Goal: Task Accomplishment & Management: Use online tool/utility

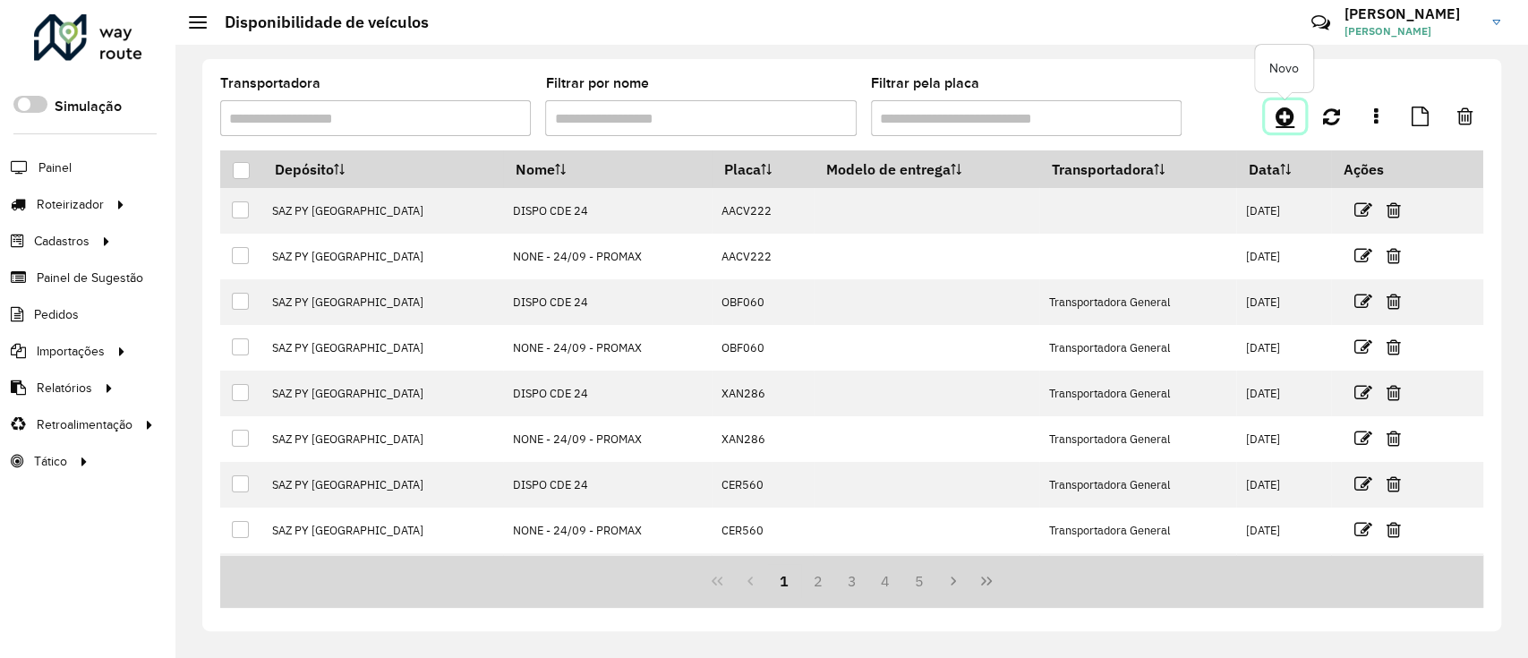
click at [1281, 107] on icon at bounding box center [1284, 116] width 19 height 21
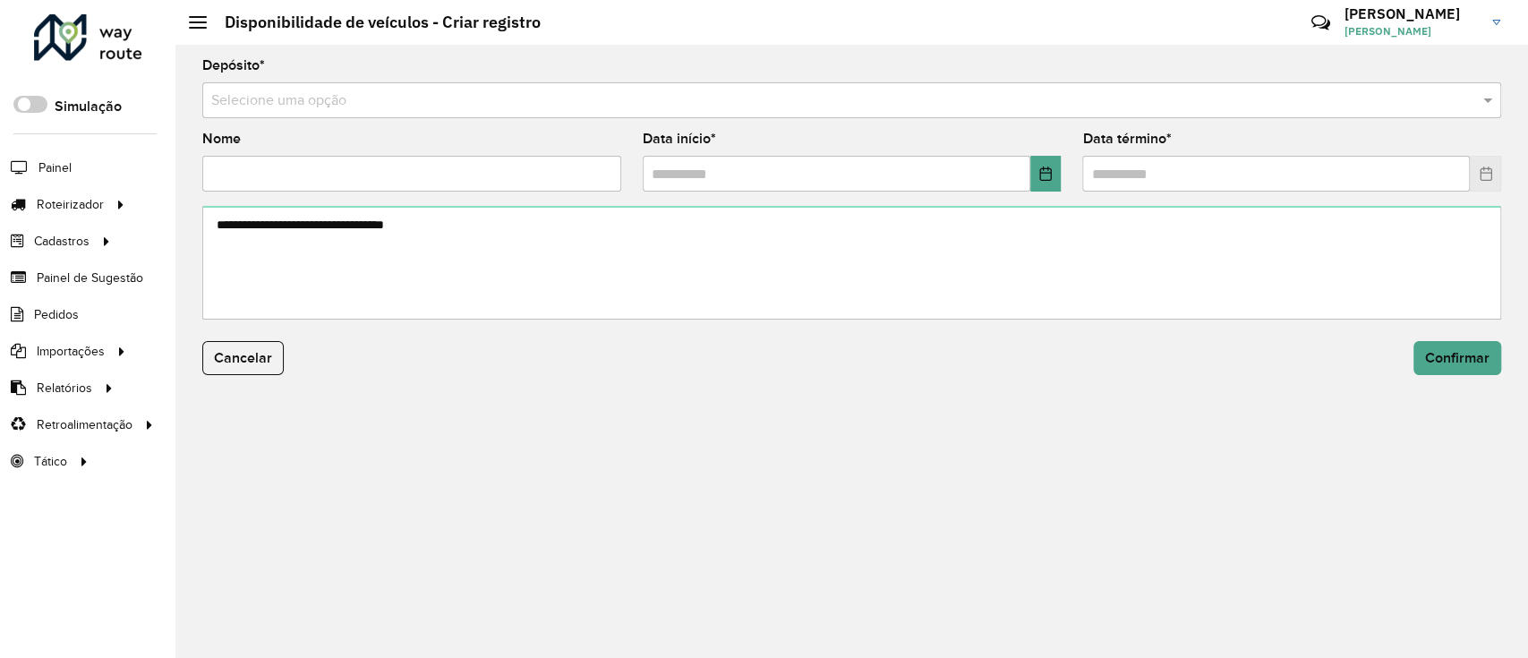
click at [932, 100] on input "text" at bounding box center [833, 100] width 1245 height 21
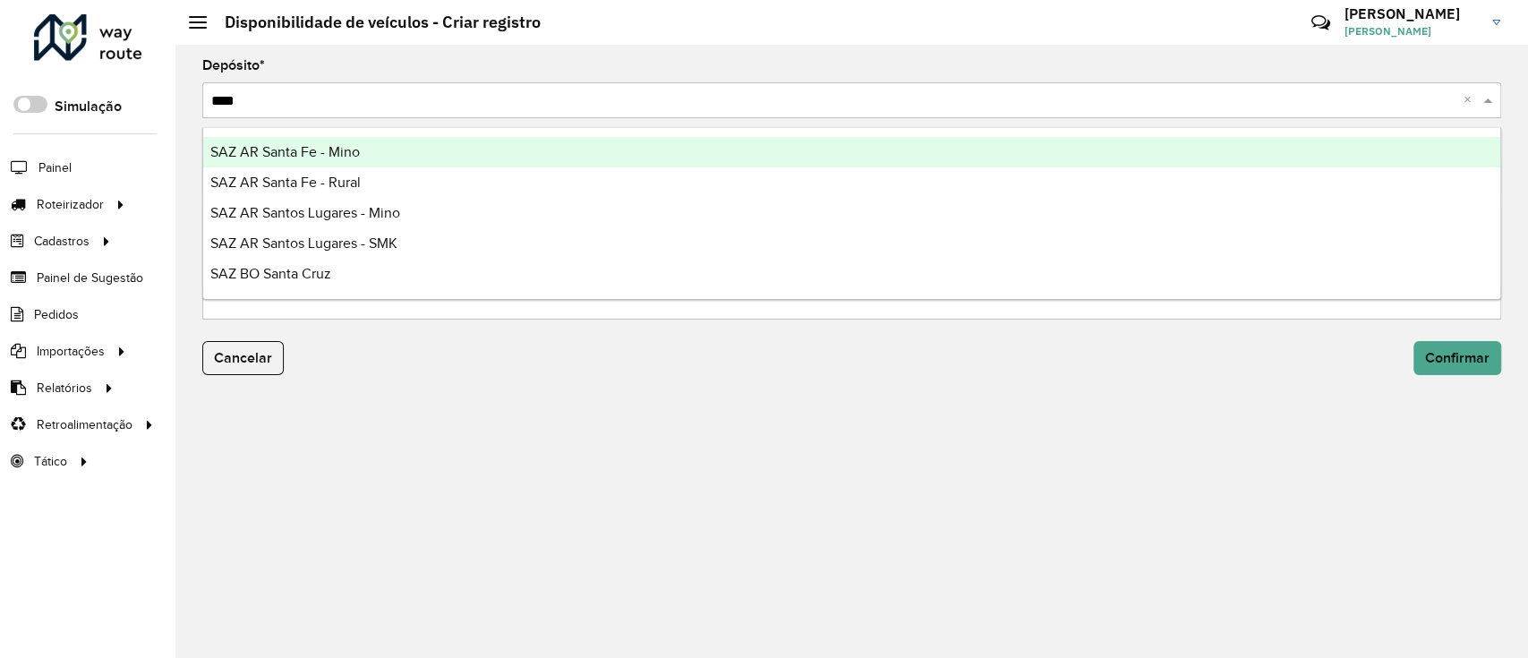
type input "*****"
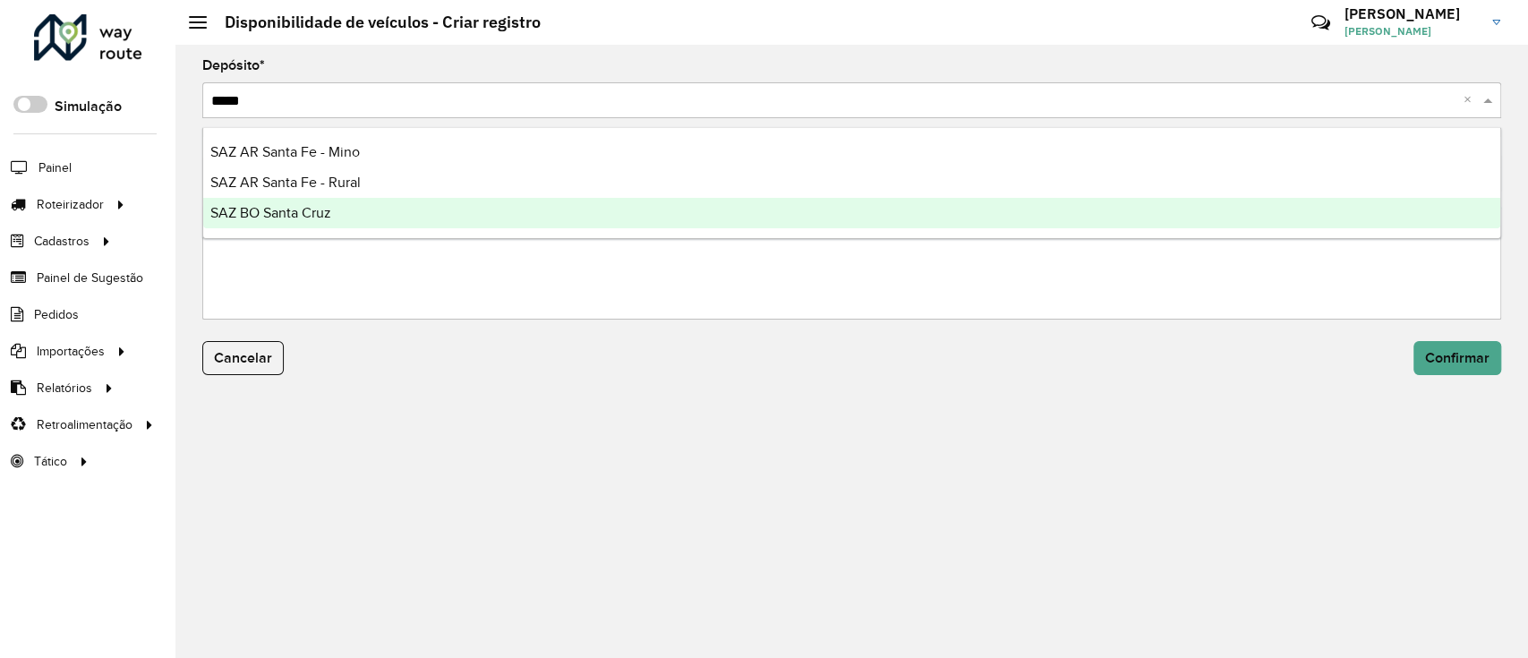
click at [600, 217] on div "SAZ BO Santa Cruz" at bounding box center [851, 213] width 1297 height 30
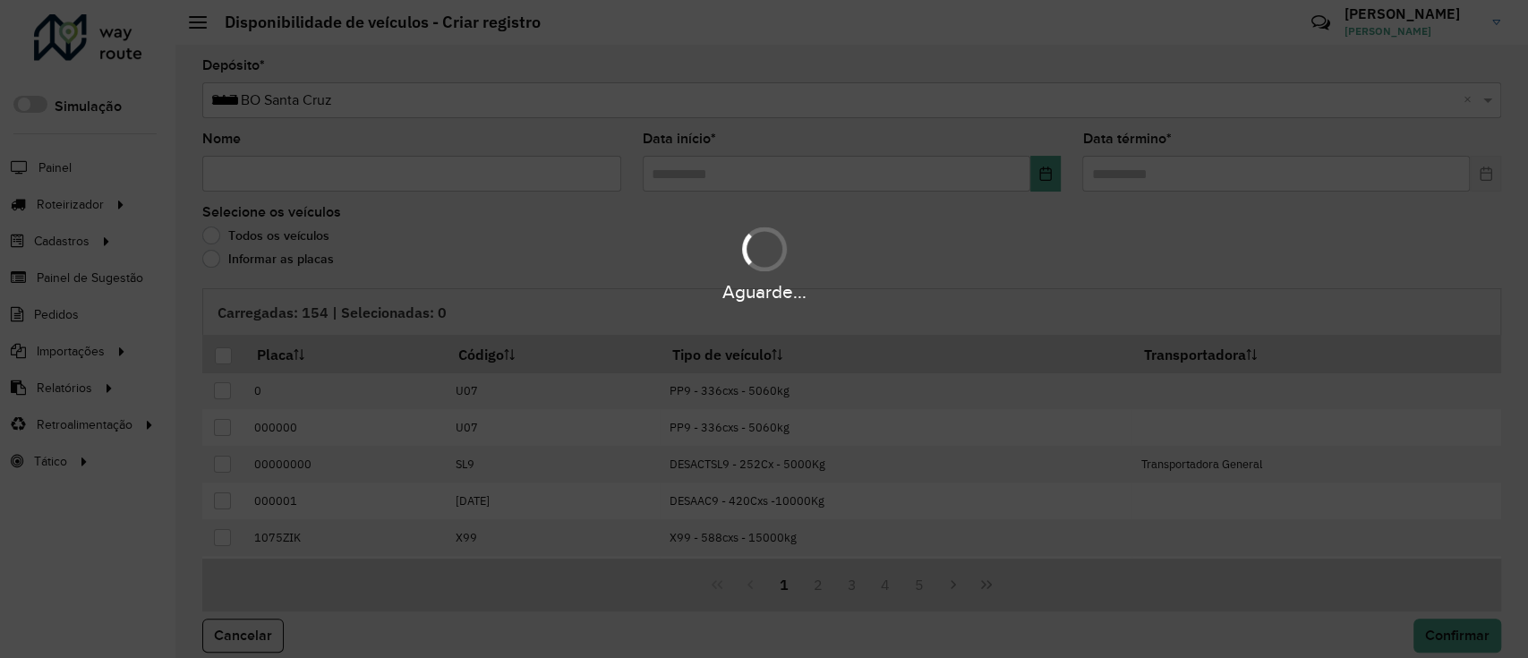
click at [364, 185] on div "Aguarde..." at bounding box center [764, 329] width 1528 height 658
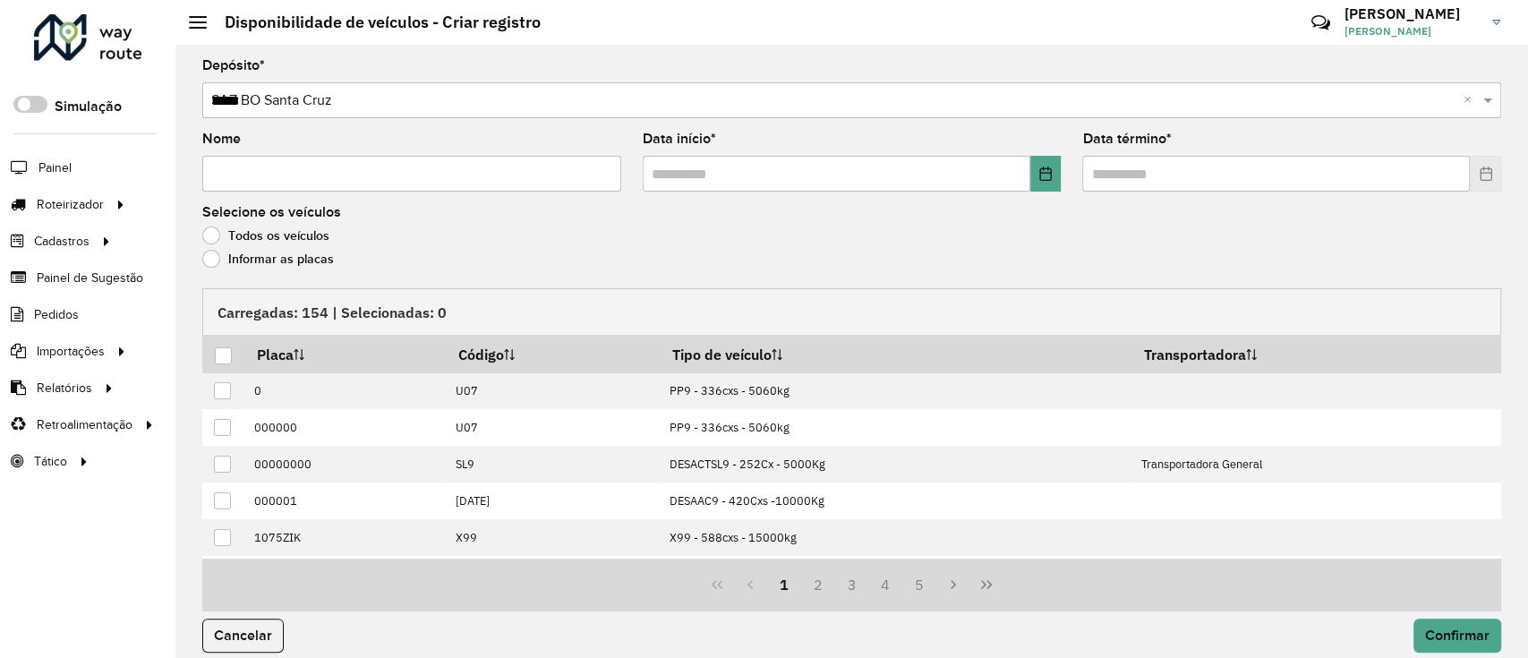
click at [364, 186] on input "Nome" at bounding box center [411, 174] width 419 height 36
type input "*"
type input "**********"
click at [1035, 183] on button "Choose Date" at bounding box center [1045, 174] width 31 height 36
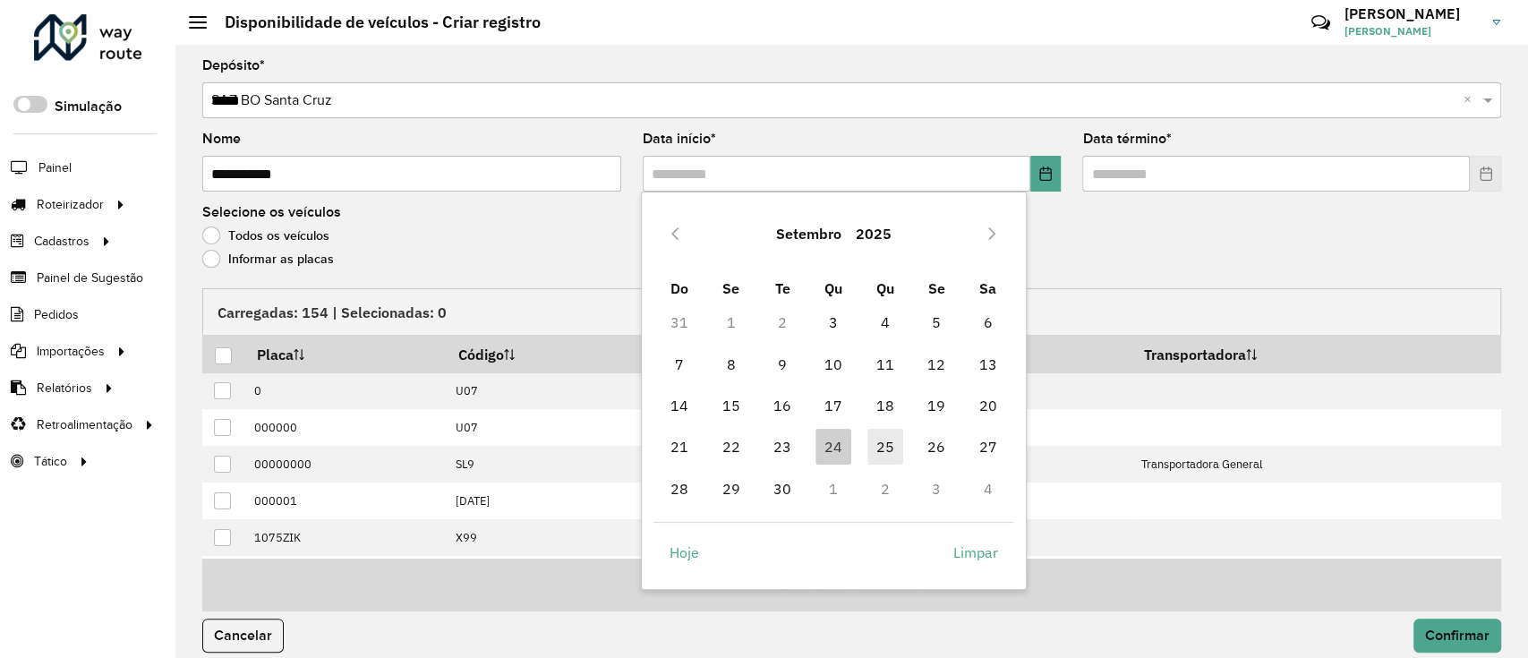
click at [883, 435] on span "25" at bounding box center [885, 447] width 36 height 36
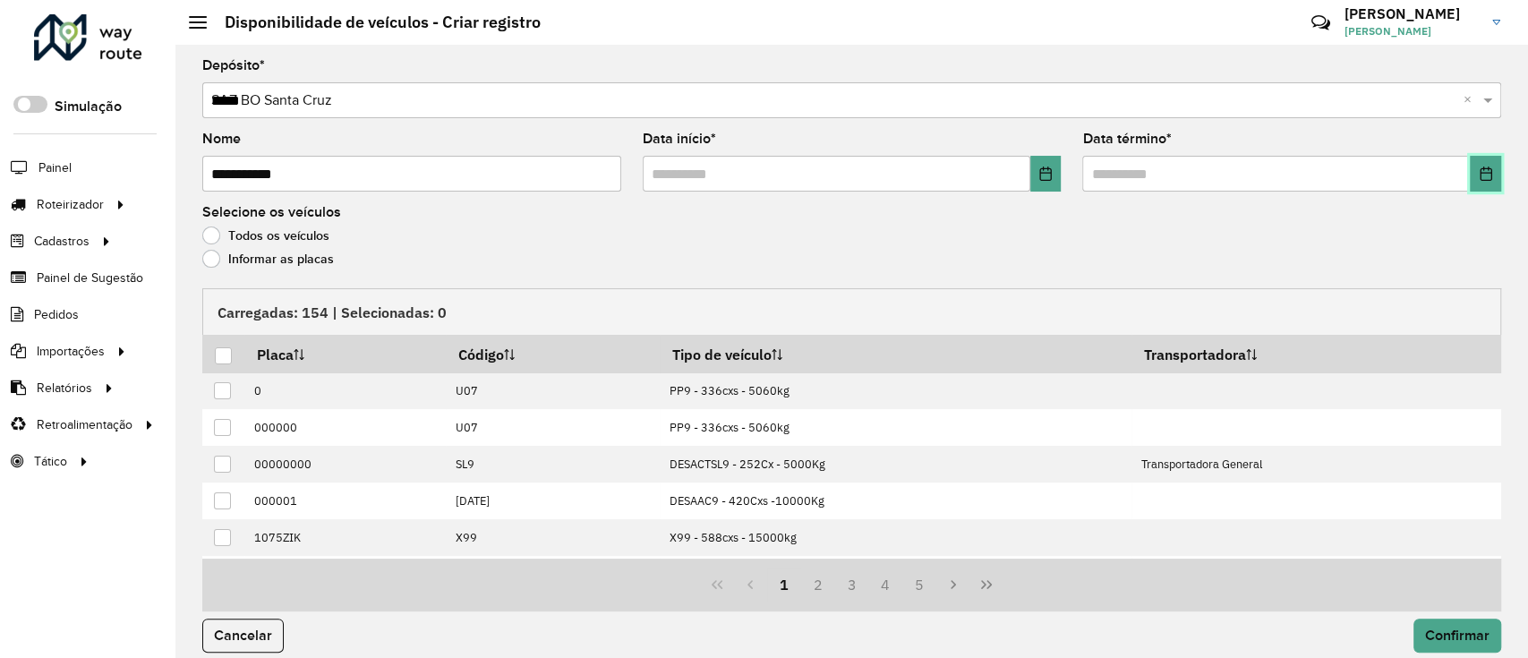
click at [1469, 181] on button "Choose Date" at bounding box center [1484, 174] width 31 height 36
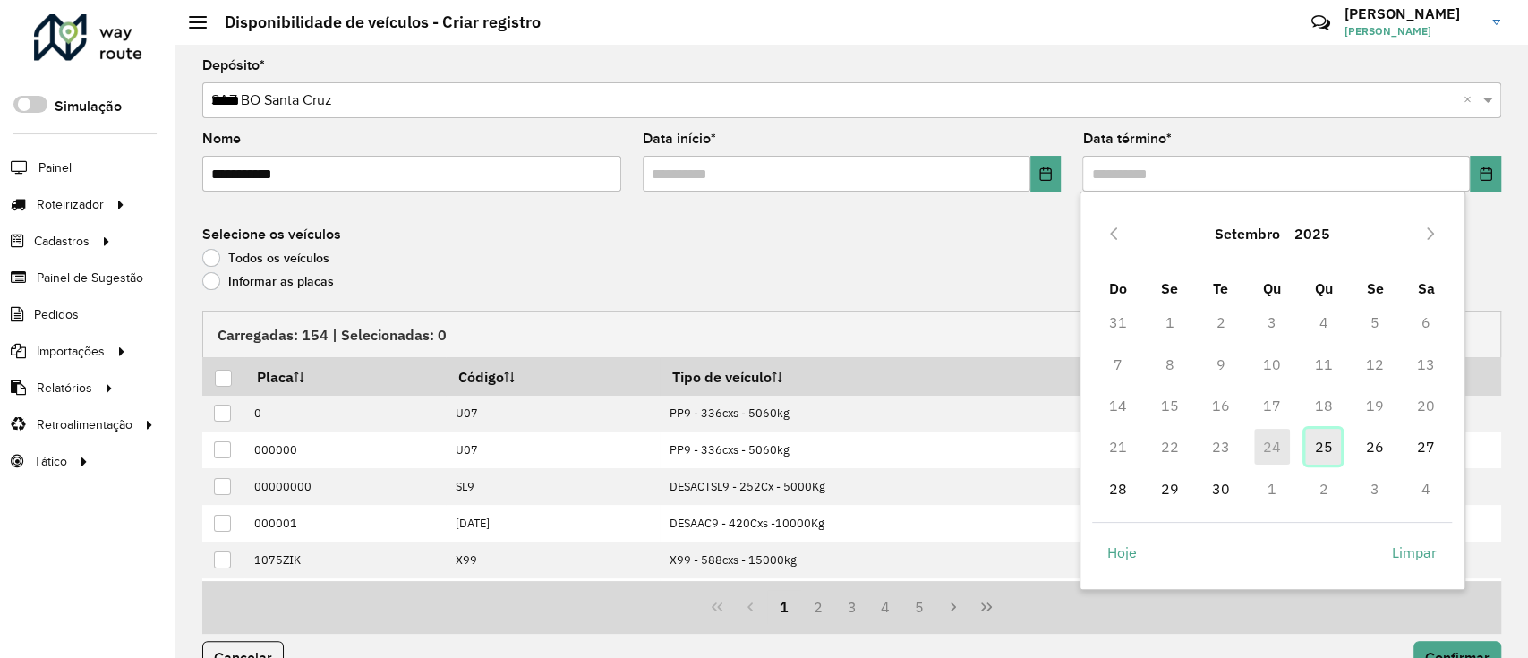
click at [1324, 442] on span "25" at bounding box center [1323, 447] width 36 height 36
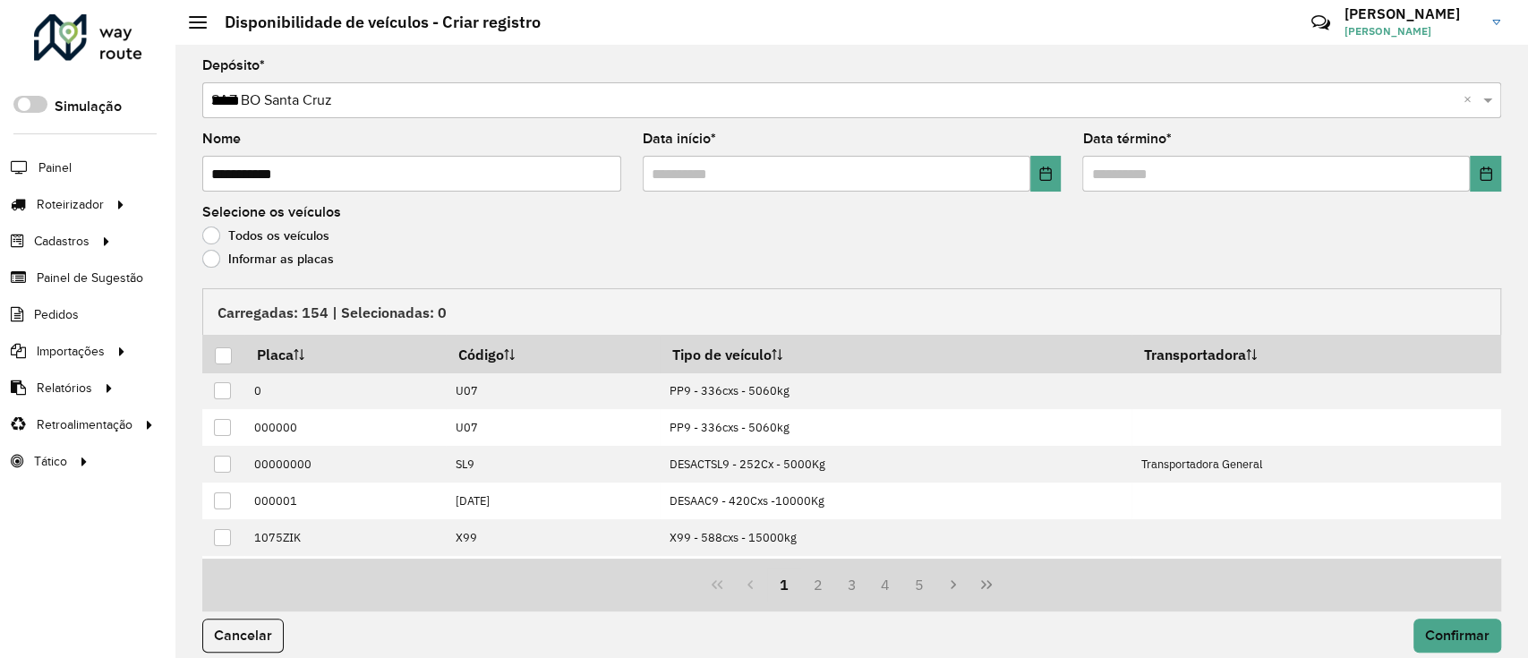
click at [311, 261] on label "Informar as placas" at bounding box center [268, 259] width 132 height 18
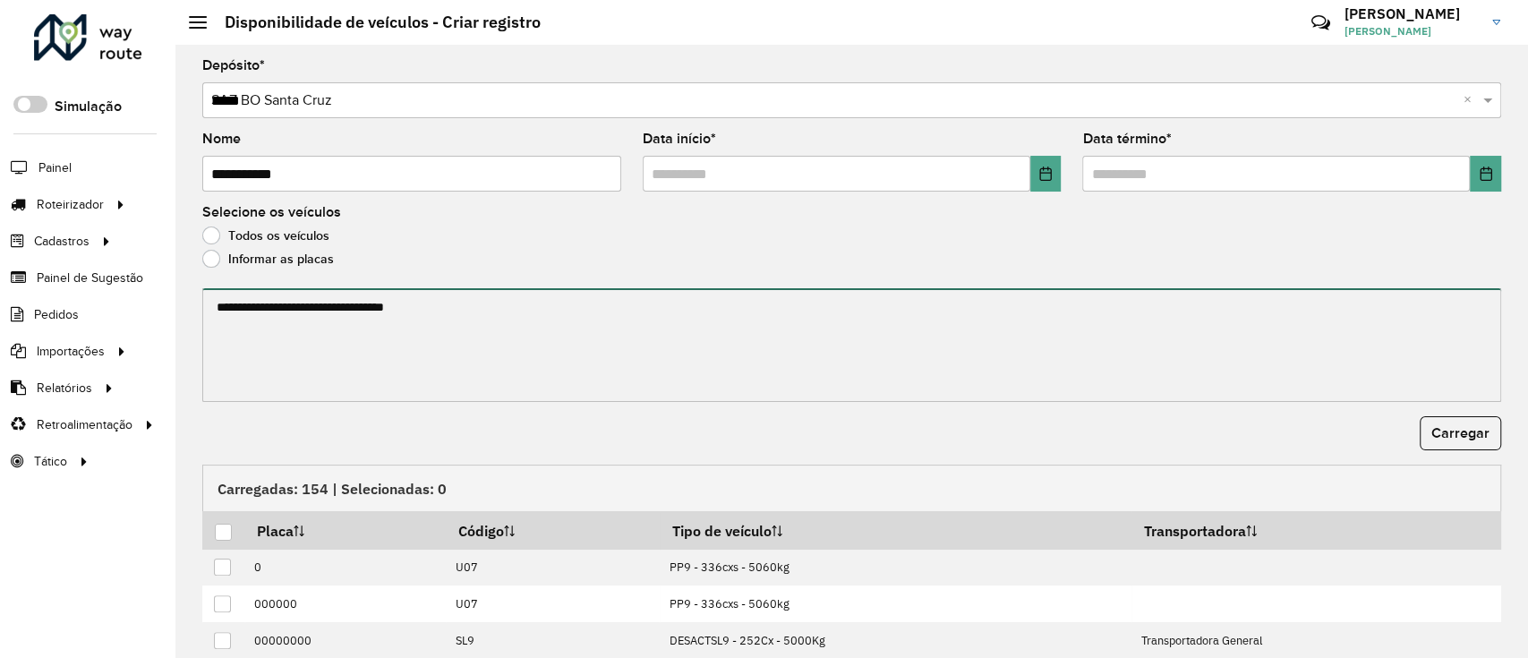
click at [370, 397] on textarea at bounding box center [851, 345] width 1298 height 114
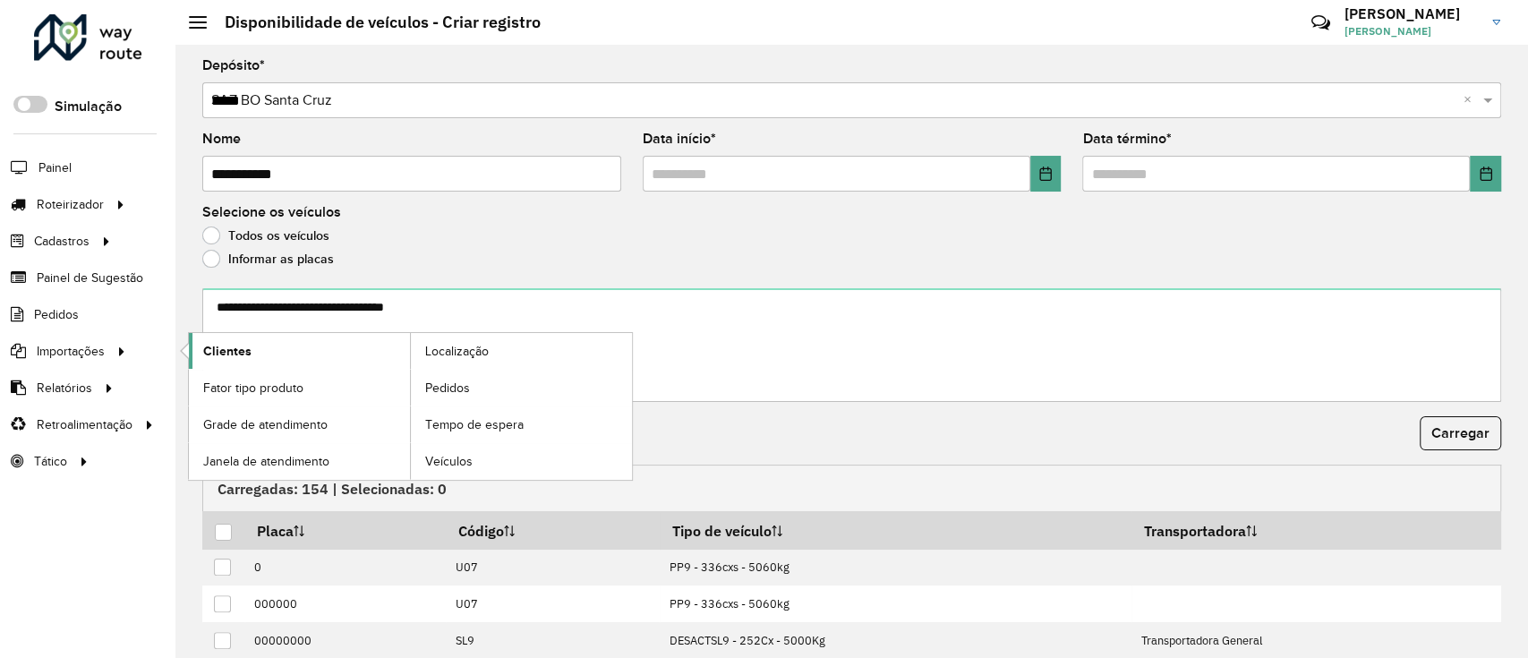
click at [278, 354] on link "Clientes" at bounding box center [299, 351] width 221 height 36
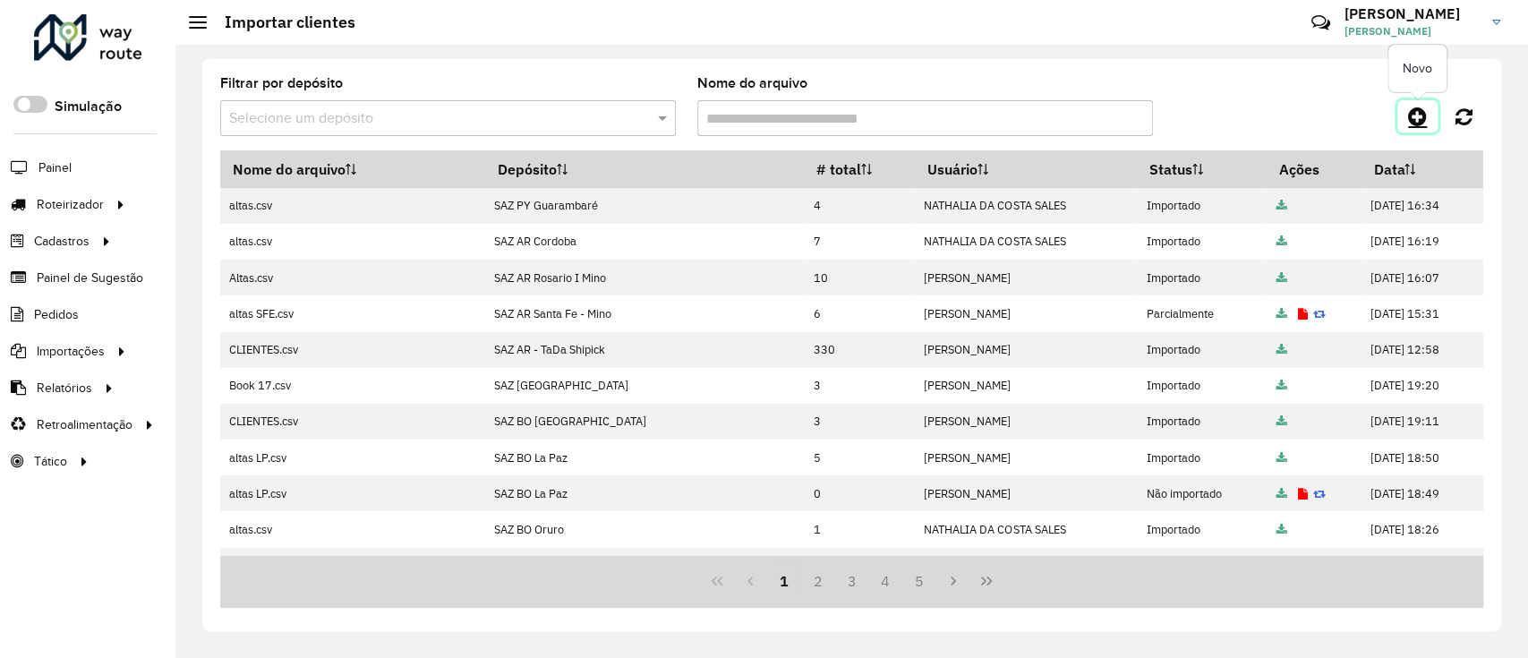
click at [1417, 118] on icon at bounding box center [1417, 116] width 19 height 21
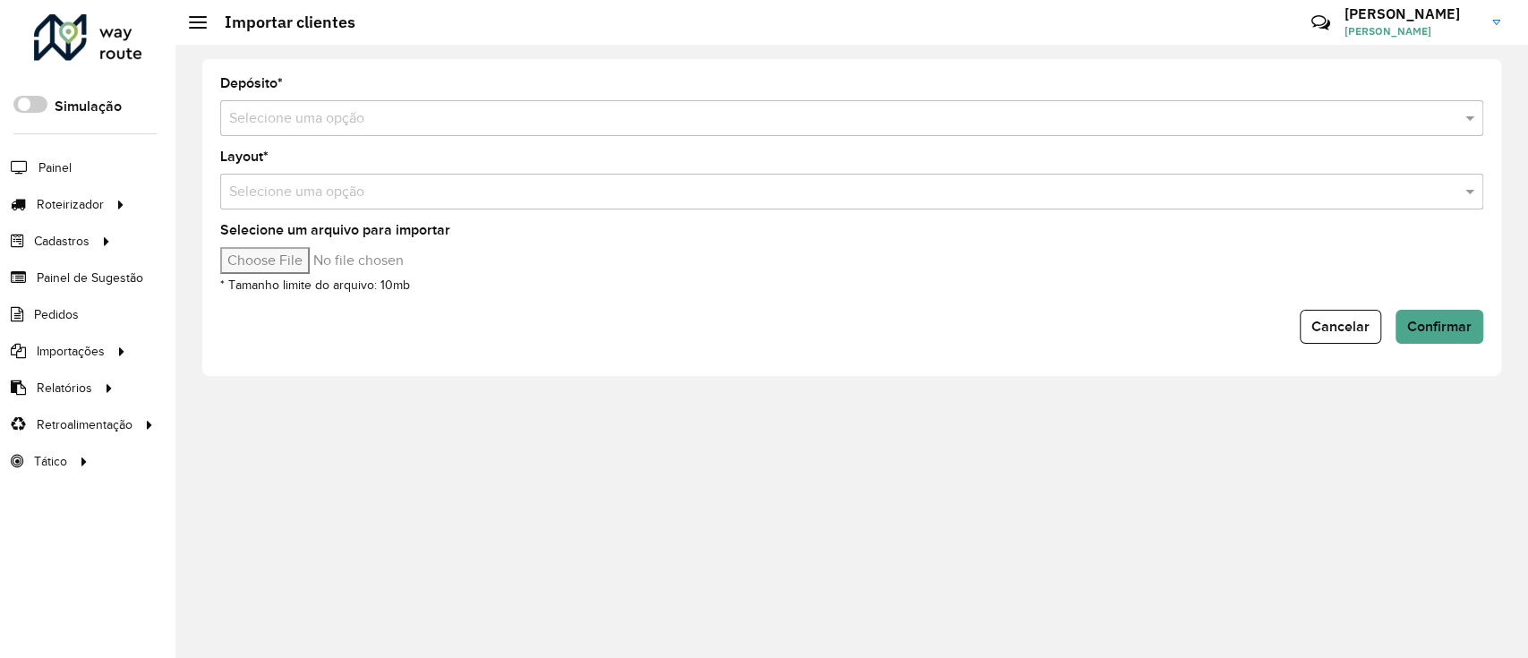
click at [1145, 111] on input "text" at bounding box center [833, 118] width 1209 height 21
type input "*"
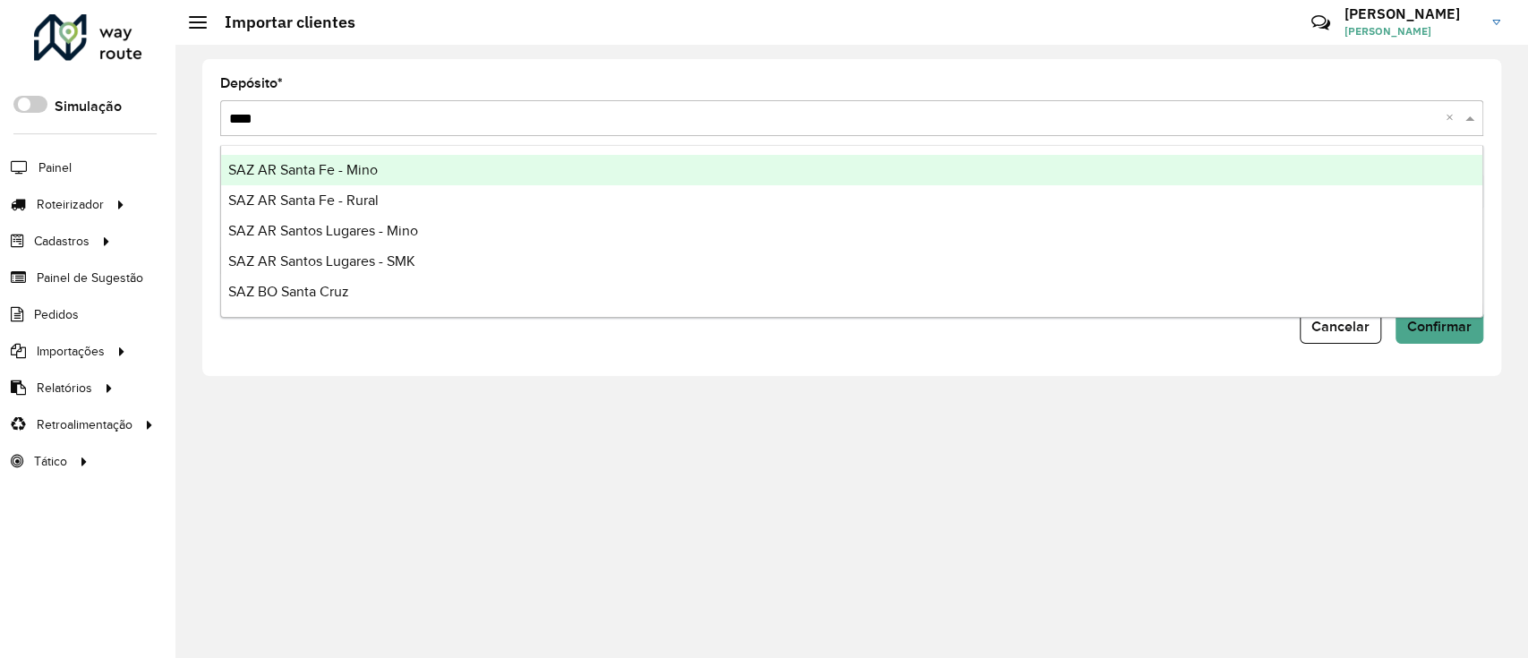
type input "*****"
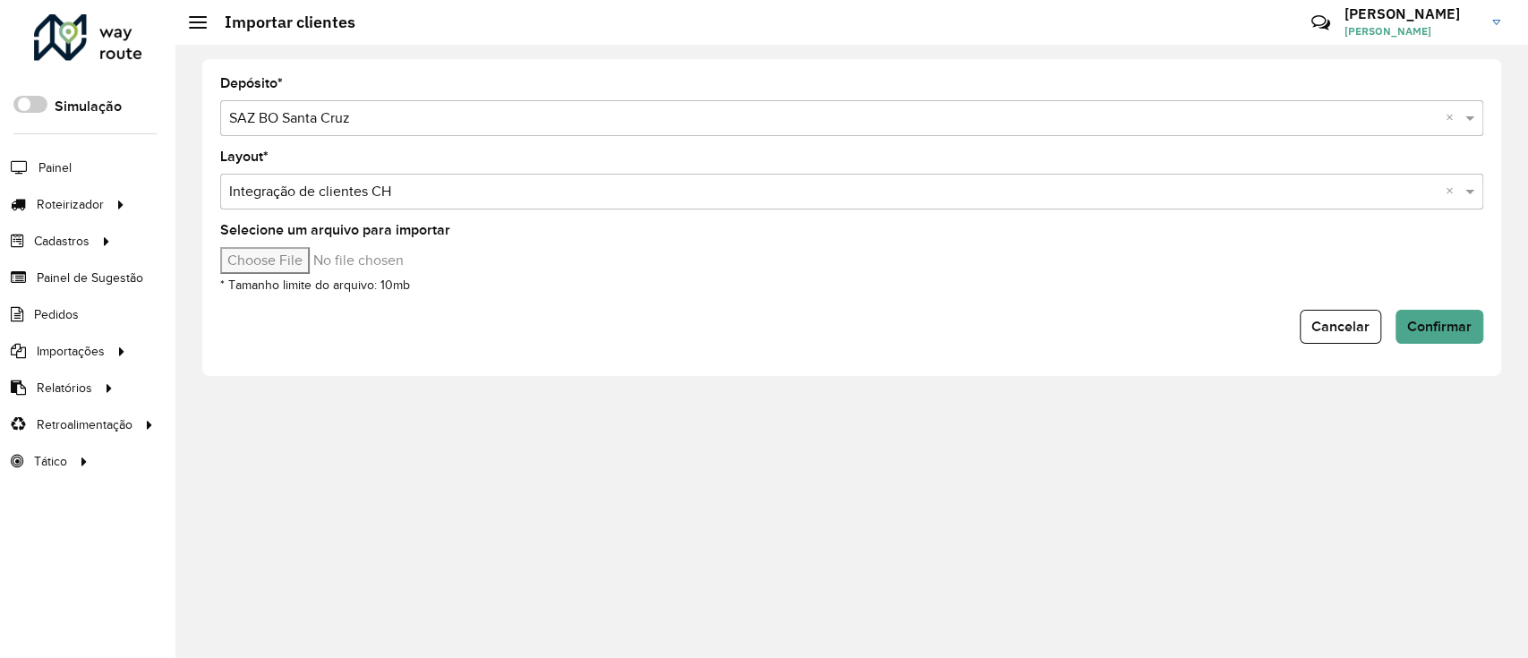
click at [287, 268] on input "Selecione um arquivo para importar" at bounding box center [372, 260] width 304 height 27
type input "**********"
click at [1408, 334] on button "Confirmar" at bounding box center [1439, 327] width 88 height 34
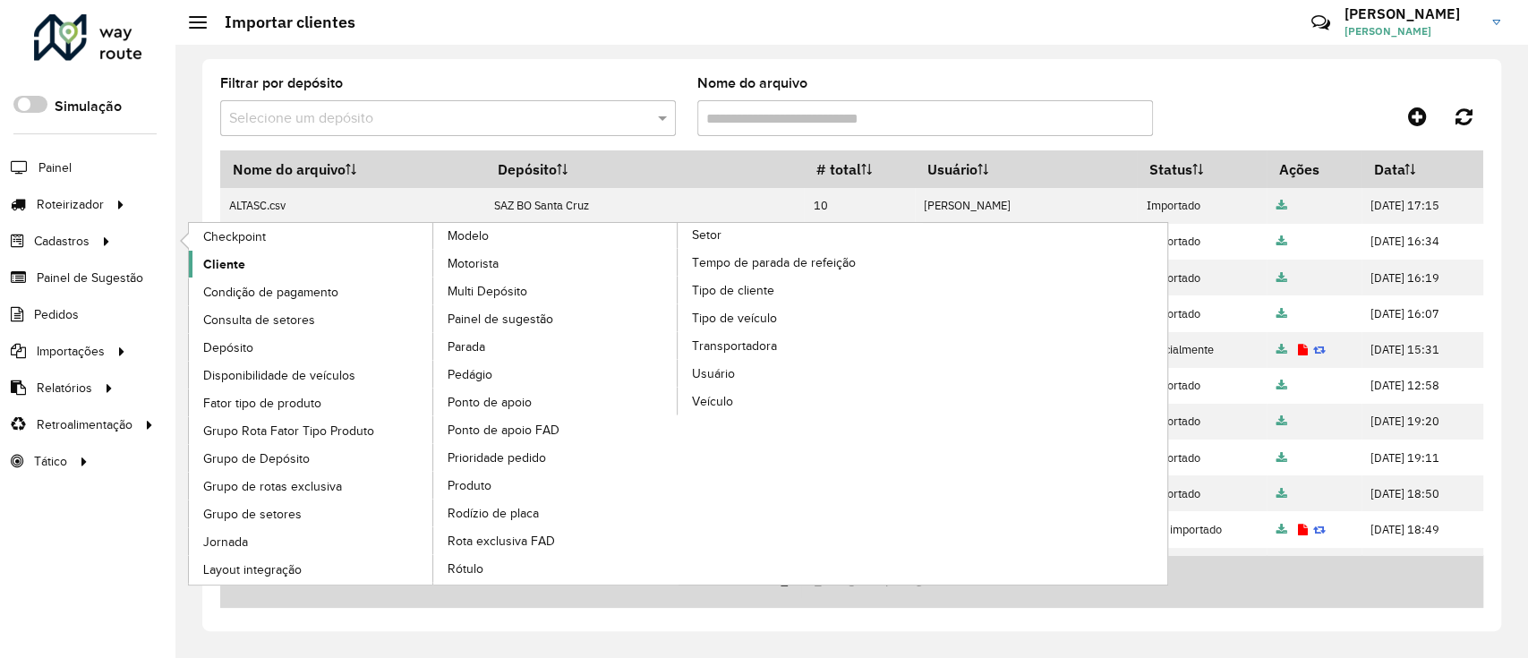
click at [250, 268] on link "Cliente" at bounding box center [311, 264] width 245 height 27
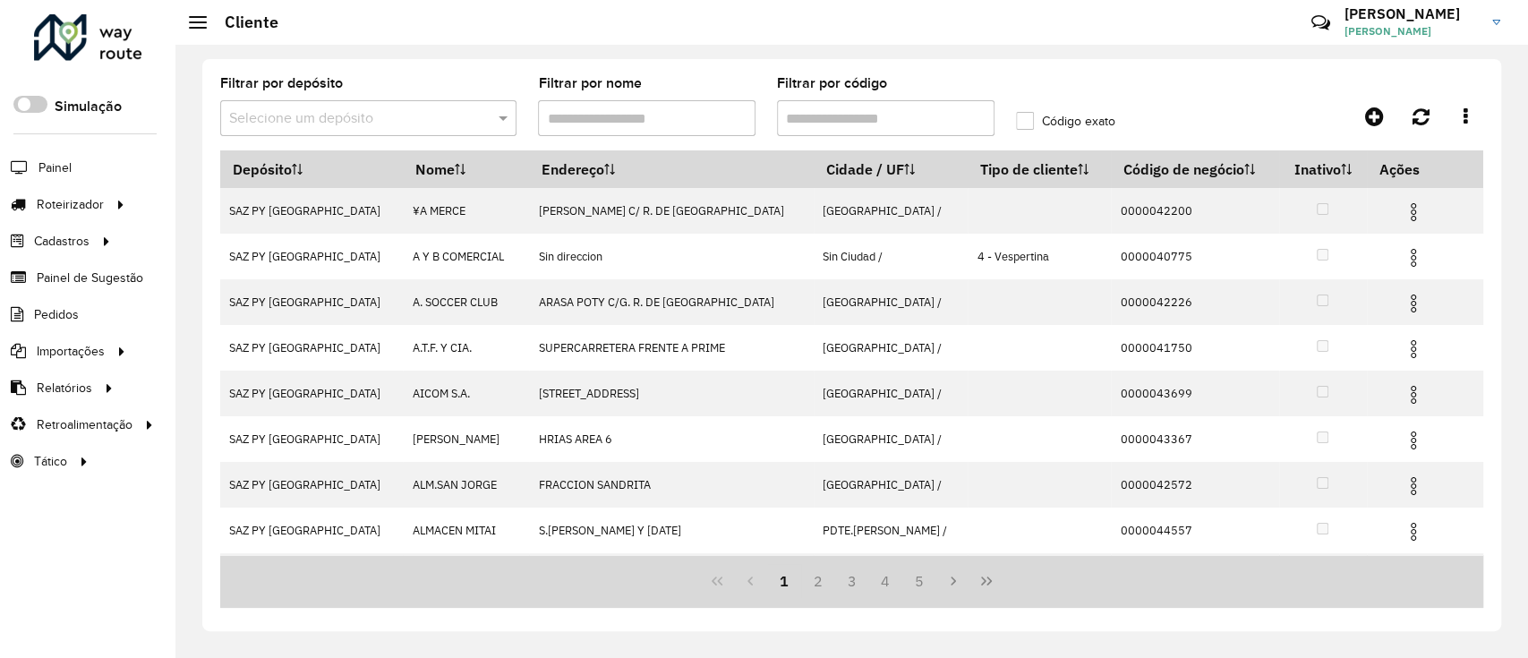
click at [860, 125] on input "Filtrar por código" at bounding box center [885, 118] width 217 height 36
paste input "**********"
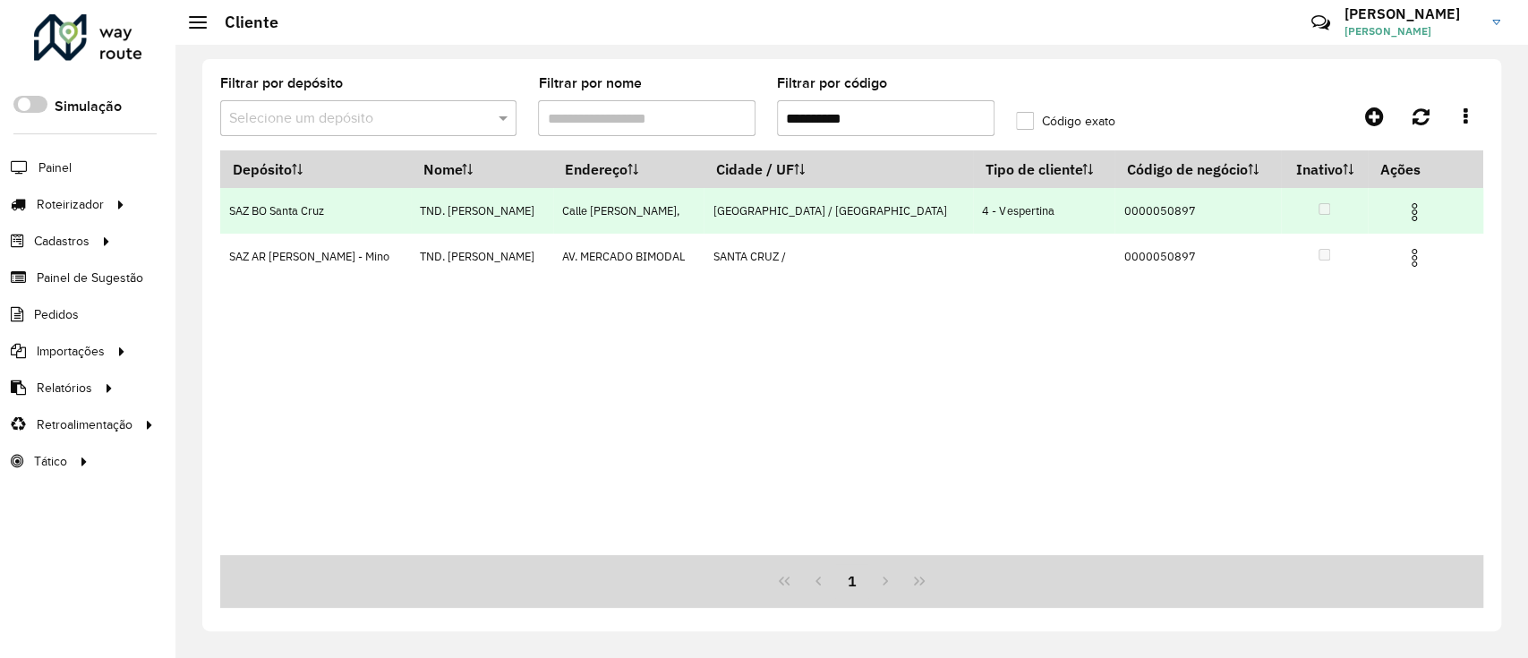
type input "**********"
click at [1407, 209] on img at bounding box center [1413, 211] width 21 height 21
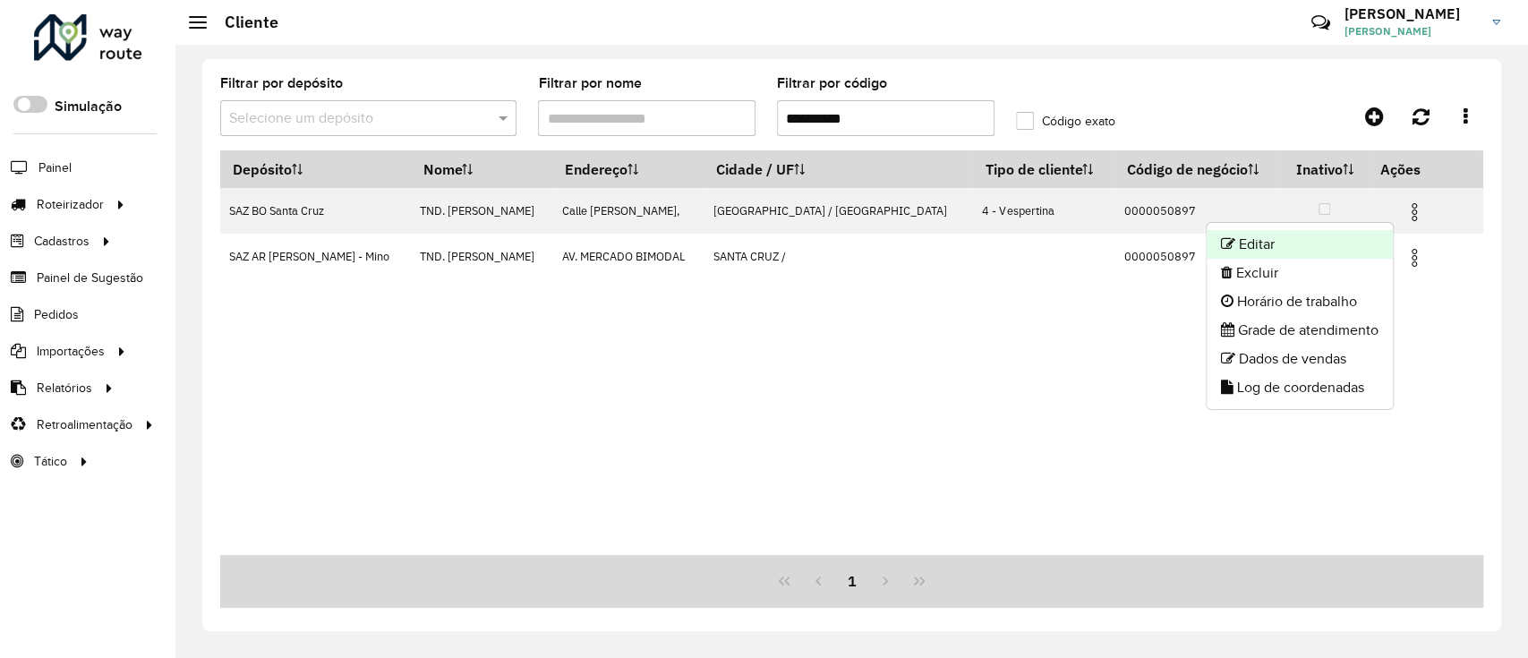
click at [1352, 248] on li "Editar" at bounding box center [1299, 244] width 186 height 29
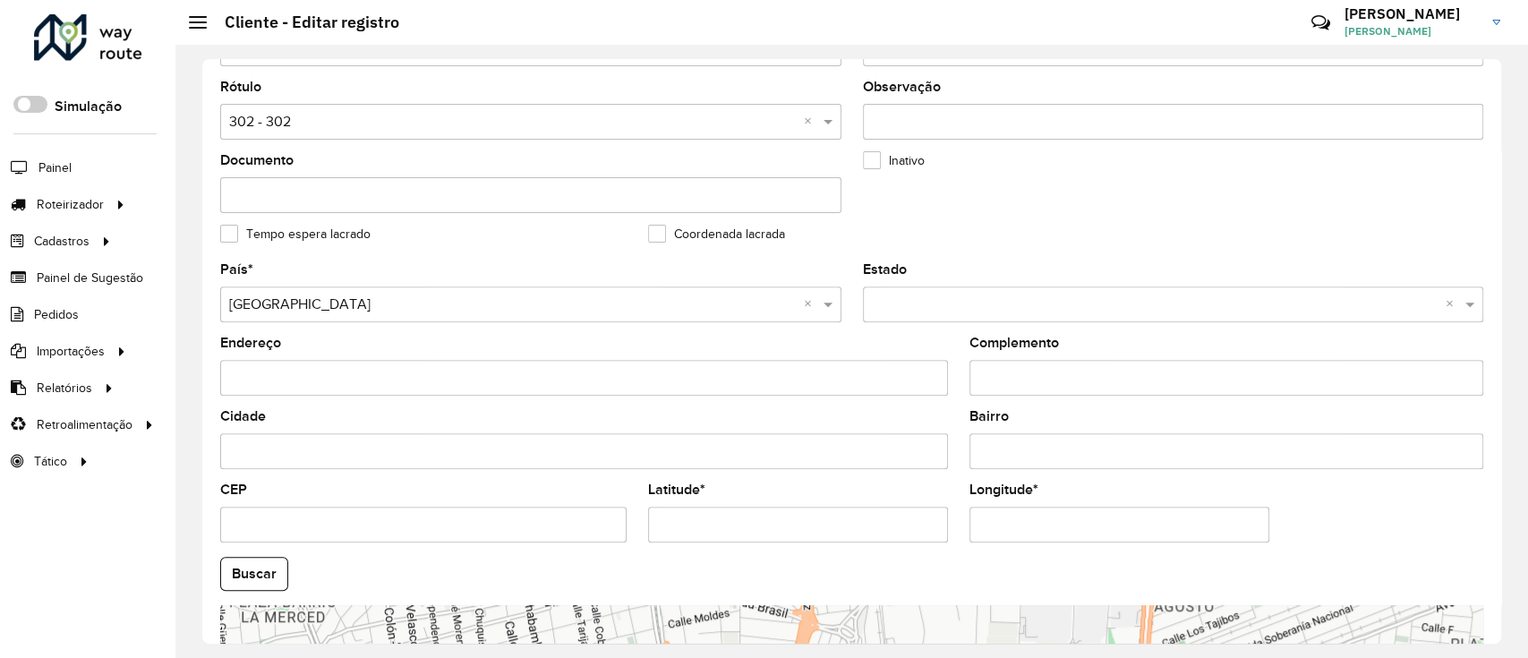
scroll to position [674, 0]
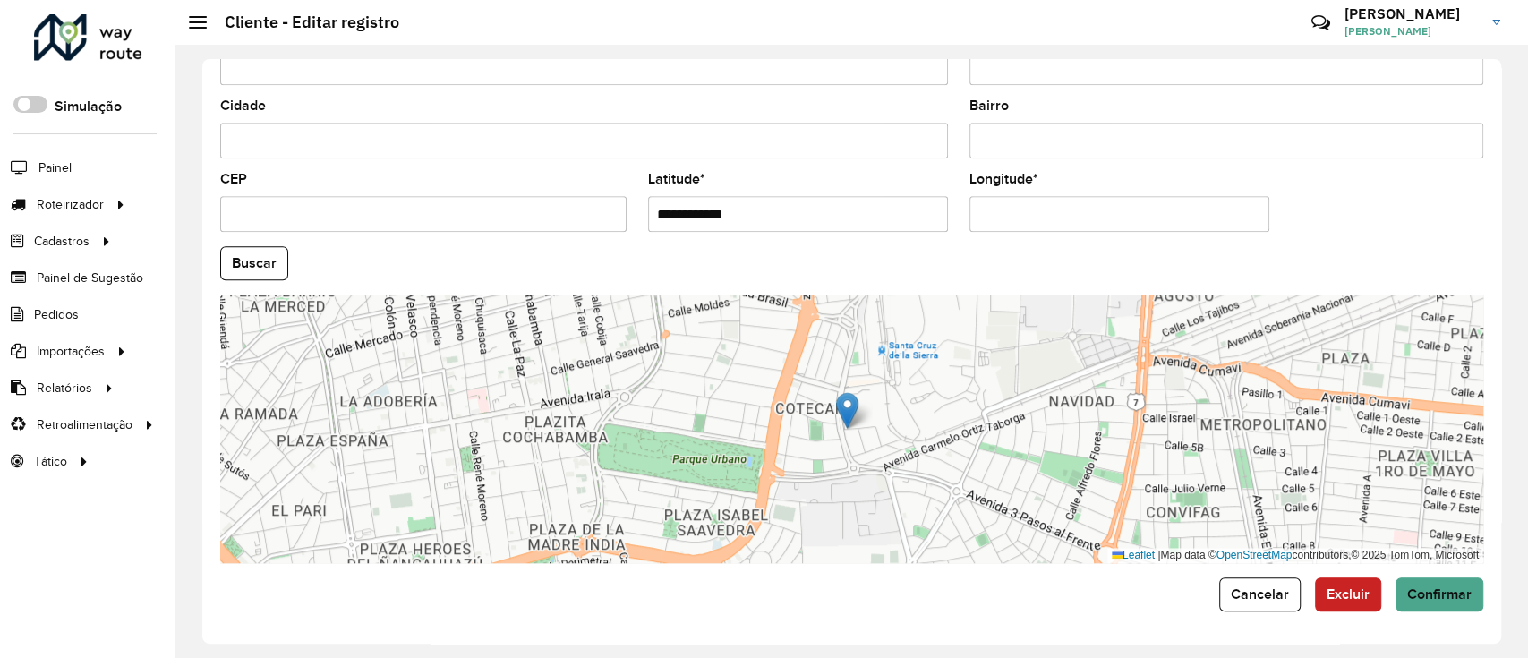
drag, startPoint x: 780, startPoint y: 218, endPoint x: 422, endPoint y: 216, distance: 358.0
click at [422, 216] on formly-group "**********" at bounding box center [851, 258] width 1284 height 610
paste input "text"
type input "**********"
drag, startPoint x: 1103, startPoint y: 209, endPoint x: 719, endPoint y: 221, distance: 384.1
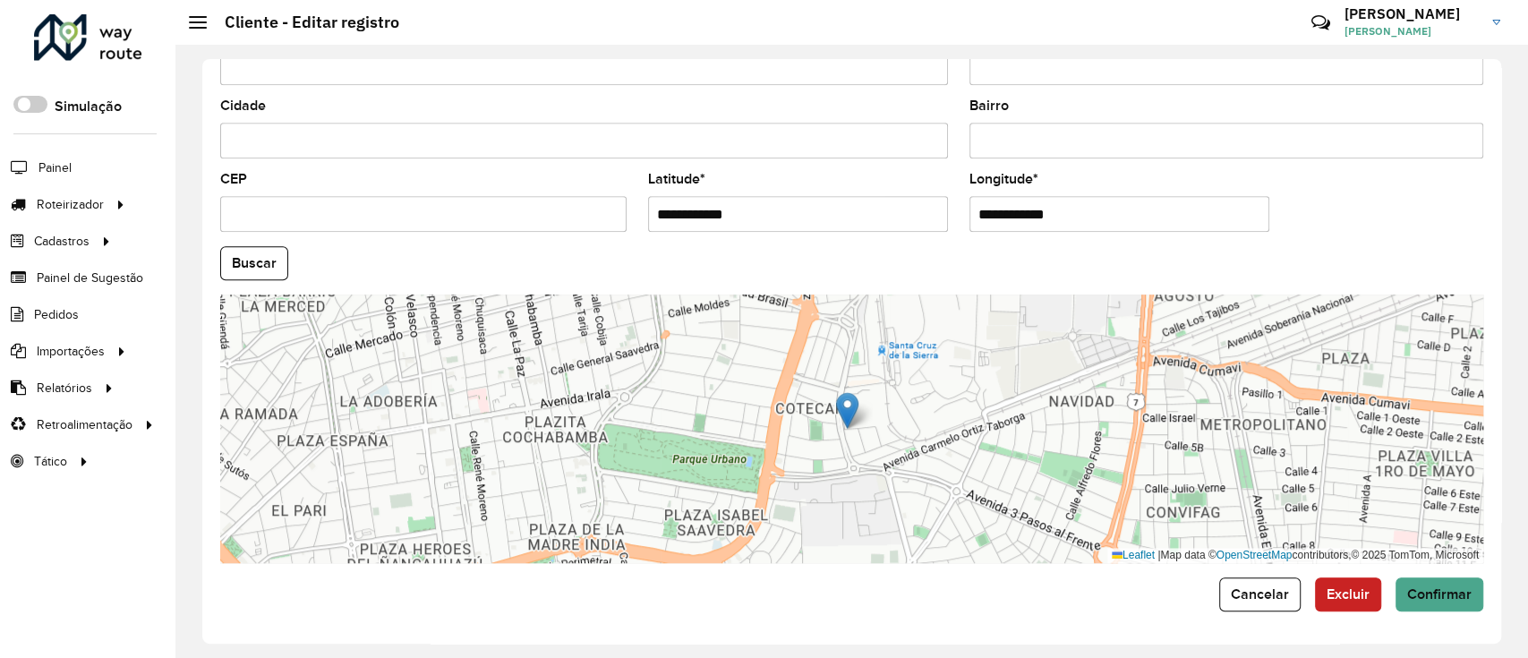
click at [719, 221] on formly-group "**********" at bounding box center [851, 258] width 1284 height 610
paste input "text"
type input "**********"
click at [280, 270] on button "Buscar" at bounding box center [254, 263] width 68 height 34
click at [1426, 592] on span "Confirmar" at bounding box center [1439, 593] width 64 height 15
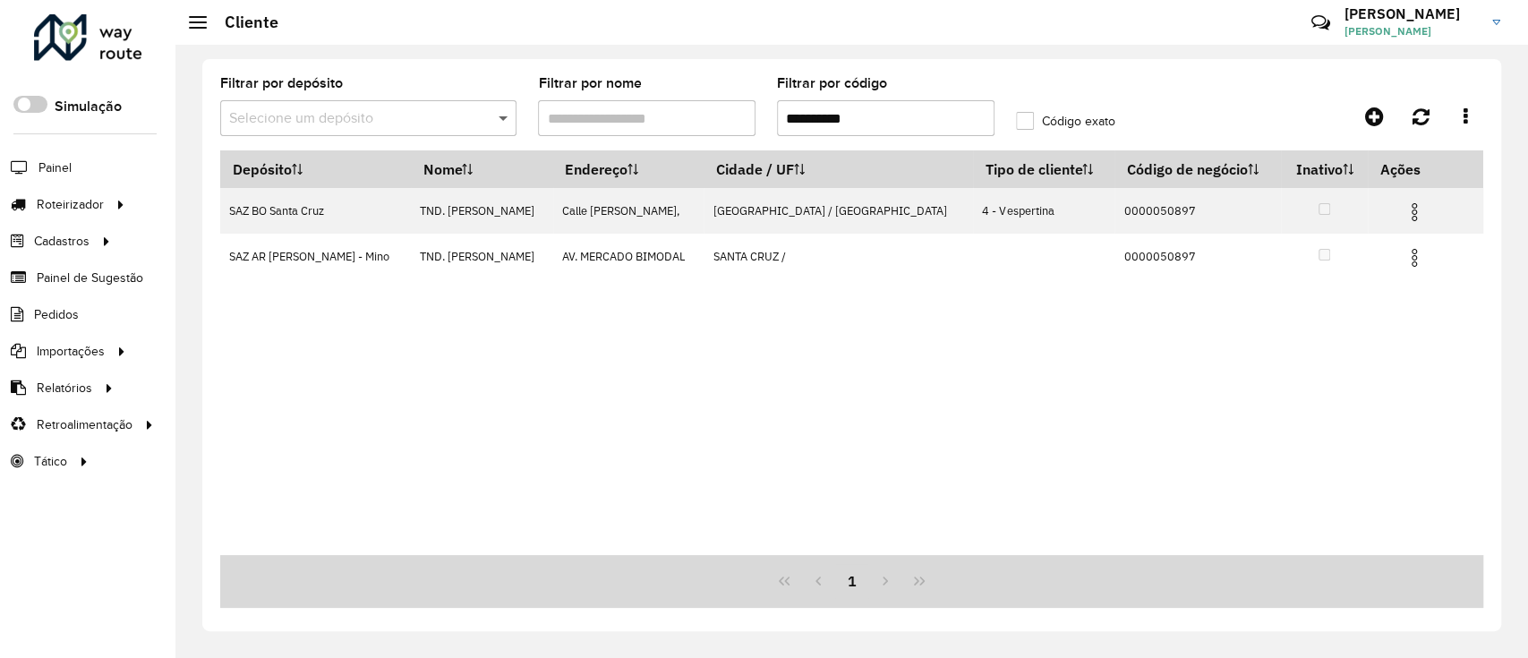
drag, startPoint x: 900, startPoint y: 108, endPoint x: 500, endPoint y: 106, distance: 400.0
click at [500, 106] on formly-group "**********" at bounding box center [686, 113] width 954 height 73
paste input "text"
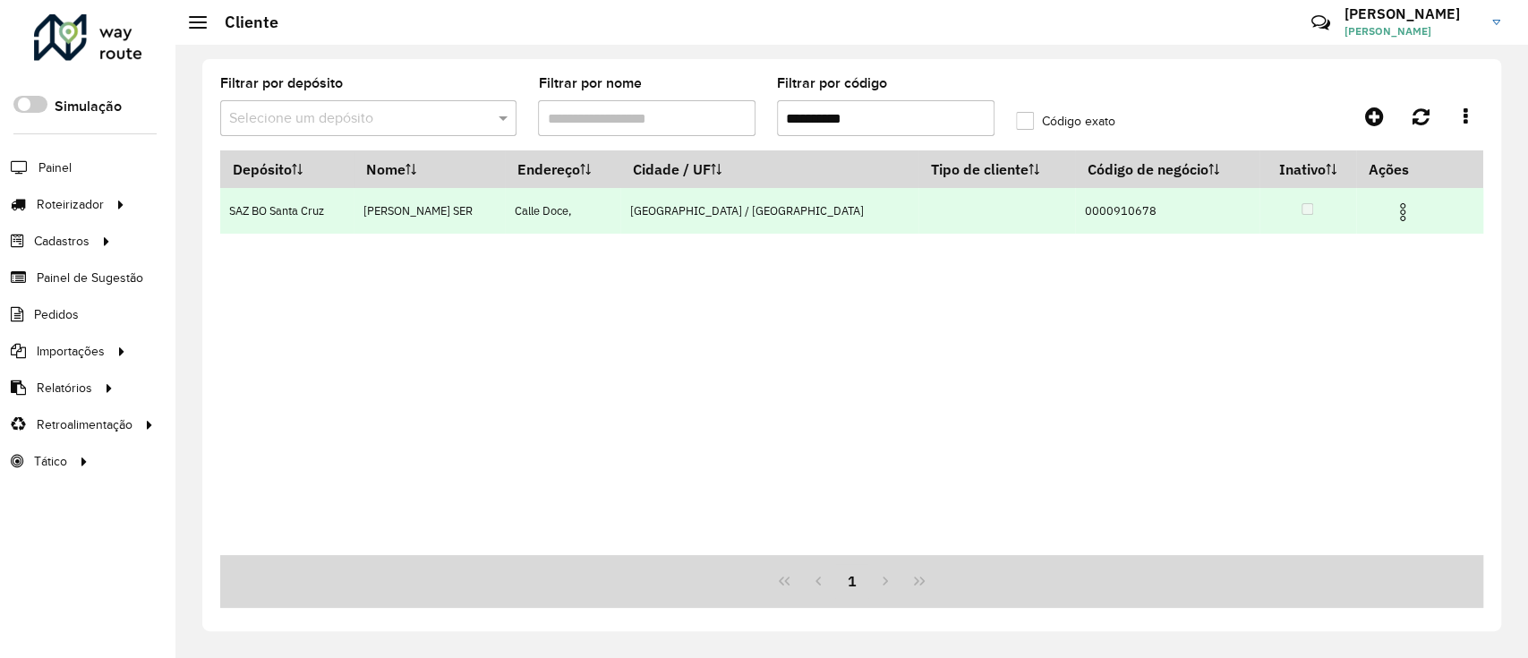
type input "**********"
click at [1392, 207] on img at bounding box center [1402, 211] width 21 height 21
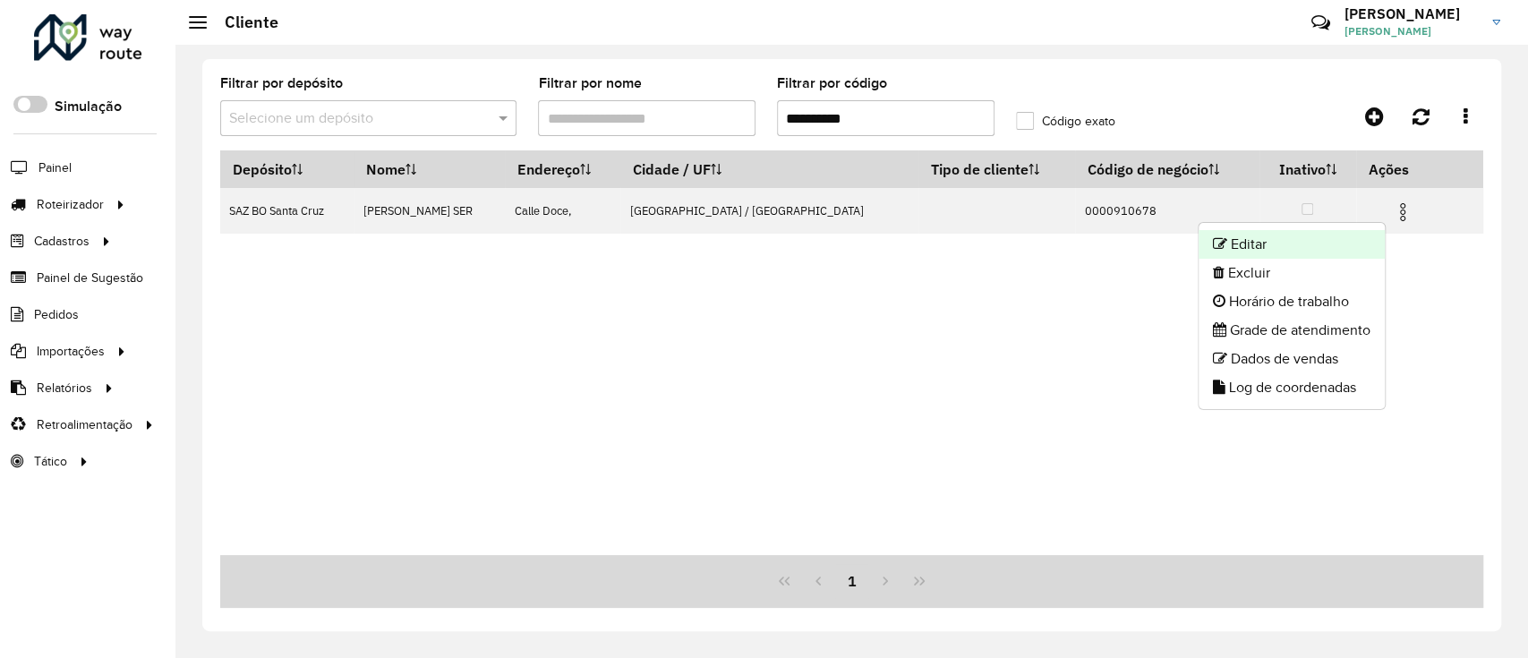
click at [1371, 234] on li "Editar" at bounding box center [1291, 244] width 186 height 29
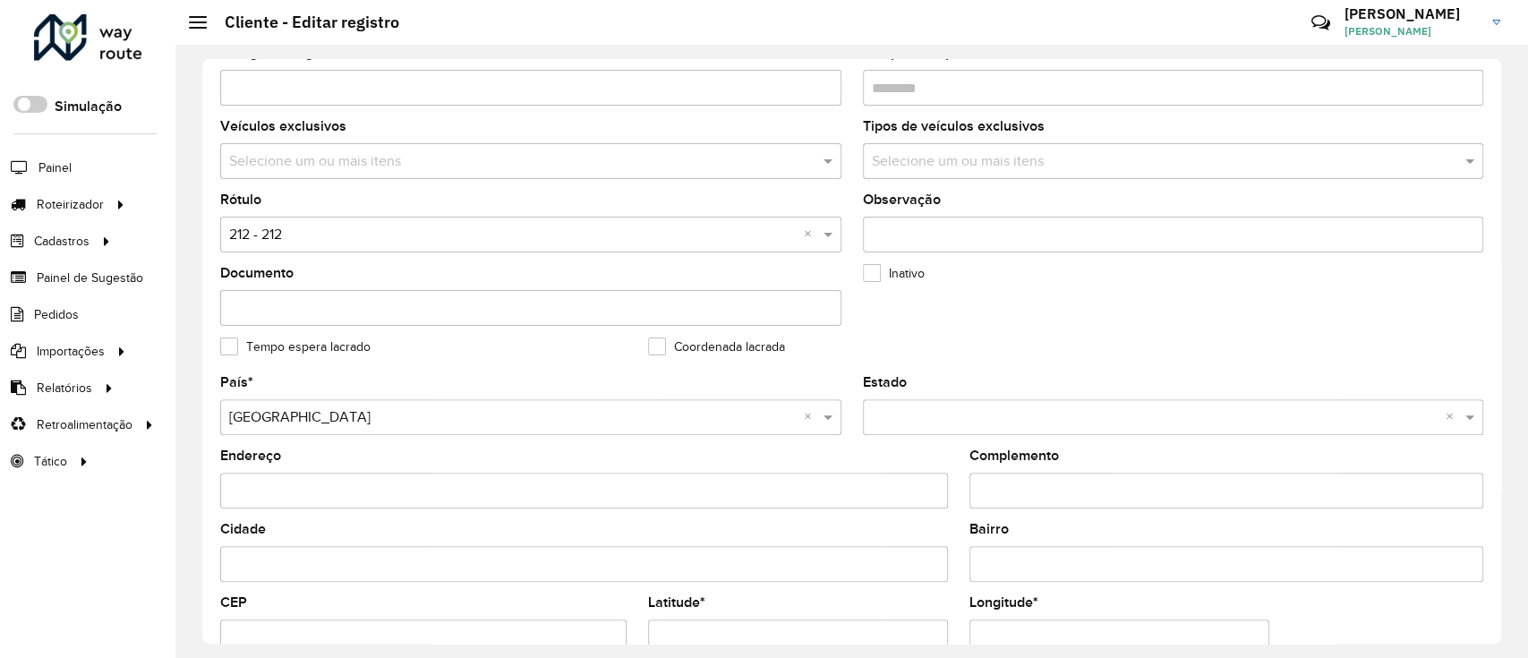
scroll to position [358, 0]
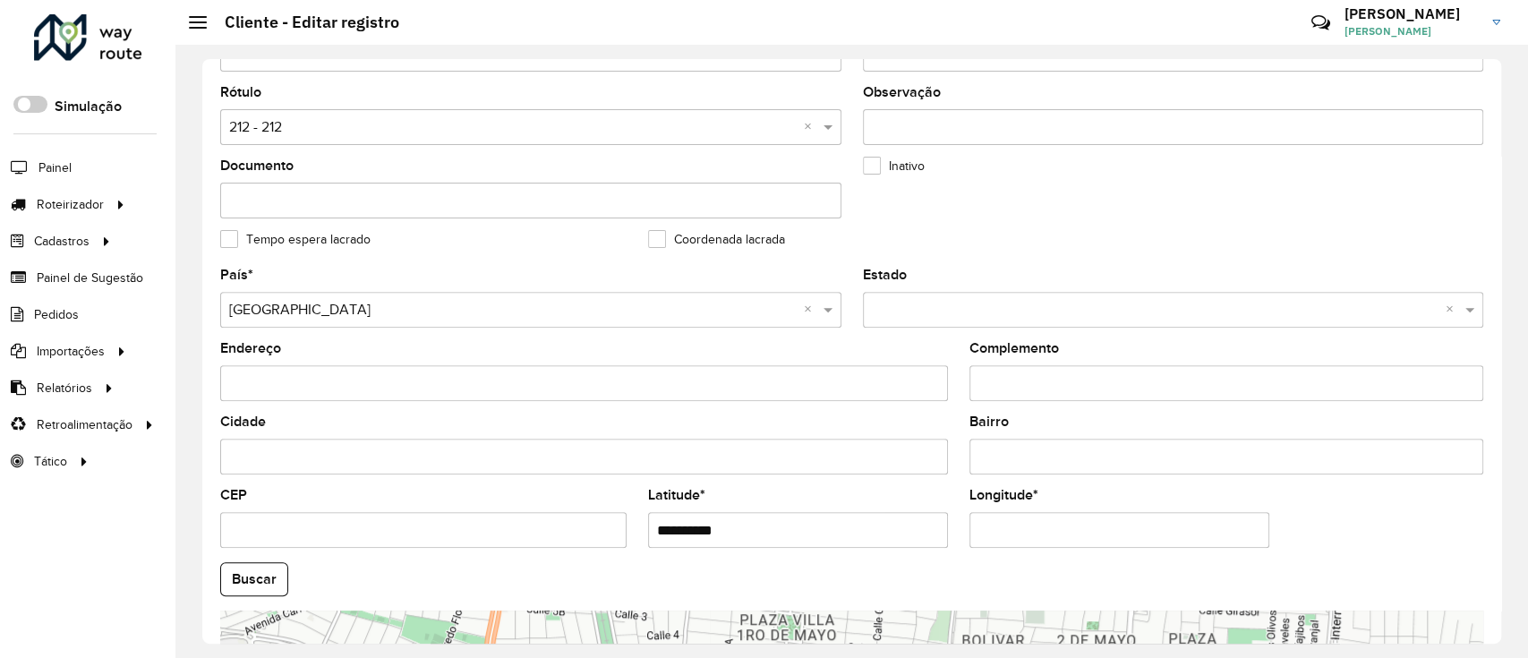
drag, startPoint x: 614, startPoint y: 531, endPoint x: 597, endPoint y: 529, distance: 17.1
click at [599, 529] on formly-group "**********" at bounding box center [851, 573] width 1284 height 610
paste input "text"
type input "**********"
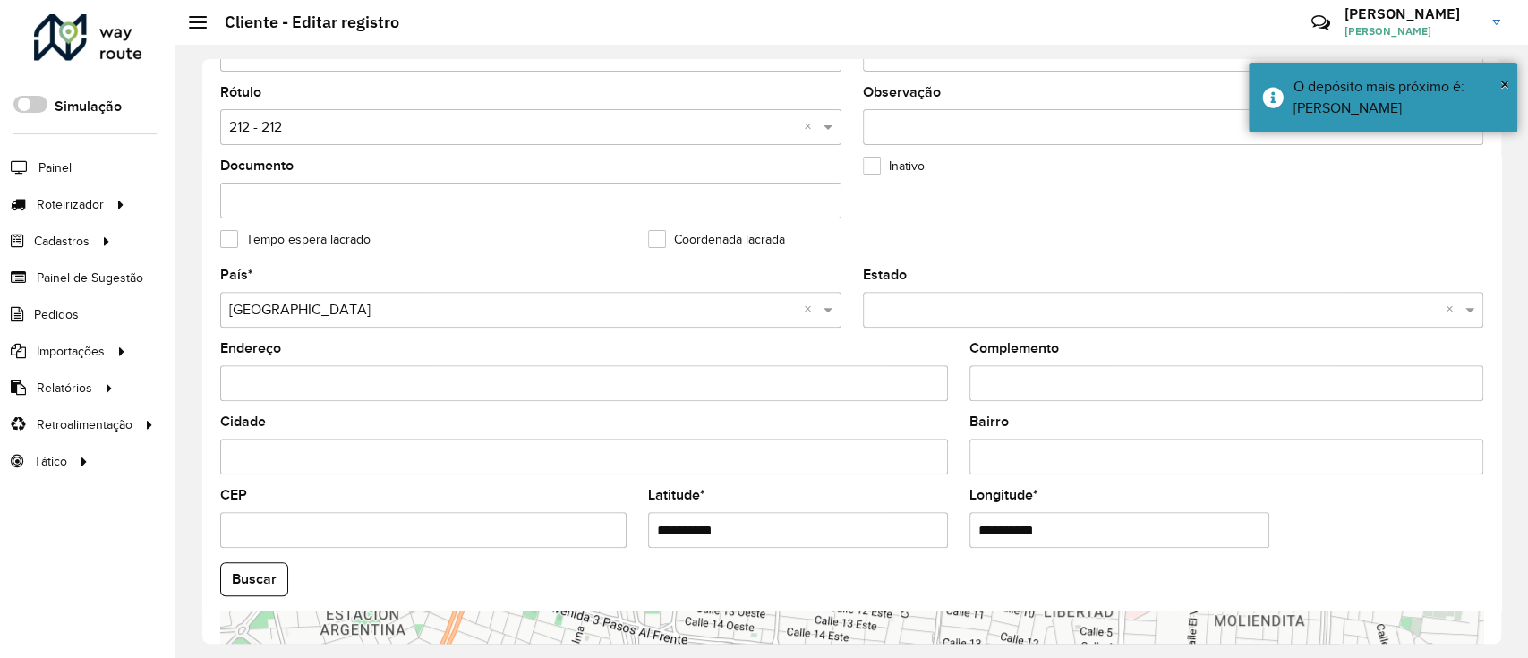
drag, startPoint x: 1058, startPoint y: 536, endPoint x: 823, endPoint y: 514, distance: 235.5
click at [823, 514] on formly-group "**********" at bounding box center [851, 573] width 1284 height 610
paste input "text"
type input "**********"
click at [294, 592] on hb-app "Aguarde... Pop-up bloqueado! Seu navegador bloqueou automáticamente a abertura …" at bounding box center [764, 329] width 1528 height 658
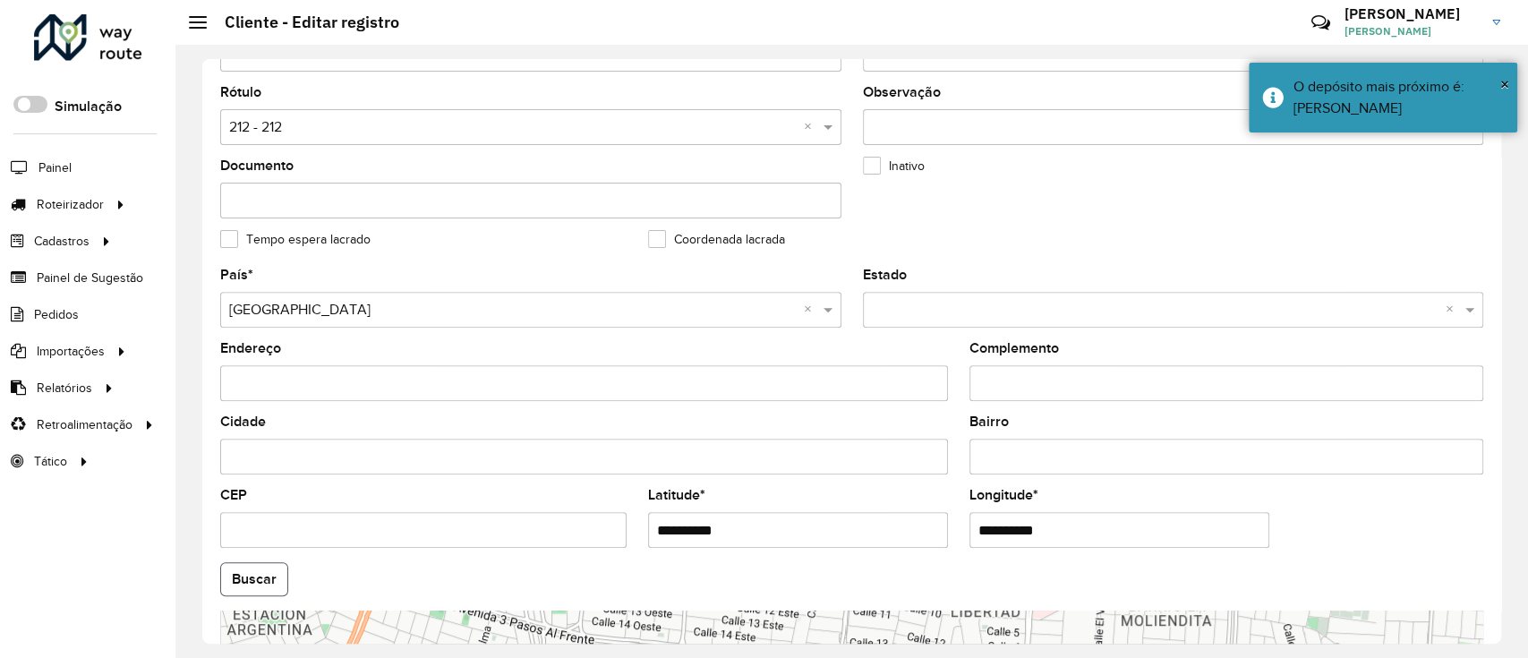
click at [259, 583] on button "Buscar" at bounding box center [254, 579] width 68 height 34
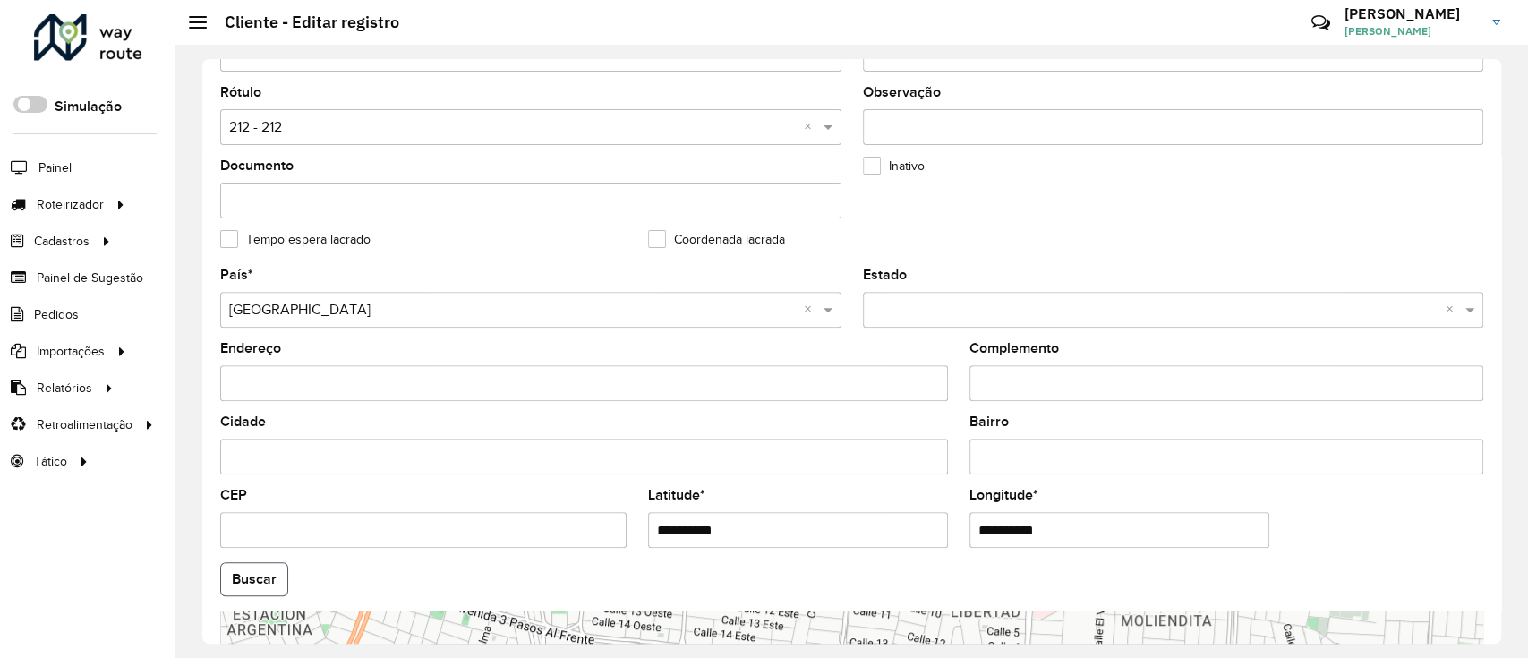
click at [259, 583] on button "Buscar" at bounding box center [254, 579] width 68 height 34
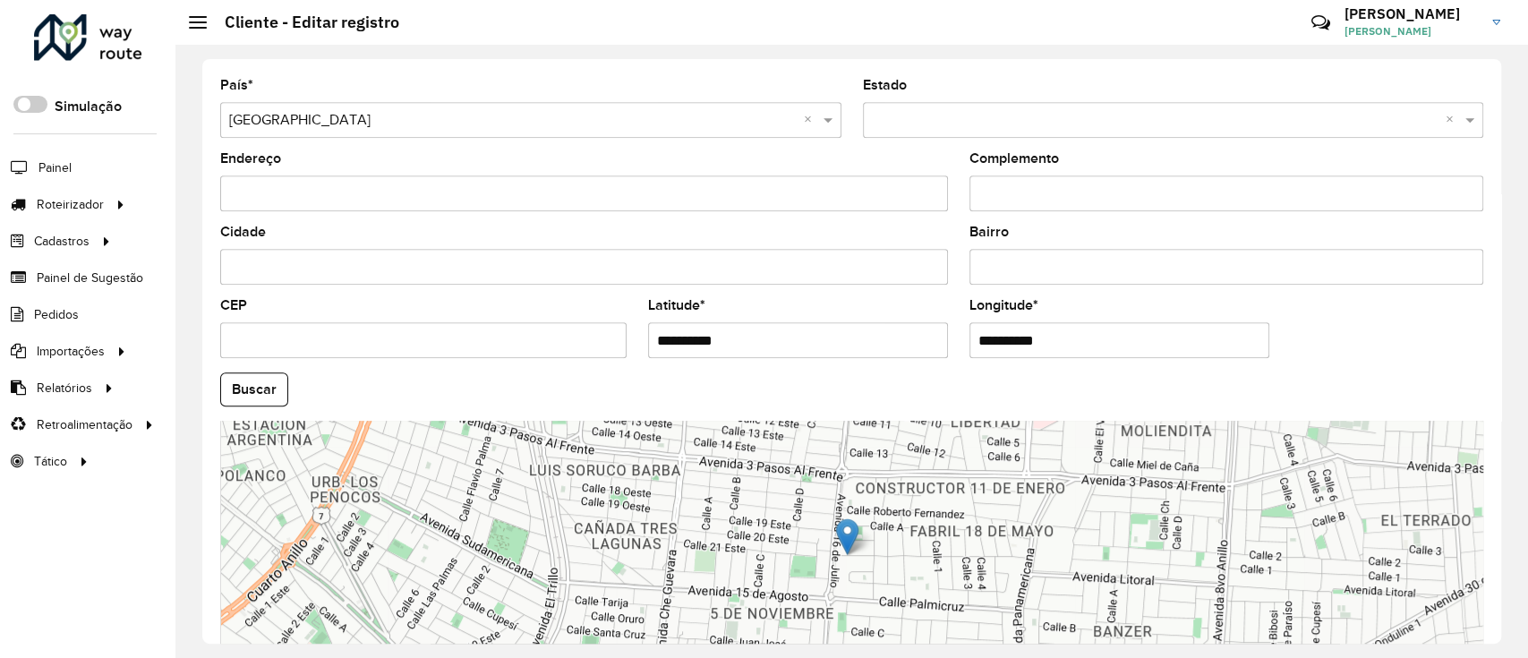
scroll to position [674, 0]
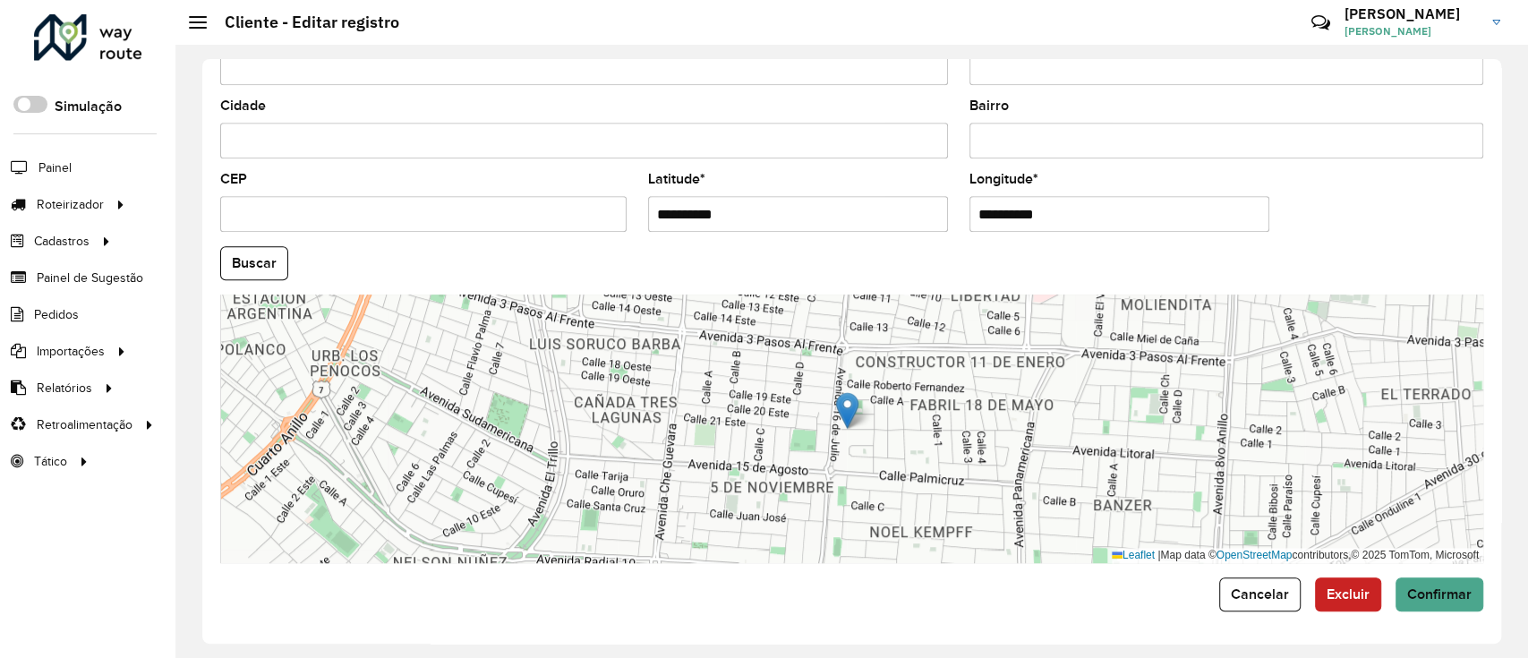
click at [1460, 618] on div "**********" at bounding box center [851, 351] width 1298 height 584
click at [1433, 593] on span "Confirmar" at bounding box center [1439, 593] width 64 height 15
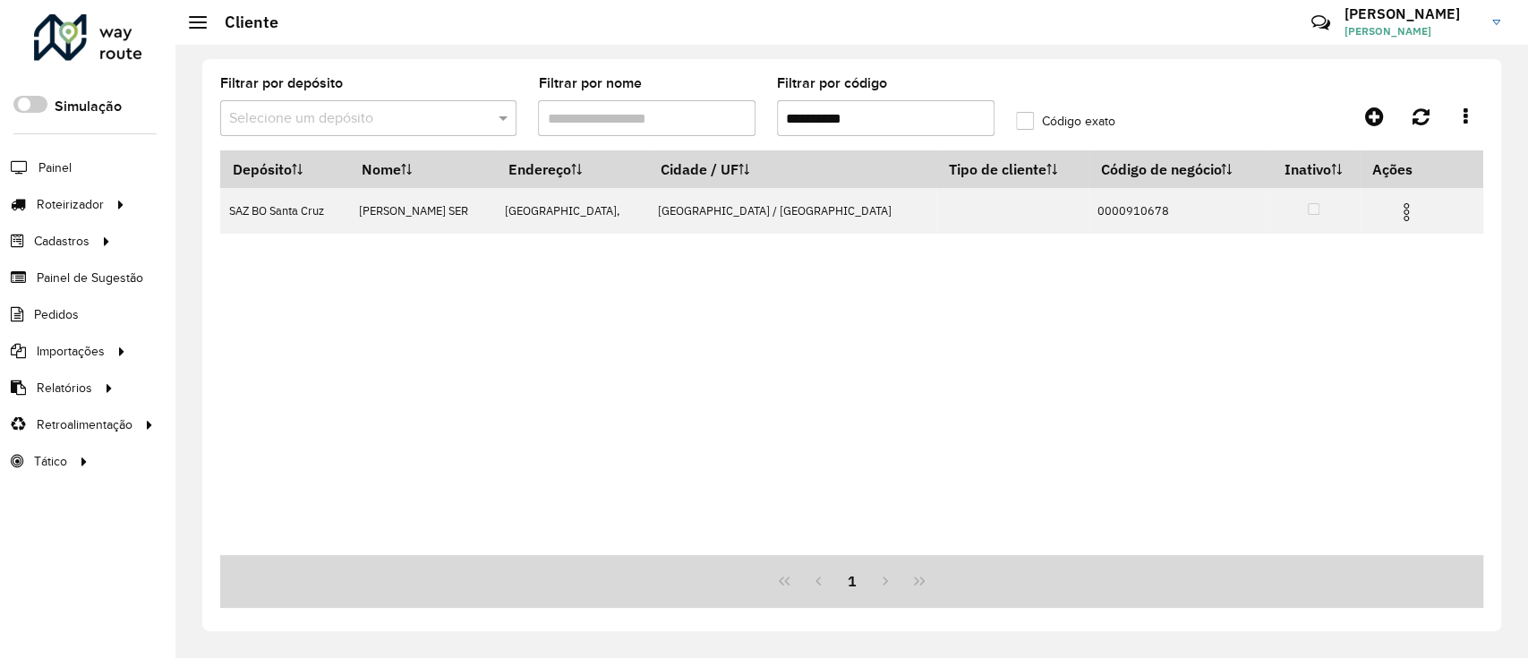
drag, startPoint x: 879, startPoint y: 125, endPoint x: 615, endPoint y: 125, distance: 264.0
click at [615, 125] on formly-group "**********" at bounding box center [686, 113] width 954 height 73
paste input "text"
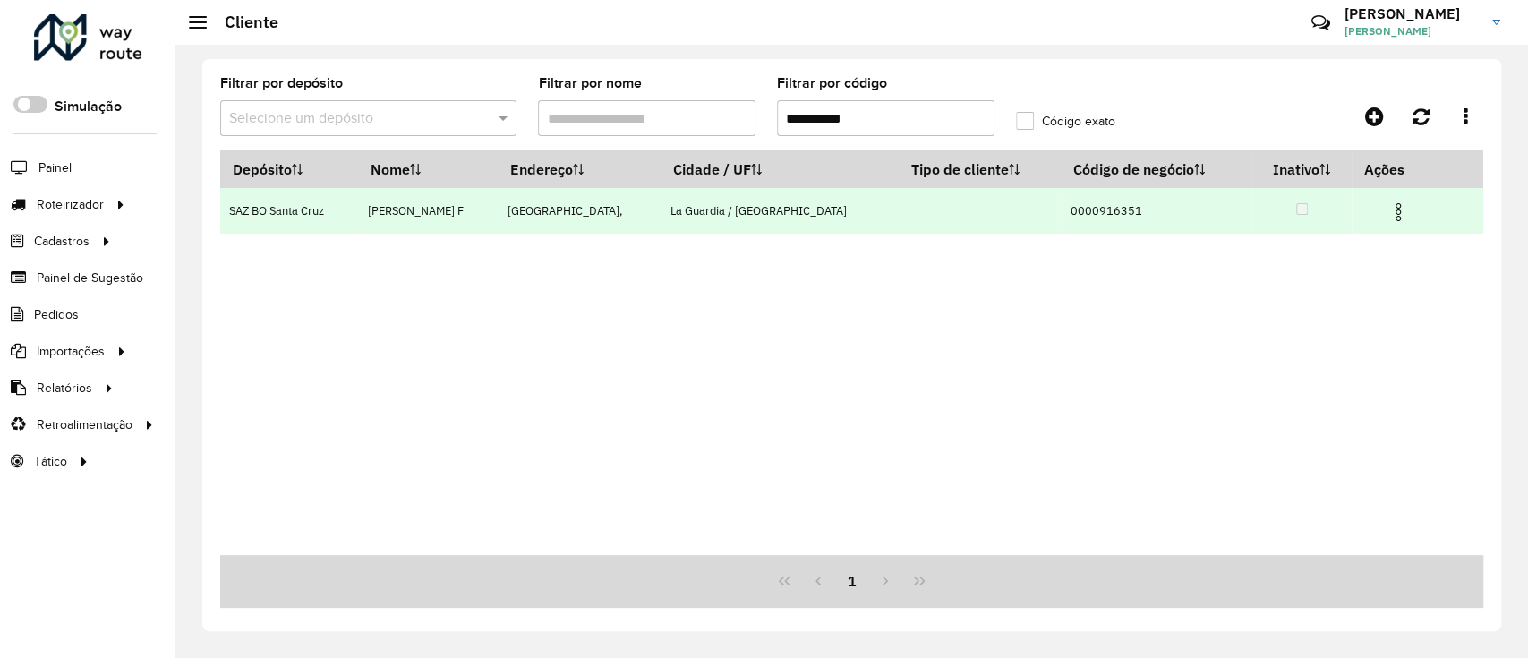
type input "**********"
click at [1400, 218] on img at bounding box center [1397, 211] width 21 height 21
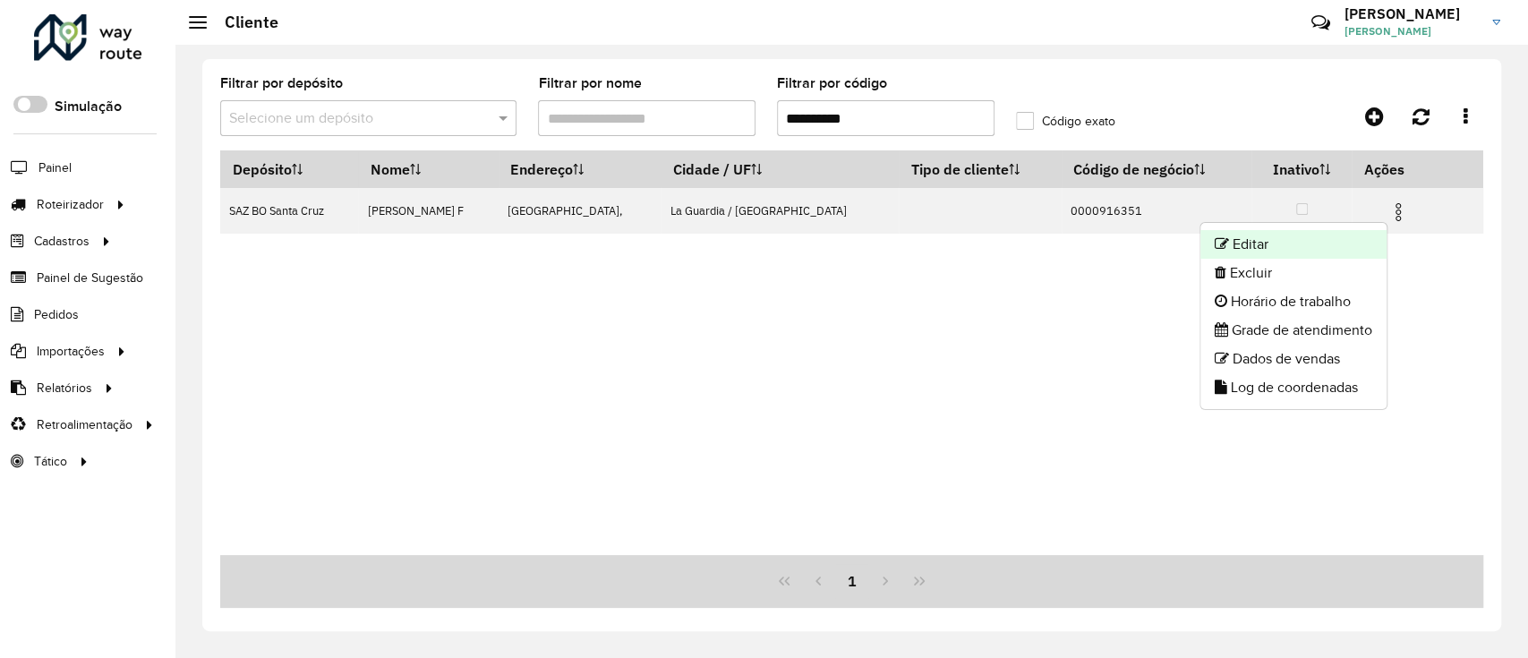
click at [1351, 247] on li "Editar" at bounding box center [1293, 244] width 186 height 29
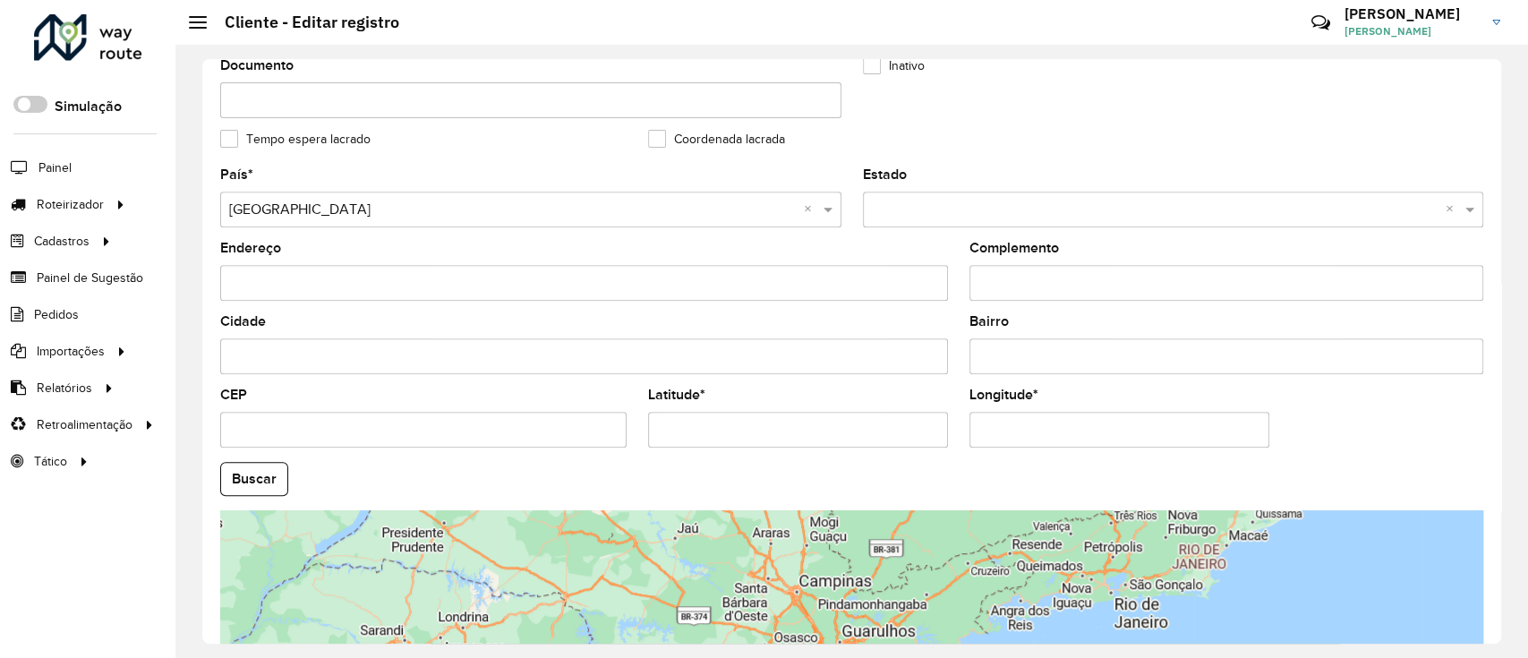
scroll to position [477, 0]
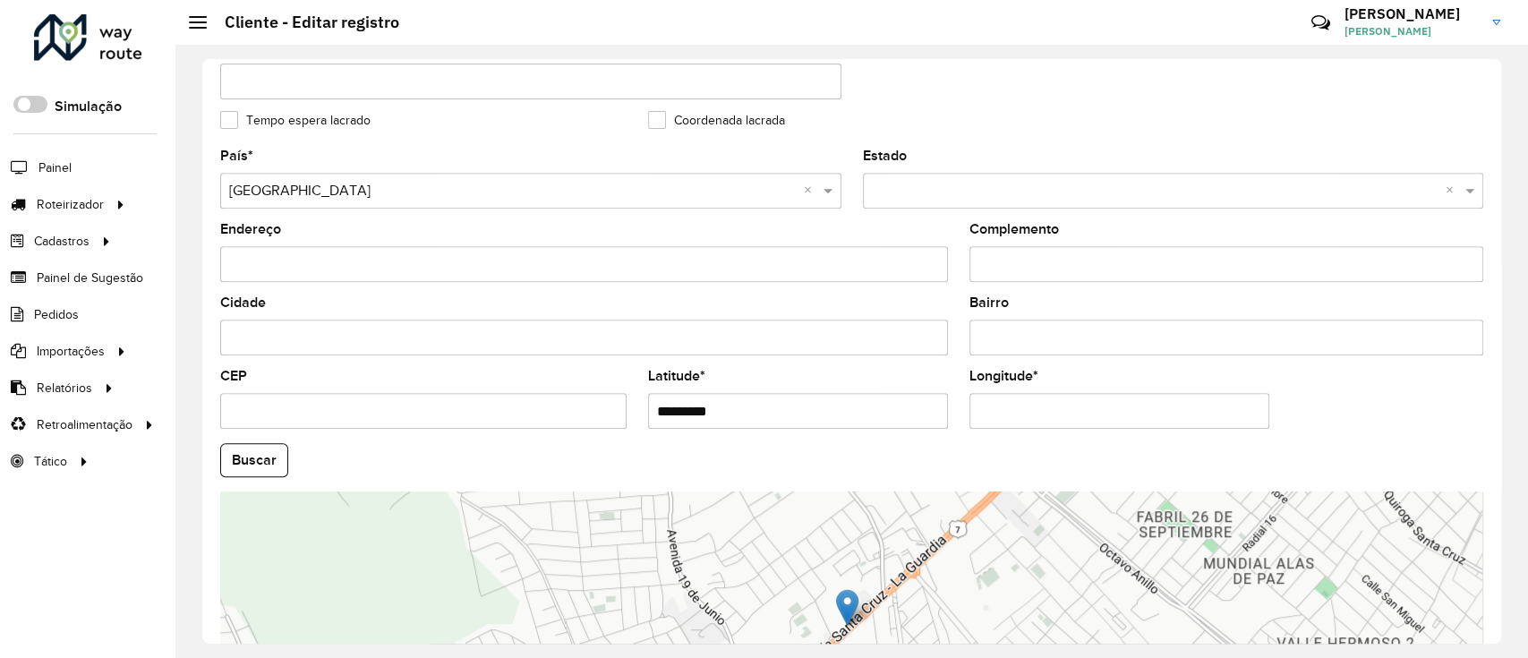
drag, startPoint x: 496, startPoint y: 425, endPoint x: 472, endPoint y: 424, distance: 24.2
click at [459, 423] on formly-group "País * Selecione uma opção × Bolívia × Estado Selecione uma opção × × Endereço …" at bounding box center [851, 454] width 1284 height 610
paste input "text"
type input "*********"
click at [734, 430] on formly-group "**********" at bounding box center [851, 454] width 1284 height 610
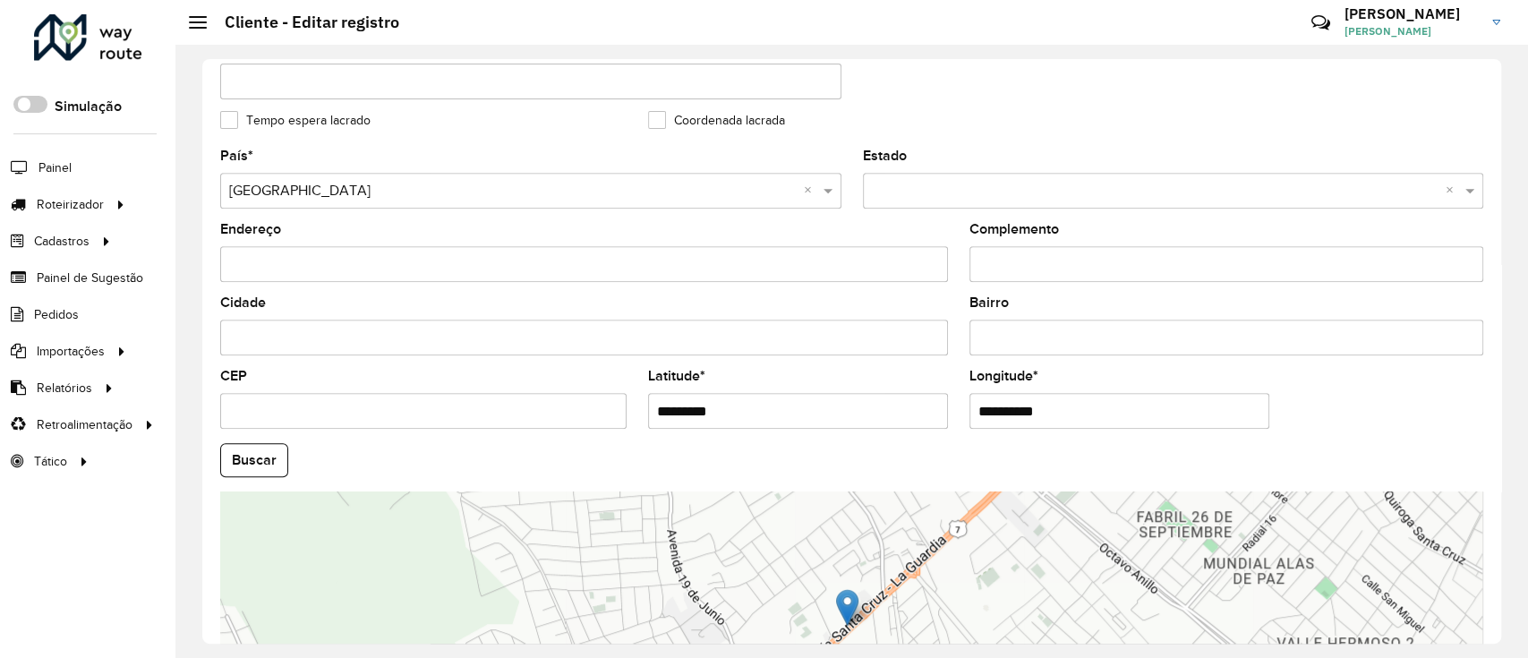
paste input "text"
type input "**********"
click at [220, 455] on button "Buscar" at bounding box center [254, 460] width 68 height 34
click at [263, 461] on button "Buscar" at bounding box center [254, 460] width 68 height 34
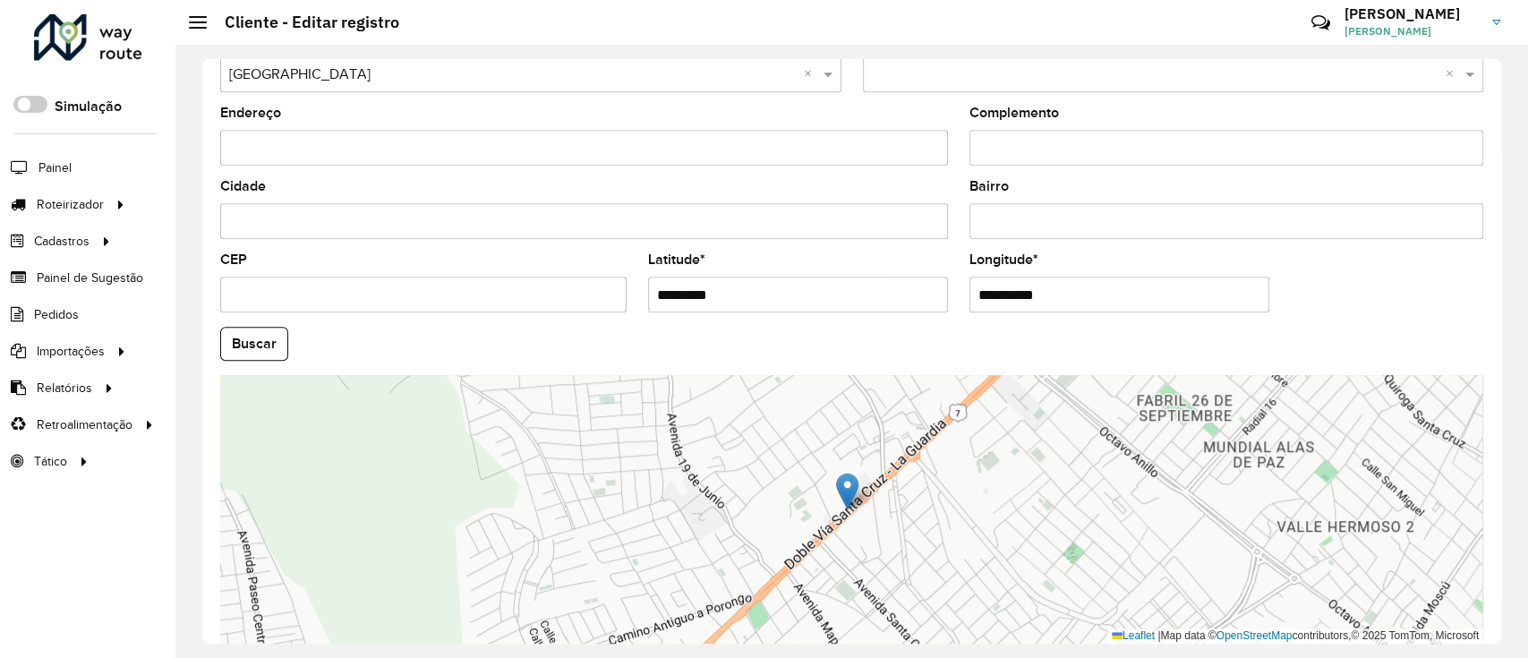
scroll to position [674, 0]
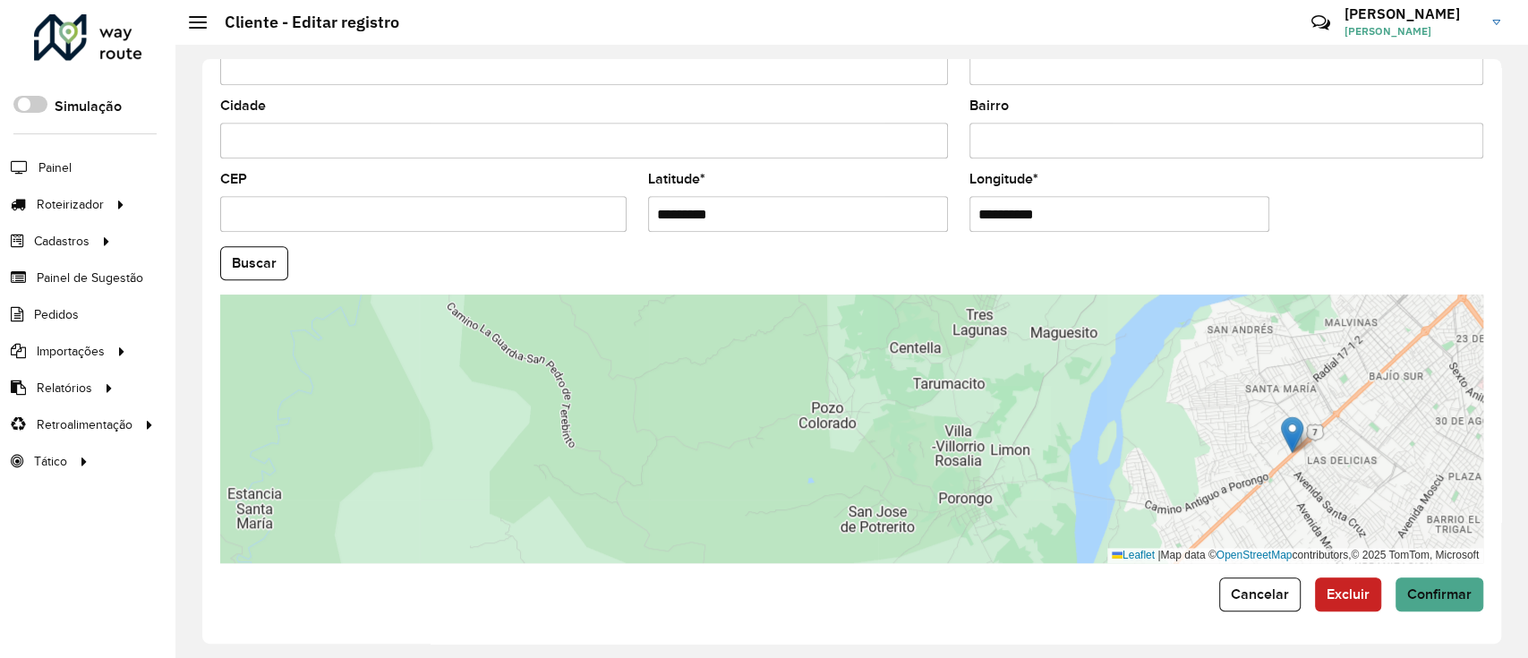
click at [1418, 611] on div "**********" at bounding box center [851, 351] width 1298 height 584
click at [1418, 607] on button "Confirmar" at bounding box center [1439, 594] width 88 height 34
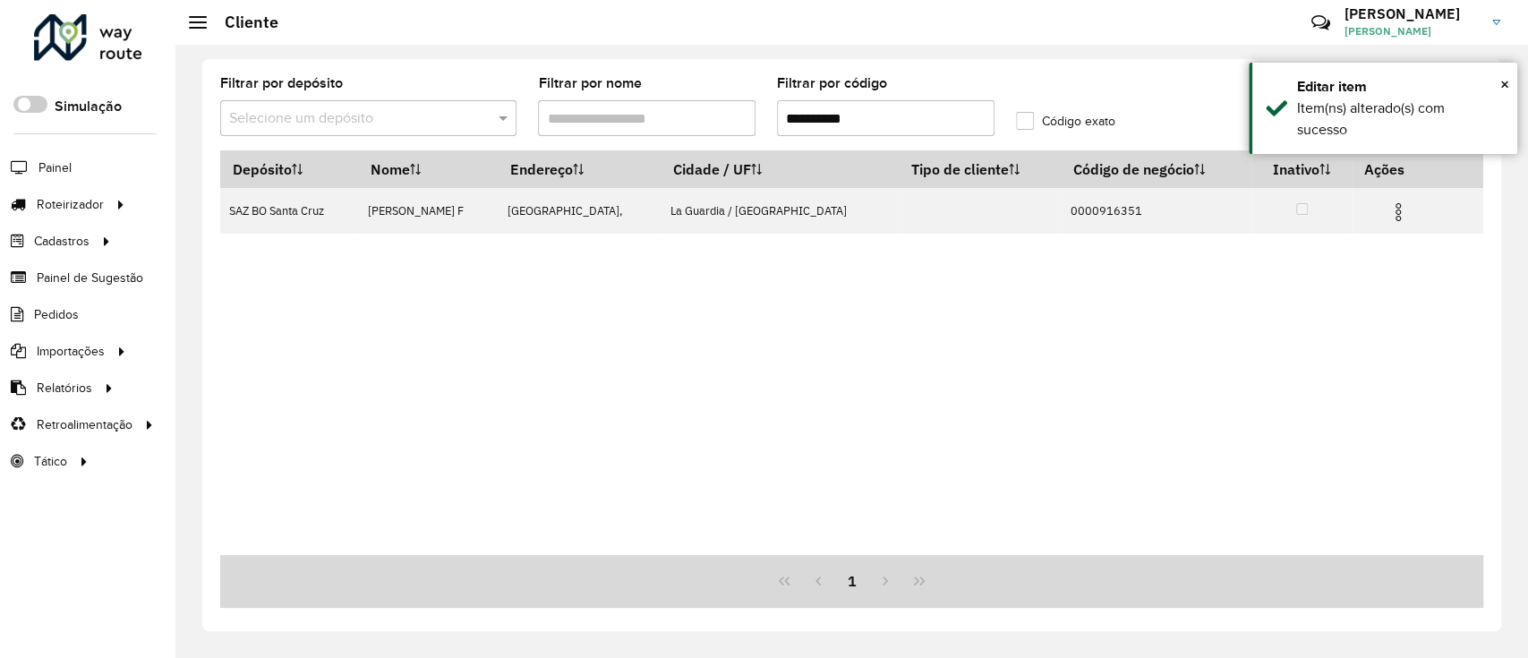
drag, startPoint x: 883, startPoint y: 120, endPoint x: 413, endPoint y: 121, distance: 469.8
click at [413, 121] on formly-group "**********" at bounding box center [686, 113] width 954 height 73
paste input "text"
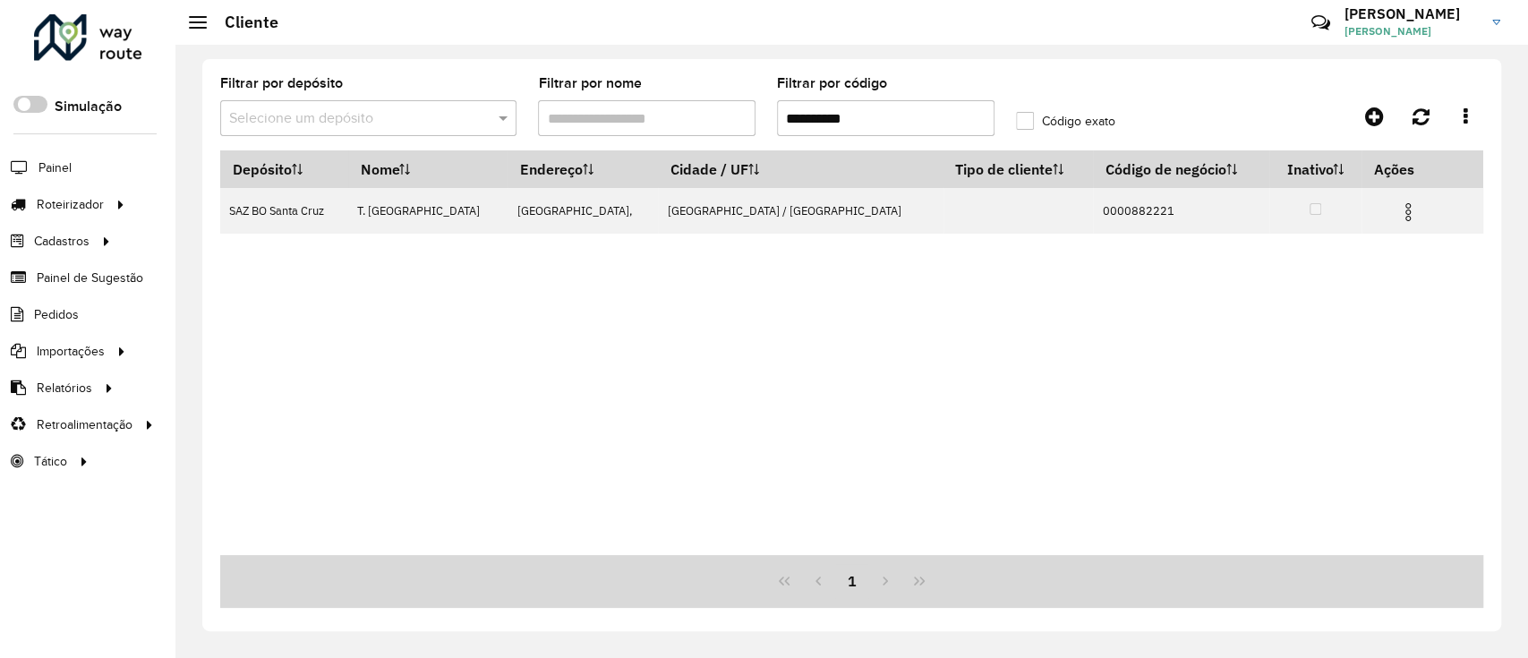
type input "**********"
click at [1397, 219] on img at bounding box center [1407, 211] width 21 height 21
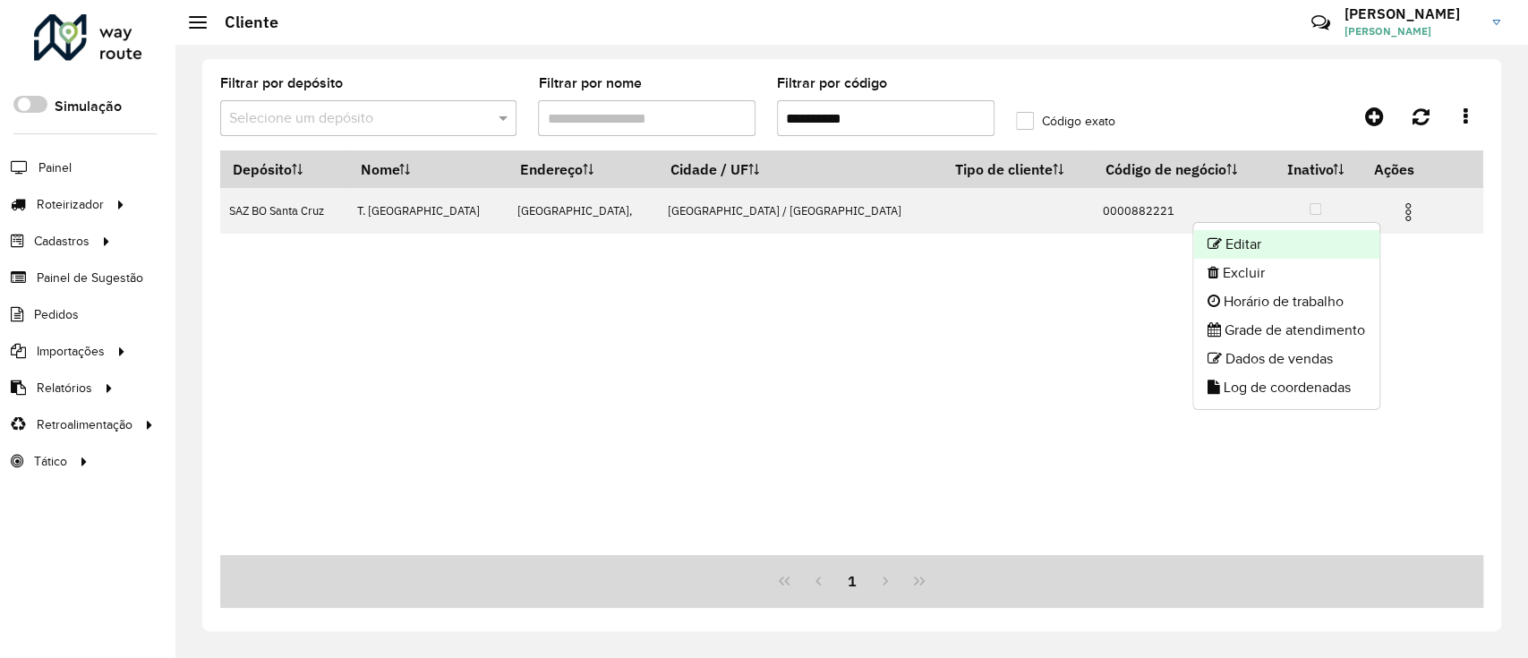
click at [1346, 234] on li "Editar" at bounding box center [1286, 244] width 186 height 29
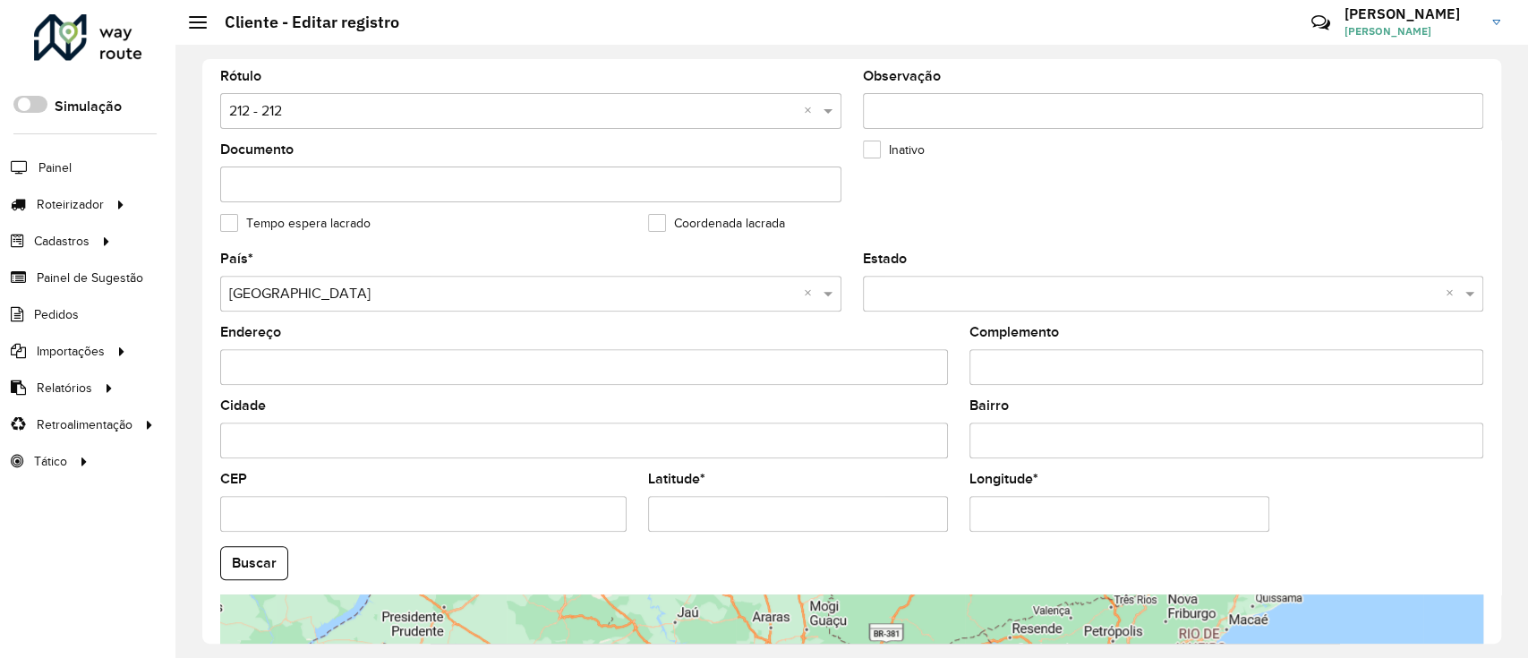
scroll to position [596, 0]
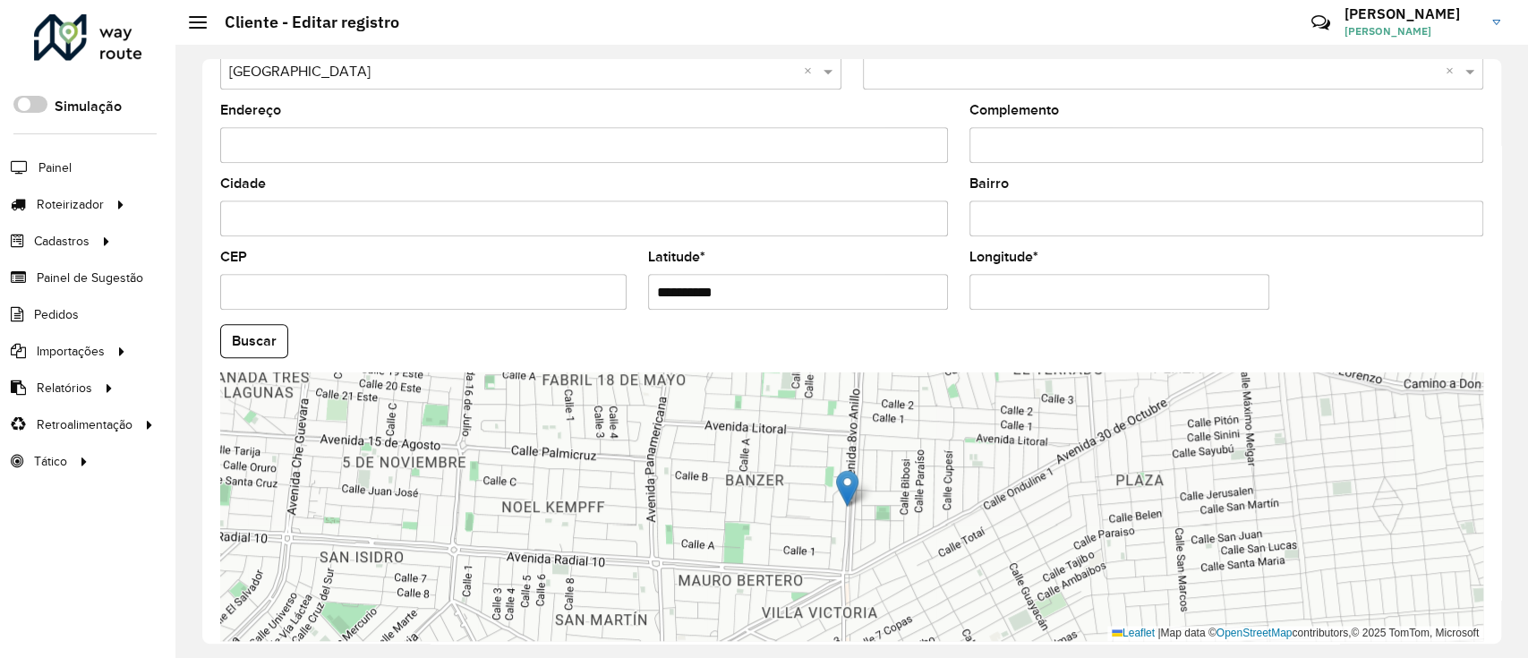
drag, startPoint x: 635, startPoint y: 302, endPoint x: 494, endPoint y: 297, distance: 141.5
click at [494, 297] on formly-group "**********" at bounding box center [851, 335] width 1284 height 610
paste input "text"
type input "**********"
drag, startPoint x: 1069, startPoint y: 287, endPoint x: 692, endPoint y: 347, distance: 381.5
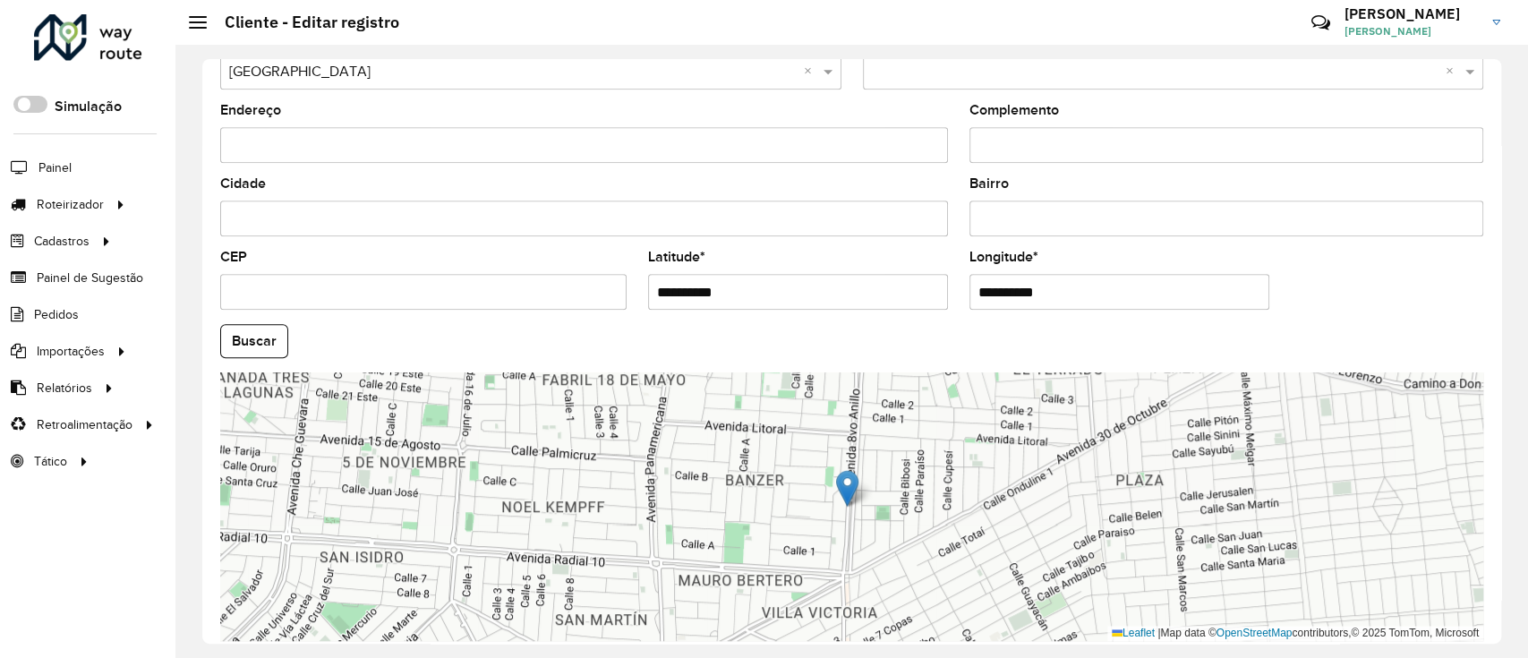
click at [692, 347] on formly-group "**********" at bounding box center [851, 335] width 1284 height 610
paste input "text"
type input "**********"
click at [263, 367] on formly-field "Buscar" at bounding box center [851, 348] width 1284 height 48
click at [265, 346] on button "Buscar" at bounding box center [254, 341] width 68 height 34
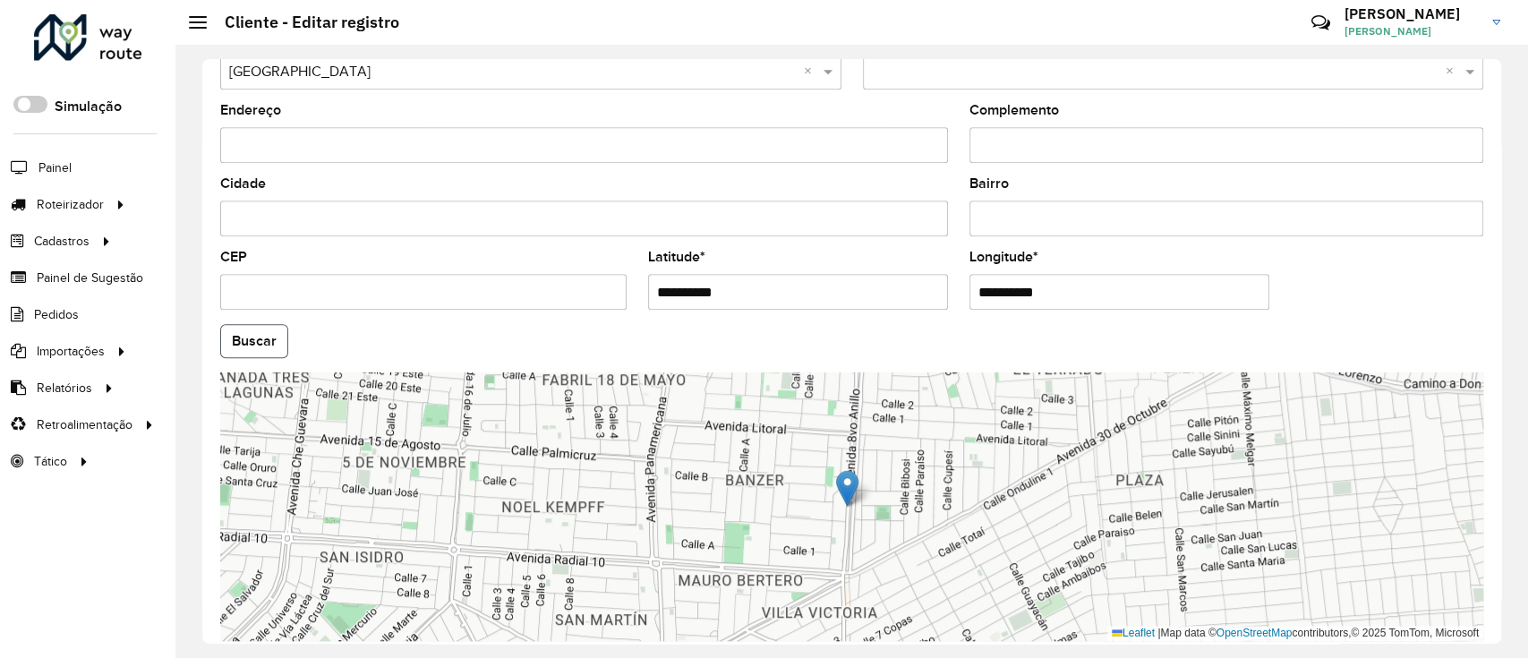
click at [266, 339] on button "Buscar" at bounding box center [254, 341] width 68 height 34
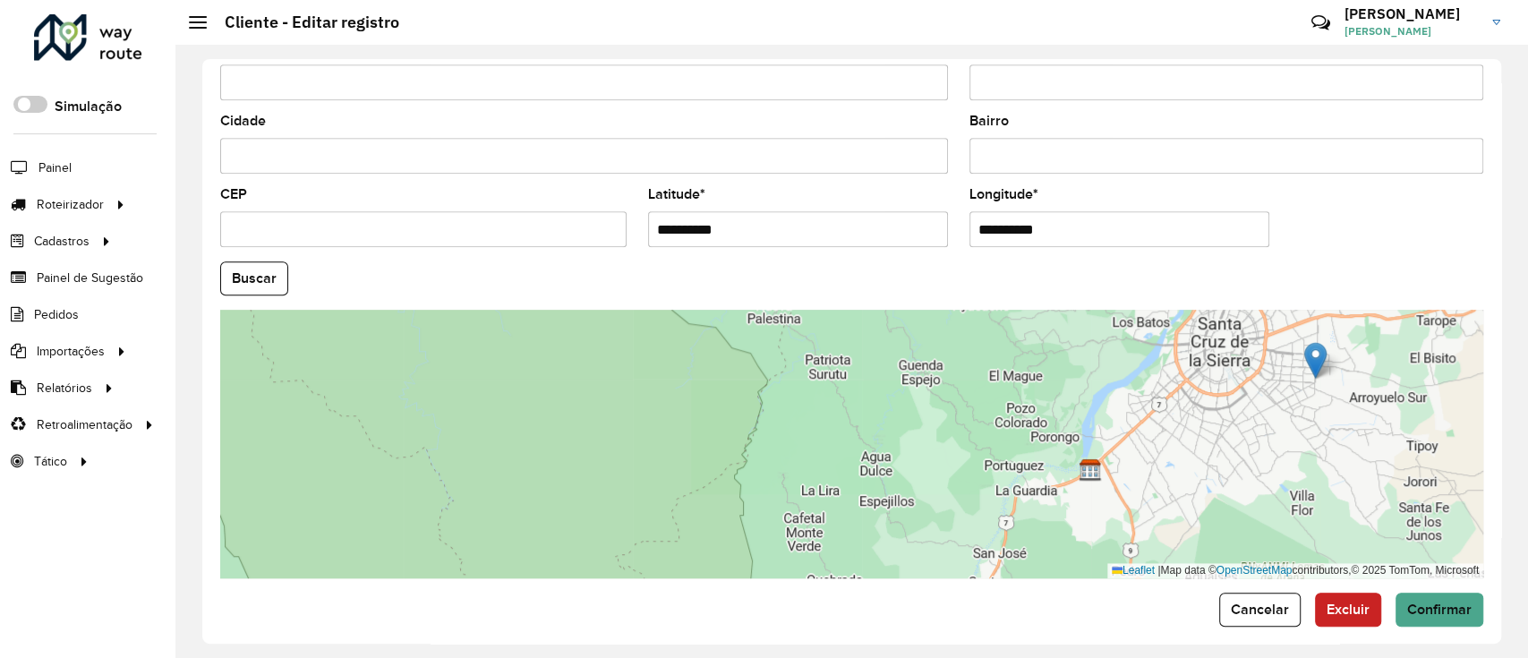
scroll to position [674, 0]
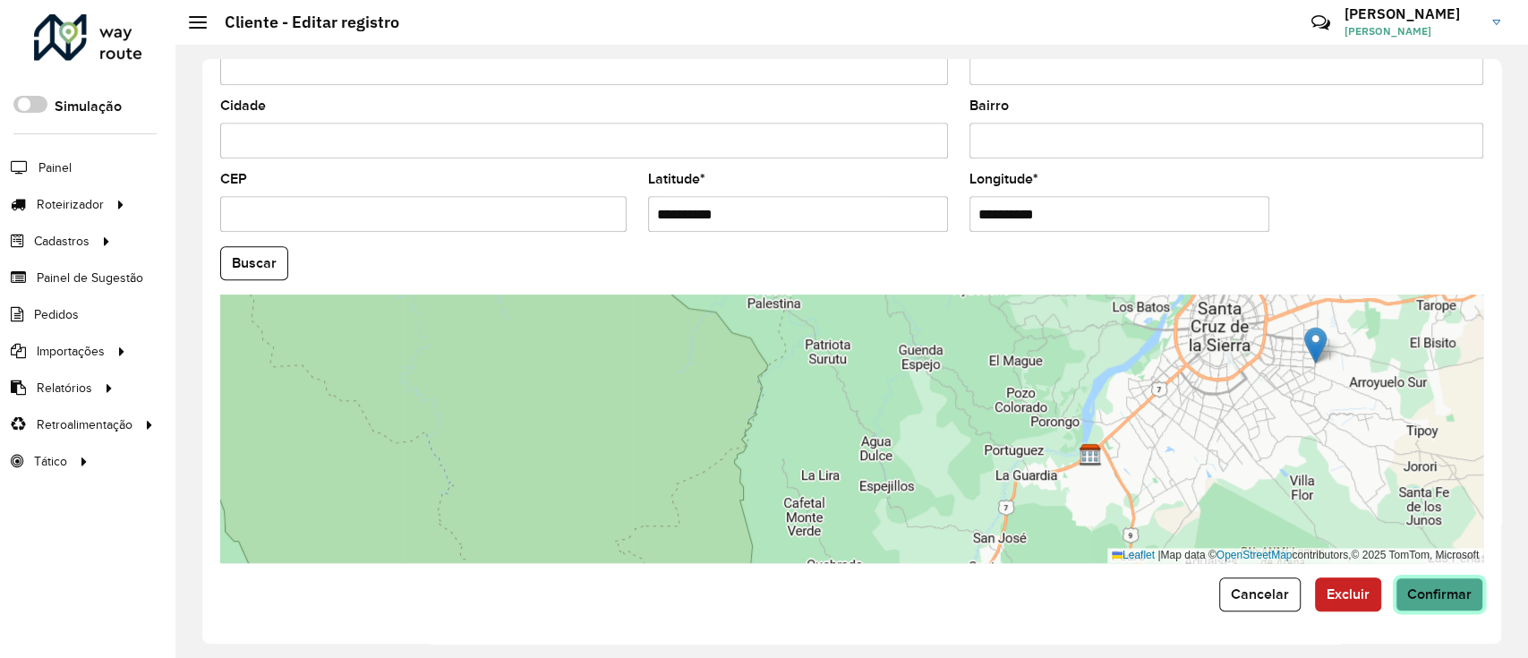
click at [1470, 589] on button "Confirmar" at bounding box center [1439, 594] width 88 height 34
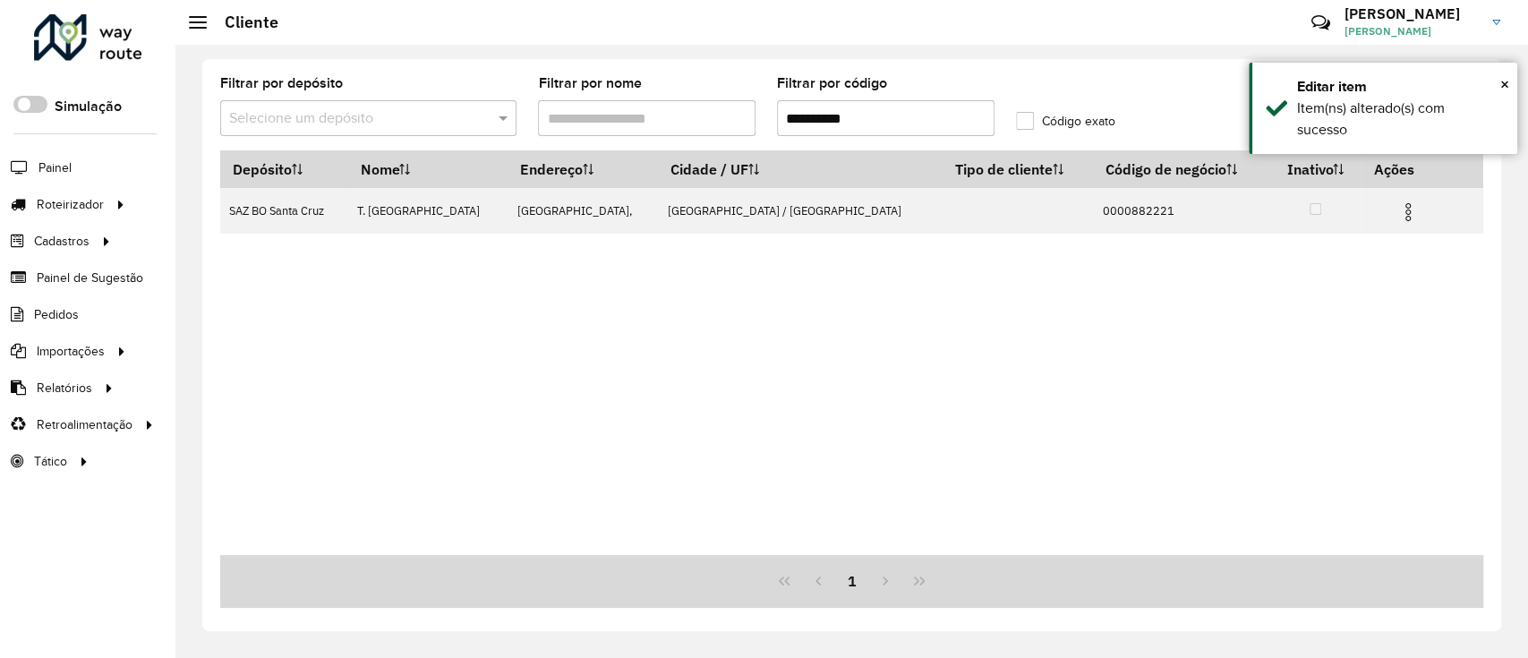
drag, startPoint x: 694, startPoint y: 96, endPoint x: 508, endPoint y: 96, distance: 186.1
click at [508, 96] on formly-group "**********" at bounding box center [686, 113] width 954 height 73
paste input "text"
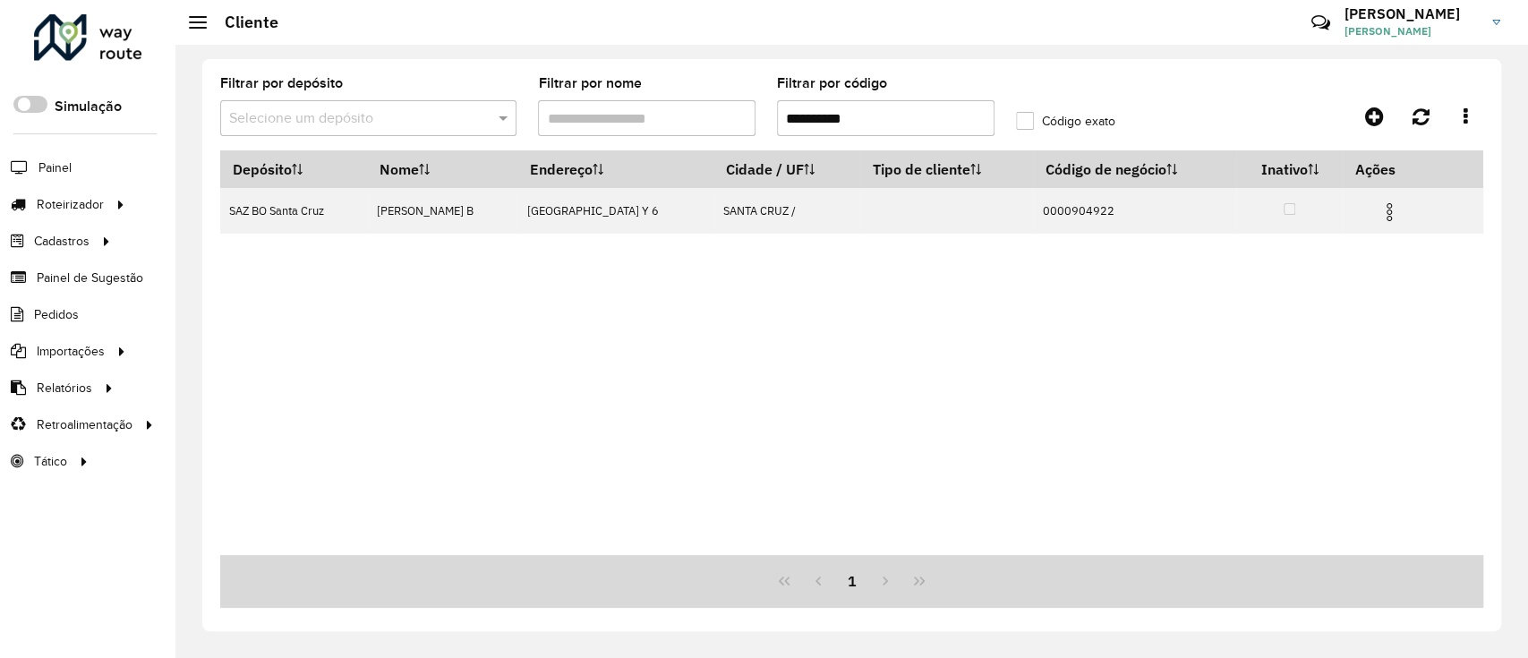
type input "**********"
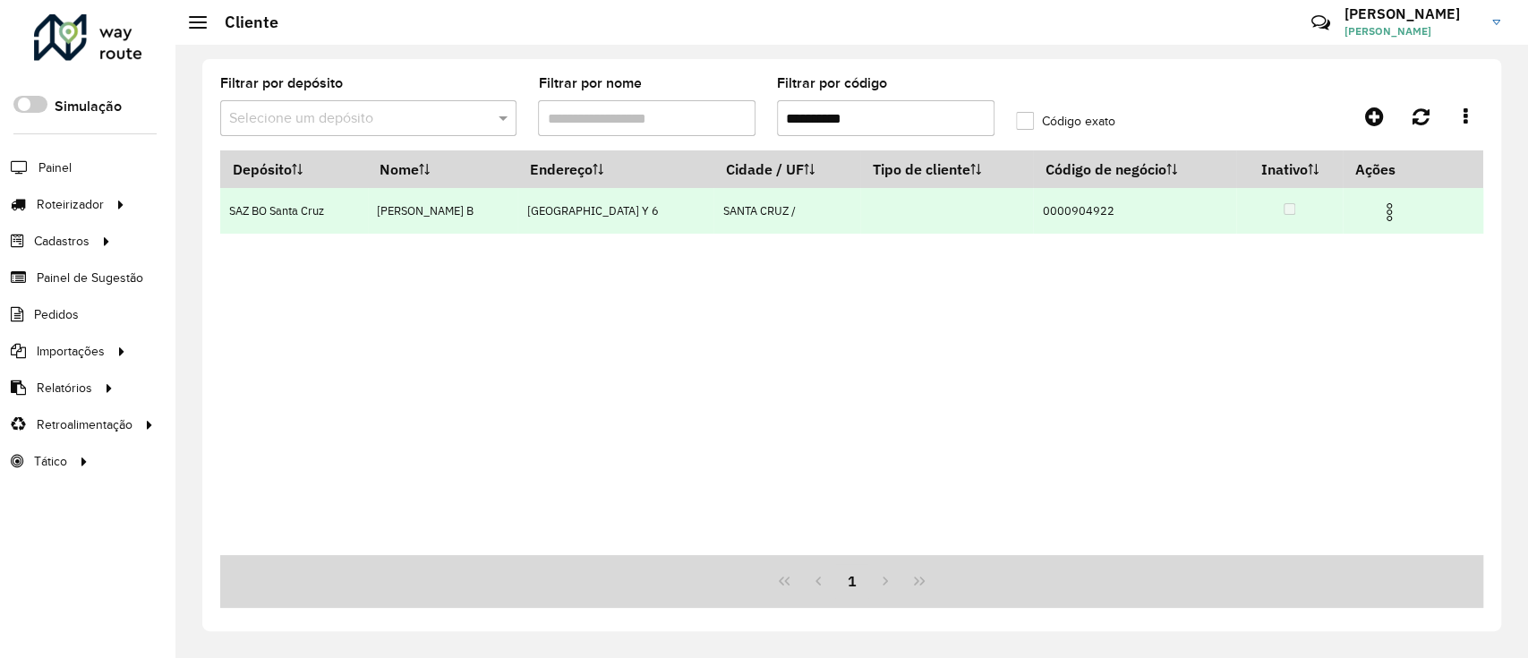
click at [1397, 217] on img at bounding box center [1388, 211] width 21 height 21
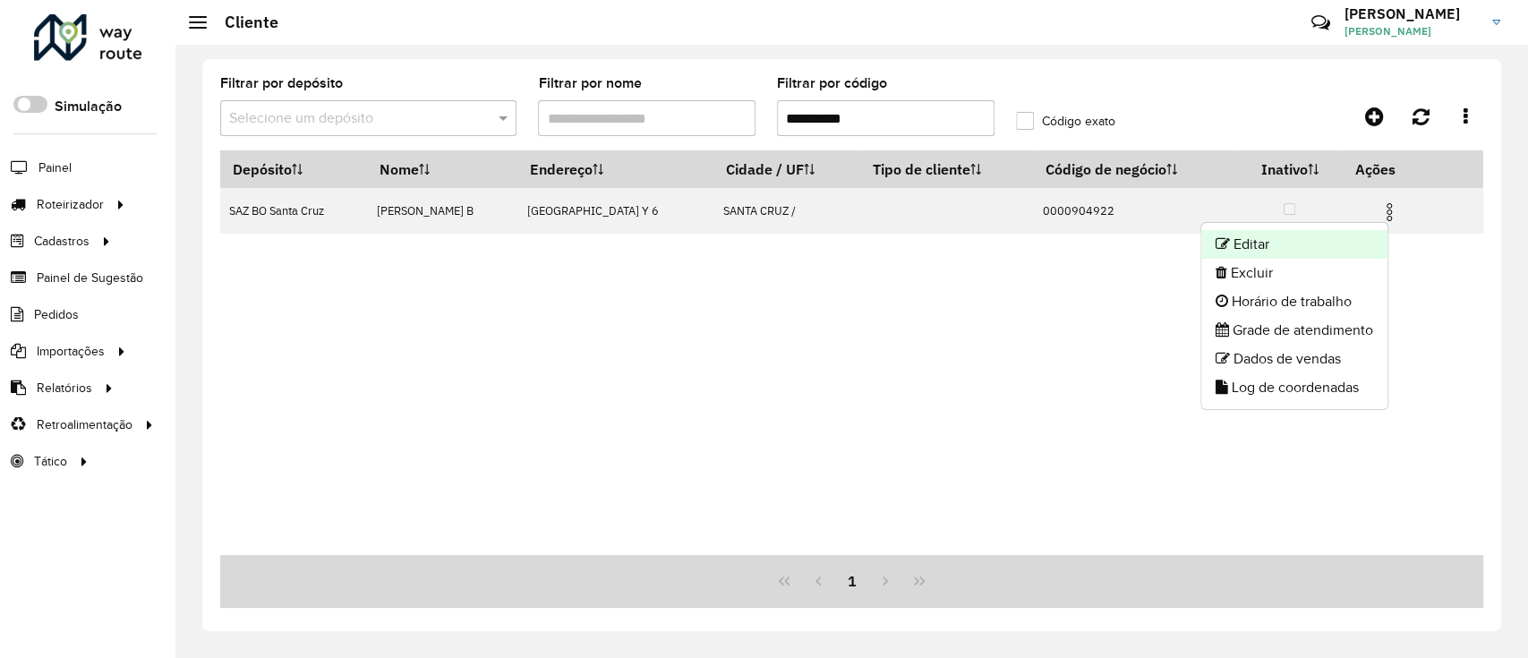
click at [1339, 235] on li "Editar" at bounding box center [1294, 244] width 186 height 29
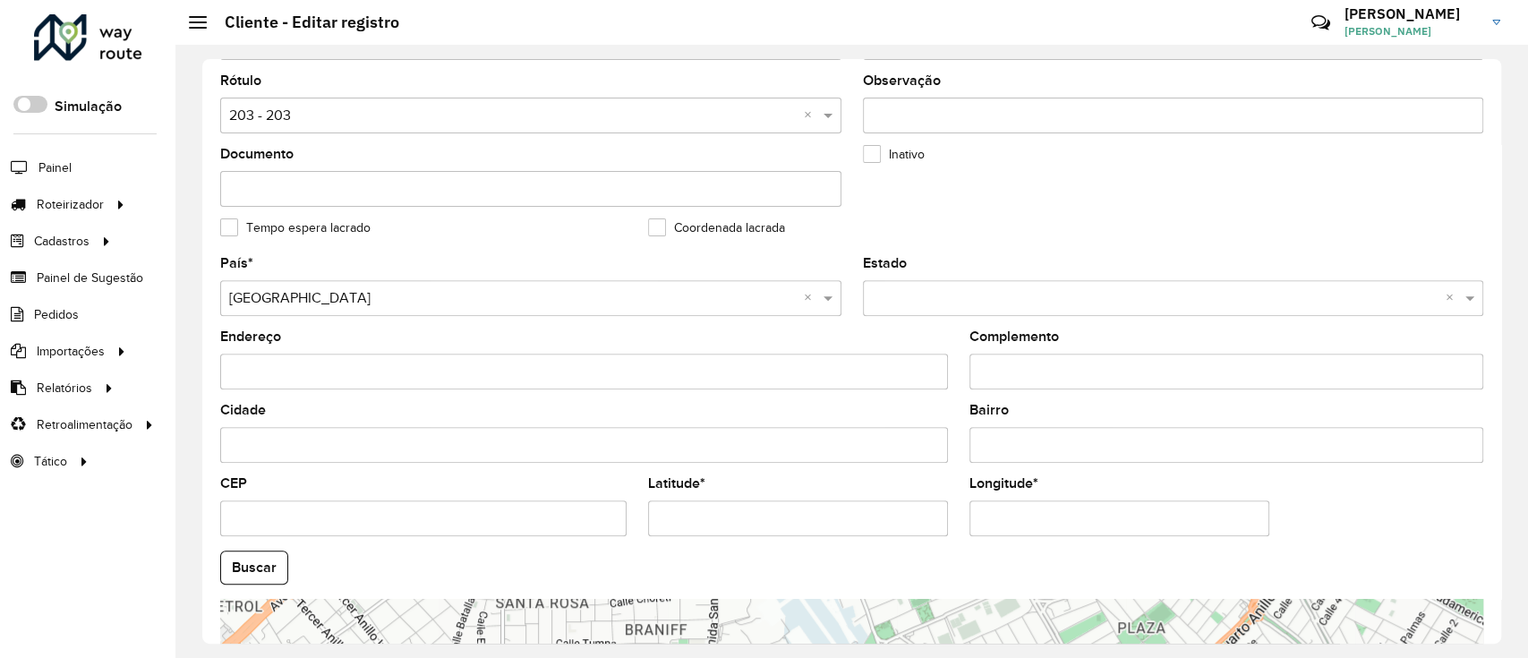
scroll to position [596, 0]
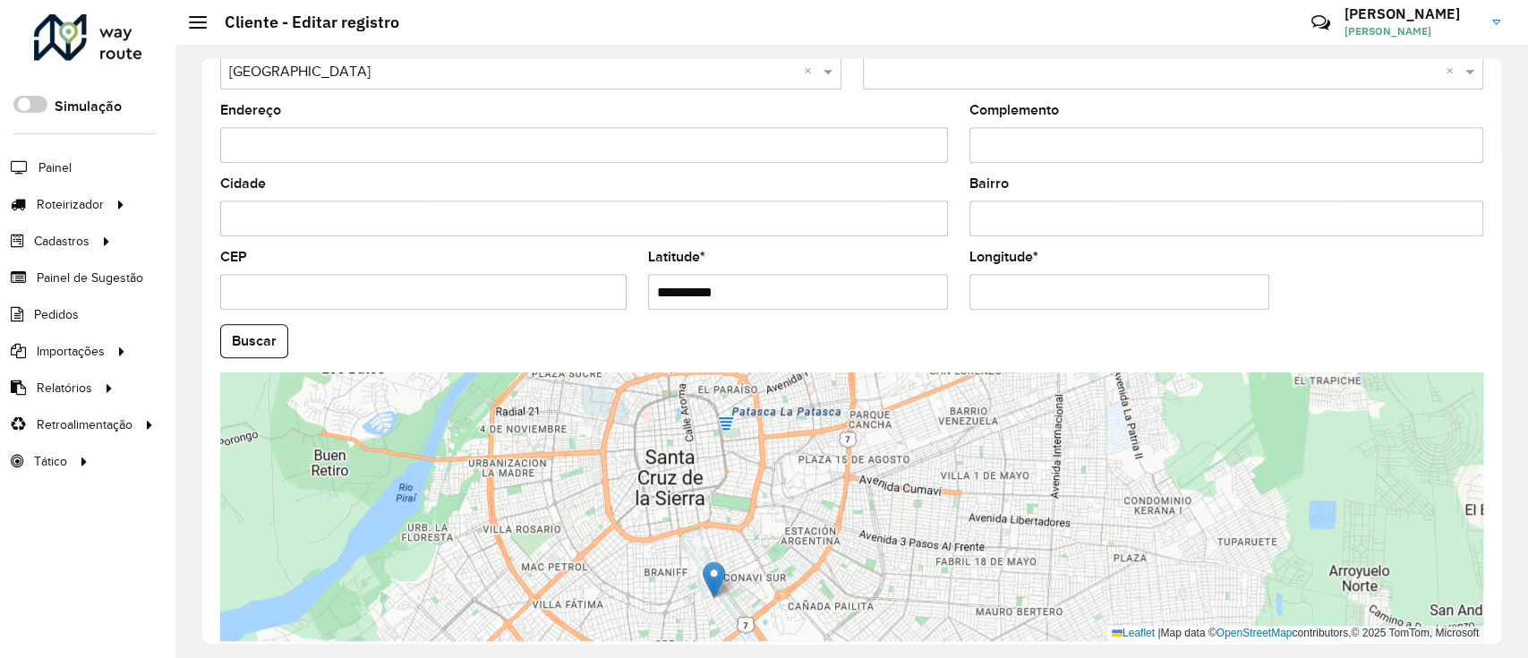
drag, startPoint x: 680, startPoint y: 279, endPoint x: 463, endPoint y: 291, distance: 217.8
click at [464, 291] on formly-group "**********" at bounding box center [851, 335] width 1284 height 610
paste input "text"
type input "**********"
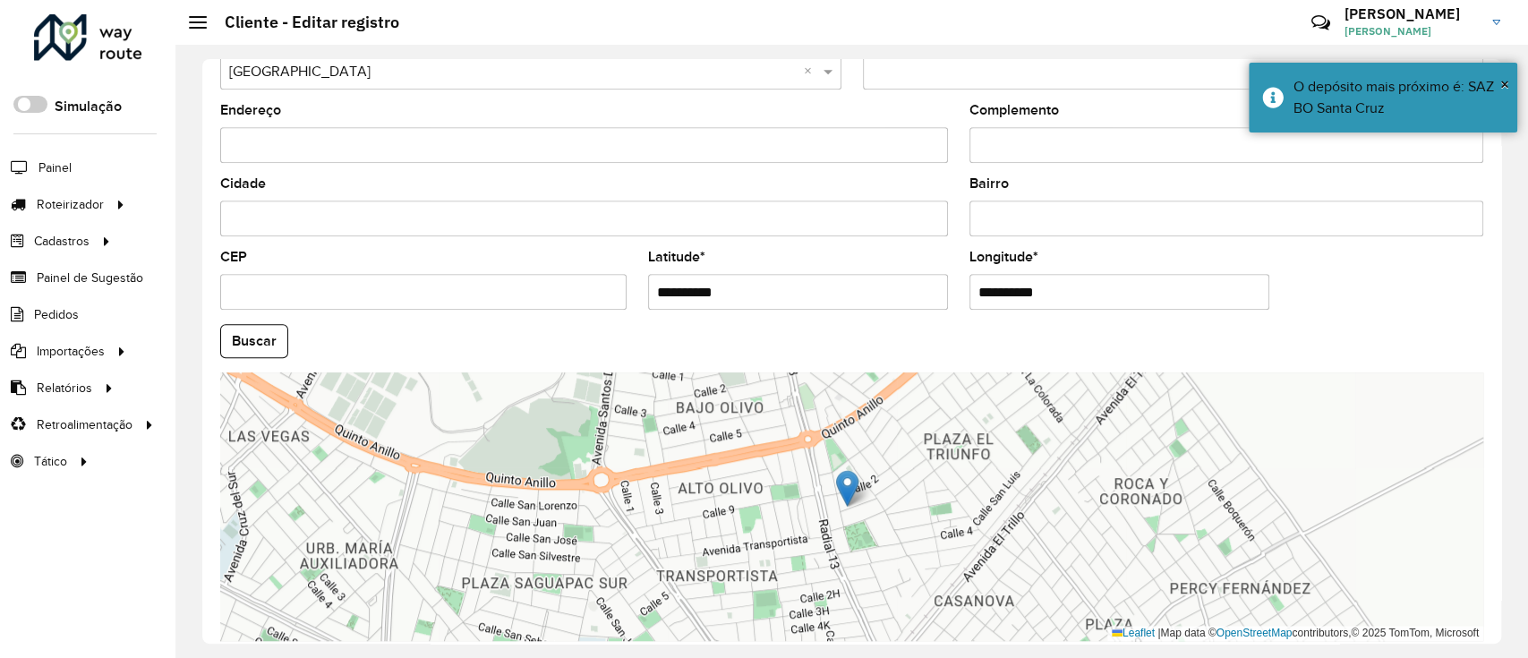
drag, startPoint x: 1044, startPoint y: 295, endPoint x: 759, endPoint y: 286, distance: 285.6
click at [759, 286] on formly-group "**********" at bounding box center [851, 335] width 1284 height 610
paste input "text"
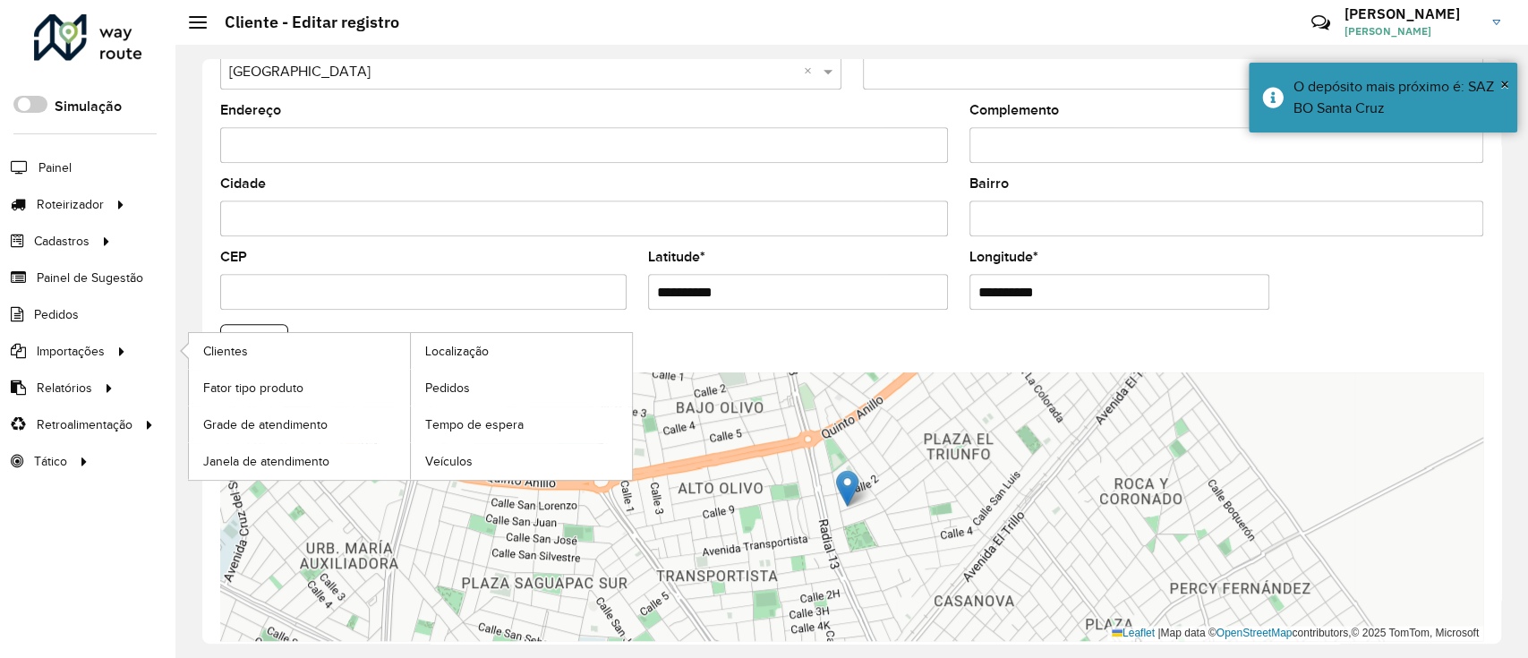
type input "**********"
click at [146, 332] on hb-app "Aguarde... Pop-up bloqueado! Seu navegador bloqueou automáticamente a abertura …" at bounding box center [764, 329] width 1528 height 658
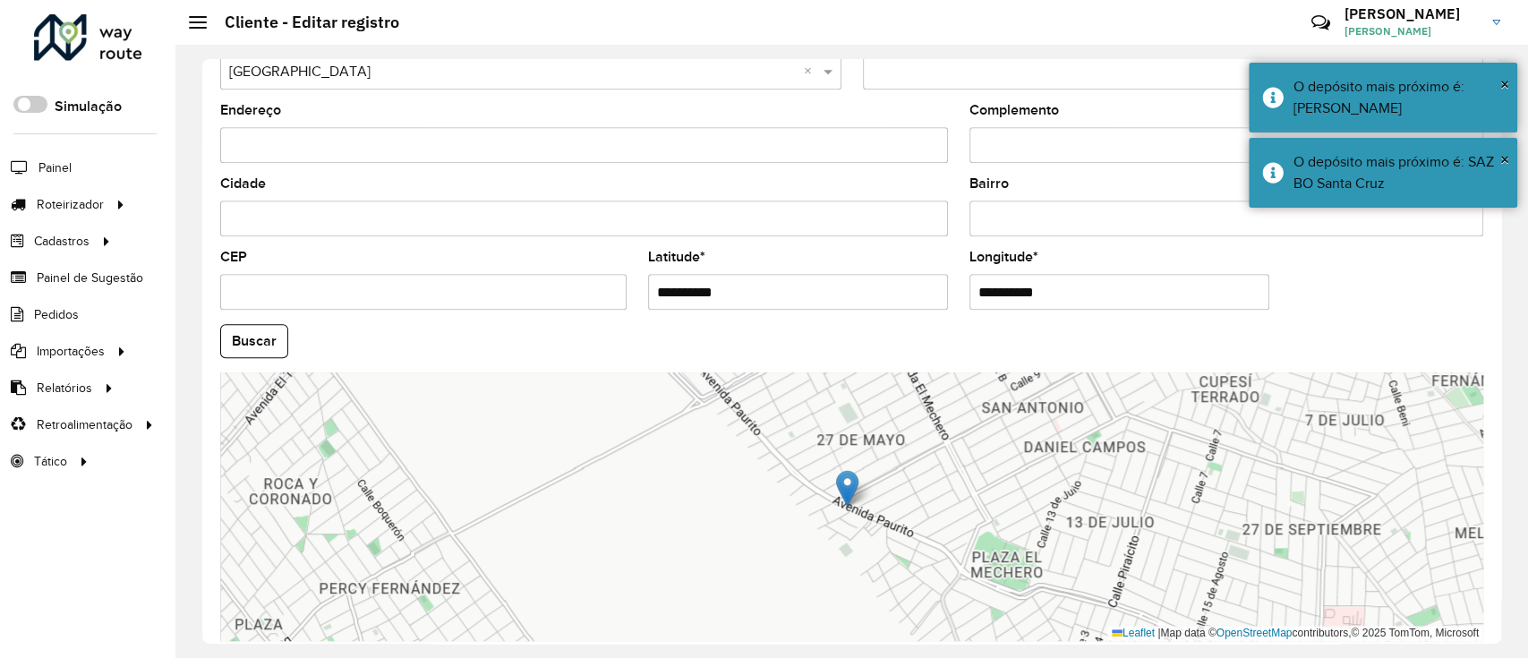
click at [288, 341] on hb-field-button "Buscar" at bounding box center [851, 341] width 1263 height 34
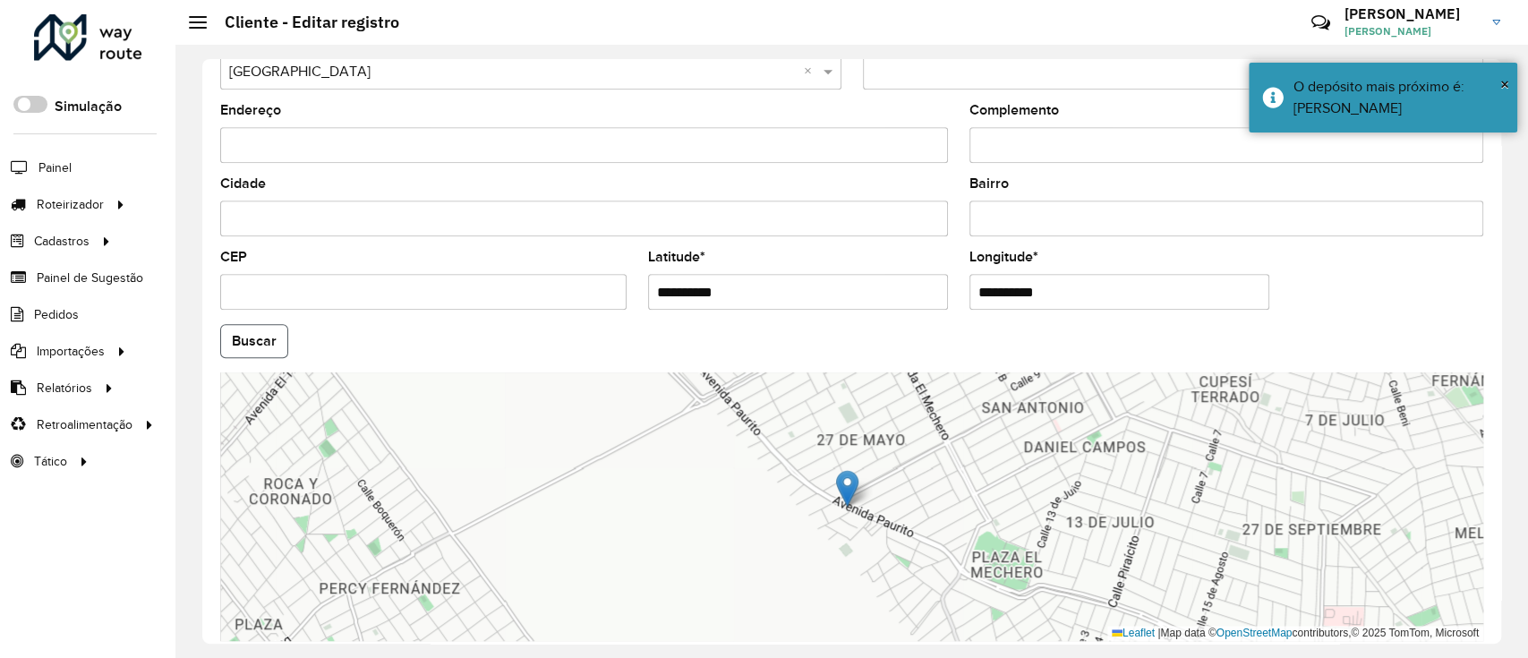
click at [272, 335] on button "Buscar" at bounding box center [254, 341] width 68 height 34
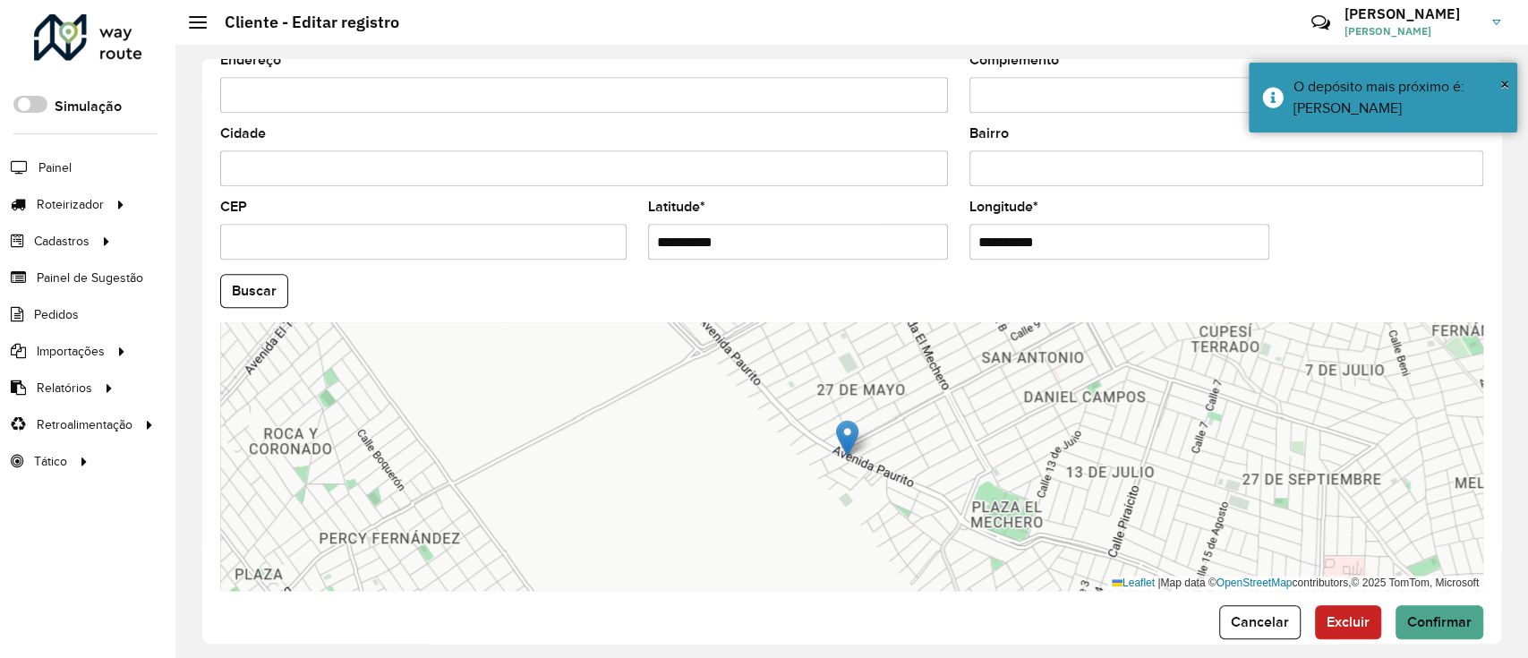
scroll to position [674, 0]
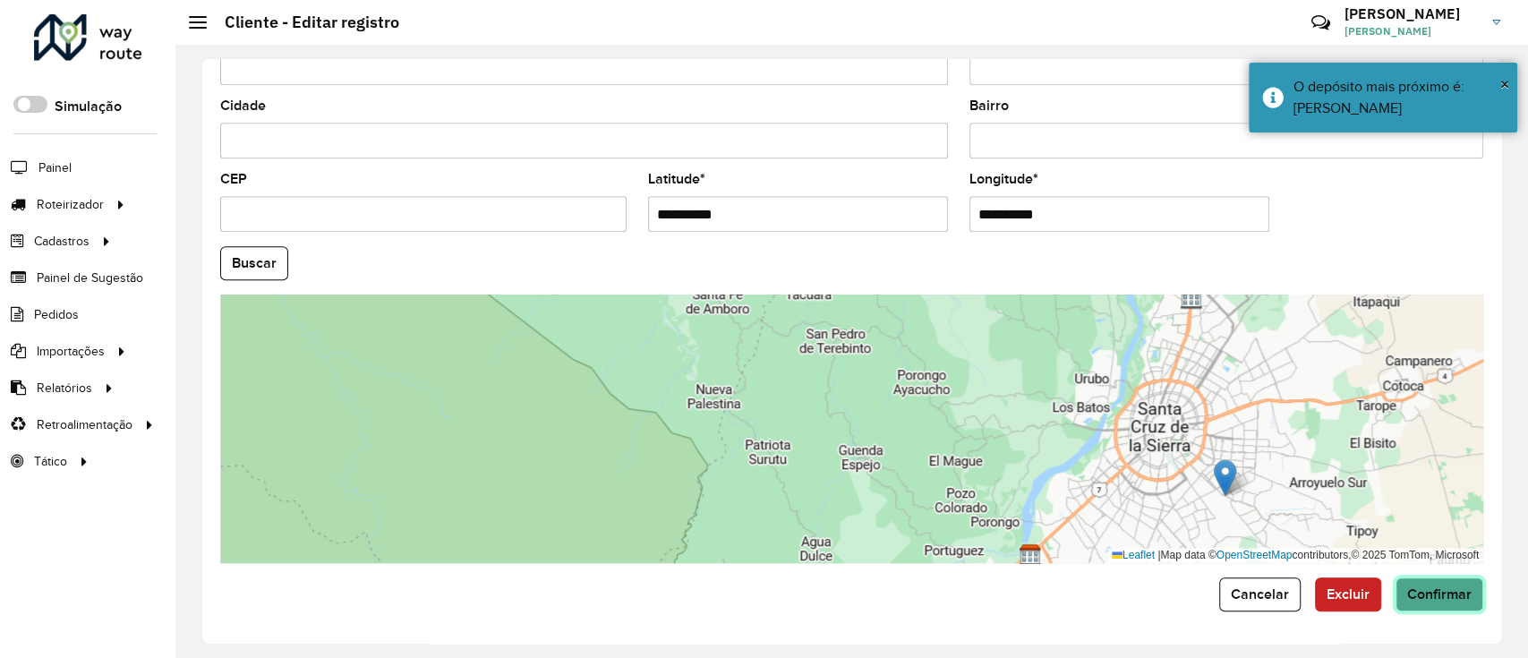
click at [1399, 577] on button "Confirmar" at bounding box center [1439, 594] width 88 height 34
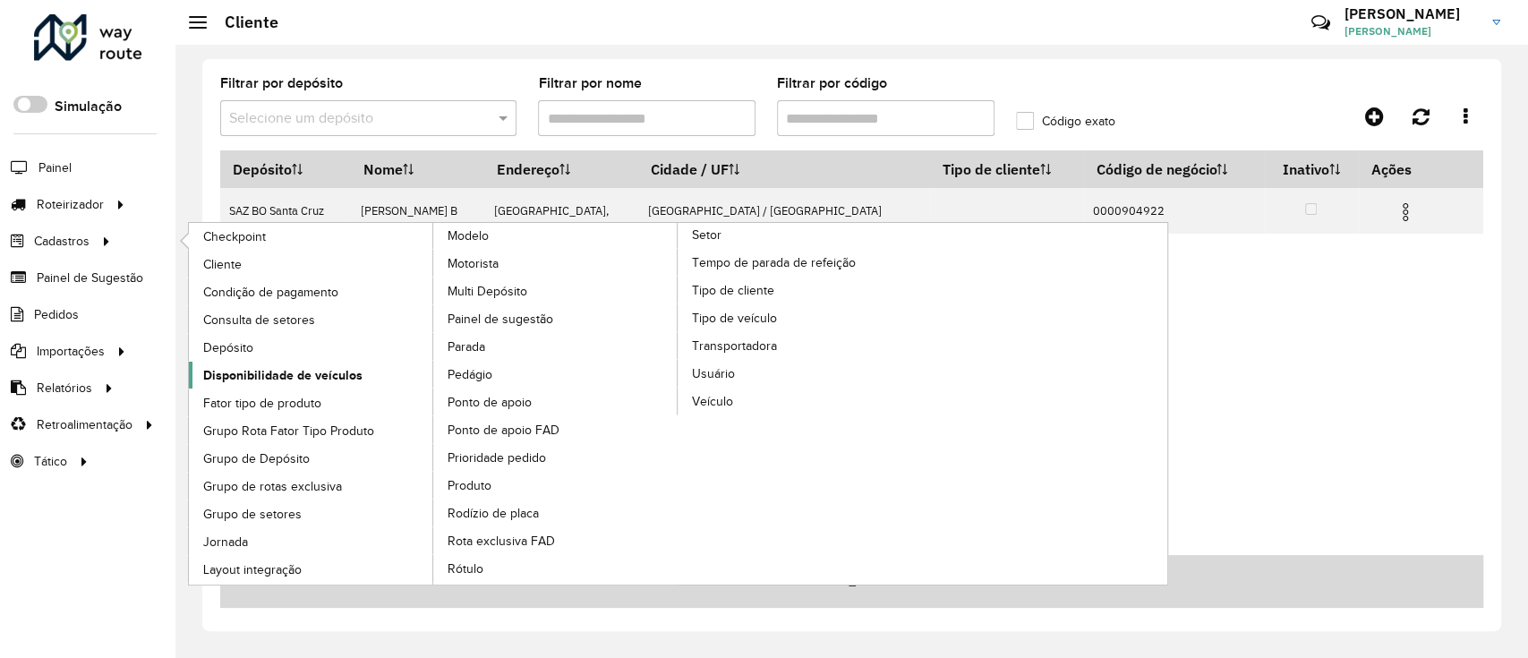
click at [325, 369] on span "Disponibilidade de veículos" at bounding box center [282, 375] width 159 height 19
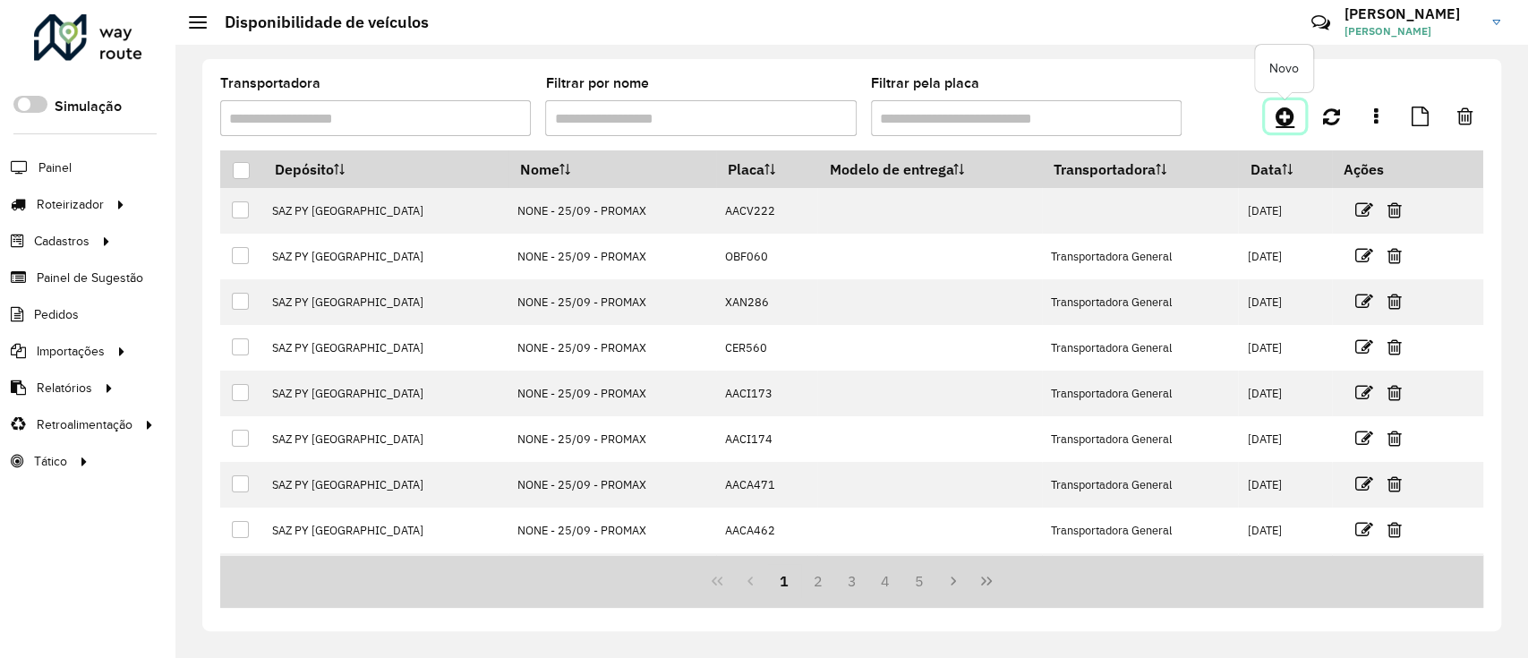
click at [1273, 123] on link at bounding box center [1284, 116] width 40 height 32
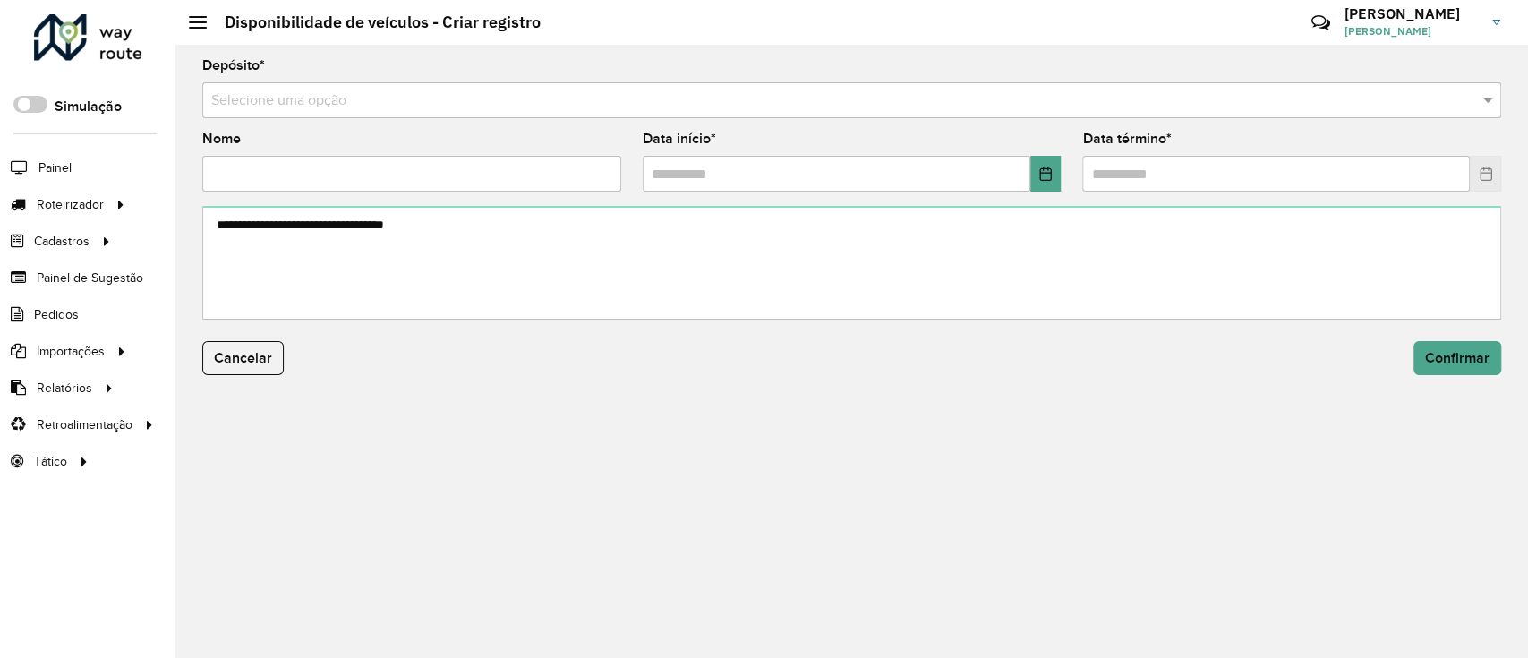
click at [602, 108] on input "text" at bounding box center [833, 100] width 1245 height 21
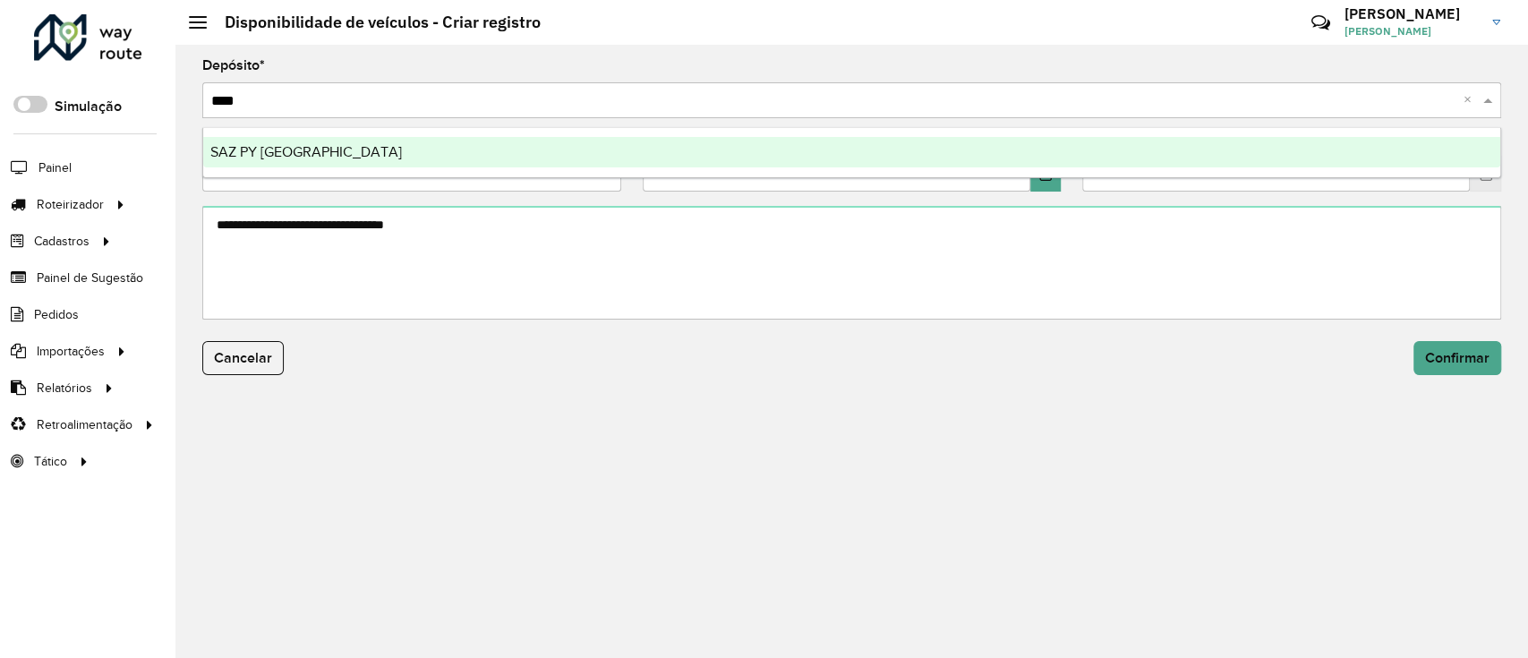
type input "*****"
click at [595, 141] on div "SAZ PY [GEOGRAPHIC_DATA]" at bounding box center [851, 152] width 1297 height 30
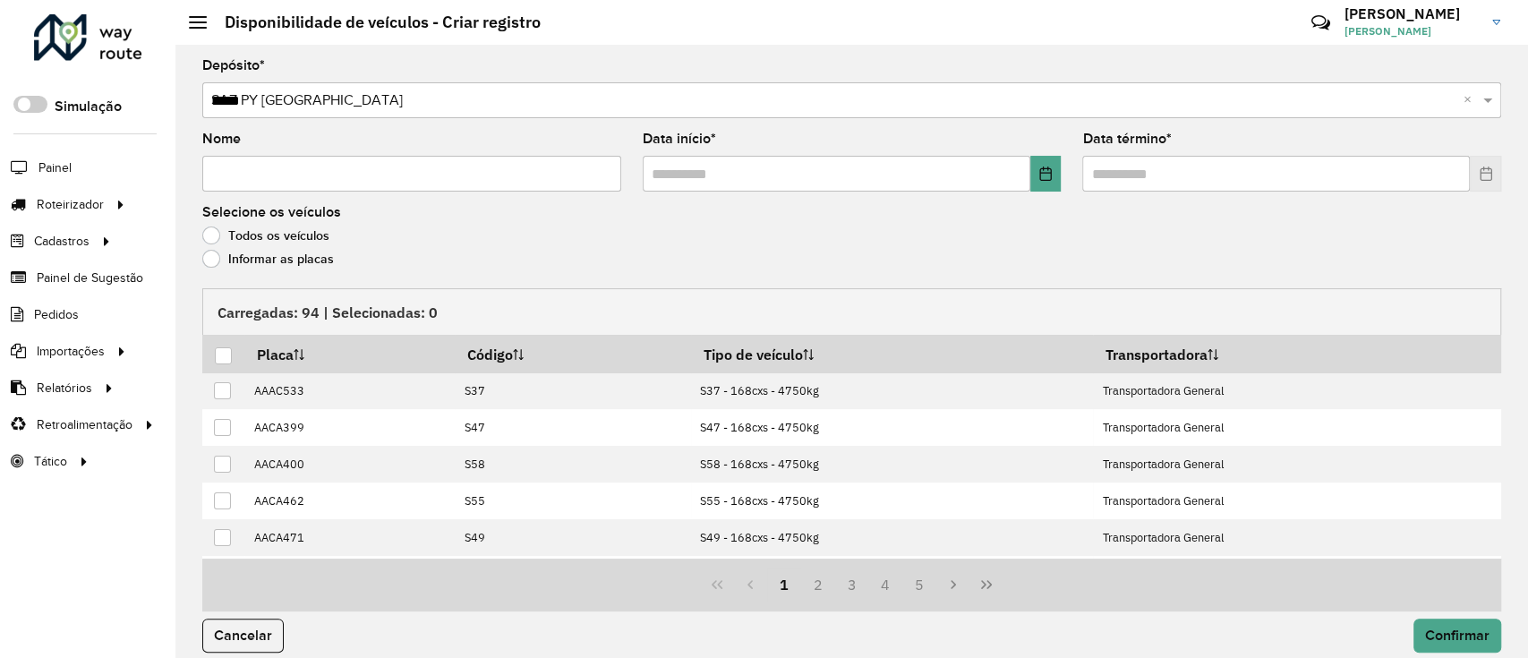
click at [566, 168] on input "Nome" at bounding box center [411, 174] width 419 height 36
type input "**********"
click at [1071, 175] on formly-field "Data término *" at bounding box center [1291, 168] width 440 height 73
drag, startPoint x: 1055, startPoint y: 174, endPoint x: 1038, endPoint y: 173, distance: 17.0
click at [1052, 174] on button "Choose Date" at bounding box center [1045, 174] width 31 height 36
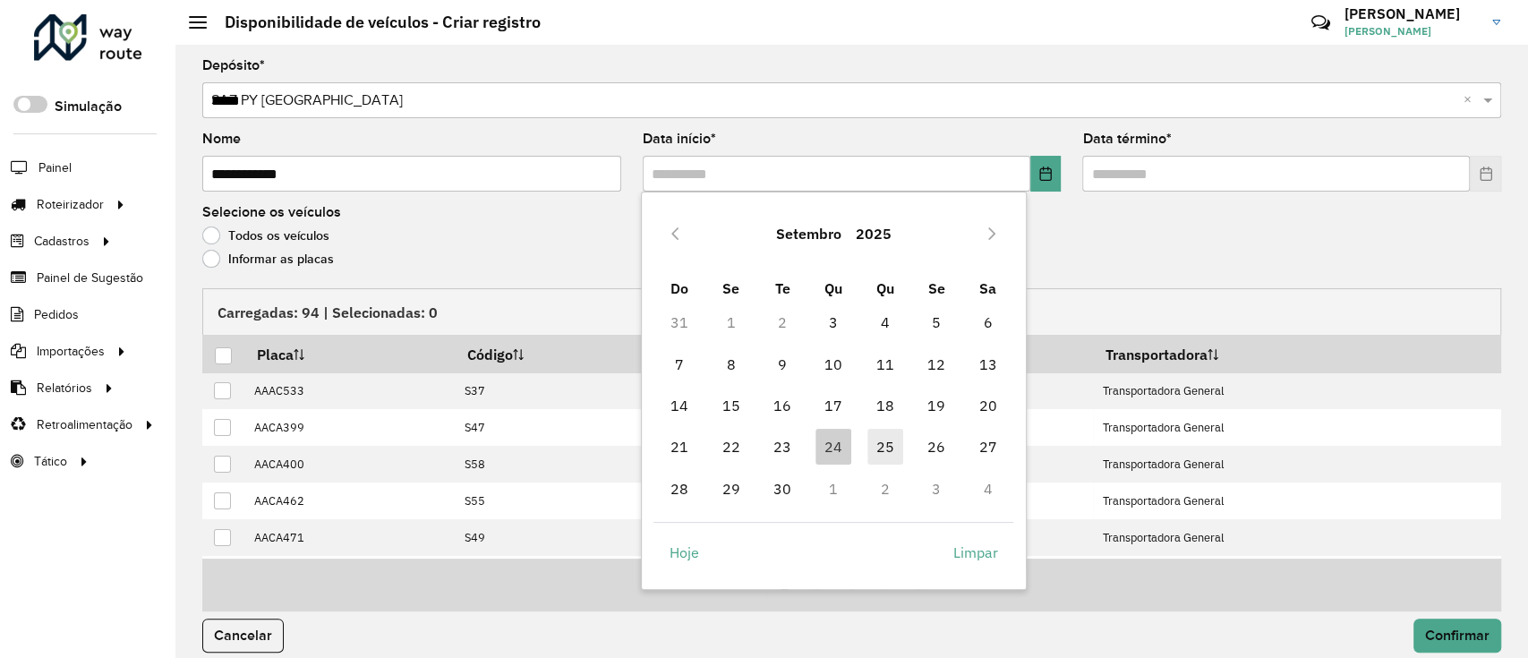
click at [868, 439] on span "25" at bounding box center [885, 447] width 36 height 36
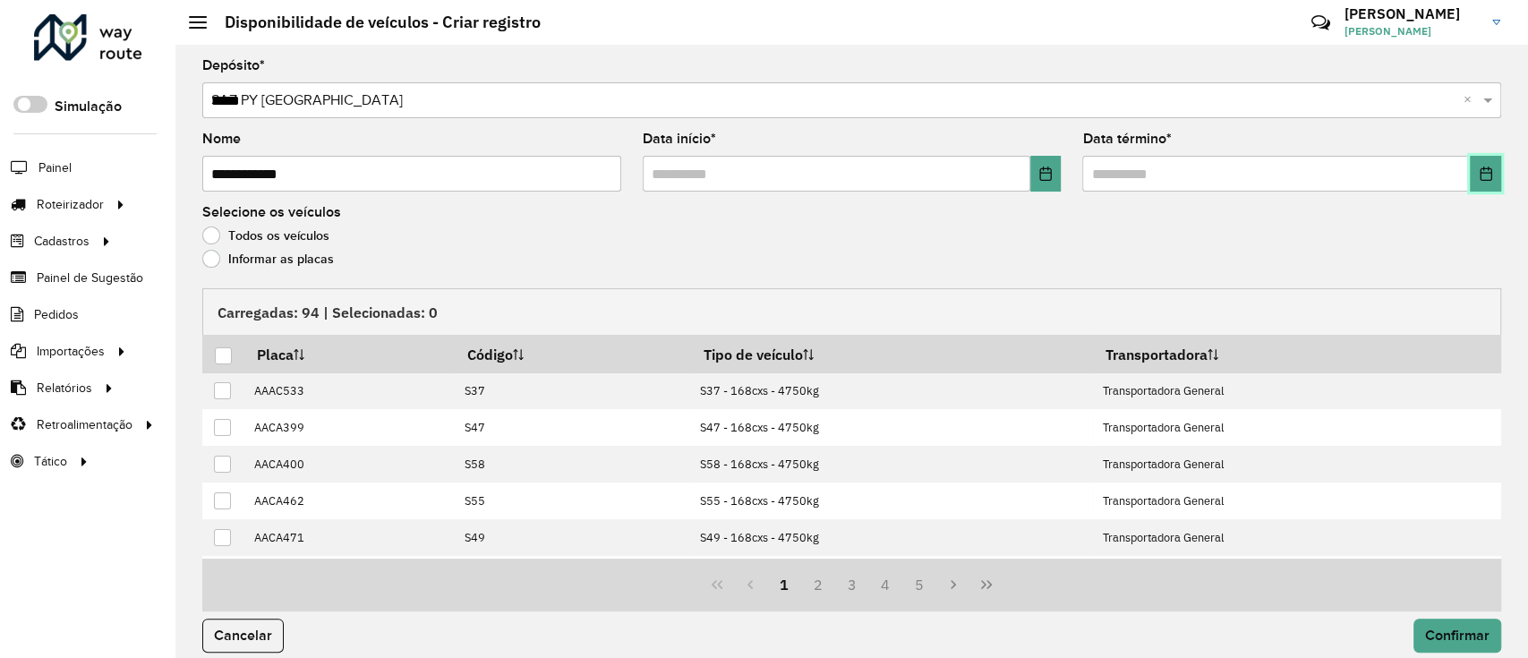
click at [1477, 163] on button "Choose Date" at bounding box center [1484, 174] width 31 height 36
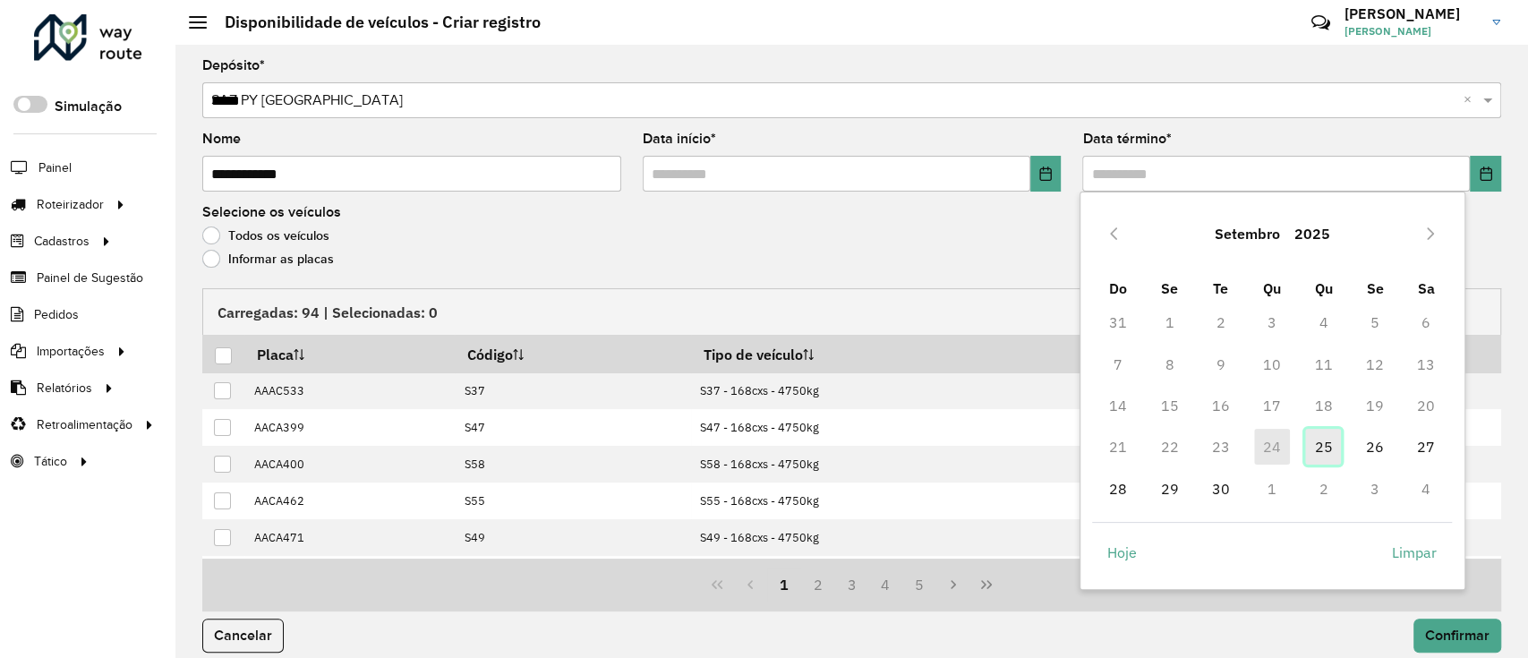
click at [1322, 437] on span "25" at bounding box center [1323, 447] width 36 height 36
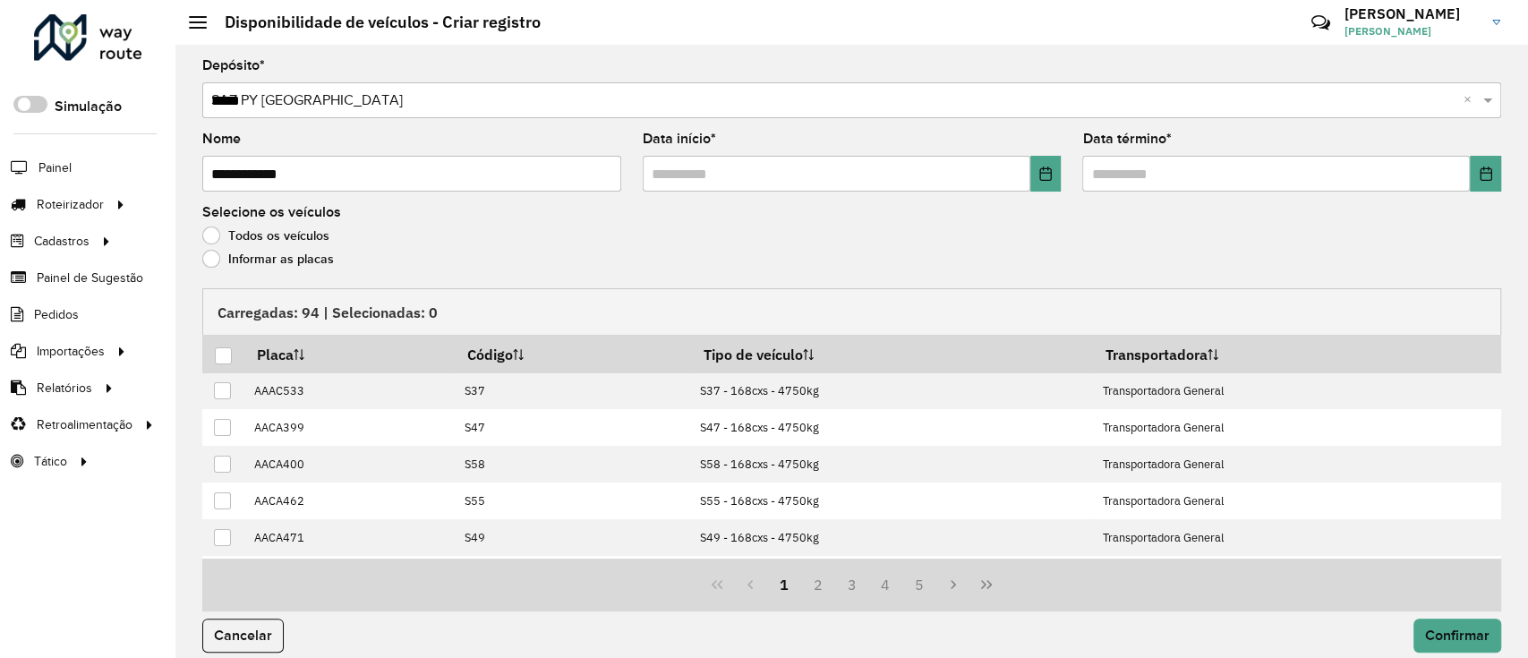
click at [310, 266] on label "Informar as placas" at bounding box center [268, 259] width 132 height 18
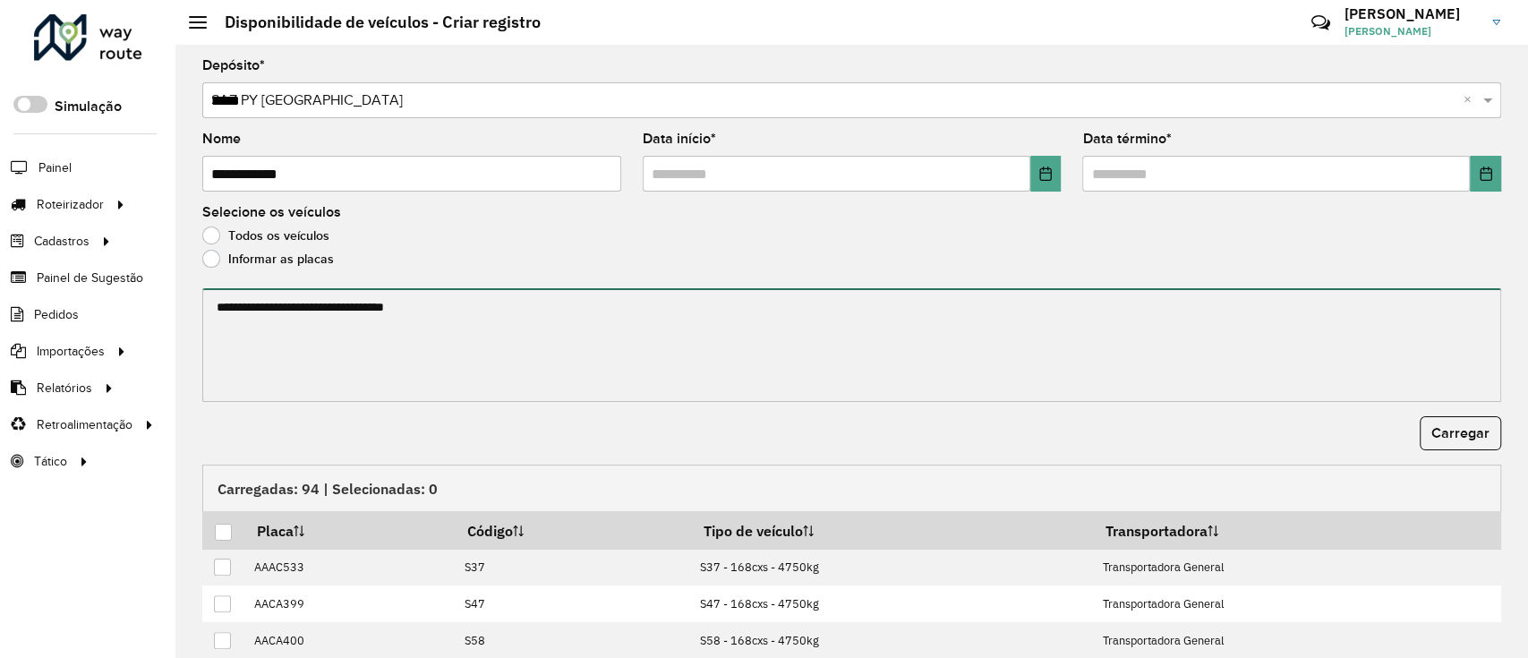
click at [332, 362] on textarea at bounding box center [851, 345] width 1298 height 114
paste textarea "******* ******* ******* ******* ******* ******* ******* ******* ******* *******…"
type textarea "******* ******* ******* ******* ******* ******* ******* ******* ******* *******…"
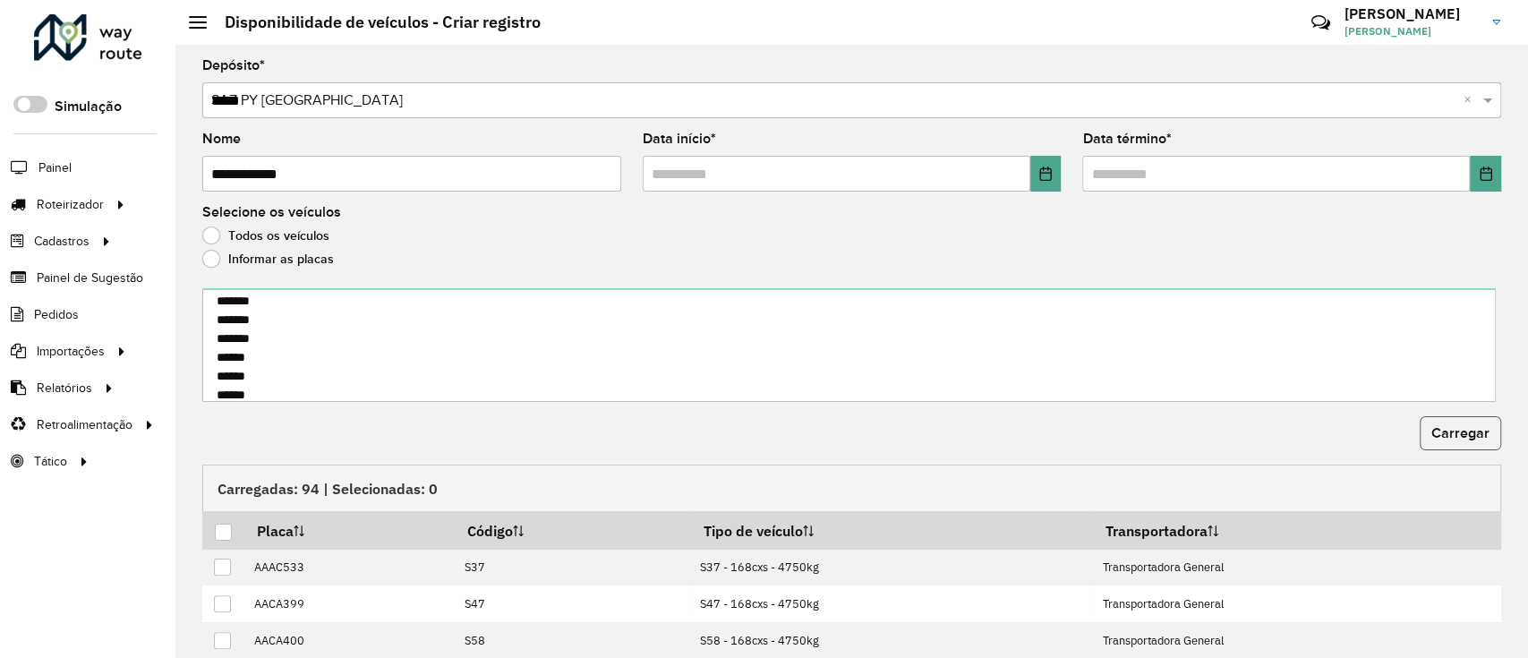
click at [1494, 429] on button "Carregar" at bounding box center [1459, 433] width 81 height 34
click at [1432, 427] on span "Carregar" at bounding box center [1460, 432] width 58 height 15
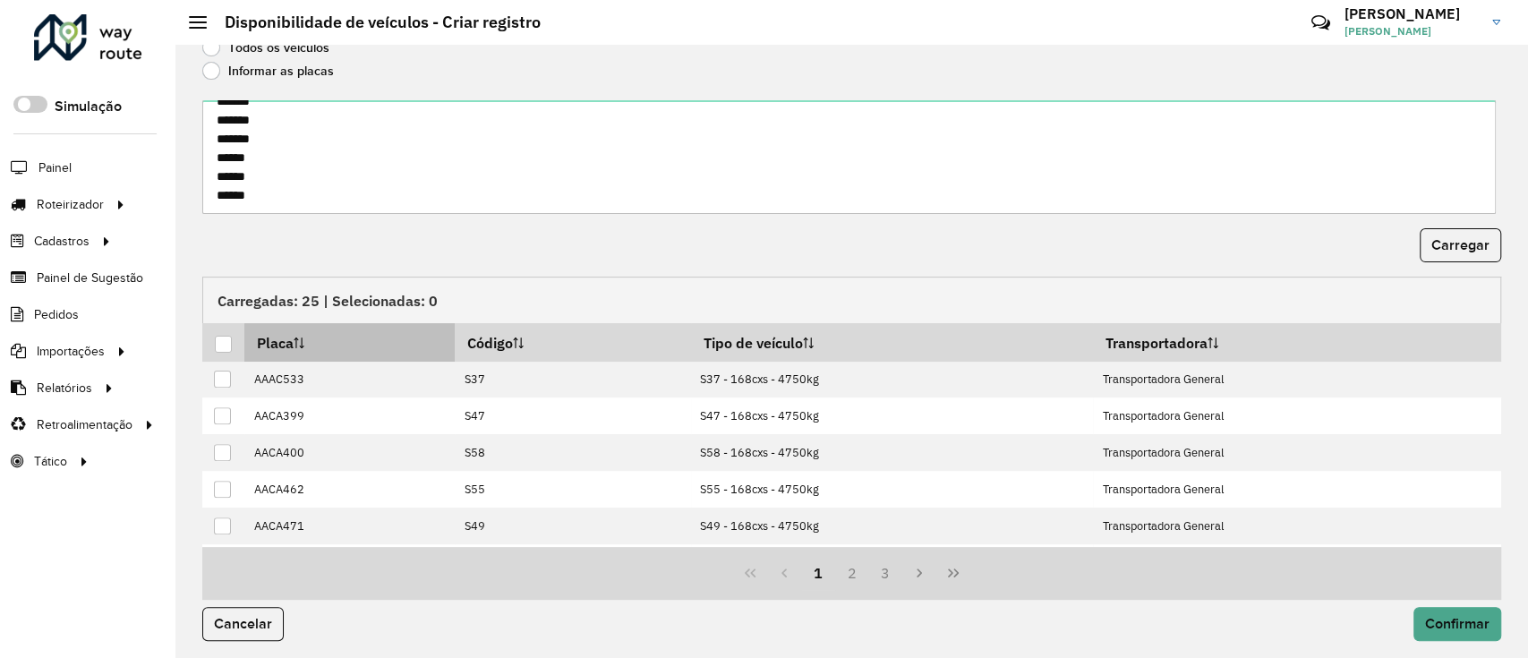
scroll to position [192, 0]
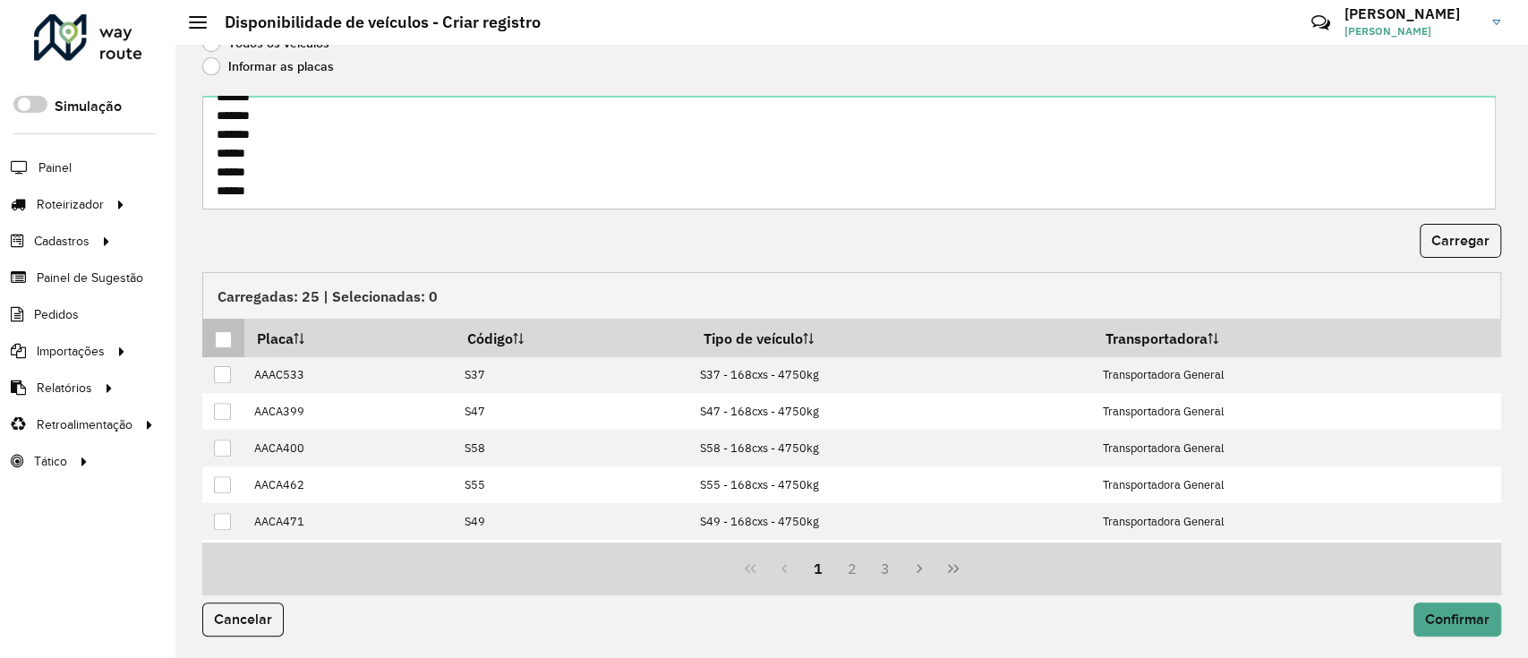
click at [213, 333] on th at bounding box center [223, 338] width 42 height 38
click at [223, 334] on div at bounding box center [223, 339] width 17 height 17
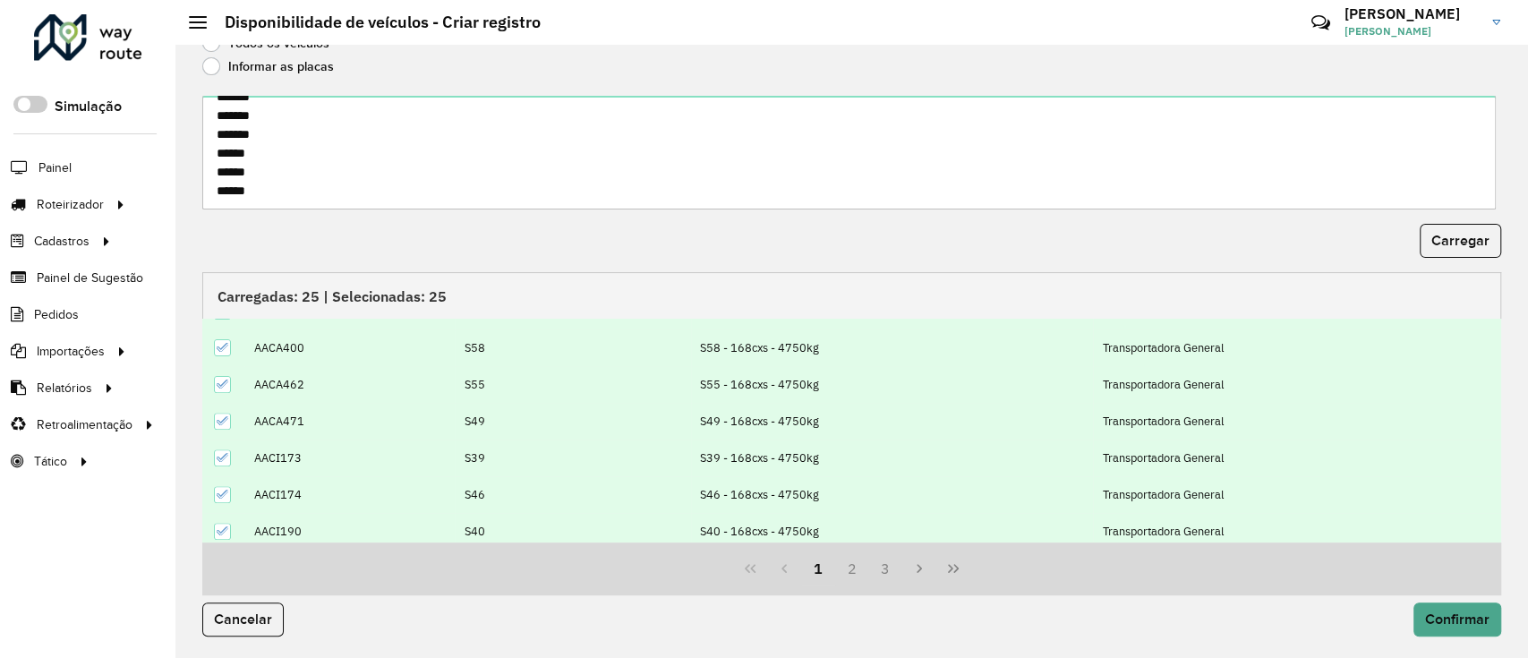
scroll to position [179, 0]
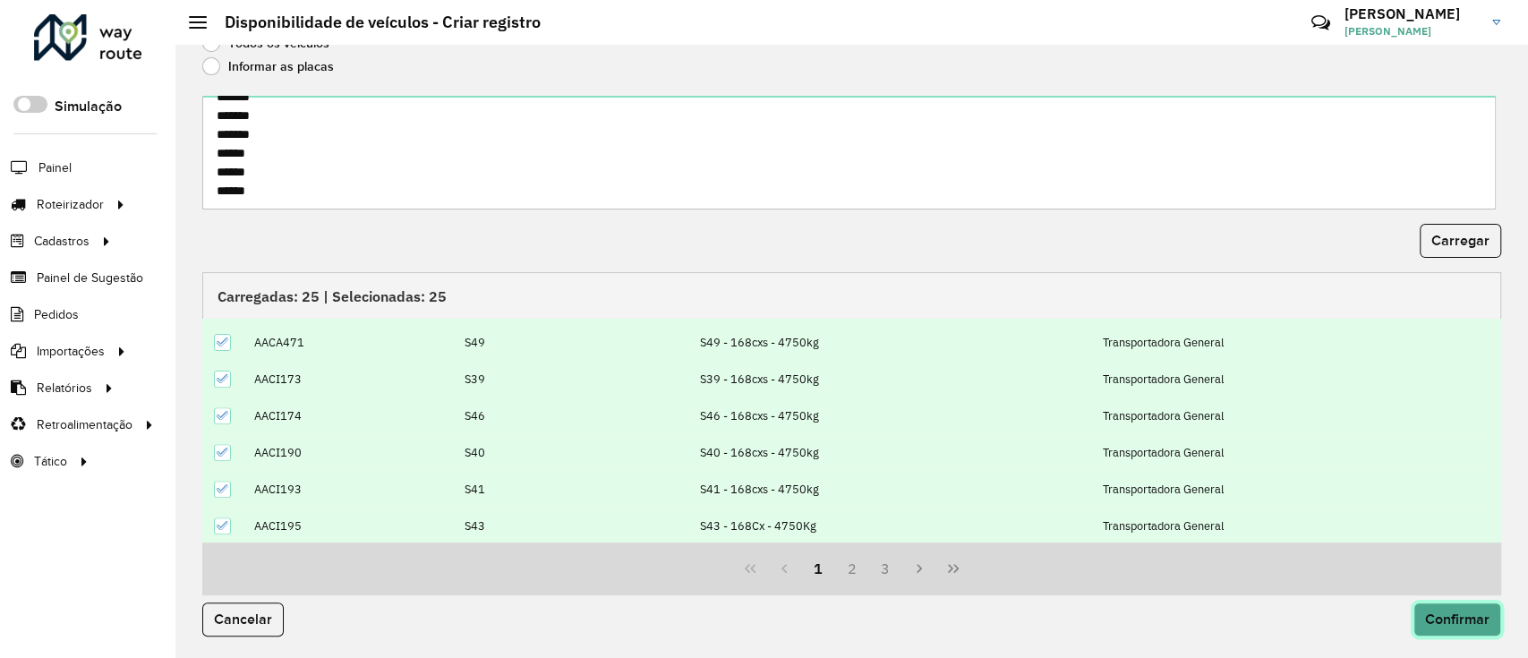
click at [1469, 626] on span "Confirmar" at bounding box center [1457, 618] width 64 height 15
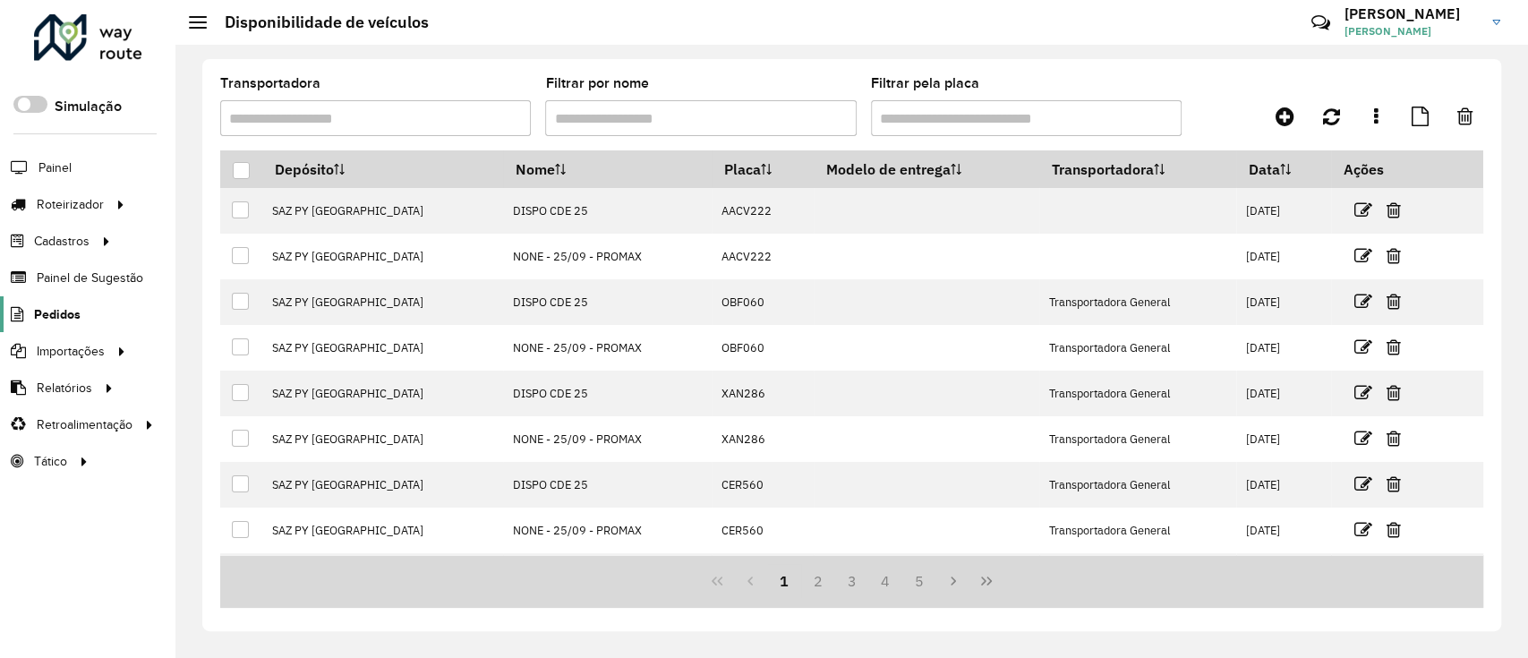
click at [64, 312] on span "Pedidos" at bounding box center [57, 314] width 47 height 19
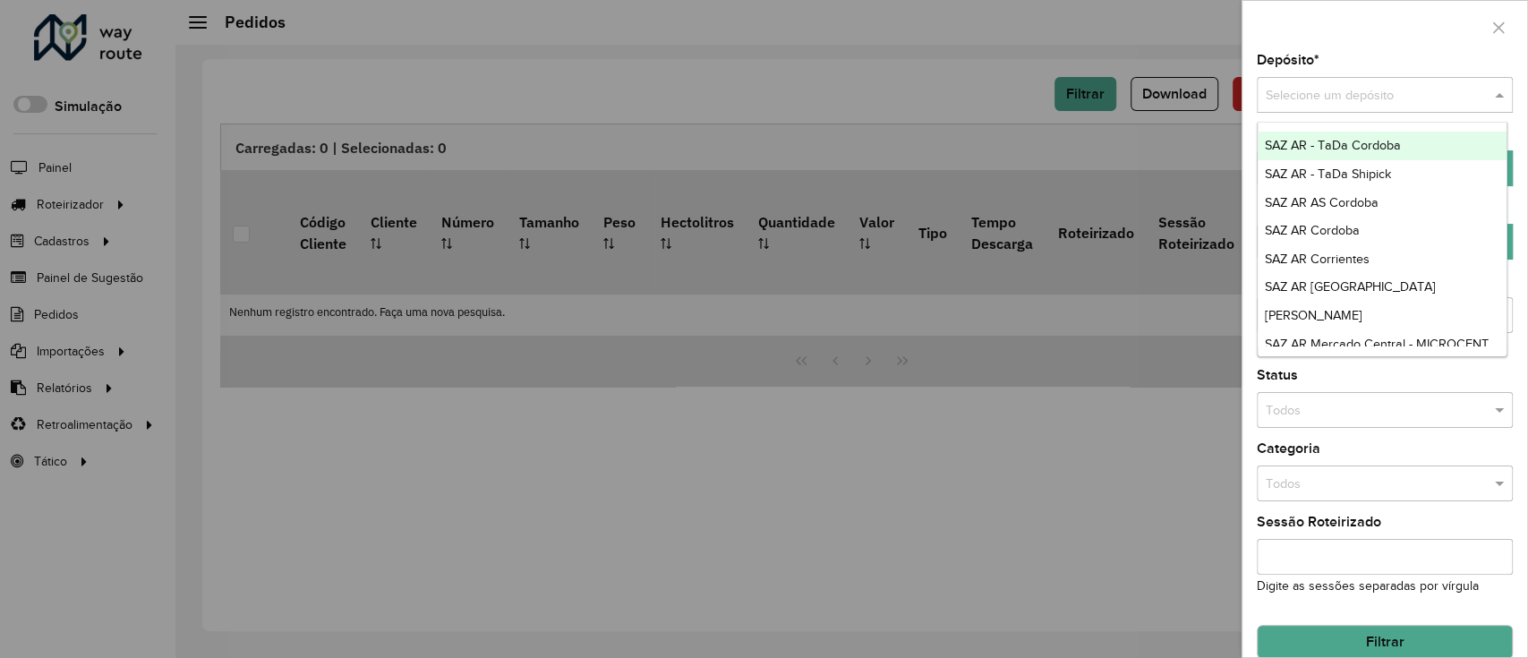
click at [1291, 106] on div "Selecione um depósito" at bounding box center [1384, 95] width 256 height 36
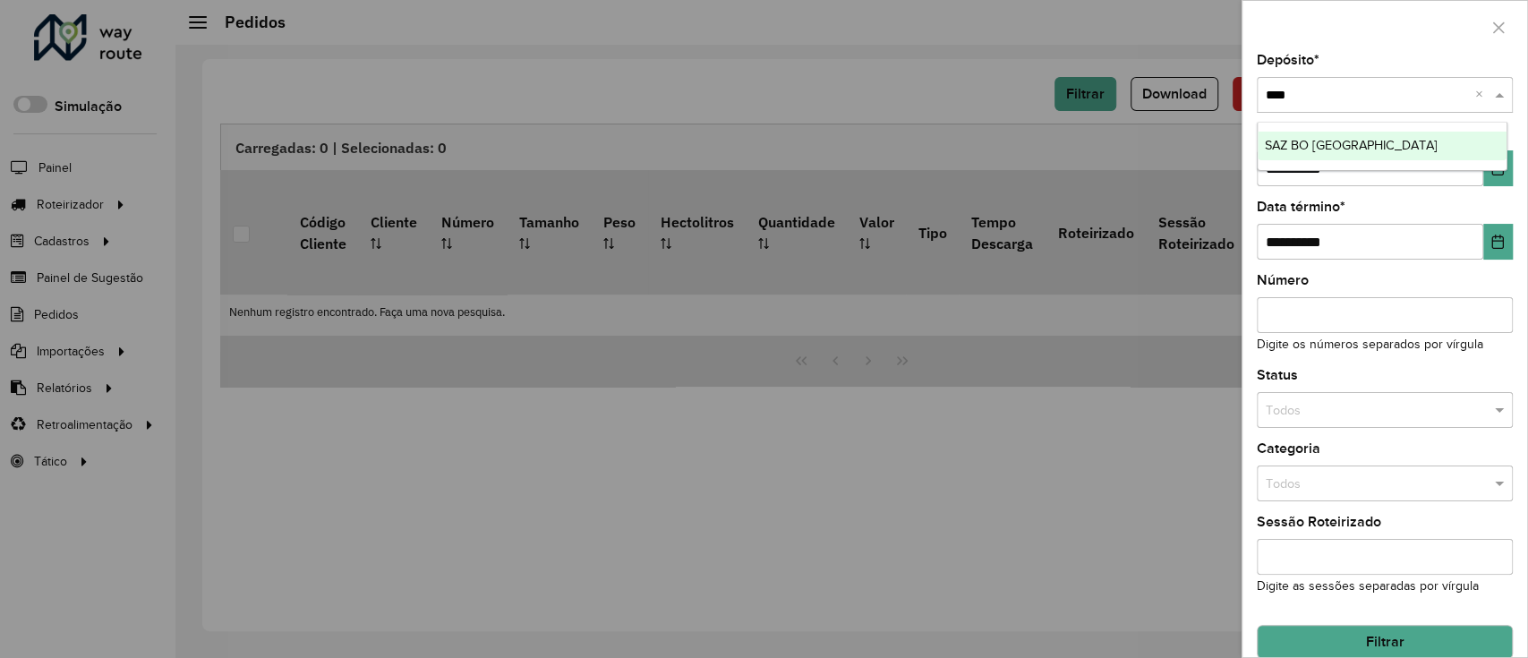
type input "*****"
click at [1290, 149] on span "SAZ BO Cochabamba" at bounding box center [1350, 145] width 173 height 14
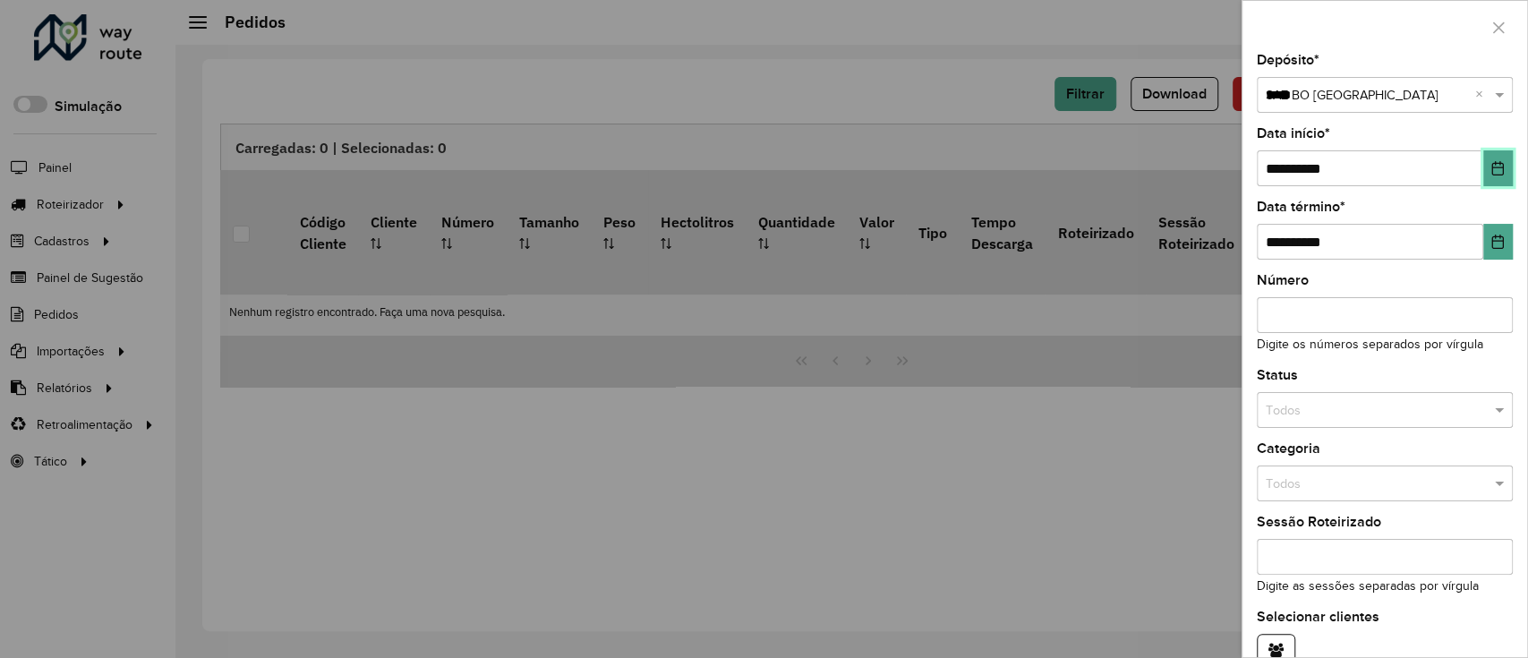
click at [1490, 173] on icon "Choose Date" at bounding box center [1497, 168] width 14 height 14
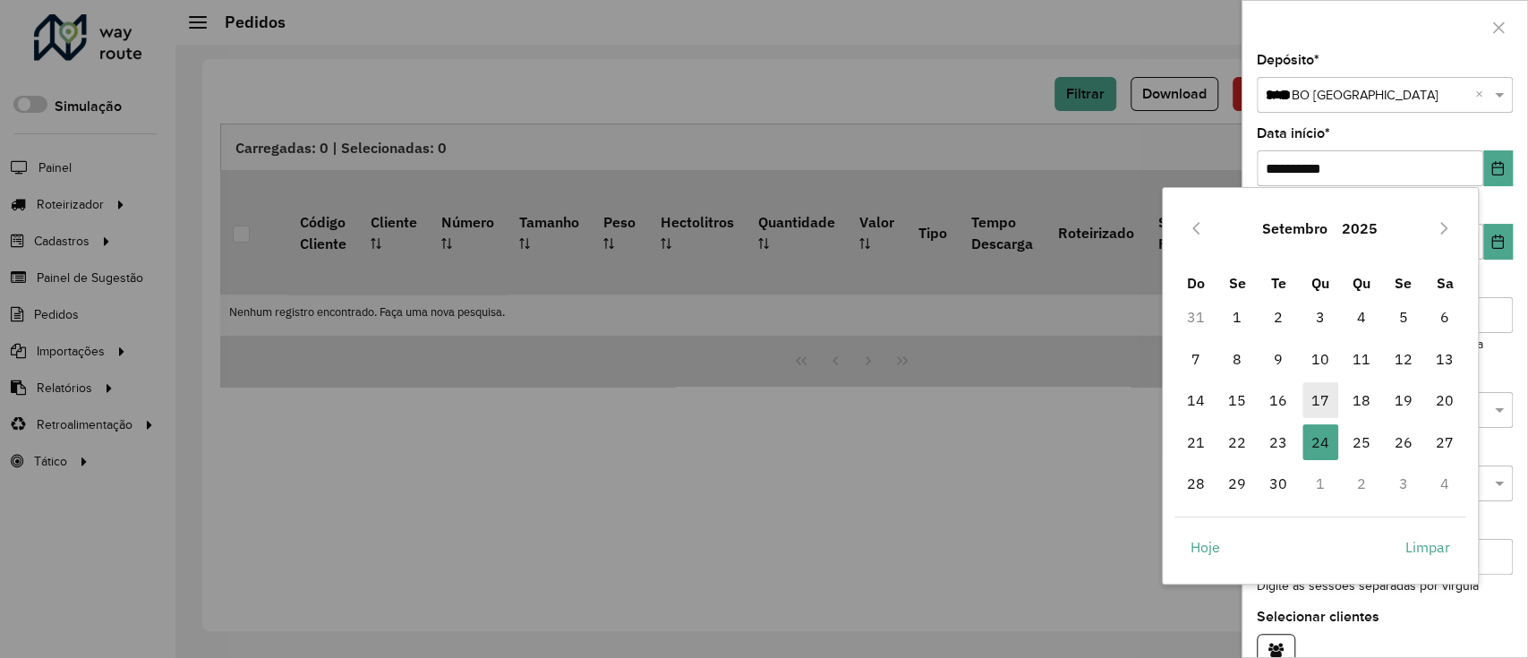
click at [1304, 400] on span "17" at bounding box center [1320, 400] width 36 height 36
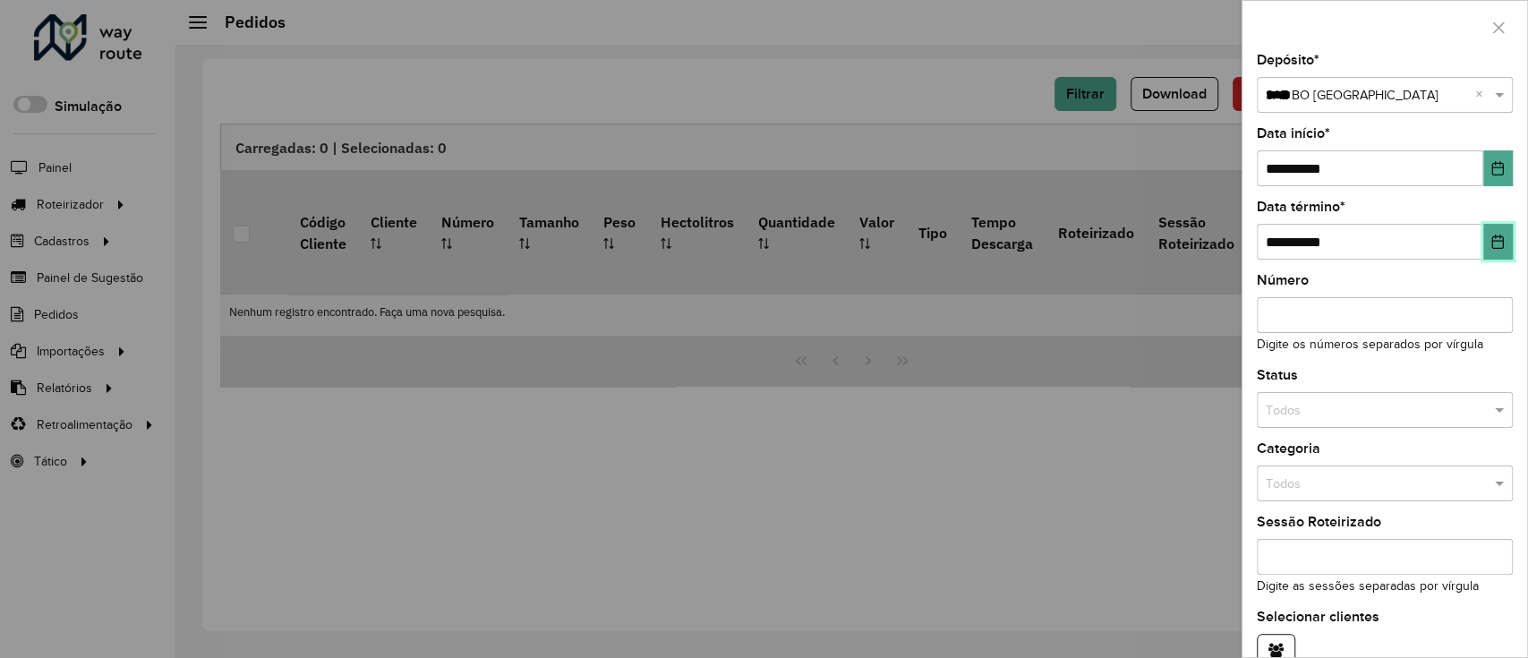
click at [1497, 236] on icon "Choose Date" at bounding box center [1497, 241] width 14 height 14
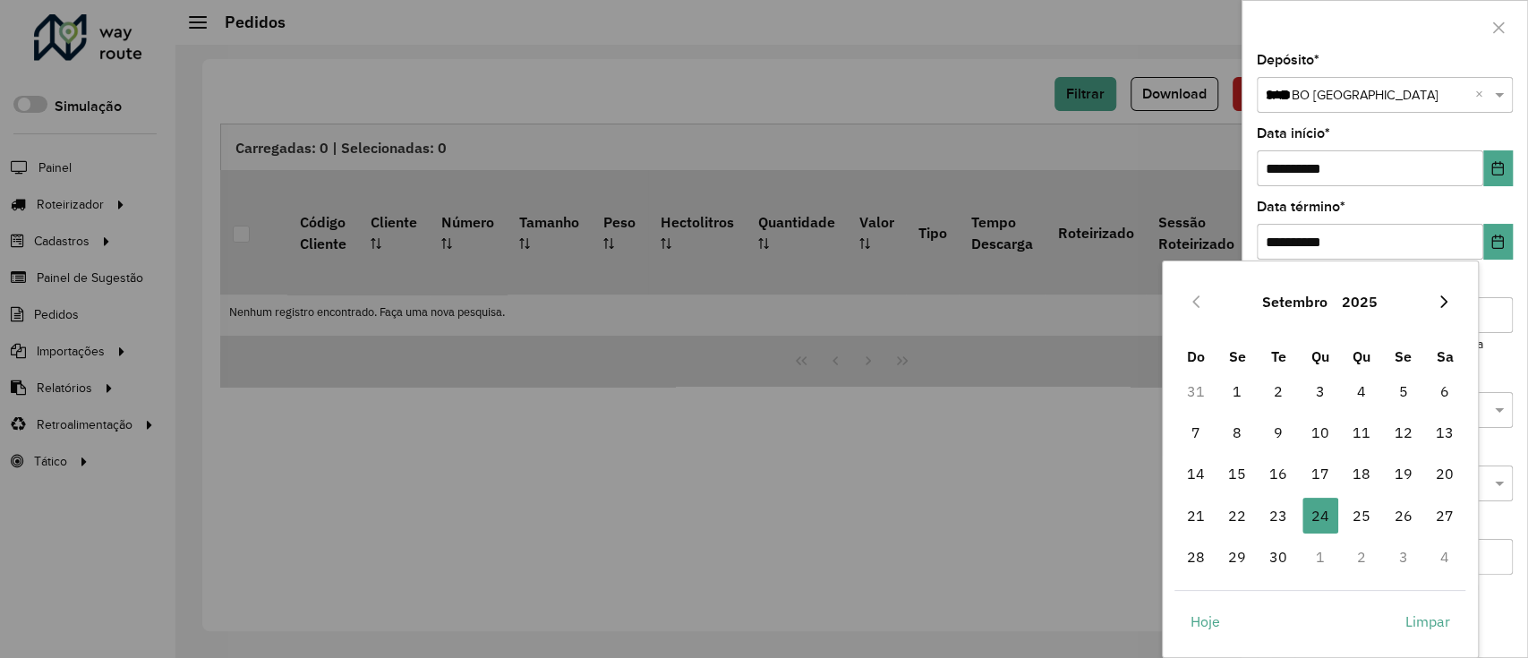
click at [1443, 306] on icon "Next Month" at bounding box center [1443, 301] width 14 height 14
click at [1330, 379] on span "1" at bounding box center [1320, 391] width 36 height 36
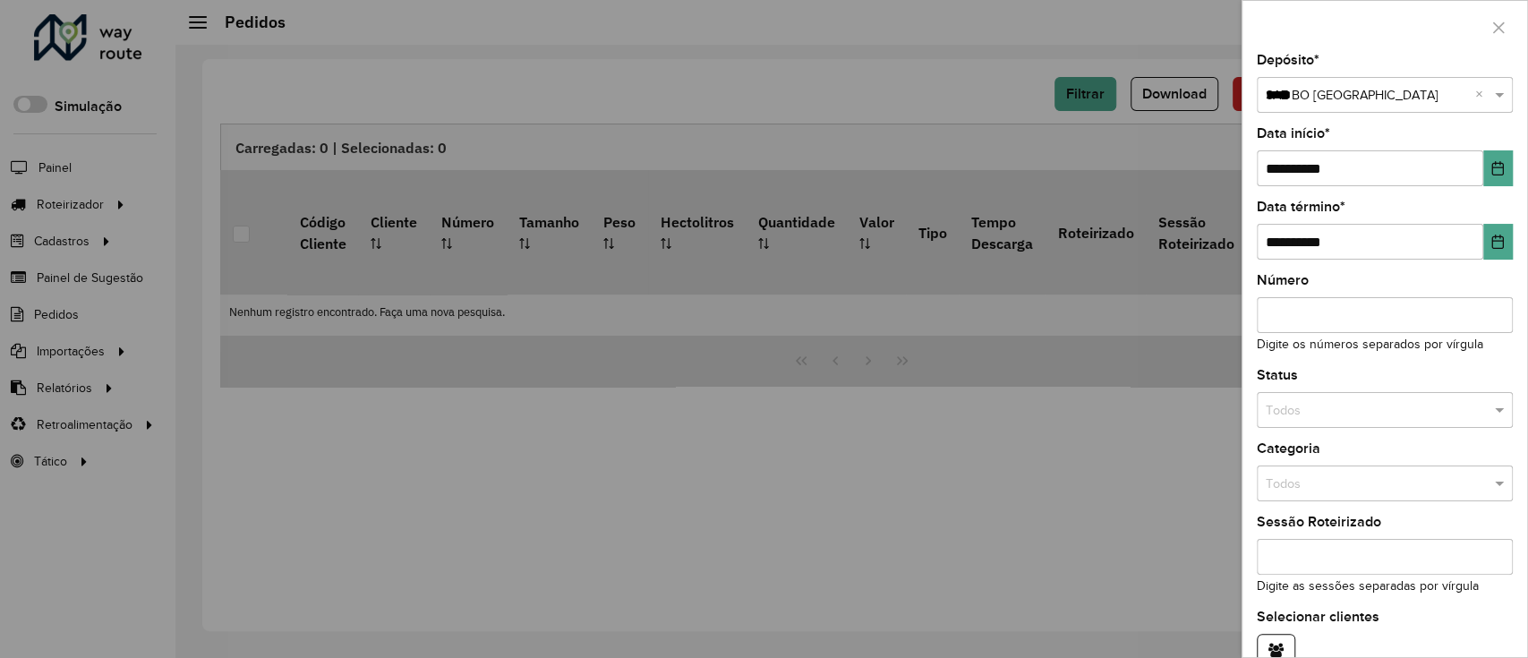
click at [1433, 413] on input "text" at bounding box center [1366, 411] width 202 height 20
click at [1389, 488] on div "Não roteirizado" at bounding box center [1382, 489] width 250 height 29
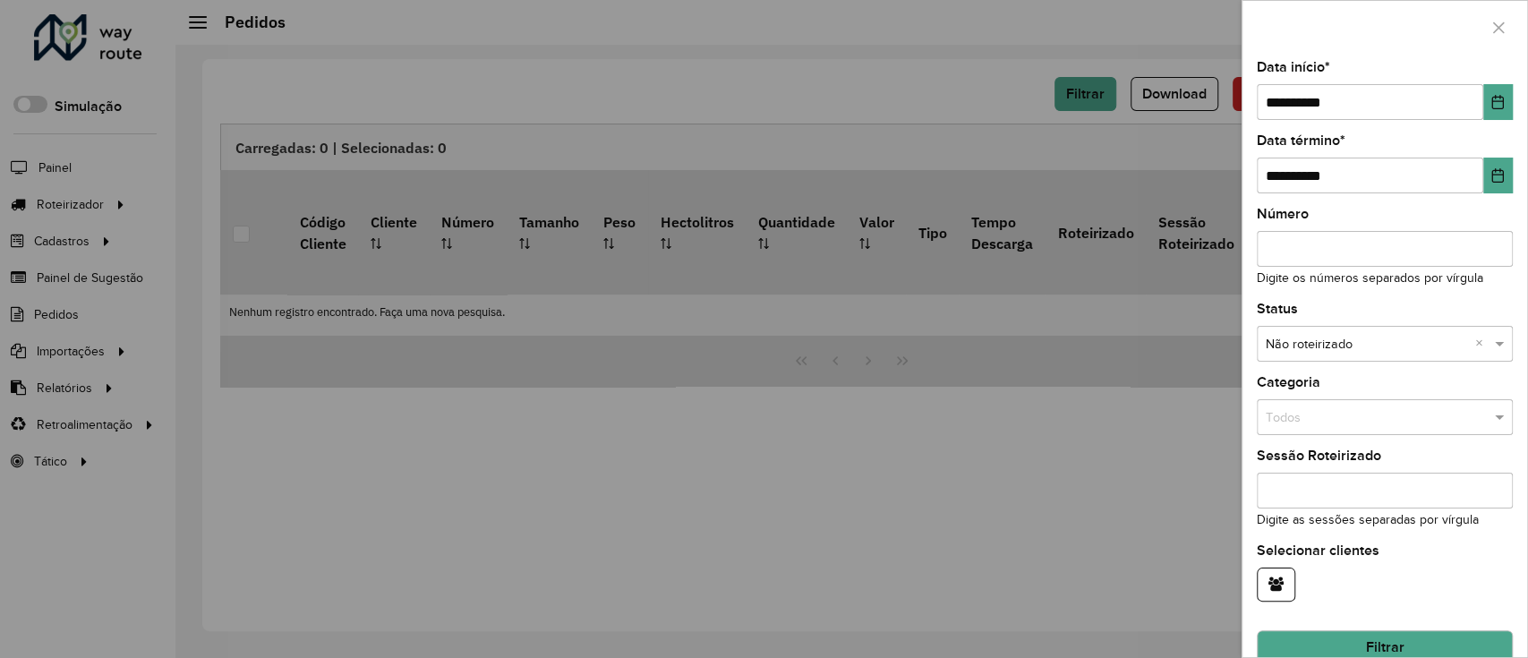
scroll to position [96, 0]
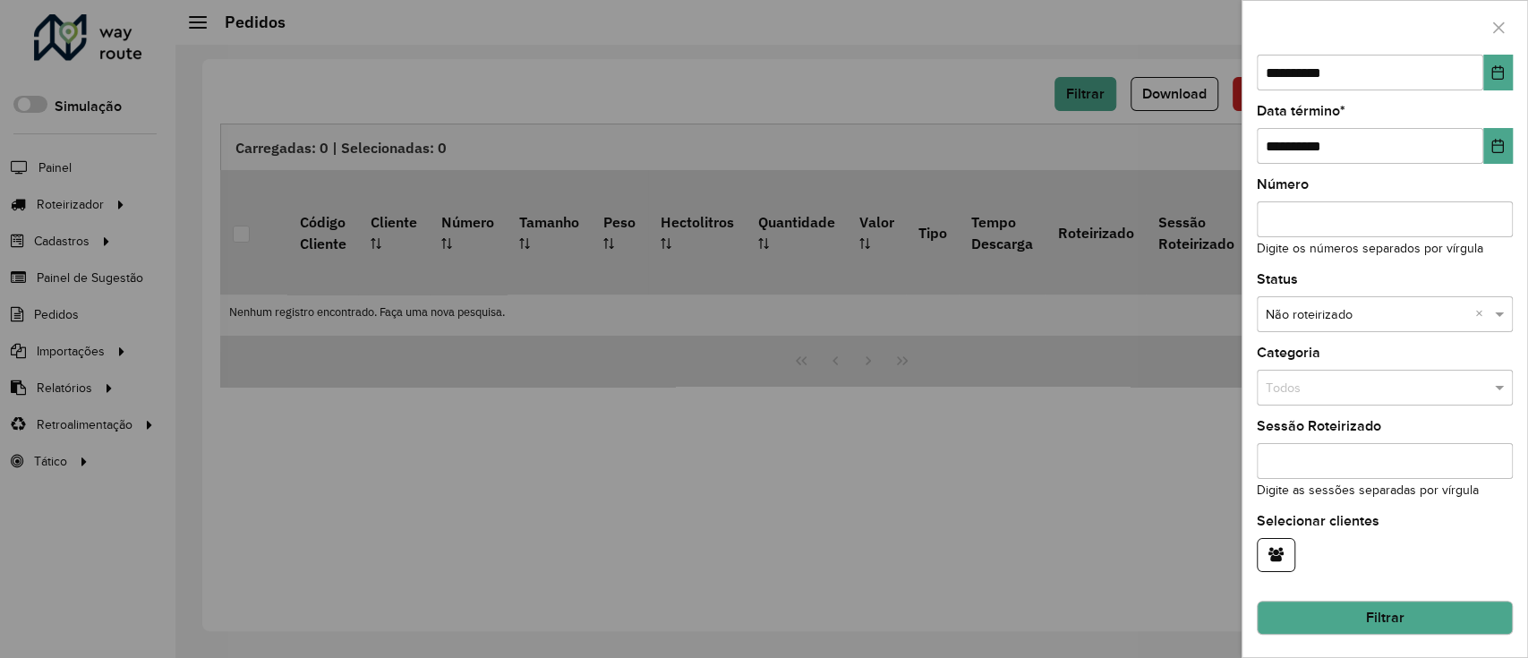
click at [1380, 600] on button "Filtrar" at bounding box center [1384, 617] width 256 height 34
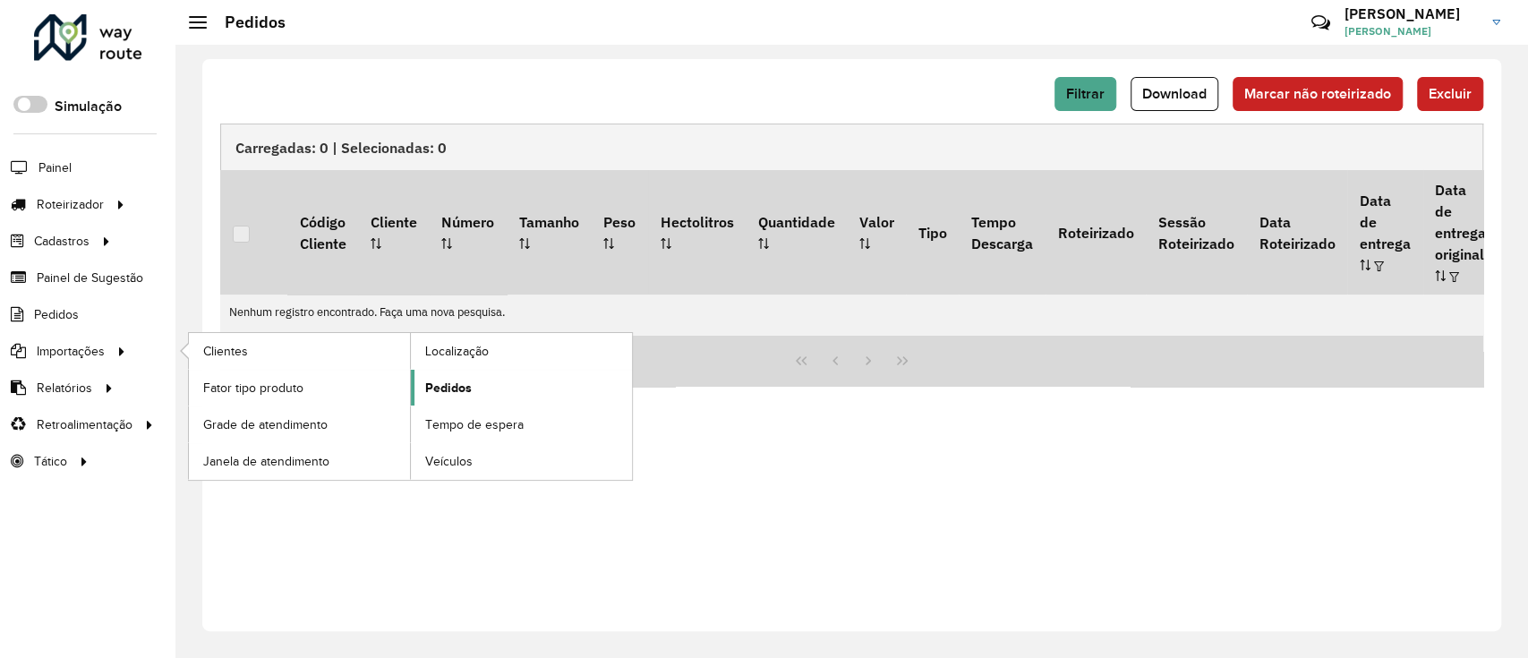
click at [460, 383] on span "Pedidos" at bounding box center [448, 388] width 47 height 19
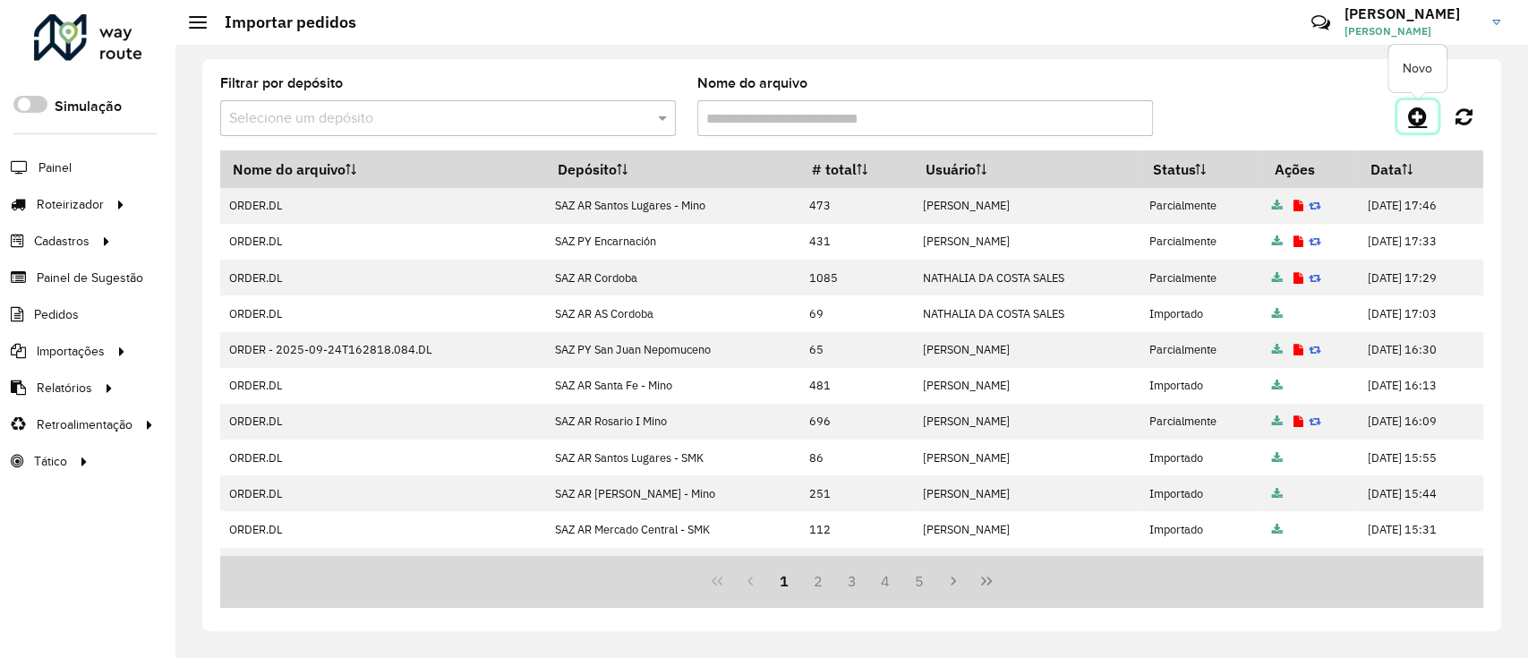
click at [1403, 120] on link at bounding box center [1417, 116] width 40 height 32
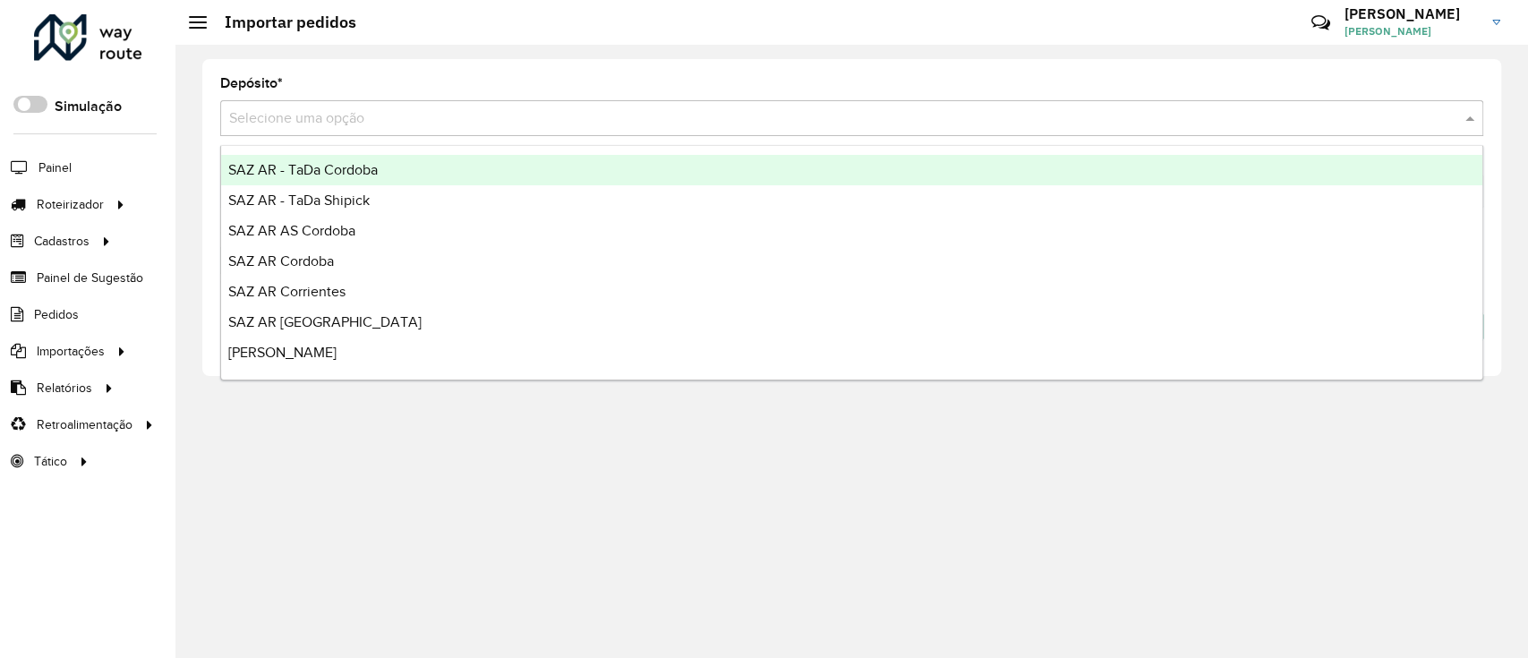
click at [682, 123] on input "text" at bounding box center [833, 118] width 1209 height 21
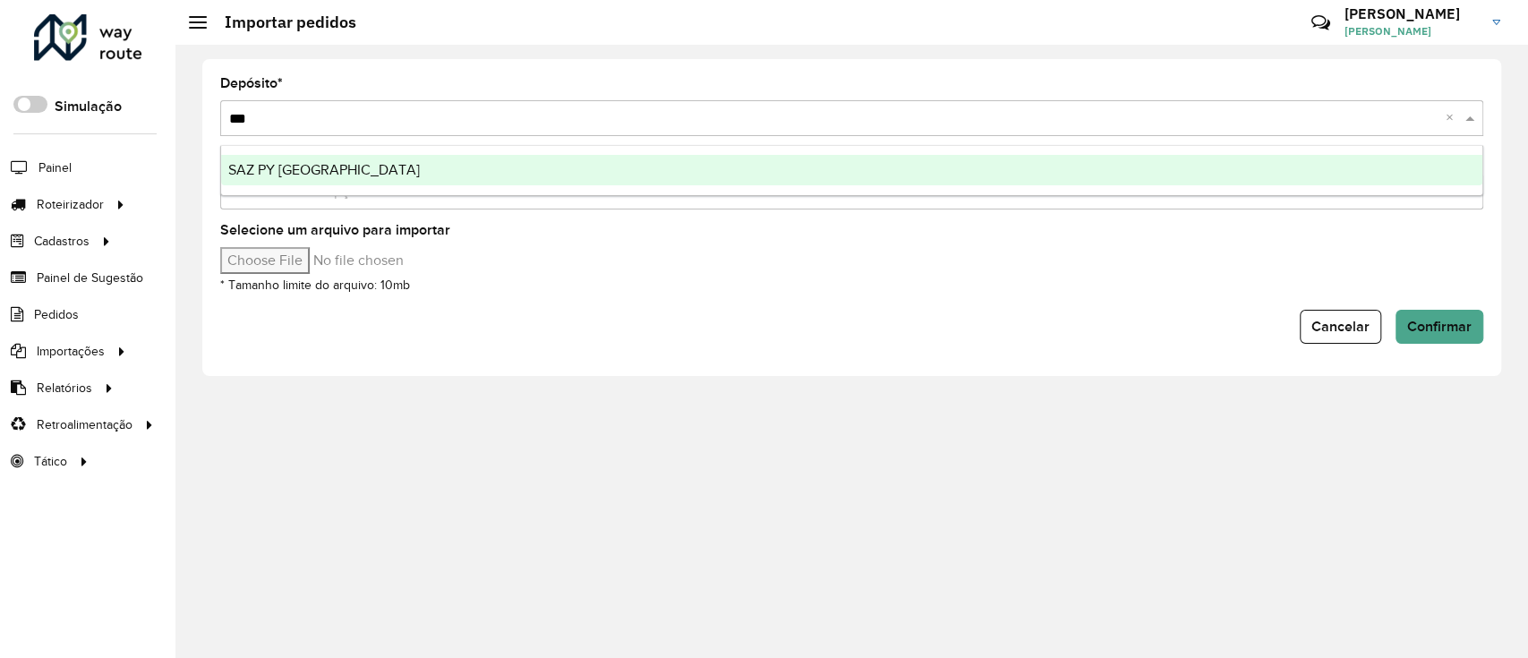
type input "****"
click at [716, 178] on div "SAZ PY [GEOGRAPHIC_DATA]" at bounding box center [851, 170] width 1261 height 30
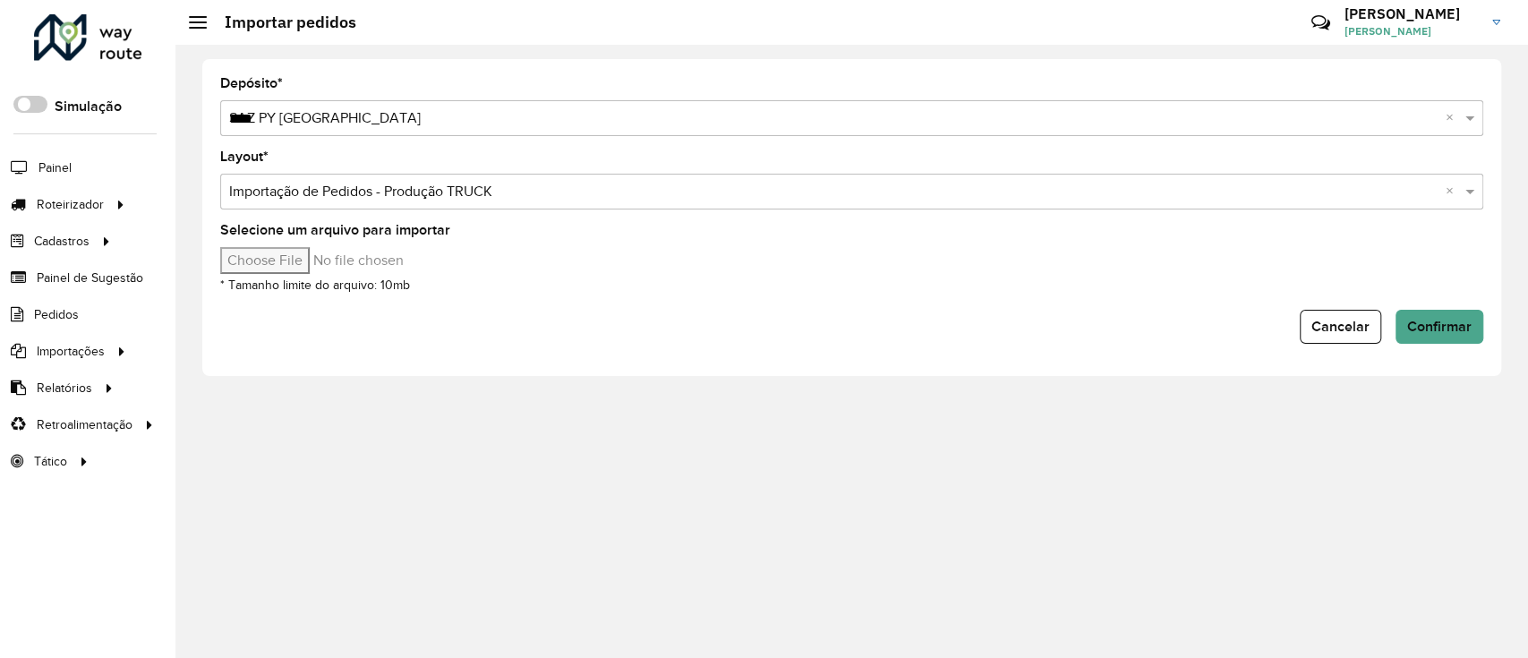
click at [319, 259] on input "Selecione um arquivo para importar" at bounding box center [372, 260] width 304 height 27
type input "**********"
click at [1447, 326] on span "Confirmar" at bounding box center [1439, 326] width 64 height 15
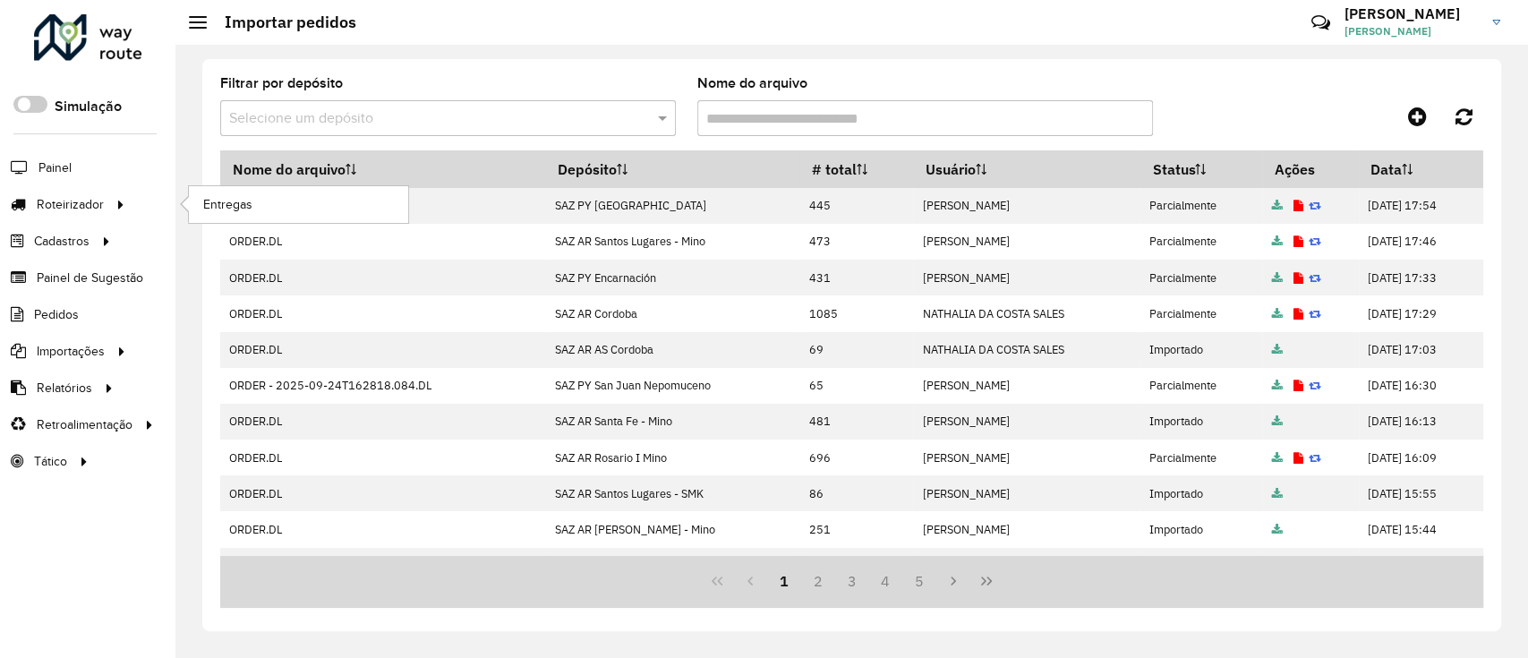
click at [171, 205] on ul "Entregas" at bounding box center [282, 204] width 224 height 37
click at [208, 208] on span "Entregas" at bounding box center [228, 204] width 51 height 19
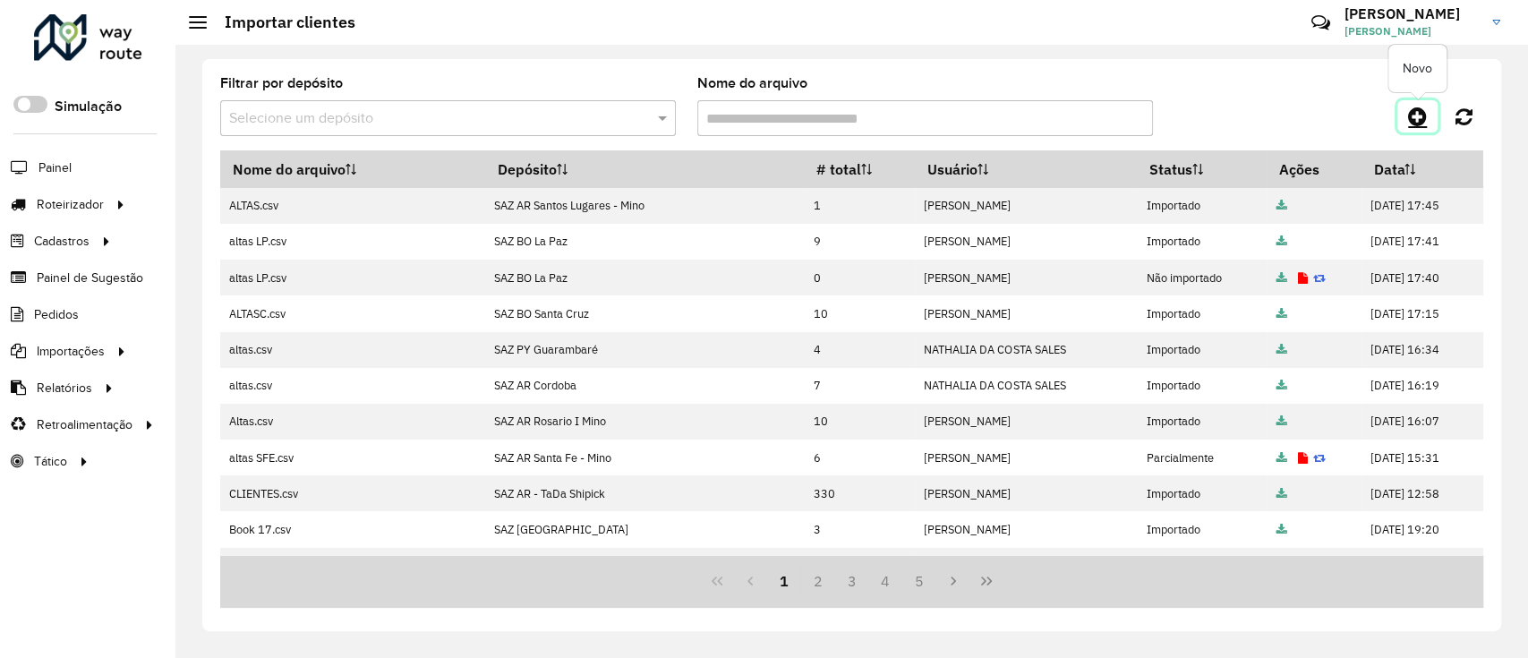
click at [1413, 123] on icon at bounding box center [1417, 116] width 19 height 21
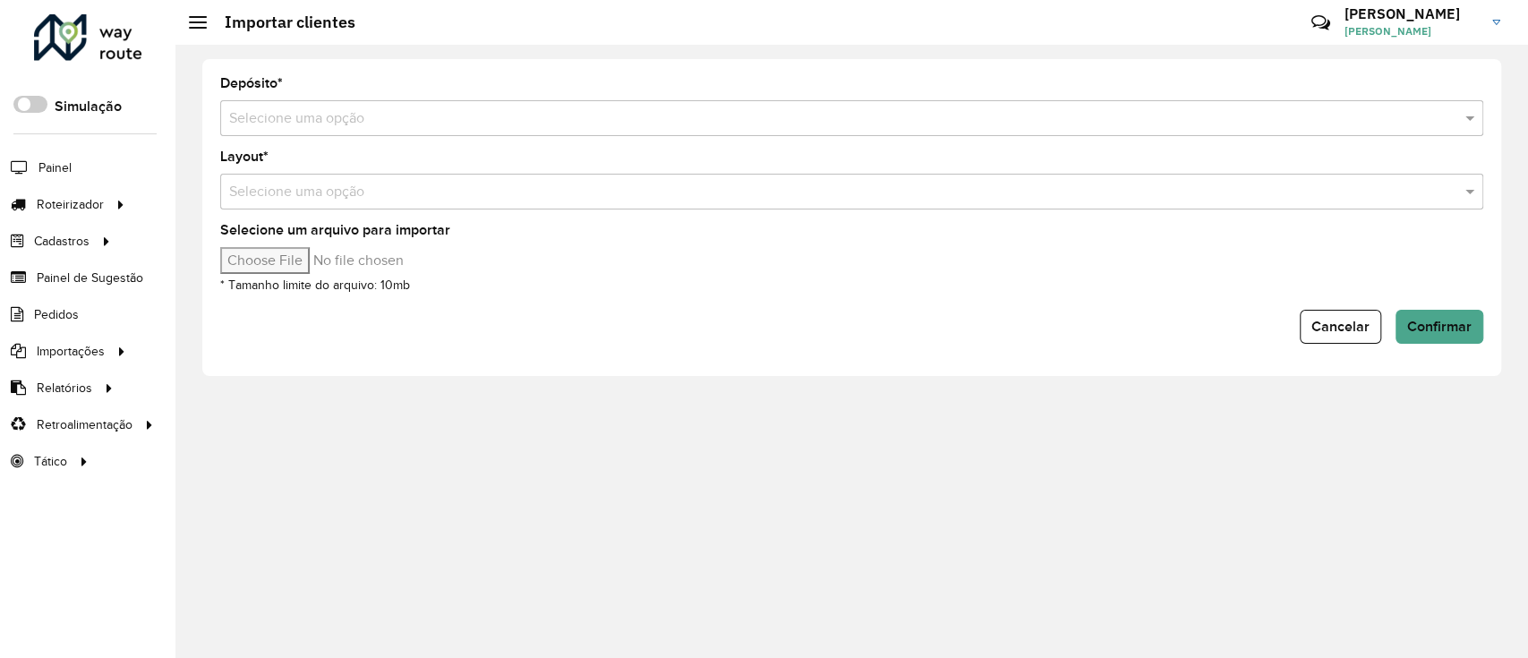
click at [1413, 123] on input "text" at bounding box center [833, 118] width 1209 height 21
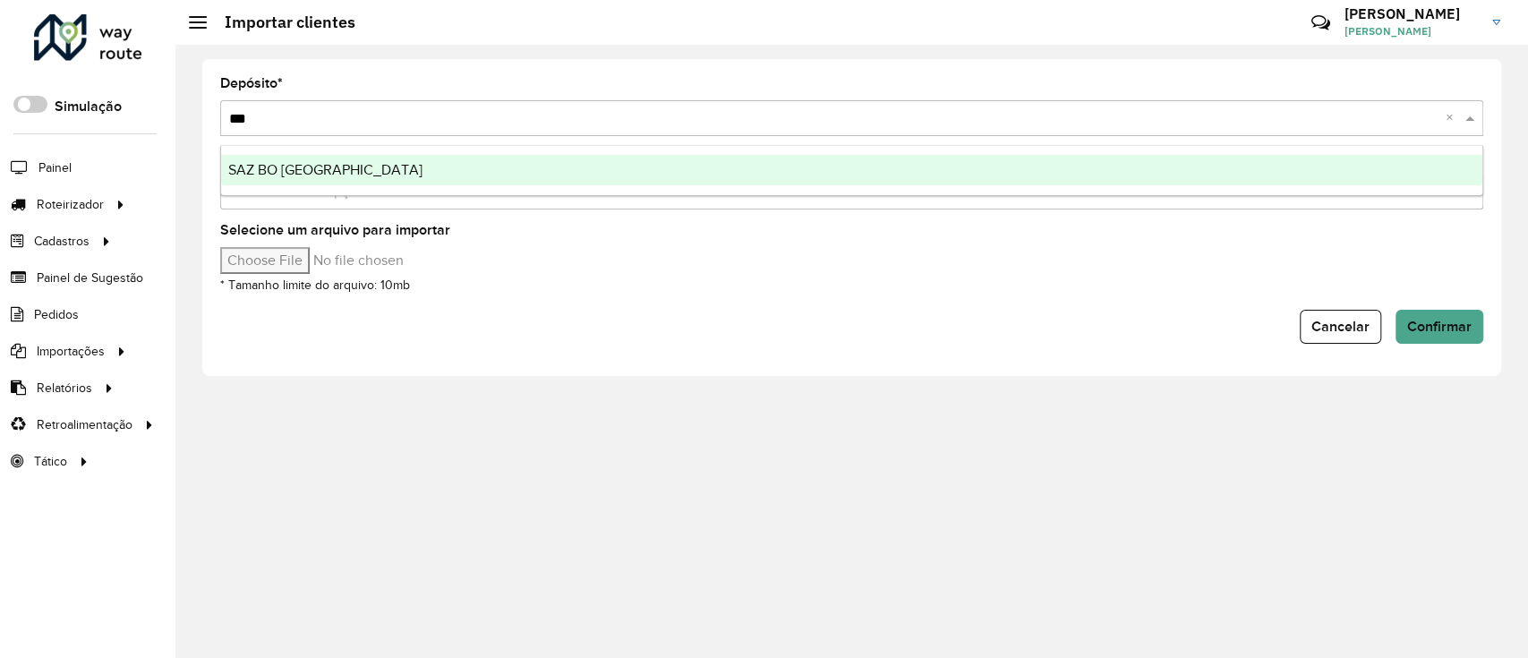
type input "****"
click at [673, 164] on div "SAZ BO Cochabamba" at bounding box center [851, 170] width 1261 height 30
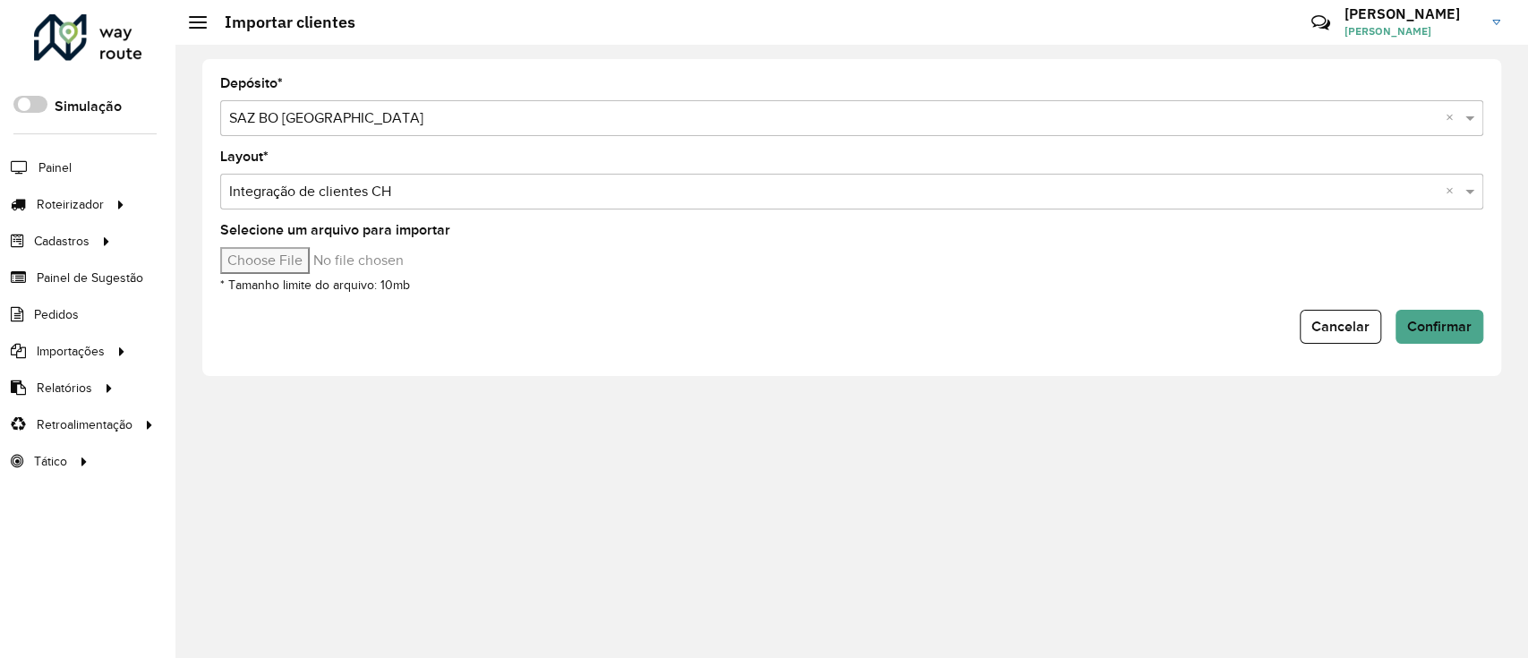
click at [307, 272] on input "Selecione um arquivo para importar" at bounding box center [372, 260] width 304 height 27
type input "**********"
click at [1473, 328] on button "Confirmar" at bounding box center [1439, 327] width 88 height 34
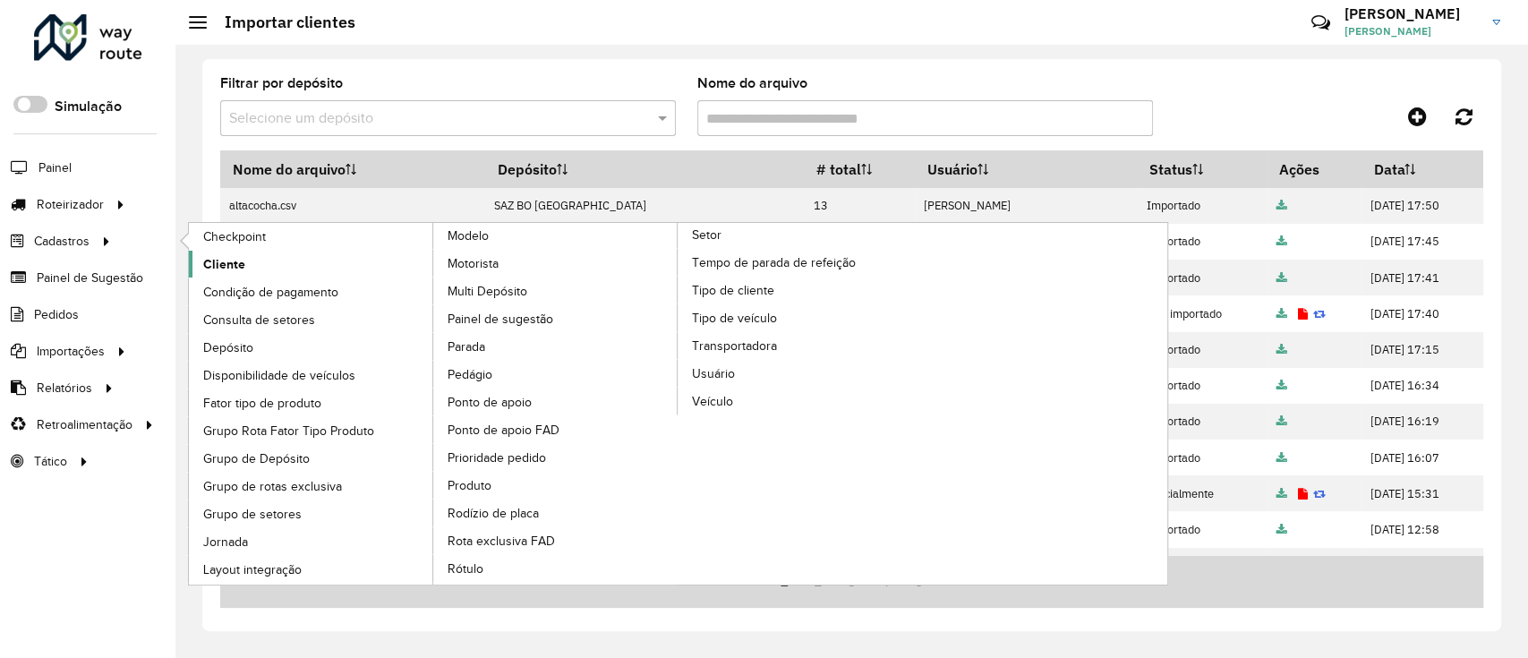
click at [234, 255] on span "Cliente" at bounding box center [224, 264] width 42 height 19
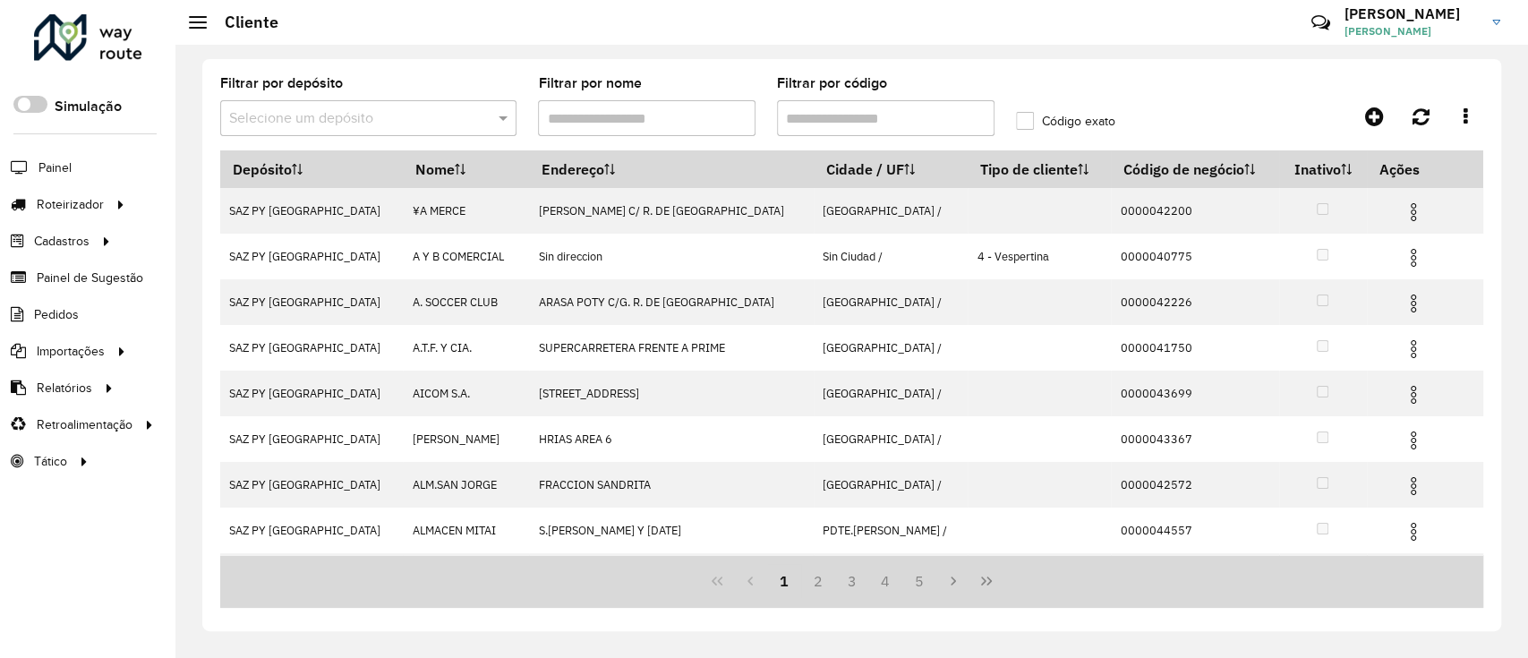
click at [830, 116] on input "Filtrar por código" at bounding box center [885, 118] width 217 height 36
paste input "**********"
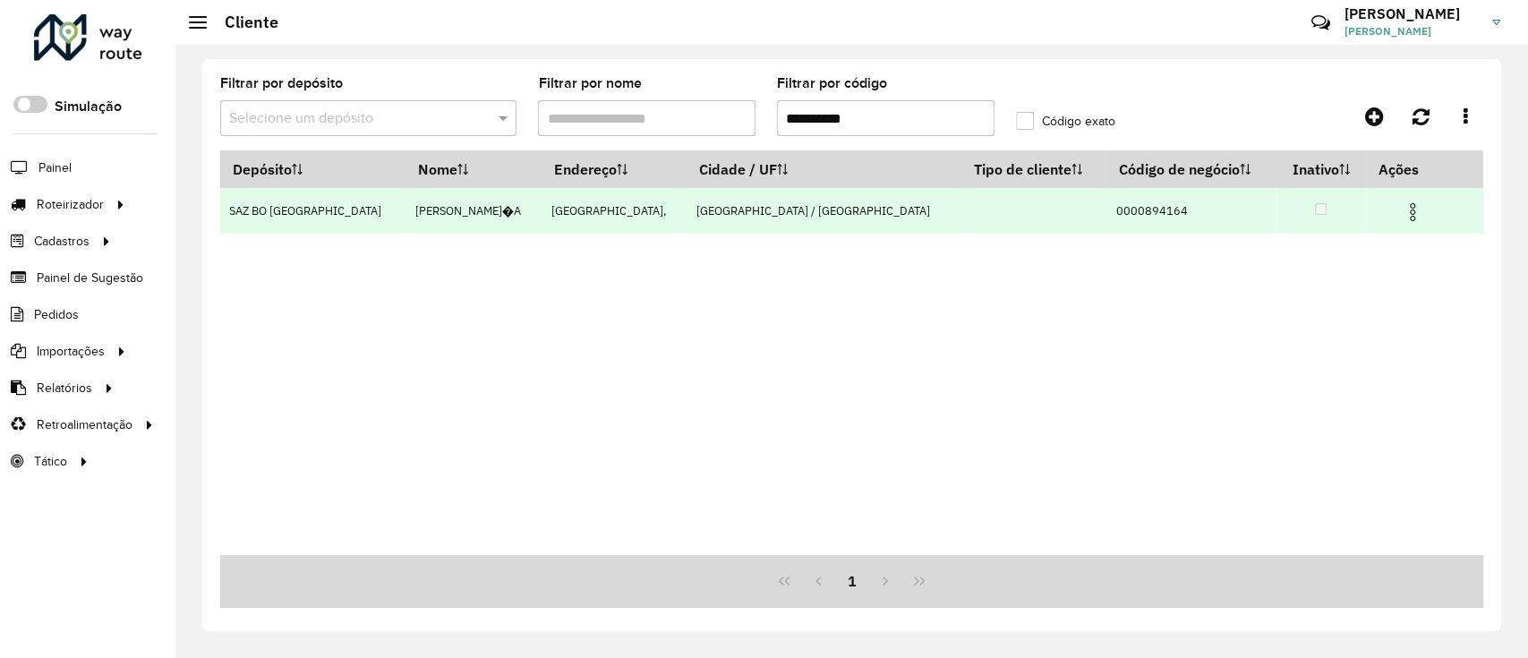
type input "**********"
click at [1401, 212] on img at bounding box center [1411, 211] width 21 height 21
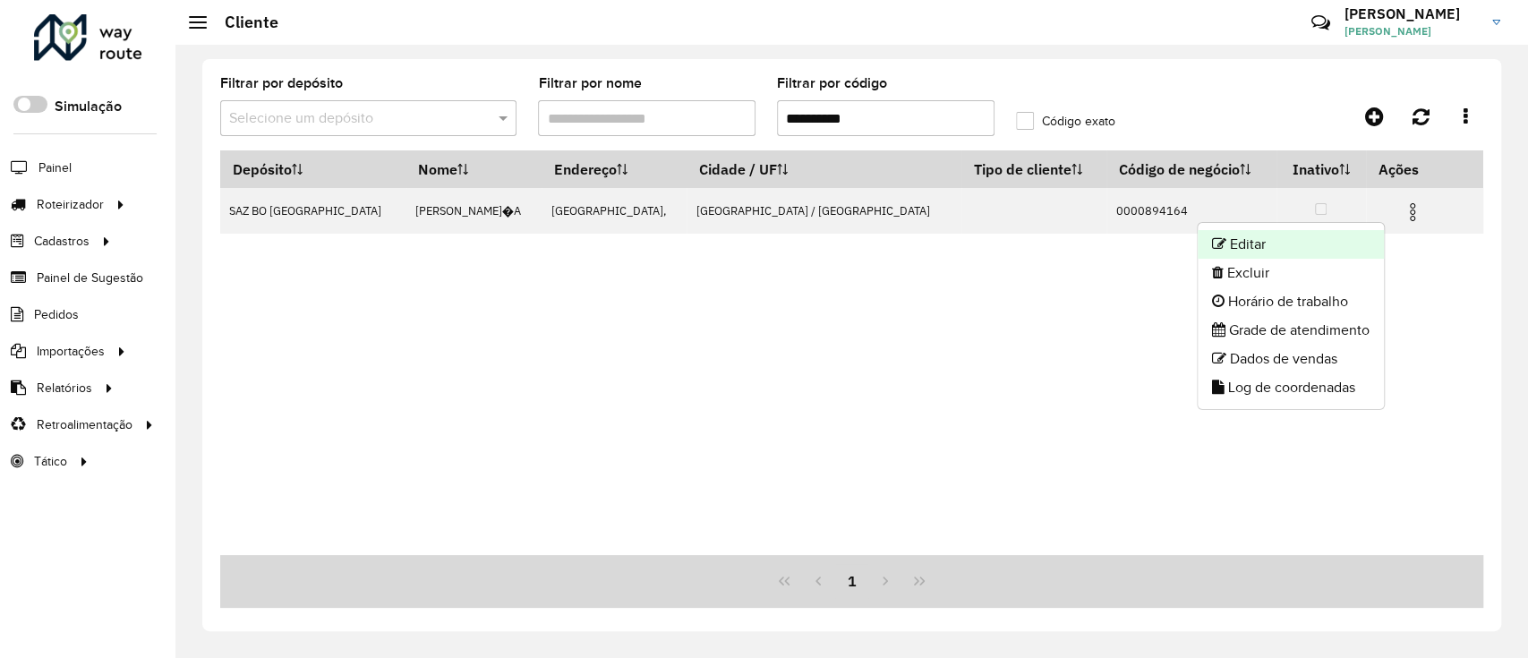
click at [1273, 234] on li "Editar" at bounding box center [1290, 244] width 186 height 29
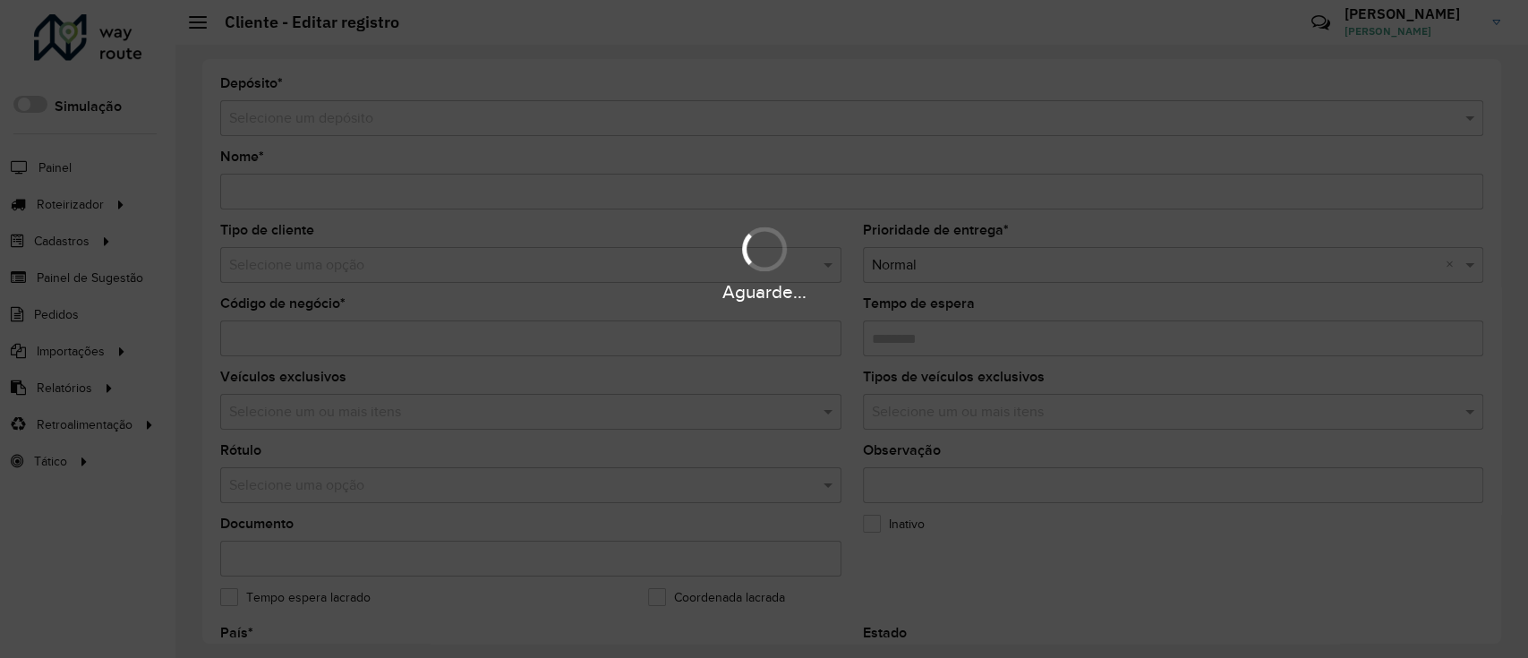
type input "**********"
type input "********"
type input "**********"
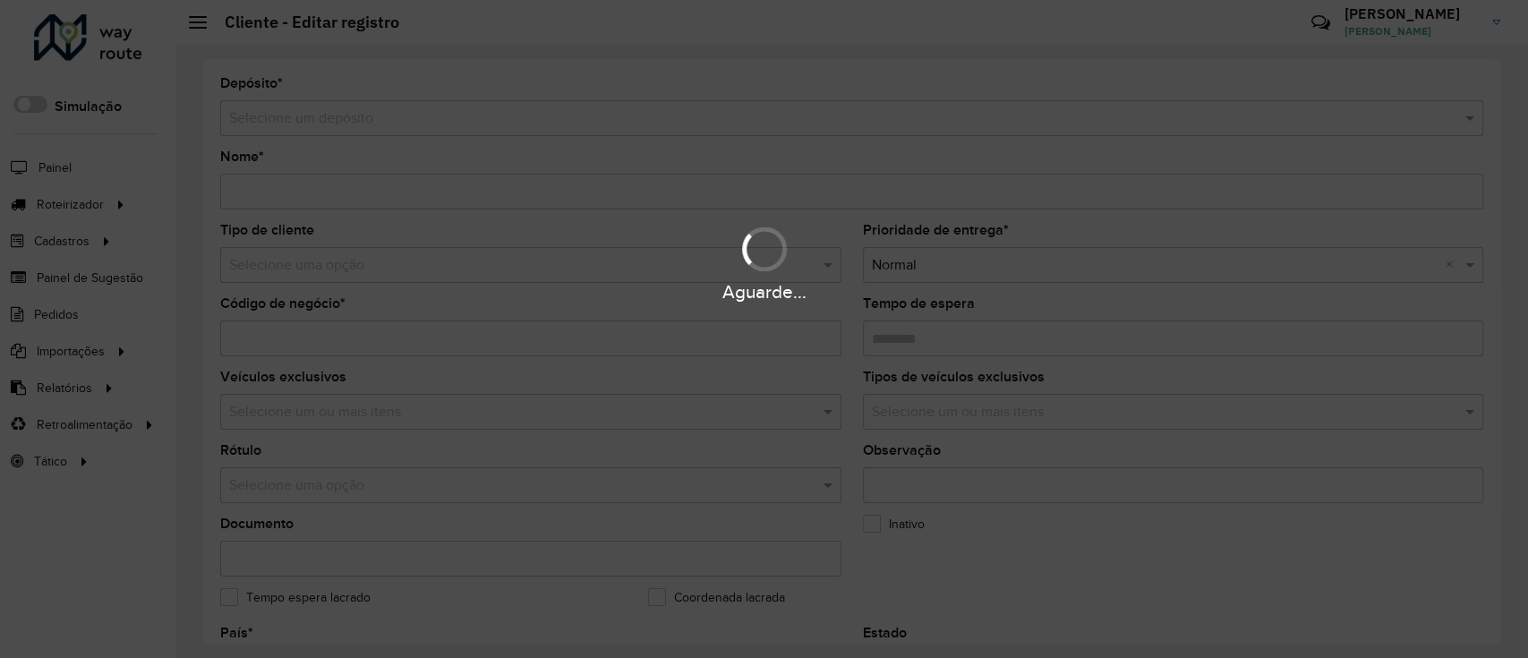
type input "**********"
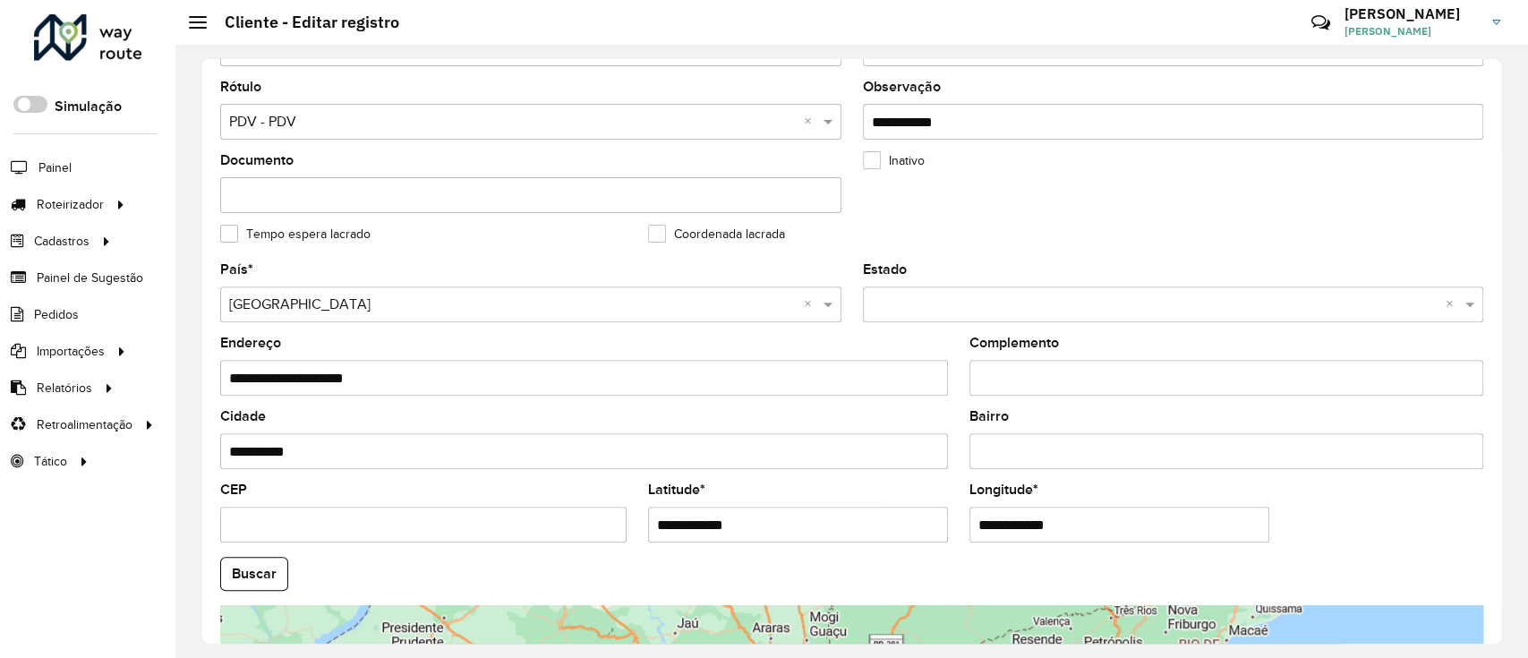
scroll to position [596, 0]
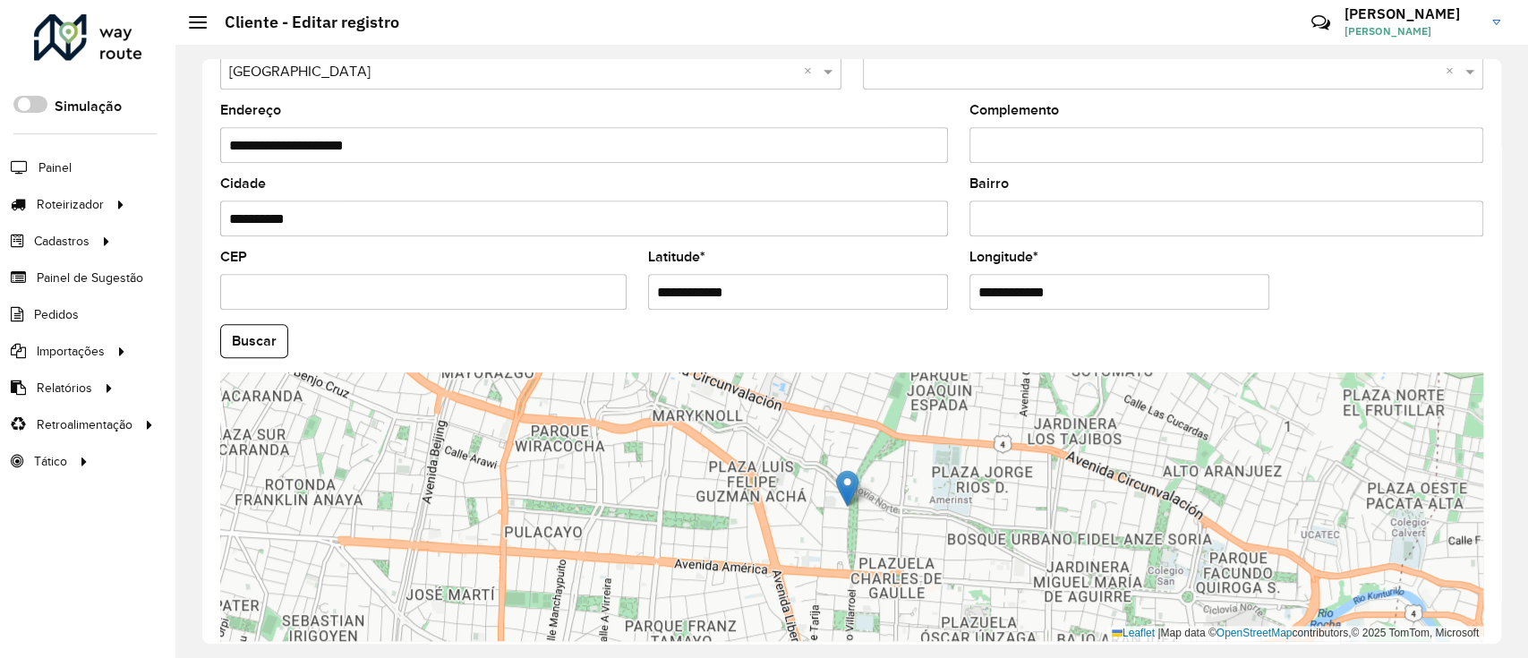
drag, startPoint x: 787, startPoint y: 293, endPoint x: 544, endPoint y: 293, distance: 242.5
click at [544, 293] on formly-group "**********" at bounding box center [851, 335] width 1284 height 610
drag, startPoint x: 1085, startPoint y: 283, endPoint x: 804, endPoint y: 274, distance: 281.1
click at [804, 274] on formly-group "**********" at bounding box center [851, 335] width 1284 height 610
click at [253, 340] on button "Buscar" at bounding box center [254, 341] width 68 height 34
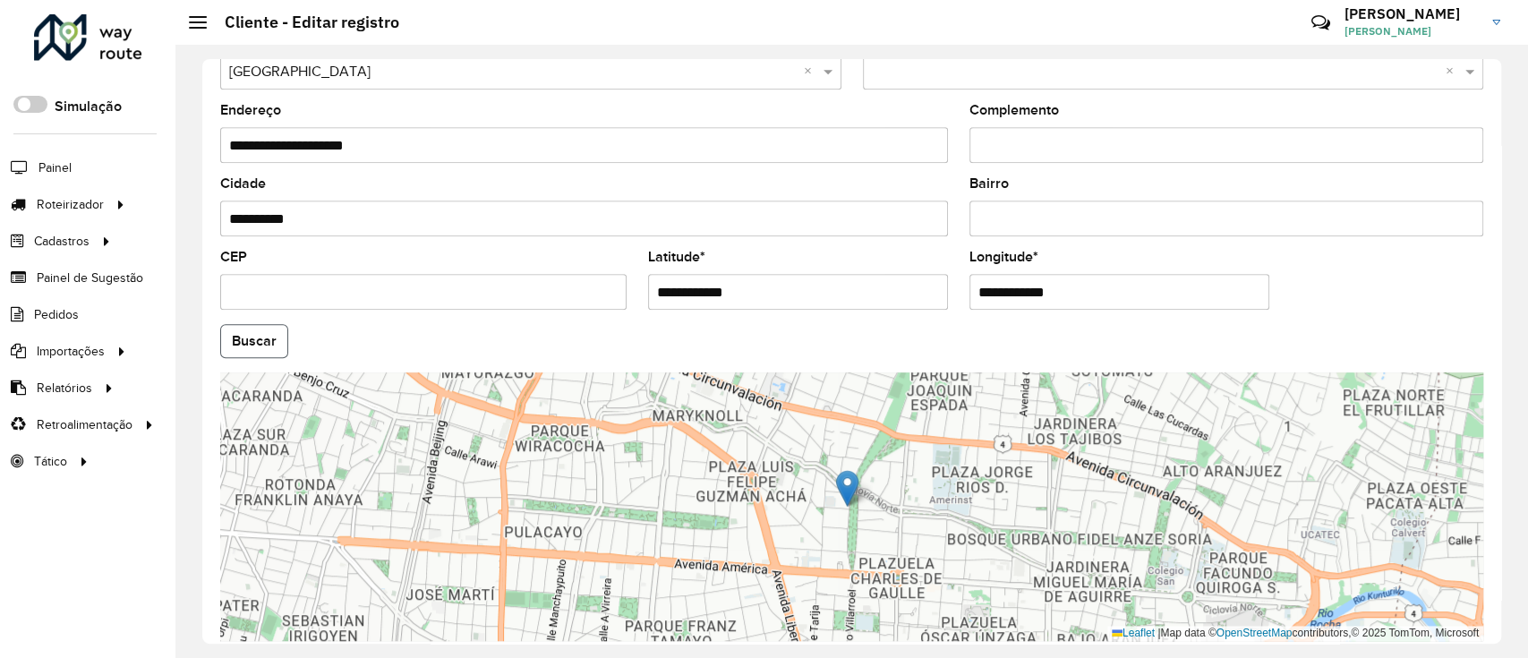
click at [253, 340] on button "Buscar" at bounding box center [254, 341] width 68 height 34
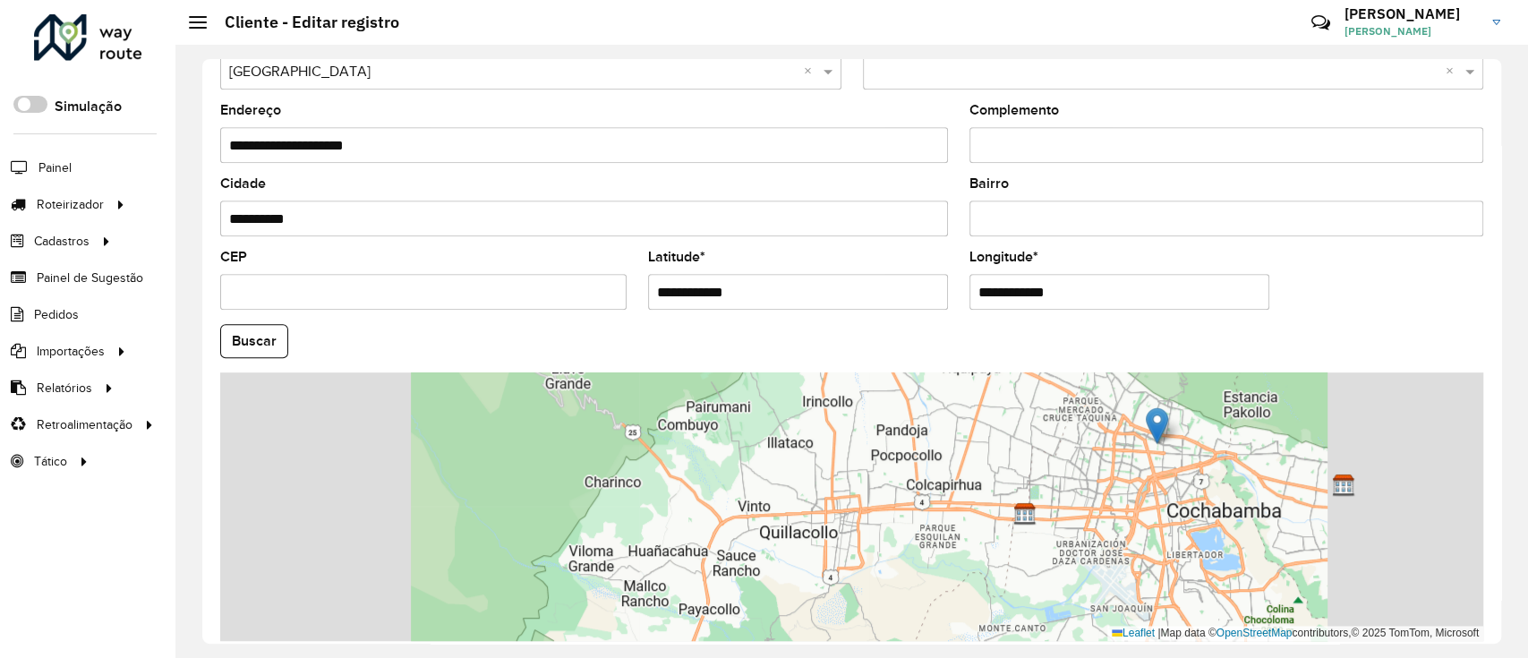
scroll to position [674, 0]
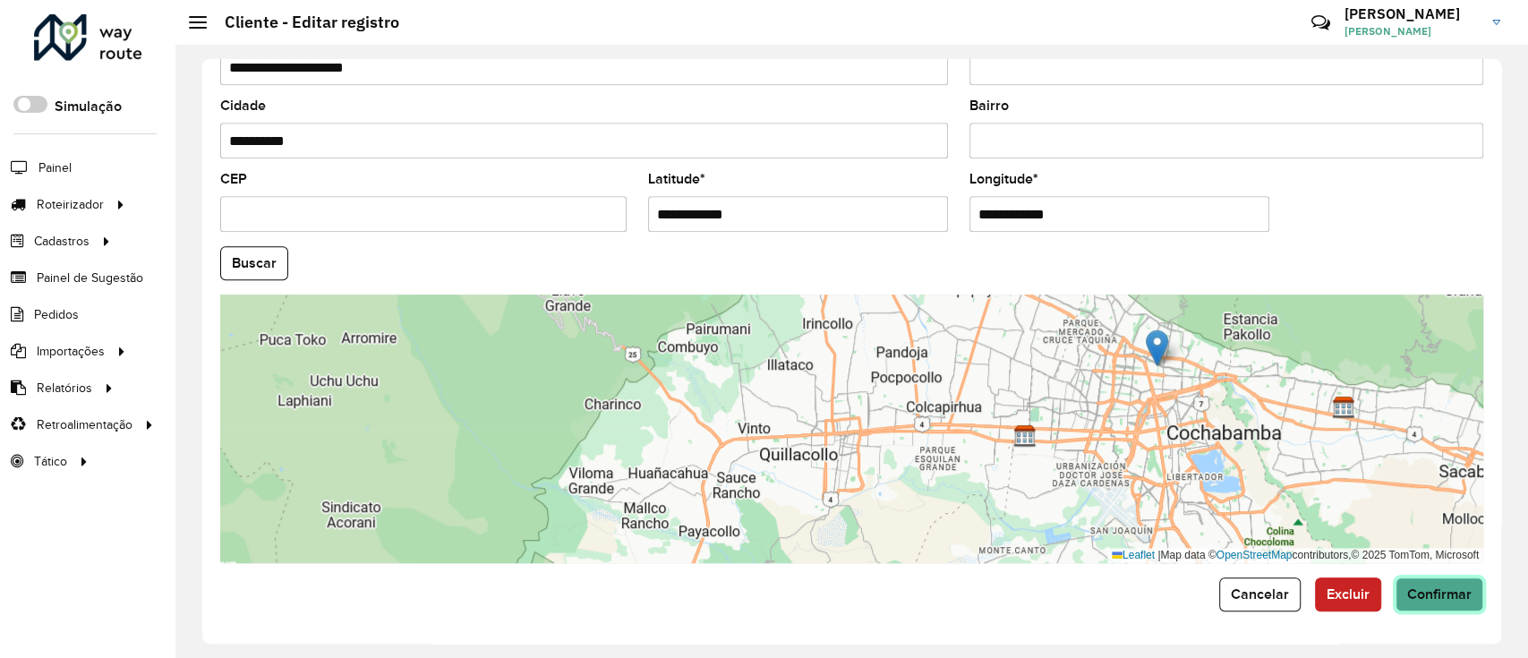
click at [1453, 583] on button "Confirmar" at bounding box center [1439, 594] width 88 height 34
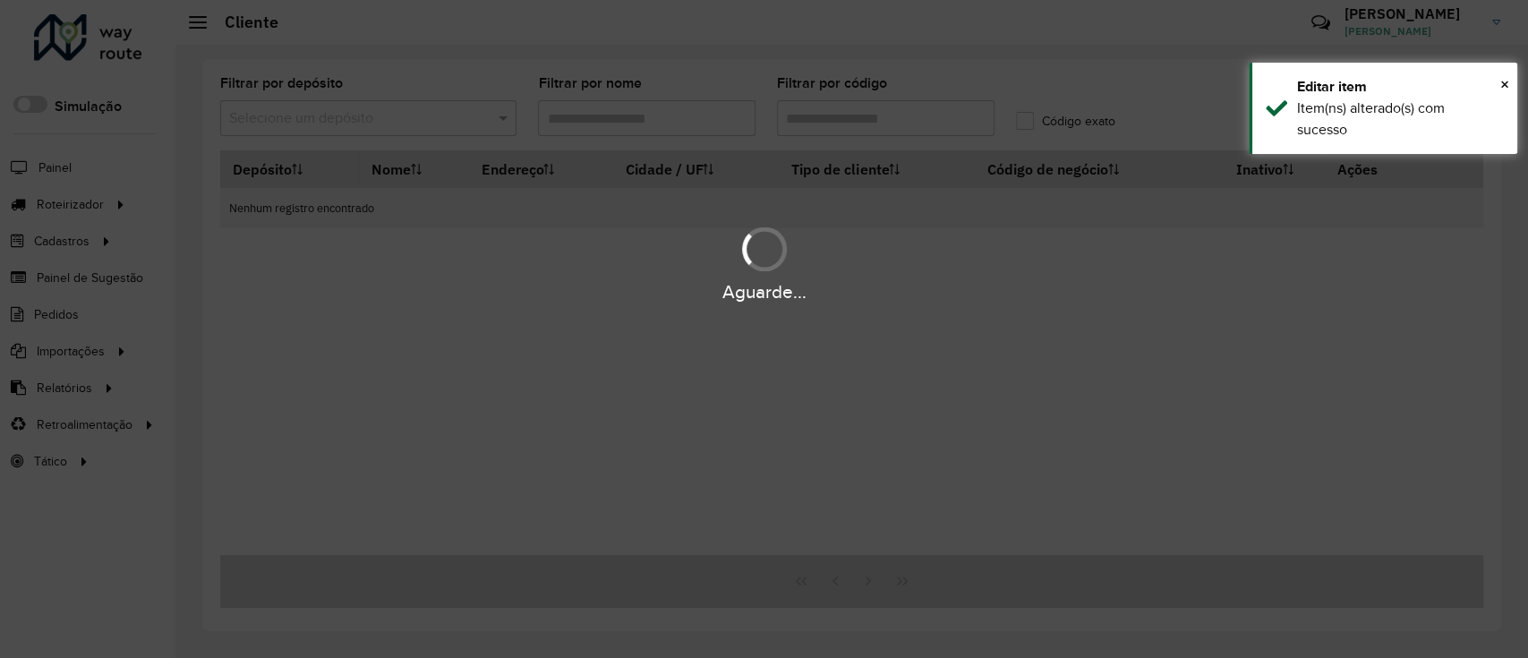
type input "**********"
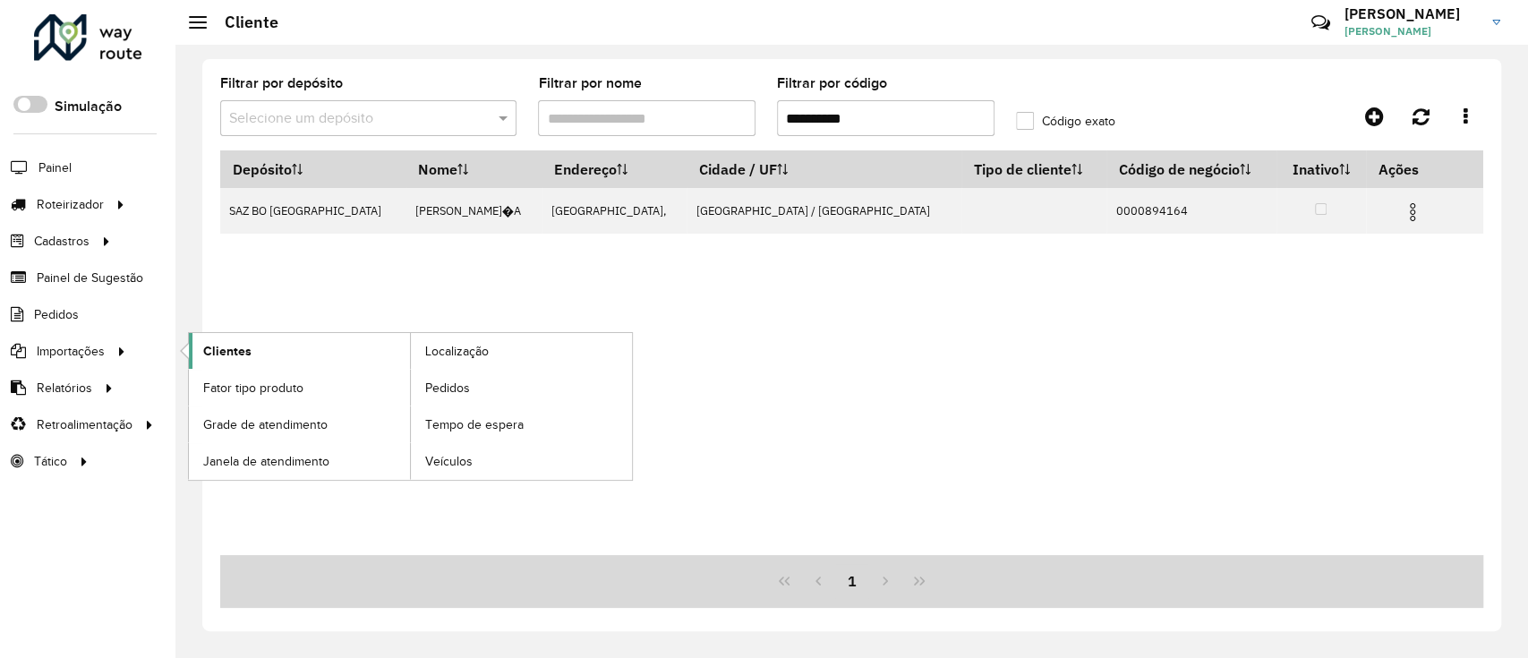
click at [309, 356] on link "Clientes" at bounding box center [299, 351] width 221 height 36
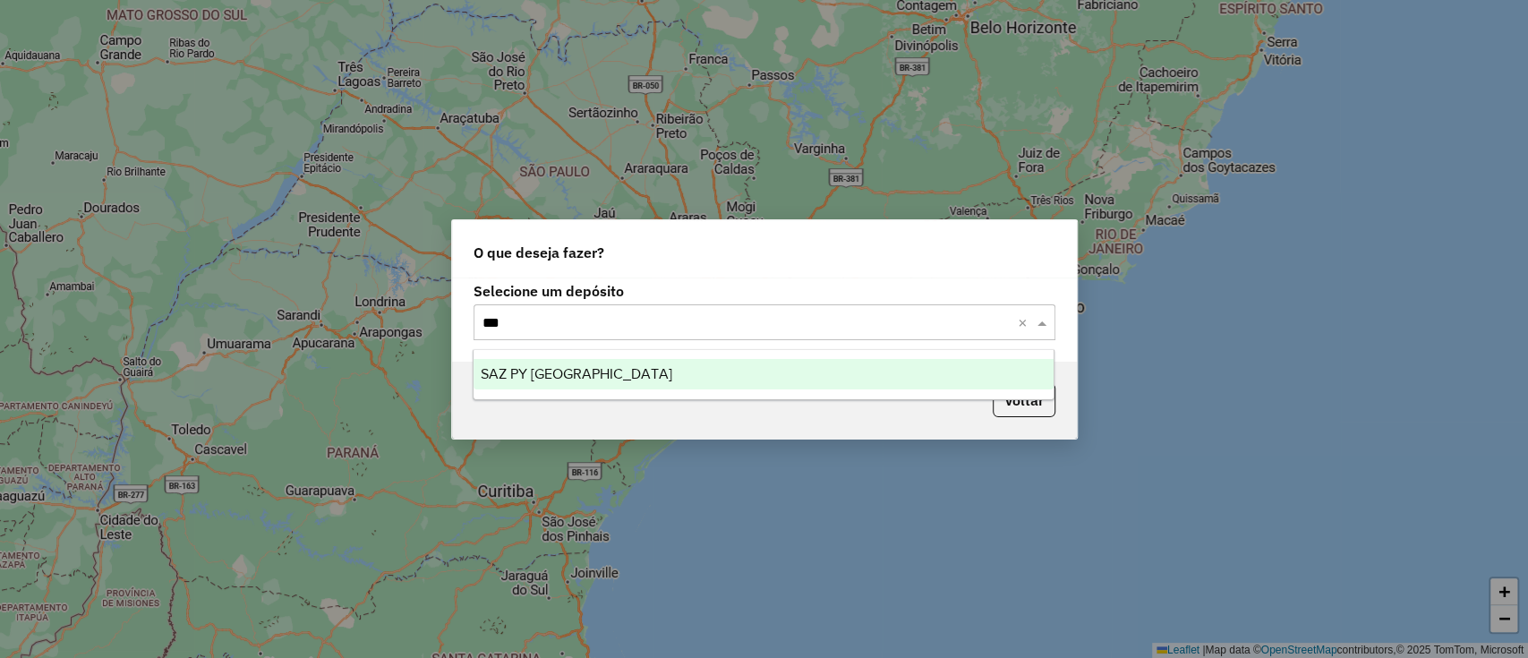
type input "****"
click at [892, 379] on div "SAZ PY [GEOGRAPHIC_DATA]" at bounding box center [763, 374] width 580 height 30
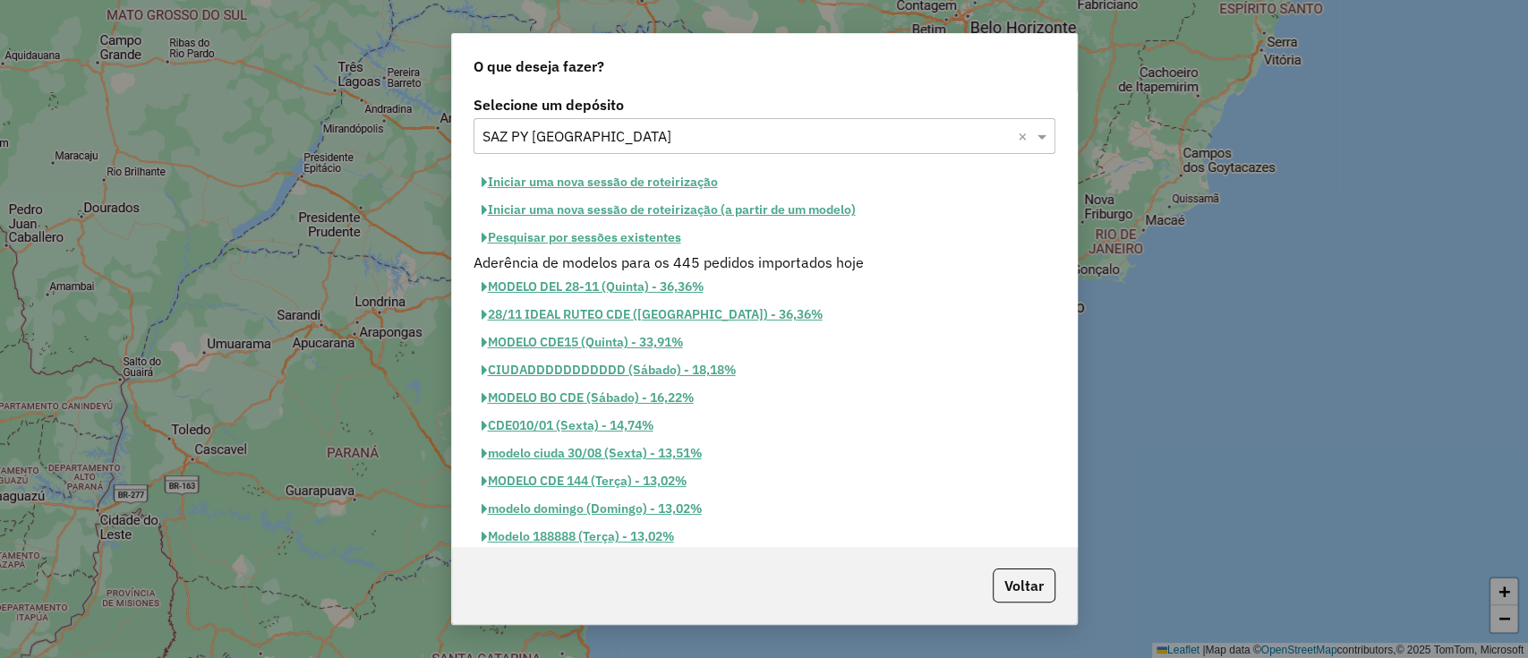
click at [608, 177] on button "Iniciar uma nova sessão de roteirização" at bounding box center [599, 182] width 252 height 28
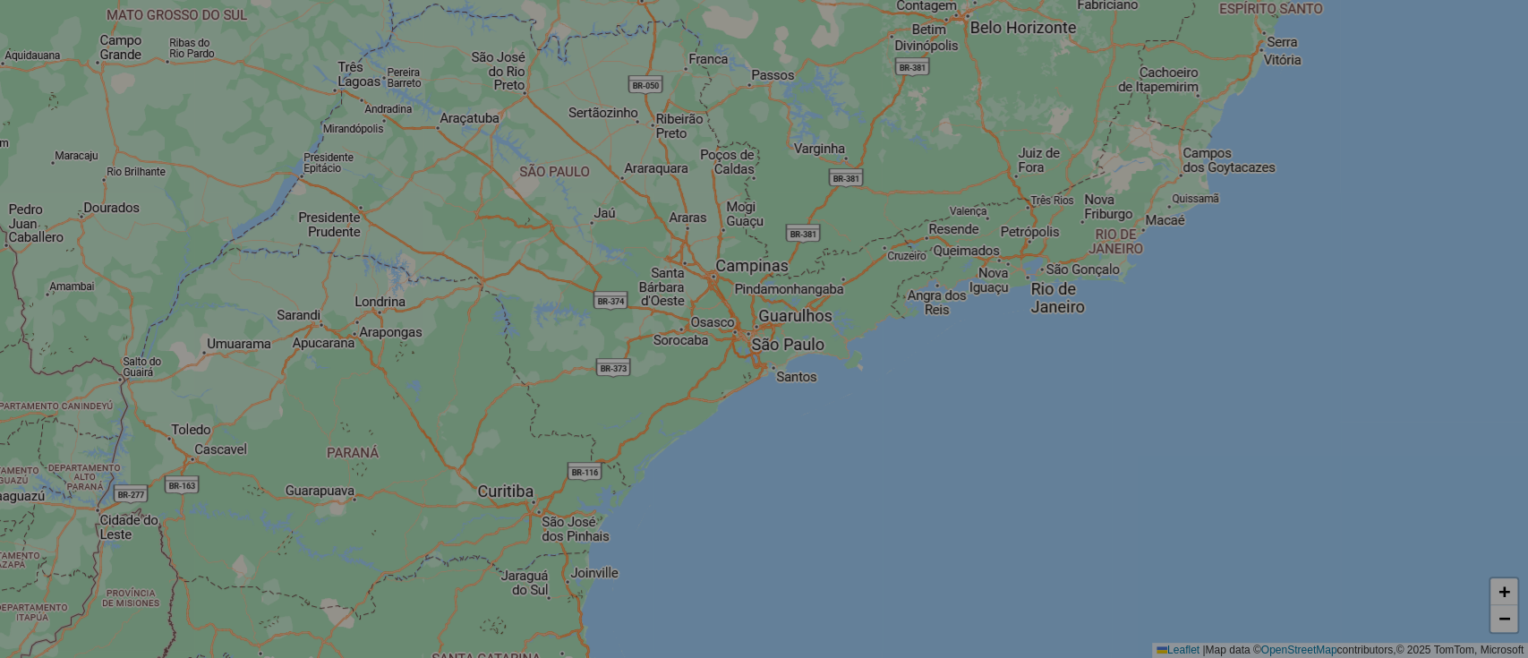
select select "*"
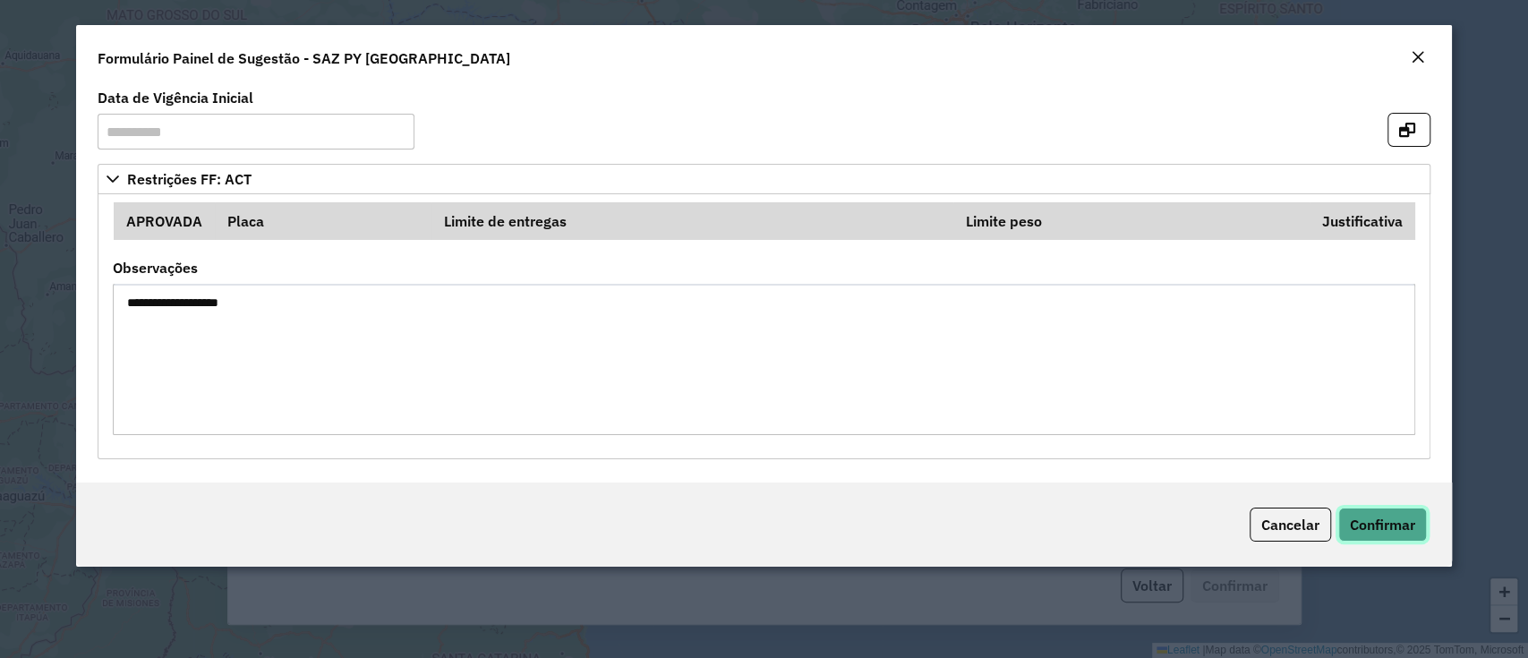
click at [1361, 519] on span "Confirmar" at bounding box center [1382, 524] width 65 height 18
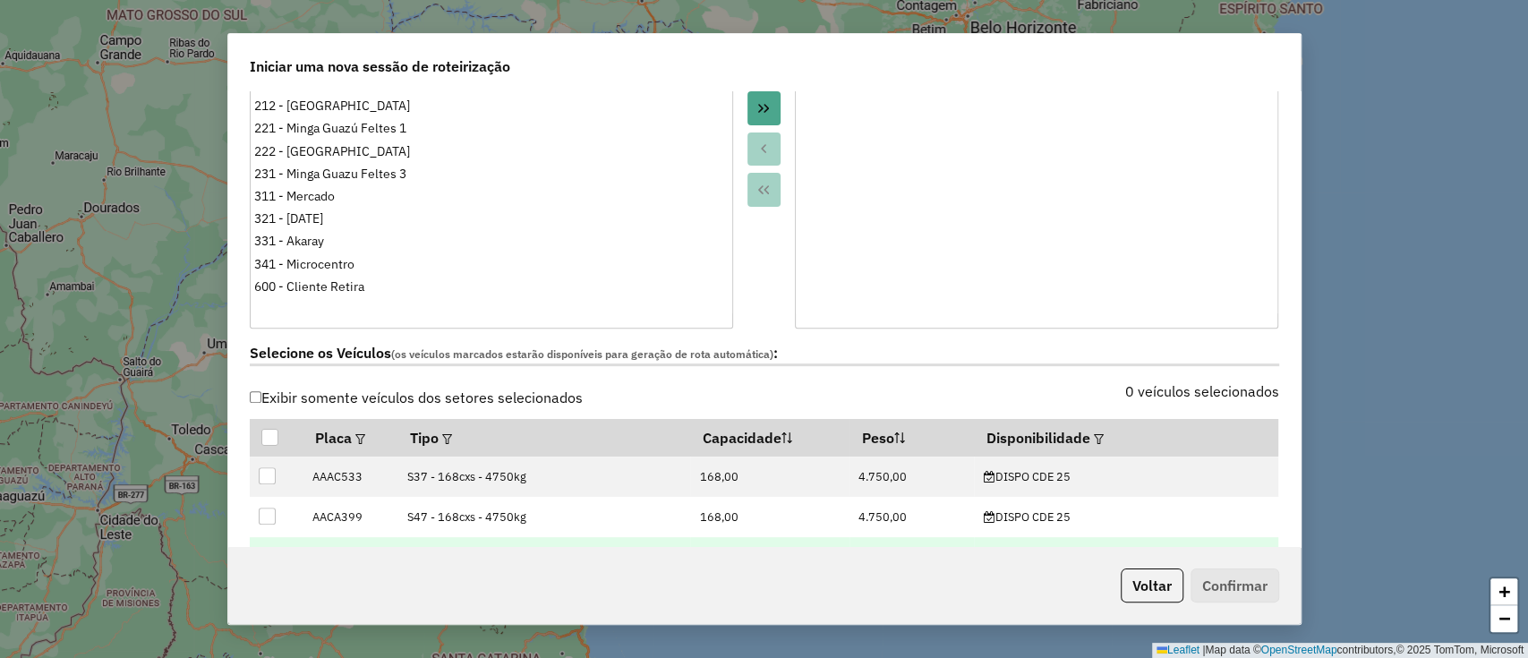
scroll to position [596, 0]
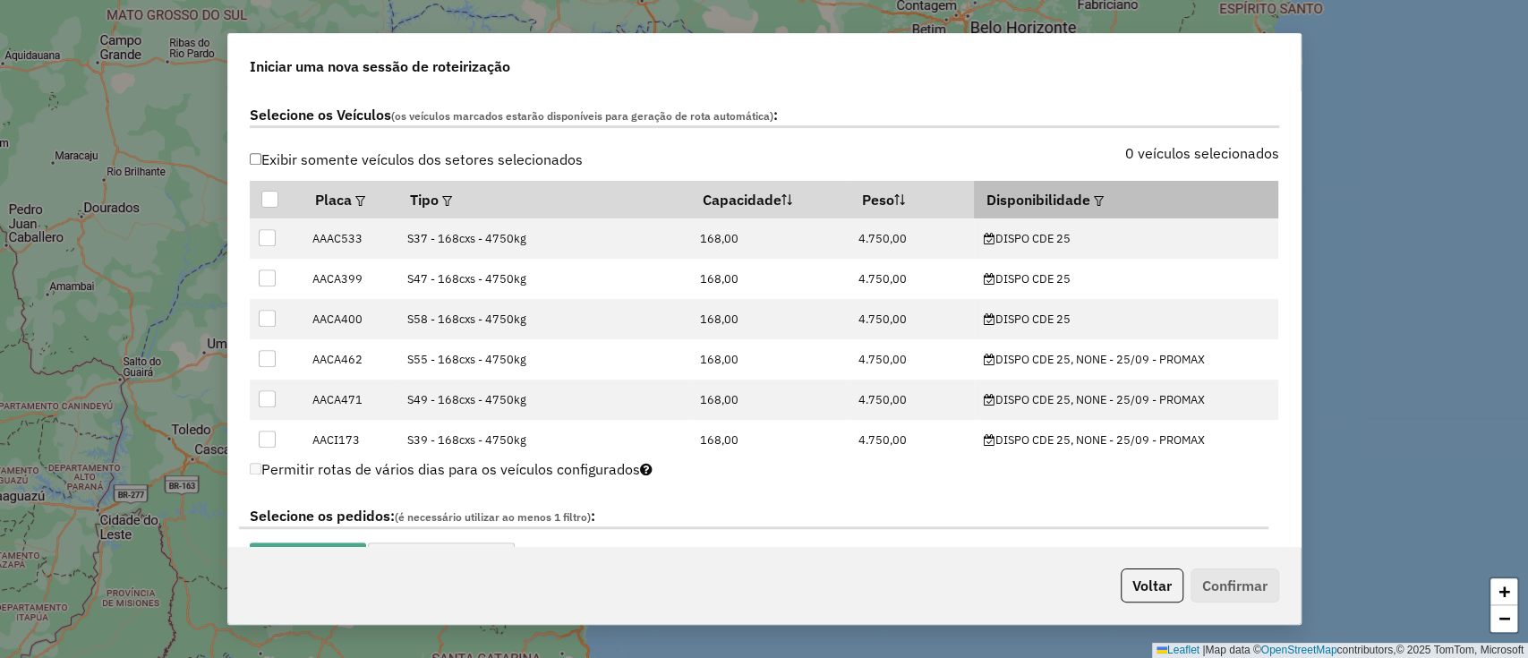
click at [1094, 200] on em at bounding box center [1099, 201] width 10 height 10
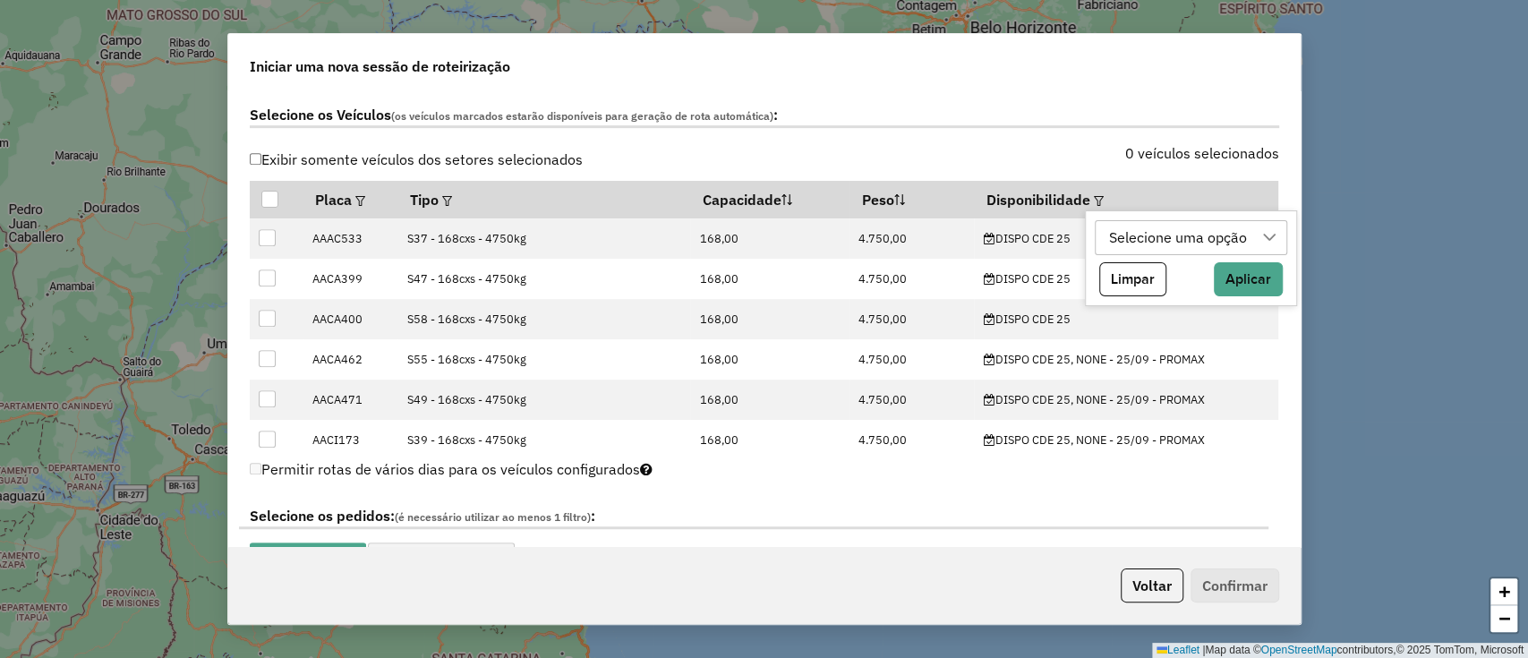
click at [1103, 236] on div "Selecione uma opção" at bounding box center [1178, 238] width 150 height 34
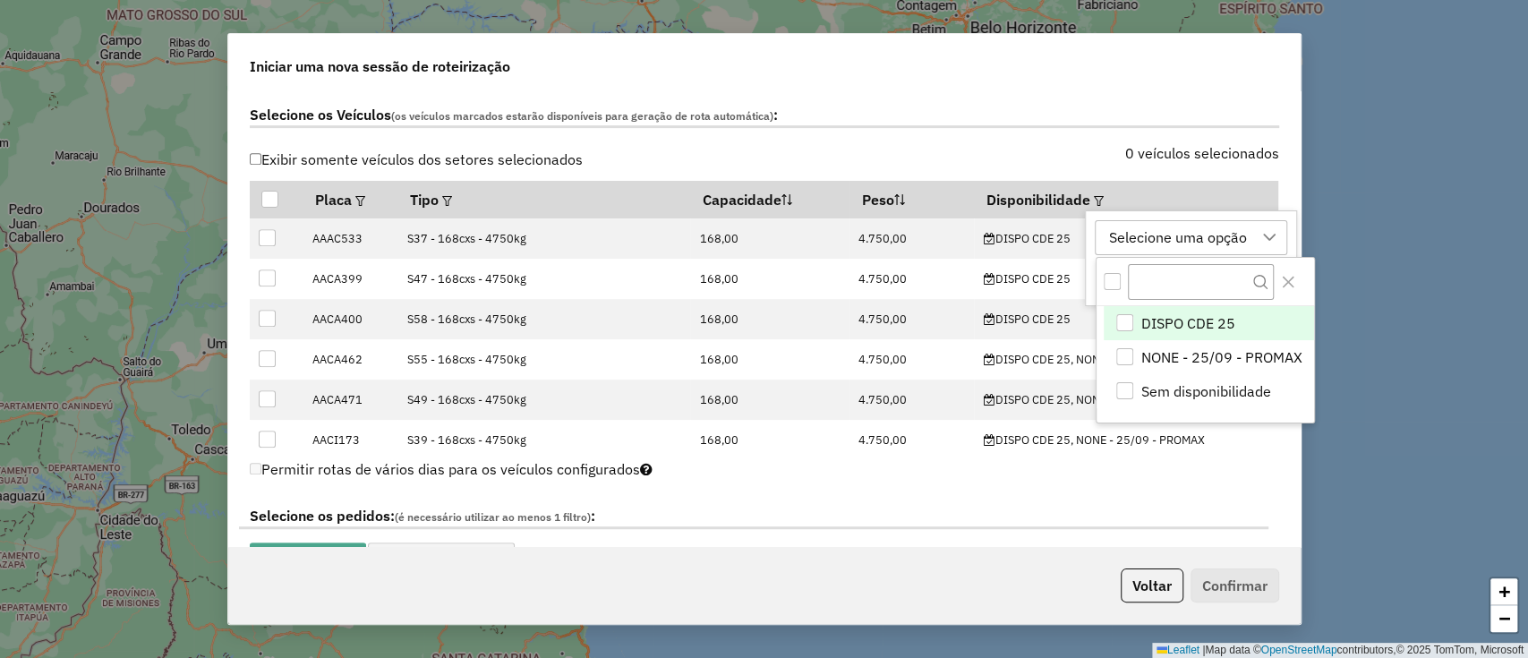
scroll to position [13, 81]
drag, startPoint x: 1173, startPoint y: 326, endPoint x: 1174, endPoint y: 314, distance: 11.7
click at [1174, 326] on span "DISPO CDE 25" at bounding box center [1187, 322] width 94 height 21
click at [1145, 241] on div "DISPO CDE 25" at bounding box center [1156, 238] width 106 height 34
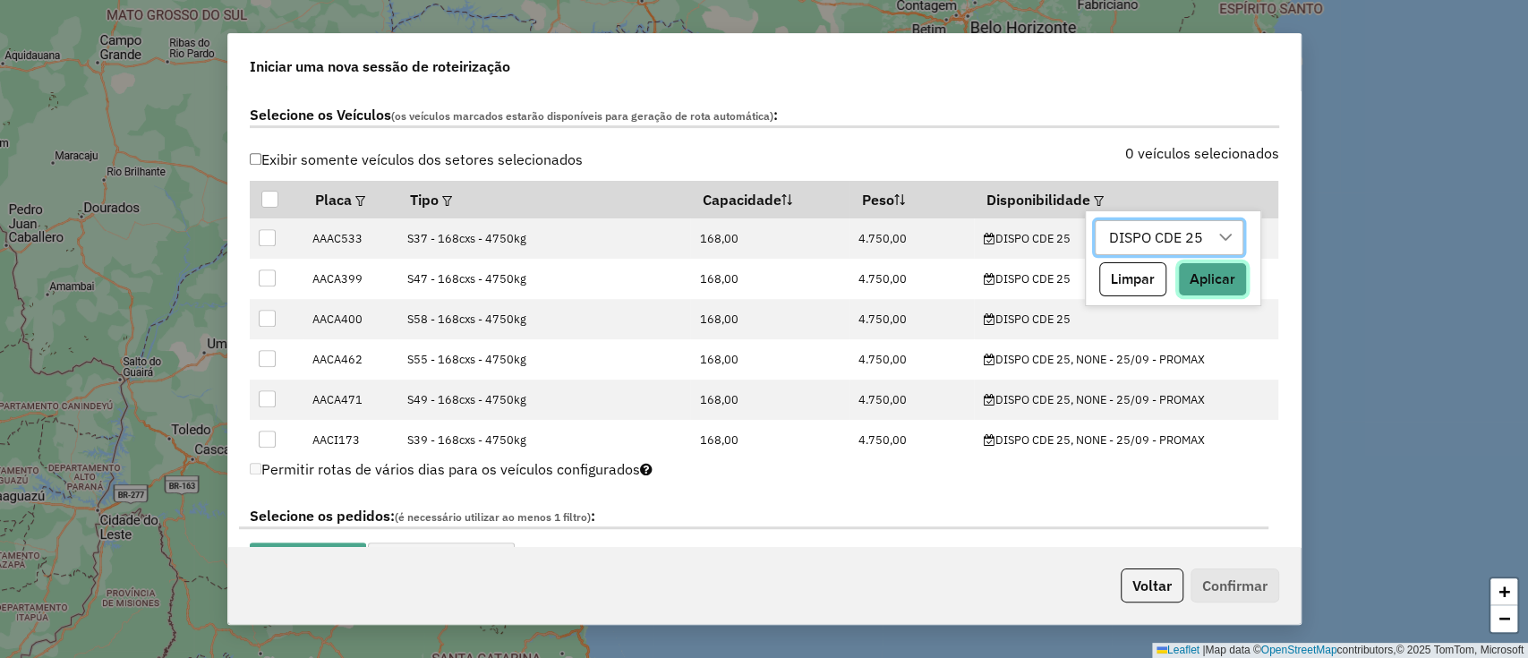
click at [1227, 292] on button "Aplicar" at bounding box center [1212, 279] width 69 height 34
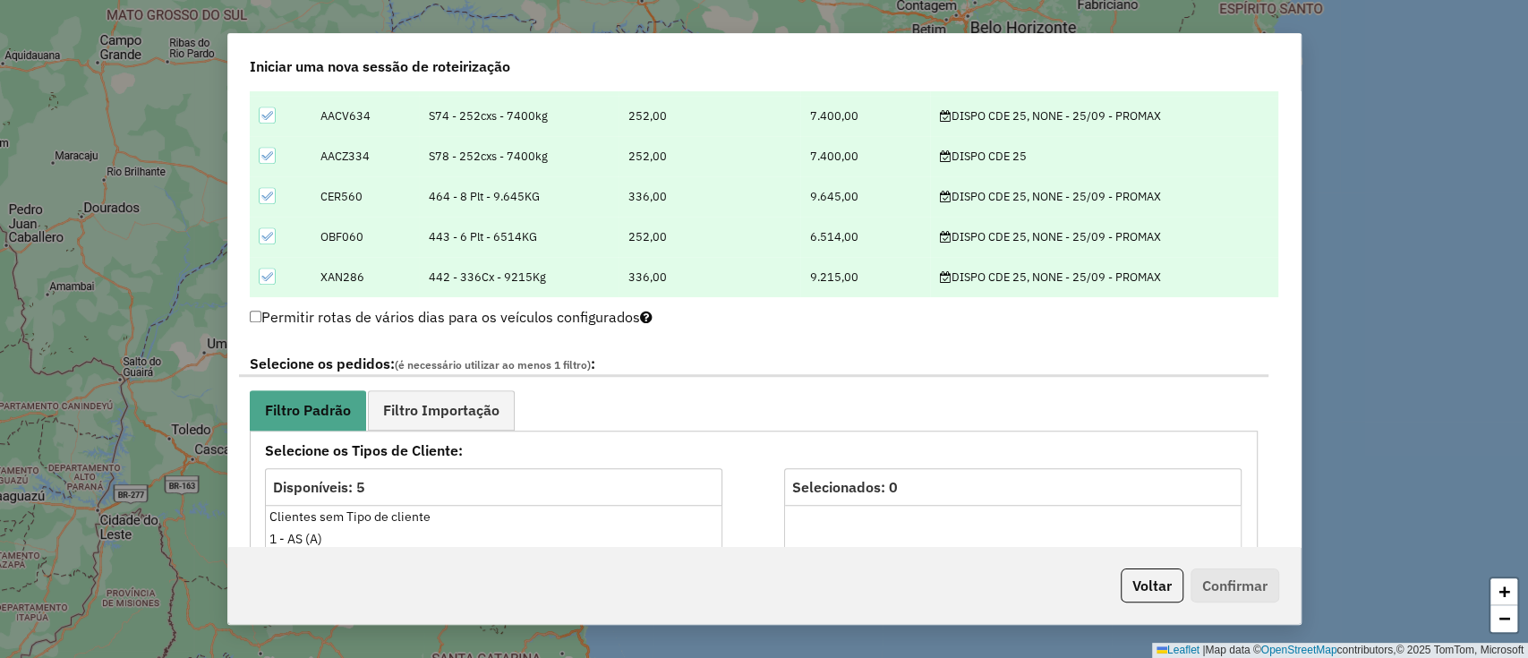
scroll to position [835, 0]
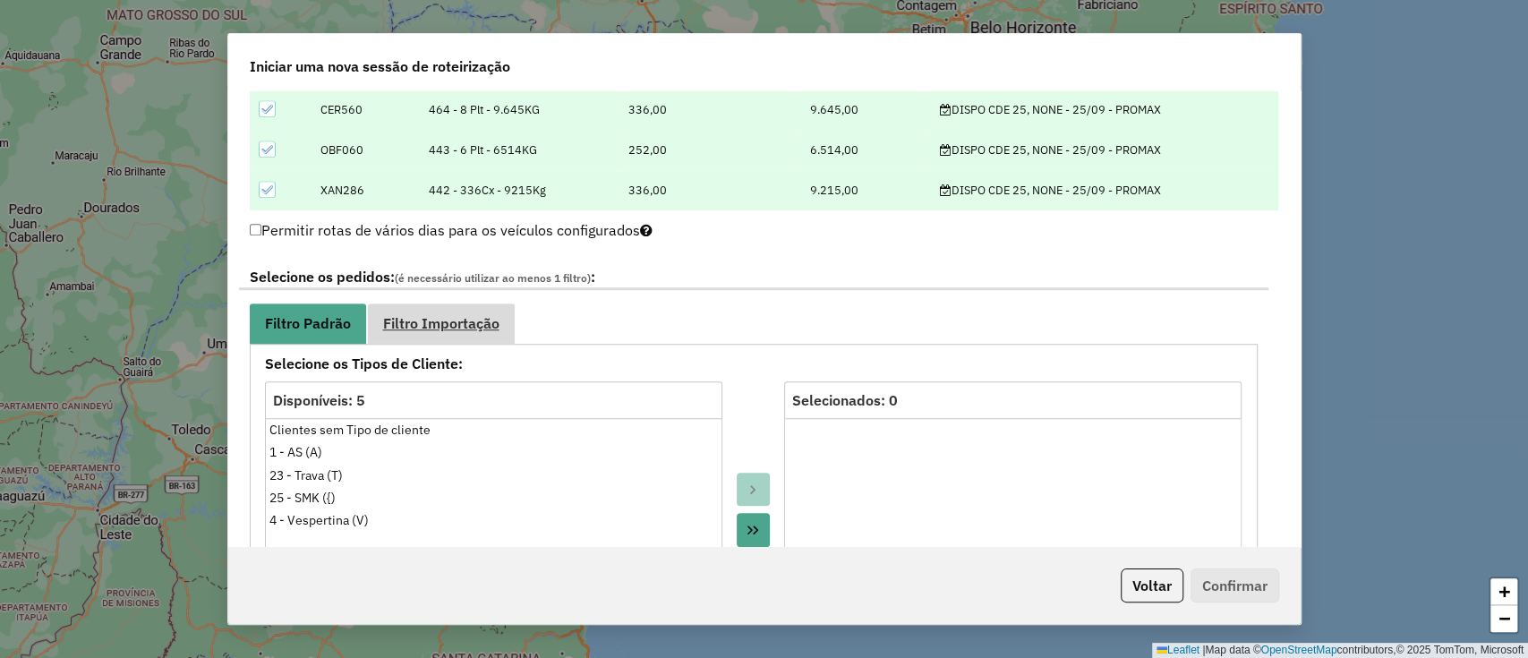
click at [458, 304] on link "Filtro Importação" at bounding box center [441, 323] width 147 height 40
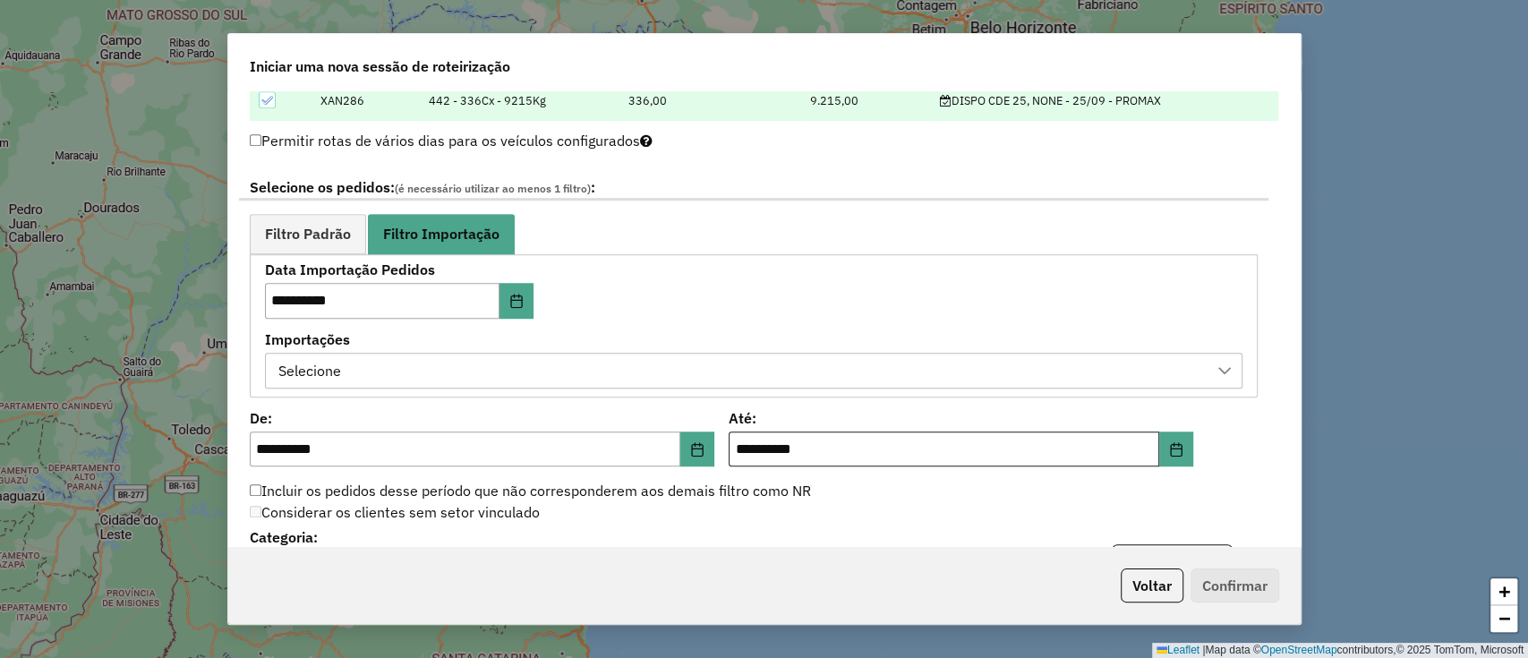
scroll to position [1074, 0]
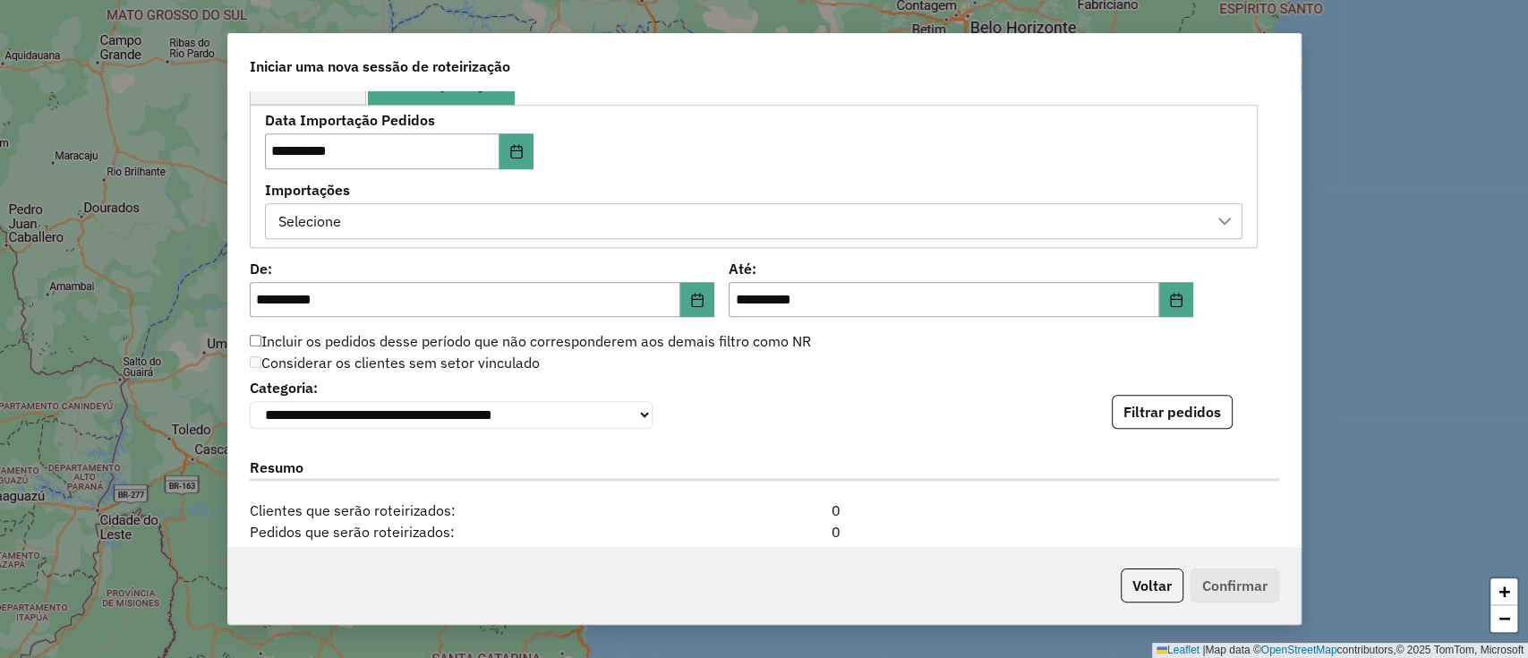
click at [682, 226] on div "Selecione" at bounding box center [740, 221] width 934 height 34
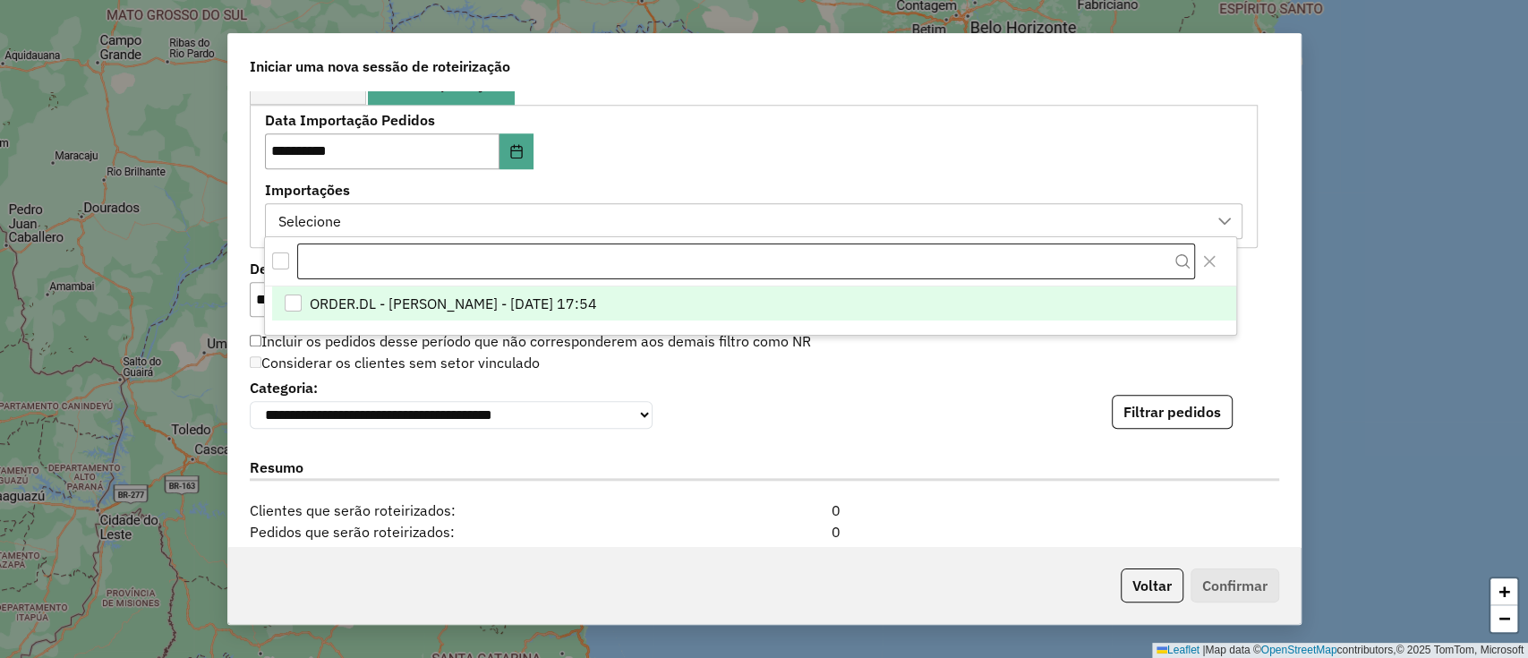
scroll to position [13, 81]
click at [597, 306] on span "ORDER.DL - [PERSON_NAME] - [DATE] 17:54" at bounding box center [453, 303] width 287 height 21
click at [786, 183] on label "Importações" at bounding box center [753, 189] width 977 height 21
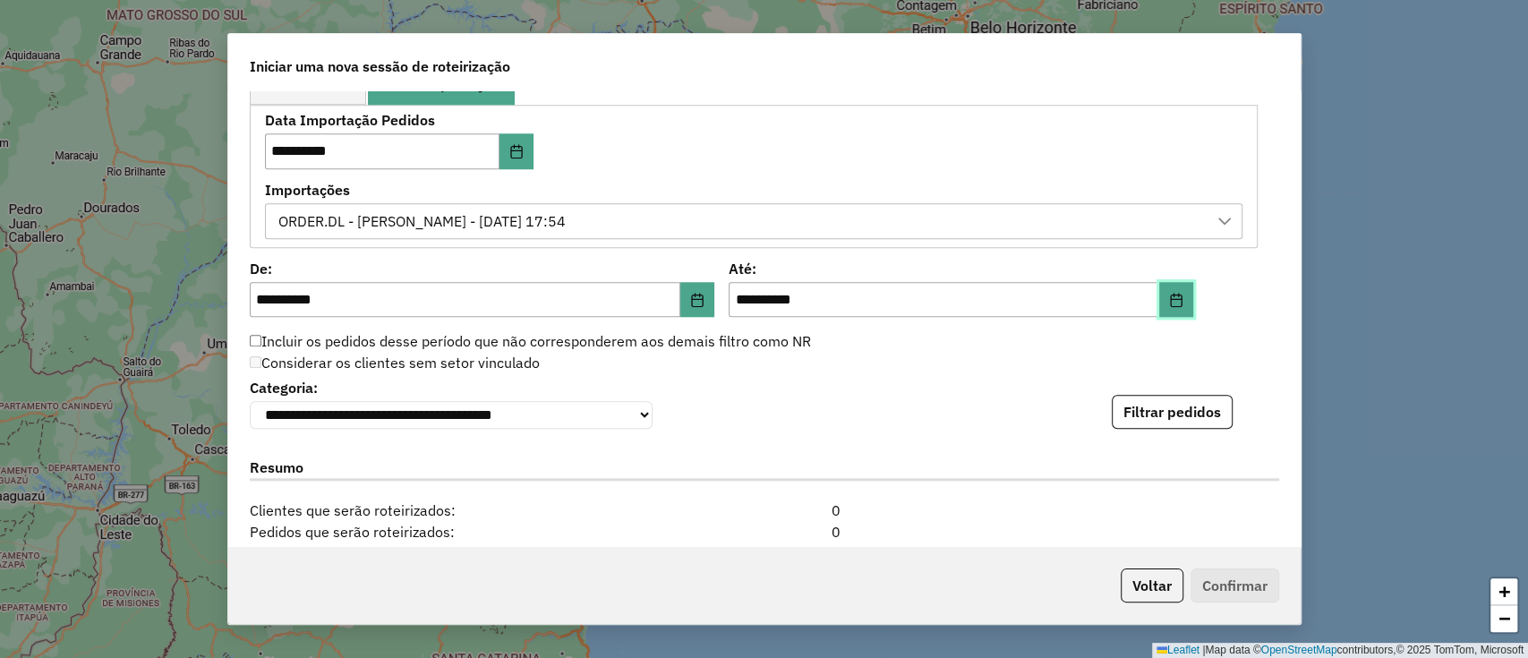
click at [1169, 299] on icon "Choose Date" at bounding box center [1176, 300] width 14 height 14
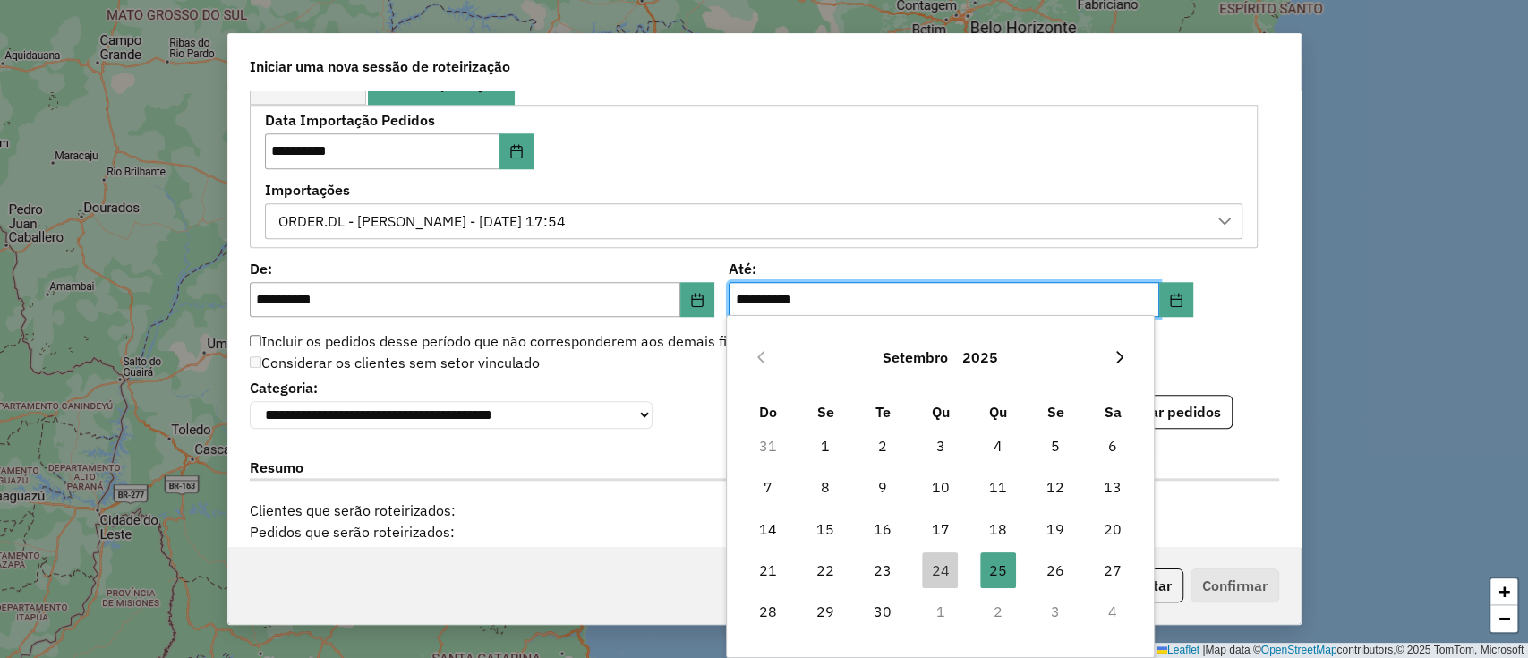
click at [1122, 368] on button "Next Month" at bounding box center [1119, 357] width 29 height 29
click at [1000, 438] on span "2" at bounding box center [998, 446] width 36 height 36
type input "**********"
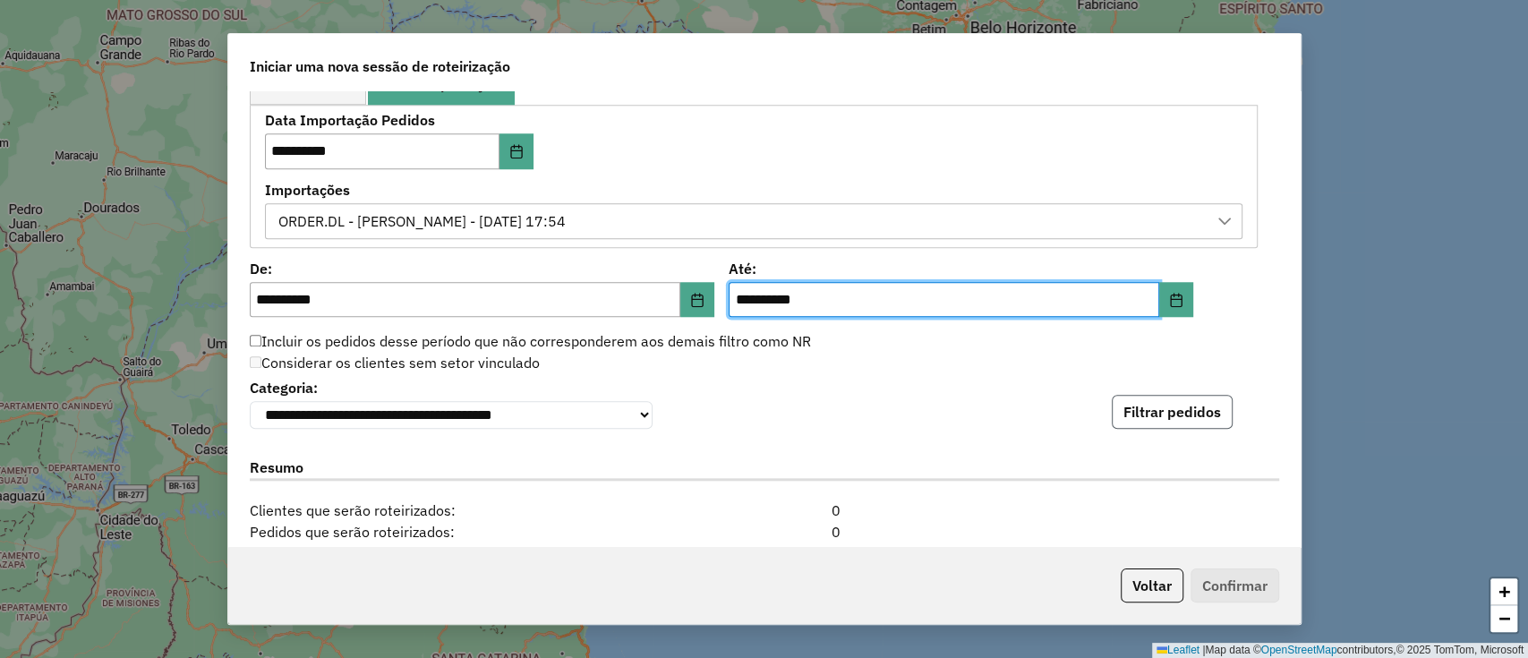
click at [1170, 427] on button "Filtrar pedidos" at bounding box center [1171, 412] width 121 height 34
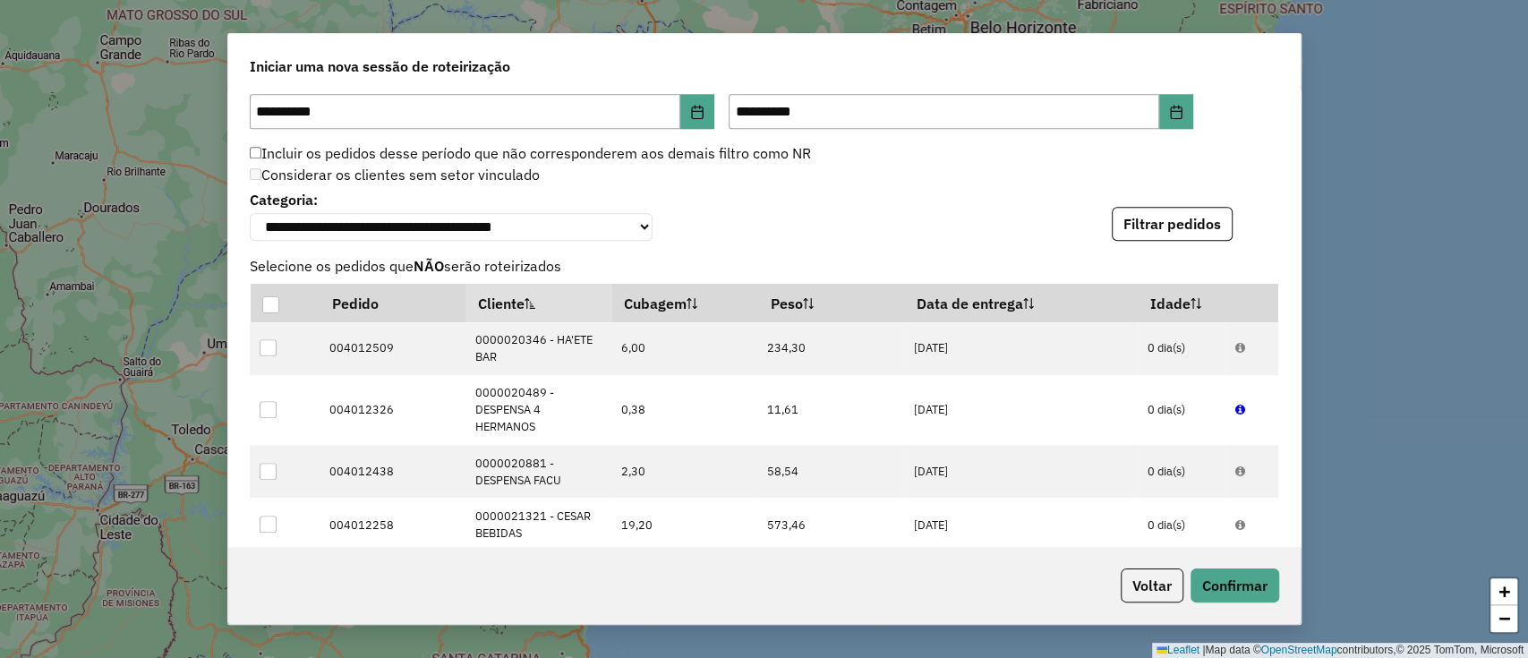
scroll to position [1670, 0]
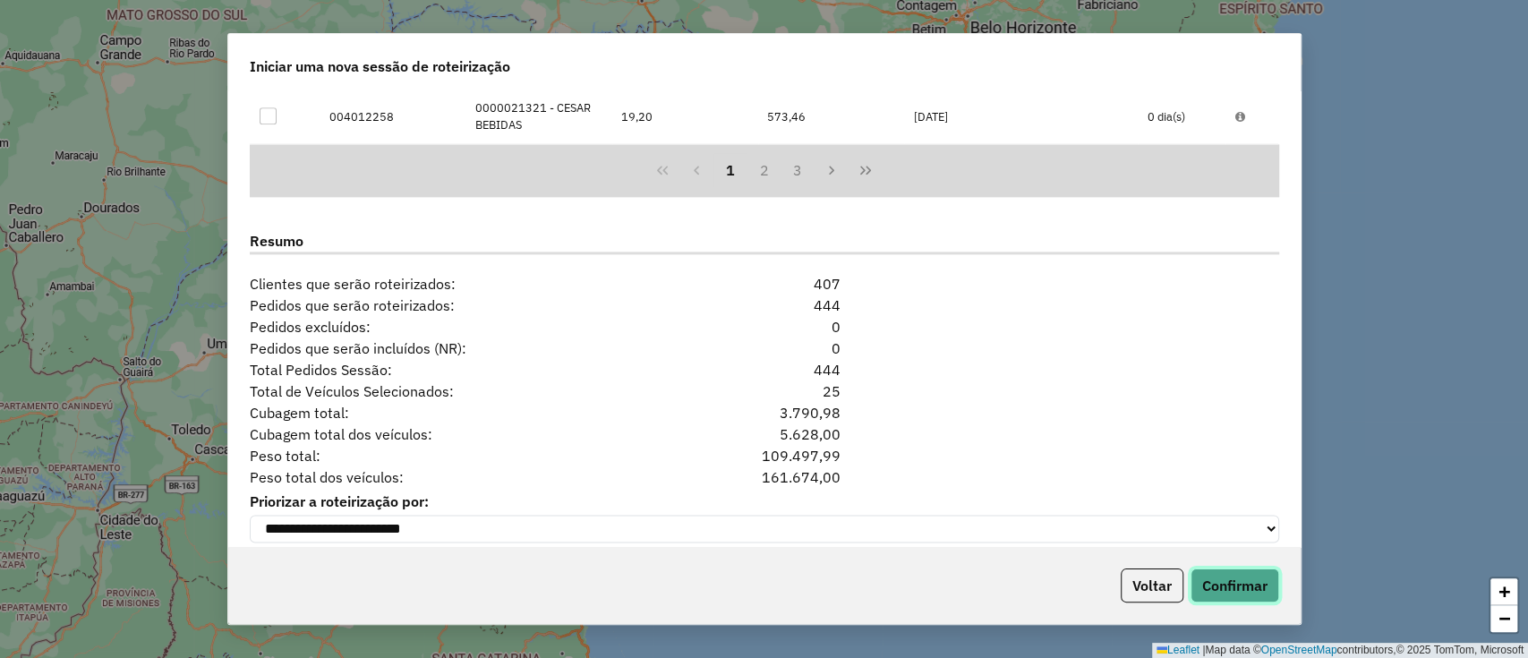
click at [1232, 584] on button "Confirmar" at bounding box center [1234, 585] width 89 height 34
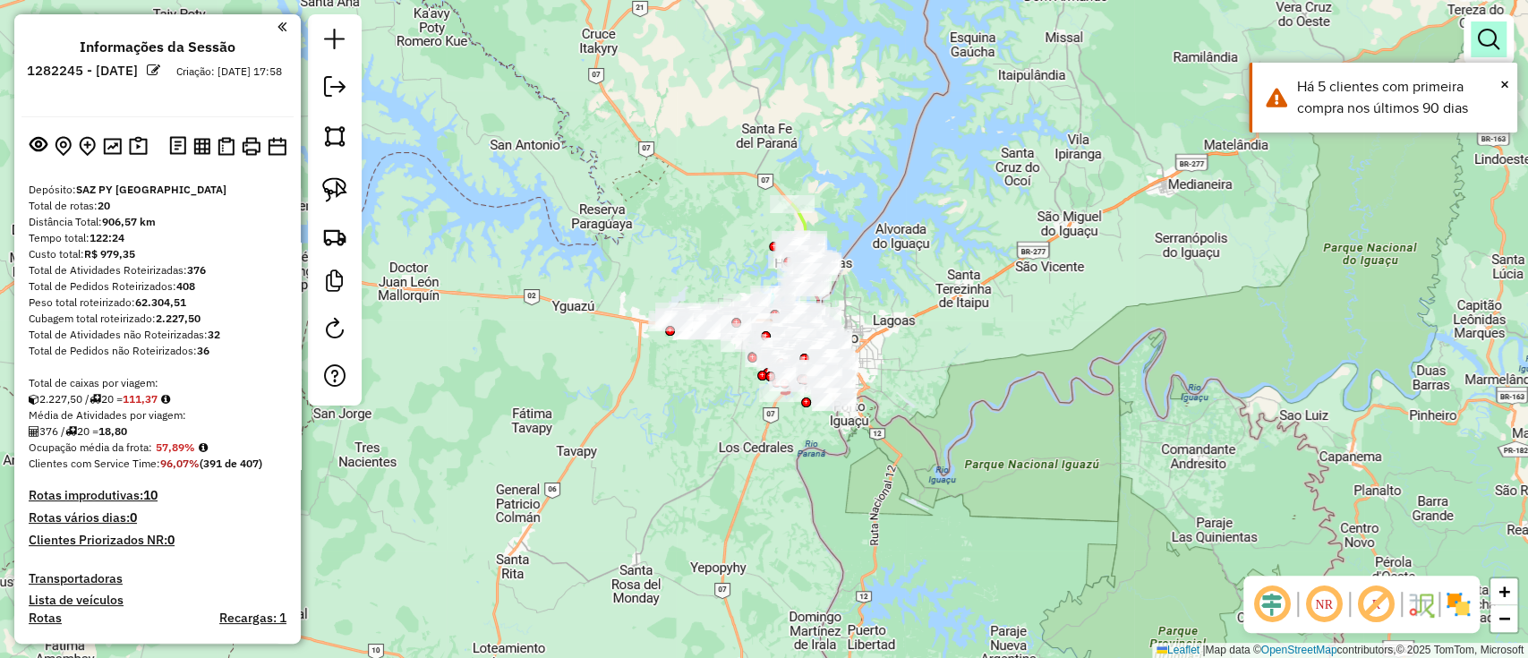
click at [1503, 32] on link at bounding box center [1488, 39] width 36 height 36
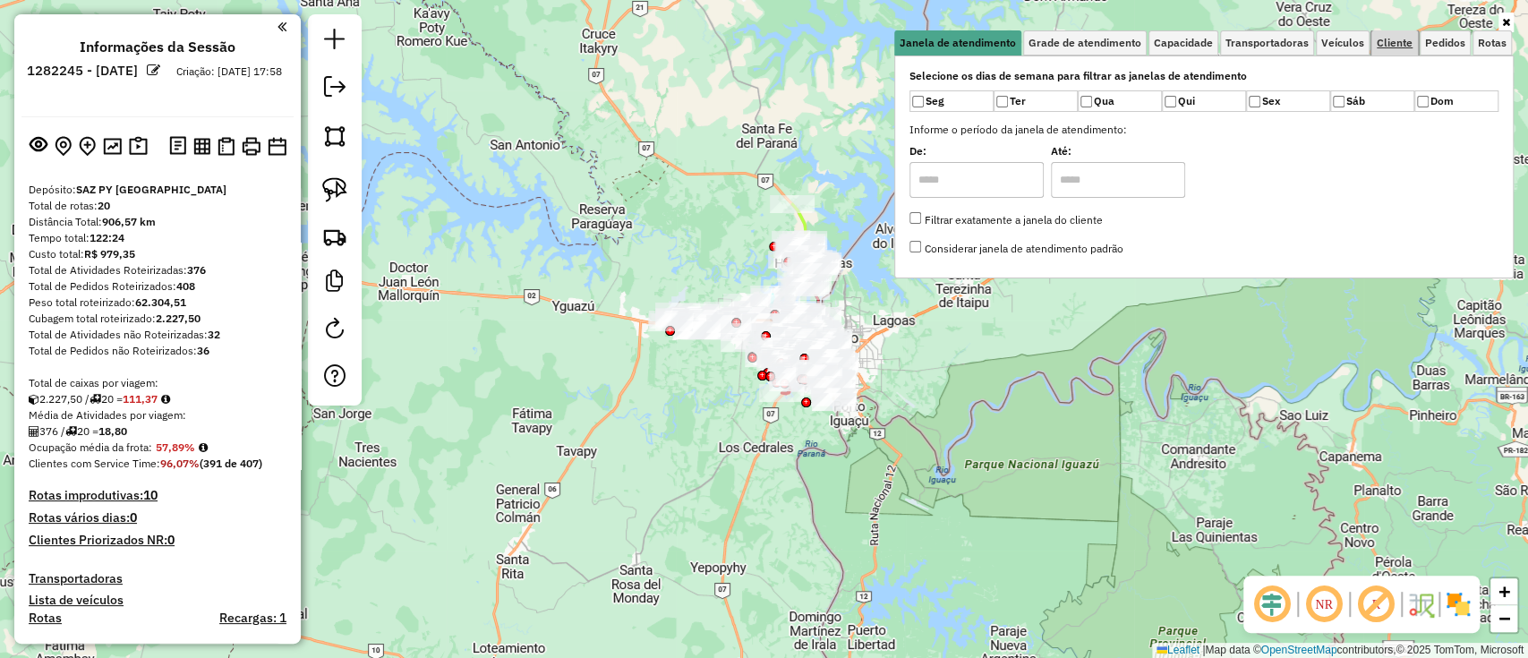
click at [1387, 38] on span "Cliente" at bounding box center [1394, 43] width 36 height 11
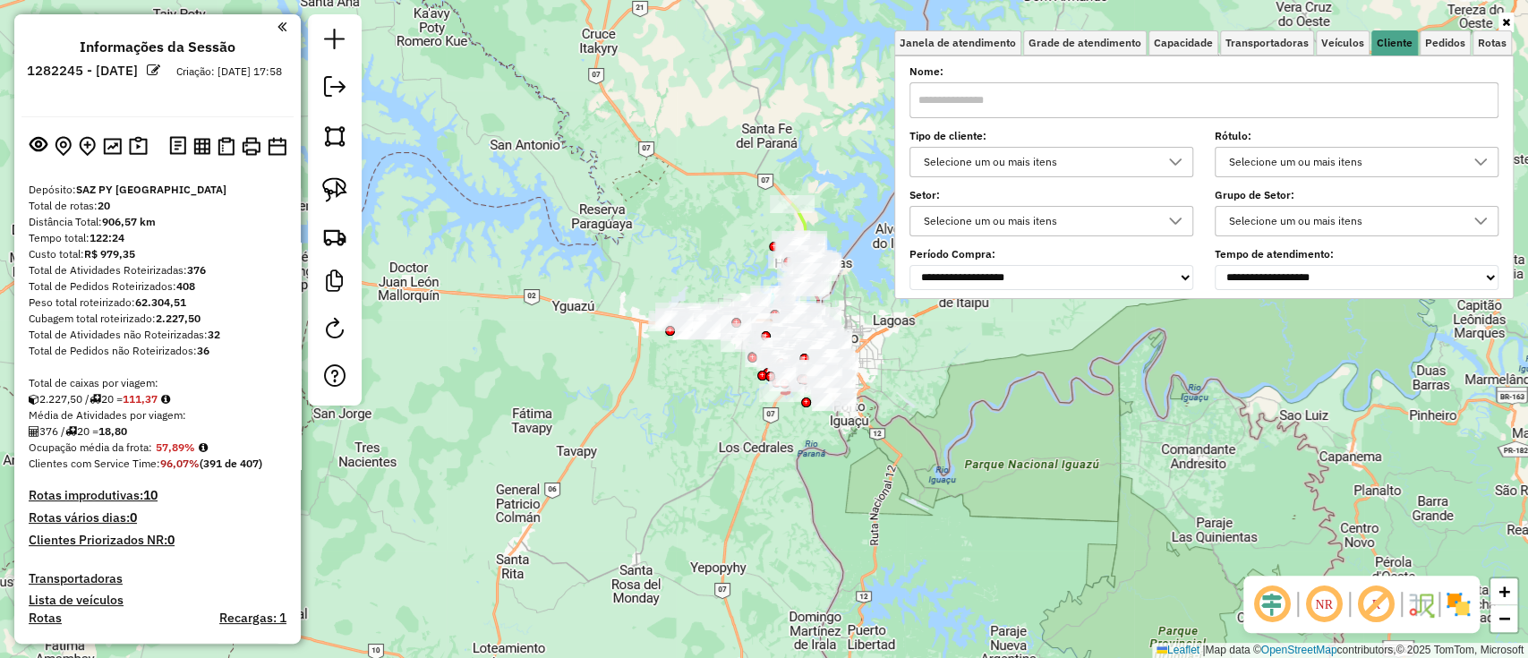
click at [1102, 168] on div "Selecione um ou mais itens" at bounding box center [1037, 162] width 241 height 29
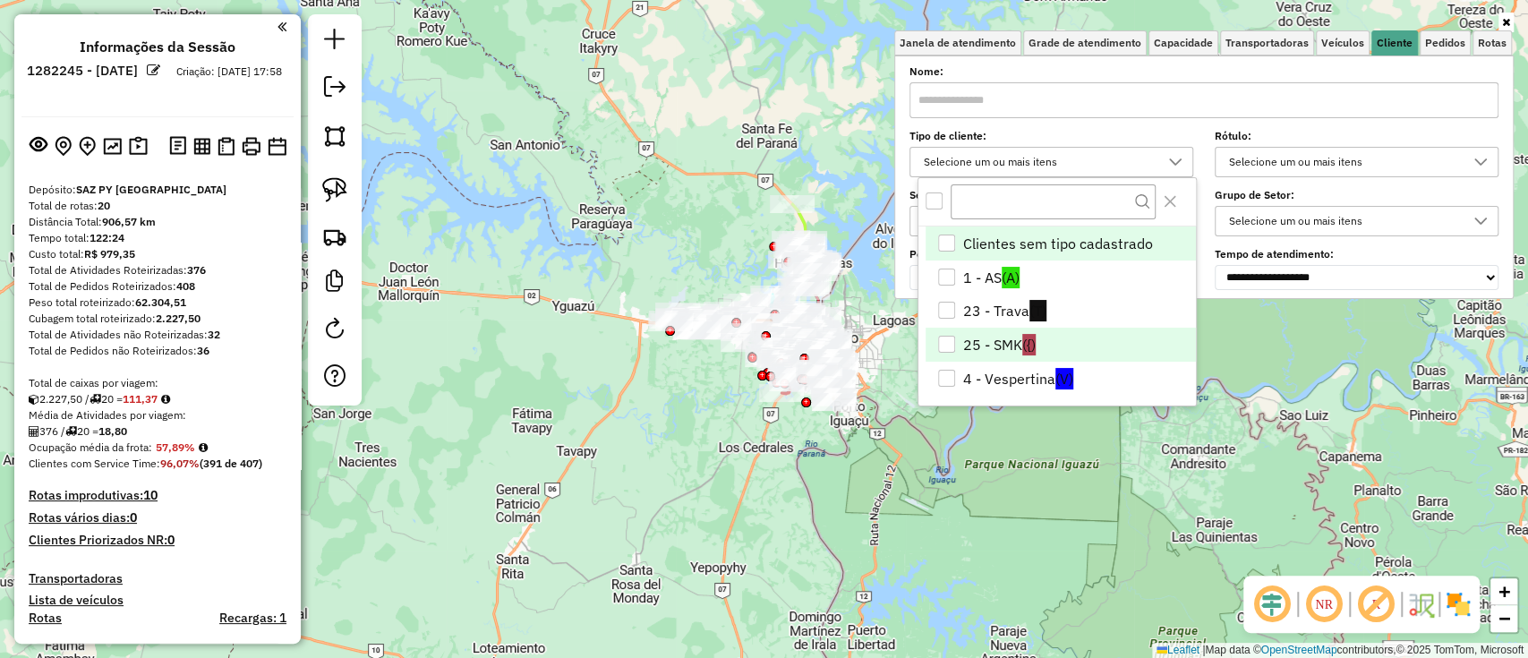
click at [1072, 343] on li "25 - SMK ({)" at bounding box center [1060, 345] width 270 height 34
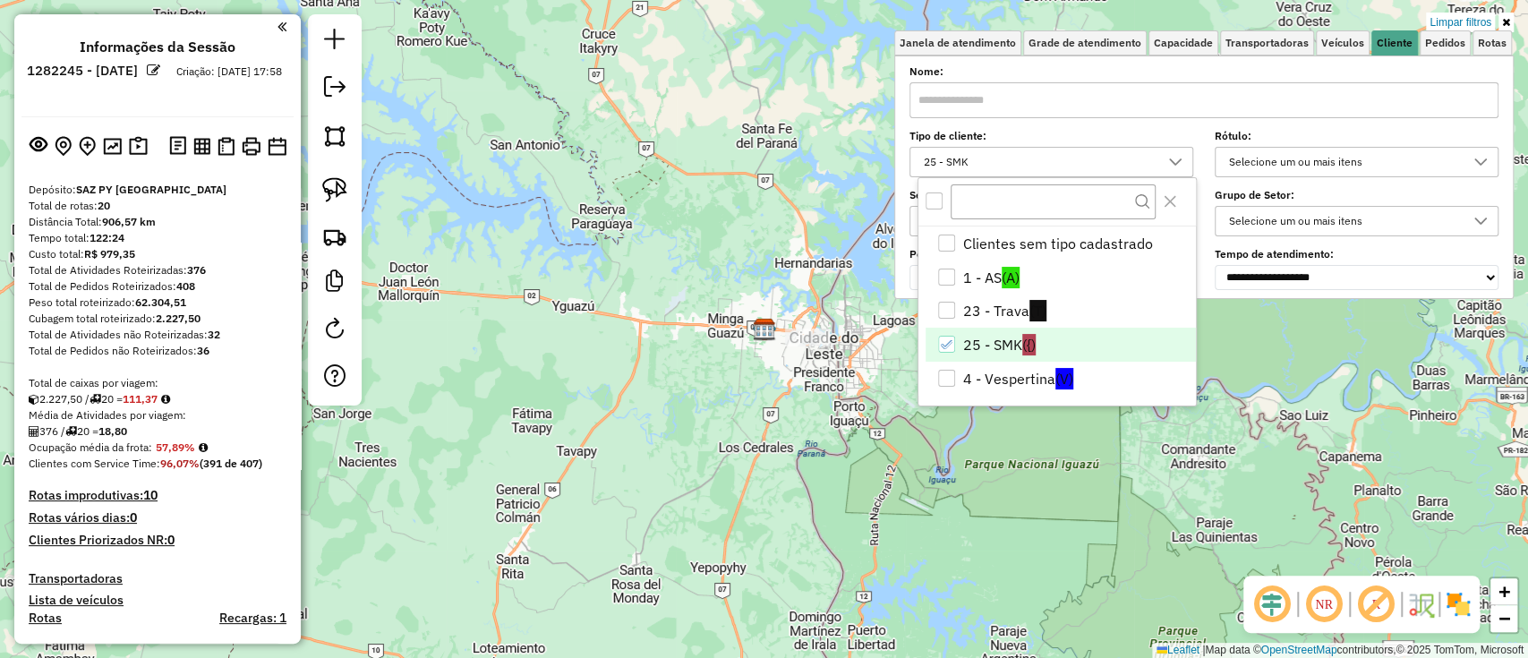
click at [783, 483] on div "Limpar filtros Janela de atendimento Grade de atendimento Capacidade Transporta…" at bounding box center [764, 329] width 1528 height 658
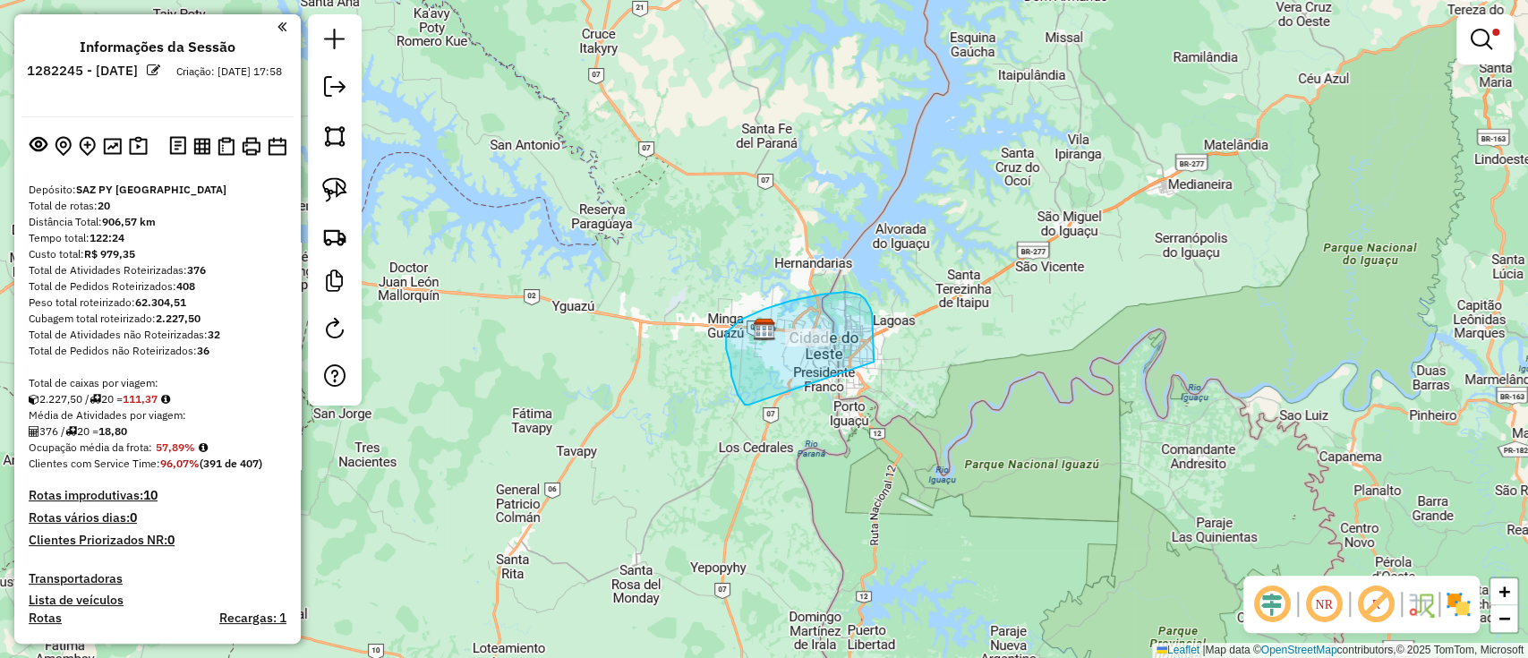
drag, startPoint x: 872, startPoint y: 322, endPoint x: 813, endPoint y: 351, distance: 65.6
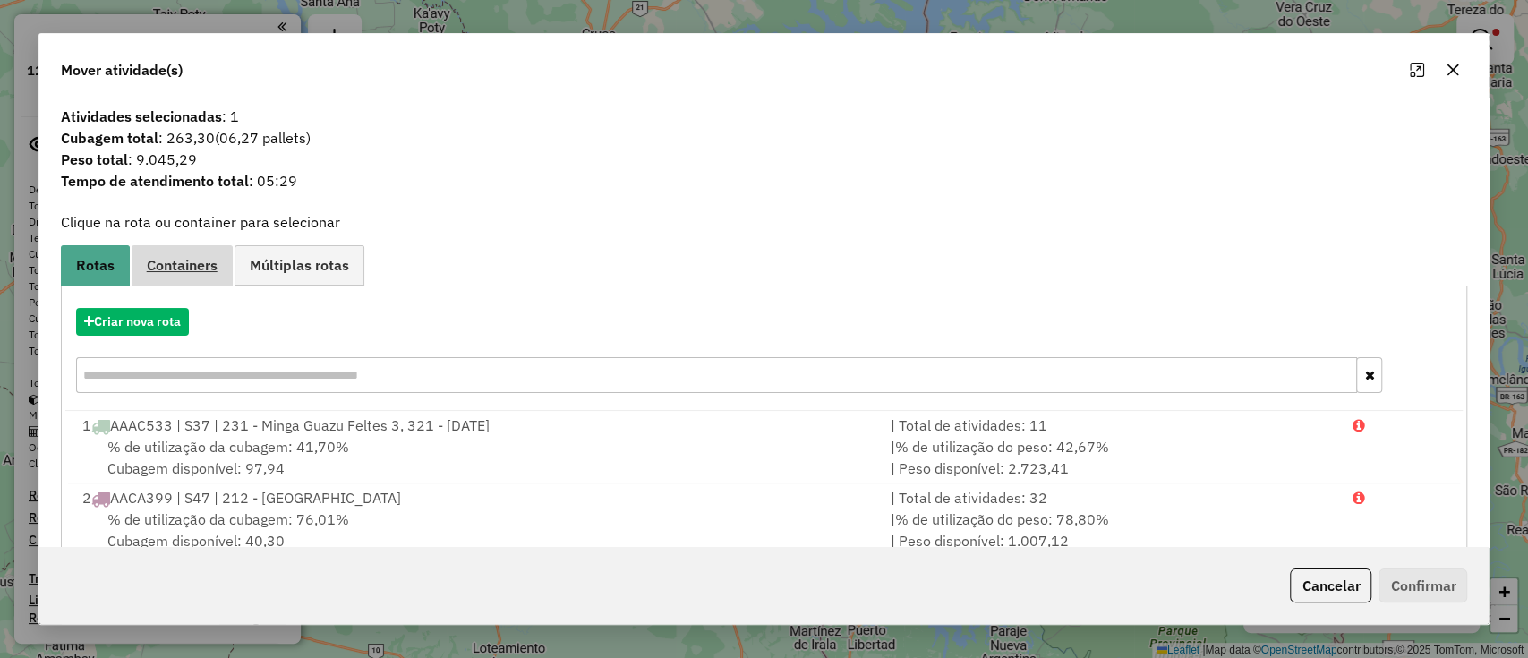
click at [161, 269] on span "Containers" at bounding box center [182, 265] width 71 height 14
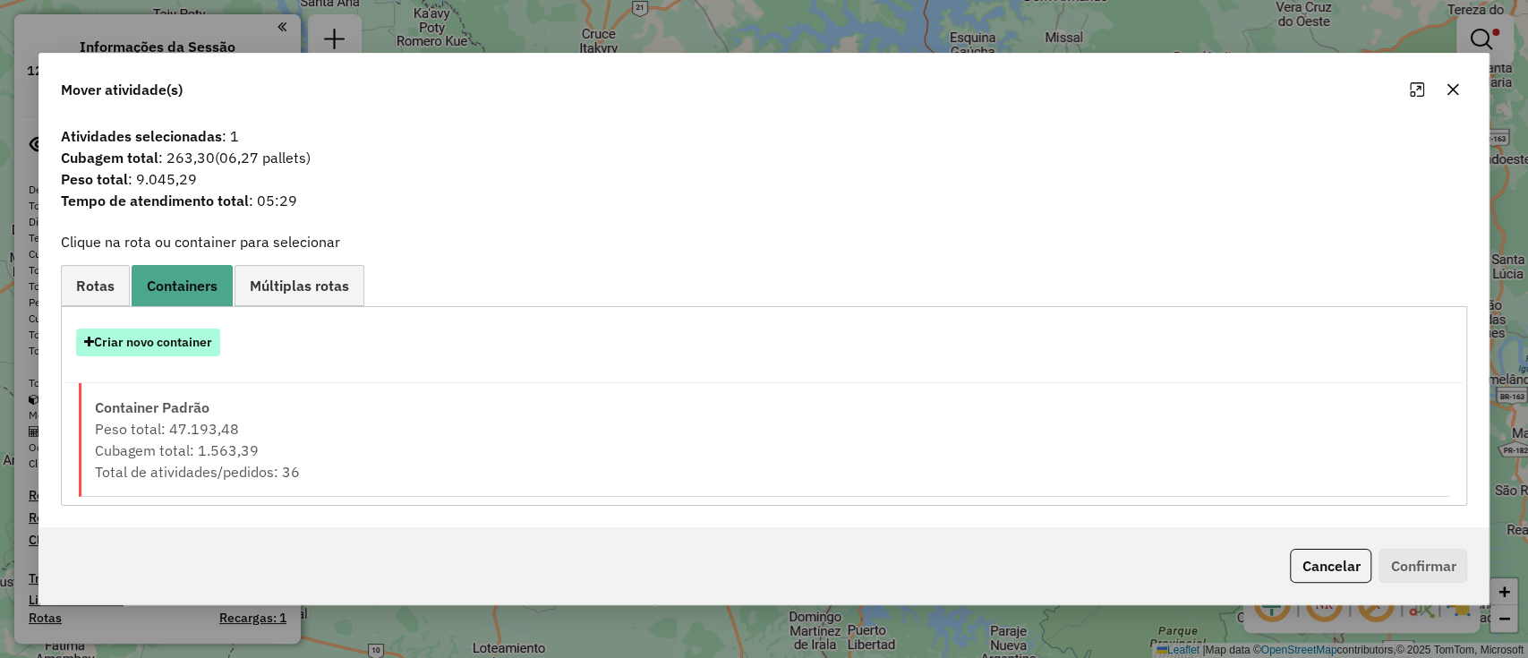
click at [169, 336] on button "Criar novo container" at bounding box center [148, 342] width 144 height 28
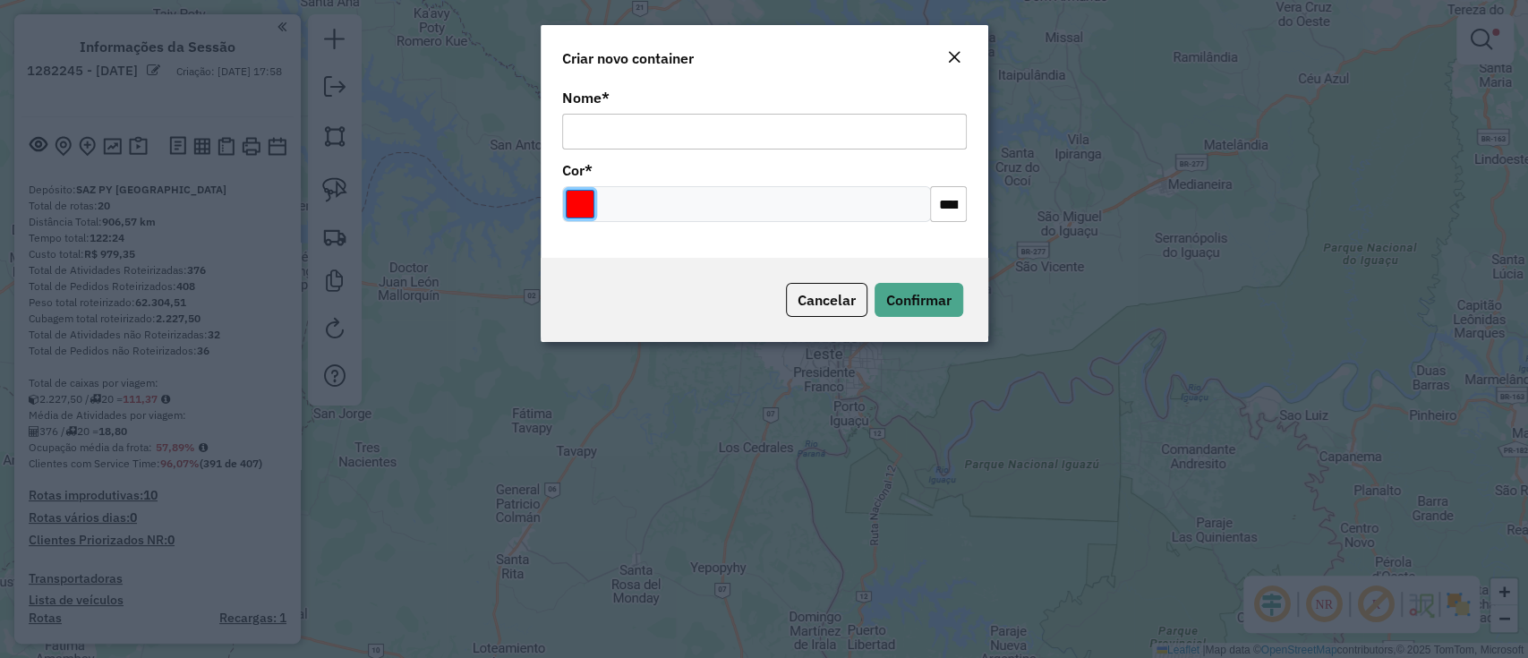
click at [585, 191] on input "Select a color" at bounding box center [580, 204] width 29 height 29
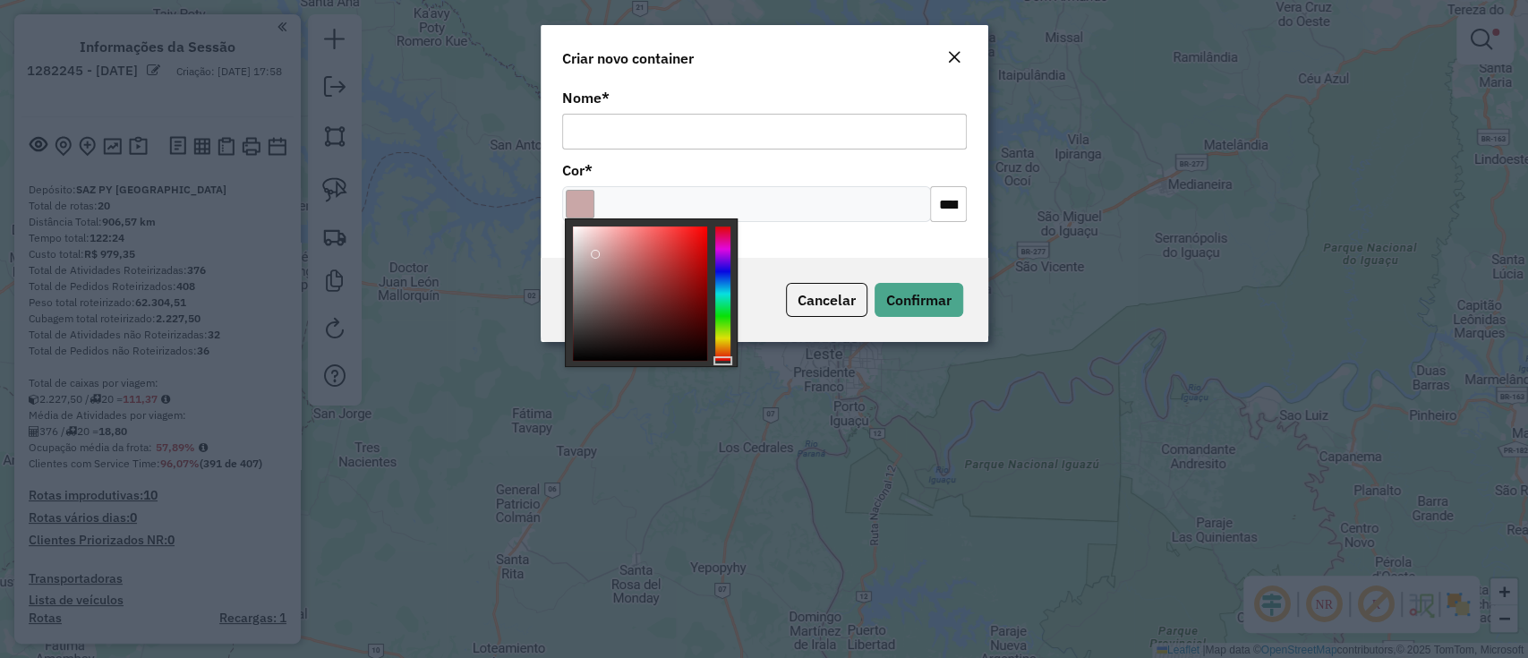
type input "*******"
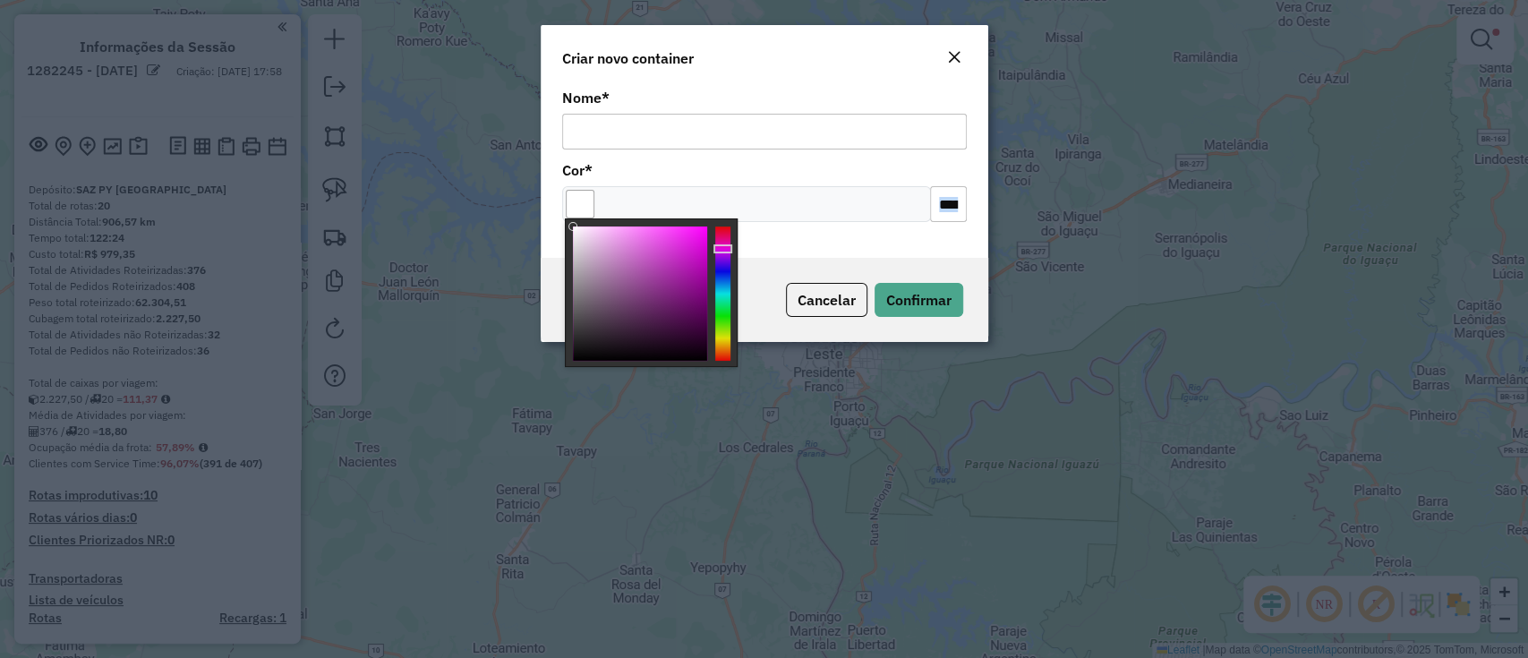
drag, startPoint x: 597, startPoint y: 254, endPoint x: 532, endPoint y: 200, distance: 83.9
click at [532, 200] on body "Aguarde... Pop-up bloqueado! Seu navegador bloqueou automáticamente a abertura …" at bounding box center [764, 329] width 1528 height 658
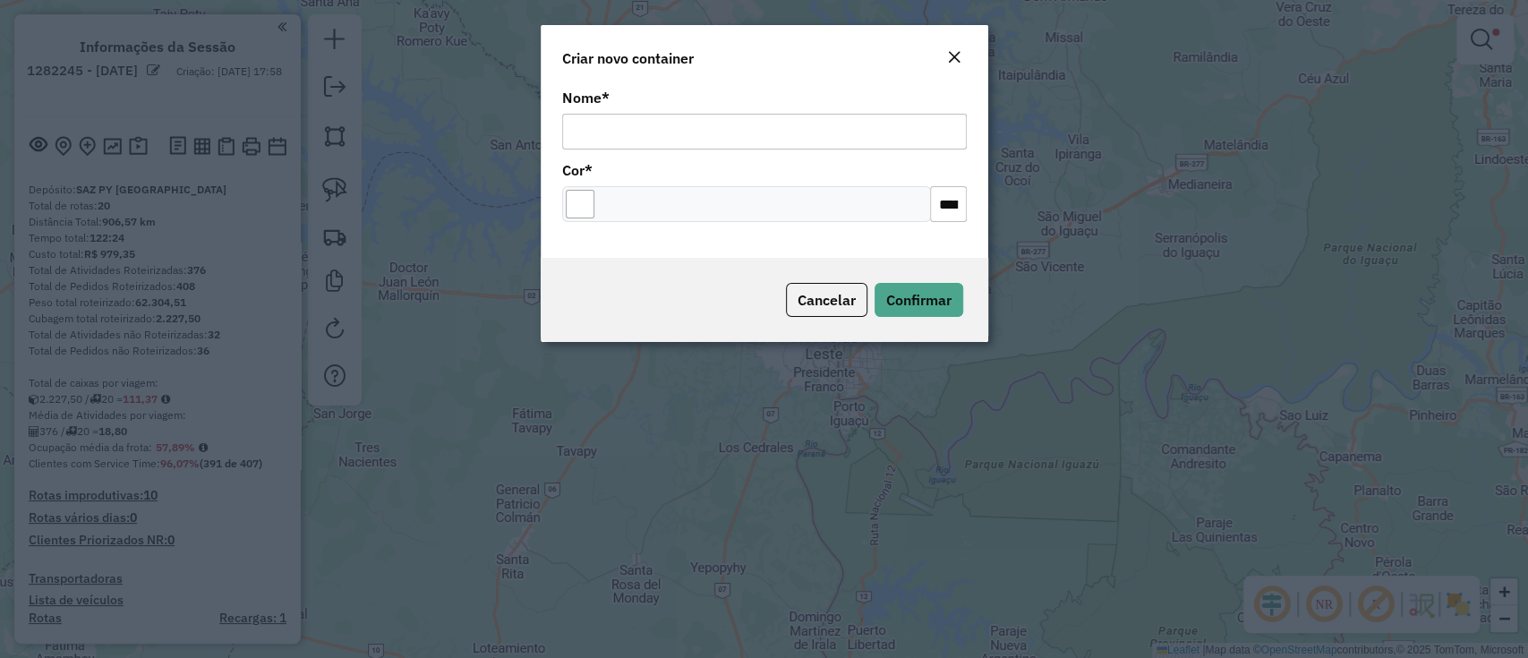
click at [584, 149] on div "Nome * Cor * *******" at bounding box center [764, 171] width 447 height 174
click at [589, 143] on input "Nome *" at bounding box center [764, 132] width 404 height 36
type input "***"
click at [907, 297] on span "Confirmar" at bounding box center [918, 300] width 65 height 18
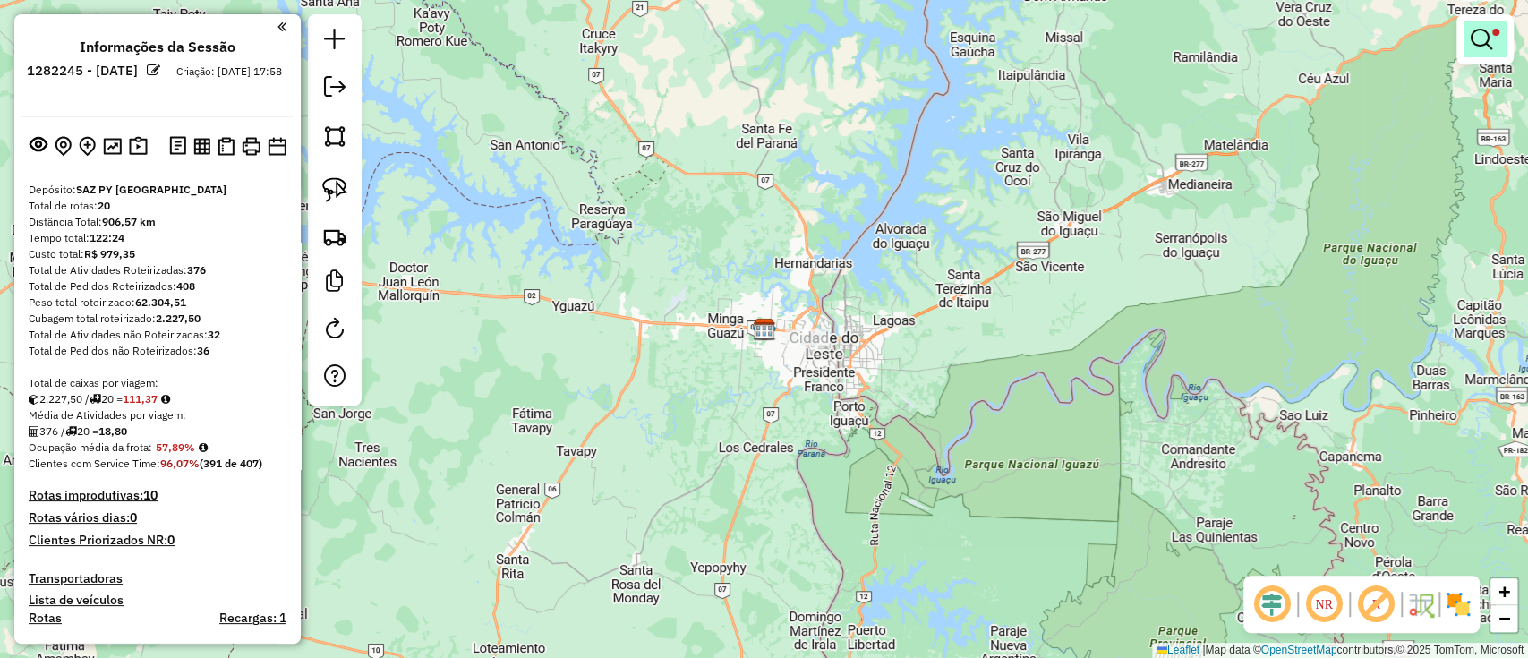
click at [1494, 41] on link at bounding box center [1484, 39] width 43 height 36
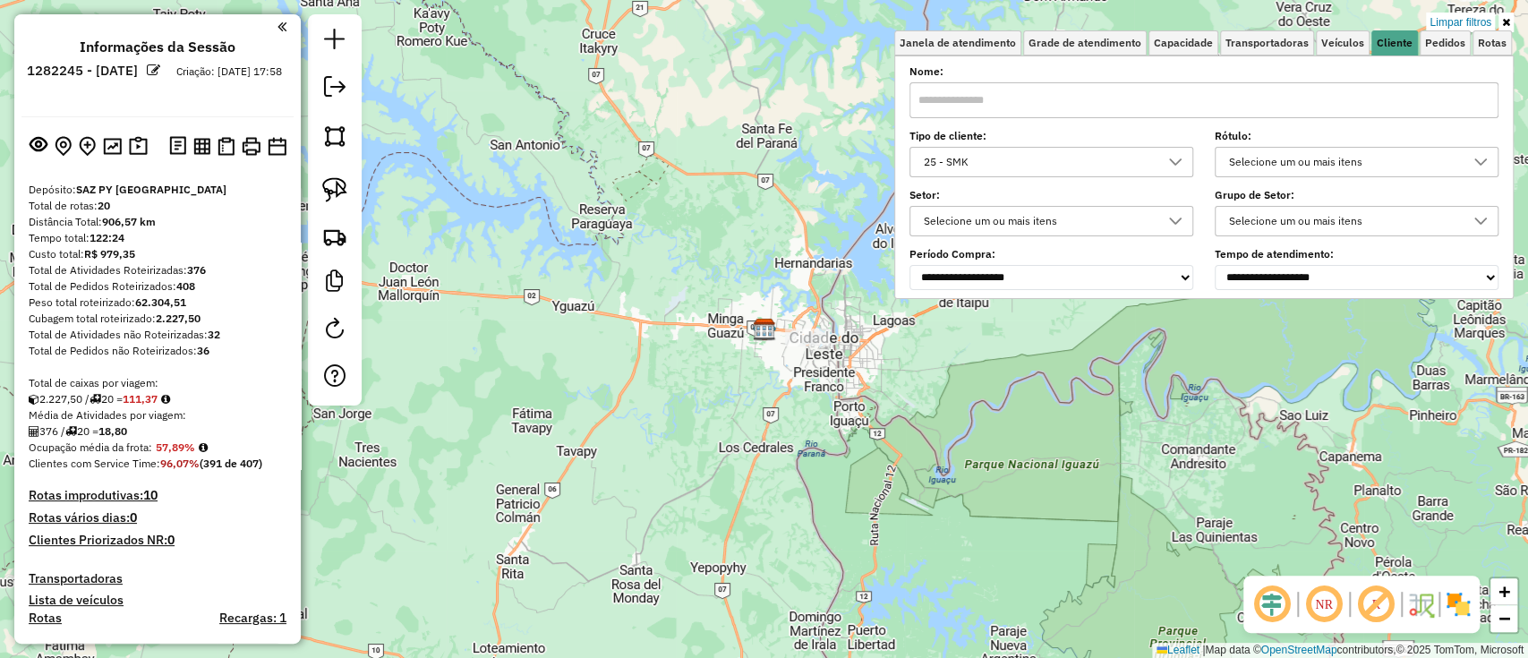
click at [1475, 11] on div "Limpar filtros Janela de atendimento Grade de atendimento Capacidade Transporta…" at bounding box center [764, 329] width 1528 height 658
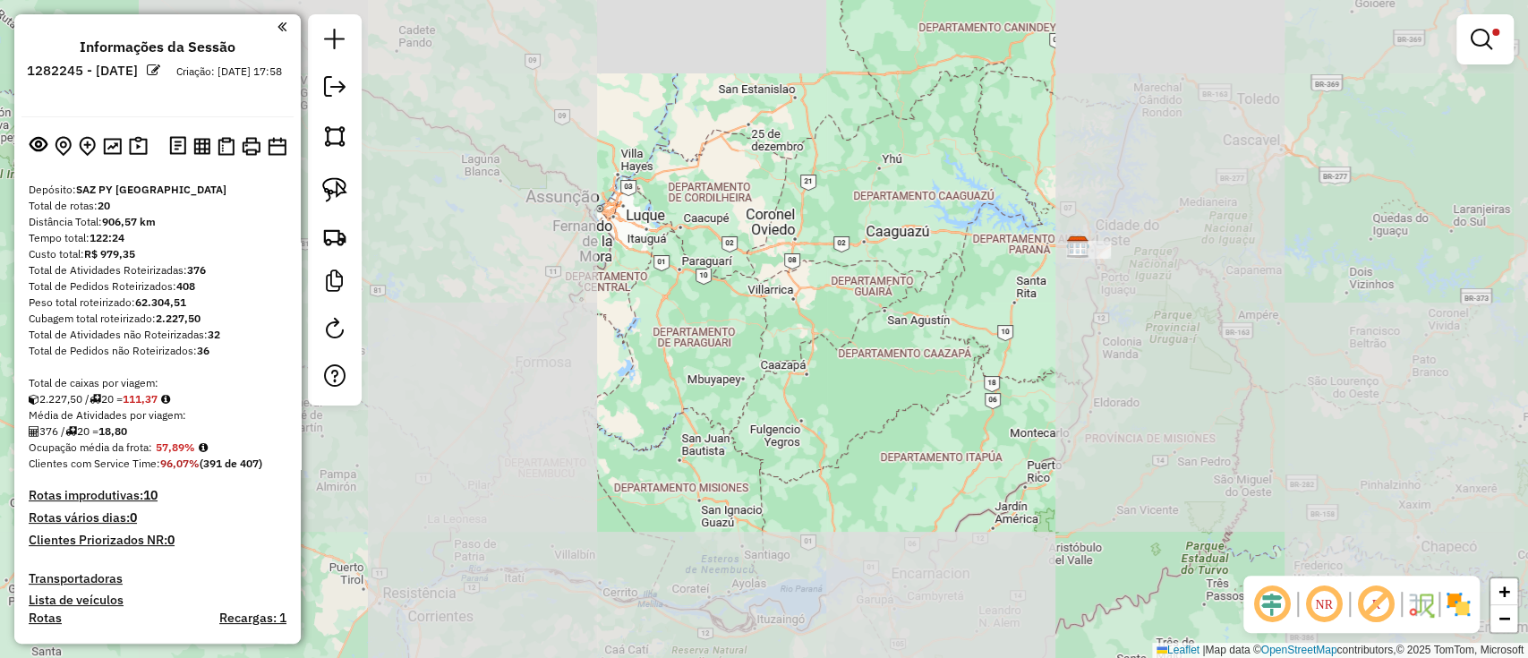
click at [1475, 71] on div "Limpar filtros Janela de atendimento Grade de atendimento Capacidade Transporta…" at bounding box center [1484, 47] width 57 height 66
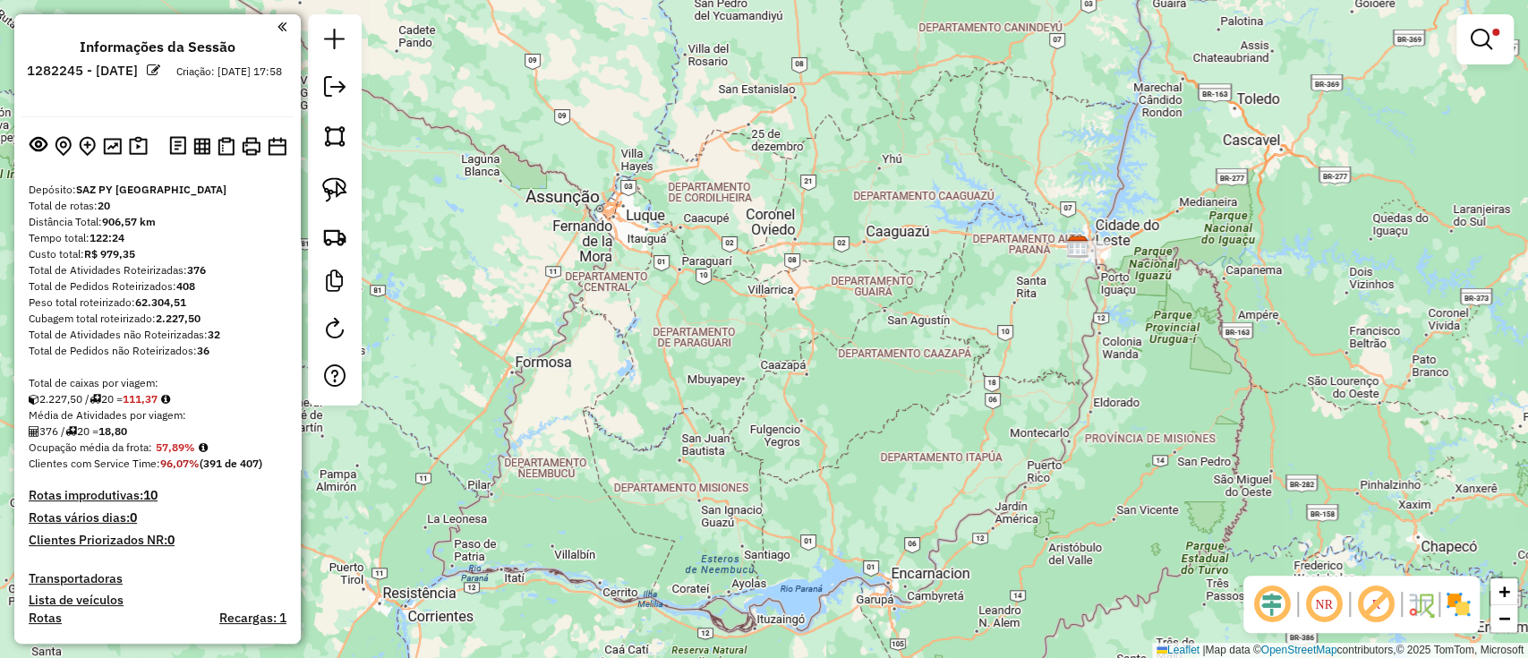
click at [1472, 51] on link at bounding box center [1484, 39] width 43 height 36
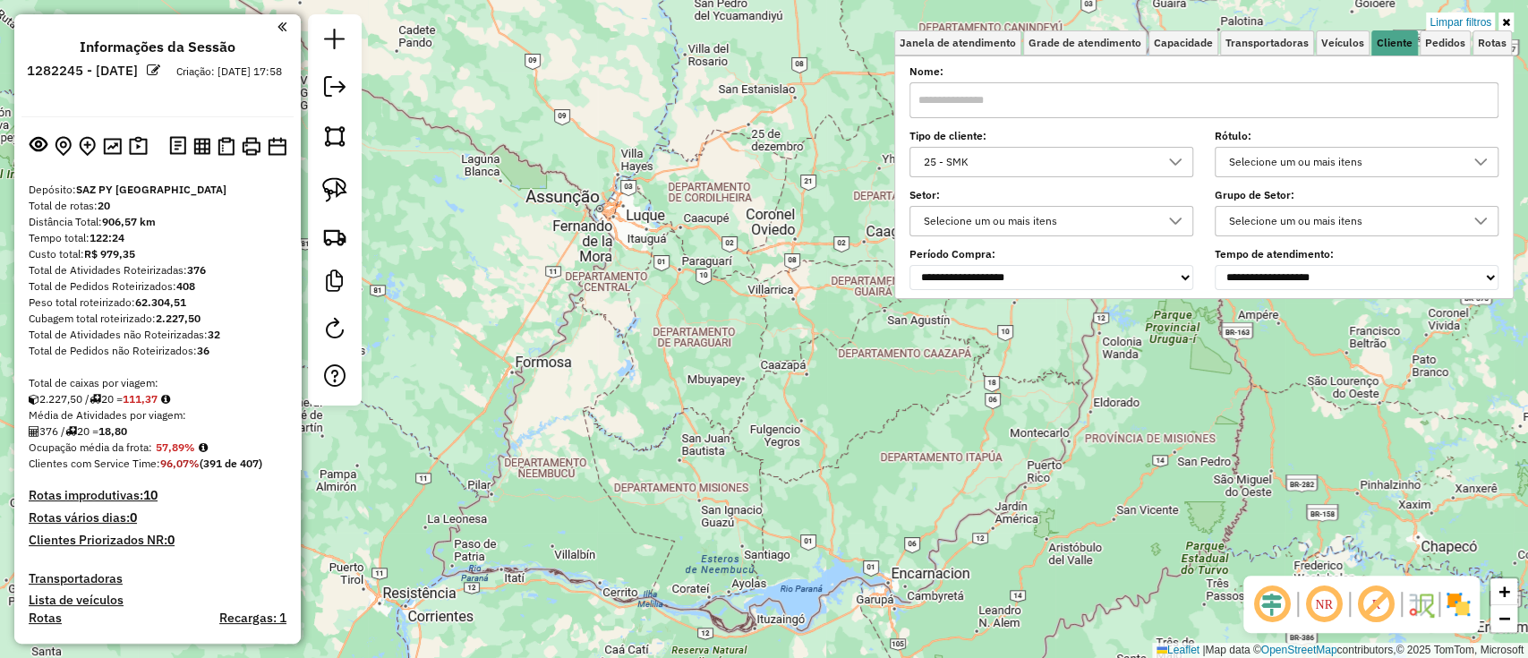
click at [1452, 21] on link "Limpar filtros" at bounding box center [1460, 23] width 69 height 20
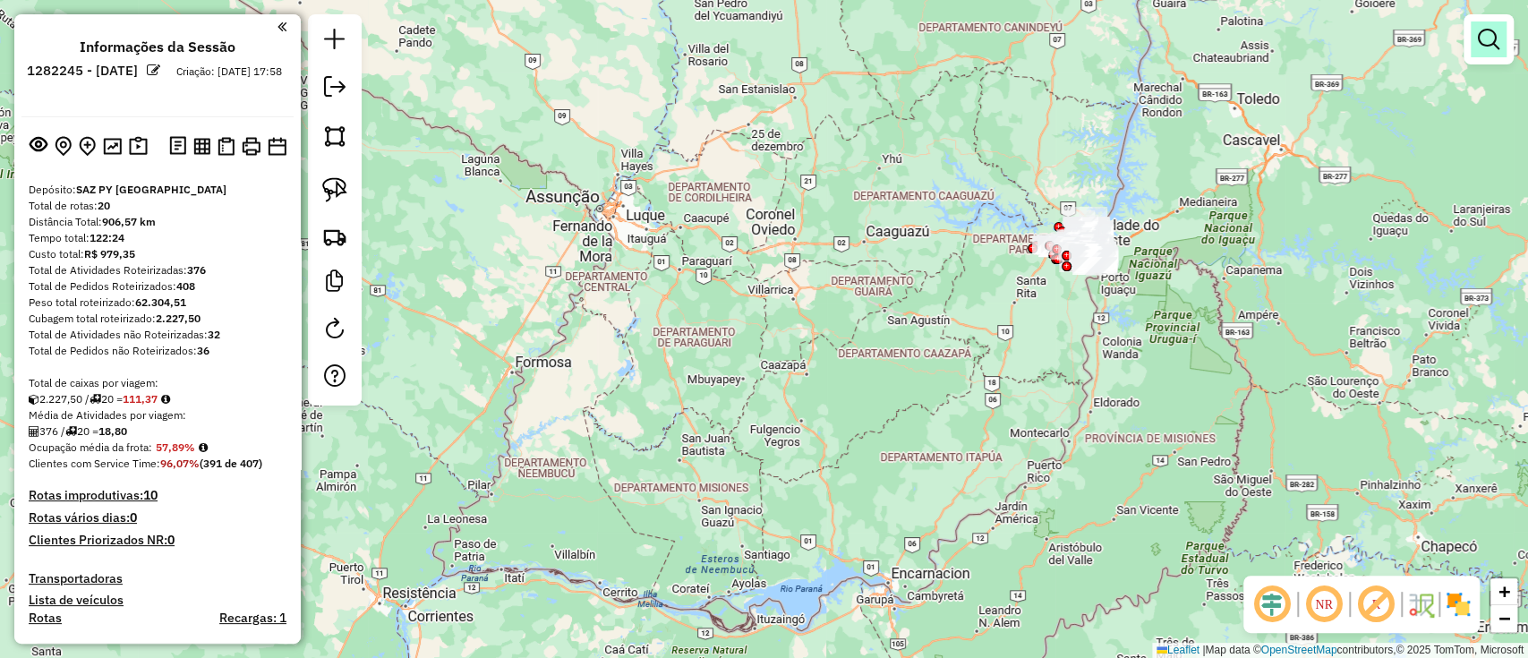
click at [1493, 42] on em at bounding box center [1487, 39] width 21 height 21
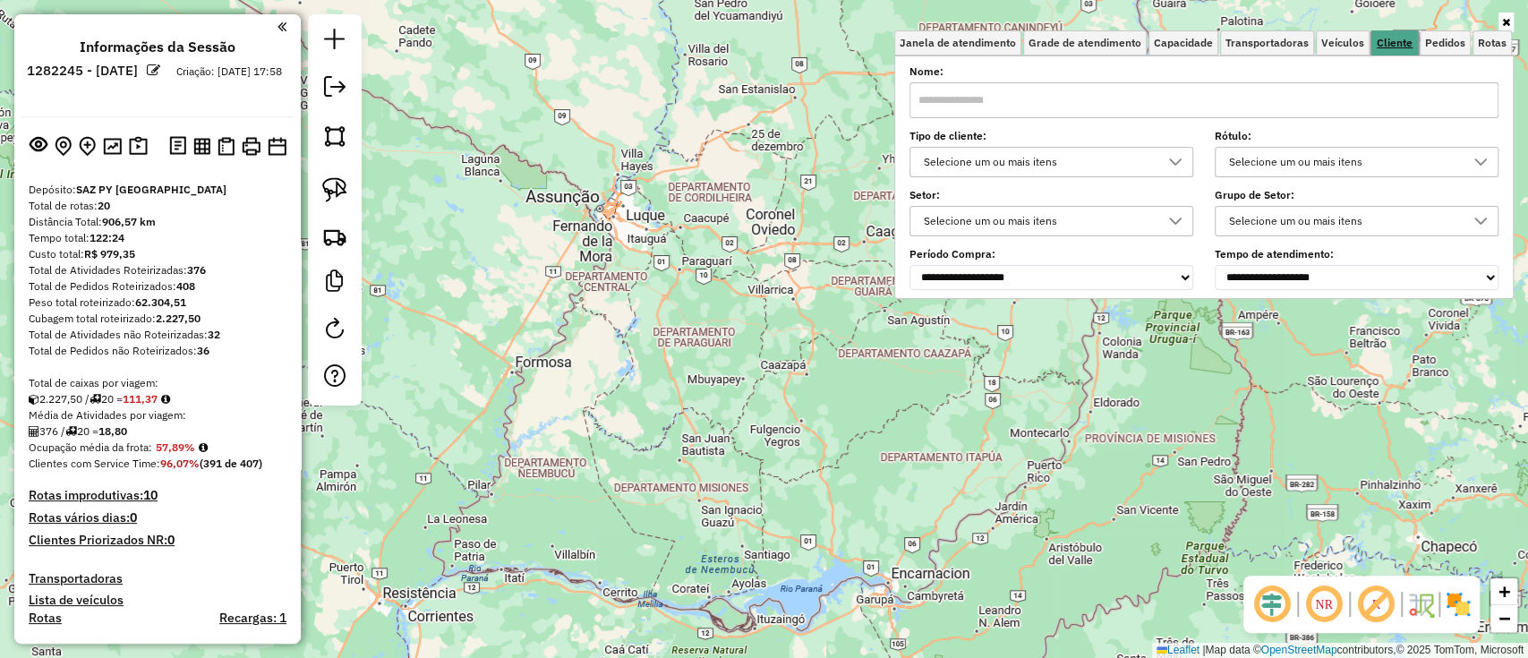
click at [1402, 33] on link "Cliente" at bounding box center [1394, 43] width 47 height 26
click at [1066, 166] on div "Selecione um ou mais itens" at bounding box center [1037, 162] width 241 height 29
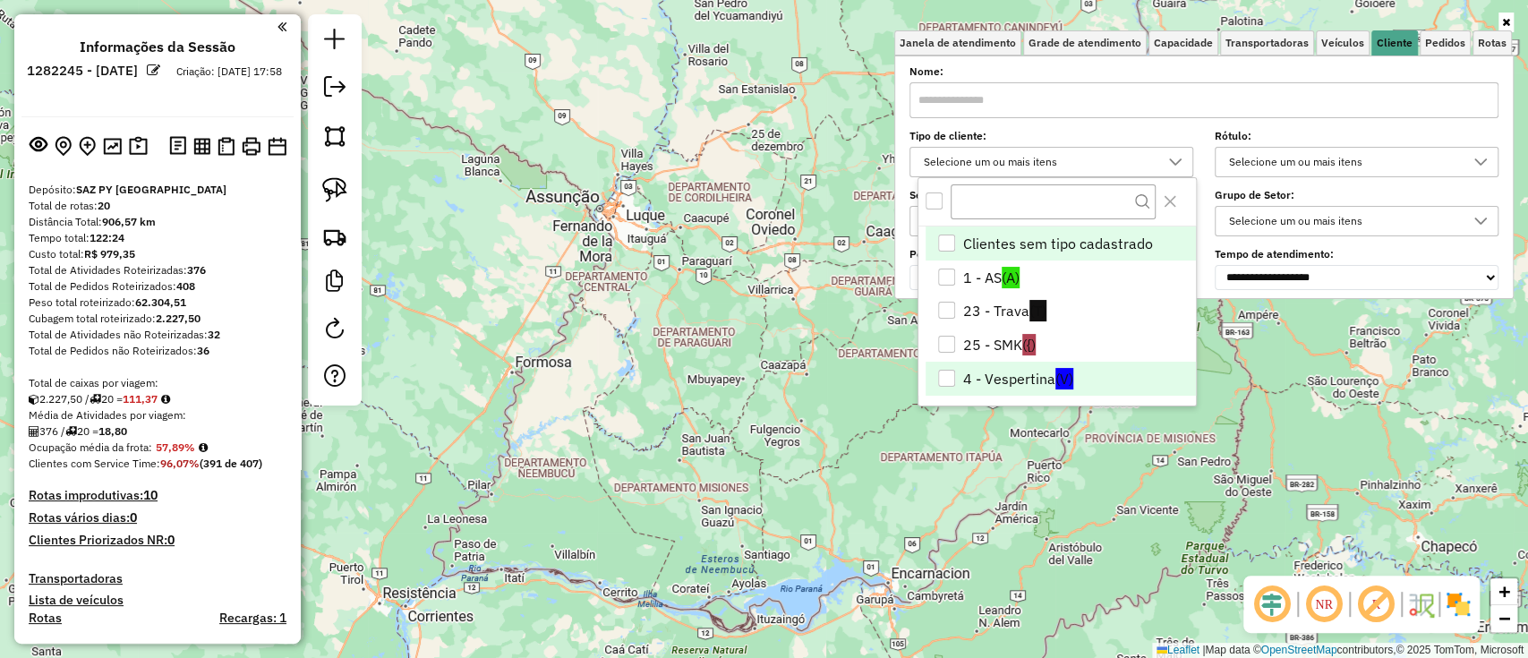
click at [1041, 379] on li "4 - Vespertina (V)" at bounding box center [1060, 379] width 270 height 34
click at [948, 528] on div "Janela de atendimento Grade de atendimento Capacidade Transportadoras Veículos …" at bounding box center [764, 329] width 1528 height 658
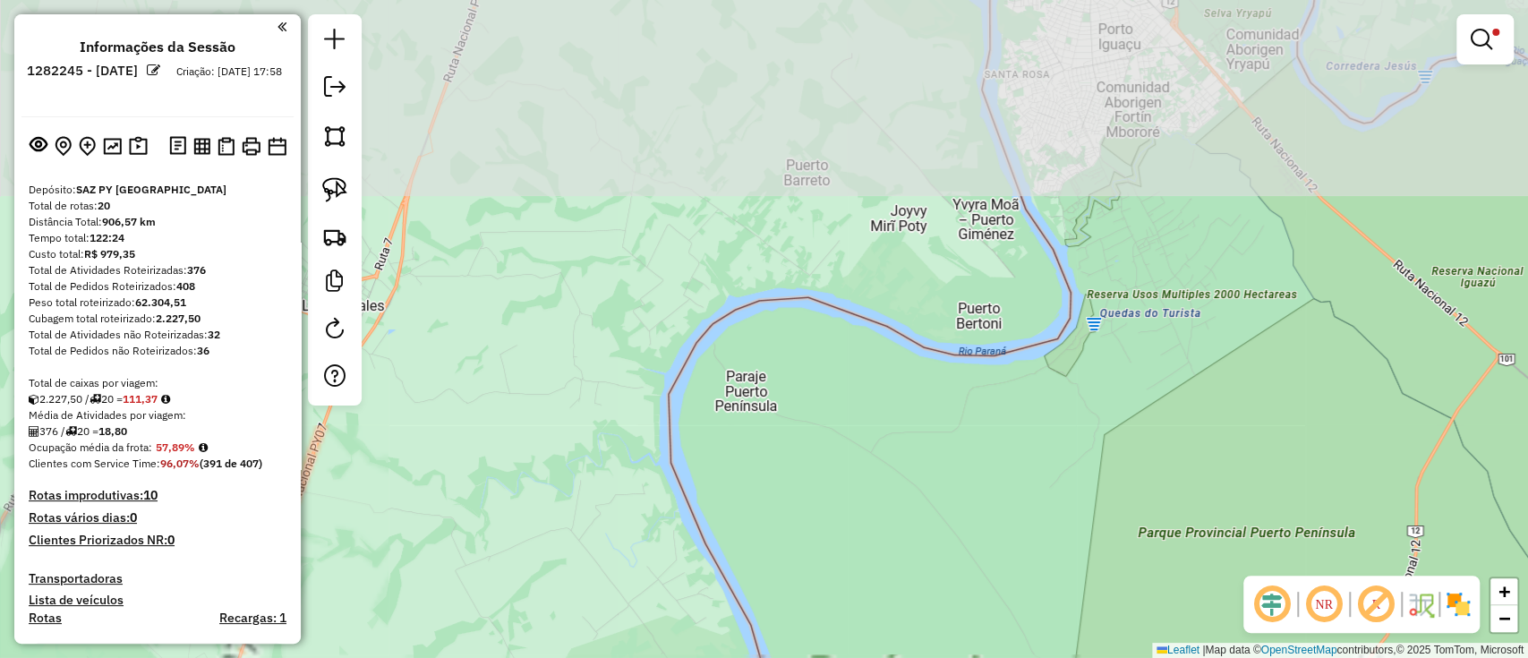
drag, startPoint x: 1105, startPoint y: 158, endPoint x: 991, endPoint y: 482, distance: 343.6
click at [1006, 482] on div "Limpar filtros Janela de atendimento Grade de atendimento Capacidade Transporta…" at bounding box center [764, 329] width 1528 height 658
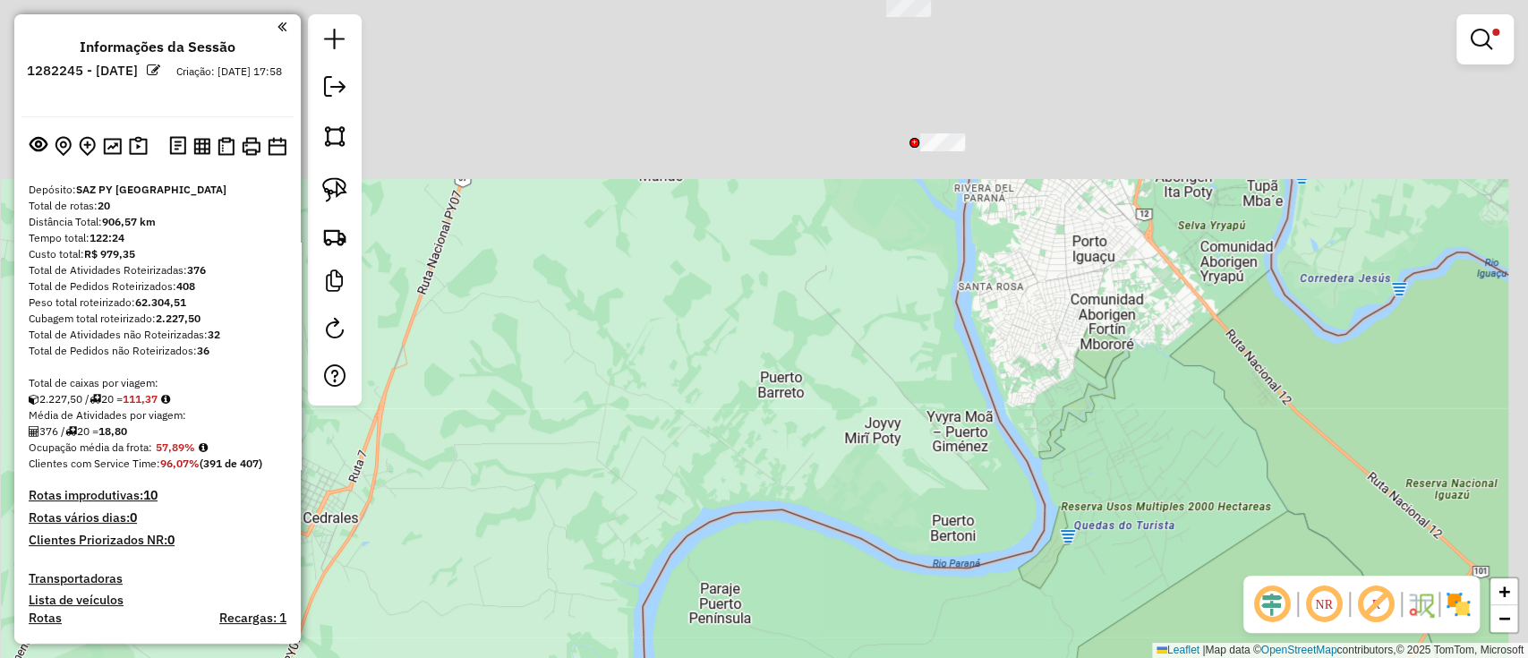
drag, startPoint x: 1063, startPoint y: 353, endPoint x: 1044, endPoint y: 481, distance: 129.3
click at [1044, 481] on div "Limpar filtros Janela de atendimento Grade de atendimento Capacidade Transporta…" at bounding box center [764, 329] width 1528 height 658
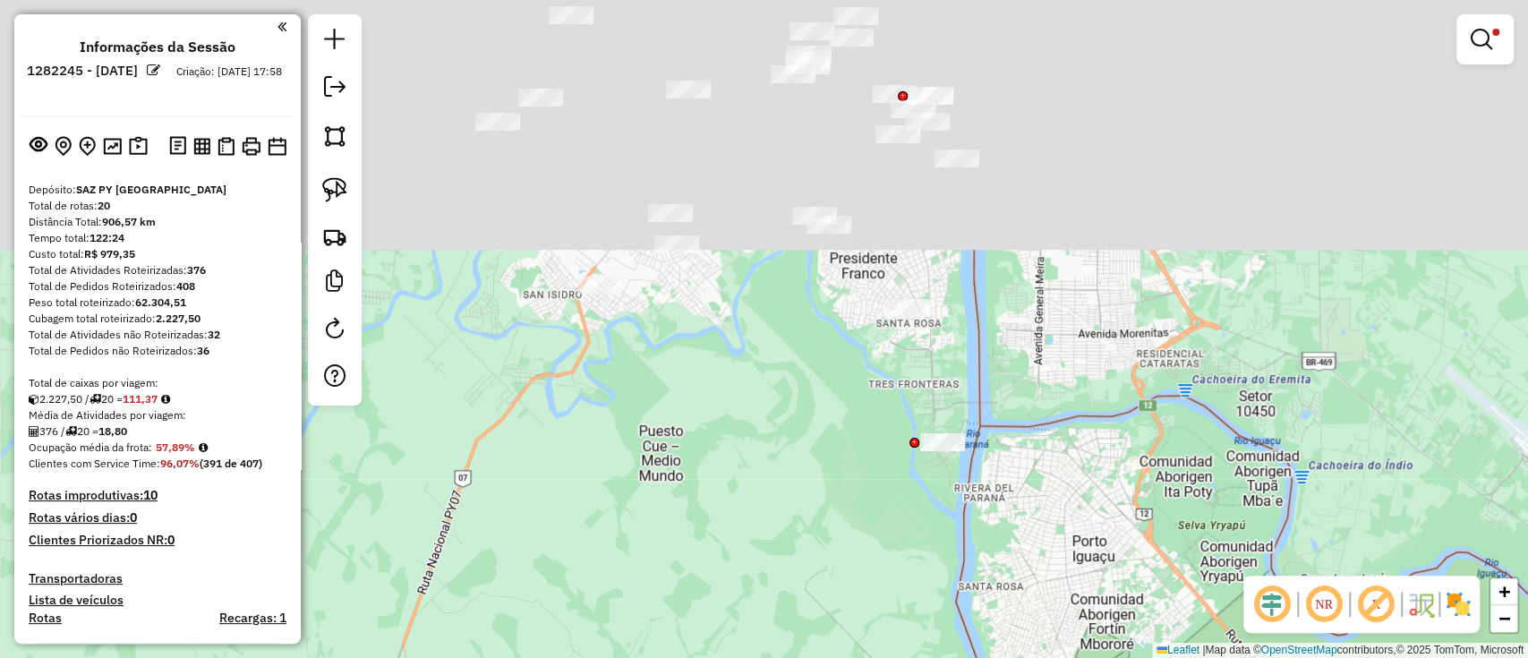
drag, startPoint x: 1110, startPoint y: 362, endPoint x: 1119, endPoint y: 592, distance: 231.1
click at [1119, 595] on div "Limpar filtros Janela de atendimento Grade de atendimento Capacidade Transporta…" at bounding box center [764, 329] width 1528 height 658
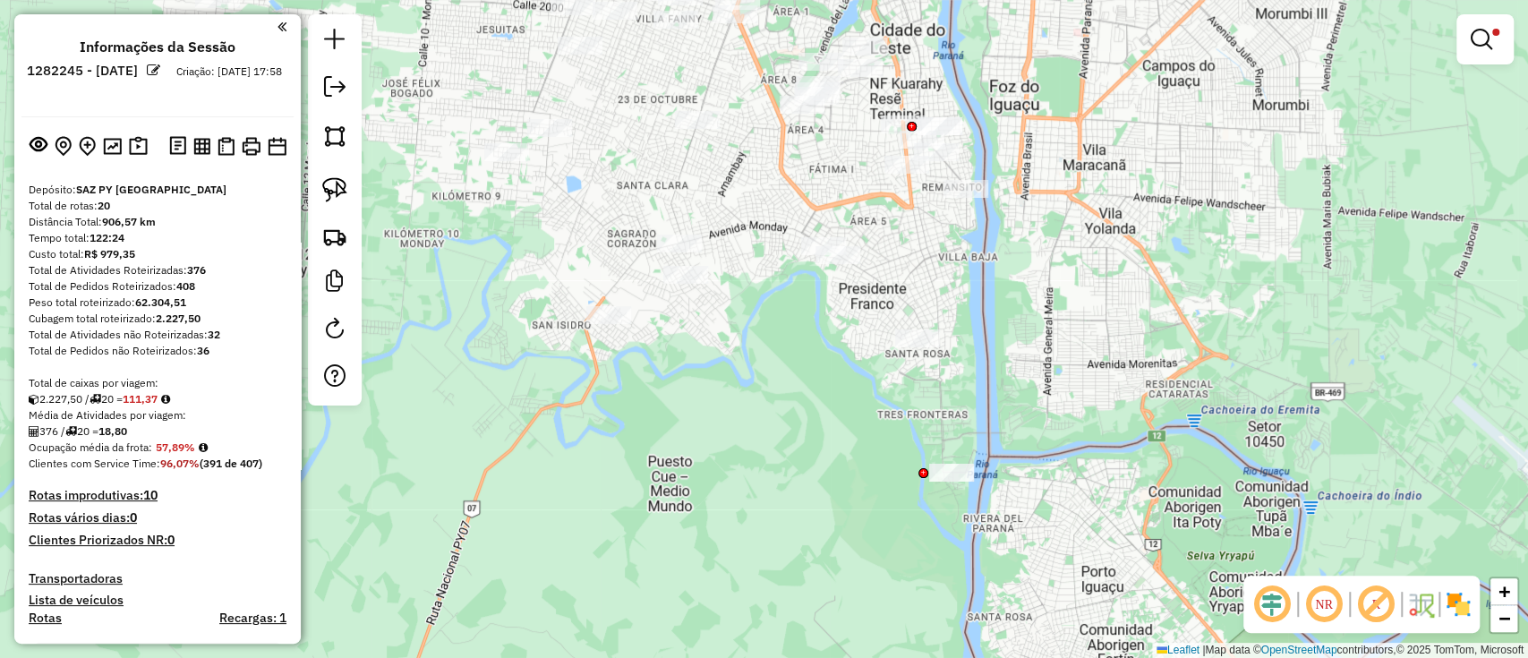
drag, startPoint x: 1104, startPoint y: 459, endPoint x: 1111, endPoint y: 645, distance: 186.2
click at [1063, 619] on div "Limpar filtros Janela de atendimento Grade de atendimento Capacidade Transporta…" at bounding box center [764, 329] width 1528 height 658
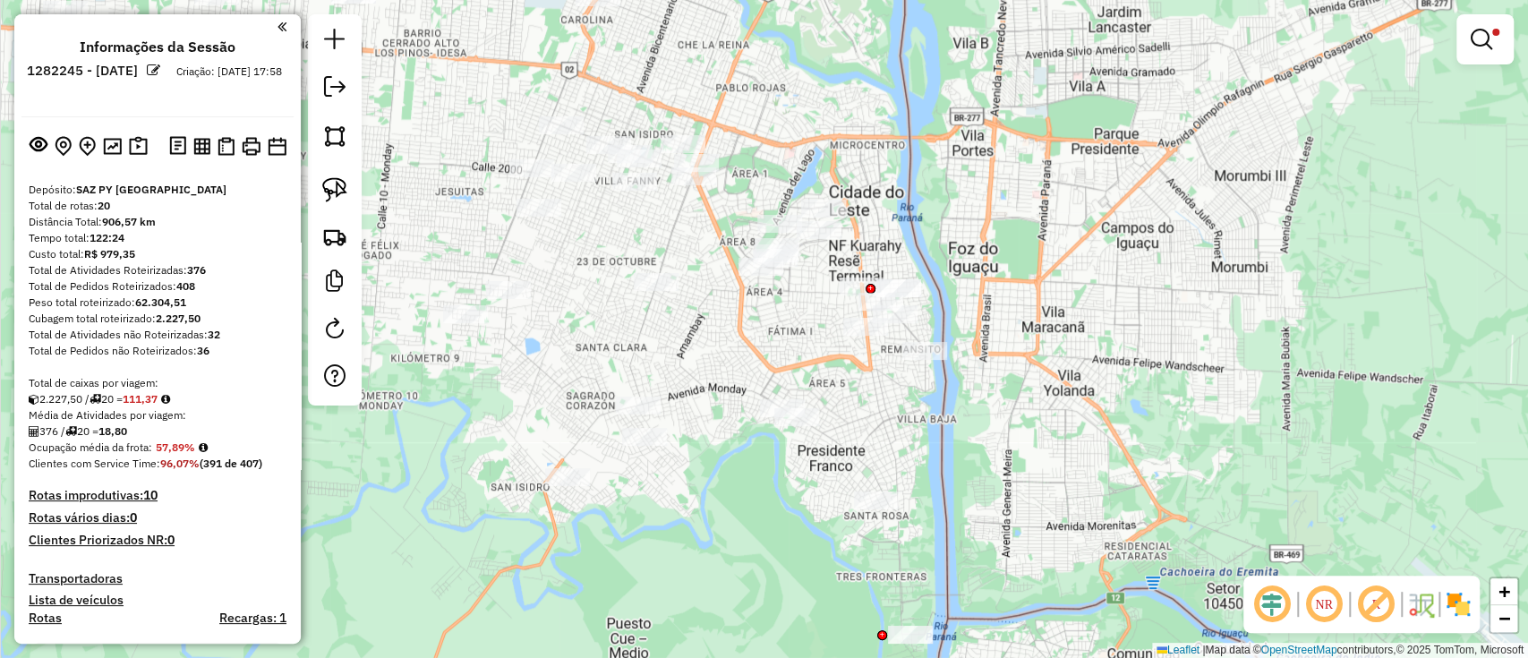
click at [1470, 598] on img at bounding box center [1457, 604] width 29 height 29
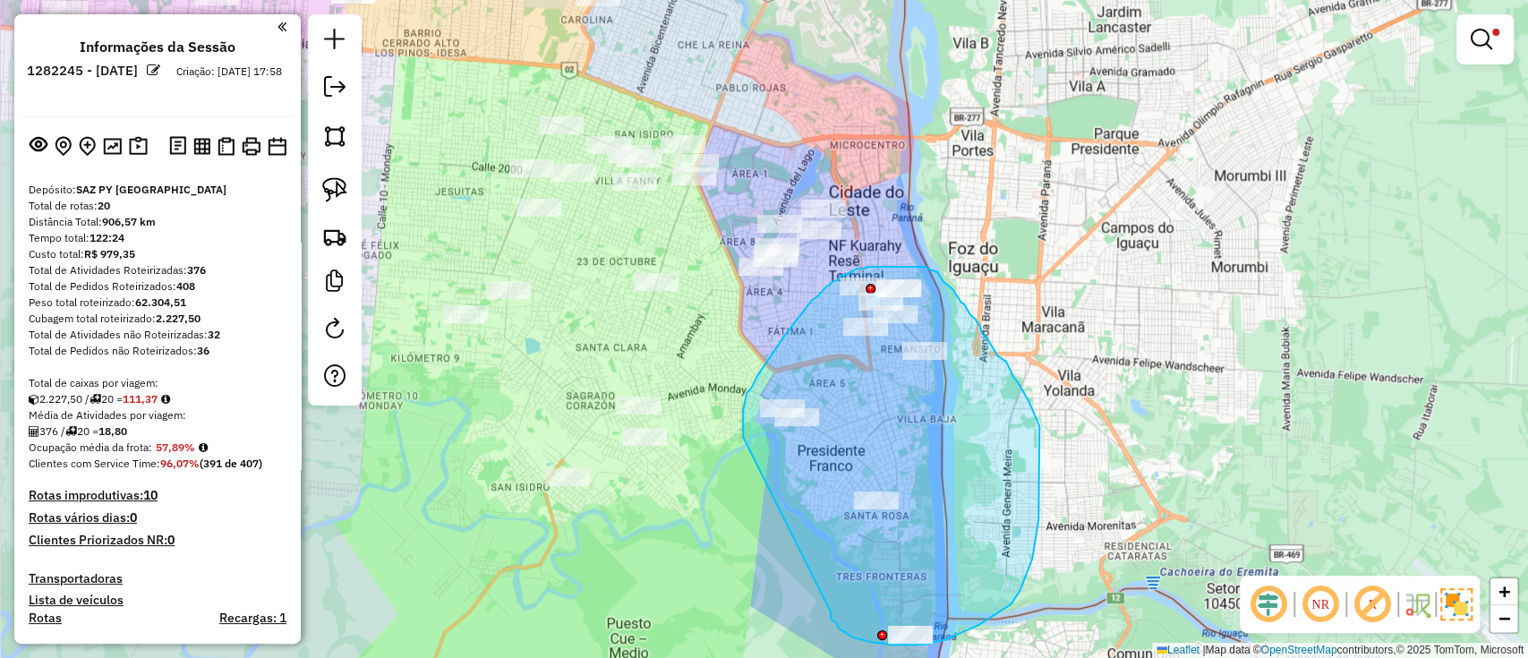
drag, startPoint x: 830, startPoint y: 613, endPoint x: 745, endPoint y: 438, distance: 194.5
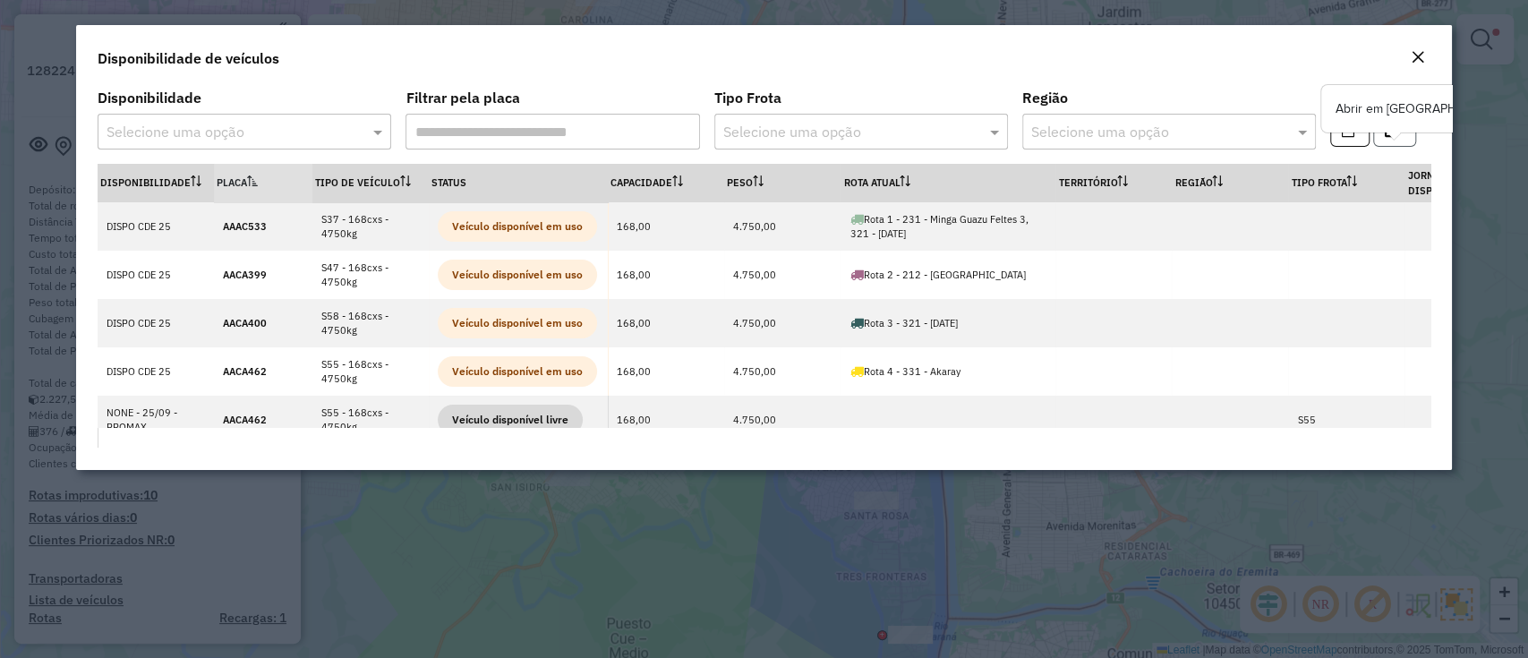
click at [1410, 145] on button "button" at bounding box center [1394, 130] width 43 height 34
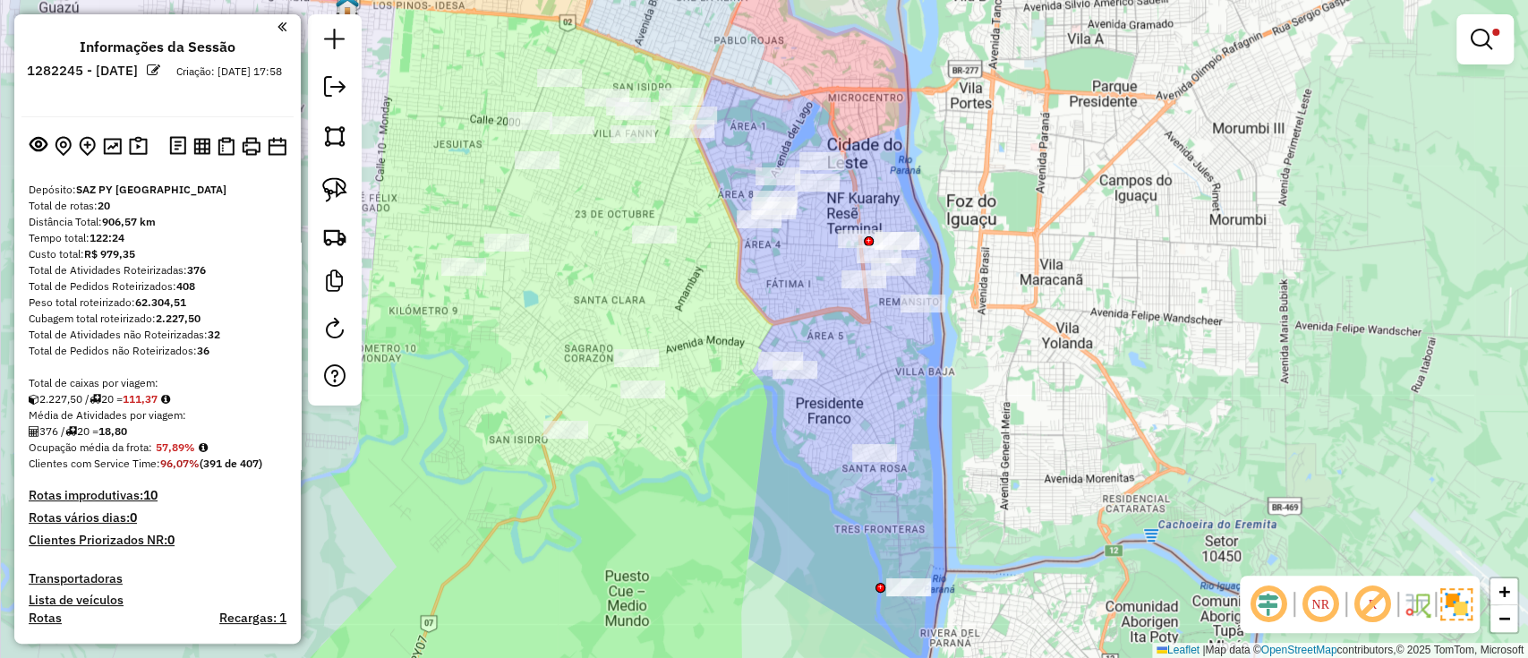
drag, startPoint x: 768, startPoint y: 502, endPoint x: 766, endPoint y: 455, distance: 47.5
click at [766, 455] on div "Limpar filtros Janela de atendimento Grade de atendimento Capacidade Transporta…" at bounding box center [764, 329] width 1528 height 658
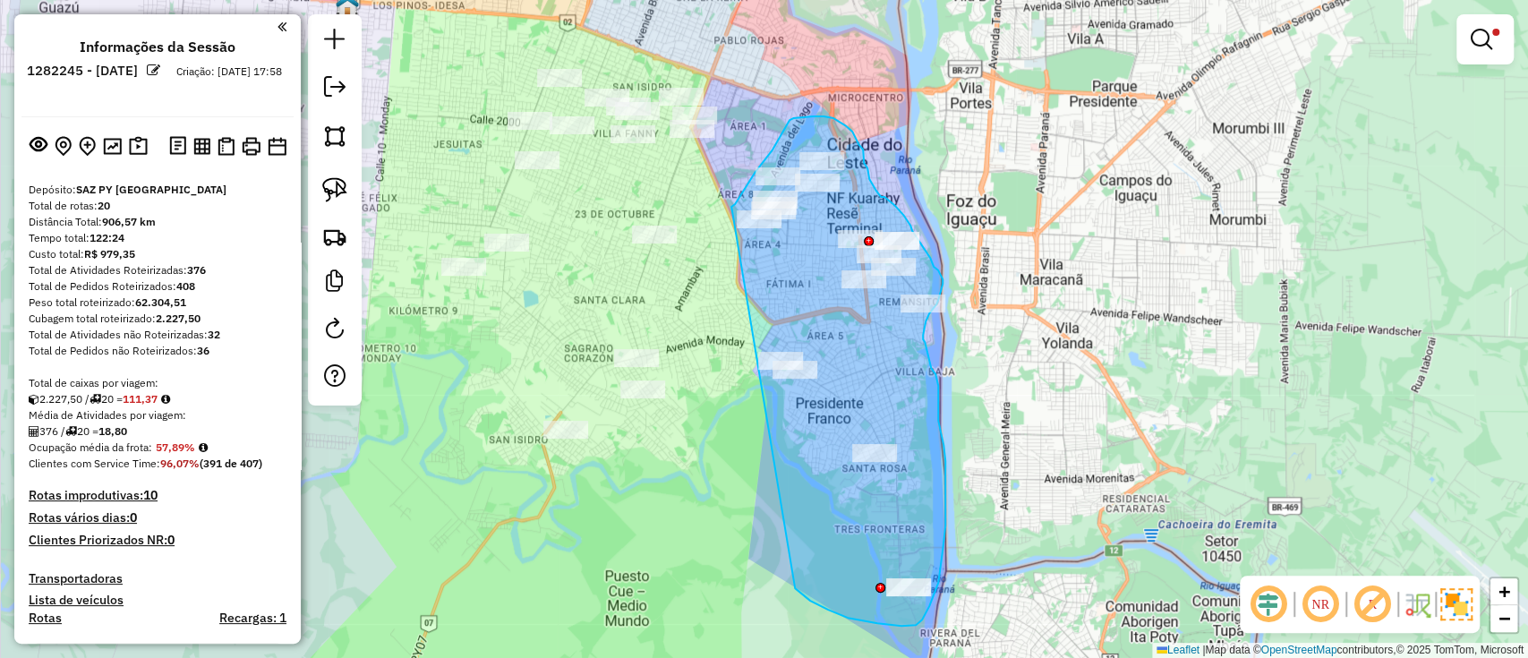
drag, startPoint x: 795, startPoint y: 588, endPoint x: 731, endPoint y: 209, distance: 384.7
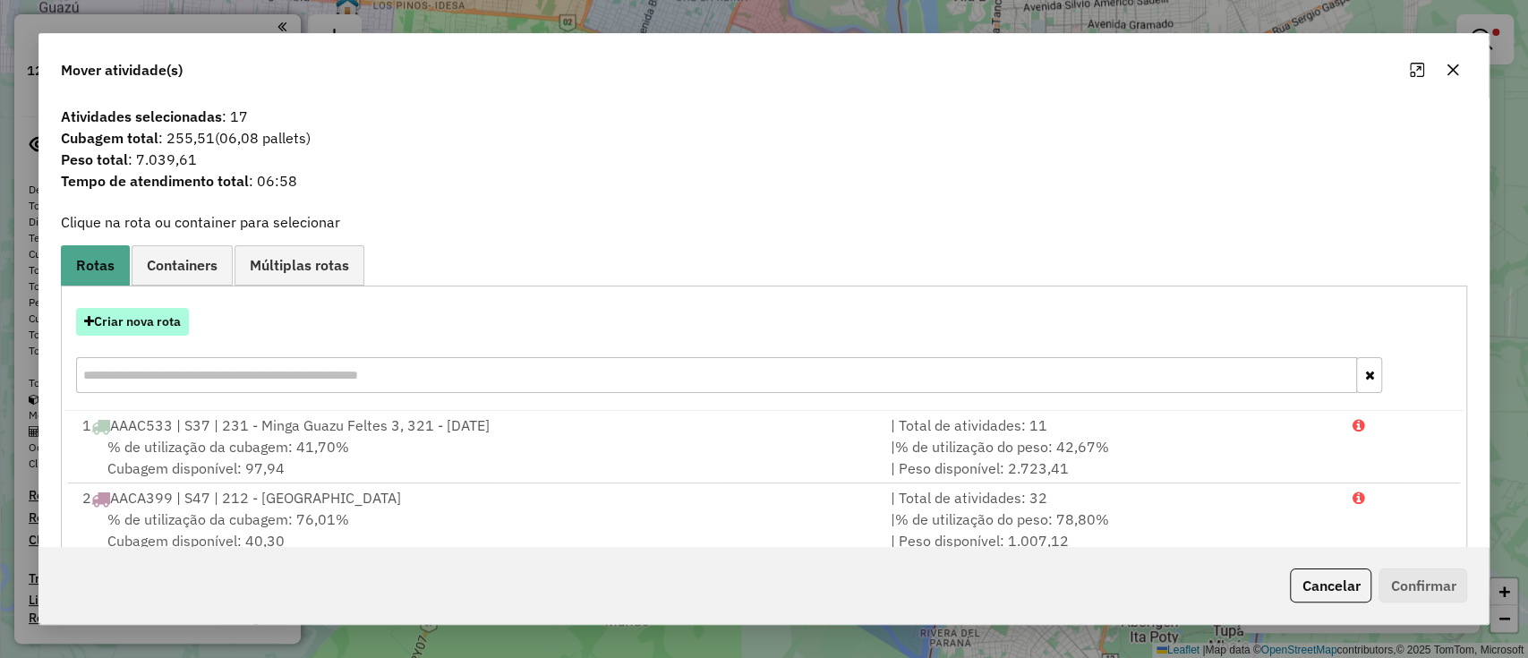
click at [137, 316] on button "Criar nova rota" at bounding box center [132, 322] width 113 height 28
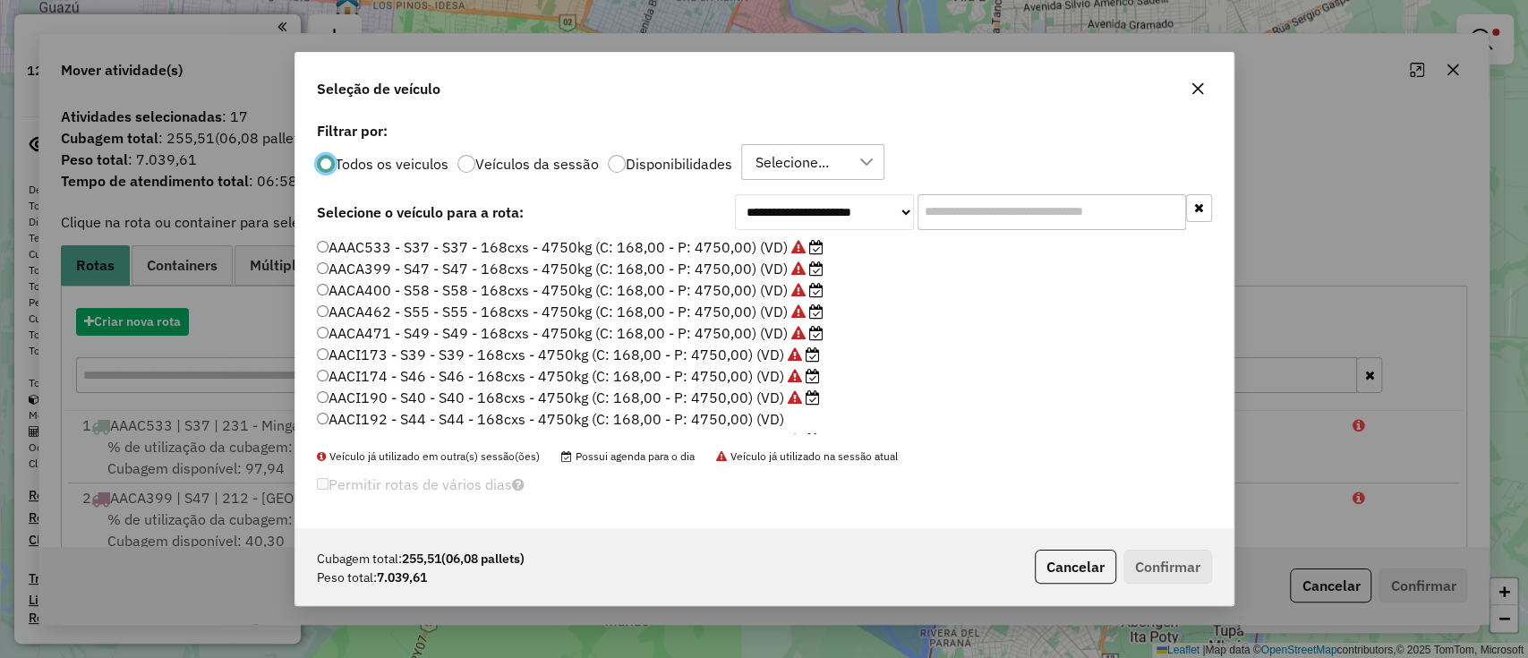
scroll to position [9, 5]
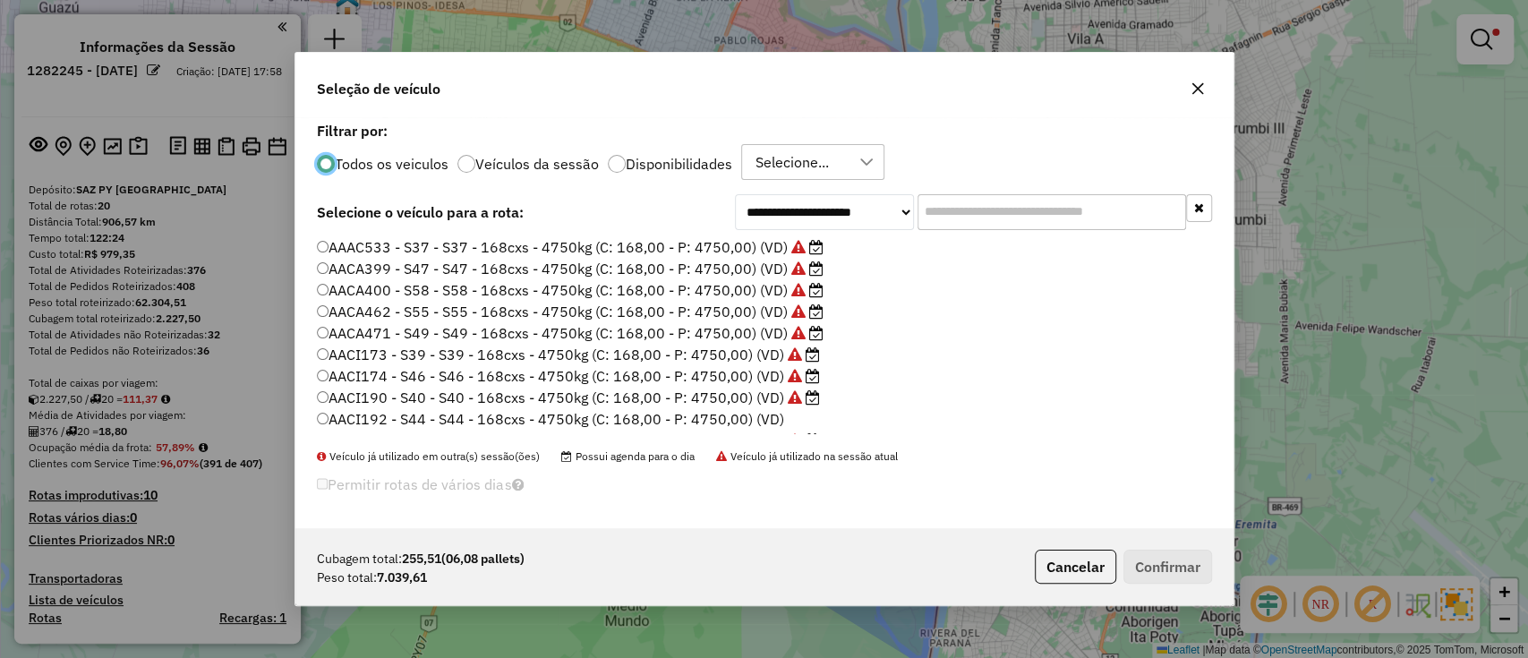
click at [705, 164] on label "Disponibilidades" at bounding box center [679, 164] width 106 height 14
click at [1027, 219] on input "text" at bounding box center [1051, 212] width 268 height 36
paste input "*******"
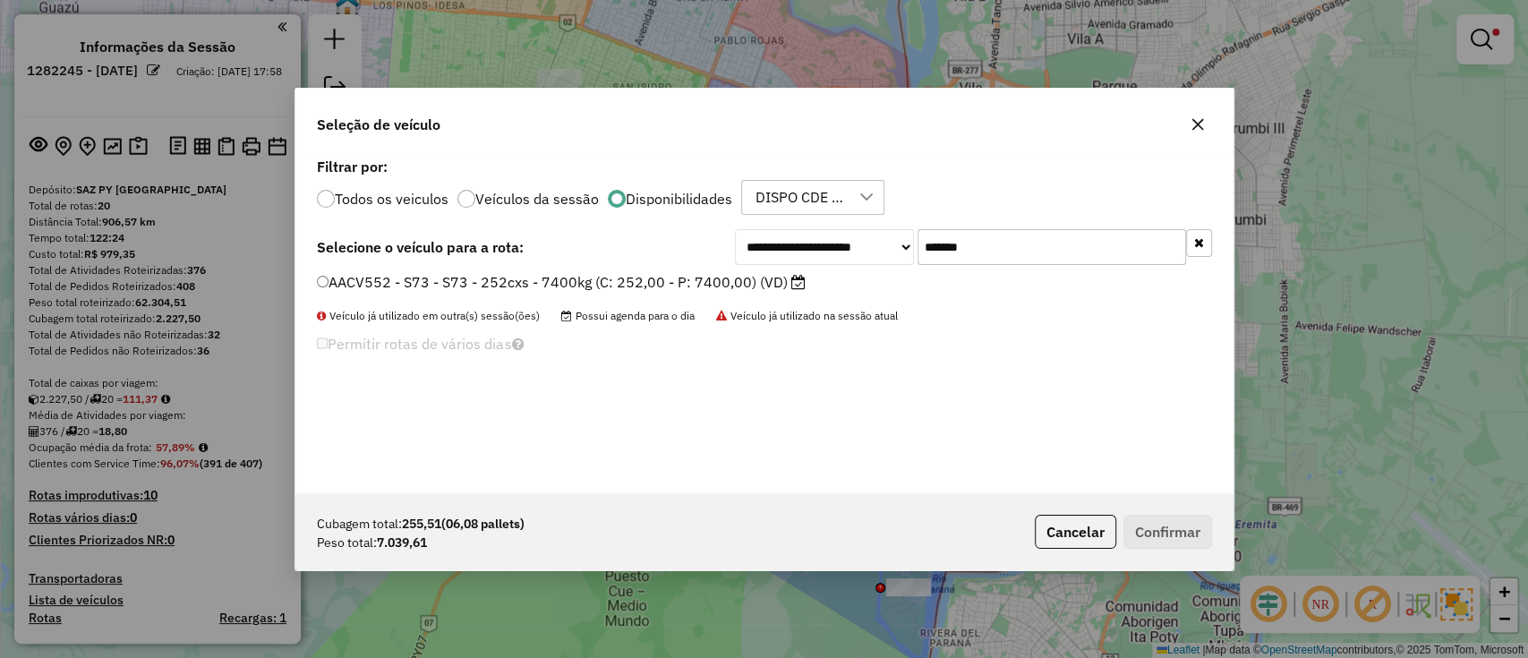
type input "*******"
click at [800, 287] on icon at bounding box center [798, 282] width 14 height 14
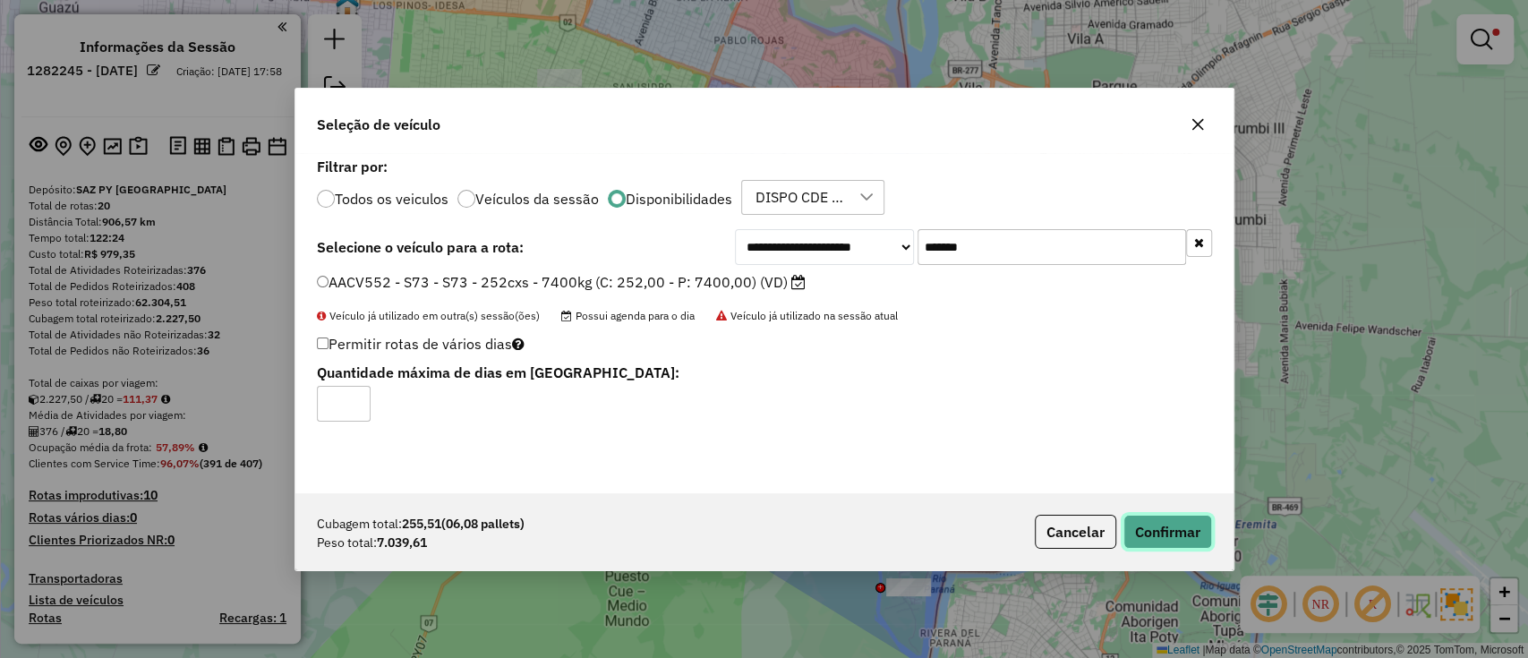
click at [1177, 529] on button "Confirmar" at bounding box center [1167, 532] width 89 height 34
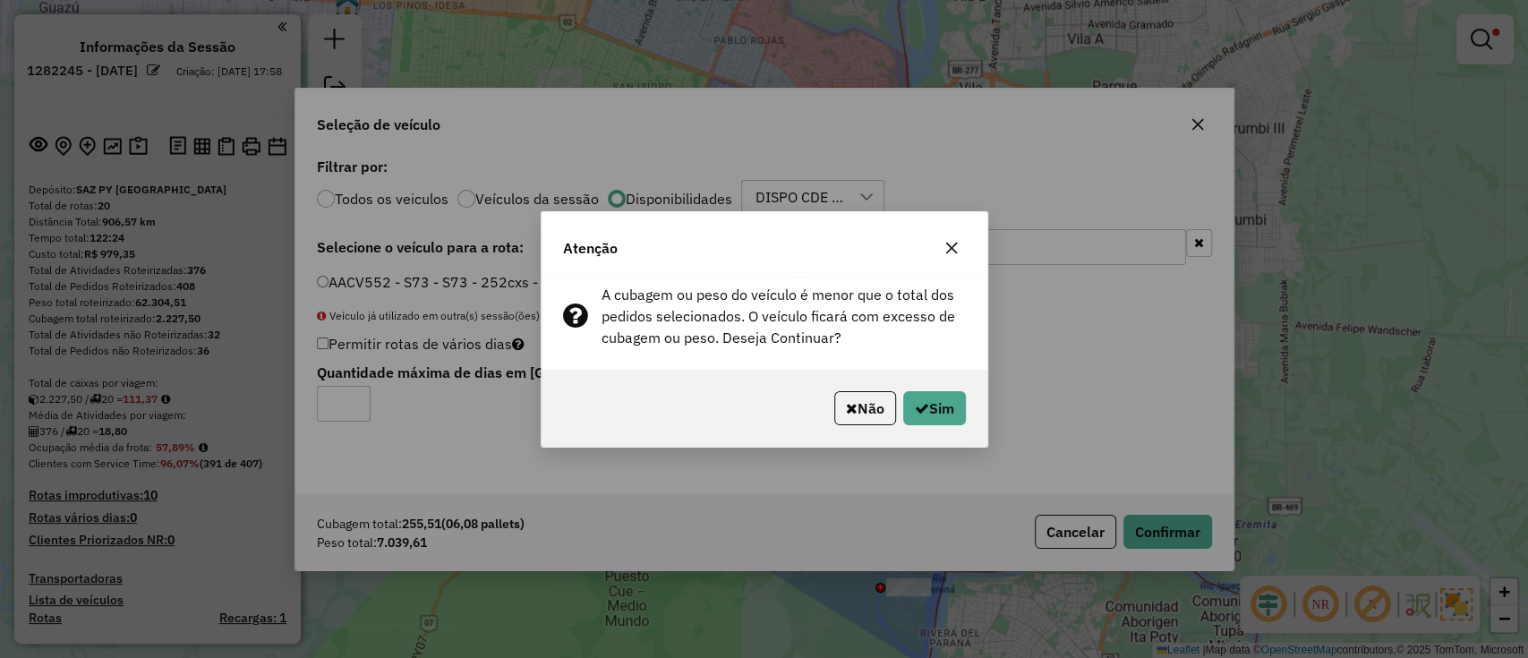
click at [851, 421] on button "Não" at bounding box center [865, 408] width 62 height 34
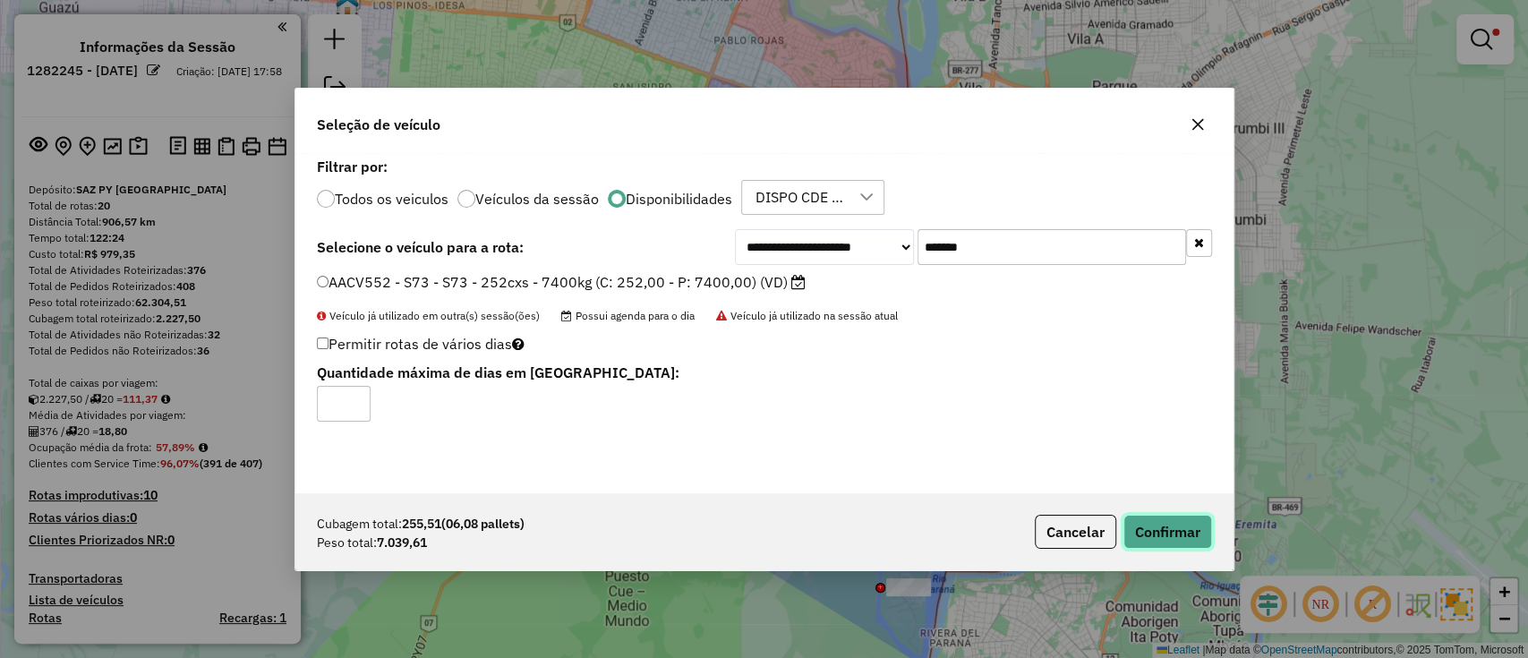
click at [1138, 535] on button "Confirmar" at bounding box center [1167, 532] width 89 height 34
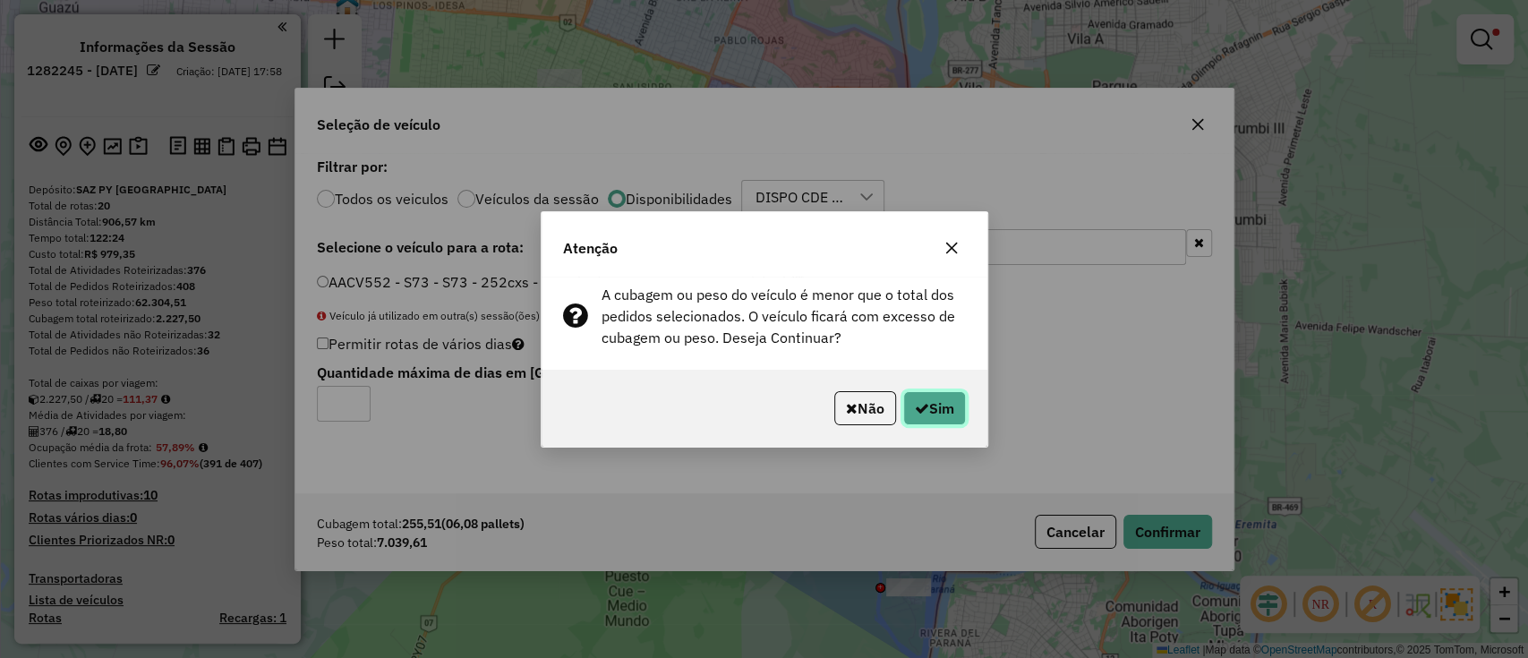
click at [916, 419] on button "Sim" at bounding box center [934, 408] width 63 height 34
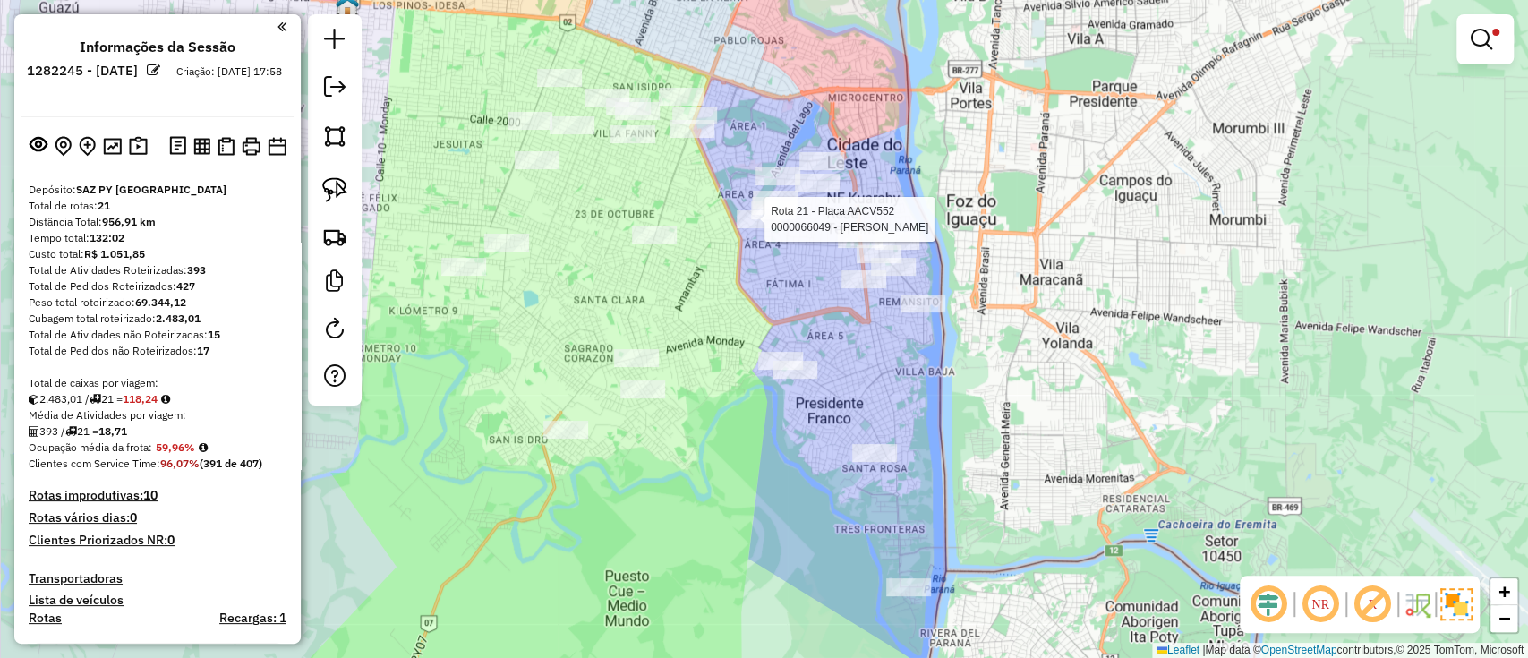
select select "**********"
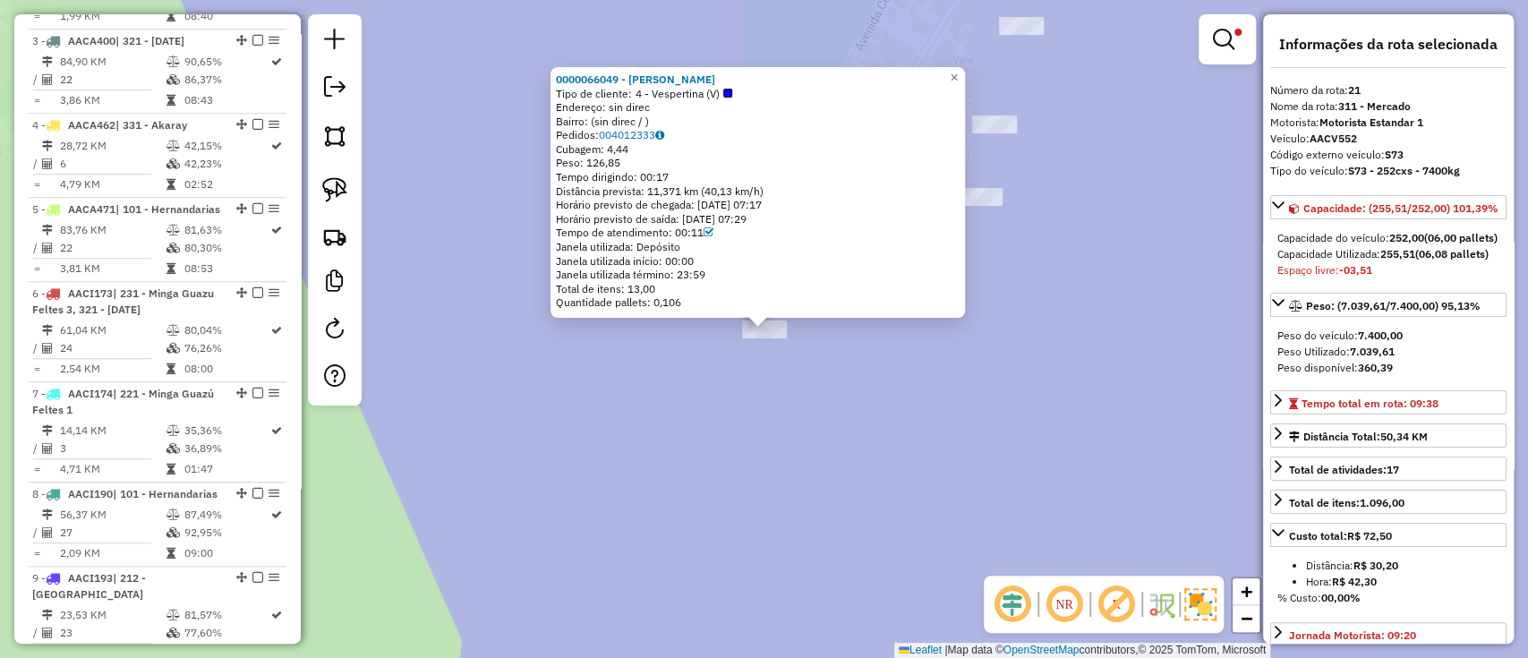
scroll to position [2481, 0]
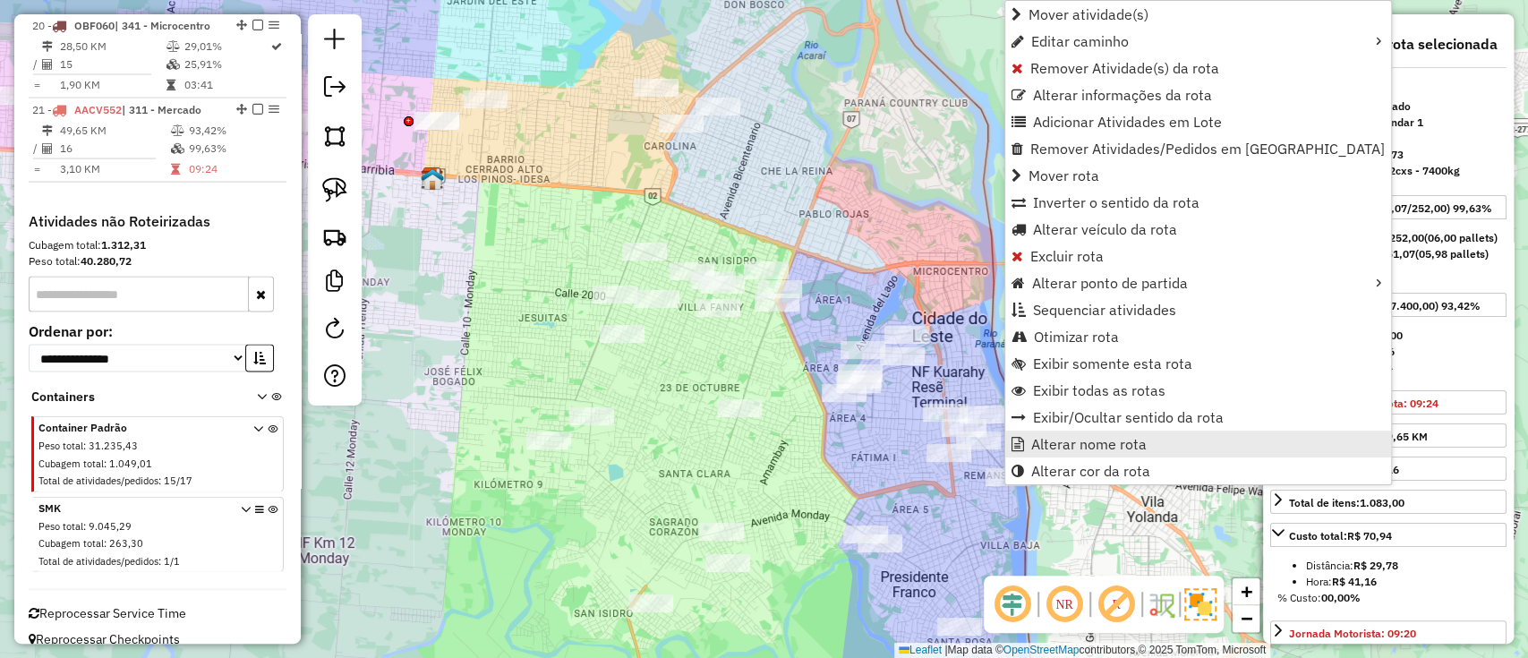
click at [1033, 450] on span "Alterar nome rota" at bounding box center [1088, 444] width 115 height 14
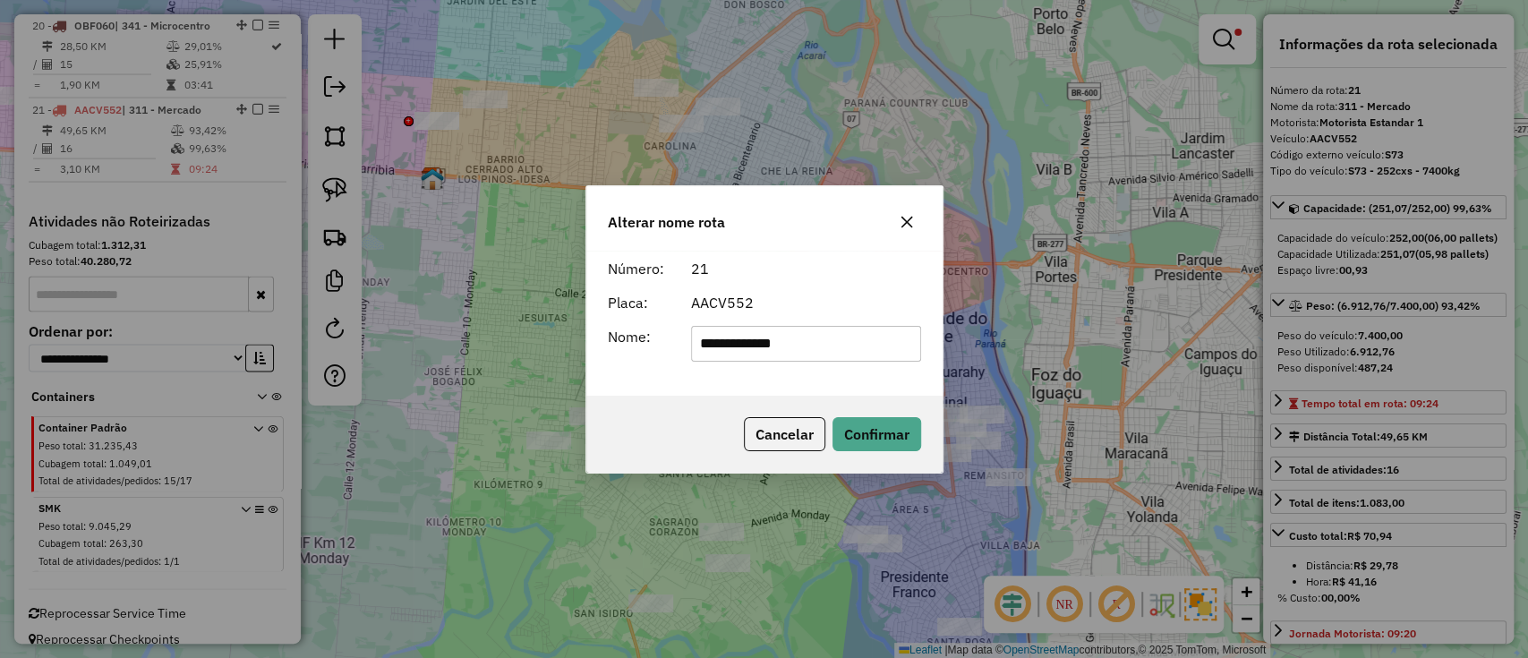
drag, startPoint x: 830, startPoint y: 340, endPoint x: 381, endPoint y: 336, distance: 449.3
click at [383, 336] on div "**********" at bounding box center [764, 329] width 1528 height 658
type input "**********"
click at [907, 435] on button "Confirmar" at bounding box center [876, 434] width 89 height 34
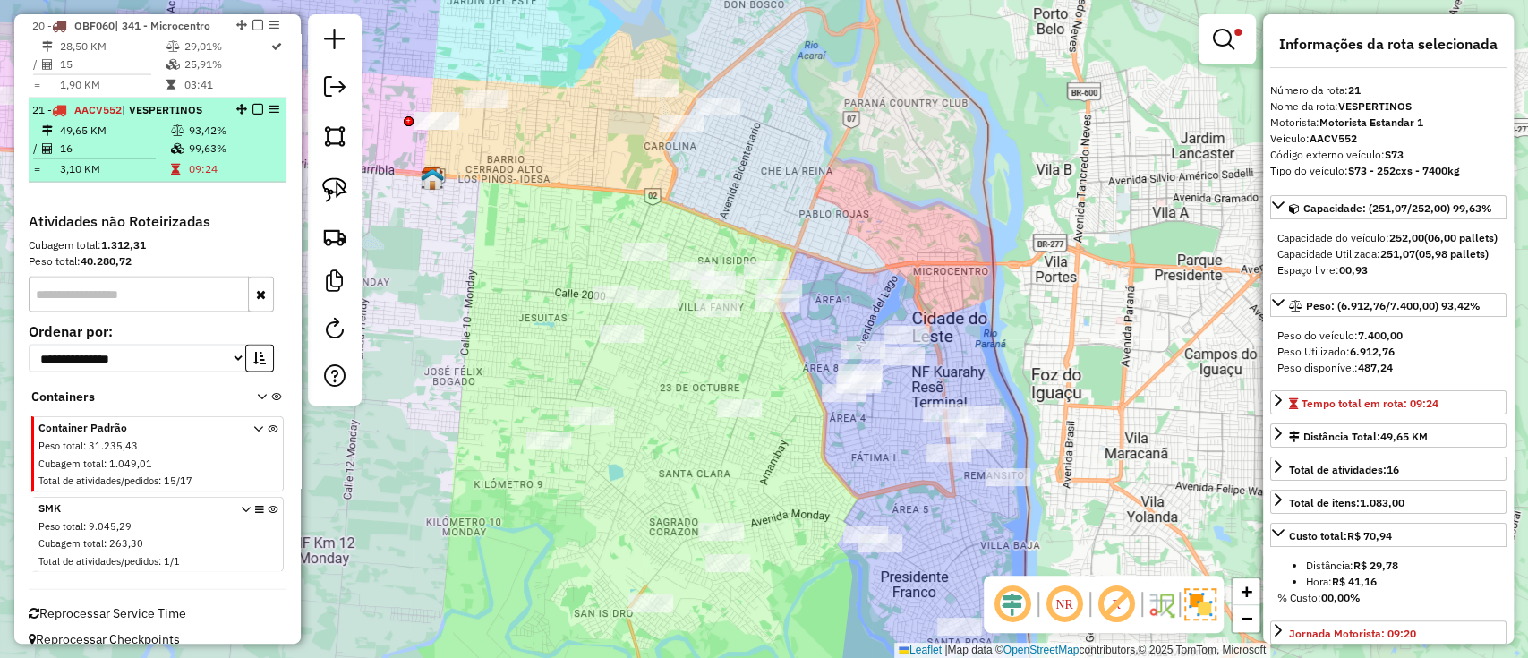
click at [253, 104] on em at bounding box center [257, 109] width 11 height 11
click at [256, 104] on em at bounding box center [257, 109] width 11 height 11
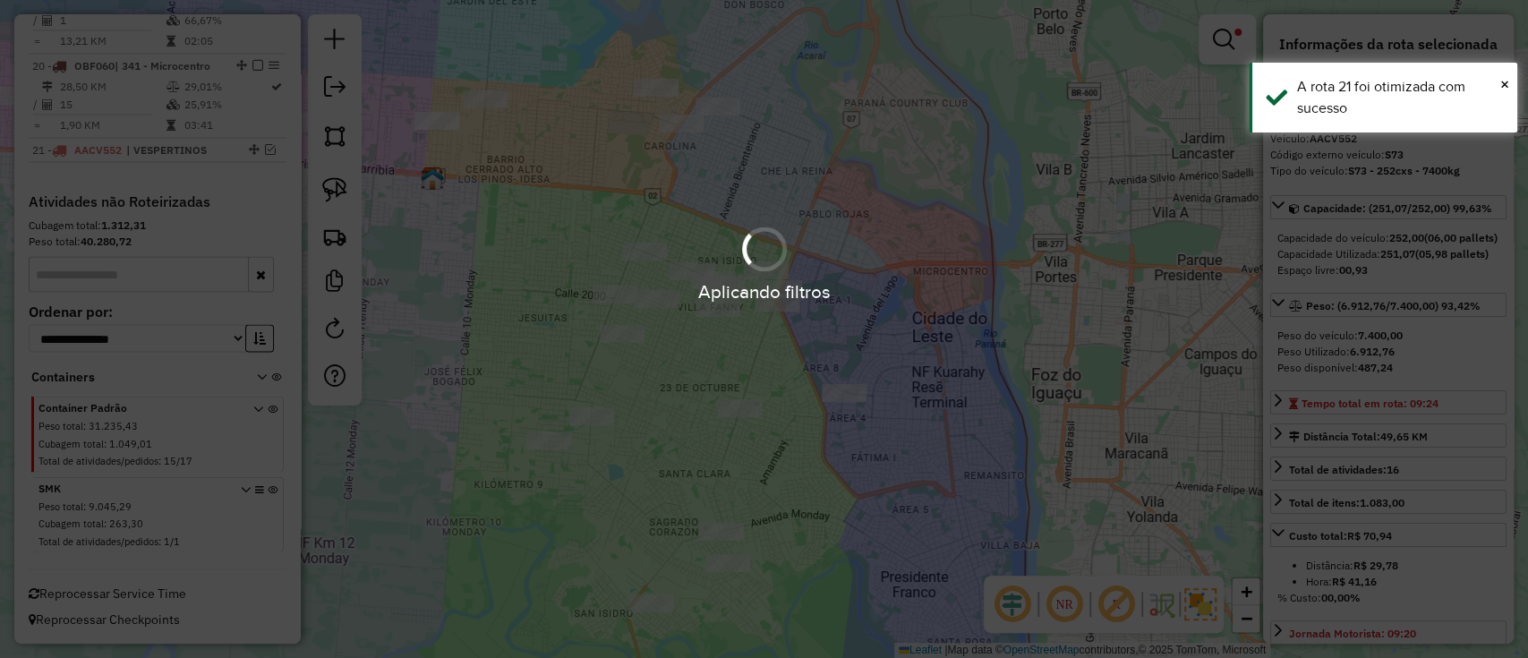
scroll to position [2421, 0]
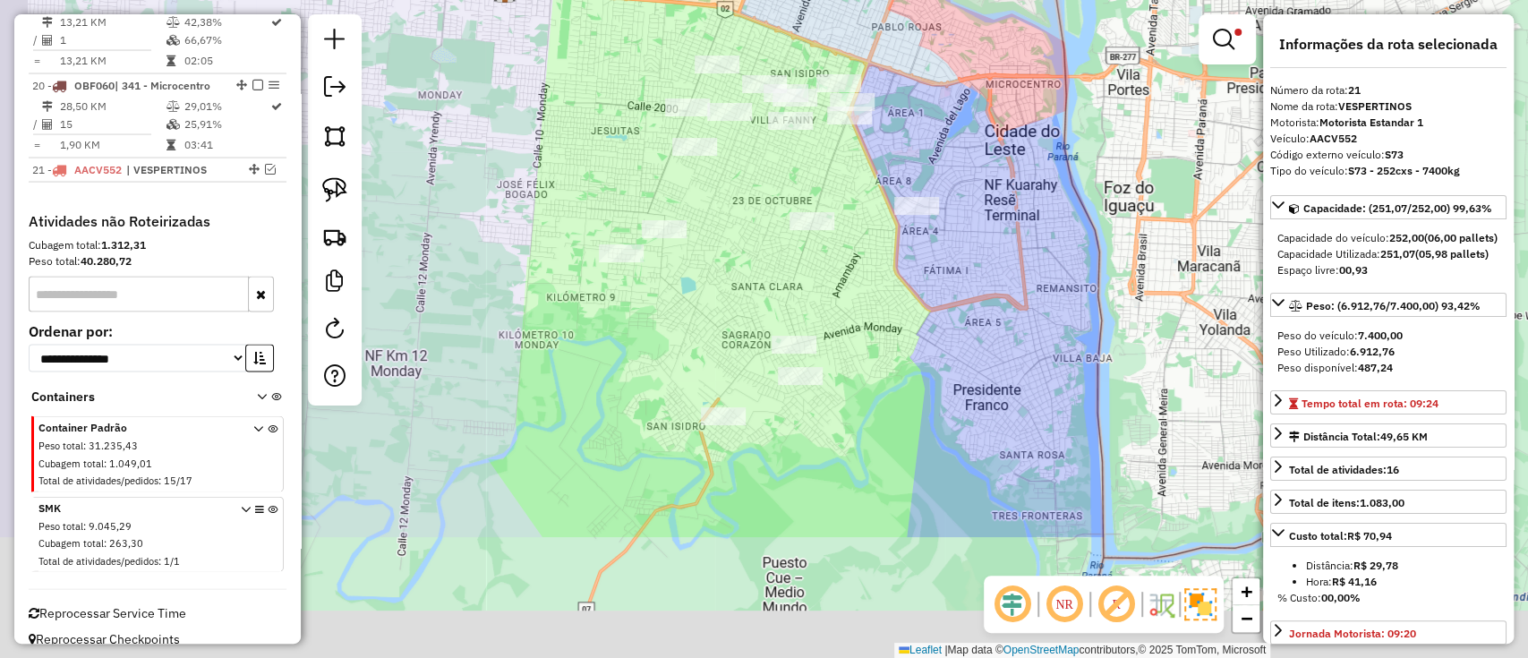
drag, startPoint x: 505, startPoint y: 319, endPoint x: 584, endPoint y: 106, distance: 226.6
click at [584, 106] on div "Limpar filtros Janela de atendimento Grade de atendimento Capacidade Transporta…" at bounding box center [764, 329] width 1528 height 658
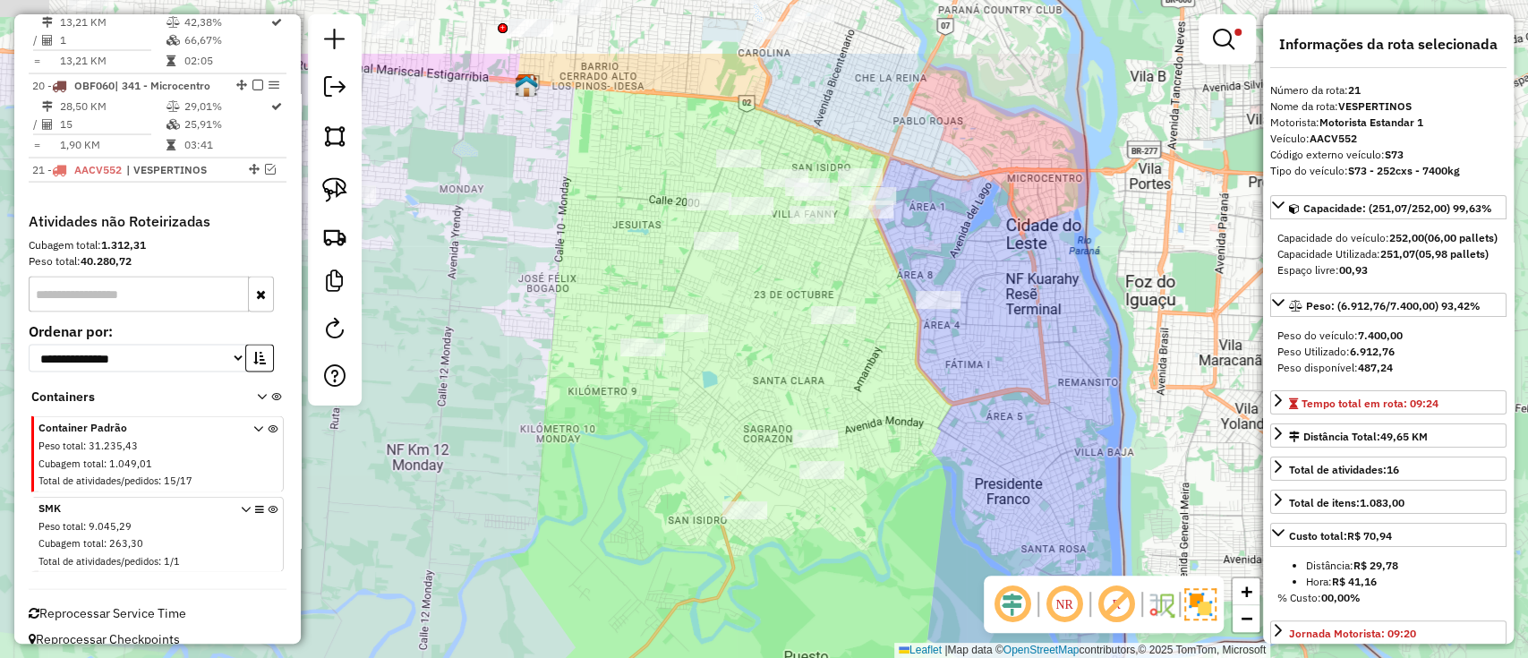
drag, startPoint x: 639, startPoint y: 521, endPoint x: 656, endPoint y: 642, distance: 122.0
click at [656, 642] on div "Limpar filtros Janela de atendimento Grade de atendimento Capacidade Transporta…" at bounding box center [764, 329] width 1528 height 658
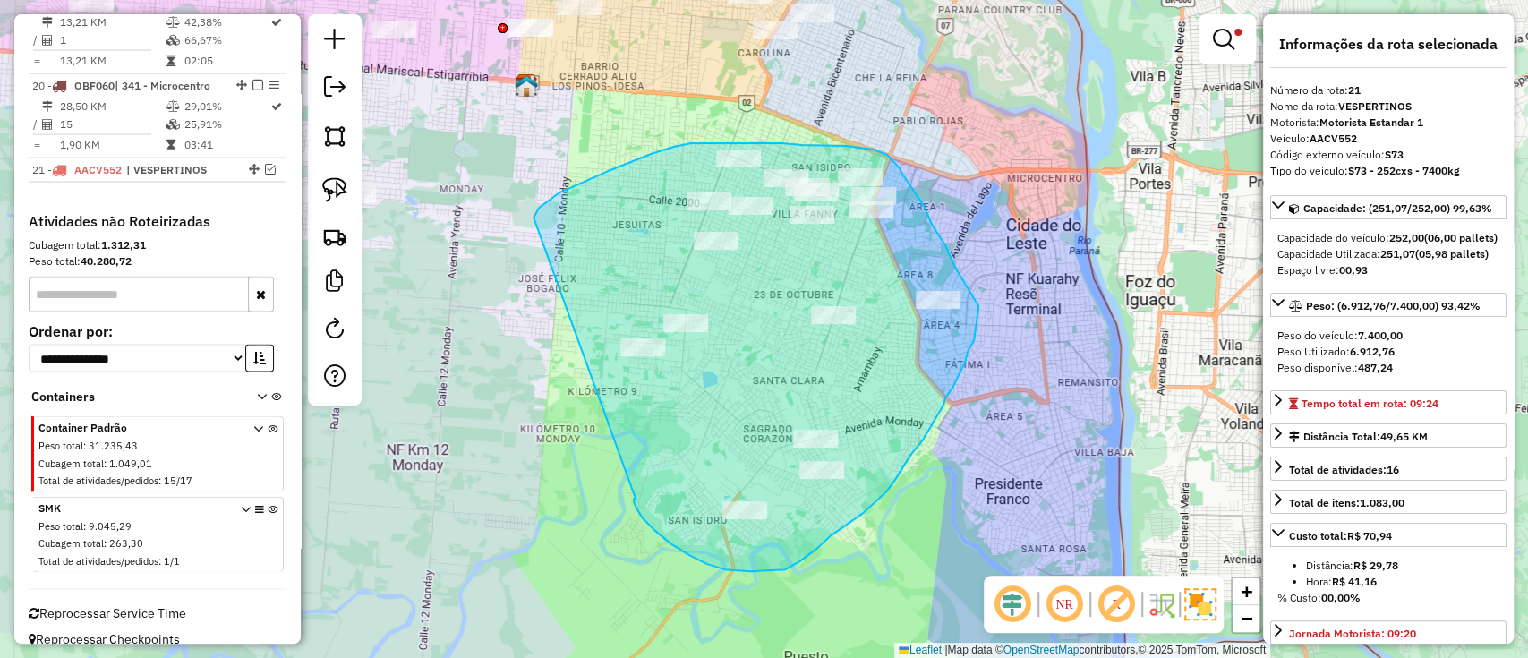
drag, startPoint x: 654, startPoint y: 530, endPoint x: 533, endPoint y: 217, distance: 334.9
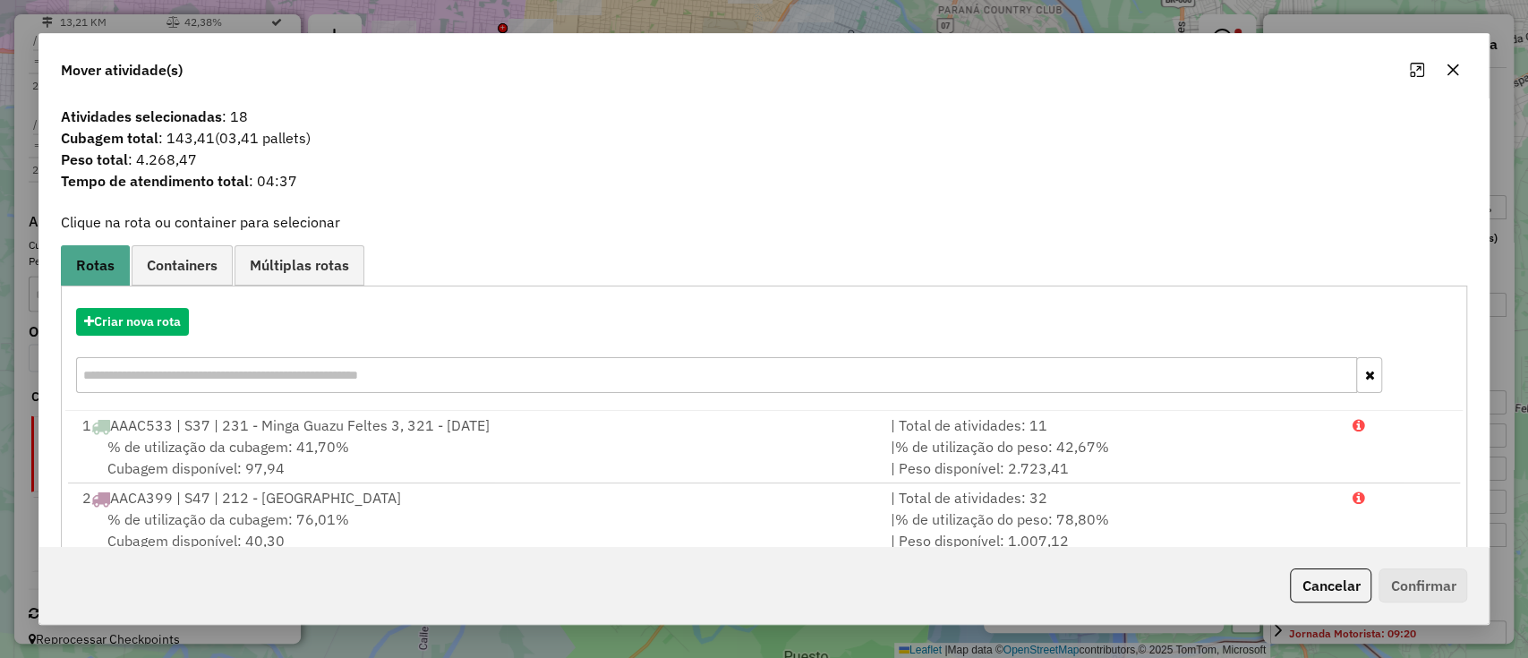
click at [134, 337] on div "Criar nova rota" at bounding box center [764, 352] width 1398 height 116
click at [113, 336] on div "Criar nova rota" at bounding box center [764, 352] width 1398 height 116
click at [174, 333] on button "Criar nova rota" at bounding box center [132, 322] width 113 height 28
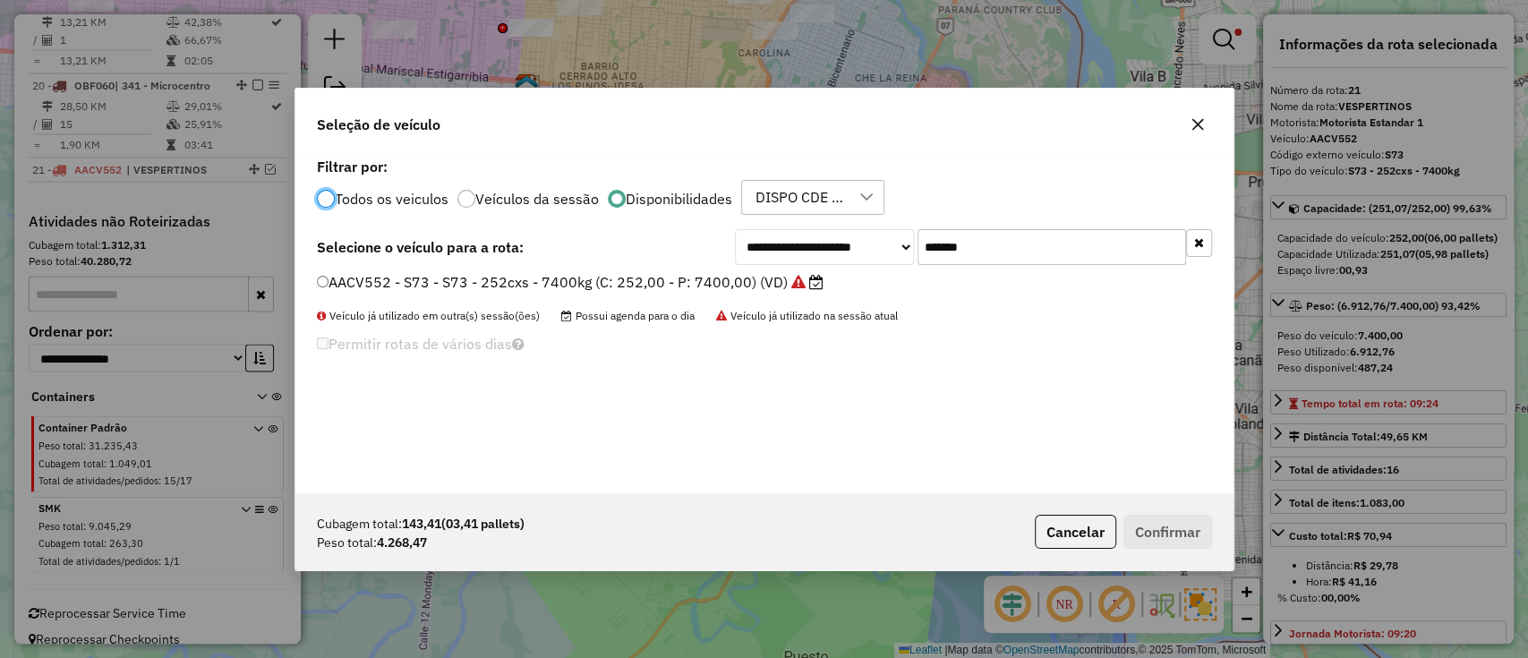
scroll to position [9, 5]
drag, startPoint x: 987, startPoint y: 243, endPoint x: 786, endPoint y: 244, distance: 201.4
click at [786, 244] on div "**********" at bounding box center [973, 247] width 477 height 36
paste input "text"
type input "*******"
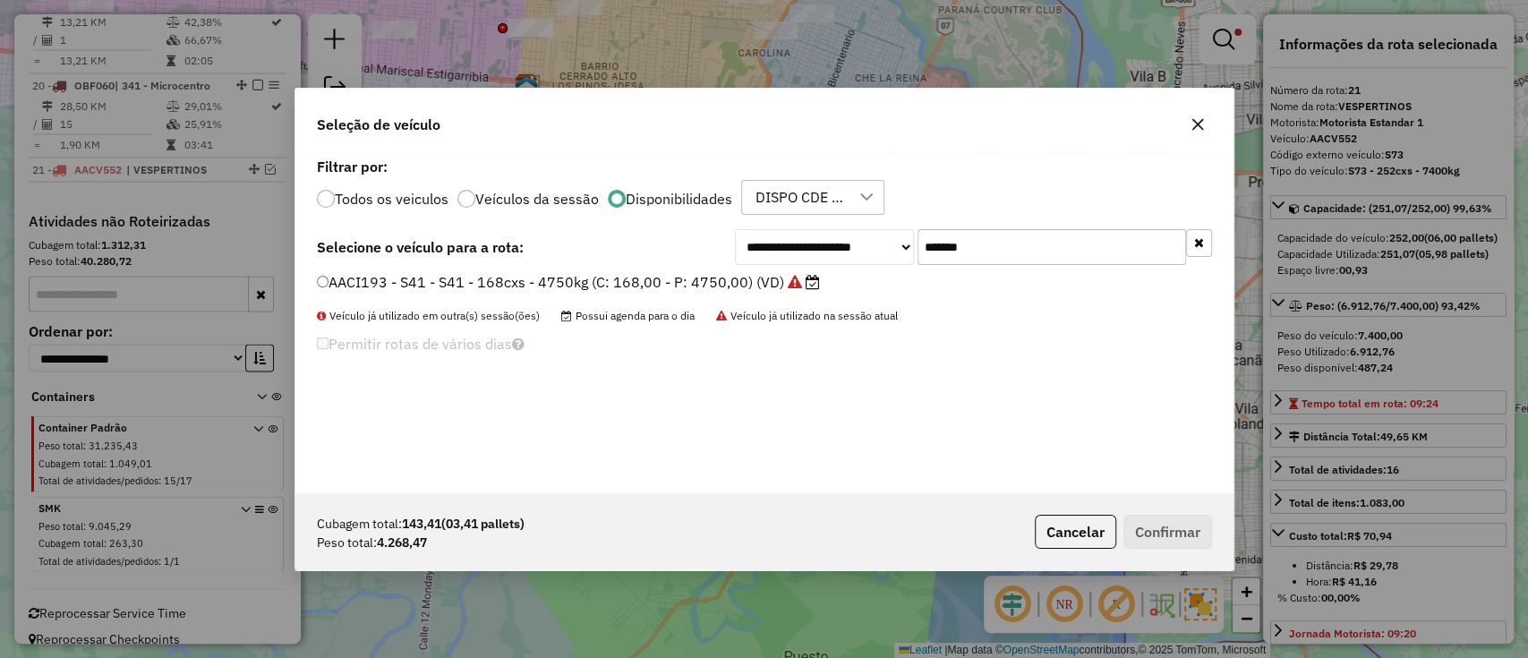
click at [685, 283] on label "AACI193 - S41 - S41 - 168cxs - 4750kg (C: 168,00 - P: 4750,00) (VD)" at bounding box center [568, 281] width 503 height 21
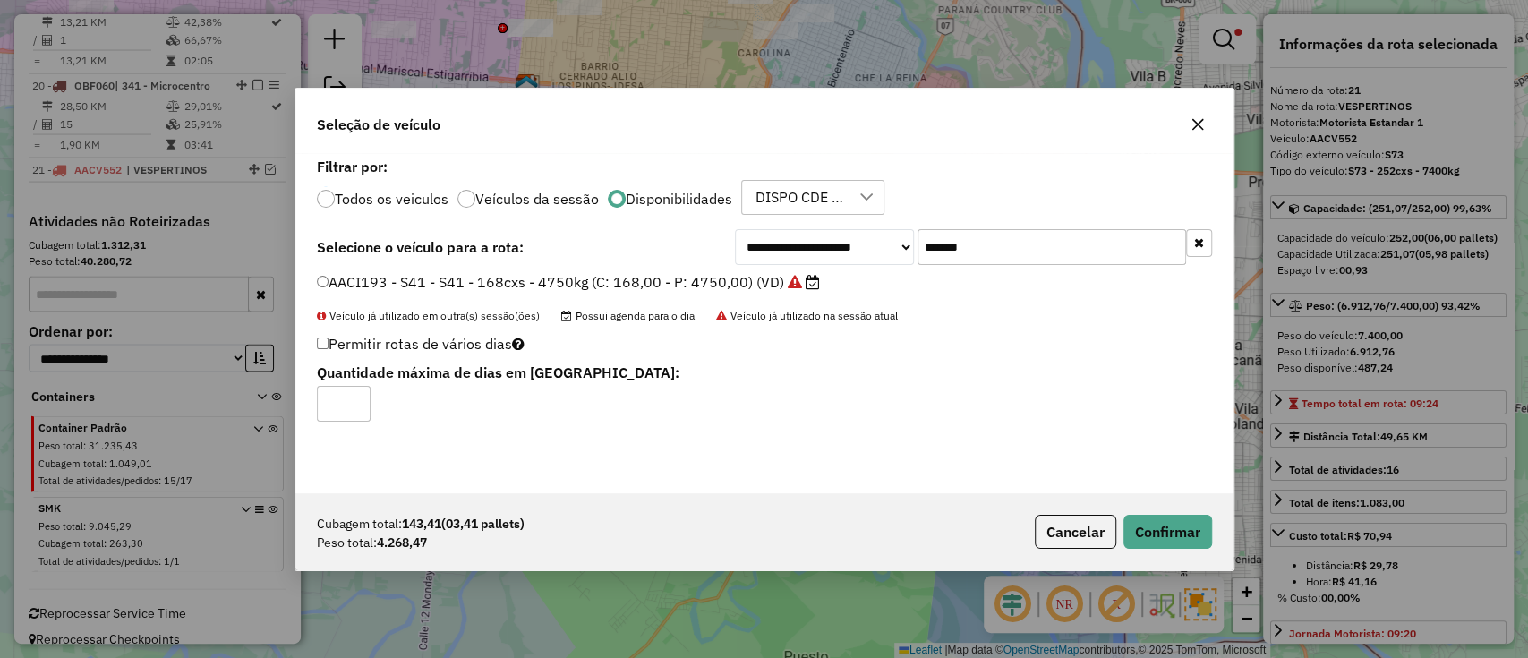
click at [1162, 550] on div "Cubagem total: 143,41 (03,41 pallets) Peso total: 4.268,47 Cancelar Confirmar" at bounding box center [764, 531] width 938 height 77
click at [1163, 543] on button "Confirmar" at bounding box center [1167, 532] width 89 height 34
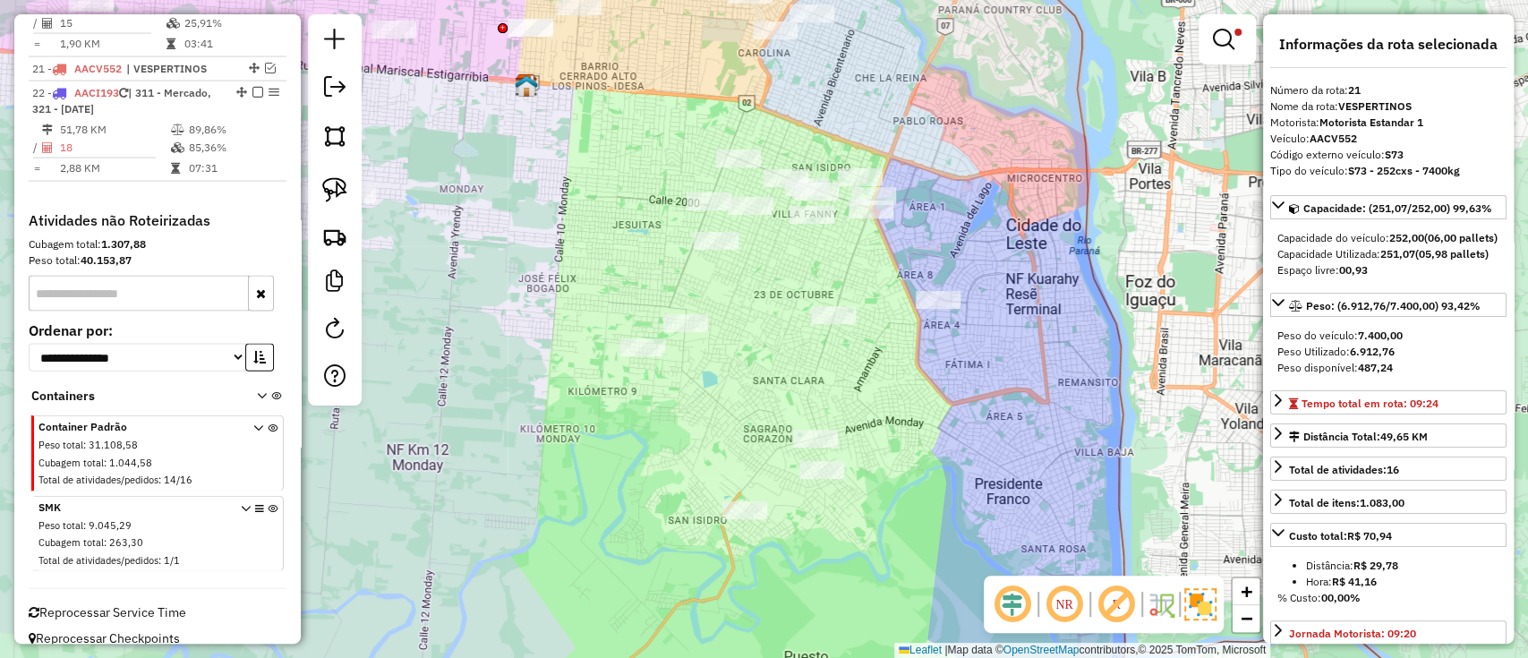
scroll to position [2537, 0]
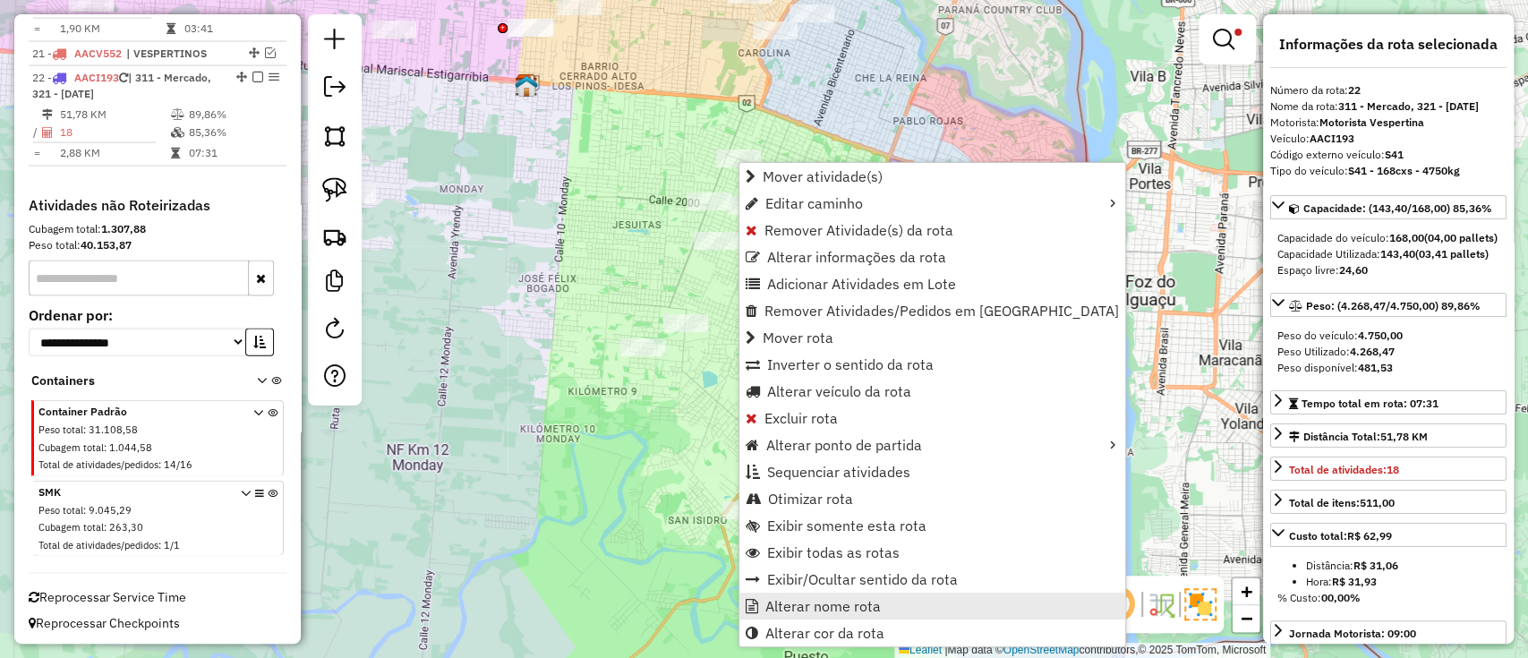
click at [825, 603] on span "Alterar nome rota" at bounding box center [822, 606] width 115 height 14
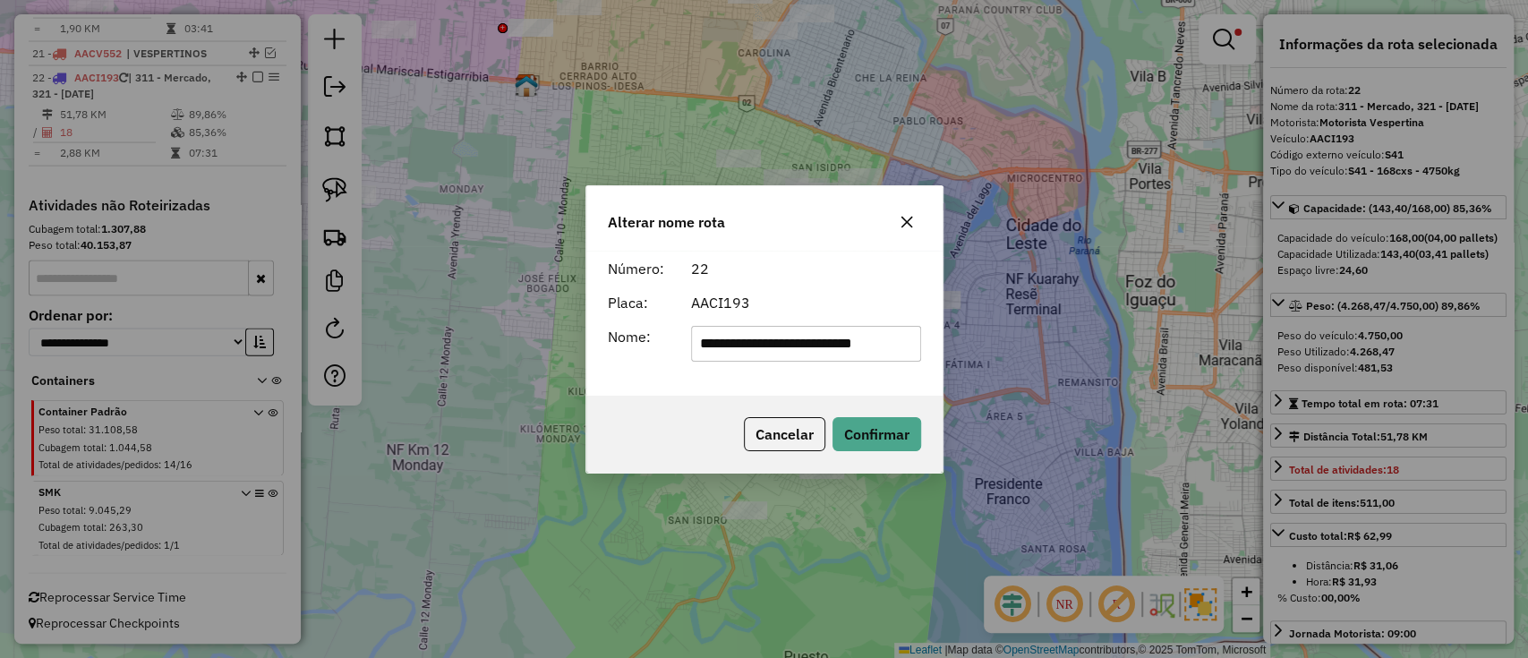
drag, startPoint x: 900, startPoint y: 341, endPoint x: 451, endPoint y: 268, distance: 455.0
click at [451, 268] on div "**********" at bounding box center [764, 329] width 1528 height 658
type input "**********"
click at [891, 419] on button "Confirmar" at bounding box center [876, 434] width 89 height 34
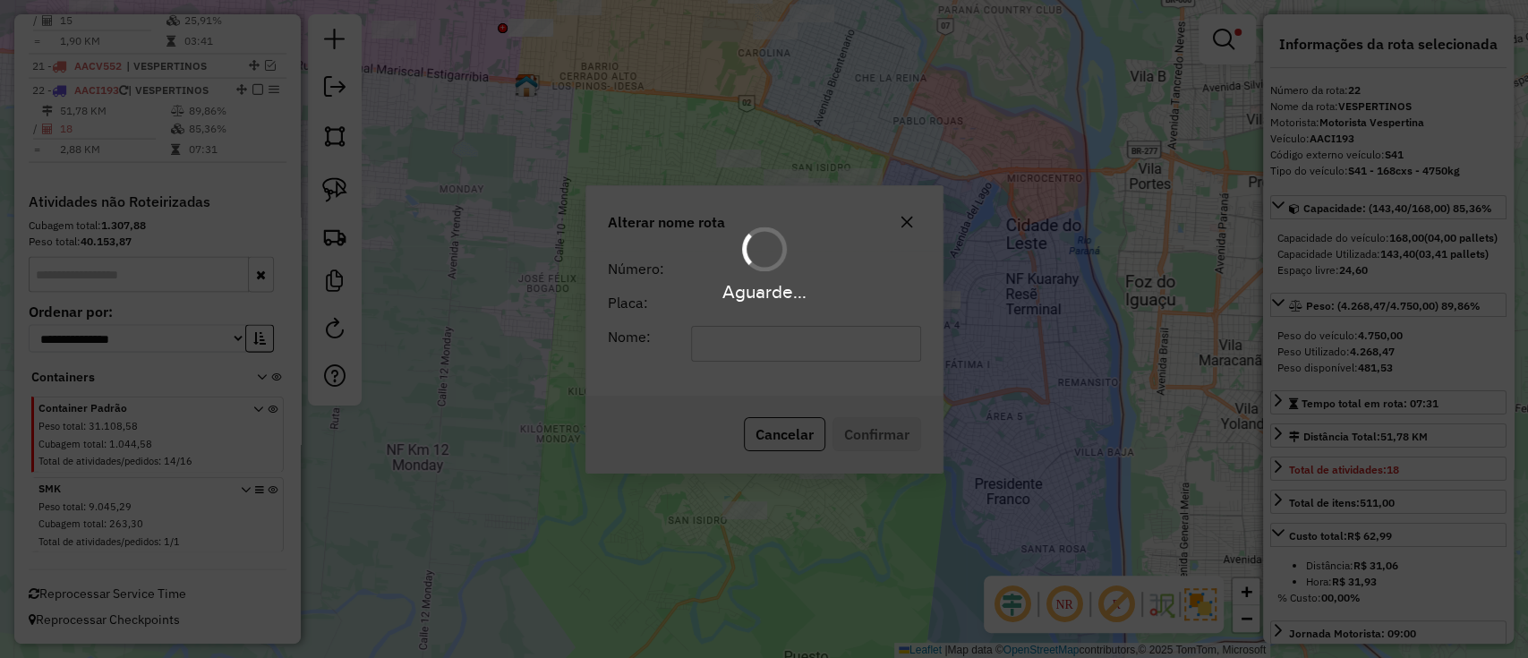
scroll to position [2520, 0]
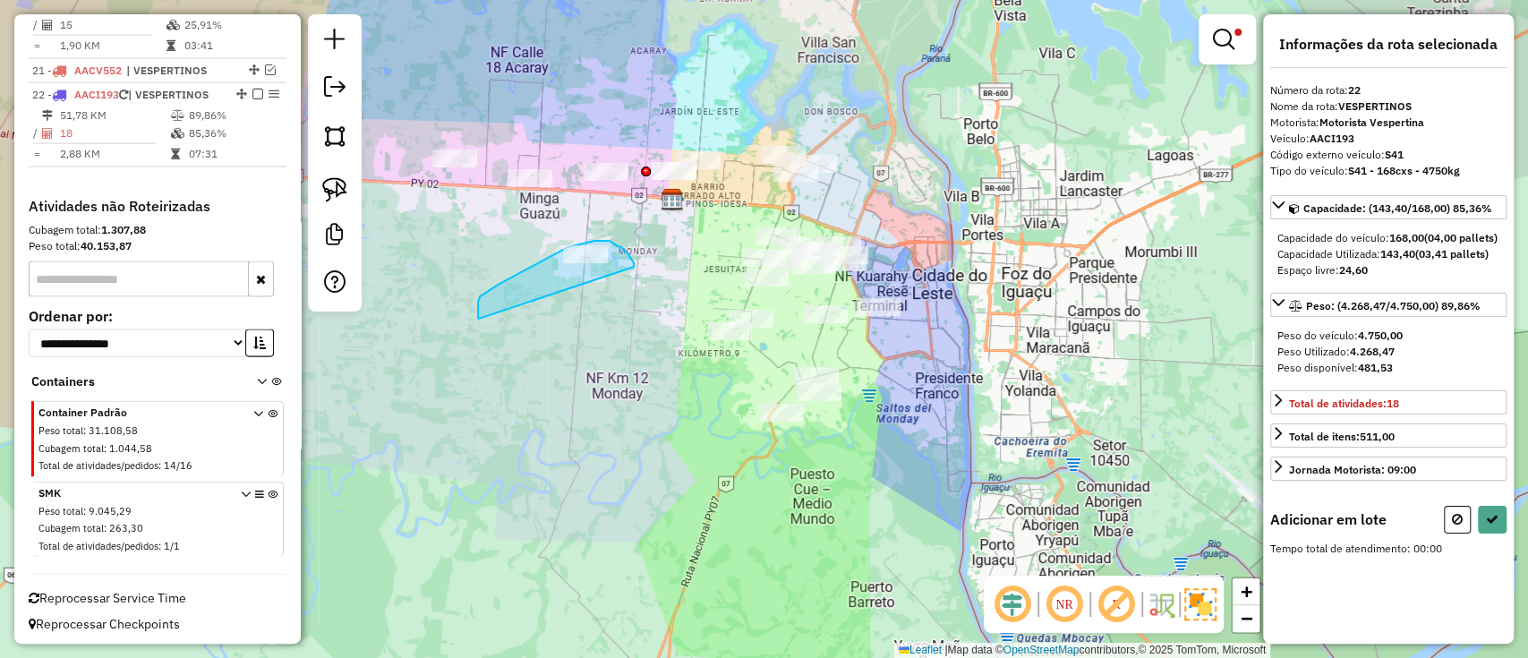
drag, startPoint x: 634, startPoint y: 267, endPoint x: 529, endPoint y: 394, distance: 164.7
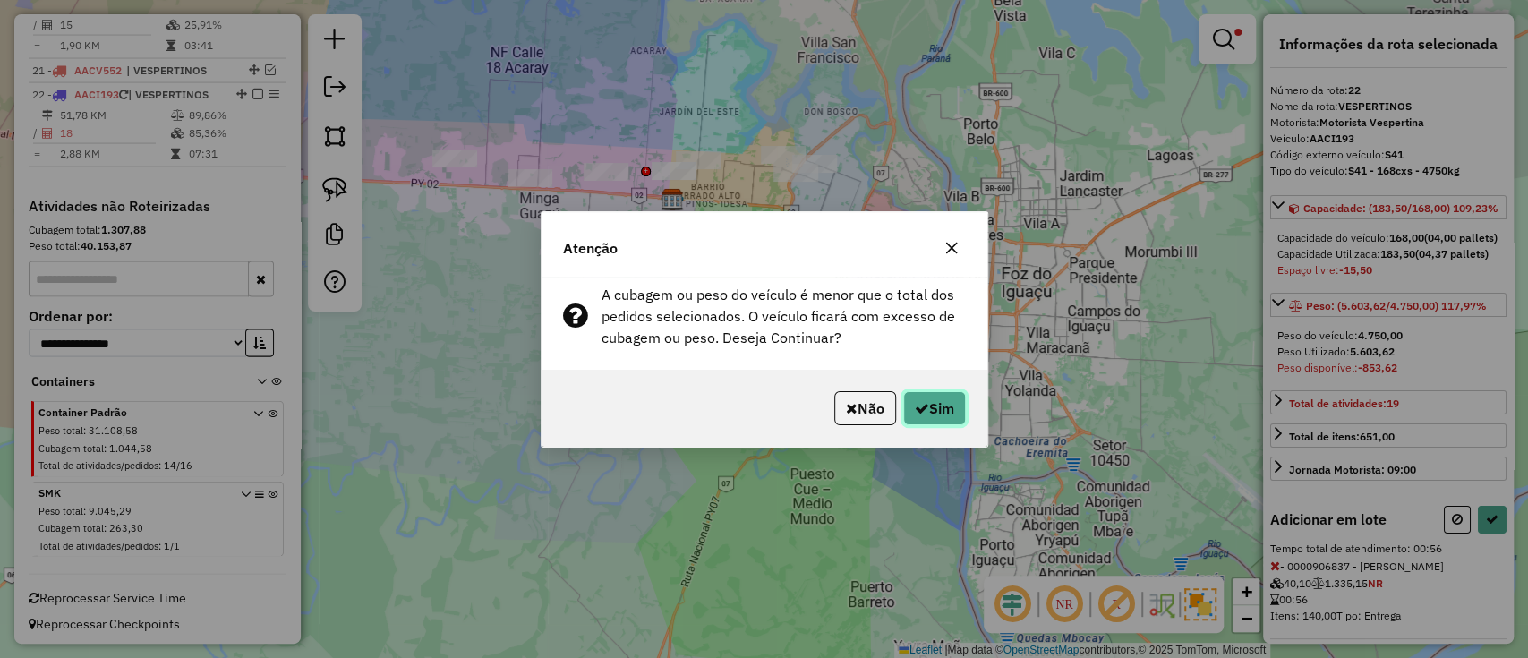
click at [952, 393] on button "Sim" at bounding box center [934, 408] width 63 height 34
select select "**********"
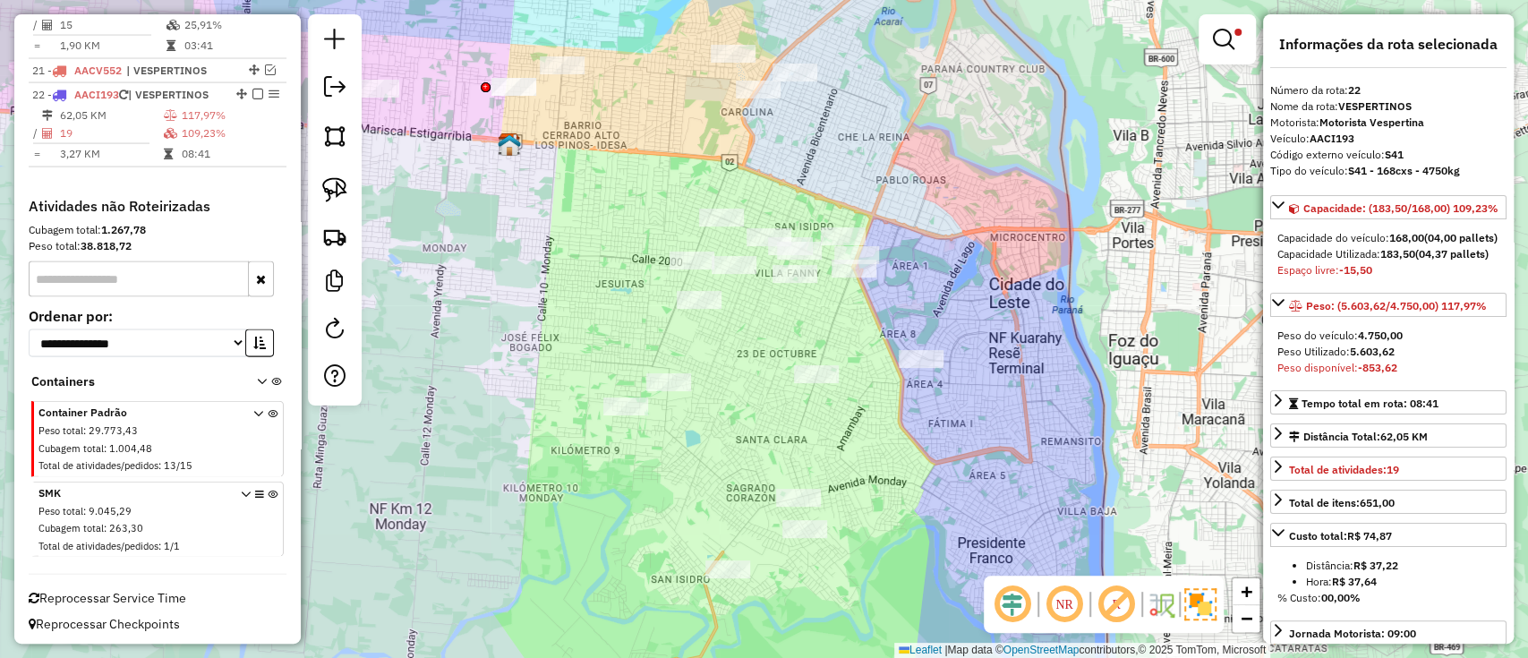
drag, startPoint x: 898, startPoint y: 102, endPoint x: 918, endPoint y: 172, distance: 72.8
click at [916, 172] on div "Limpar filtros Janela de atendimento Grade de atendimento Capacidade Transporta…" at bounding box center [764, 329] width 1528 height 658
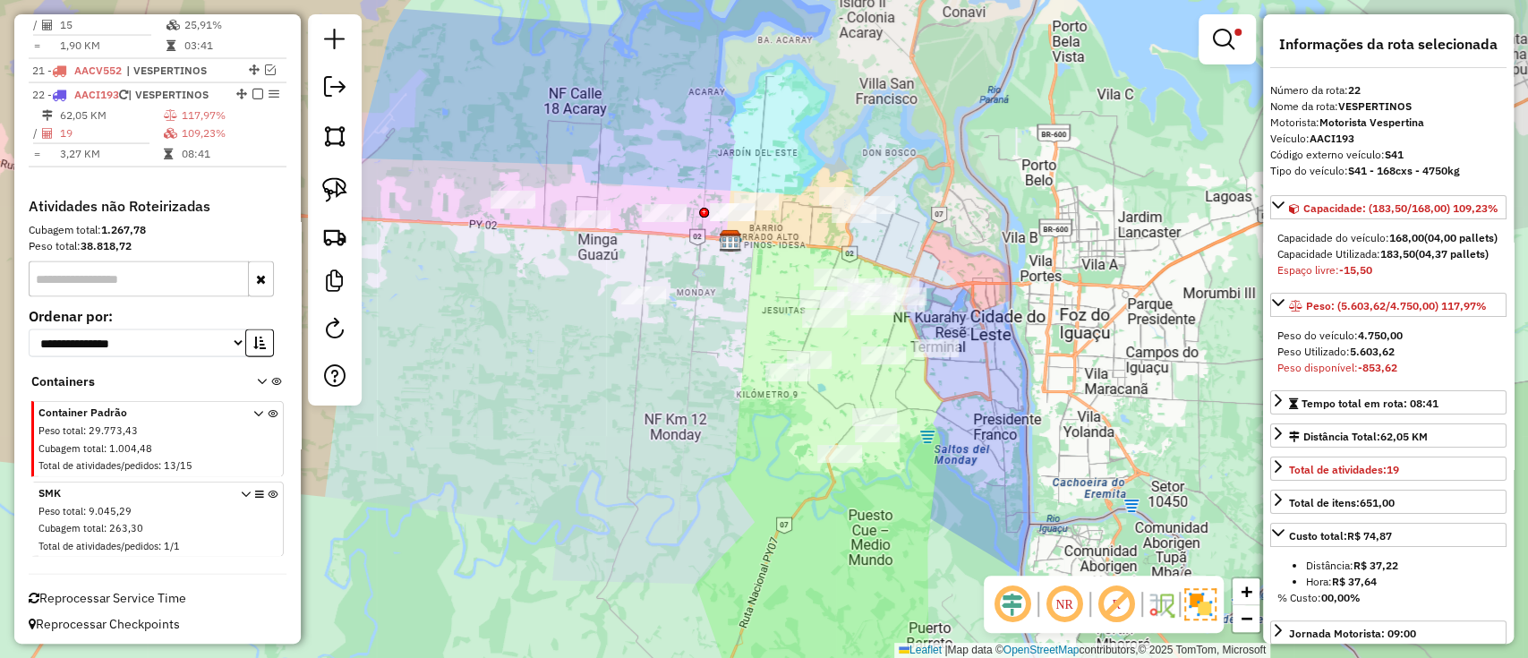
click at [600, 438] on div "Rota 22 - Placa AACI193 0000906837 - FRANCO BEER Limpar filtros Janela de atend…" at bounding box center [764, 329] width 1528 height 658
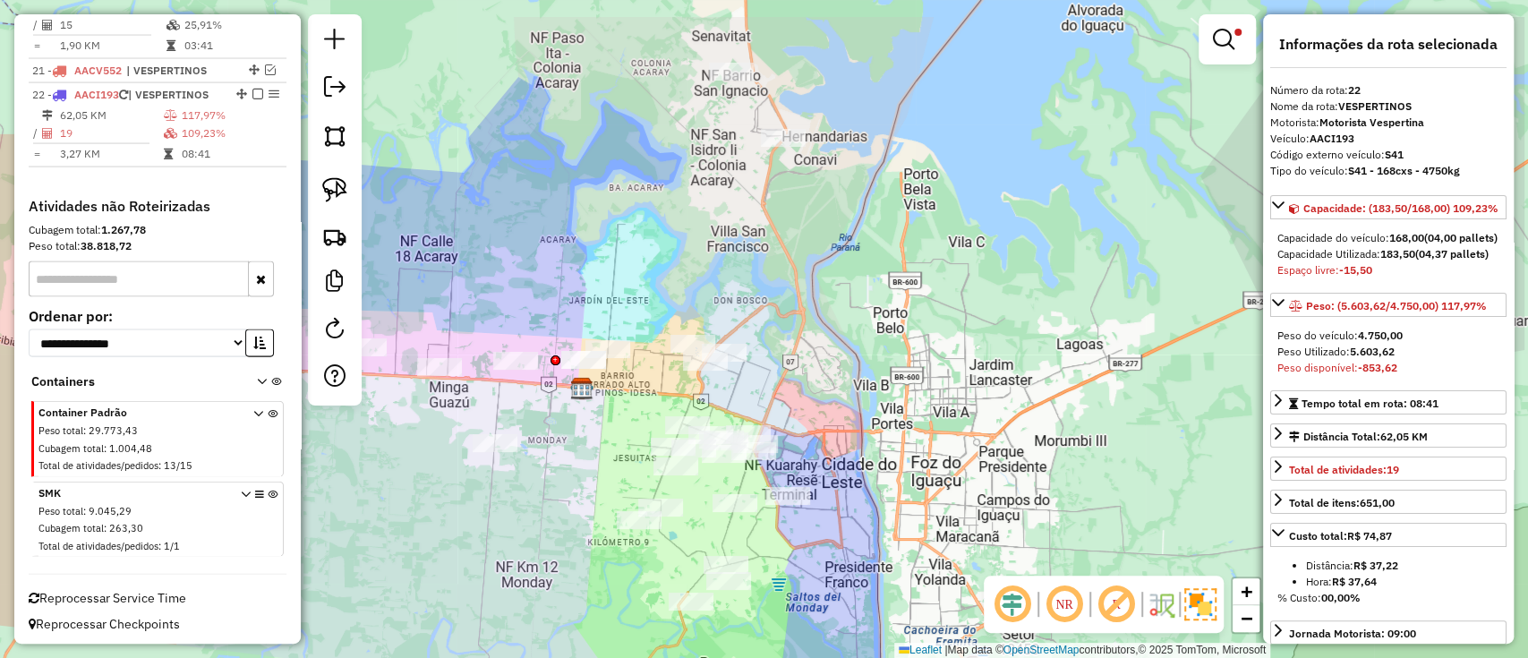
drag, startPoint x: 567, startPoint y: 217, endPoint x: 638, endPoint y: 301, distance: 109.9
click at [635, 304] on div "Limpar filtros Janela de atendimento Grade de atendimento Capacidade Transporta…" at bounding box center [764, 329] width 1528 height 658
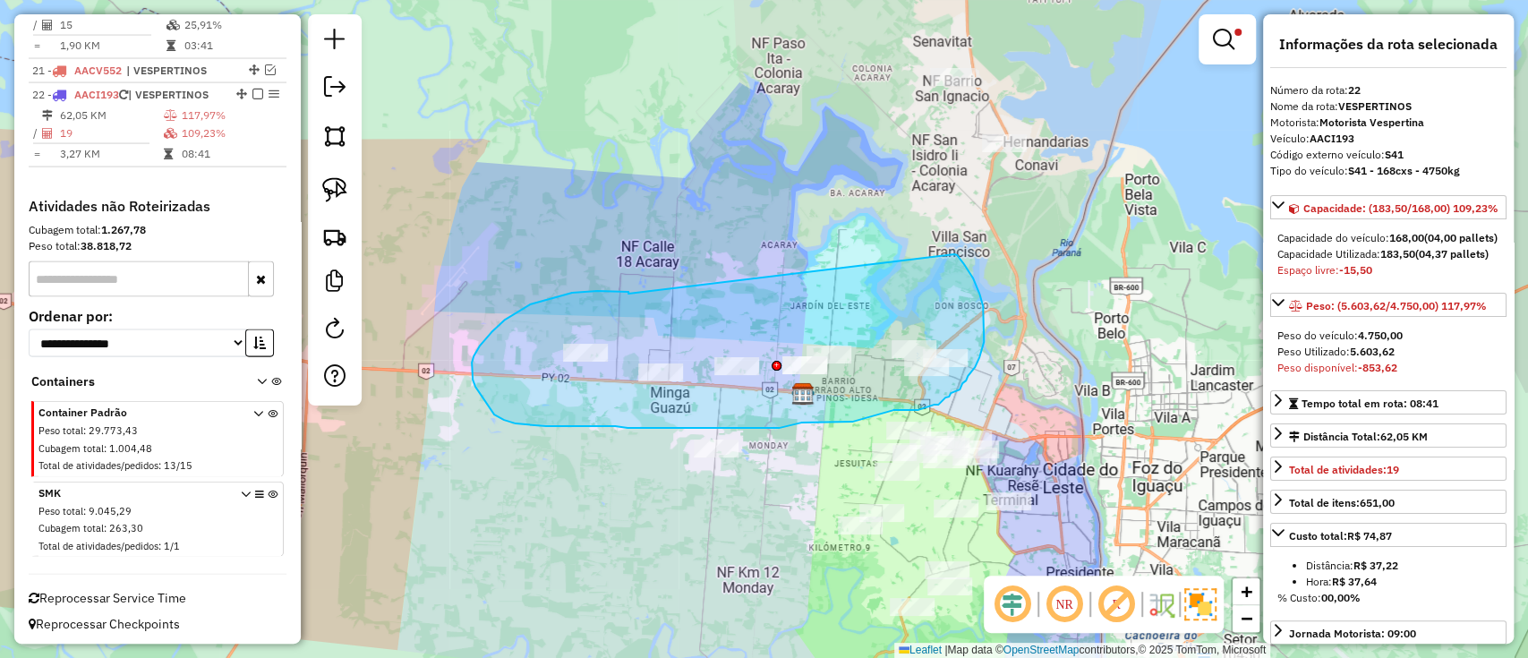
drag, startPoint x: 572, startPoint y: 293, endPoint x: 951, endPoint y: 254, distance: 381.4
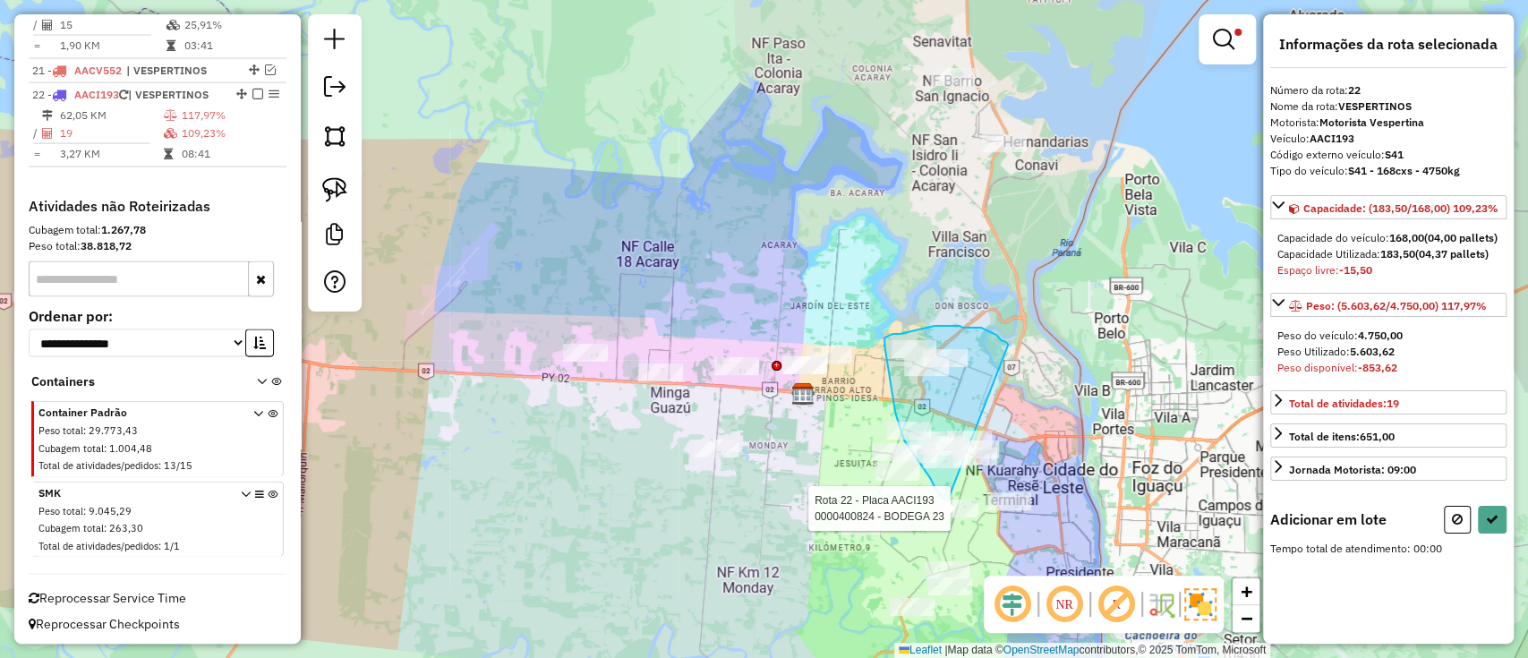
click at [949, 503] on div "Rota 22 - Placa AACI193 0000024022 - FRANCO LOPEZ JULIO CESAR Rota 22 - Placa A…" at bounding box center [764, 329] width 1528 height 658
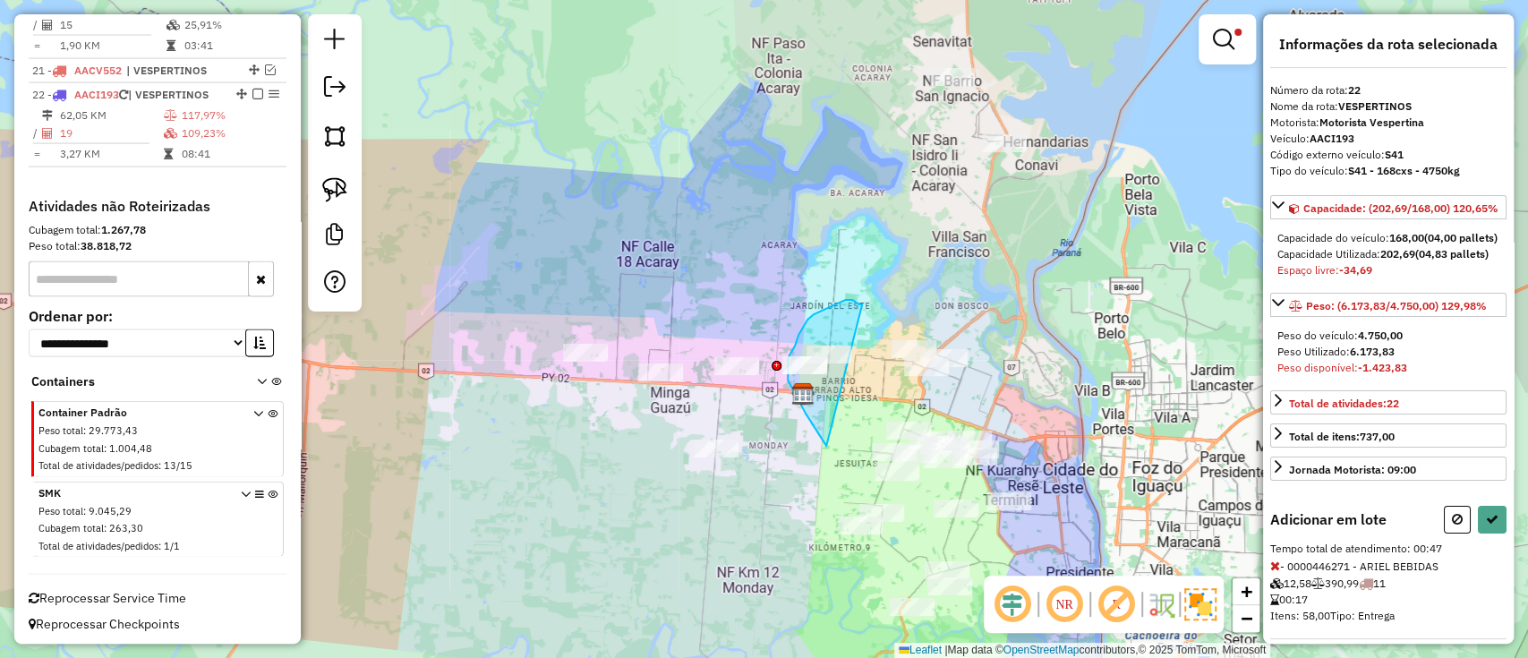
drag, startPoint x: 862, startPoint y: 304, endPoint x: 896, endPoint y: 490, distance: 189.2
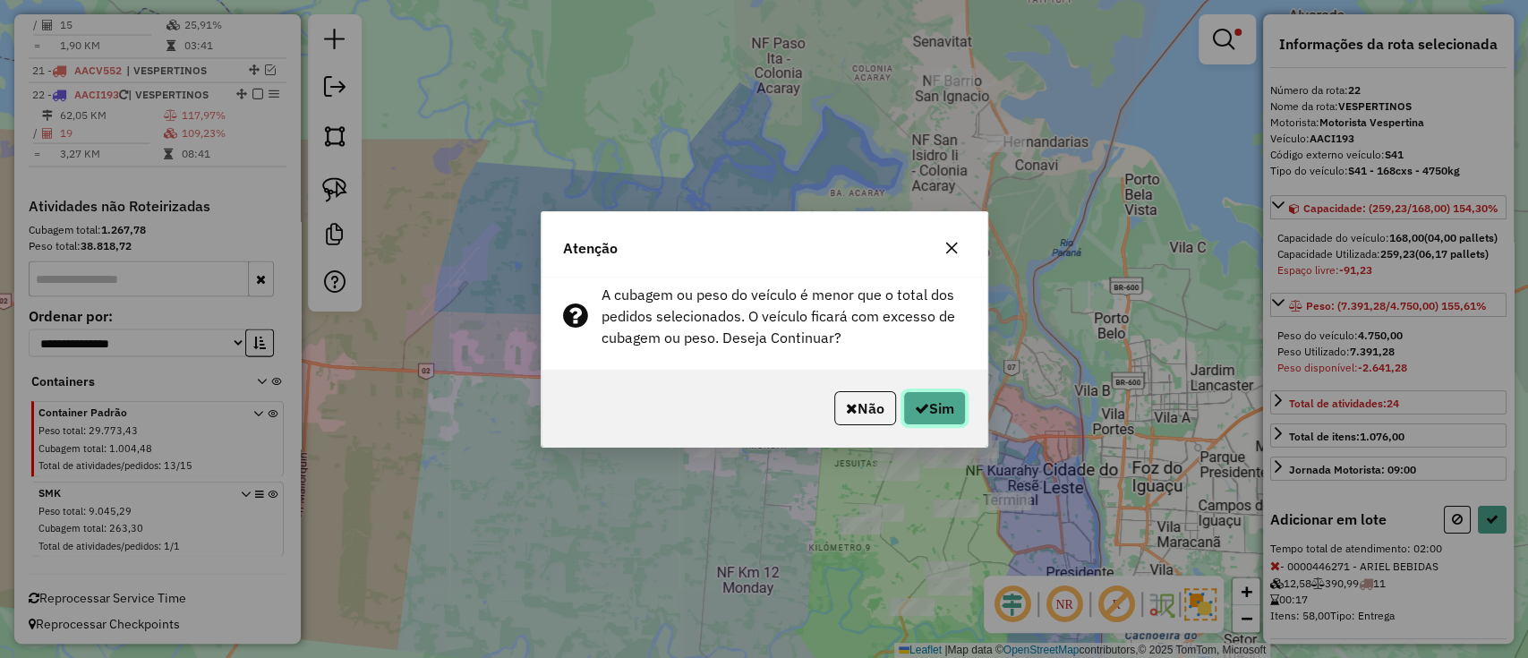
drag, startPoint x: 945, startPoint y: 392, endPoint x: 944, endPoint y: 381, distance: 10.8
click at [943, 392] on button "Sim" at bounding box center [934, 408] width 63 height 34
select select "**********"
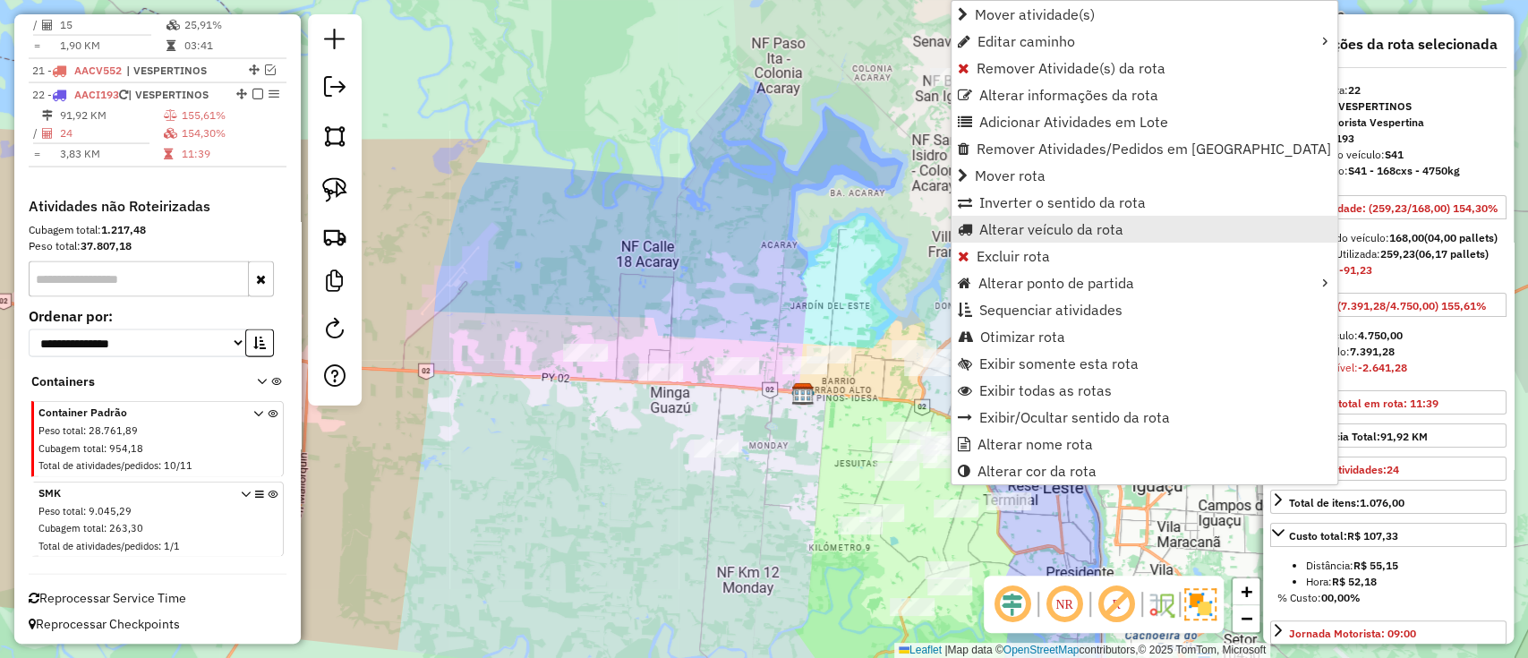
click at [1035, 226] on span "Alterar veículo da rota" at bounding box center [1051, 229] width 144 height 14
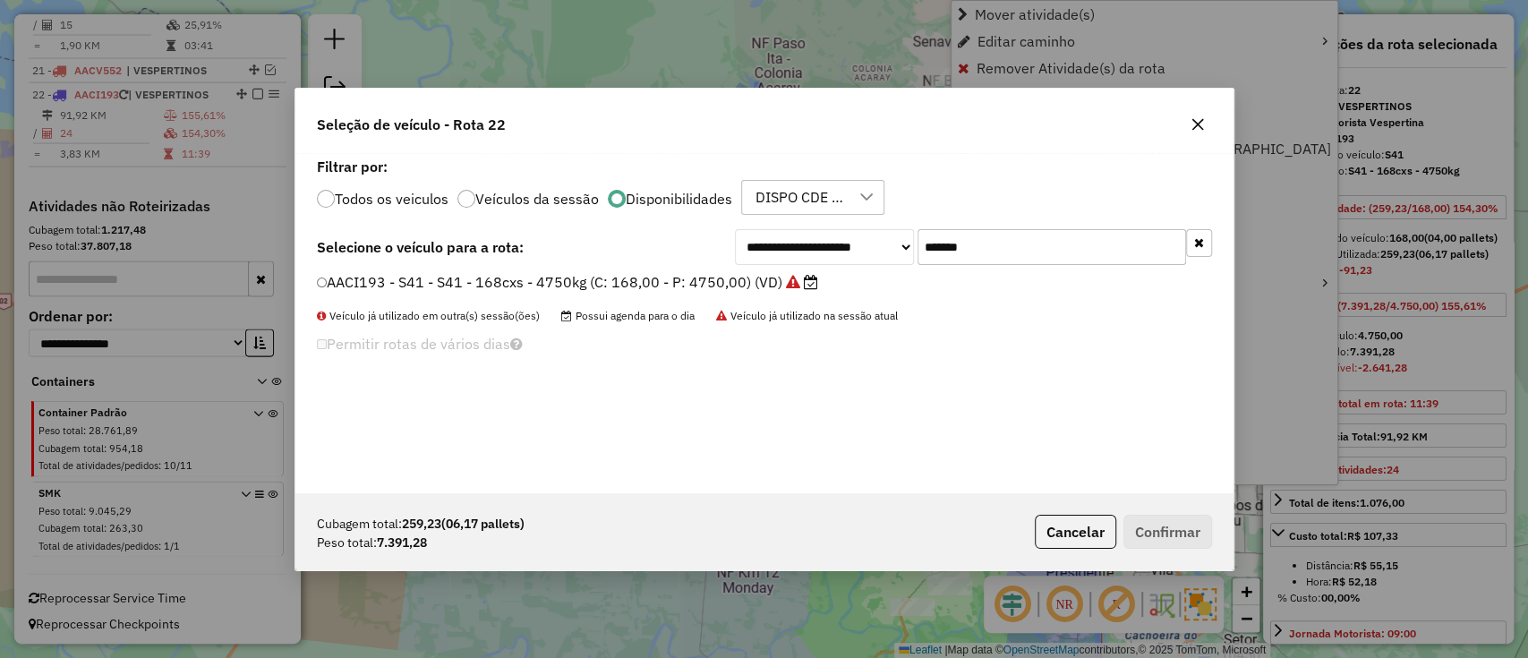
scroll to position [9, 5]
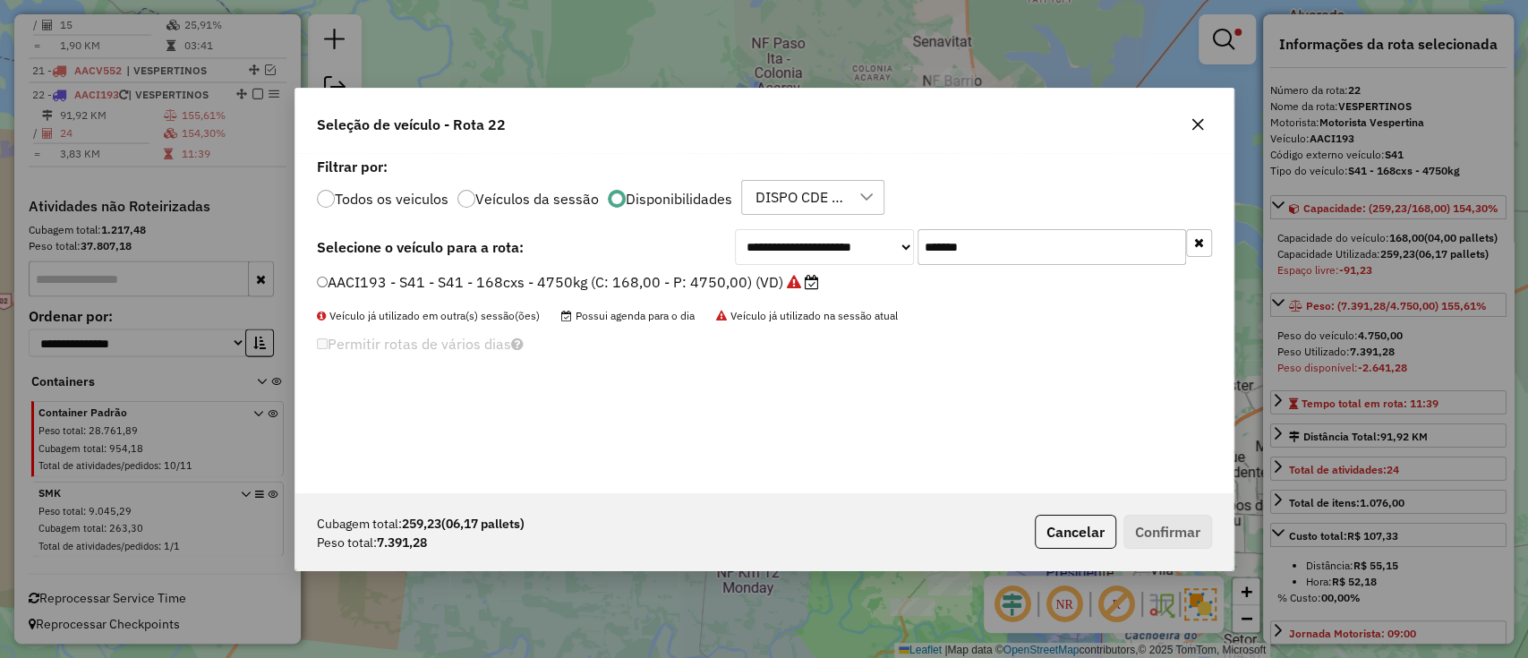
drag, startPoint x: 1021, startPoint y: 237, endPoint x: 890, endPoint y: 241, distance: 130.7
click at [890, 241] on div "**********" at bounding box center [973, 247] width 477 height 36
click at [745, 292] on label "AACI193 - S41 - S41 - 168cxs - 4750kg (C: 168,00 - P: 4750,00) (VD)" at bounding box center [568, 281] width 503 height 21
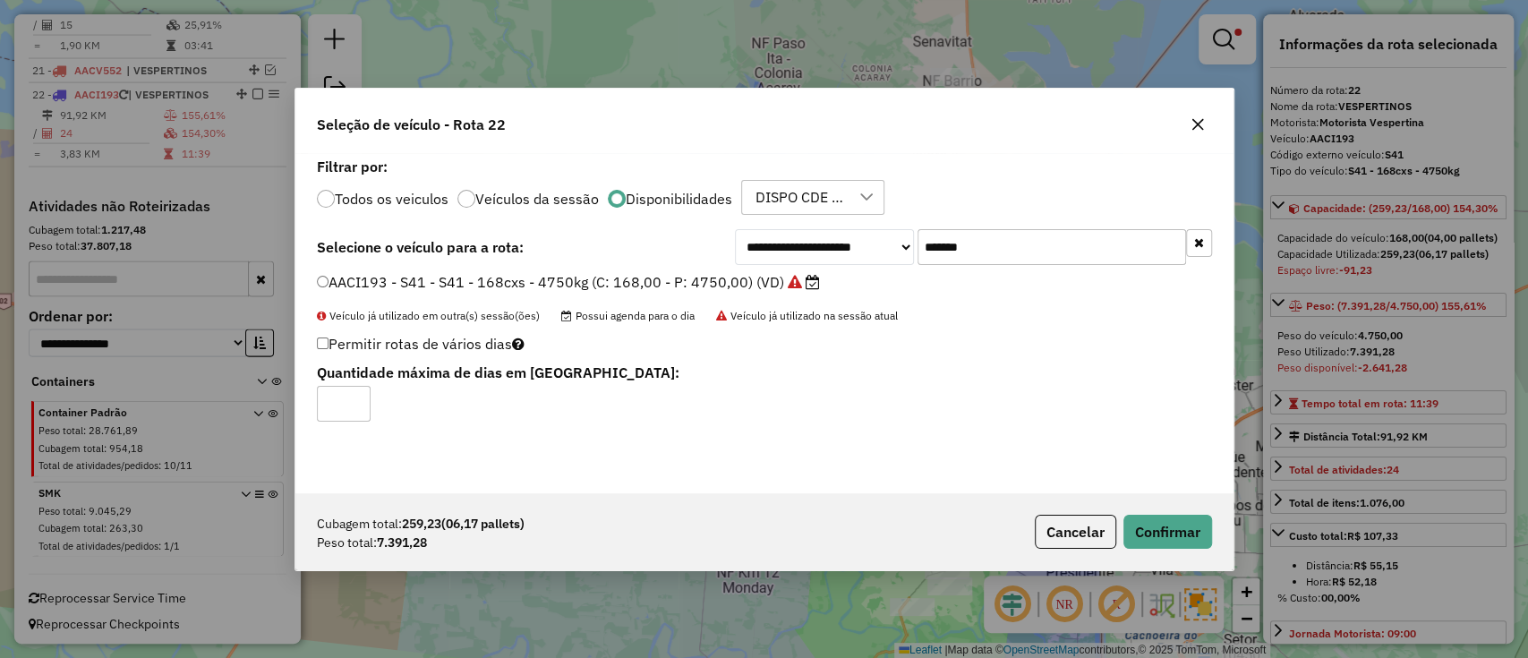
click at [1180, 558] on div "Cubagem total: 259,23 (06,17 pallets) Peso total: 7.391,28 Cancelar Confirmar" at bounding box center [764, 531] width 938 height 77
click at [951, 235] on input "*******" at bounding box center [1051, 247] width 268 height 36
paste input "text"
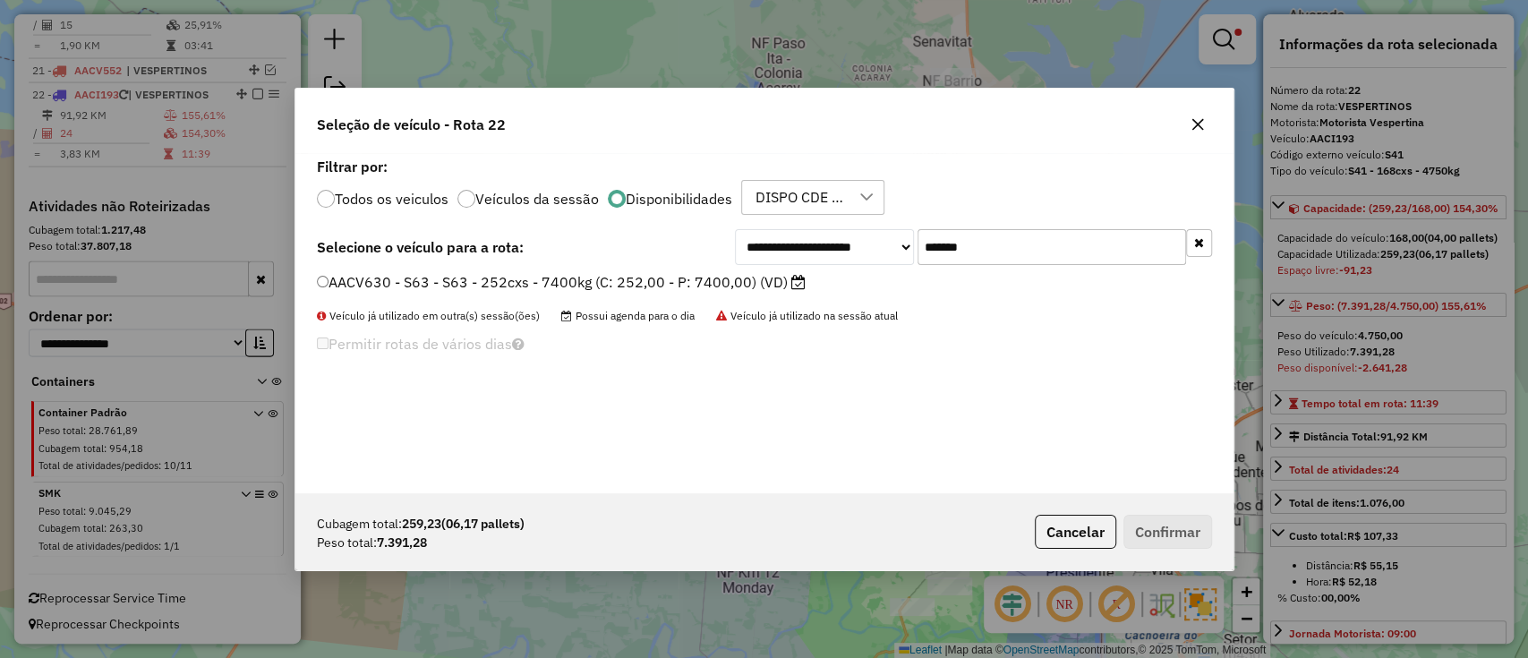
type input "*******"
click at [687, 302] on div "AACV630 - S63 - S63 - 252cxs - 7400kg (C: 252,00 - P: 7400,00) (VD)" at bounding box center [764, 290] width 916 height 36
drag, startPoint x: 699, startPoint y: 285, endPoint x: 710, endPoint y: 285, distance: 10.7
click at [699, 283] on label "AACV630 - S63 - S63 - 252cxs - 7400kg (C: 252,00 - P: 7400,00) (VD)" at bounding box center [561, 281] width 489 height 21
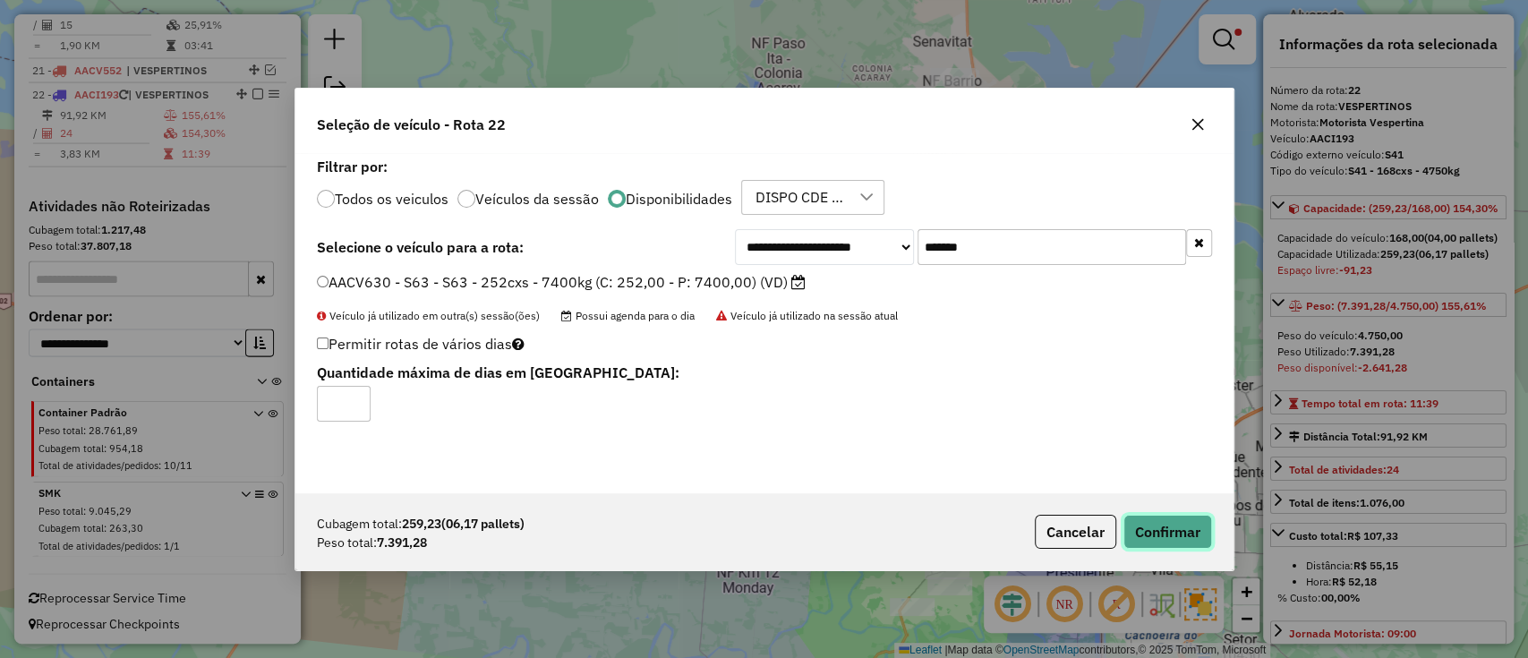
click at [1148, 529] on button "Confirmar" at bounding box center [1167, 532] width 89 height 34
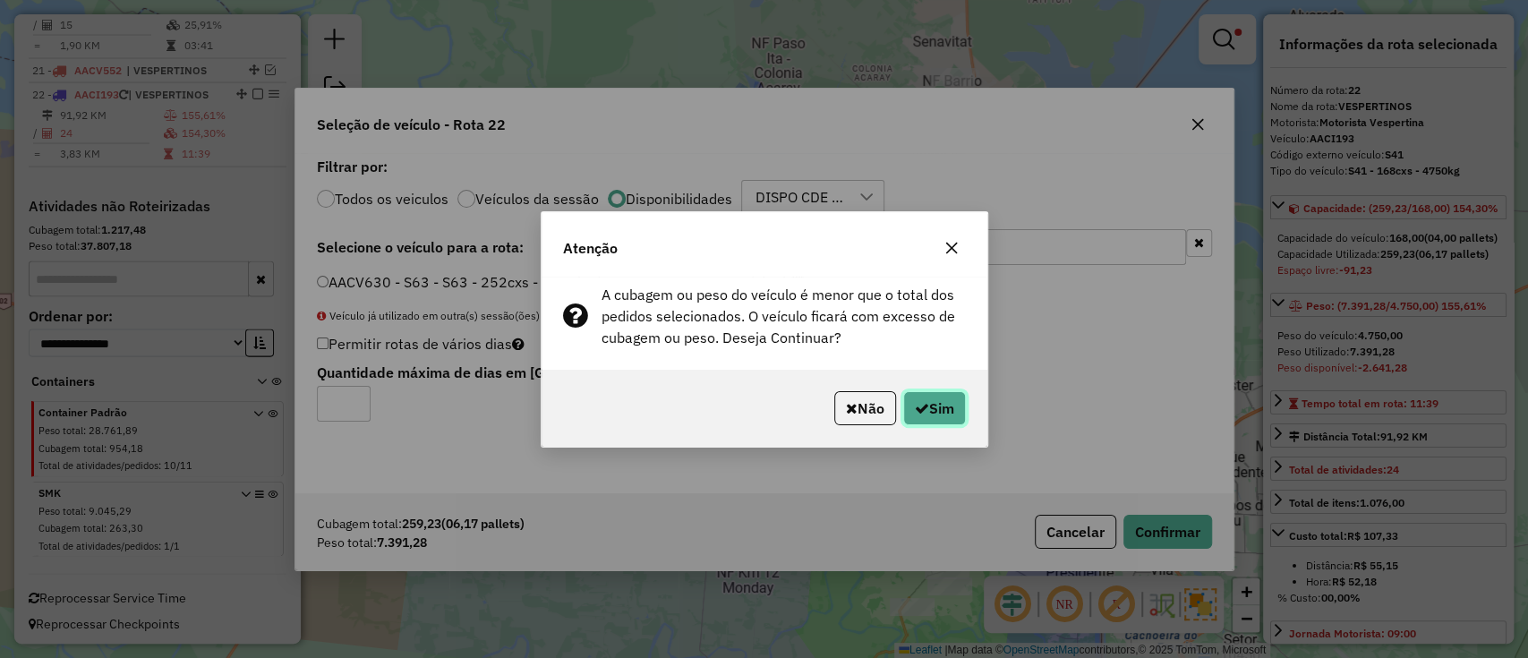
click at [946, 422] on button "Sim" at bounding box center [934, 408] width 63 height 34
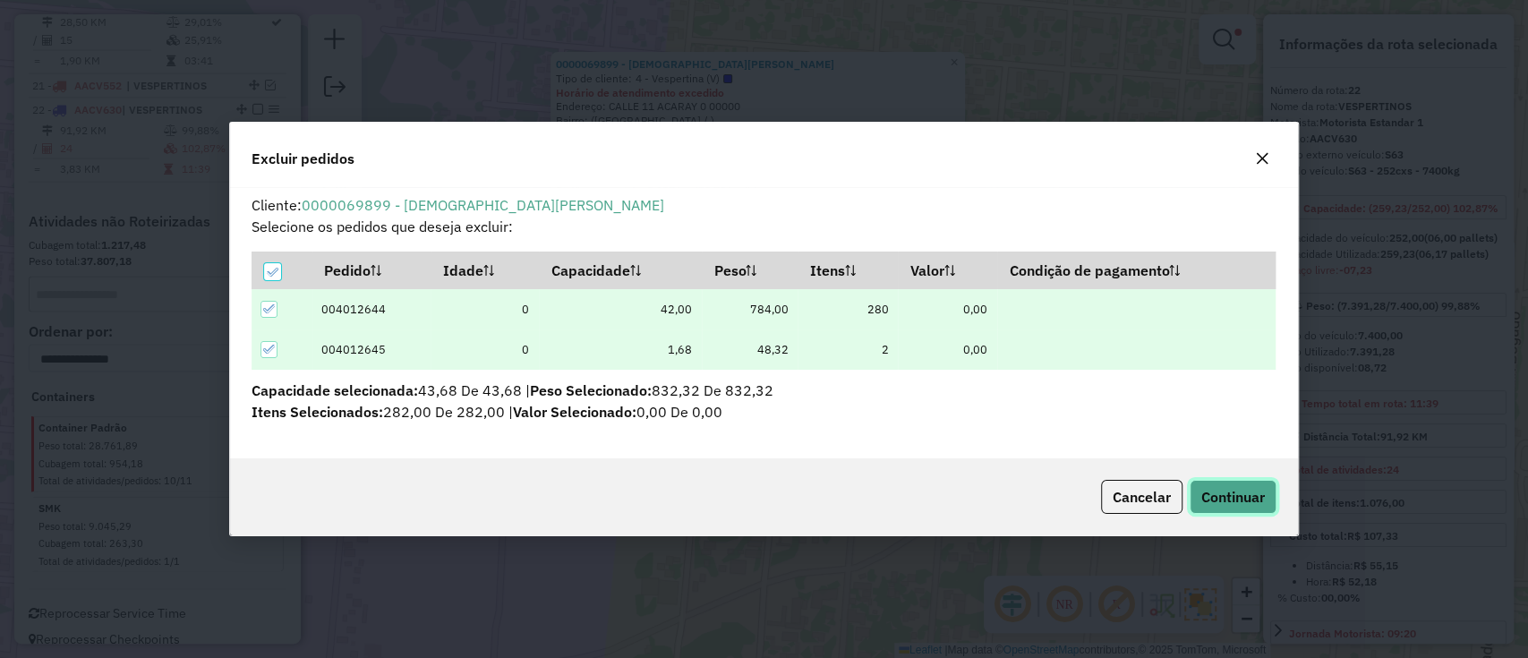
click at [1267, 492] on button "Continuar" at bounding box center [1232, 497] width 87 height 34
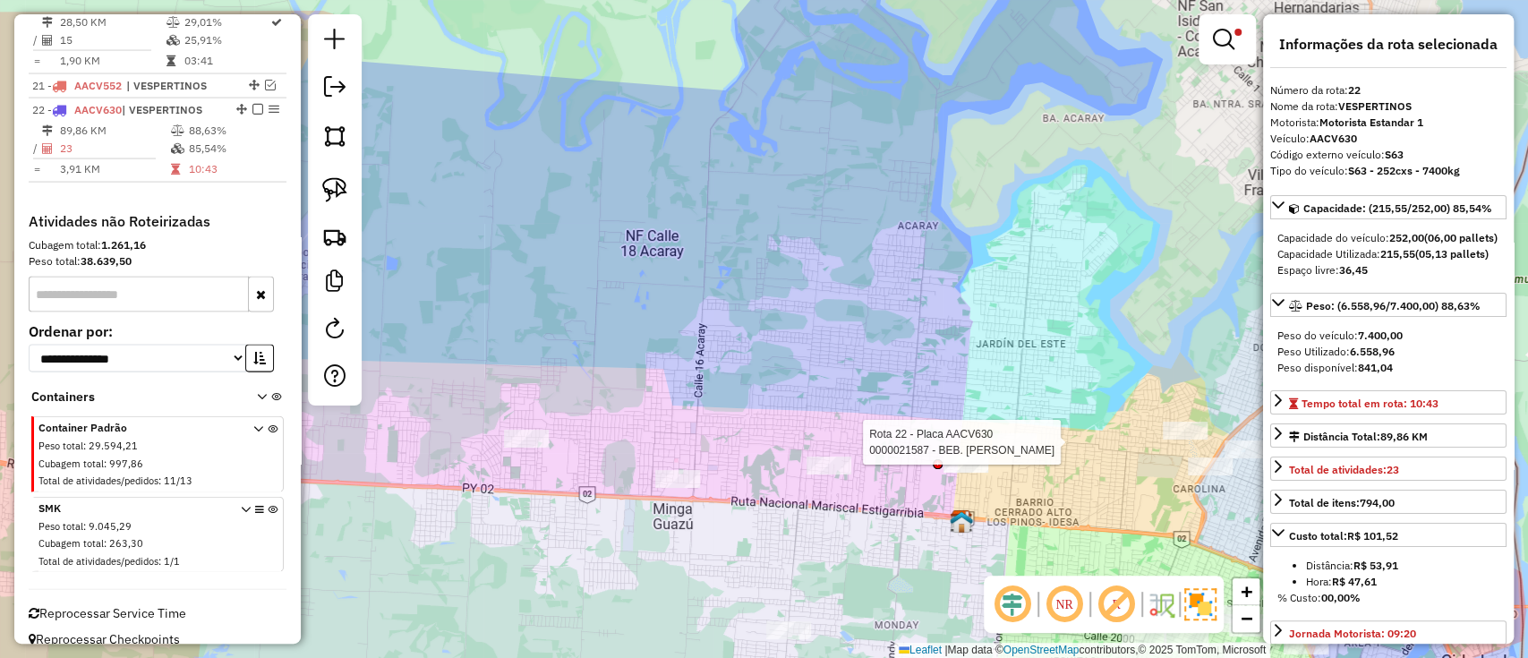
click at [1014, 451] on div at bounding box center [1014, 442] width 45 height 18
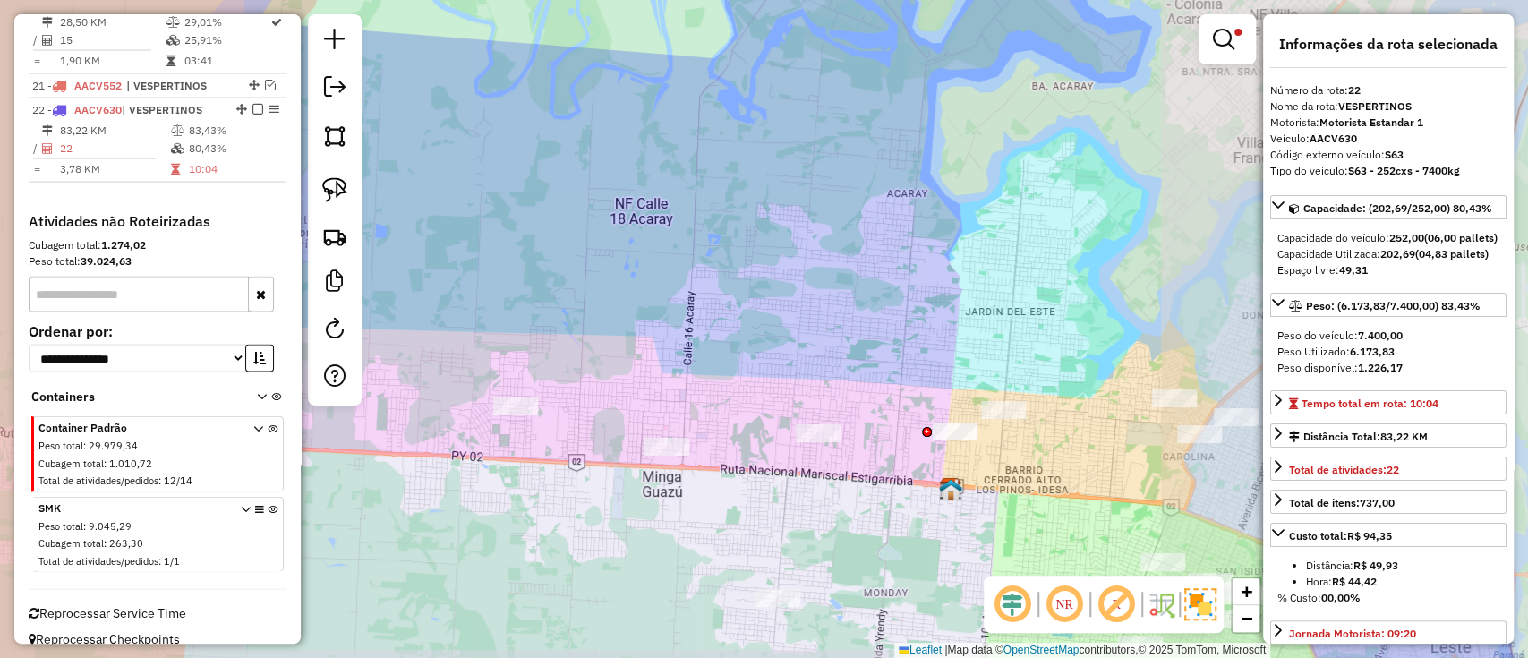
drag, startPoint x: 1067, startPoint y: 455, endPoint x: 442, endPoint y: 447, distance: 624.7
click at [442, 447] on div "Limpar filtros Janela de atendimento Grade de atendimento Capacidade Transporta…" at bounding box center [764, 329] width 1528 height 658
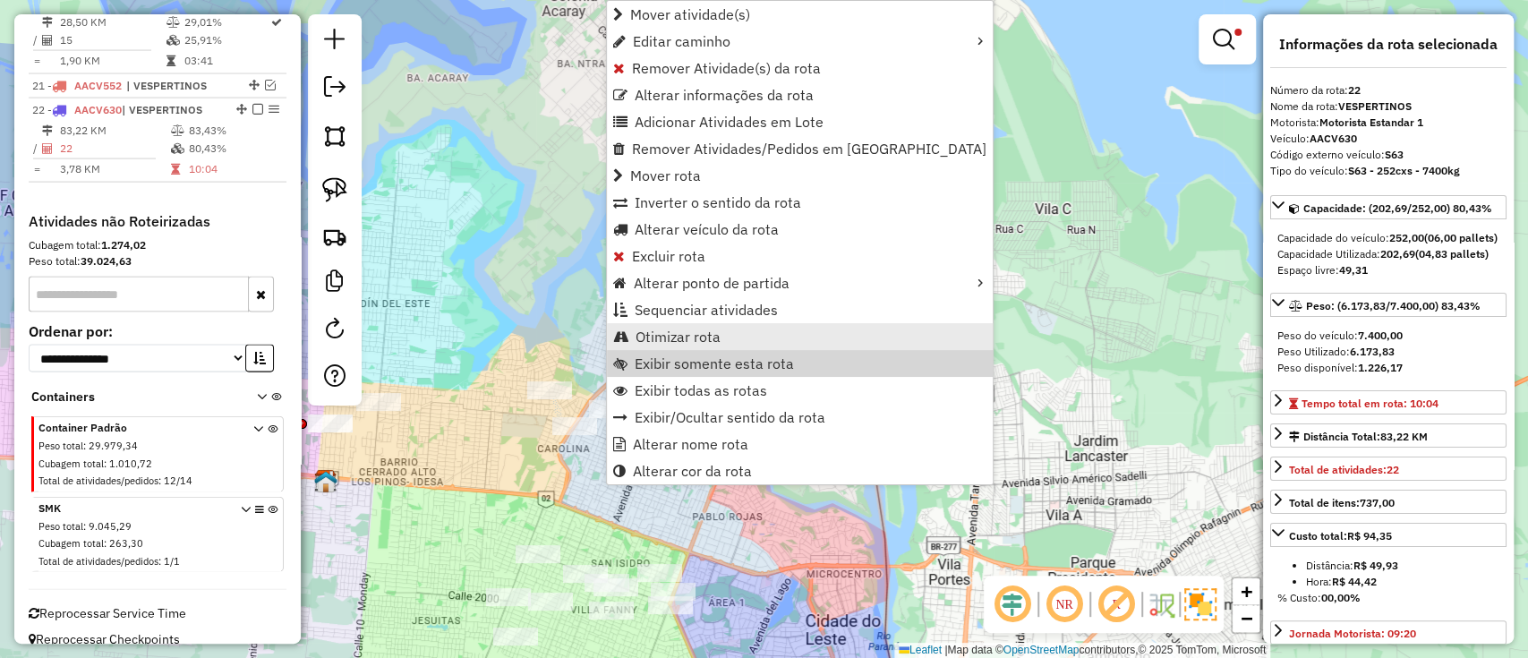
click at [713, 340] on span "Otimizar rota" at bounding box center [677, 336] width 85 height 14
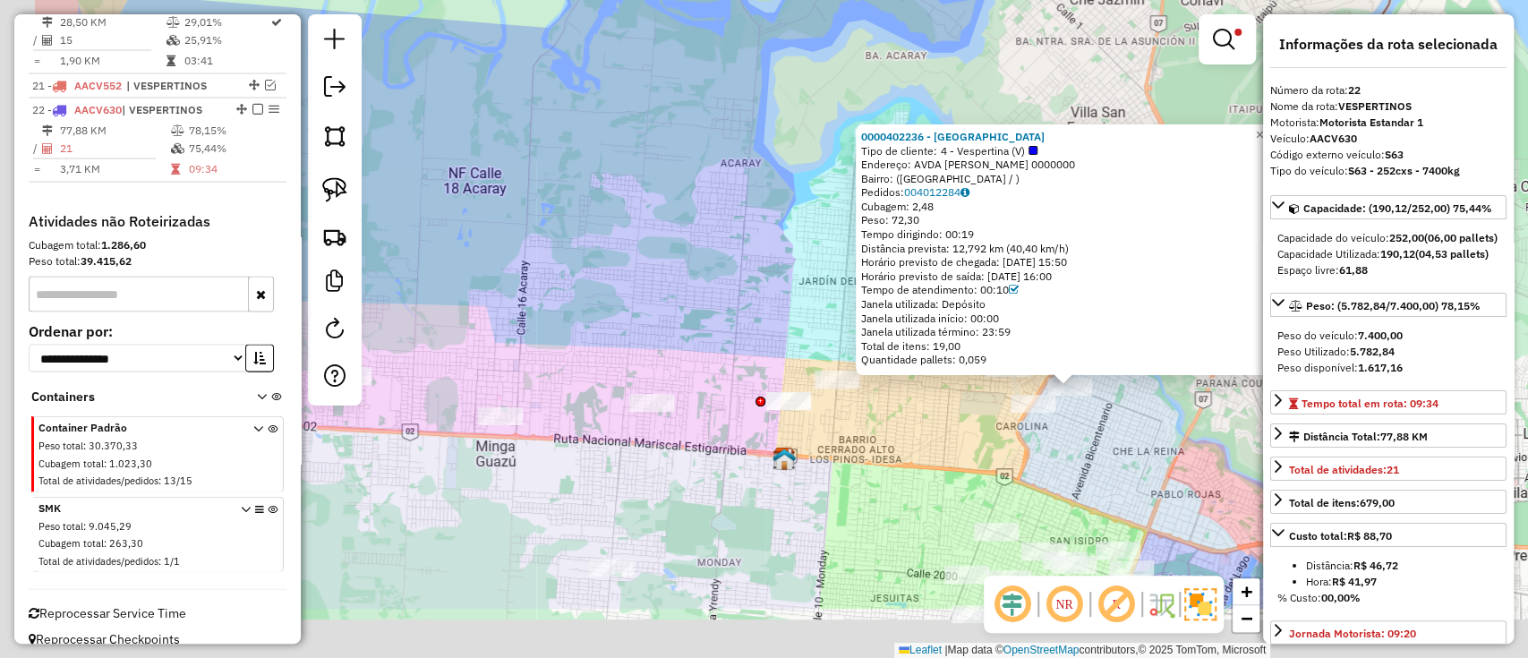
drag, startPoint x: 882, startPoint y: 548, endPoint x: 1074, endPoint y: 419, distance: 230.8
click at [1077, 419] on div "0000402236 - SANTO DOMINGO Tipo de cliente: 4 - Vespertina (V) Endereço: AVDA J…" at bounding box center [764, 329] width 1528 height 658
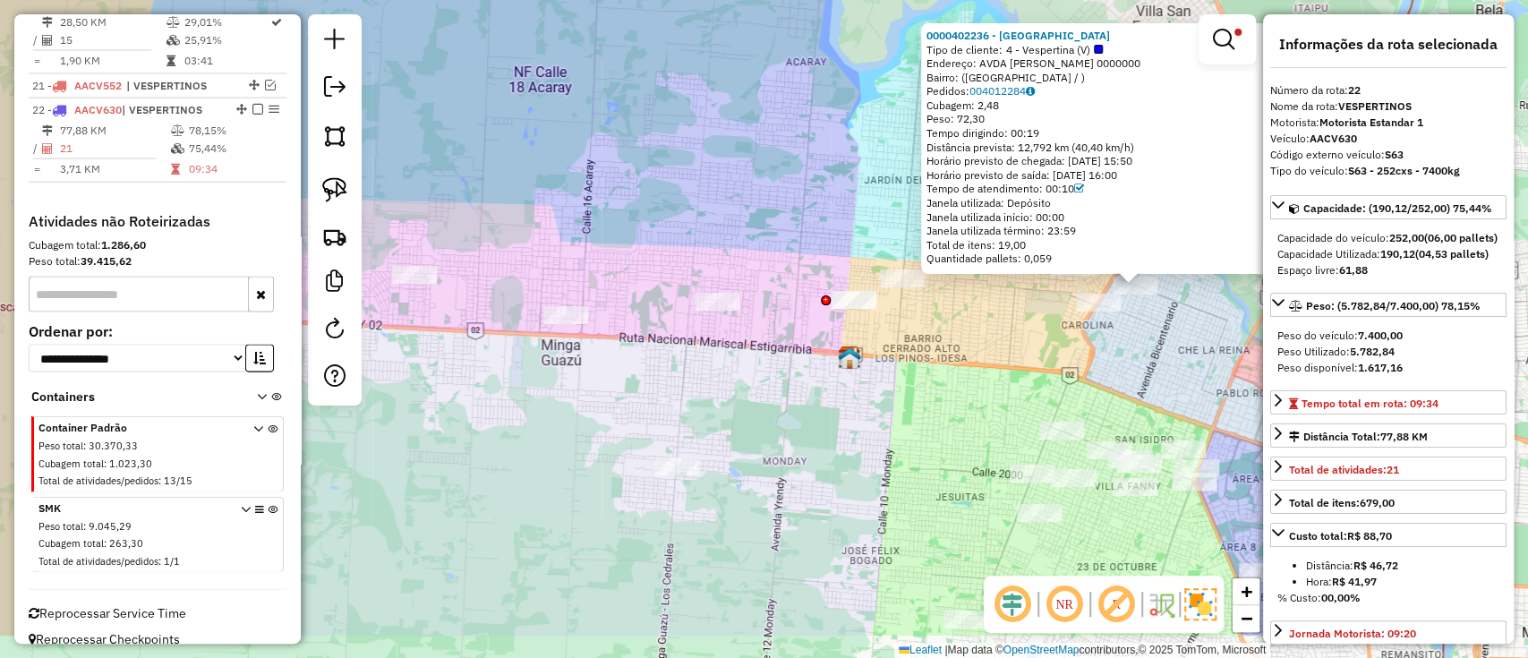
drag, startPoint x: 919, startPoint y: 546, endPoint x: 979, endPoint y: 455, distance: 109.2
click at [979, 455] on div "0000402236 - SANTO DOMINGO Tipo de cliente: 4 - Vespertina (V) Endereço: AVDA J…" at bounding box center [764, 329] width 1528 height 658
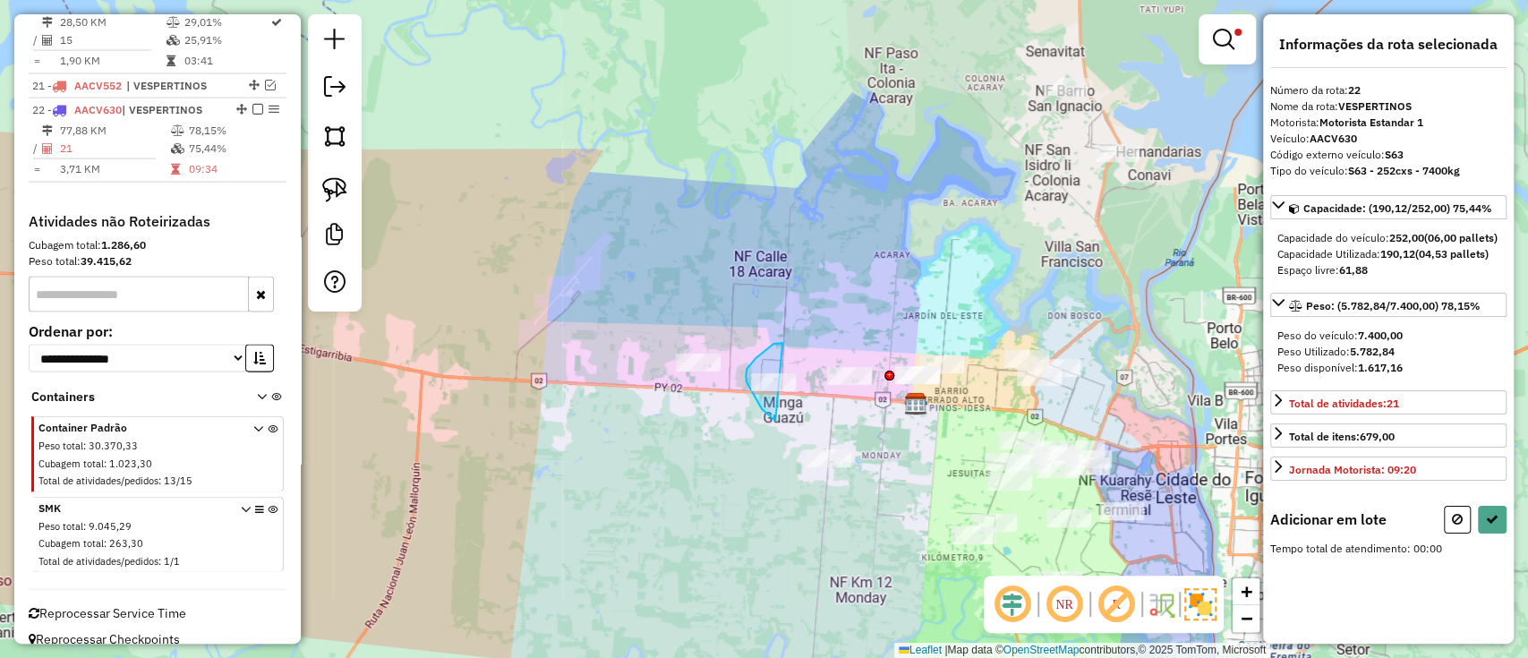
drag, startPoint x: 782, startPoint y: 343, endPoint x: 815, endPoint y: 439, distance: 102.2
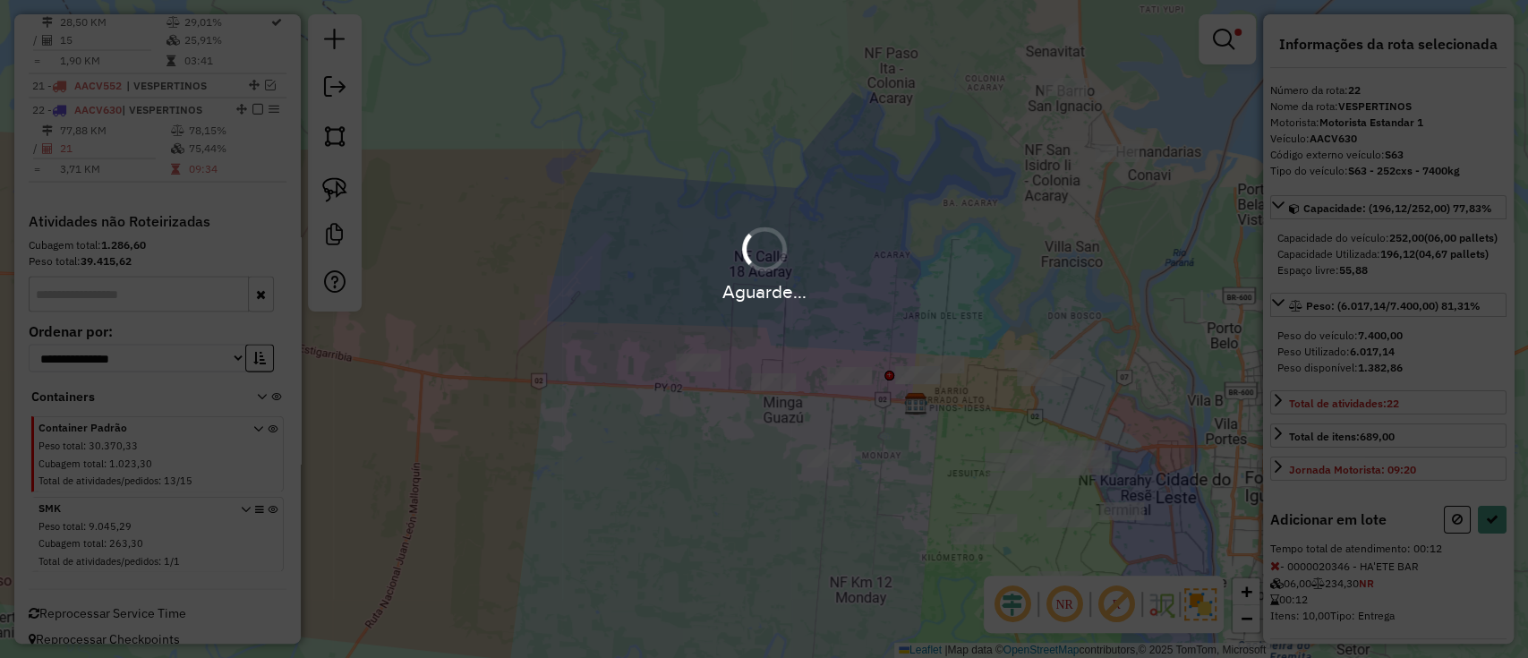
select select "**********"
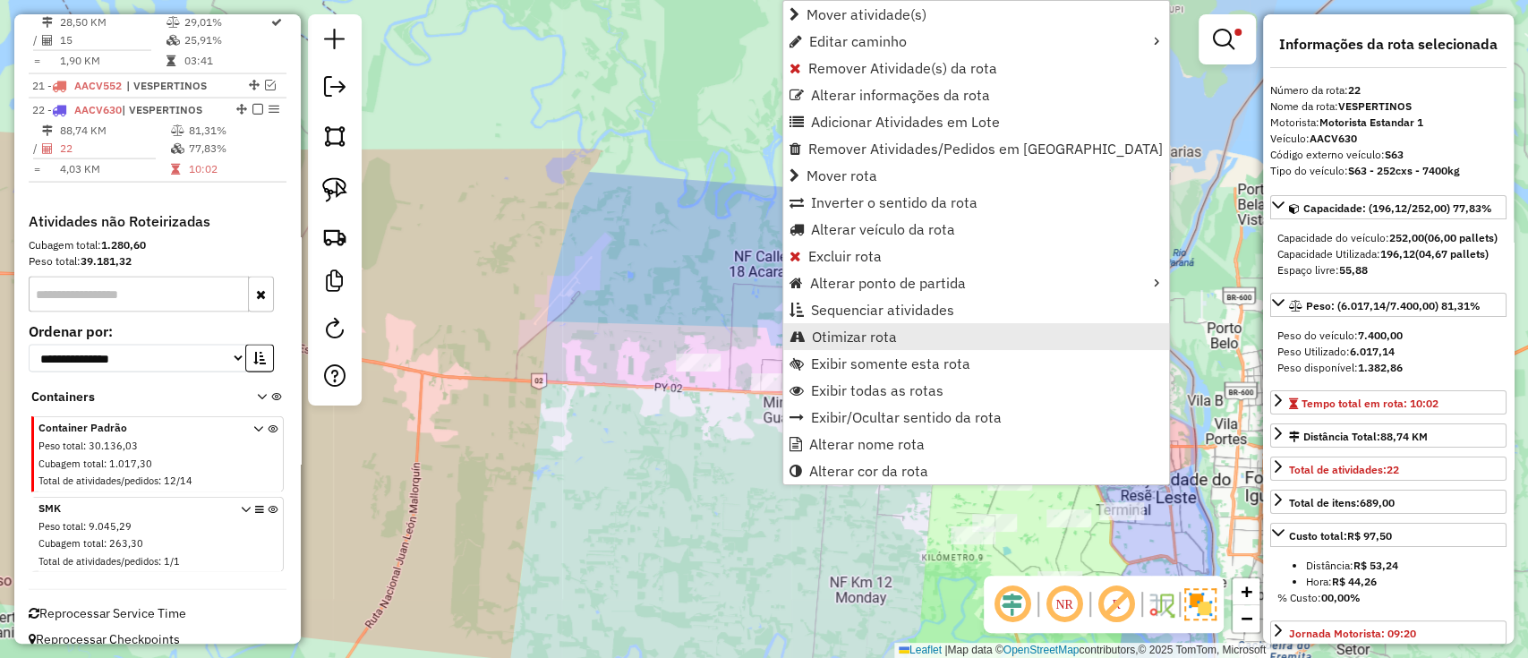
click at [850, 329] on span "Otimizar rota" at bounding box center [854, 336] width 85 height 14
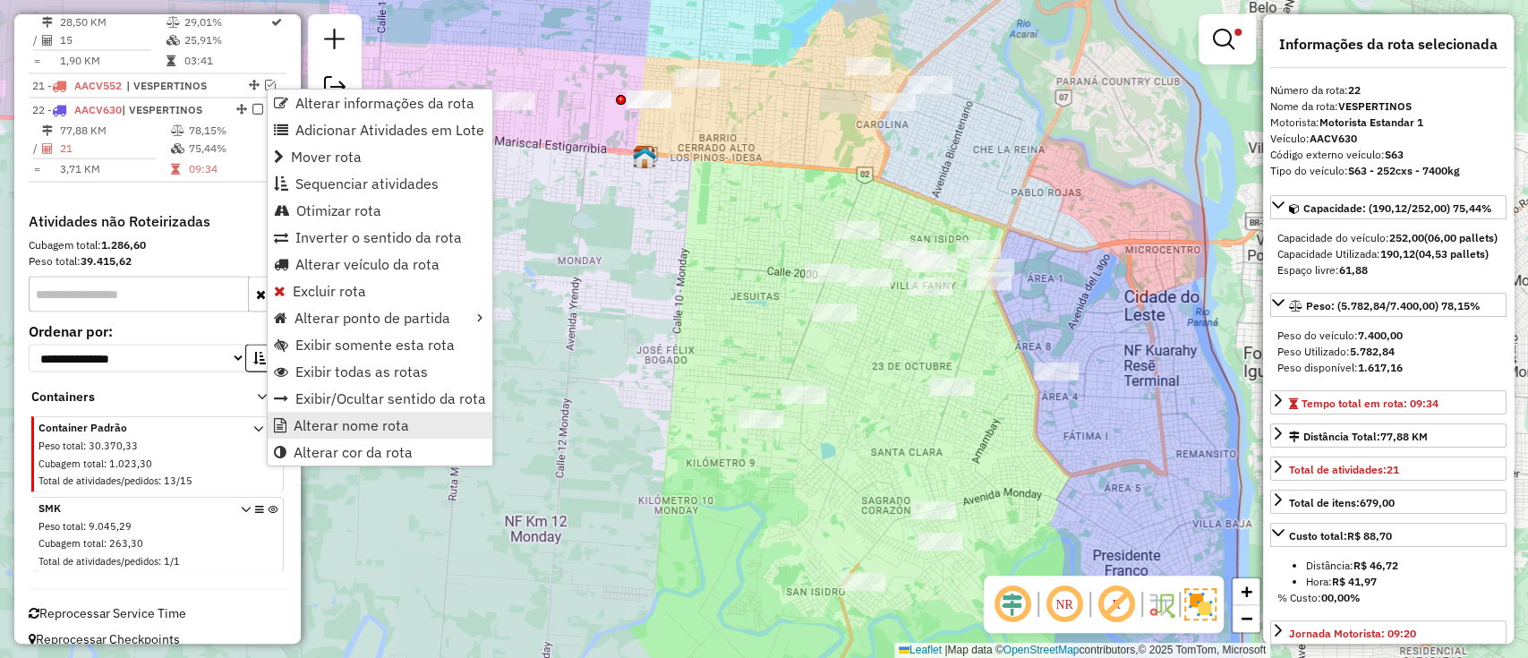
click at [330, 412] on link "Alterar nome rota" at bounding box center [380, 425] width 225 height 27
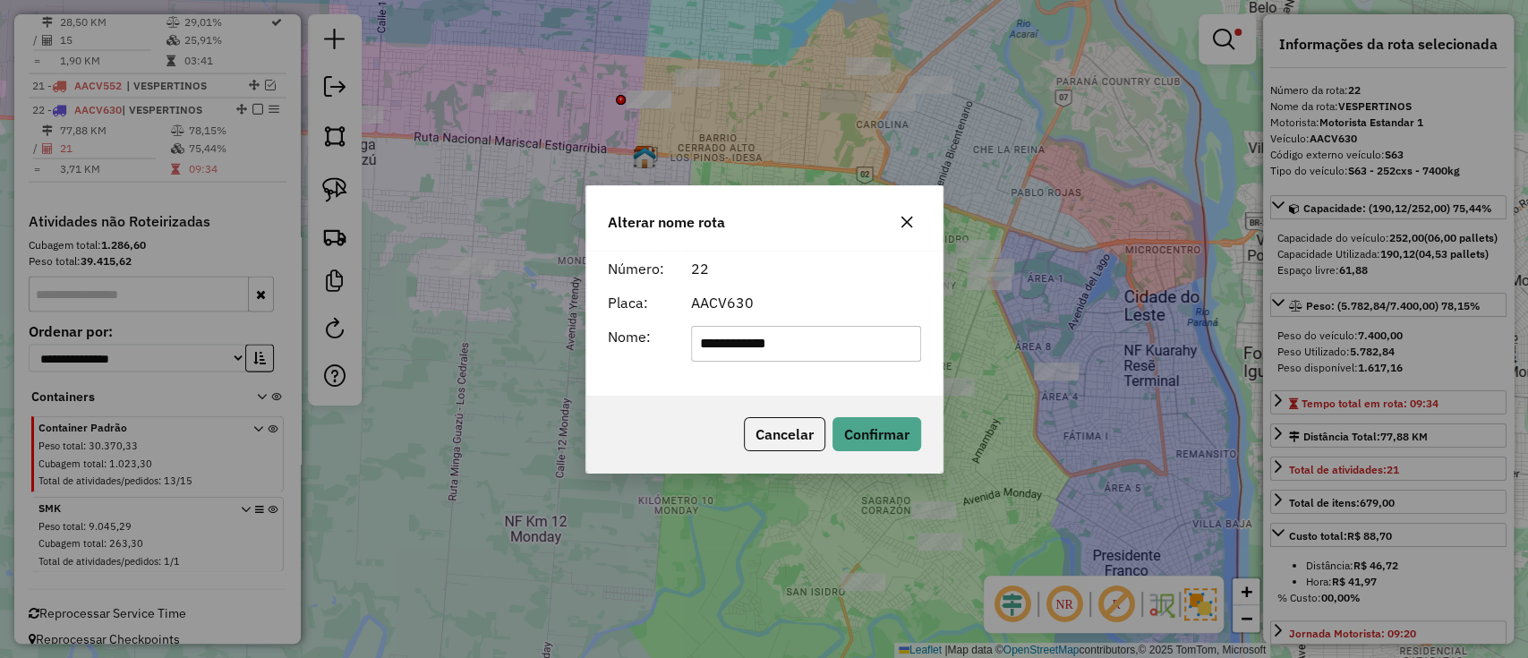
click at [827, 344] on input "**********" at bounding box center [806, 344] width 230 height 36
click at [872, 427] on button "Confirmar" at bounding box center [876, 434] width 89 height 34
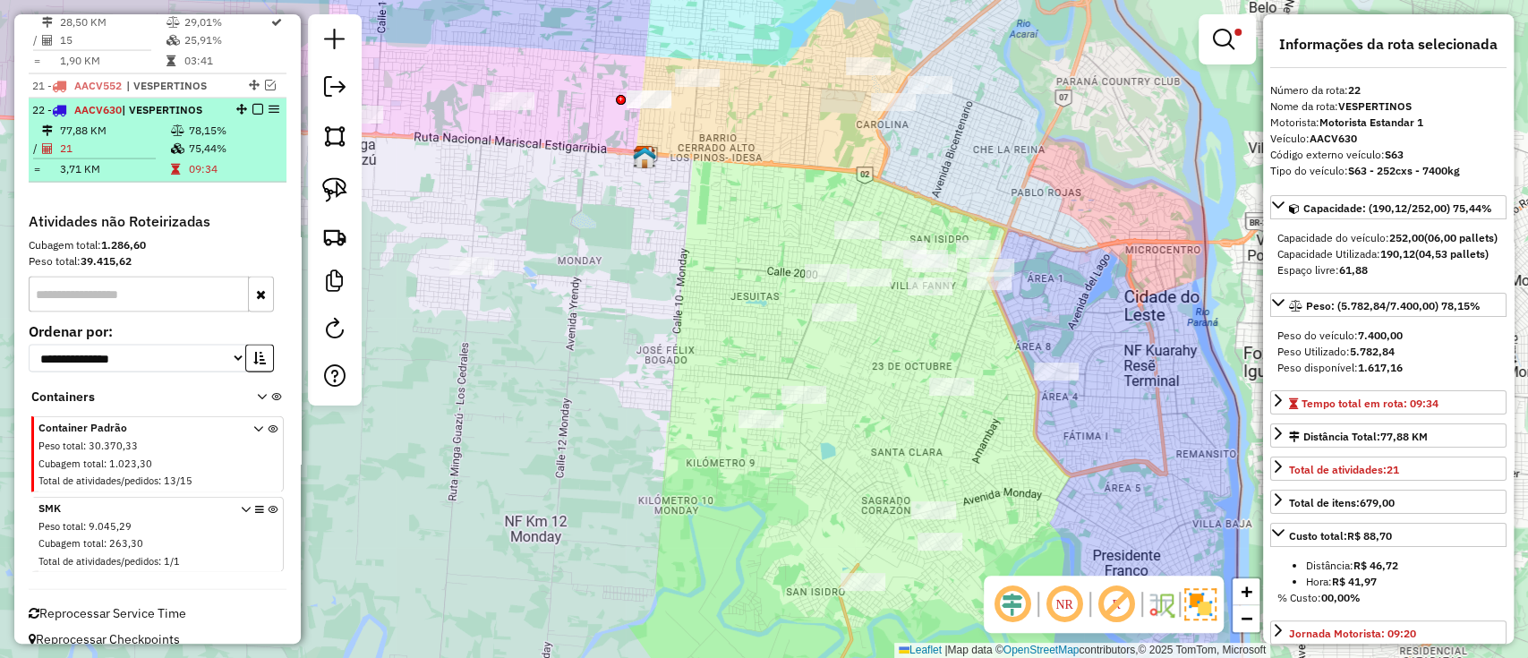
click at [252, 104] on em at bounding box center [257, 109] width 11 height 11
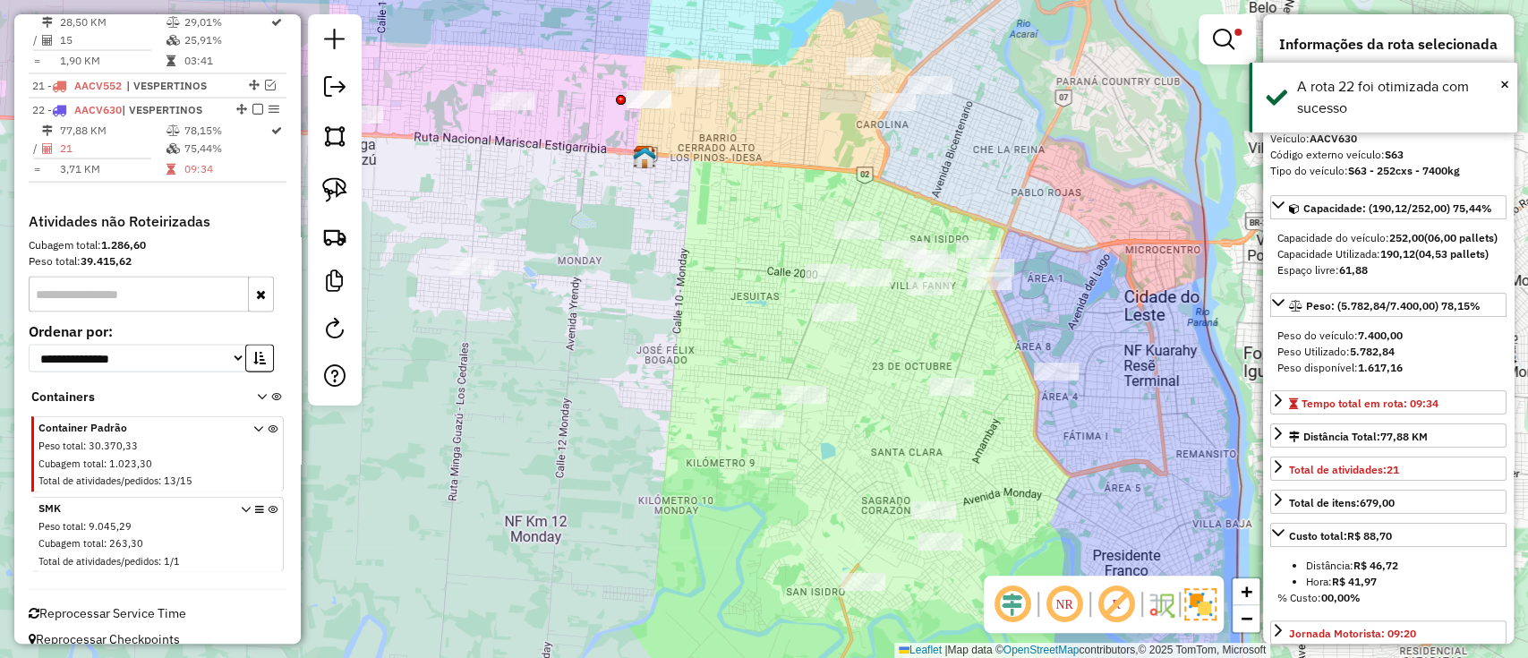
click at [259, 99] on li "22 - AACV630 | VESPERTINOS 77,88 KM 78,15% / 21 75,44% = 3,71 KM 09:34" at bounding box center [158, 140] width 258 height 84
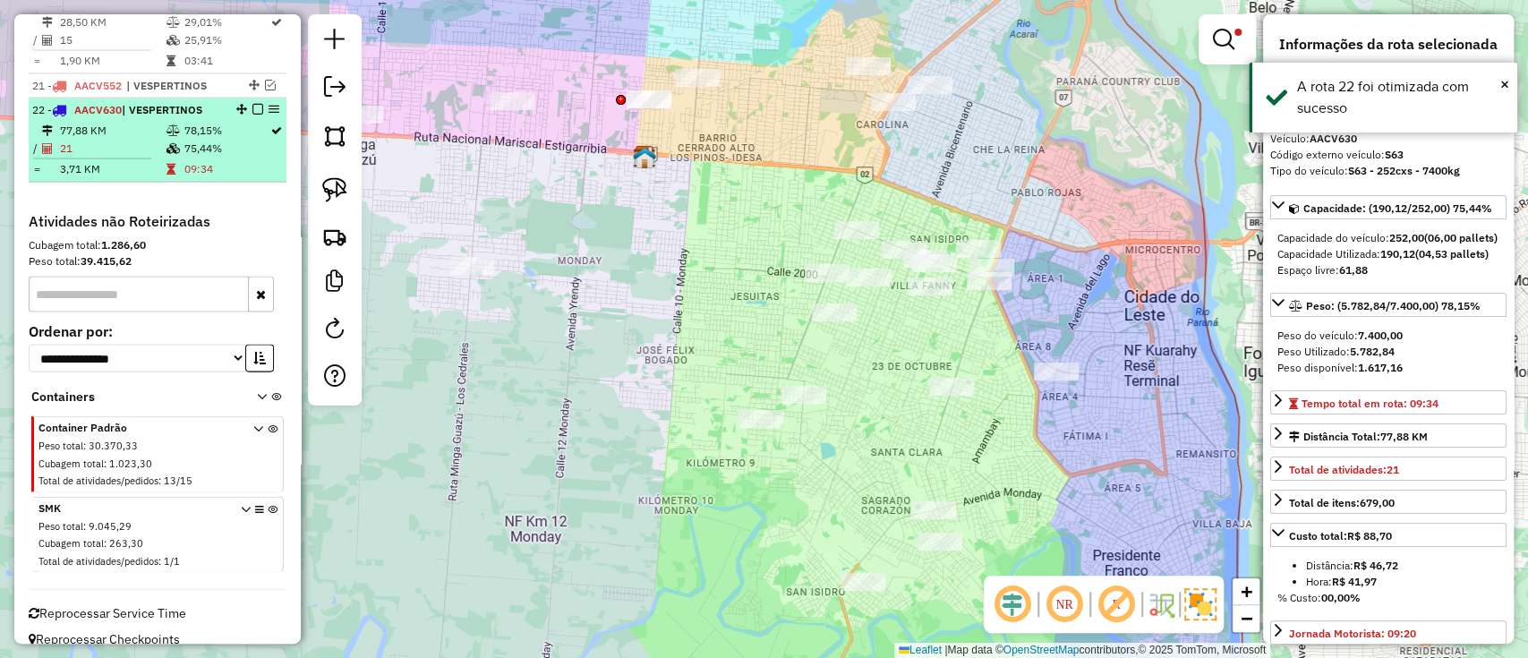
click at [252, 104] on em at bounding box center [257, 109] width 11 height 11
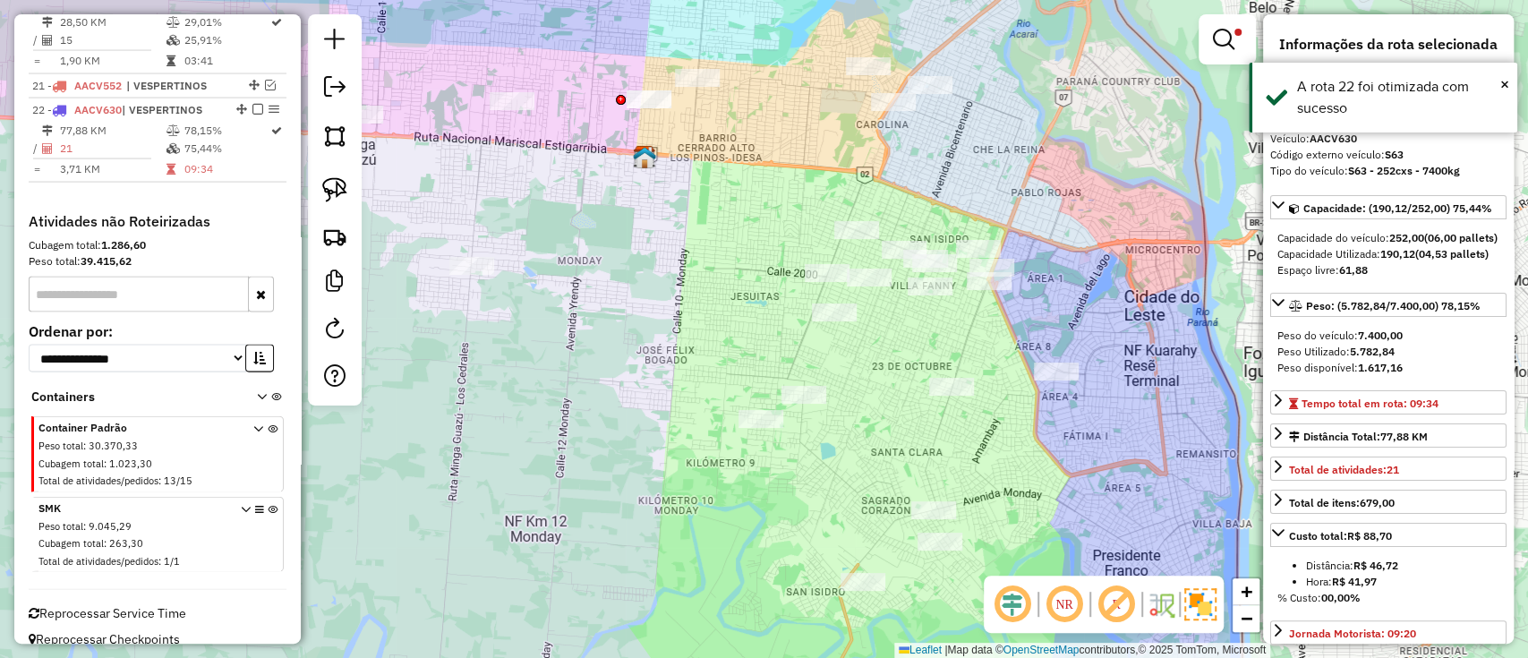
scroll to position [2445, 0]
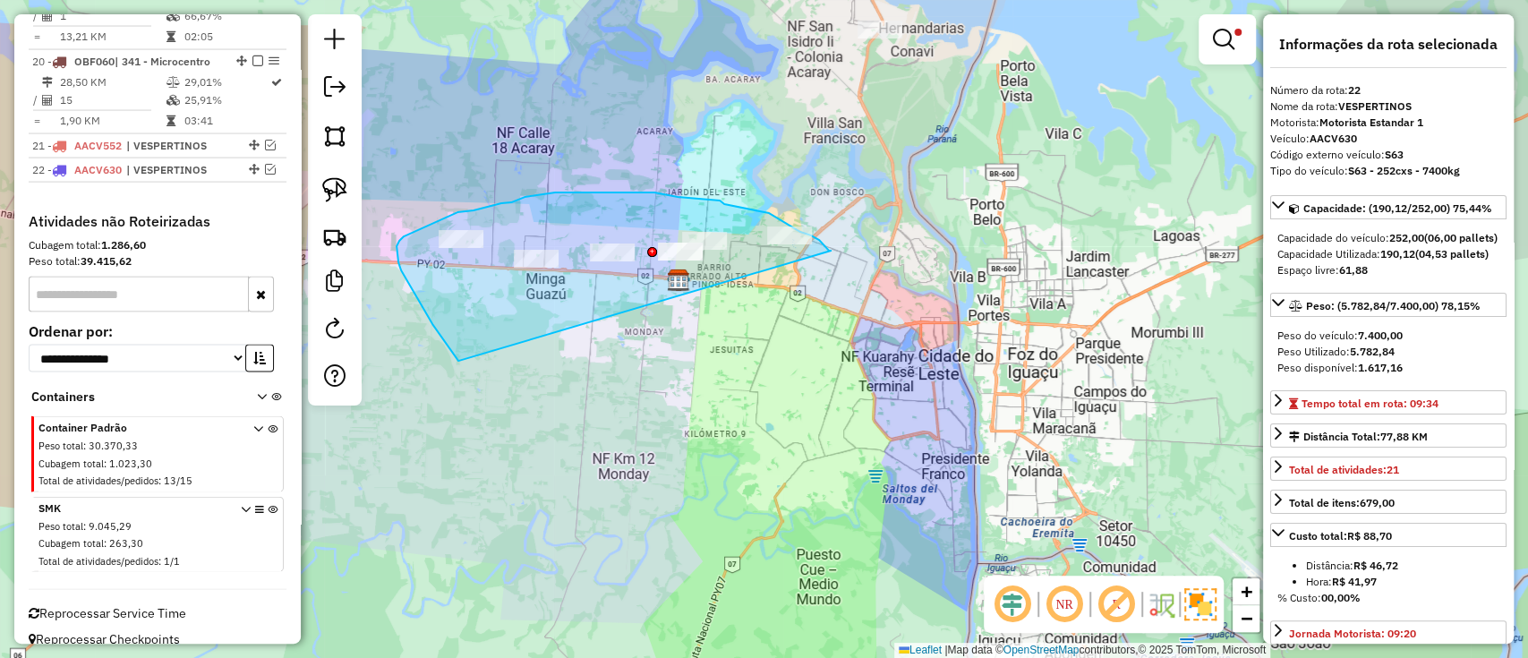
drag, startPoint x: 830, startPoint y: 251, endPoint x: 515, endPoint y: 387, distance: 343.5
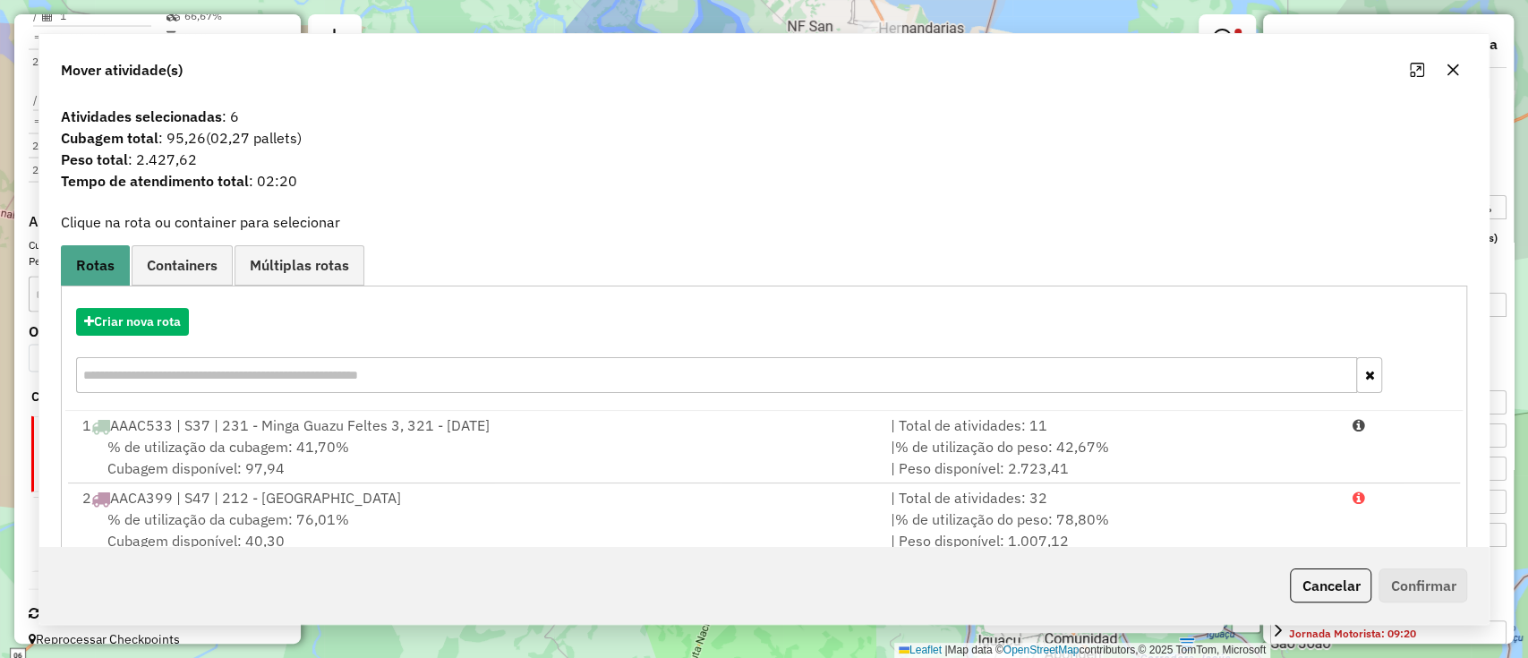
scroll to position [0, 0]
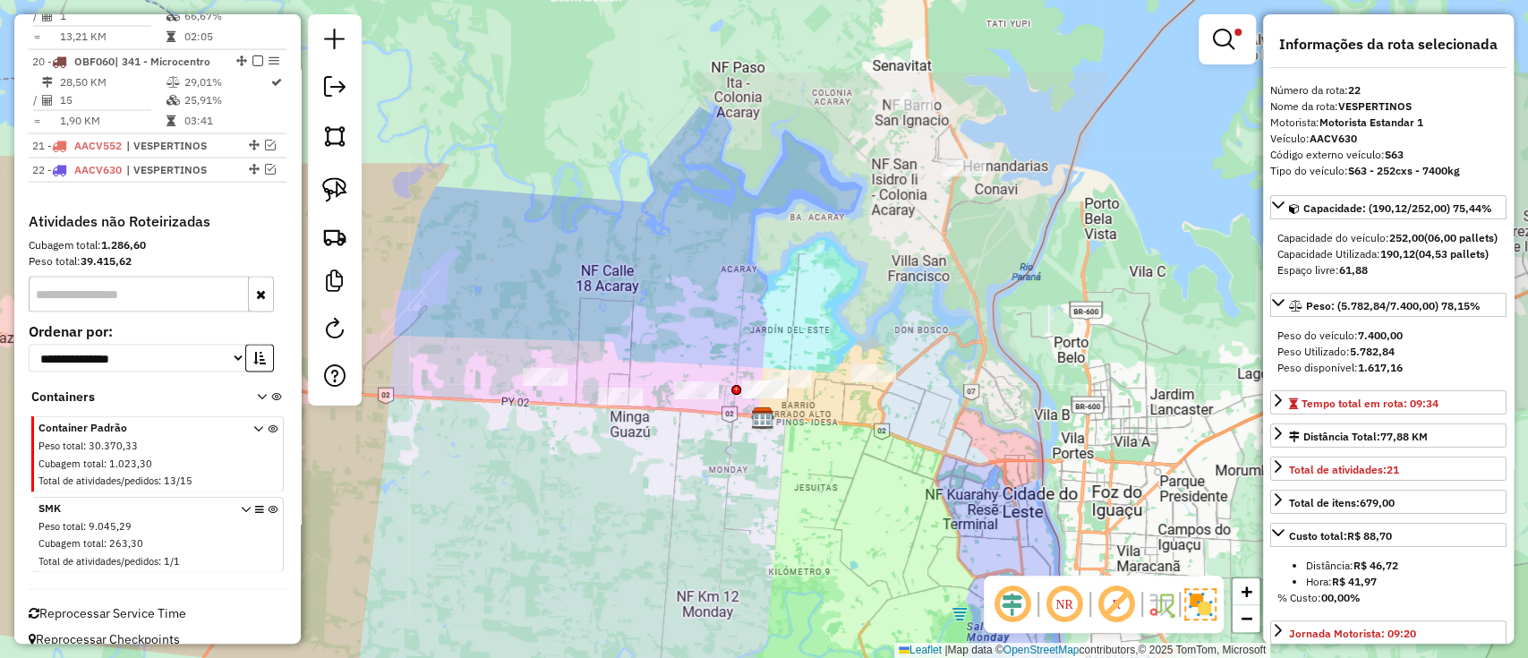
drag, startPoint x: 635, startPoint y: 328, endPoint x: 733, endPoint y: 447, distance: 154.6
click at [713, 456] on div "Limpar filtros Janela de atendimento Grade de atendimento Capacidade Transporta…" at bounding box center [764, 329] width 1528 height 658
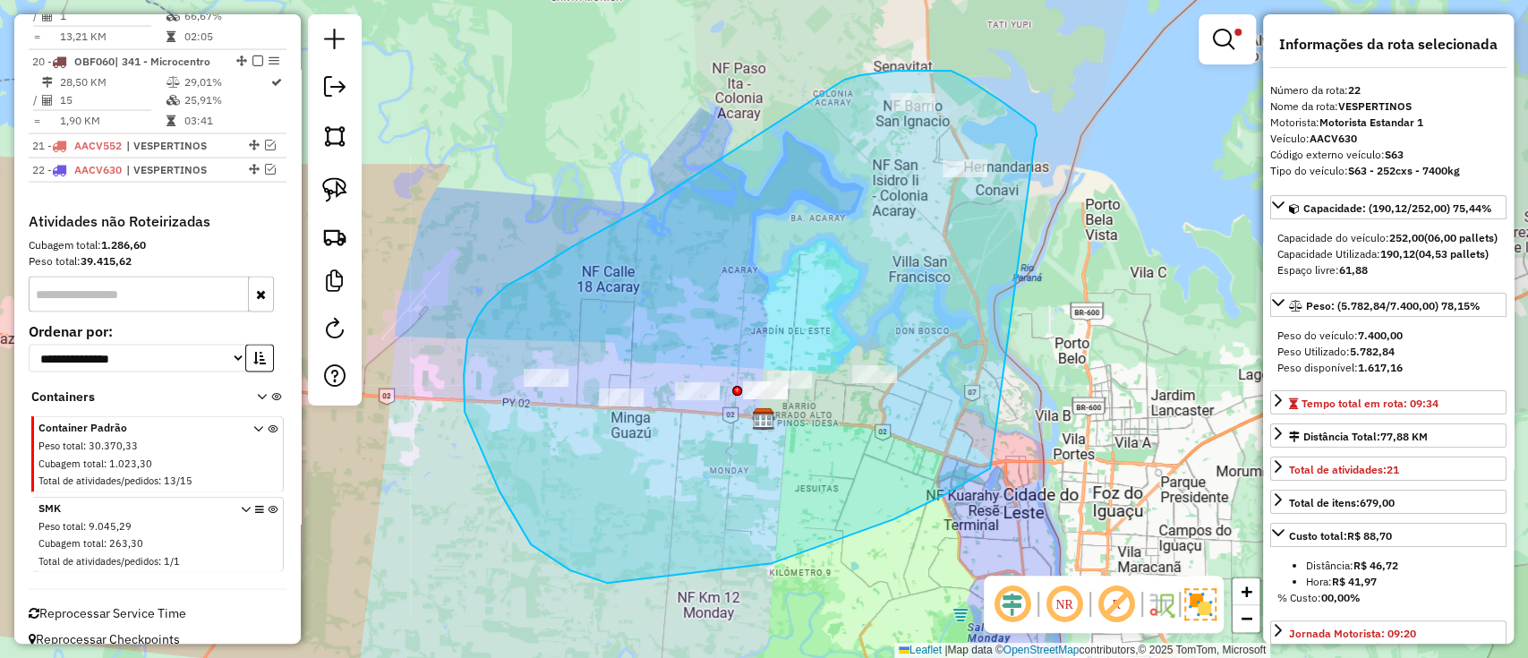
drag, startPoint x: 966, startPoint y: 78, endPoint x: 990, endPoint y: 468, distance: 390.9
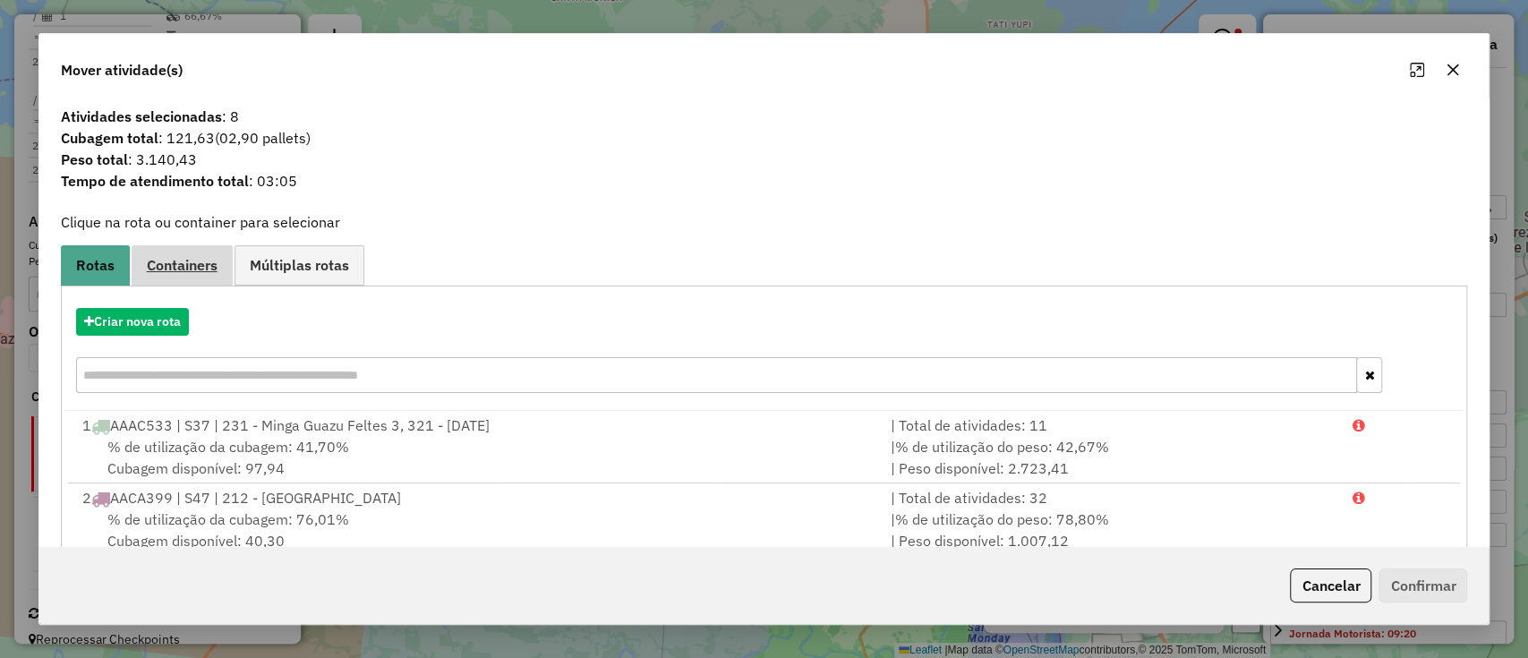
click at [188, 266] on span "Containers" at bounding box center [182, 265] width 71 height 14
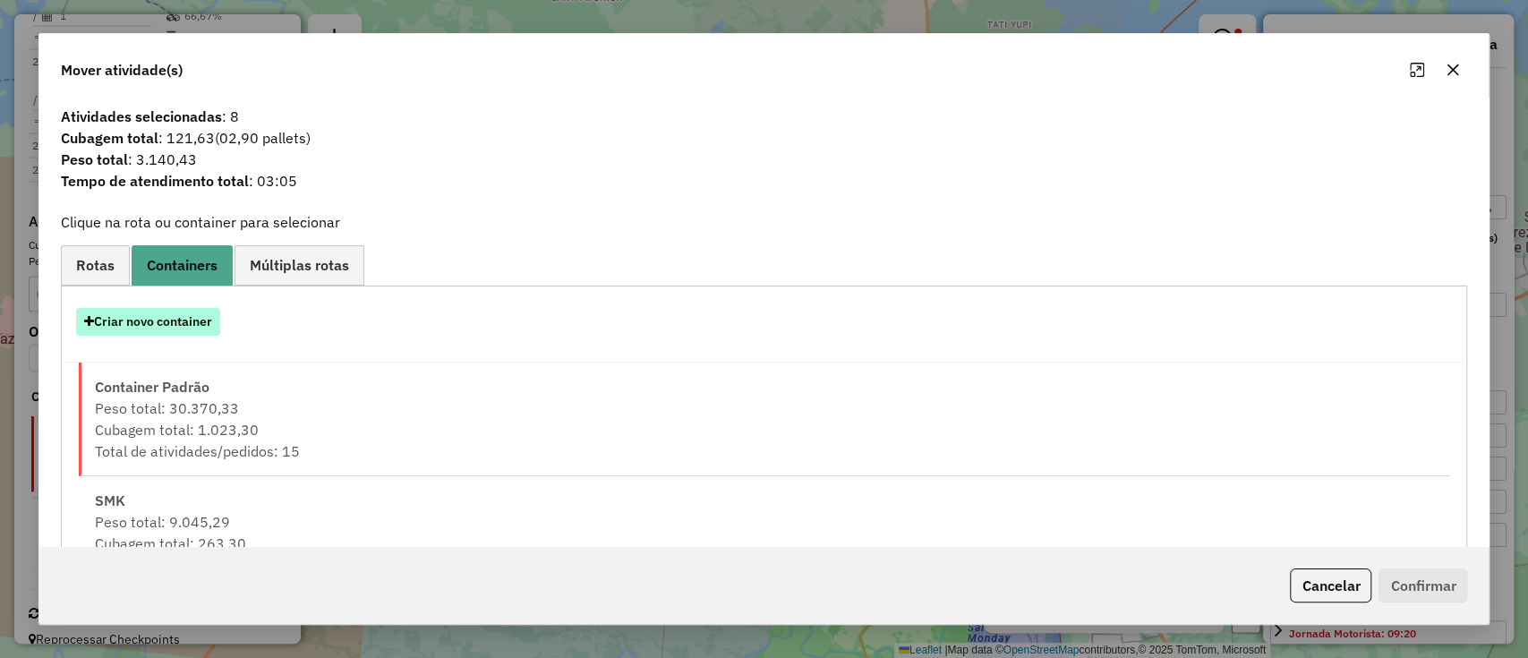
click at [194, 321] on button "Criar novo container" at bounding box center [148, 322] width 144 height 28
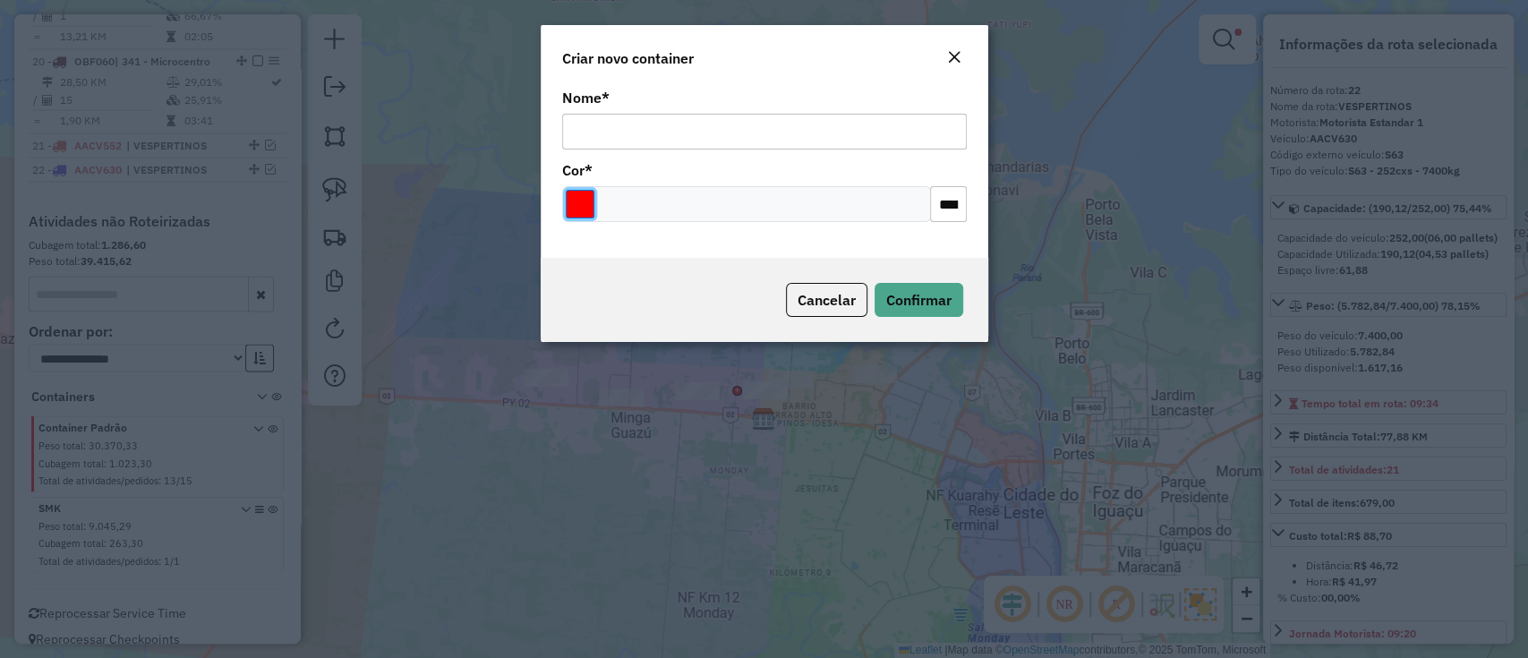
click at [587, 204] on input "Select a color" at bounding box center [580, 204] width 29 height 29
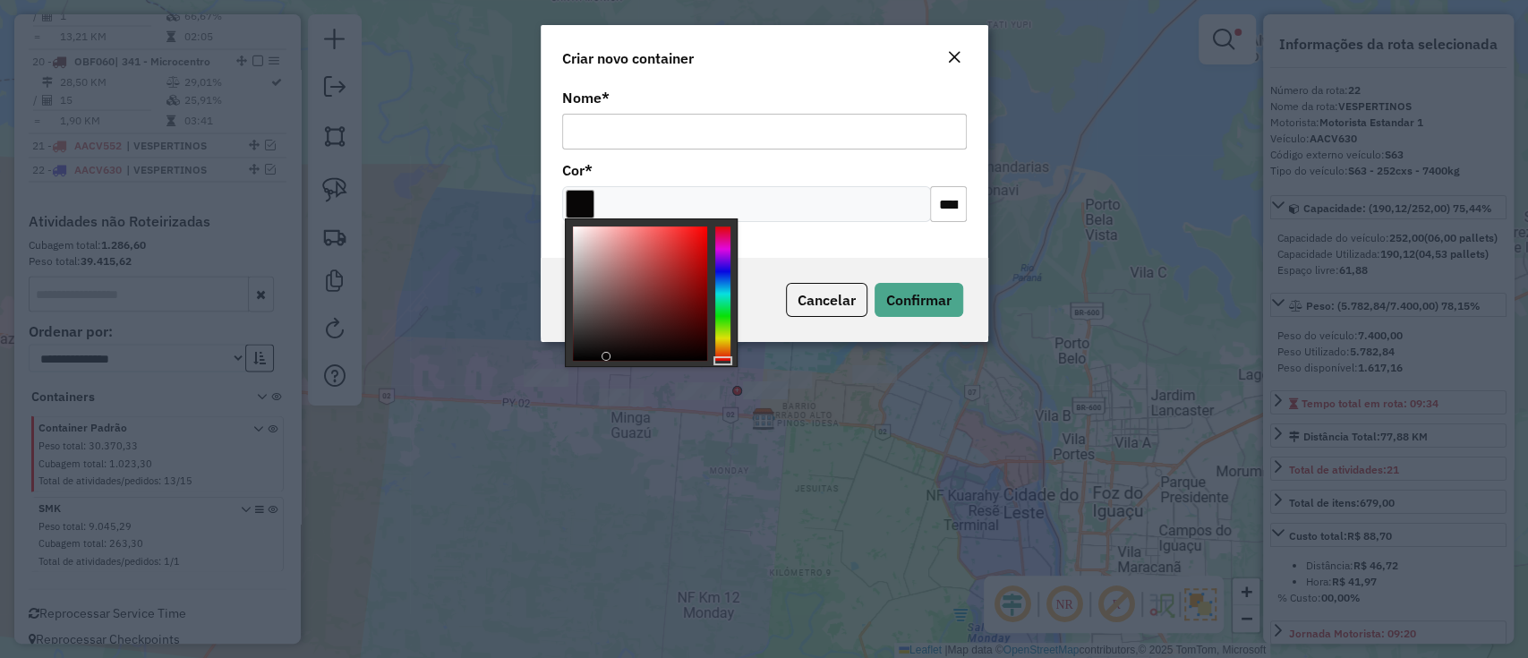
type input "*******"
drag, startPoint x: 671, startPoint y: 251, endPoint x: 595, endPoint y: 366, distance: 137.5
click at [595, 366] on div at bounding box center [651, 292] width 173 height 149
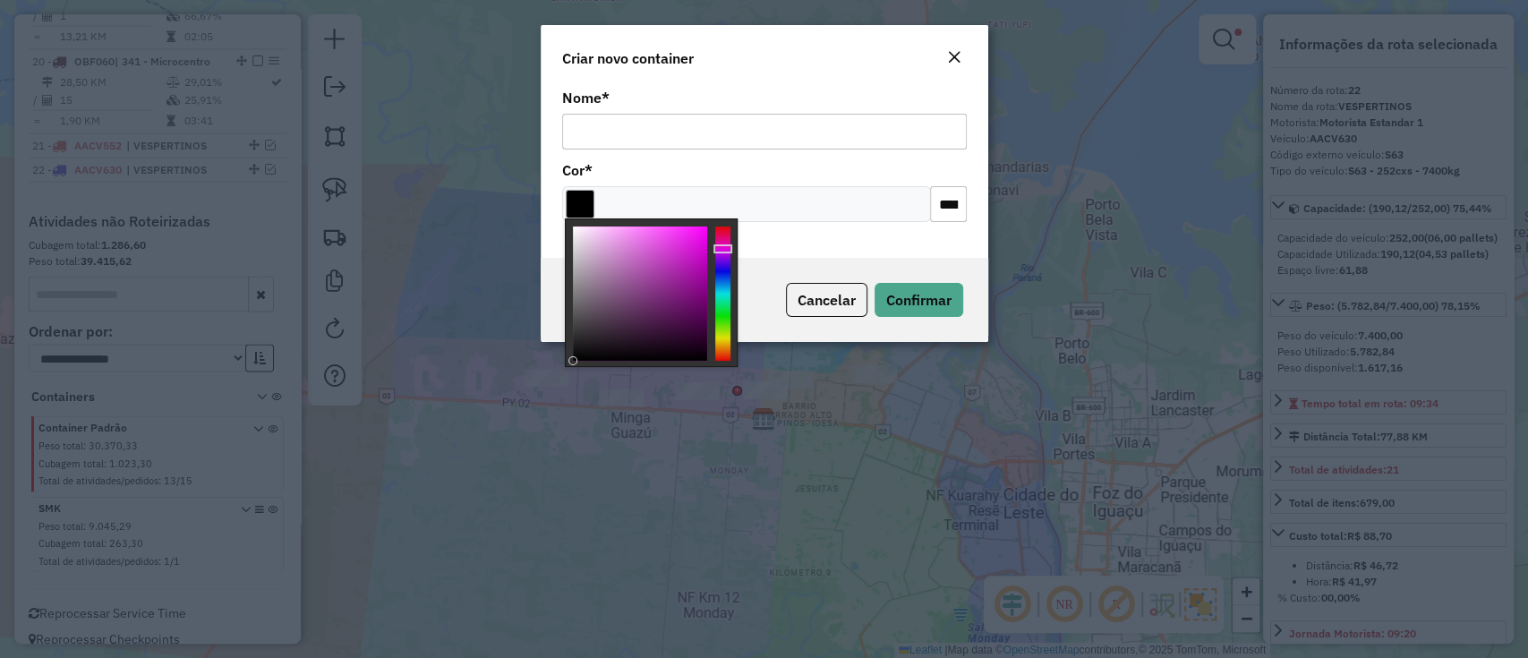
click at [672, 133] on input "Nome *" at bounding box center [764, 132] width 404 height 36
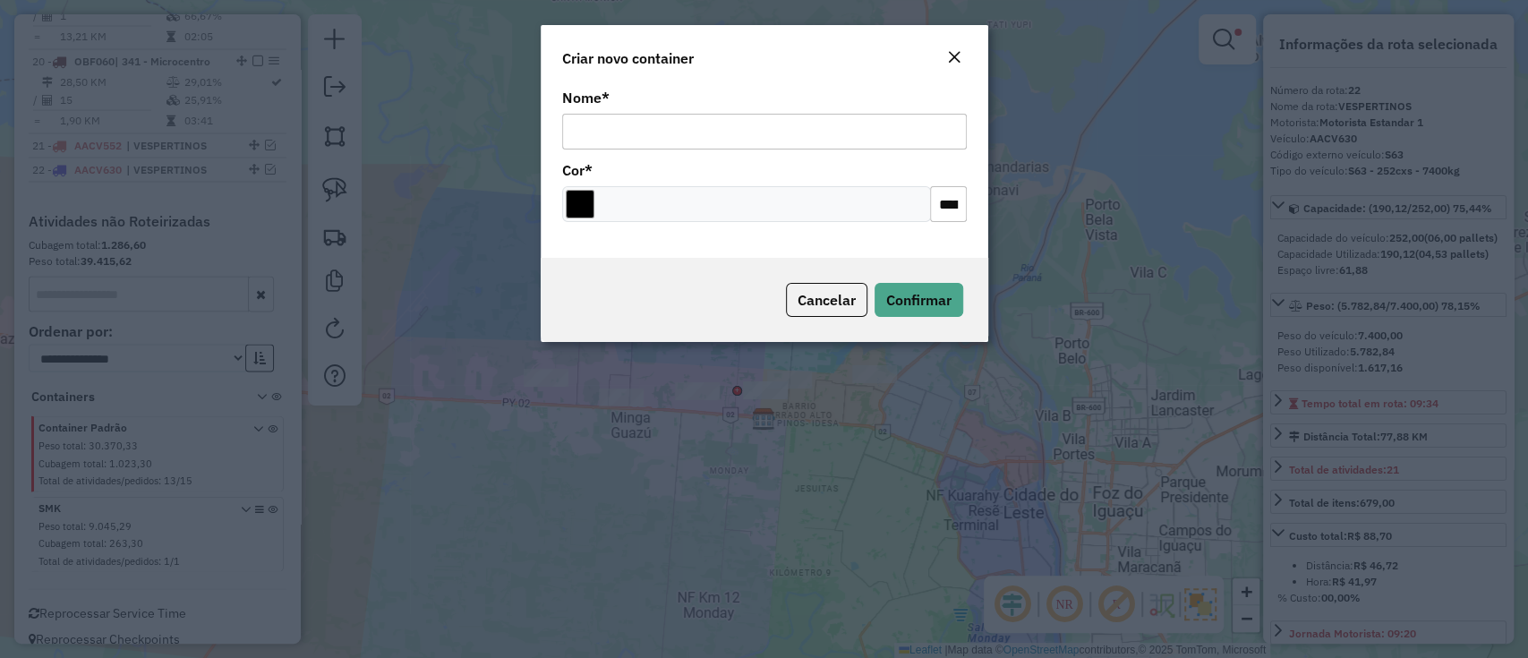
type input "**********"
click at [893, 287] on button "Confirmar" at bounding box center [918, 300] width 89 height 34
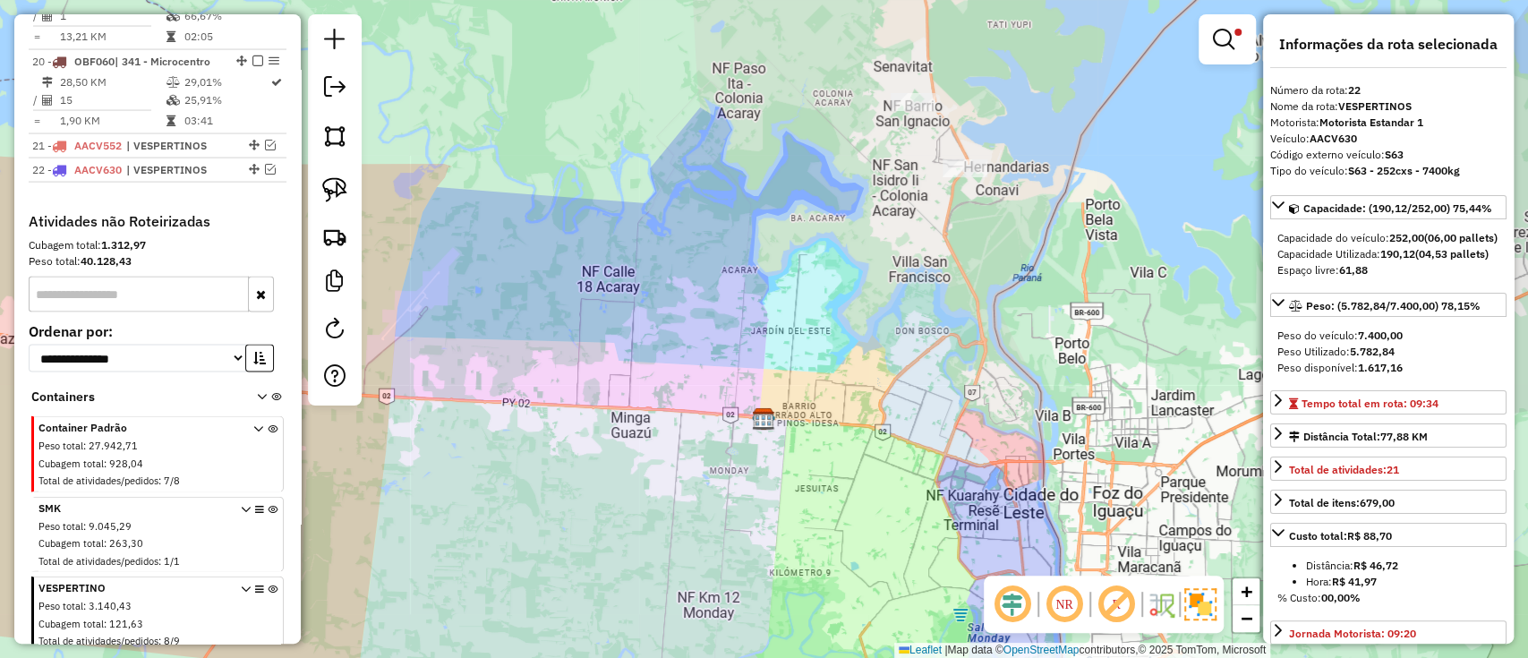
scroll to position [2525, 0]
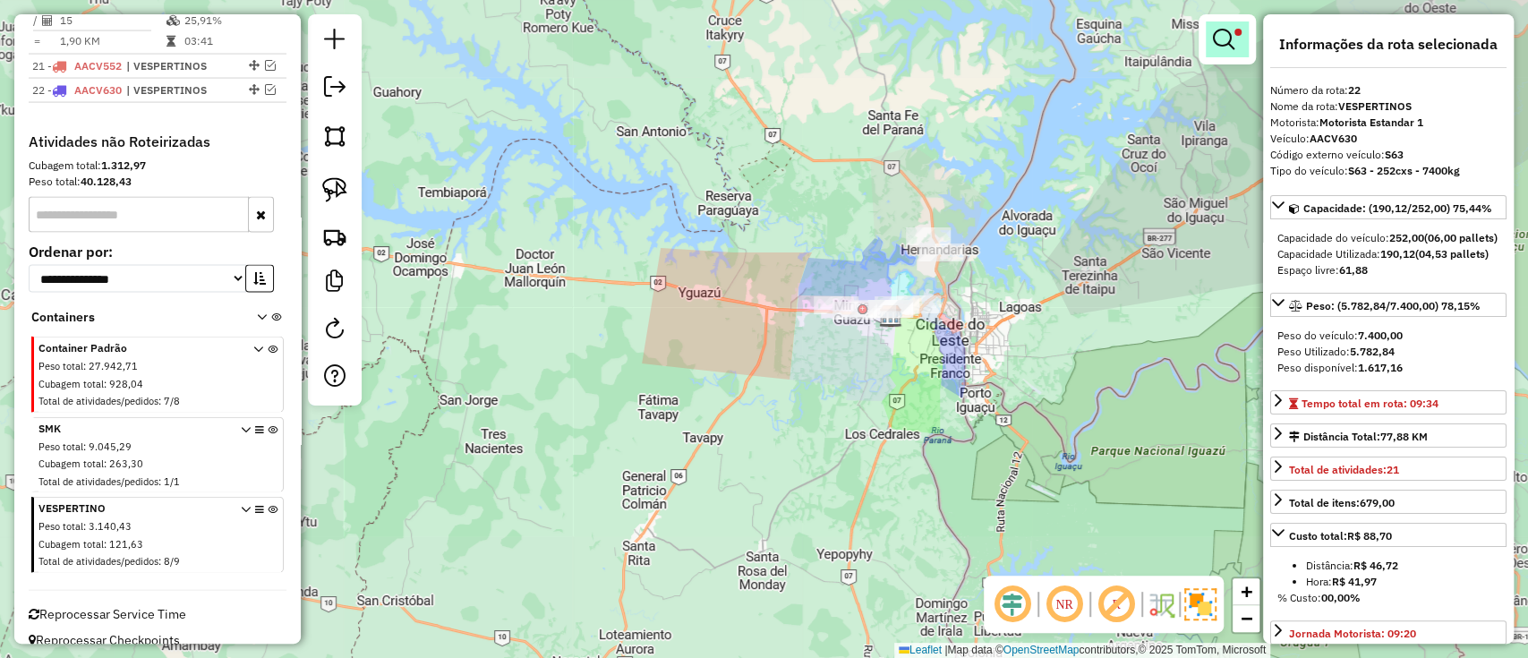
click at [1216, 50] on link at bounding box center [1226, 39] width 43 height 36
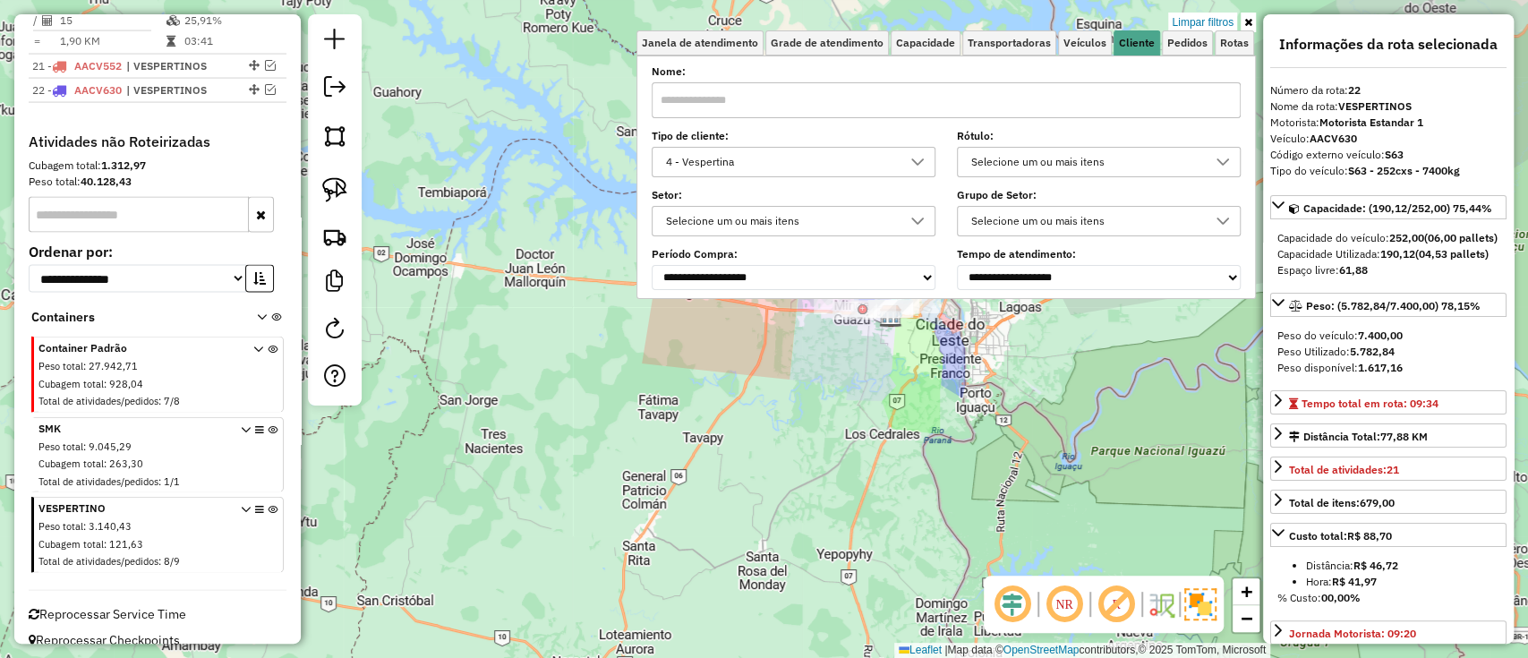
click at [1206, 13] on link "Limpar filtros" at bounding box center [1202, 23] width 69 height 20
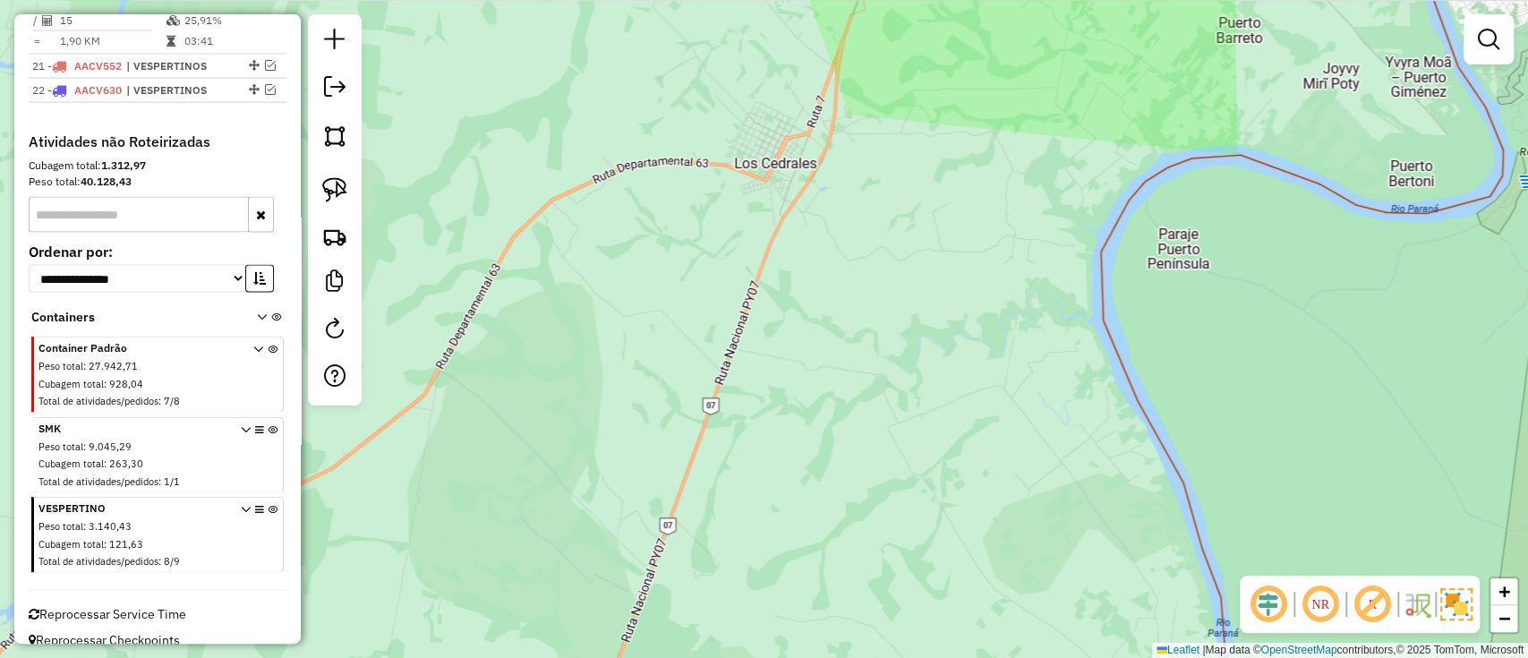
drag, startPoint x: 1026, startPoint y: 311, endPoint x: 482, endPoint y: 713, distance: 676.2
click at [482, 657] on html "Aplicando filtros Pop-up bloqueado! Seu navegador bloqueou automáticamente a ab…" at bounding box center [764, 329] width 1528 height 658
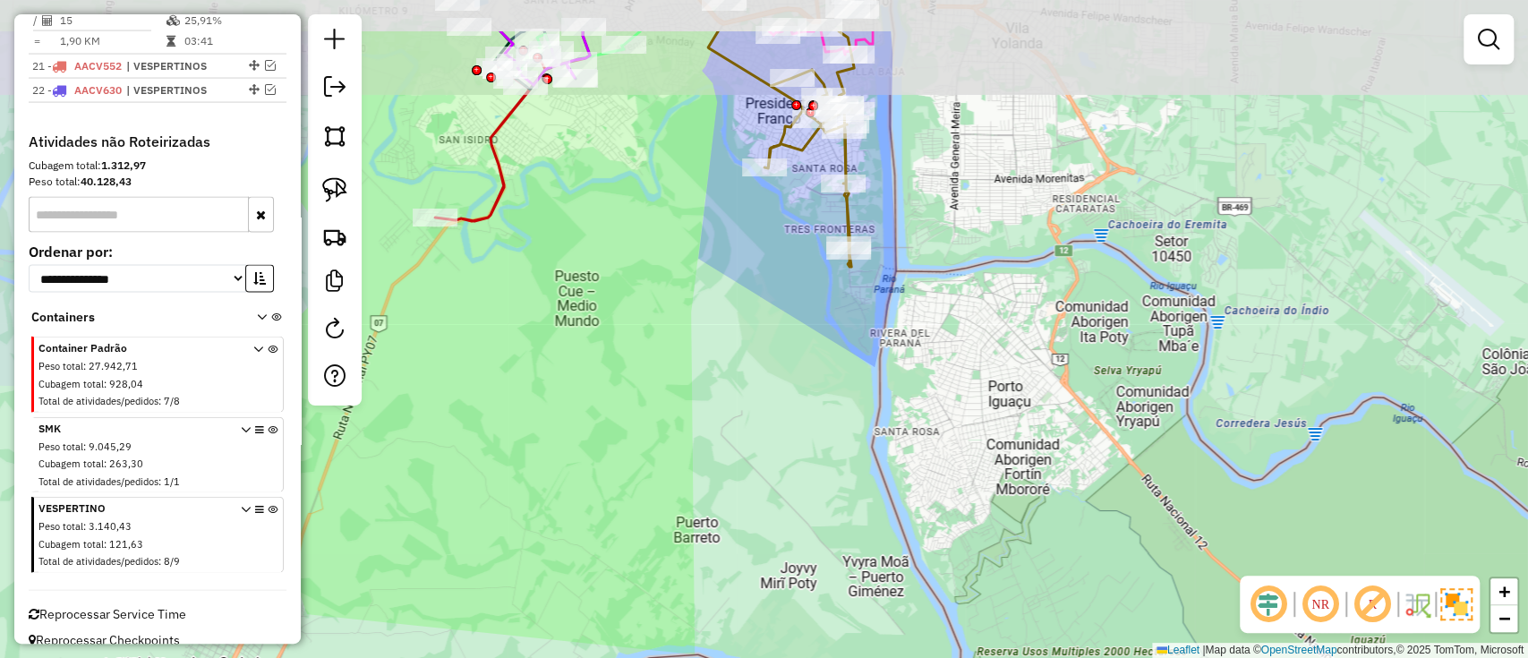
drag, startPoint x: 970, startPoint y: 369, endPoint x: 982, endPoint y: 532, distance: 163.3
click at [980, 528] on div "Janela de atendimento Grade de atendimento Capacidade Transportadoras Veículos …" at bounding box center [764, 329] width 1528 height 658
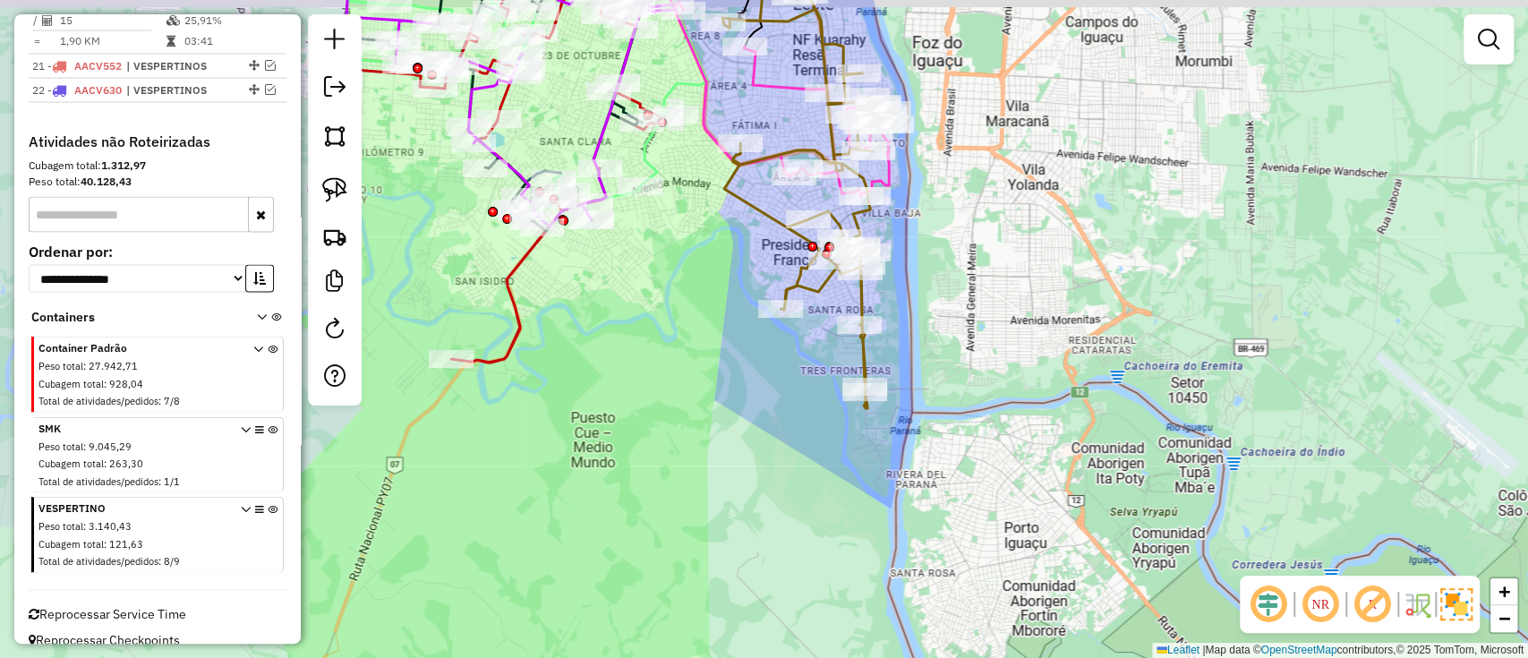
drag, startPoint x: 966, startPoint y: 387, endPoint x: 967, endPoint y: 505, distance: 117.2
click at [967, 503] on div "Janela de atendimento Grade de atendimento Capacidade Transportadoras Veículos …" at bounding box center [764, 329] width 1528 height 658
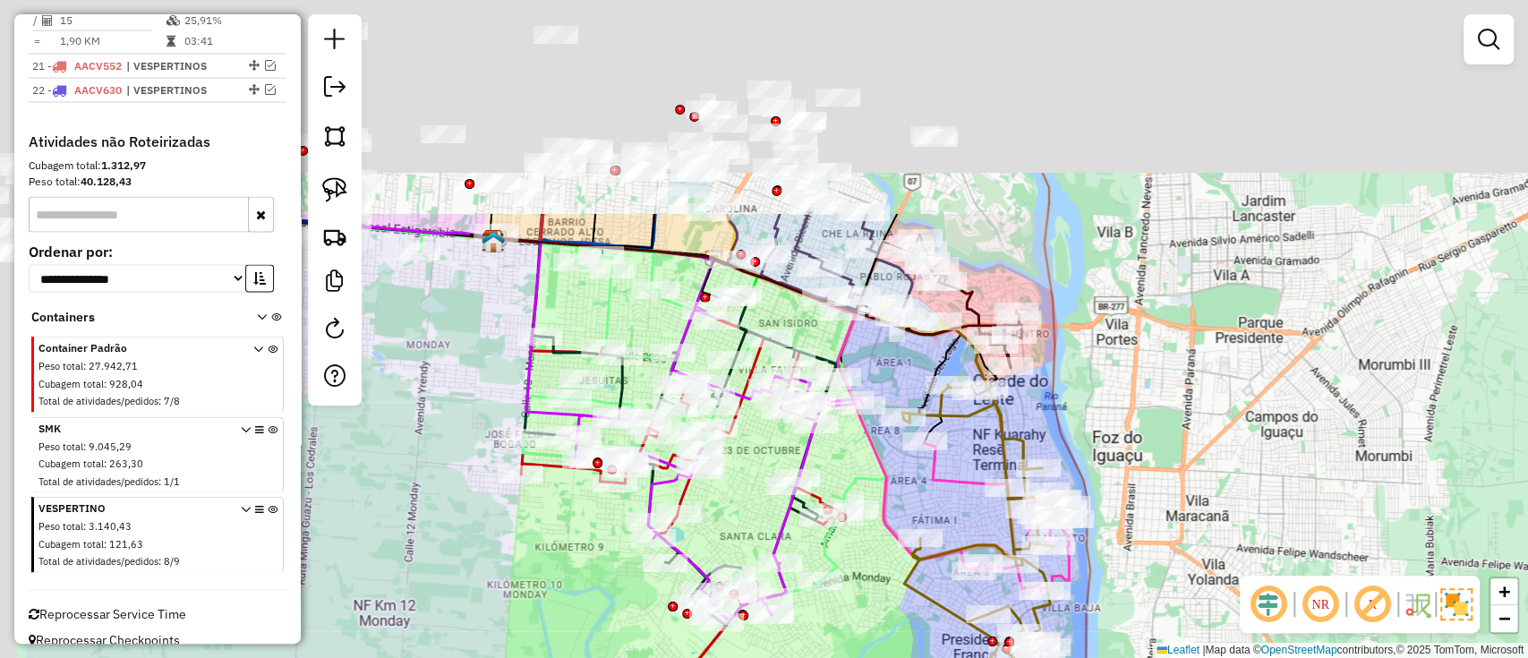
drag, startPoint x: 930, startPoint y: 197, endPoint x: 1122, endPoint y: 498, distance: 357.7
click at [1122, 498] on div "Janela de atendimento Grade de atendimento Capacidade Transportadoras Veículos …" at bounding box center [764, 329] width 1528 height 658
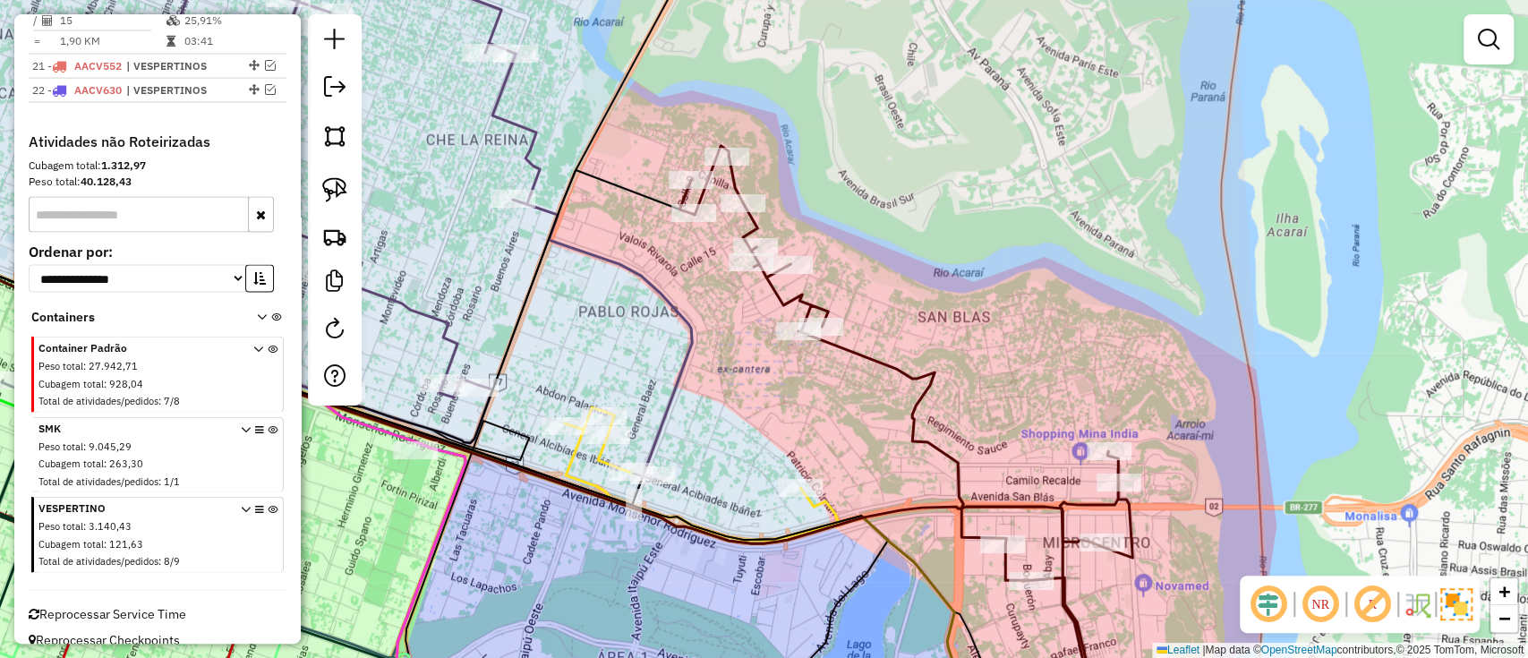
click at [924, 408] on icon at bounding box center [905, 411] width 453 height 530
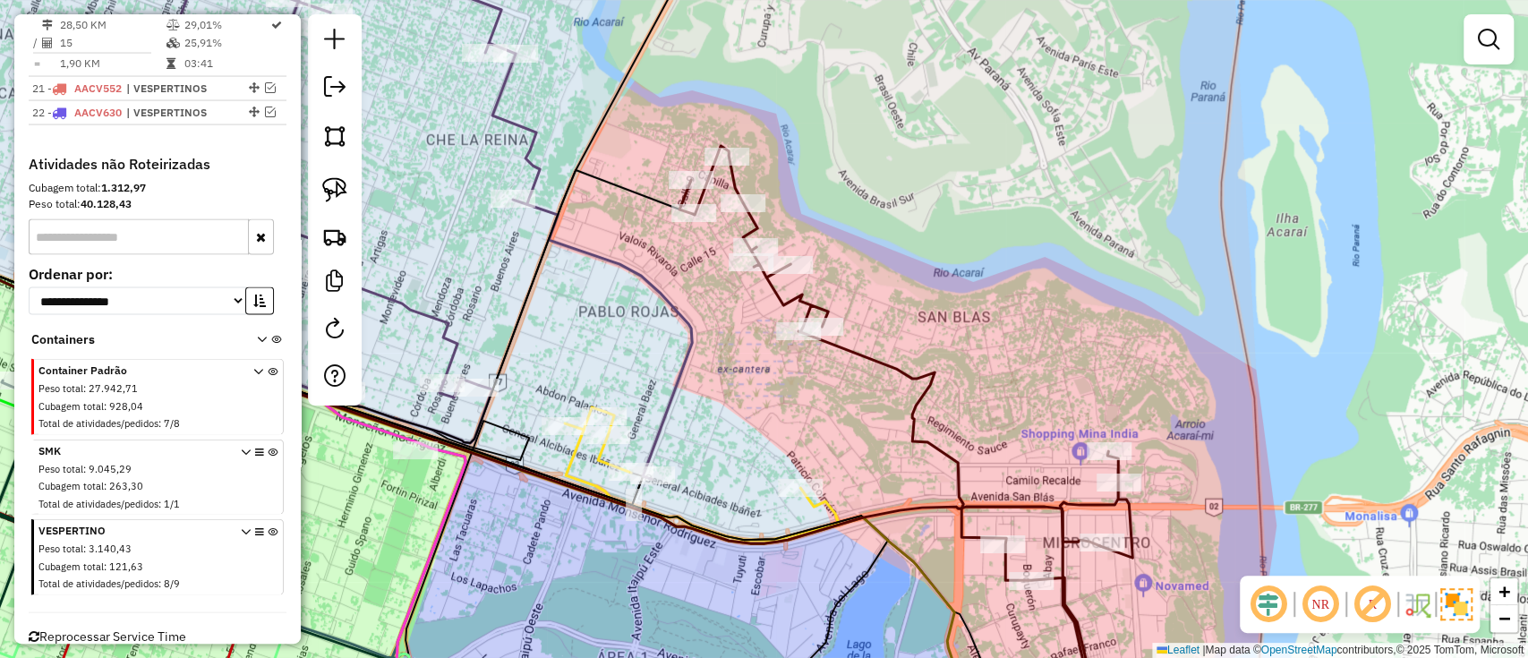
select select "**********"
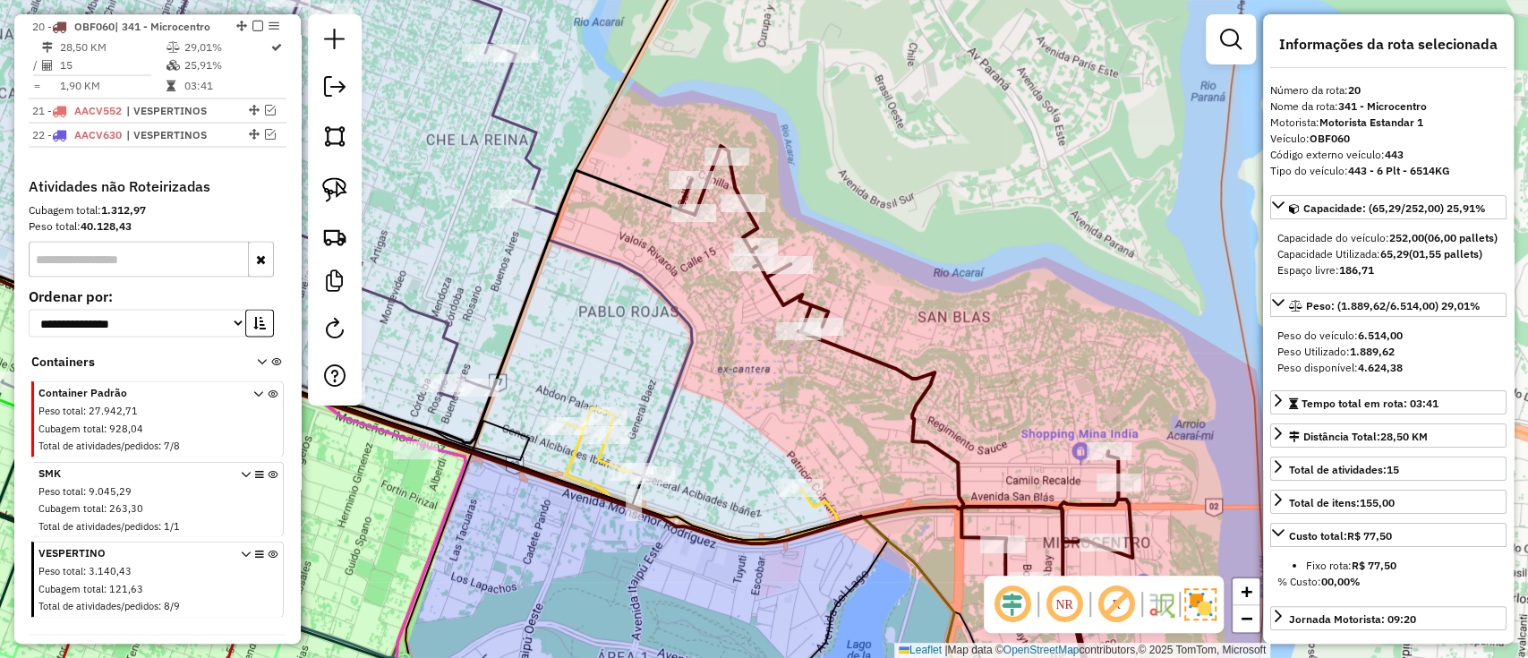
scroll to position [2462, 0]
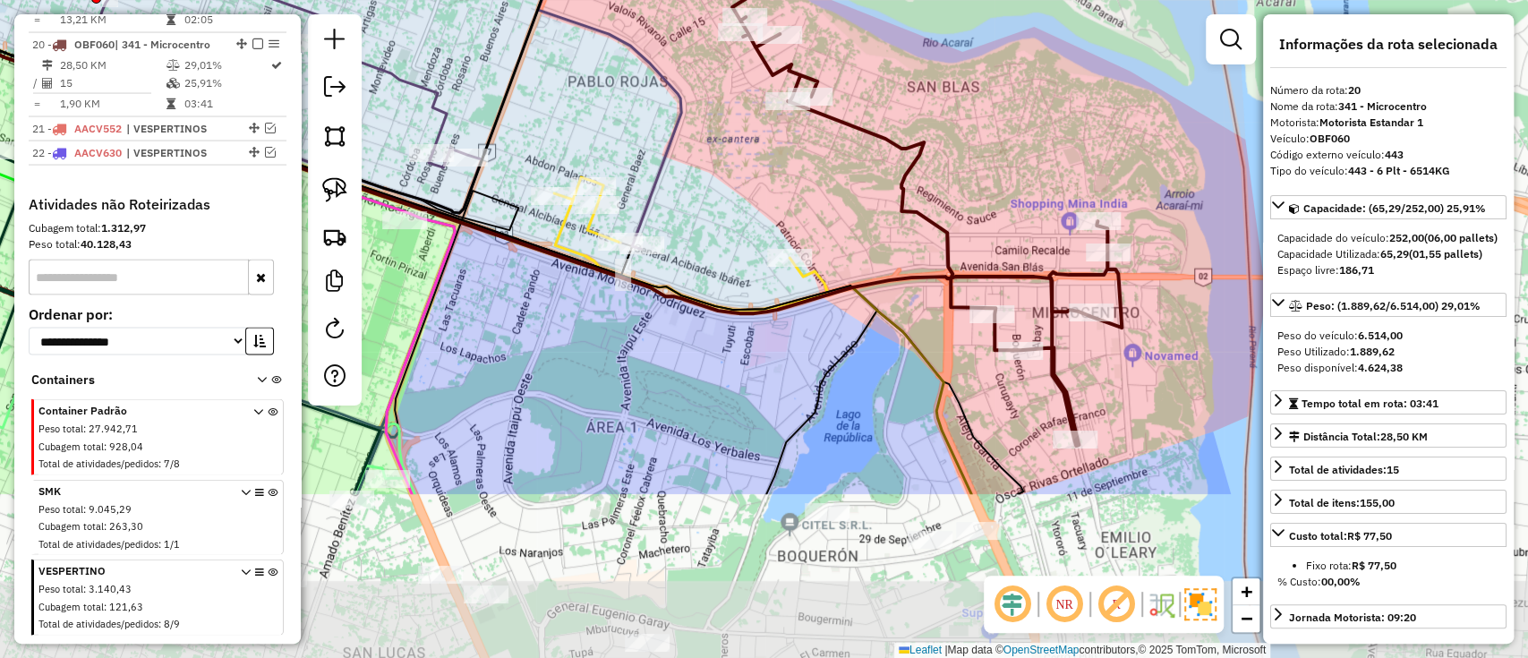
drag, startPoint x: 987, startPoint y: 319, endPoint x: 974, endPoint y: 166, distance: 153.6
click at [974, 166] on div "Janela de atendimento Grade de atendimento Capacidade Transportadoras Veículos …" at bounding box center [764, 329] width 1528 height 658
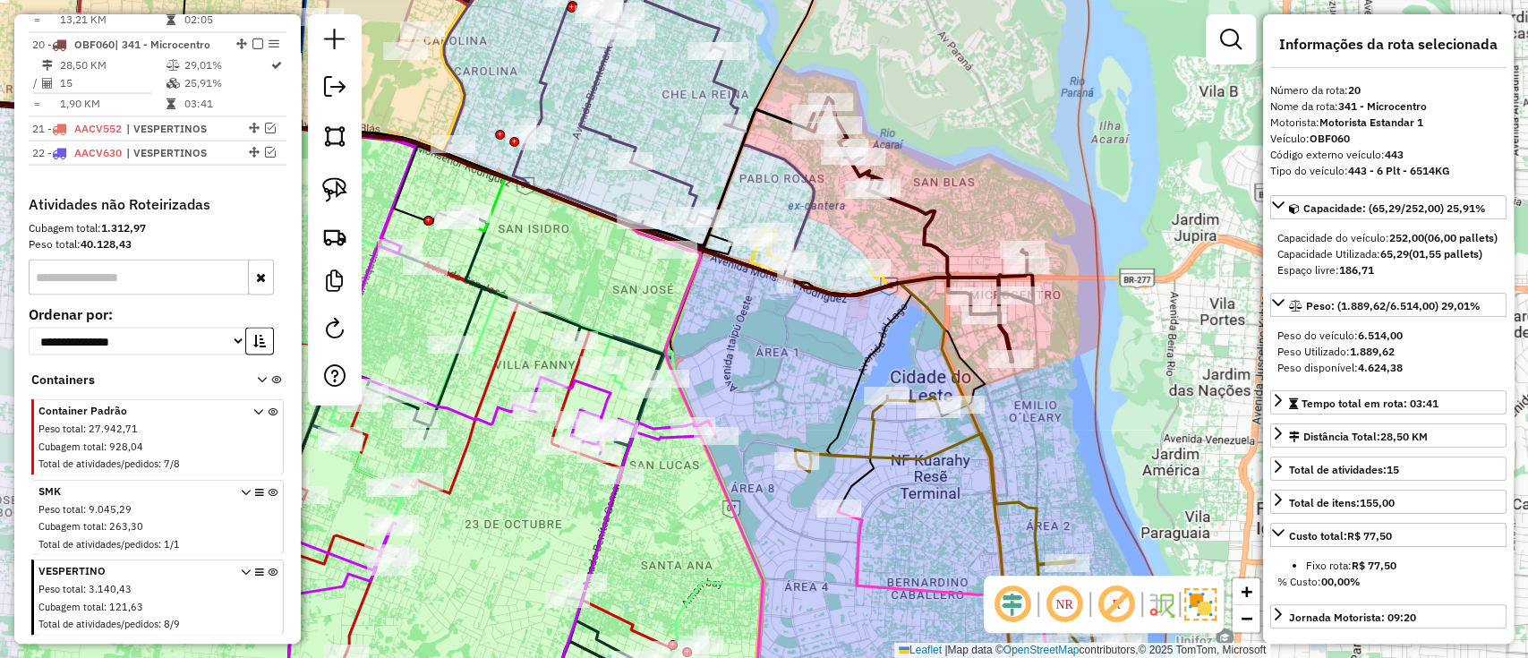
drag, startPoint x: 969, startPoint y: 168, endPoint x: 962, endPoint y: 194, distance: 26.9
click at [962, 194] on div "Janela de atendimento Grade de atendimento Capacidade Transportadoras Veículos …" at bounding box center [764, 329] width 1528 height 658
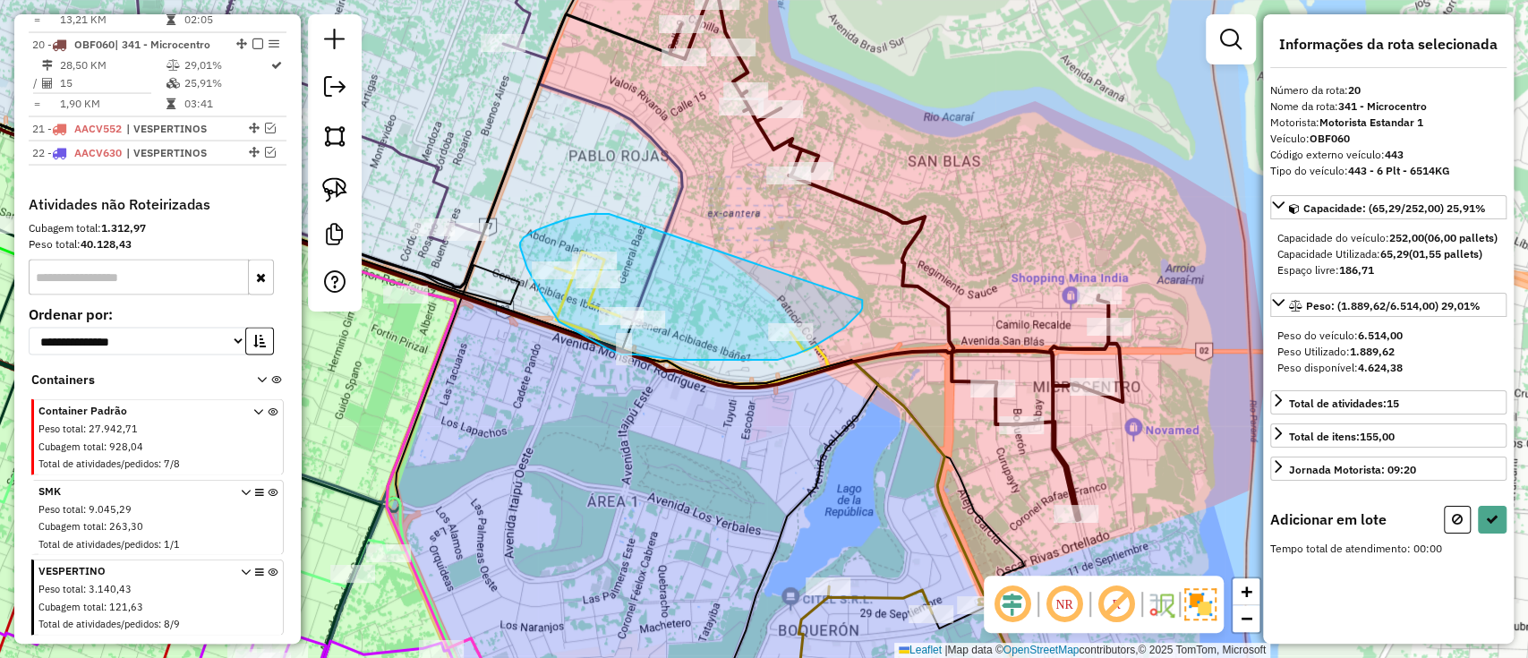
drag, startPoint x: 609, startPoint y: 214, endPoint x: 858, endPoint y: 287, distance: 260.2
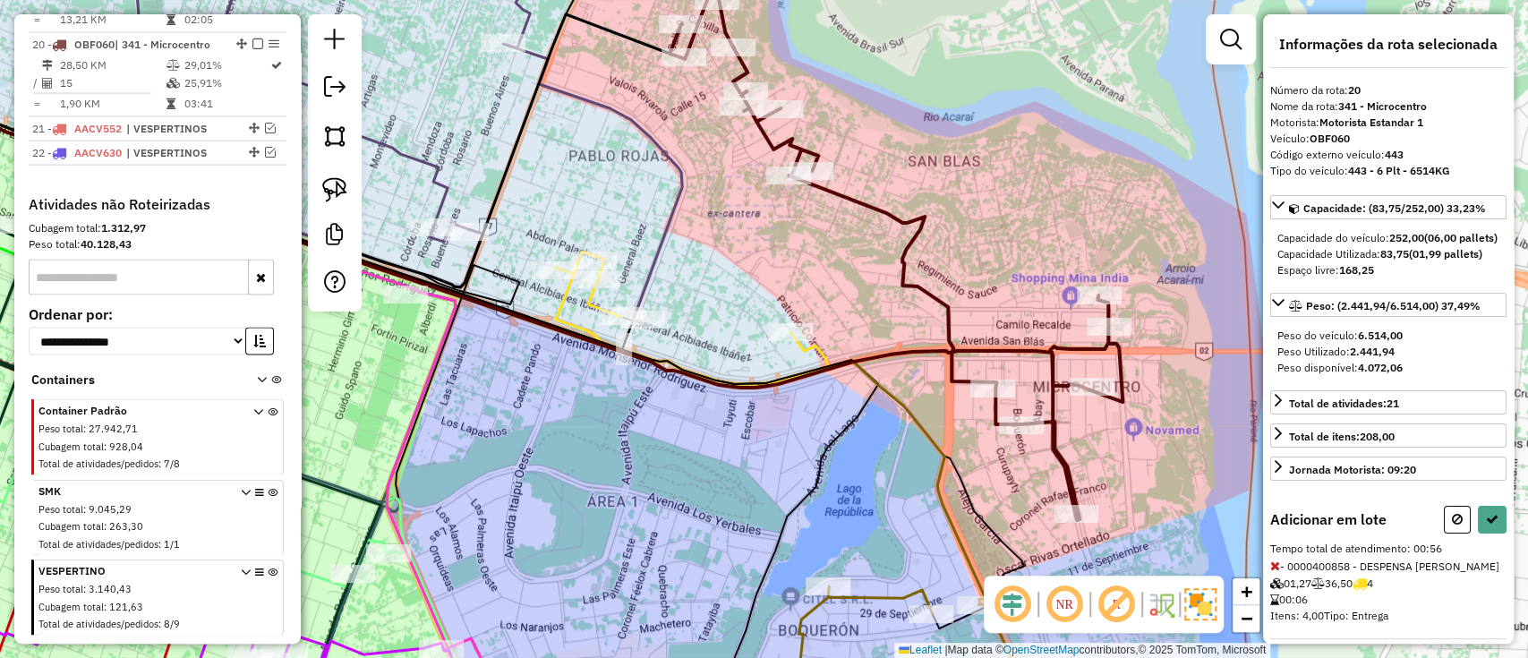
select select "**********"
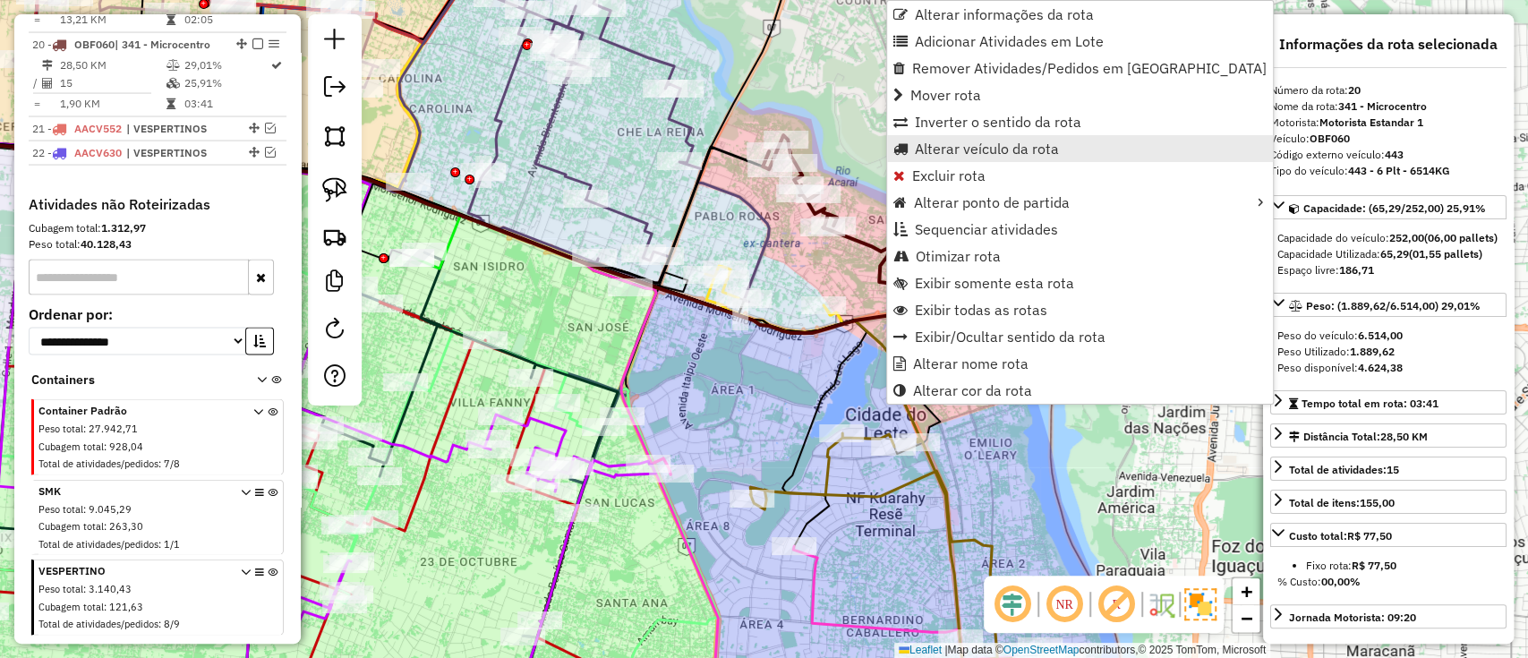
click at [941, 155] on span "Alterar veículo da rota" at bounding box center [987, 148] width 144 height 14
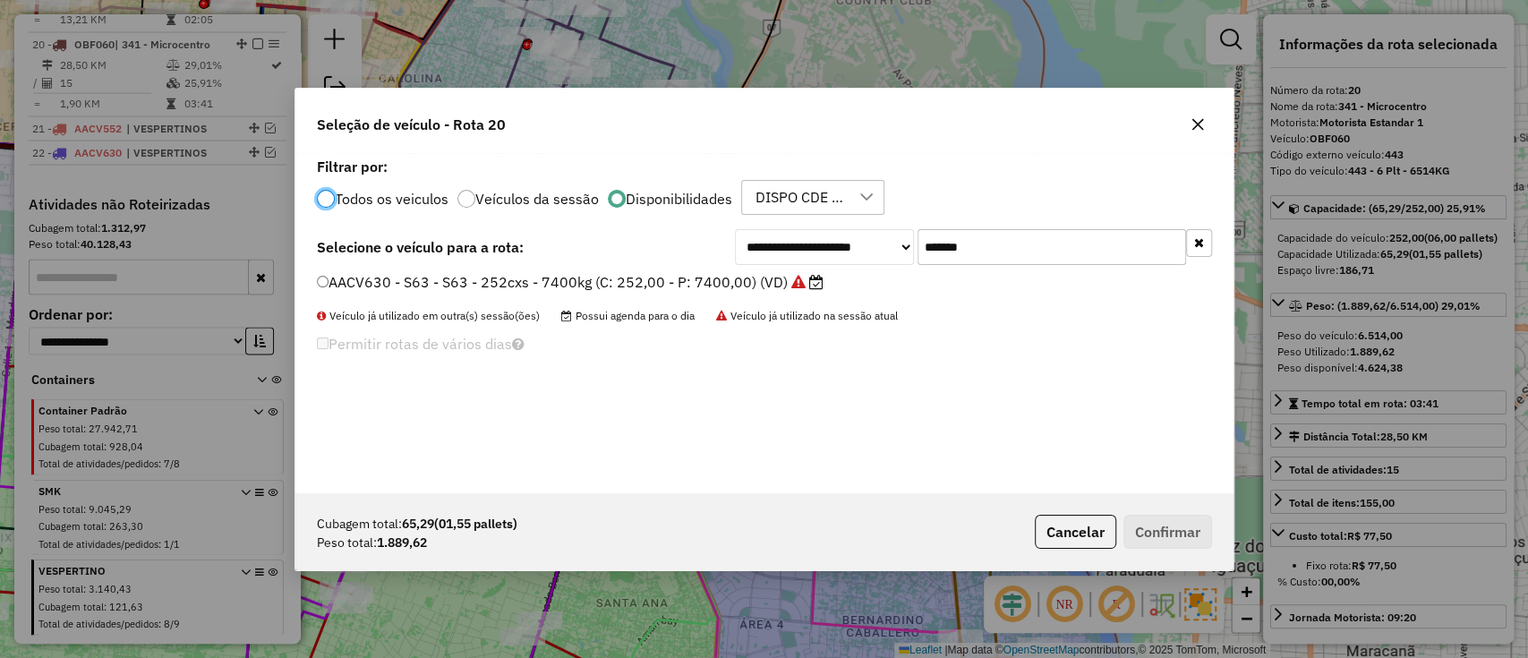
scroll to position [9, 5]
click at [433, 204] on label "Todos os veiculos" at bounding box center [392, 199] width 114 height 14
click at [976, 251] on input "*******" at bounding box center [1051, 247] width 268 height 36
click at [976, 252] on input "*******" at bounding box center [1051, 247] width 268 height 36
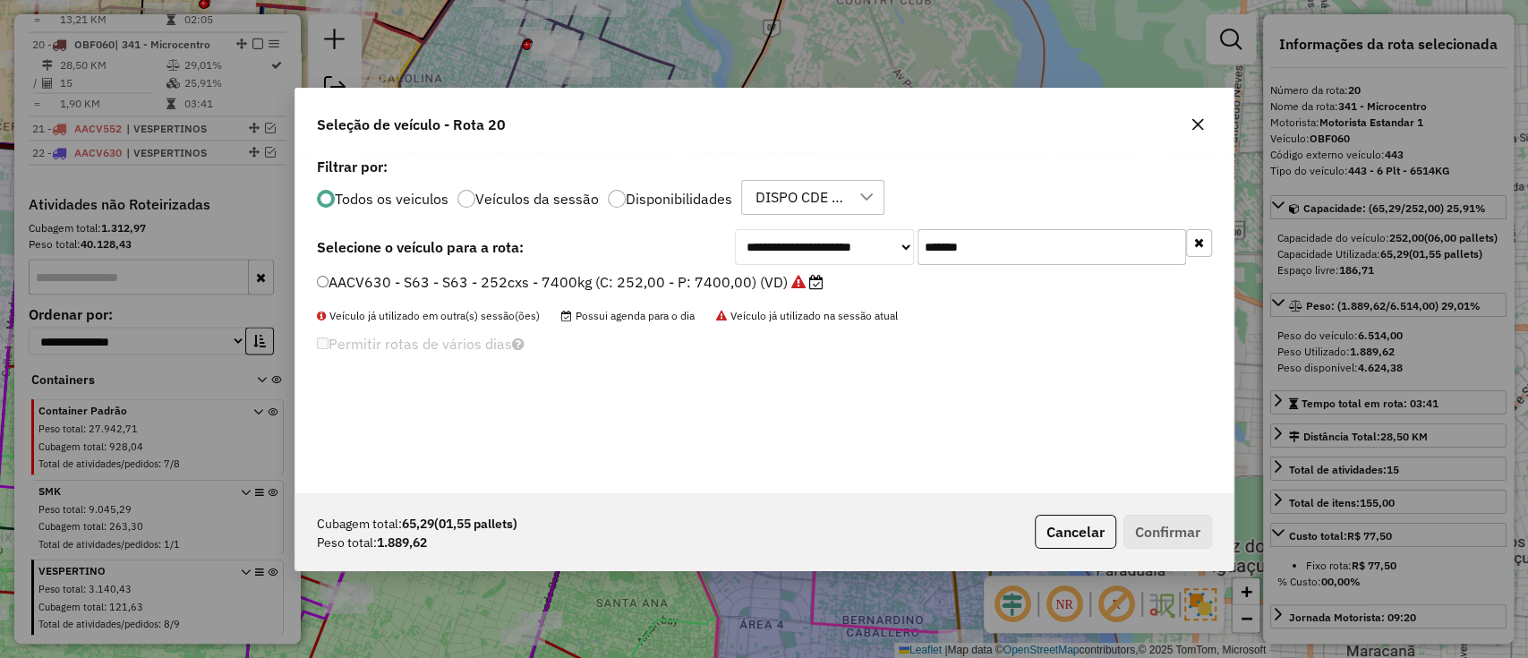
type input "*"
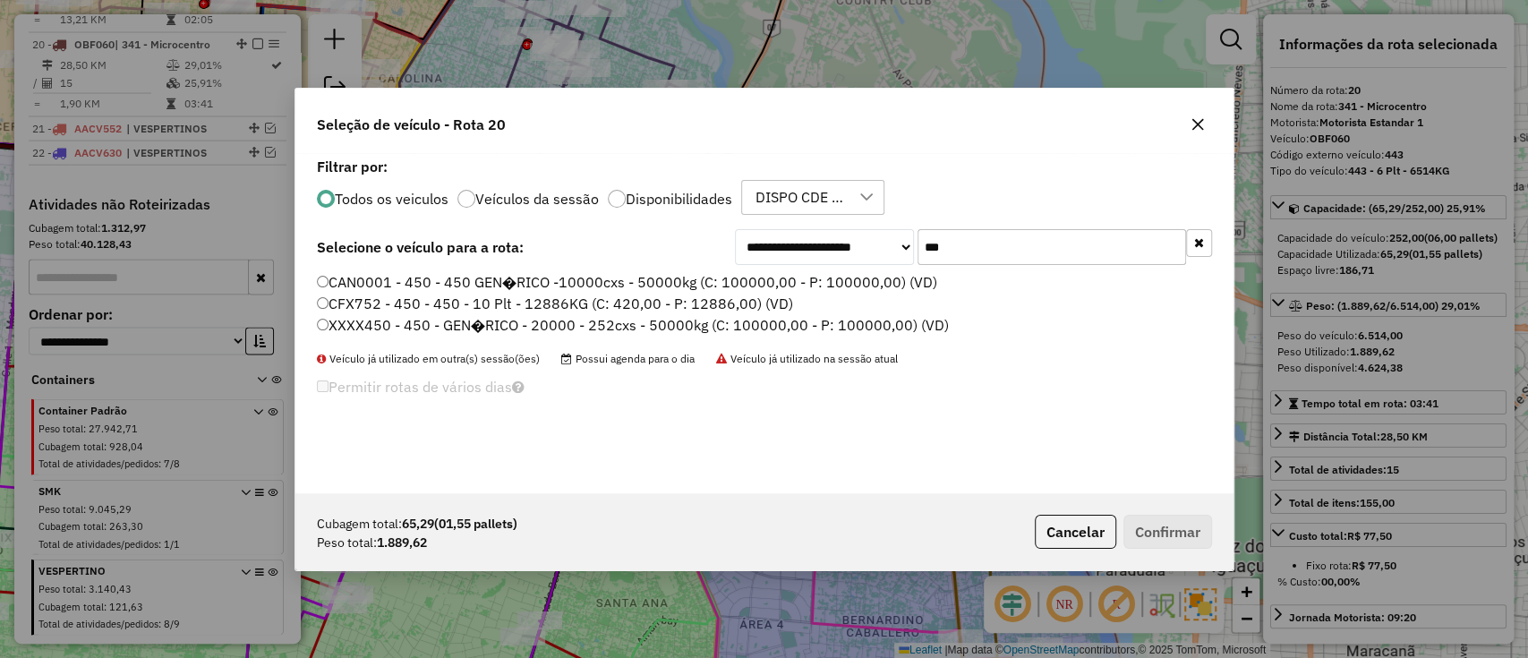
type input "***"
click at [661, 302] on label "CFX752 - 450 - 450 - 10 Plt - 12886KG (C: 420,00 - P: 12886,00) (VD)" at bounding box center [555, 303] width 476 height 21
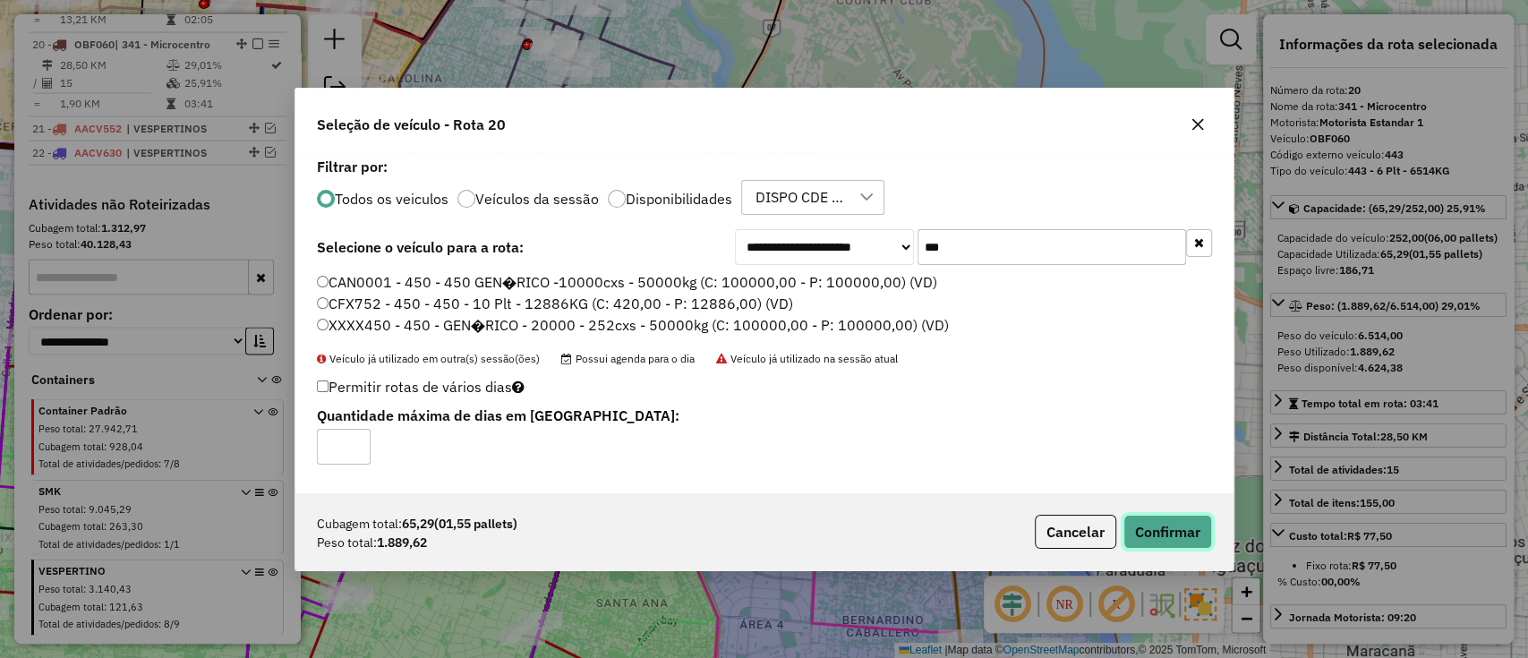
click at [1155, 515] on button "Confirmar" at bounding box center [1167, 532] width 89 height 34
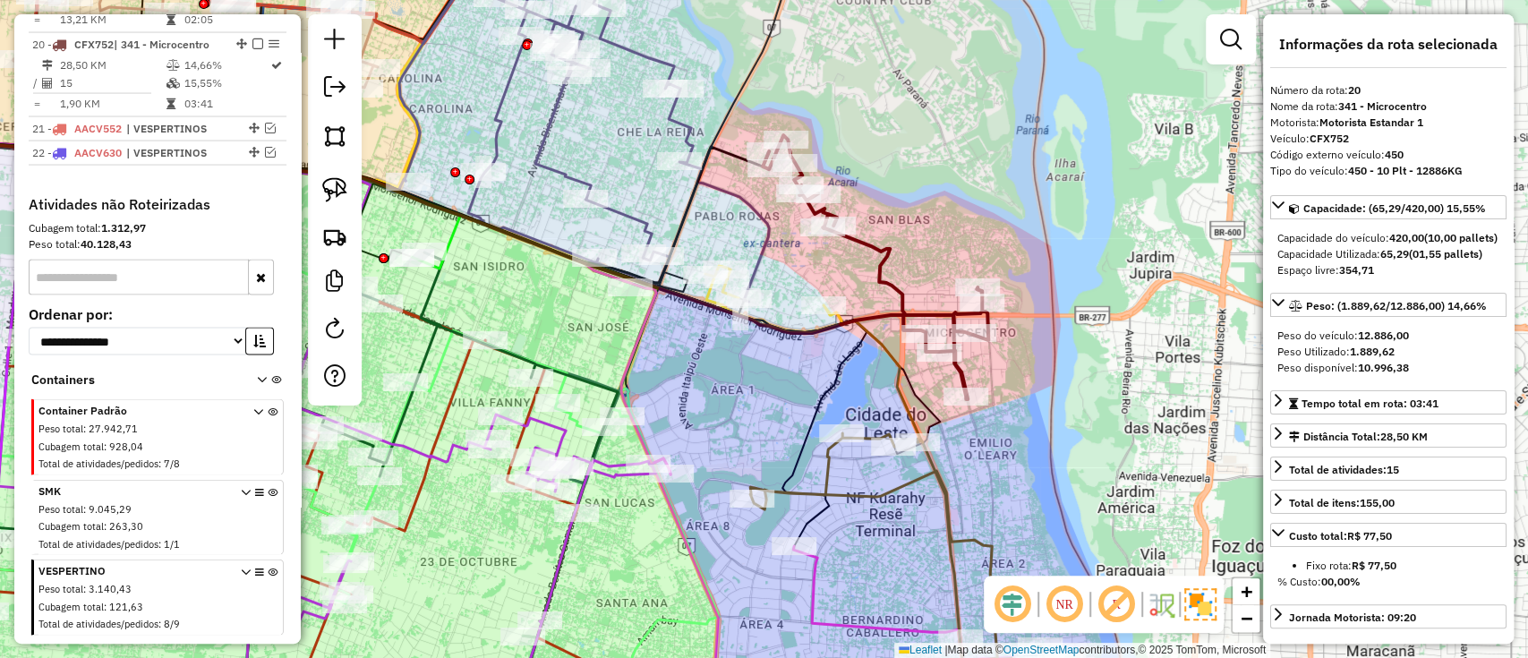
click at [905, 289] on icon at bounding box center [875, 267] width 226 height 264
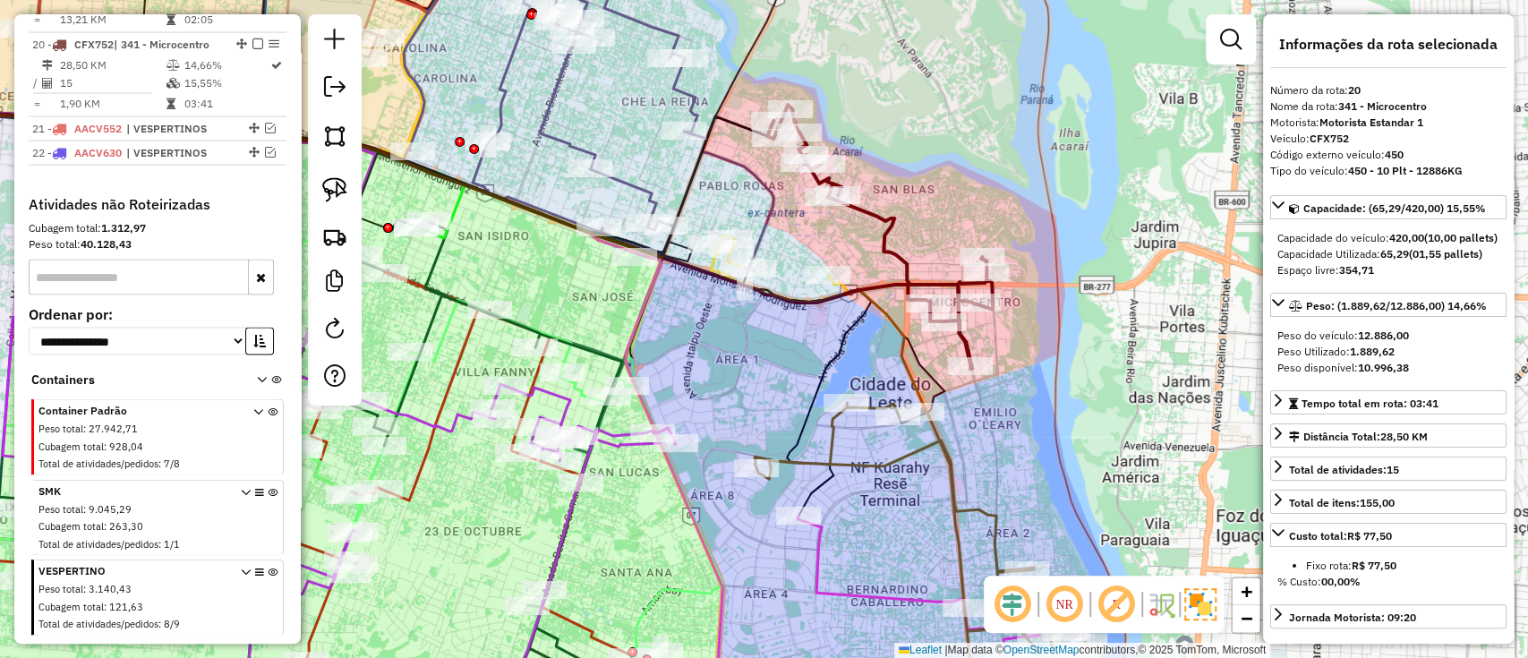
drag, startPoint x: 1057, startPoint y: 363, endPoint x: 1071, endPoint y: 27, distance: 336.8
click at [1071, 30] on div "Janela de atendimento Grade de atendimento Capacidade Transportadoras Veículos …" at bounding box center [764, 329] width 1528 height 658
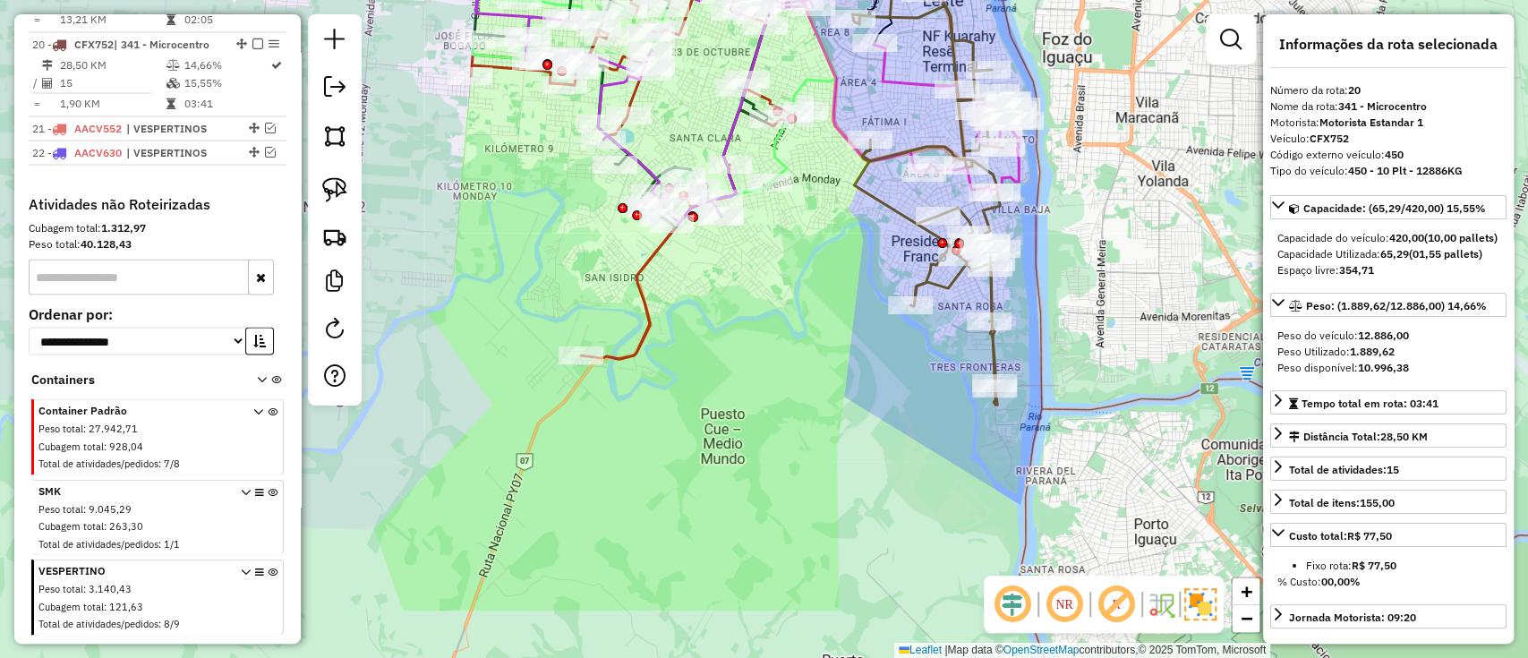
drag, startPoint x: 1142, startPoint y: 275, endPoint x: 1080, endPoint y: 162, distance: 128.6
click at [1080, 162] on div "Janela de atendimento Grade de atendimento Capacidade Transportadoras Veículos …" at bounding box center [764, 329] width 1528 height 658
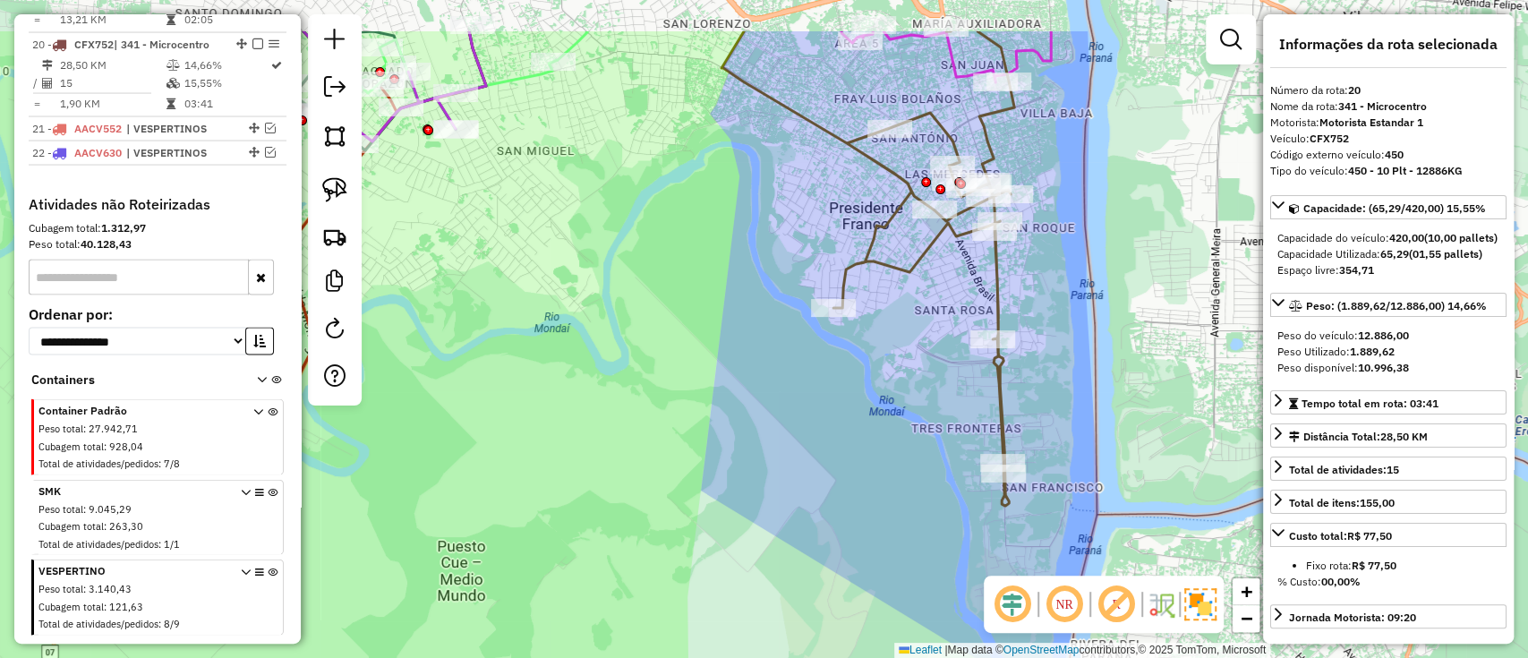
drag, startPoint x: 930, startPoint y: 398, endPoint x: 885, endPoint y: 493, distance: 104.9
click at [884, 490] on div "Janela de atendimento Grade de atendimento Capacidade Transportadoras Veículos …" at bounding box center [764, 329] width 1528 height 658
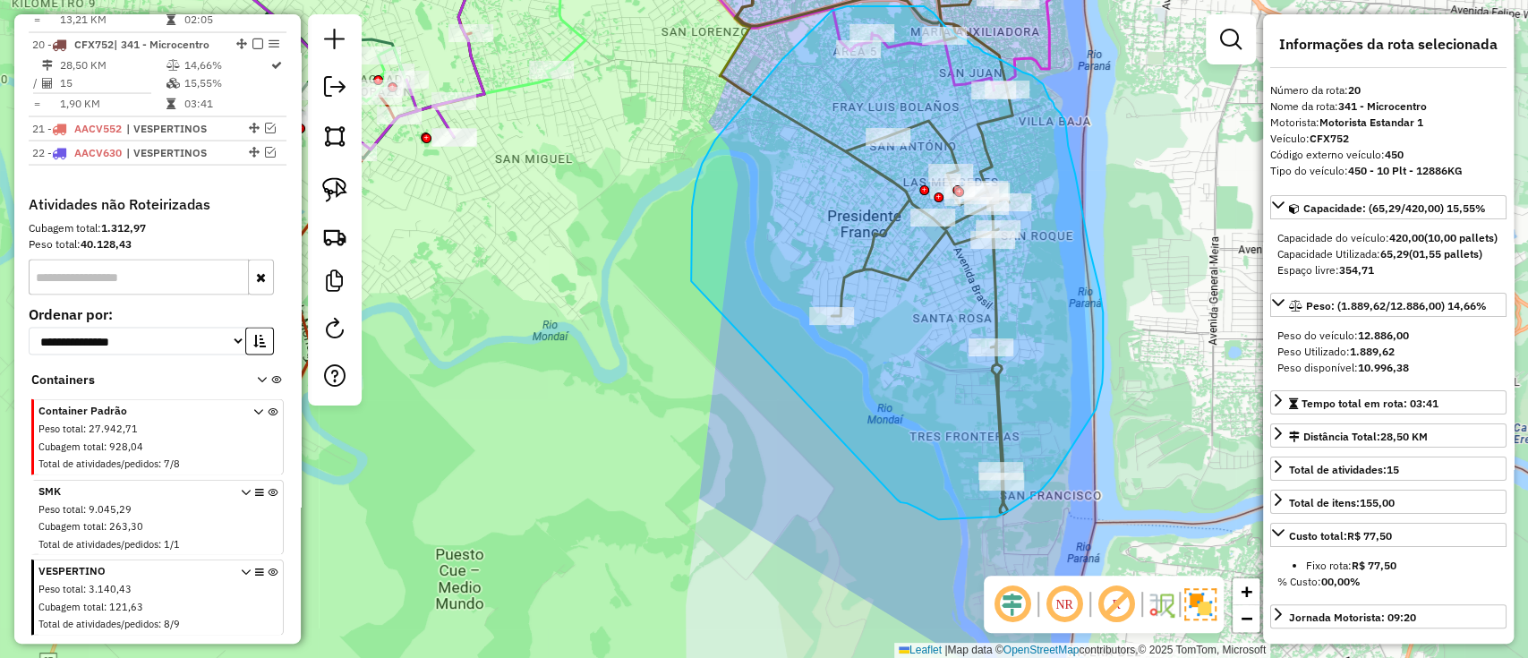
drag, startPoint x: 916, startPoint y: 507, endPoint x: 694, endPoint y: 290, distance: 310.7
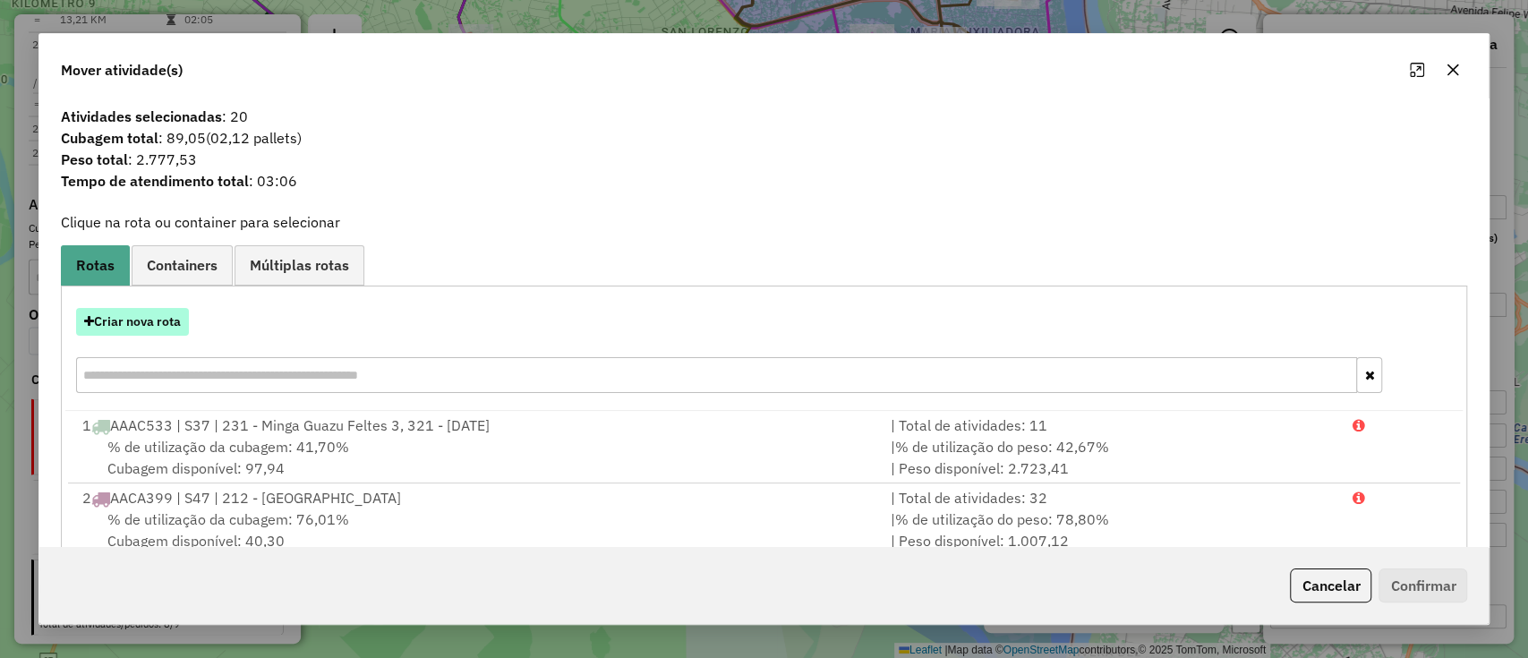
click at [148, 331] on button "Criar nova rota" at bounding box center [132, 322] width 113 height 28
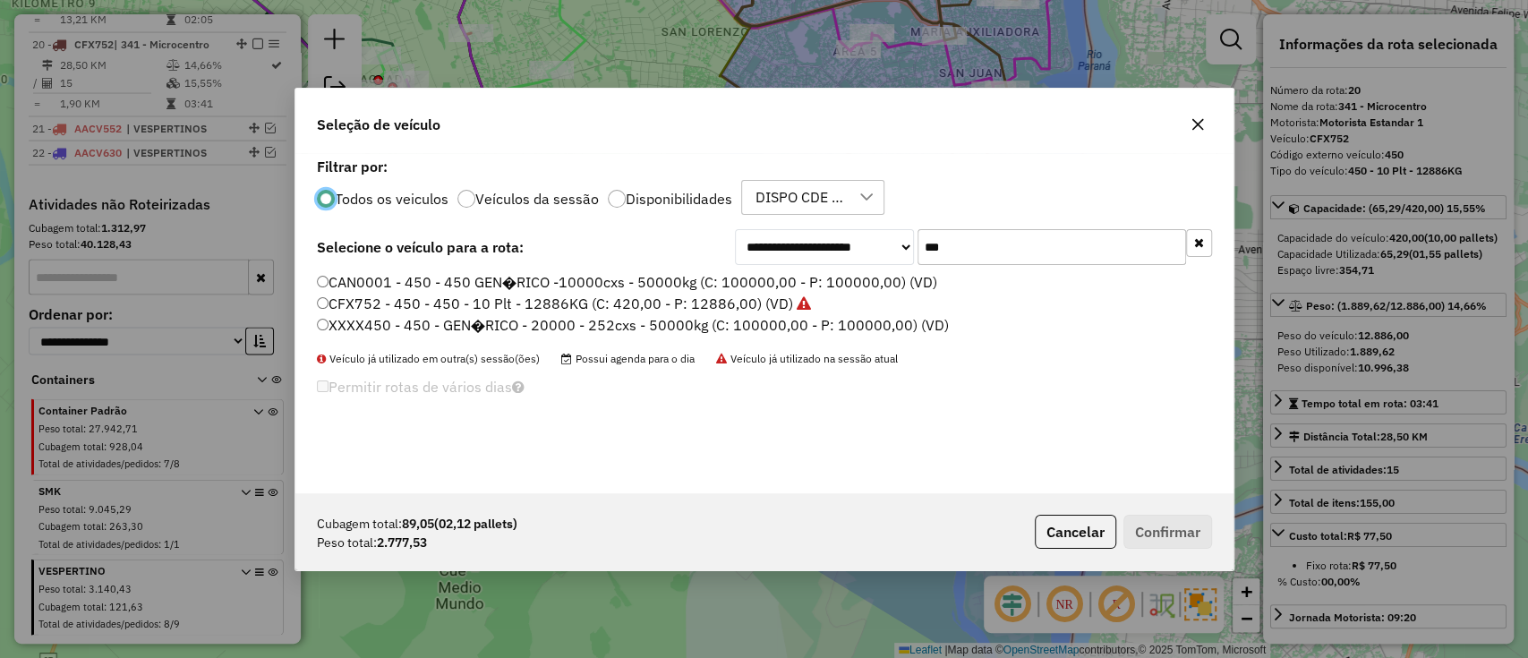
click at [994, 246] on input "***" at bounding box center [1051, 247] width 268 height 36
paste input "****"
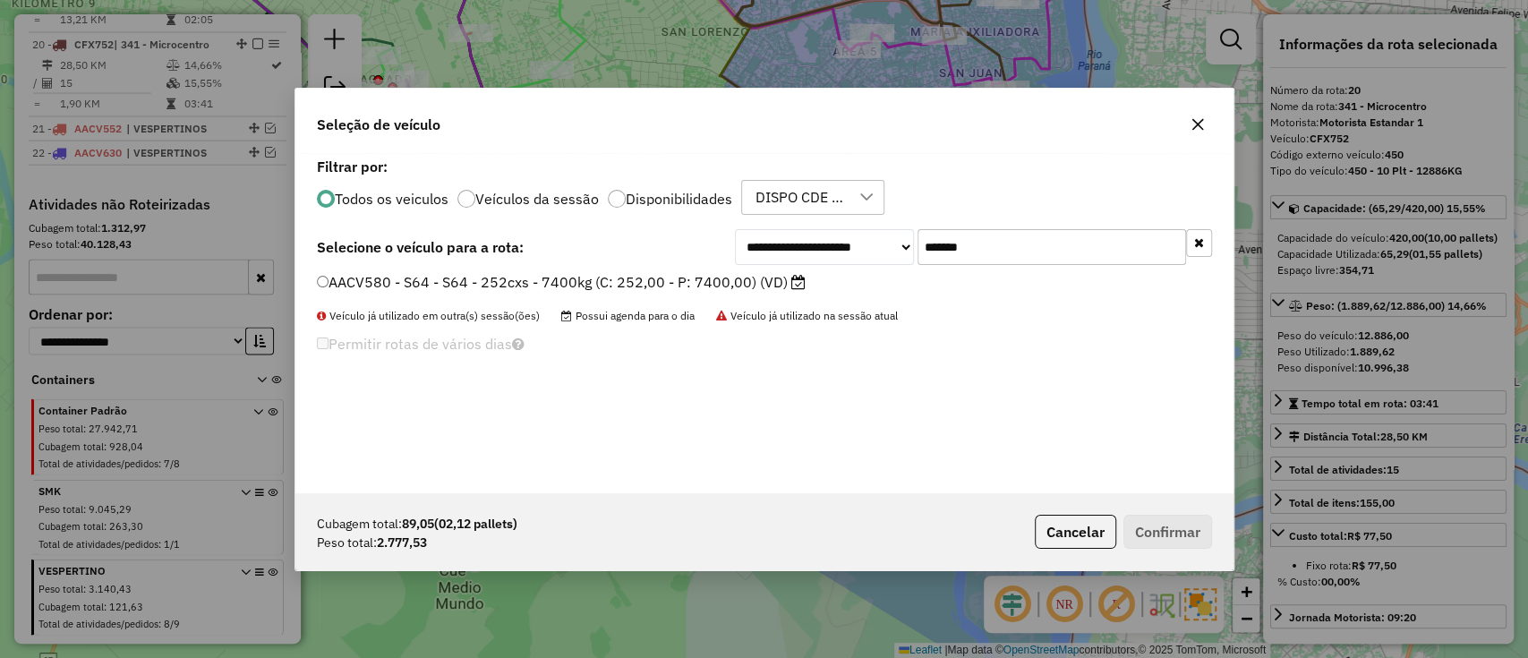
type input "*******"
click at [715, 200] on label "Disponibilidades" at bounding box center [679, 199] width 106 height 14
click at [730, 279] on label "AACV580 - S64 - S64 - 252cxs - 7400kg (C: 252,00 - P: 7400,00) (VD)" at bounding box center [561, 281] width 489 height 21
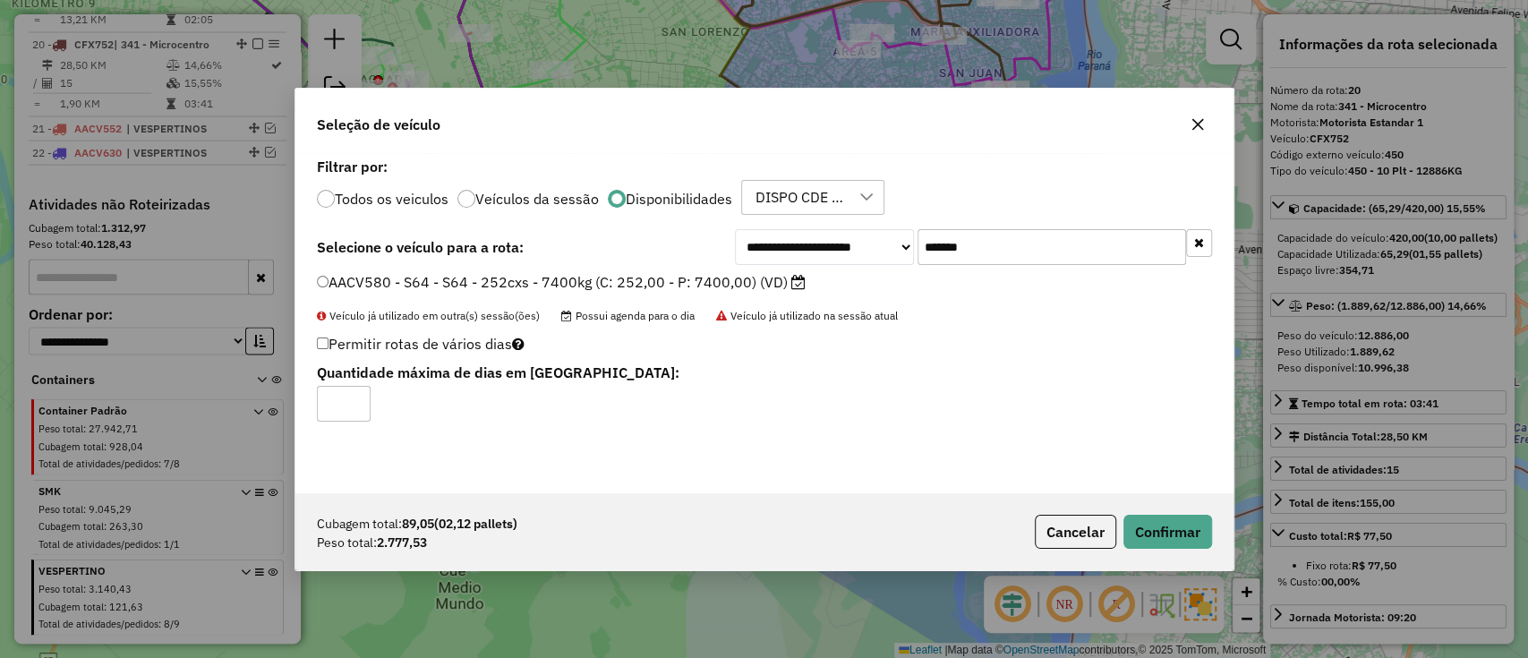
click at [1162, 507] on div "Cubagem total: 89,05 (02,12 pallets) Peso total: 2.777,53 Cancelar Confirmar" at bounding box center [764, 531] width 938 height 77
click at [1168, 529] on button "Confirmar" at bounding box center [1167, 532] width 89 height 34
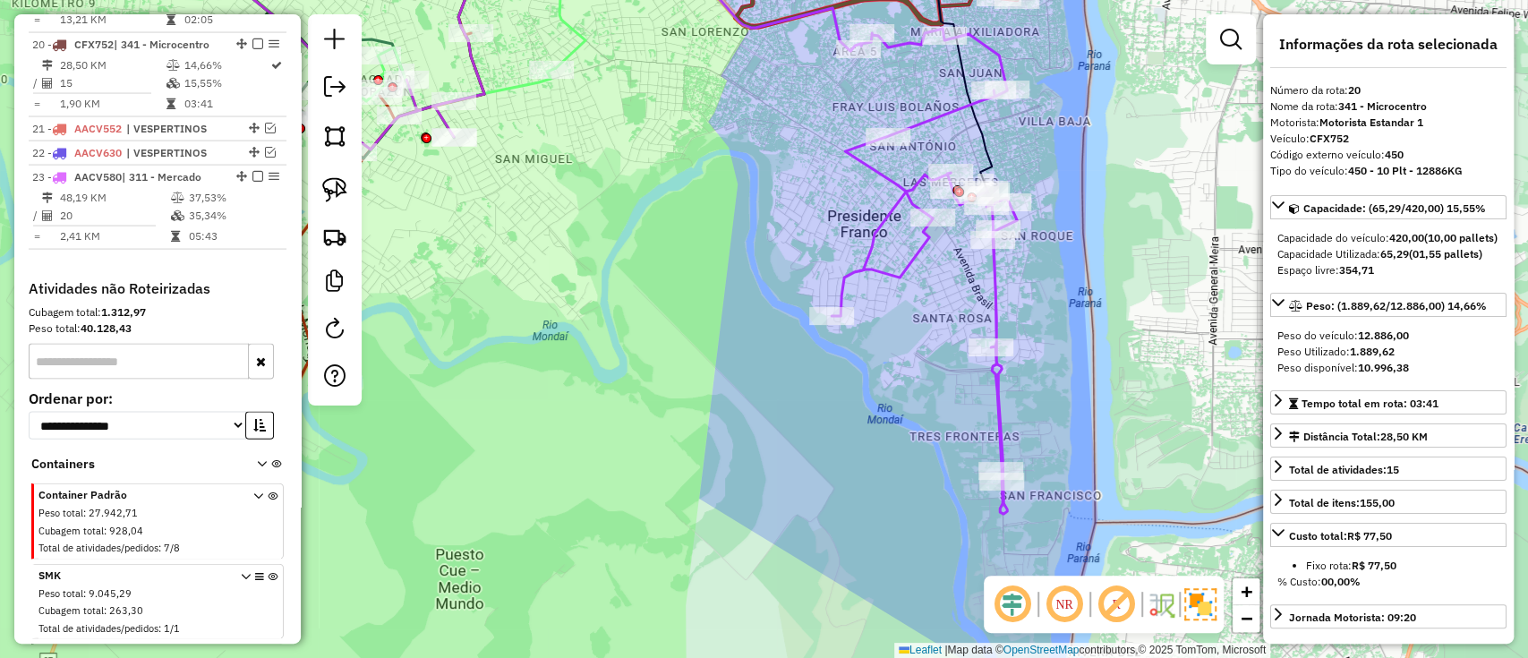
click at [999, 316] on icon at bounding box center [923, 271] width 185 height 485
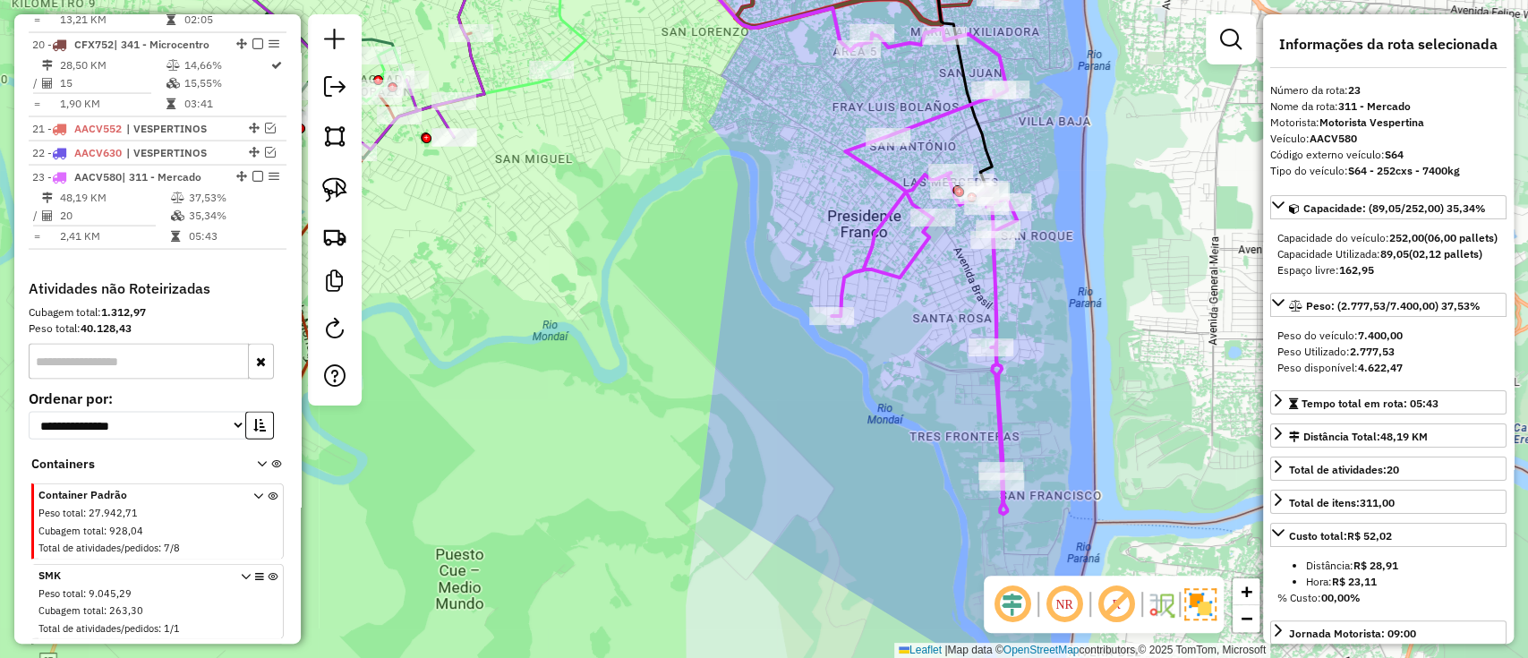
scroll to position [2593, 0]
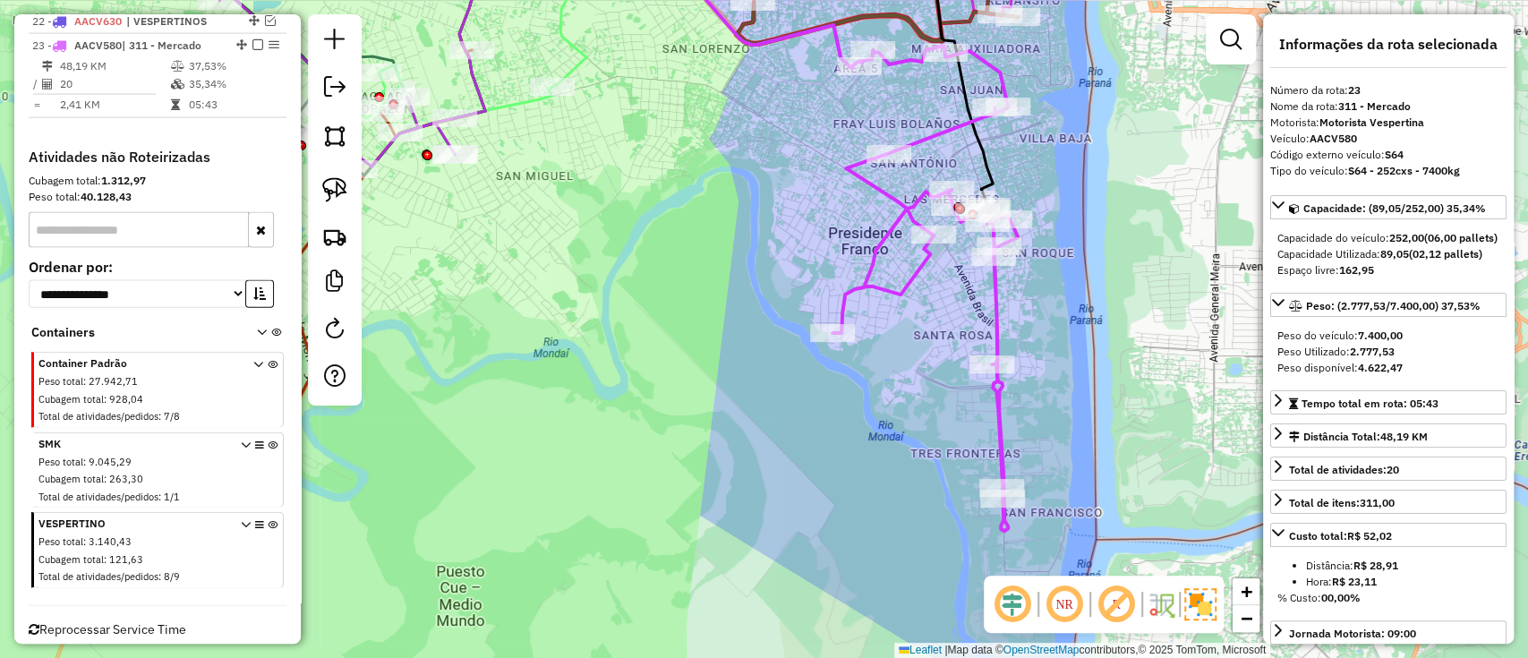
drag, startPoint x: 1069, startPoint y: 209, endPoint x: 1054, endPoint y: 464, distance: 255.4
click at [1054, 464] on div "Janela de atendimento Grade de atendimento Capacidade Transportadoras Veículos …" at bounding box center [764, 329] width 1528 height 658
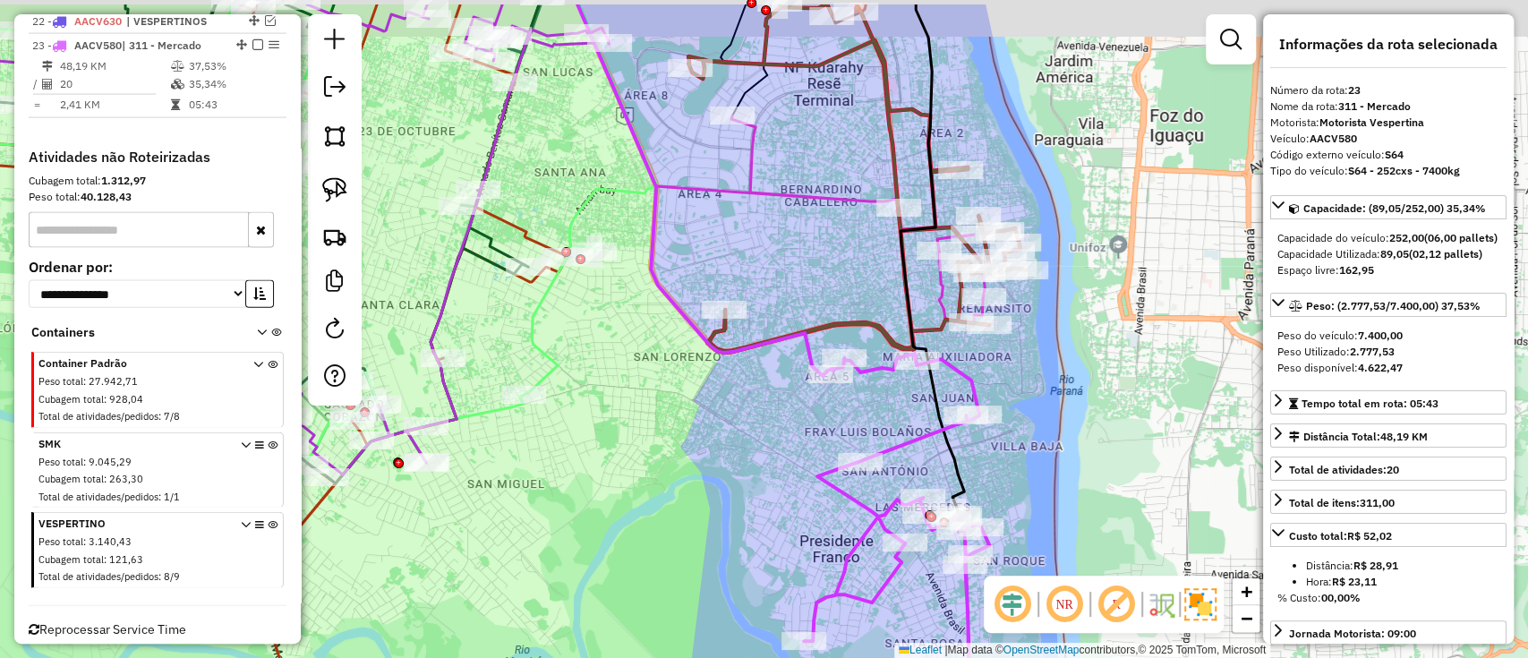
drag, startPoint x: 1038, startPoint y: 369, endPoint x: 1027, endPoint y: 427, distance: 59.2
click at [1027, 427] on div "Janela de atendimento Grade de atendimento Capacidade Transportadoras Veículos …" at bounding box center [764, 329] width 1528 height 658
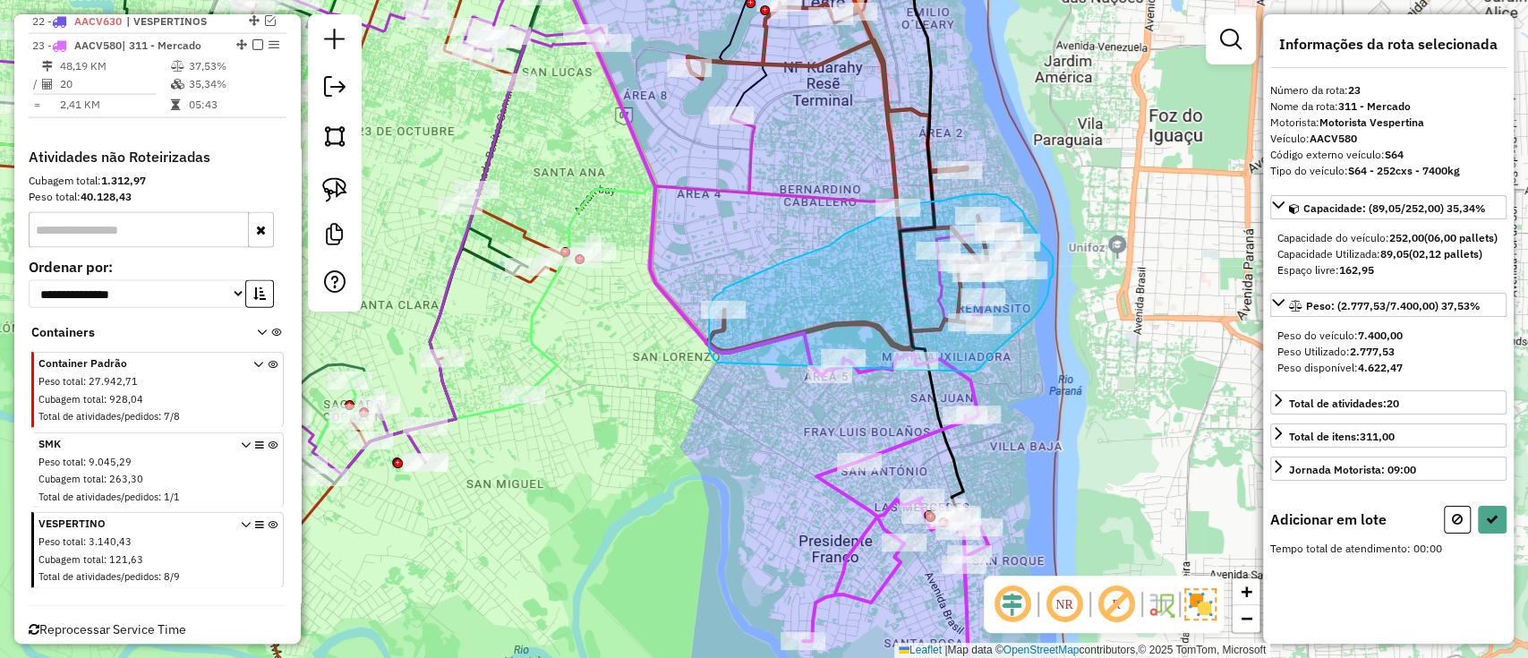
drag, startPoint x: 974, startPoint y: 371, endPoint x: 719, endPoint y: 362, distance: 255.2
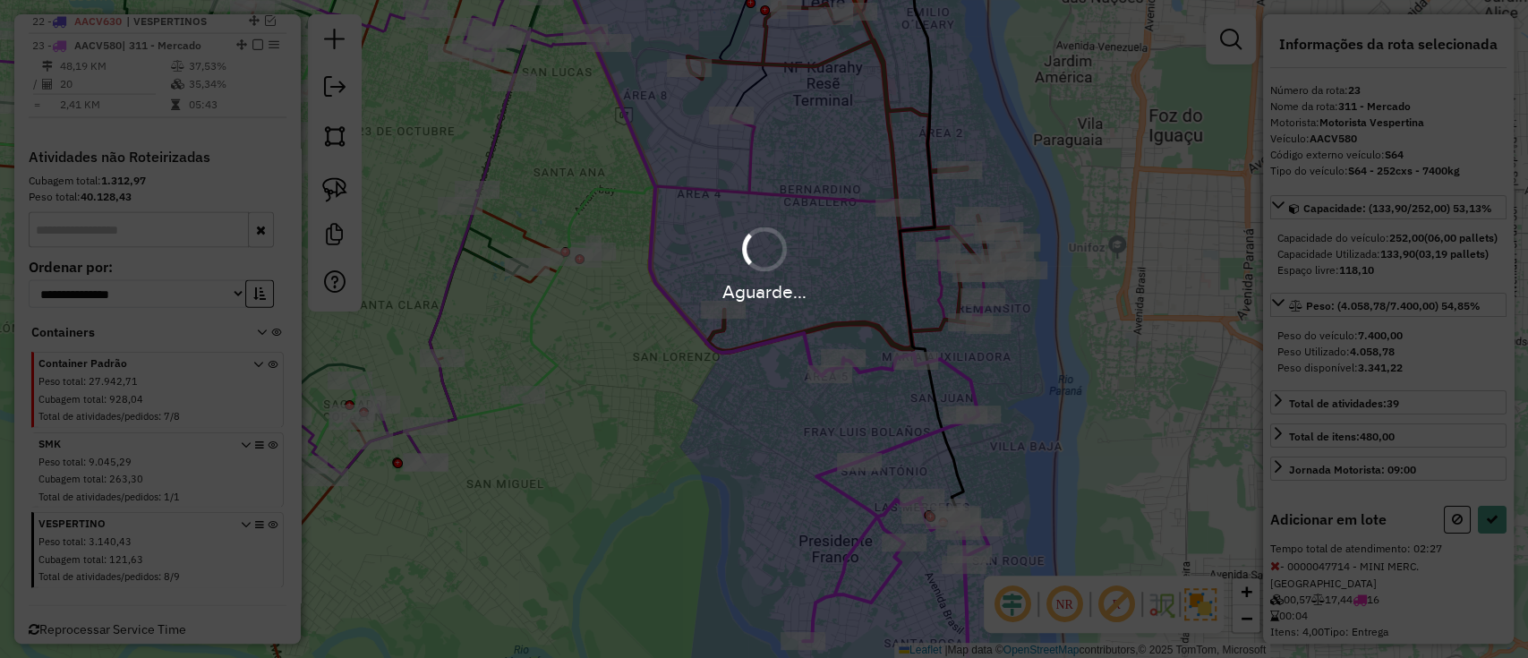
select select "**********"
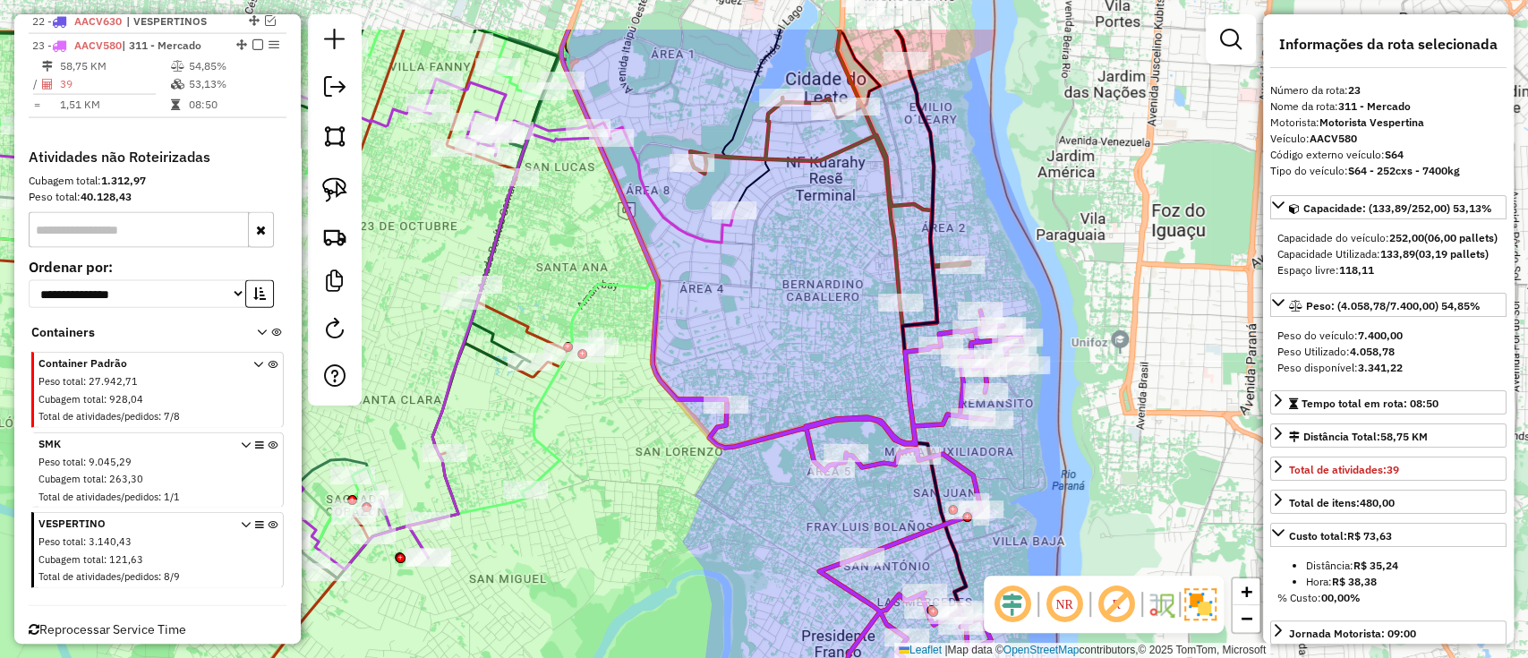
drag, startPoint x: 808, startPoint y: 225, endPoint x: 814, endPoint y: 340, distance: 115.6
click at [814, 340] on div "Janela de atendimento Grade de atendimento Capacidade Transportadoras Veículos …" at bounding box center [764, 329] width 1528 height 658
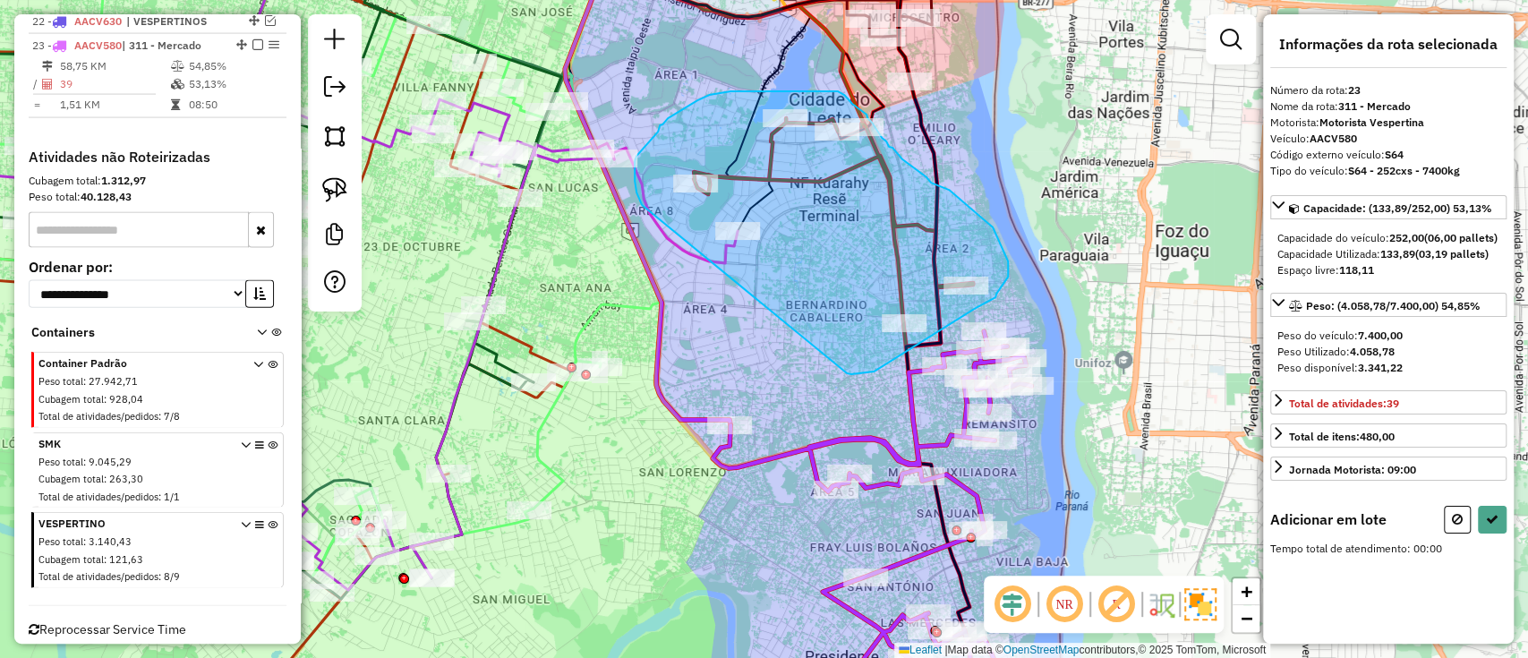
drag, startPoint x: 847, startPoint y: 373, endPoint x: 672, endPoint y: 257, distance: 209.7
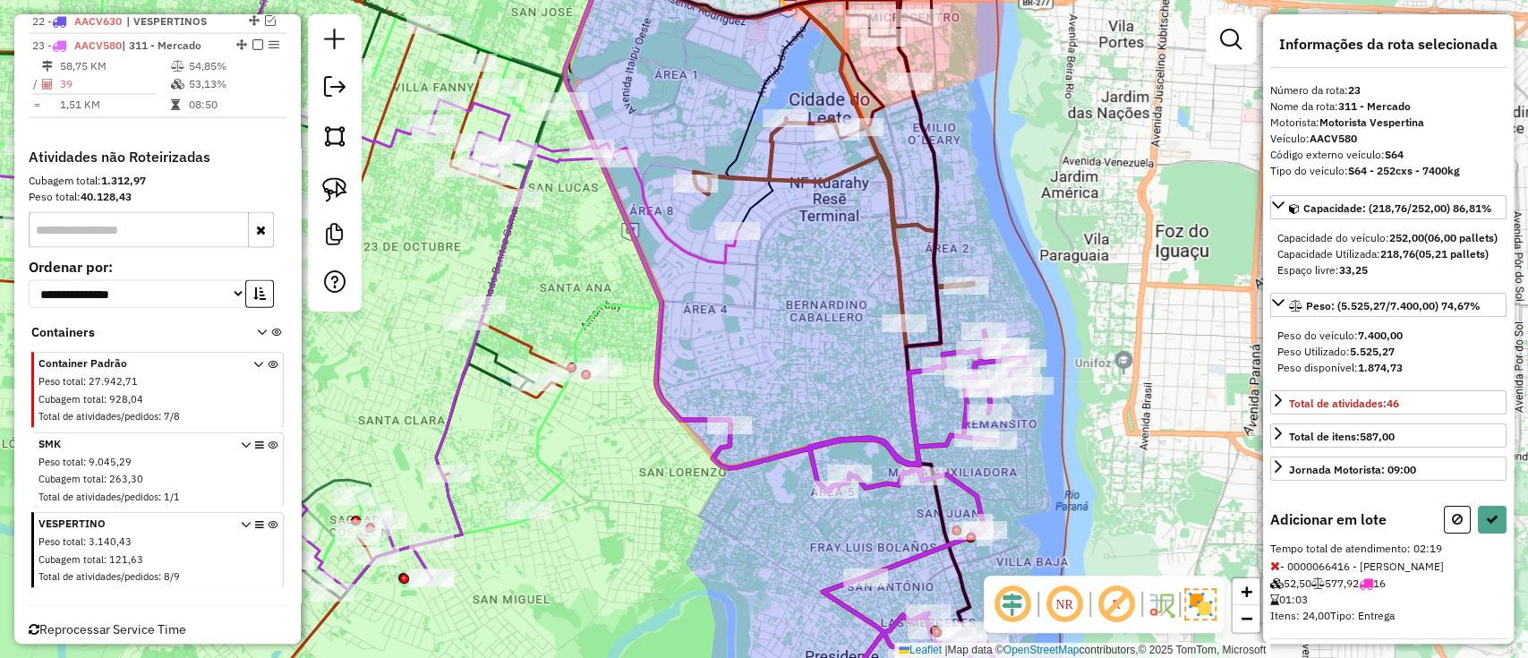
select select "**********"
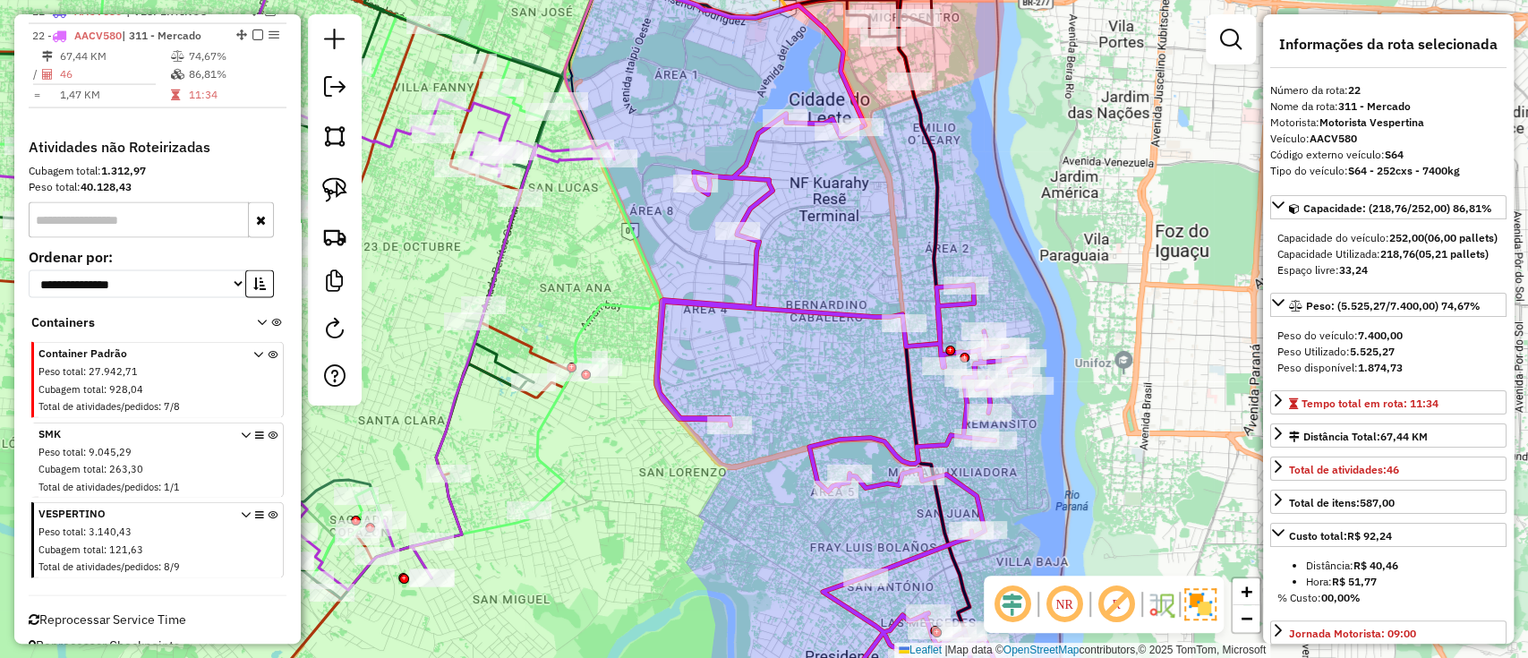
scroll to position [2525, 0]
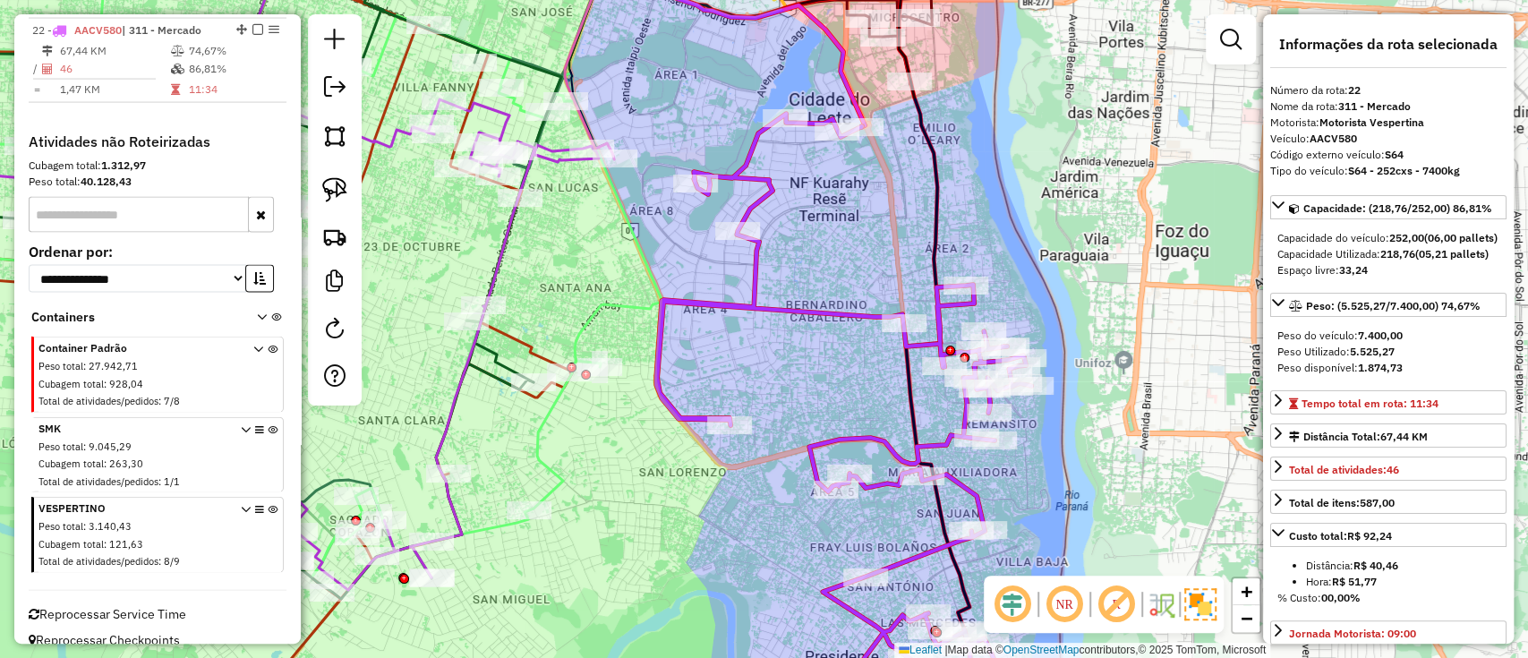
click at [809, 209] on div "Janela de atendimento Grade de atendimento Capacidade Transportadoras Veículos …" at bounding box center [764, 329] width 1528 height 658
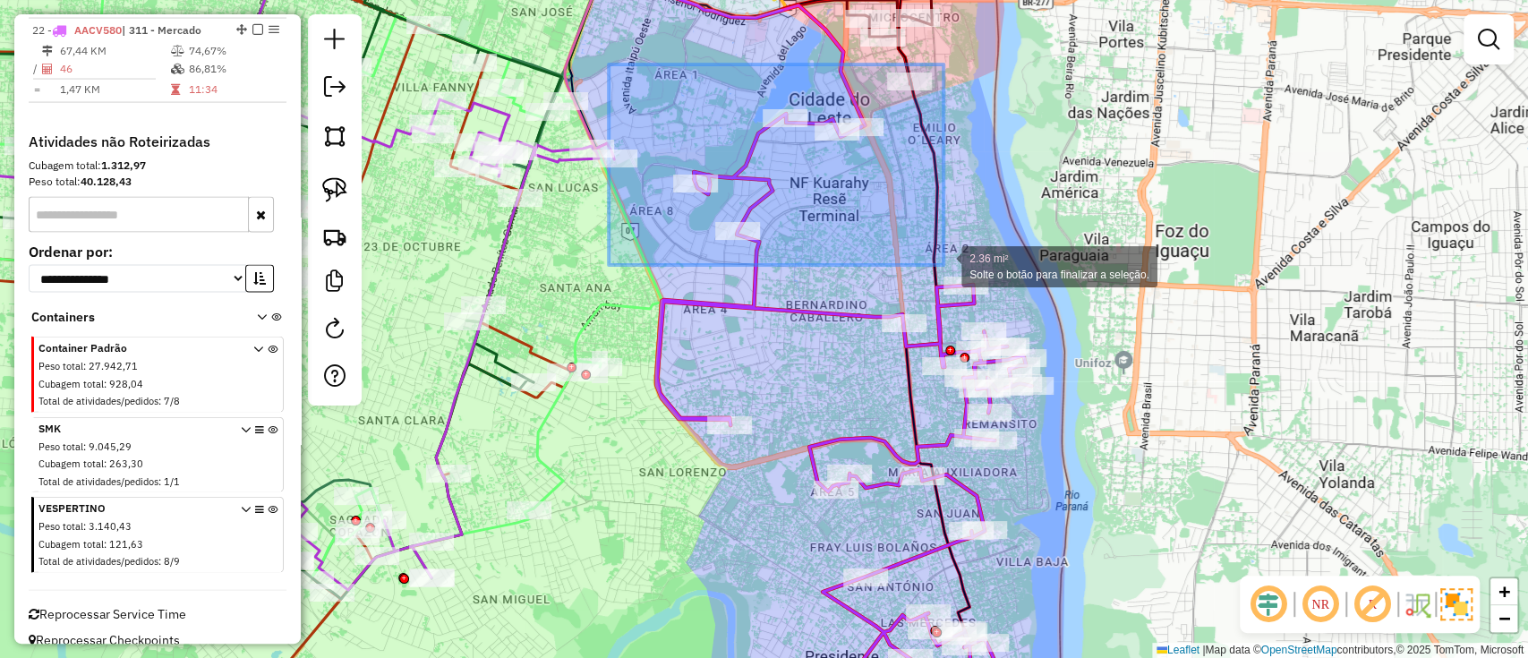
drag, startPoint x: 616, startPoint y: 77, endPoint x: 943, endPoint y: 265, distance: 377.6
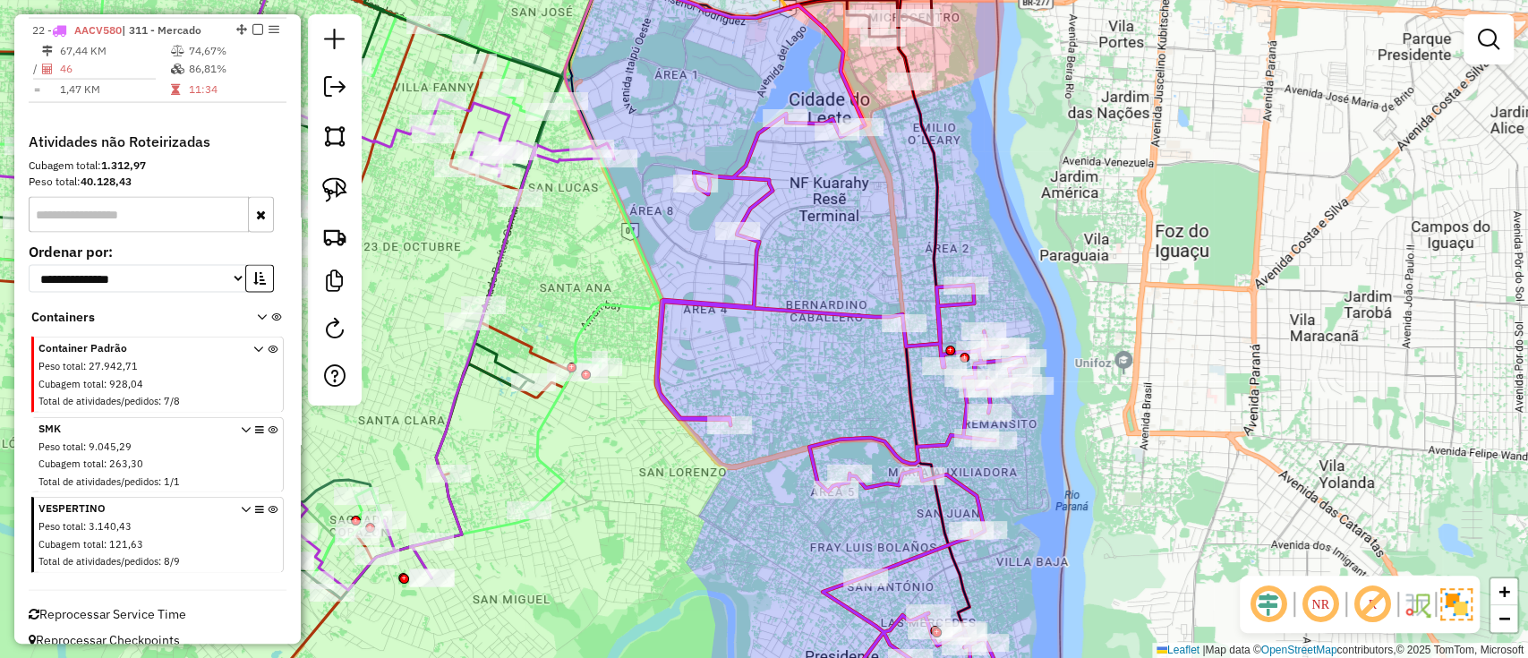
click at [794, 306] on icon at bounding box center [843, 419] width 375 height 610
select select "**********"
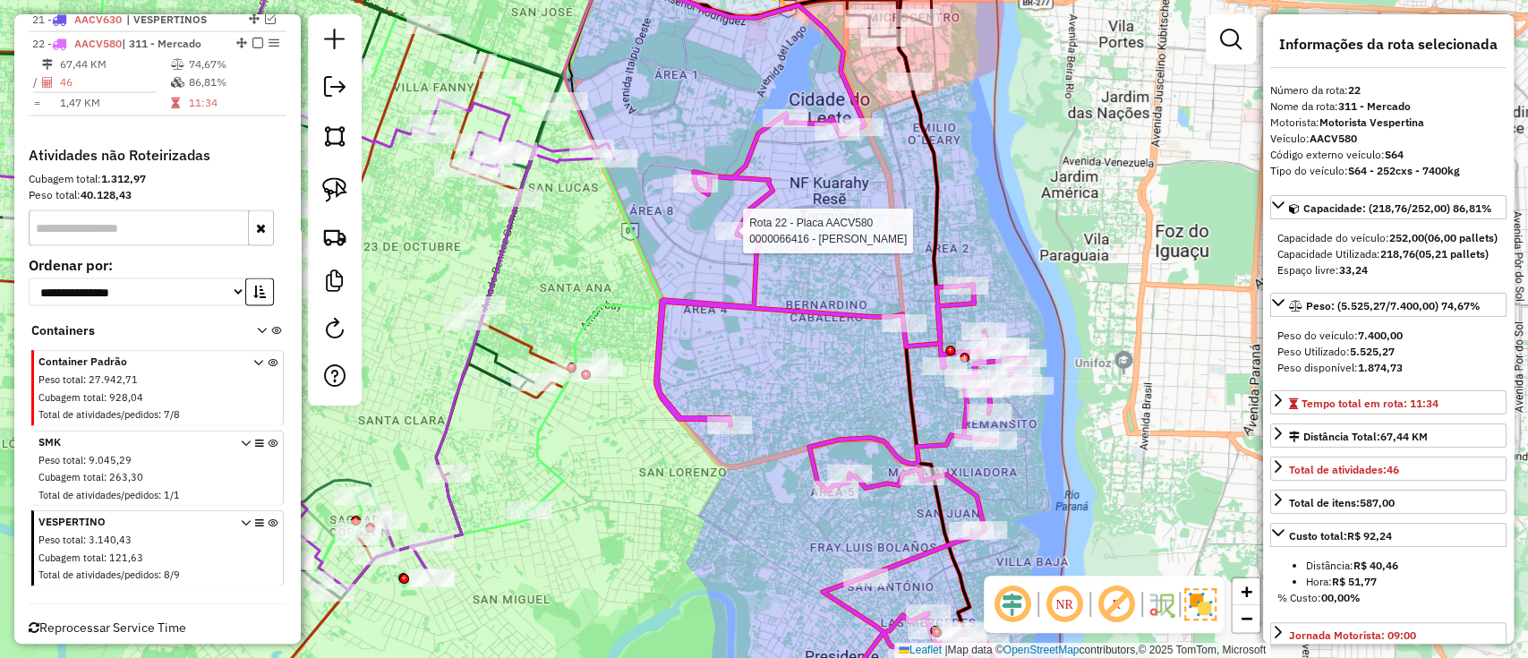
scroll to position [2510, 0]
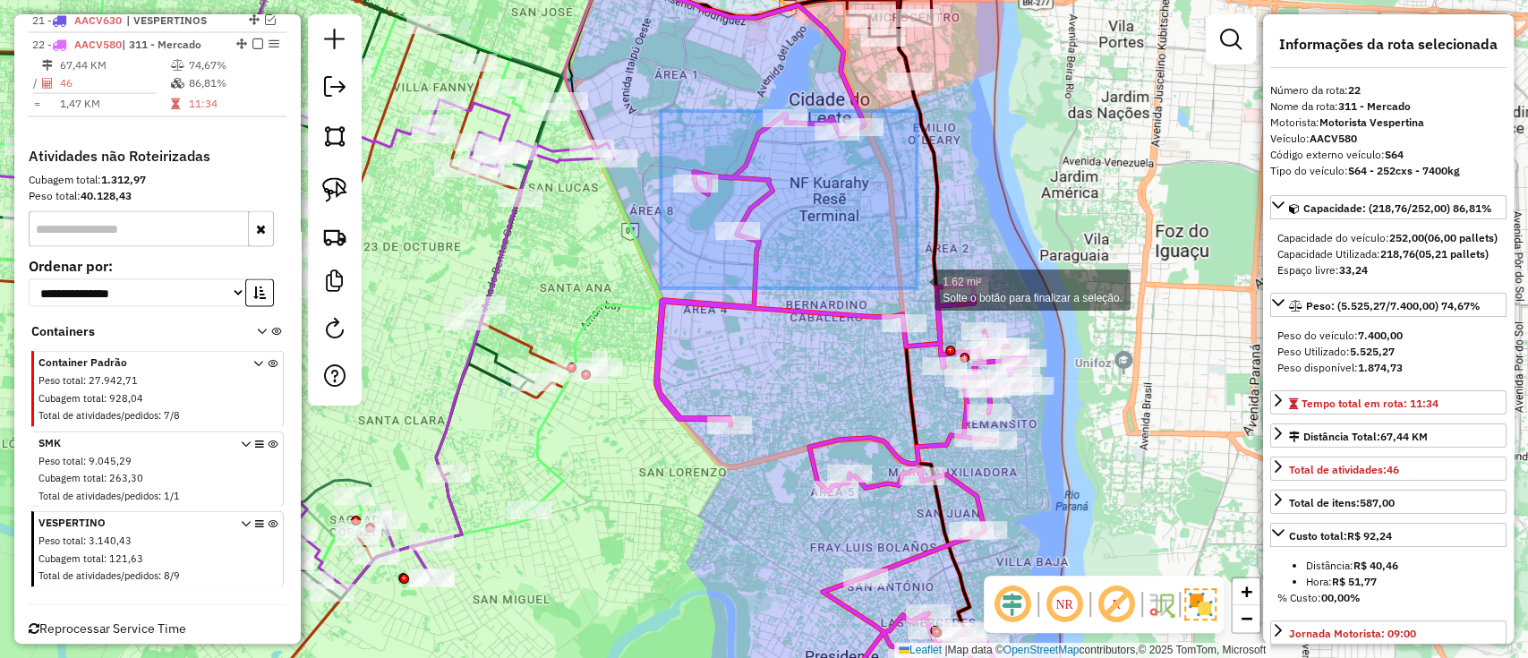
drag, startPoint x: 660, startPoint y: 111, endPoint x: 916, endPoint y: 288, distance: 311.3
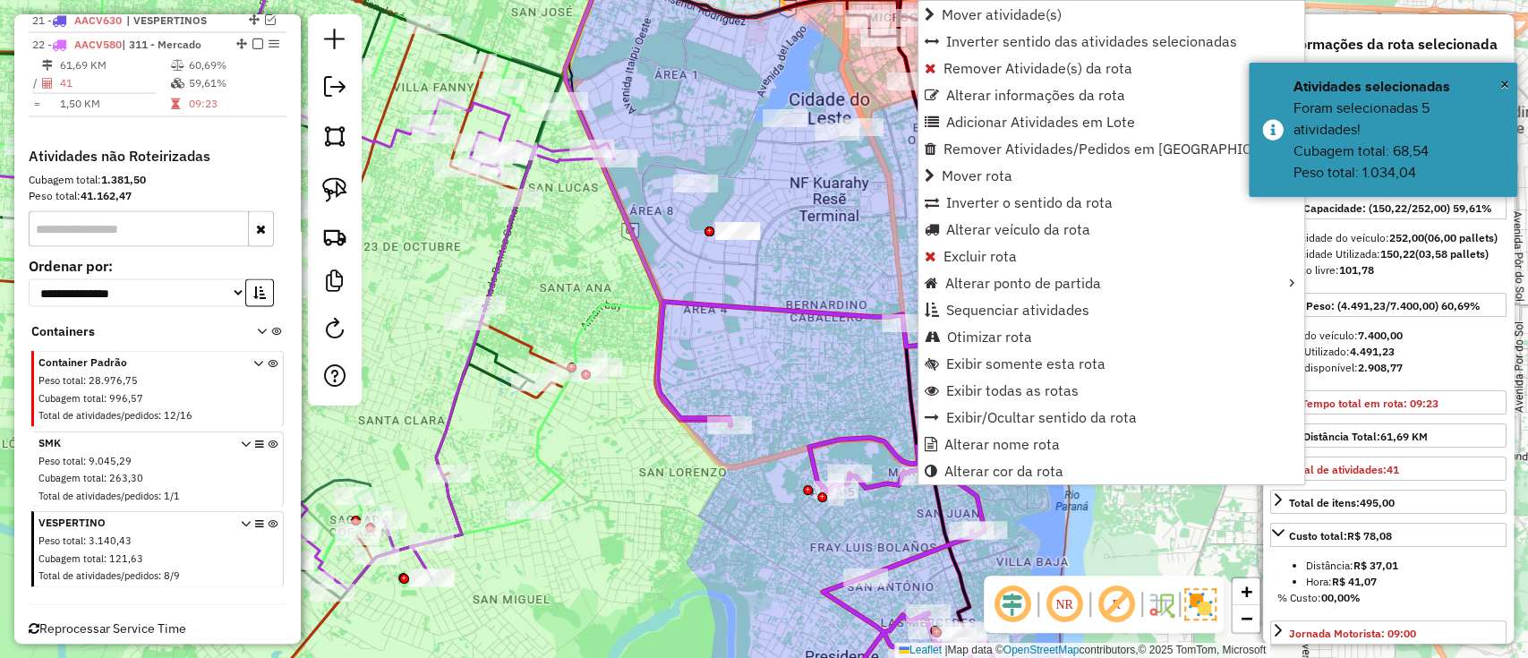
click at [775, 340] on div "Janela de atendimento Grade de atendimento Capacidade Transportadoras Veículos …" at bounding box center [764, 329] width 1528 height 658
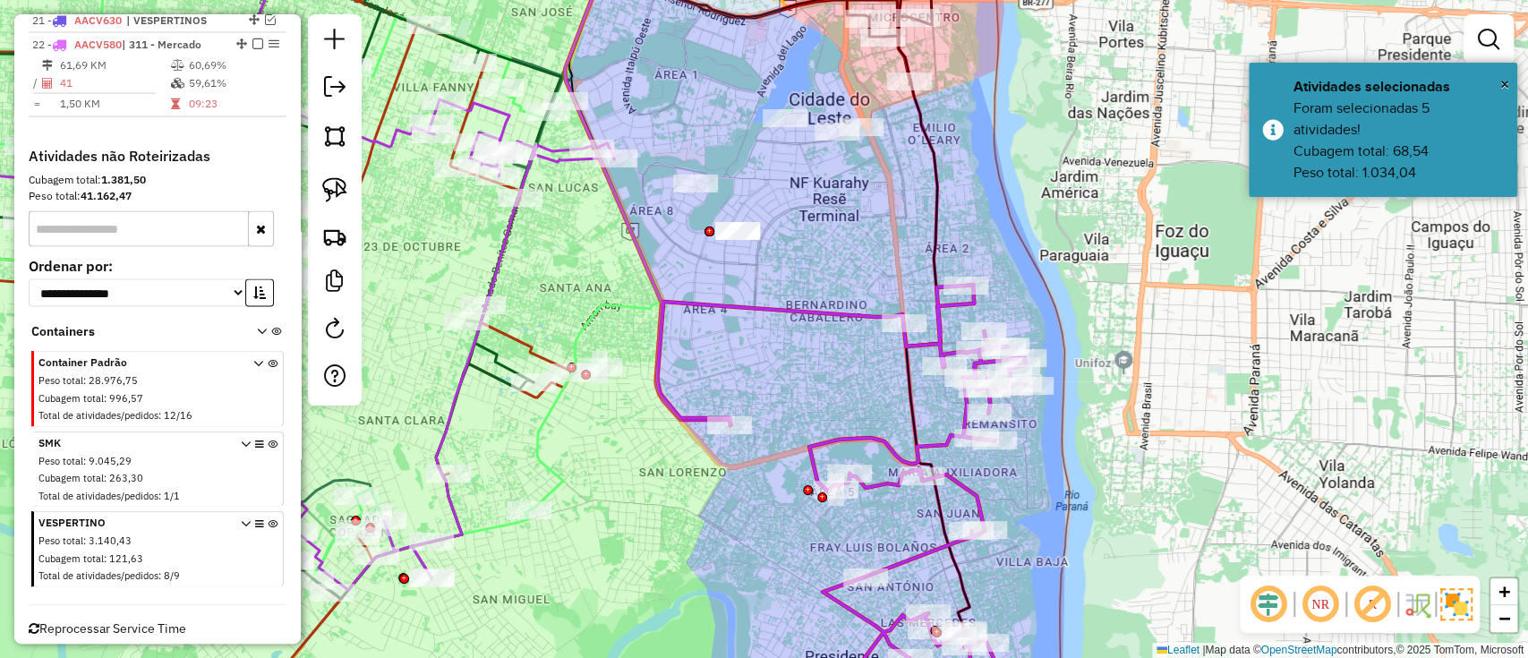
click at [788, 322] on div "Janela de atendimento Grade de atendimento Capacidade Transportadoras Veículos …" at bounding box center [764, 329] width 1528 height 658
click at [792, 316] on icon at bounding box center [844, 504] width 374 height 439
select select "**********"
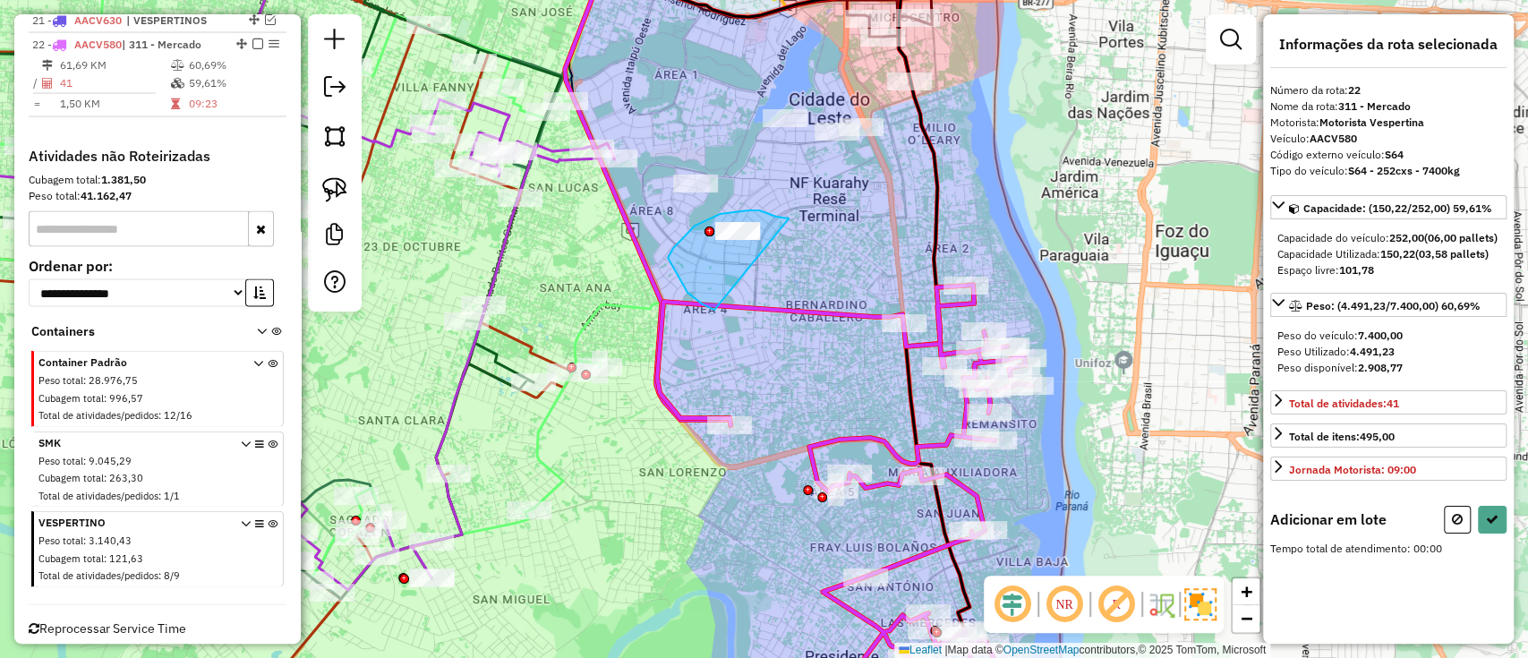
drag, startPoint x: 776, startPoint y: 217, endPoint x: 714, endPoint y: 310, distance: 111.7
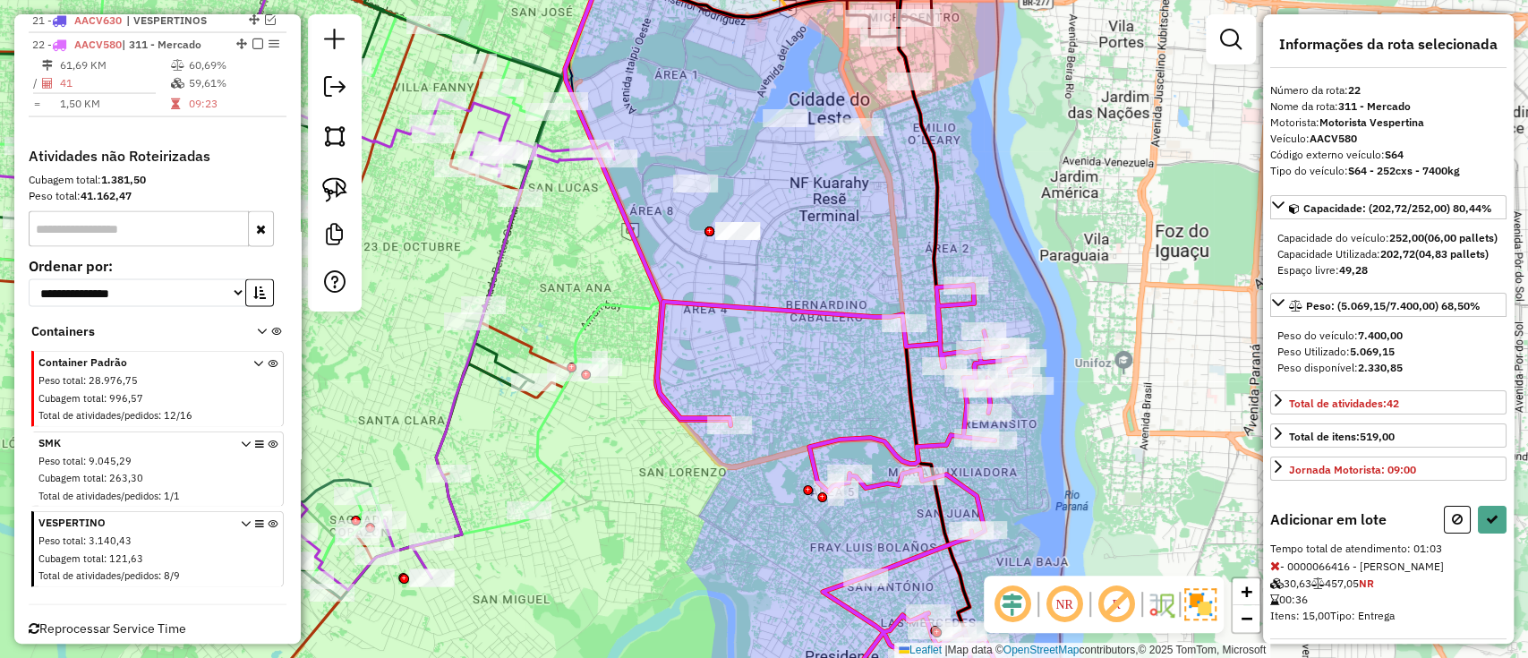
select select "**********"
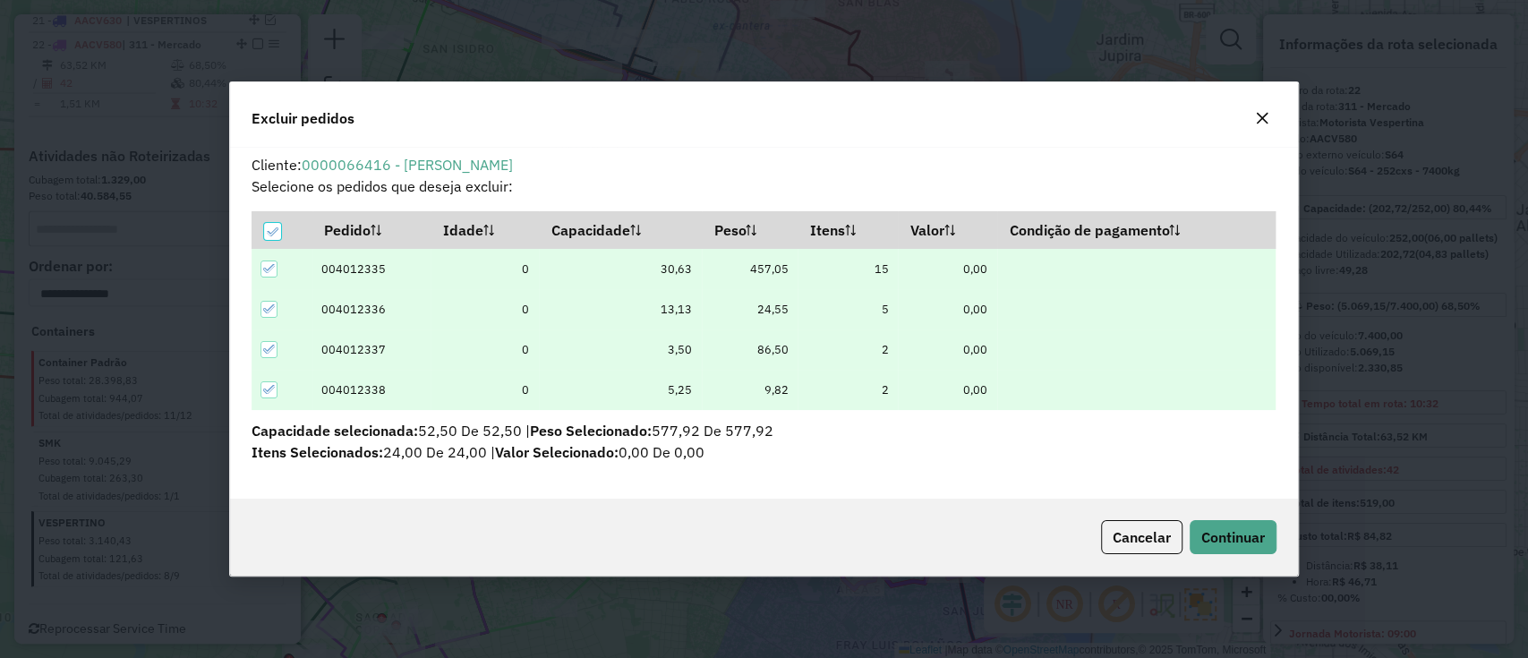
scroll to position [0, 0]
click at [1247, 539] on span "Continuar" at bounding box center [1233, 537] width 64 height 18
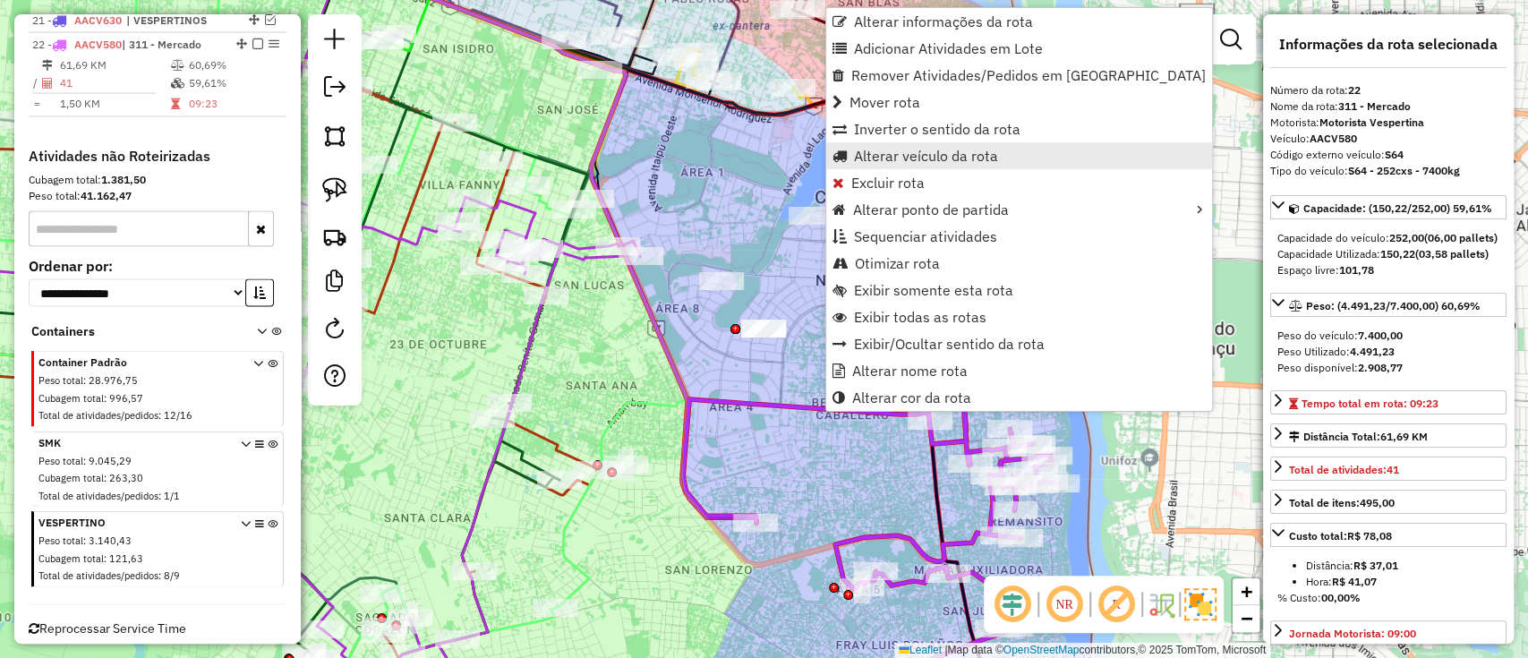
click at [877, 154] on span "Alterar veículo da rota" at bounding box center [926, 156] width 144 height 14
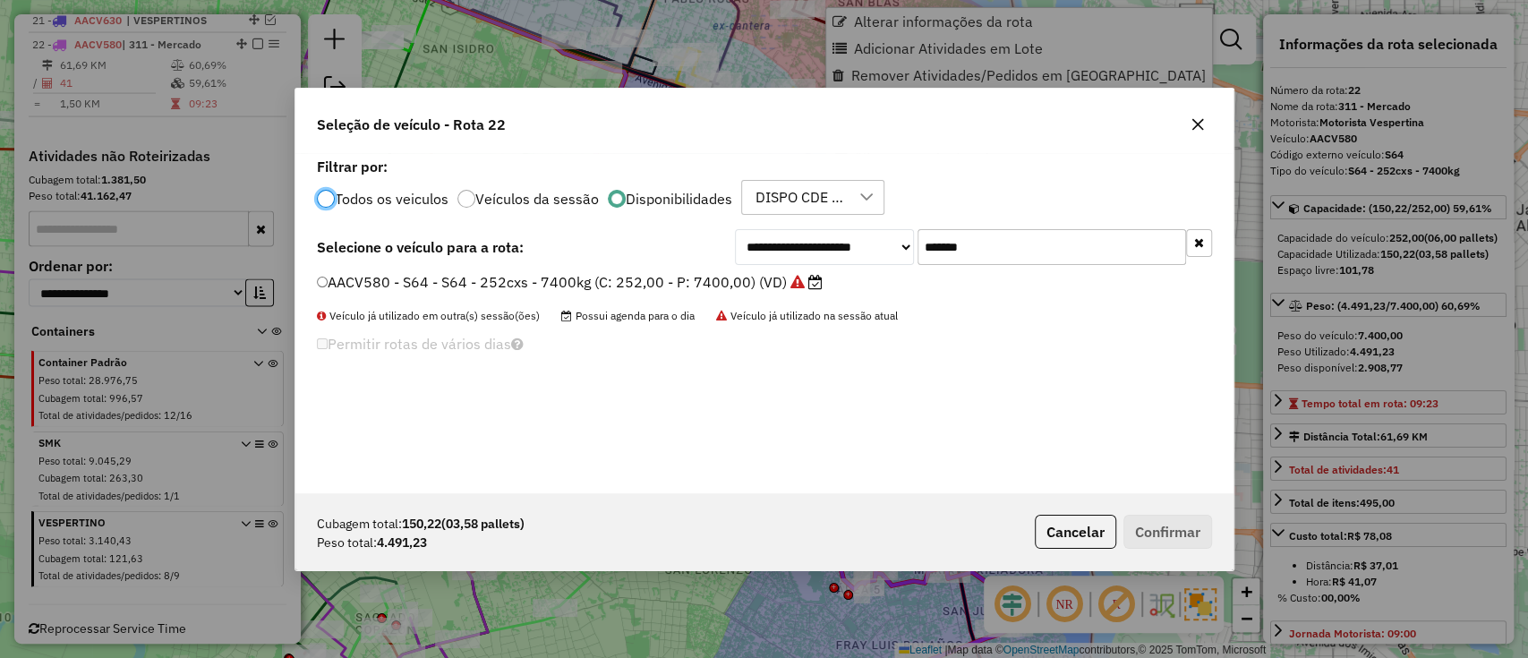
scroll to position [9, 5]
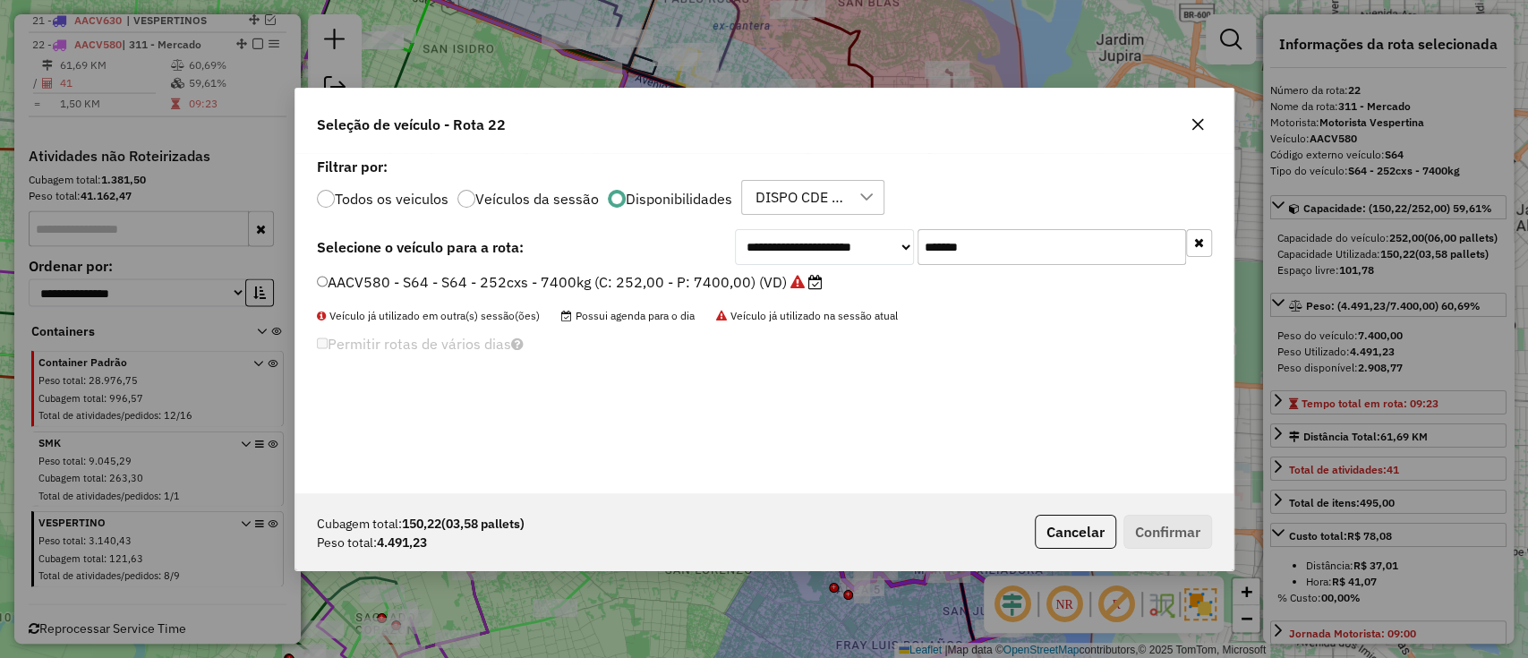
click at [969, 240] on input "*******" at bounding box center [1051, 247] width 268 height 36
paste input "text"
type input "*******"
click at [699, 284] on label "AACA462 - S55 - S55 - 168cxs - 4750kg (C: 168,00 - P: 4750,00) (VD)" at bounding box center [570, 281] width 507 height 21
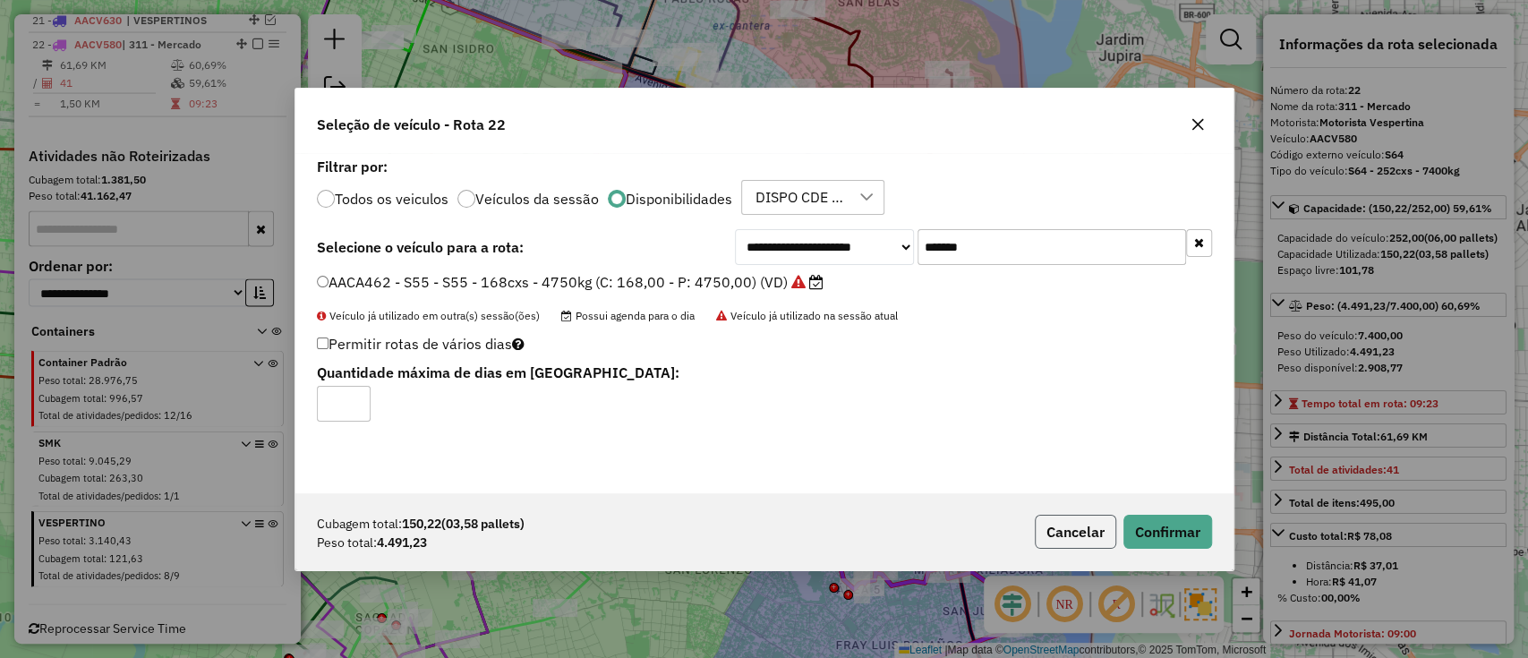
click at [1110, 547] on button "Cancelar" at bounding box center [1075, 532] width 81 height 34
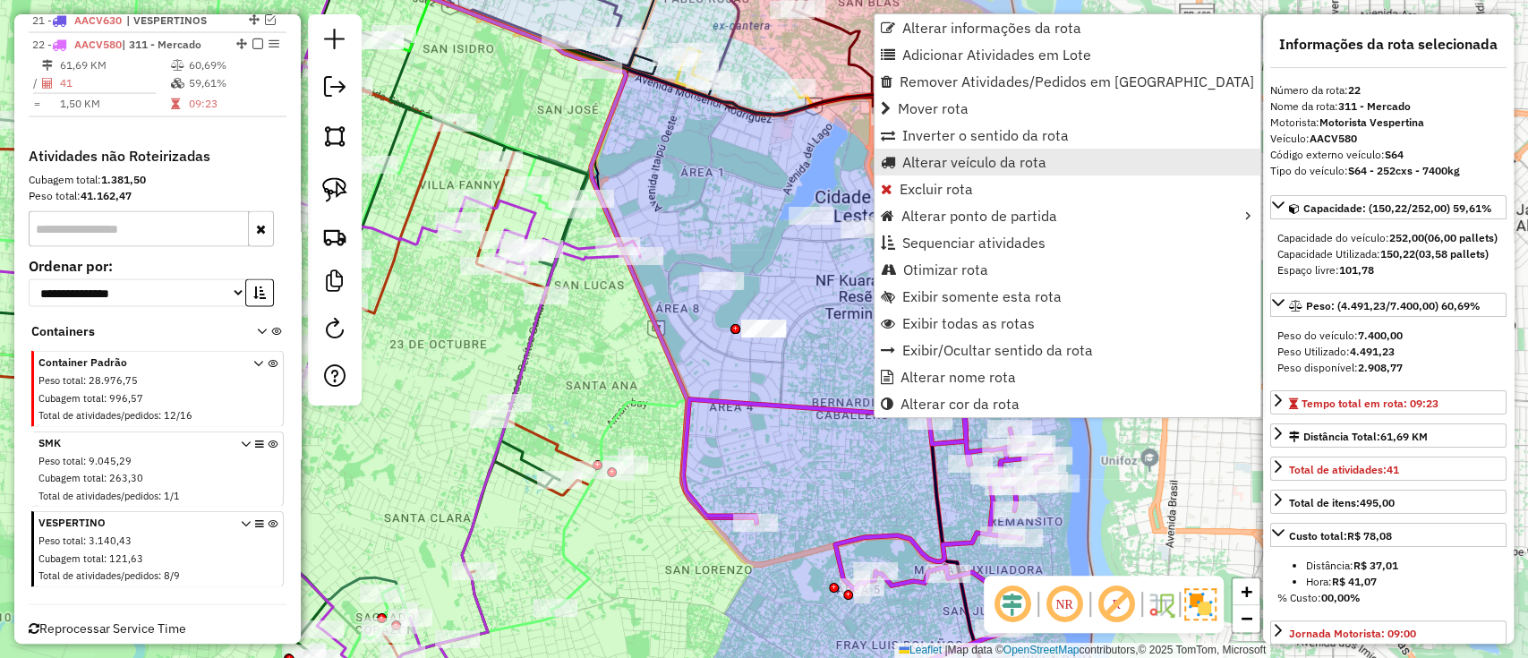
click at [966, 167] on span "Alterar veículo da rota" at bounding box center [974, 162] width 144 height 14
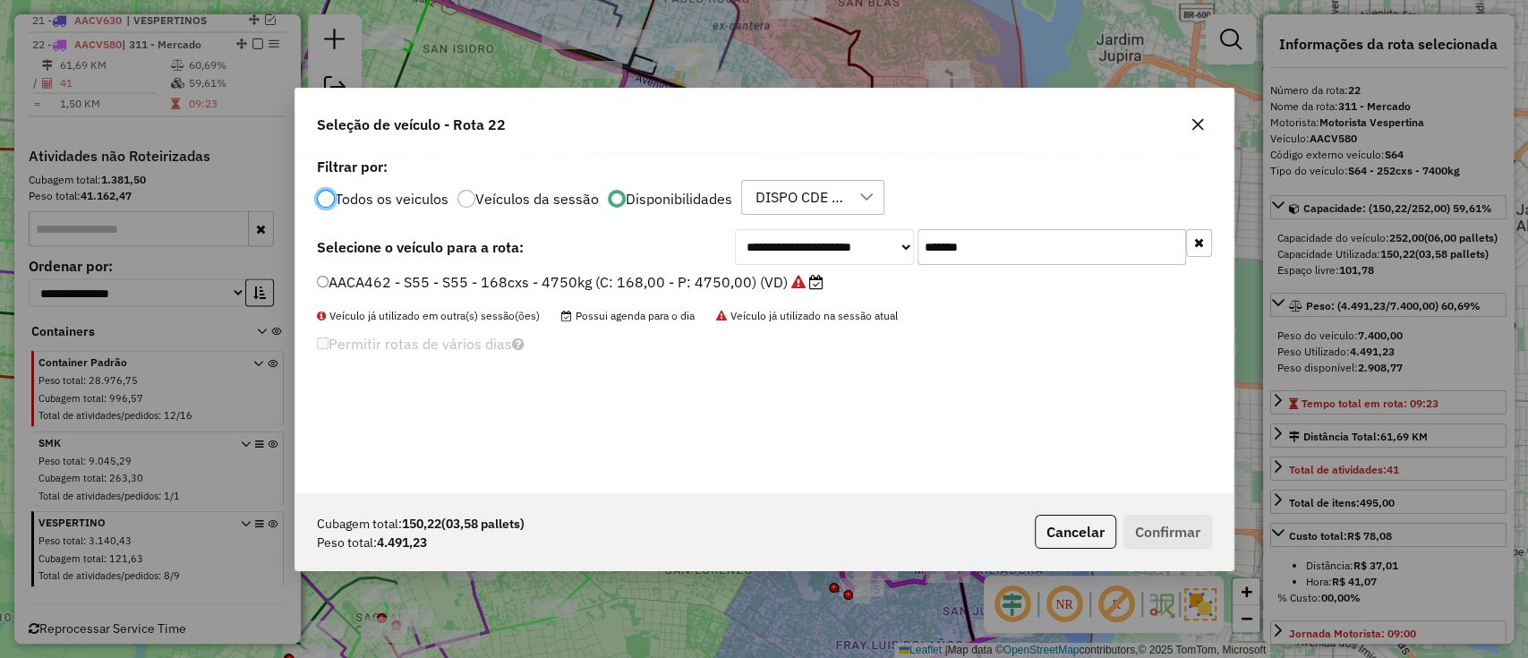
click at [957, 230] on input "*******" at bounding box center [1051, 247] width 268 height 36
click at [957, 232] on input "*******" at bounding box center [1051, 247] width 268 height 36
click at [778, 285] on label "AACA462 - S55 - S55 - 168cxs - 4750kg (C: 168,00 - P: 4750,00) (VD)" at bounding box center [570, 281] width 507 height 21
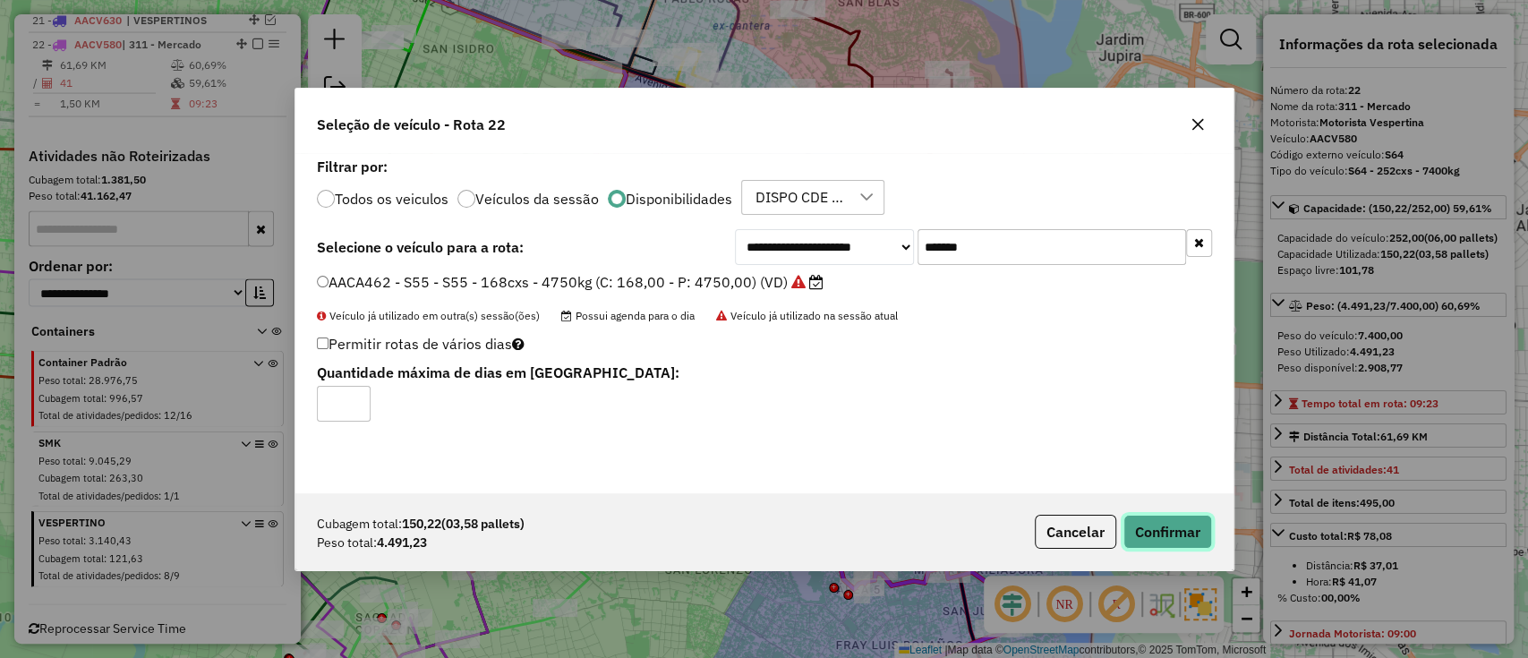
drag, startPoint x: 1154, startPoint y: 521, endPoint x: 1025, endPoint y: 443, distance: 150.6
click at [1155, 521] on button "Confirmar" at bounding box center [1167, 532] width 89 height 34
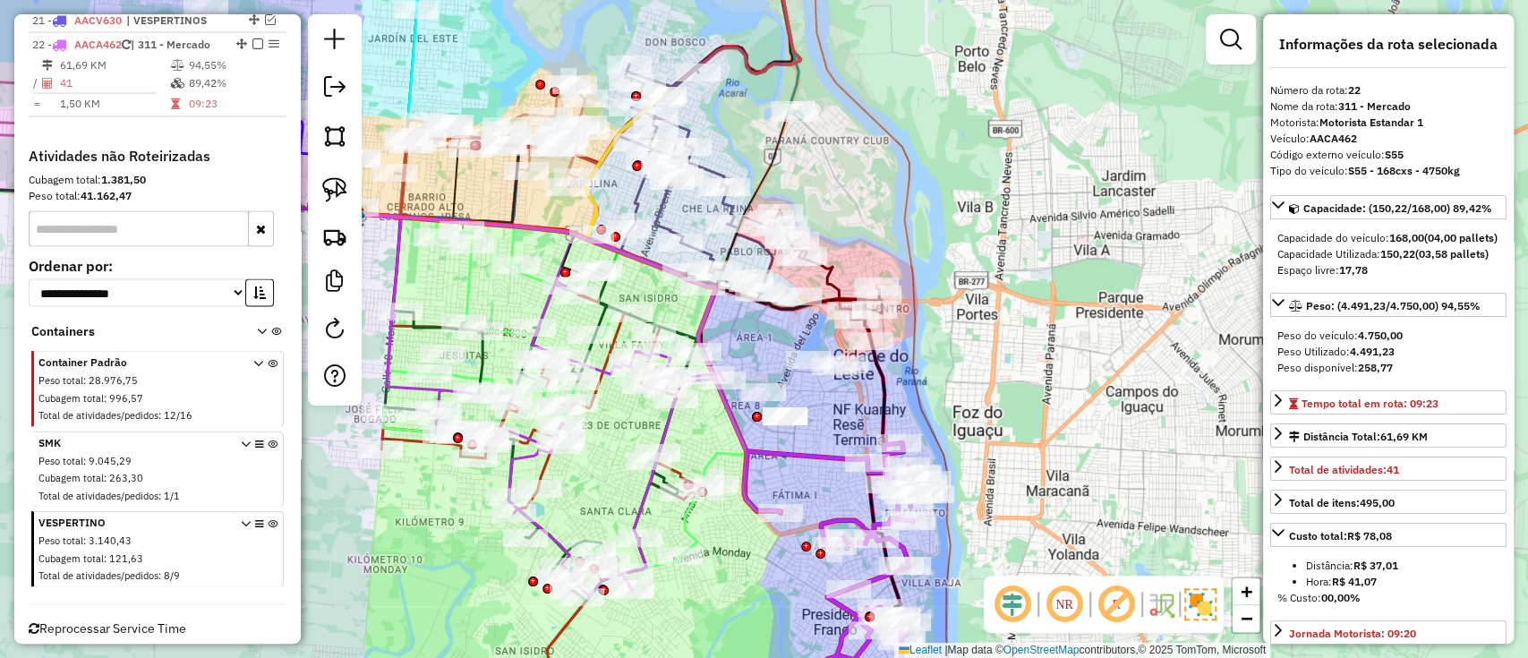
click at [808, 459] on icon at bounding box center [838, 583] width 187 height 281
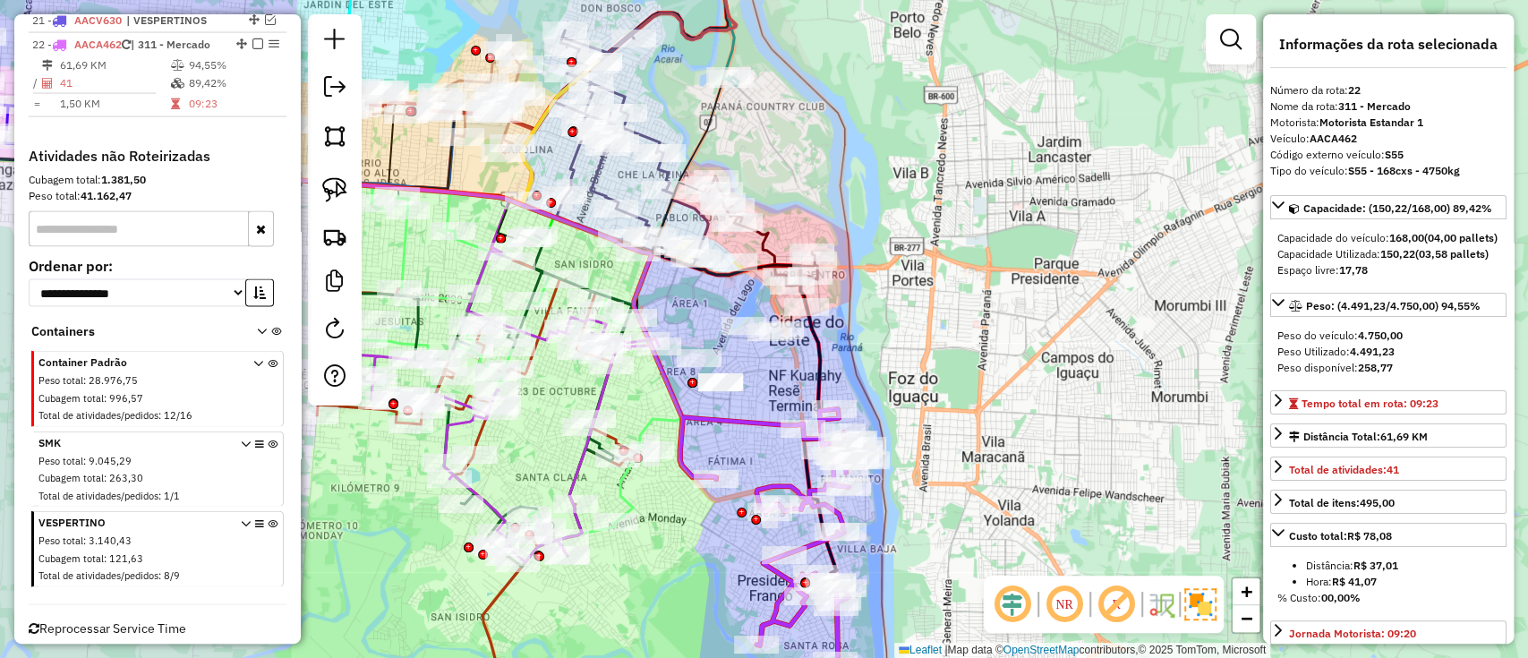
drag, startPoint x: 809, startPoint y: 453, endPoint x: 745, endPoint y: 419, distance: 72.9
click at [745, 419] on icon at bounding box center [773, 549] width 187 height 281
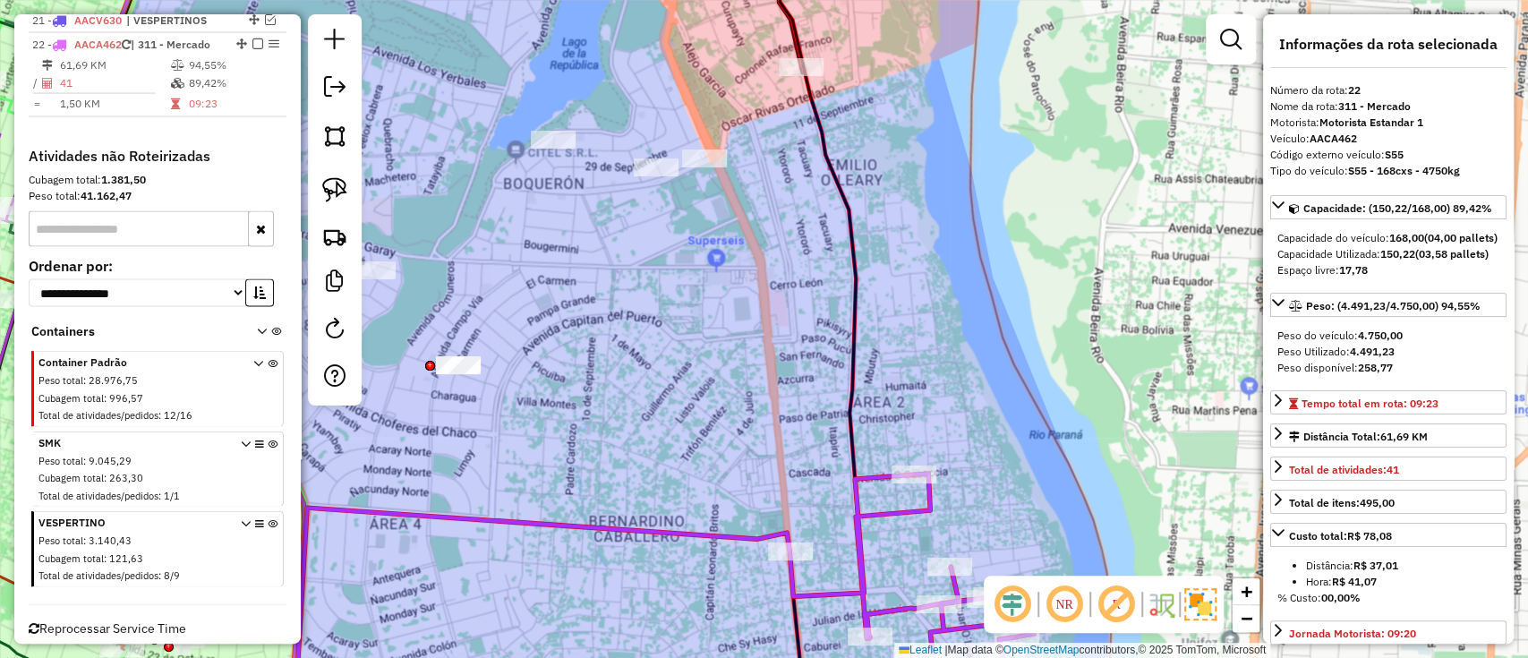
drag, startPoint x: 771, startPoint y: 171, endPoint x: 787, endPoint y: 214, distance: 45.6
click at [782, 212] on div "Janela de atendimento Grade de atendimento Capacidade Transportadoras Veículos …" at bounding box center [764, 329] width 1528 height 658
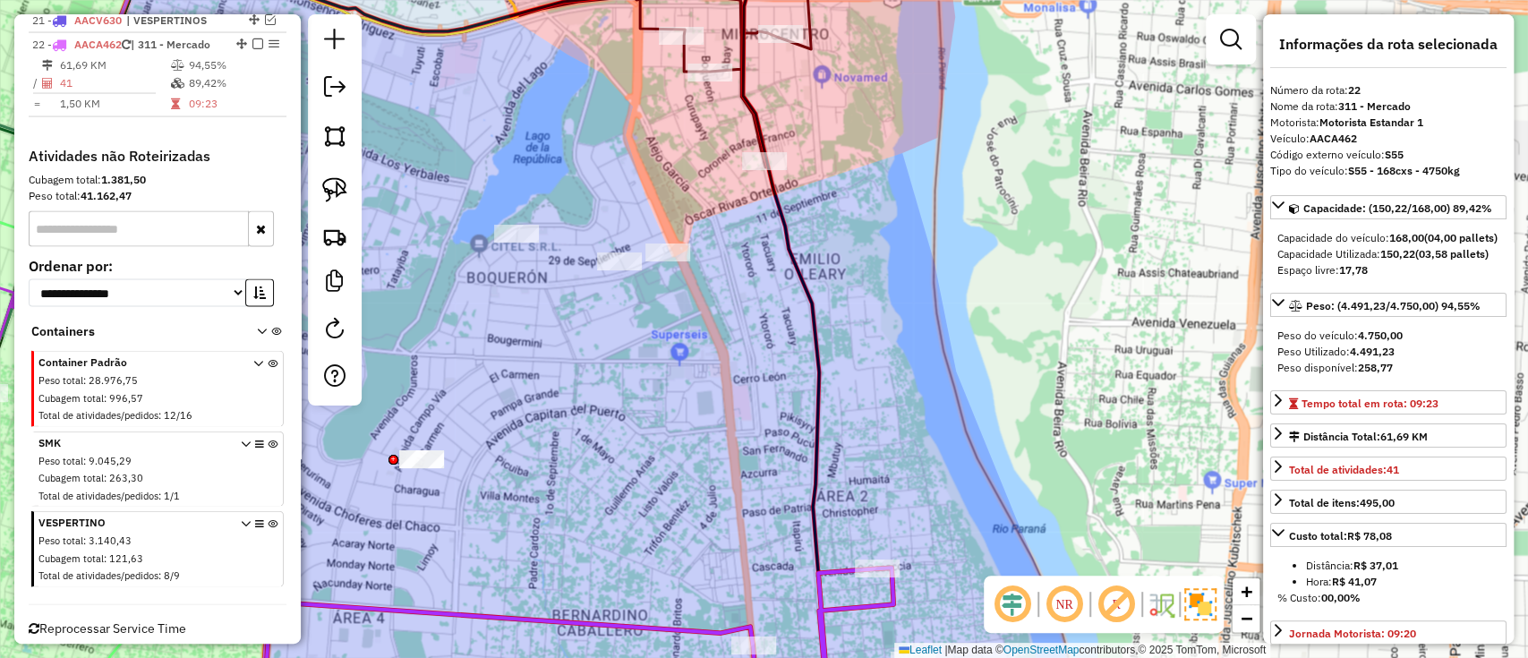
drag, startPoint x: 783, startPoint y: 179, endPoint x: 731, endPoint y: 233, distance: 74.7
click at [731, 233] on div "Janela de atendimento Grade de atendimento Capacidade Transportadoras Veículos …" at bounding box center [764, 329] width 1528 height 658
click at [861, 598] on icon at bounding box center [629, 645] width 733 height 157
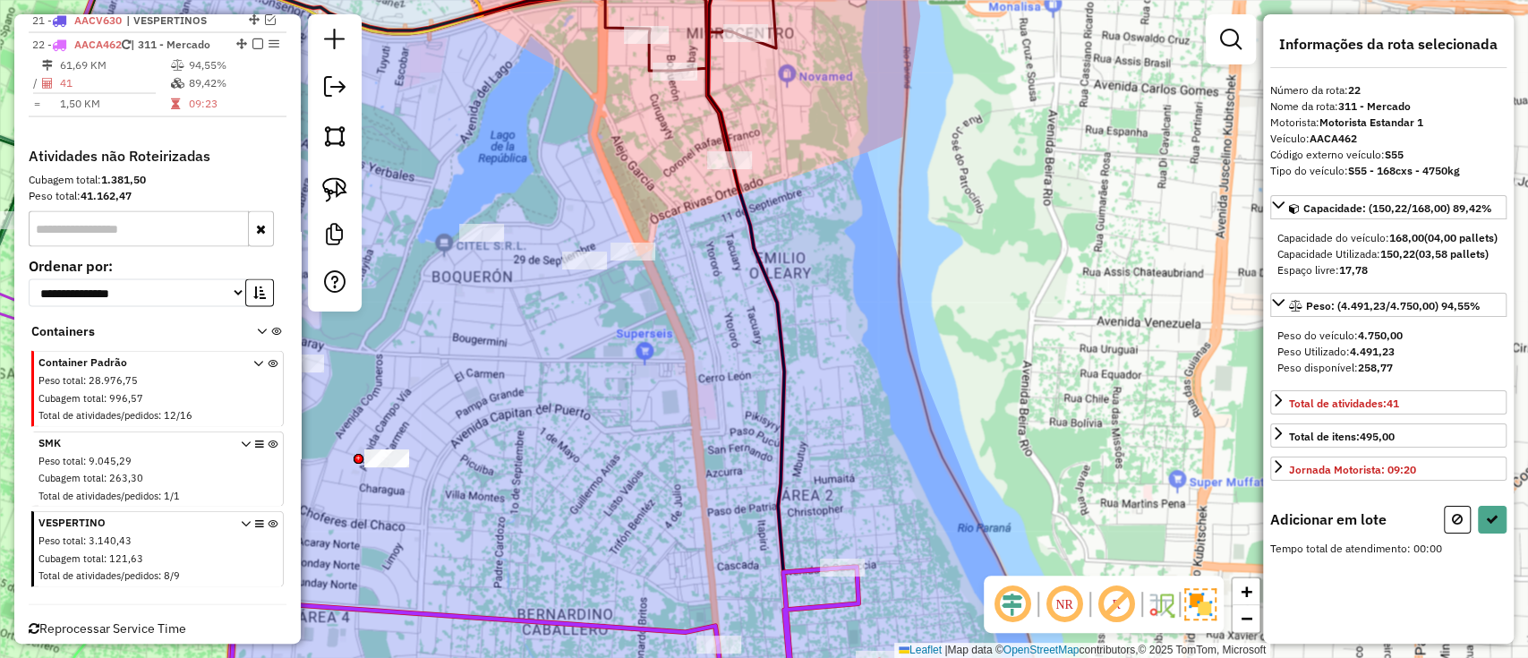
drag, startPoint x: 705, startPoint y: 229, endPoint x: 665, endPoint y: 300, distance: 81.4
click at [665, 300] on div "Janela de atendimento Grade de atendimento Capacidade Transportadoras Veículos …" at bounding box center [764, 329] width 1528 height 658
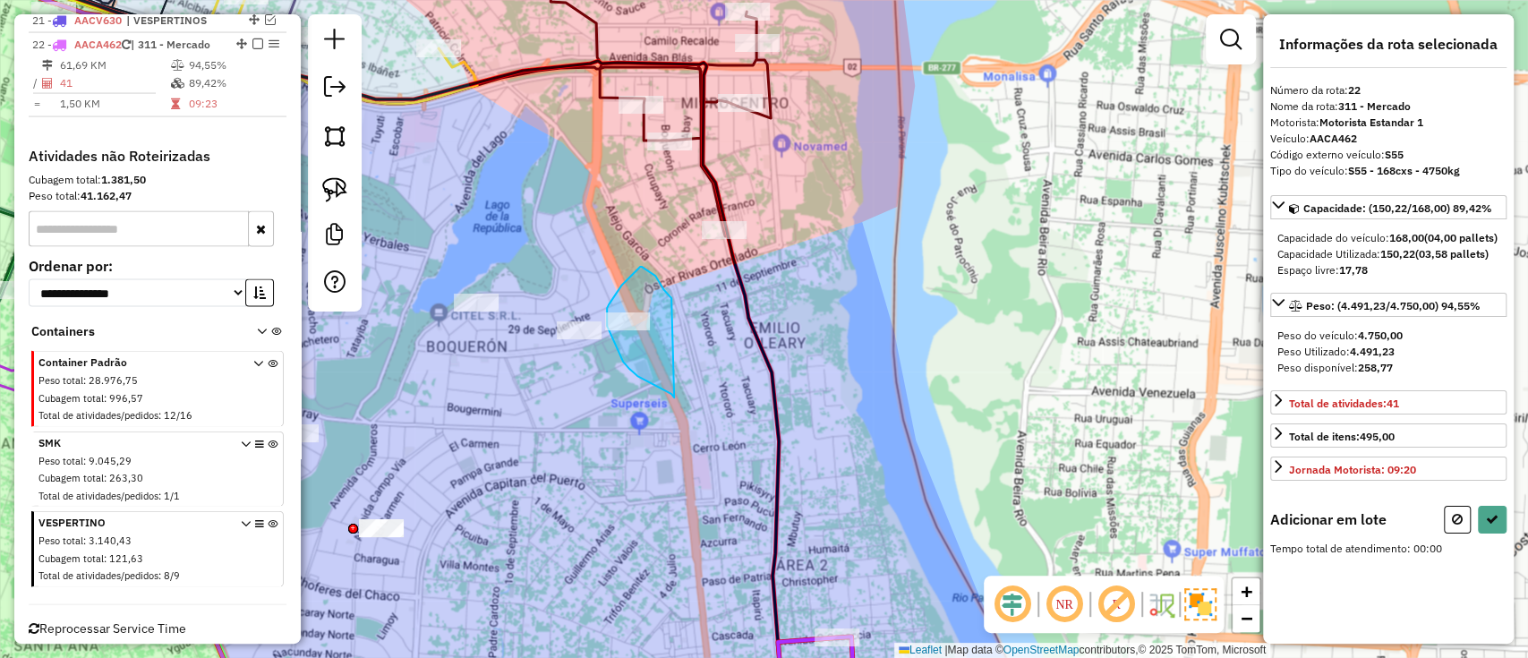
drag, startPoint x: 645, startPoint y: 269, endPoint x: 676, endPoint y: 397, distance: 131.5
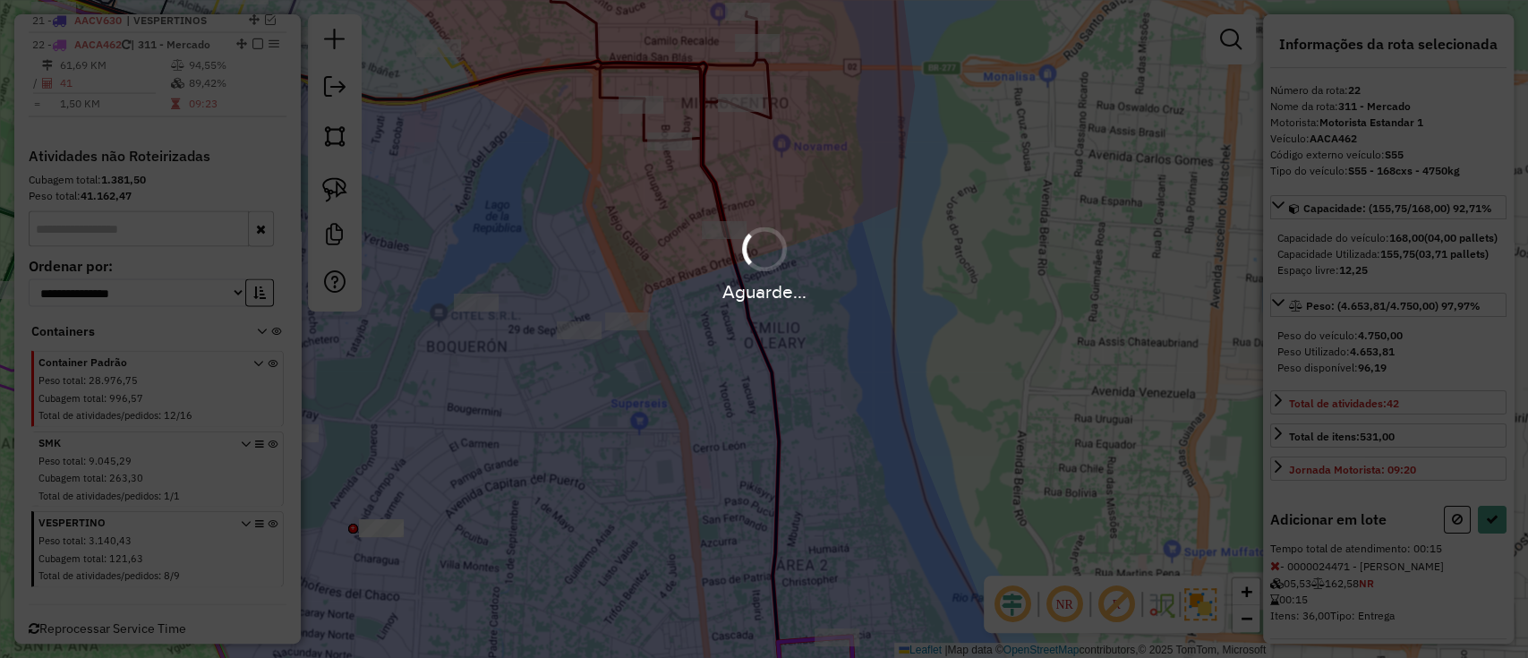
select select "**********"
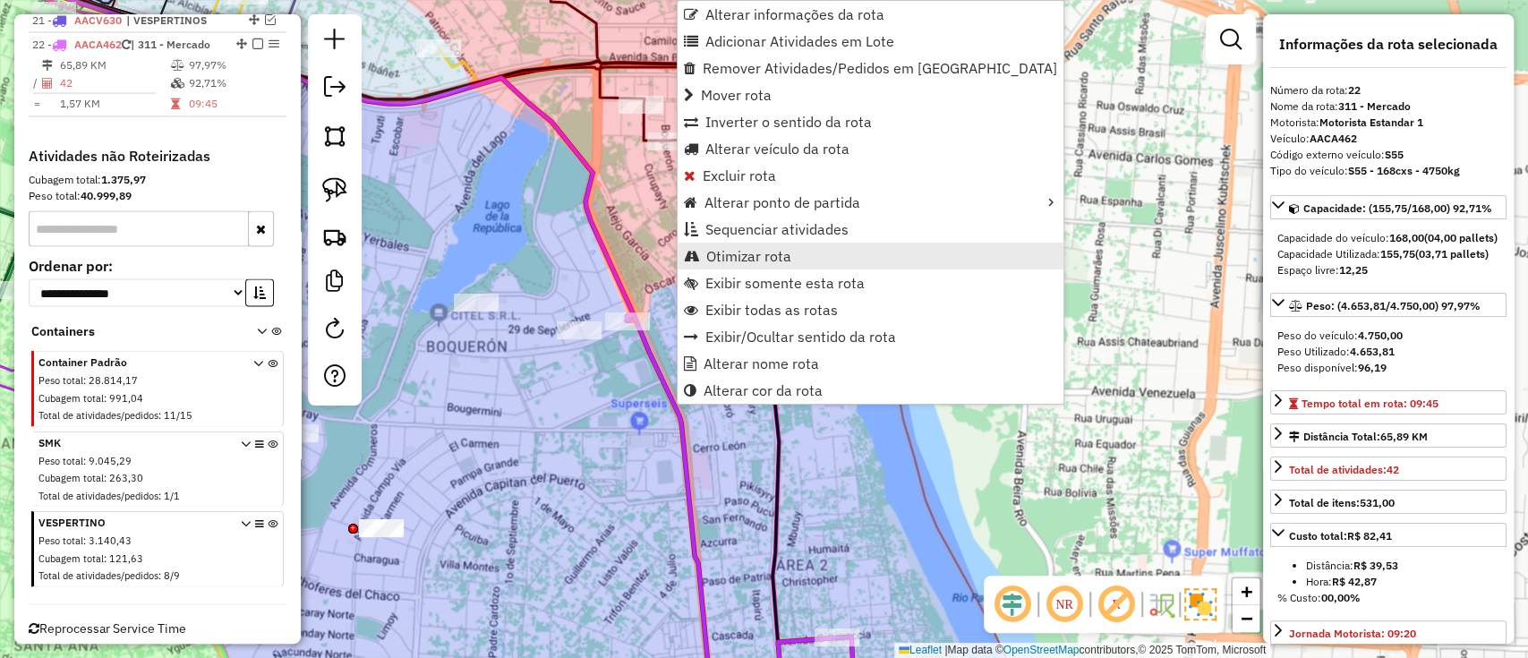
click at [744, 257] on span "Otimizar rota" at bounding box center [748, 256] width 85 height 14
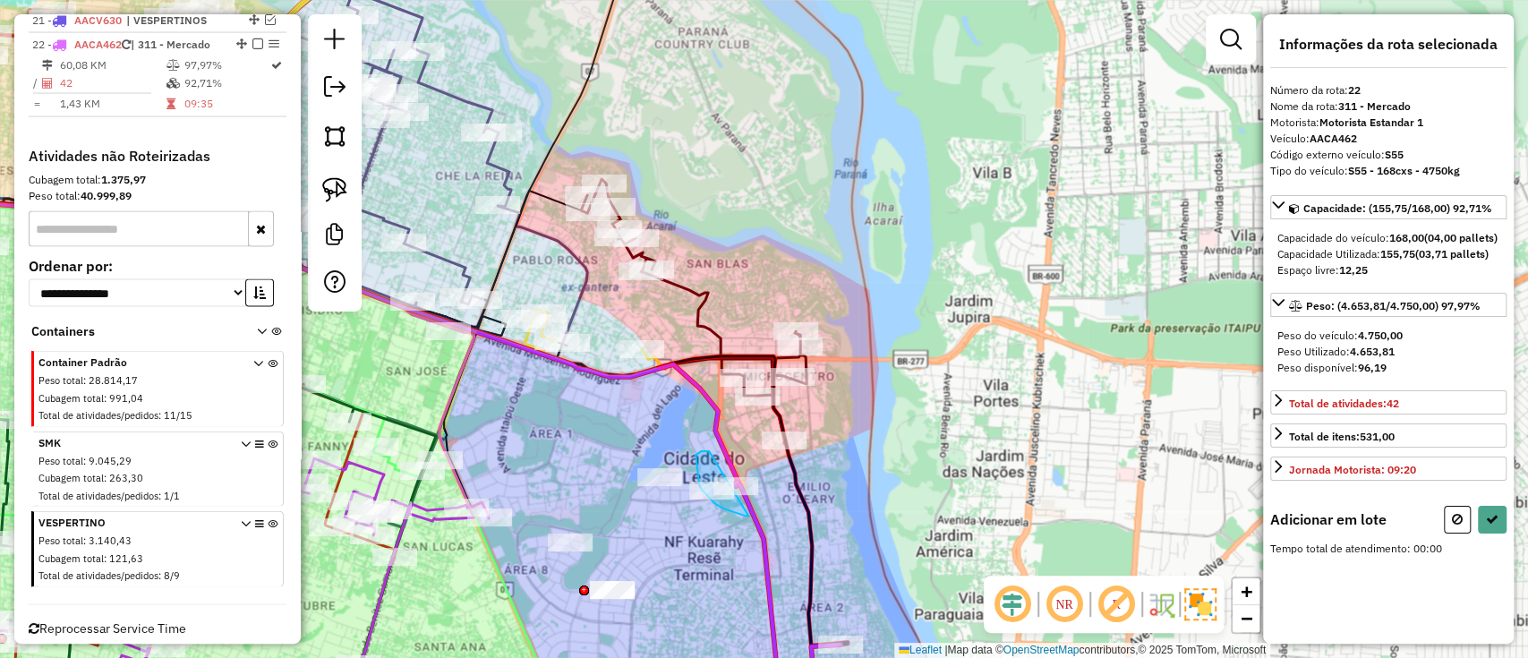
drag, startPoint x: 704, startPoint y: 451, endPoint x: 754, endPoint y: 515, distance: 81.6
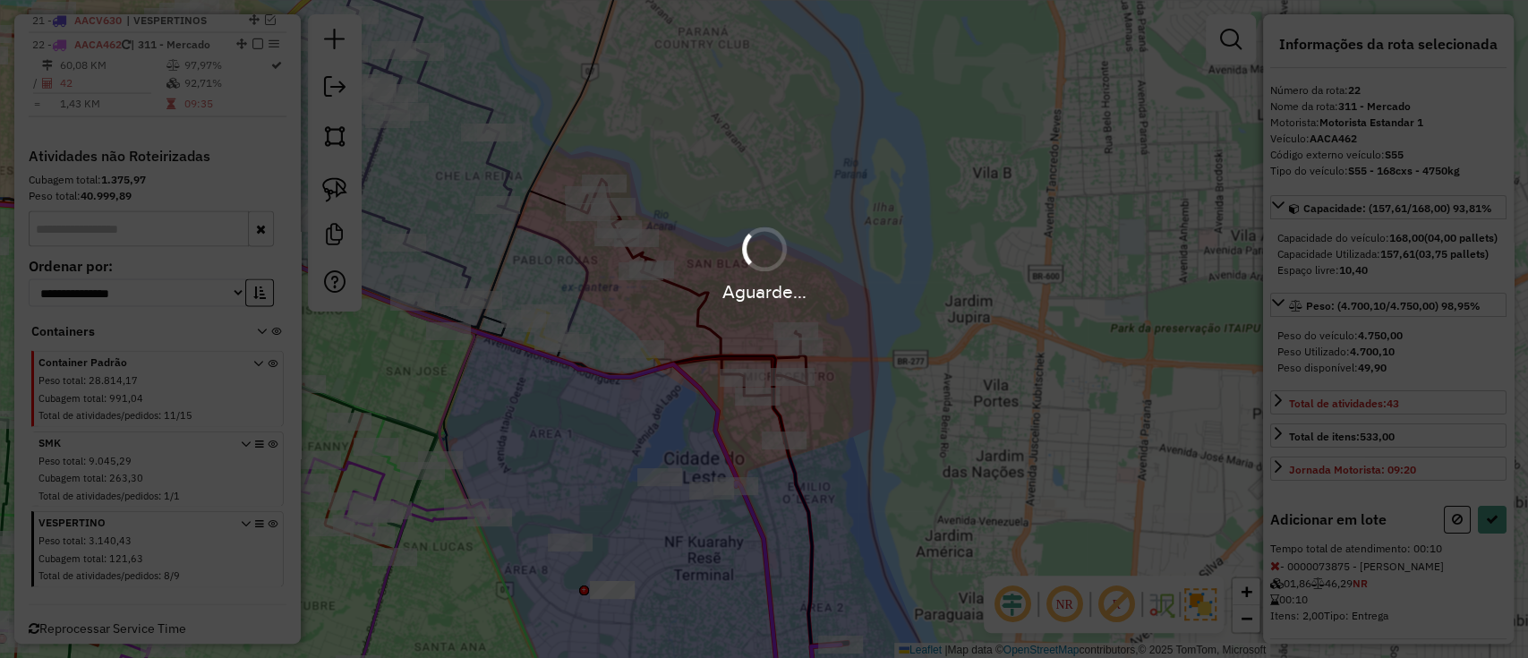
select select "**********"
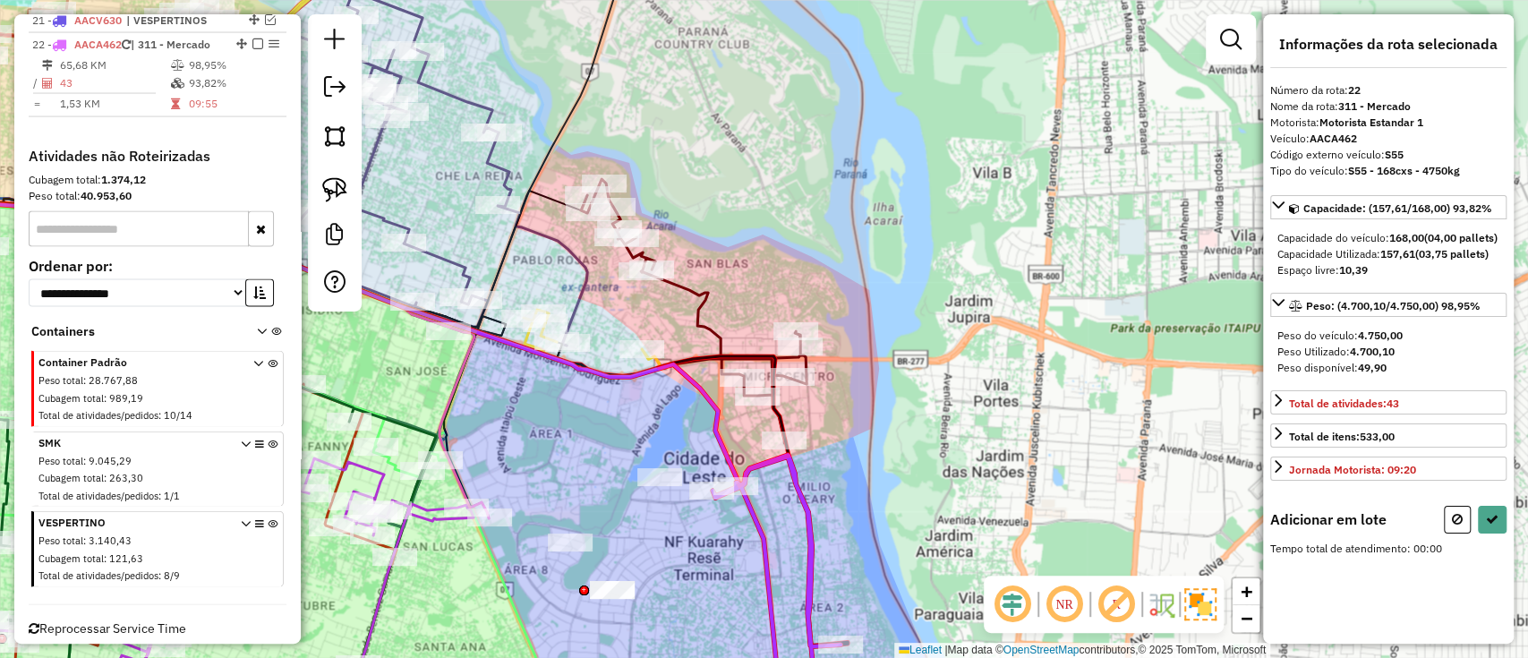
click at [1035, 481] on div "Janela de atendimento Grade de atendimento Capacidade Transportadoras Veículos …" at bounding box center [764, 329] width 1528 height 658
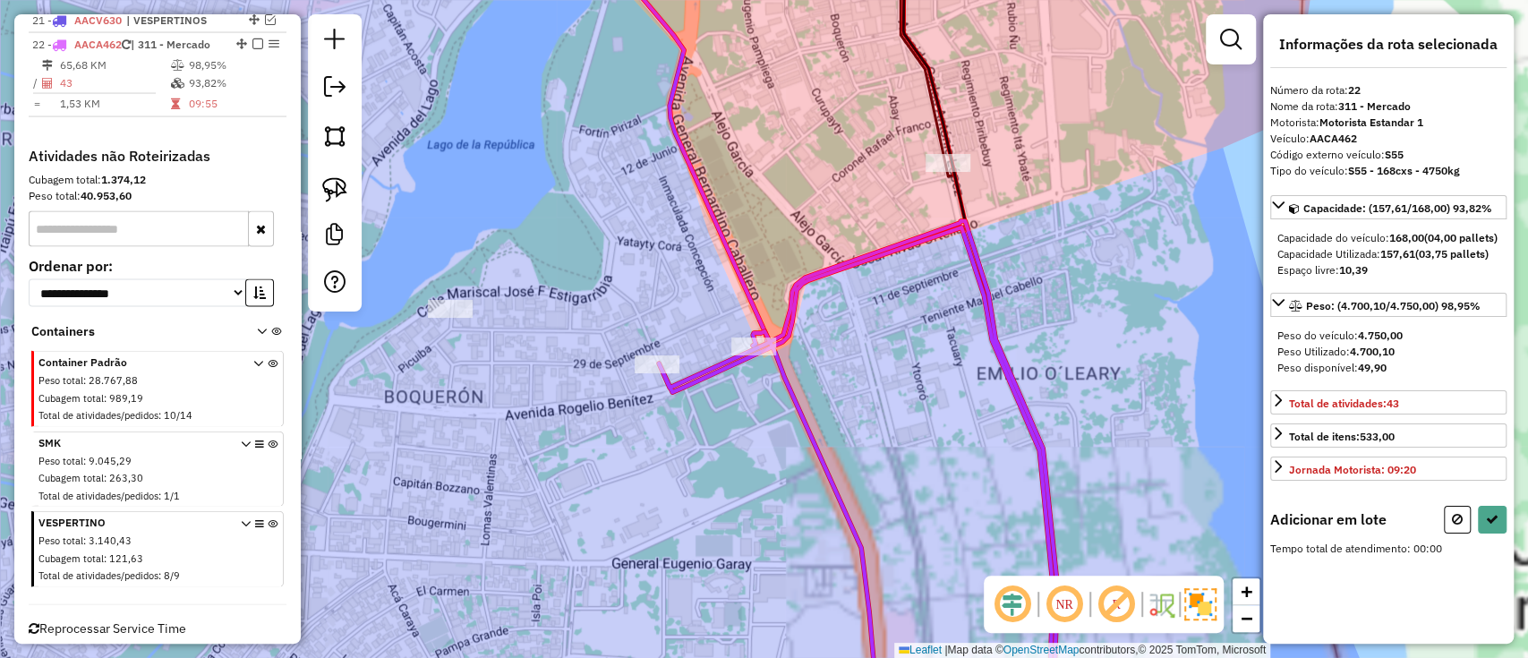
select select "**********"
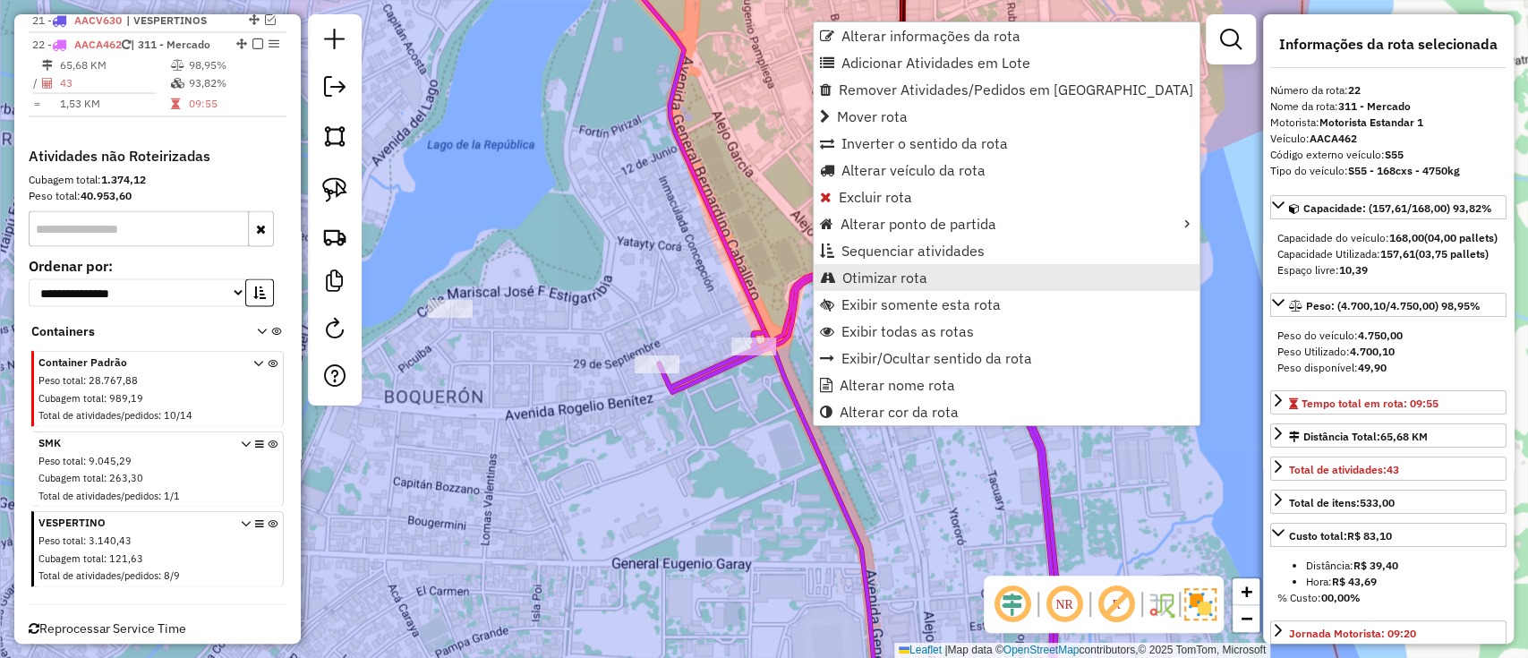
click at [875, 281] on span "Otimizar rota" at bounding box center [884, 277] width 85 height 14
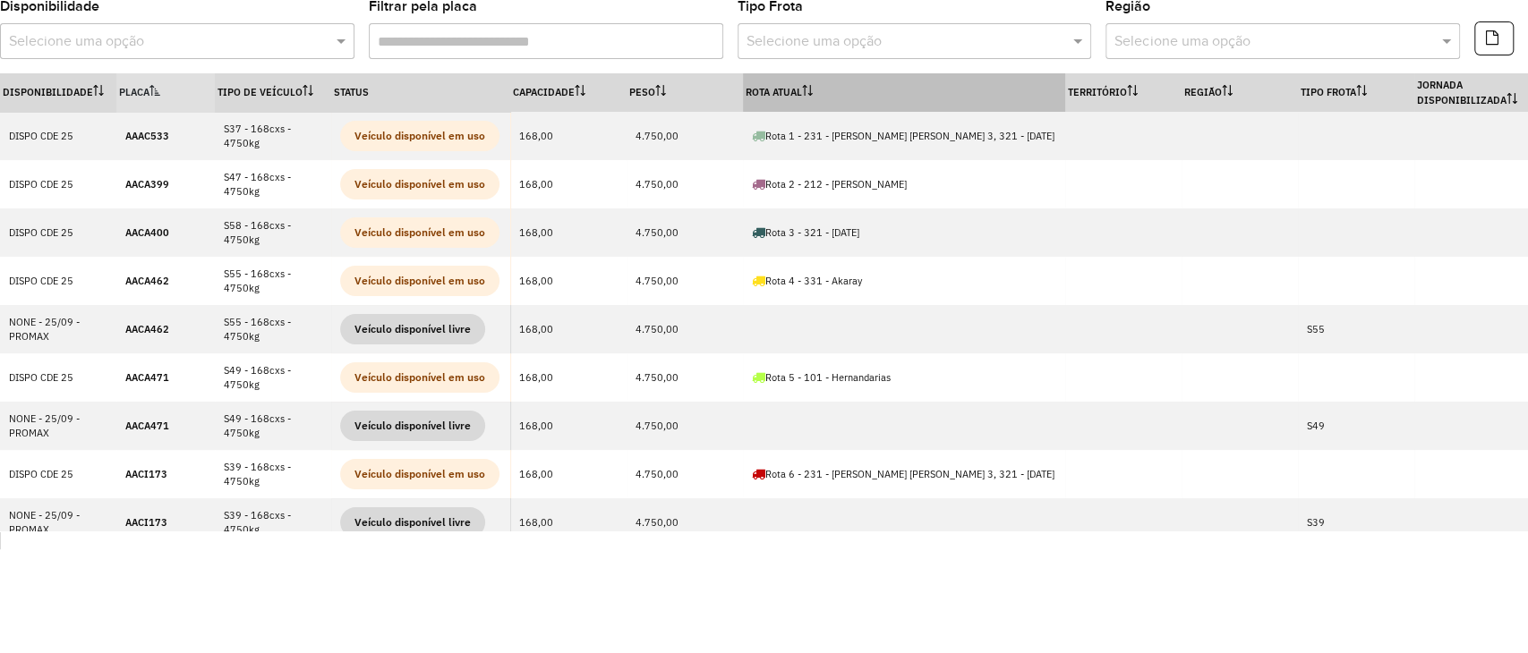
click at [945, 100] on th "Rota Atual" at bounding box center [904, 92] width 322 height 38
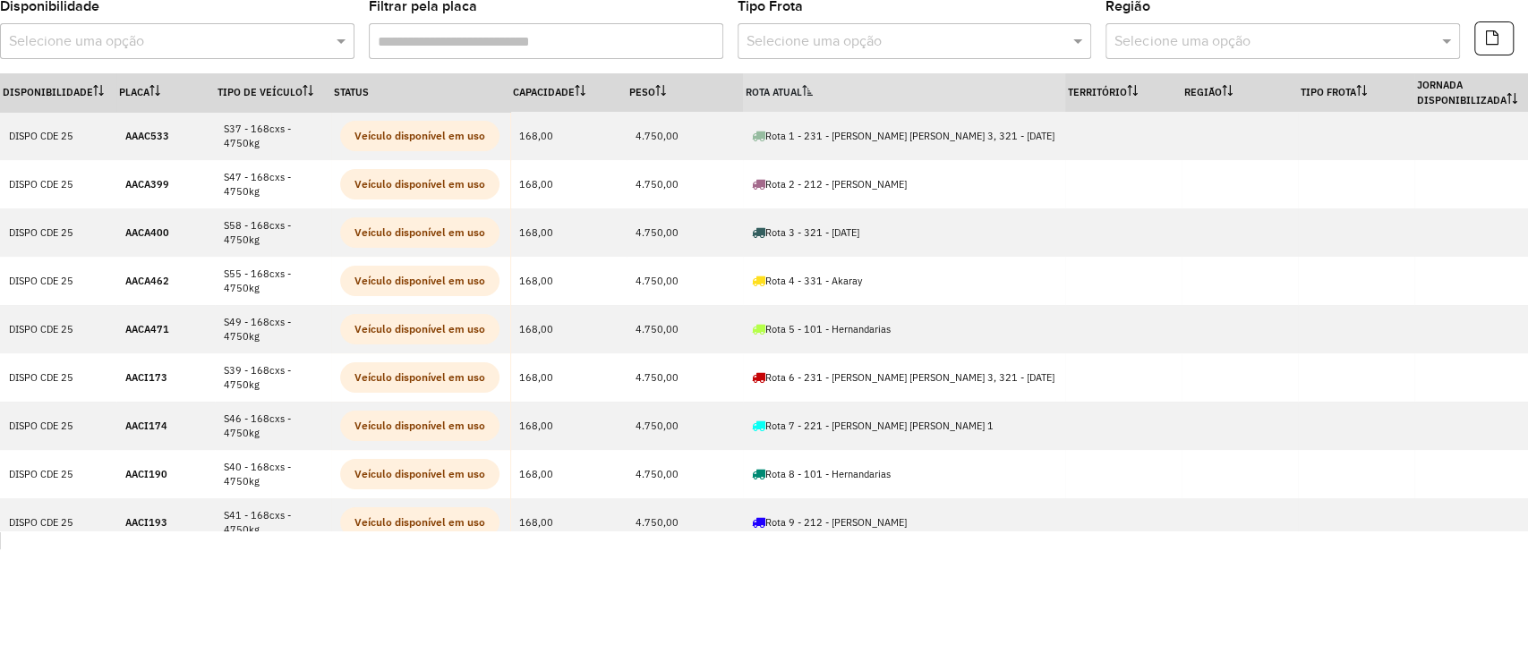
click at [945, 100] on th "Rota Atual" at bounding box center [904, 92] width 322 height 38
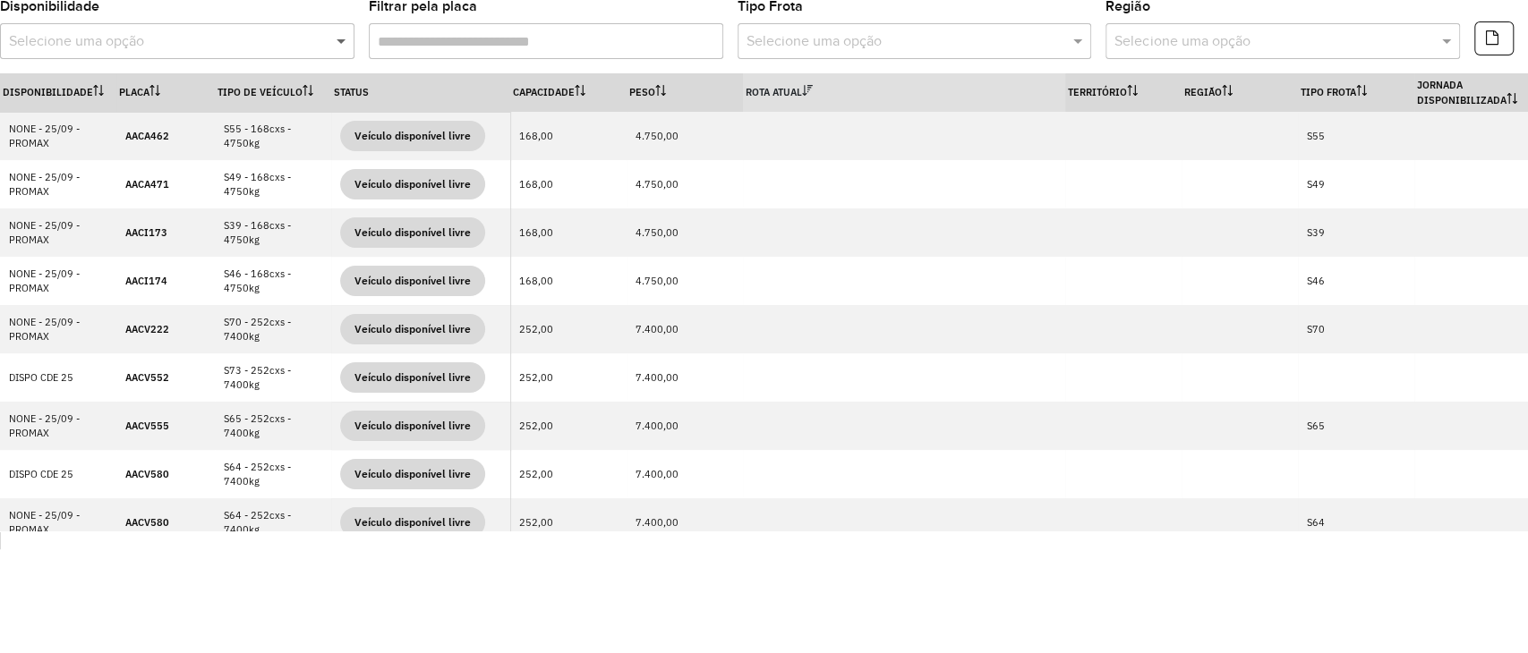
click at [343, 47] on span at bounding box center [343, 40] width 22 height 21
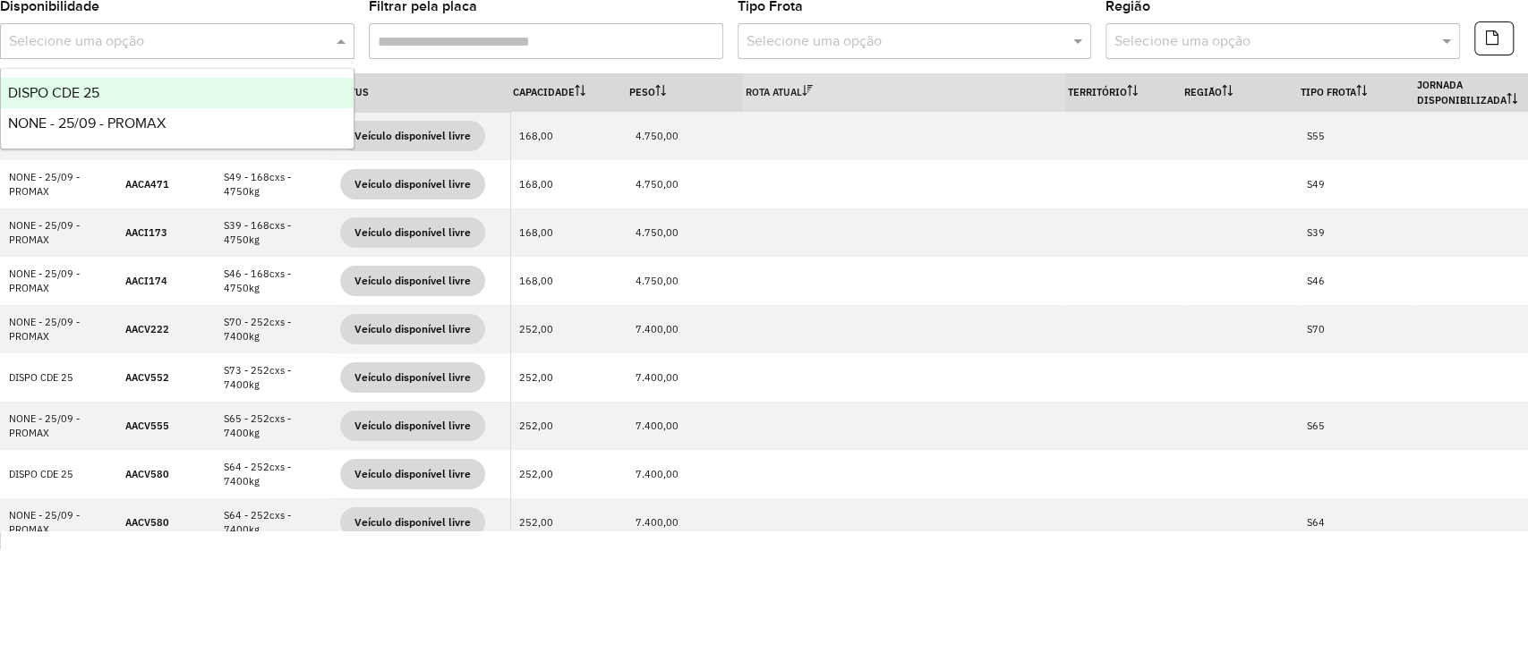
click at [238, 85] on div "DISPO CDE 25" at bounding box center [177, 93] width 353 height 30
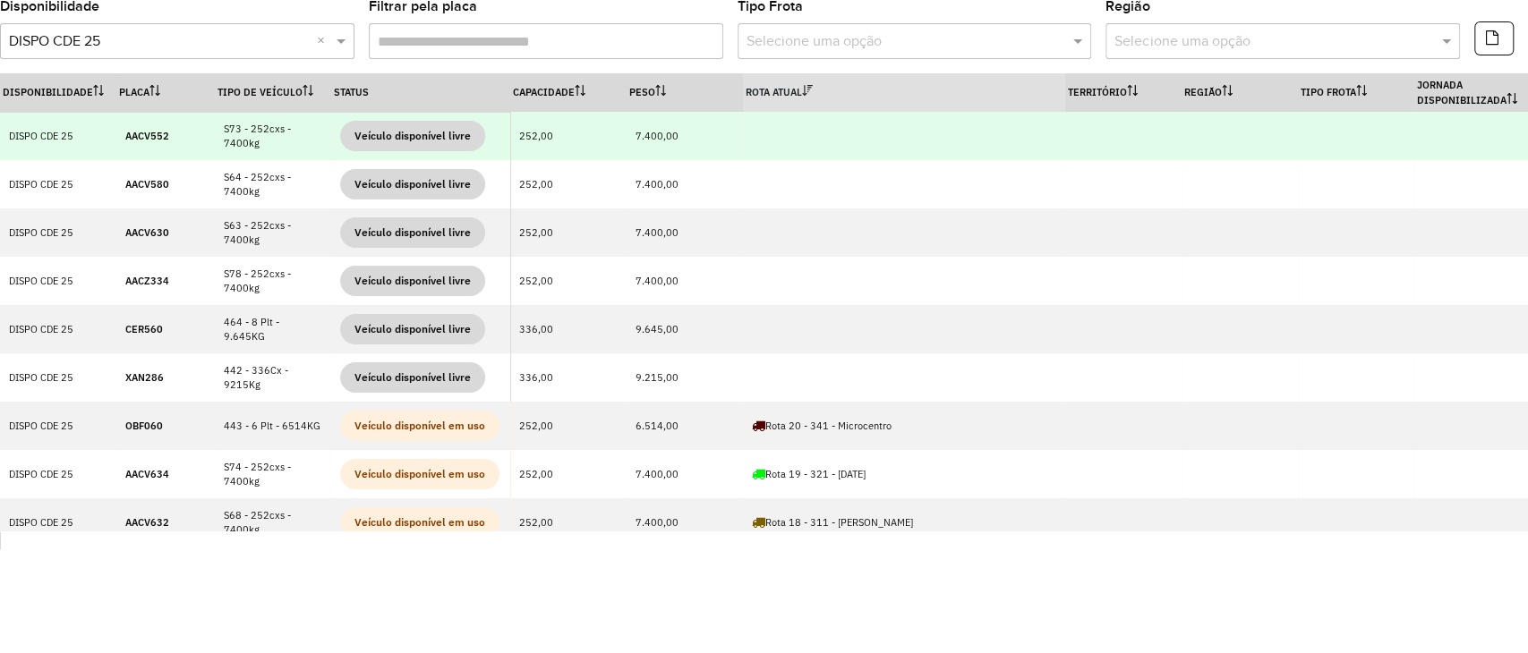
click at [147, 130] on strong "AACV552" at bounding box center [147, 136] width 44 height 13
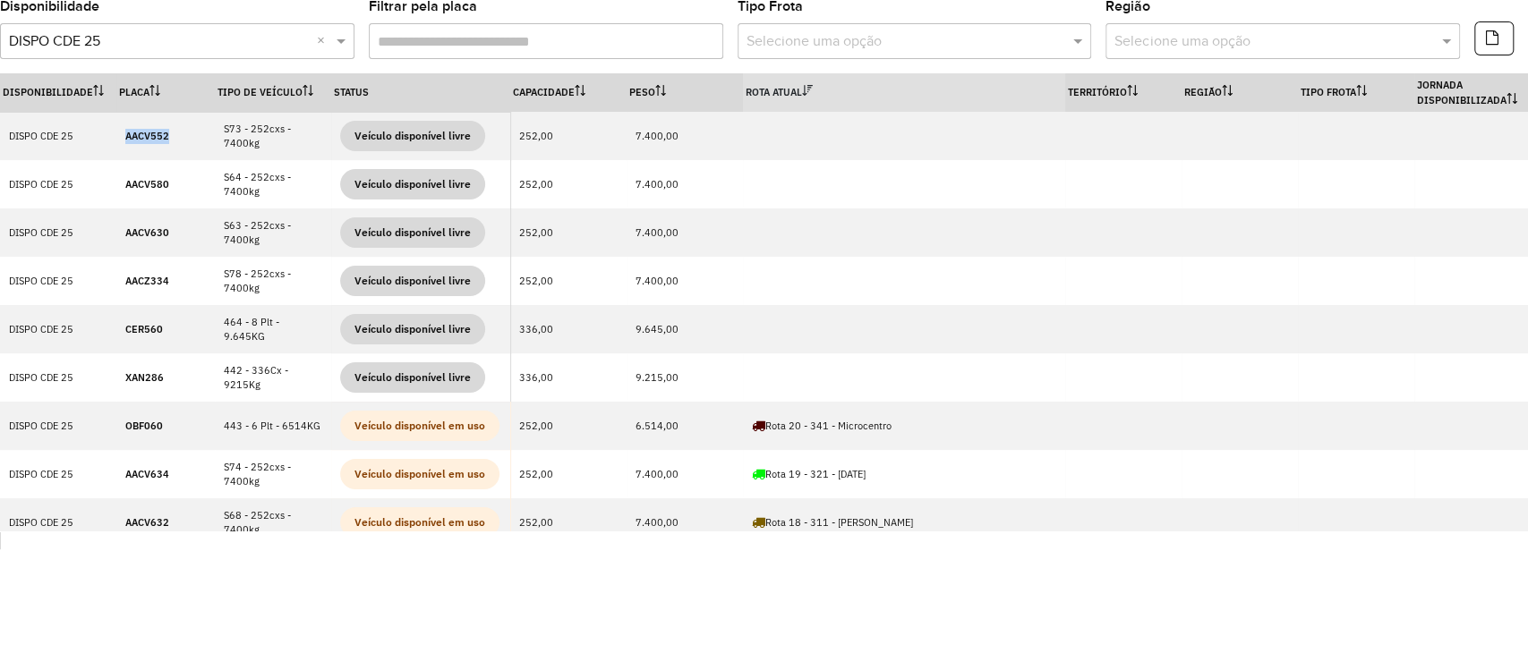
copy strong "AACV552"
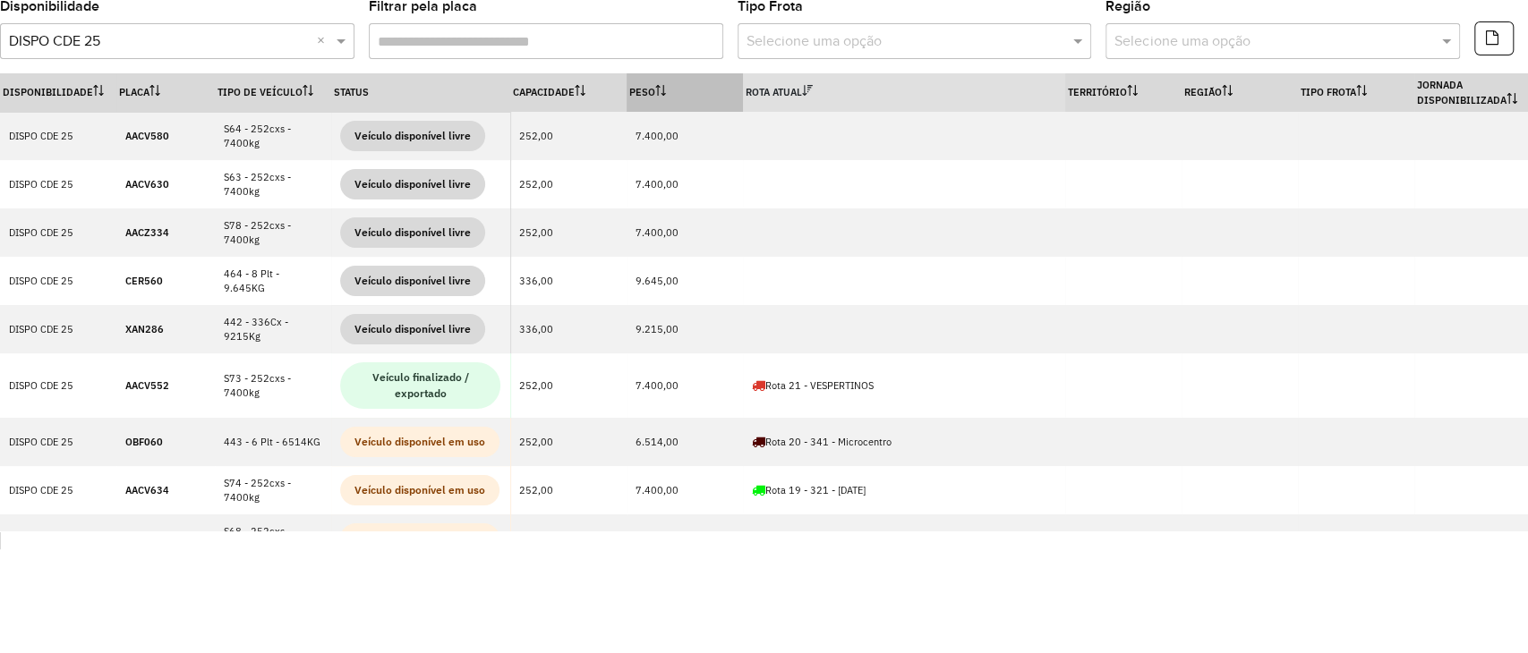
click at [707, 75] on th "Peso" at bounding box center [684, 92] width 116 height 38
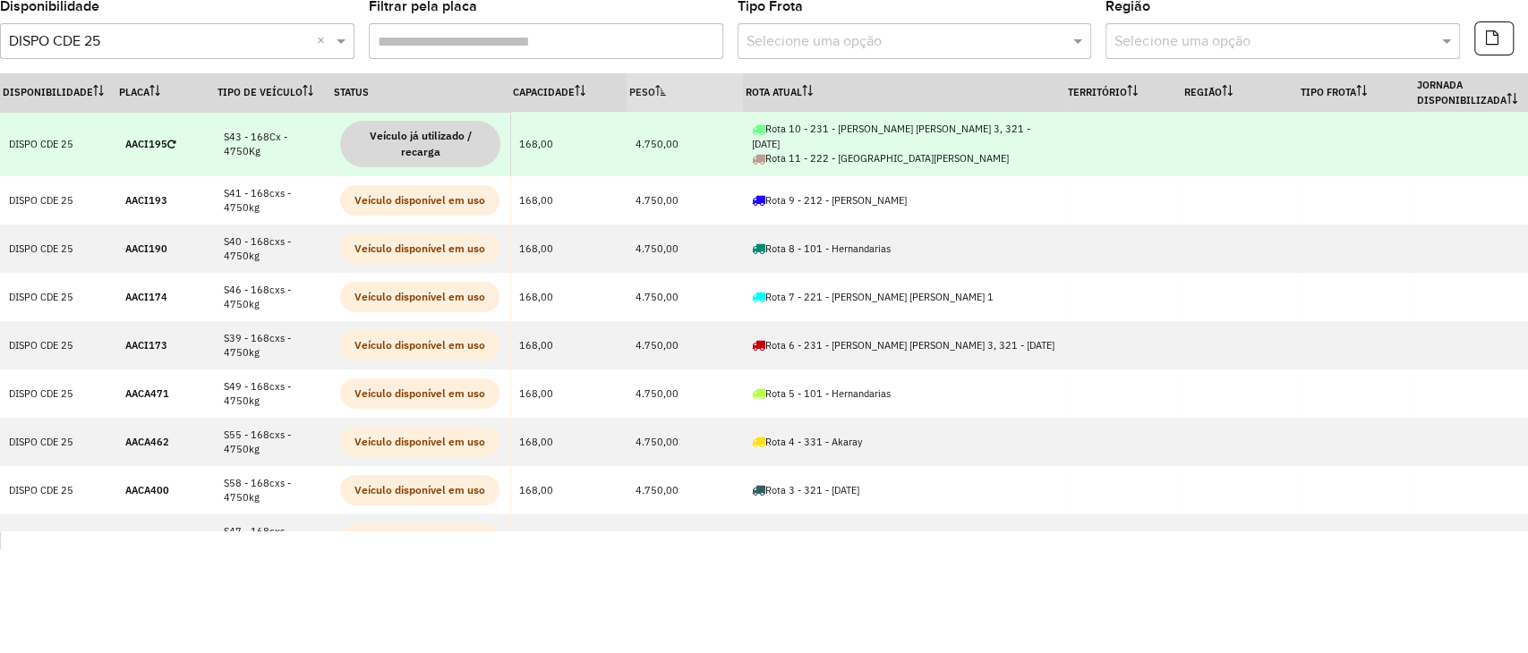
click at [654, 144] on td "4.750,00" at bounding box center [684, 144] width 116 height 64
click at [702, 169] on td "4.750,00" at bounding box center [684, 144] width 116 height 64
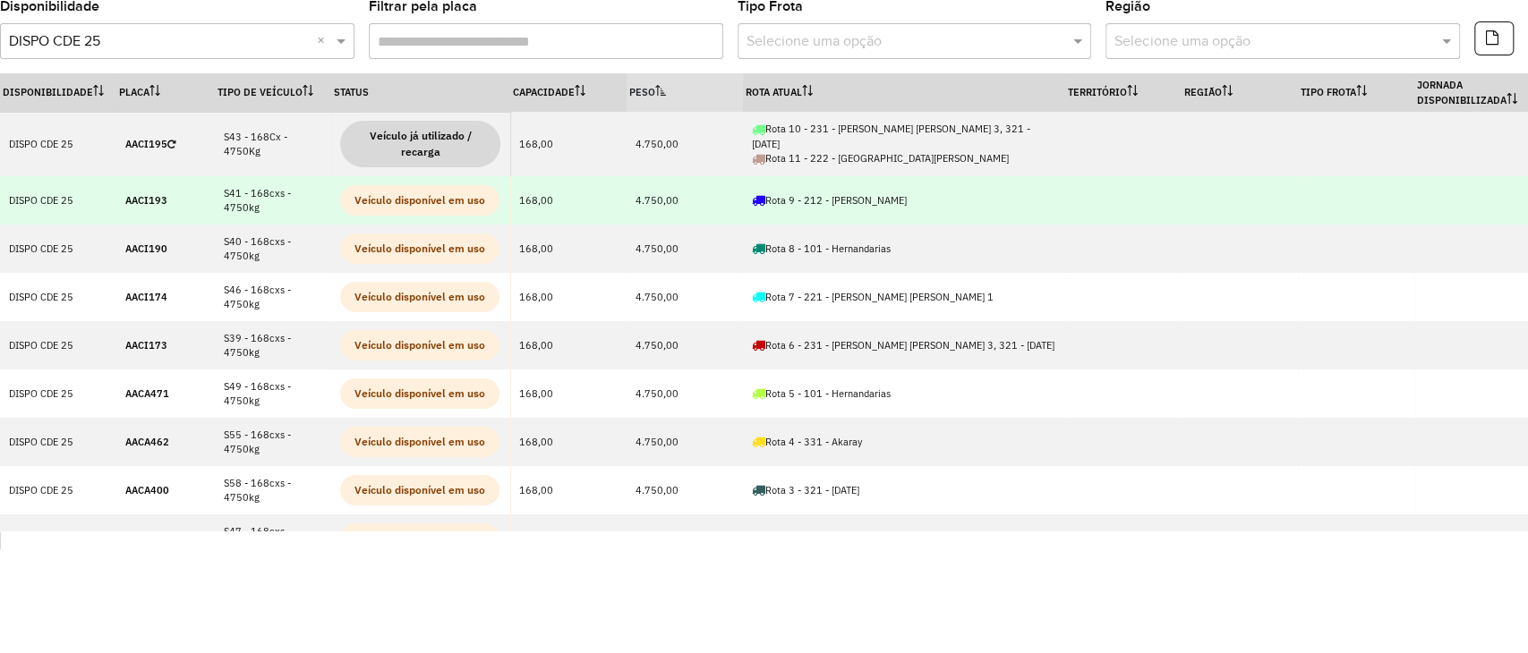
click at [137, 197] on strong "AACI193" at bounding box center [146, 200] width 42 height 13
click at [137, 198] on strong "AACI193" at bounding box center [146, 200] width 42 height 13
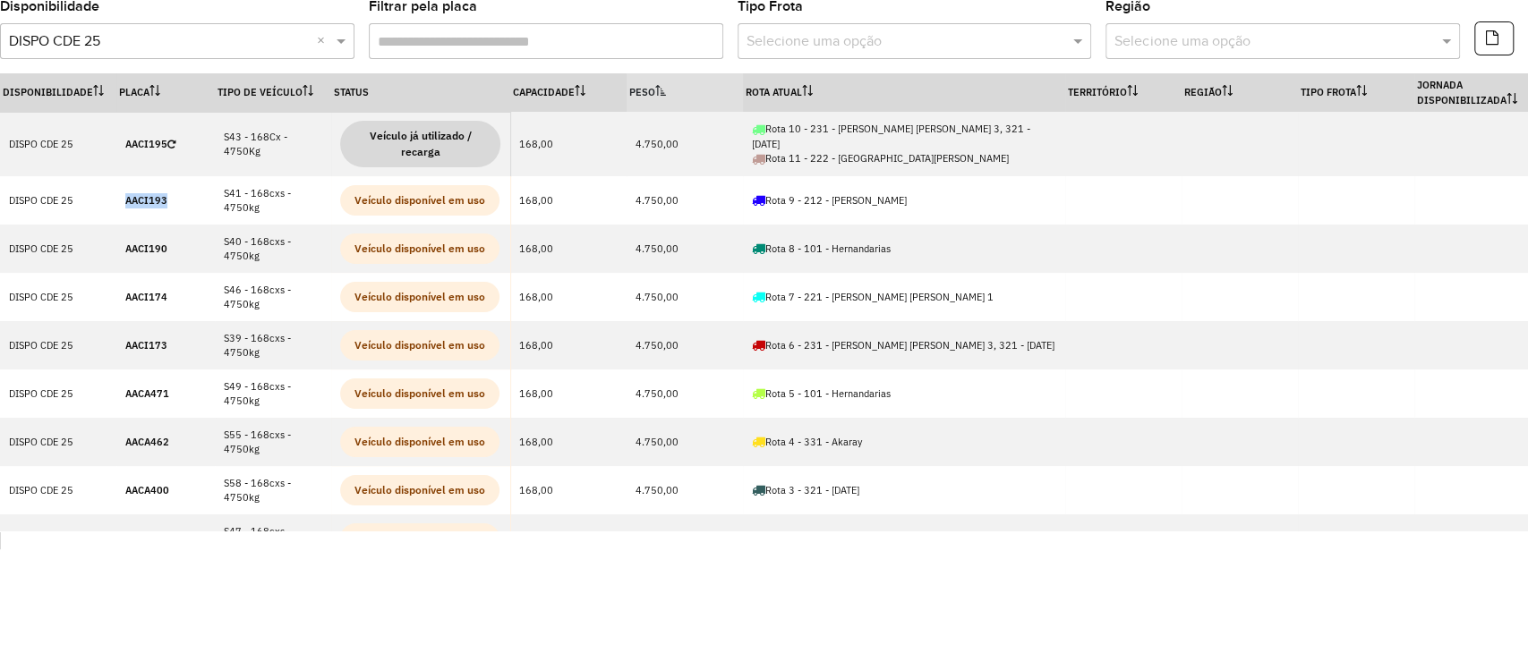
copy strong "AACI193"
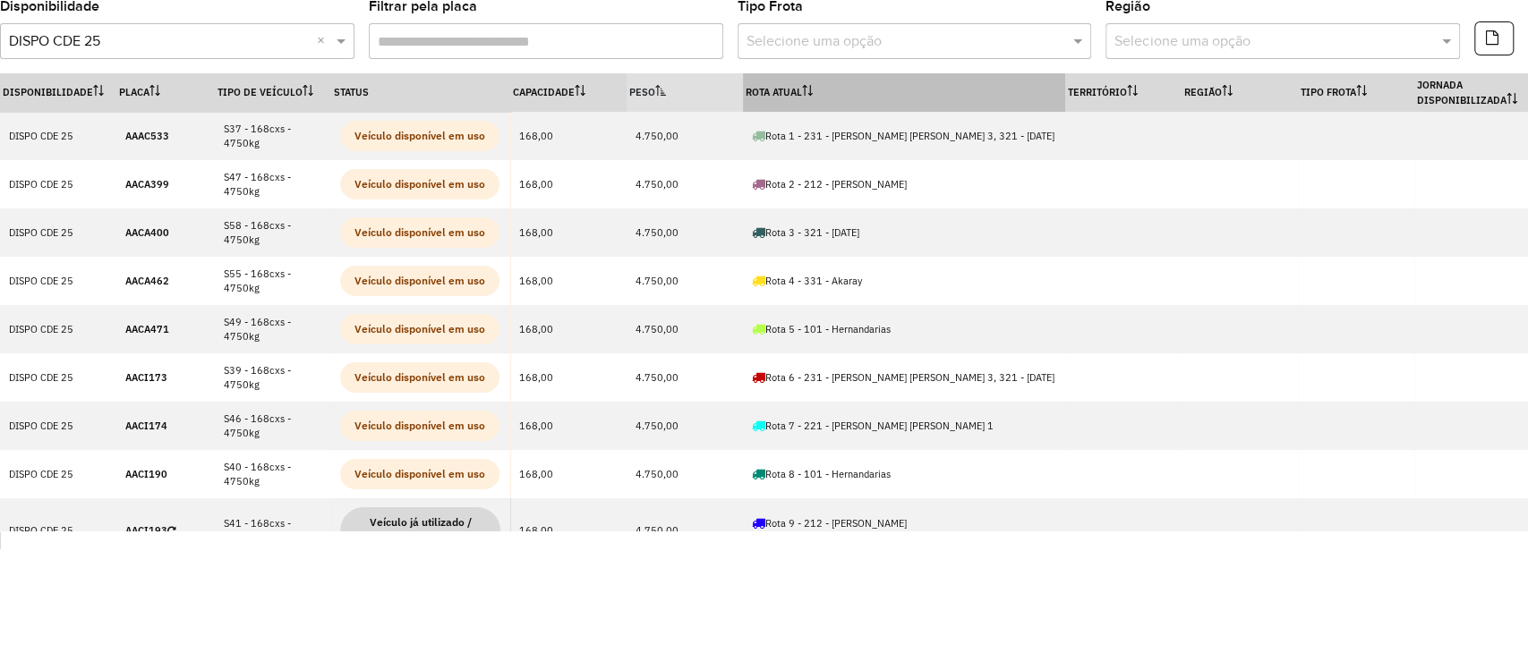
click at [791, 108] on th "Rota Atual" at bounding box center [904, 92] width 322 height 38
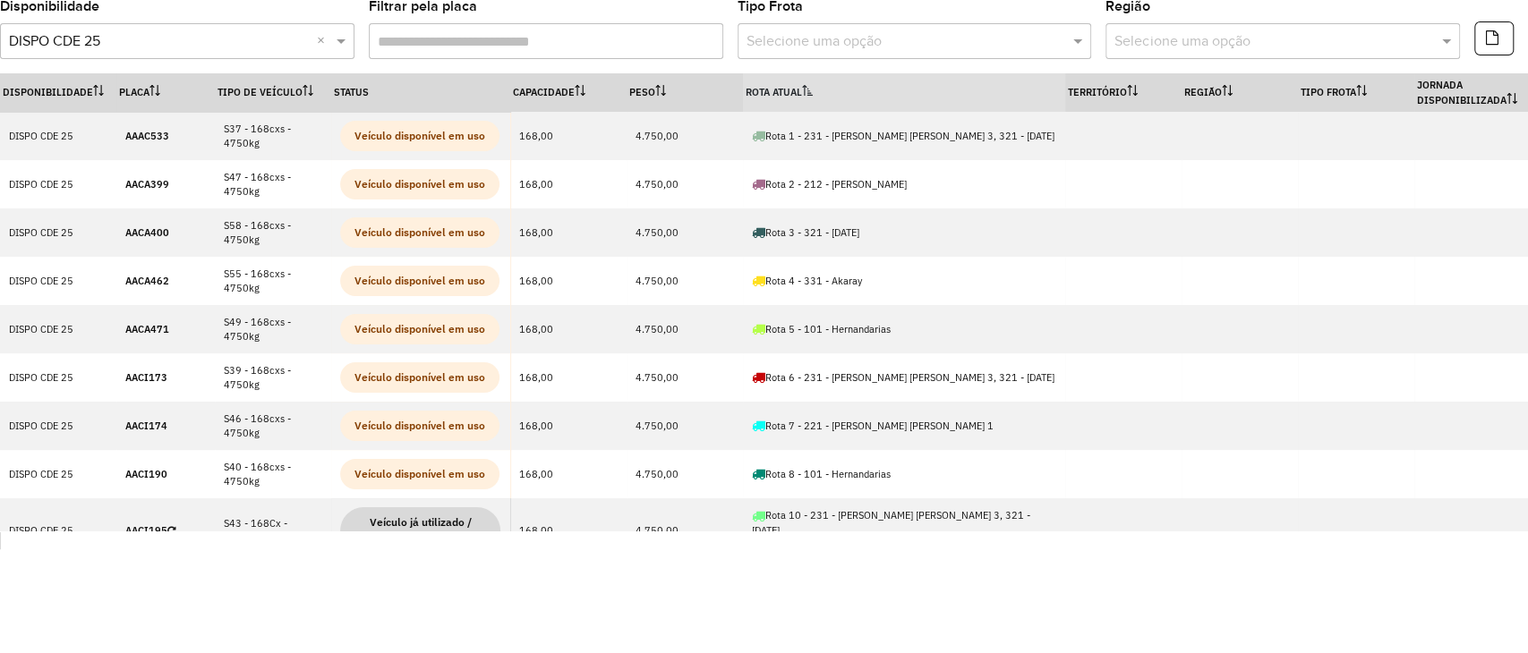
click at [791, 108] on th "Rota Atual" at bounding box center [904, 92] width 322 height 38
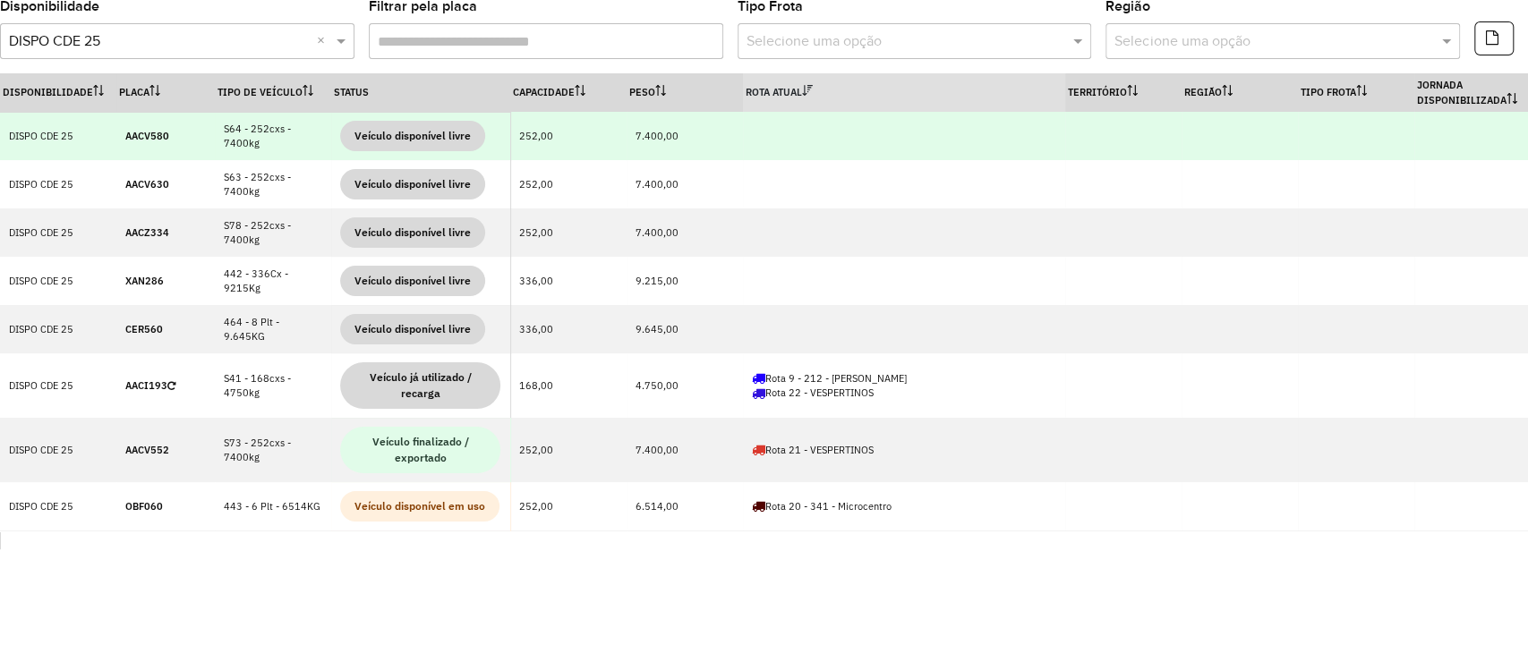
click at [141, 132] on strong "AACV580" at bounding box center [147, 136] width 44 height 13
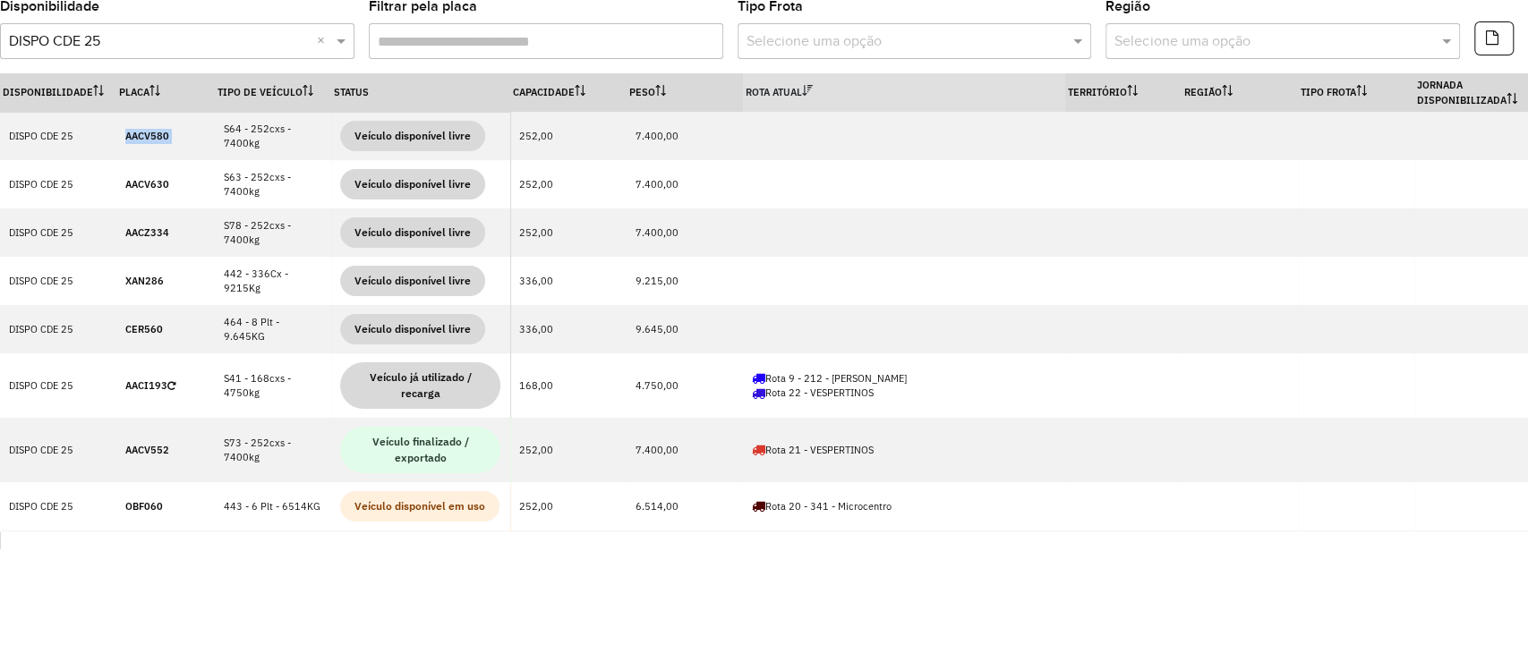
copy strong "AACV580"
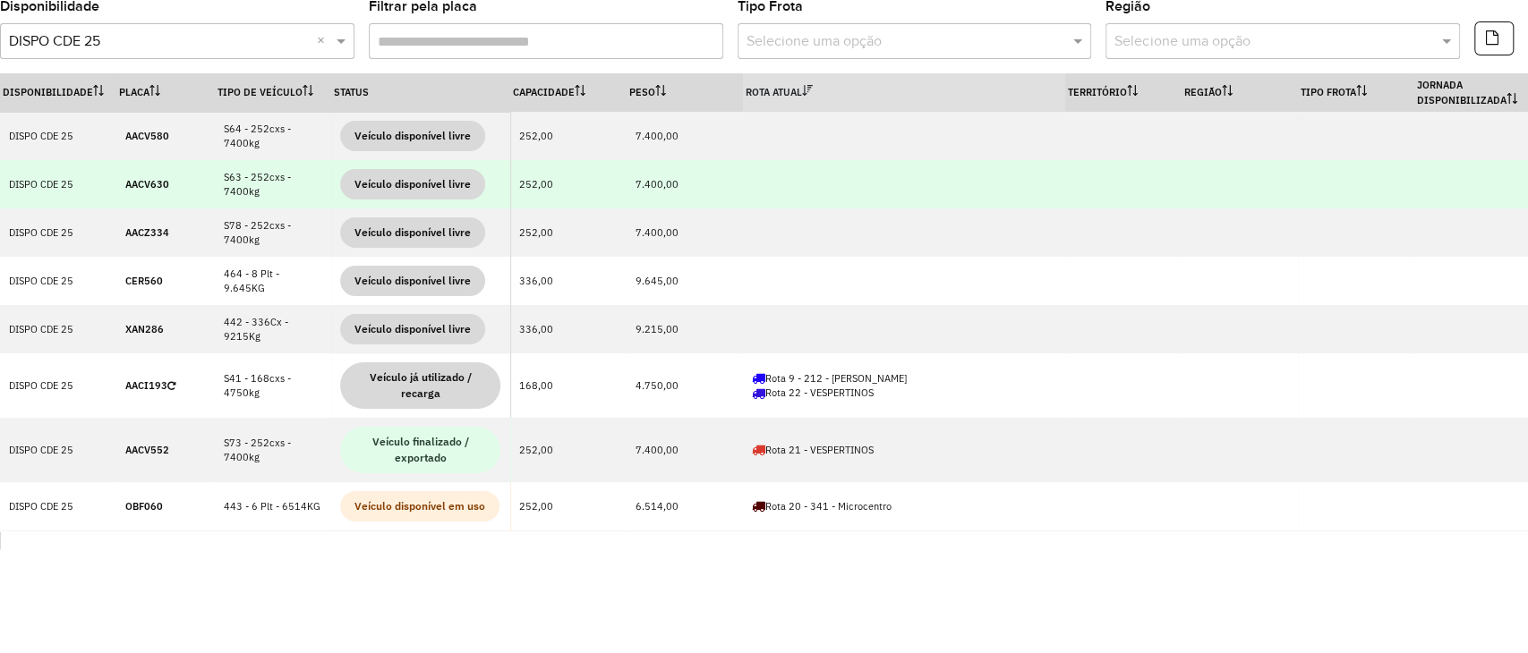
click at [139, 183] on strong "AACV630" at bounding box center [147, 184] width 44 height 13
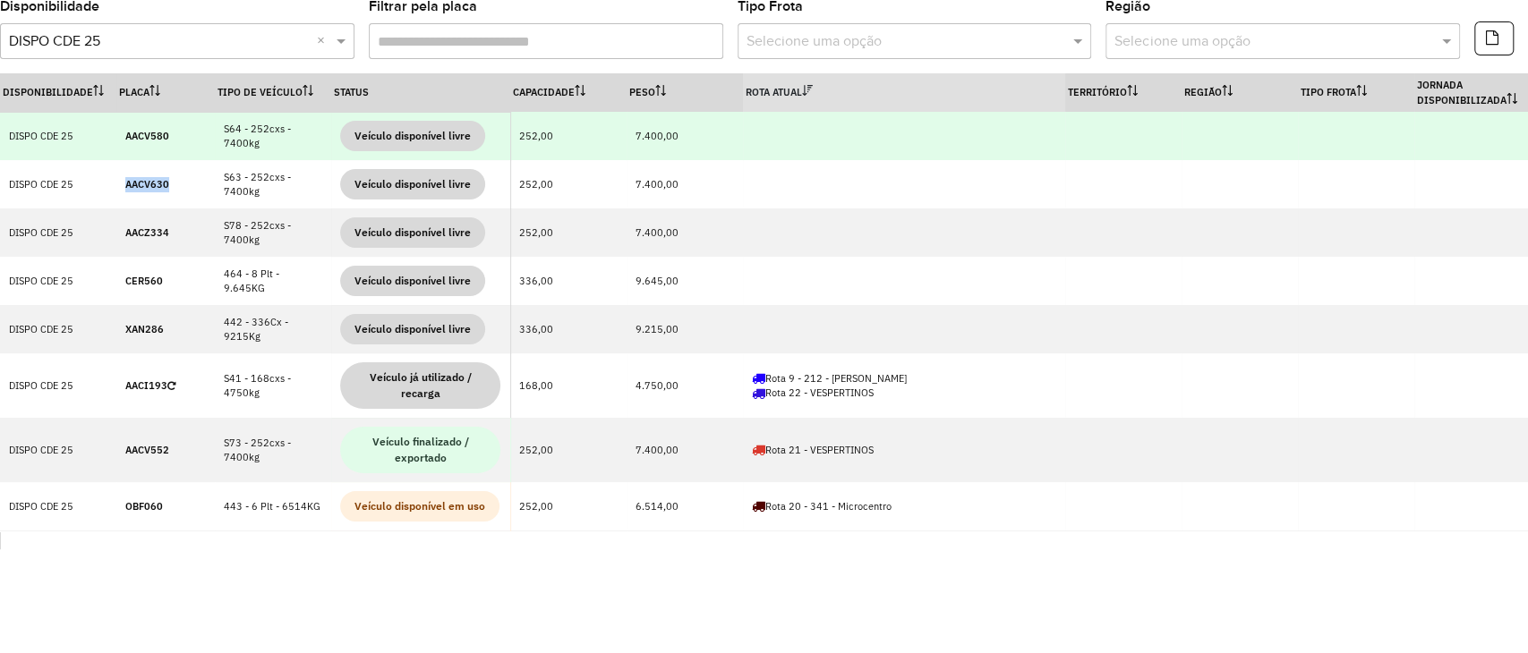
copy strong "AACV630"
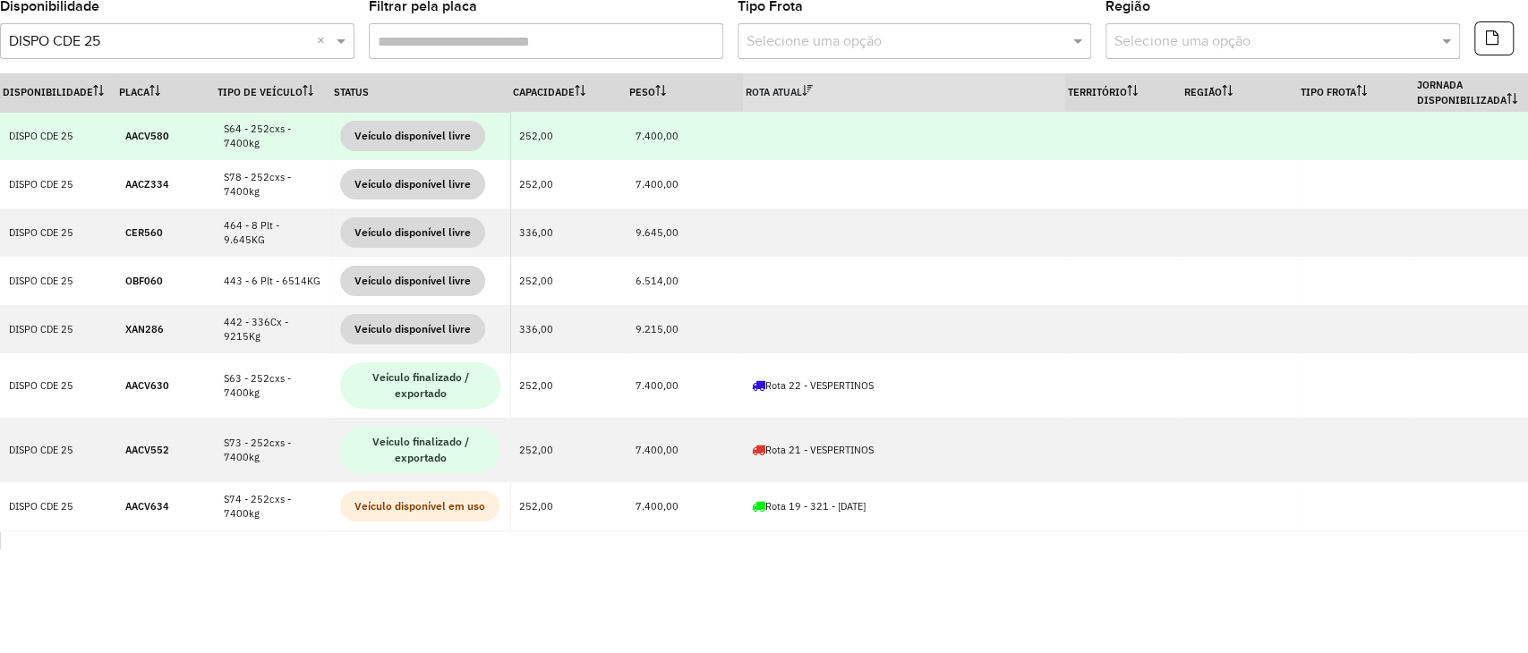
click at [133, 130] on strong "AACV580" at bounding box center [147, 136] width 44 height 13
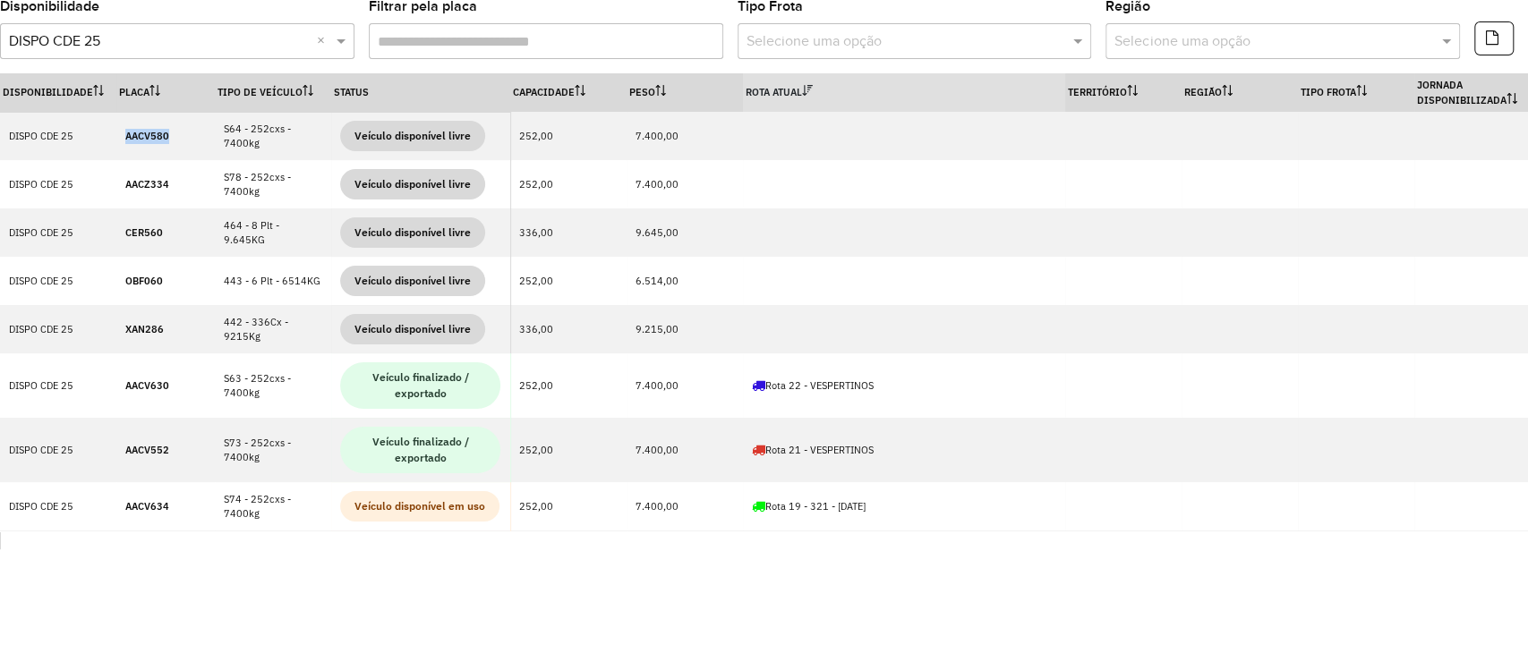
copy strong "AACV580"
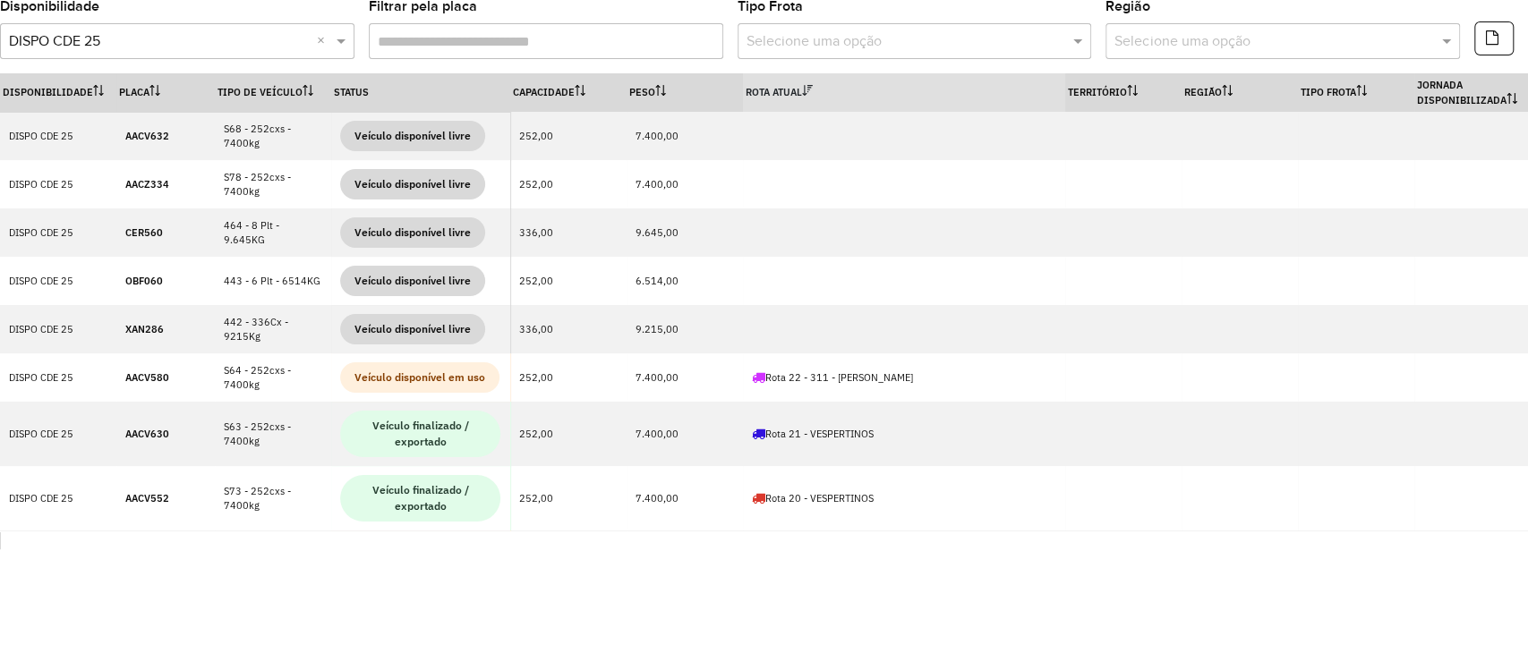
click at [853, 81] on th "Rota Atual" at bounding box center [904, 92] width 322 height 38
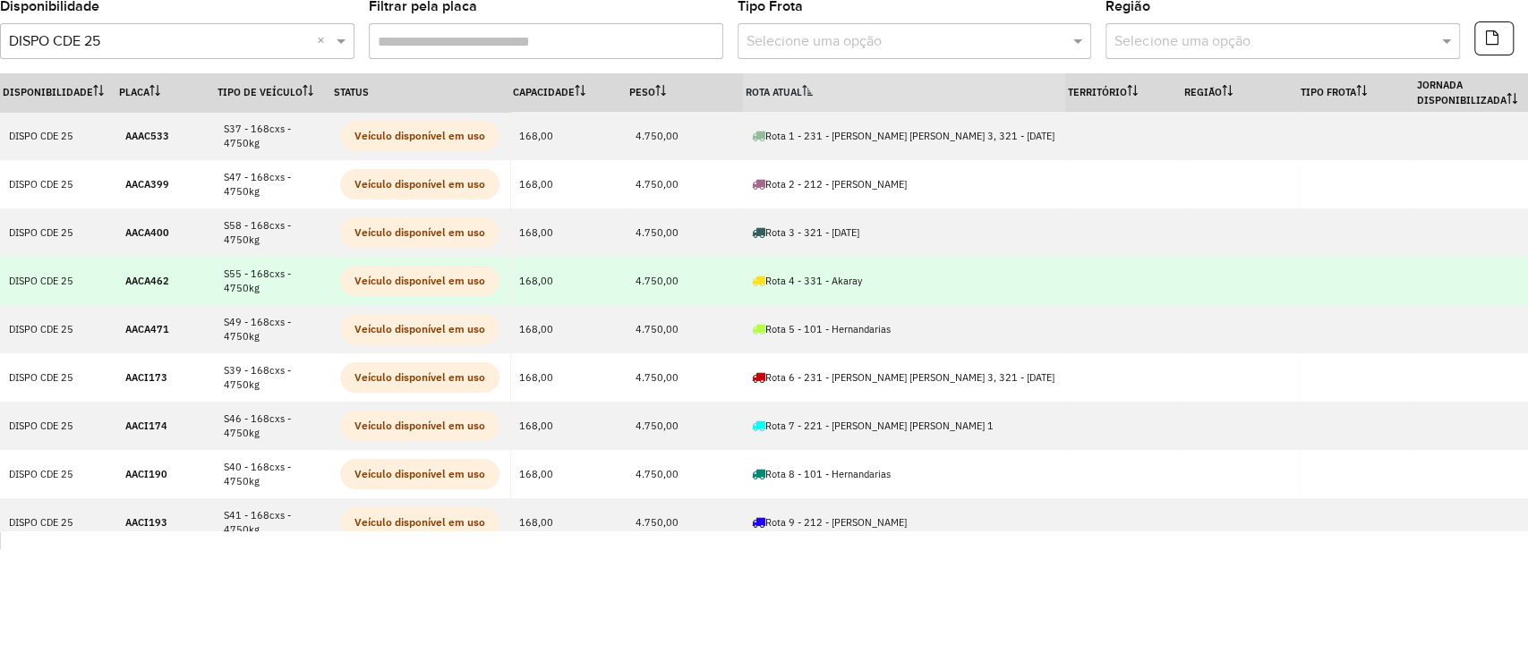
click at [158, 276] on strong "AACA462" at bounding box center [147, 281] width 44 height 13
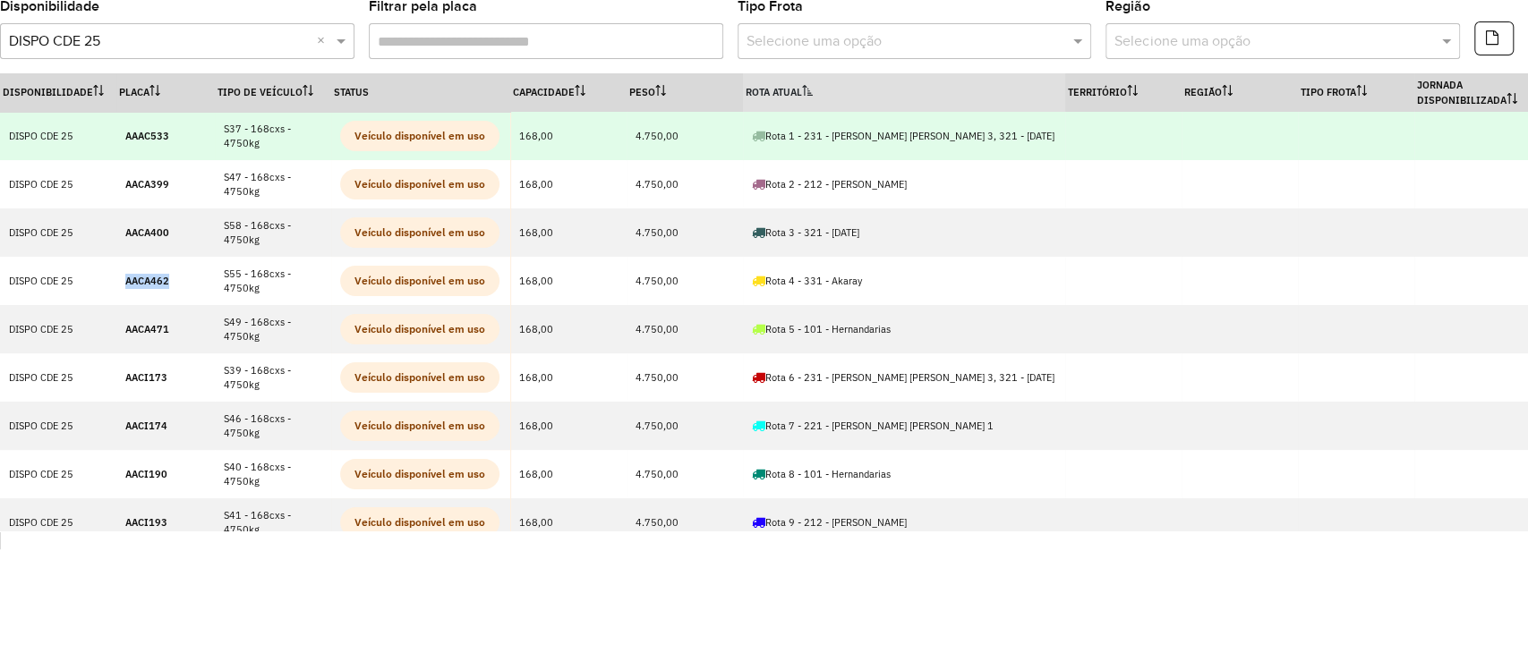
copy strong "AACA462"
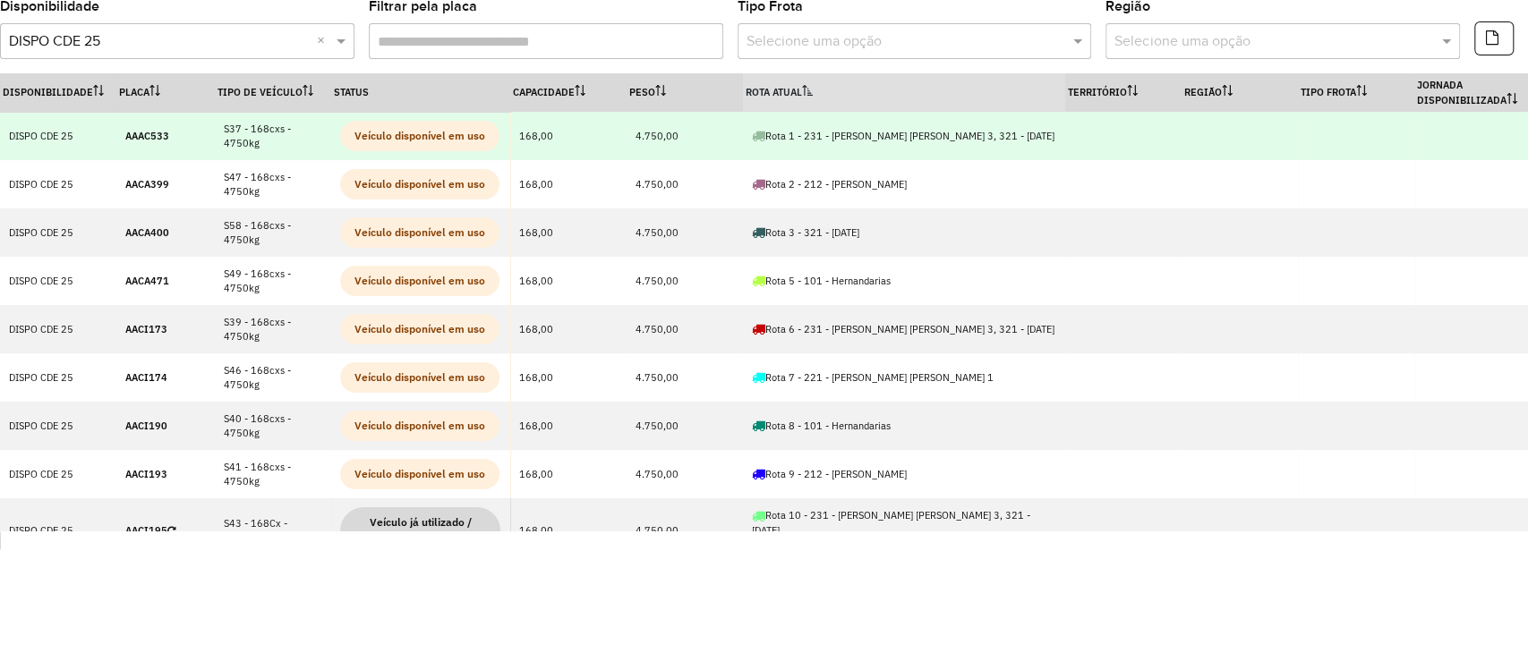
click at [852, 114] on td "Rota 1 - 231 - Minga Guazu Feltes 3, 321 - [DATE]" at bounding box center [904, 136] width 322 height 48
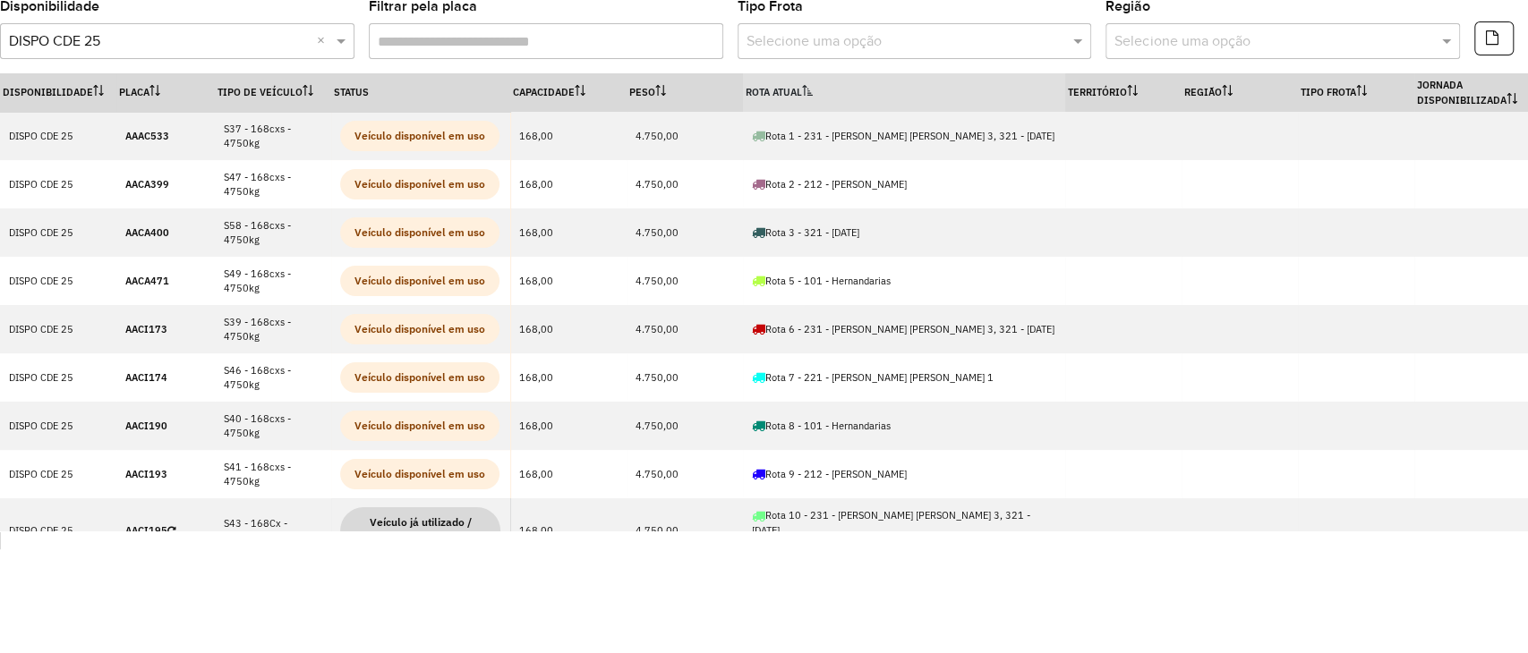
click at [848, 101] on th "Rota Atual" at bounding box center [904, 92] width 322 height 38
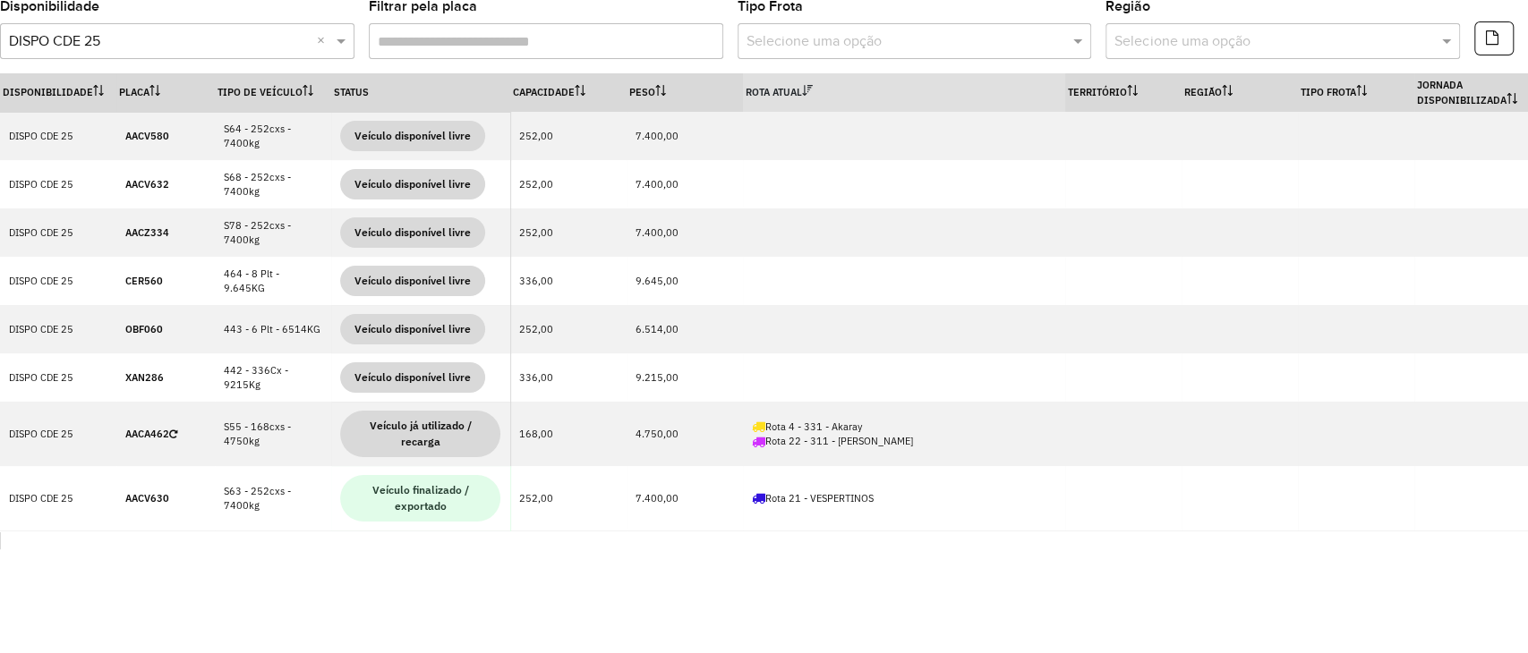
drag, startPoint x: 848, startPoint y: 102, endPoint x: 836, endPoint y: 101, distance: 12.6
click at [848, 99] on th "Rota Atual" at bounding box center [904, 92] width 322 height 38
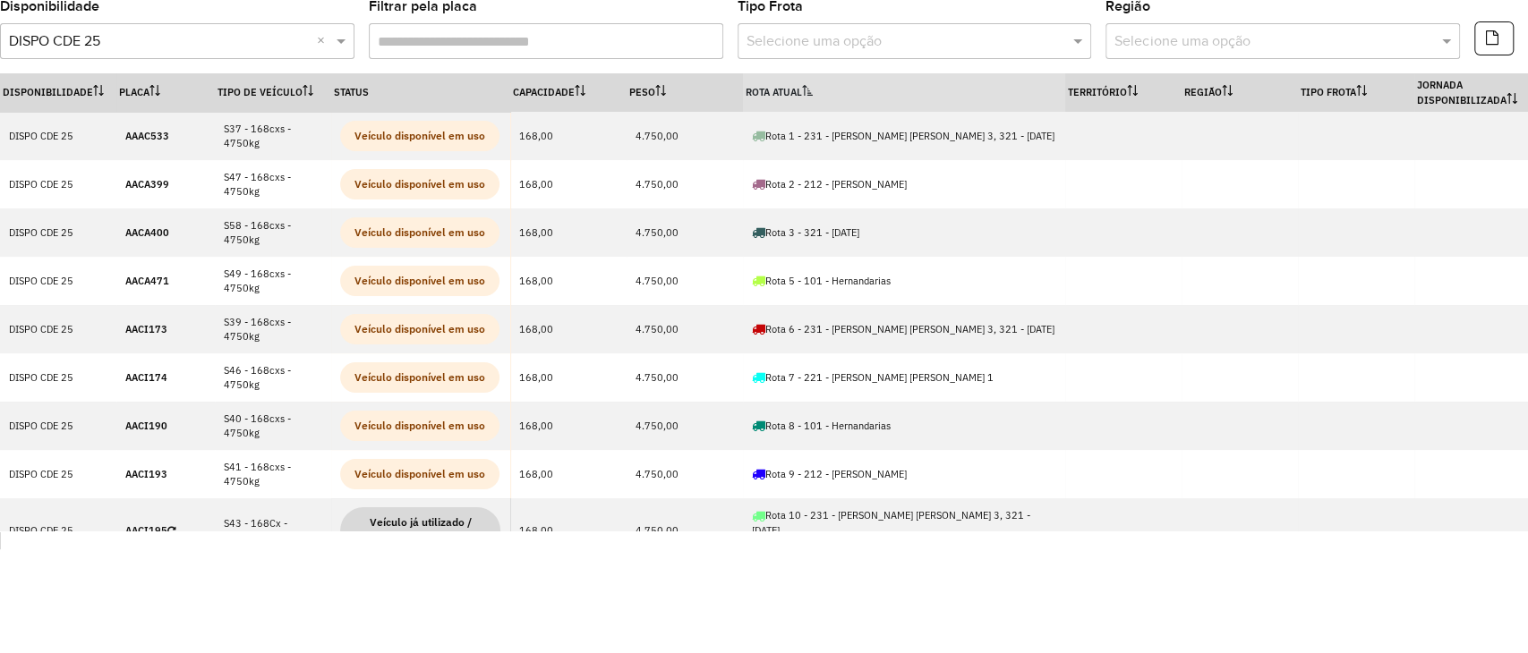
click at [844, 92] on th "Rota Atual" at bounding box center [904, 92] width 322 height 38
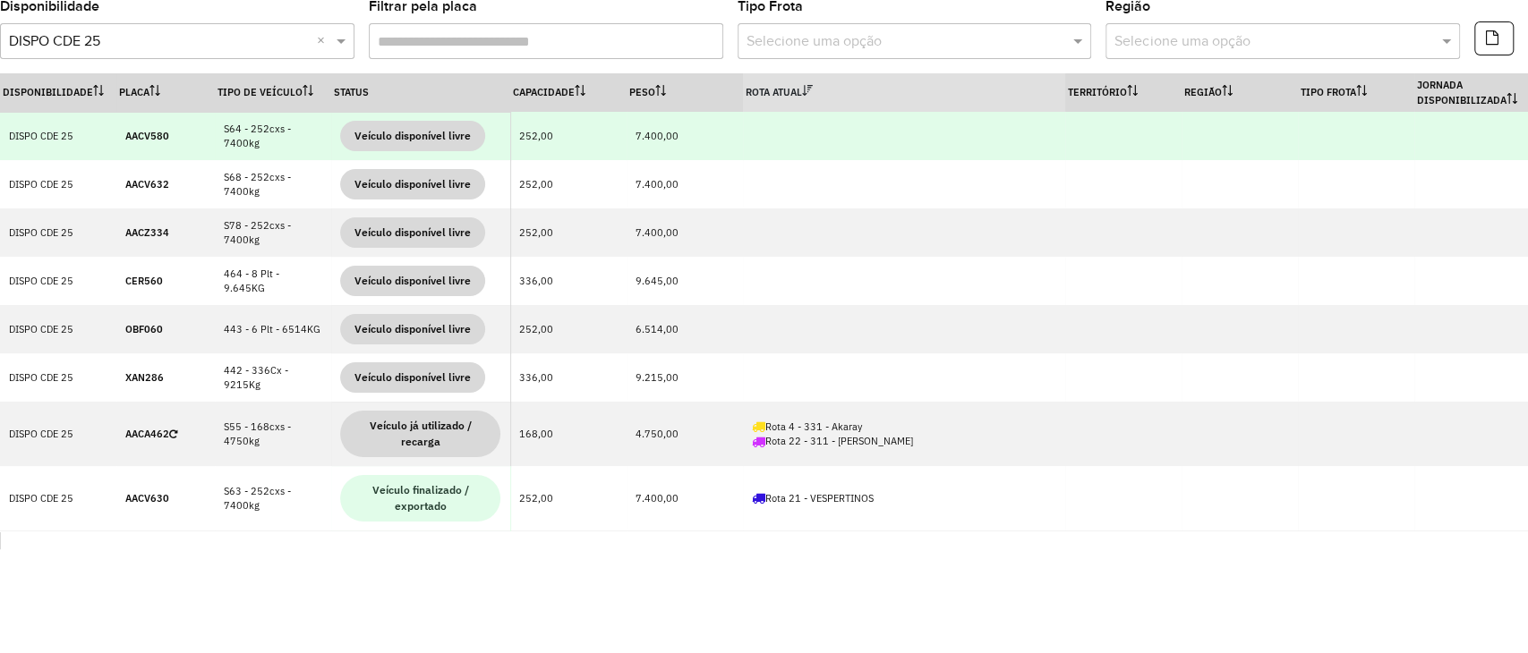
click at [138, 140] on strong "AACV580" at bounding box center [147, 136] width 44 height 13
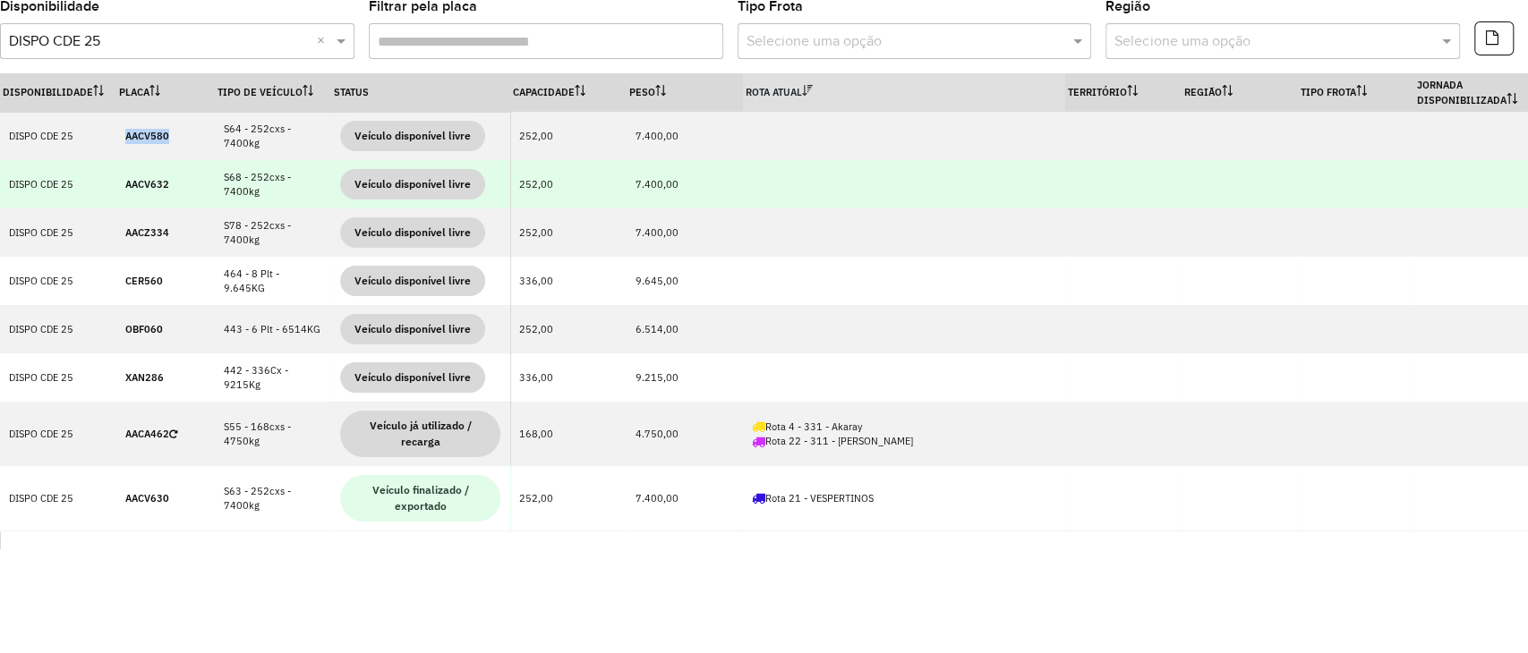
copy strong "AACV580"
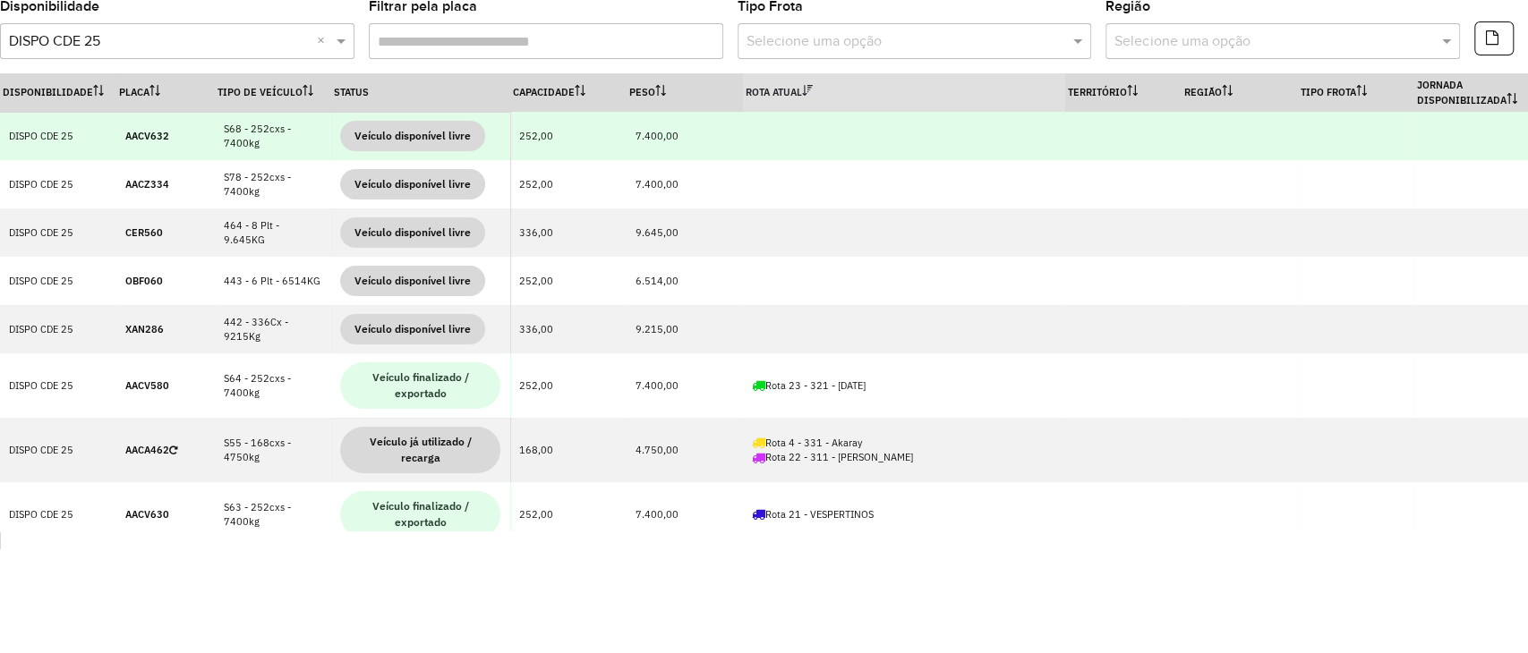
click at [152, 147] on td "AACV632" at bounding box center [165, 136] width 98 height 48
click at [146, 137] on strong "AACV632" at bounding box center [147, 136] width 44 height 13
click at [147, 132] on strong "AACV632" at bounding box center [147, 136] width 44 height 13
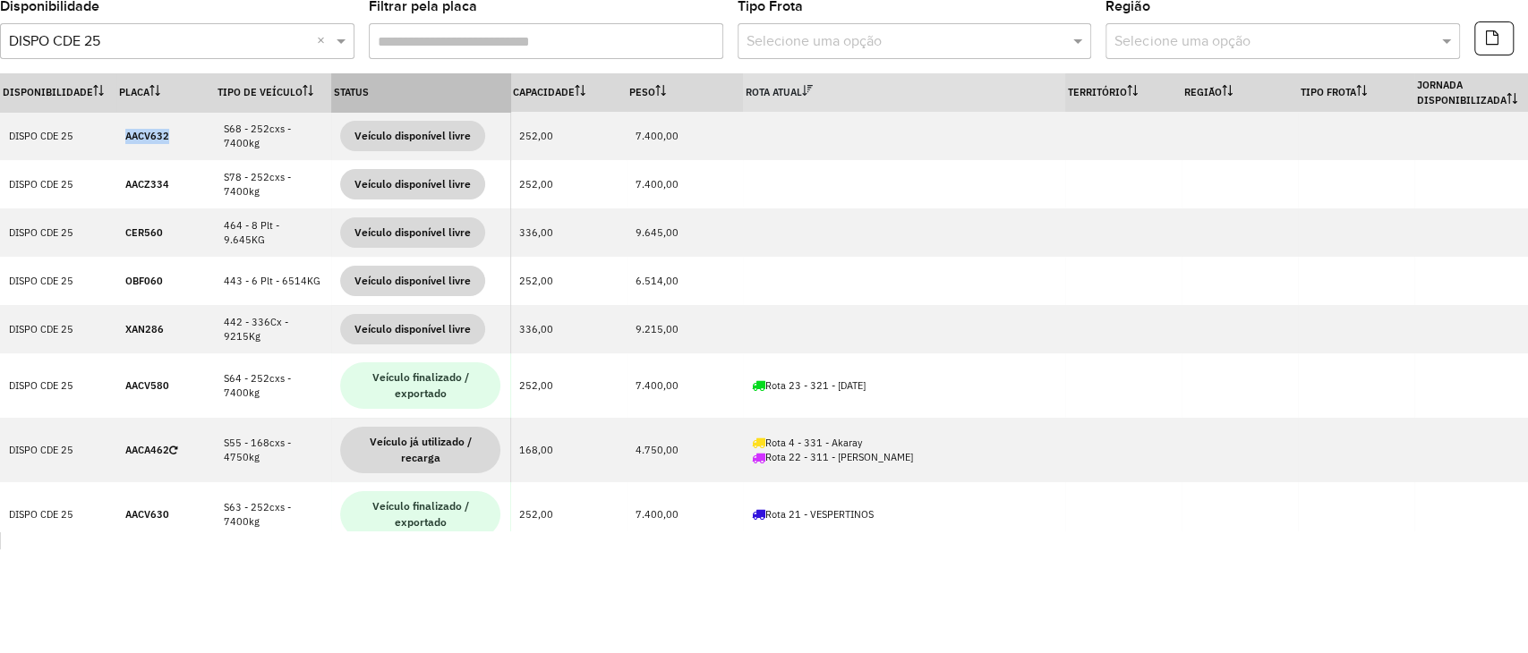
copy strong "AACV632"
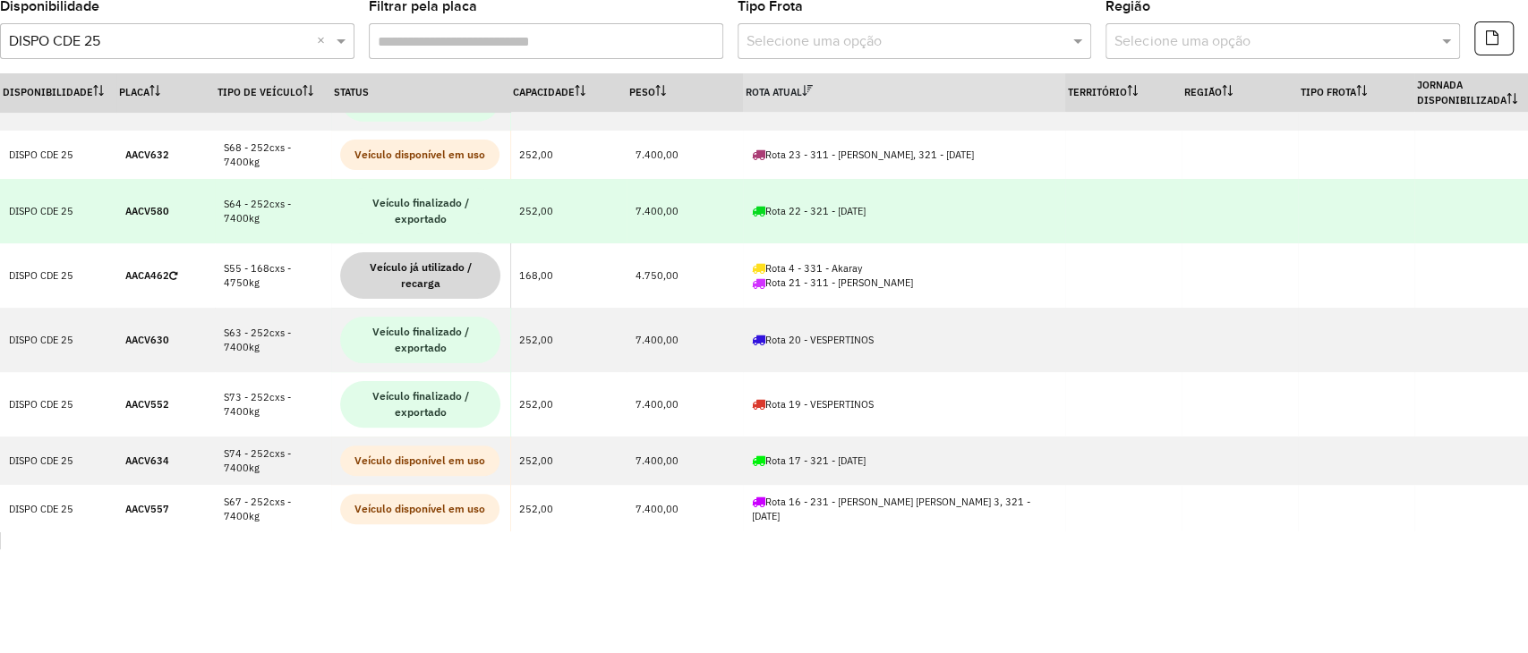
scroll to position [358, 0]
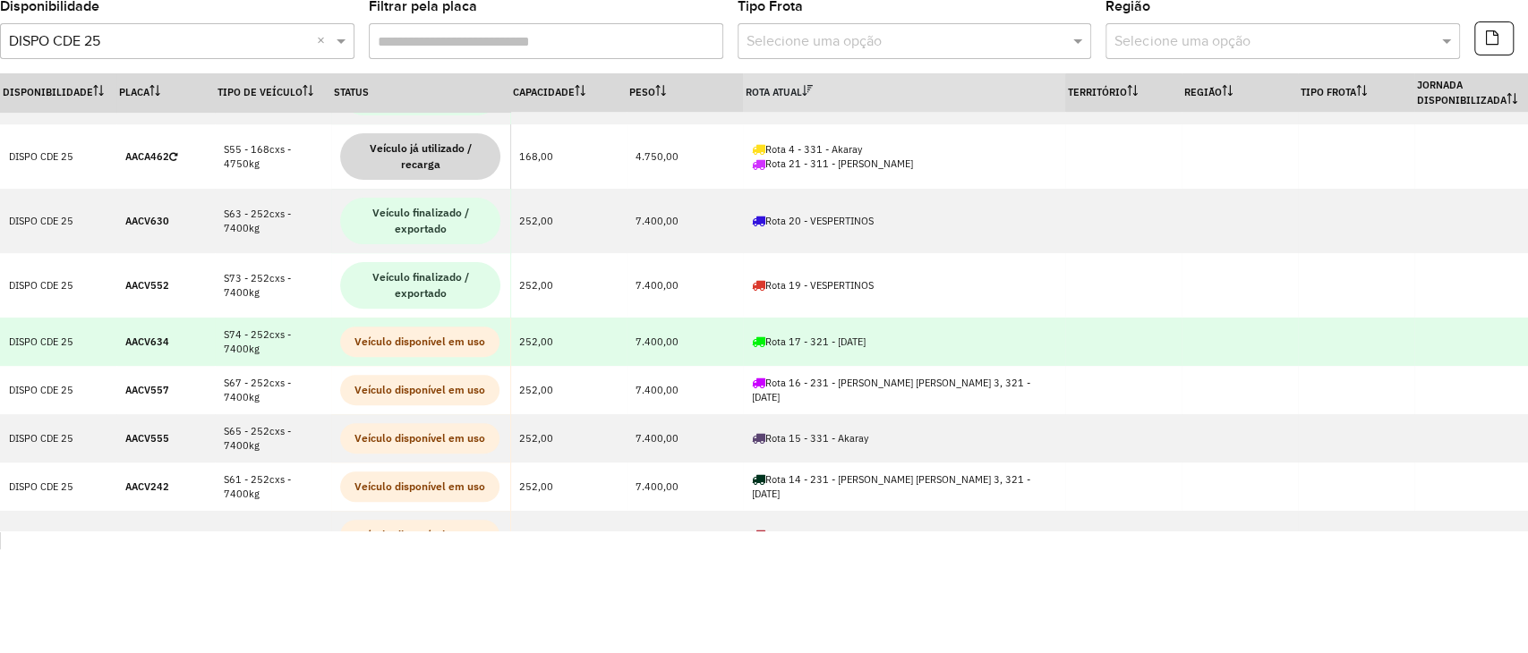
click at [138, 340] on strong "AACV634" at bounding box center [147, 342] width 44 height 13
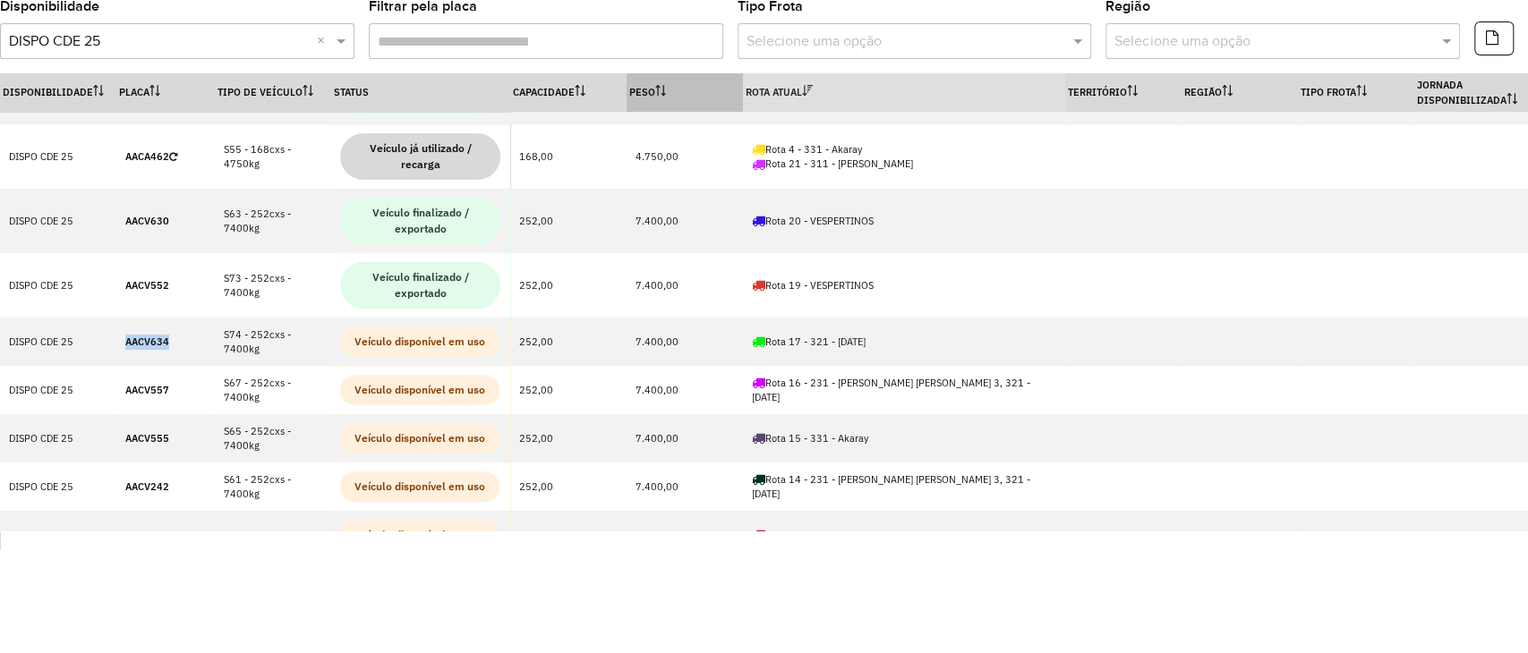
copy strong "AACV634"
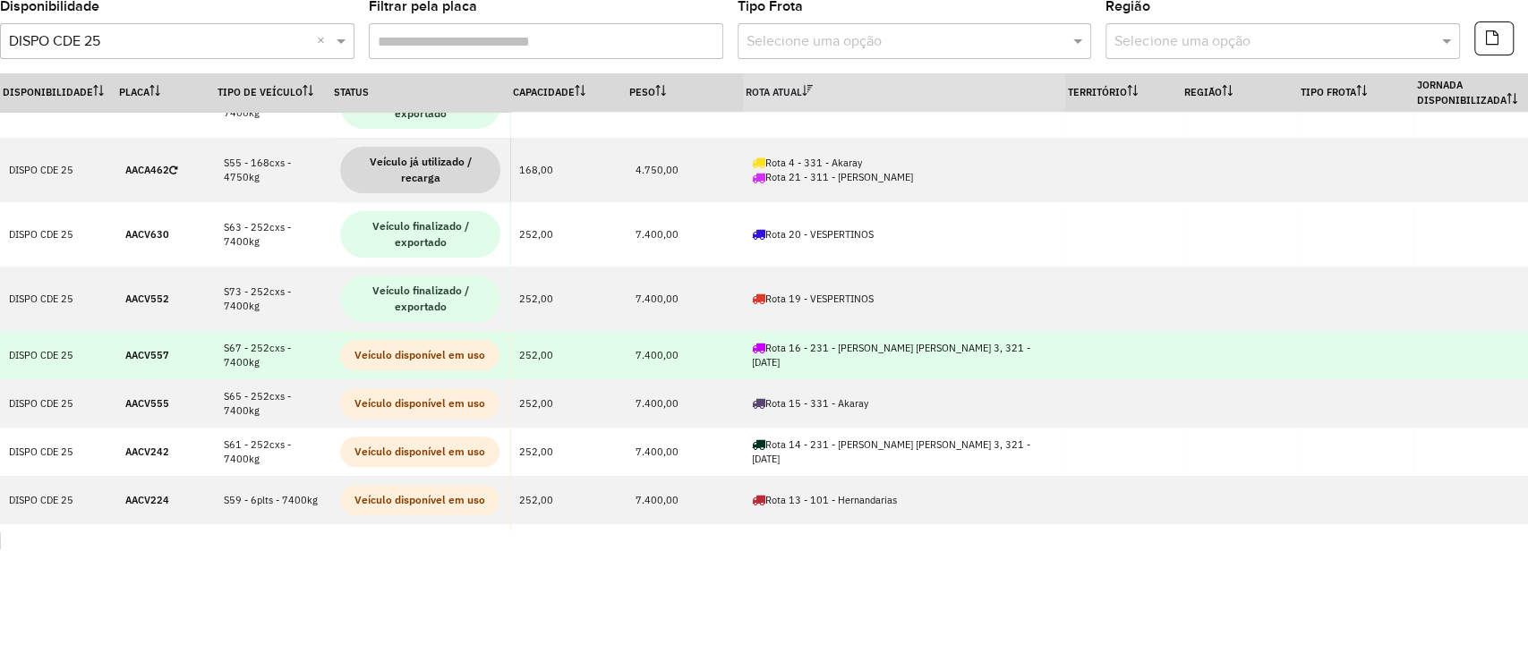
scroll to position [447, 0]
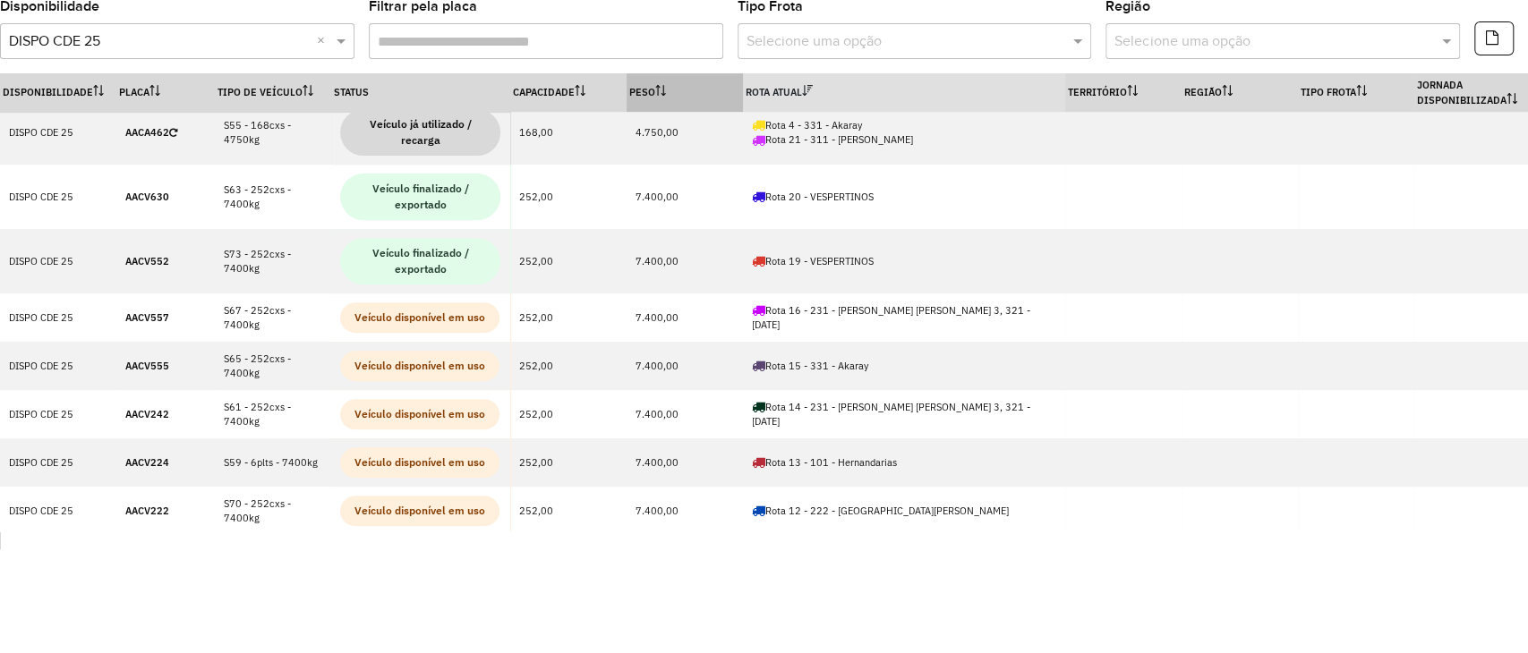
click at [666, 95] on icon at bounding box center [663, 94] width 4 height 3
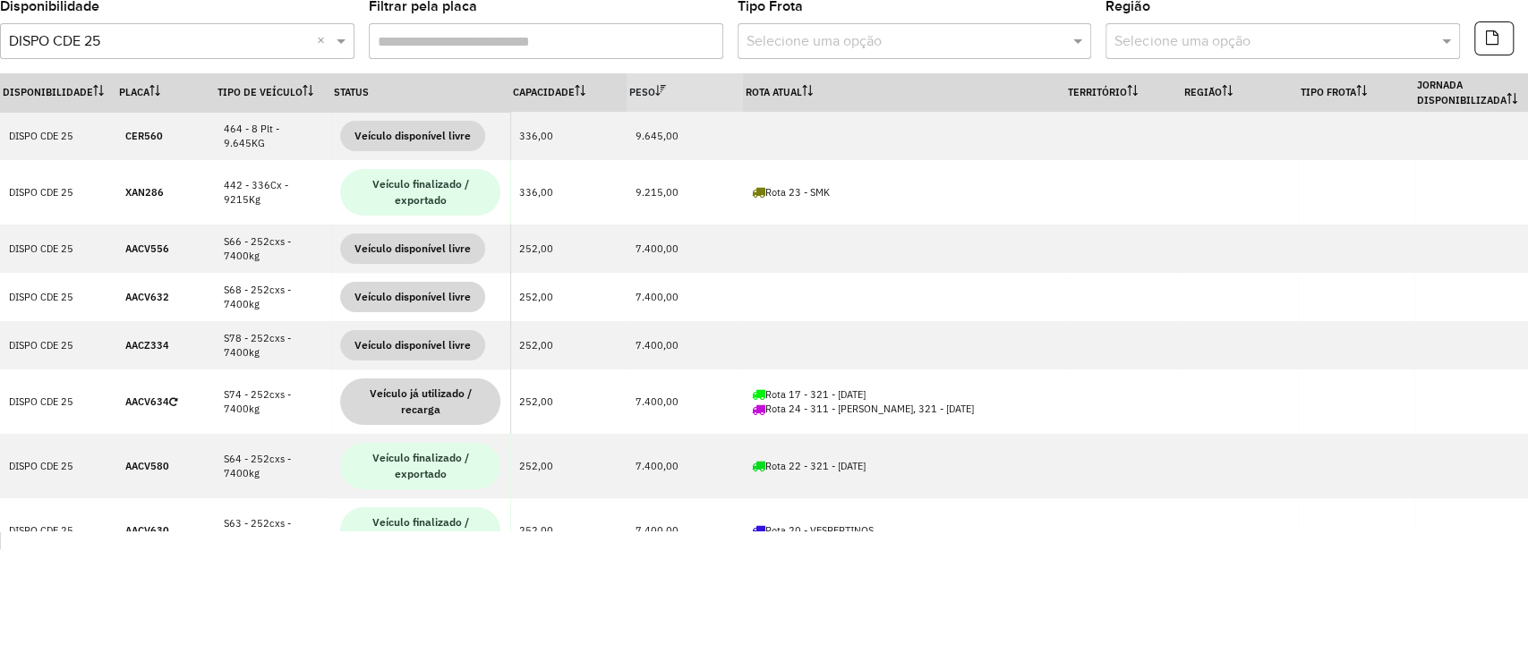
click at [665, 97] on sortamountdownicon at bounding box center [660, 92] width 11 height 13
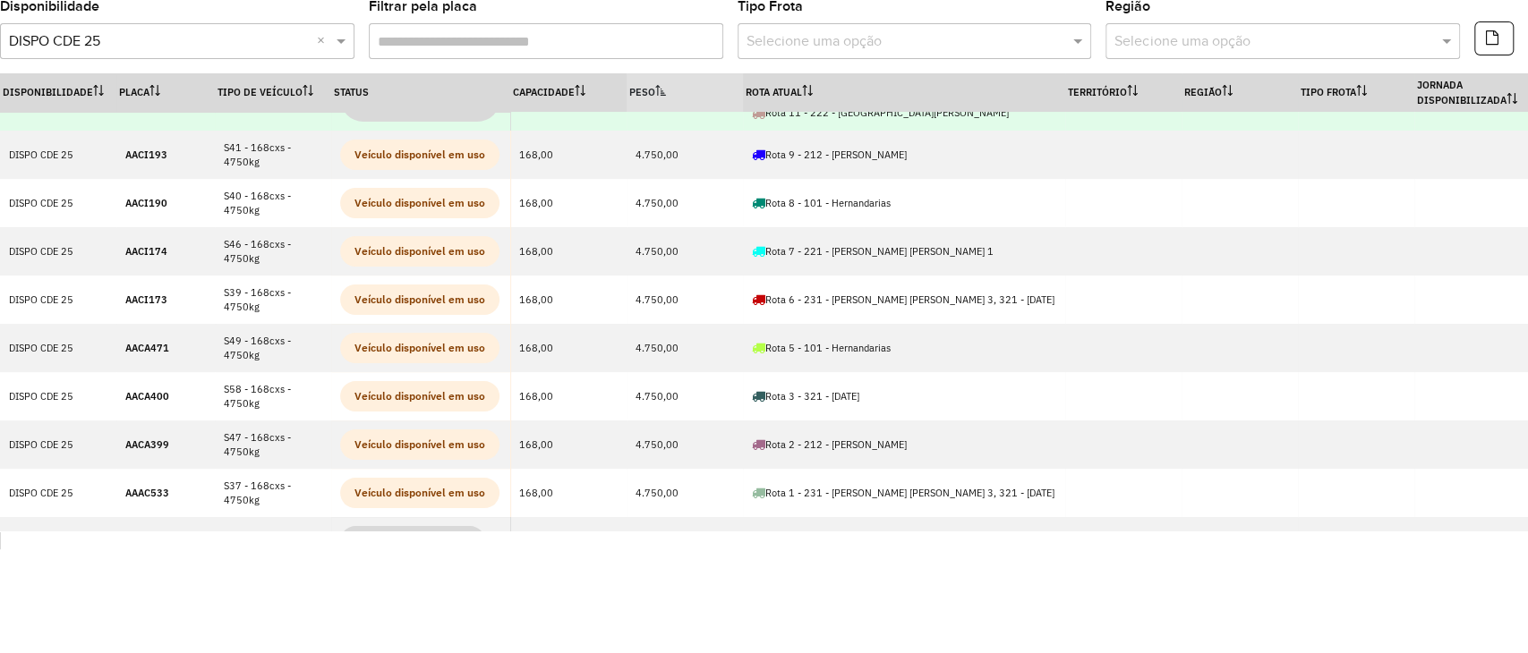
scroll to position [238, 0]
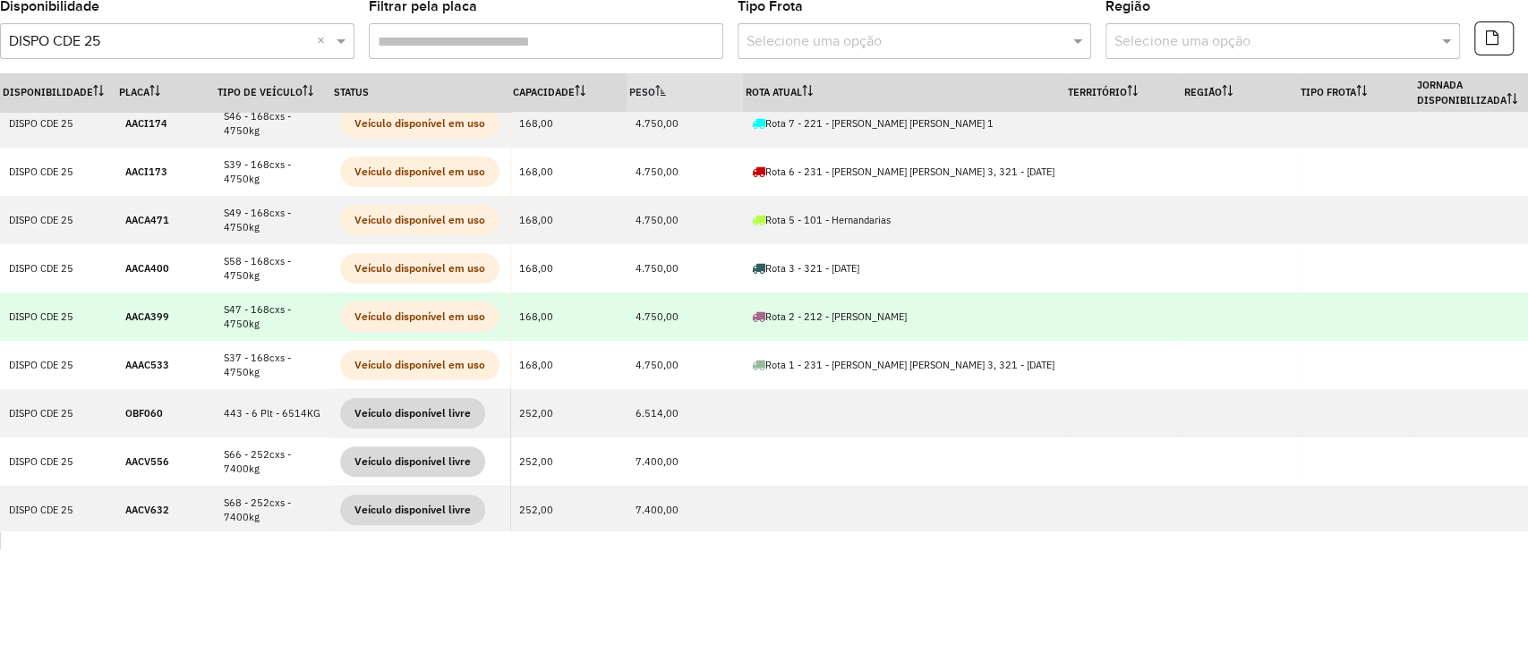
click at [158, 318] on strong "AACA399" at bounding box center [147, 317] width 44 height 13
click at [158, 319] on strong "AACA399" at bounding box center [147, 317] width 44 height 13
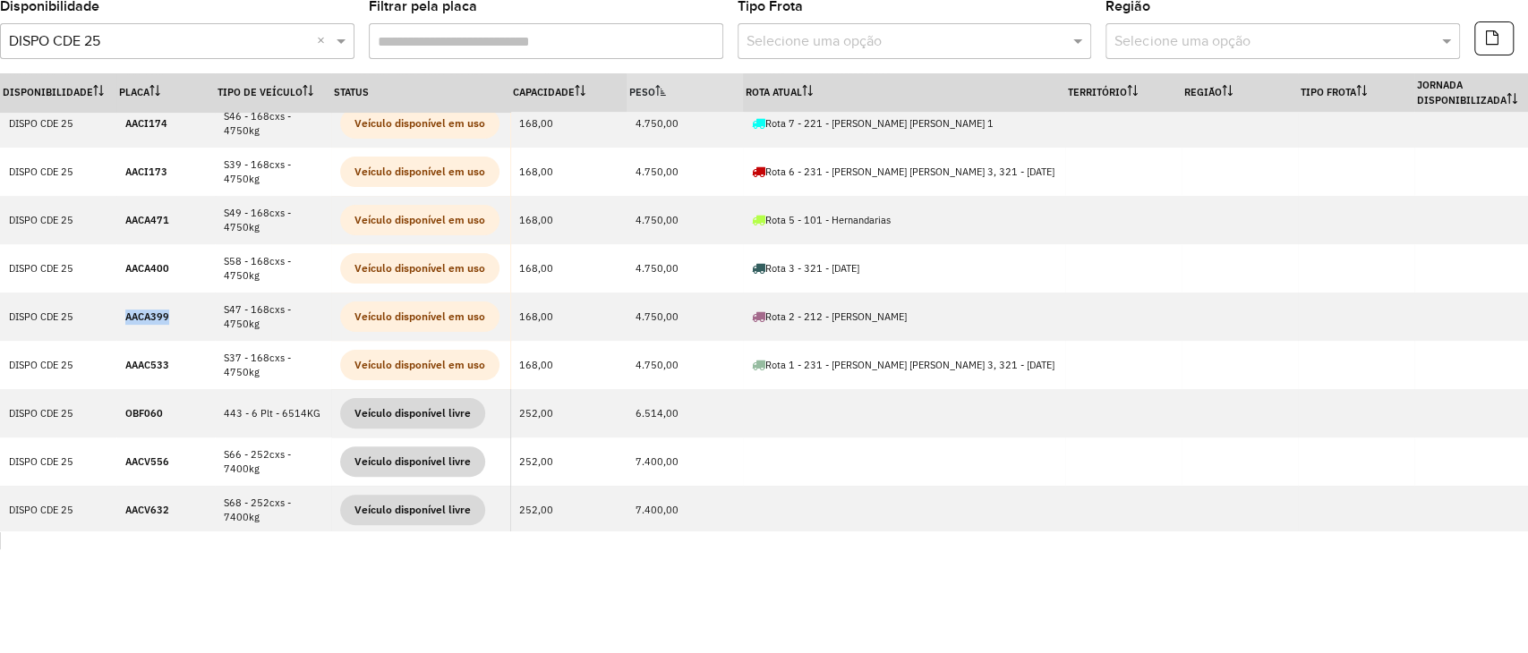
copy strong "AACA399"
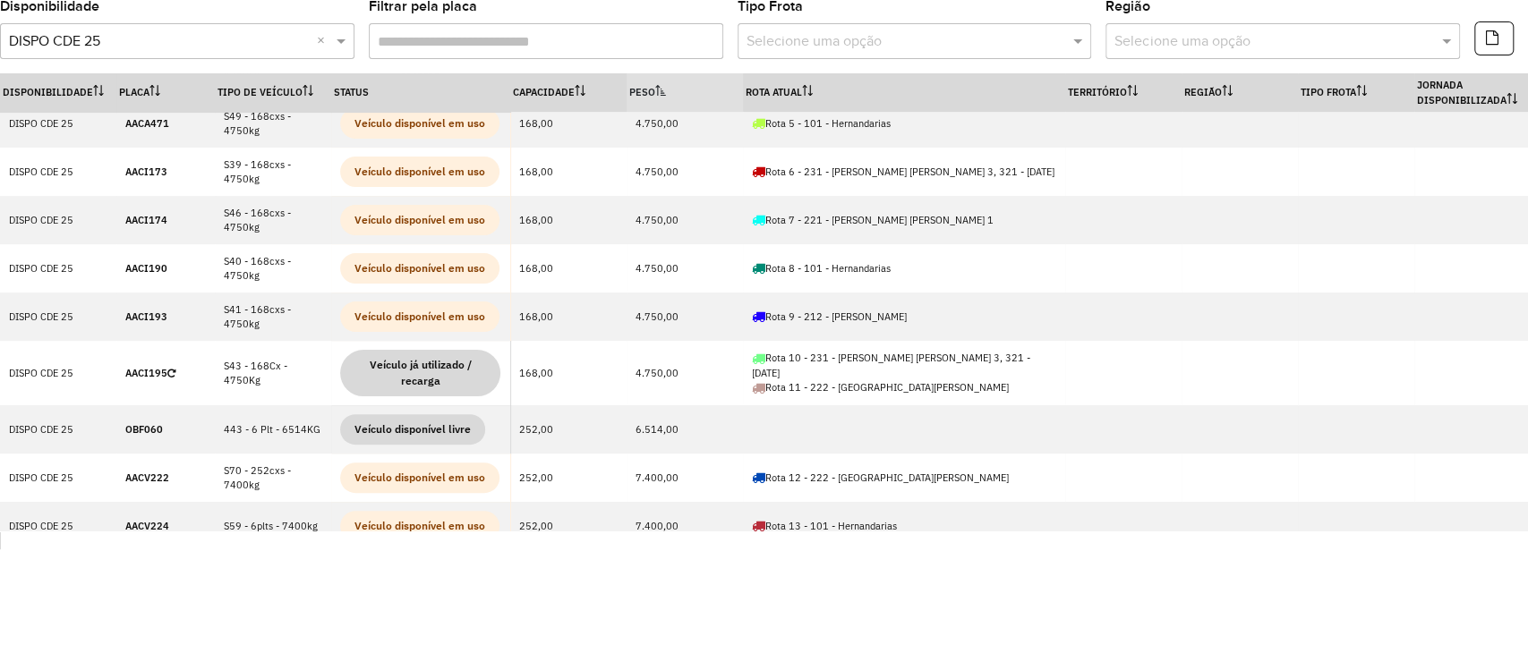
scroll to position [0, 0]
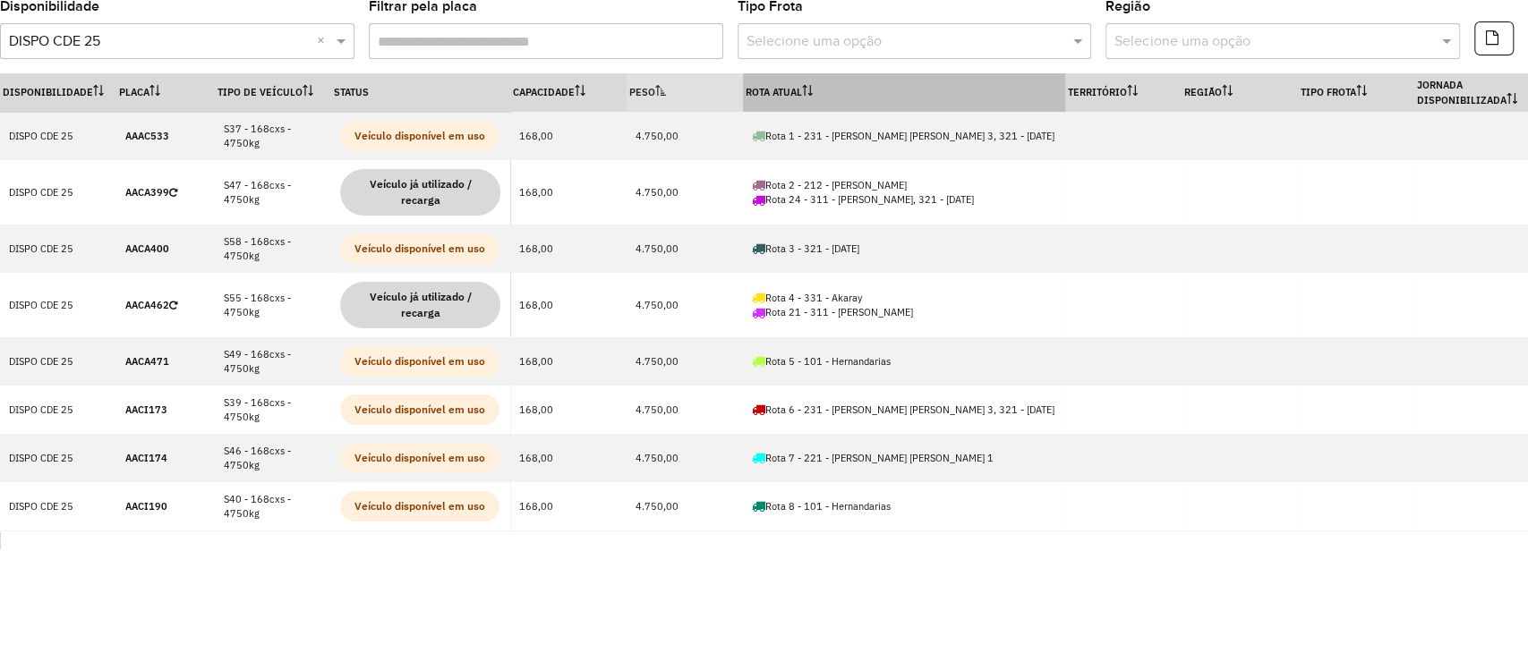
click at [790, 97] on th "Rota Atual" at bounding box center [904, 92] width 322 height 38
click at [794, 97] on th "Rota Atual" at bounding box center [904, 92] width 322 height 38
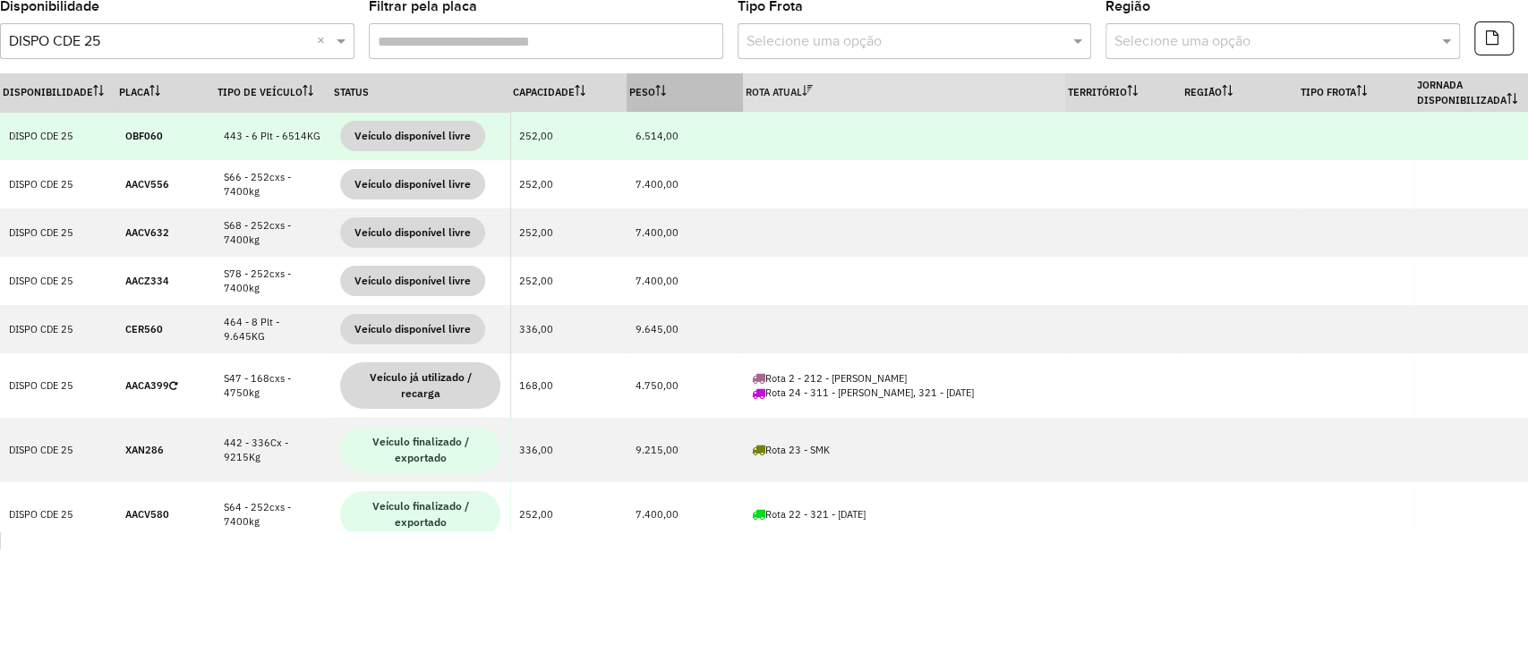
click at [148, 132] on strong "OBF060" at bounding box center [144, 136] width 38 height 13
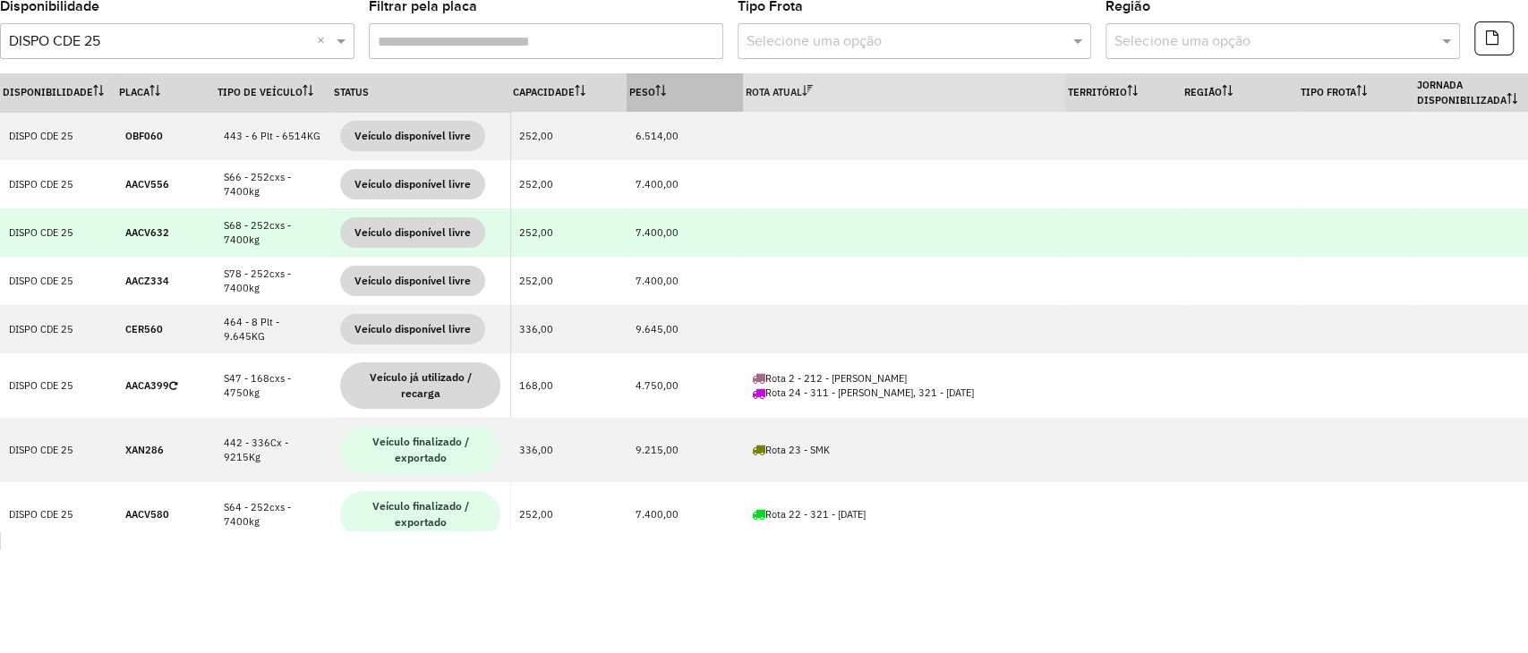
click at [151, 226] on strong "AACV632" at bounding box center [147, 232] width 44 height 13
click at [151, 227] on strong "AACV632" at bounding box center [147, 232] width 44 height 13
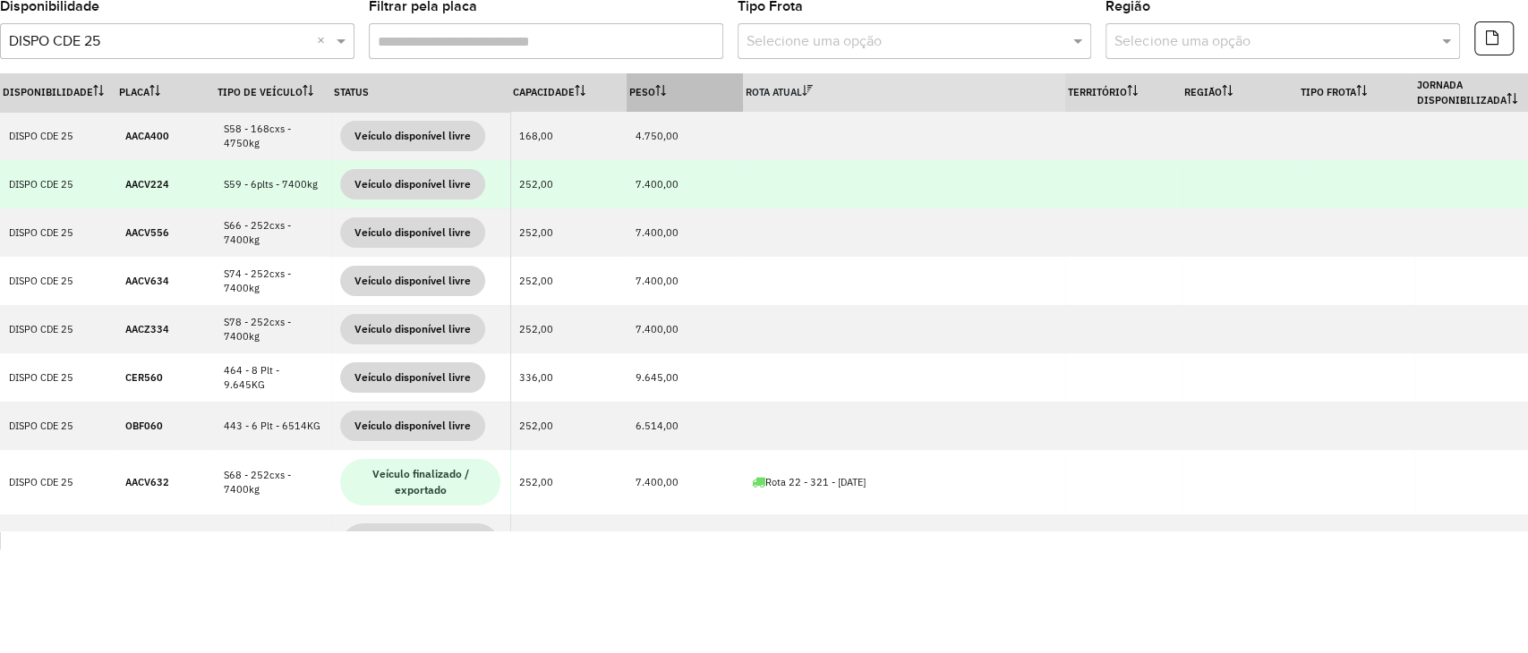
click at [152, 187] on strong "AACV224" at bounding box center [147, 184] width 44 height 13
click at [152, 189] on strong "AACV224" at bounding box center [147, 184] width 44 height 13
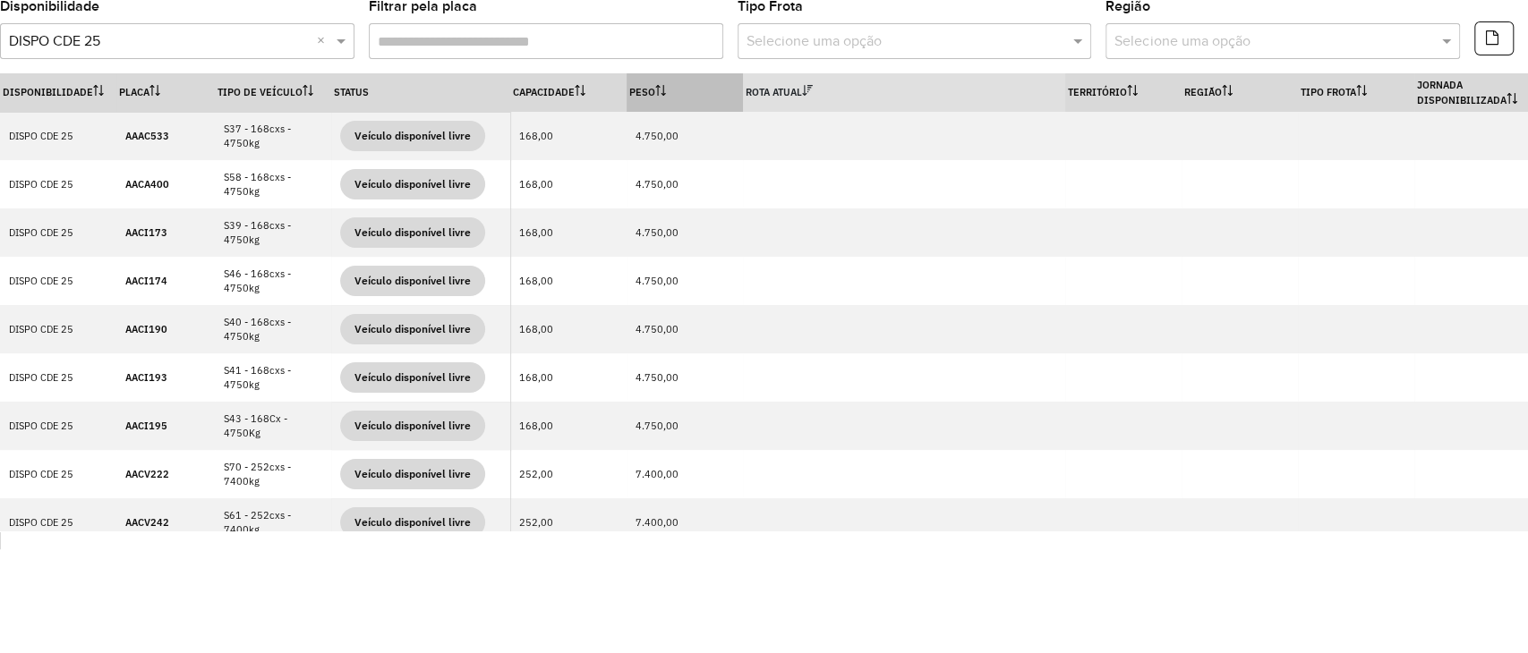
click at [789, 106] on th "Rota Atual" at bounding box center [904, 92] width 322 height 38
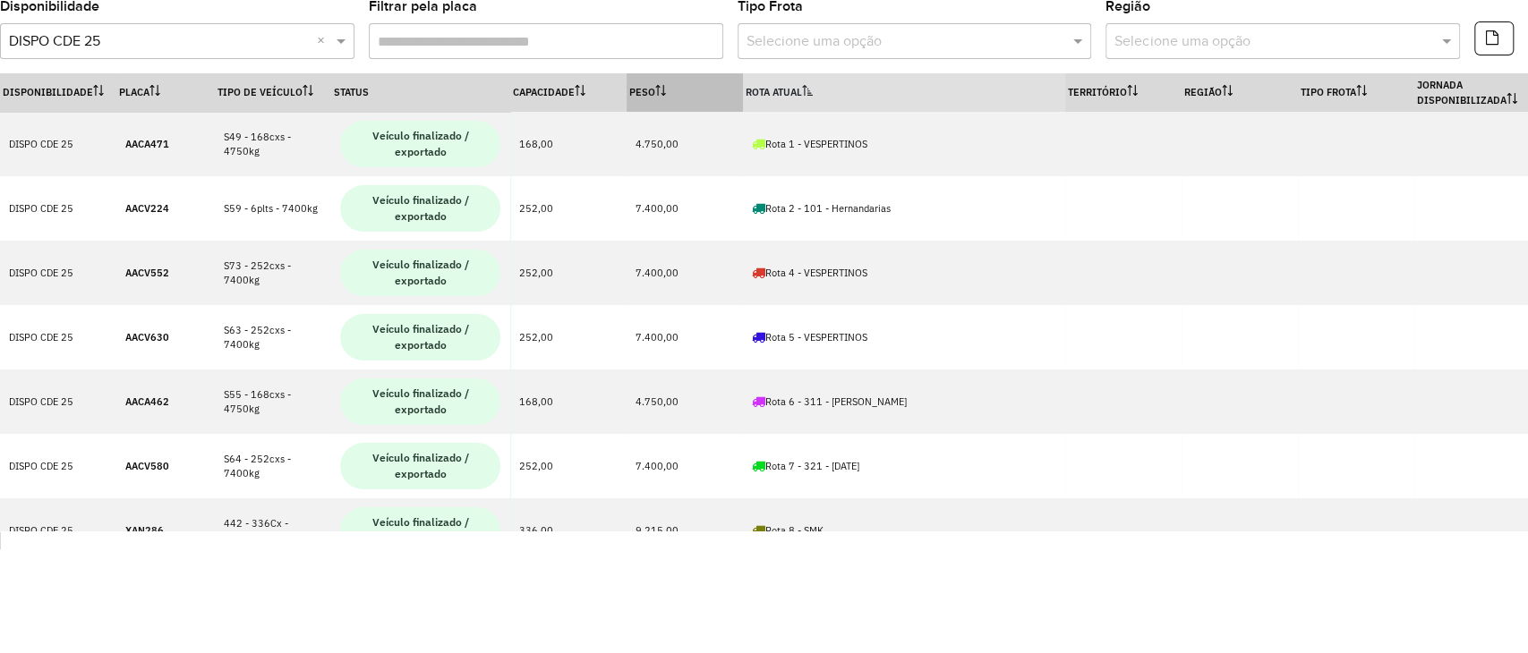
click at [789, 106] on th "Rota Atual" at bounding box center [904, 92] width 322 height 38
click at [789, 102] on th "Rota Atual" at bounding box center [904, 92] width 322 height 38
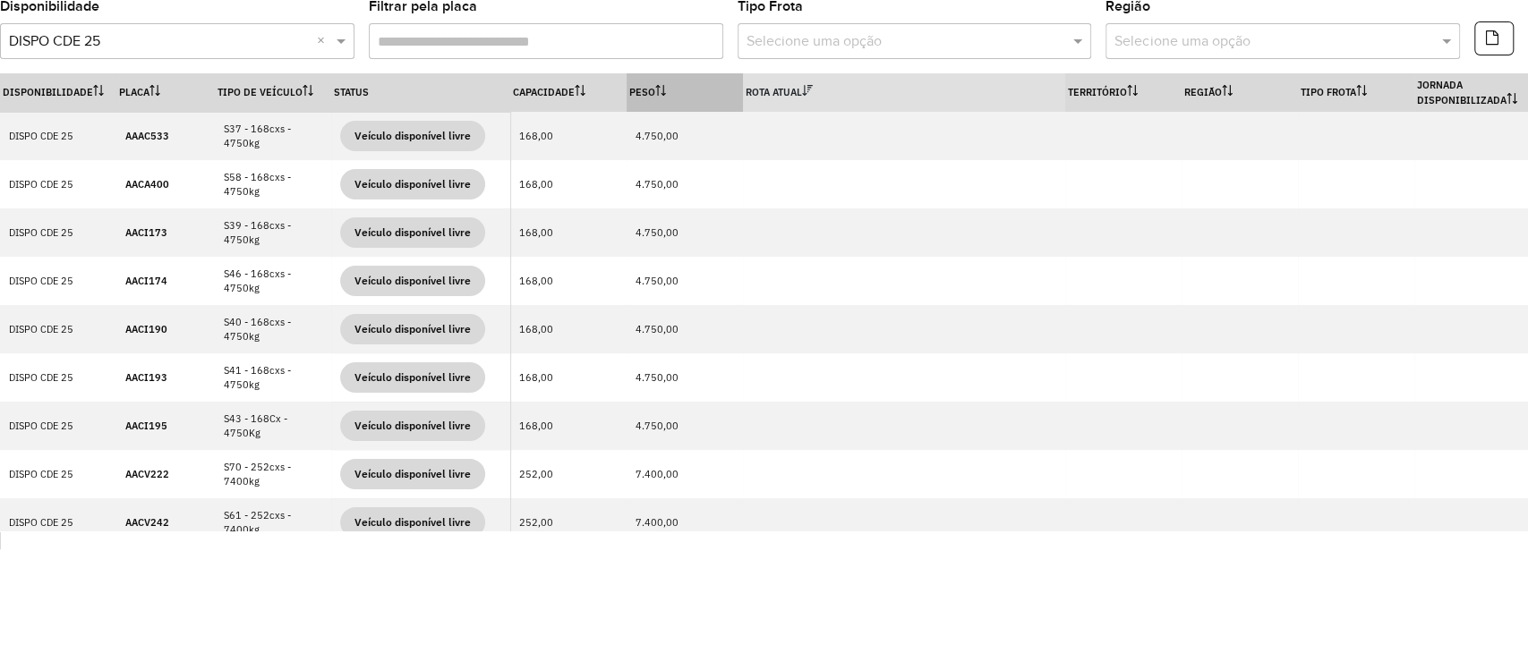
click at [818, 94] on th "Rota Atual" at bounding box center [904, 92] width 322 height 38
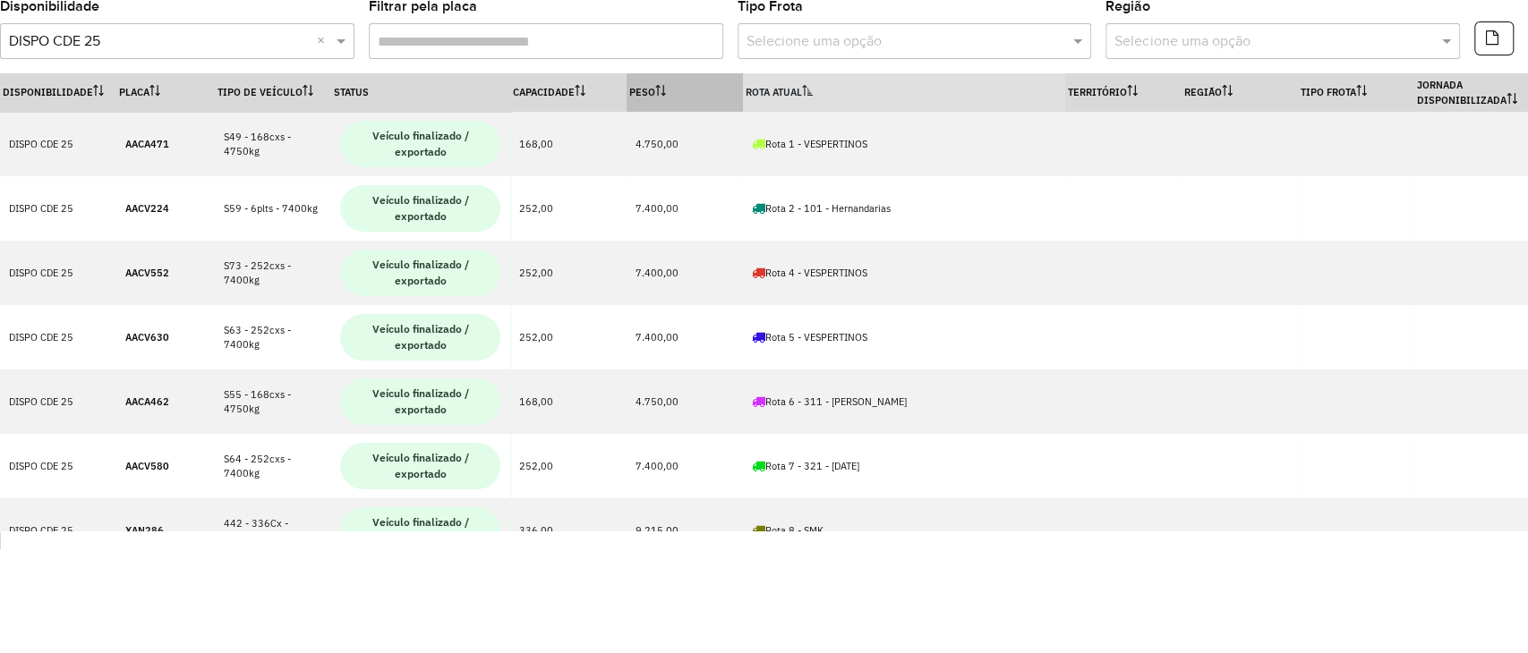
click at [818, 94] on th "Rota Atual" at bounding box center [904, 92] width 322 height 38
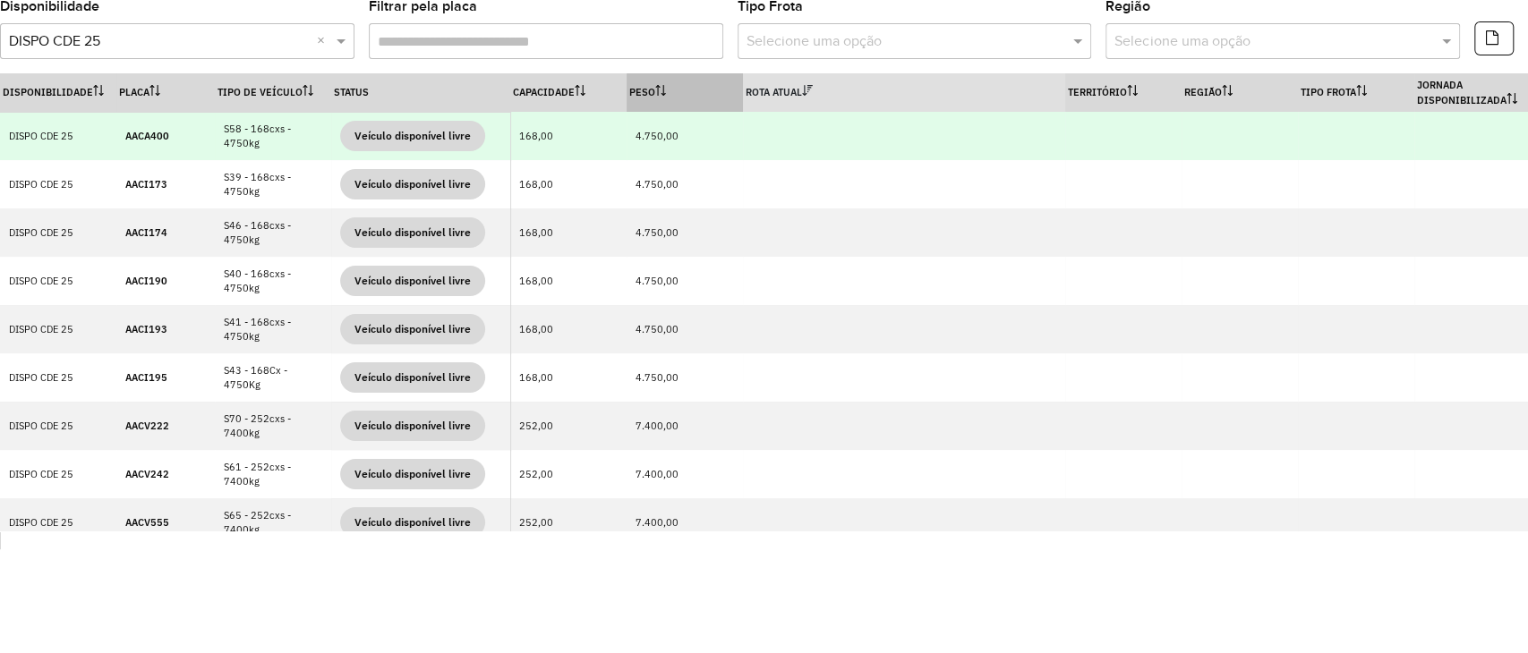
click at [141, 143] on td "AACA400" at bounding box center [165, 136] width 98 height 48
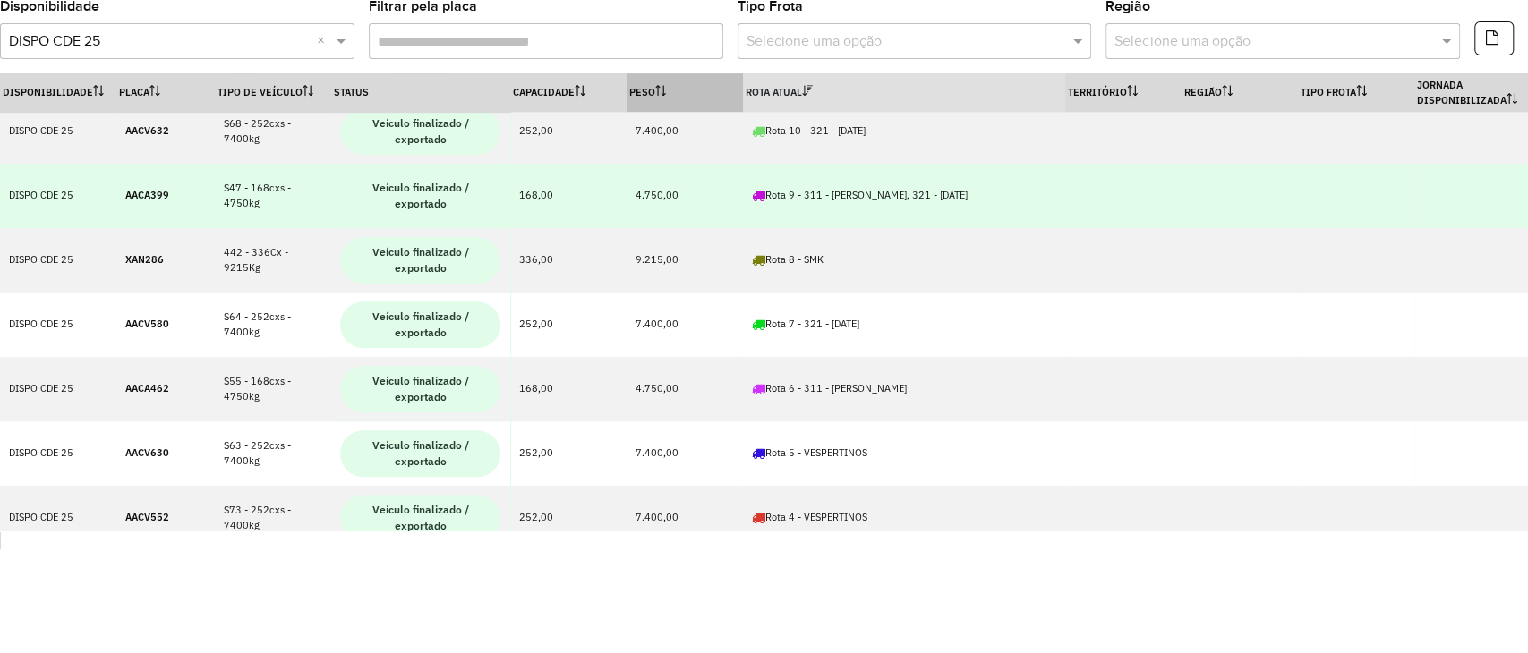
scroll to position [952, 0]
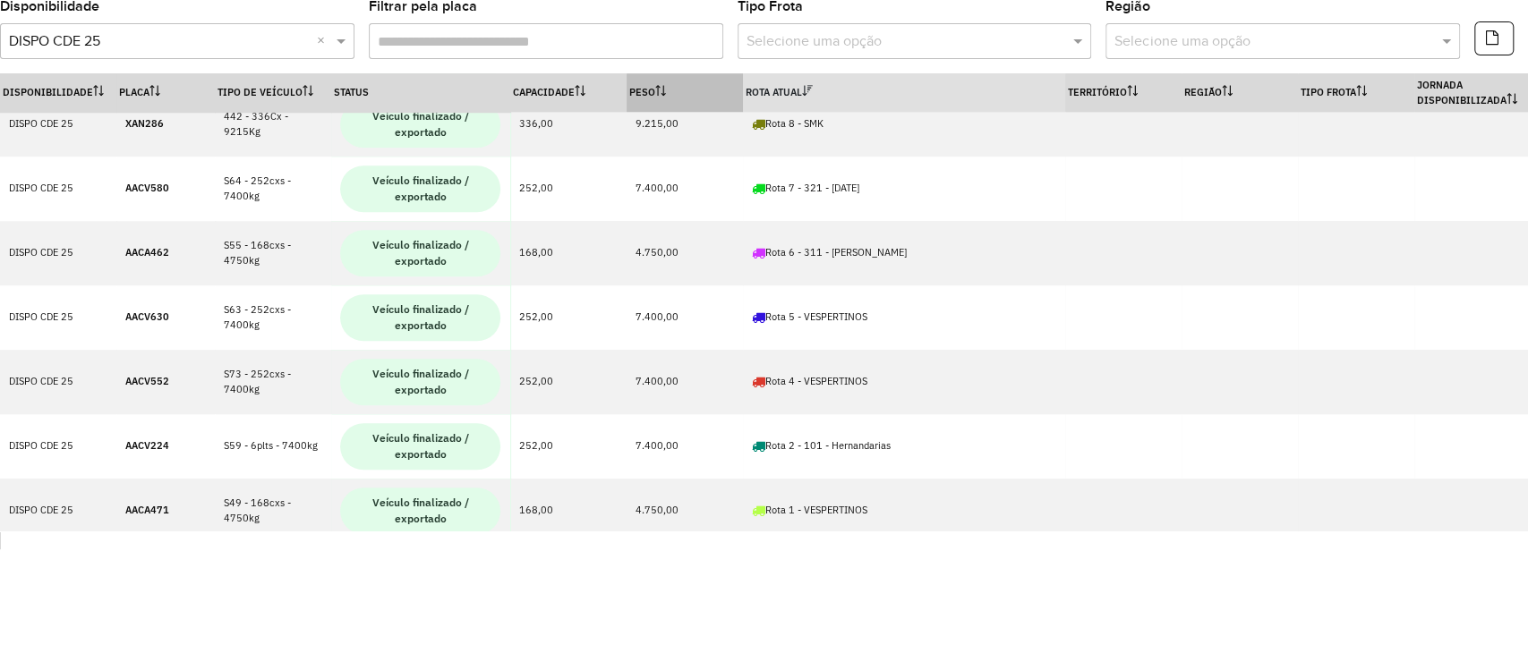
click at [789, 101] on th "Rota Atual" at bounding box center [904, 92] width 322 height 38
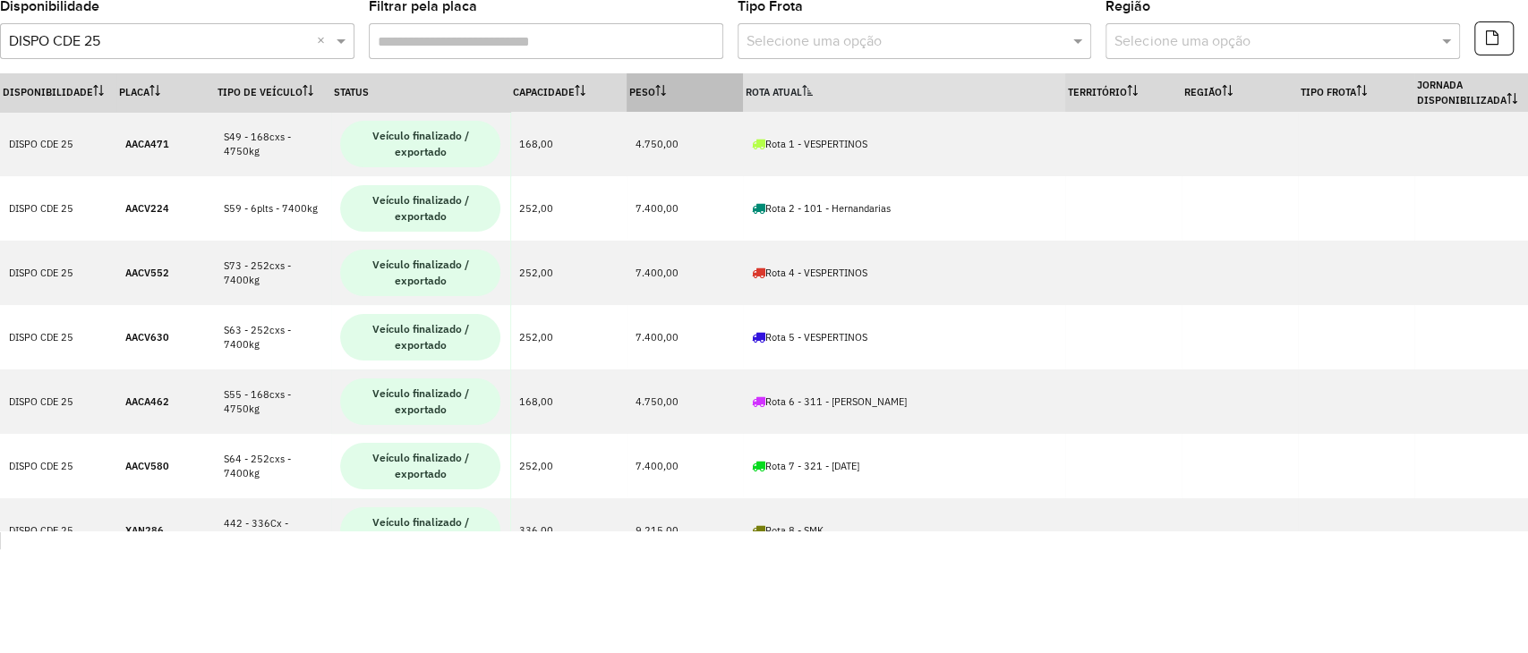
click at [789, 101] on th "Rota Atual" at bounding box center [904, 92] width 322 height 38
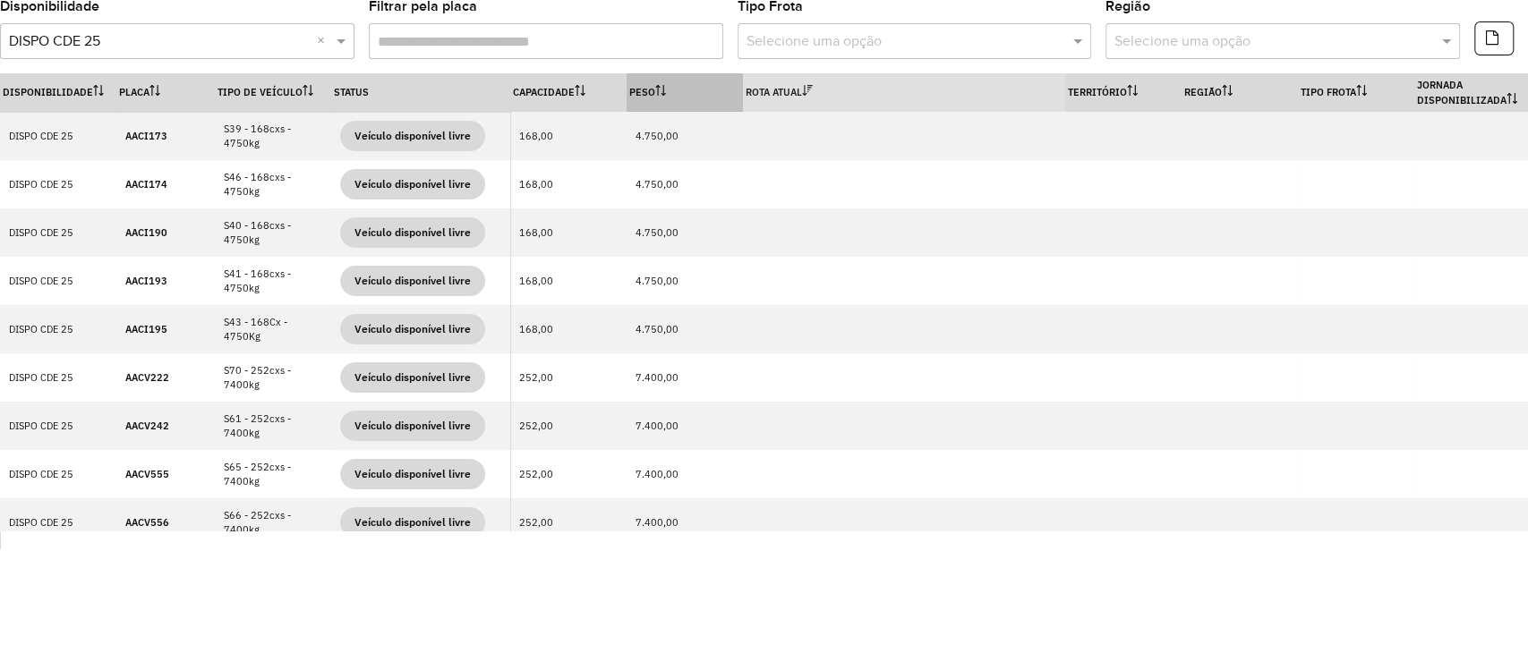
click at [783, 104] on th "Rota Atual" at bounding box center [904, 92] width 322 height 38
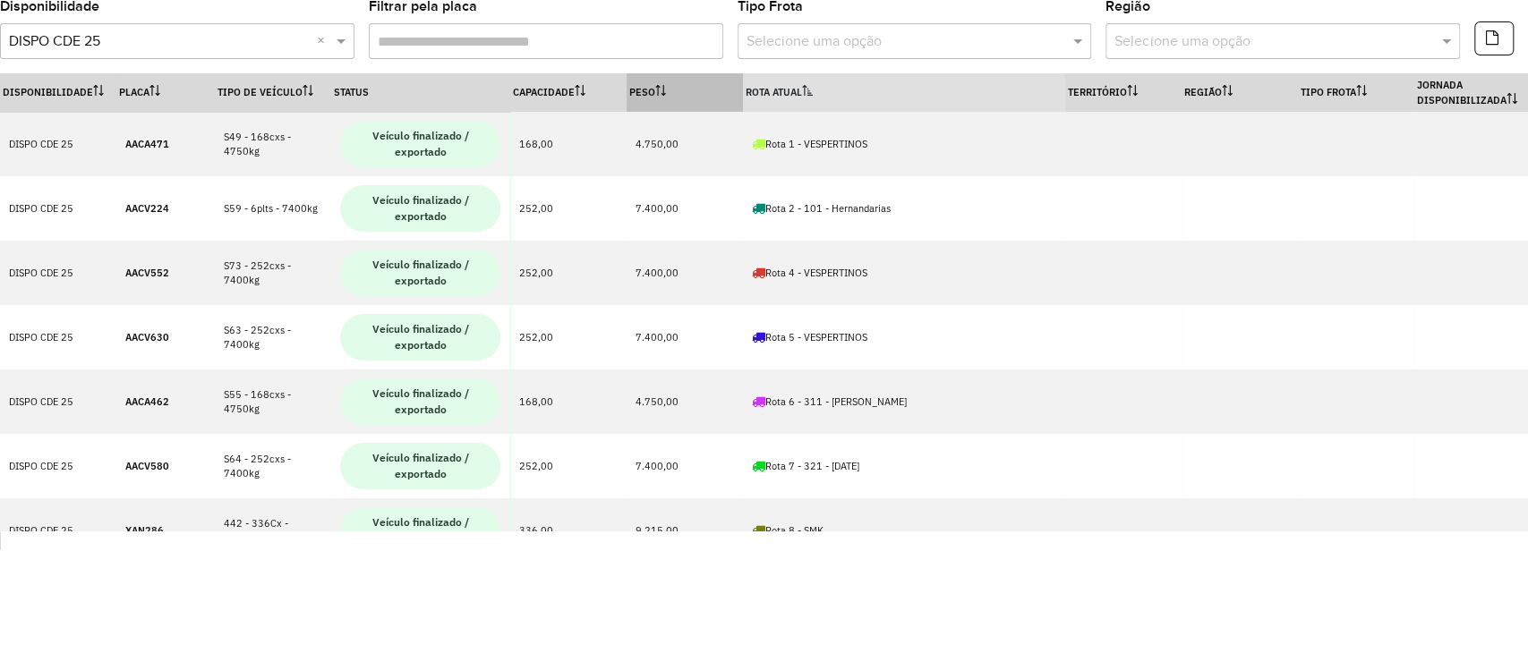
click at [780, 103] on th "Rota Atual" at bounding box center [904, 92] width 322 height 38
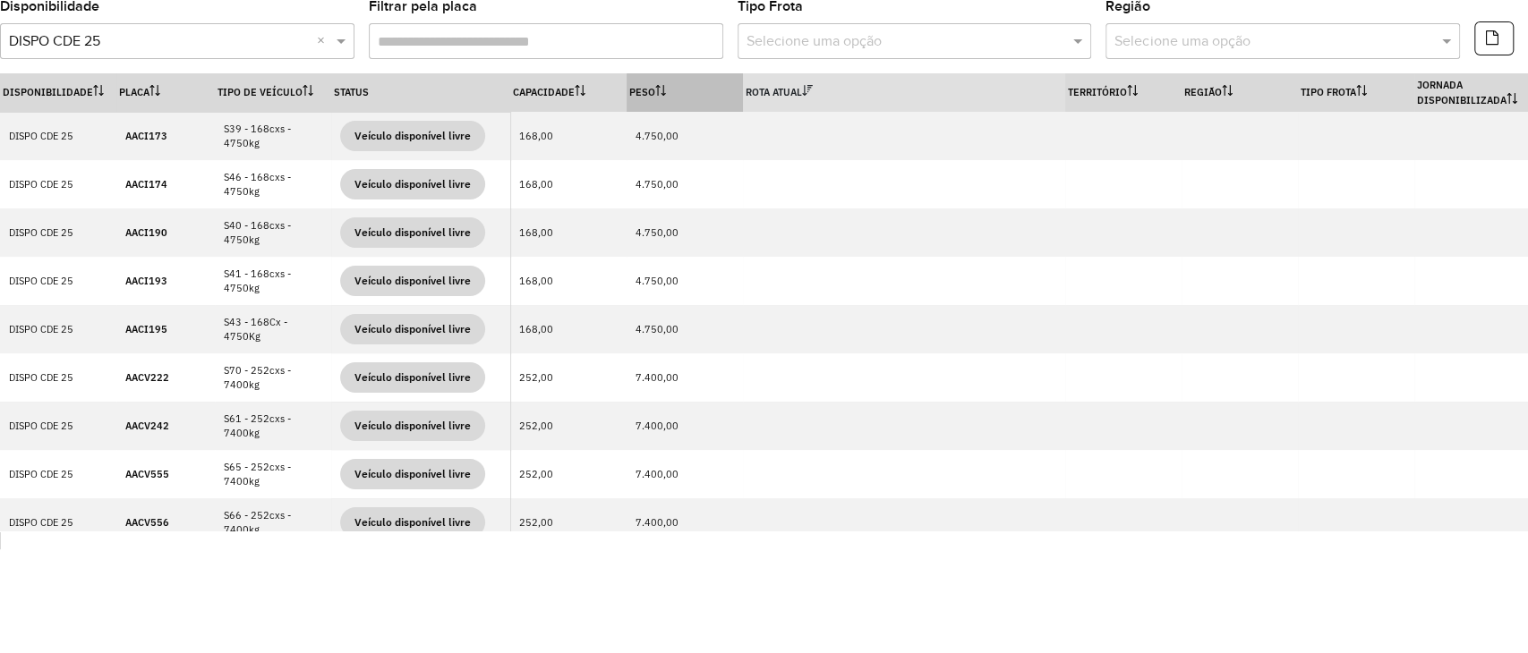
click at [702, 87] on th "Peso" at bounding box center [684, 92] width 116 height 38
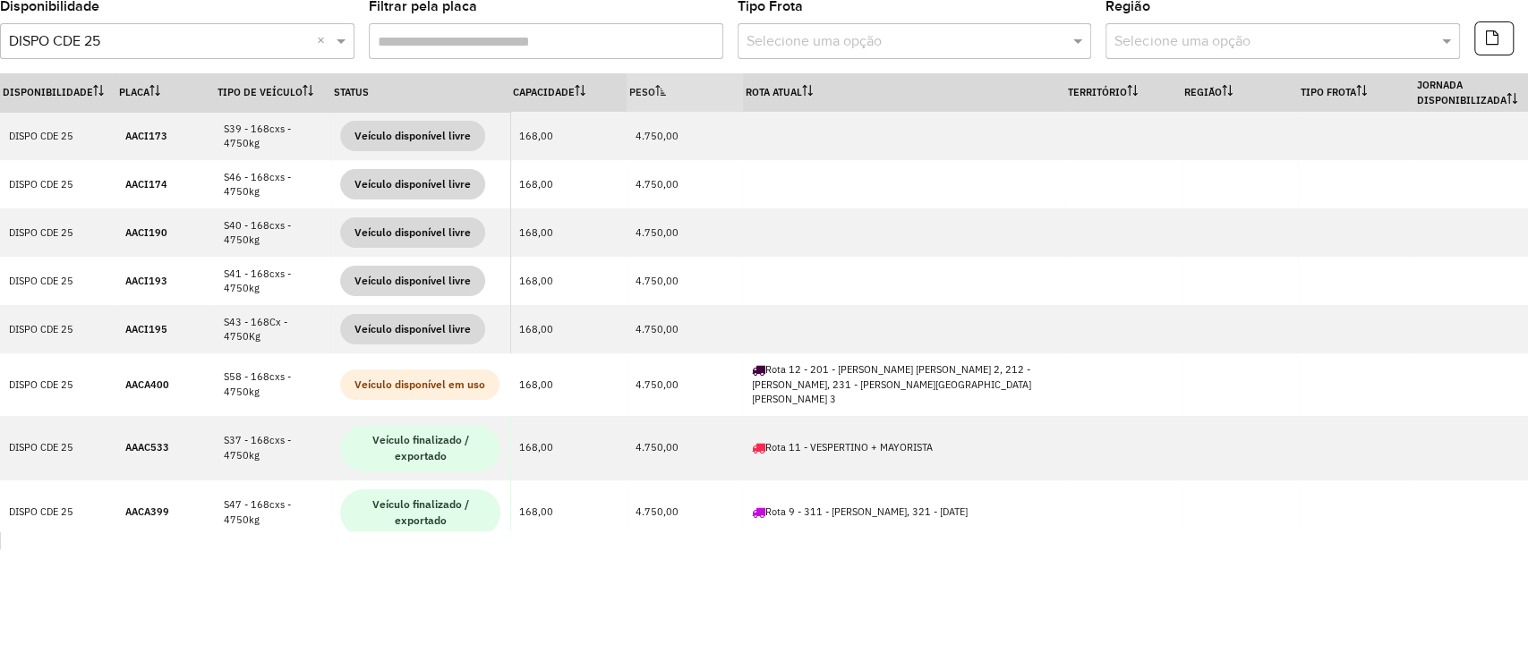
click at [702, 88] on th "Peso" at bounding box center [684, 92] width 116 height 38
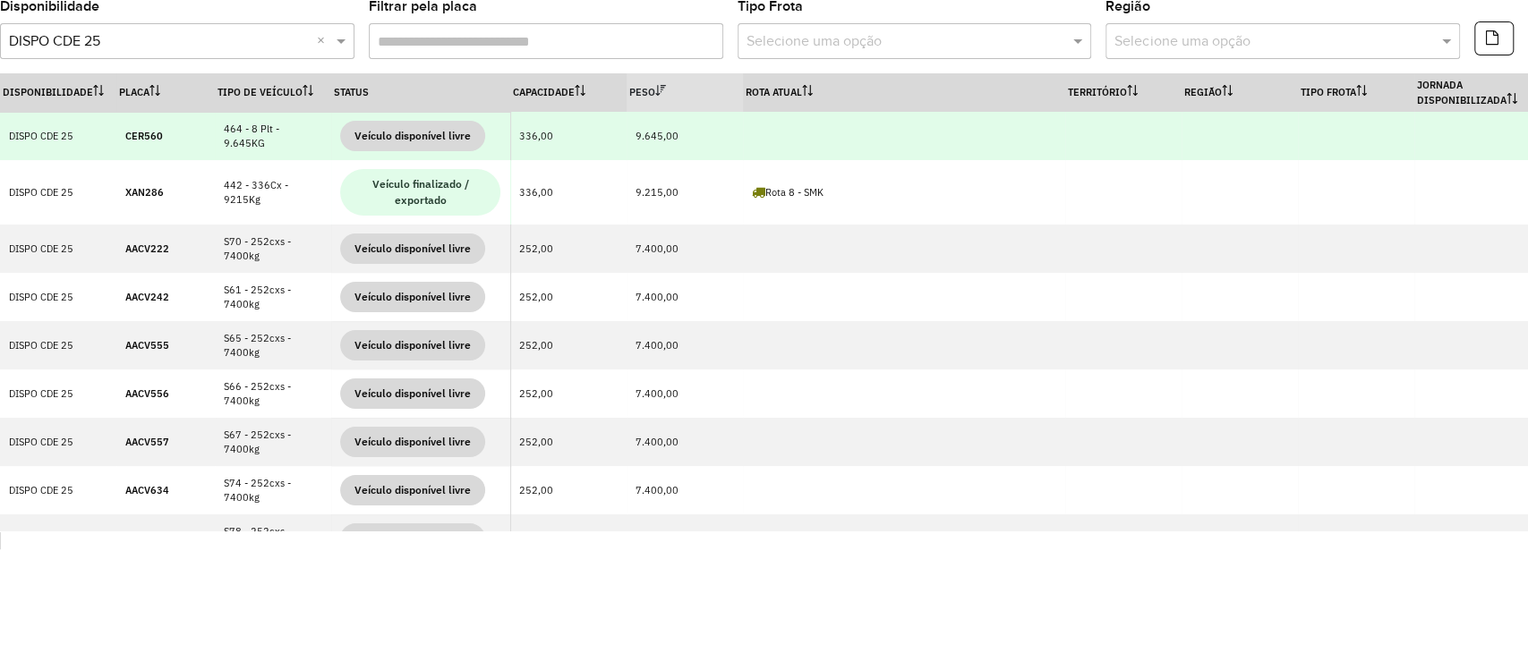
click at [142, 138] on strong "CER560" at bounding box center [144, 136] width 38 height 13
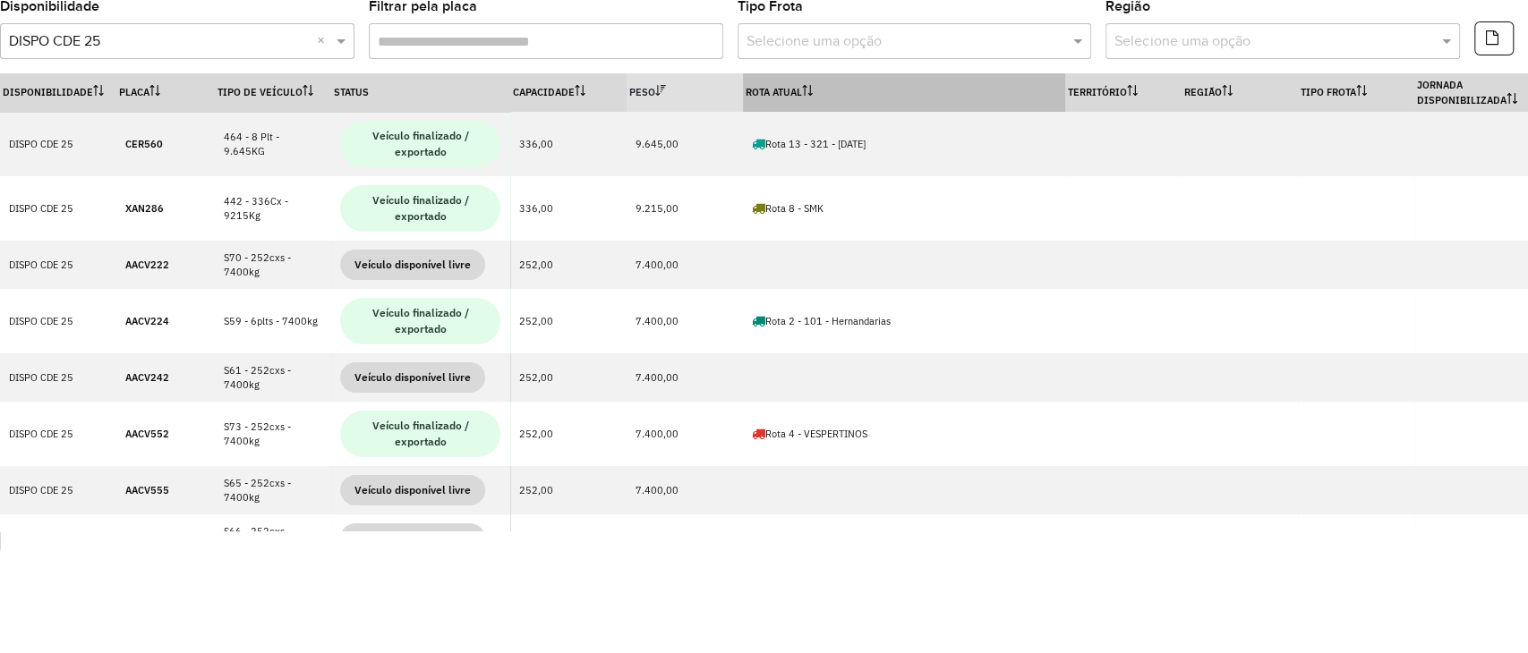
click at [819, 86] on th "Rota Atual" at bounding box center [904, 92] width 322 height 38
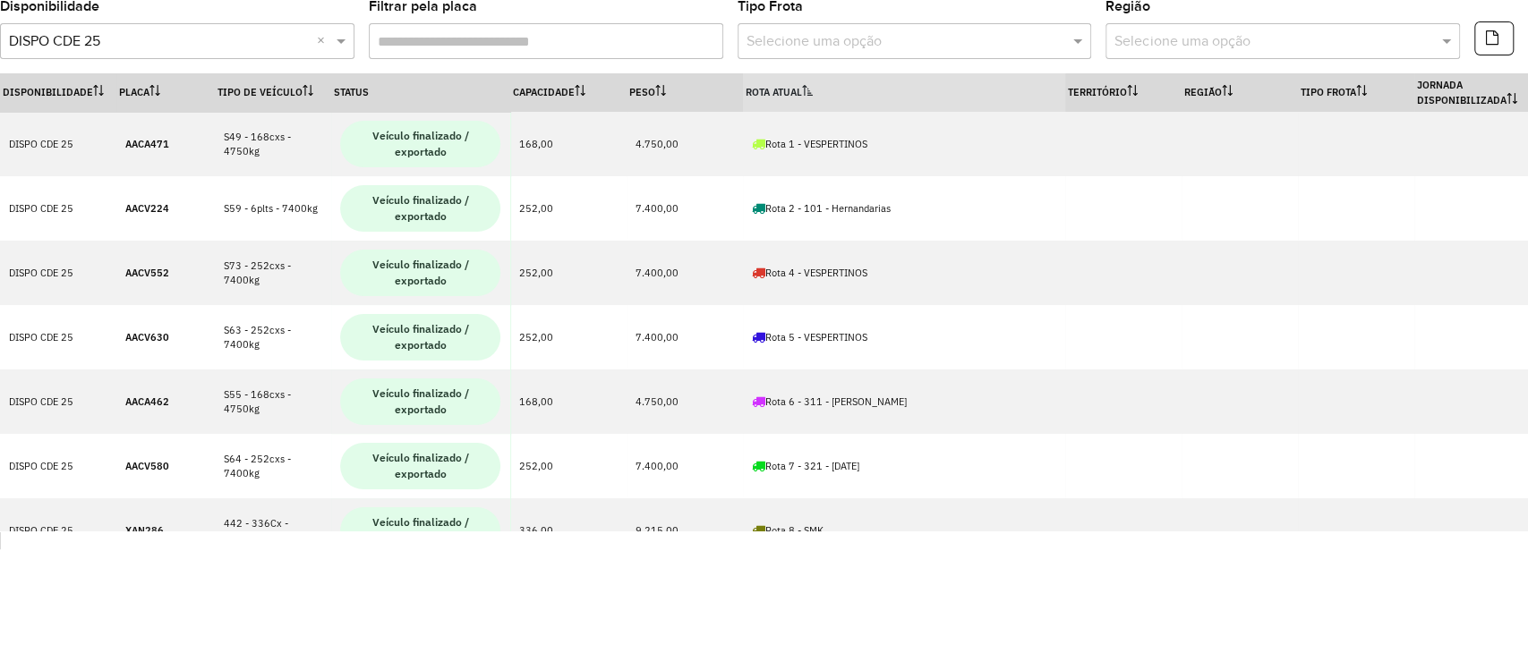
click at [819, 86] on th "Rota Atual" at bounding box center [904, 92] width 322 height 38
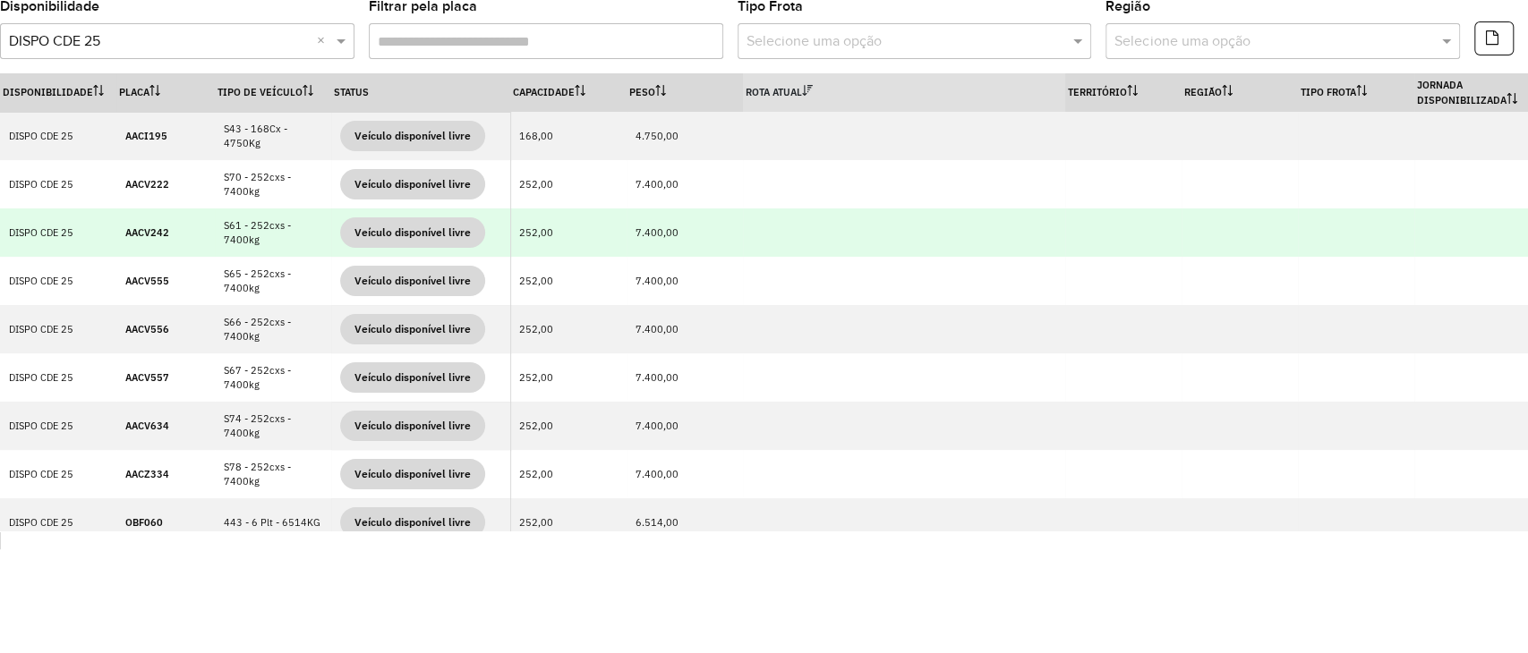
click at [150, 225] on td "AACV242" at bounding box center [165, 233] width 98 height 48
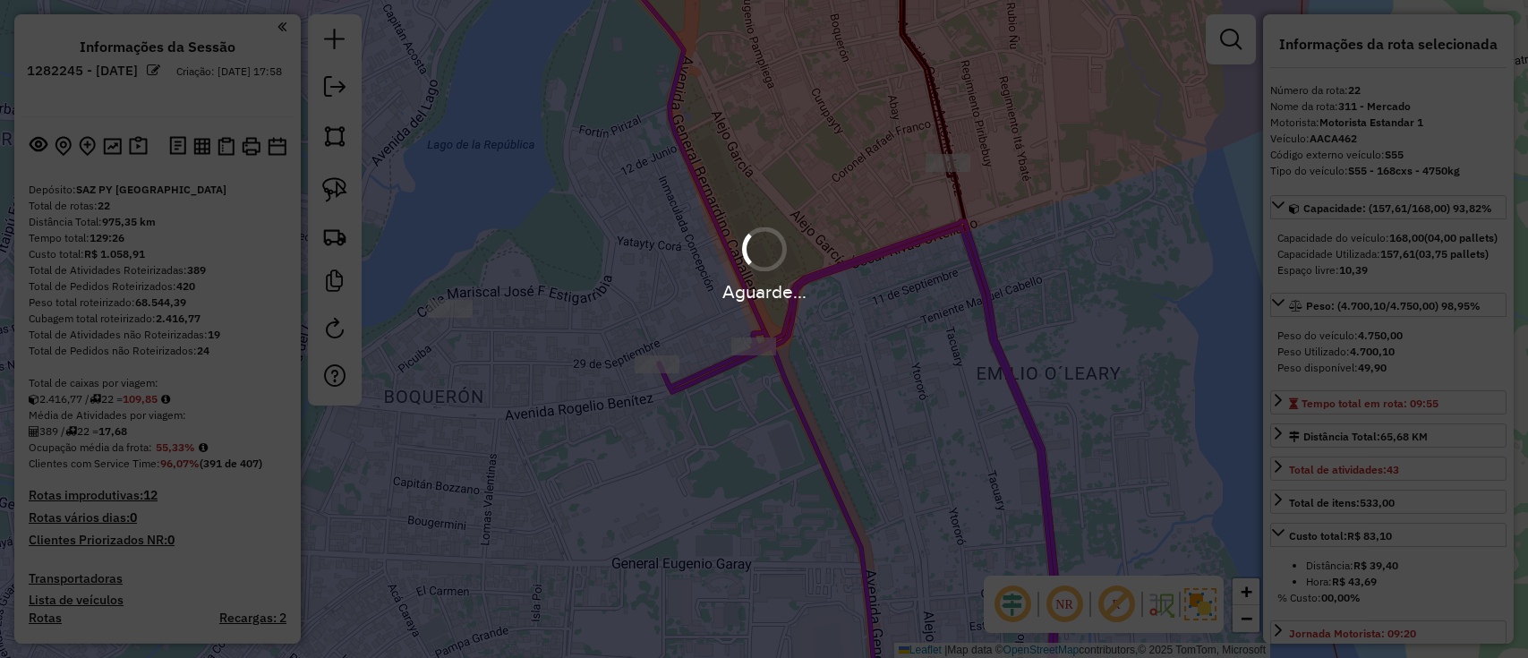
select select "**********"
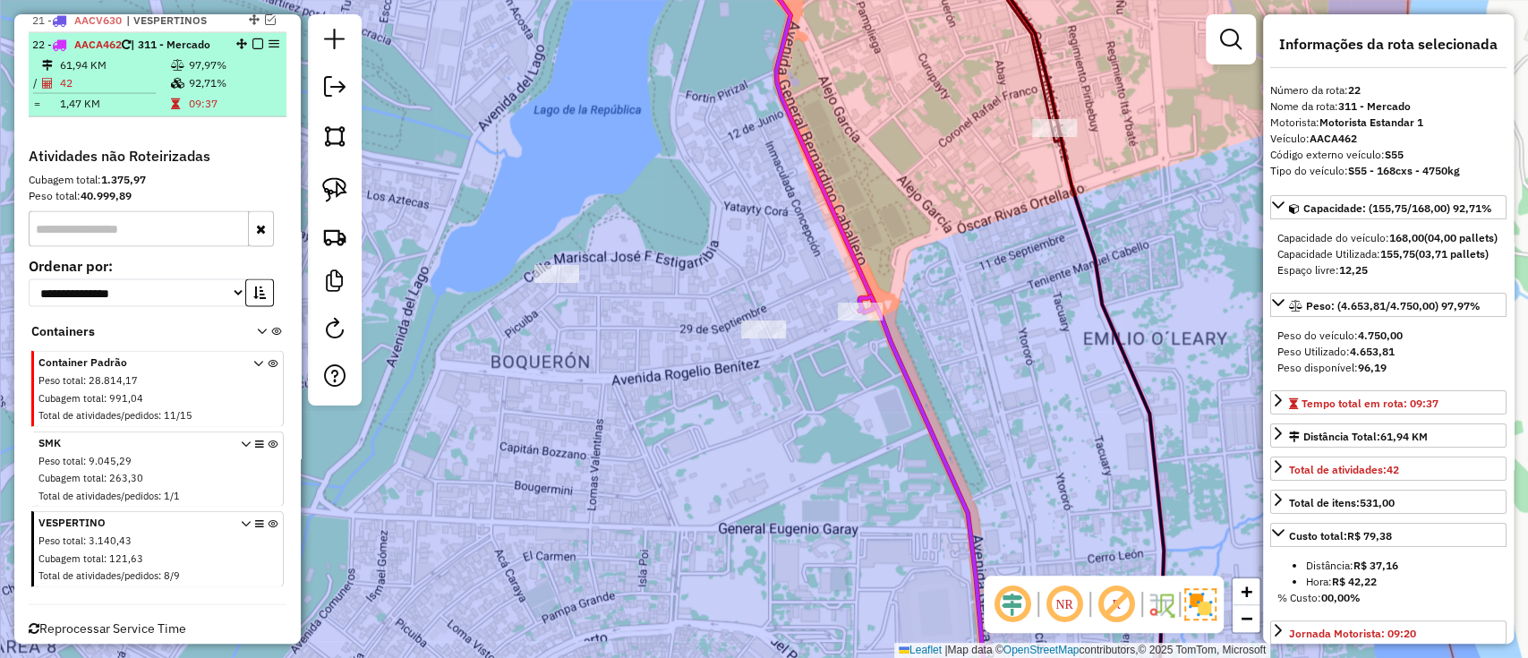
click at [253, 38] on em at bounding box center [257, 43] width 11 height 11
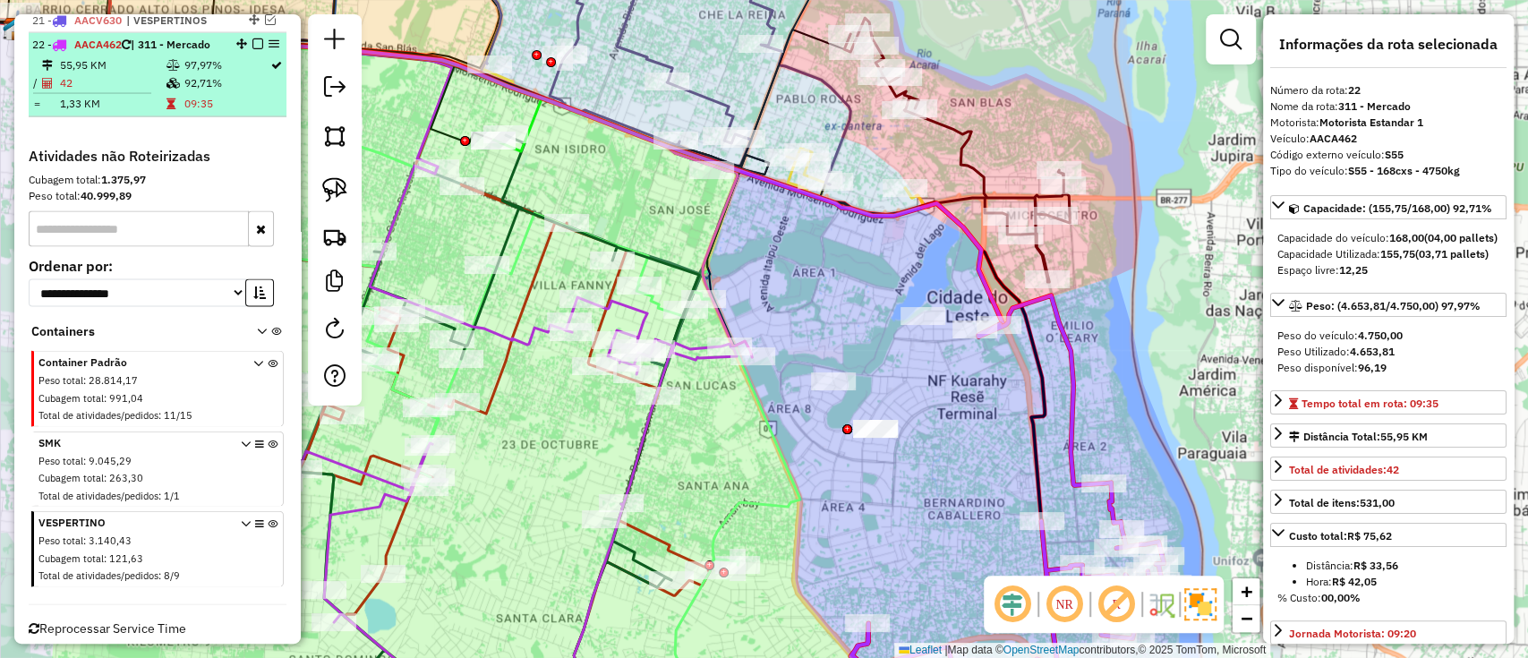
click at [258, 38] on em at bounding box center [257, 43] width 11 height 11
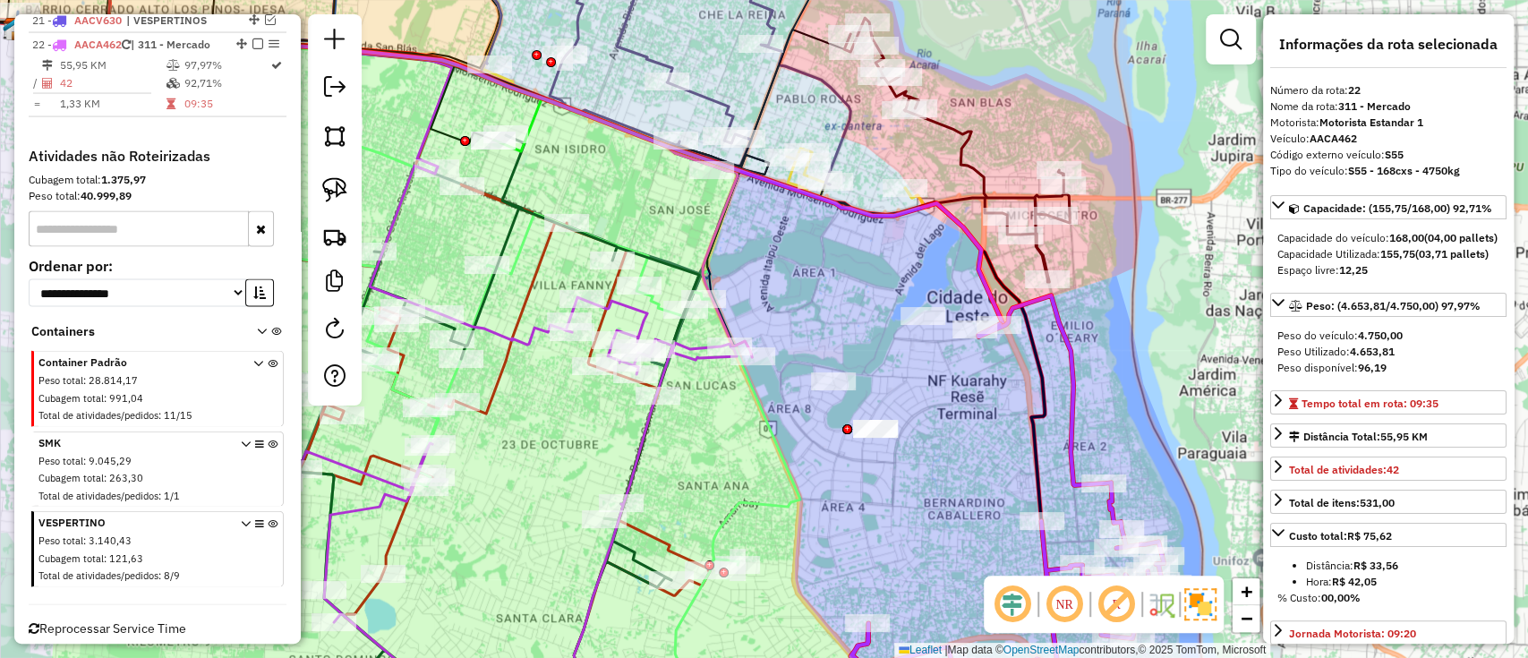
scroll to position [2465, 0]
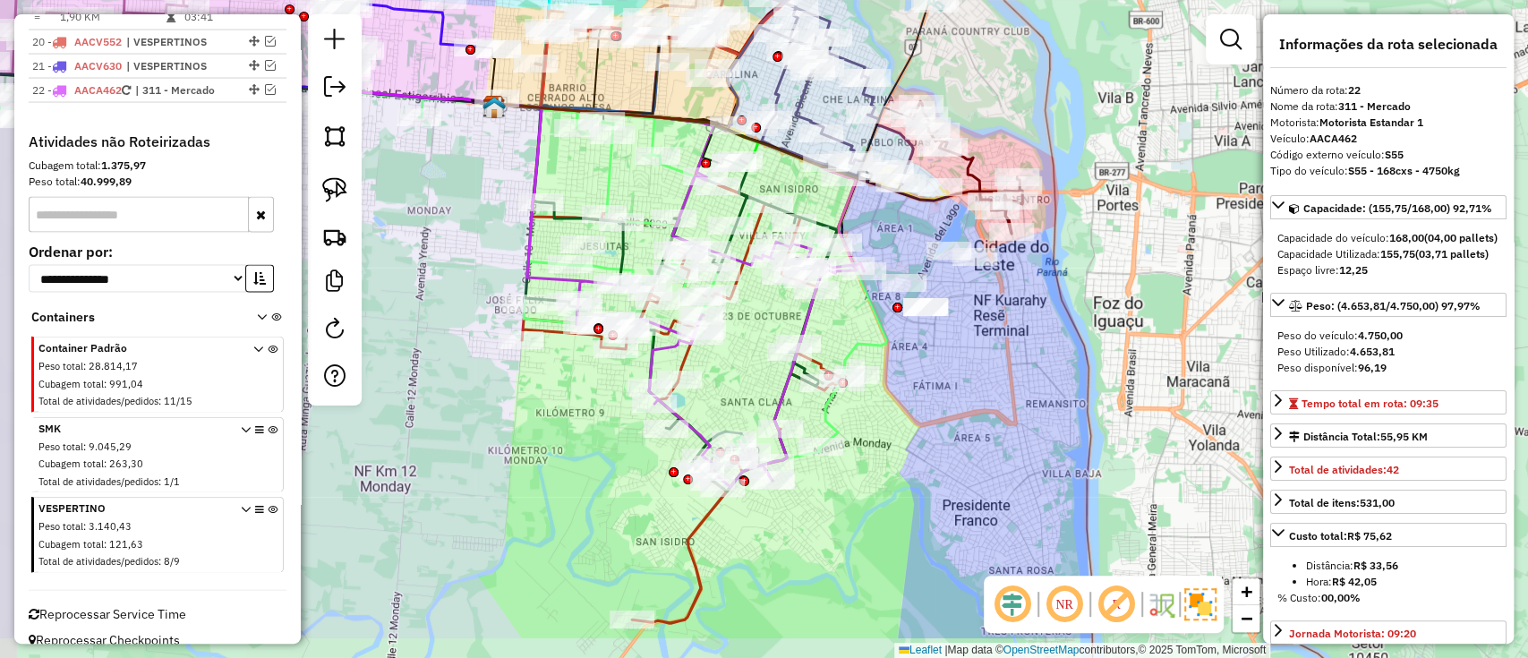
drag, startPoint x: 773, startPoint y: 462, endPoint x: 896, endPoint y: 376, distance: 149.7
click at [896, 376] on div "Janela de atendimento Grade de atendimento Capacidade Transportadoras Veículos …" at bounding box center [764, 329] width 1528 height 658
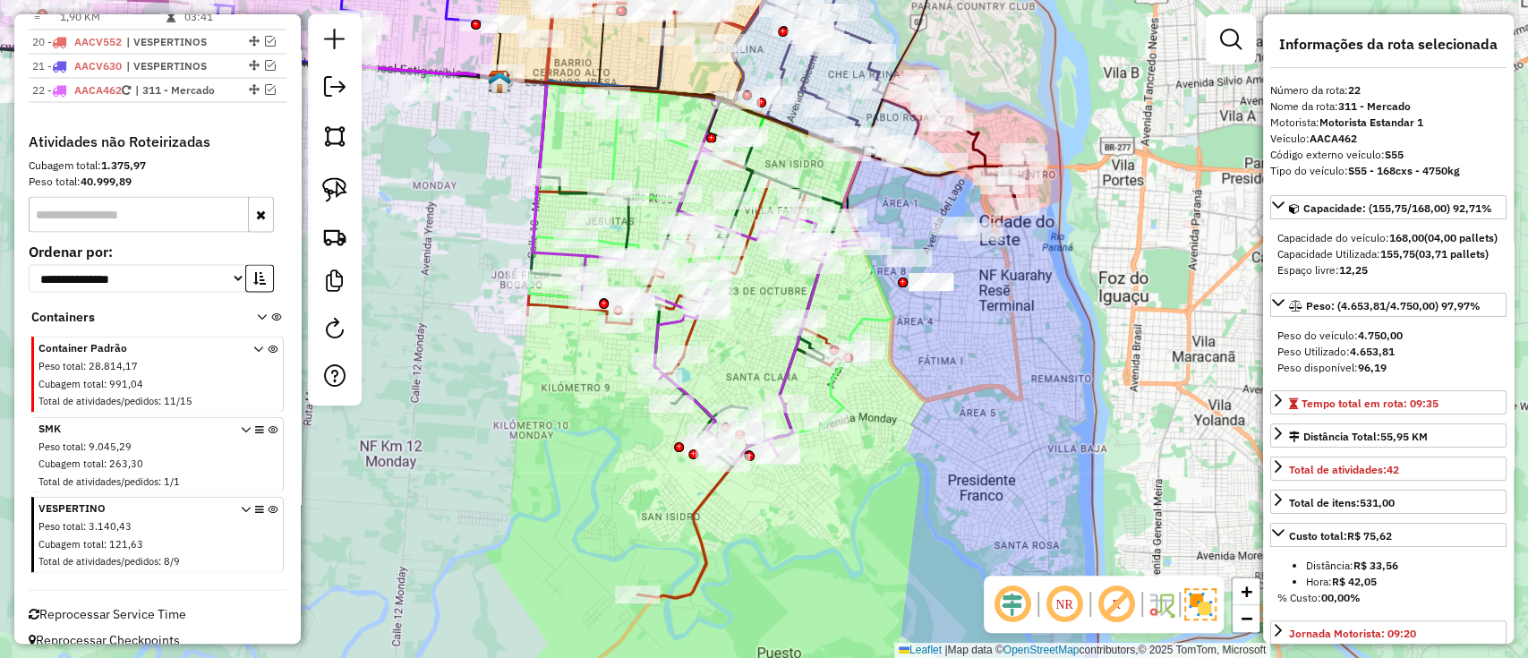
drag, startPoint x: 733, startPoint y: 577, endPoint x: 745, endPoint y: 536, distance: 42.8
click at [745, 536] on div "Janela de atendimento Grade de atendimento Capacidade Transportadoras Veículos …" at bounding box center [764, 329] width 1528 height 658
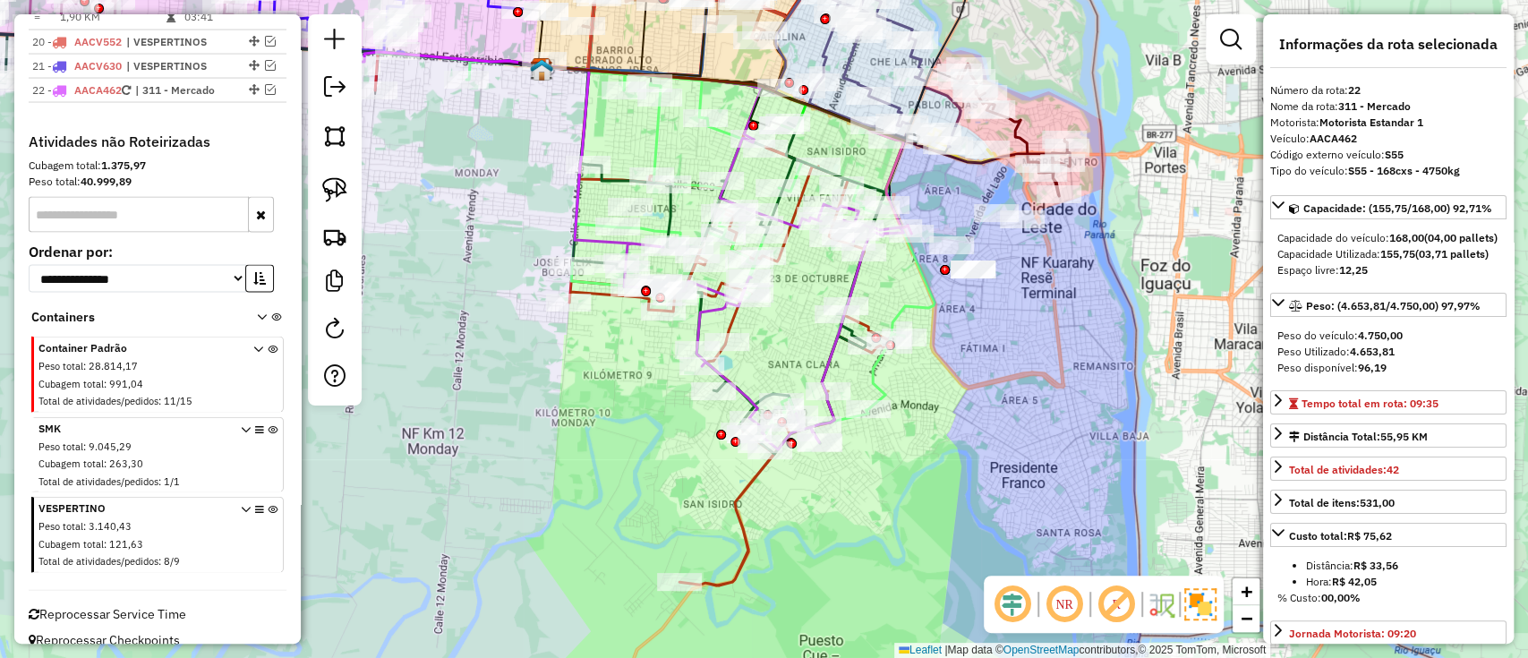
drag, startPoint x: 754, startPoint y: 537, endPoint x: 794, endPoint y: 542, distance: 40.6
click at [788, 541] on div "Janela de atendimento Grade de atendimento Capacidade Transportadoras Veículos …" at bounding box center [764, 329] width 1528 height 658
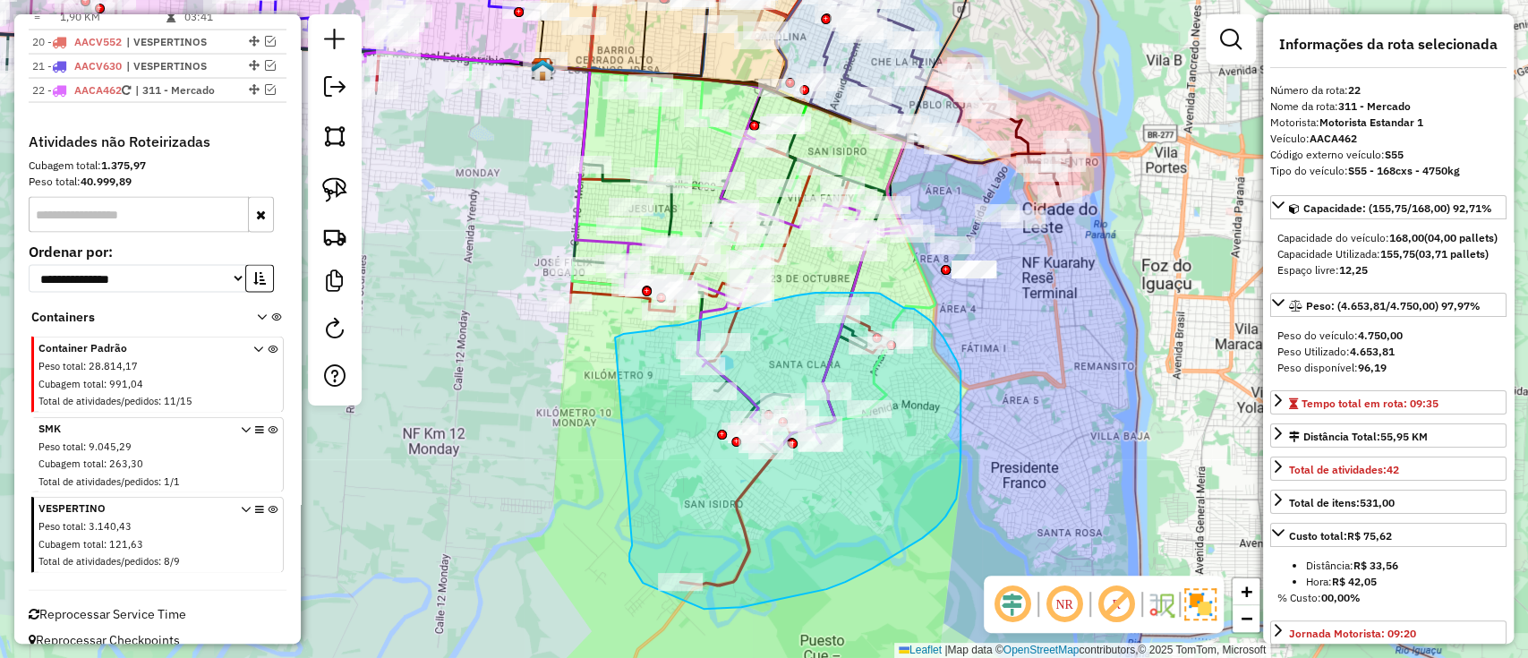
drag, startPoint x: 629, startPoint y: 555, endPoint x: 613, endPoint y: 338, distance: 217.2
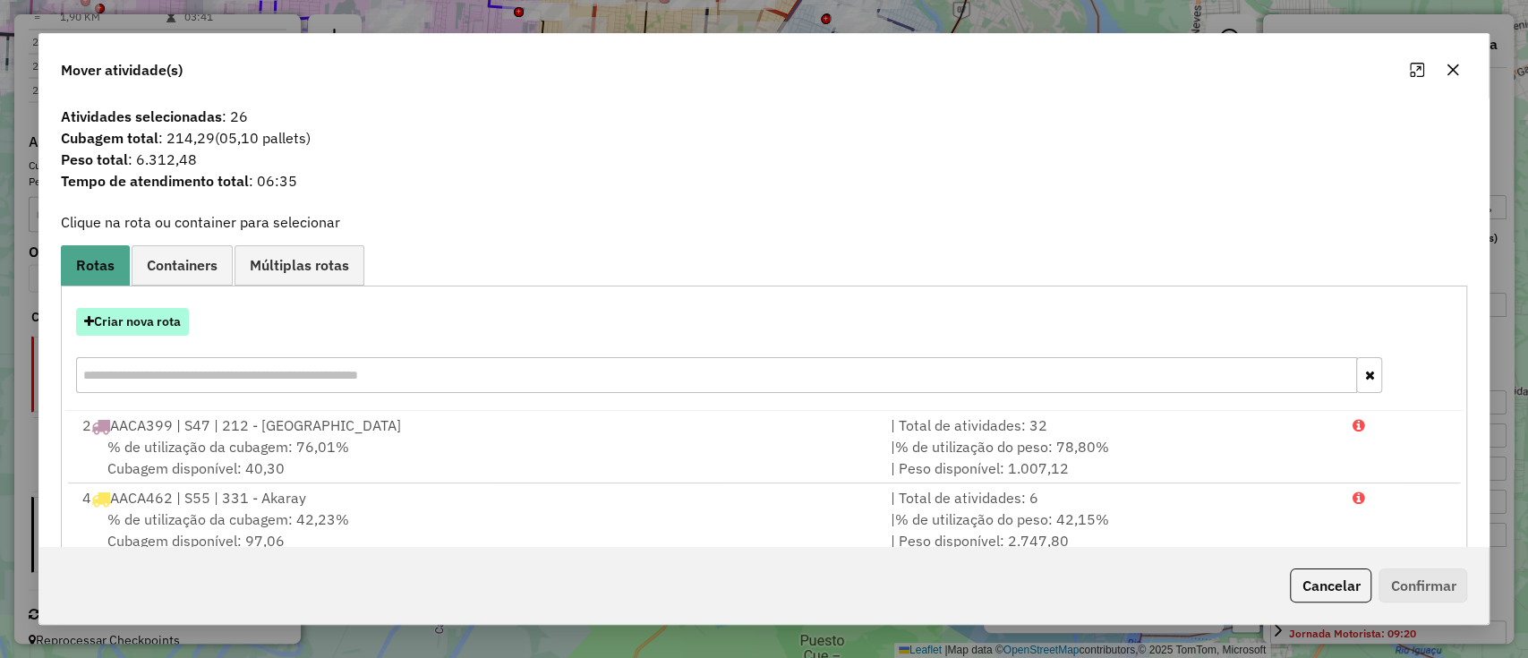
click at [144, 311] on button "Criar nova rota" at bounding box center [132, 322] width 113 height 28
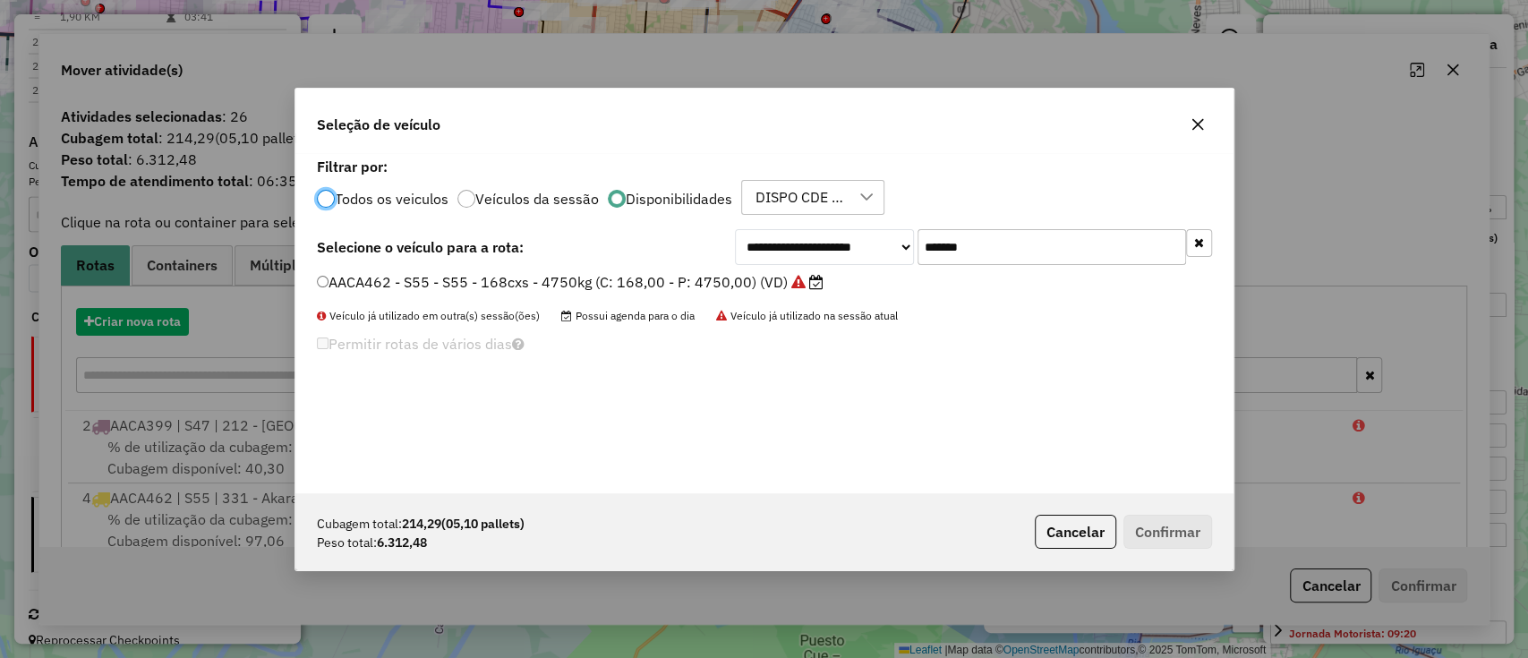
scroll to position [9, 5]
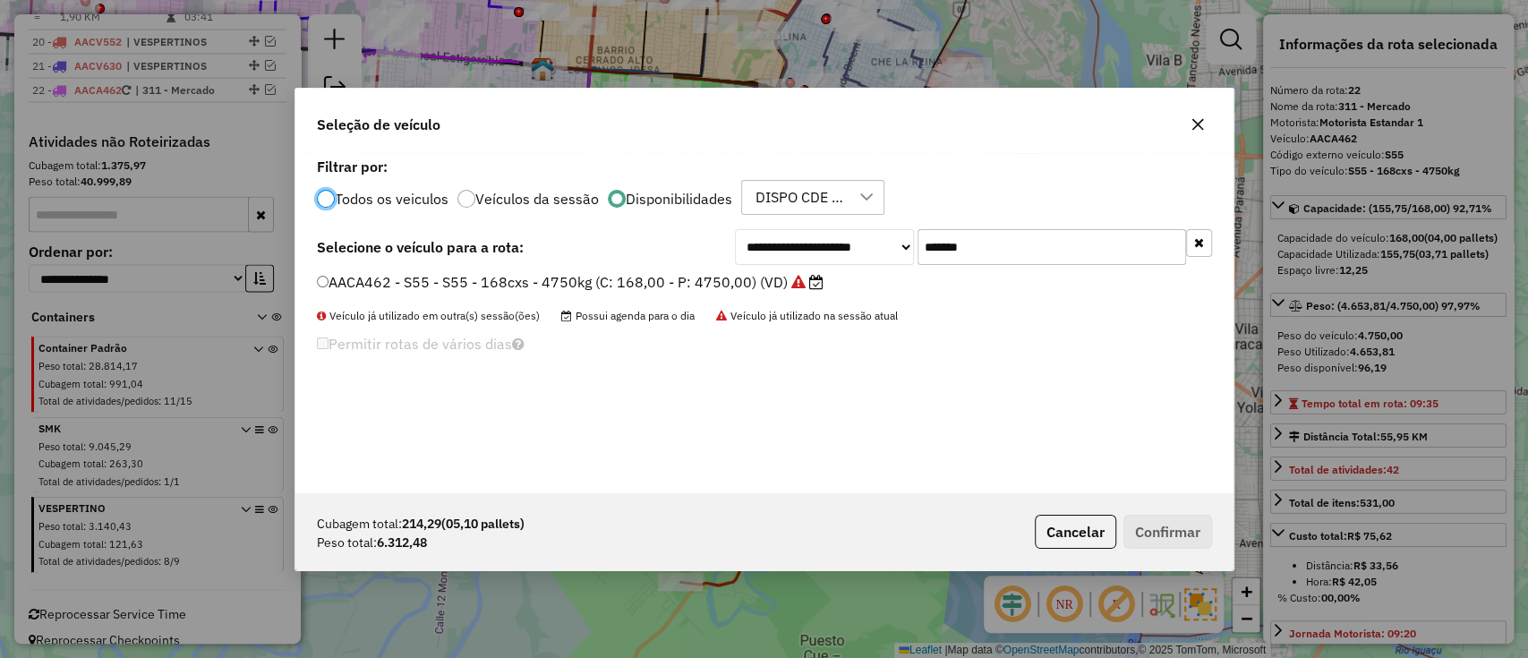
click at [941, 243] on input "*******" at bounding box center [1051, 247] width 268 height 36
paste input "text"
type input "*******"
click at [778, 274] on label "AACV580 - S64 - S64 - 252cxs - 7400kg (C: 252,00 - P: 7400,00) (VD)" at bounding box center [561, 281] width 489 height 21
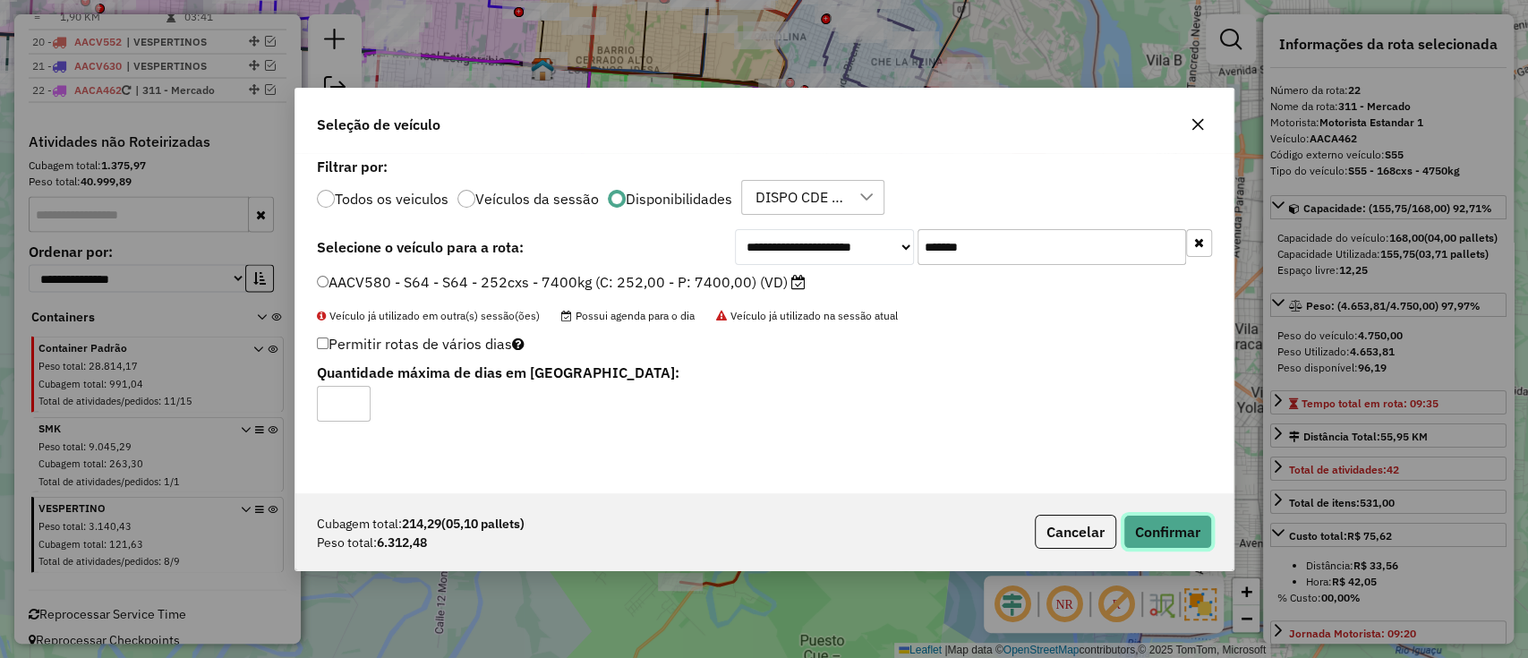
click at [1155, 541] on button "Confirmar" at bounding box center [1167, 532] width 89 height 34
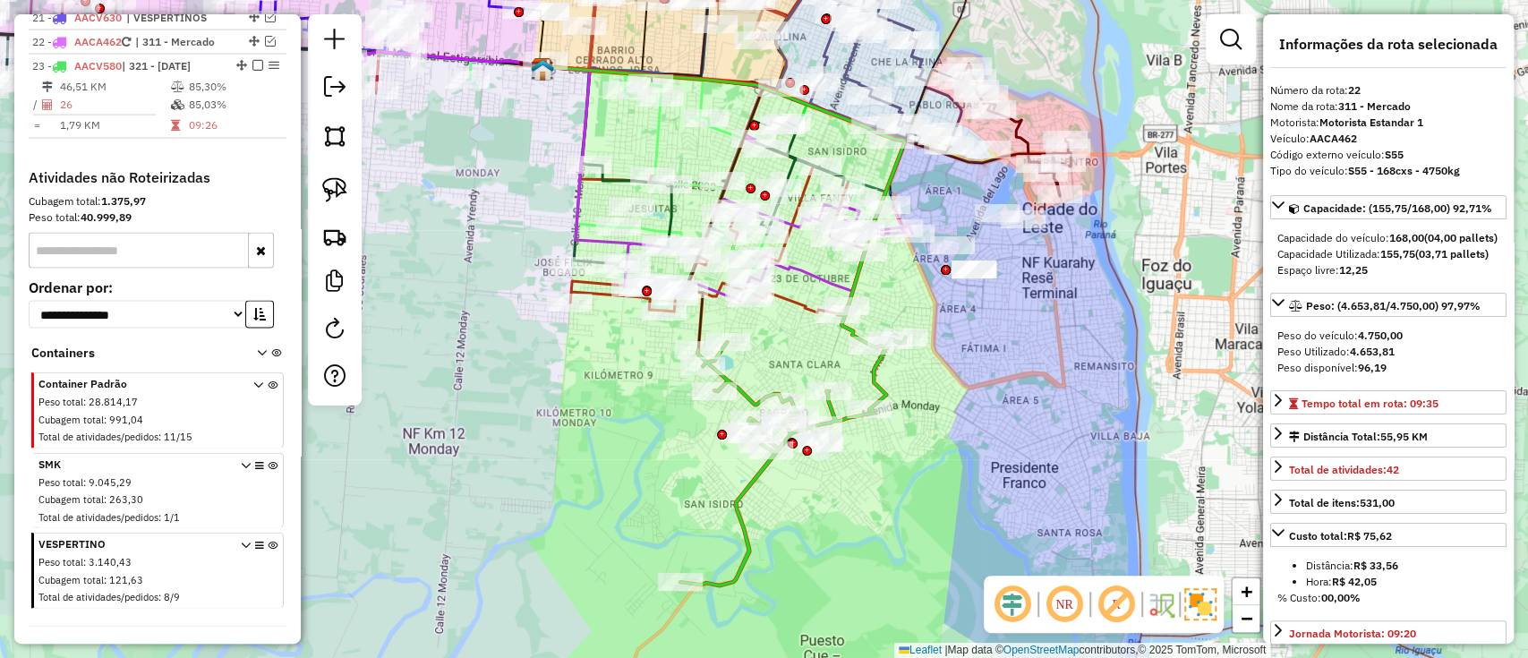
scroll to position [2510, 0]
click at [743, 476] on icon at bounding box center [792, 446] width 225 height 278
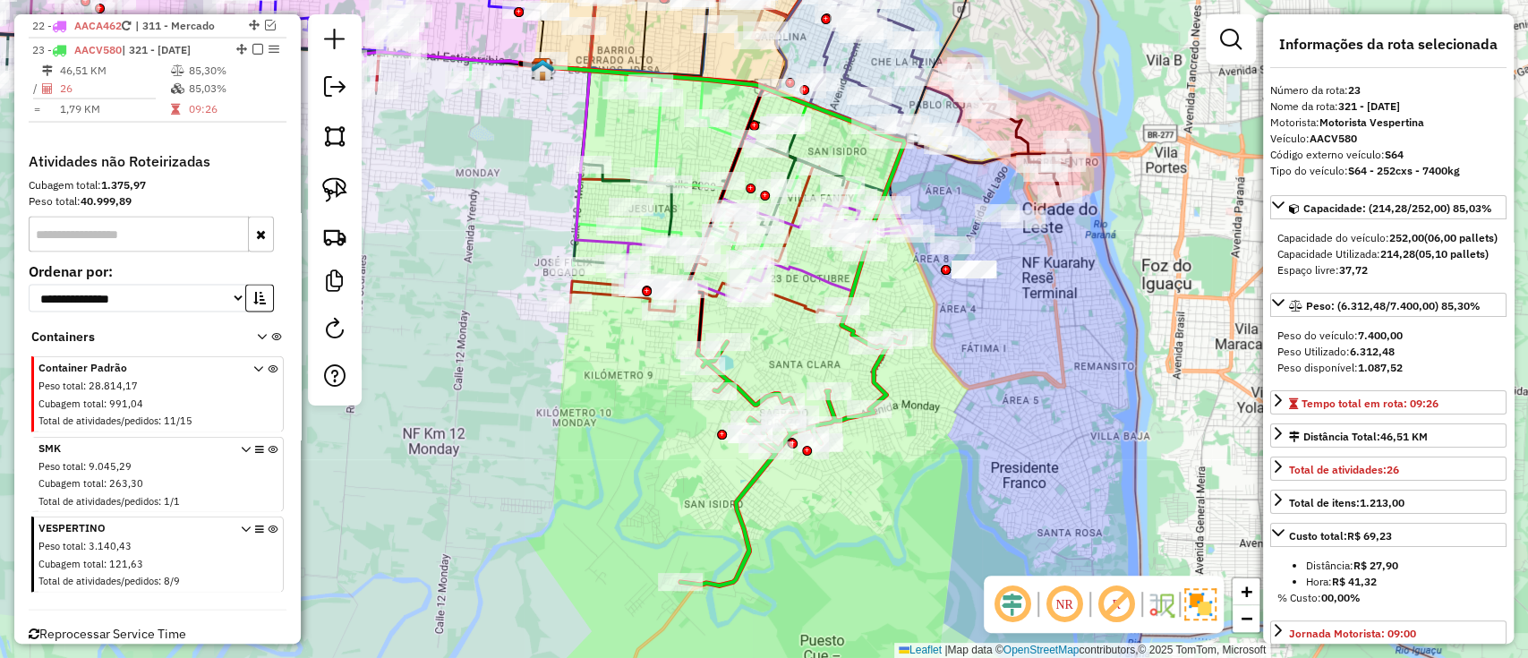
scroll to position [2534, 0]
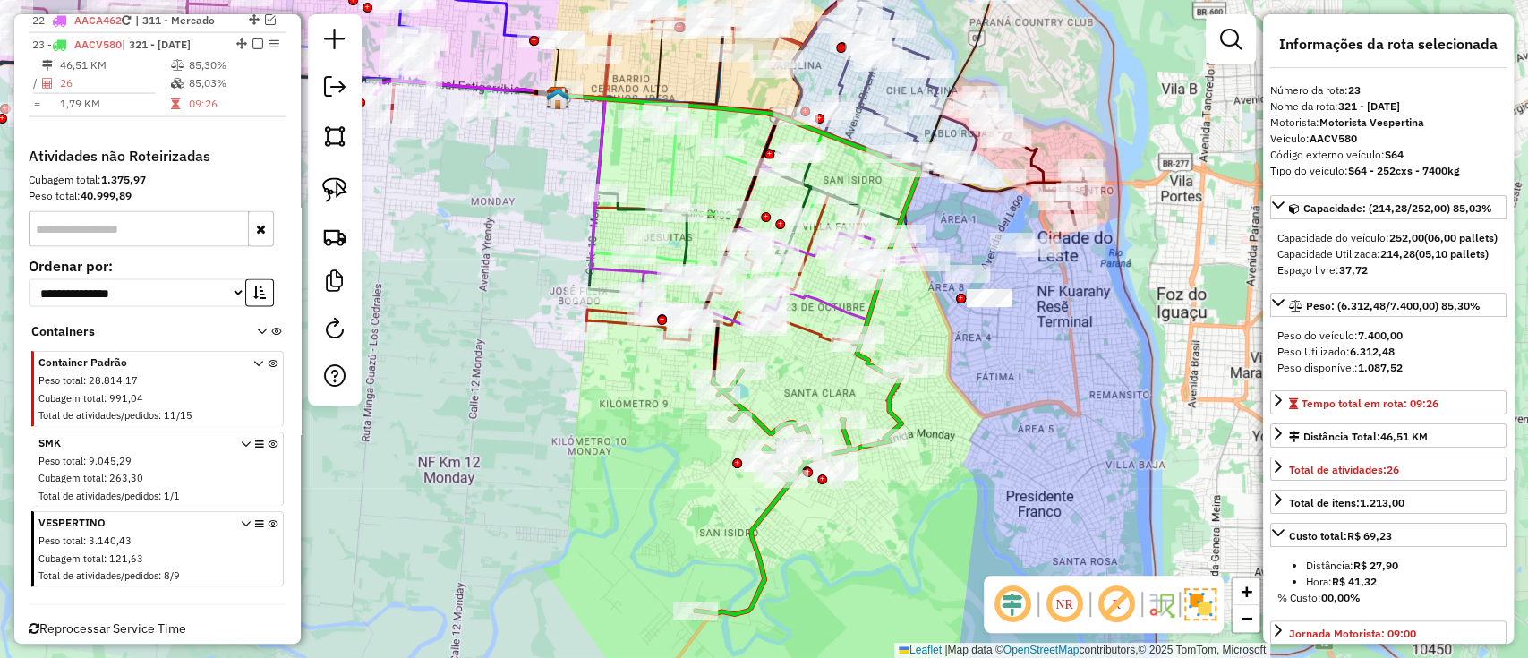
drag, startPoint x: 856, startPoint y: 532, endPoint x: 872, endPoint y: 553, distance: 26.1
click at [872, 553] on div "Janela de atendimento Grade de atendimento Capacidade Transportadoras Veículos …" at bounding box center [764, 329] width 1528 height 658
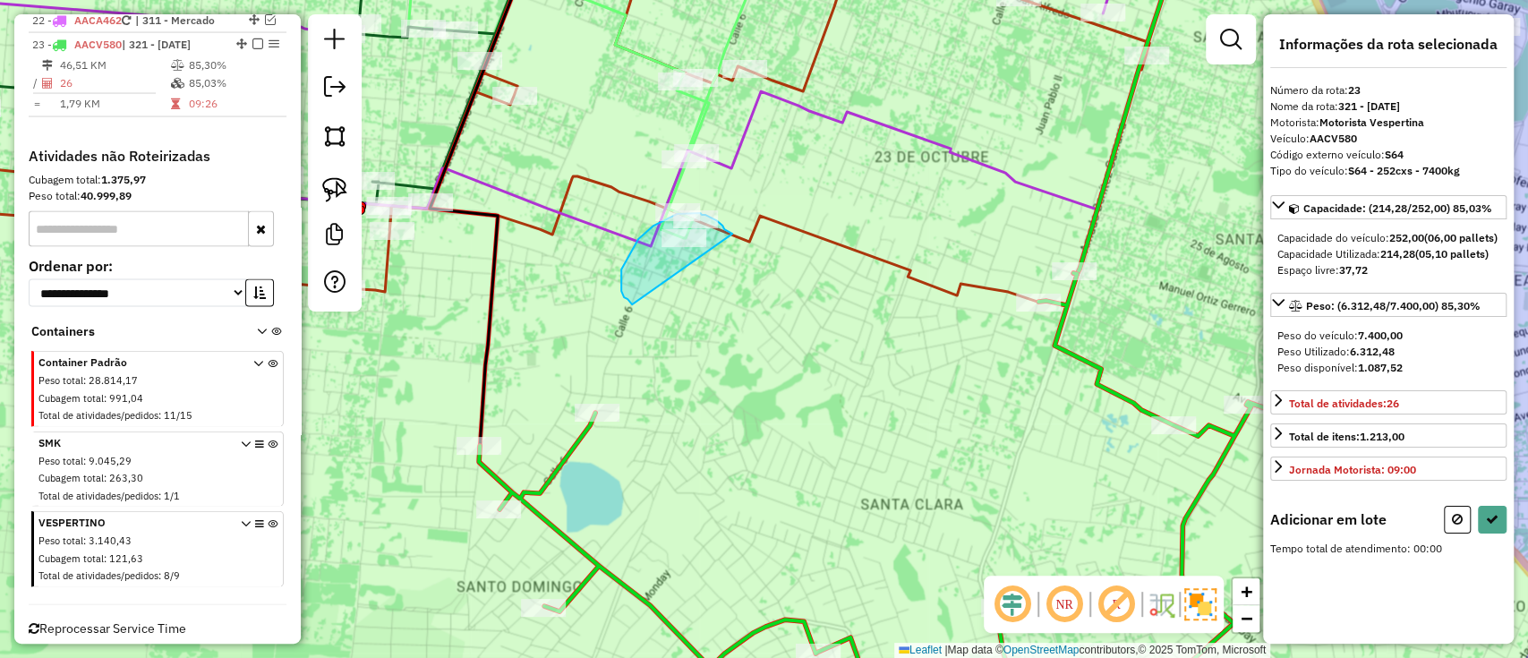
drag, startPoint x: 732, startPoint y: 234, endPoint x: 634, endPoint y: 304, distance: 121.2
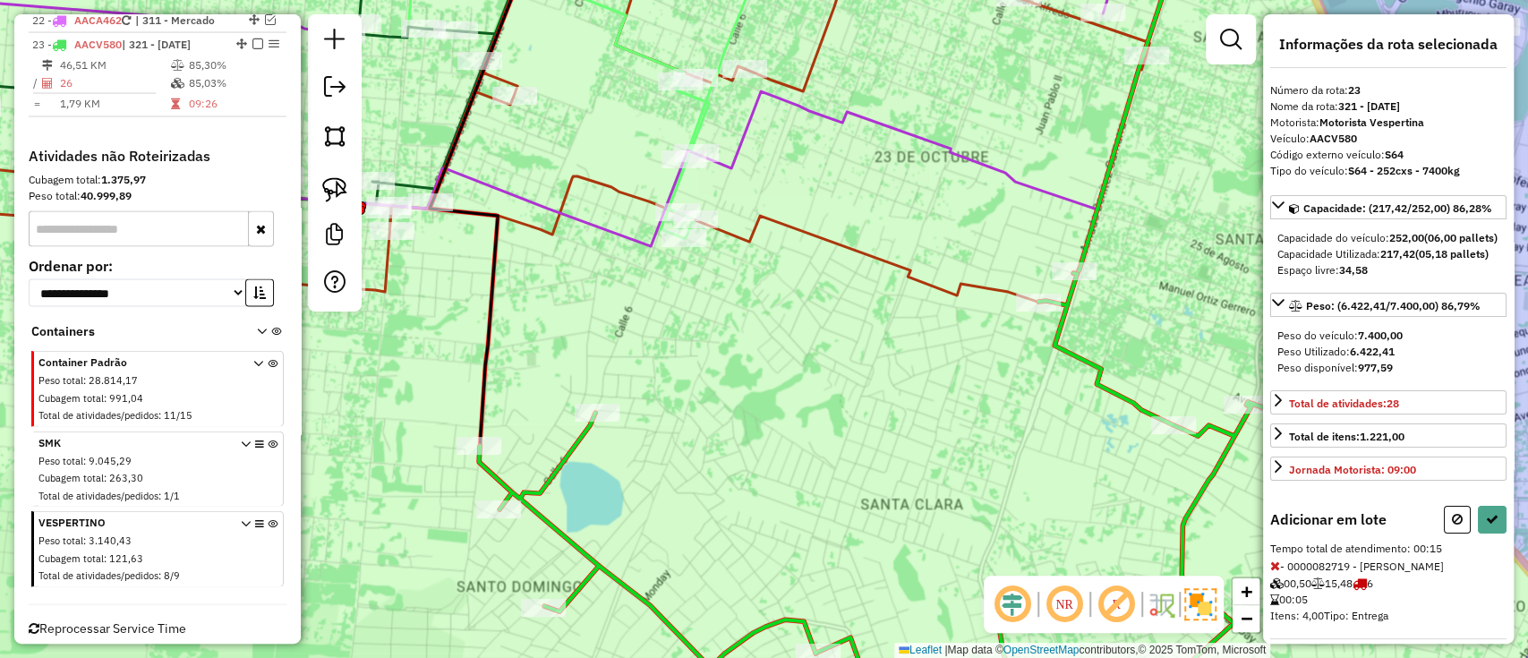
select select "**********"
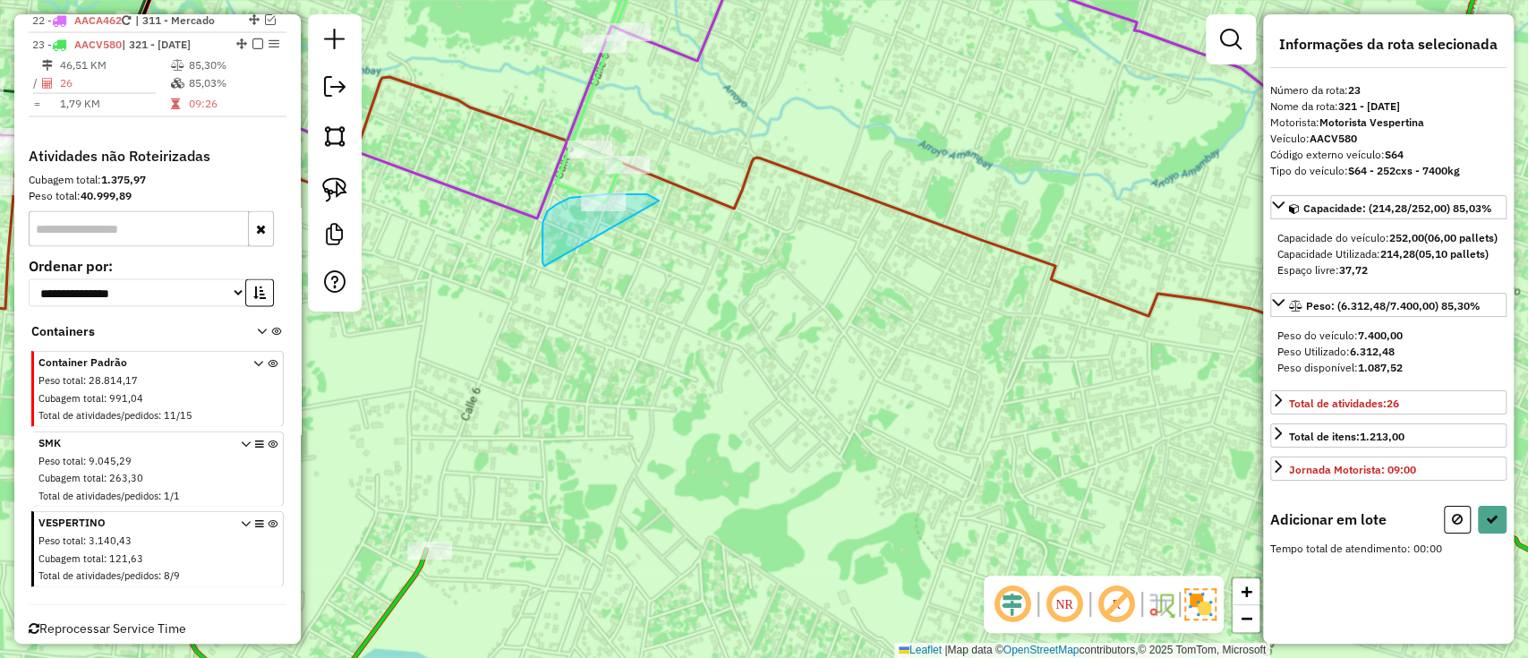
drag, startPoint x: 647, startPoint y: 194, endPoint x: 549, endPoint y: 272, distance: 125.5
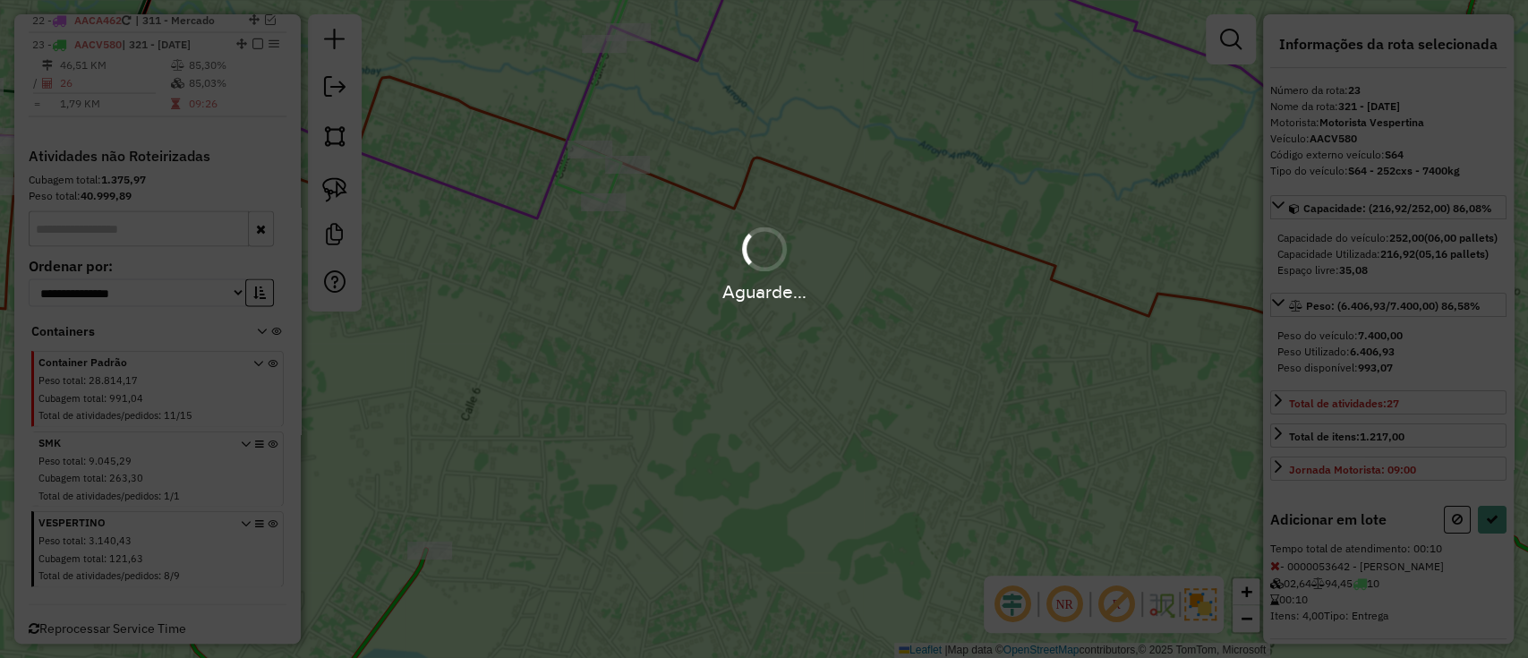
select select "**********"
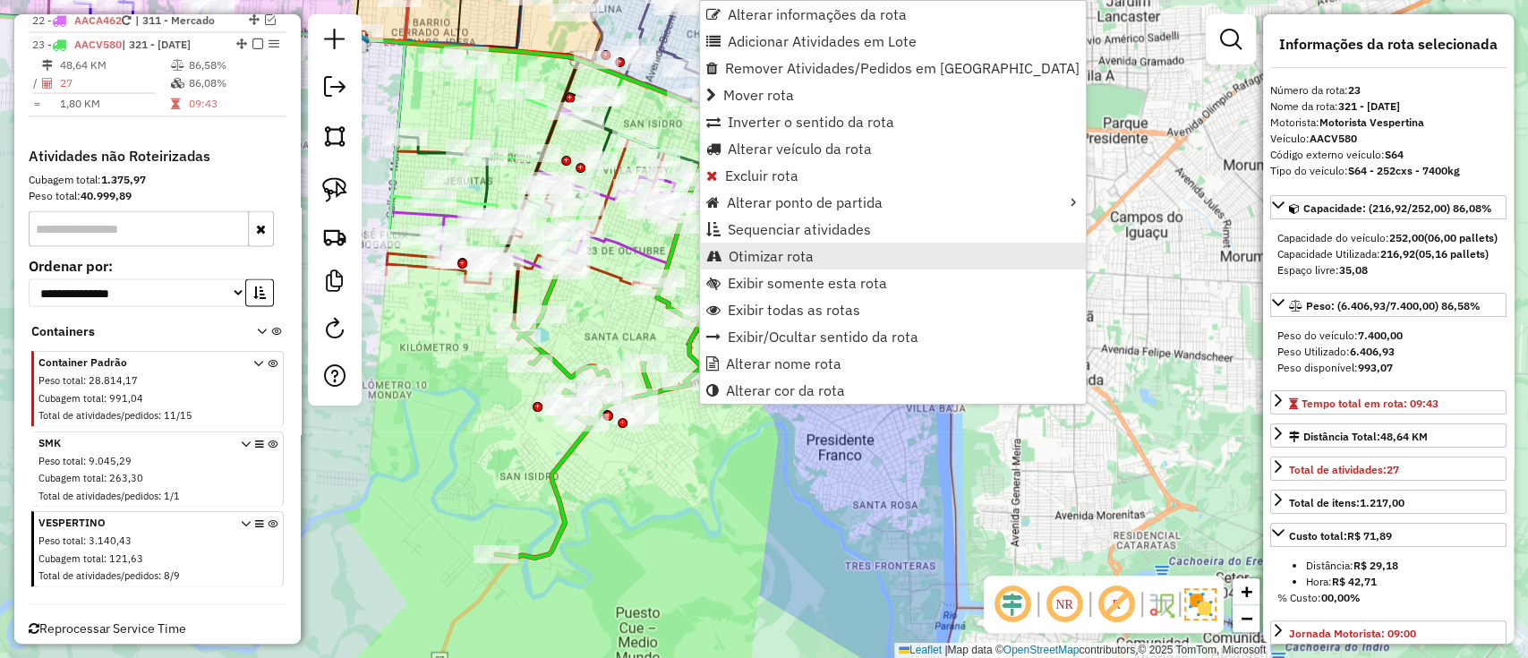
click at [737, 261] on span "Otimizar rota" at bounding box center [770, 256] width 85 height 14
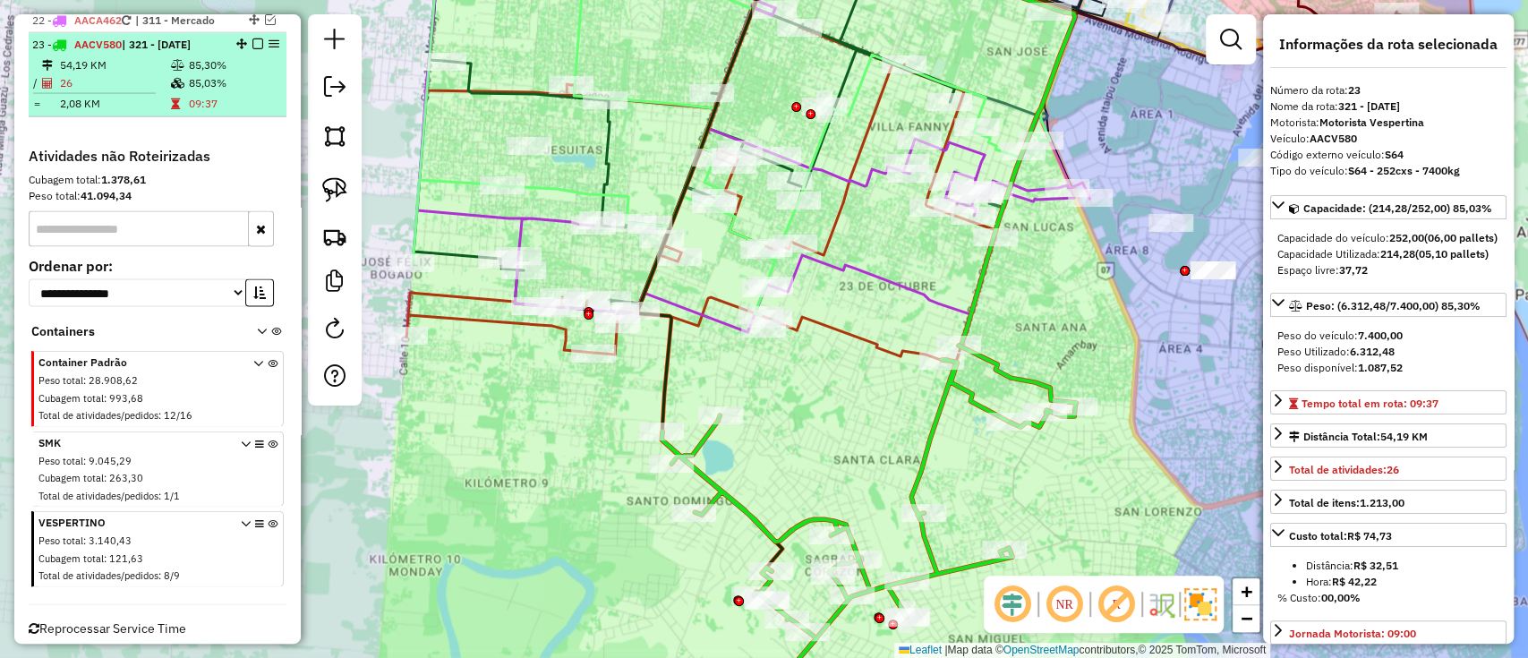
click at [251, 37] on div "23 - AACV580 | 321 - Monday" at bounding box center [157, 45] width 251 height 16
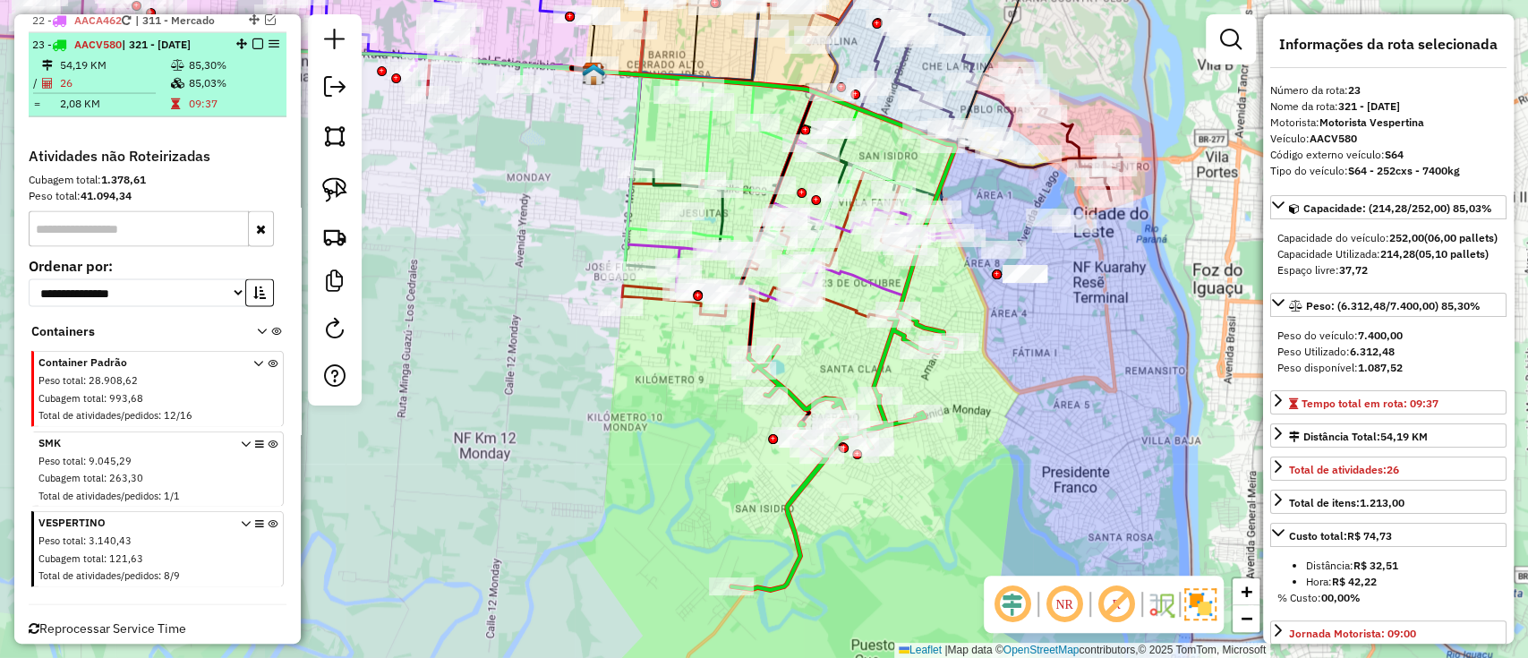
click at [252, 38] on em at bounding box center [257, 43] width 11 height 11
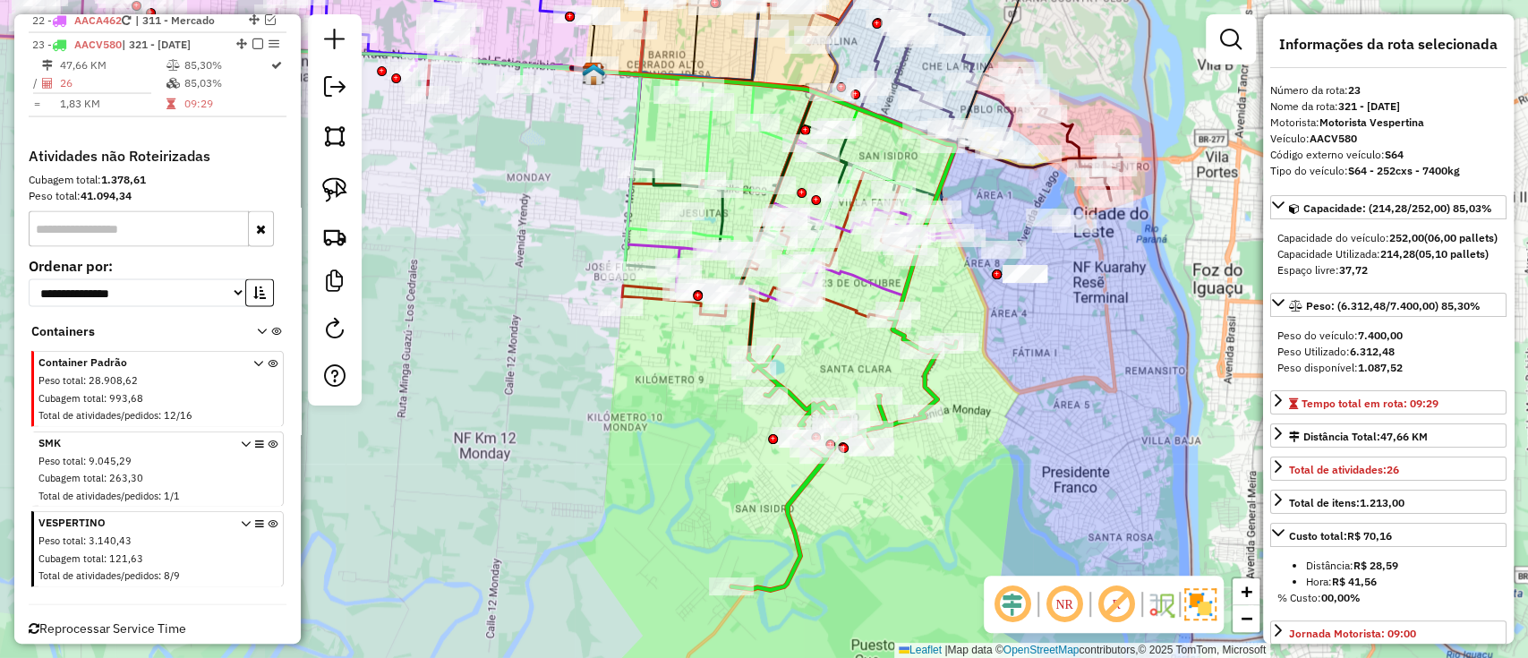
click at [252, 38] on em at bounding box center [257, 43] width 11 height 11
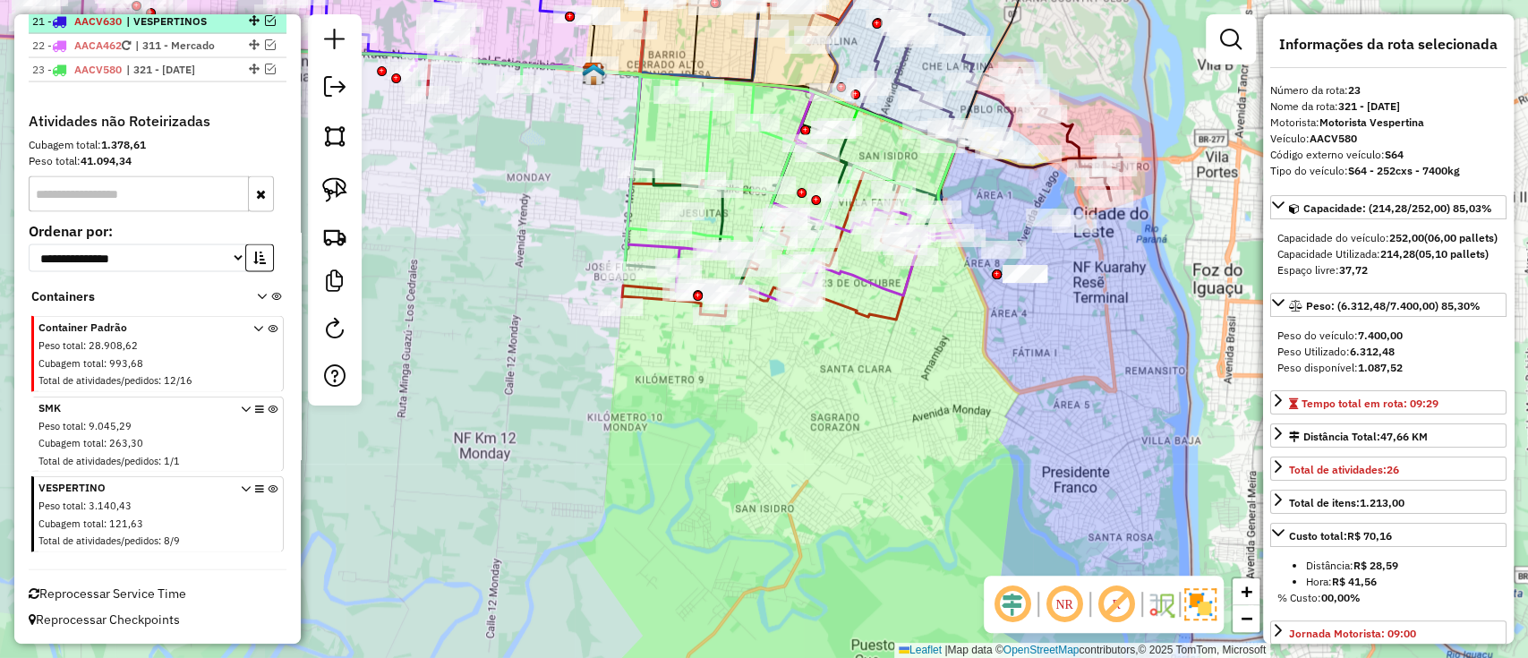
scroll to position [2489, 0]
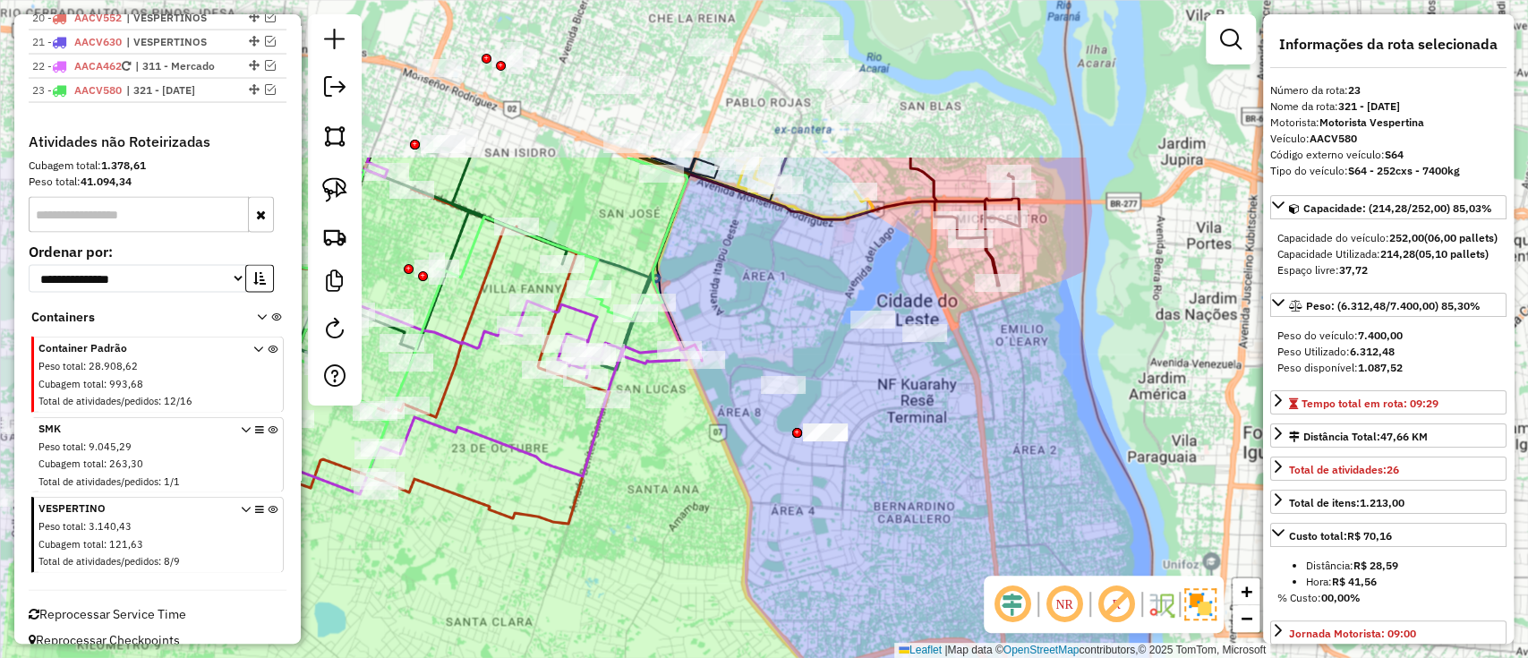
drag, startPoint x: 708, startPoint y: 530, endPoint x: 588, endPoint y: 568, distance: 125.9
click at [588, 568] on div "Janela de atendimento Grade de atendimento Capacidade Transportadoras Veículos …" at bounding box center [764, 329] width 1528 height 658
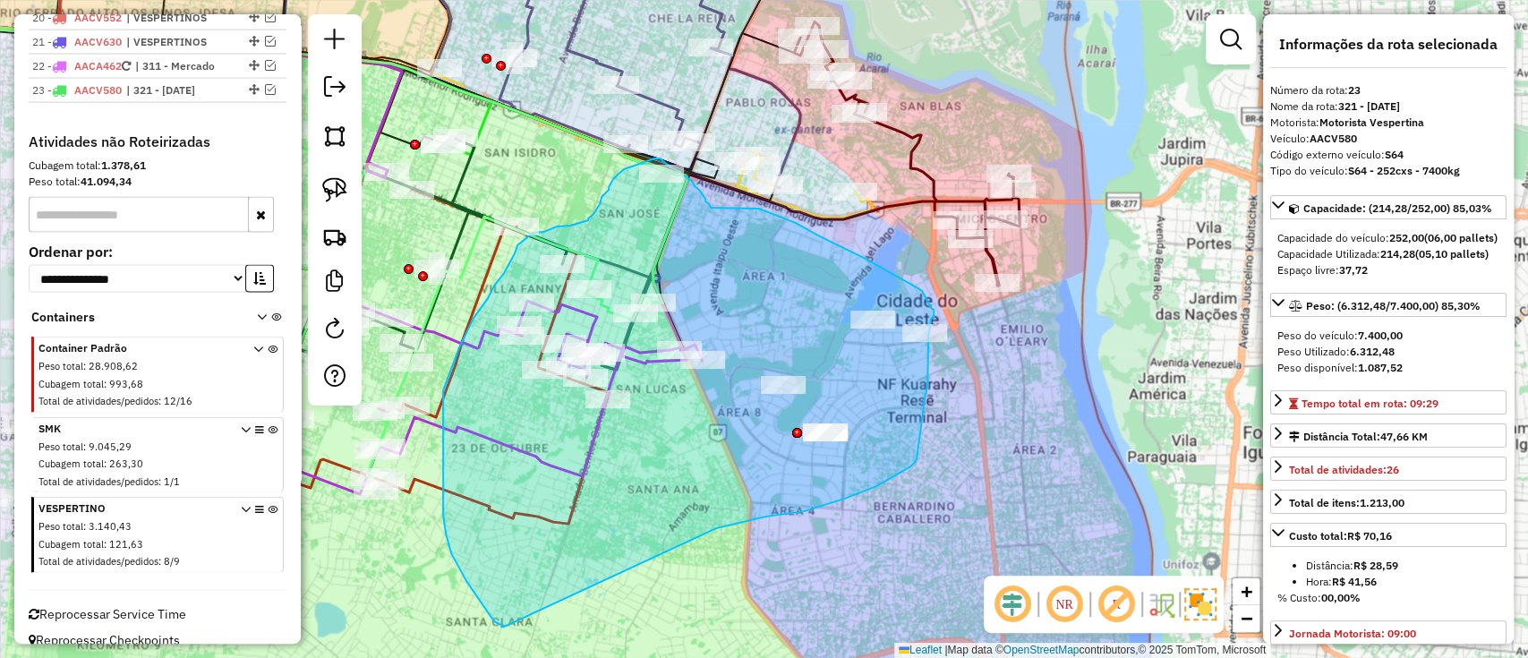
drag, startPoint x: 844, startPoint y: 498, endPoint x: 510, endPoint y: 628, distance: 358.1
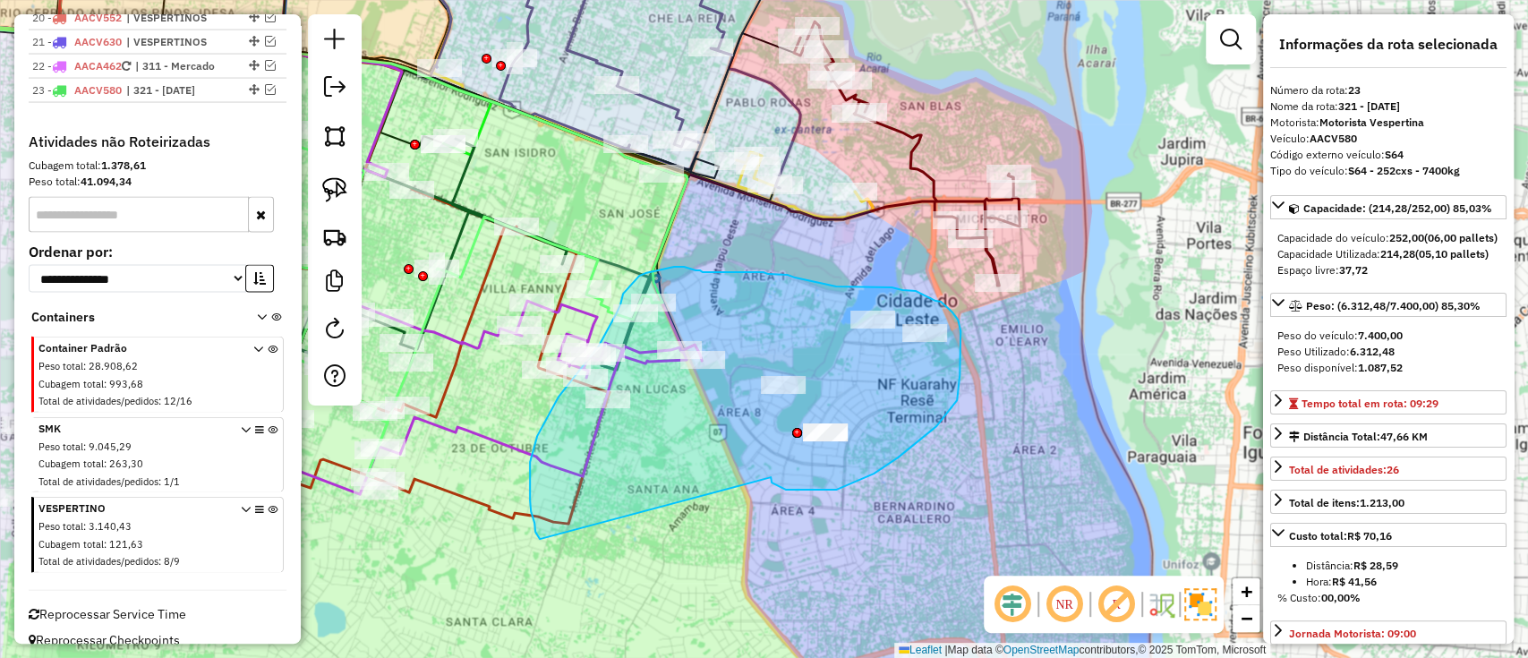
drag, startPoint x: 836, startPoint y: 490, endPoint x: 546, endPoint y: 547, distance: 295.5
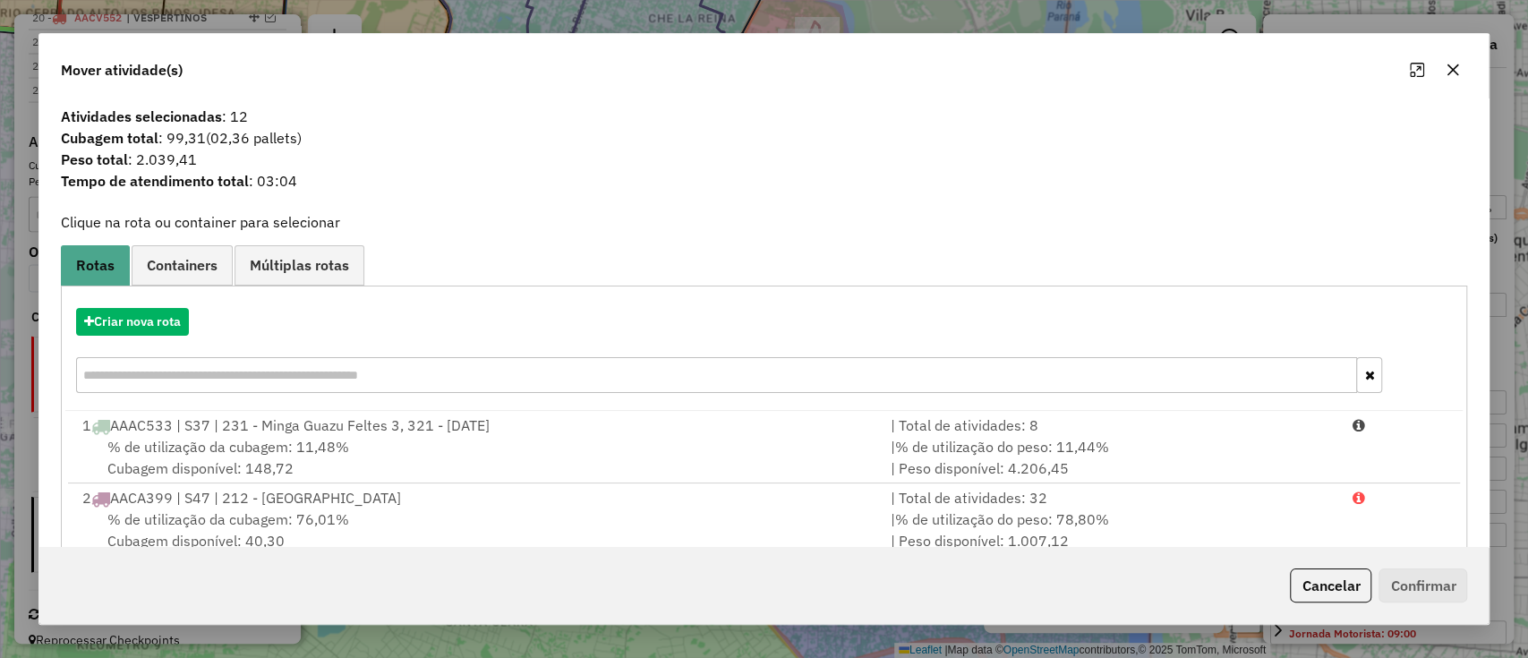
click at [140, 304] on div "Criar nova rota" at bounding box center [764, 352] width 1398 height 116
click at [129, 313] on button "Criar nova rota" at bounding box center [132, 322] width 113 height 28
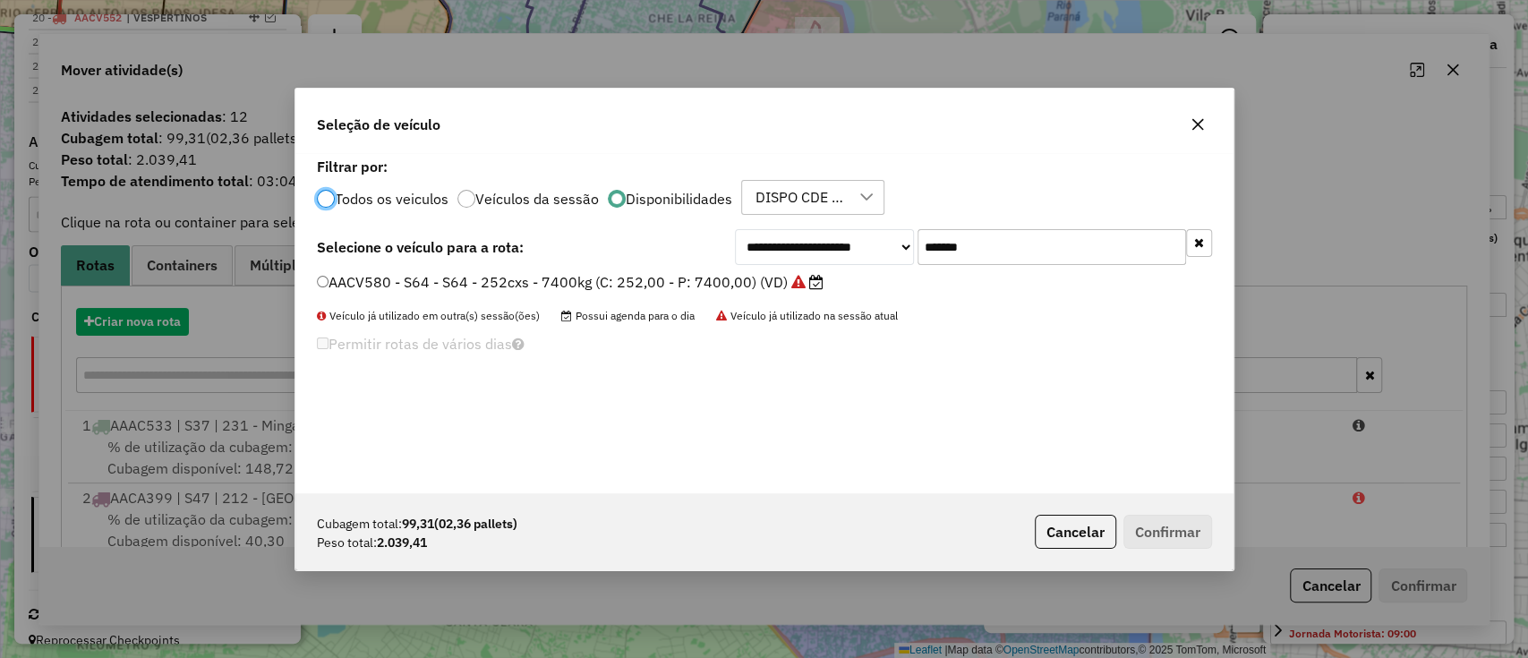
scroll to position [9, 5]
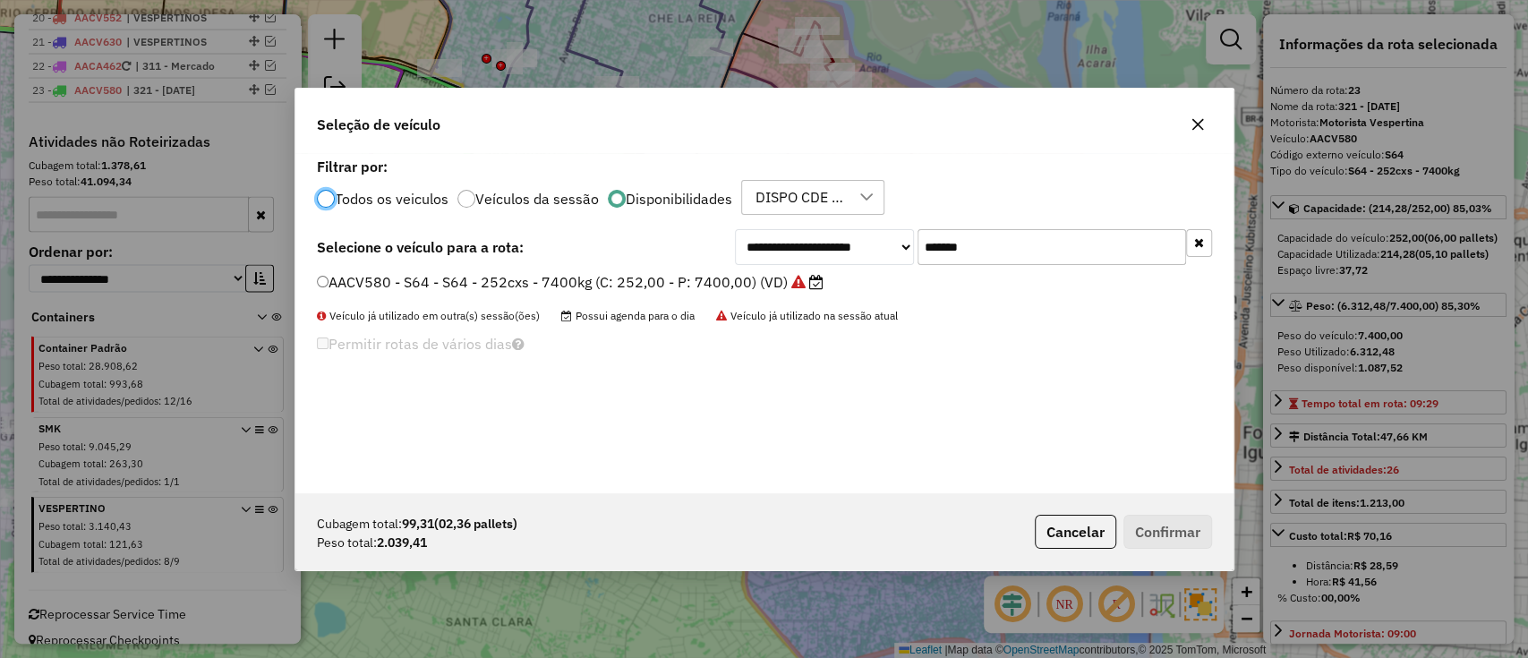
click at [947, 230] on input "*******" at bounding box center [1051, 247] width 268 height 36
click at [947, 231] on input "*******" at bounding box center [1051, 247] width 268 height 36
paste input "text"
type input "*******"
click at [755, 257] on select "**********" at bounding box center [824, 247] width 179 height 36
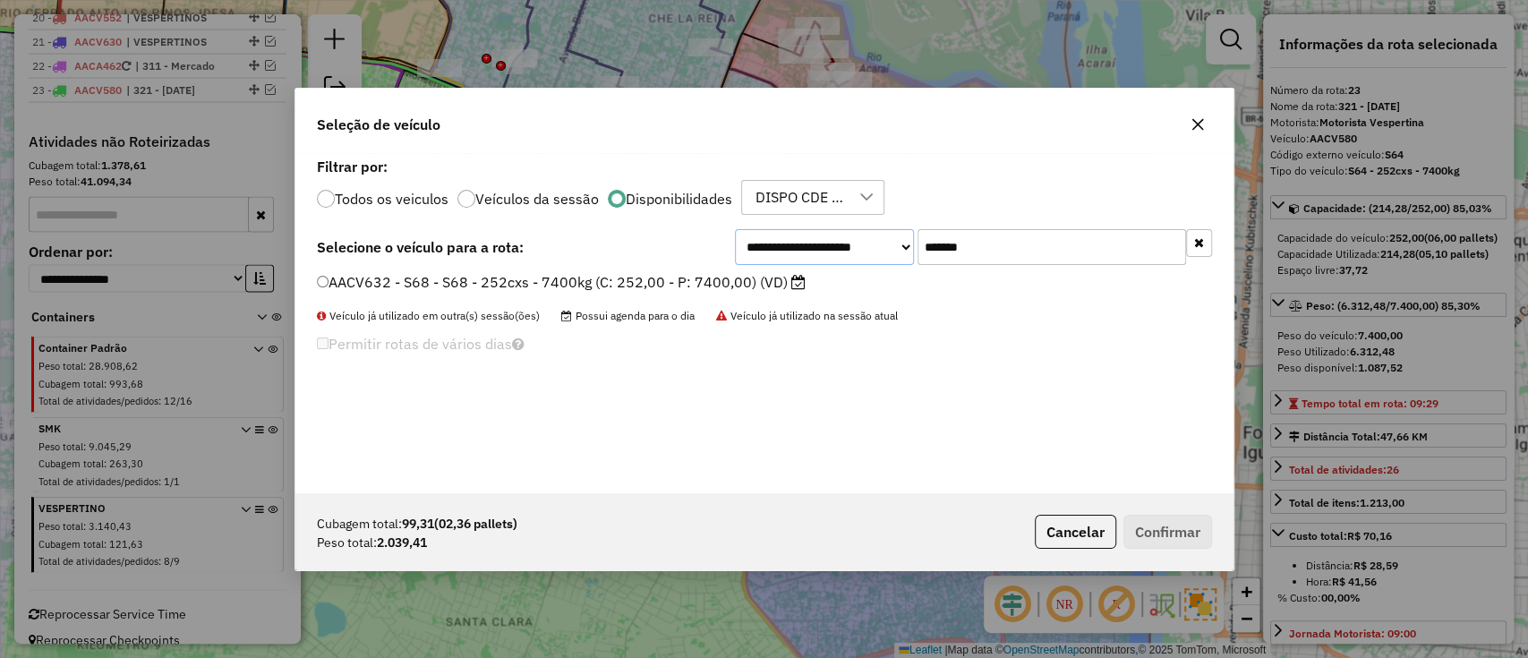
click at [735, 229] on select "**********" at bounding box center [824, 247] width 179 height 36
click at [739, 271] on label "AACV632 - S68 - S68 - 252cxs - 7400kg (C: 252,00 - P: 7400,00) (VD)" at bounding box center [561, 281] width 489 height 21
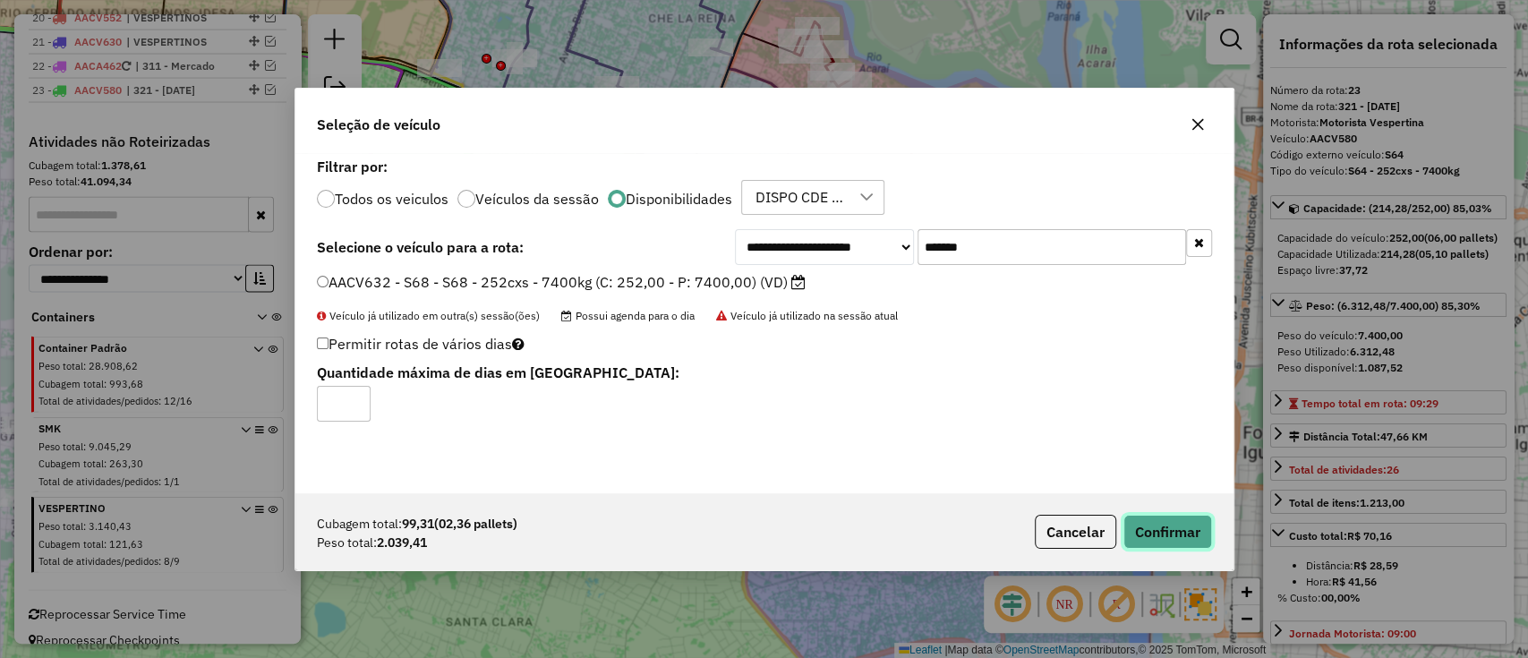
click at [1185, 524] on button "Confirmar" at bounding box center [1167, 532] width 89 height 34
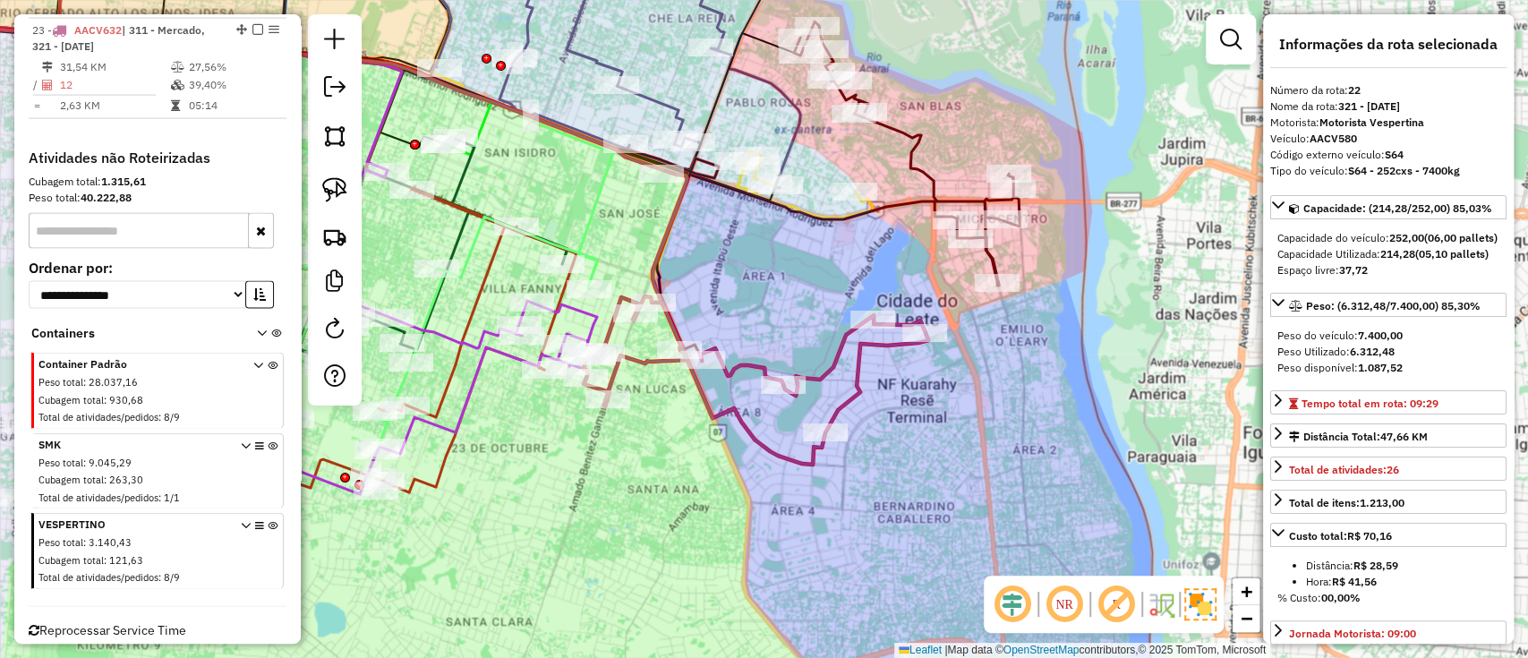
scroll to position [2505, 0]
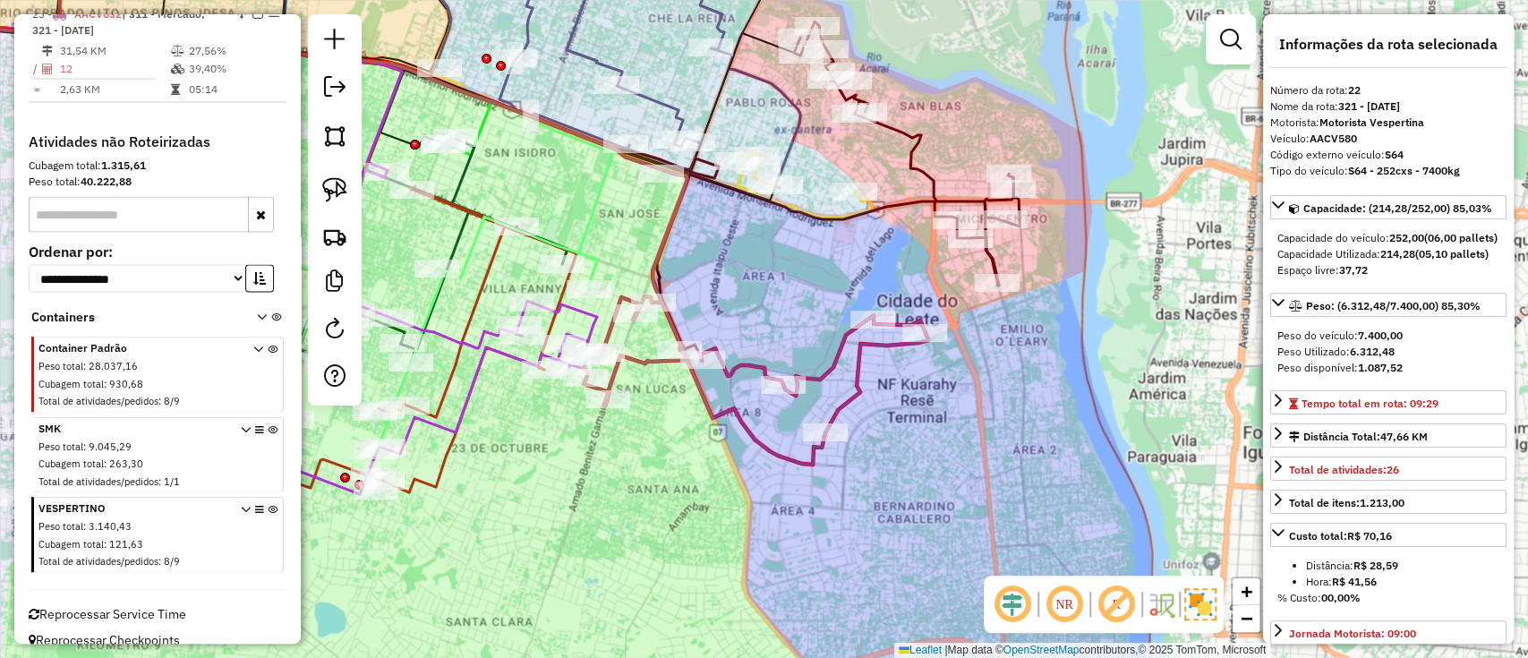
click at [852, 358] on icon at bounding box center [755, 380] width 345 height 168
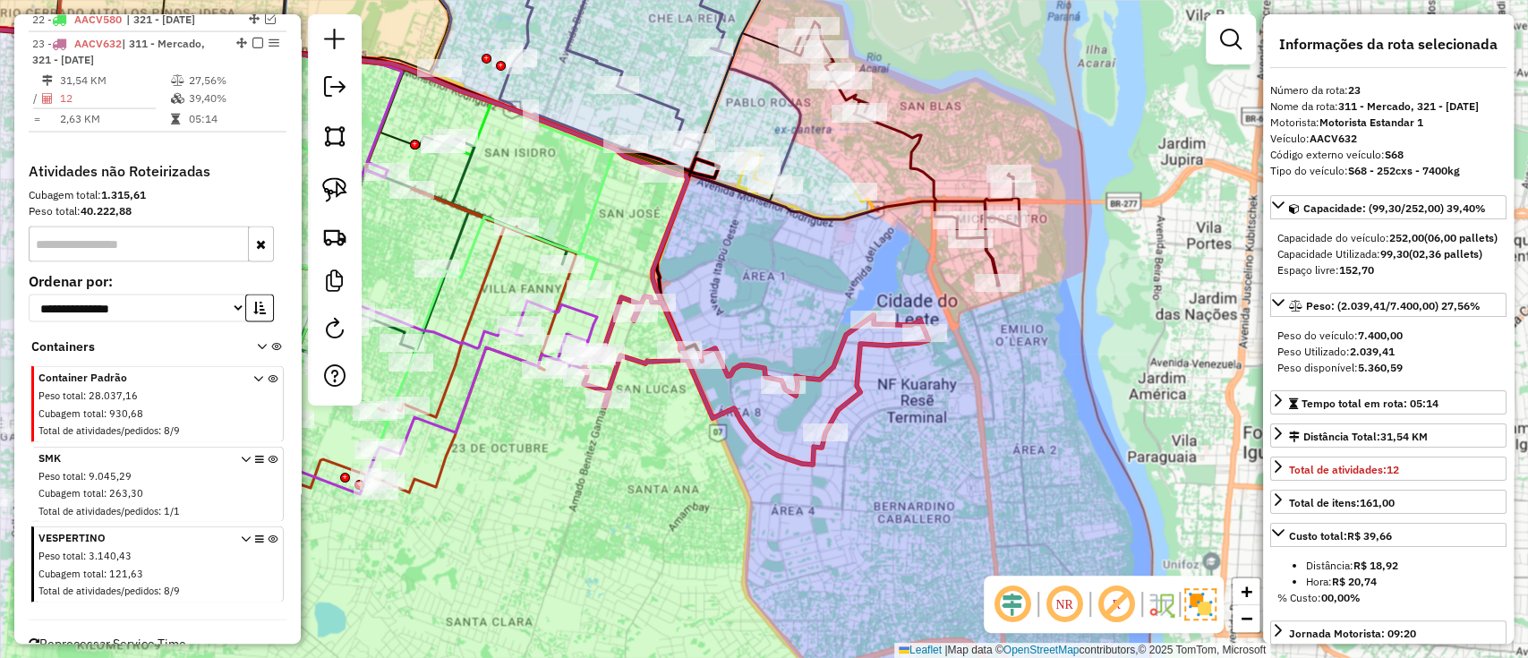
scroll to position [2474, 0]
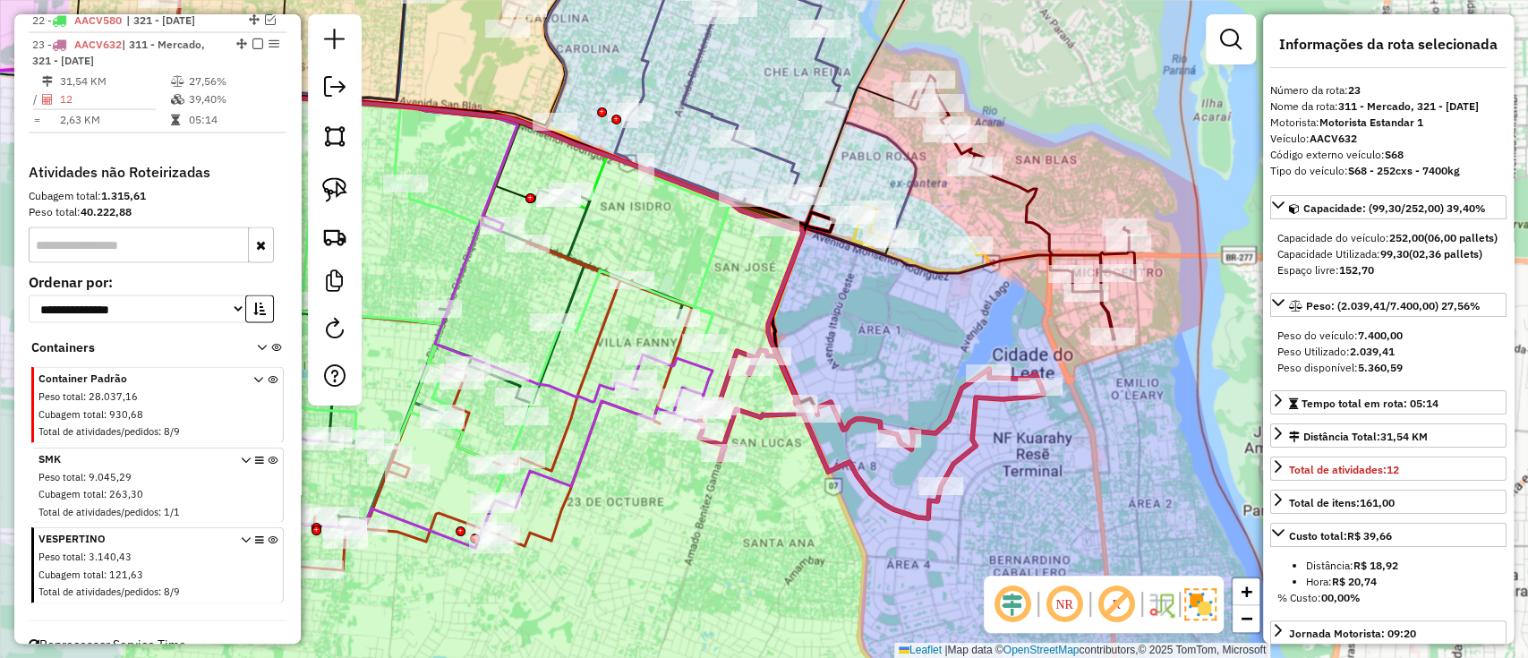
drag, startPoint x: 771, startPoint y: 310, endPoint x: 887, endPoint y: 363, distance: 127.3
click at [887, 363] on div "Janela de atendimento Grade de atendimento Capacidade Transportadoras Veículos …" at bounding box center [764, 329] width 1528 height 658
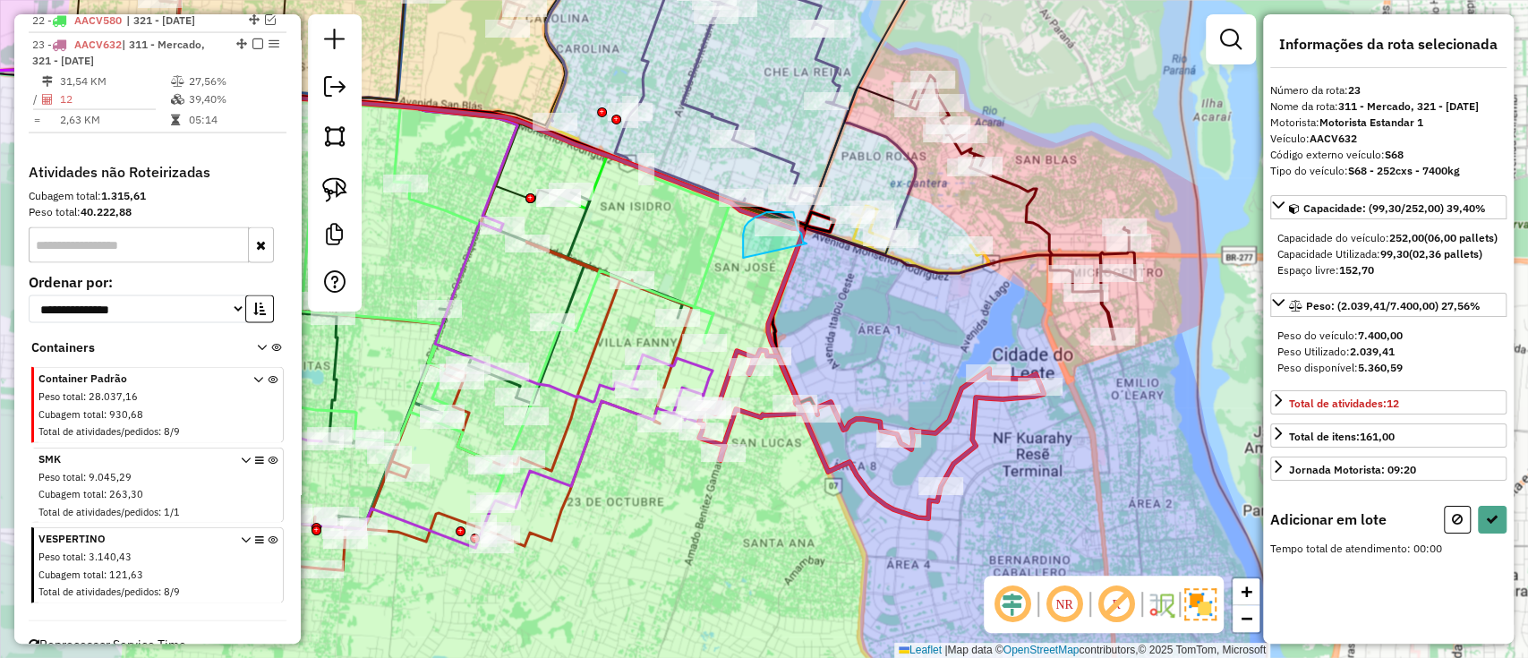
drag, startPoint x: 801, startPoint y: 234, endPoint x: 743, endPoint y: 260, distance: 63.7
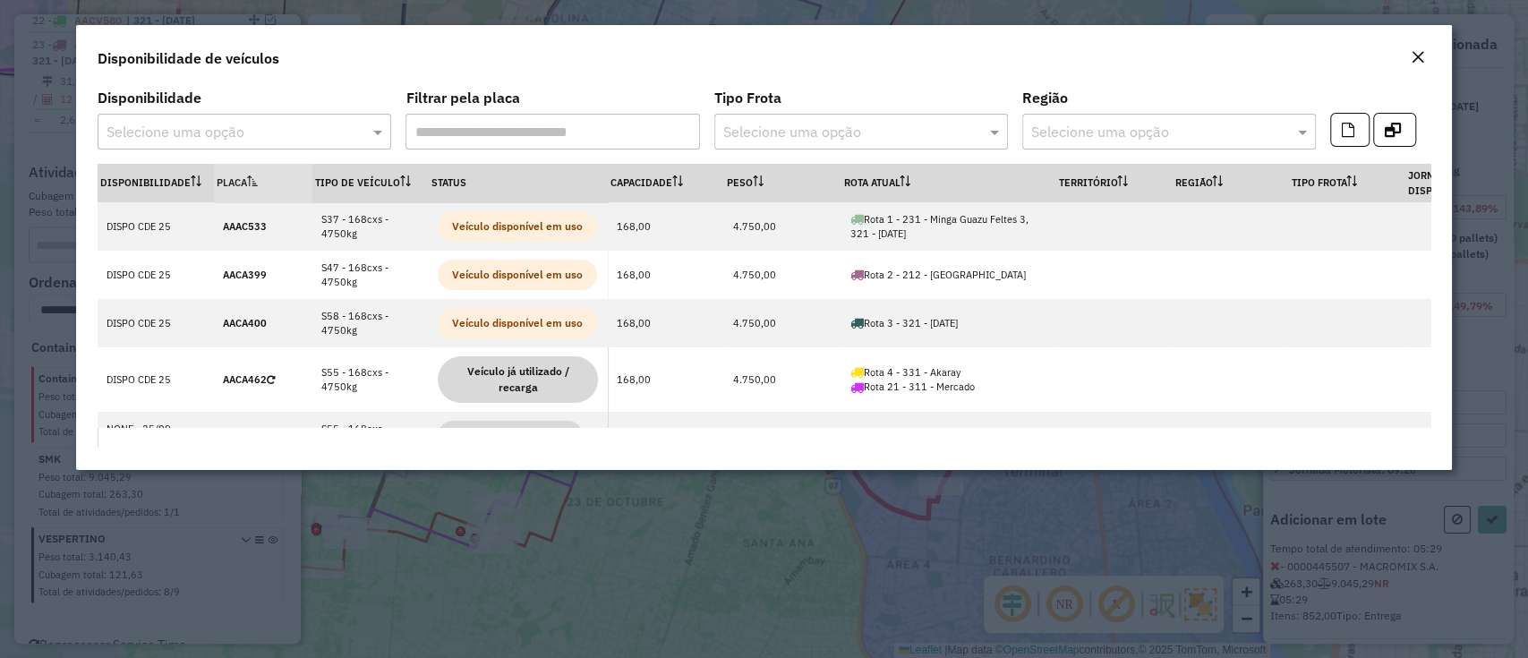
click at [1426, 56] on button "Close" at bounding box center [1417, 58] width 25 height 23
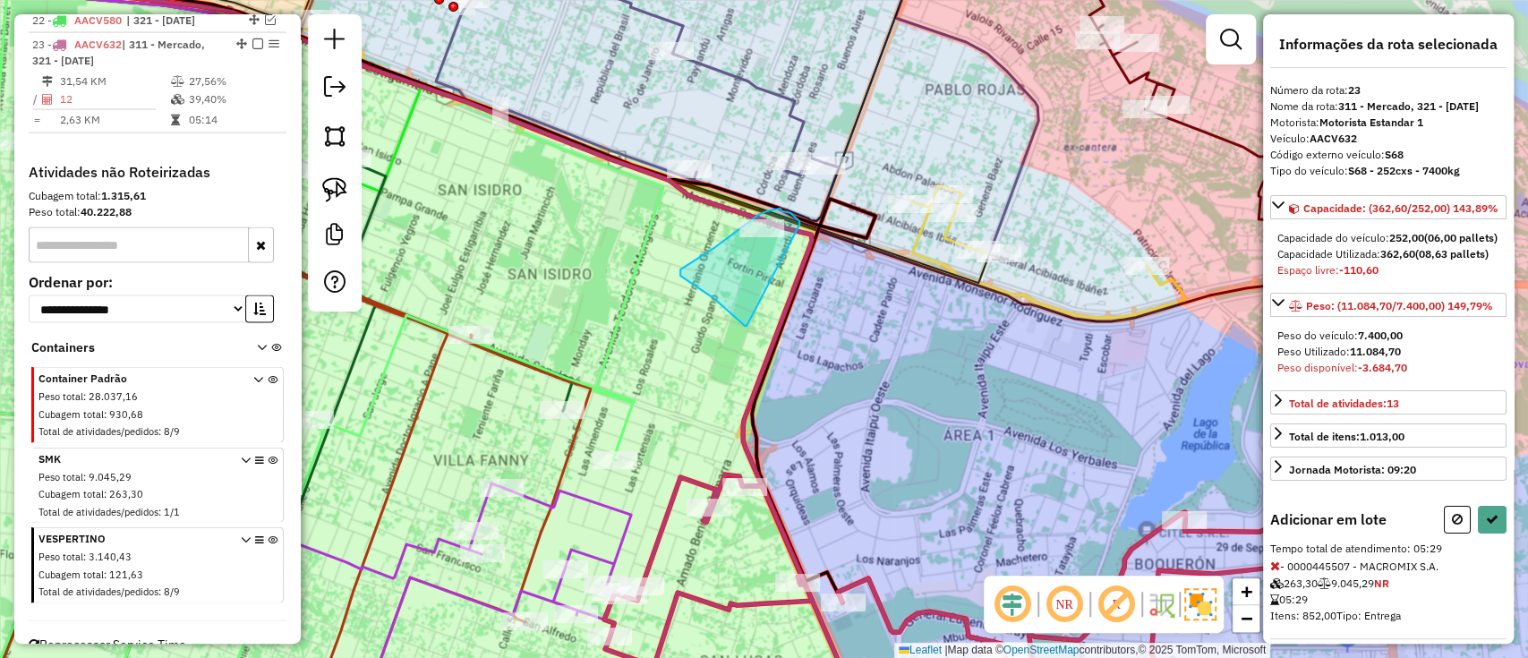
drag, startPoint x: 799, startPoint y: 225, endPoint x: 752, endPoint y: 326, distance: 111.7
select select "**********"
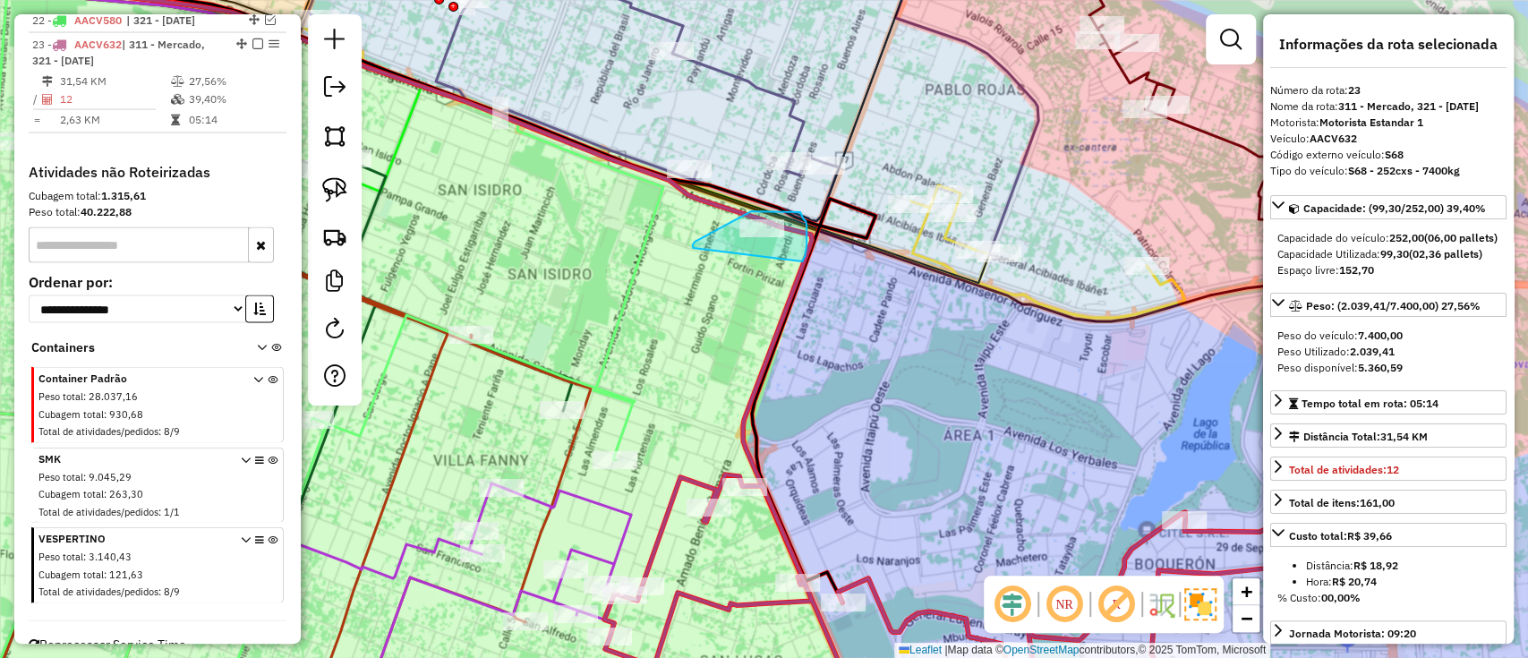
drag, startPoint x: 805, startPoint y: 256, endPoint x: 695, endPoint y: 264, distance: 109.5
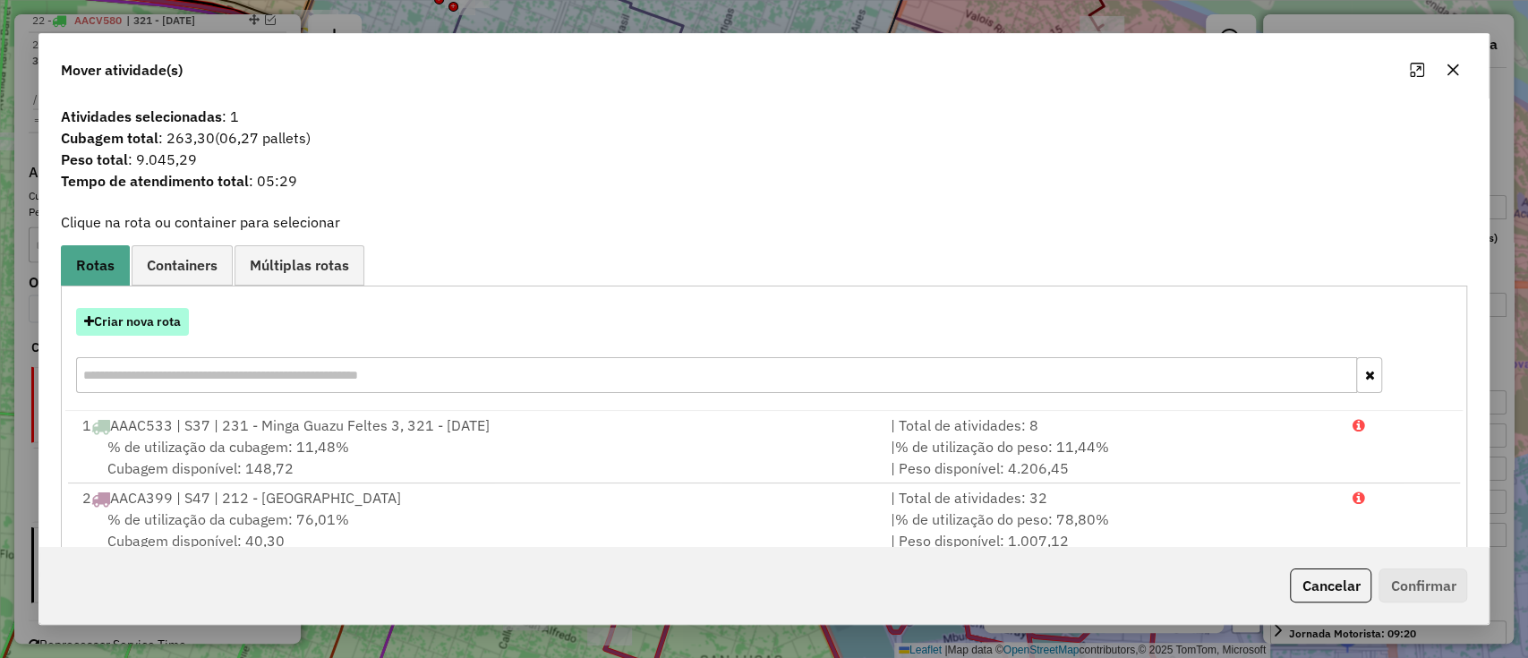
click at [156, 329] on button "Criar nova rota" at bounding box center [132, 322] width 113 height 28
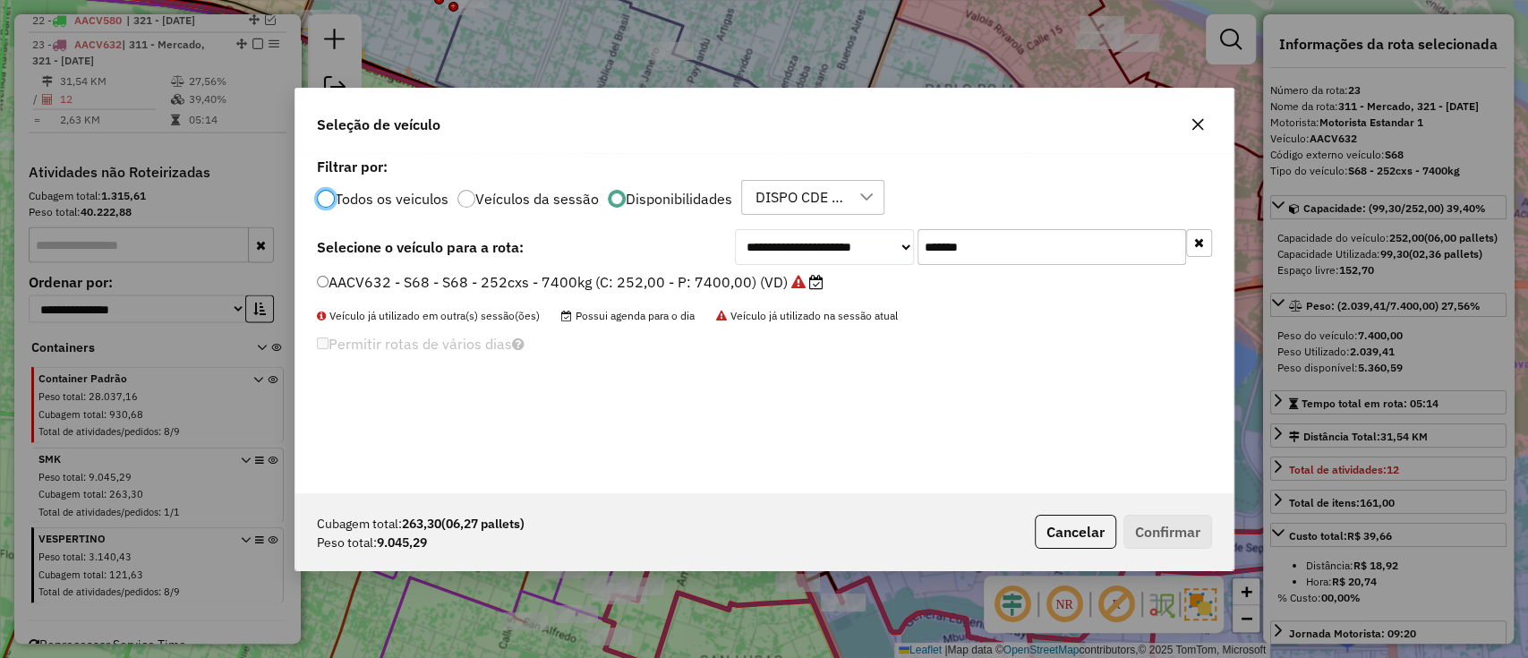
scroll to position [9, 5]
click at [1203, 241] on button "button" at bounding box center [1199, 243] width 26 height 28
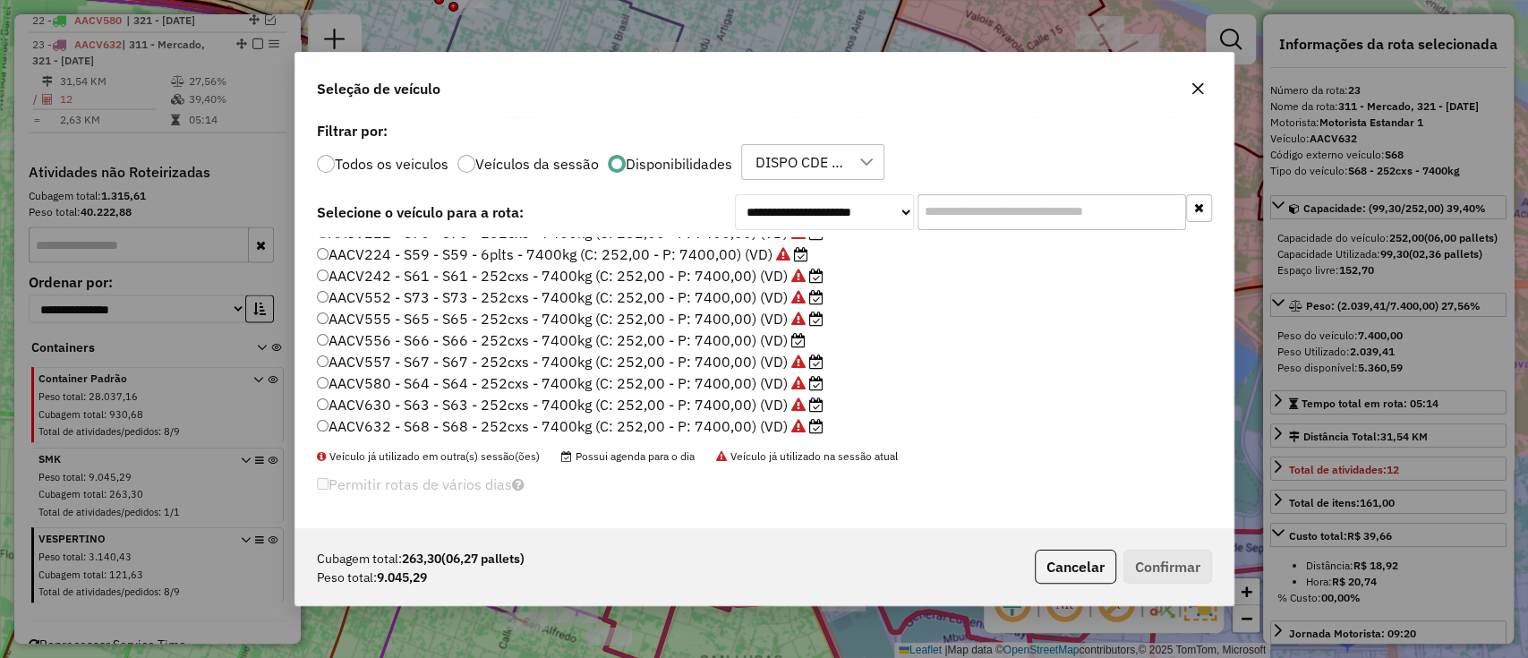
scroll to position [339, 0]
click at [740, 420] on label "XAN286 - 442 - 442 - 336Cx - 9215Kg (C: 336,00 - P: 9215,00) (VD)" at bounding box center [556, 423] width 479 height 21
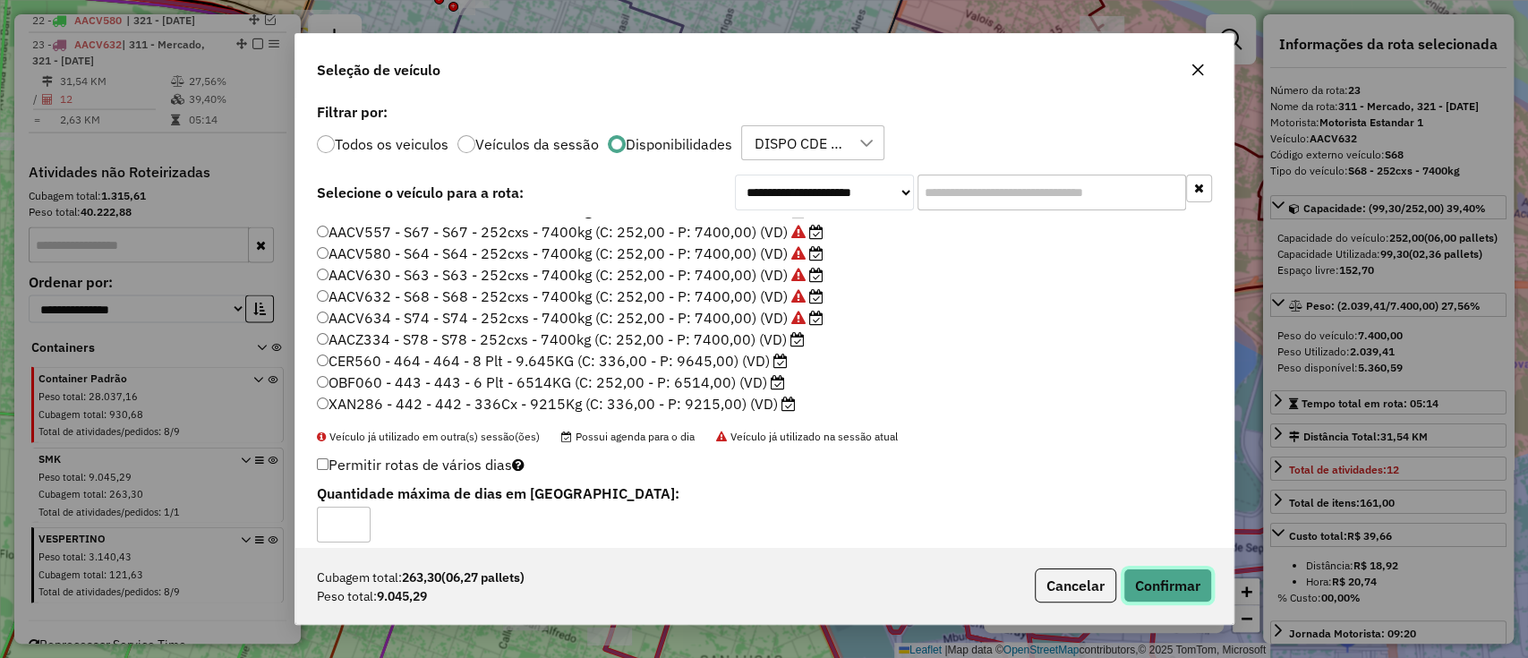
click at [1154, 576] on button "Confirmar" at bounding box center [1167, 585] width 89 height 34
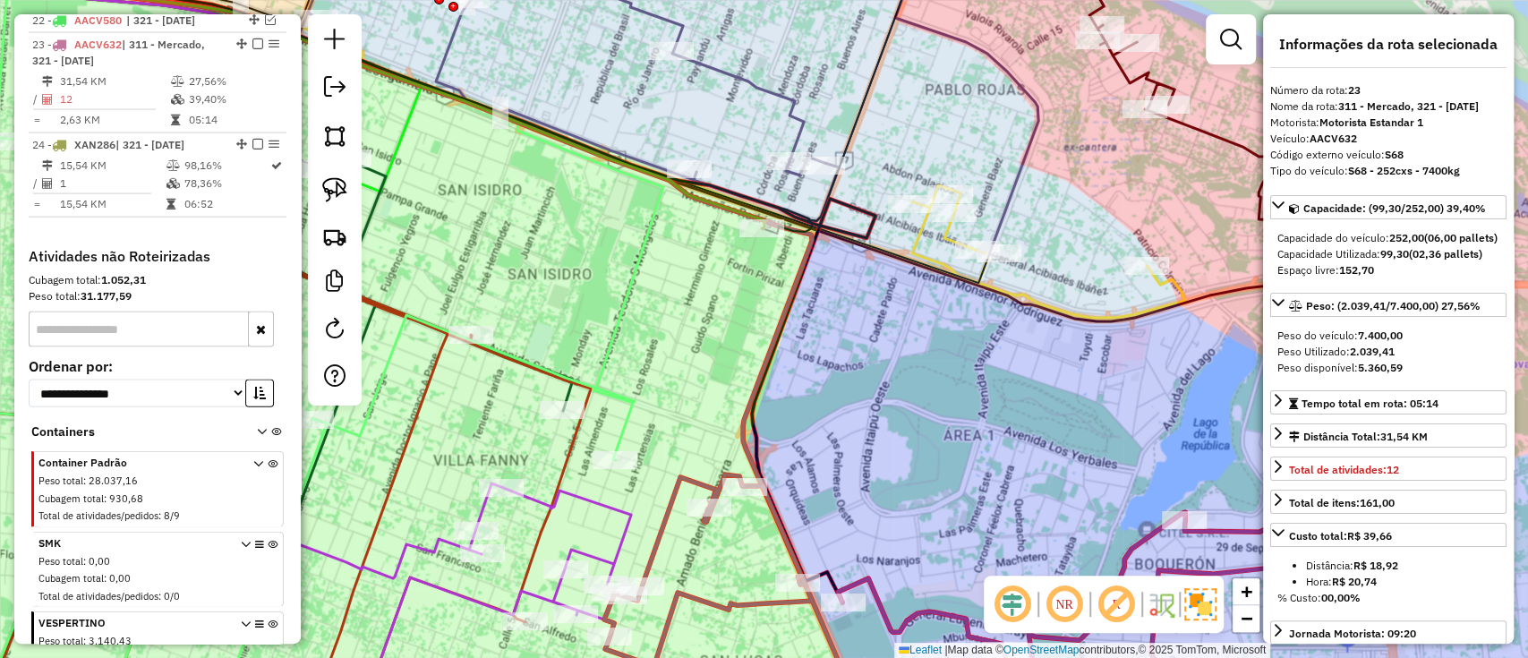
click at [728, 203] on icon at bounding box center [305, 102] width 917 height 254
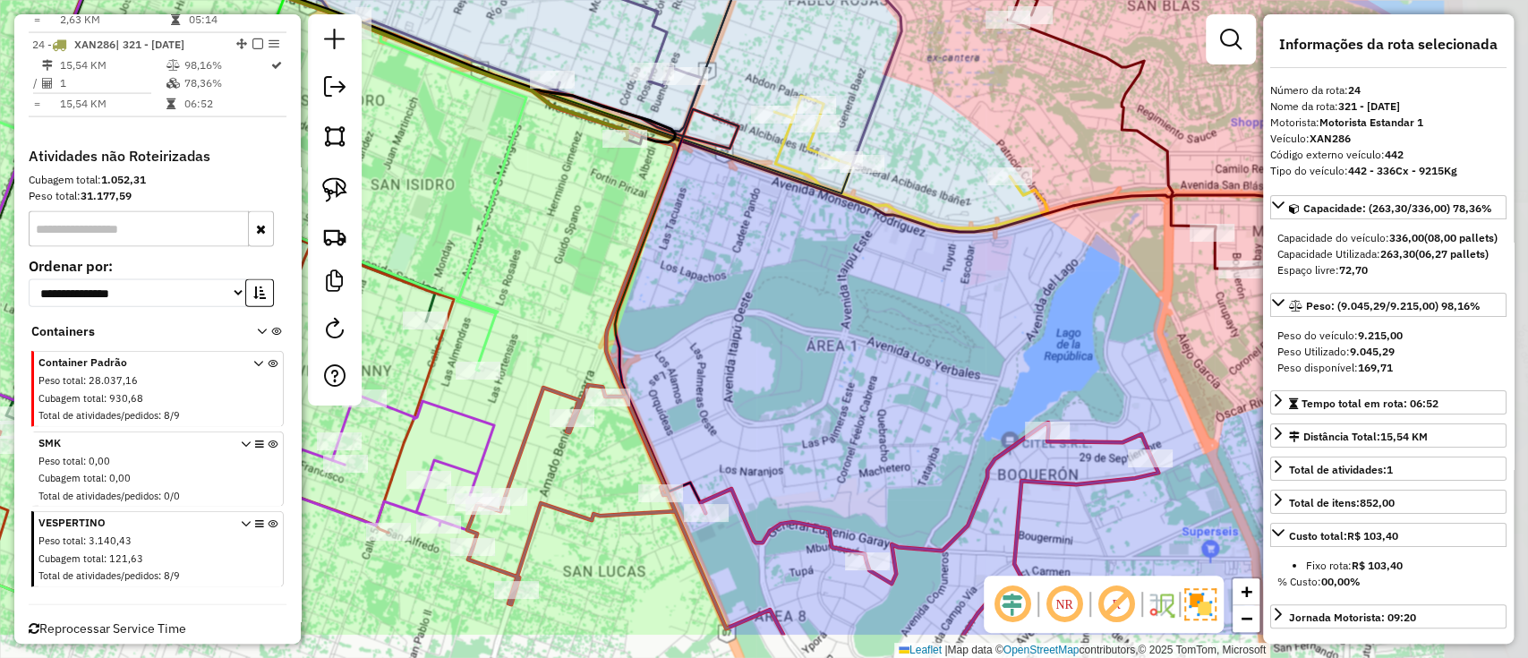
drag, startPoint x: 822, startPoint y: 349, endPoint x: 681, endPoint y: 260, distance: 166.6
click at [681, 260] on div "Janela de atendimento Grade de atendimento Capacidade Transportadoras Veículos …" at bounding box center [764, 329] width 1528 height 658
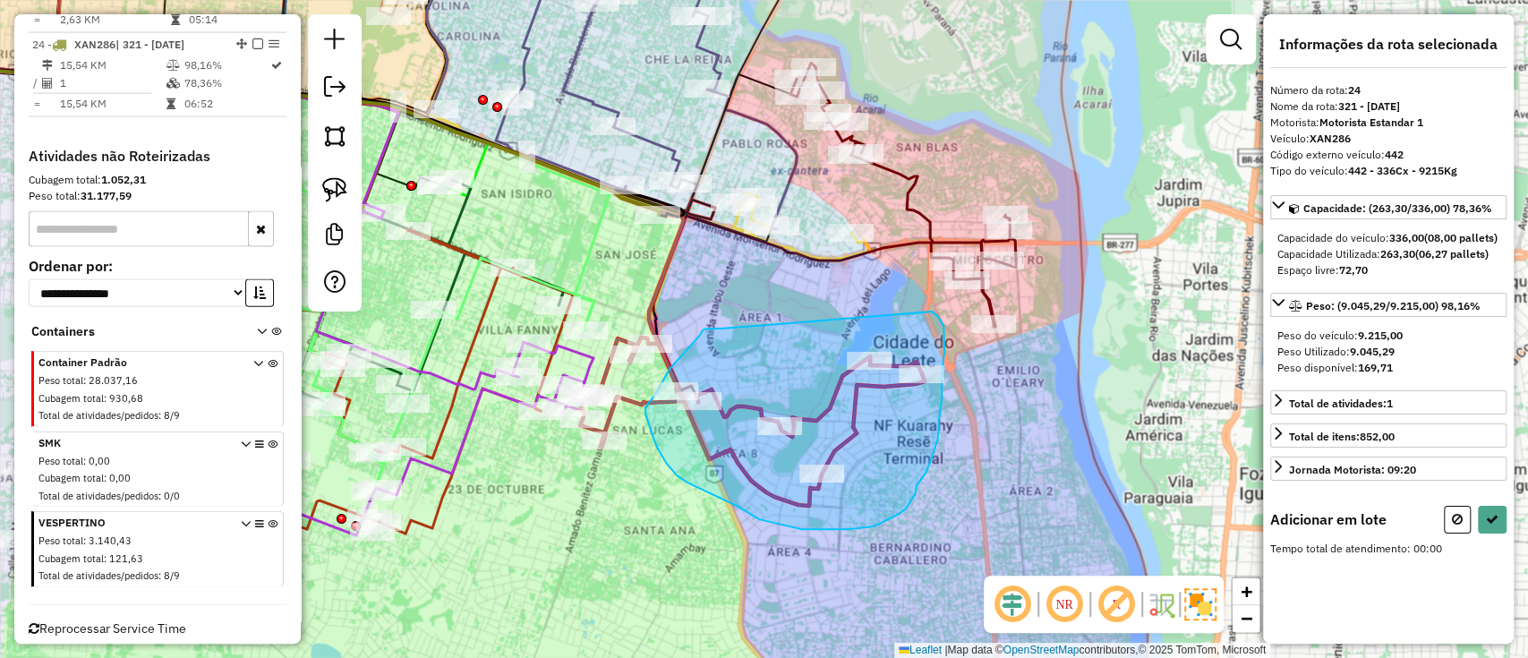
drag, startPoint x: 705, startPoint y: 329, endPoint x: 930, endPoint y: 311, distance: 225.3
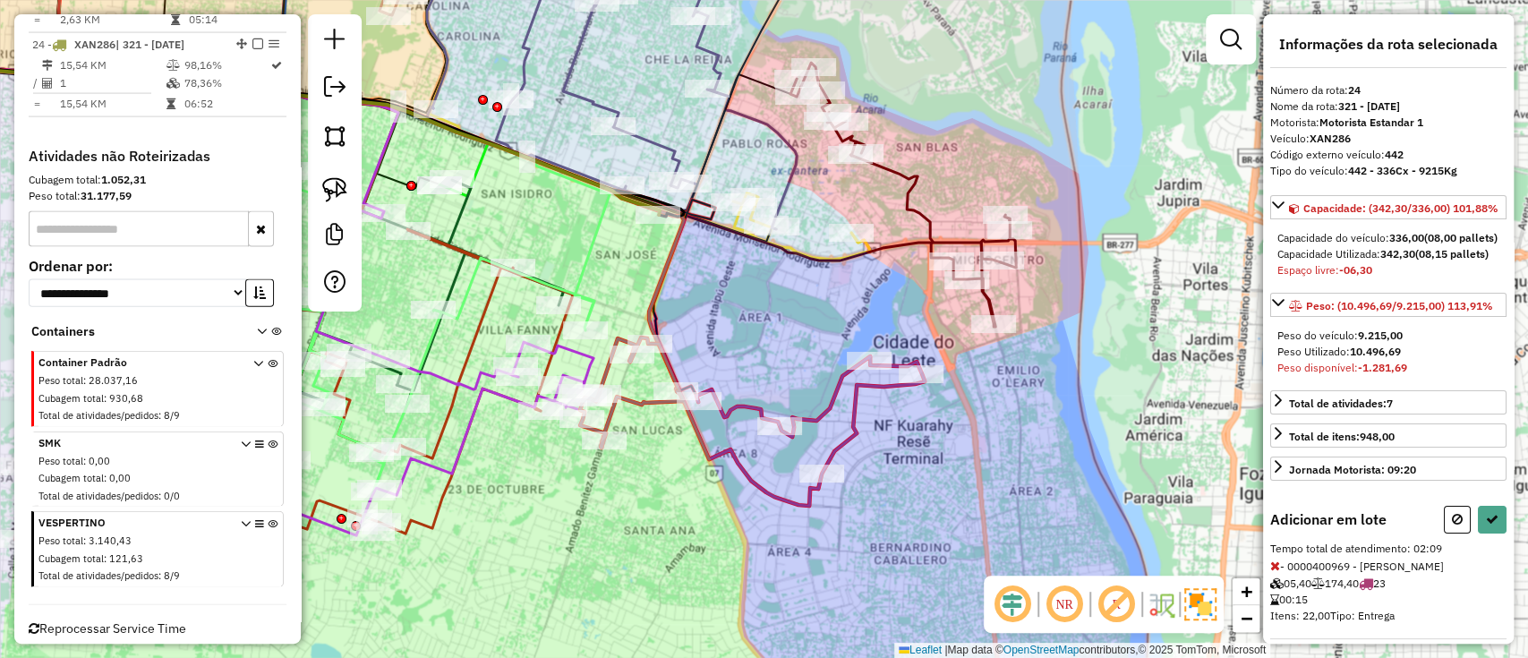
select select "**********"
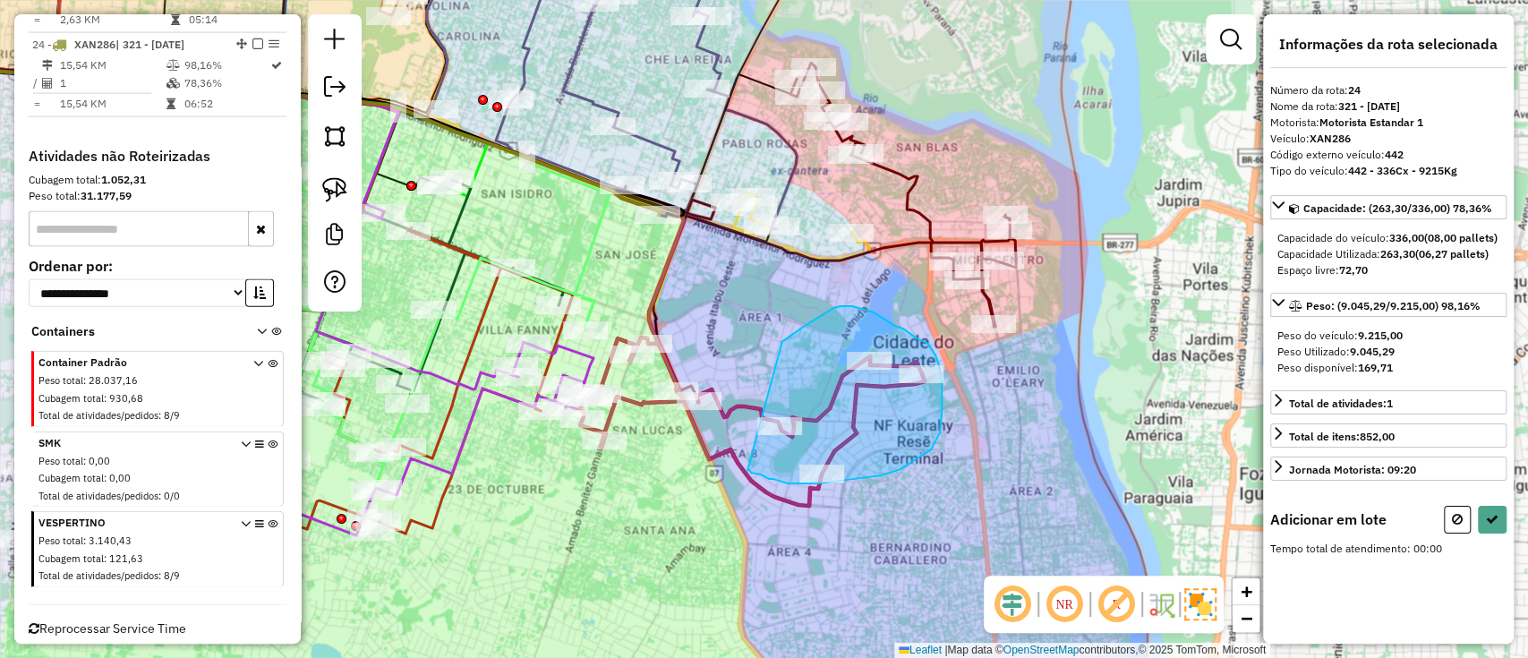
drag, startPoint x: 781, startPoint y: 344, endPoint x: 747, endPoint y: 470, distance: 130.7
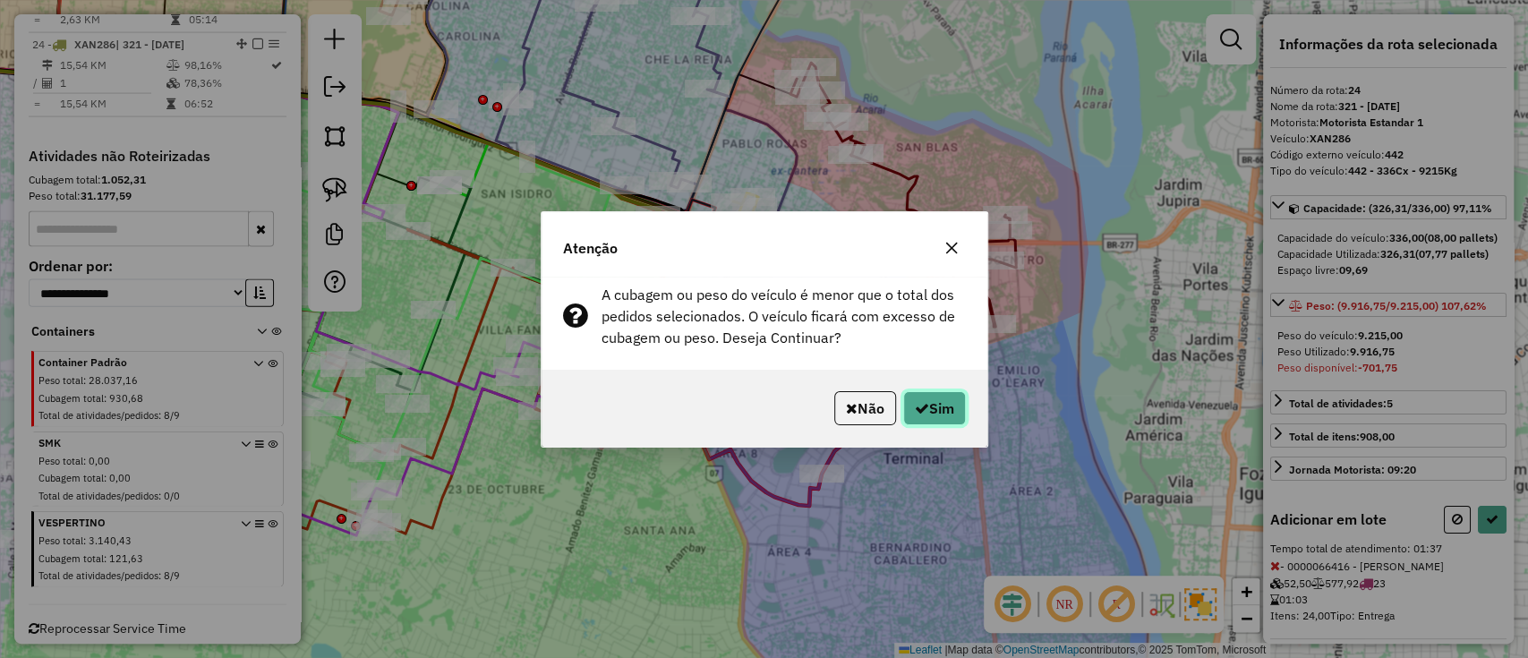
click at [915, 409] on icon "button" at bounding box center [922, 408] width 14 height 14
select select "**********"
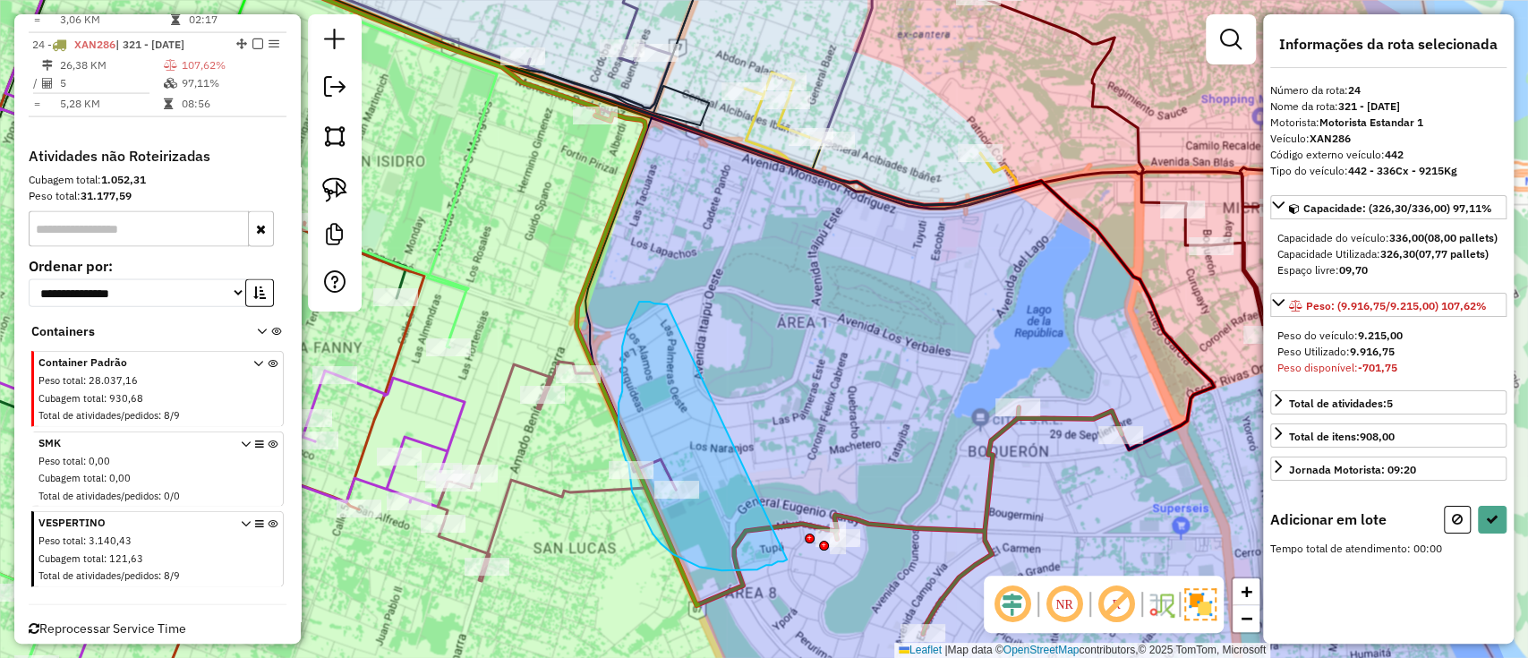
drag, startPoint x: 667, startPoint y: 304, endPoint x: 787, endPoint y: 559, distance: 281.8
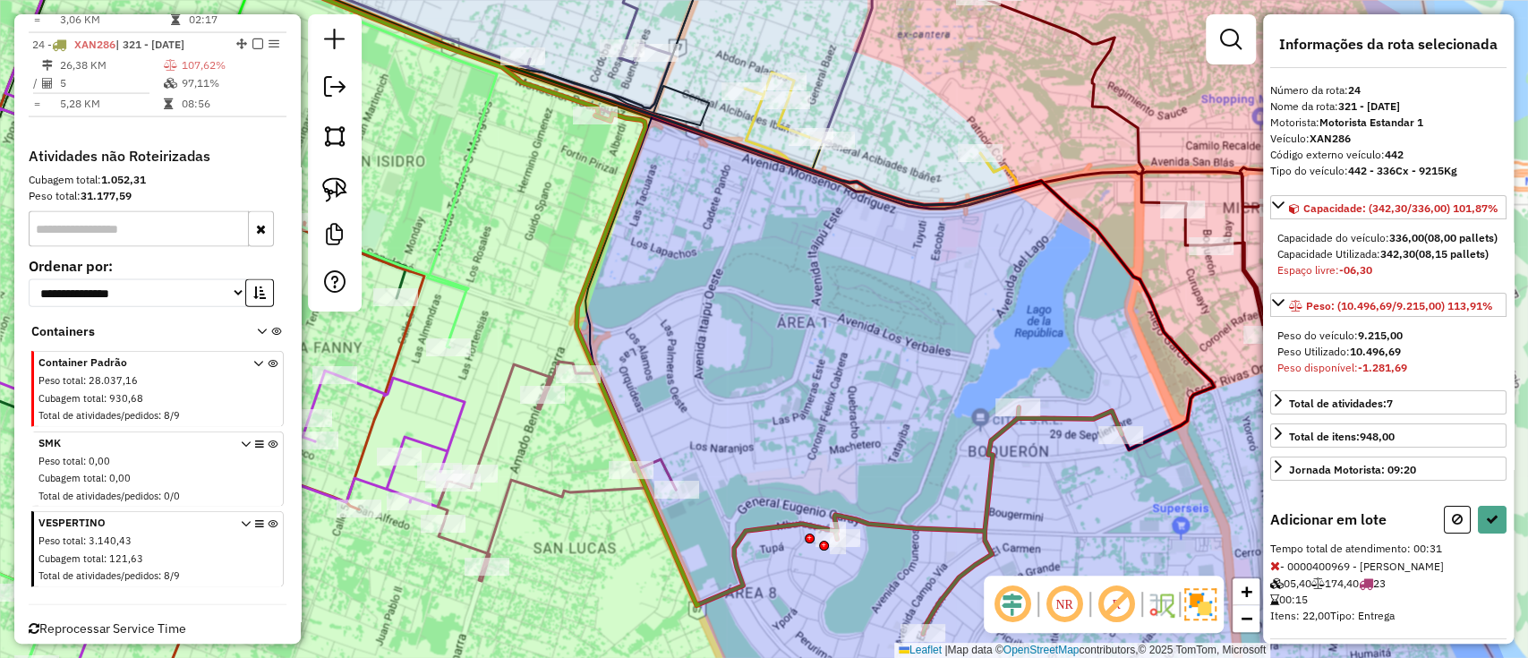
select select "**********"
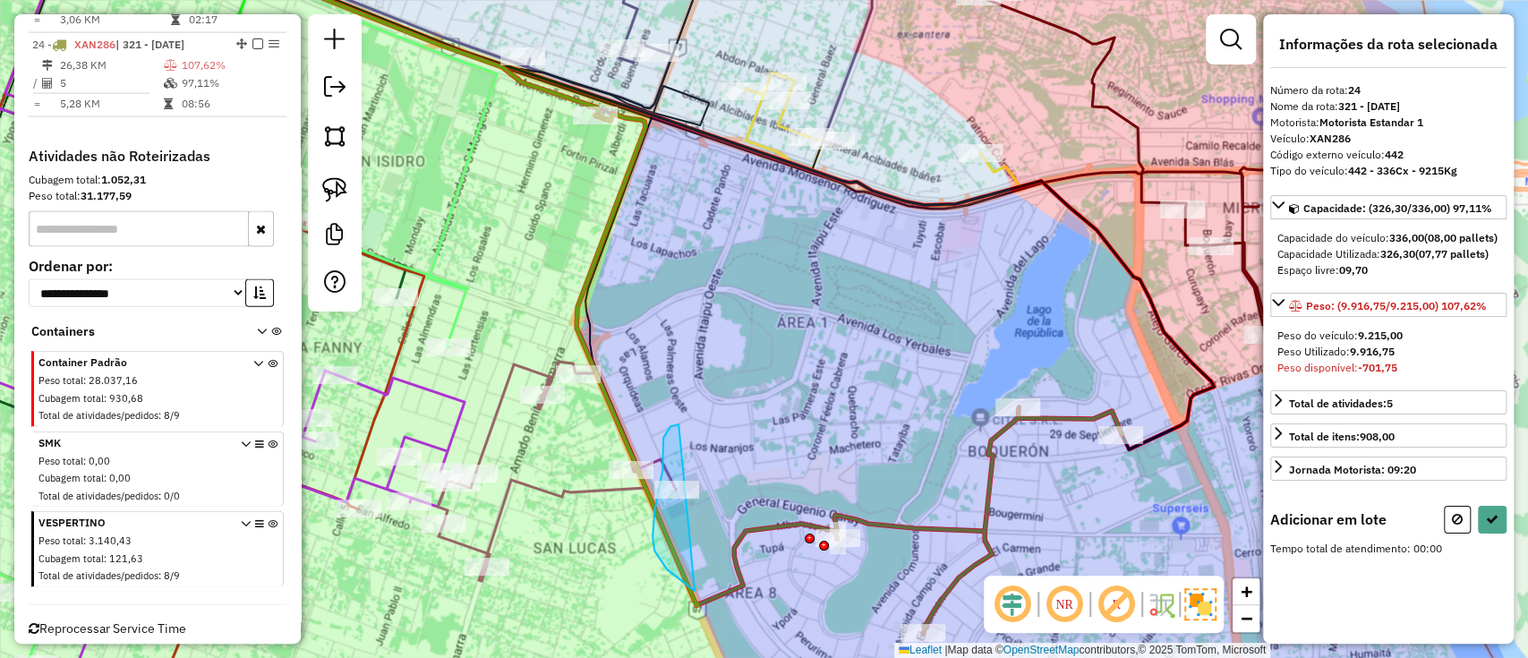
drag, startPoint x: 668, startPoint y: 430, endPoint x: 730, endPoint y: 595, distance: 176.2
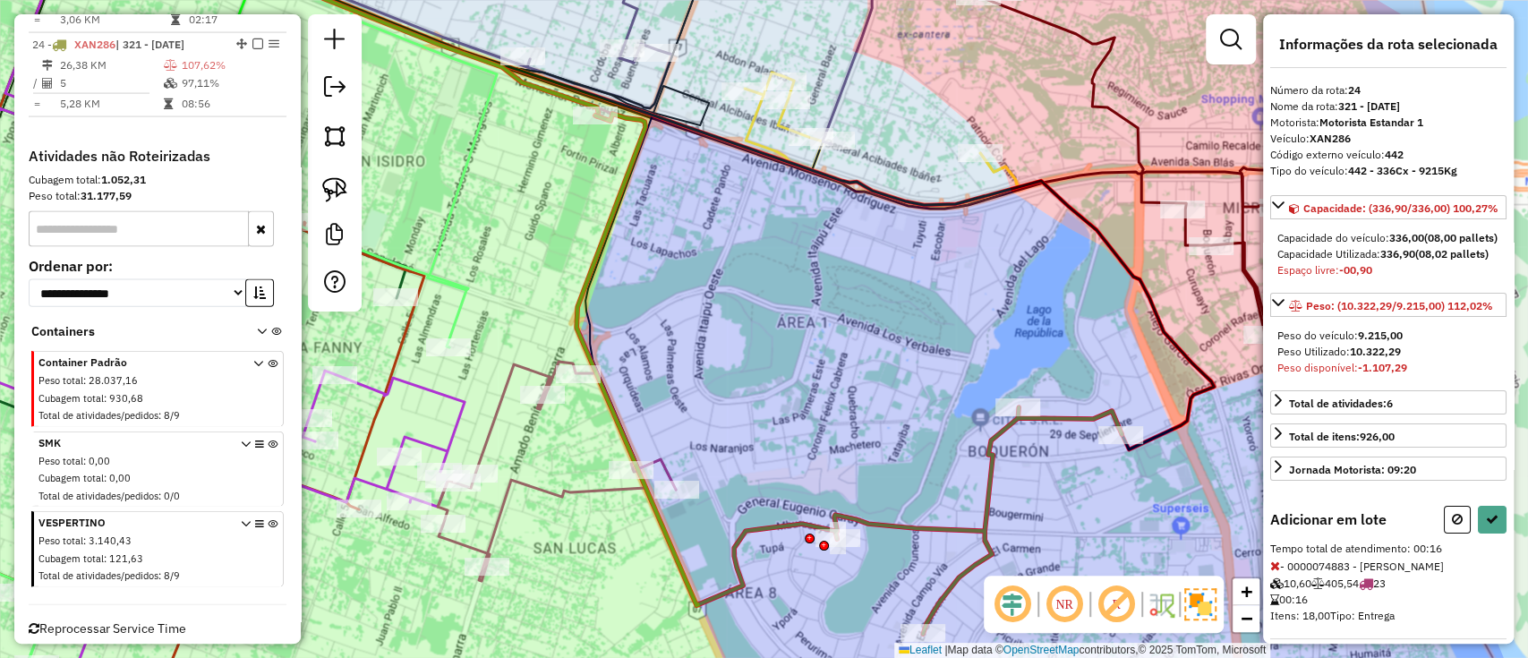
select select "**********"
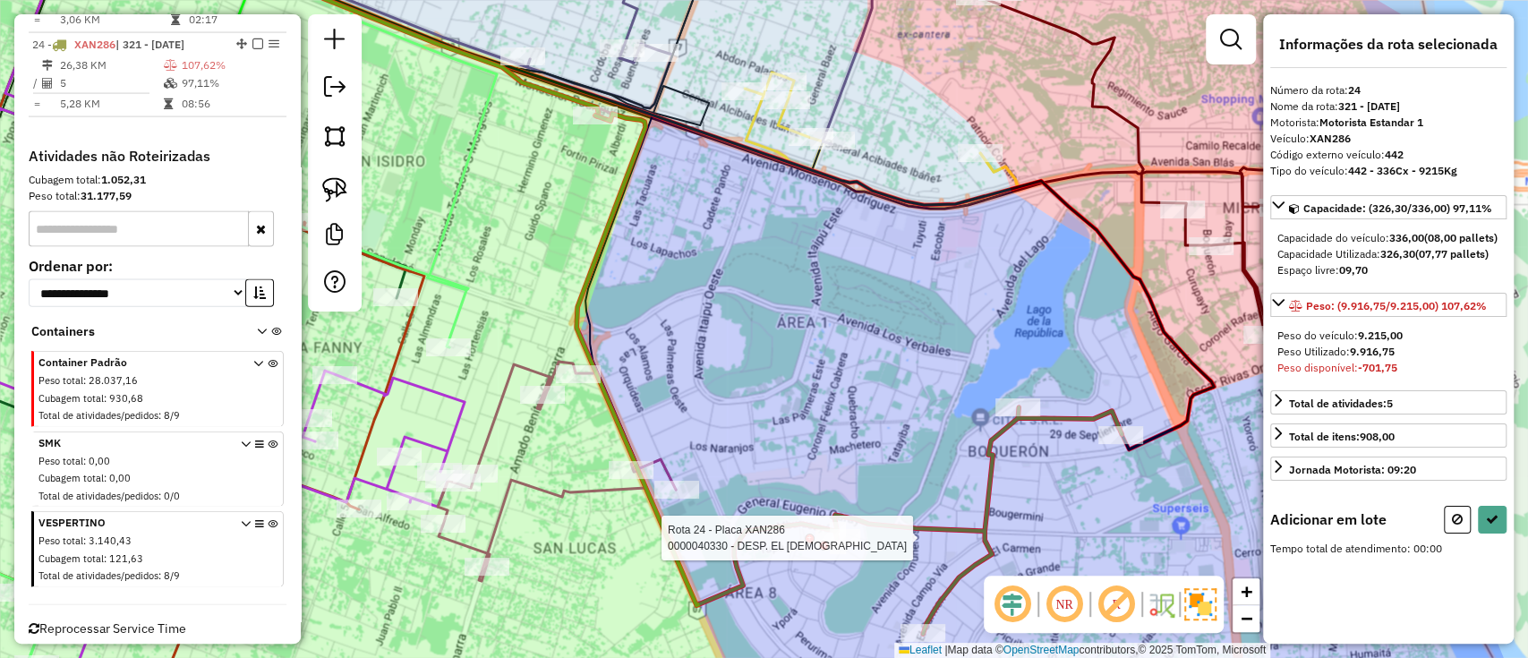
select select "**********"
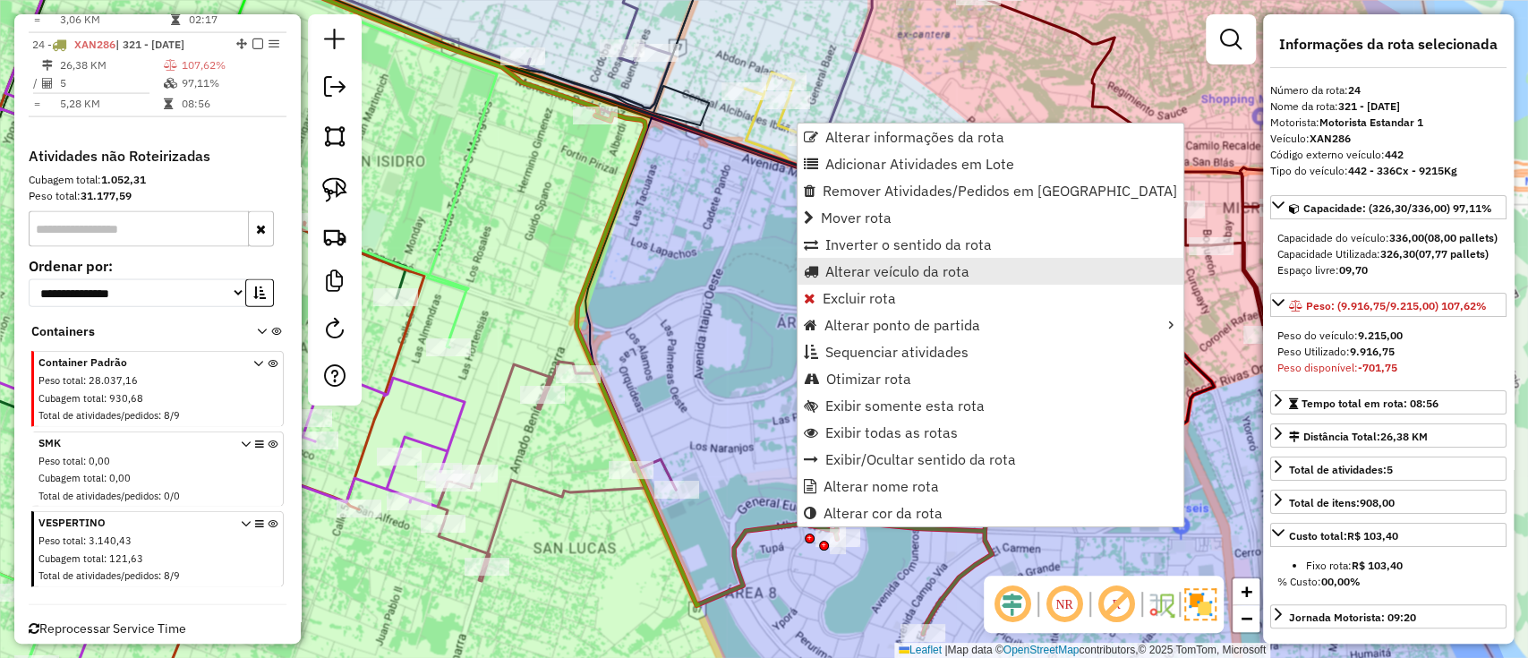
click at [863, 277] on span "Alterar veículo da rota" at bounding box center [897, 271] width 144 height 14
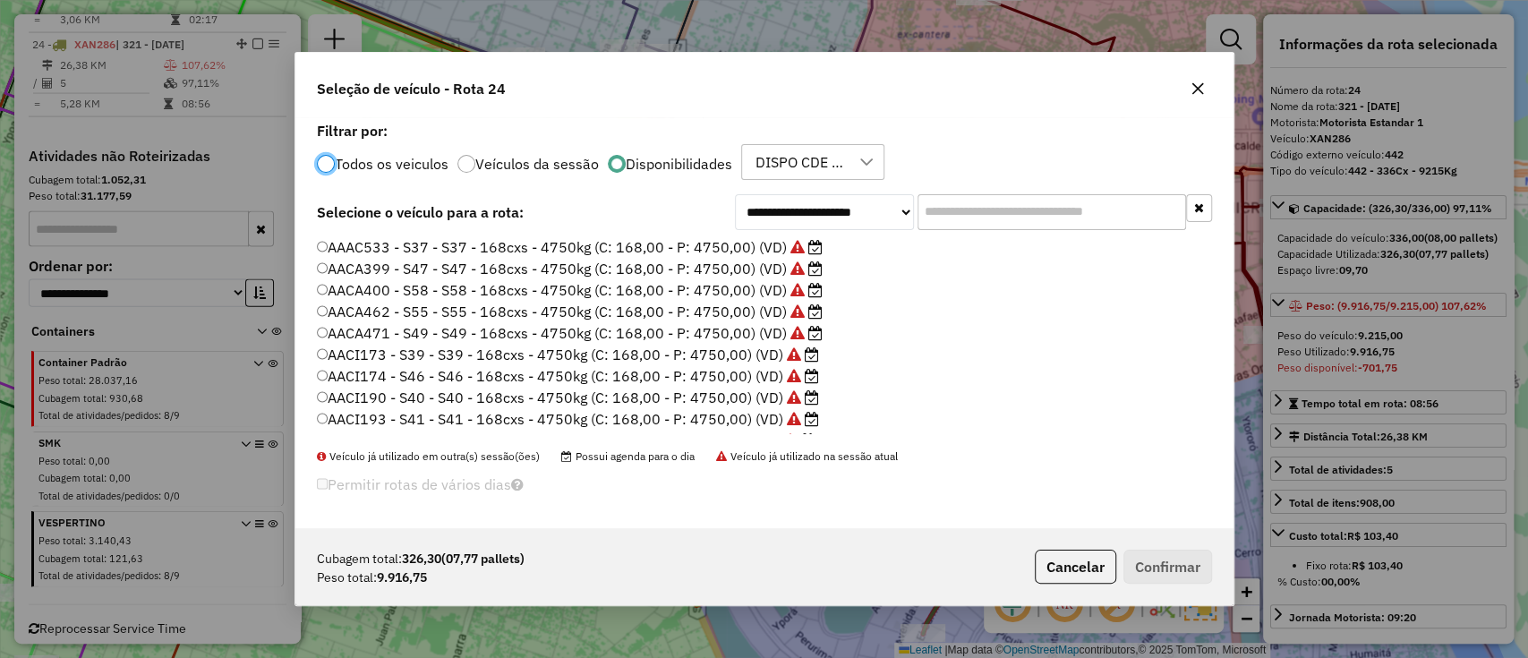
scroll to position [339, 0]
click at [716, 383] on label "CER560 - 464 - 464 - 8 Plt - 9.645KG (C: 336,00 - P: 9645,00) (VD)" at bounding box center [552, 380] width 471 height 21
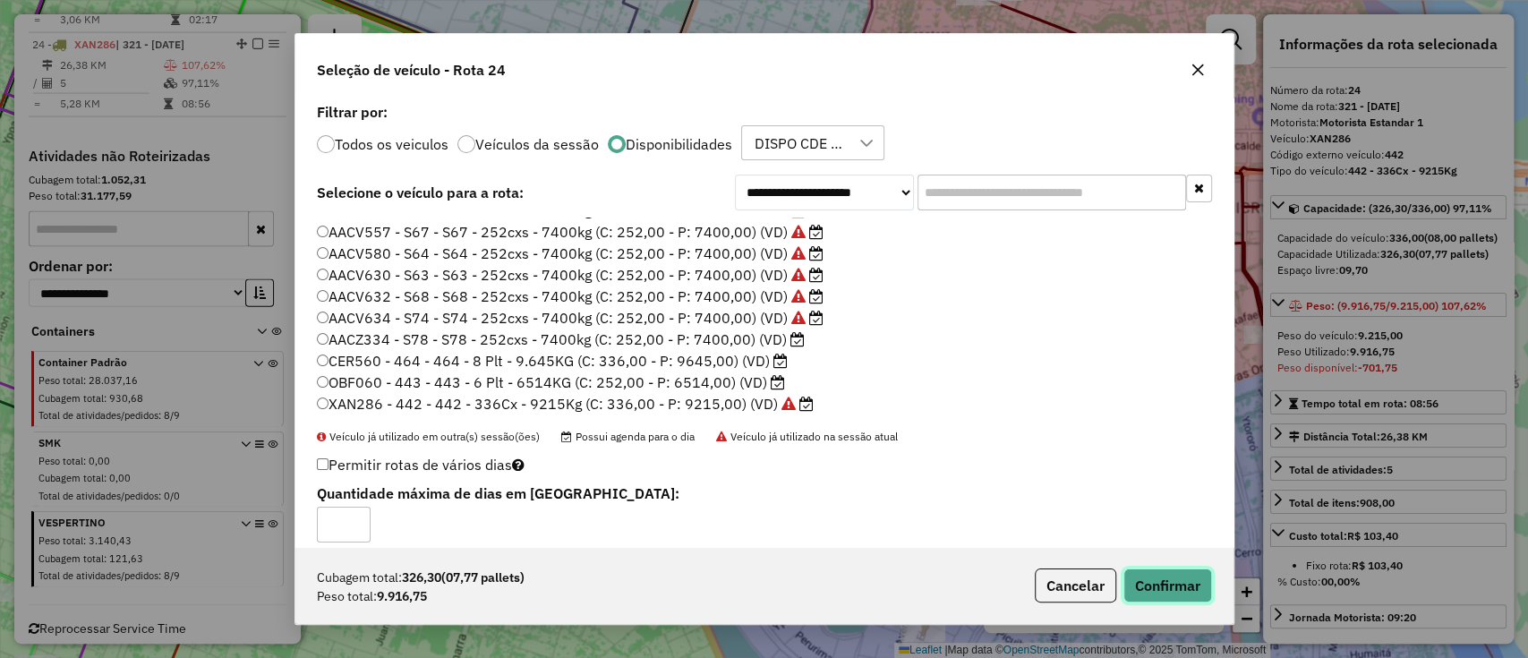
click at [1196, 589] on button "Confirmar" at bounding box center [1167, 585] width 89 height 34
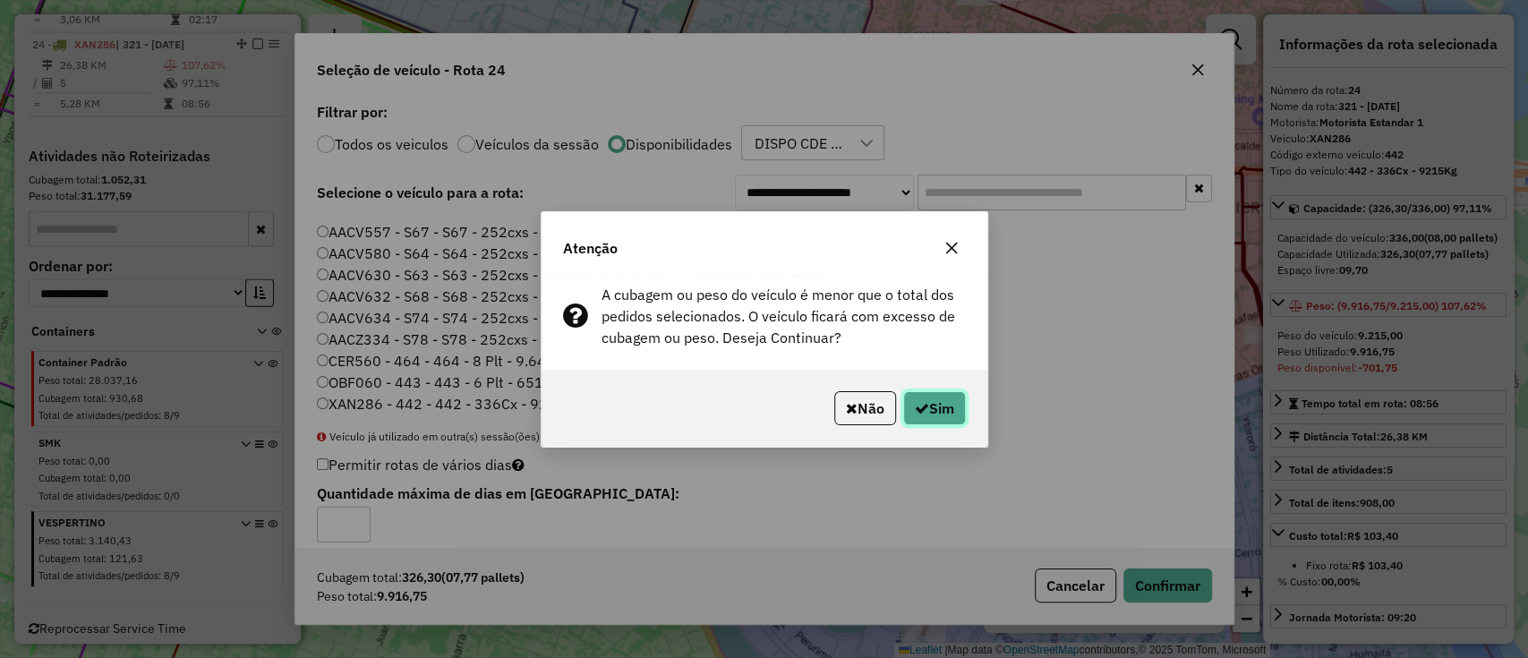
click at [945, 404] on button "Sim" at bounding box center [934, 408] width 63 height 34
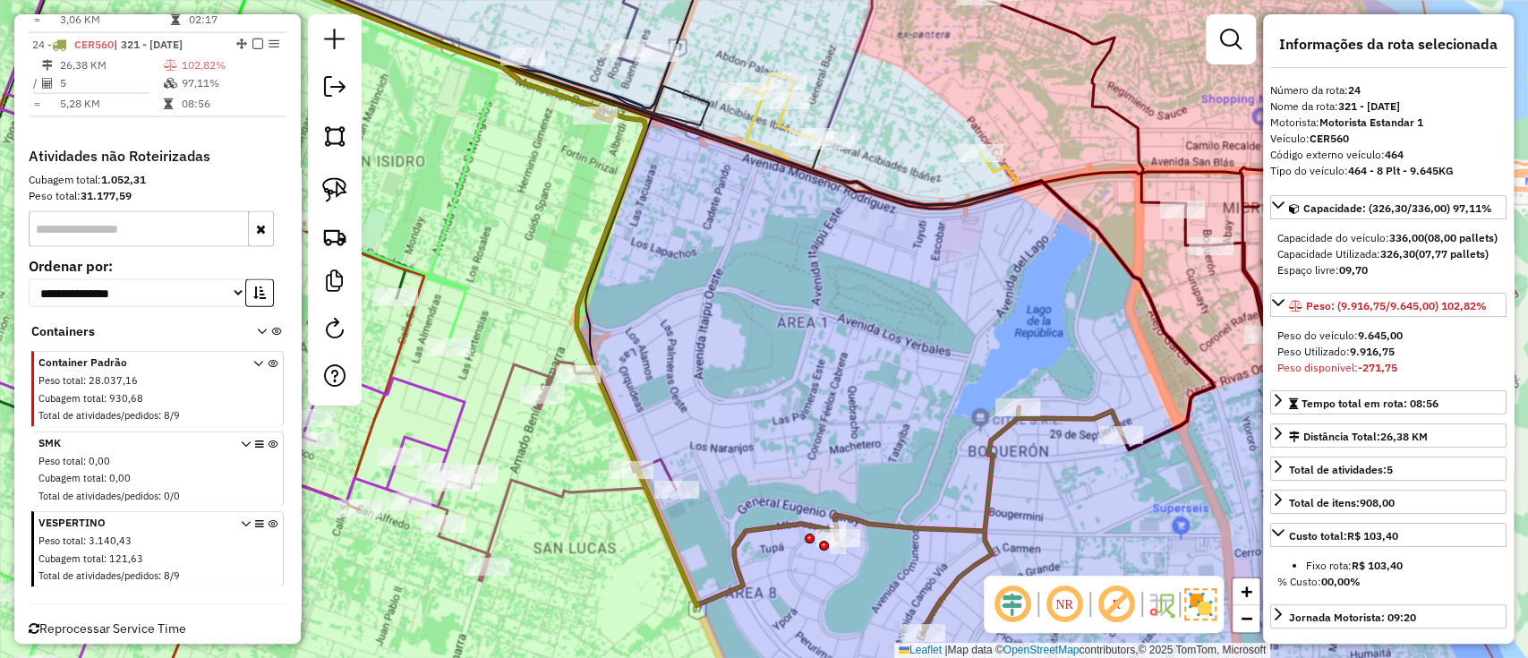
click at [992, 480] on icon at bounding box center [848, 374] width 545 height 520
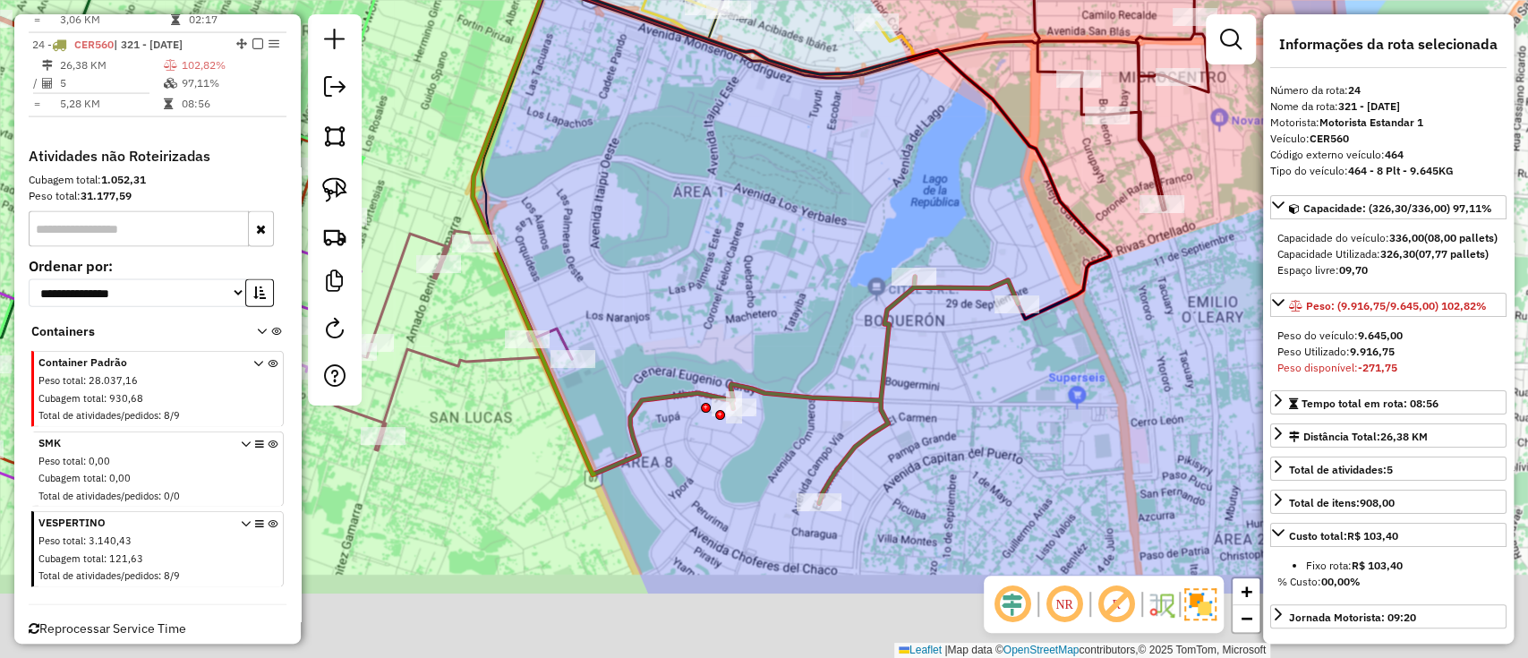
drag, startPoint x: 927, startPoint y: 421, endPoint x: 804, endPoint y: 256, distance: 205.8
click at [804, 256] on div "Janela de atendimento Grade de atendimento Capacidade Transportadoras Veículos …" at bounding box center [764, 329] width 1528 height 658
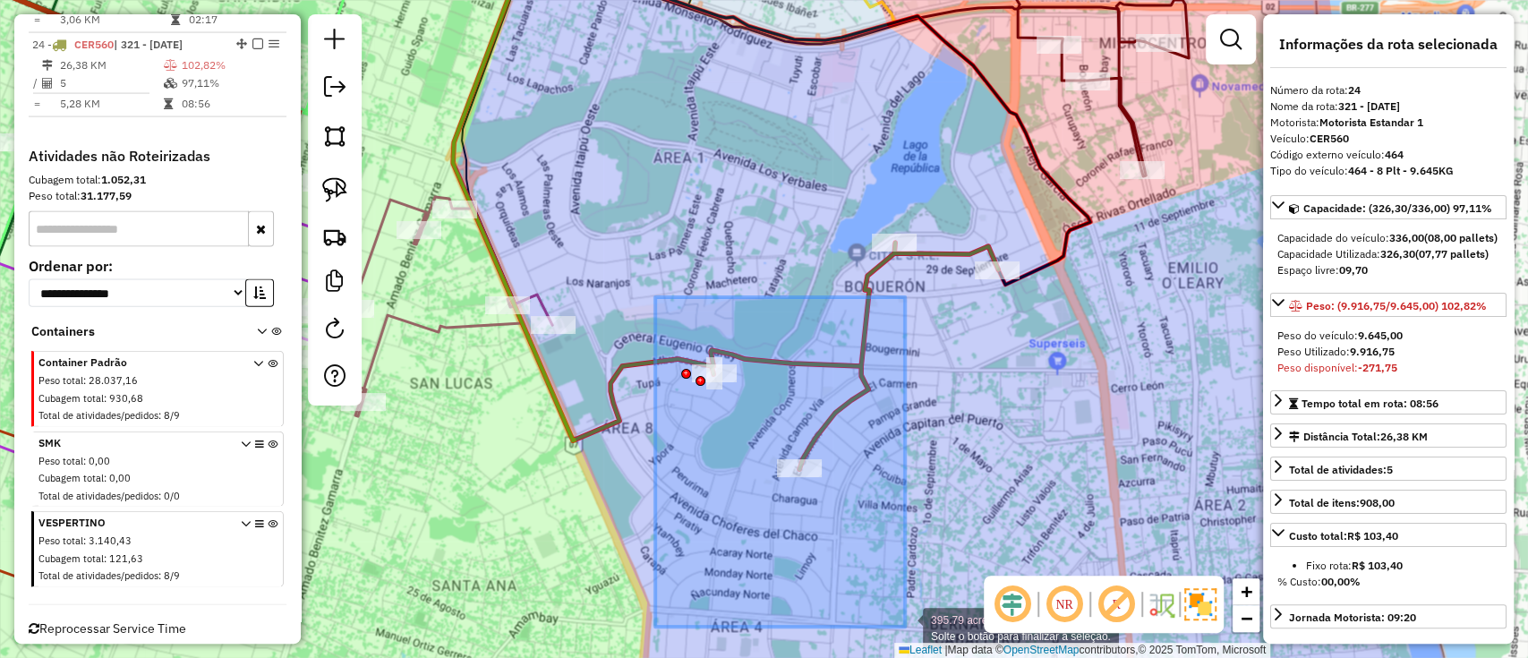
drag, startPoint x: 655, startPoint y: 297, endPoint x: 941, endPoint y: 652, distance: 456.3
click at [941, 652] on div "Rota 24 - Placa CER560 0000040330 - DESP. EL NEGRO Rota 24 - Placa CER560 00000…" at bounding box center [764, 329] width 1528 height 658
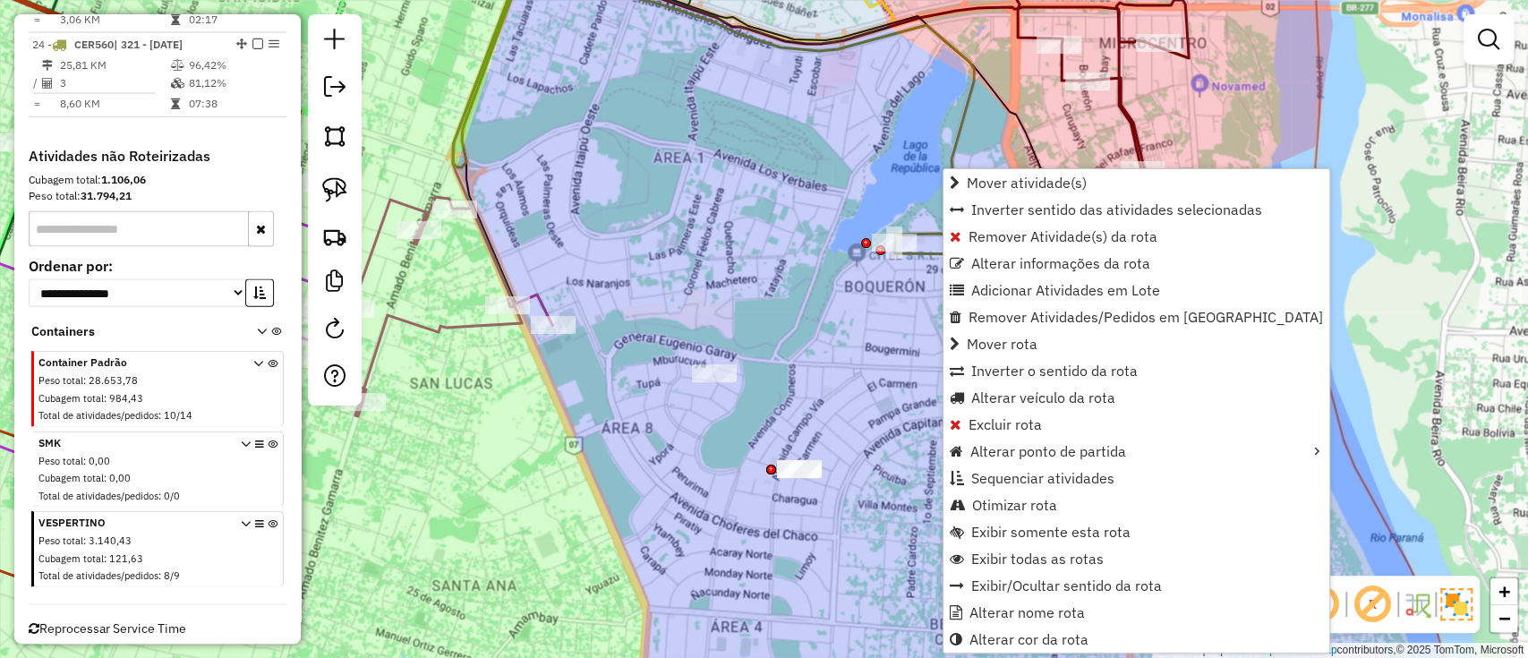
click at [884, 330] on div "Janela de atendimento Grade de atendimento Capacidade Transportadoras Veículos …" at bounding box center [764, 329] width 1528 height 658
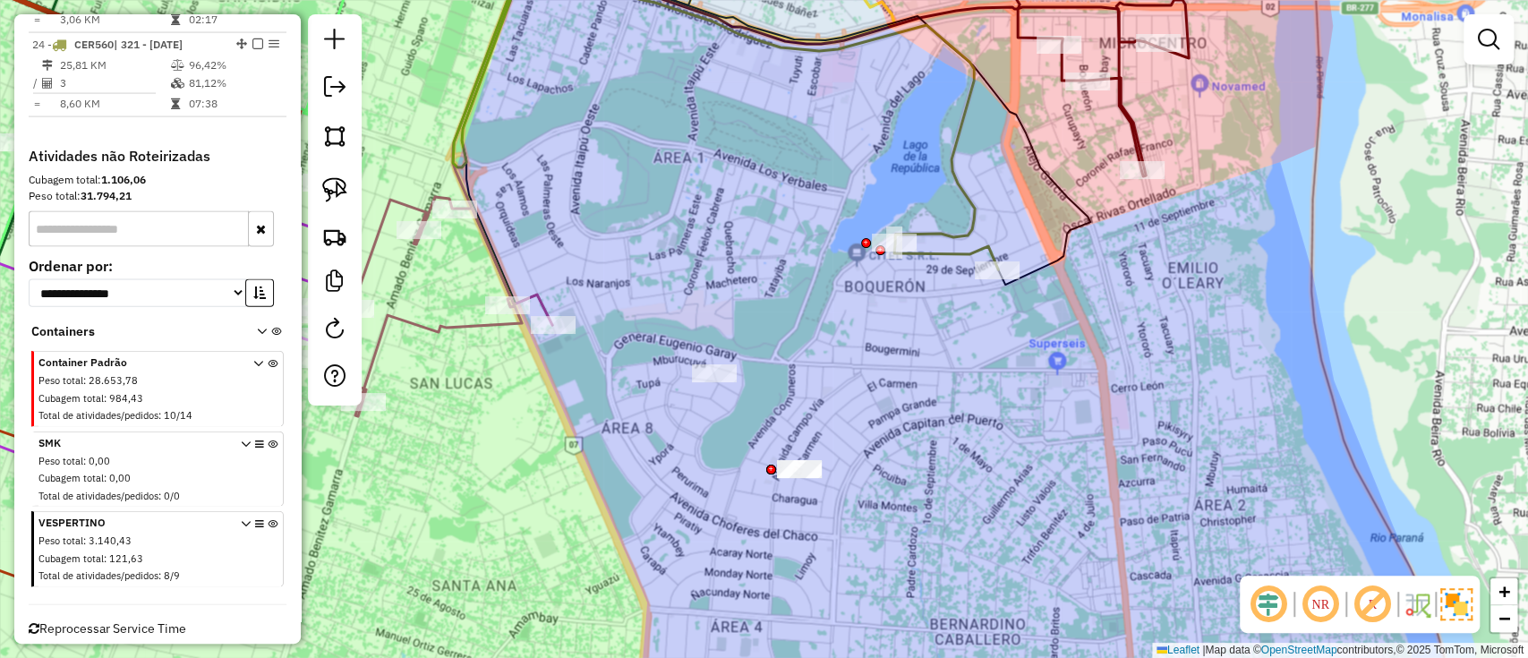
click at [937, 259] on icon at bounding box center [725, 109] width 545 height 320
select select "**********"
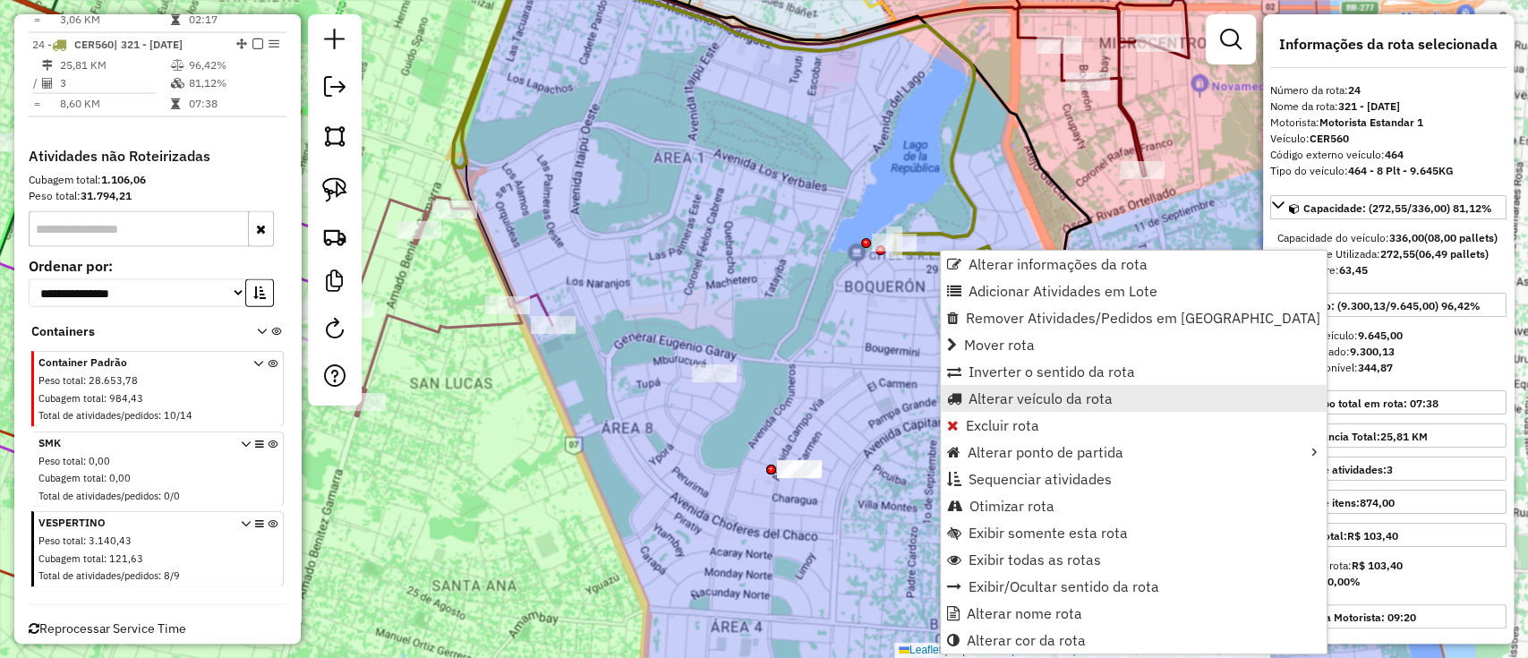
click at [987, 391] on span "Alterar veículo da rota" at bounding box center [1040, 398] width 144 height 14
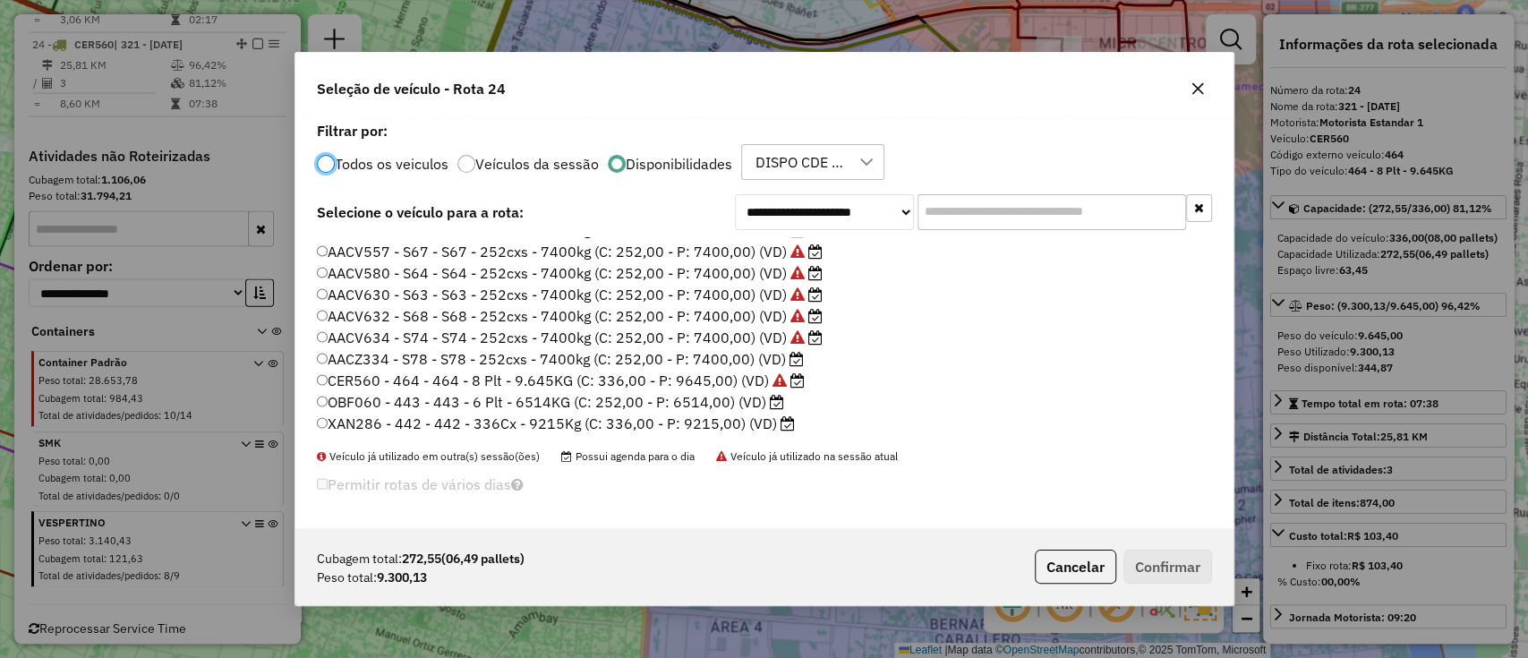
click at [737, 423] on label "XAN286 - 442 - 442 - 336Cx - 9215Kg (C: 336,00 - P: 9215,00) (VD)" at bounding box center [556, 423] width 479 height 21
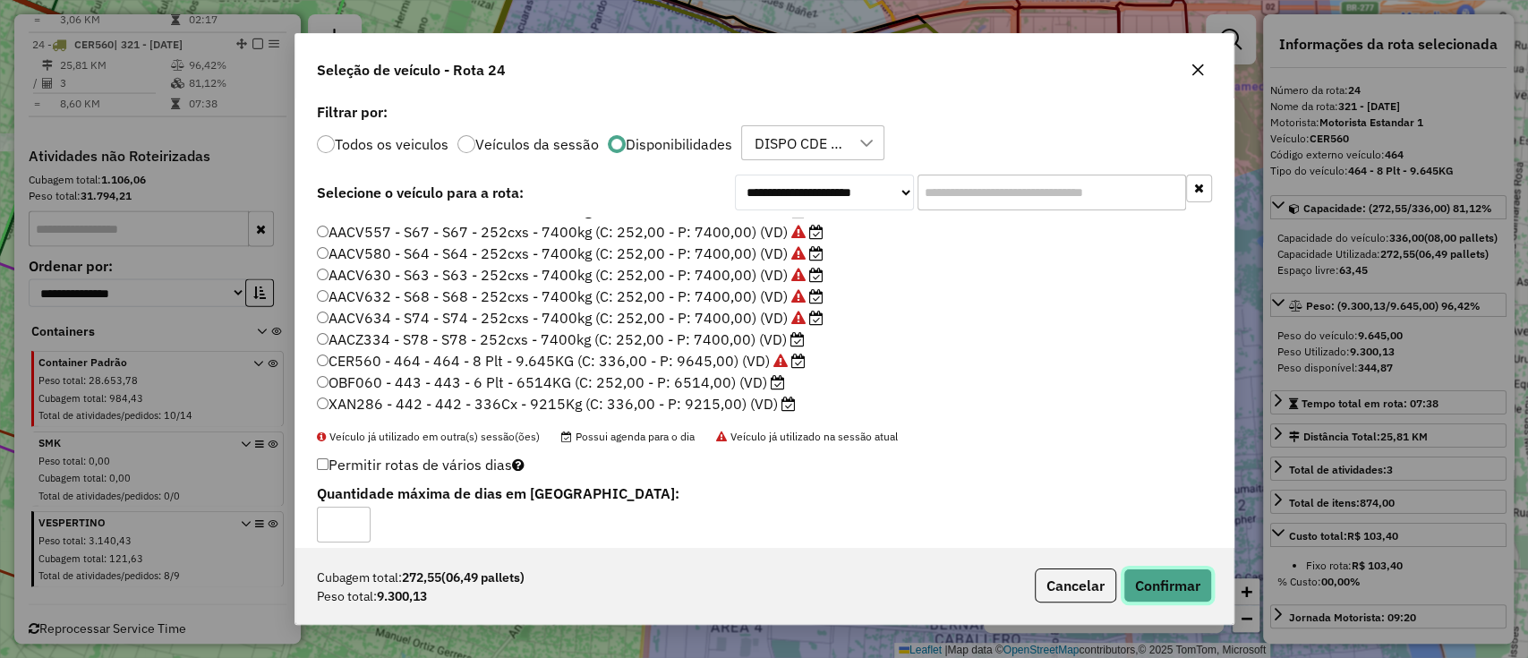
click at [1176, 579] on button "Confirmar" at bounding box center [1167, 585] width 89 height 34
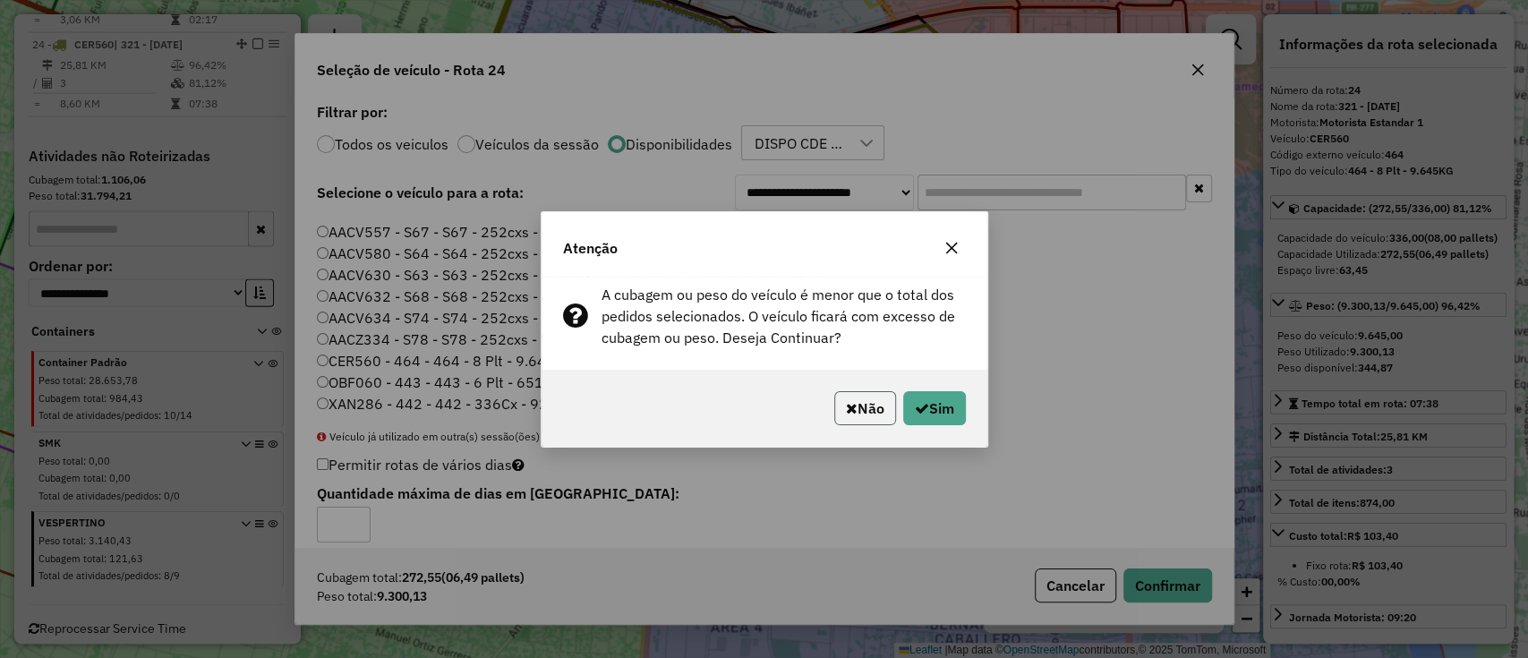
click at [873, 404] on button "Não" at bounding box center [865, 408] width 62 height 34
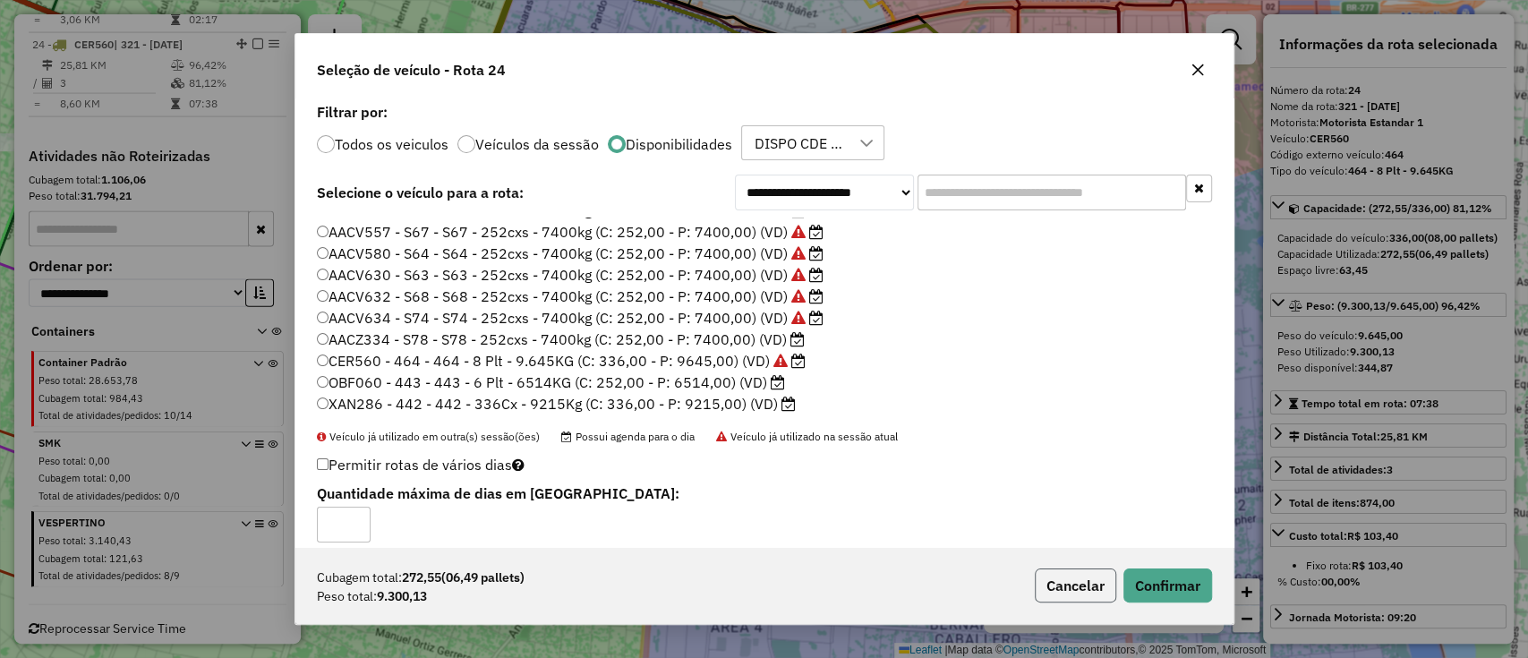
click at [1099, 592] on button "Cancelar" at bounding box center [1075, 585] width 81 height 34
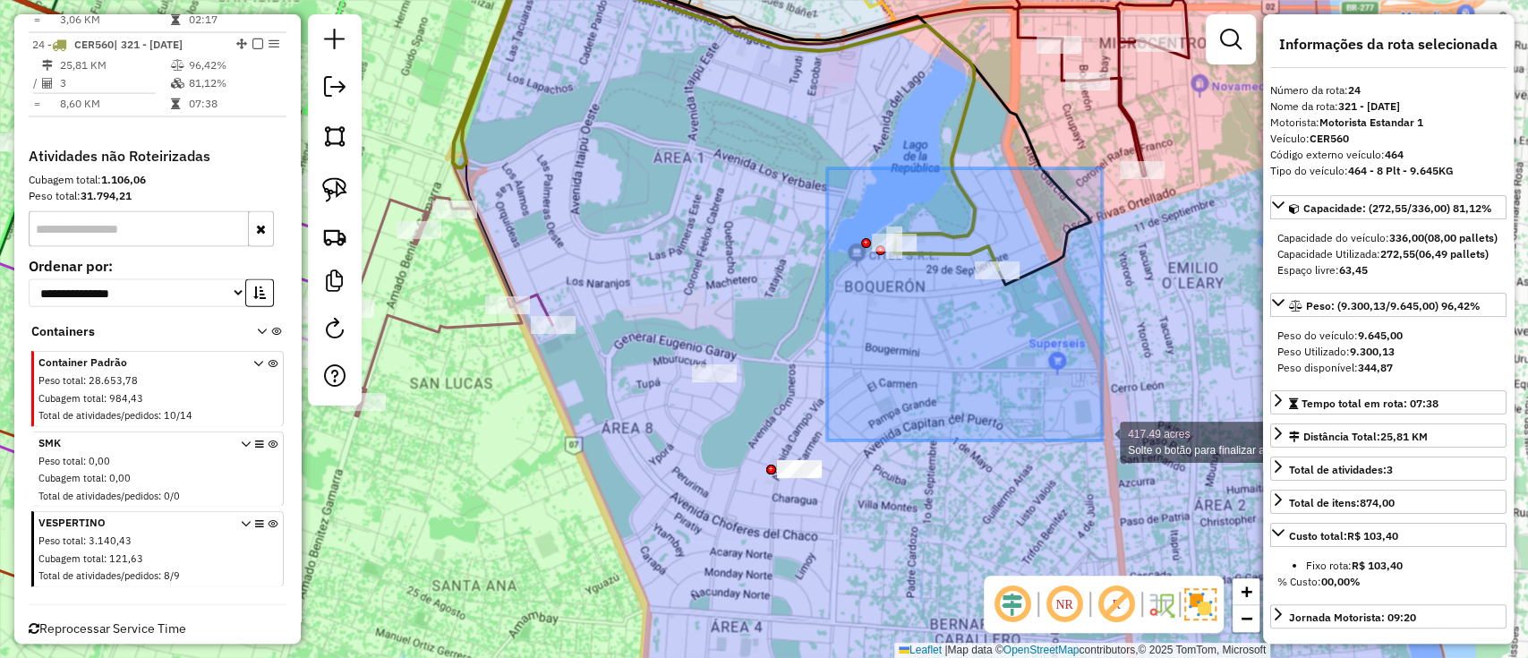
drag, startPoint x: 827, startPoint y: 168, endPoint x: 1110, endPoint y: 444, distance: 394.9
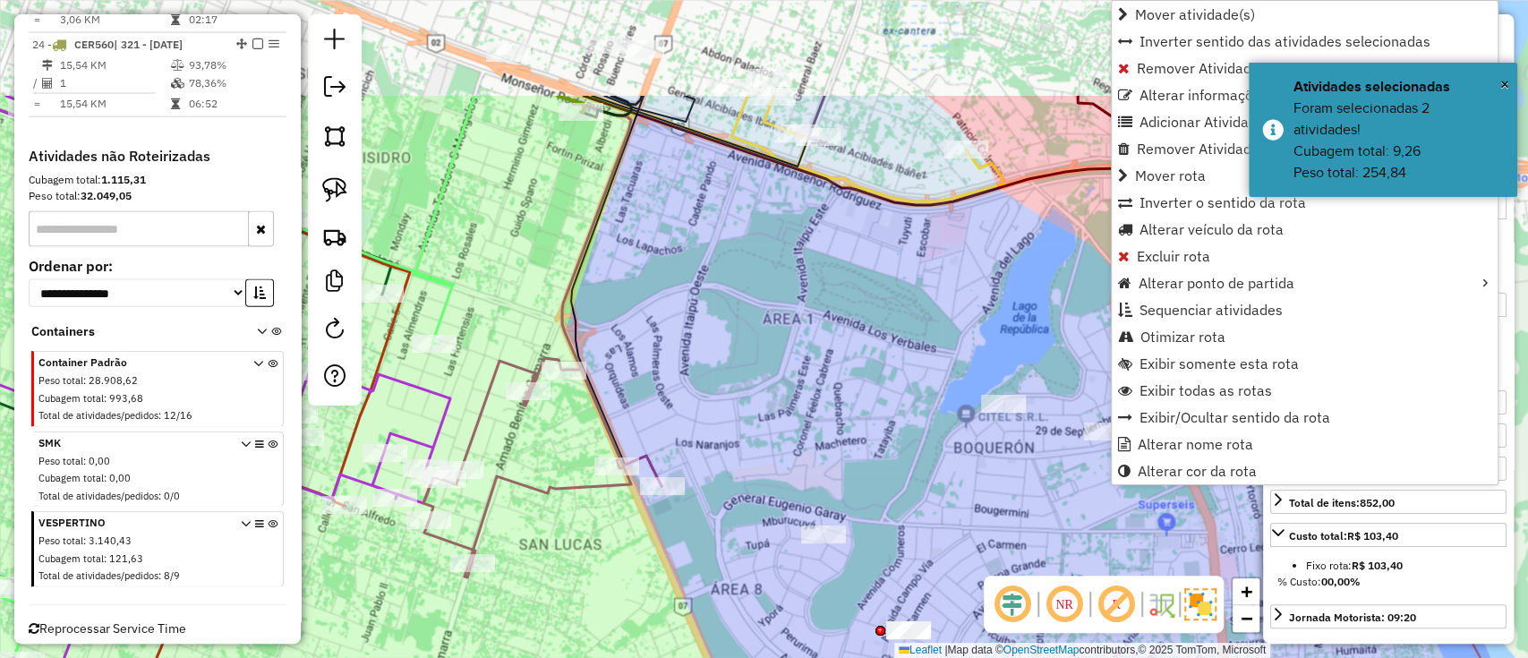
drag, startPoint x: 790, startPoint y: 329, endPoint x: 959, endPoint y: 591, distance: 311.3
click at [959, 591] on div "Janela de atendimento Grade de atendimento Capacidade Transportadoras Veículos …" at bounding box center [764, 329] width 1528 height 658
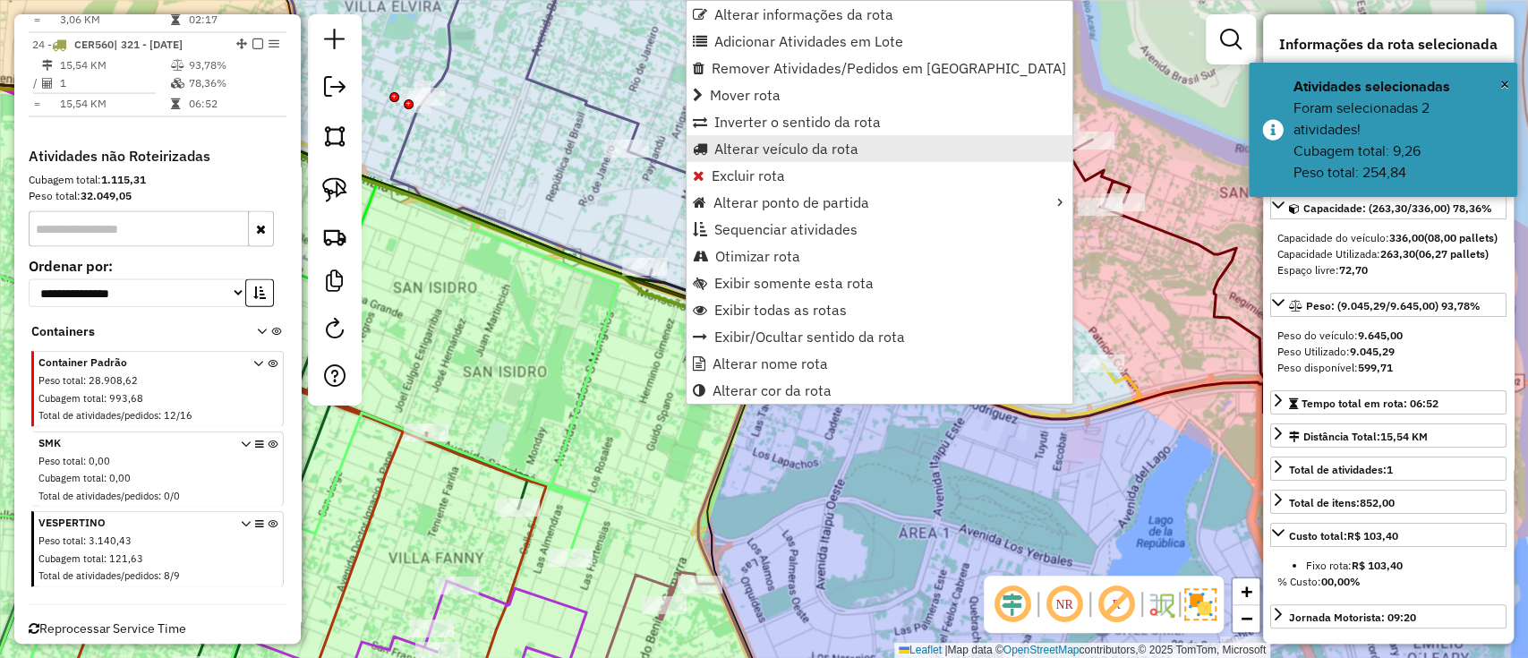
click at [736, 141] on span "Alterar veículo da rota" at bounding box center [786, 148] width 144 height 14
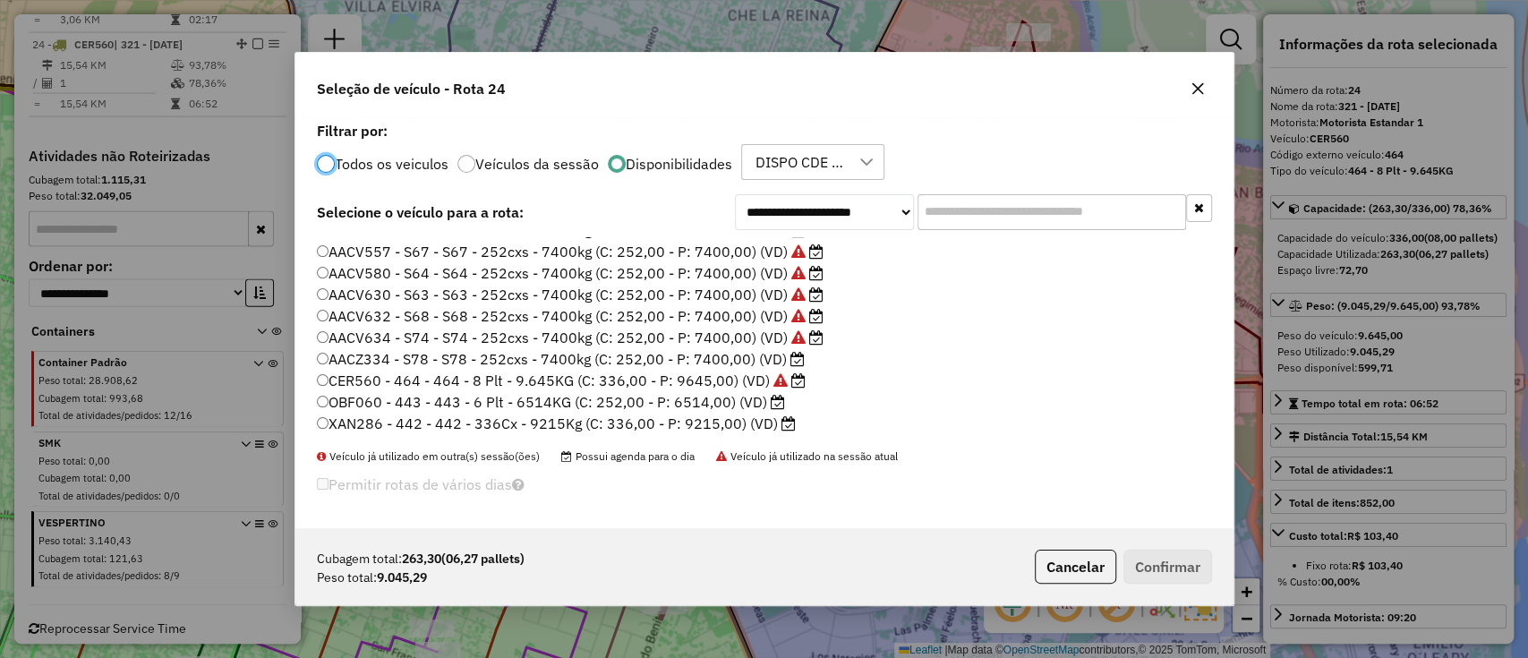
click at [726, 382] on label "CER560 - 464 - 464 - 8 Plt - 9.645KG (C: 336,00 - P: 9645,00) (VD)" at bounding box center [561, 380] width 489 height 21
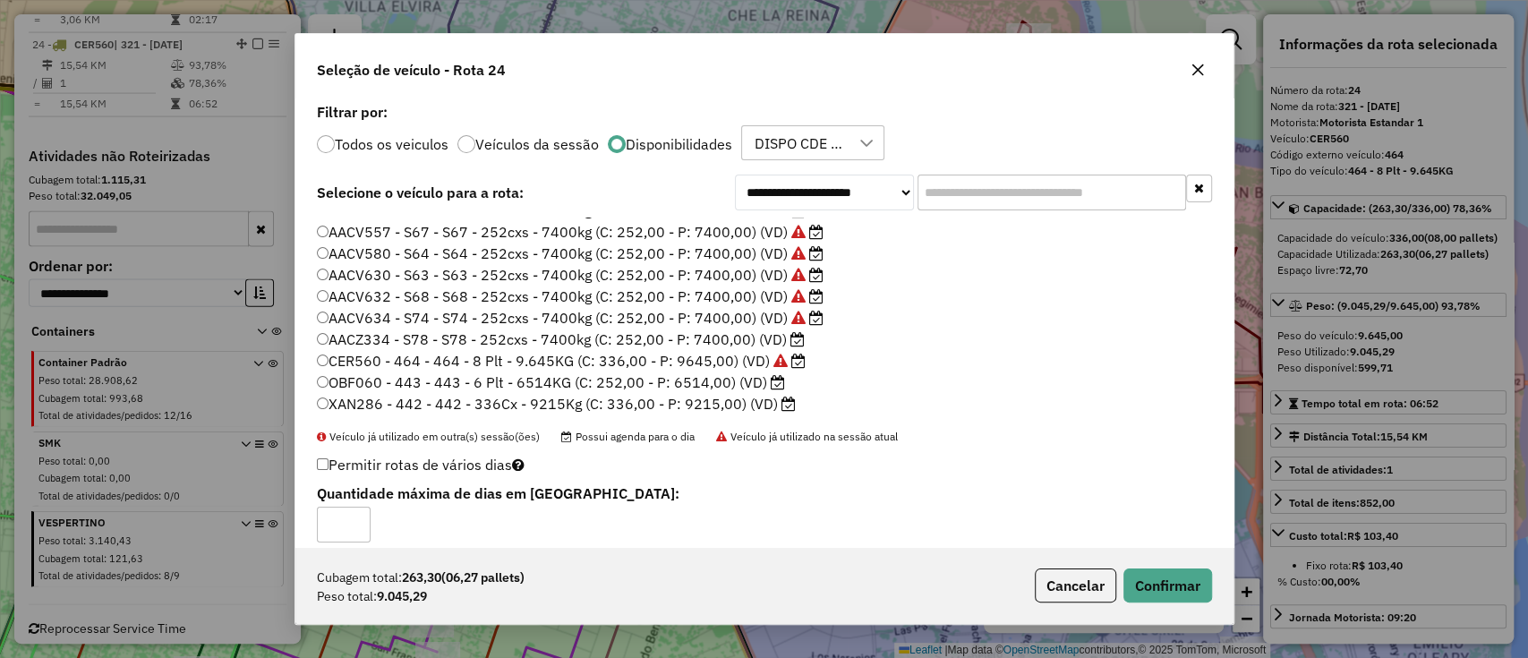
click at [707, 396] on label "XAN286 - 442 - 442 - 336Cx - 9215Kg (C: 336,00 - P: 9215,00) (VD)" at bounding box center [556, 403] width 479 height 21
click at [1185, 586] on button "Confirmar" at bounding box center [1167, 585] width 89 height 34
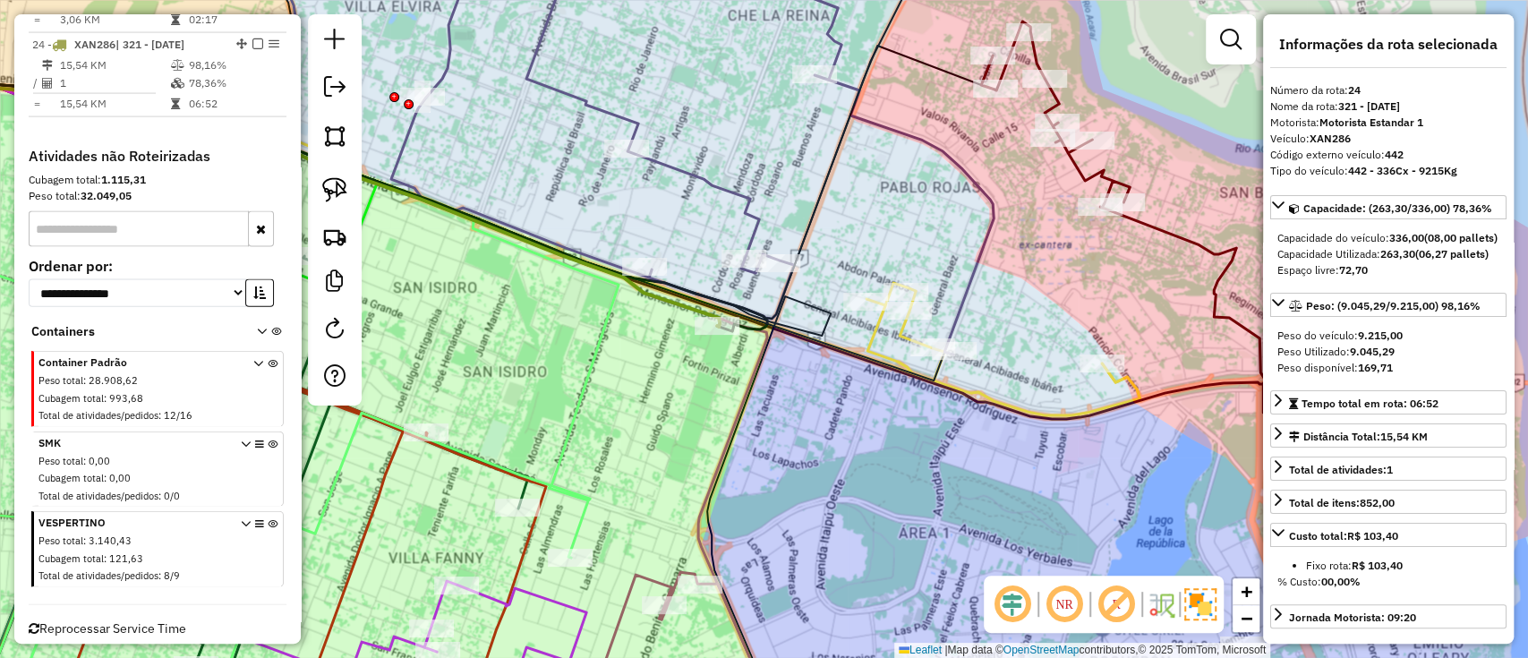
click at [660, 291] on icon at bounding box center [283, 201] width 873 height 251
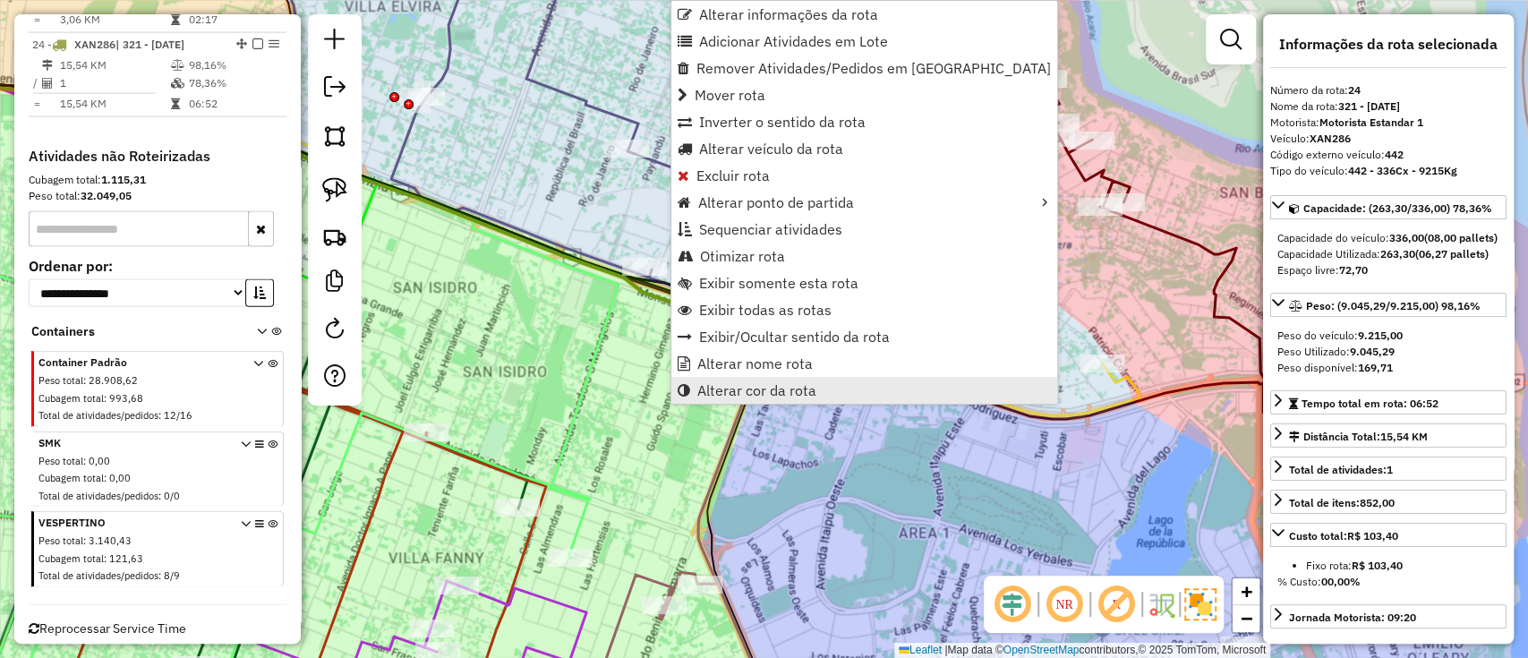
click at [774, 383] on span "Alterar cor da rota" at bounding box center [756, 390] width 119 height 14
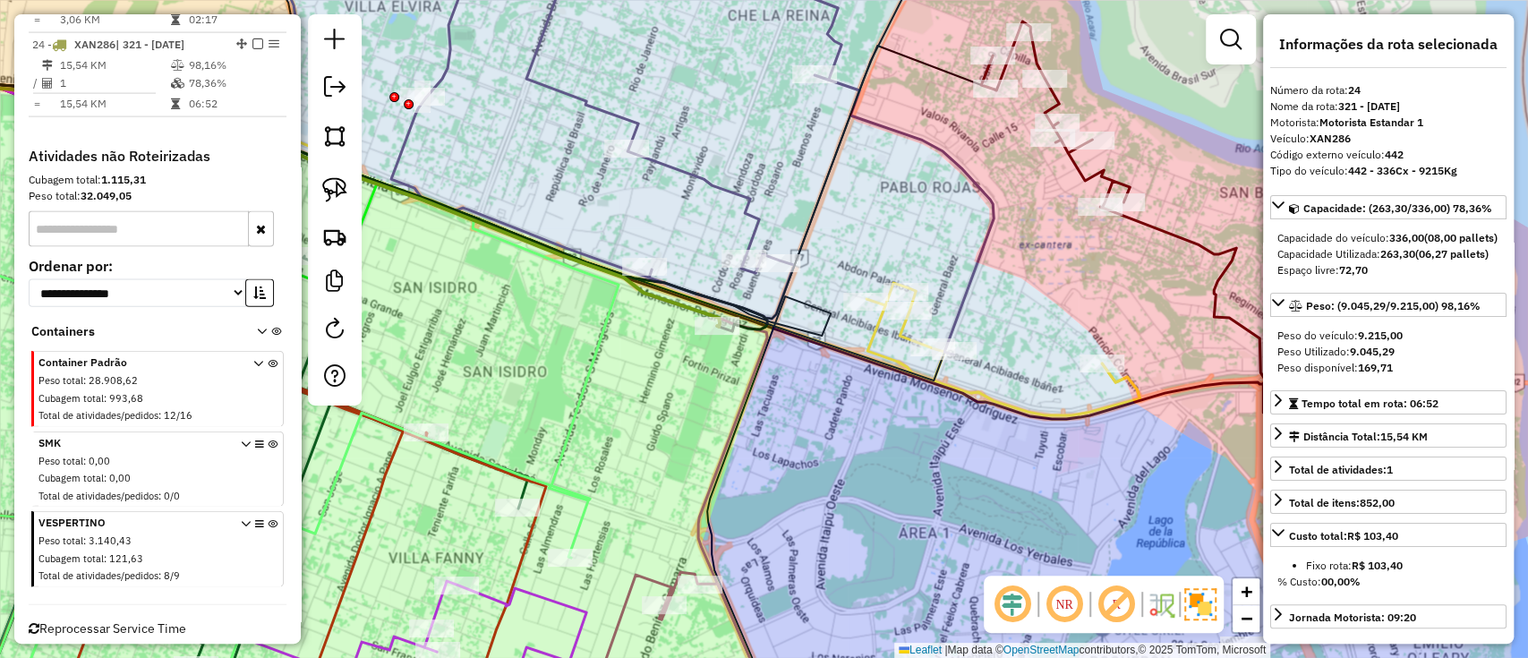
select select "**********"
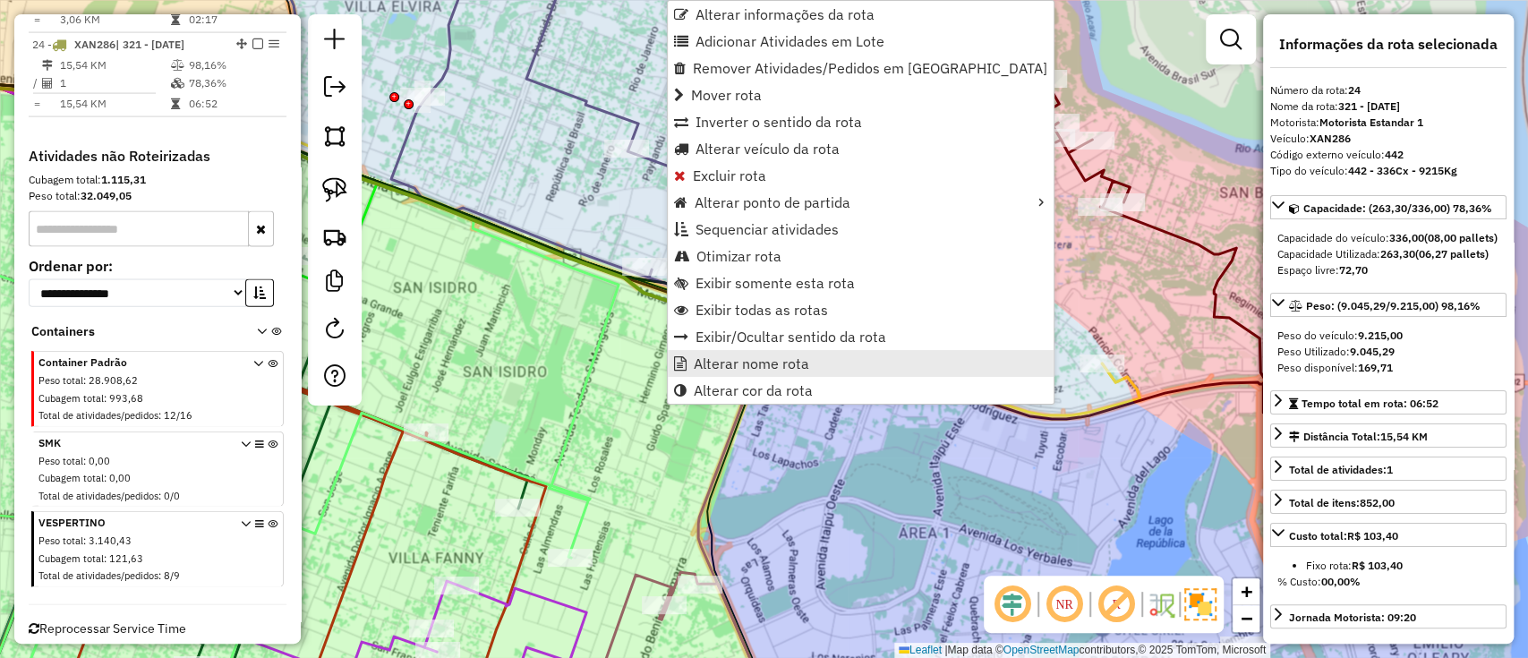
click at [751, 356] on span "Alterar nome rota" at bounding box center [751, 363] width 115 height 14
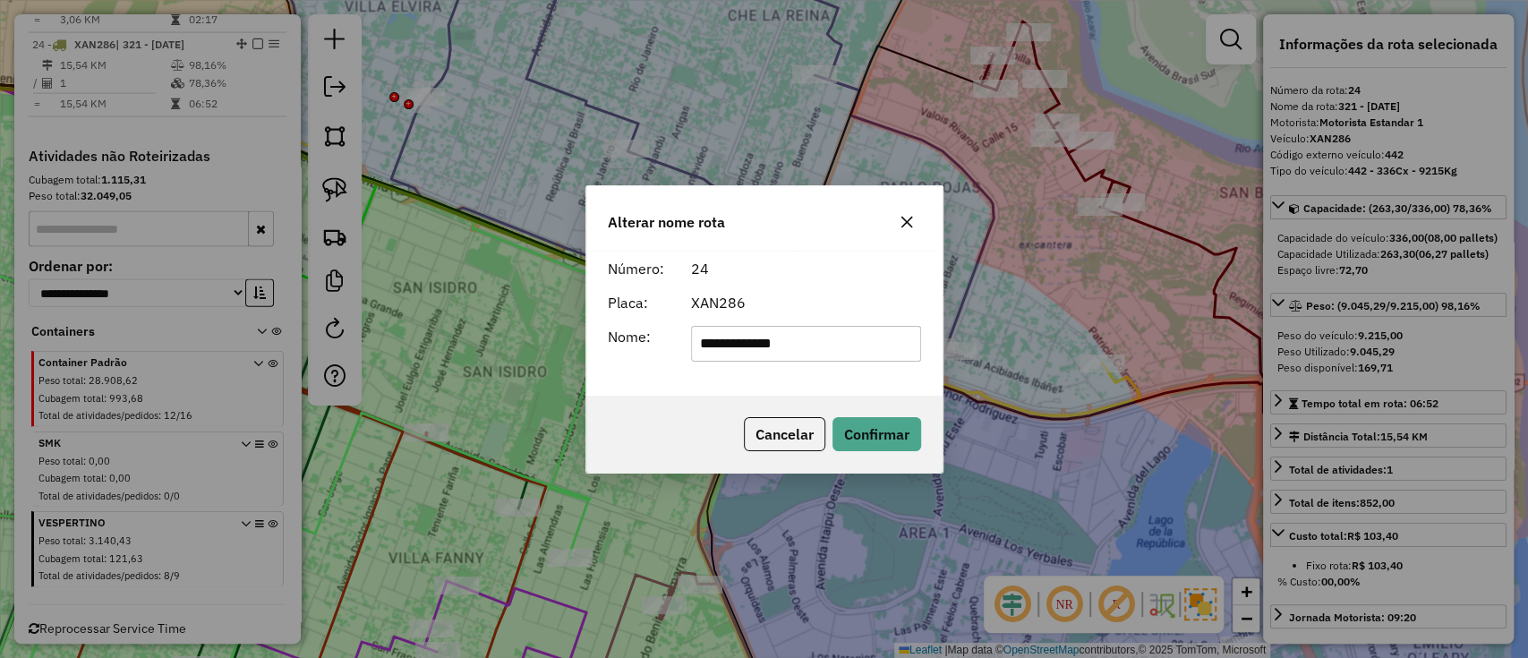
drag, startPoint x: 788, startPoint y: 338, endPoint x: 592, endPoint y: 317, distance: 198.0
click at [593, 318] on div "**********" at bounding box center [764, 323] width 356 height 145
type input "*"
type input "***"
click at [857, 431] on button "Confirmar" at bounding box center [876, 434] width 89 height 34
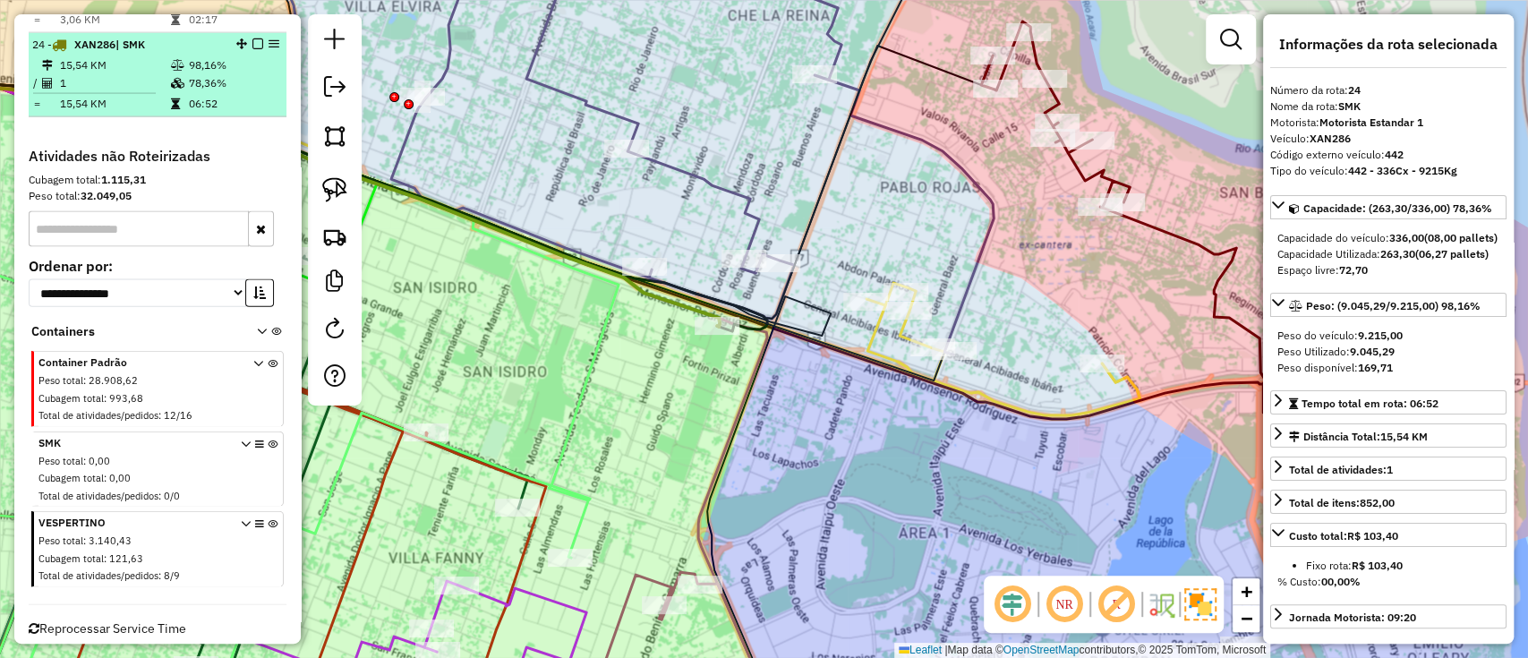
click at [252, 38] on em at bounding box center [257, 43] width 11 height 11
click at [258, 38] on em at bounding box center [257, 43] width 11 height 11
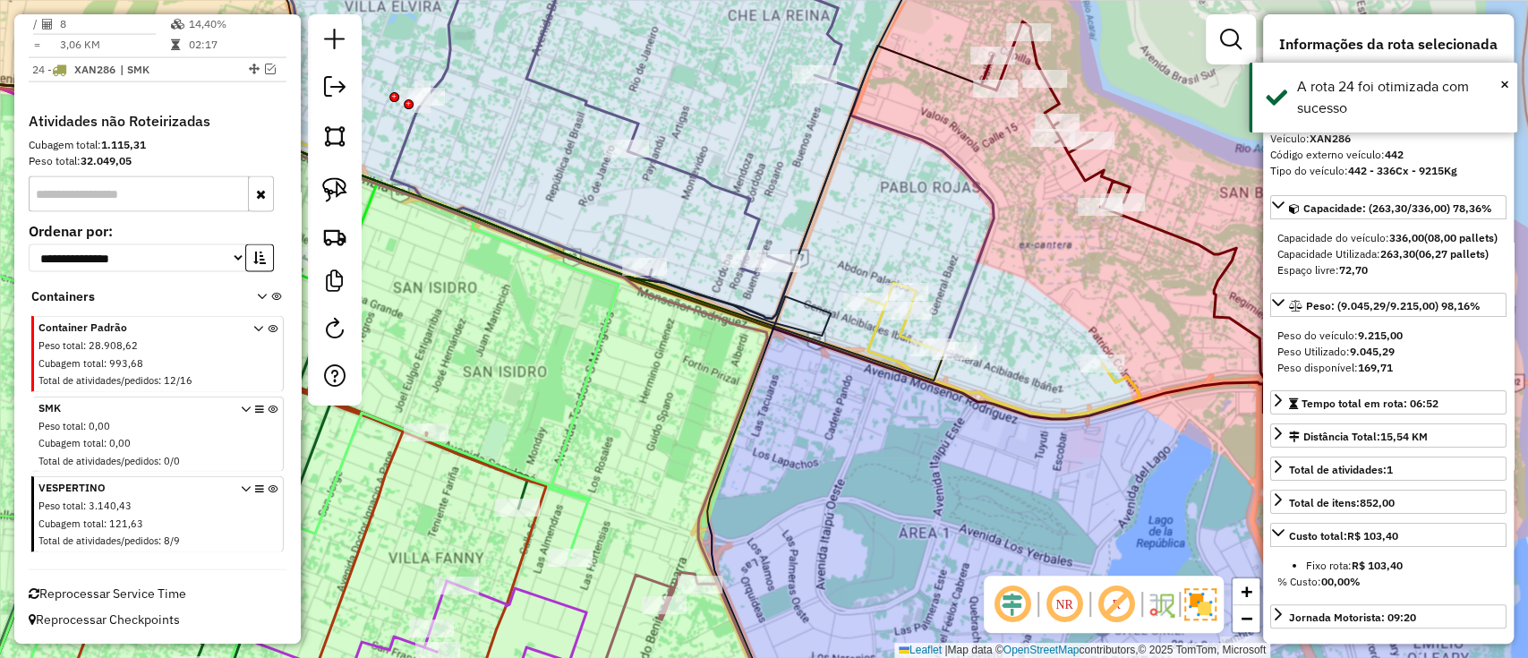
scroll to position [2529, 0]
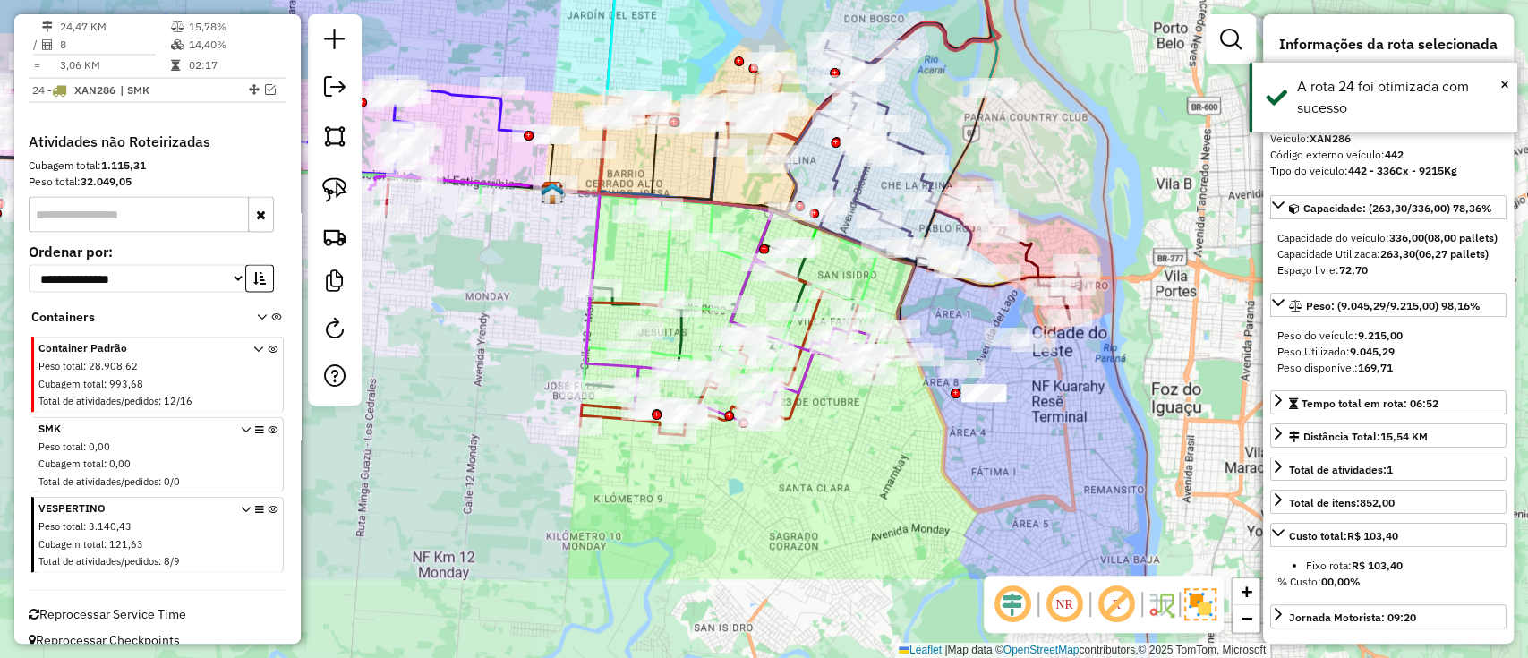
drag, startPoint x: 851, startPoint y: 613, endPoint x: 953, endPoint y: 512, distance: 143.6
click at [955, 512] on div "Janela de atendimento Grade de atendimento Capacidade Transportadoras Veículos …" at bounding box center [764, 329] width 1528 height 658
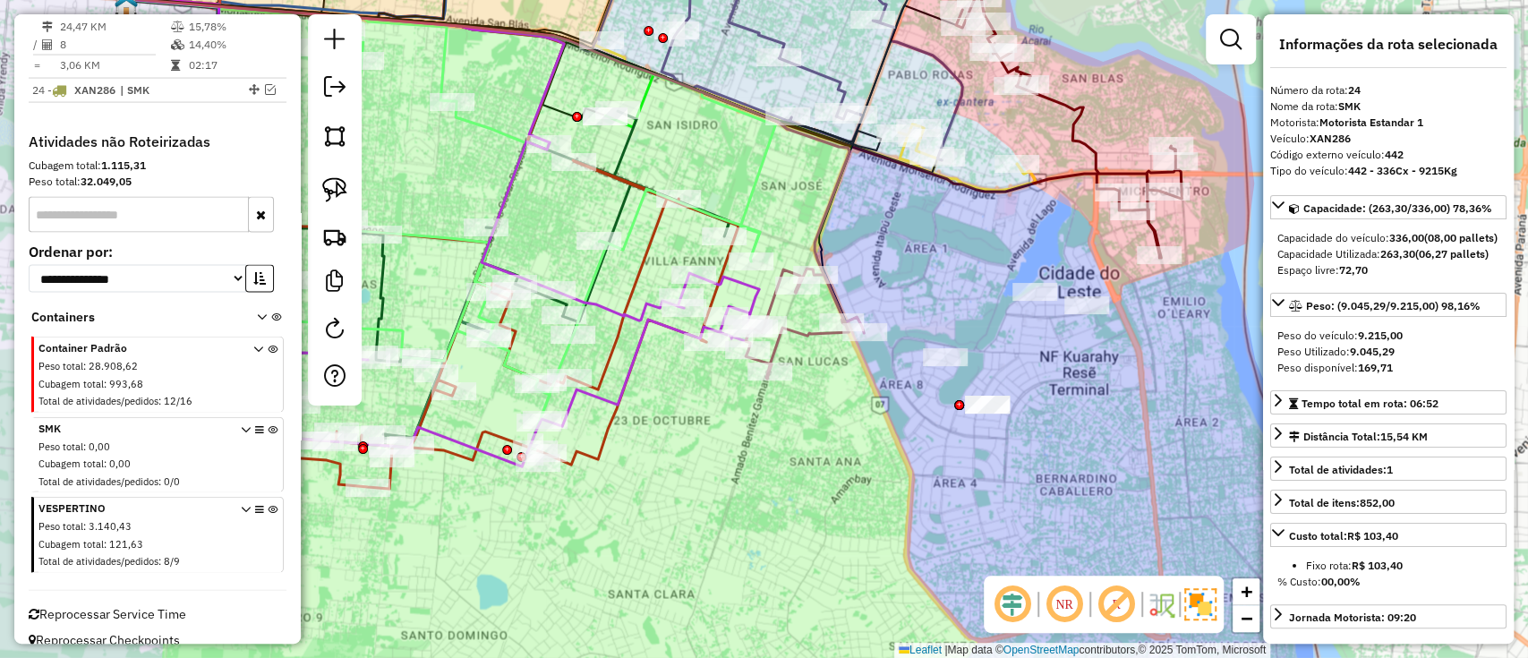
drag, startPoint x: 883, startPoint y: 507, endPoint x: 881, endPoint y: 558, distance: 51.1
click at [881, 558] on div "Janela de atendimento Grade de atendimento Capacidade Transportadoras Veículos …" at bounding box center [764, 329] width 1528 height 658
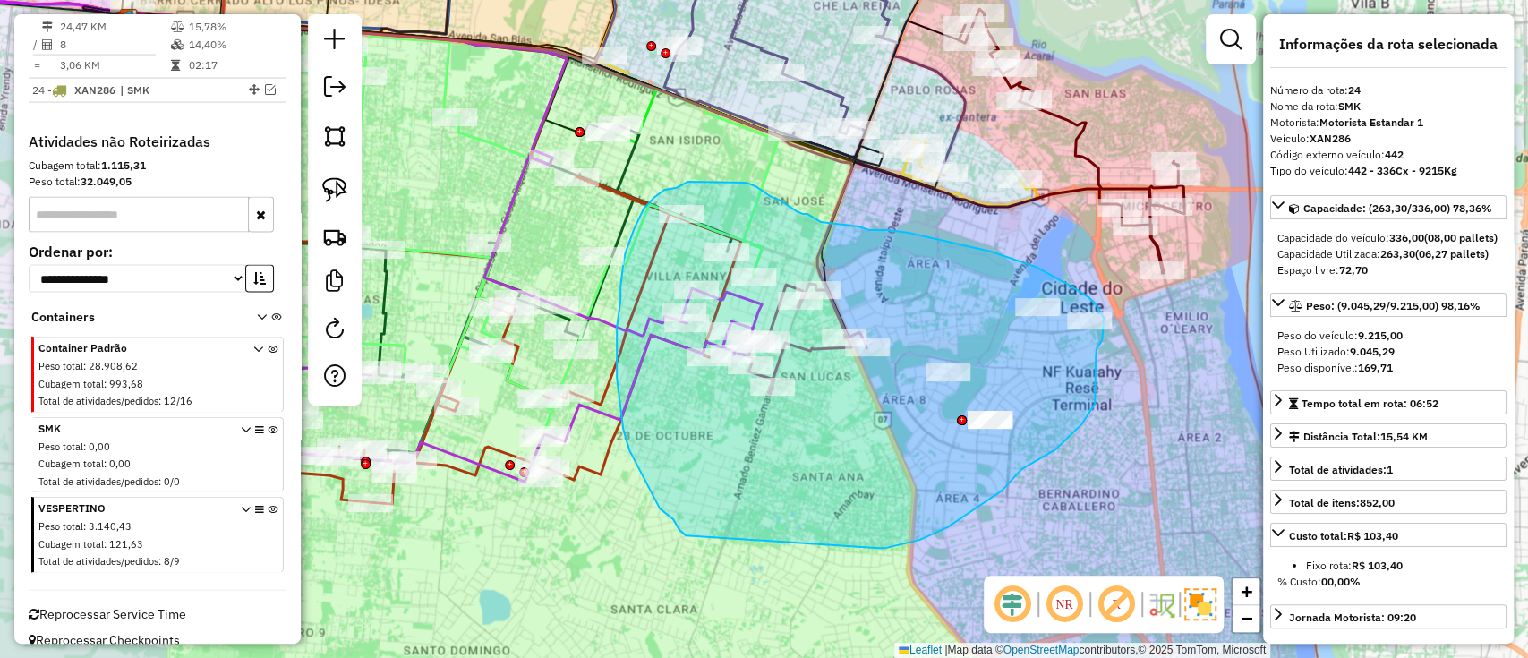
drag, startPoint x: 988, startPoint y: 500, endPoint x: 697, endPoint y: 554, distance: 295.8
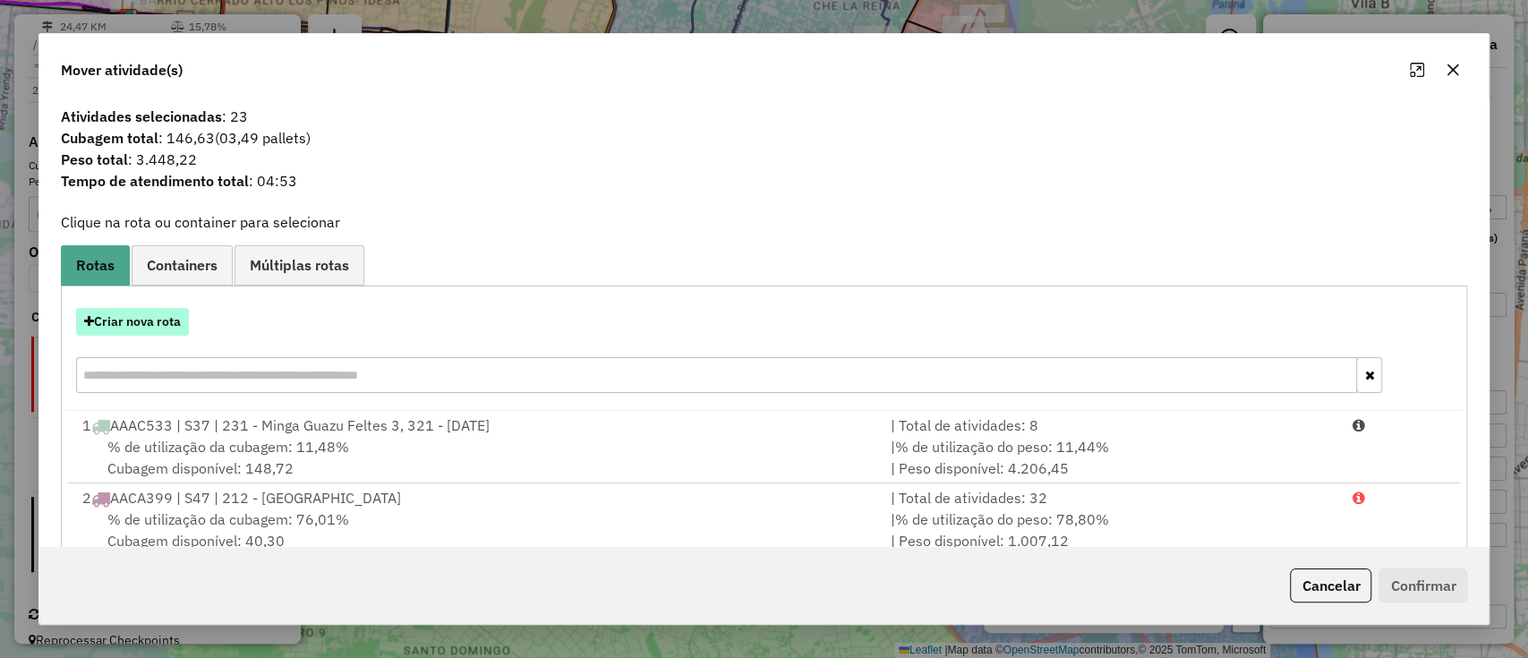
click at [170, 319] on button "Criar nova rota" at bounding box center [132, 322] width 113 height 28
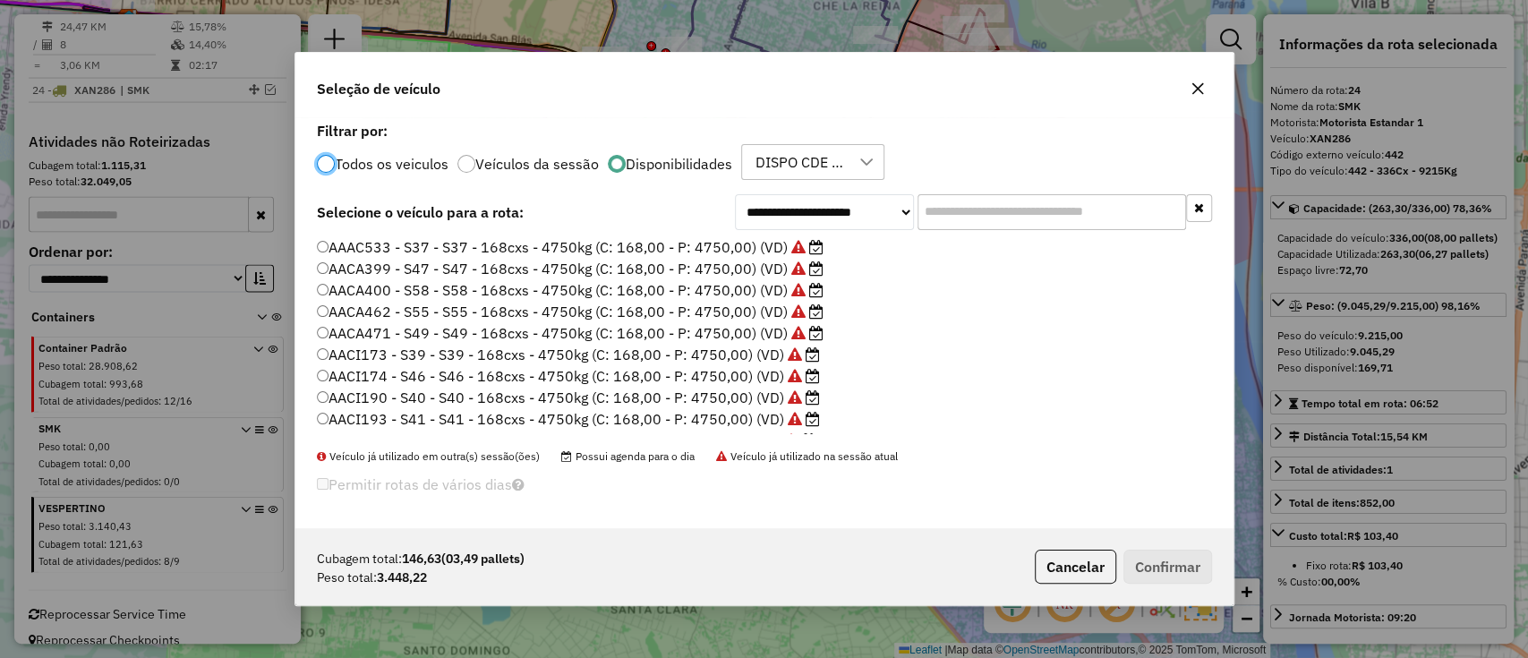
scroll to position [9, 5]
click at [1033, 226] on input "text" at bounding box center [1051, 212] width 268 height 36
paste input "*******"
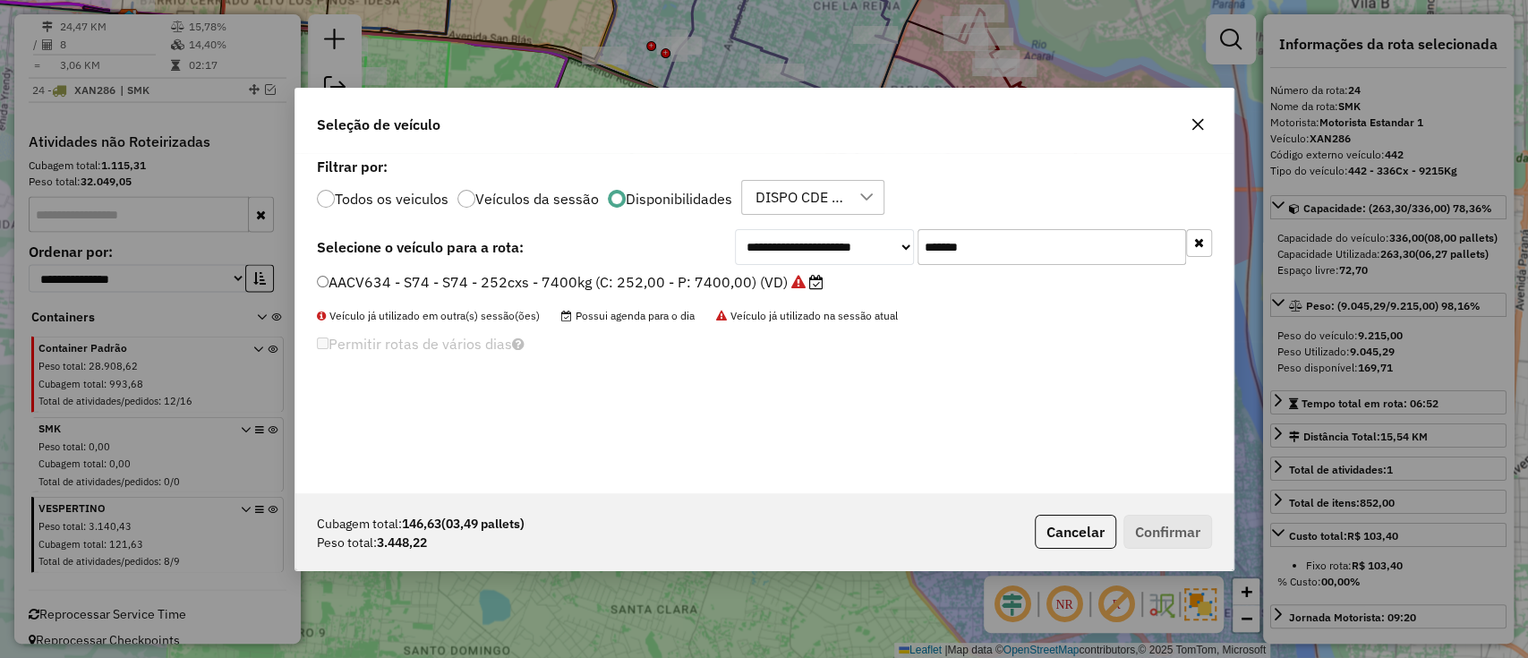
type input "*******"
click at [779, 276] on label "AACV634 - S74 - S74 - 252cxs - 7400kg (C: 252,00 - P: 7400,00) (VD)" at bounding box center [570, 281] width 507 height 21
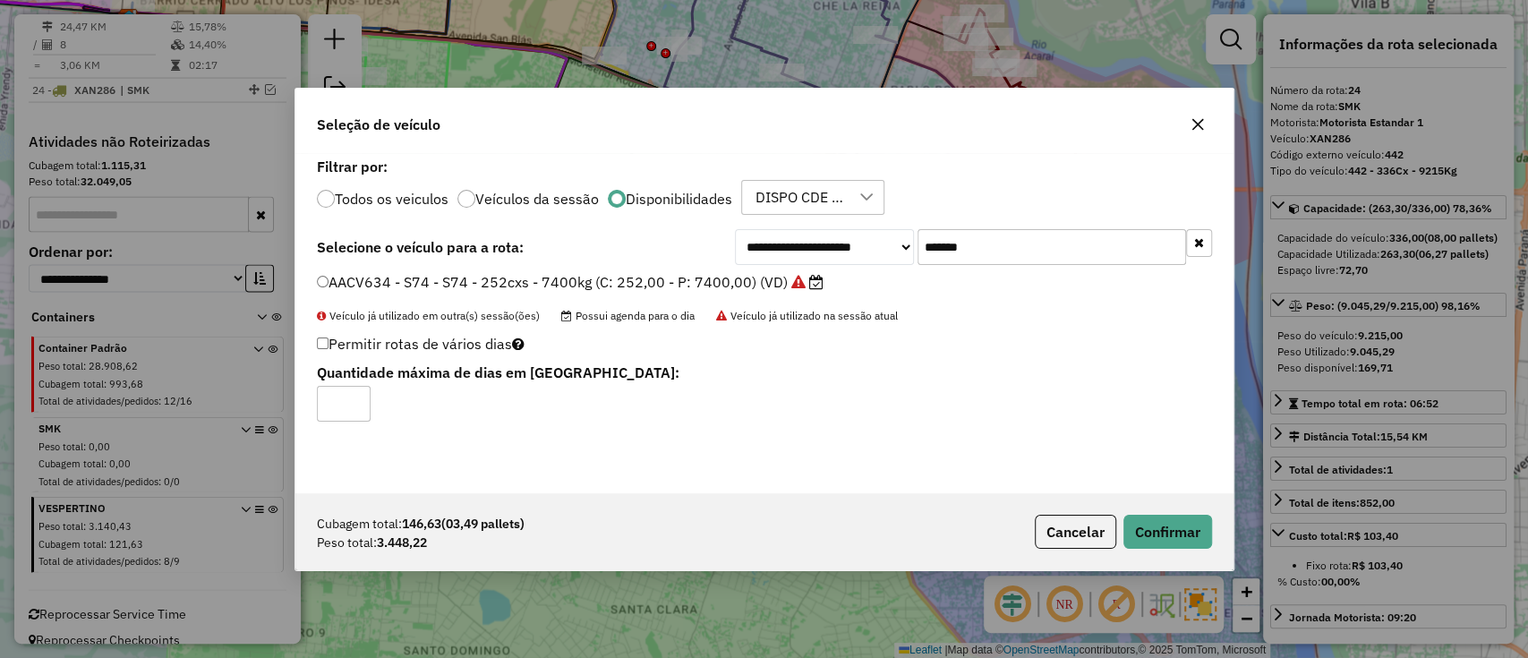
click at [1154, 556] on div "Cubagem total: 146,63 (03,49 pallets) Peso total: 3.448,22 Cancelar Confirmar" at bounding box center [764, 531] width 938 height 77
click at [1153, 543] on button "Confirmar" at bounding box center [1167, 532] width 89 height 34
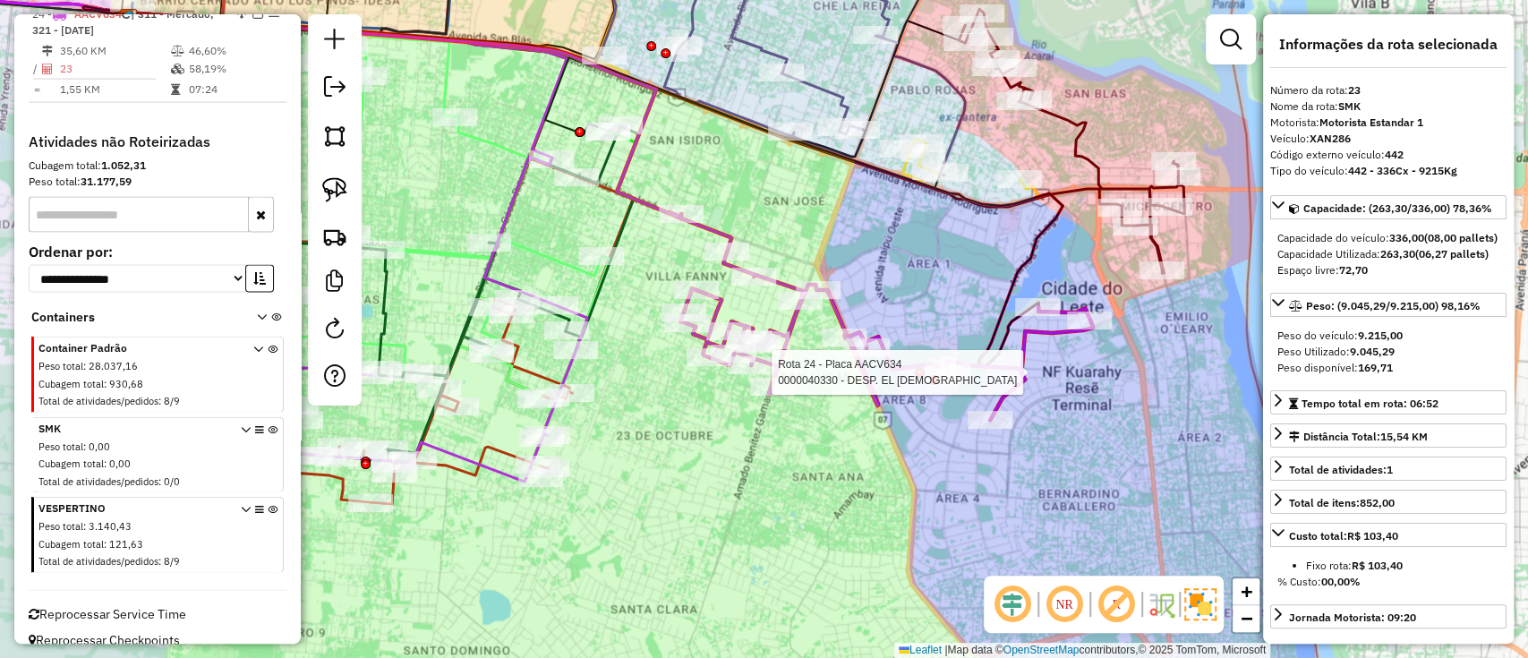
click at [914, 353] on div "Rota 24 - Placa AACV634 0000040330 - DESP. EL NEGRO Janela de atendimento Grade…" at bounding box center [764, 329] width 1528 height 658
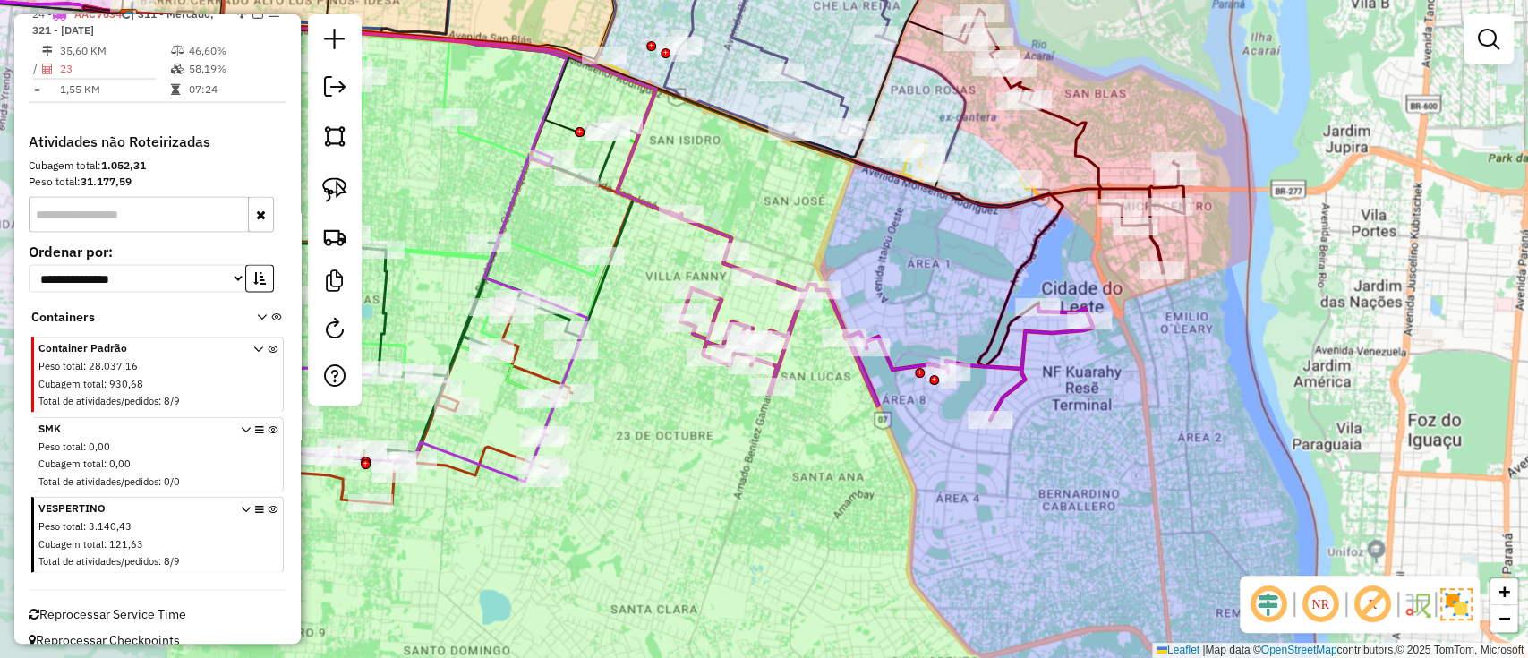
click at [902, 361] on icon at bounding box center [880, 316] width 423 height 208
select select "**********"
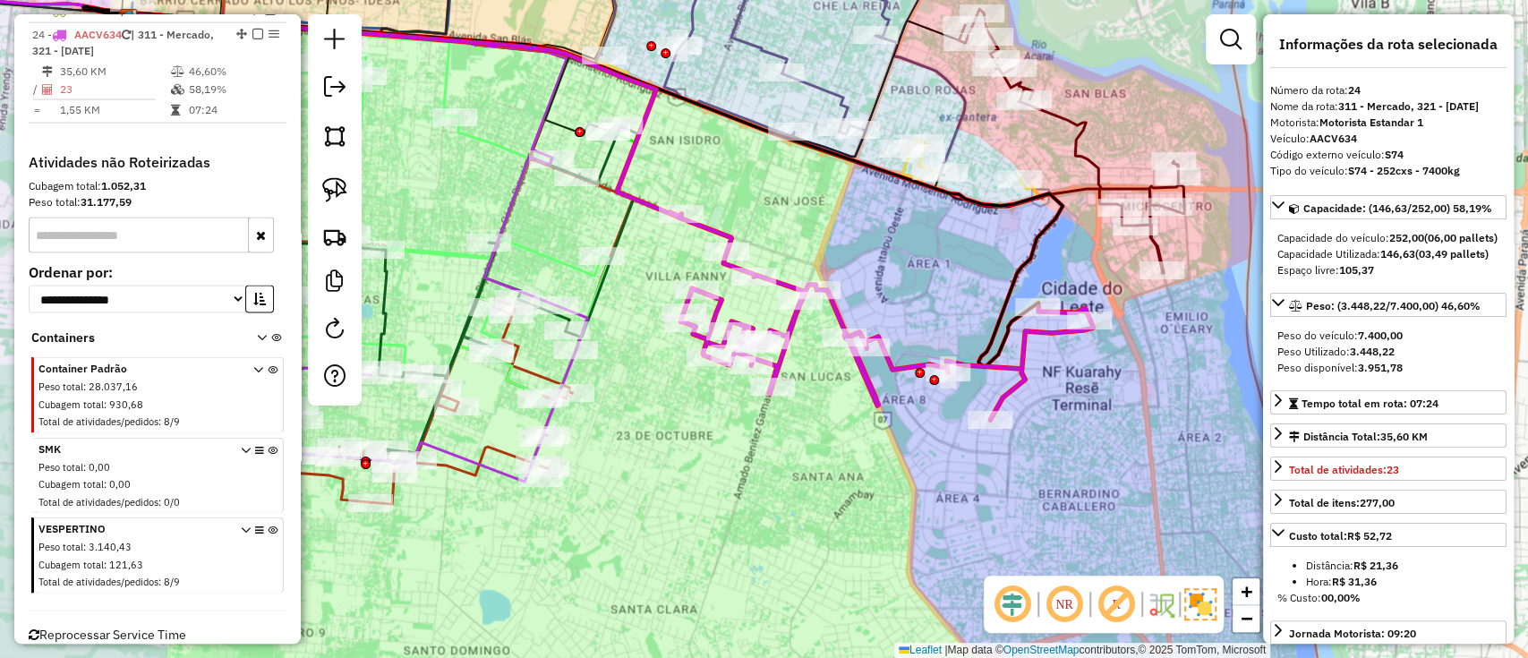
scroll to position [2499, 0]
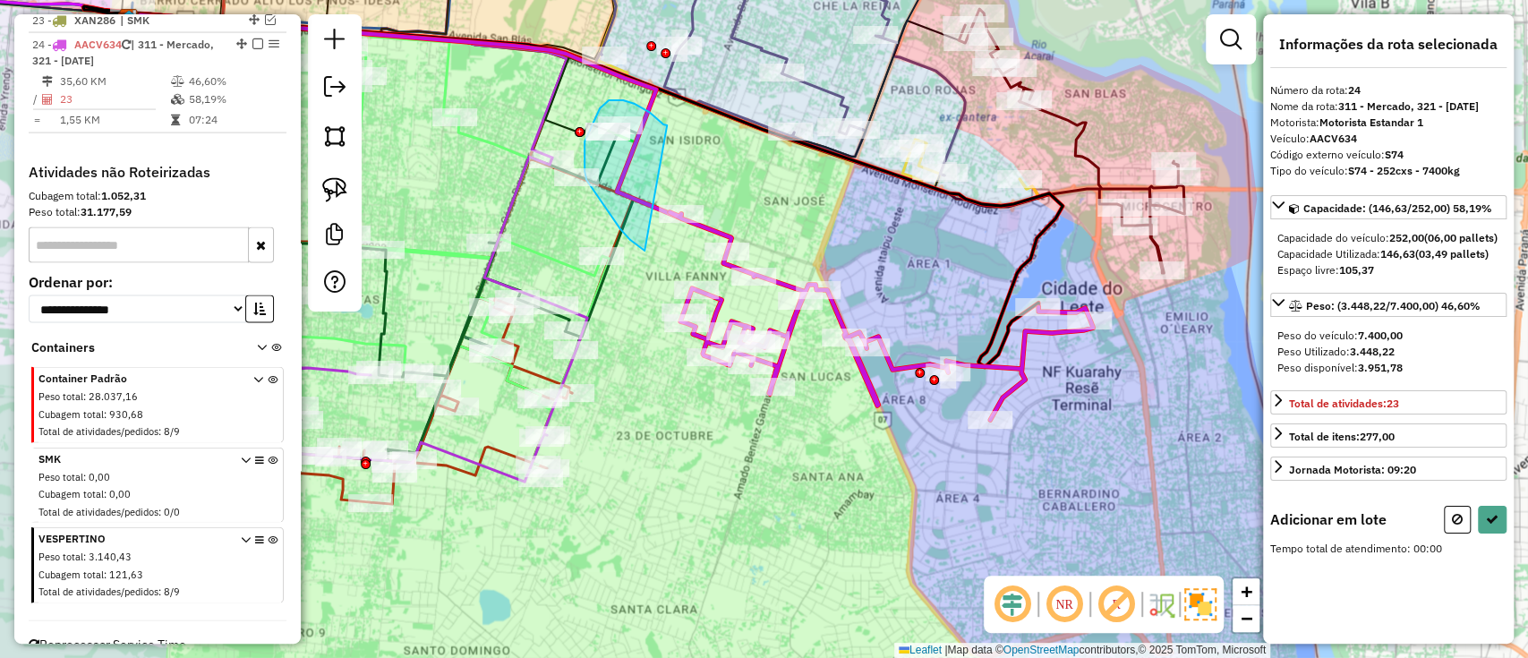
drag, startPoint x: 657, startPoint y: 118, endPoint x: 654, endPoint y: 254, distance: 136.1
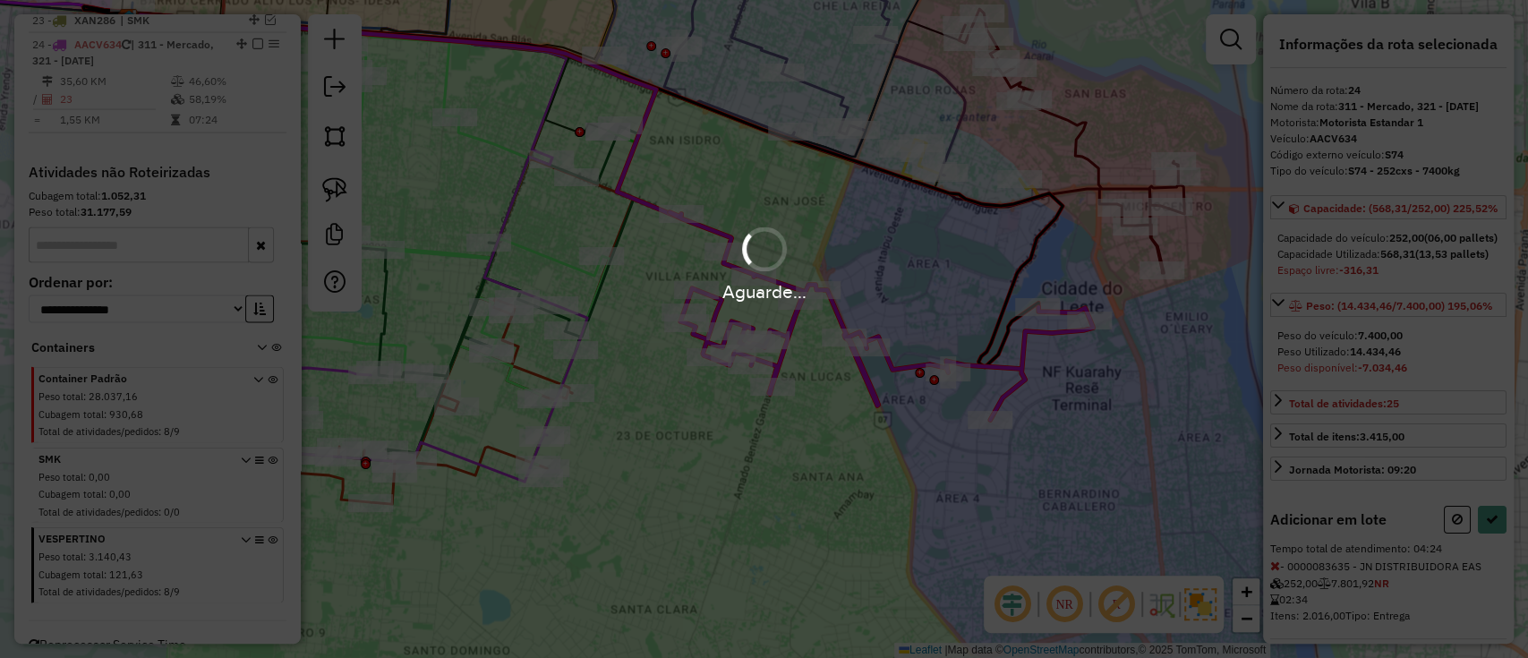
select select "**********"
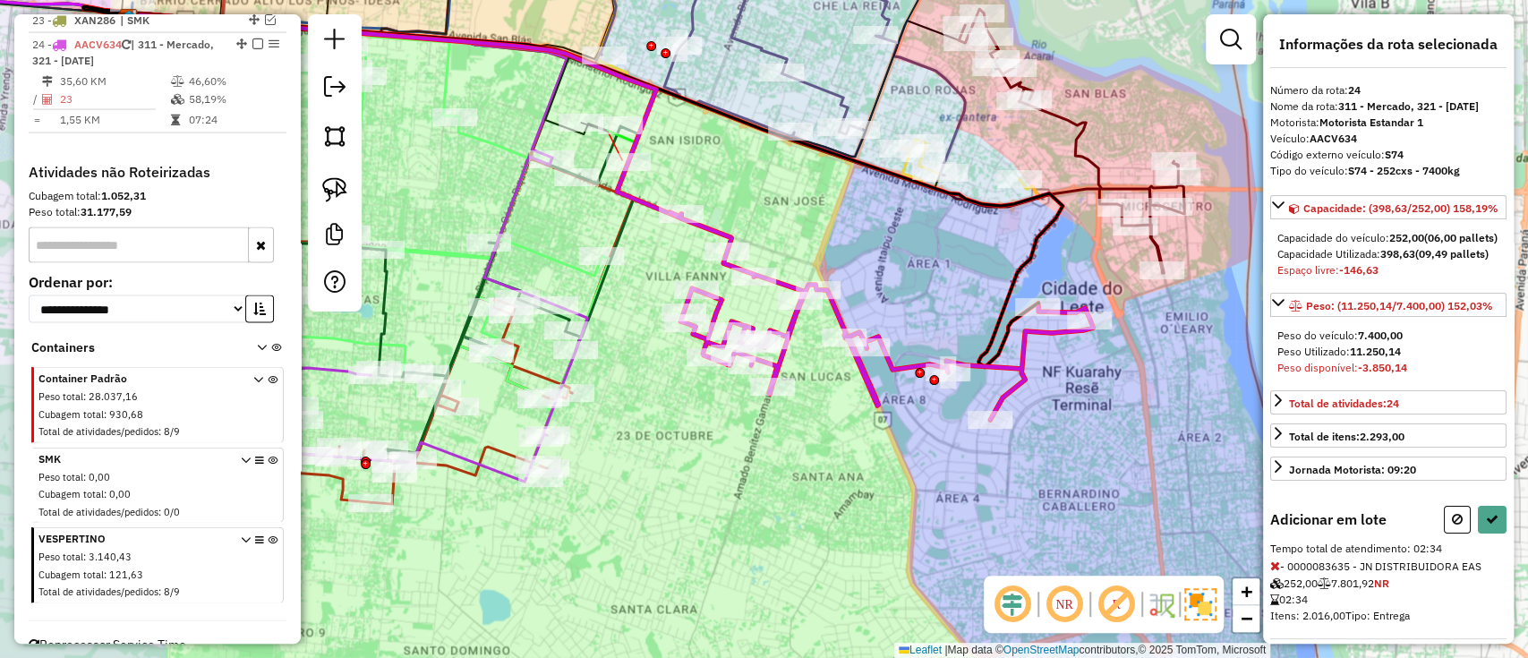
select select "**********"
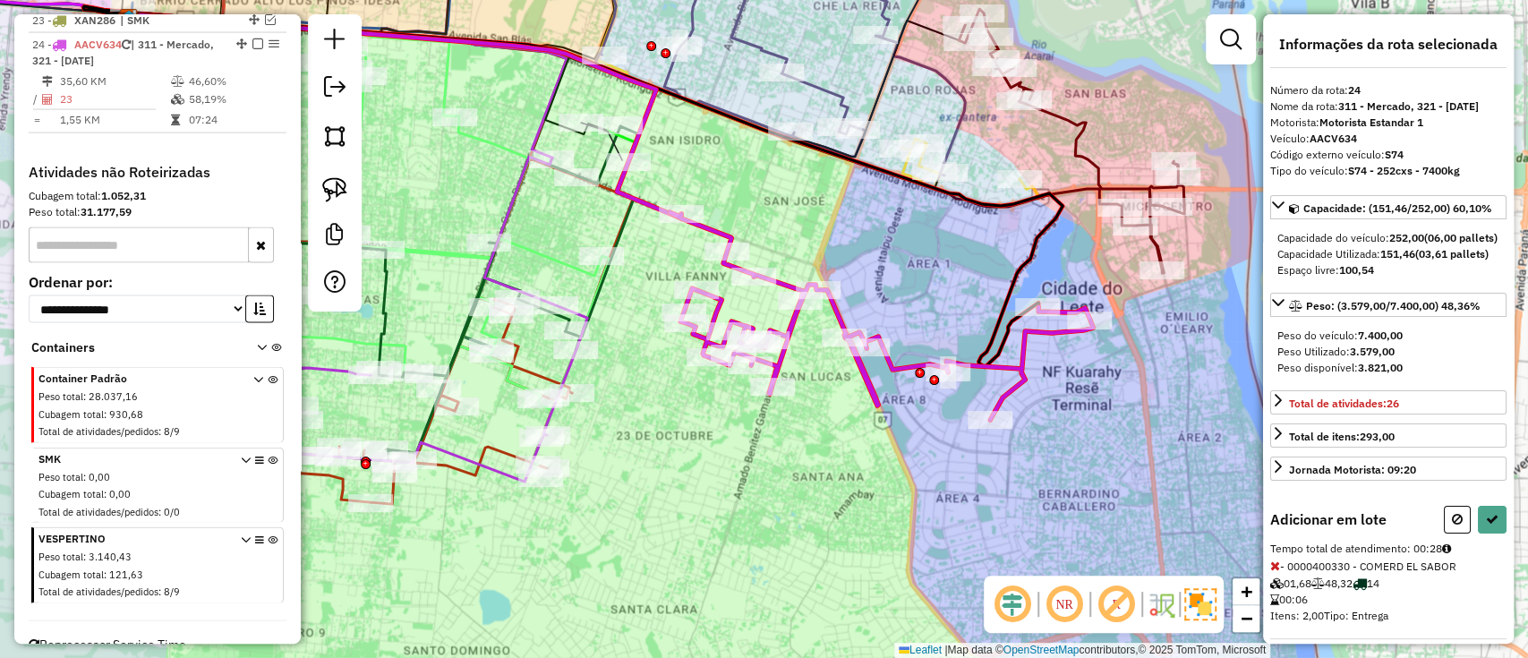
select select "**********"
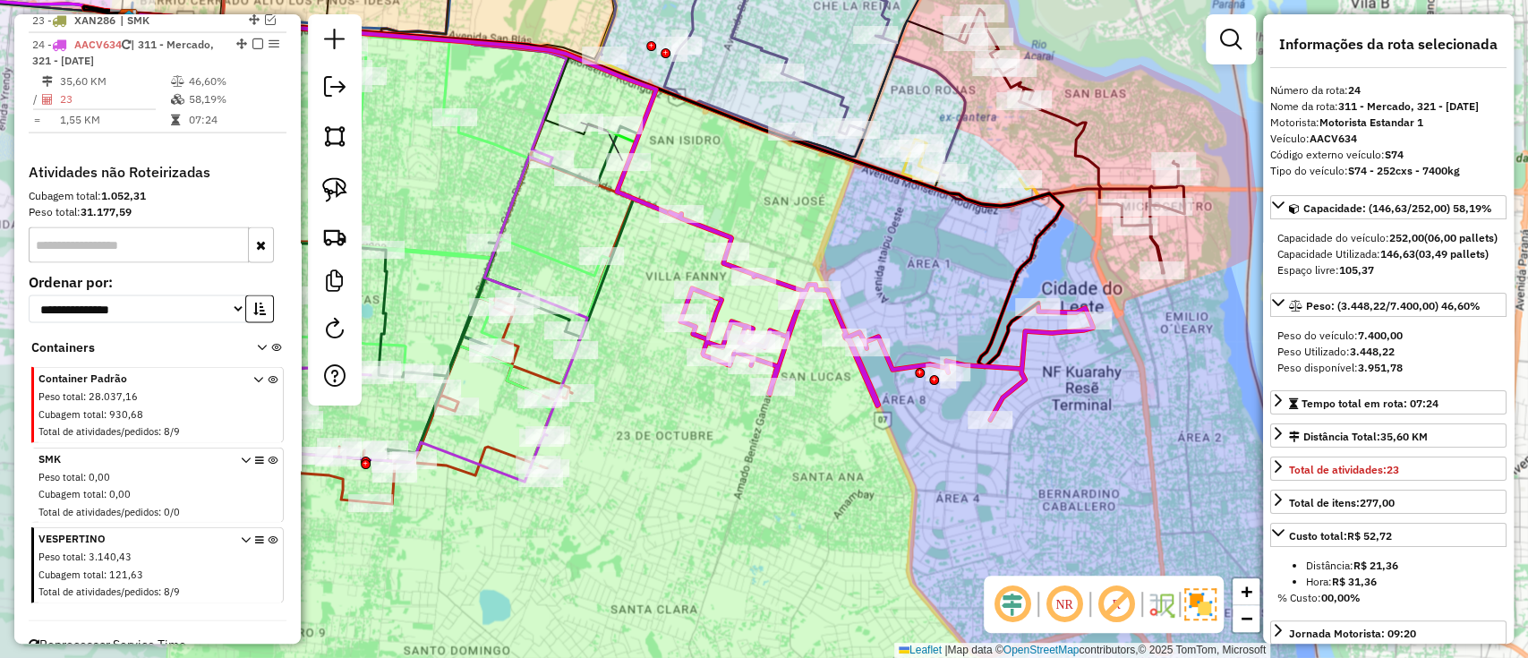
click at [675, 144] on div "Janela de atendimento Grade de atendimento Capacidade Transportadoras Veículos …" at bounding box center [764, 329] width 1528 height 658
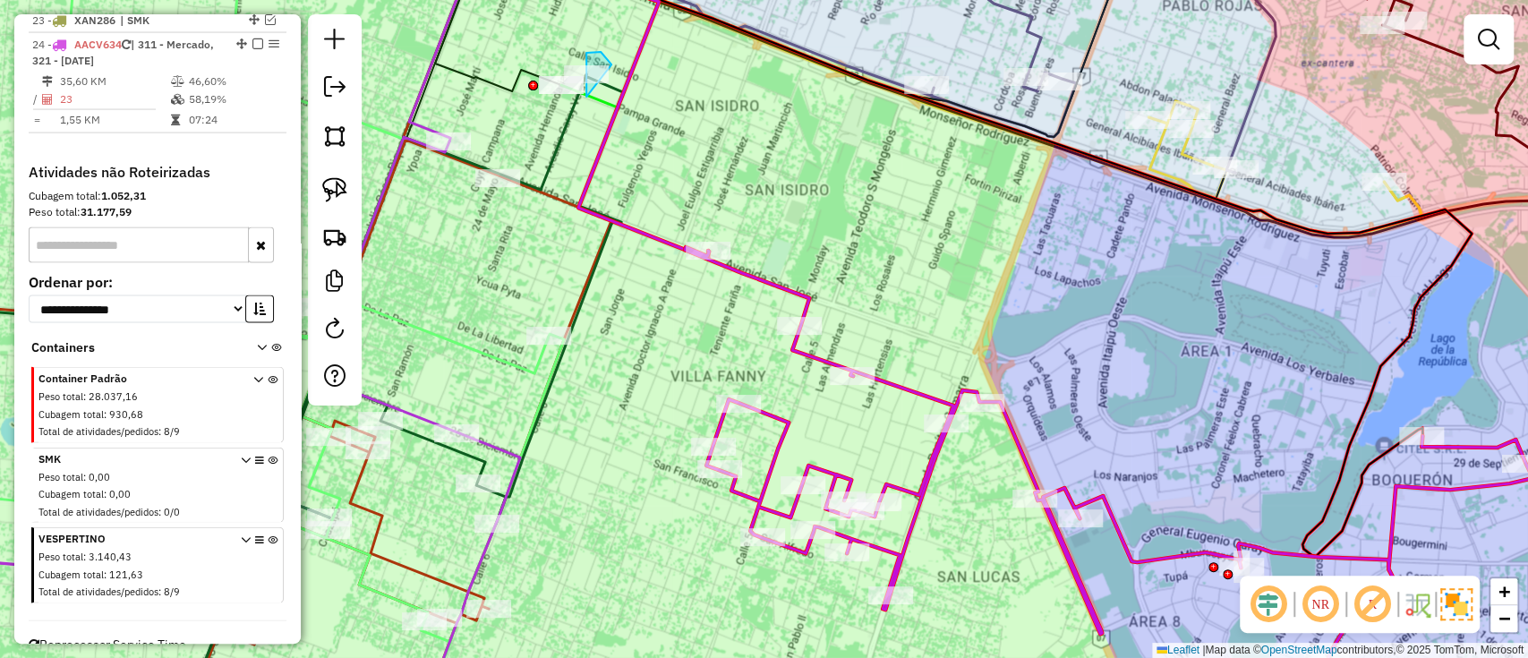
drag, startPoint x: 597, startPoint y: 52, endPoint x: 597, endPoint y: 125, distance: 73.4
click at [622, 81] on icon at bounding box center [596, 96] width 223 height 325
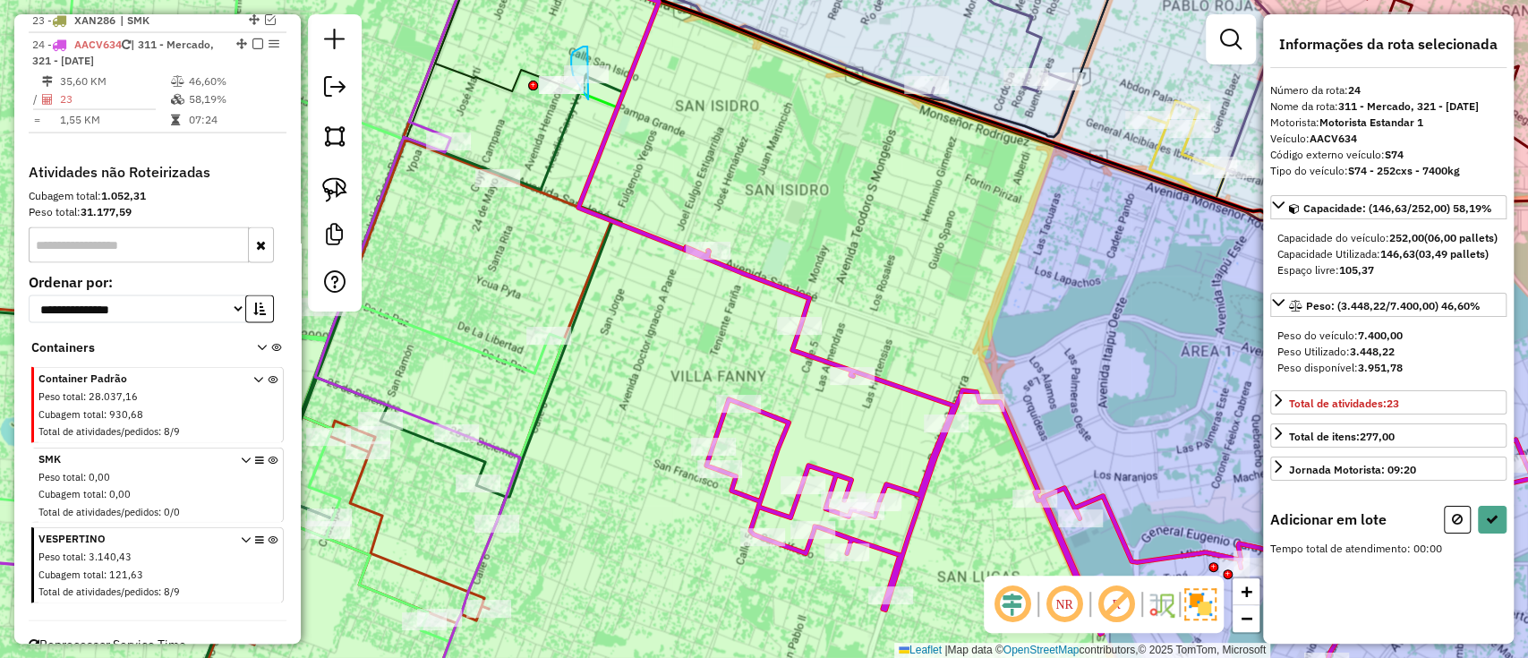
drag, startPoint x: 575, startPoint y: 51, endPoint x: 623, endPoint y: 137, distance: 98.1
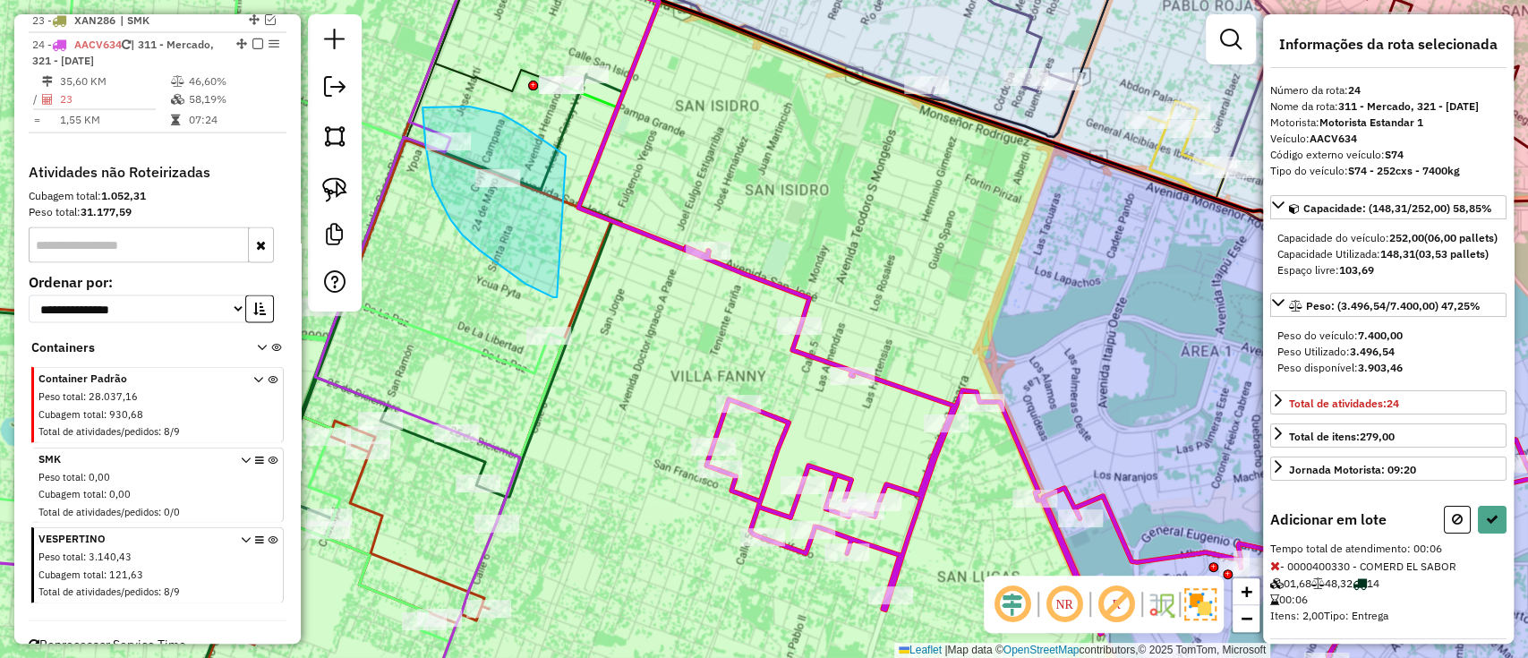
drag, startPoint x: 554, startPoint y: 148, endPoint x: 559, endPoint y: 297, distance: 149.5
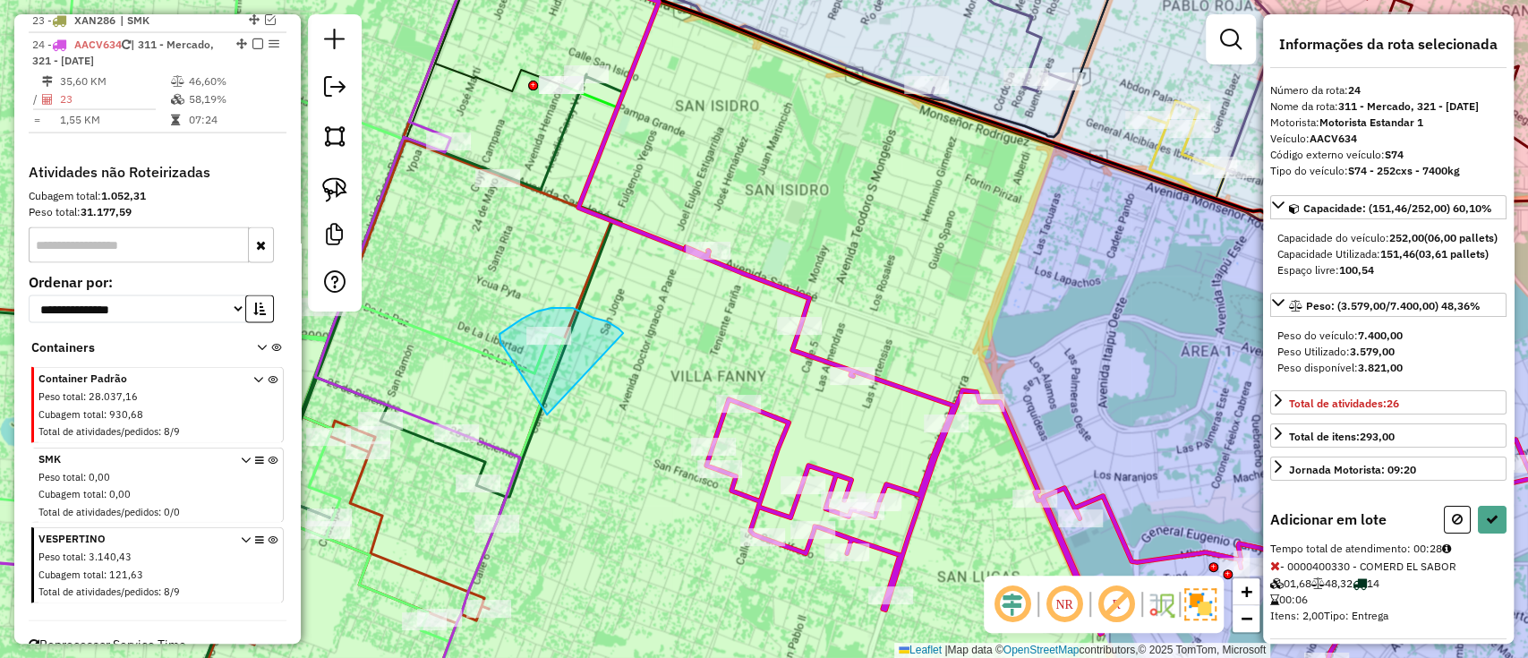
drag, startPoint x: 623, startPoint y: 333, endPoint x: 558, endPoint y: 423, distance: 111.5
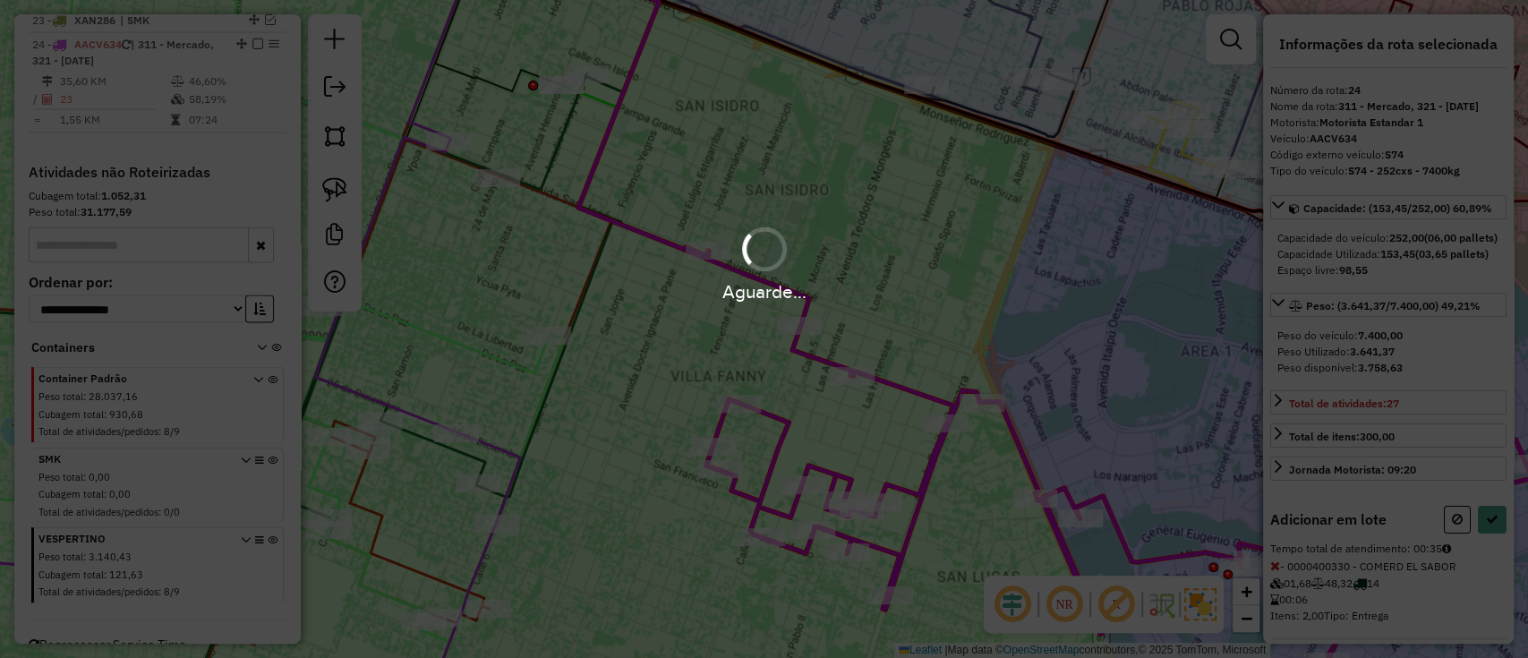
select select "**********"
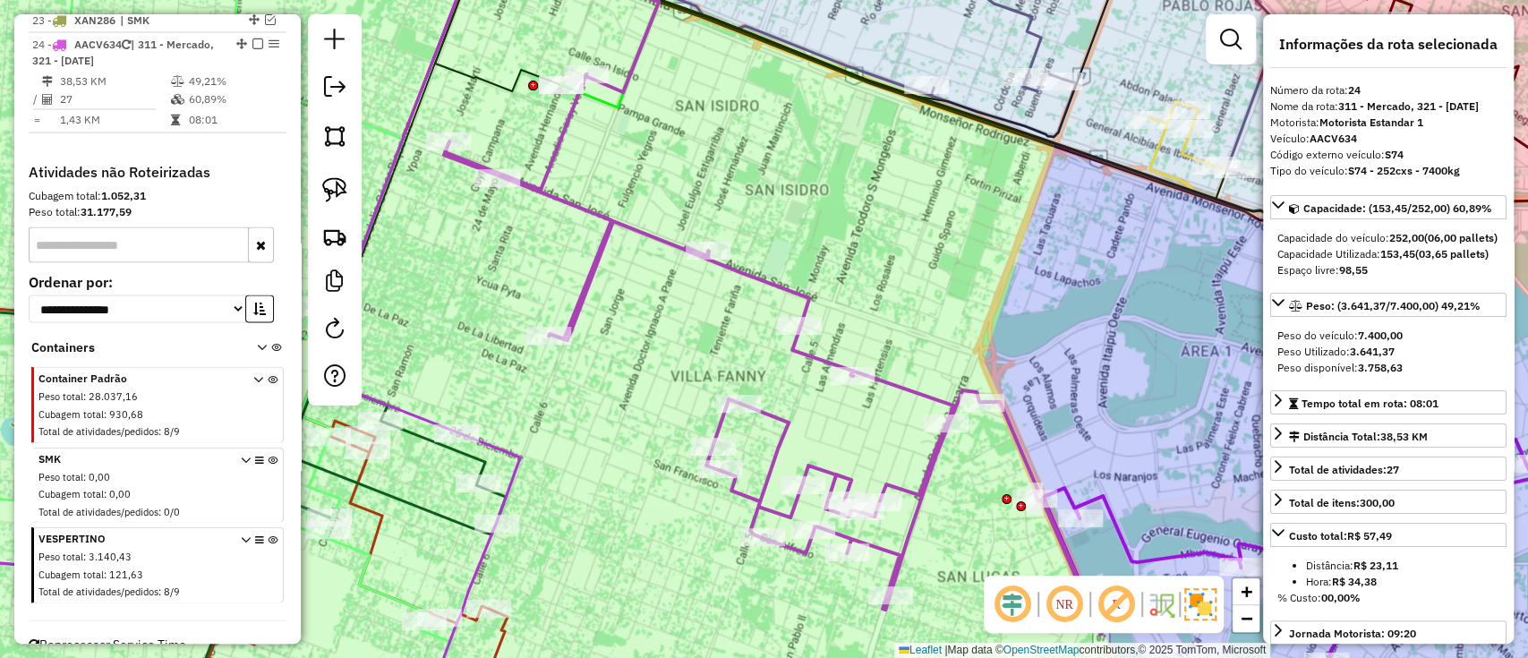
click at [662, 230] on icon at bounding box center [988, 368] width 1088 height 588
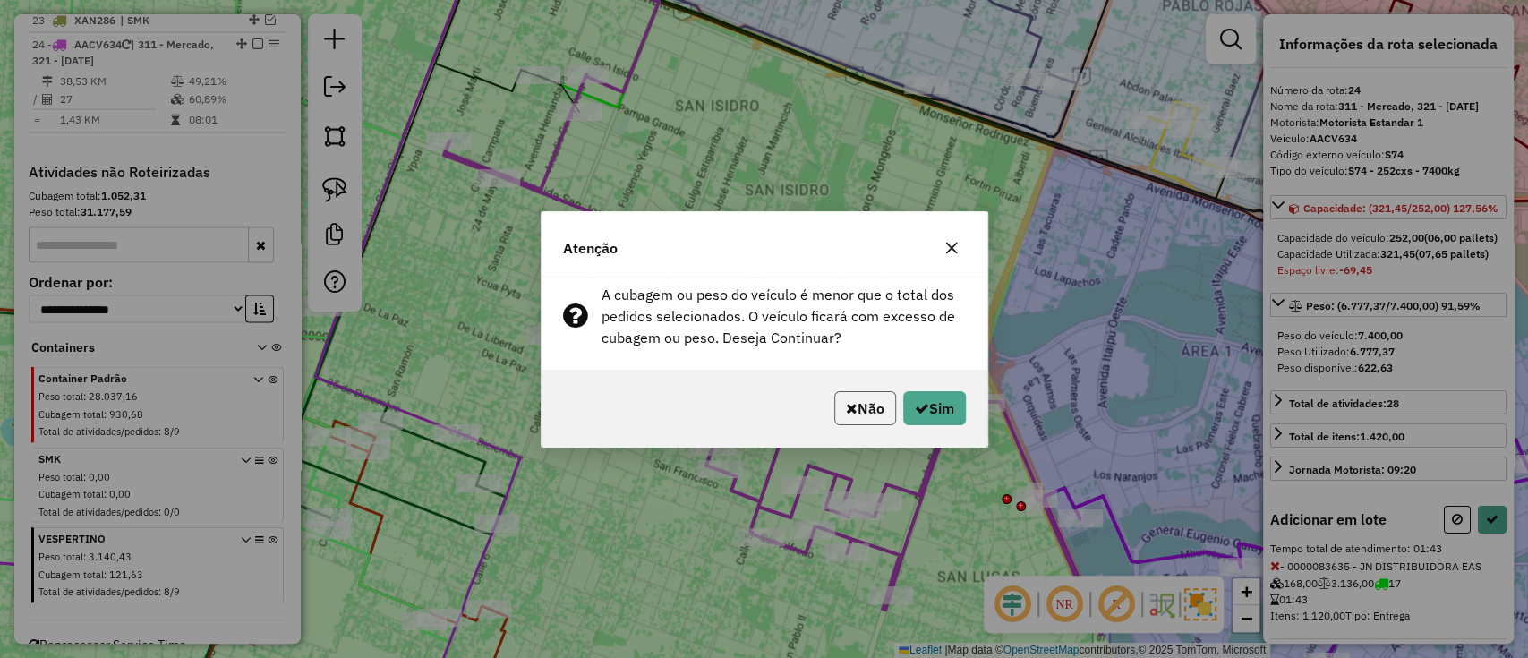
click at [856, 397] on button "Não" at bounding box center [865, 408] width 62 height 34
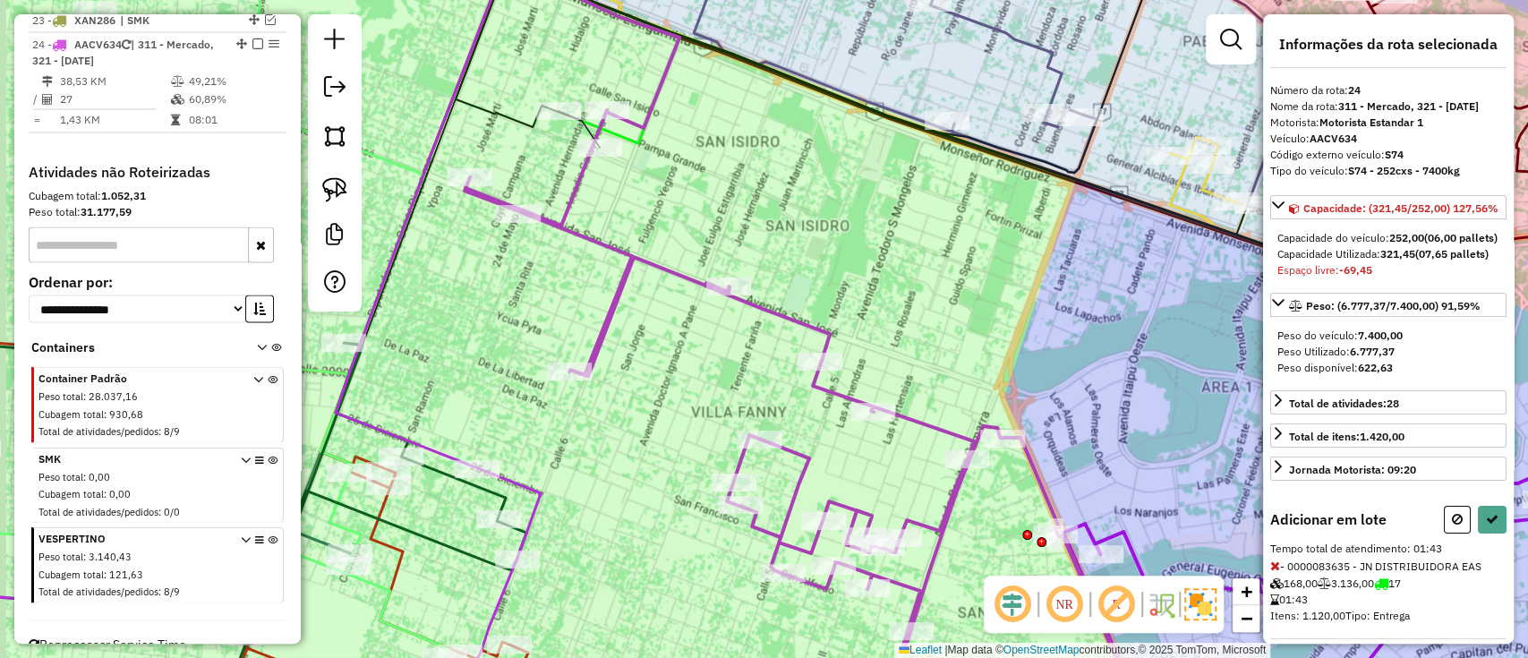
drag, startPoint x: 690, startPoint y: 364, endPoint x: 759, endPoint y: 476, distance: 131.4
click at [759, 475] on div "Janela de atendimento Grade de atendimento Capacidade Transportadoras Veículos …" at bounding box center [764, 329] width 1528 height 658
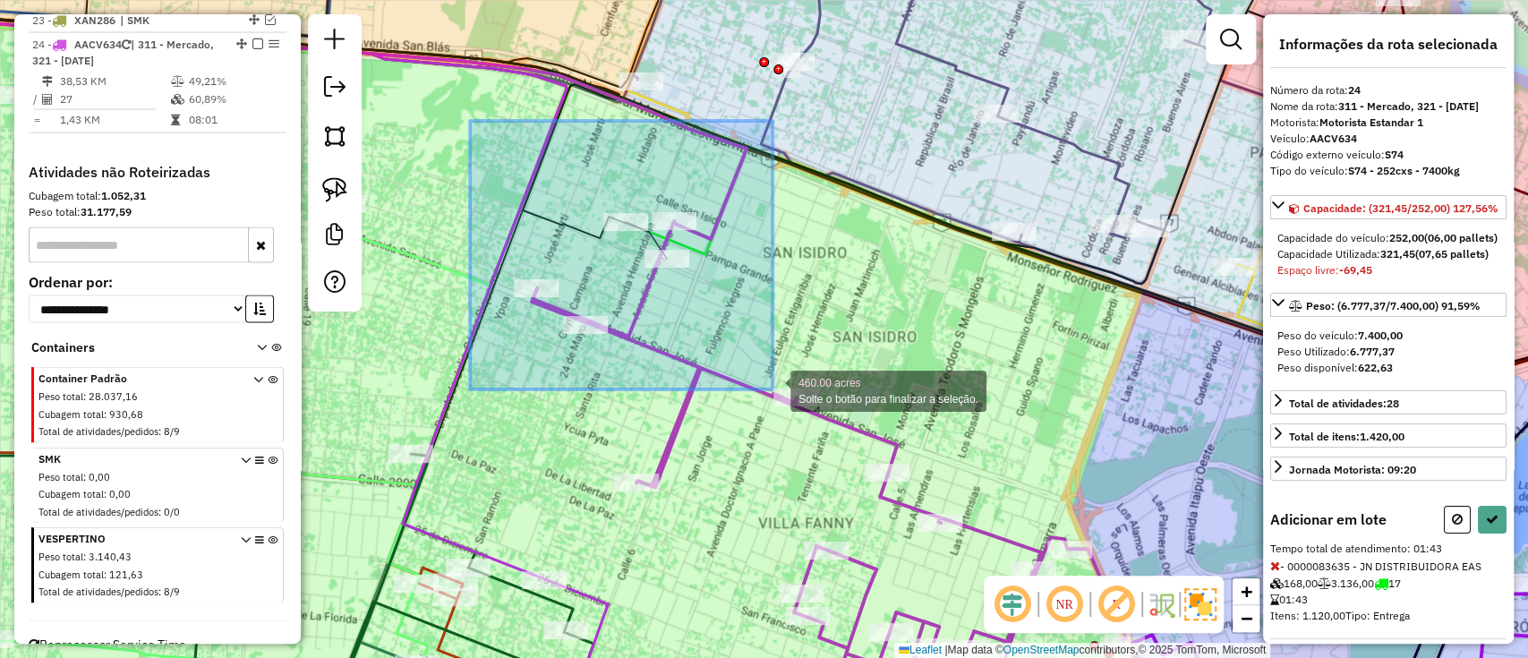
drag, startPoint x: 470, startPoint y: 122, endPoint x: 772, endPoint y: 389, distance: 403.8
click at [772, 389] on div "460.00 acres Solte o botão para finalizar a seleção. Janela de atendimento Grad…" at bounding box center [764, 329] width 1528 height 658
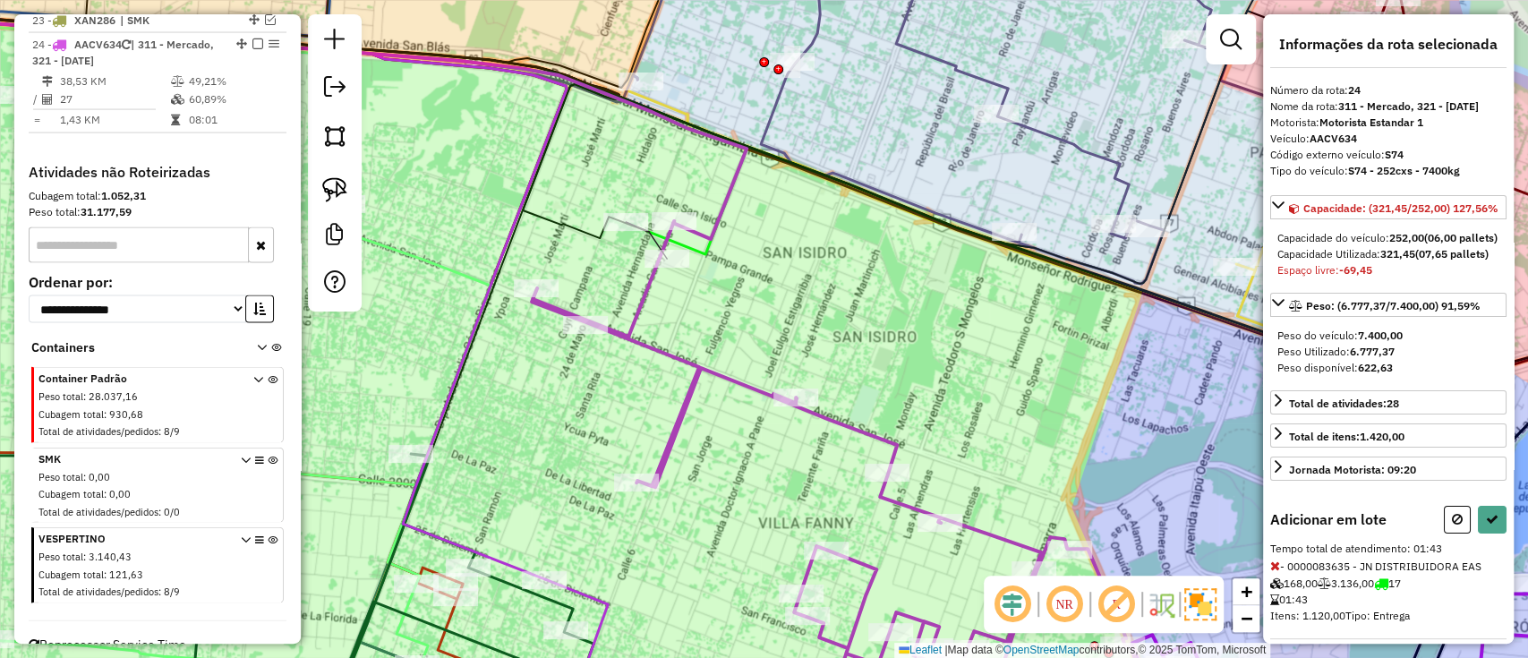
select select "**********"
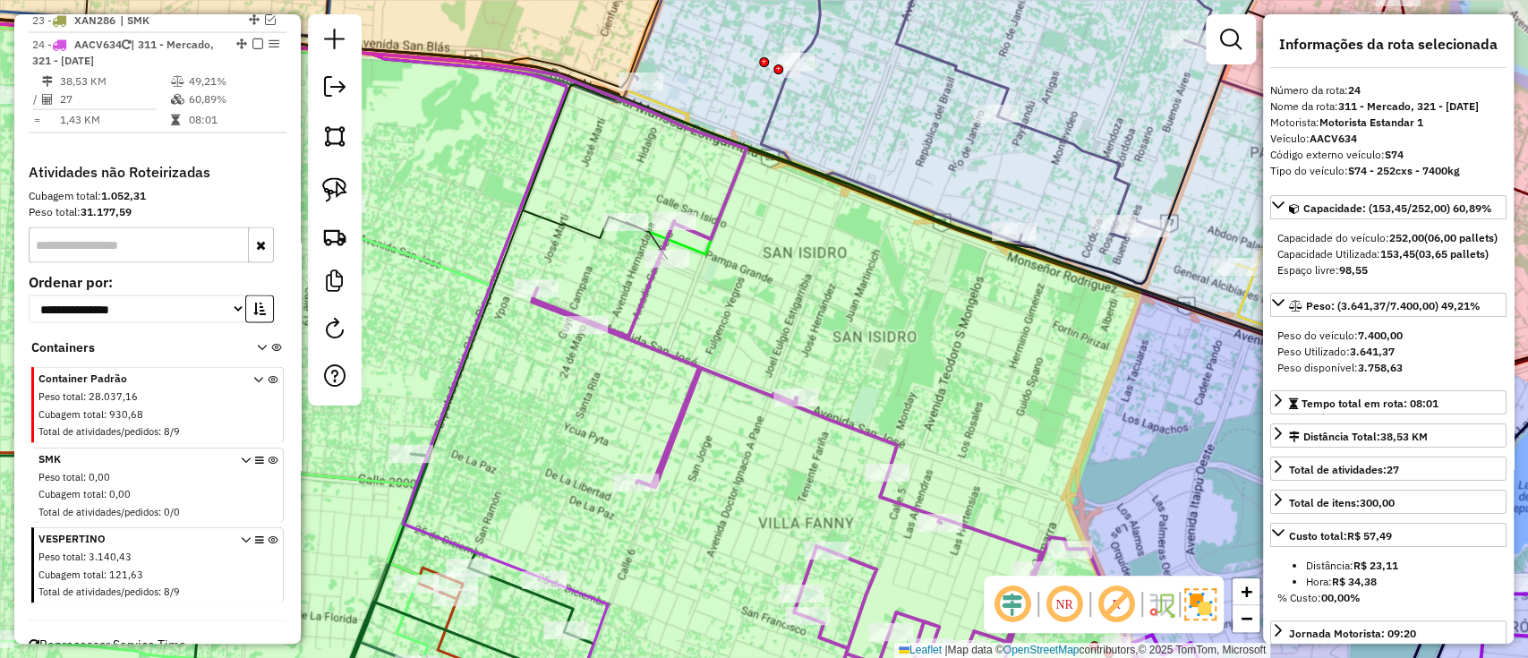
click at [752, 390] on icon at bounding box center [1076, 472] width 1088 height 503
click at [747, 387] on icon at bounding box center [1076, 472] width 1088 height 503
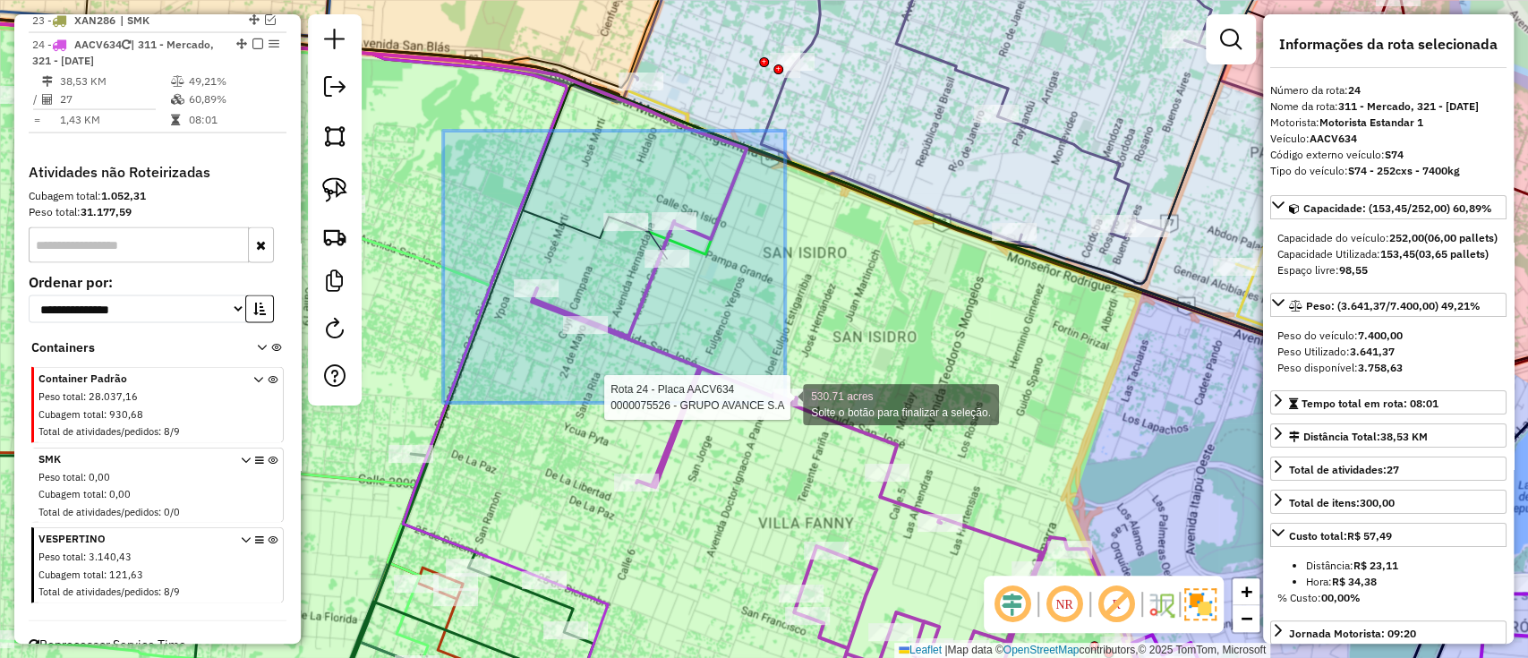
click at [785, 403] on div "Rota 24 - Placa AACV634 0000075526 - GRUPO AVANCE S.A 530.71 acres Solte o botã…" at bounding box center [764, 329] width 1528 height 658
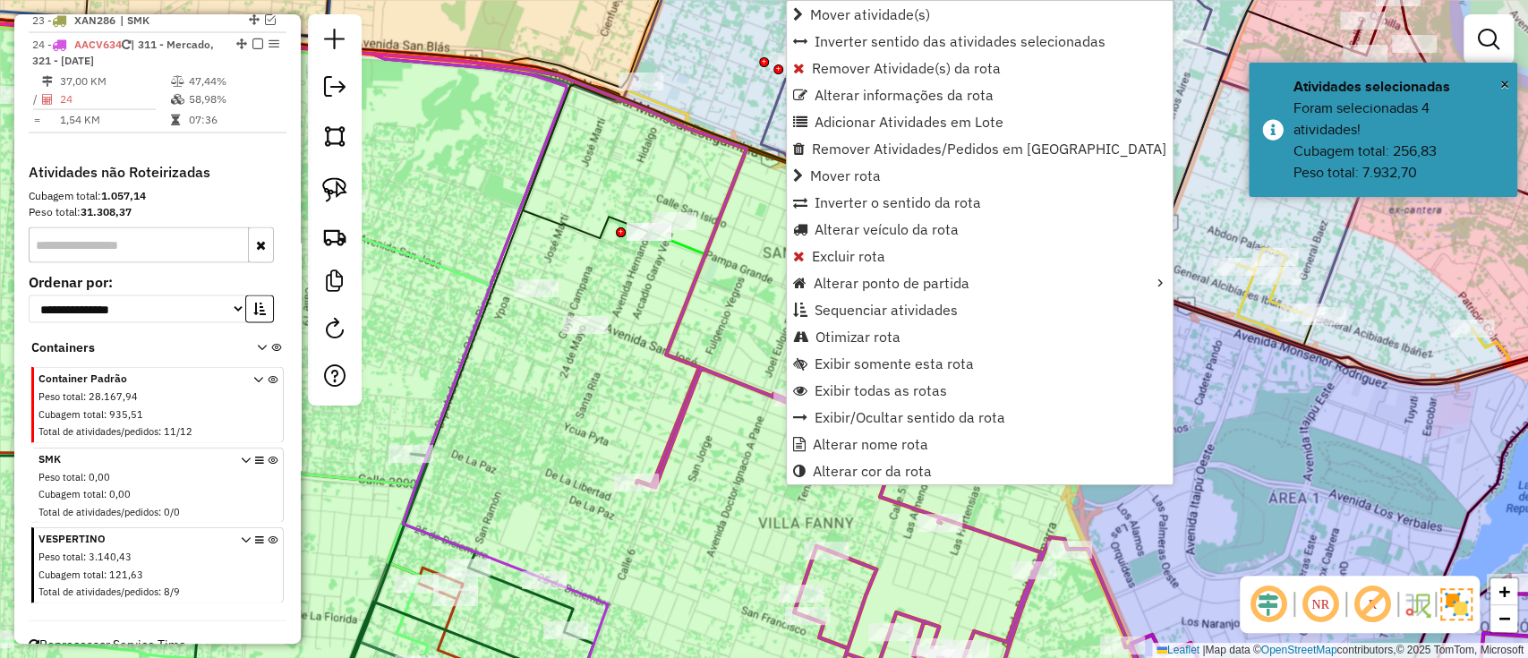
click at [694, 378] on icon at bounding box center [1127, 546] width 983 height 356
select select "**********"
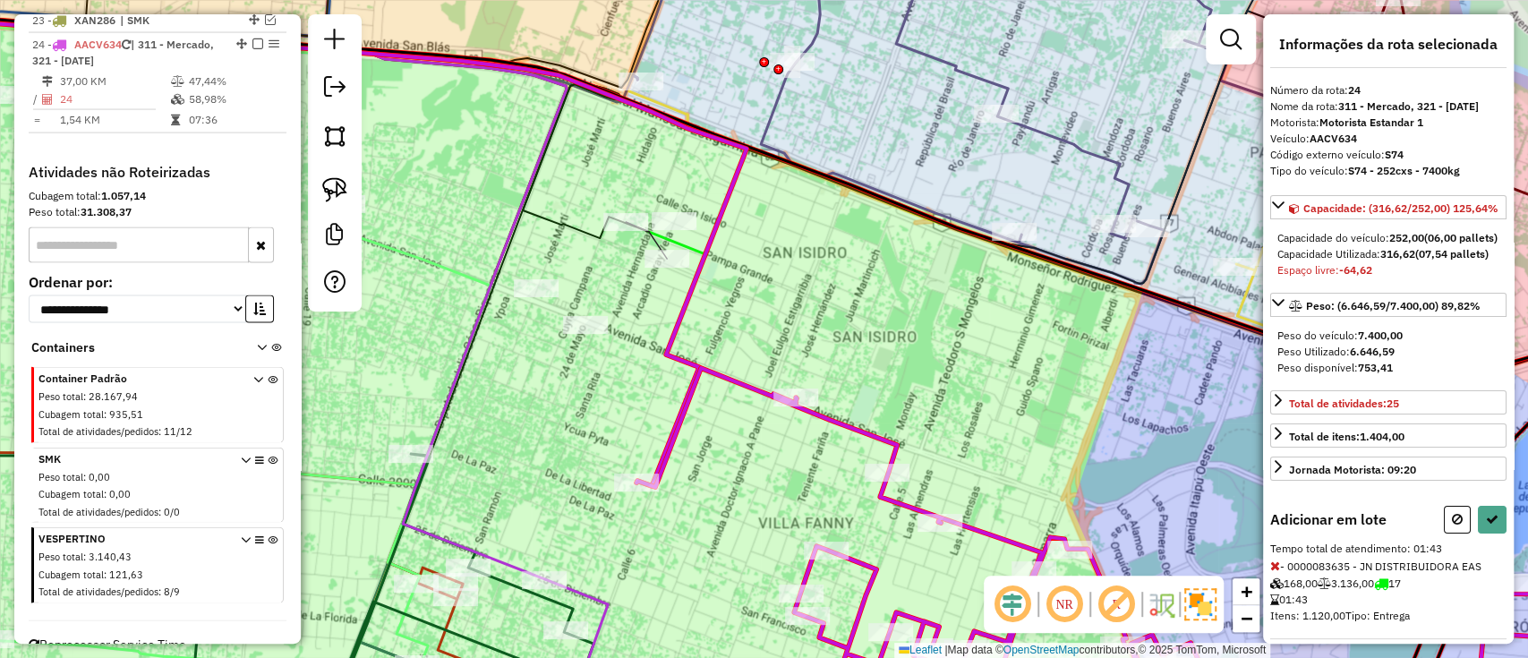
click at [783, 276] on div "Janela de atendimento Grade de atendimento Capacidade Transportadoras Veículos …" at bounding box center [764, 329] width 1528 height 658
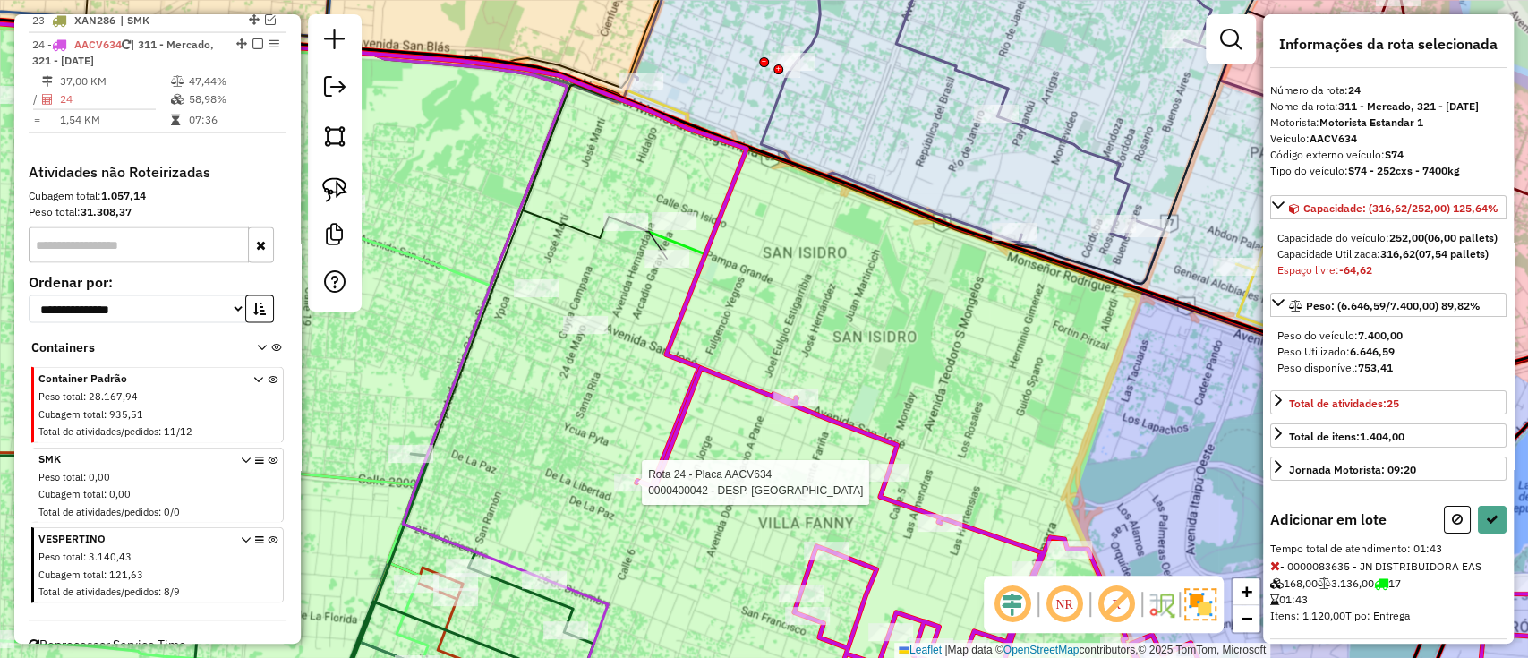
select select "**********"
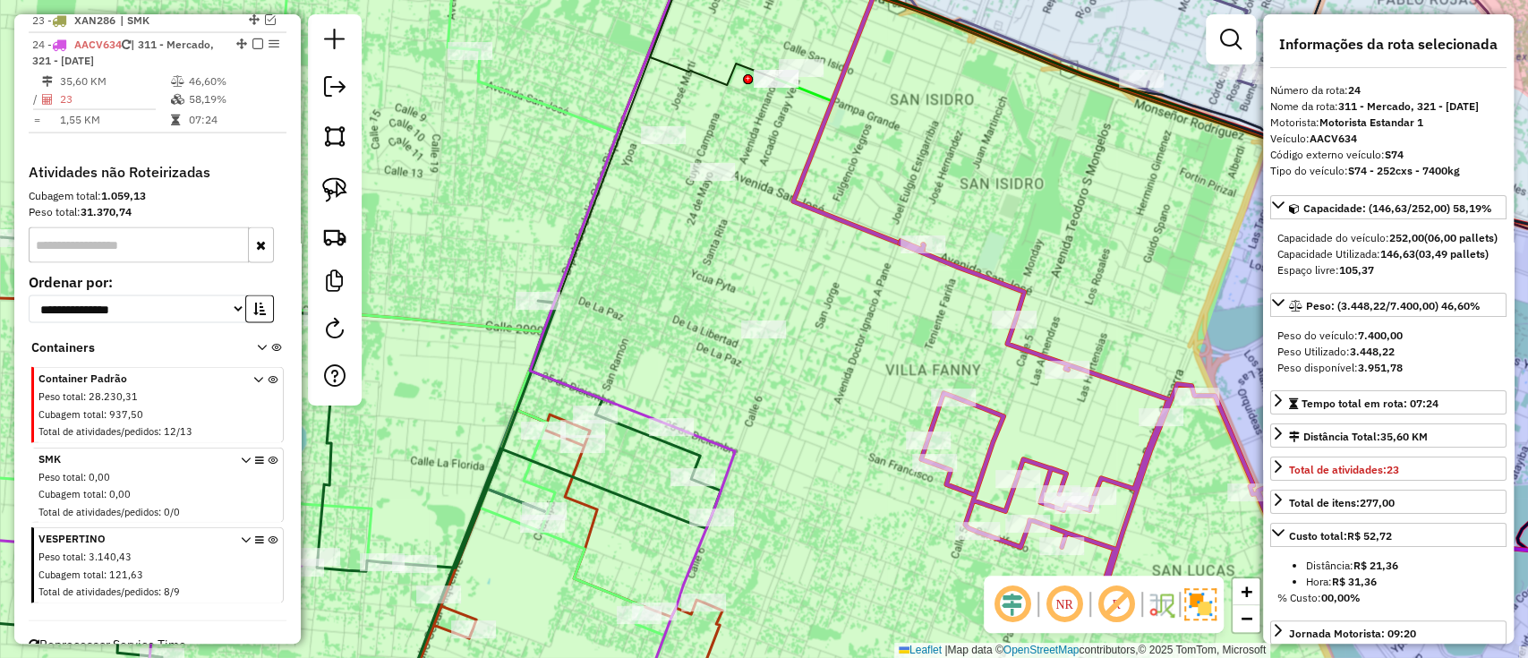
click at [1020, 294] on icon at bounding box center [1289, 448] width 780 height 415
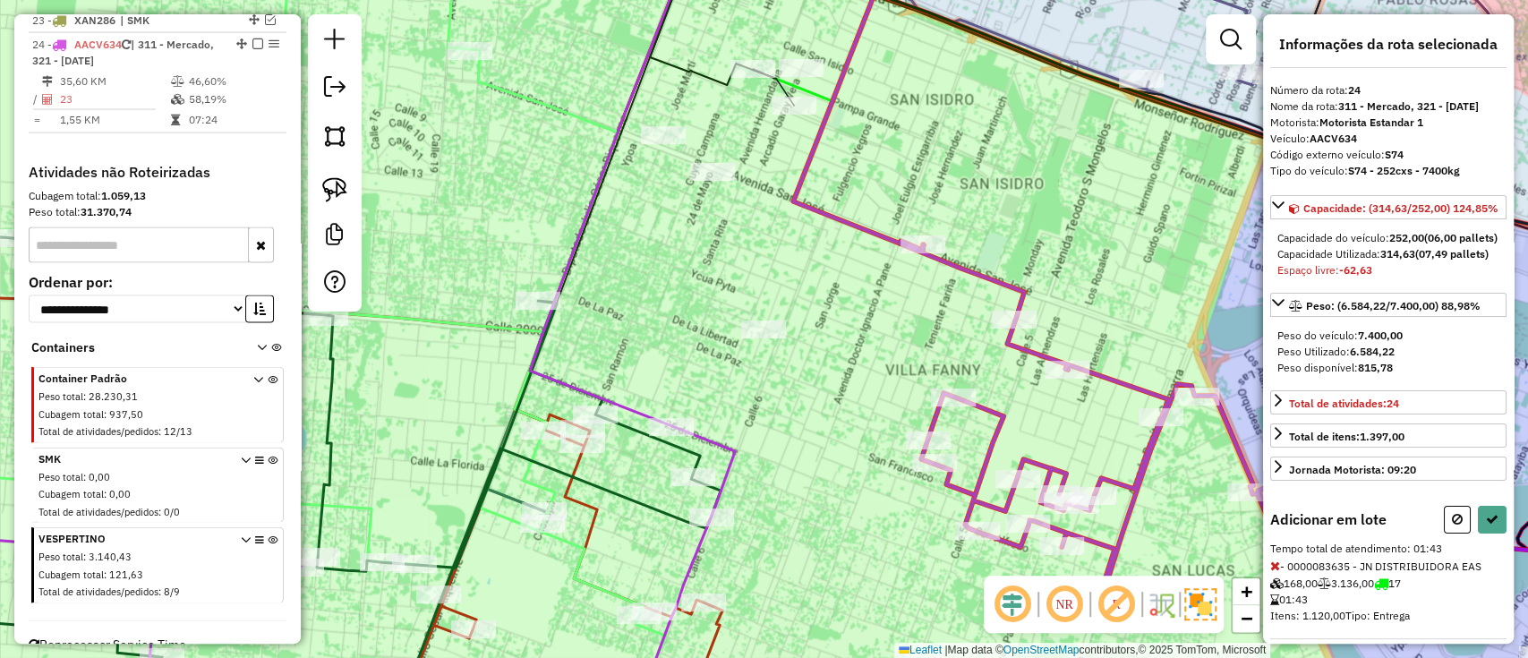
select select "**********"
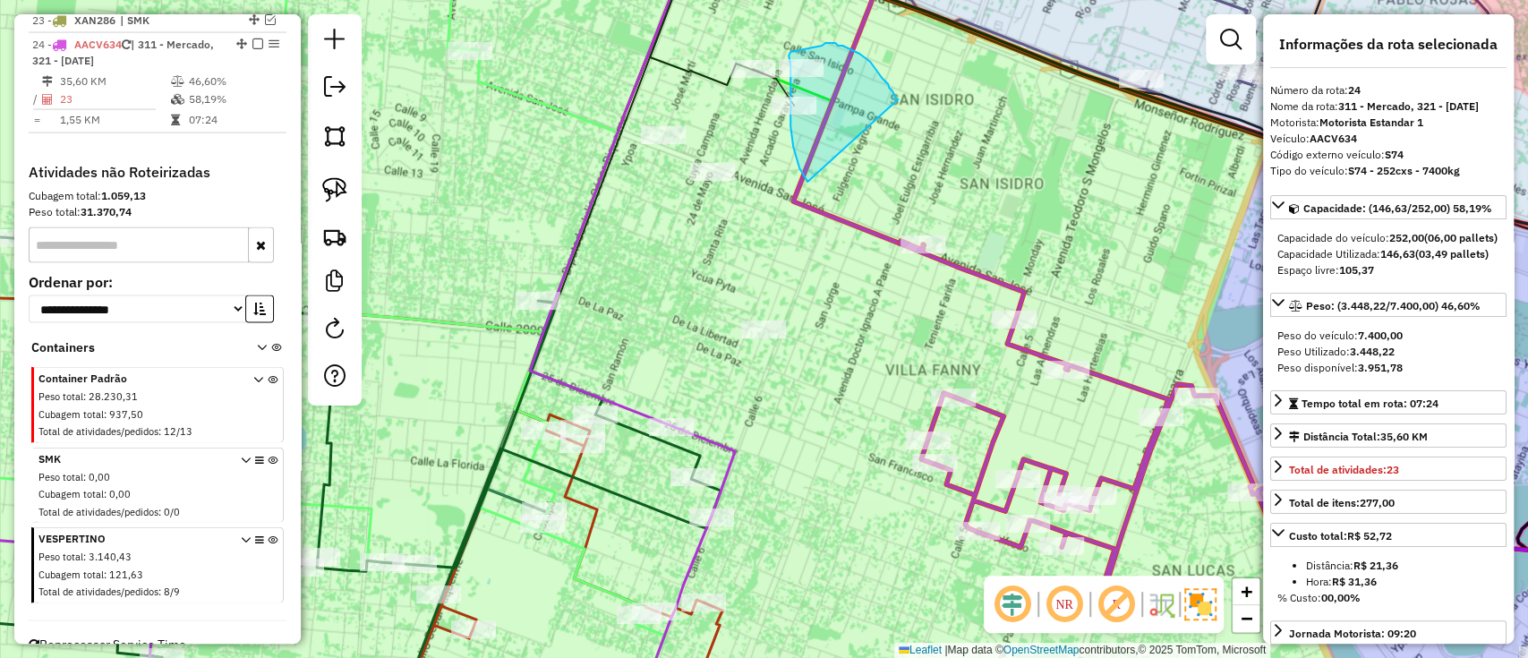
drag, startPoint x: 885, startPoint y: 81, endPoint x: 825, endPoint y: 203, distance: 135.7
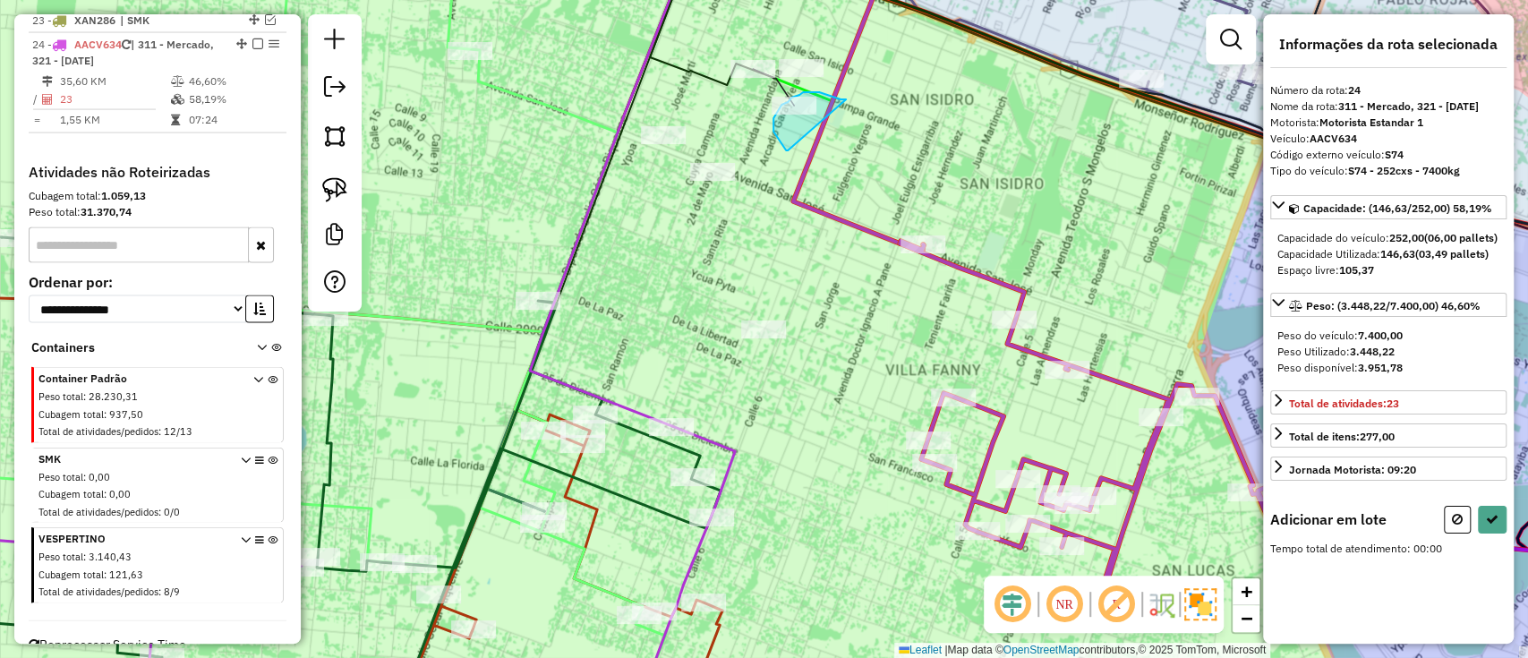
drag, startPoint x: 846, startPoint y: 99, endPoint x: 788, endPoint y: 150, distance: 77.4
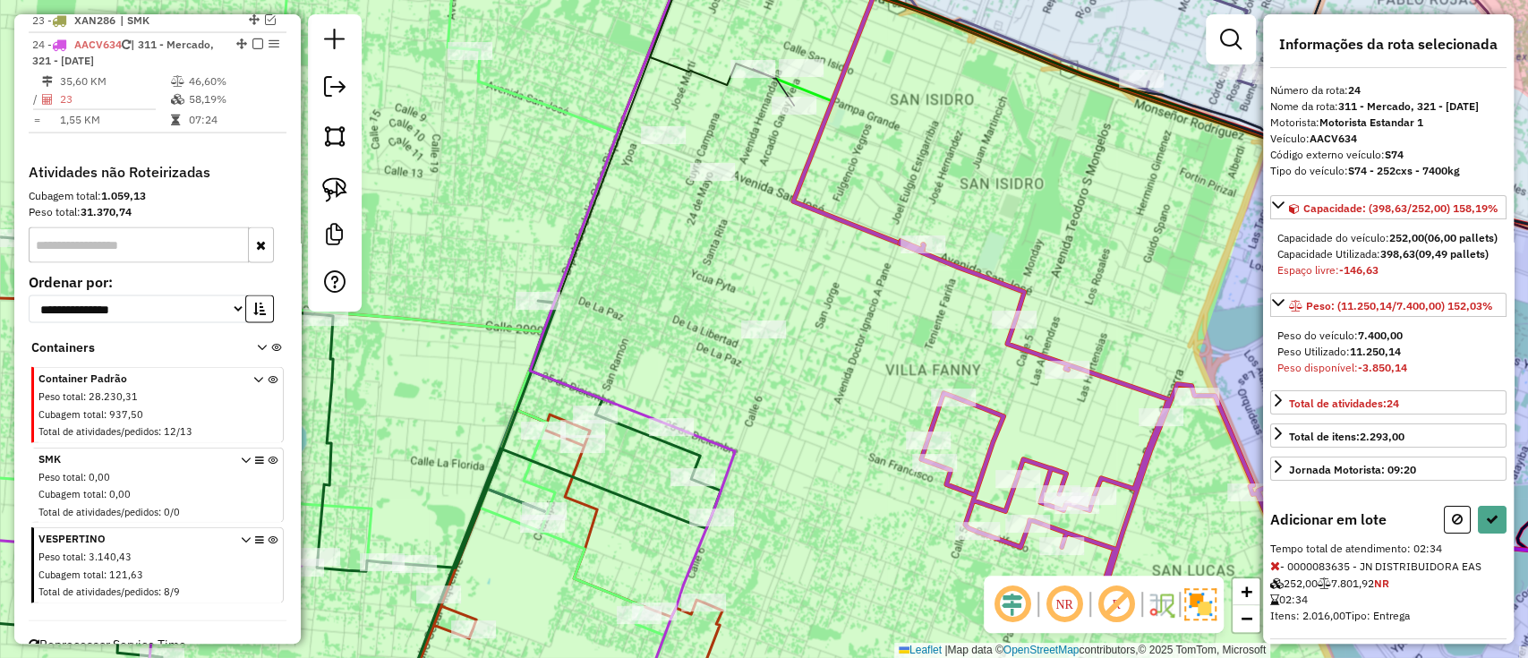
select select "**********"
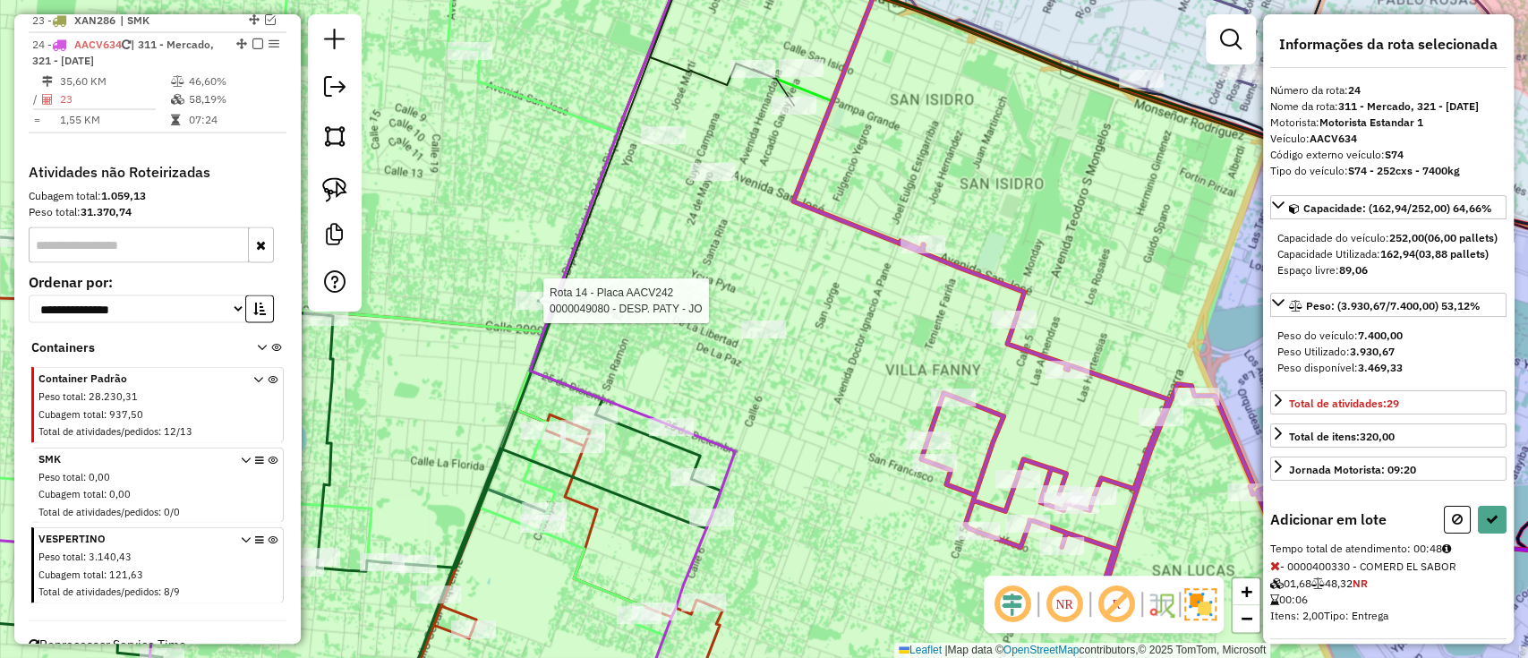
select select "**********"
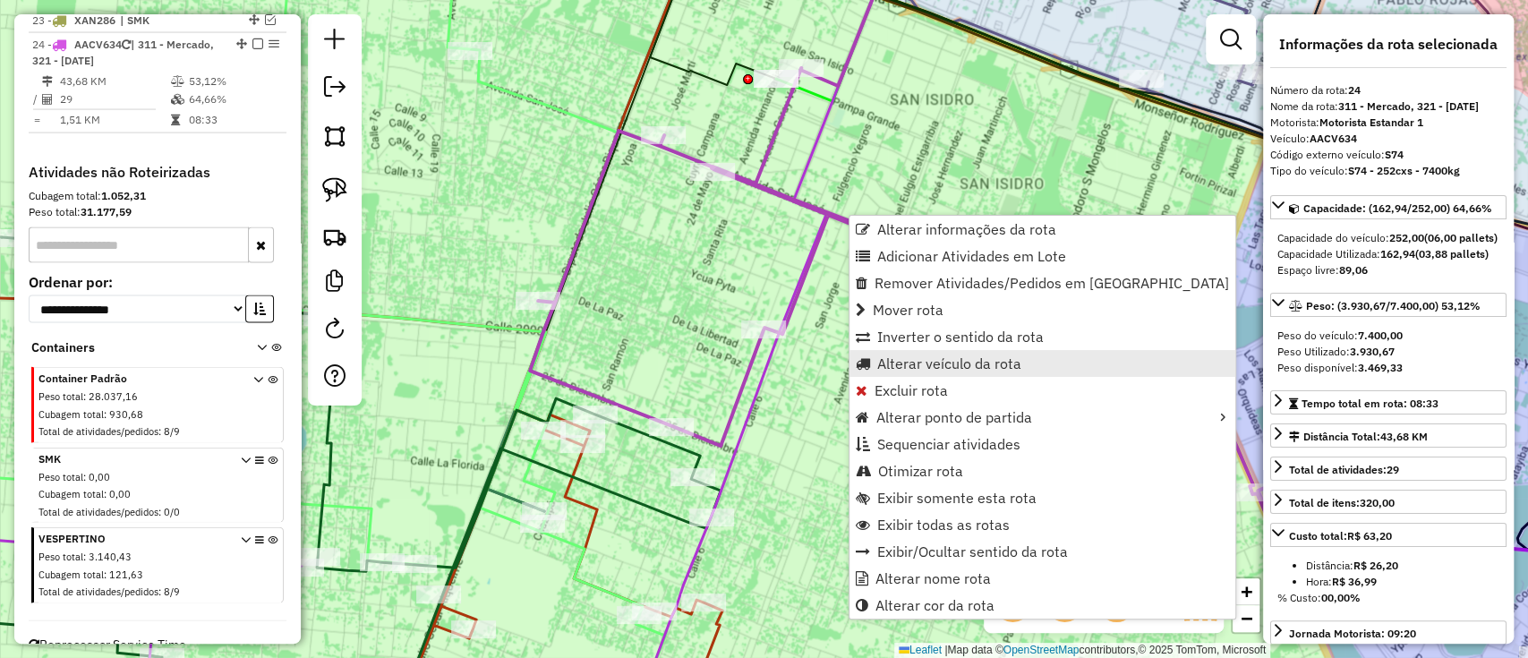
click at [926, 363] on span "Alterar veículo da rota" at bounding box center [949, 363] width 144 height 14
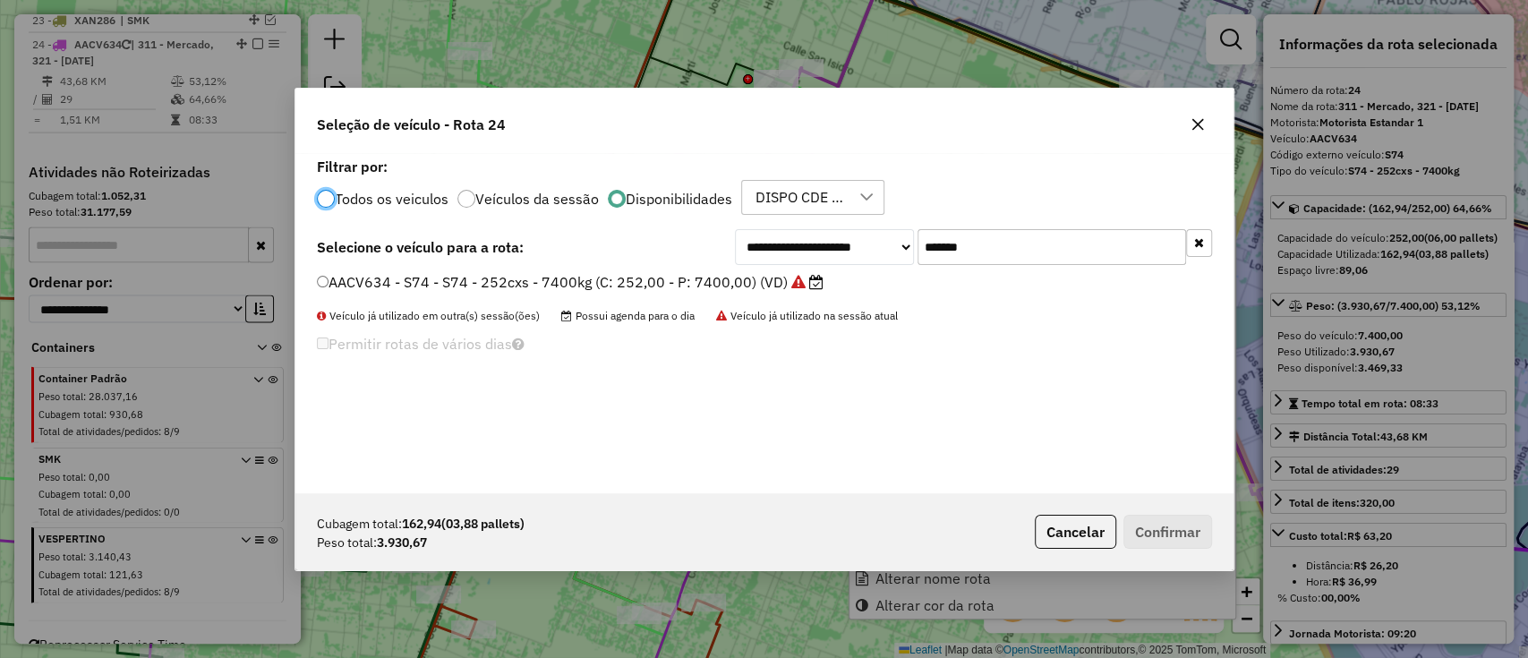
scroll to position [9, 5]
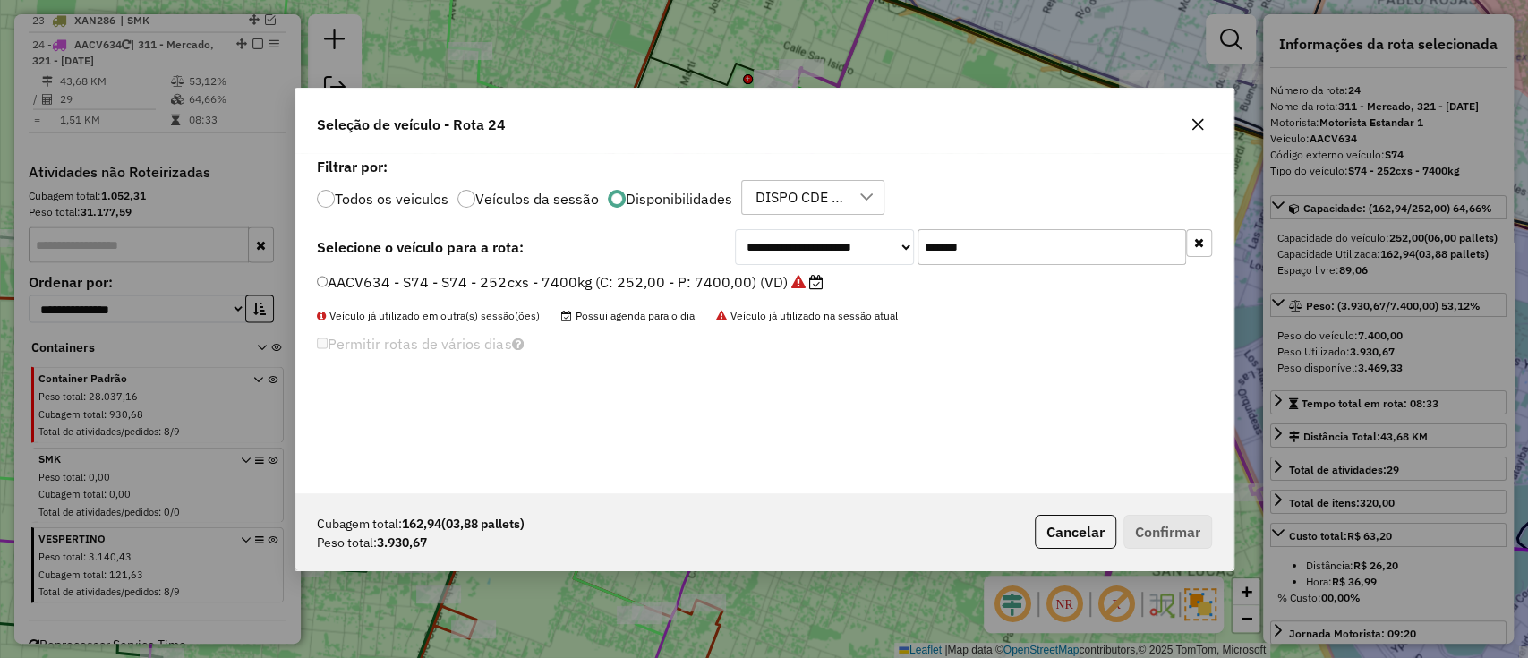
click at [983, 262] on div "**********" at bounding box center [764, 323] width 938 height 340
drag, startPoint x: 884, startPoint y: 247, endPoint x: 864, endPoint y: 246, distance: 20.6
click at [864, 247] on div "**********" at bounding box center [973, 247] width 477 height 36
paste input "text"
type input "*******"
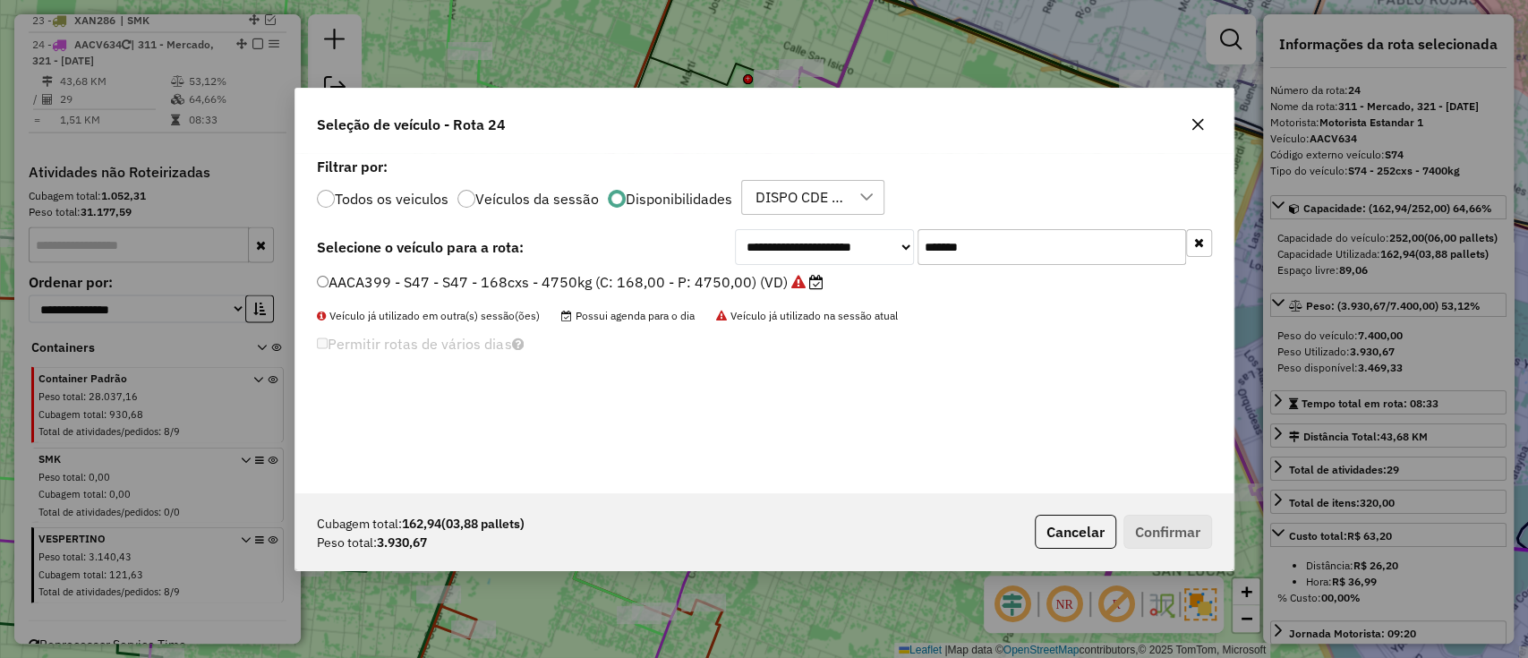
click at [802, 268] on div "**********" at bounding box center [764, 323] width 938 height 340
click at [792, 281] on icon at bounding box center [798, 282] width 14 height 14
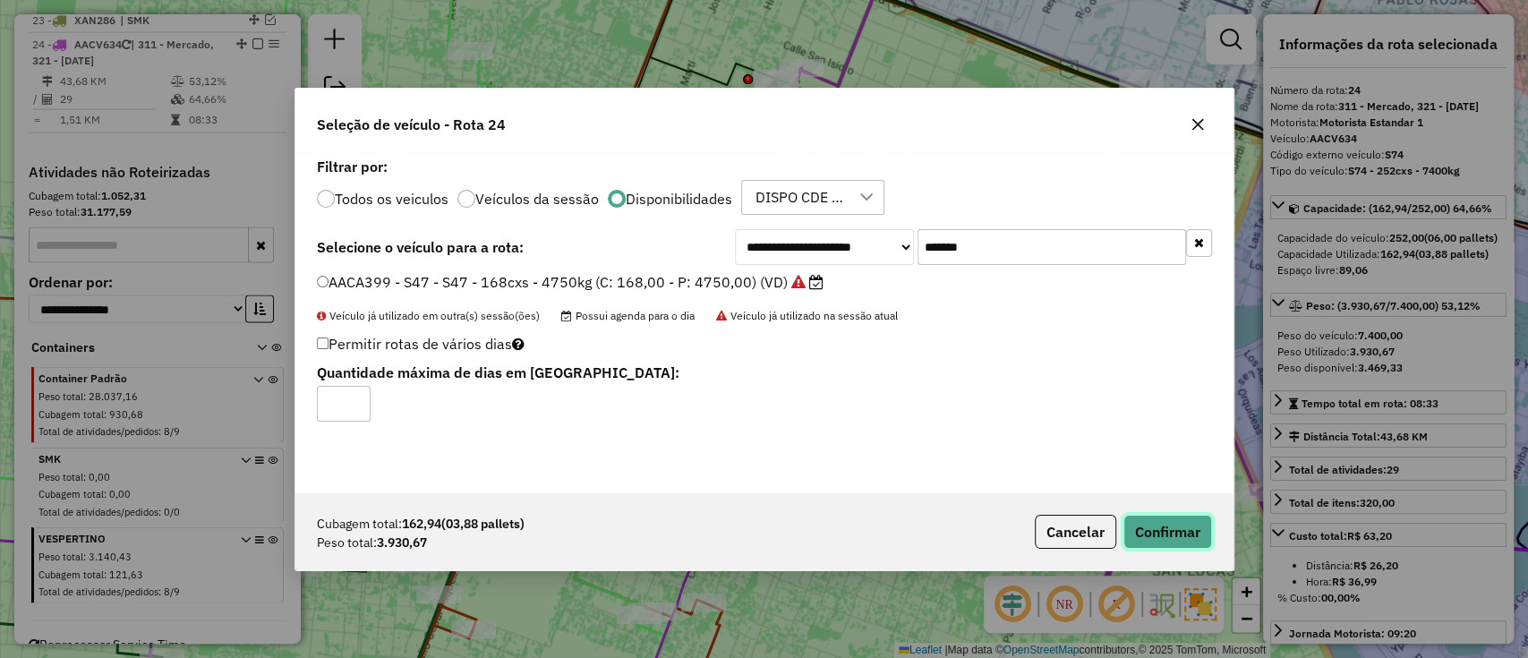
click at [1142, 524] on button "Confirmar" at bounding box center [1167, 532] width 89 height 34
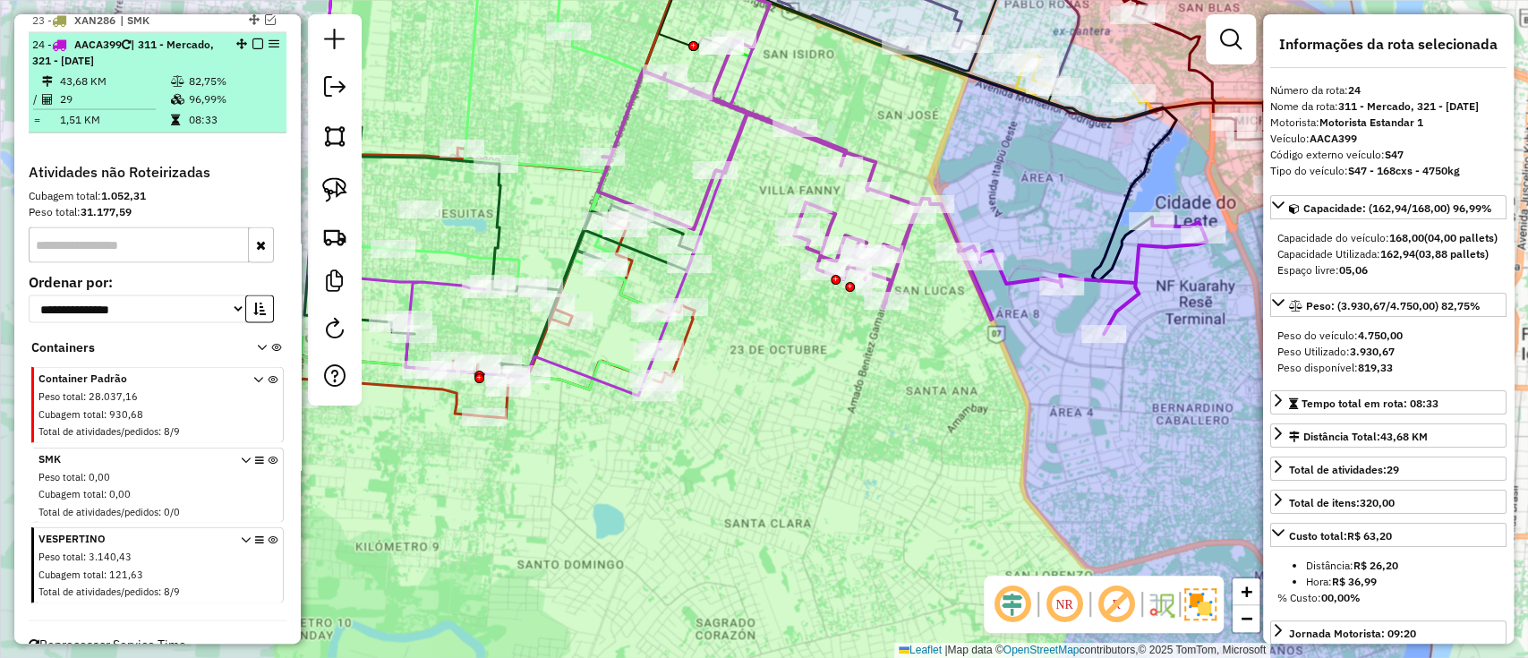
drag, startPoint x: 258, startPoint y: 24, endPoint x: 260, endPoint y: 61, distance: 36.8
click at [258, 38] on div at bounding box center [253, 43] width 54 height 11
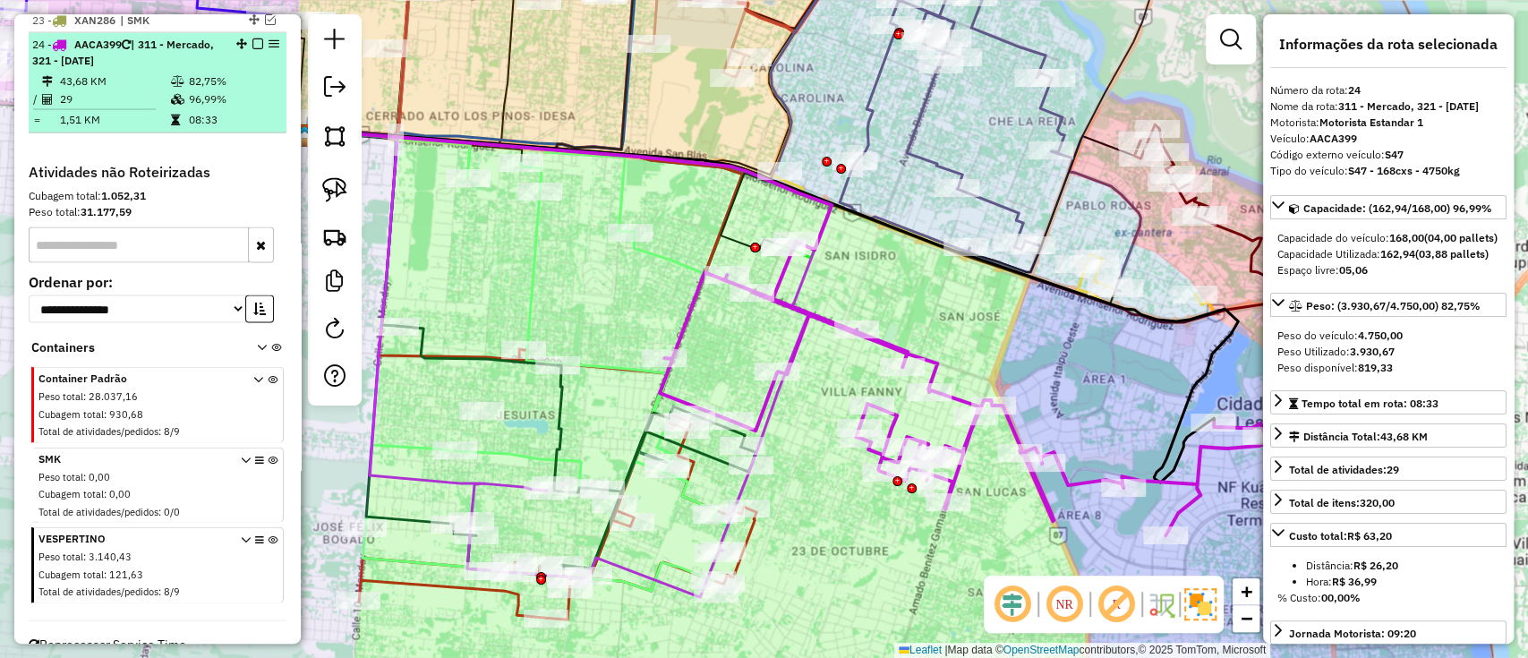
click at [255, 38] on em at bounding box center [257, 43] width 11 height 11
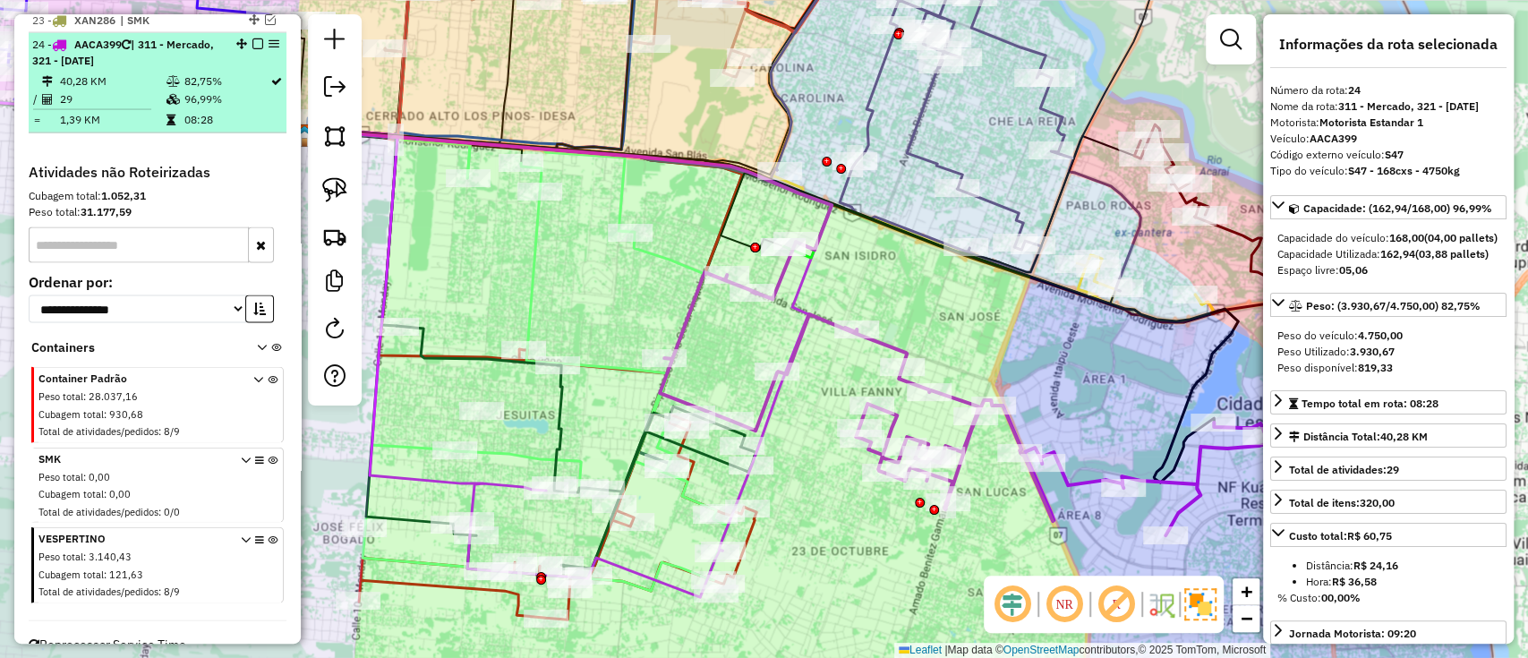
click at [252, 38] on em at bounding box center [257, 43] width 11 height 11
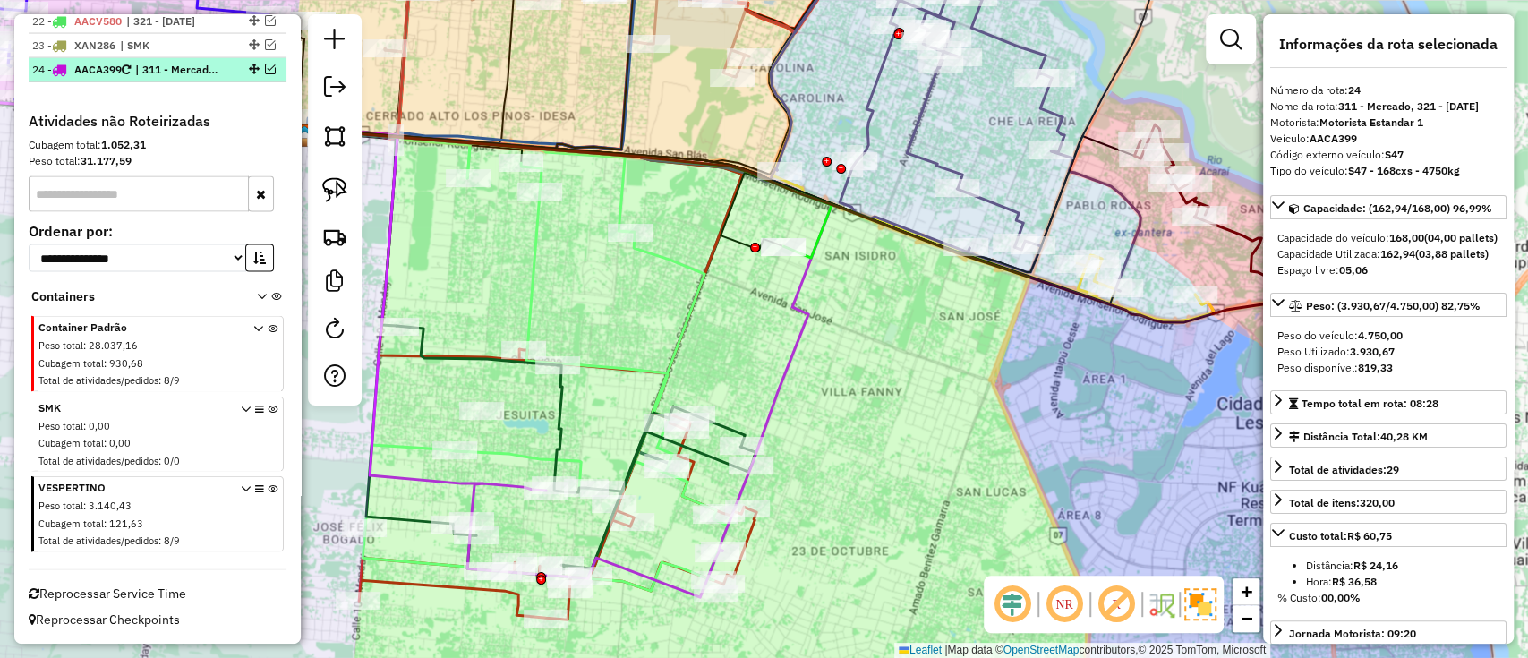
scroll to position [2453, 0]
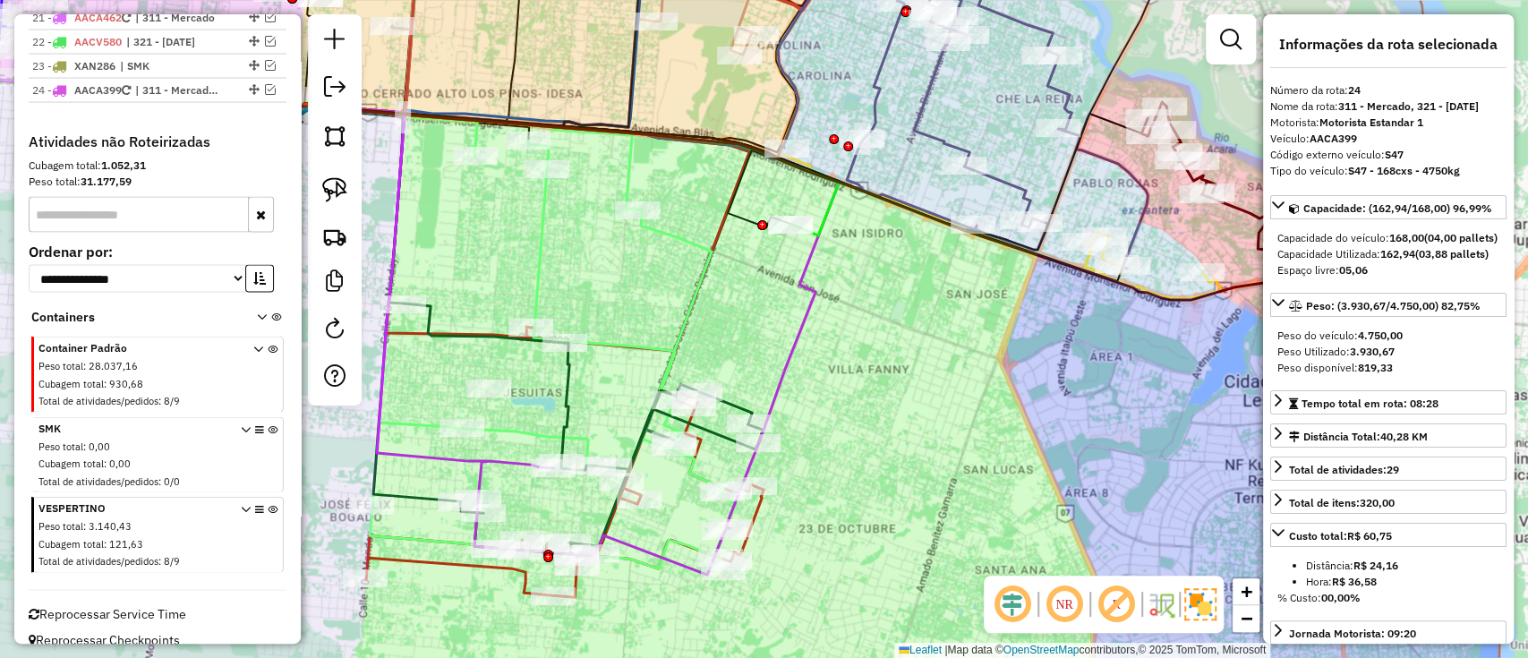
drag, startPoint x: 939, startPoint y: 436, endPoint x: 942, endPoint y: 421, distance: 15.6
click at [942, 421] on div "Janela de atendimento Grade de atendimento Capacidade Transportadoras Veículos …" at bounding box center [764, 329] width 1528 height 658
drag, startPoint x: 941, startPoint y: 425, endPoint x: 970, endPoint y: 358, distance: 73.3
click at [970, 362] on div "Janela de atendimento Grade de atendimento Capacidade Transportadoras Veículos …" at bounding box center [764, 329] width 1528 height 658
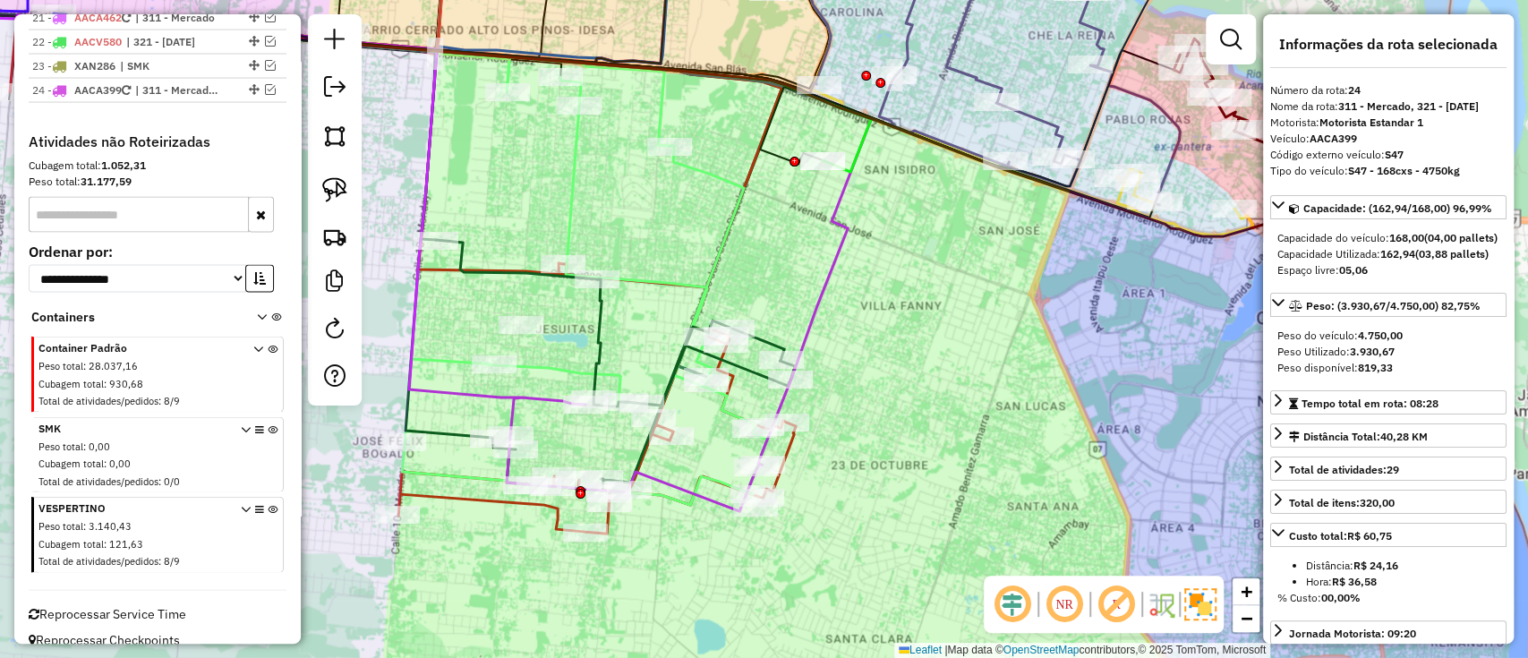
click at [823, 304] on icon at bounding box center [607, 254] width 527 height 421
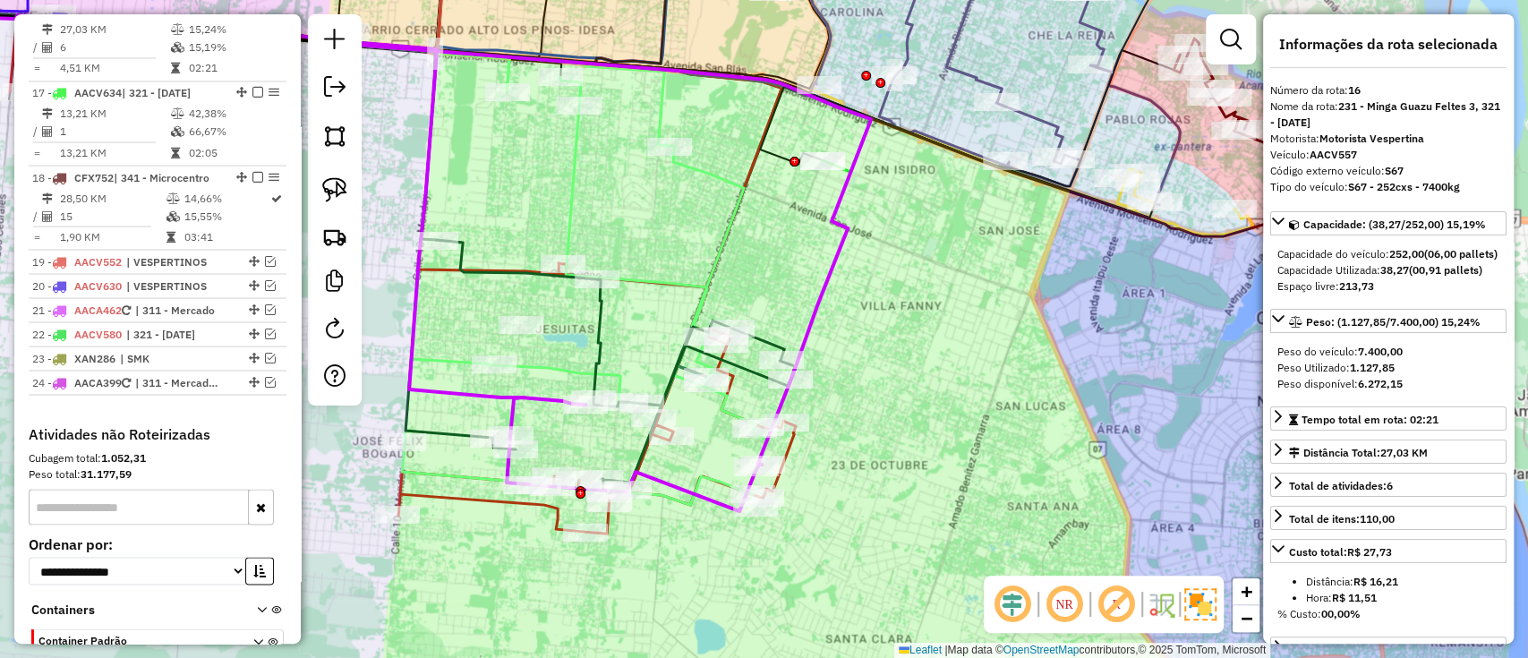
scroll to position [2110, 0]
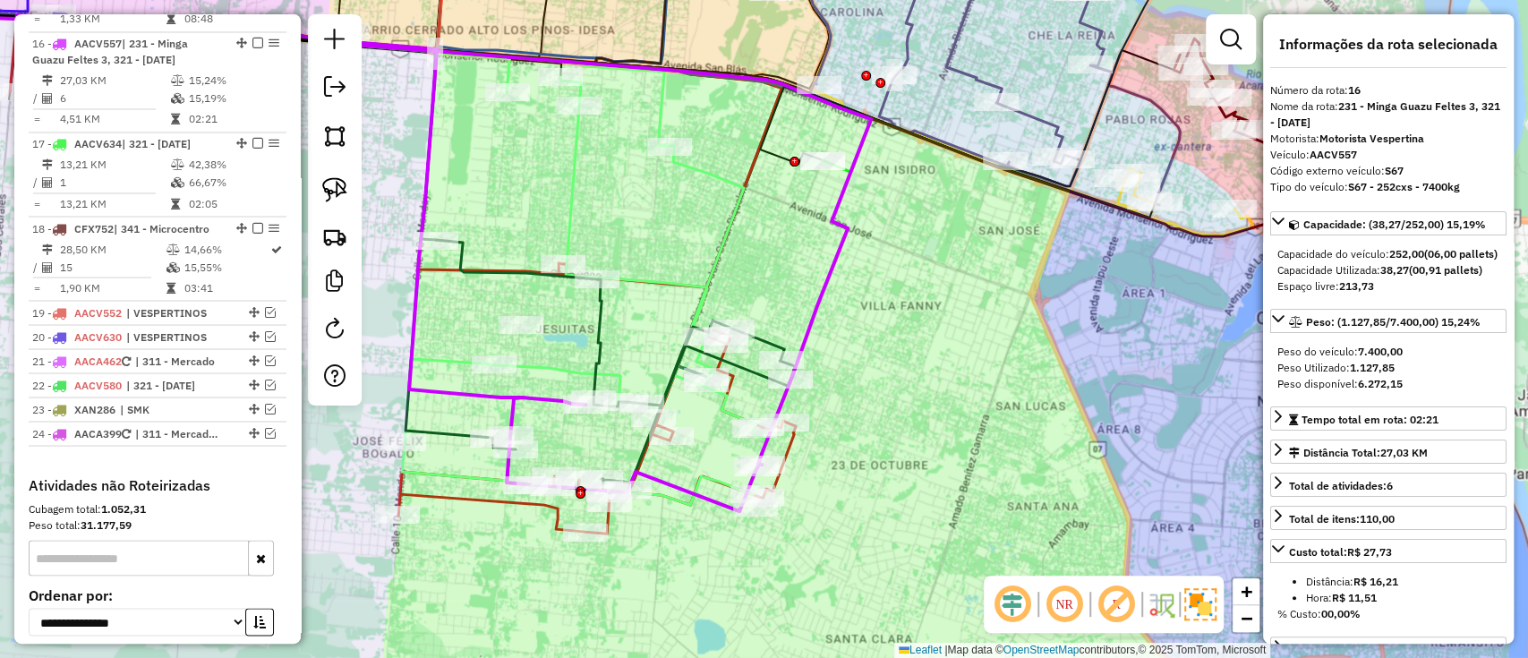
click at [896, 323] on div "Janela de atendimento Grade de atendimento Capacidade Transportadoras Veículos …" at bounding box center [764, 329] width 1528 height 658
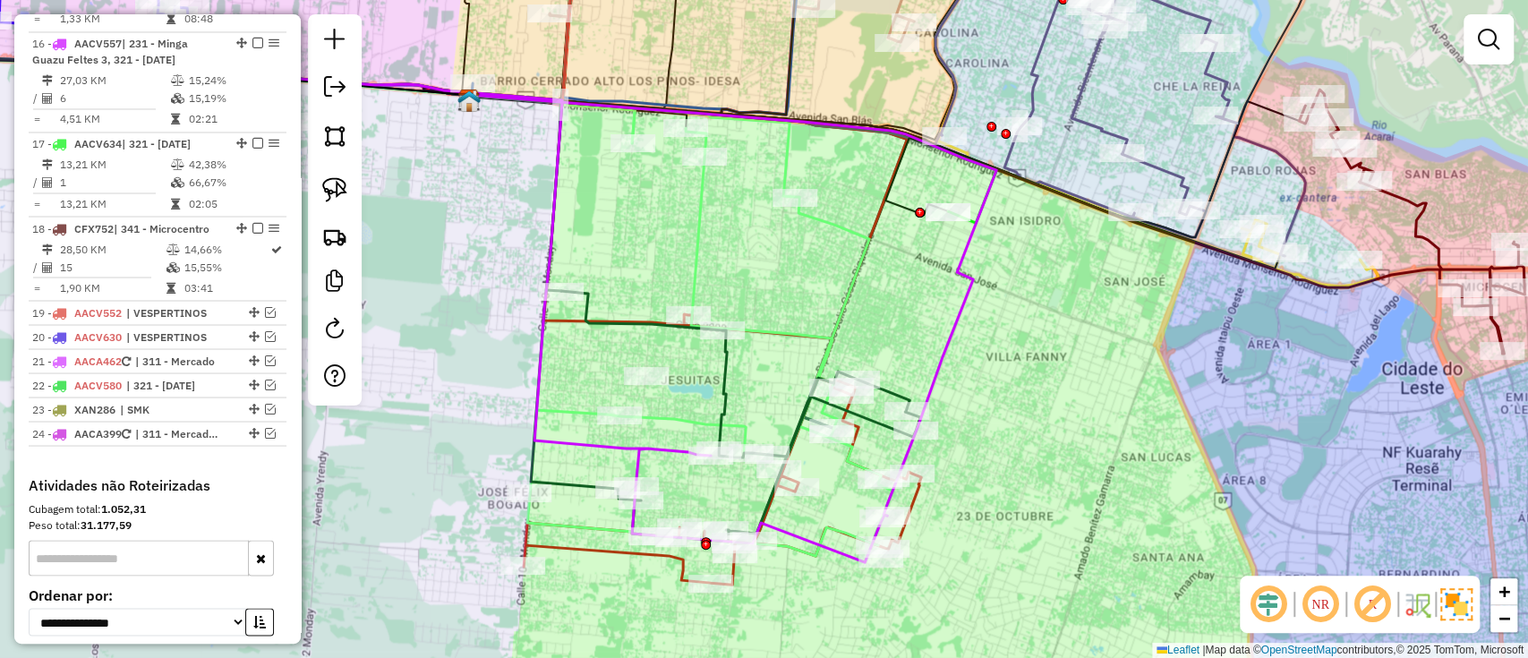
drag, startPoint x: 774, startPoint y: 553, endPoint x: 899, endPoint y: 604, distance: 135.3
click at [899, 604] on div "Janela de atendimento Grade de atendimento Capacidade Transportadoras Veículos …" at bounding box center [764, 329] width 1528 height 658
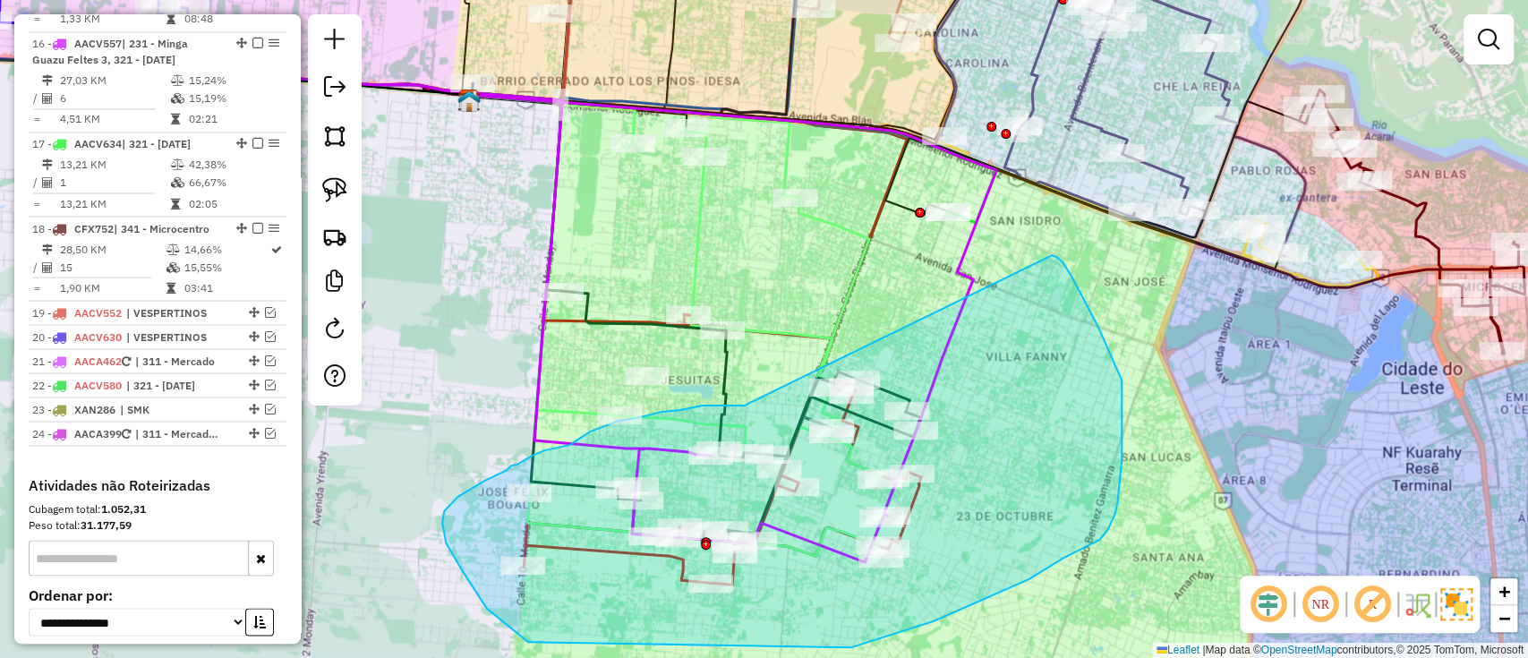
drag, startPoint x: 744, startPoint y: 405, endPoint x: 1052, endPoint y: 255, distance: 342.6
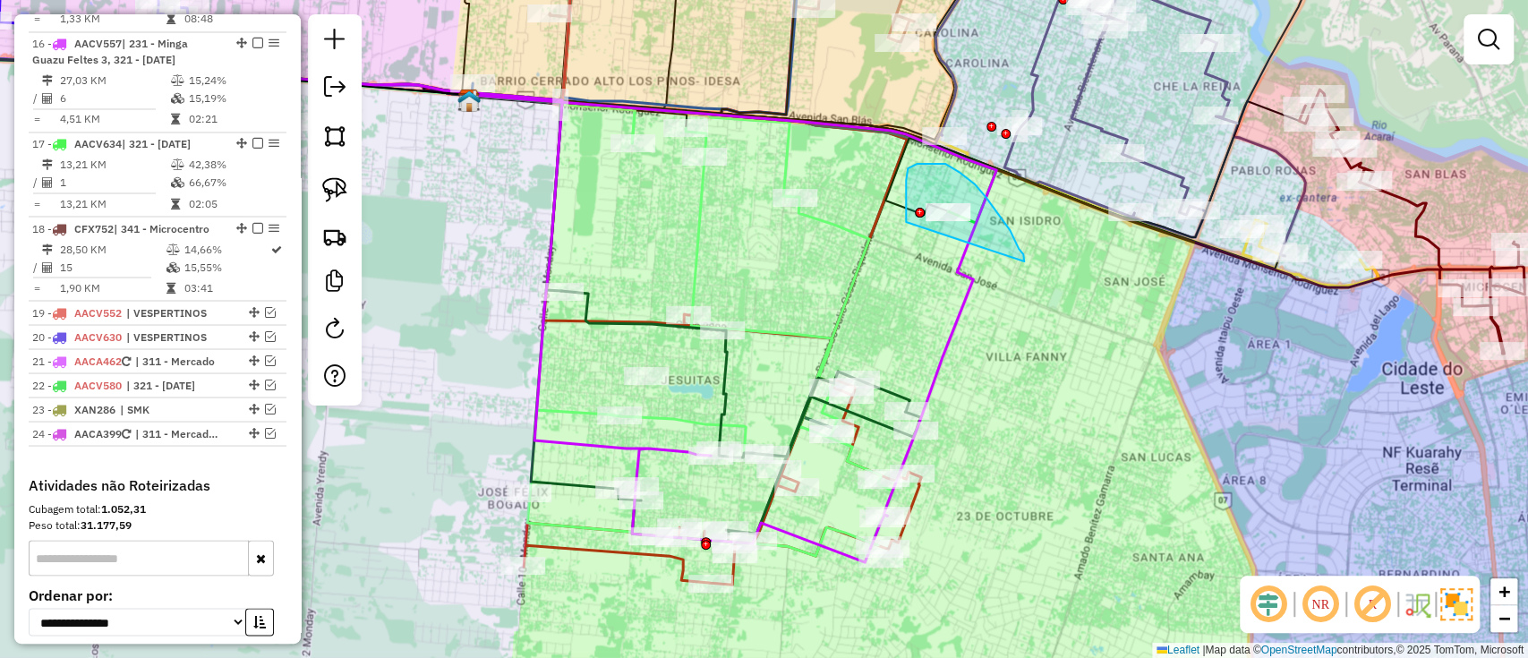
drag, startPoint x: 1023, startPoint y: 254, endPoint x: 907, endPoint y: 246, distance: 116.6
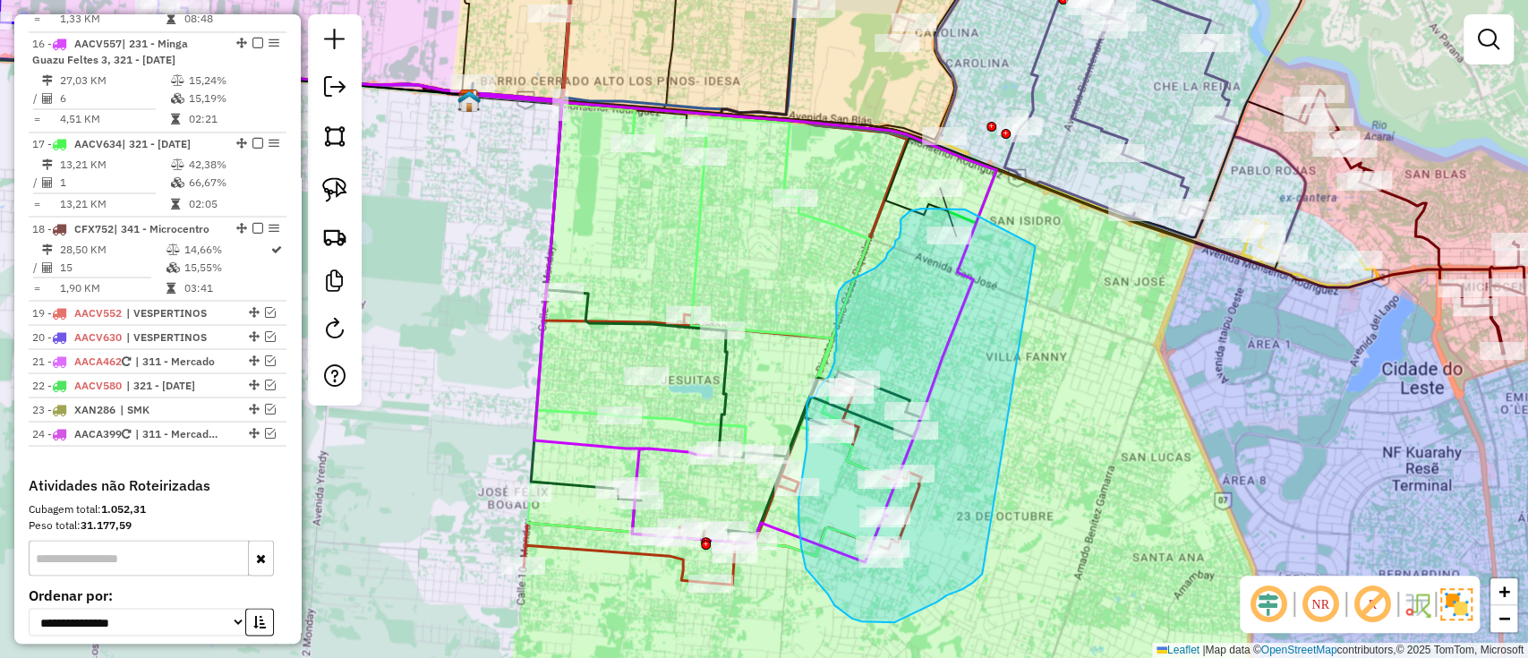
drag, startPoint x: 974, startPoint y: 215, endPoint x: 983, endPoint y: 574, distance: 359.0
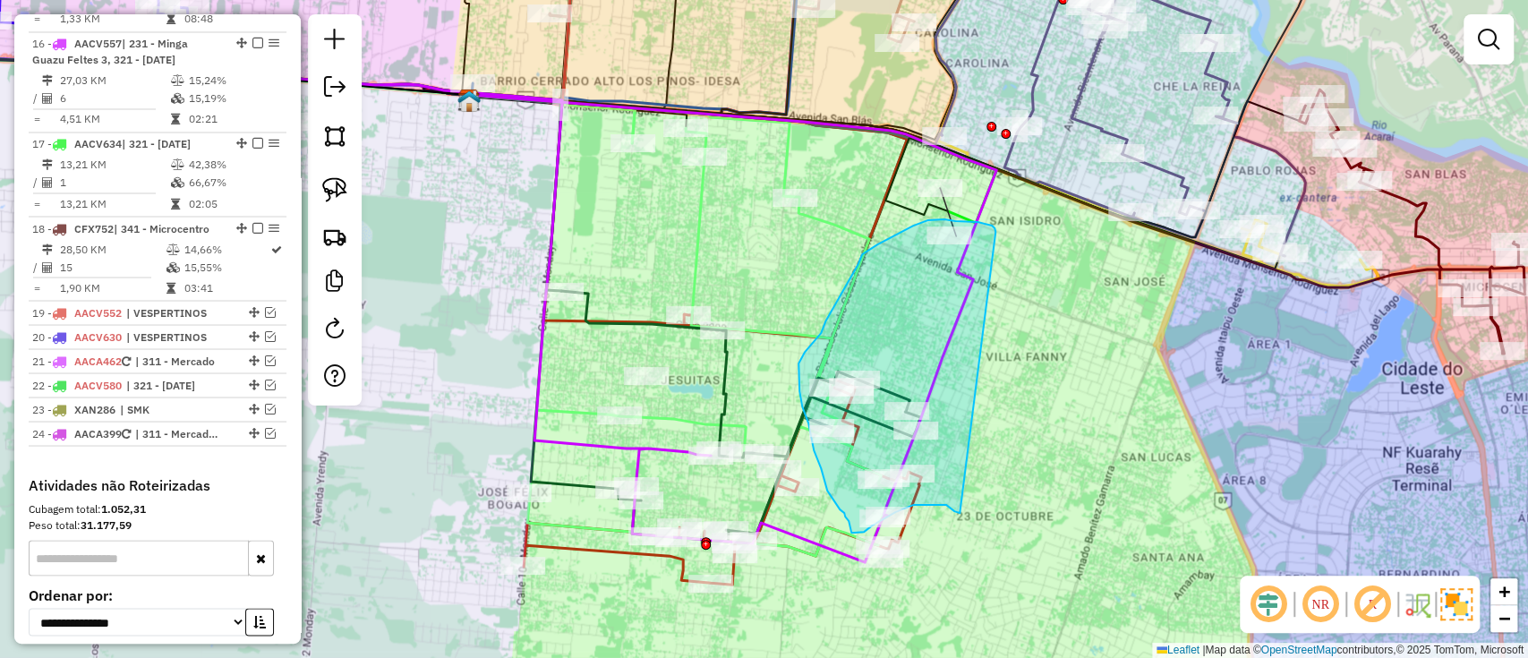
drag, startPoint x: 992, startPoint y: 226, endPoint x: 970, endPoint y: 501, distance: 276.5
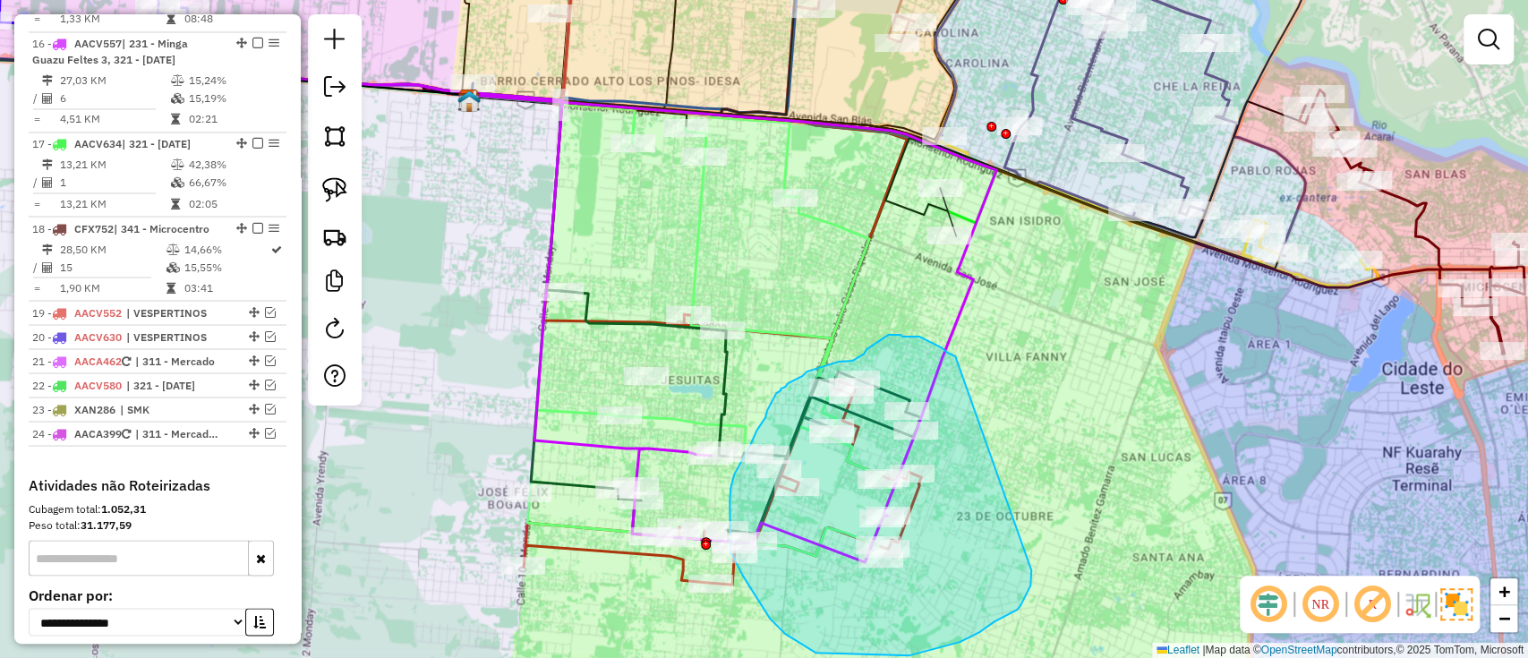
drag, startPoint x: 941, startPoint y: 347, endPoint x: 1035, endPoint y: 561, distance: 233.6
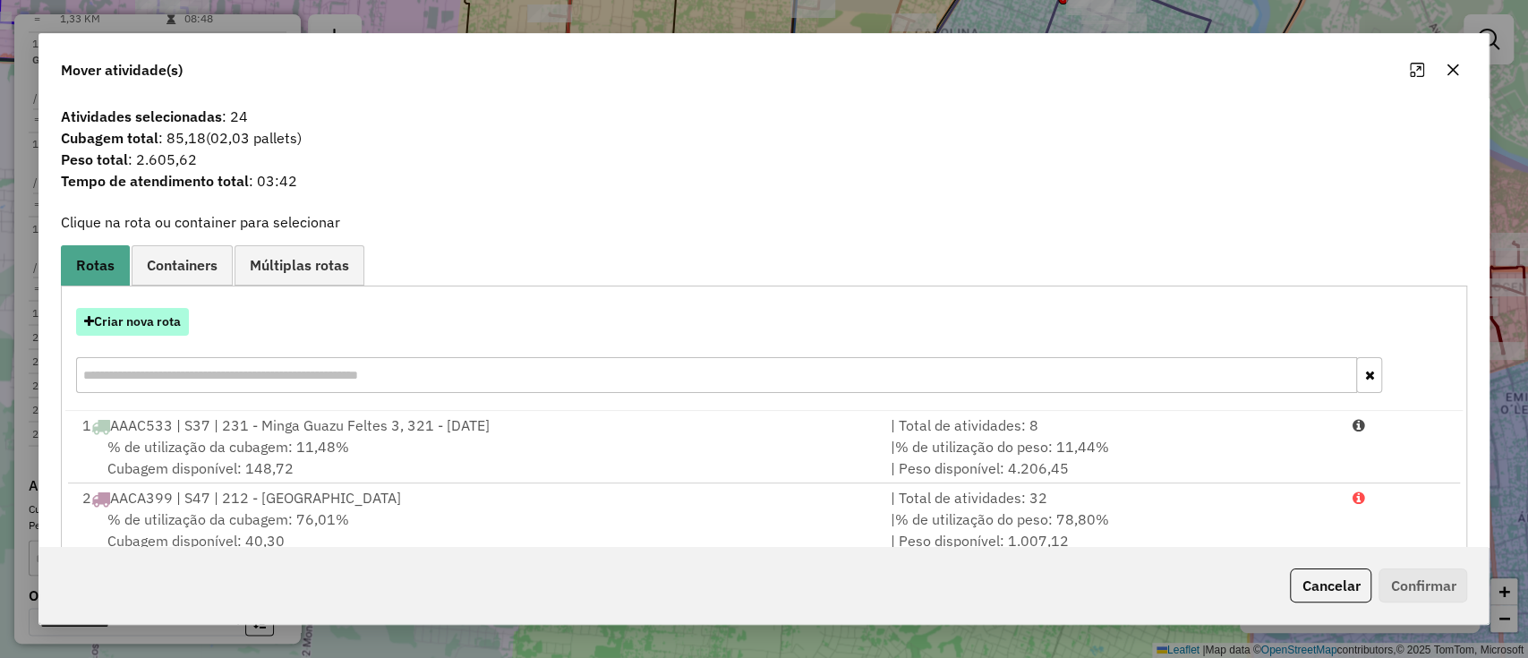
click at [115, 334] on button "Criar nova rota" at bounding box center [132, 322] width 113 height 28
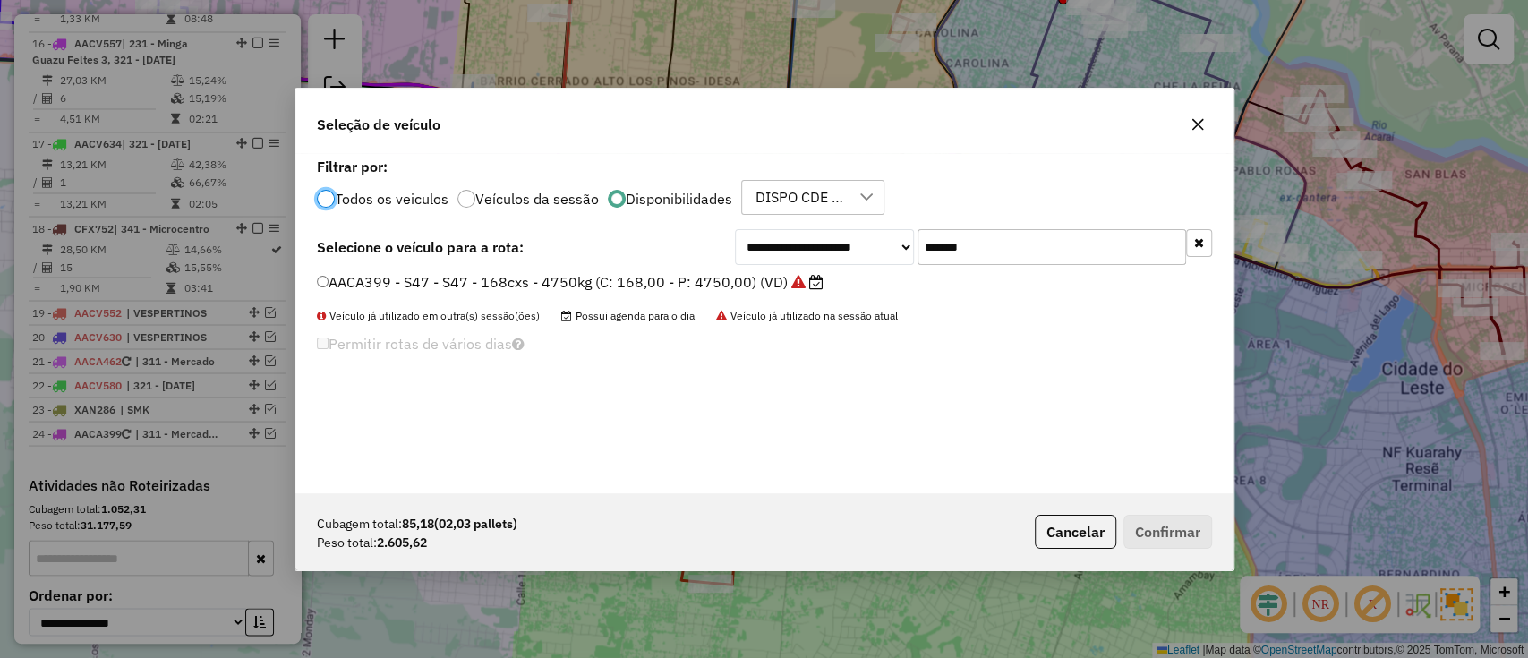
scroll to position [9, 5]
click at [969, 251] on input "*******" at bounding box center [1051, 247] width 268 height 36
paste input "text"
type input "*******"
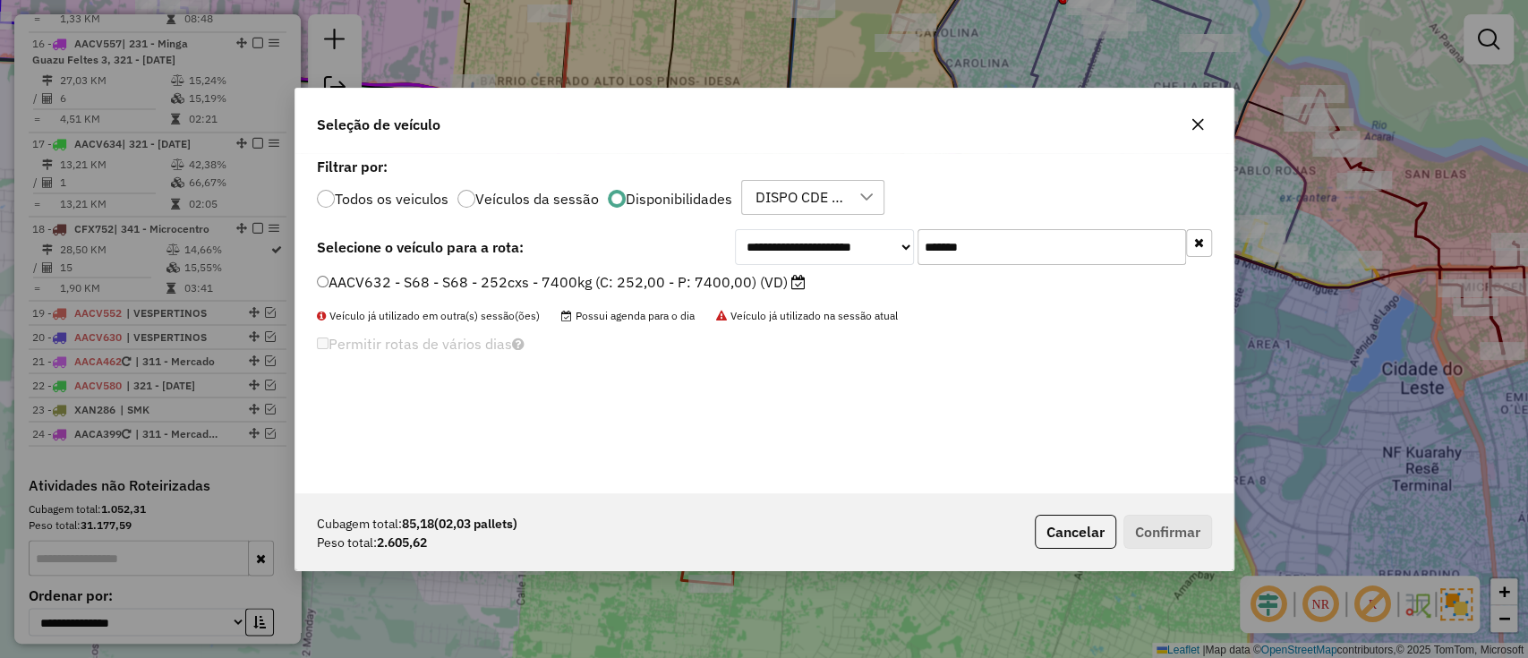
click at [763, 287] on label "AACV632 - S68 - S68 - 252cxs - 7400kg (C: 252,00 - P: 7400,00) (VD)" at bounding box center [561, 281] width 489 height 21
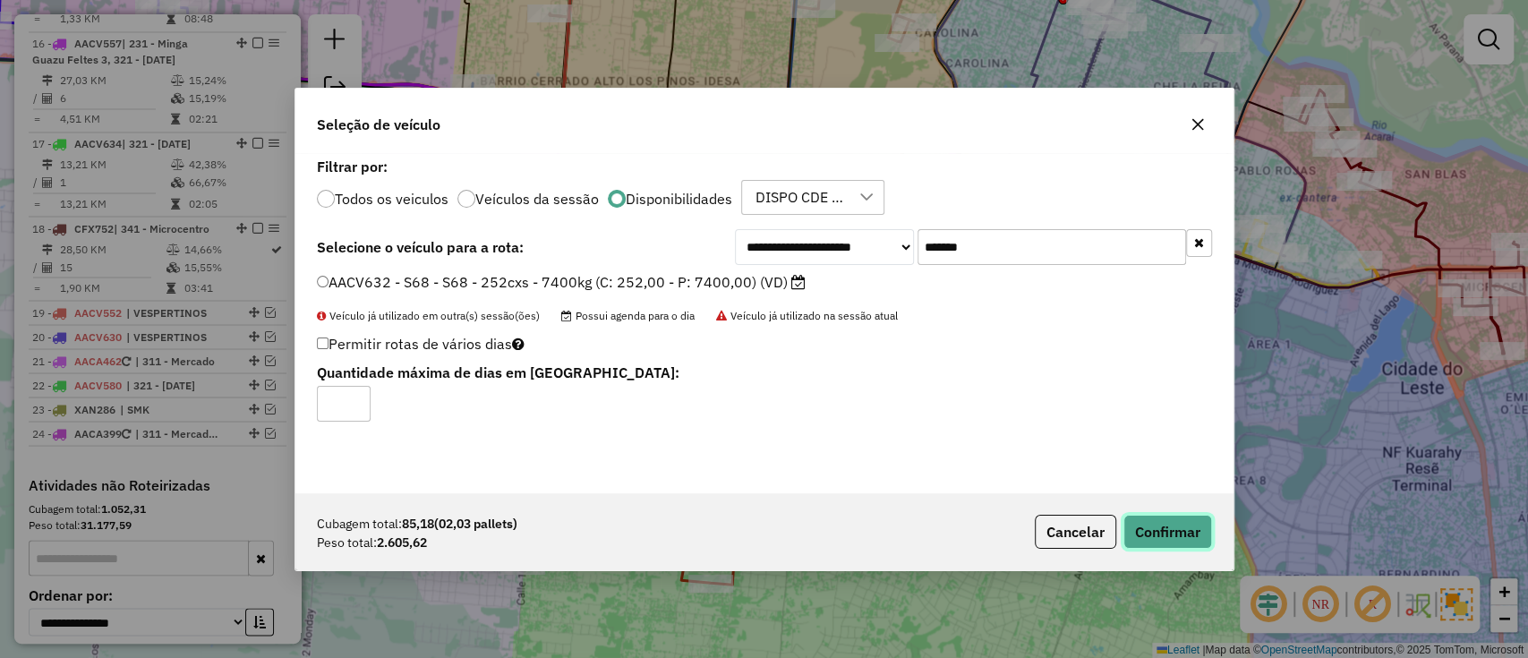
click at [1154, 541] on button "Confirmar" at bounding box center [1167, 532] width 89 height 34
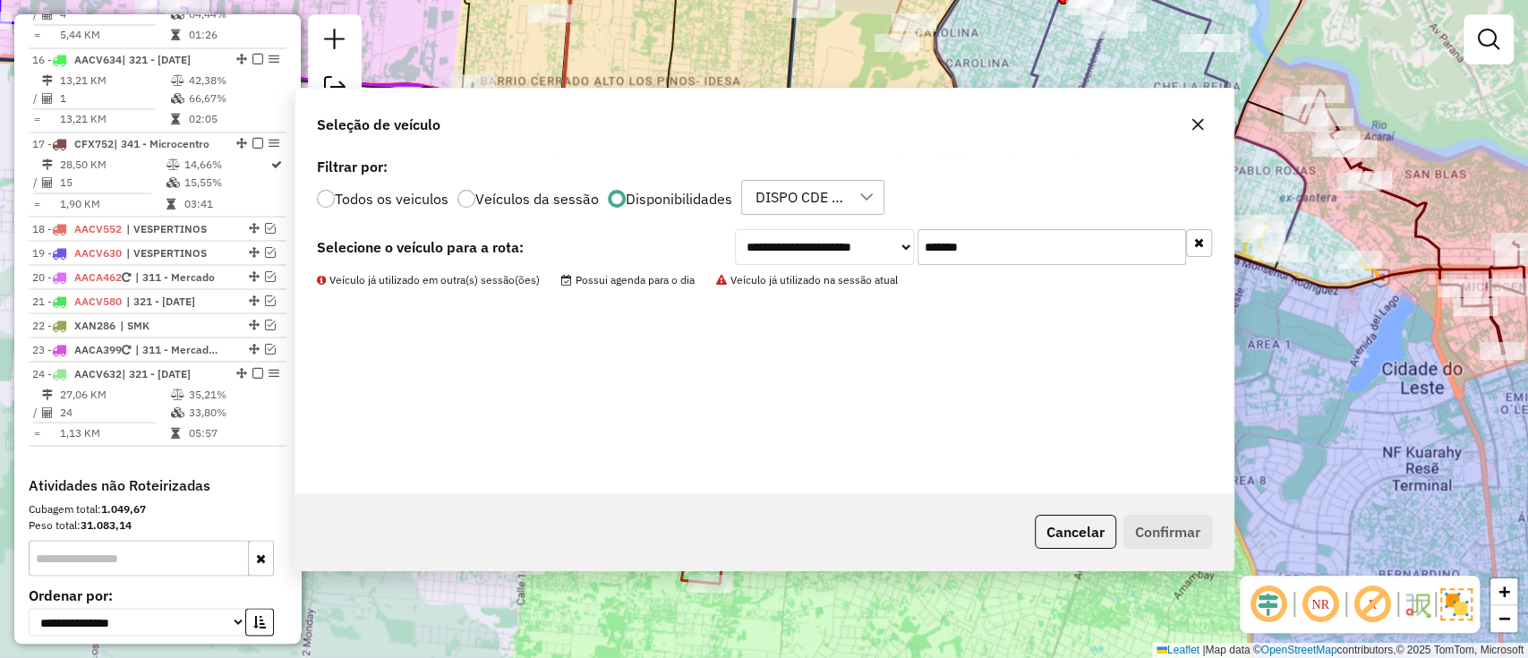
scroll to position [1926, 0]
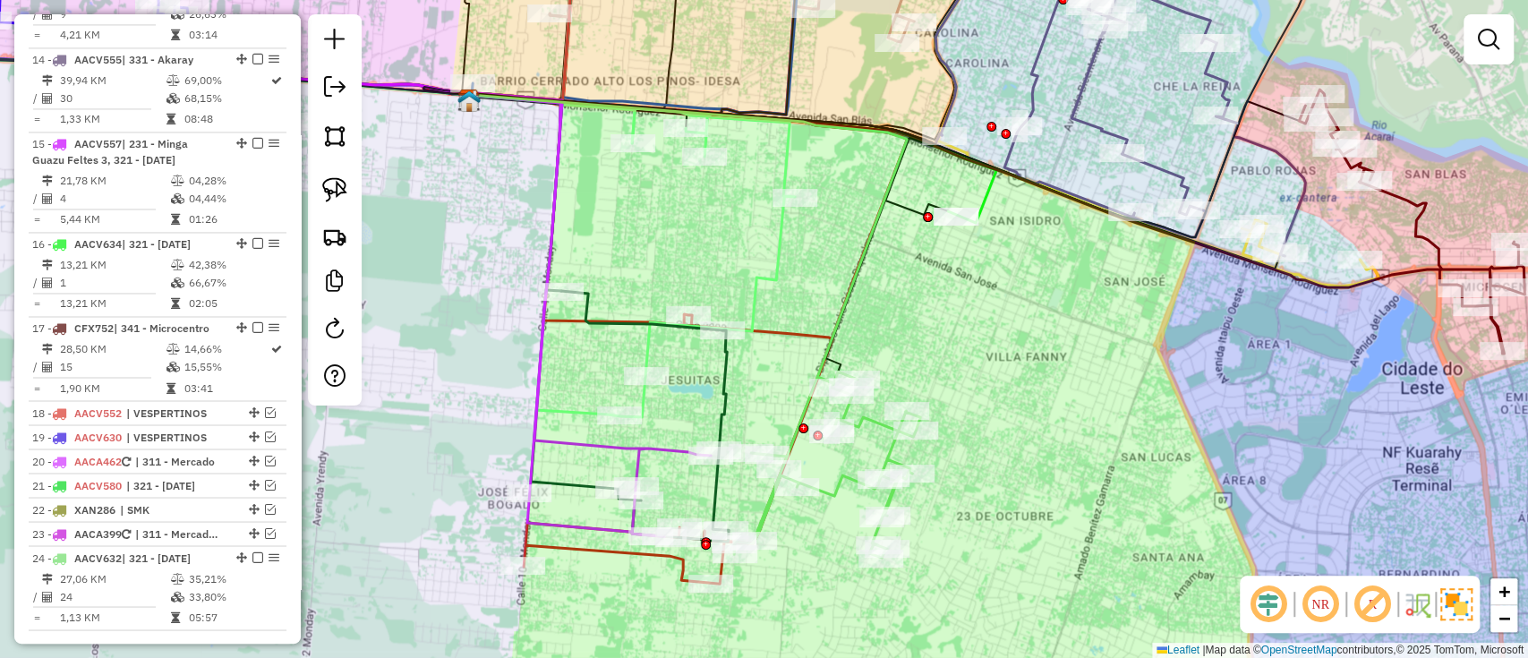
click at [832, 348] on icon at bounding box center [688, 240] width 438 height 291
select select "**********"
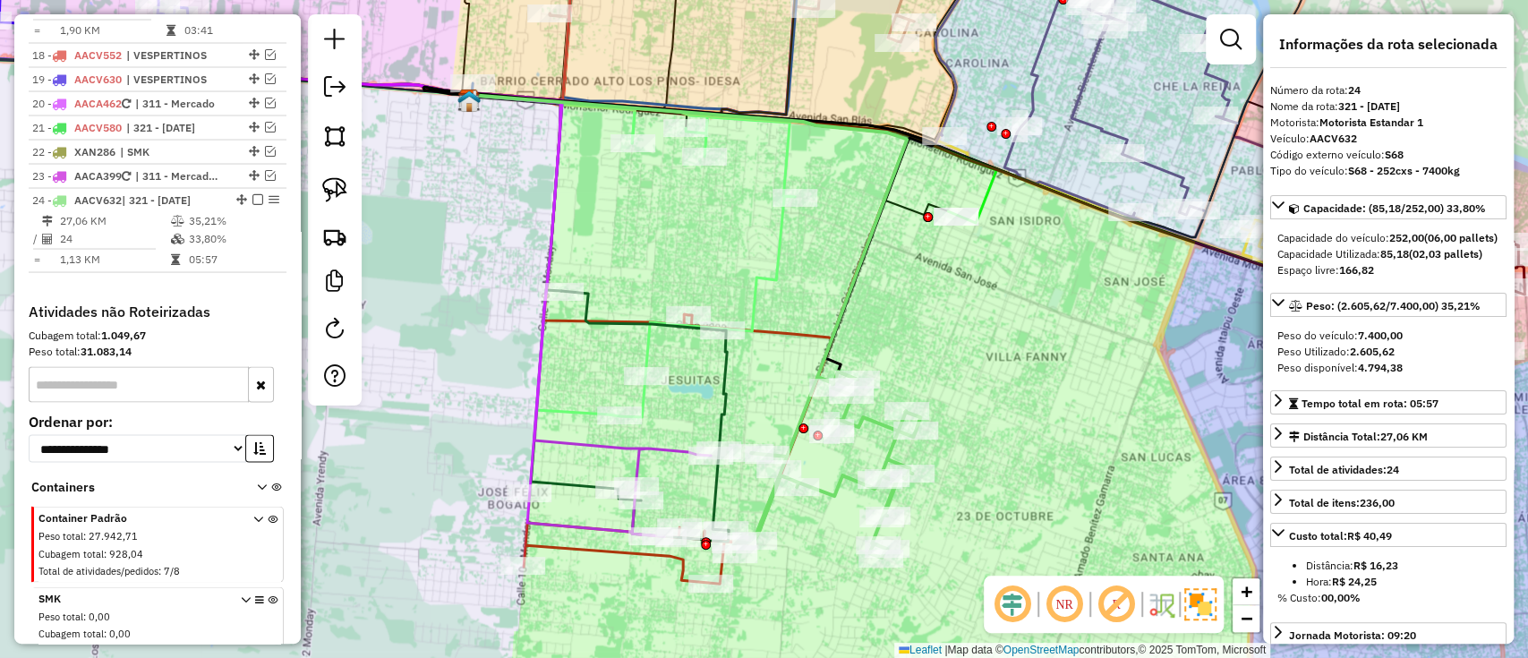
scroll to position [2439, 0]
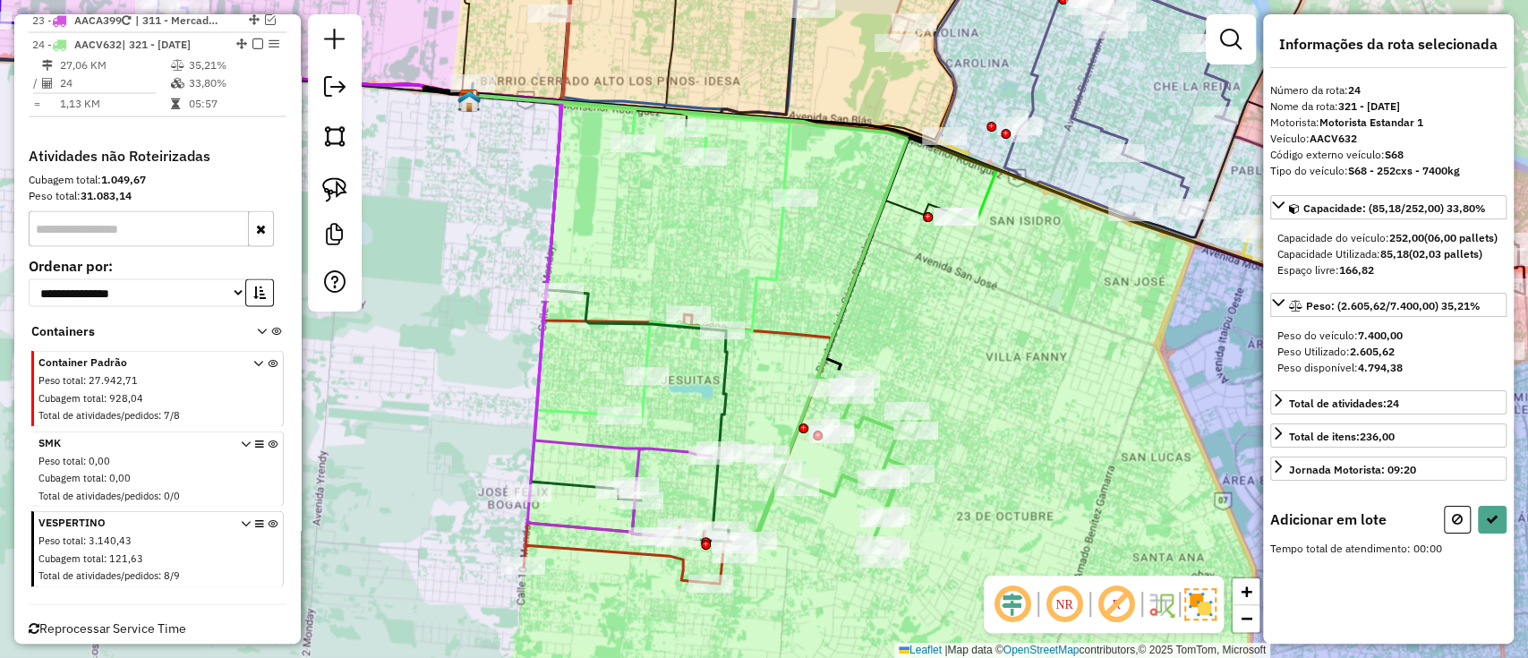
click at [953, 226] on div at bounding box center [955, 217] width 45 height 18
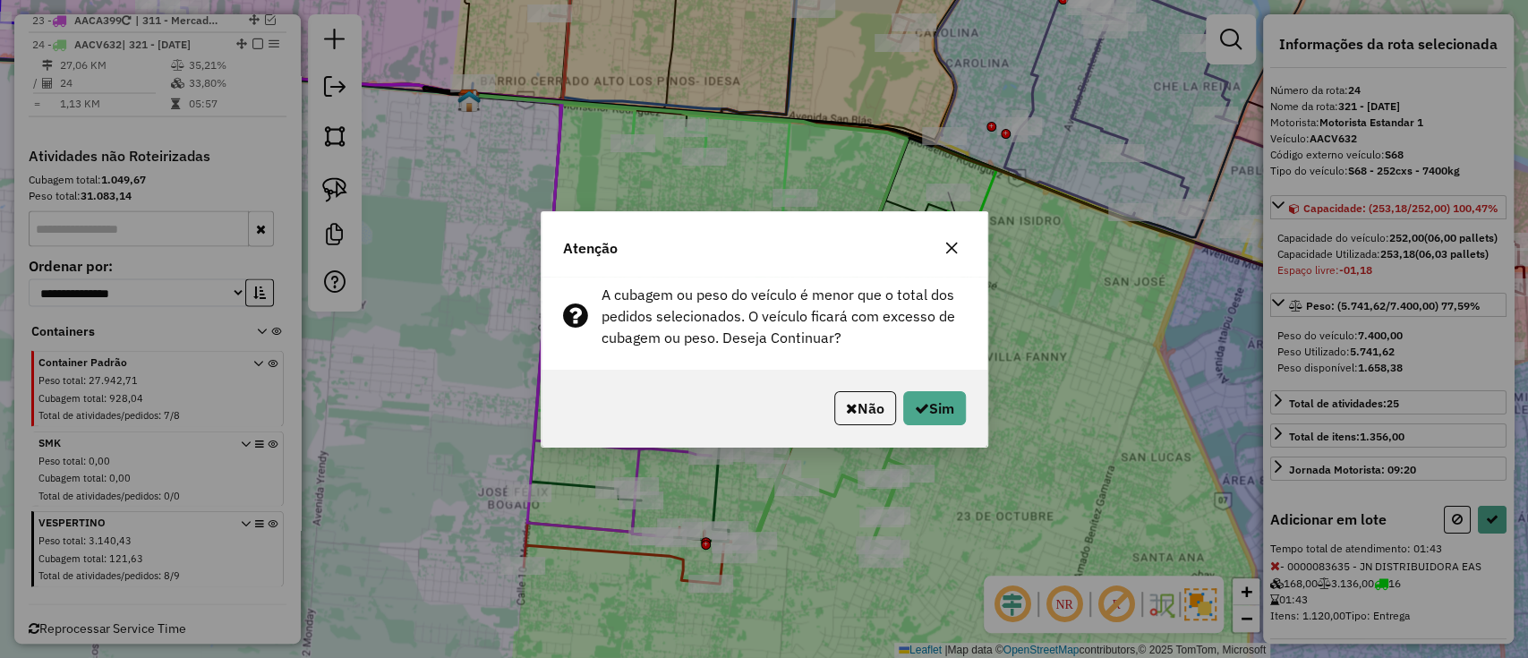
click at [934, 438] on div "Não Sim" at bounding box center [764, 408] width 446 height 77
click at [934, 416] on button "Sim" at bounding box center [934, 408] width 63 height 34
select select "**********"
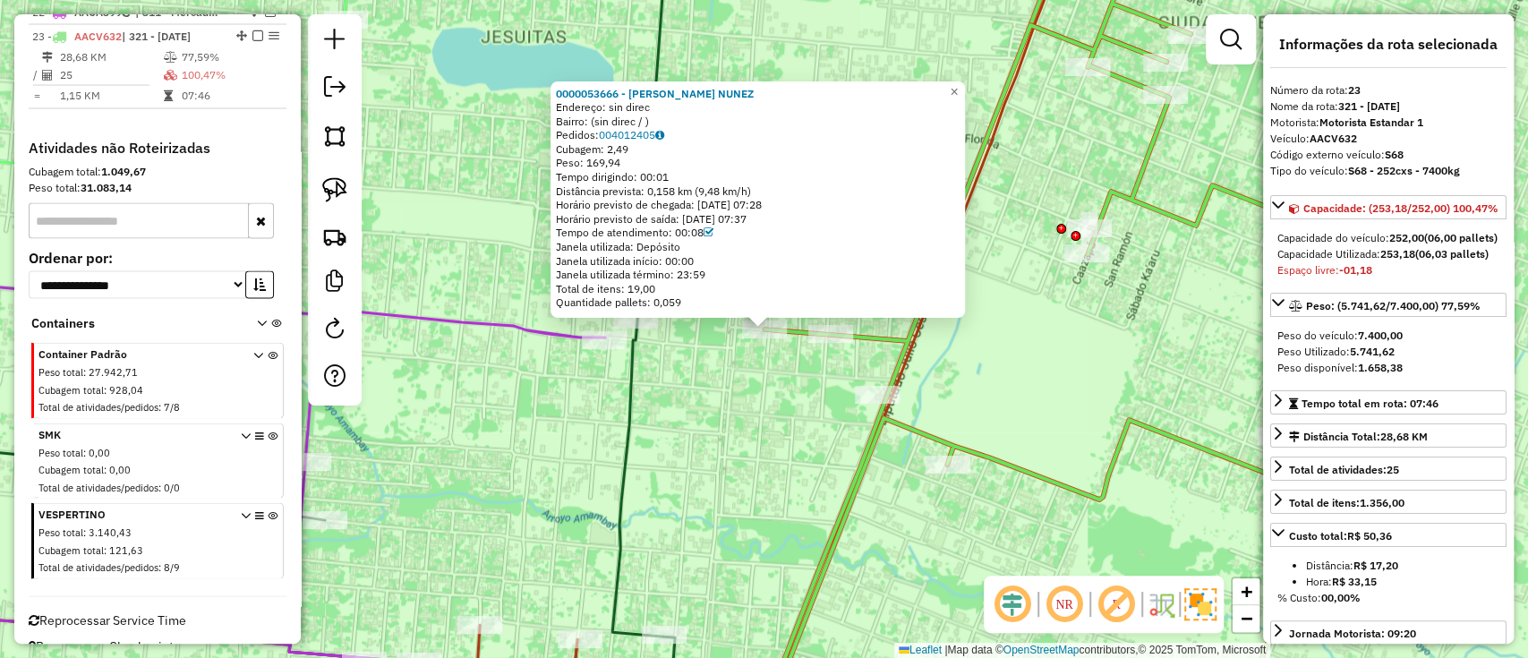
scroll to position [2354, 0]
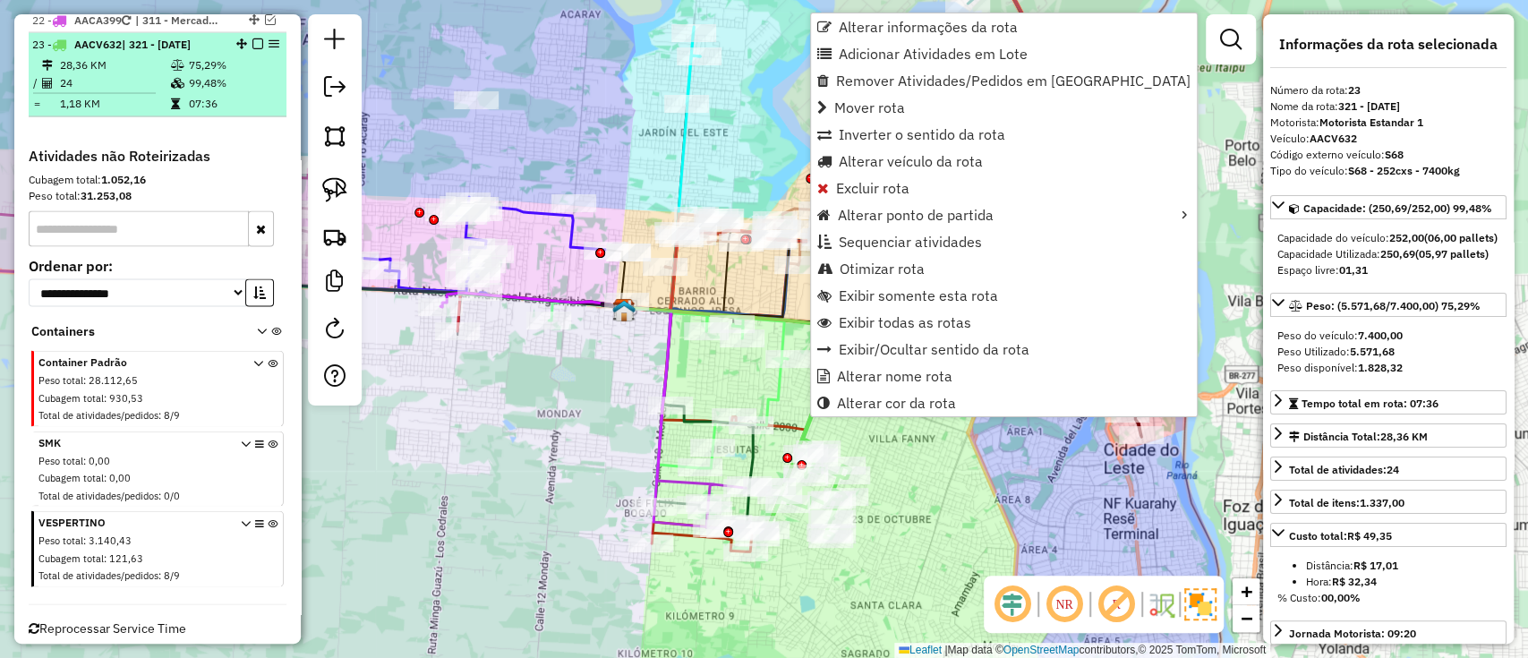
click at [252, 38] on em at bounding box center [257, 43] width 11 height 11
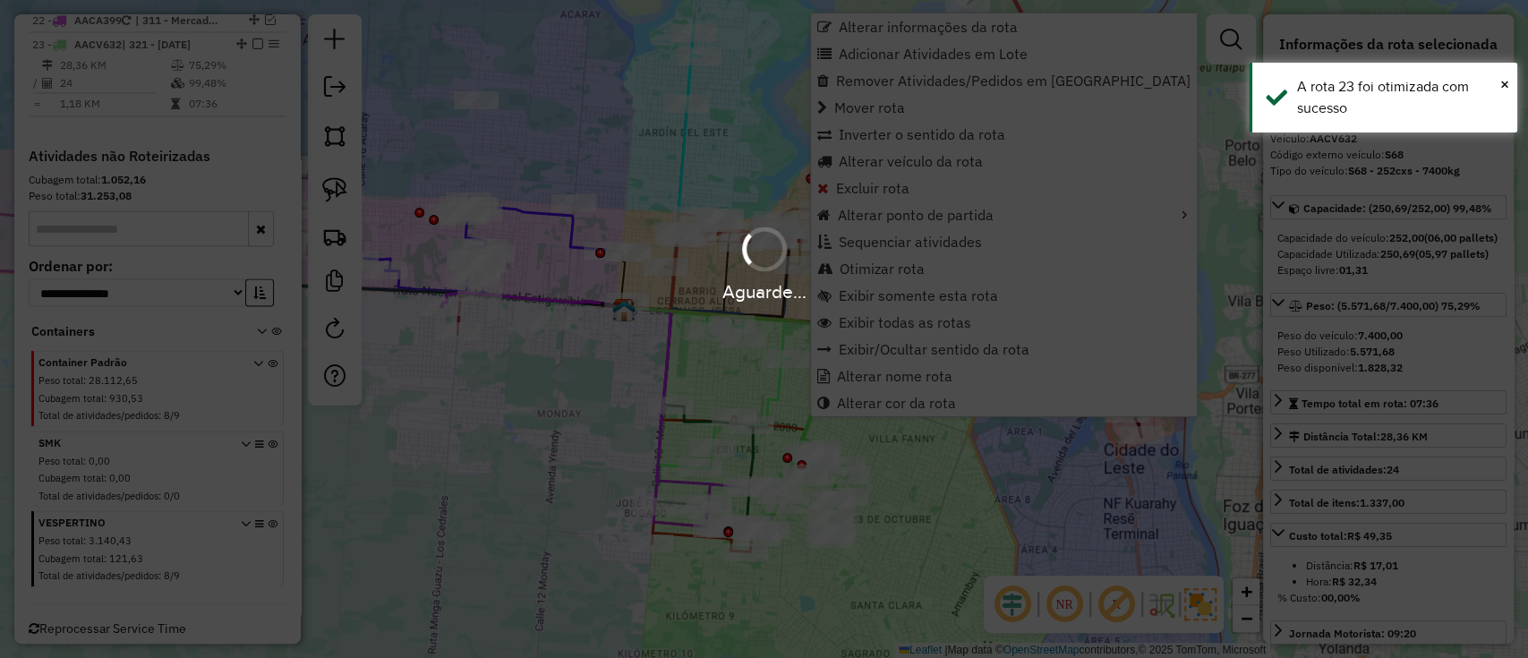
click at [559, 404] on div "Aguarde..." at bounding box center [764, 329] width 1528 height 658
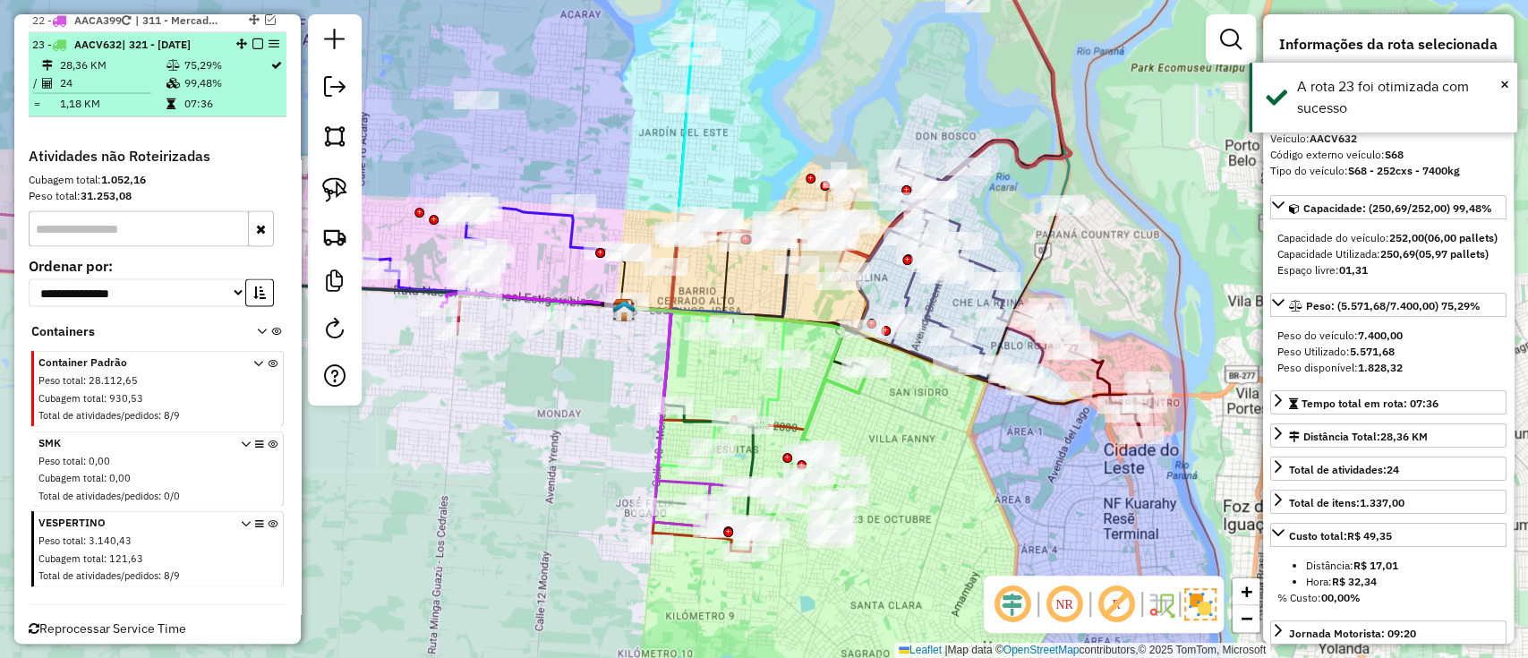
click at [258, 34] on li "23 - AACV632 | 321 - Monday 28,36 KM 75,29% / 24 99,48% = 1,18 KM 07:36" at bounding box center [158, 75] width 258 height 84
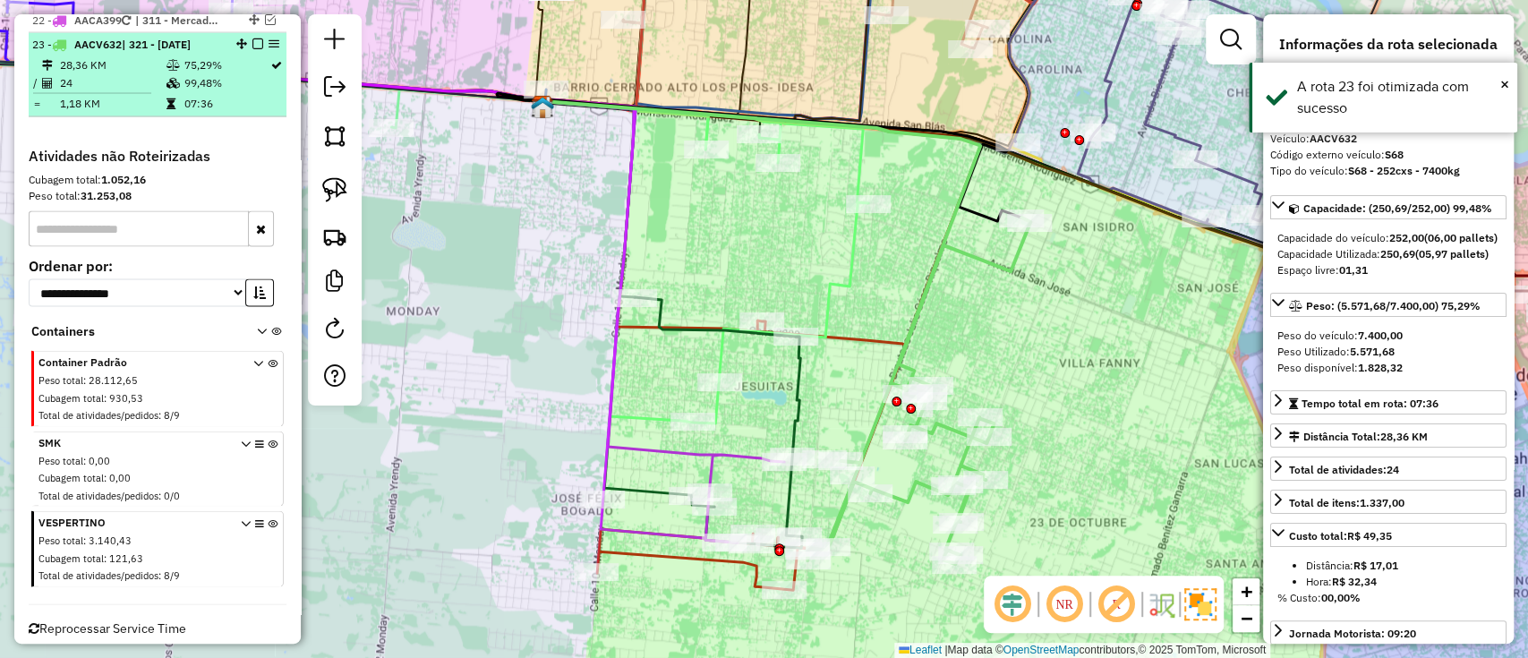
click at [252, 38] on em at bounding box center [257, 43] width 11 height 11
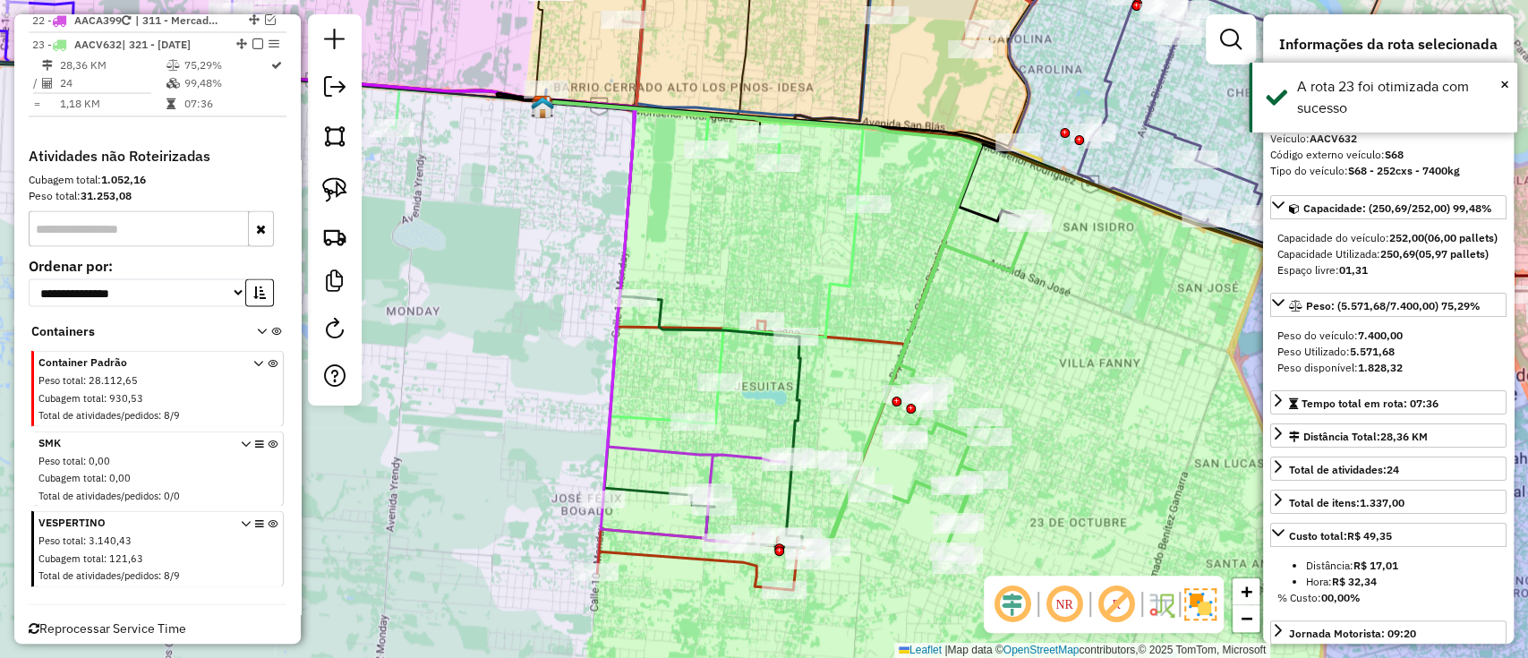
scroll to position [2309, 0]
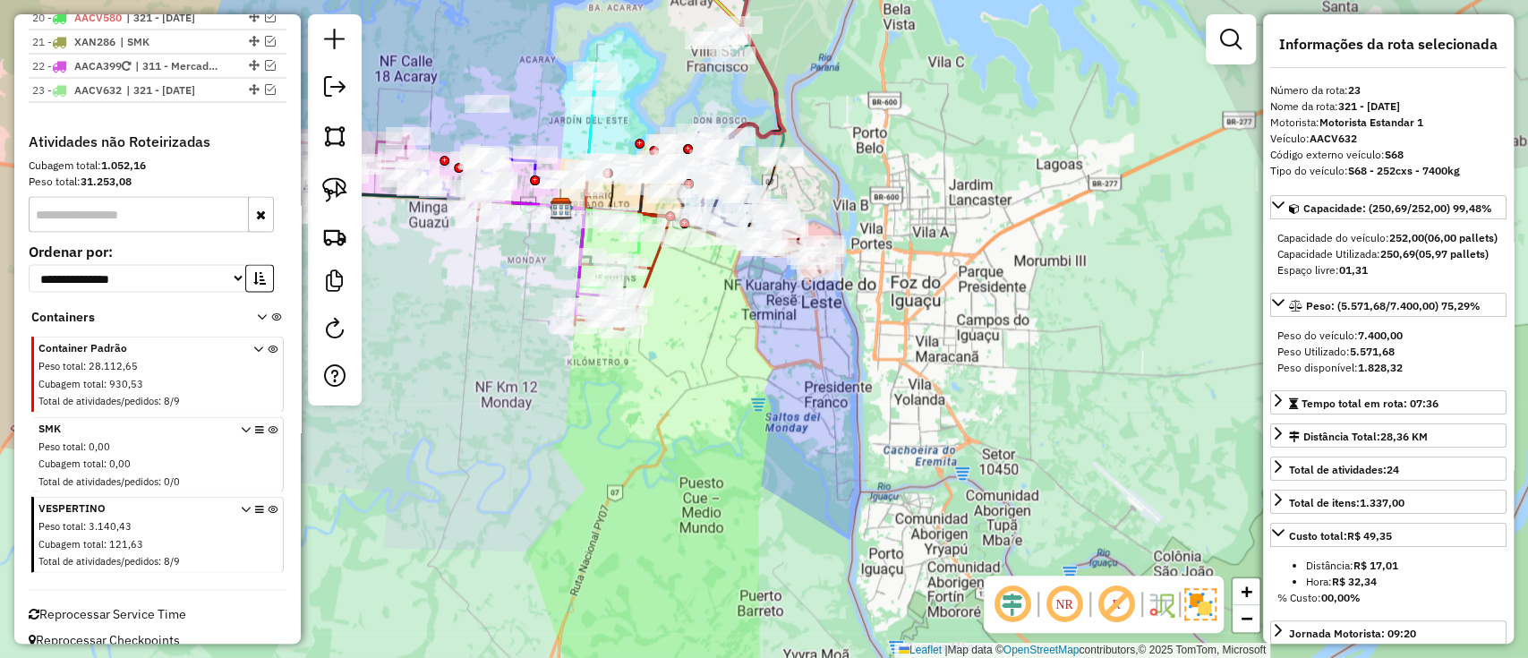
drag, startPoint x: 788, startPoint y: 514, endPoint x: 830, endPoint y: 601, distance: 97.3
click at [830, 601] on div "Janela de atendimento Grade de atendimento Capacidade Transportadoras Veículos …" at bounding box center [764, 329] width 1528 height 658
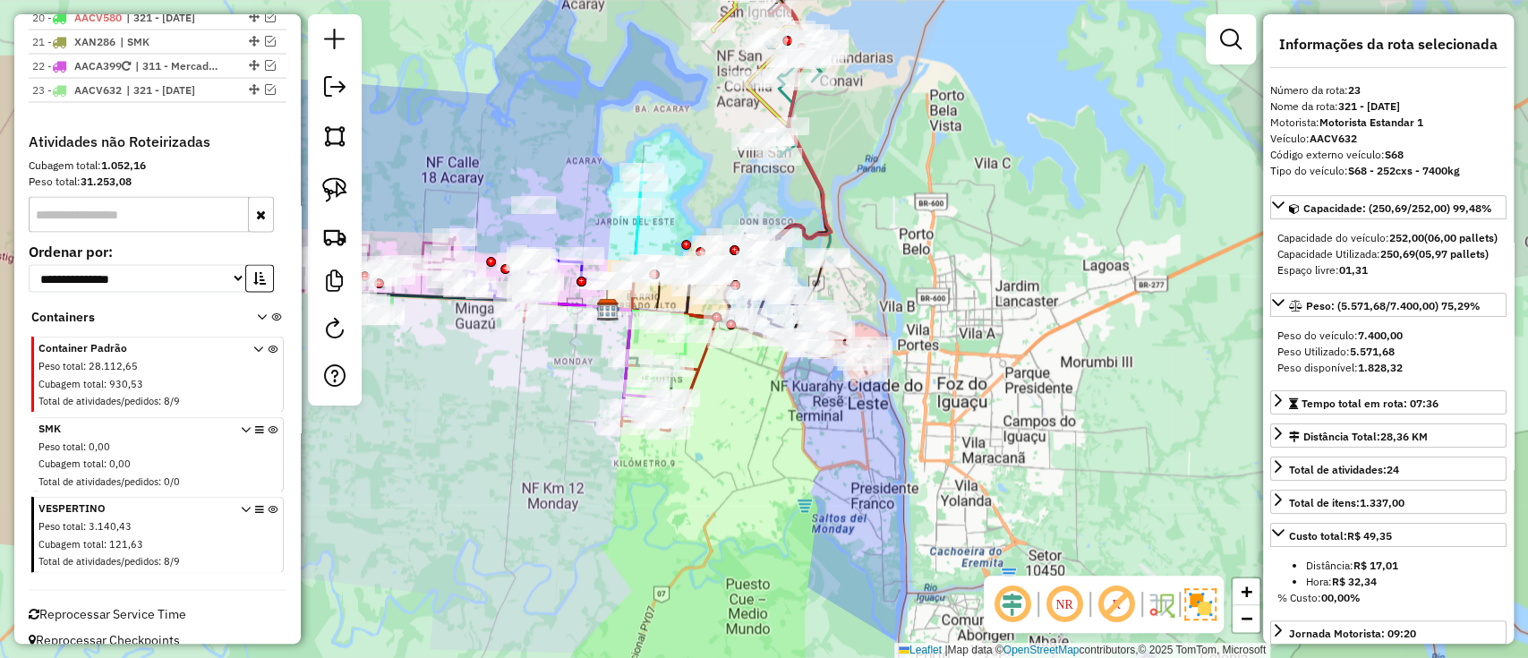
click at [1022, 456] on div "Janela de atendimento Grade de atendimento Capacidade Transportadoras Veículos …" at bounding box center [764, 329] width 1528 height 658
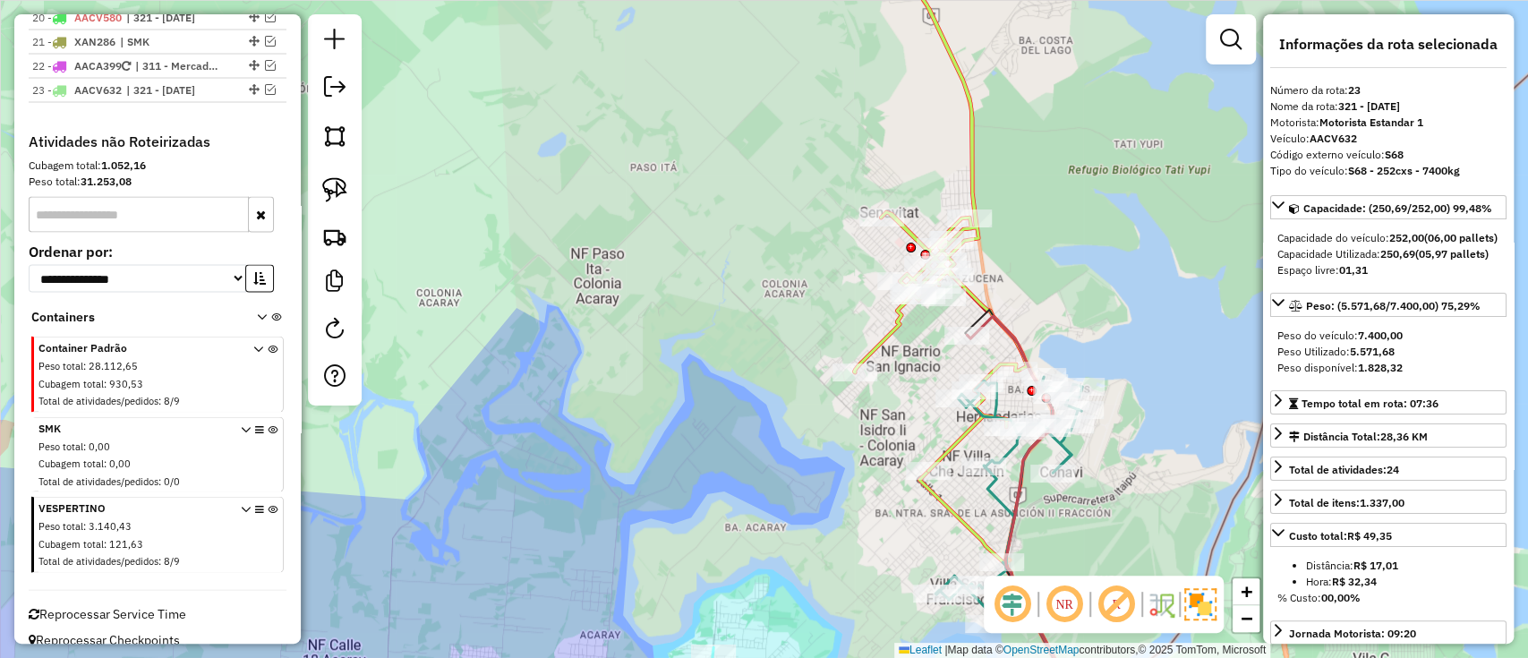
drag, startPoint x: 775, startPoint y: 122, endPoint x: 730, endPoint y: 358, distance: 240.5
click at [730, 358] on div "Janela de atendimento Grade de atendimento Capacidade Transportadoras Veículos …" at bounding box center [764, 329] width 1528 height 658
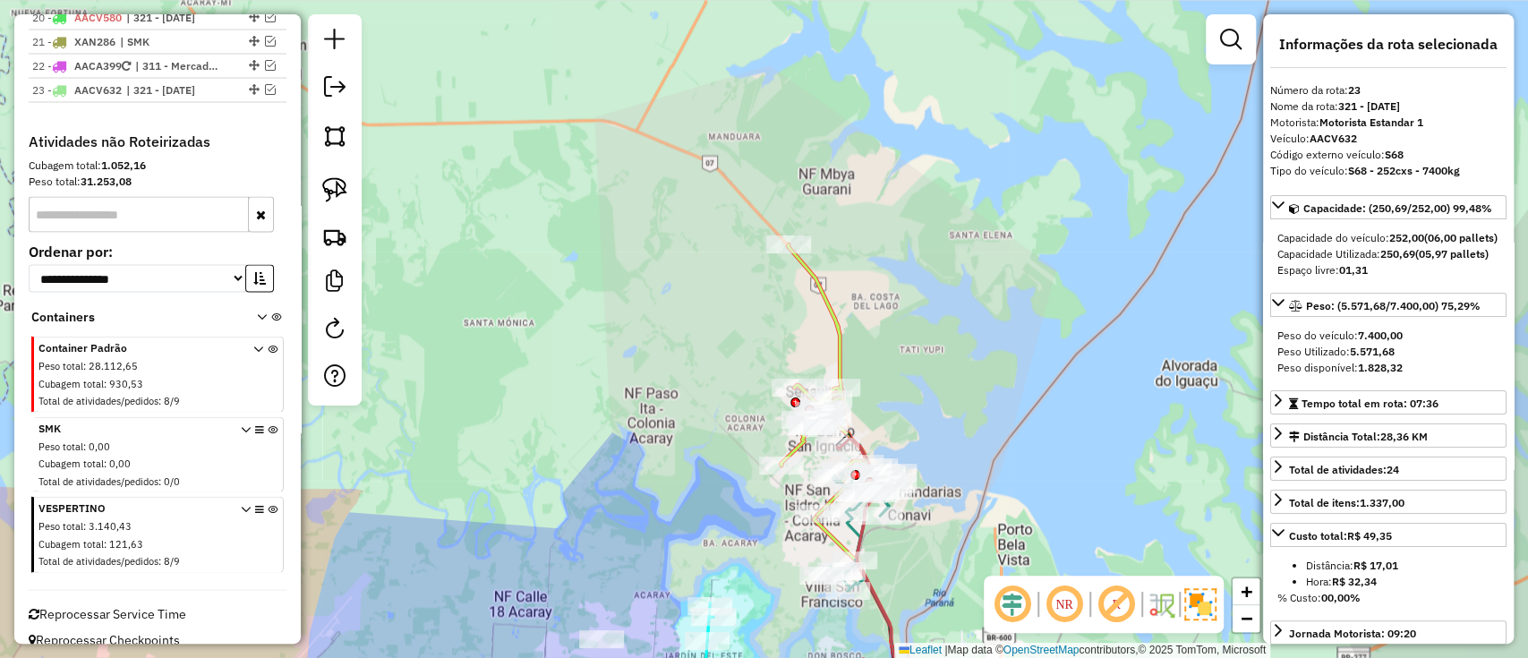
click at [842, 326] on icon at bounding box center [823, 379] width 86 height 270
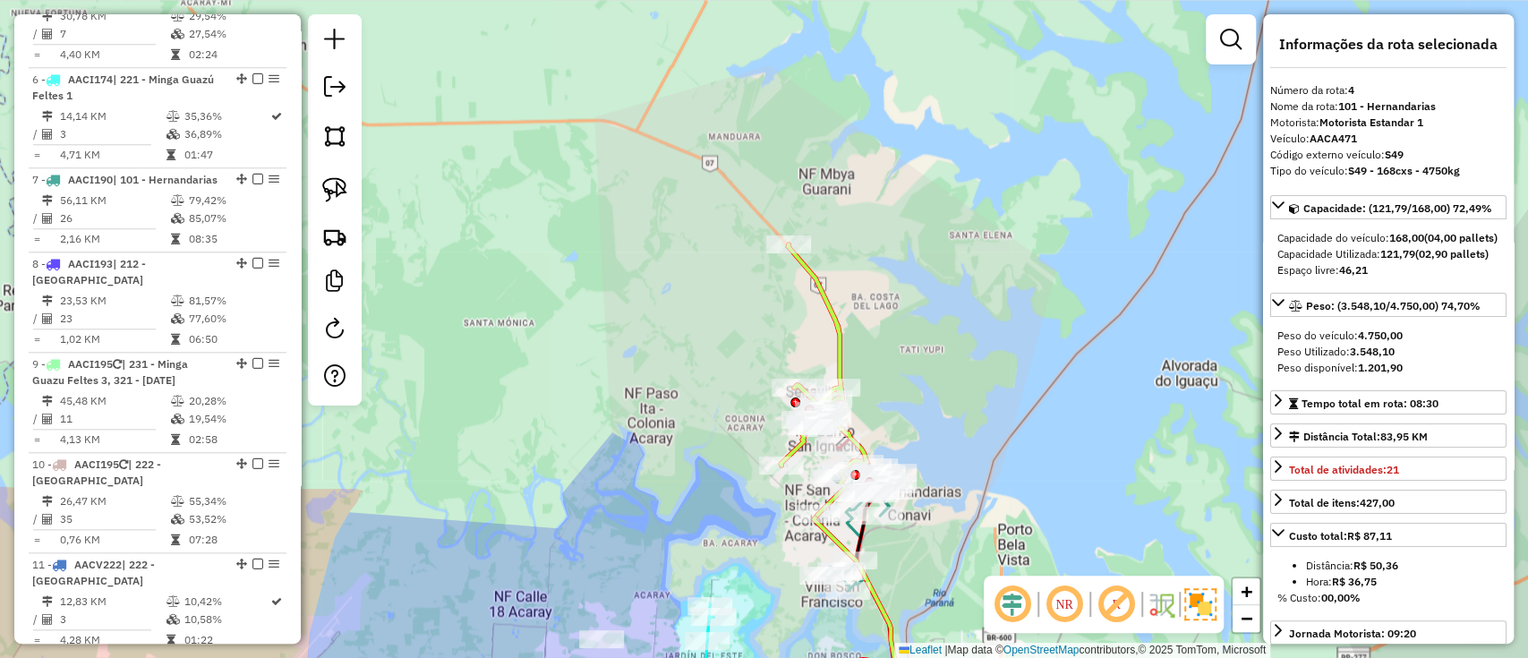
scroll to position [988, 0]
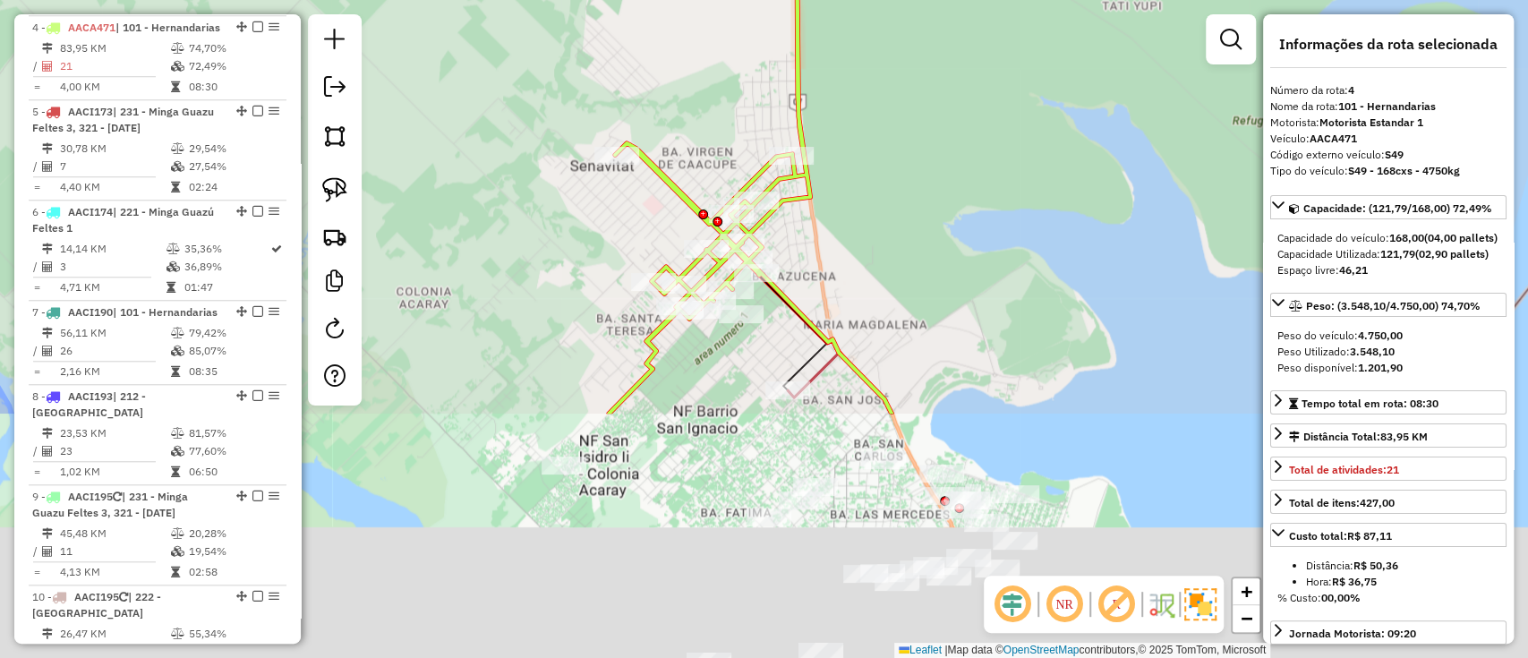
drag, startPoint x: 871, startPoint y: 302, endPoint x: 882, endPoint y: 49, distance: 253.5
click at [882, 53] on div "Janela de atendimento Grade de atendimento Capacidade Transportadoras Veículos …" at bounding box center [764, 329] width 1528 height 658
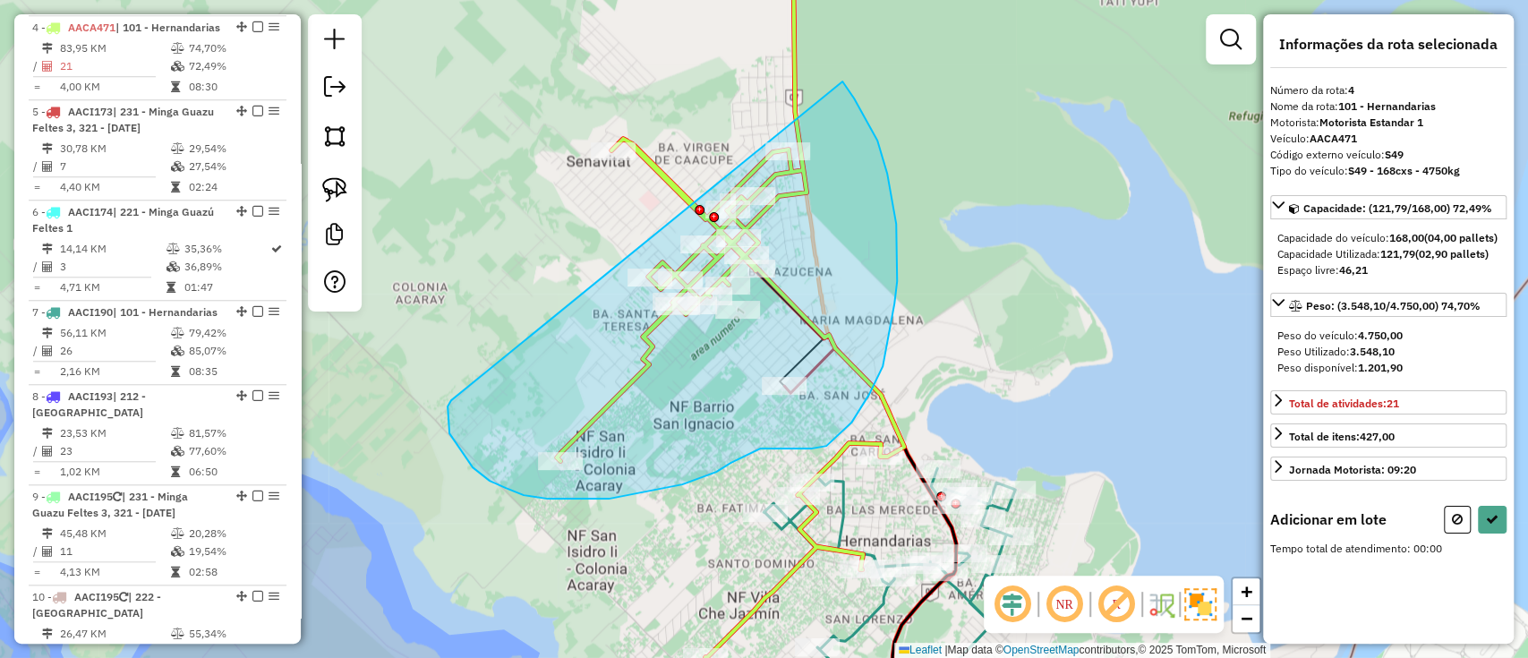
drag, startPoint x: 451, startPoint y: 400, endPoint x: 842, endPoint y: 81, distance: 504.4
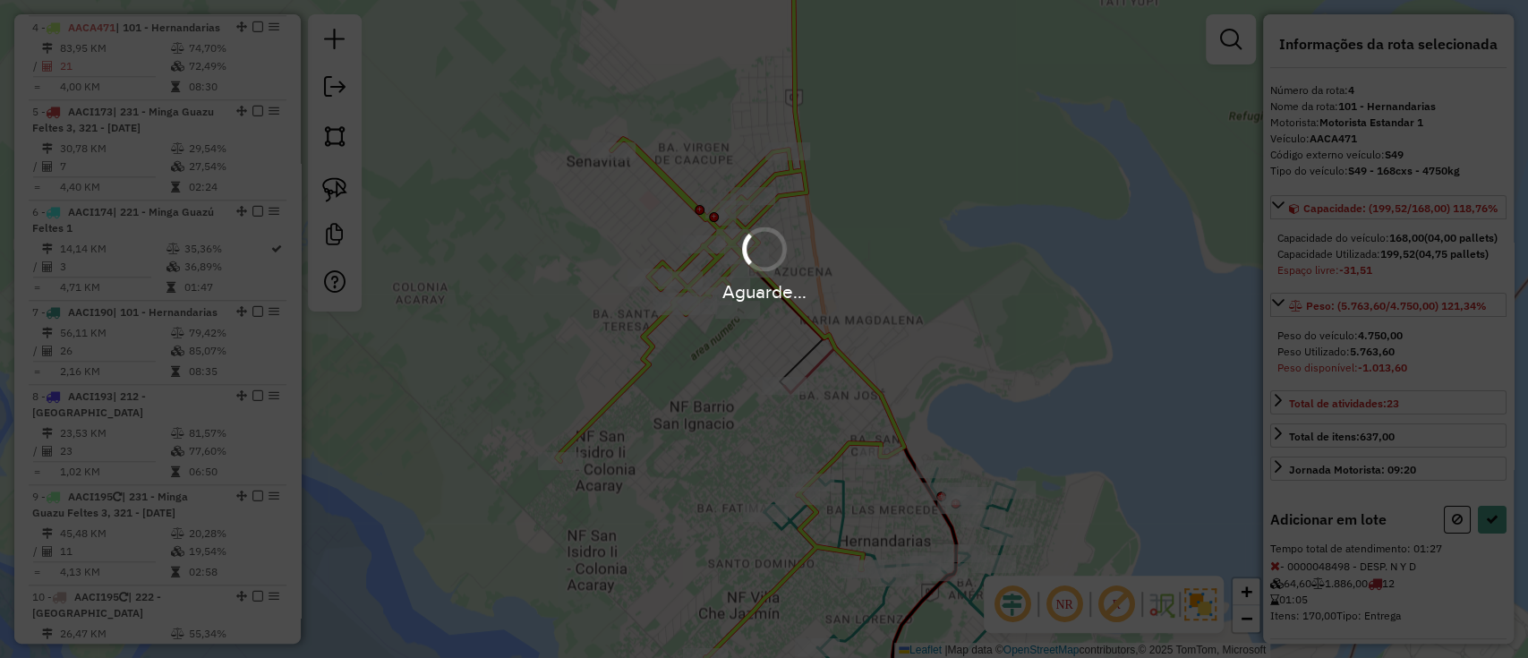
select select "**********"
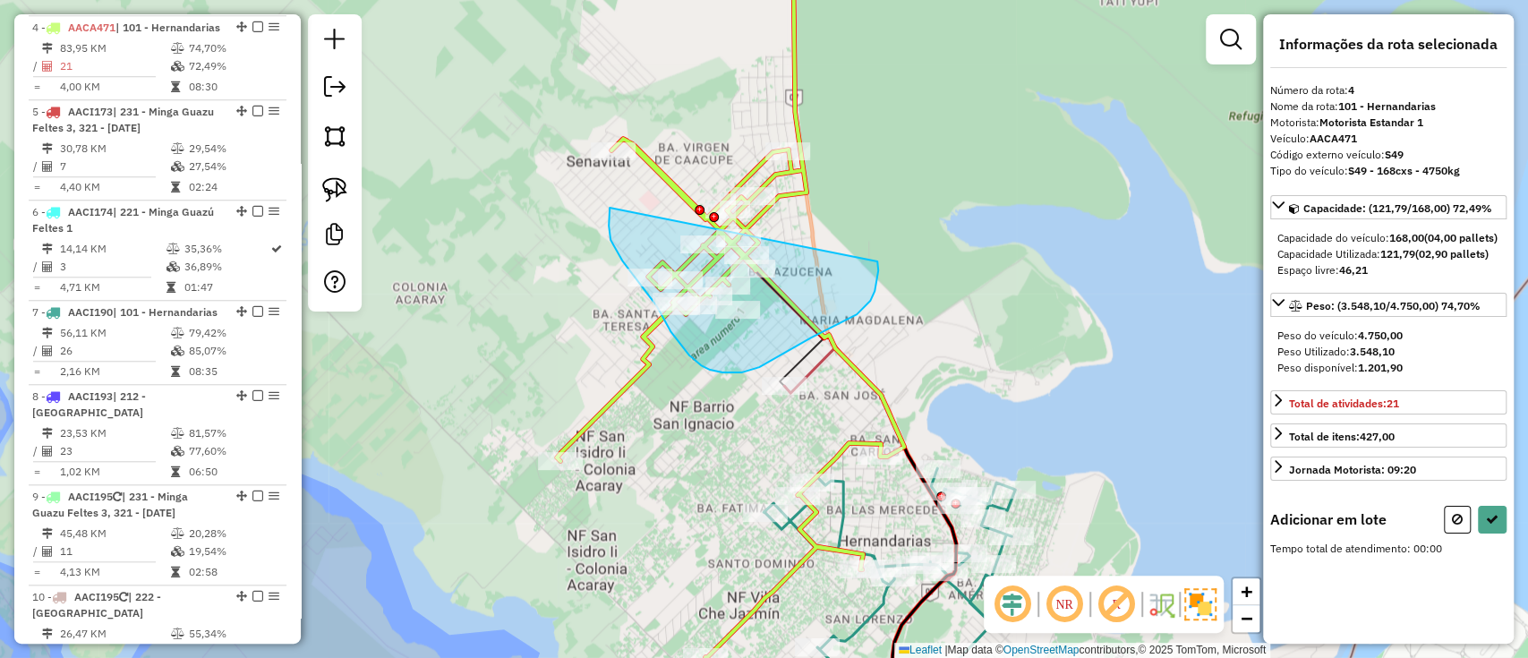
drag, startPoint x: 609, startPoint y: 211, endPoint x: 875, endPoint y: 261, distance: 271.3
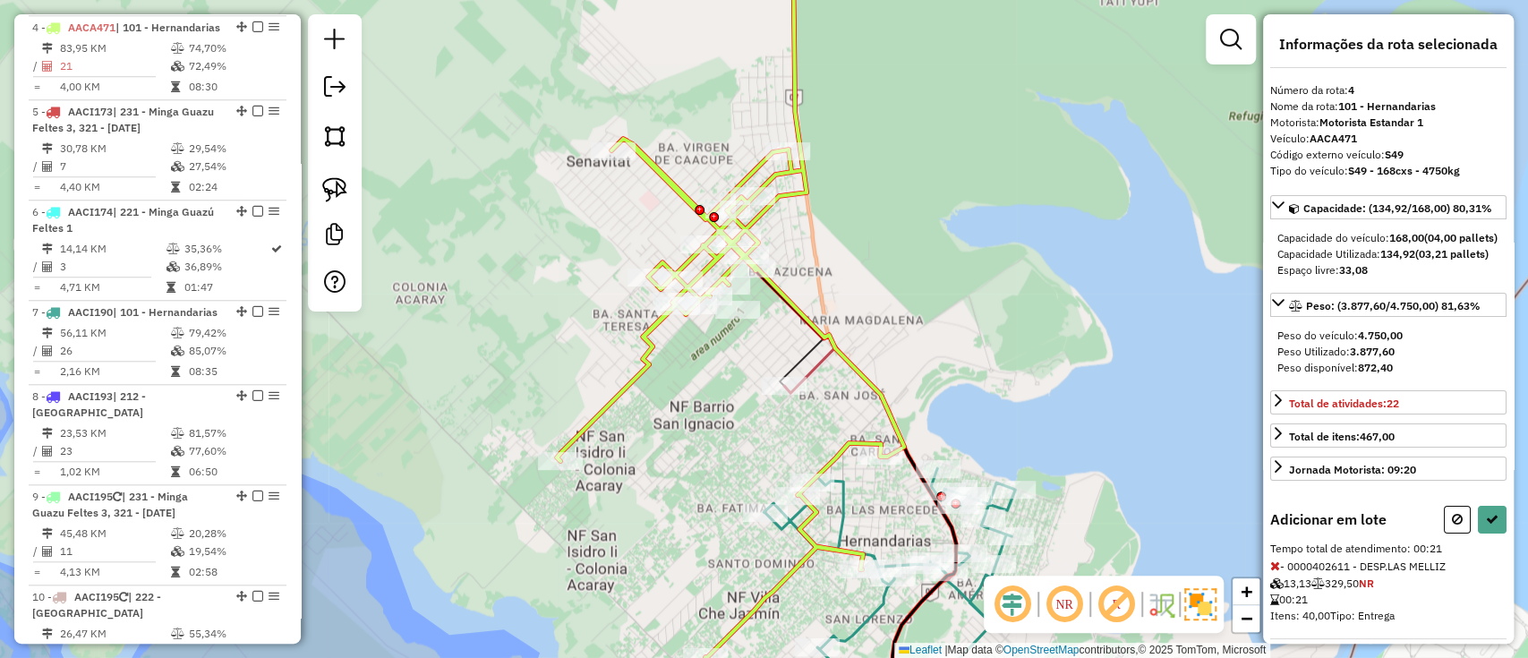
select select "**********"
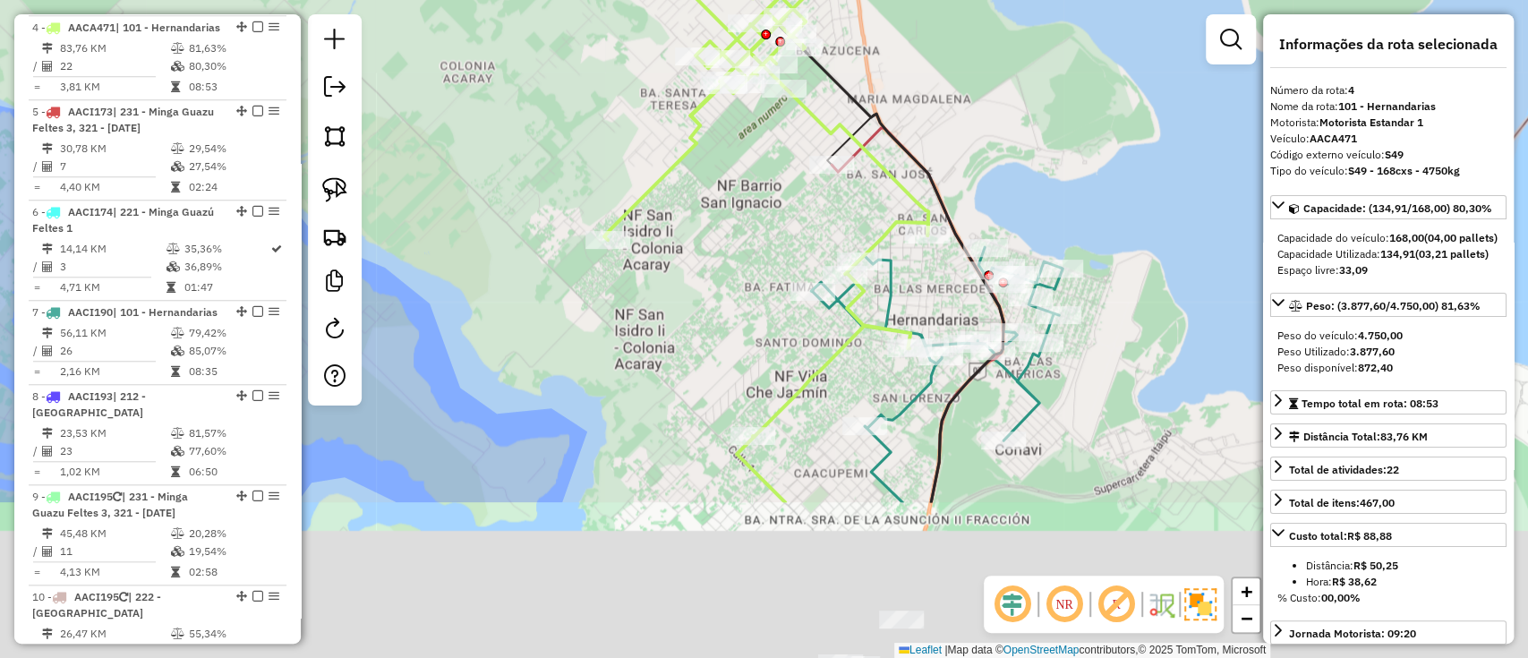
drag, startPoint x: 915, startPoint y: 218, endPoint x: 953, endPoint y: -4, distance: 225.2
click at [953, 0] on html "Aguarde... Pop-up bloqueado! Seu navegador bloqueou automáticamente a abertura …" at bounding box center [764, 329] width 1528 height 658
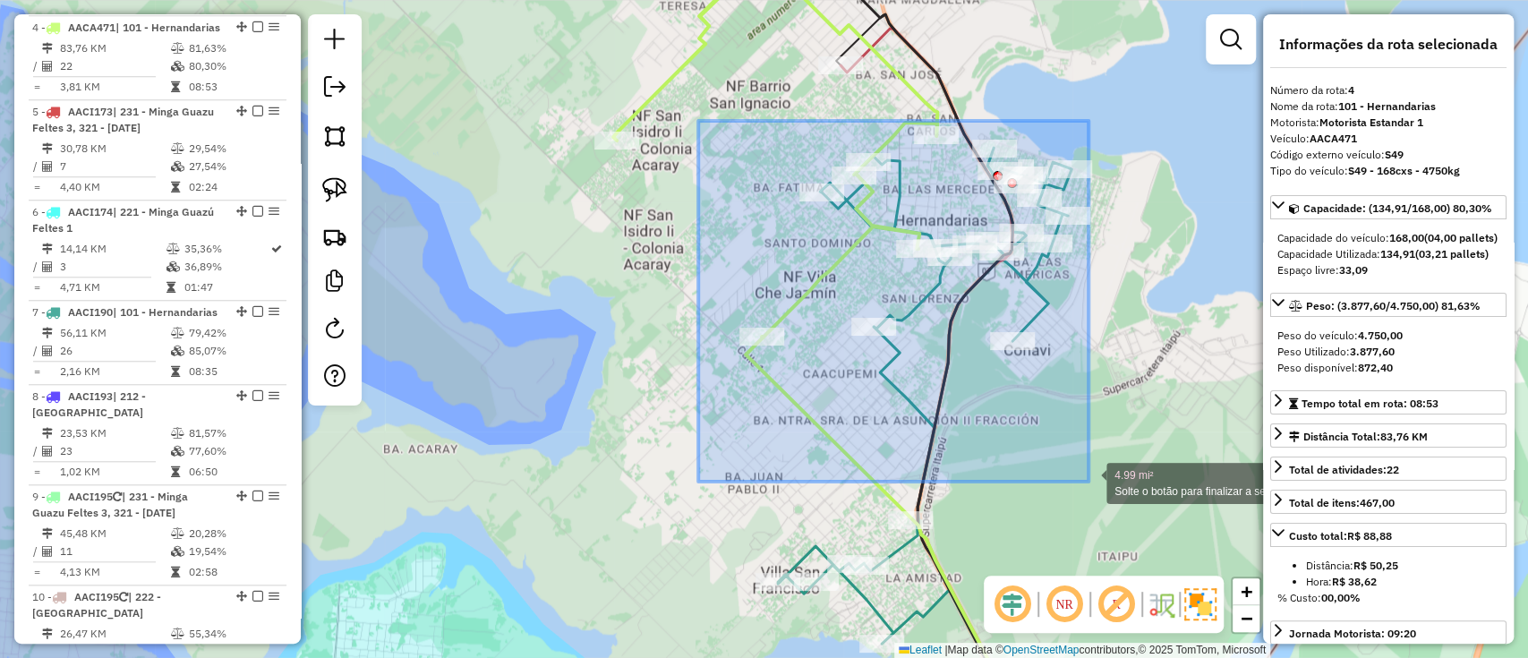
drag, startPoint x: 698, startPoint y: 121, endPoint x: 1088, endPoint y: 483, distance: 532.5
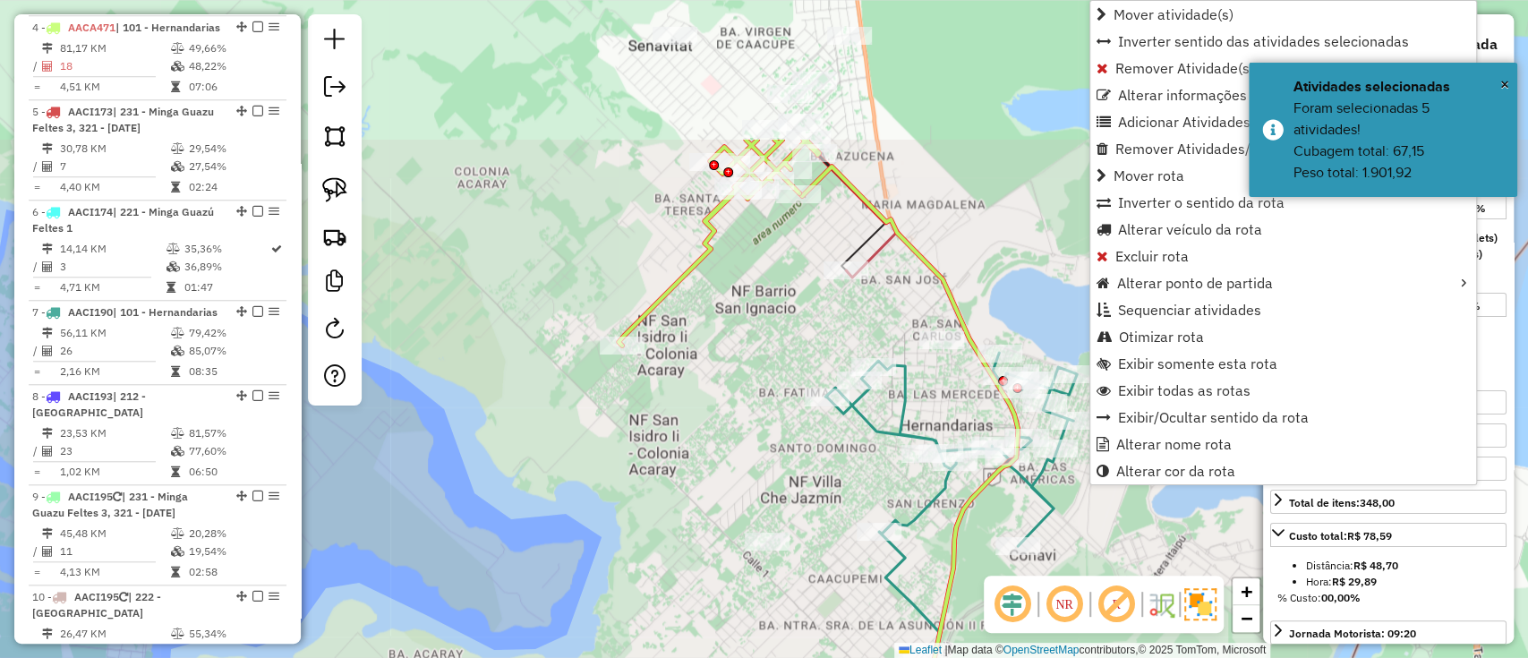
drag, startPoint x: 733, startPoint y: 123, endPoint x: 700, endPoint y: 287, distance: 168.0
click at [738, 359] on div "Janela de atendimento Grade de atendimento Capacidade Transportadoras Veículos …" at bounding box center [764, 329] width 1528 height 658
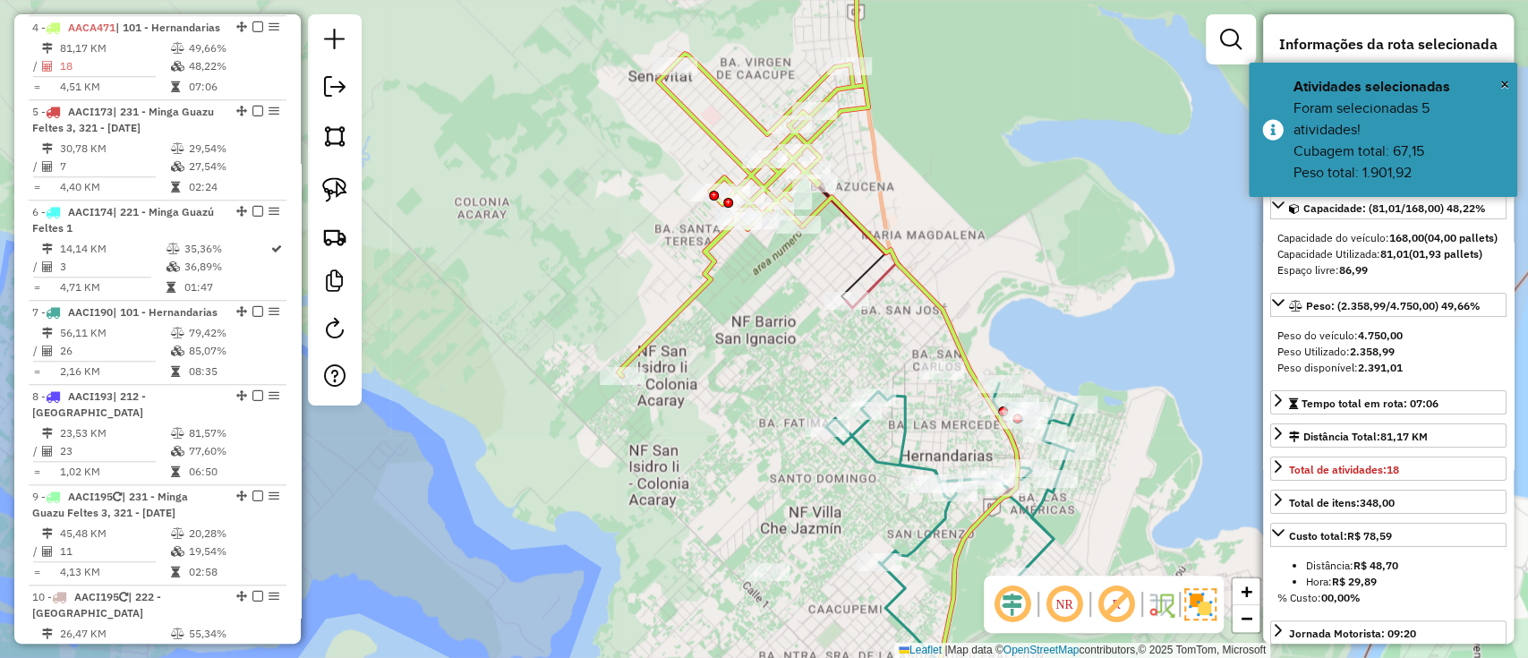
click at [706, 270] on icon at bounding box center [743, 155] width 250 height 441
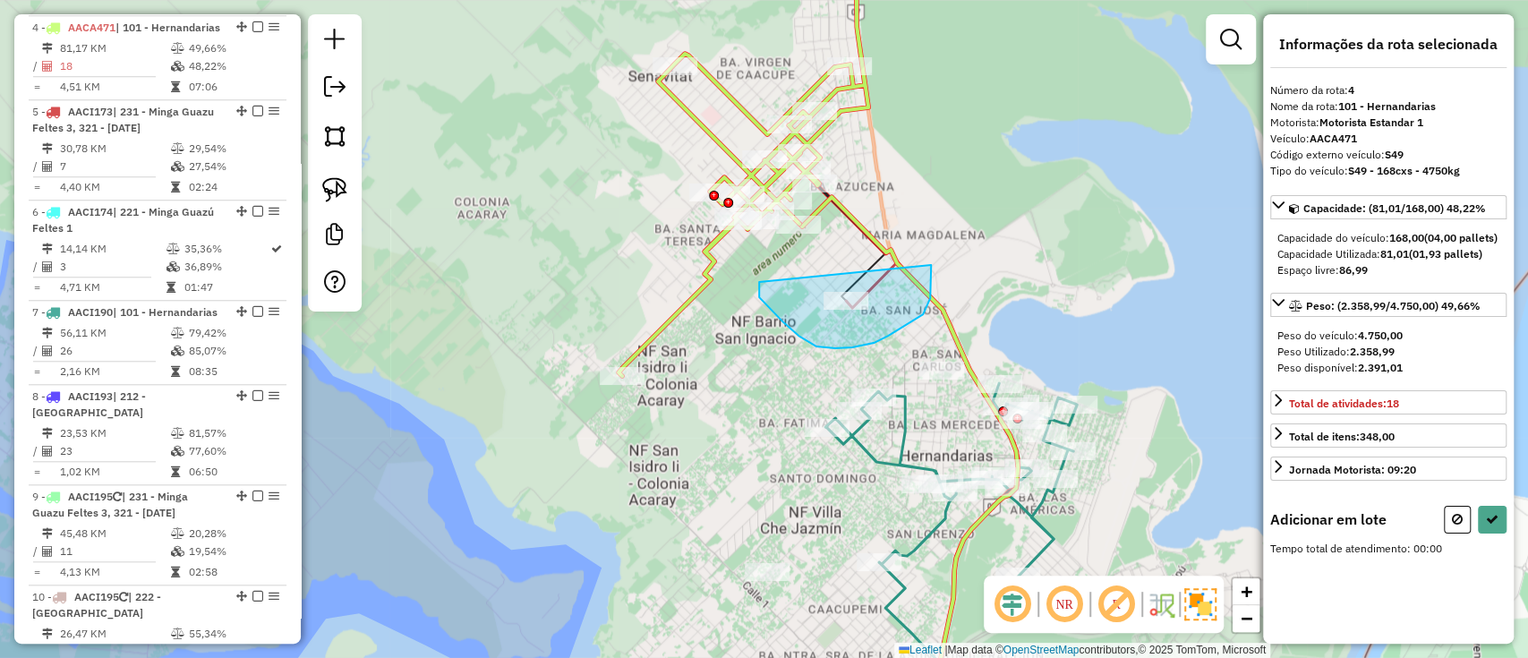
drag, startPoint x: 783, startPoint y: 322, endPoint x: 931, endPoint y: 265, distance: 158.4
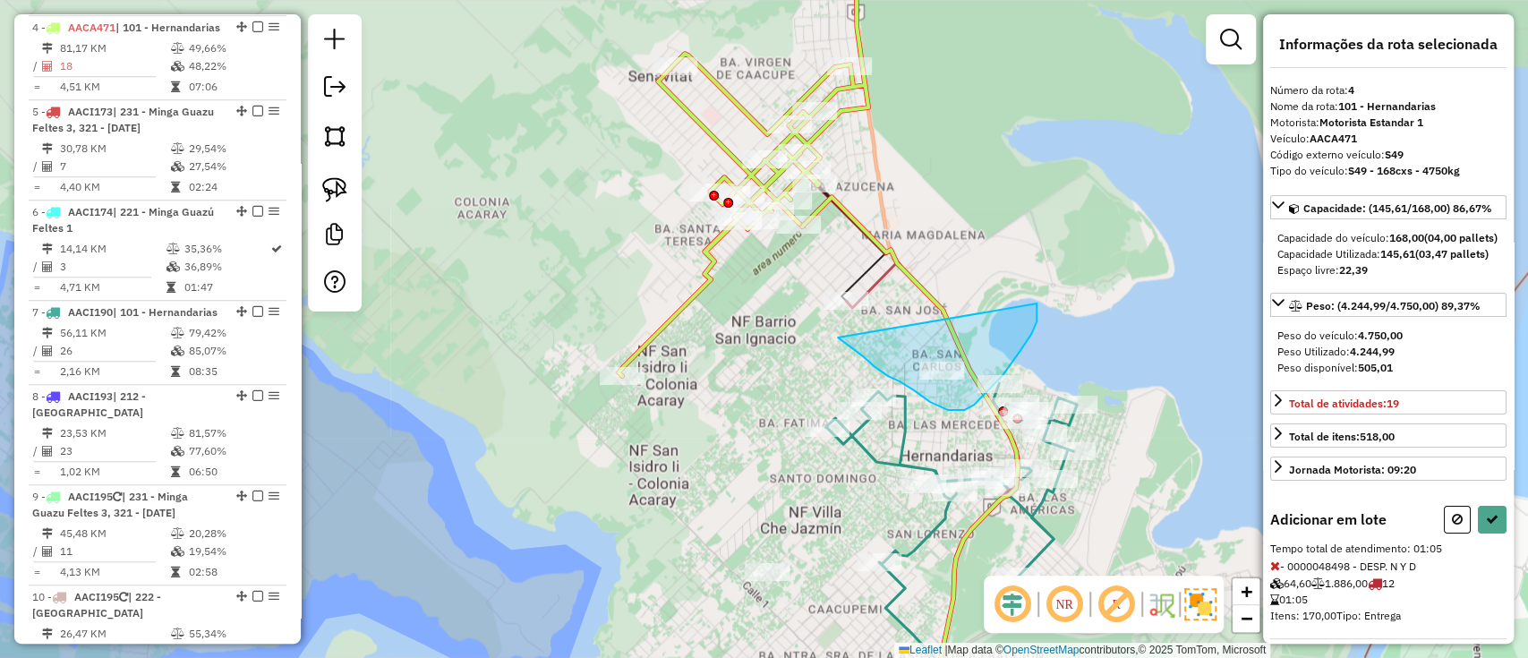
drag, startPoint x: 873, startPoint y: 366, endPoint x: 1031, endPoint y: 265, distance: 187.2
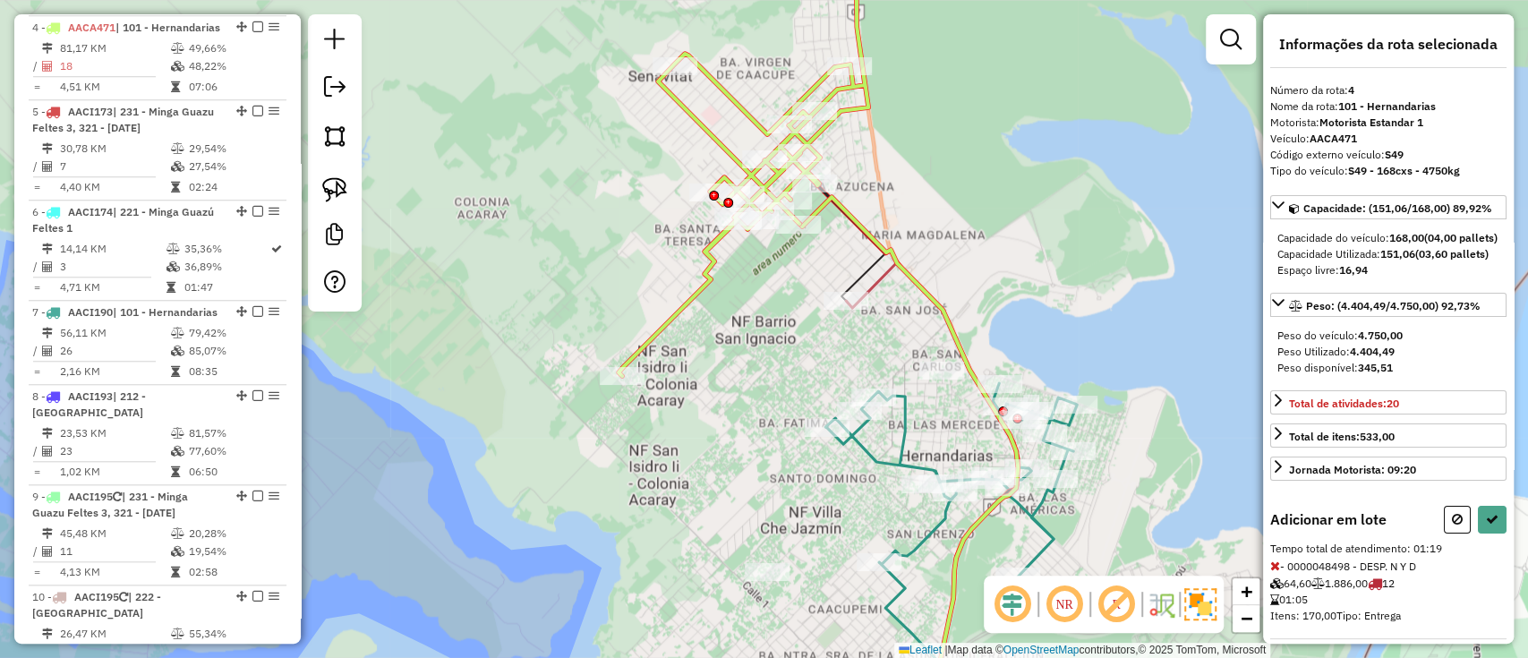
select select "**********"
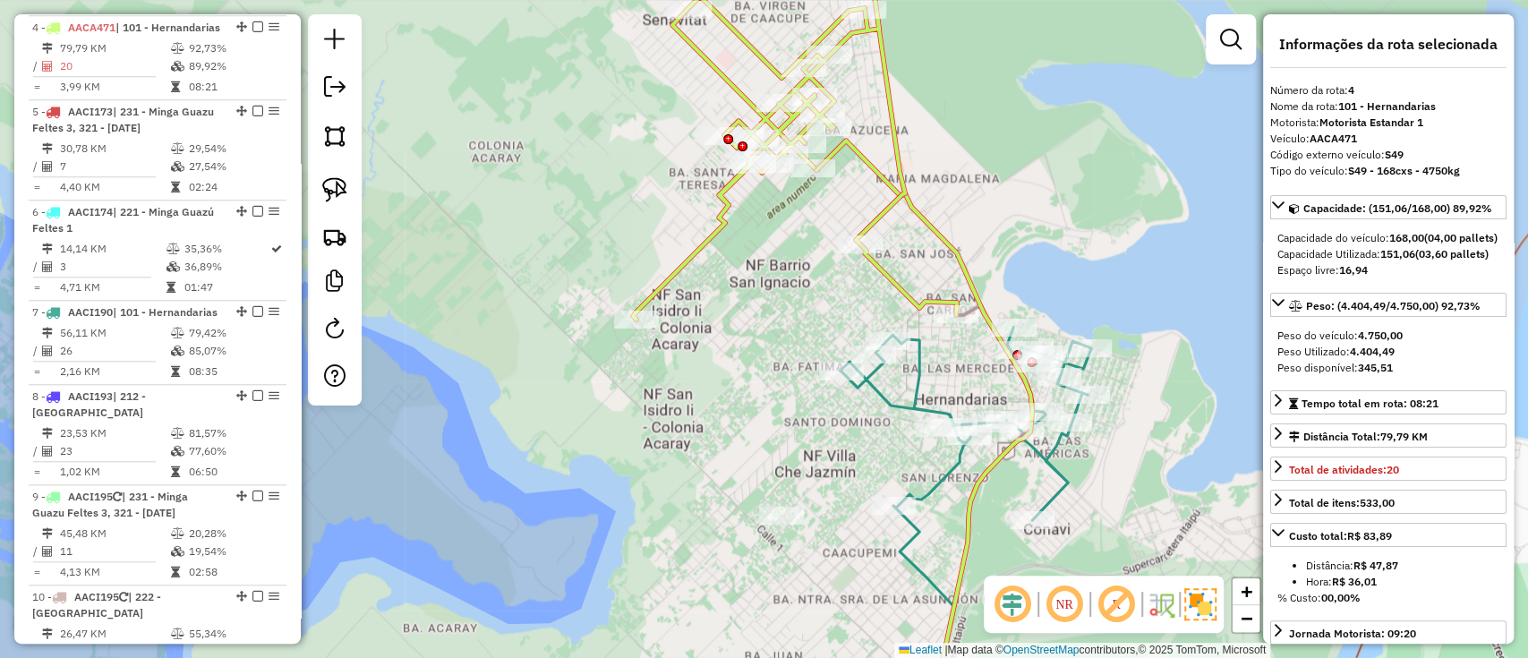
drag, startPoint x: 939, startPoint y: 292, endPoint x: 941, endPoint y: 281, distance: 11.1
click at [941, 281] on div "Janela de atendimento Grade de atendimento Capacidade Transportadoras Veículos …" at bounding box center [764, 329] width 1528 height 658
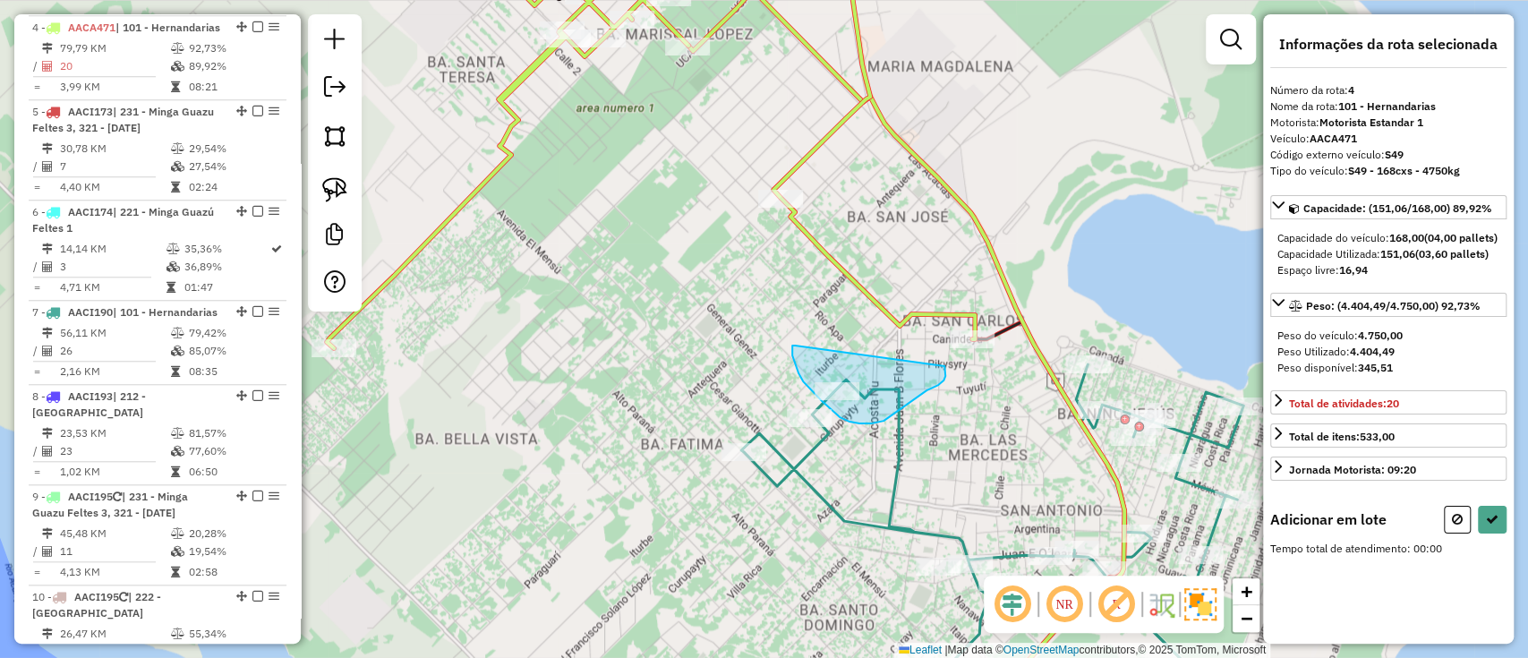
drag, startPoint x: 792, startPoint y: 345, endPoint x: 944, endPoint y: 366, distance: 153.5
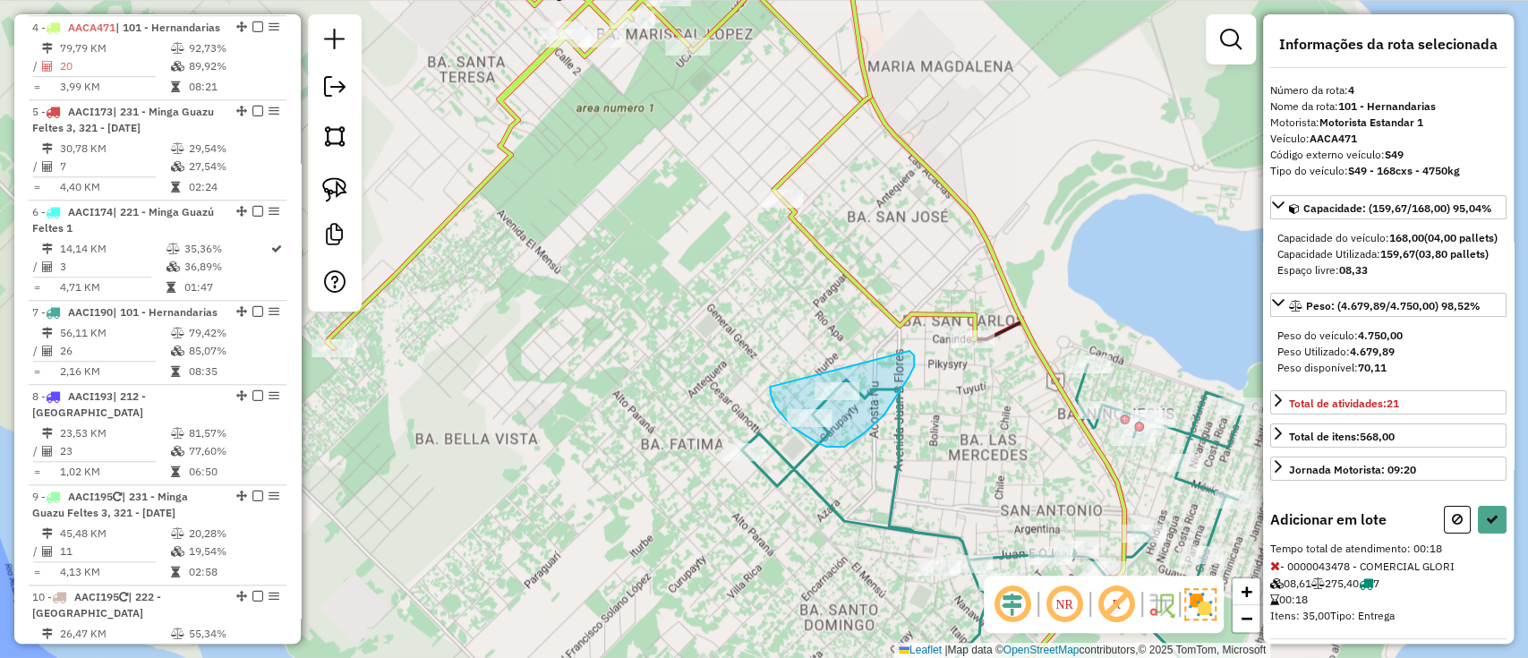
drag, startPoint x: 770, startPoint y: 387, endPoint x: 897, endPoint y: 351, distance: 132.0
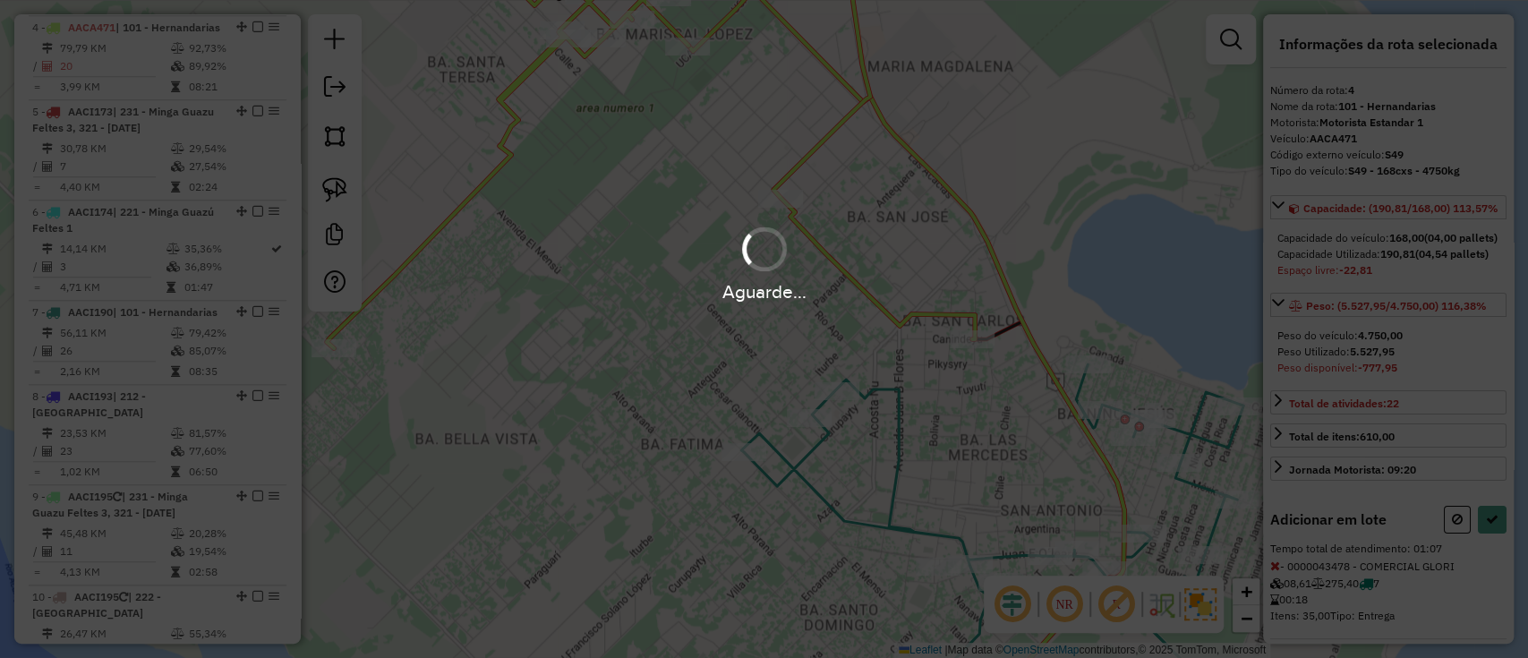
select select "**********"
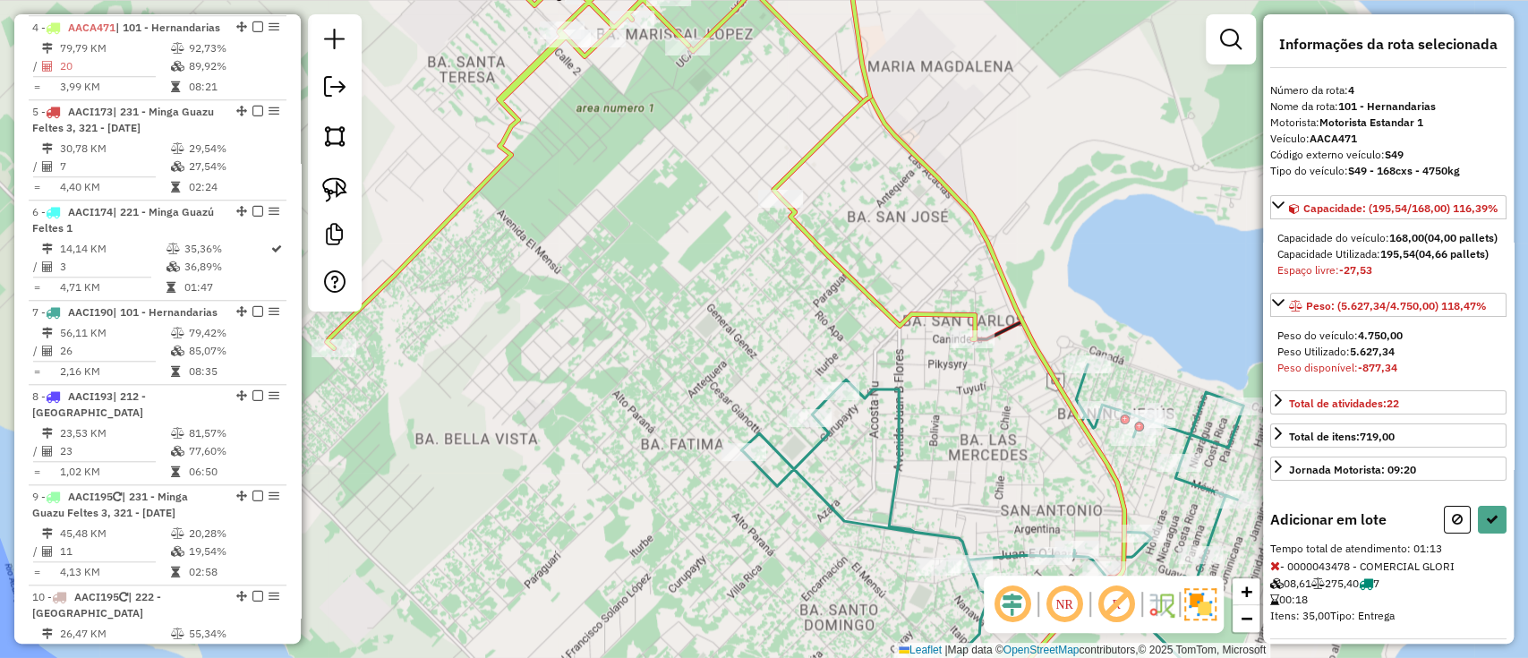
select select "**********"
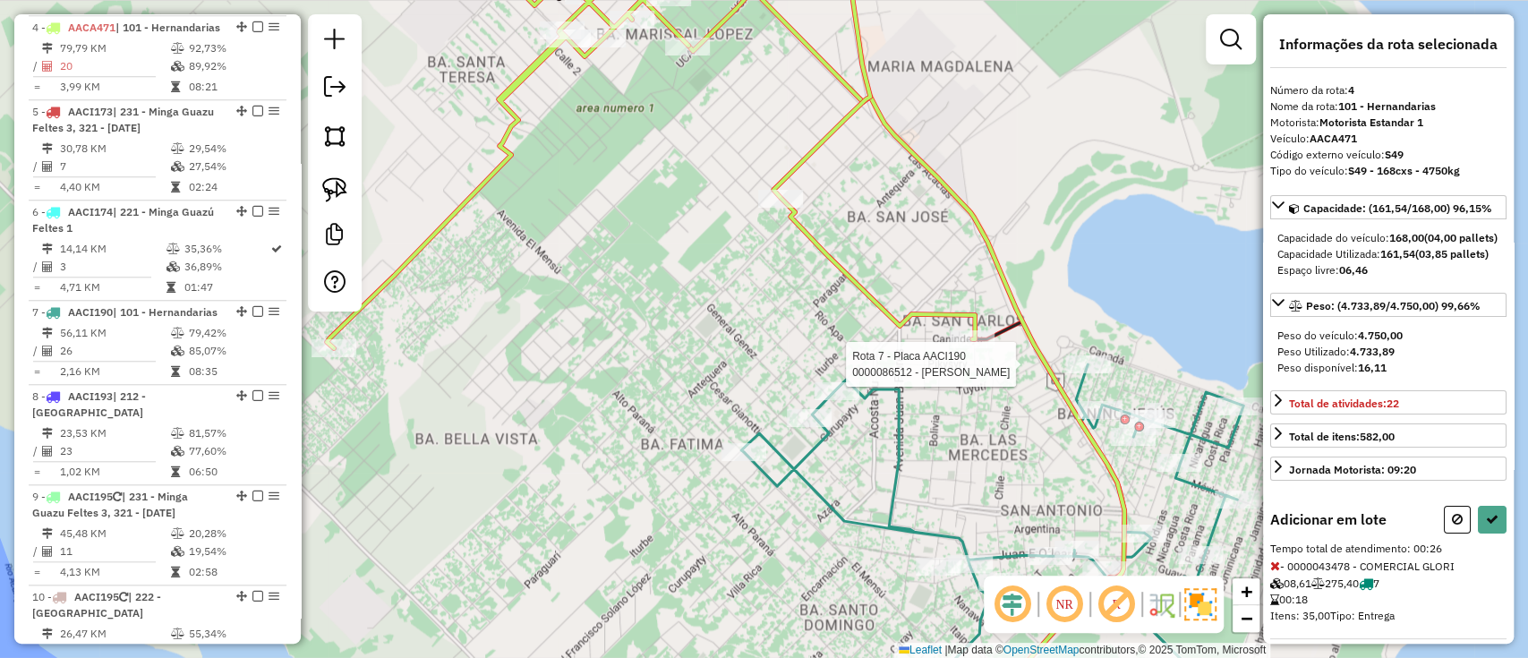
select select "**********"
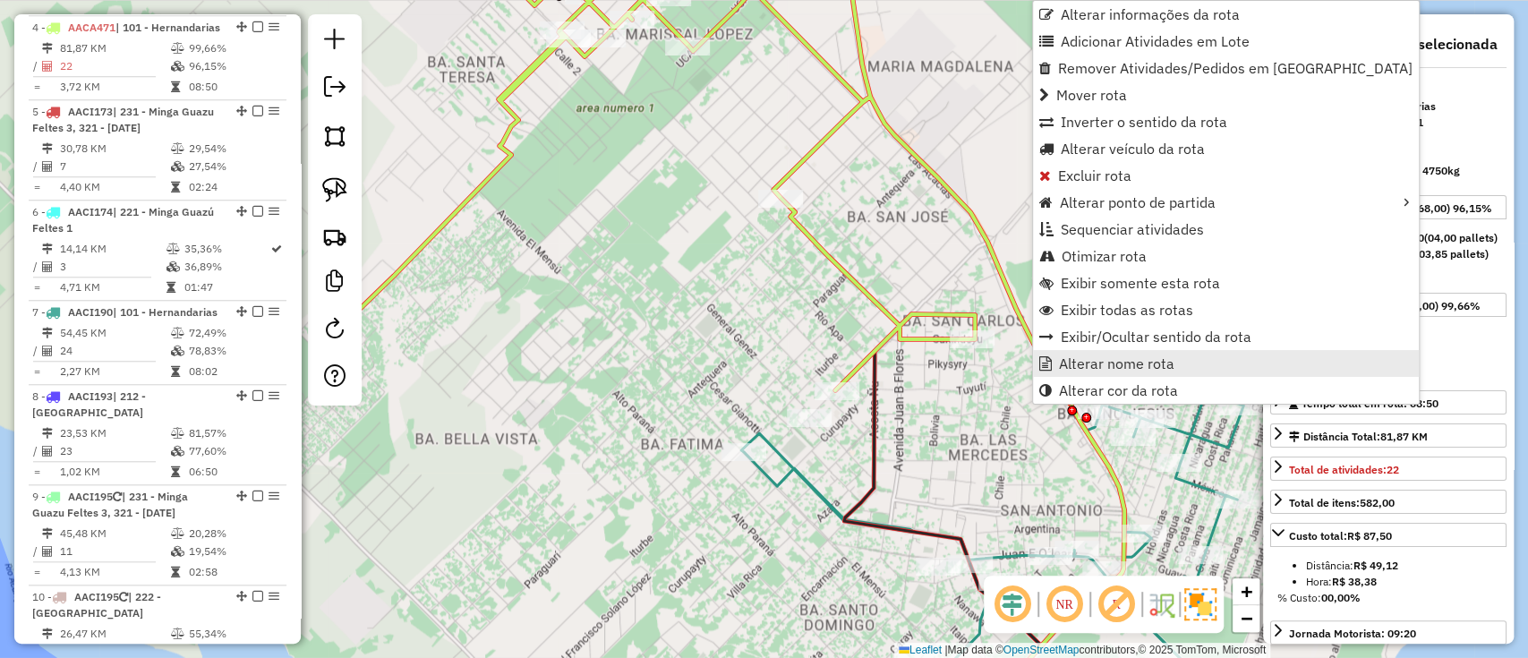
click at [1075, 358] on span "Alterar nome rota" at bounding box center [1116, 363] width 115 height 14
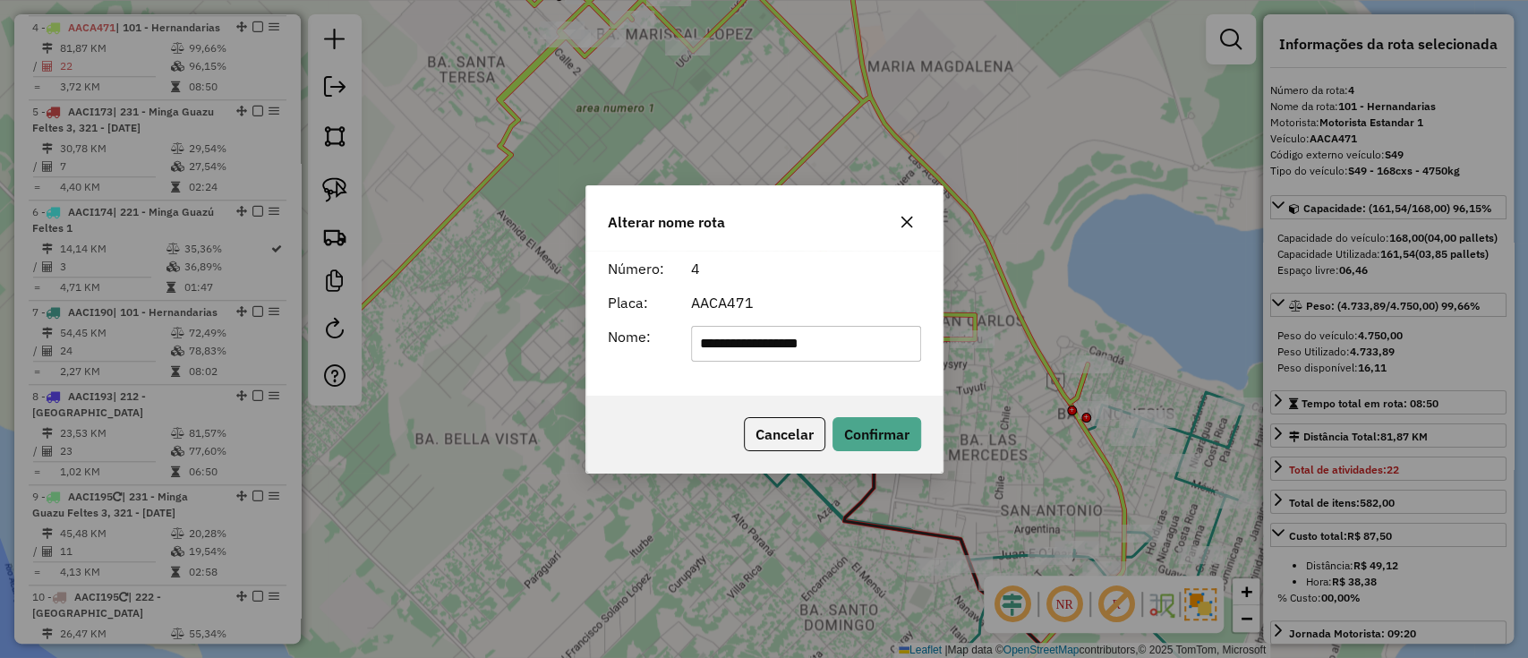
drag, startPoint x: 838, startPoint y: 333, endPoint x: 557, endPoint y: 318, distance: 281.4
click at [557, 318] on div "**********" at bounding box center [764, 329] width 1528 height 658
type input "**********"
click at [889, 425] on button "Confirmar" at bounding box center [876, 434] width 89 height 34
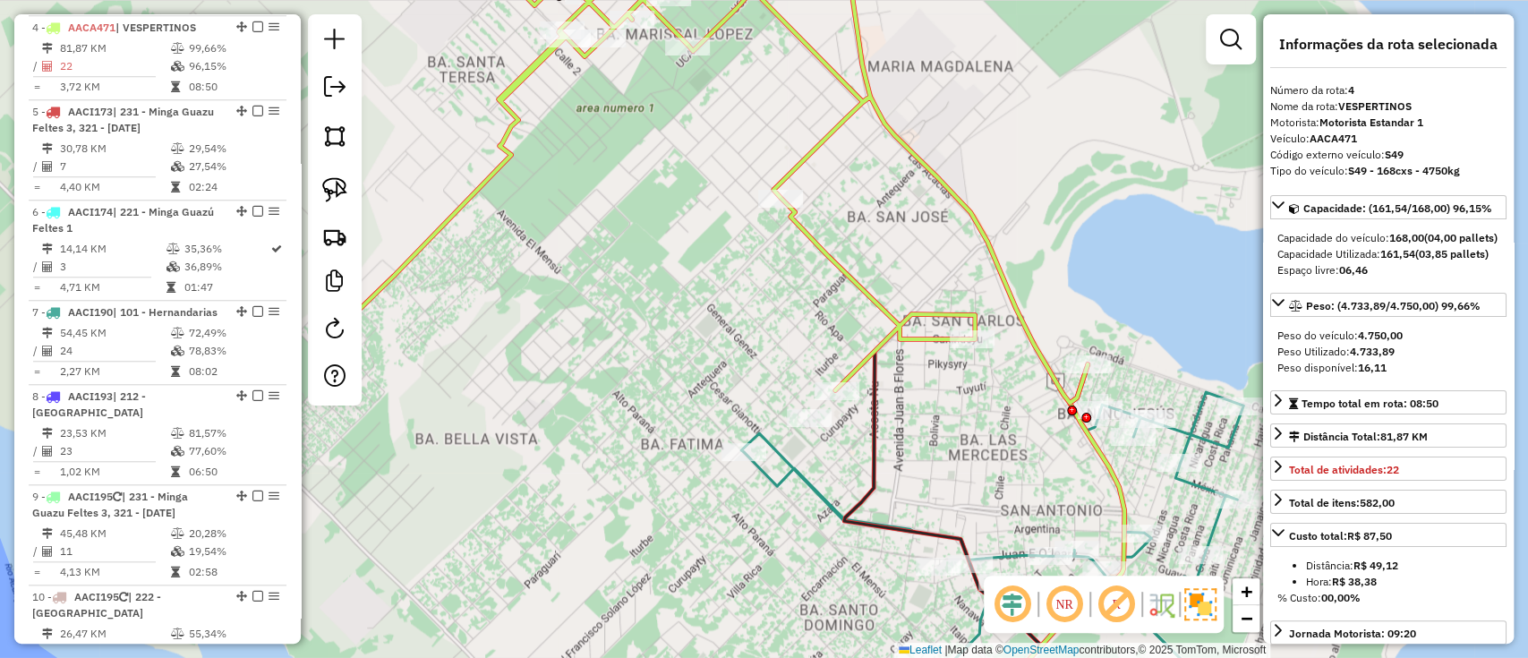
click at [252, 27] on em at bounding box center [257, 26] width 11 height 11
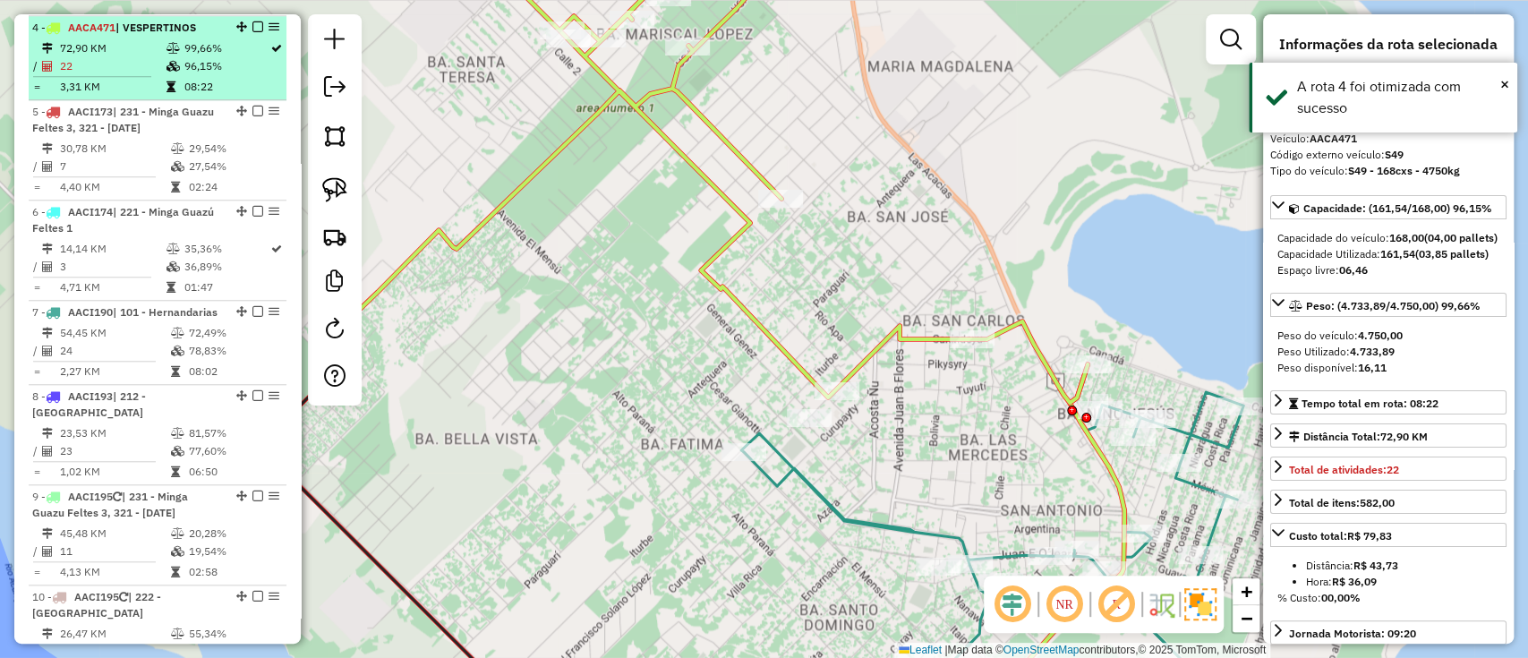
click at [258, 32] on div "4 - AACA471 | VESPERTINOS" at bounding box center [157, 28] width 251 height 16
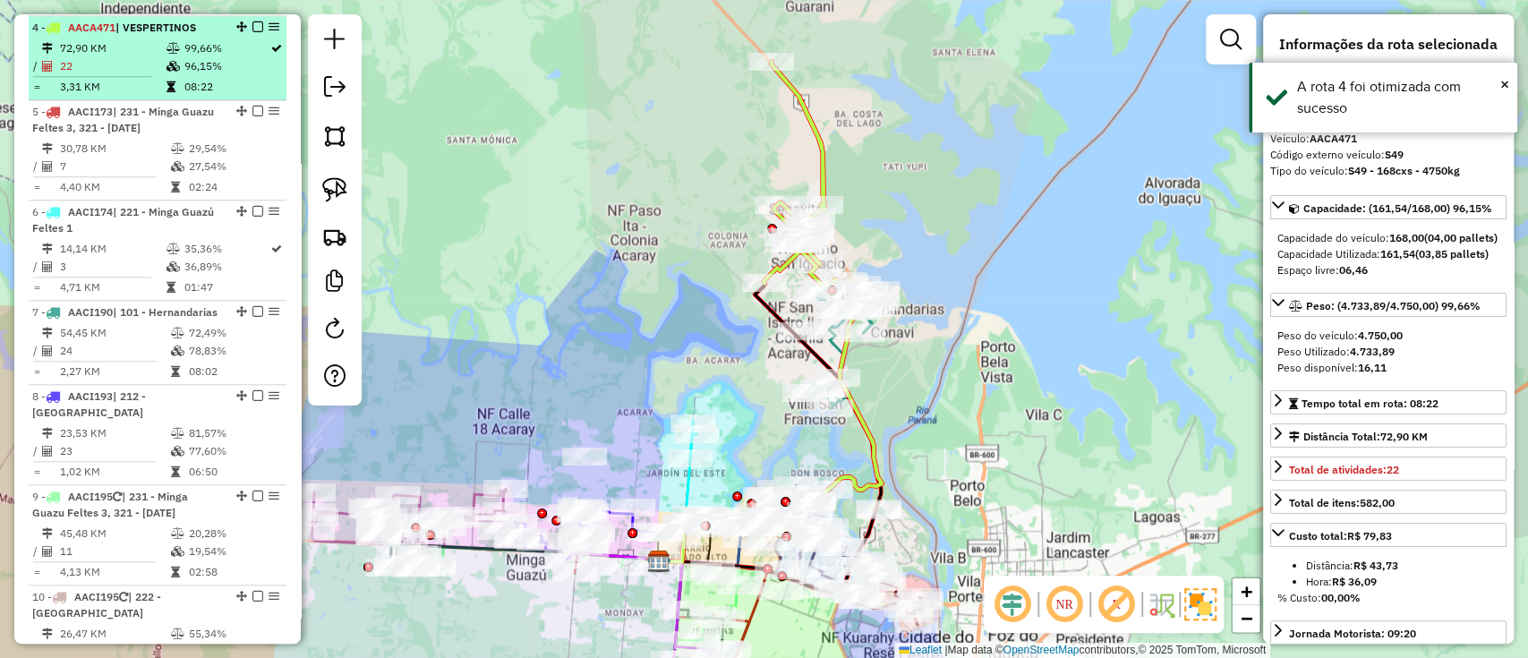
click at [255, 22] on em at bounding box center [257, 26] width 11 height 11
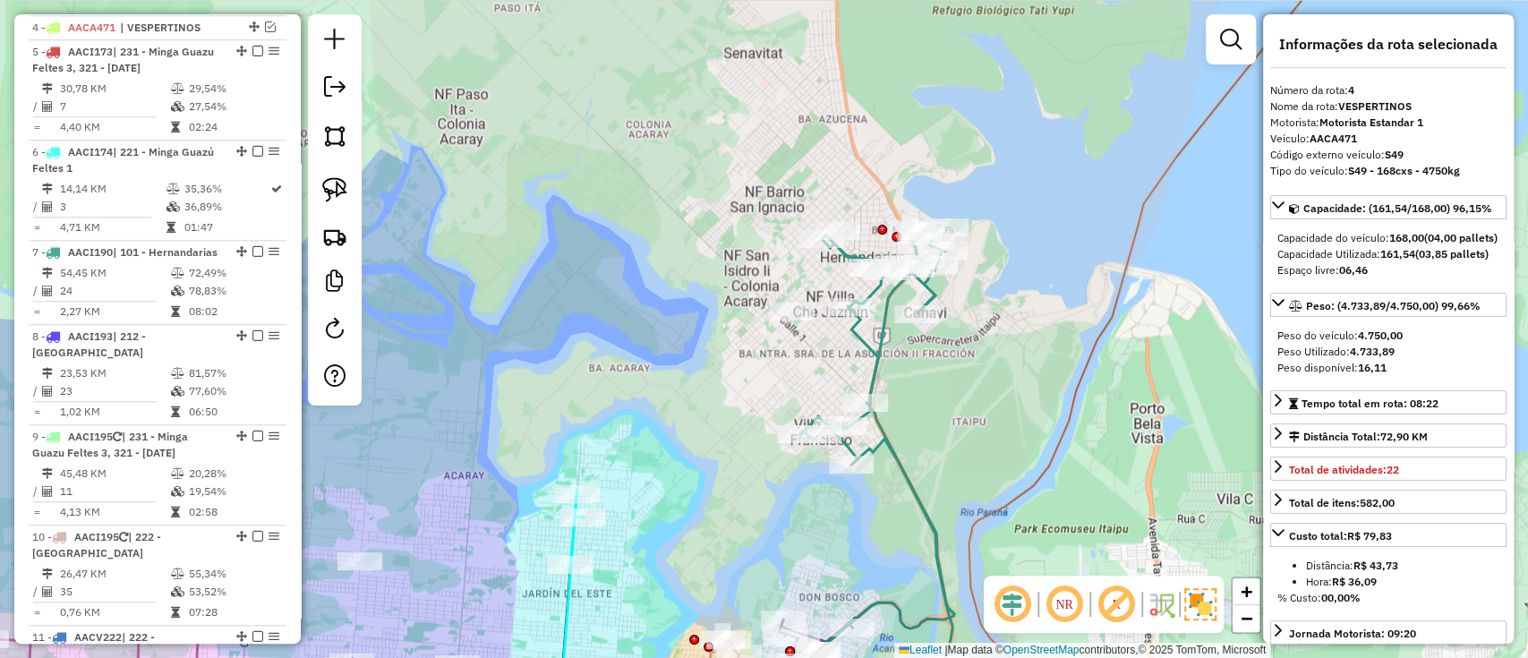
click at [865, 390] on icon at bounding box center [878, 450] width 158 height 450
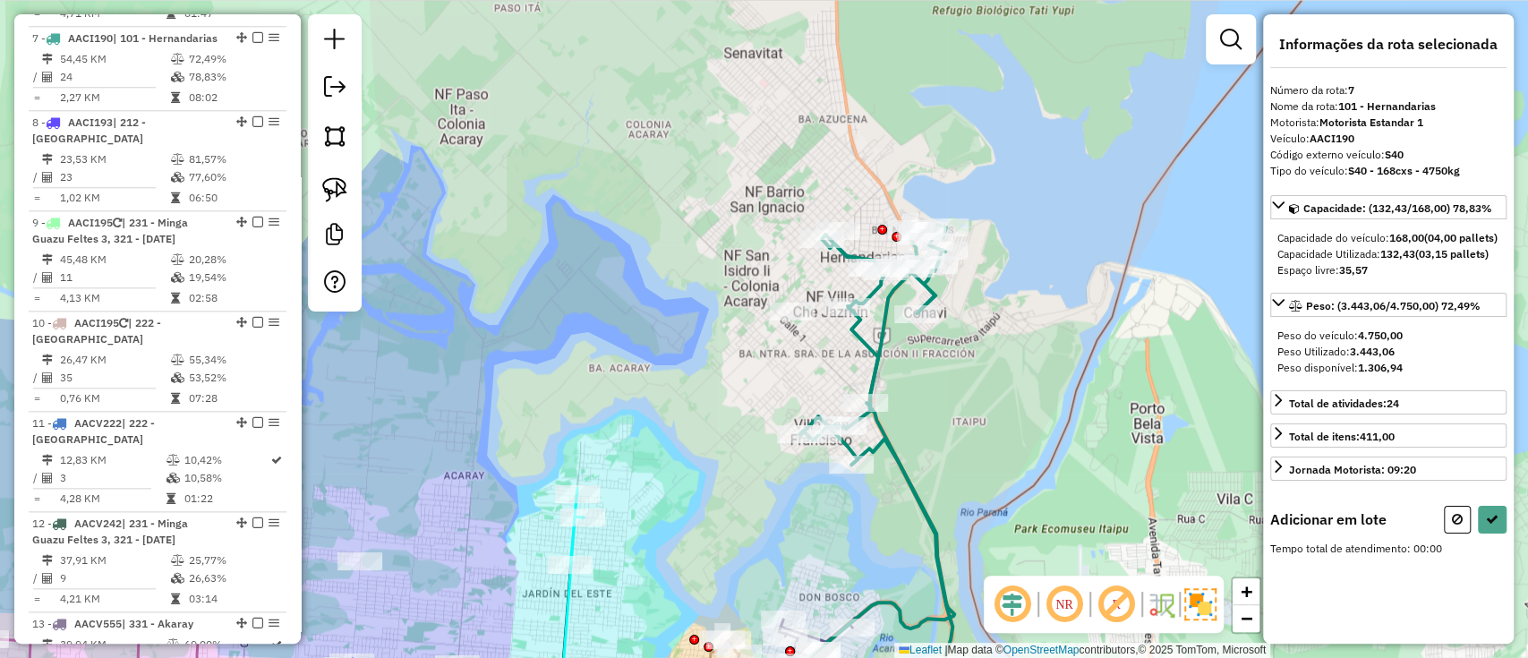
scroll to position [1213, 0]
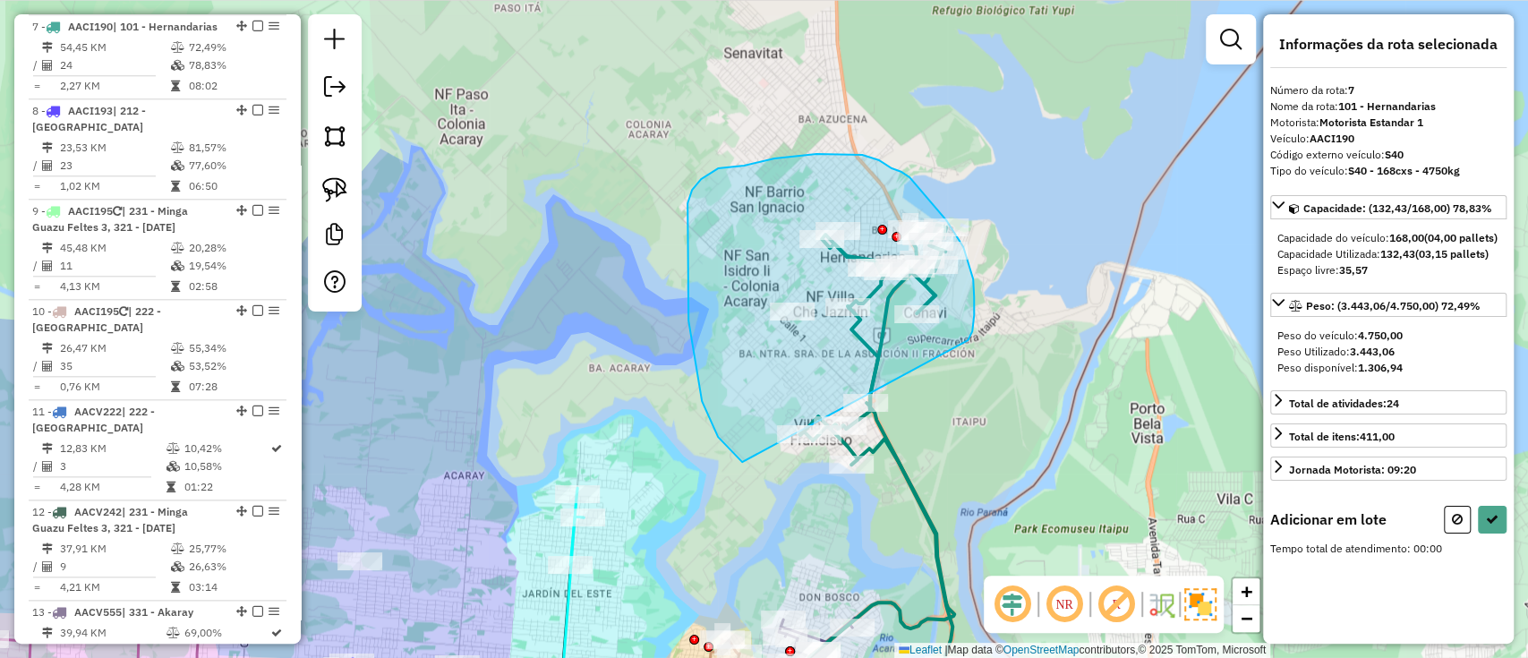
drag, startPoint x: 973, startPoint y: 324, endPoint x: 747, endPoint y: 464, distance: 265.7
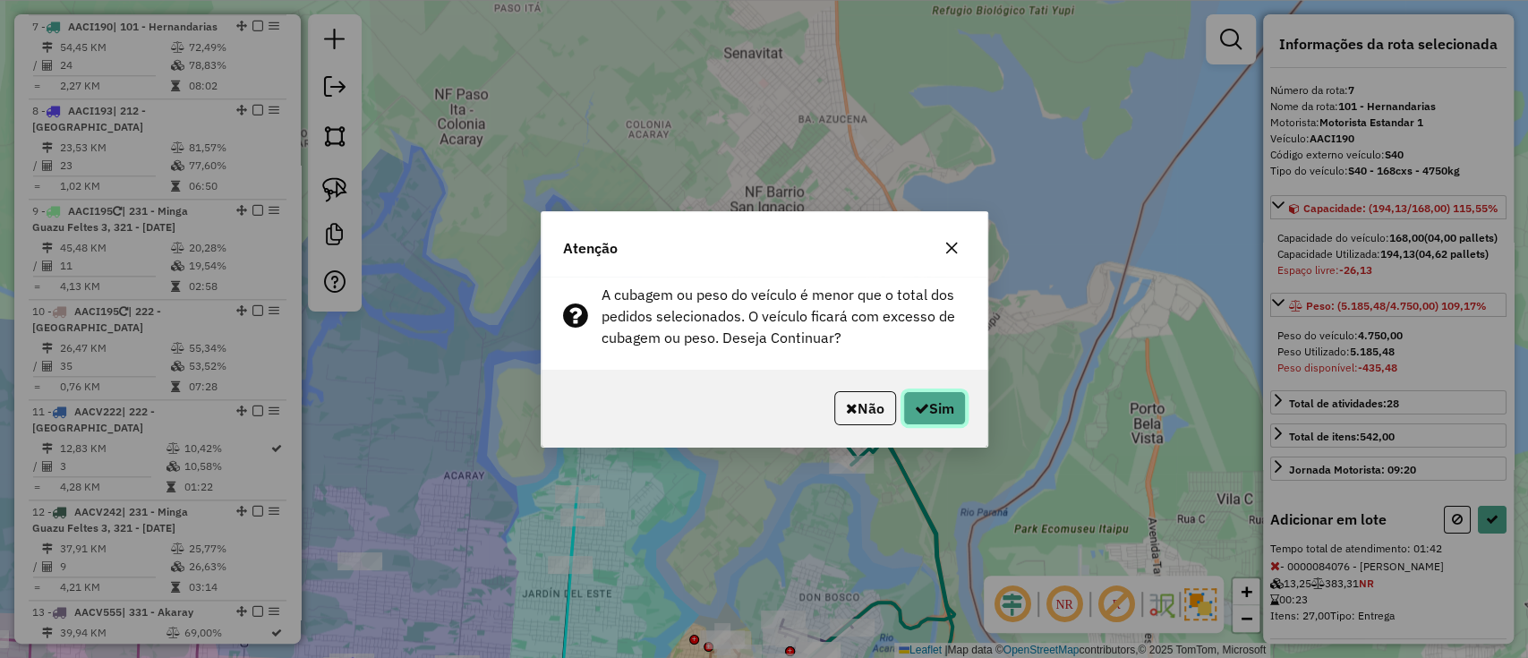
click at [906, 418] on button "Sim" at bounding box center [934, 408] width 63 height 34
select select "**********"
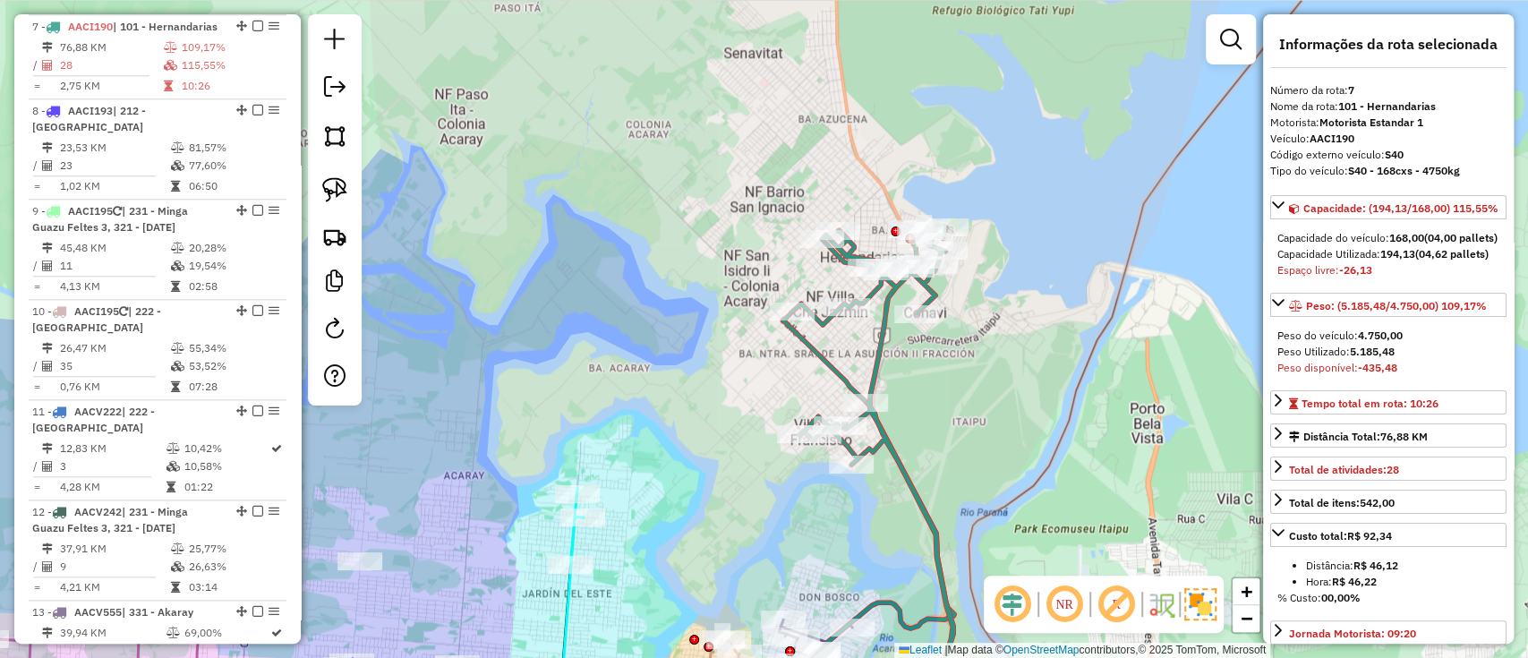
click at [871, 356] on icon at bounding box center [874, 450] width 165 height 450
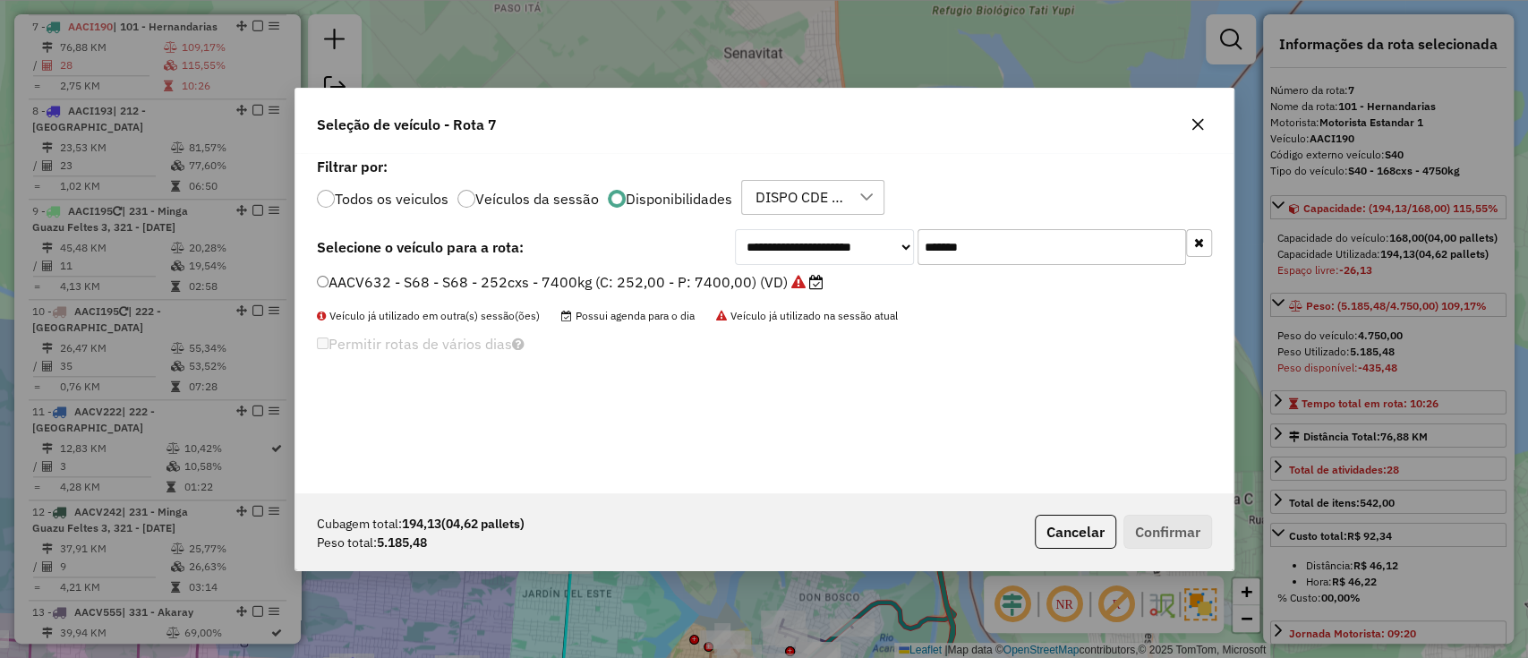
scroll to position [9, 5]
drag, startPoint x: 971, startPoint y: 262, endPoint x: 881, endPoint y: 267, distance: 90.5
click at [881, 267] on div "**********" at bounding box center [764, 323] width 938 height 340
click at [950, 259] on input "*******" at bounding box center [1051, 247] width 268 height 36
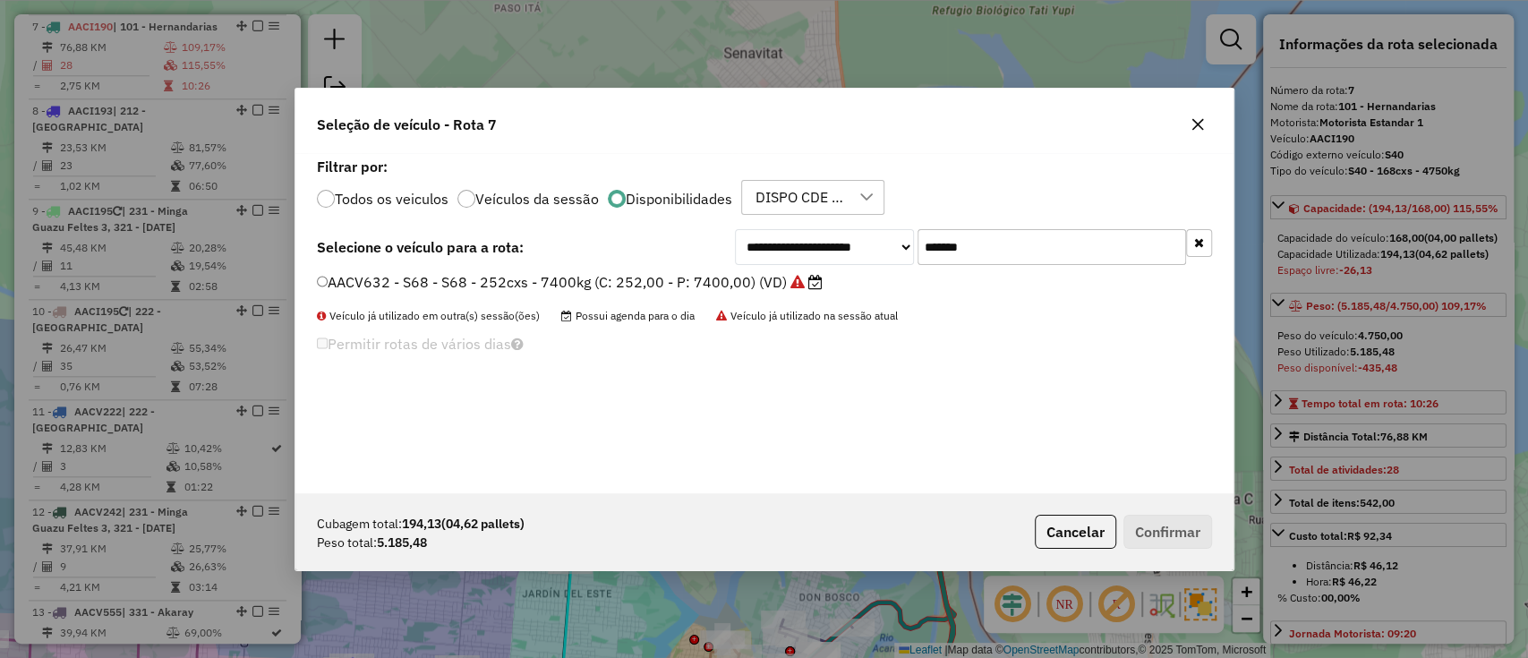
click at [950, 259] on input "*******" at bounding box center [1051, 247] width 268 height 36
paste input "text"
type input "*******"
click at [755, 302] on div "AACV224 - S59 - S59 - 6plts - 7400kg (C: 252,00 - P: 7400,00) (VD)" at bounding box center [764, 290] width 916 height 36
click at [745, 285] on label "AACV224 - S59 - S59 - 6plts - 7400kg (C: 252,00 - P: 7400,00) (VD)" at bounding box center [553, 281] width 473 height 21
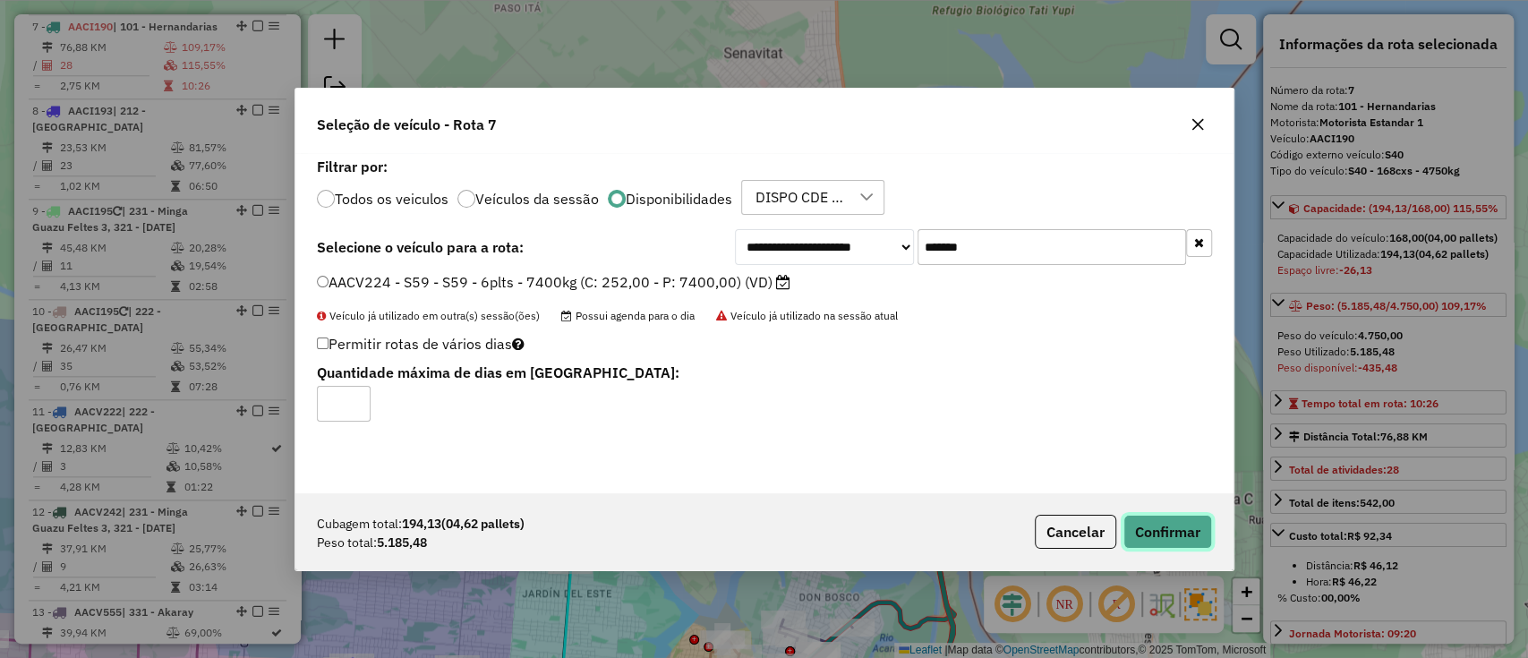
click at [1165, 526] on button "Confirmar" at bounding box center [1167, 532] width 89 height 34
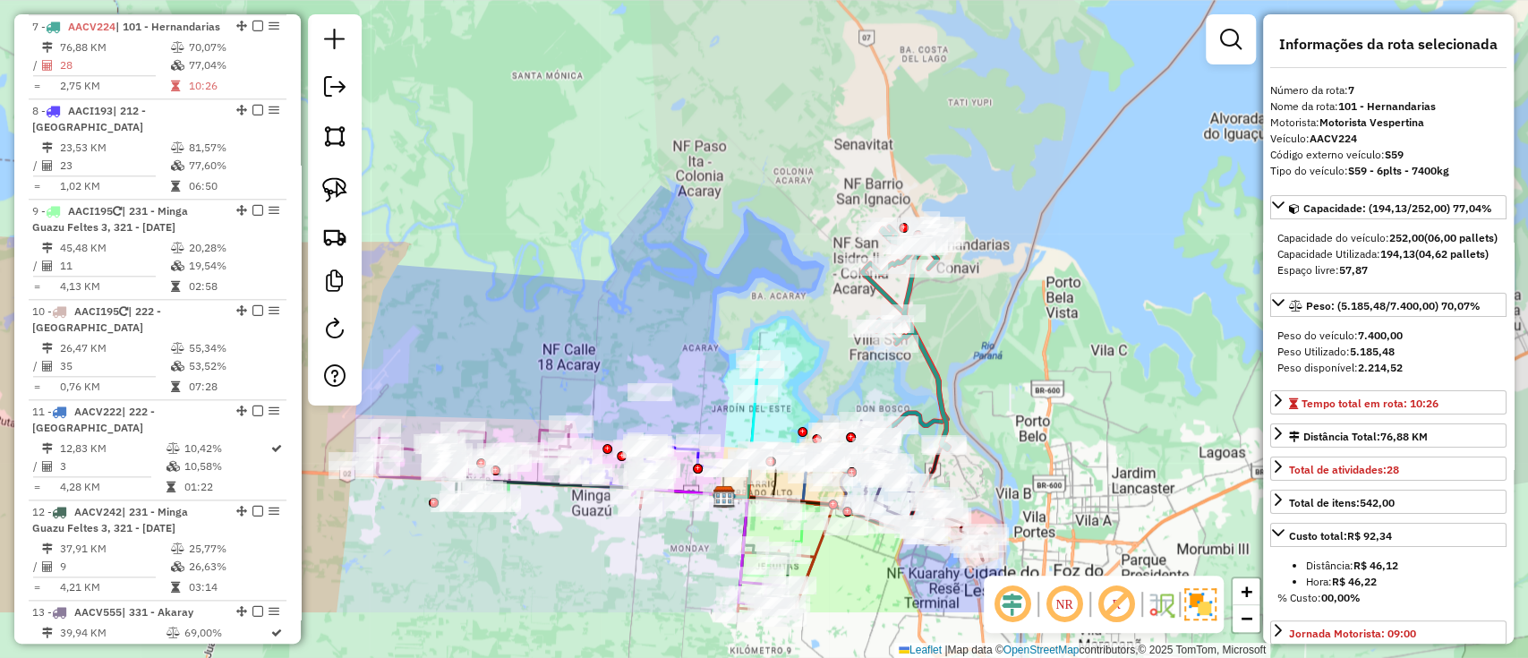
drag, startPoint x: 980, startPoint y: 453, endPoint x: 987, endPoint y: 328, distance: 125.5
click at [987, 331] on div "Janela de atendimento Grade de atendimento Capacidade Transportadoras Veículos …" at bounding box center [764, 329] width 1528 height 658
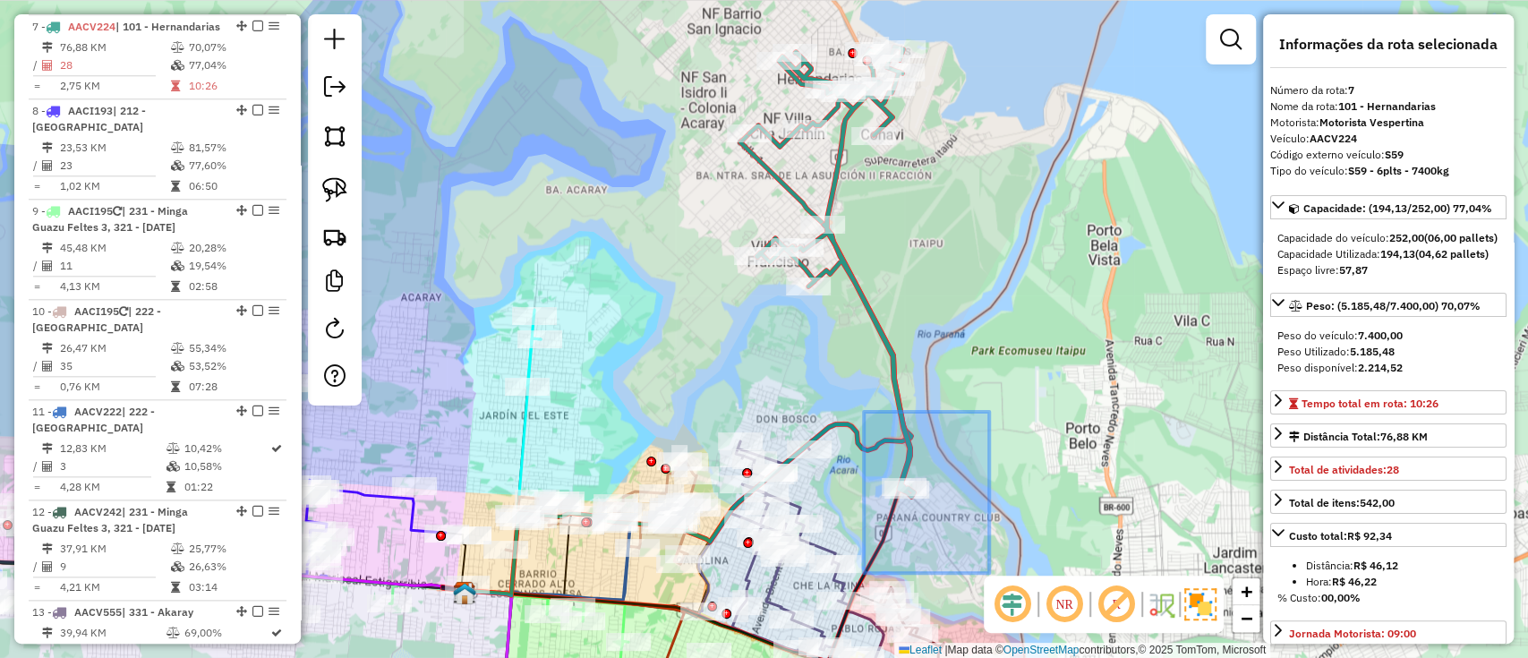
drag, startPoint x: 964, startPoint y: 551, endPoint x: 1009, endPoint y: 579, distance: 52.6
click at [1009, 579] on hb-router-mapa "Informações da Sessão 1282245 - 25/09/2025 Criação: 24/09/2025 17:58 Depósito: …" at bounding box center [764, 329] width 1528 height 658
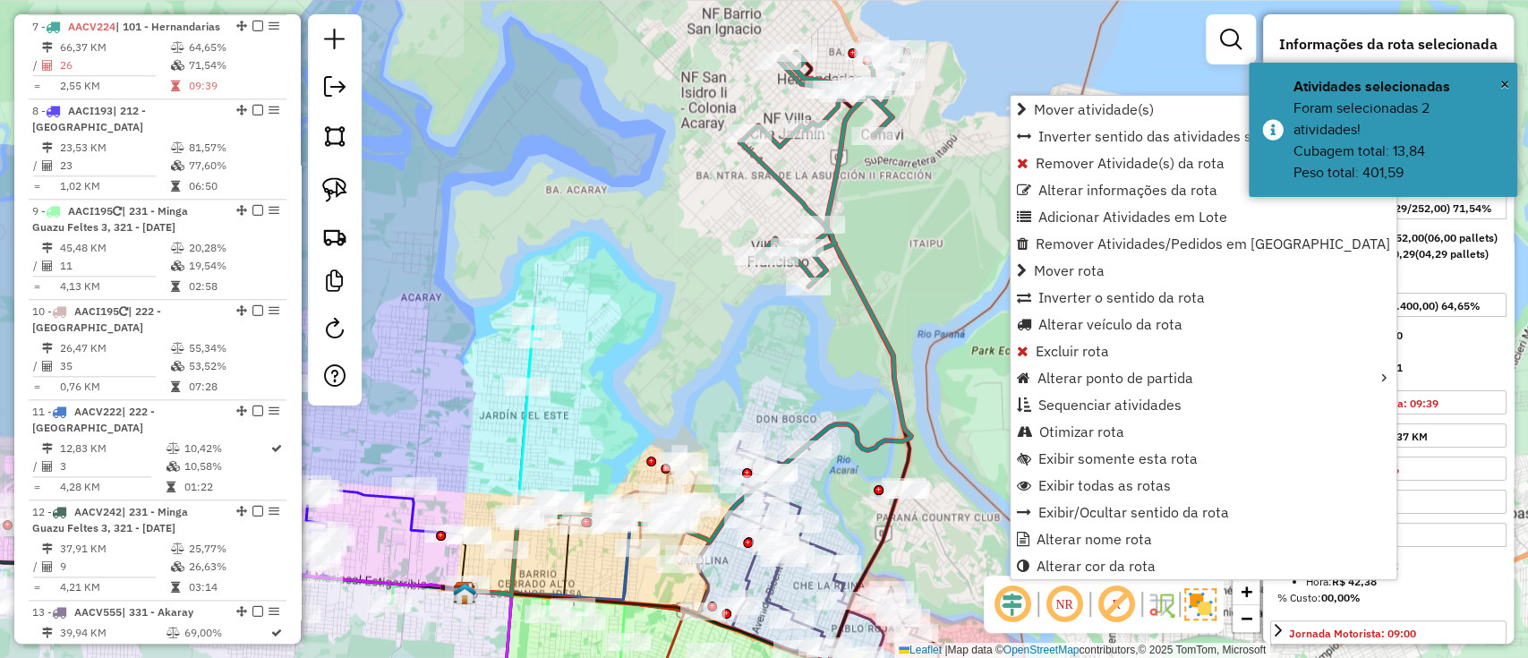
click at [881, 346] on icon at bounding box center [688, 364] width 446 height 462
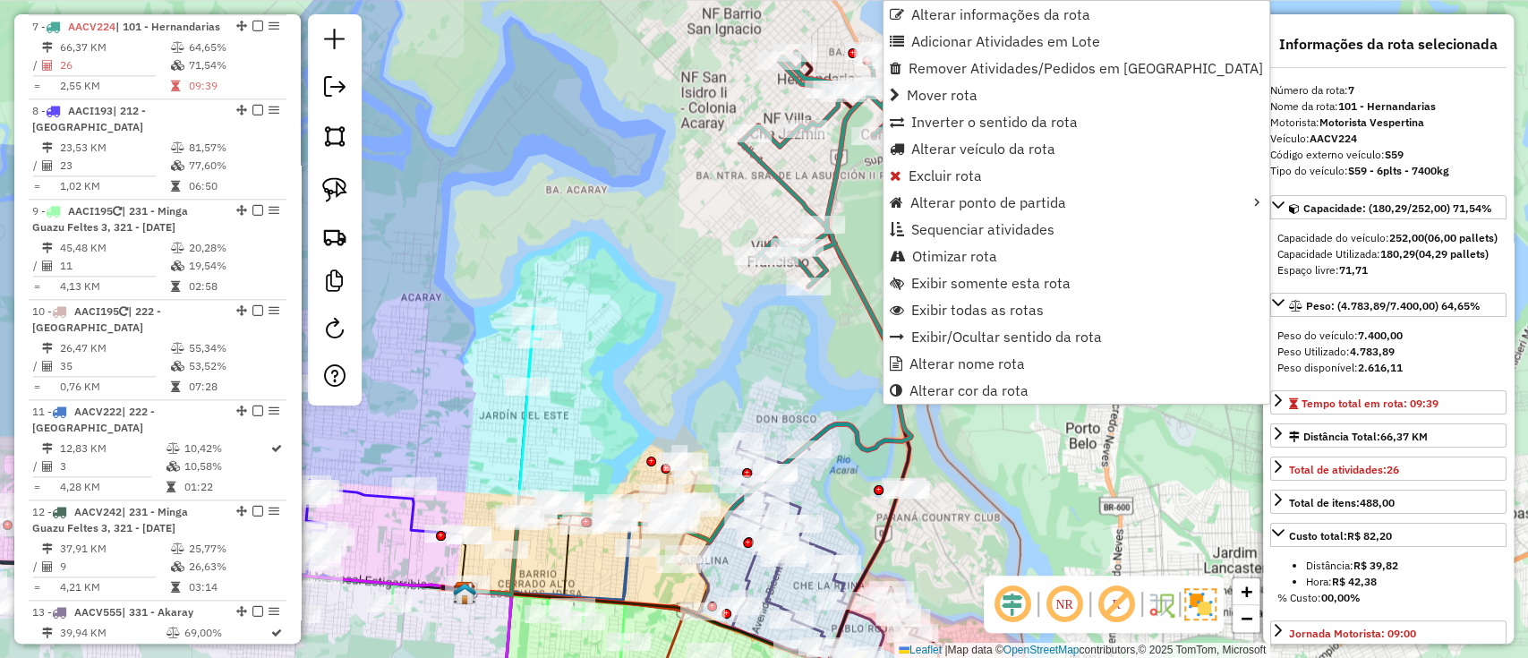
click at [811, 397] on div "Janela de atendimento Grade de atendimento Capacidade Transportadoras Veículos …" at bounding box center [764, 329] width 1528 height 658
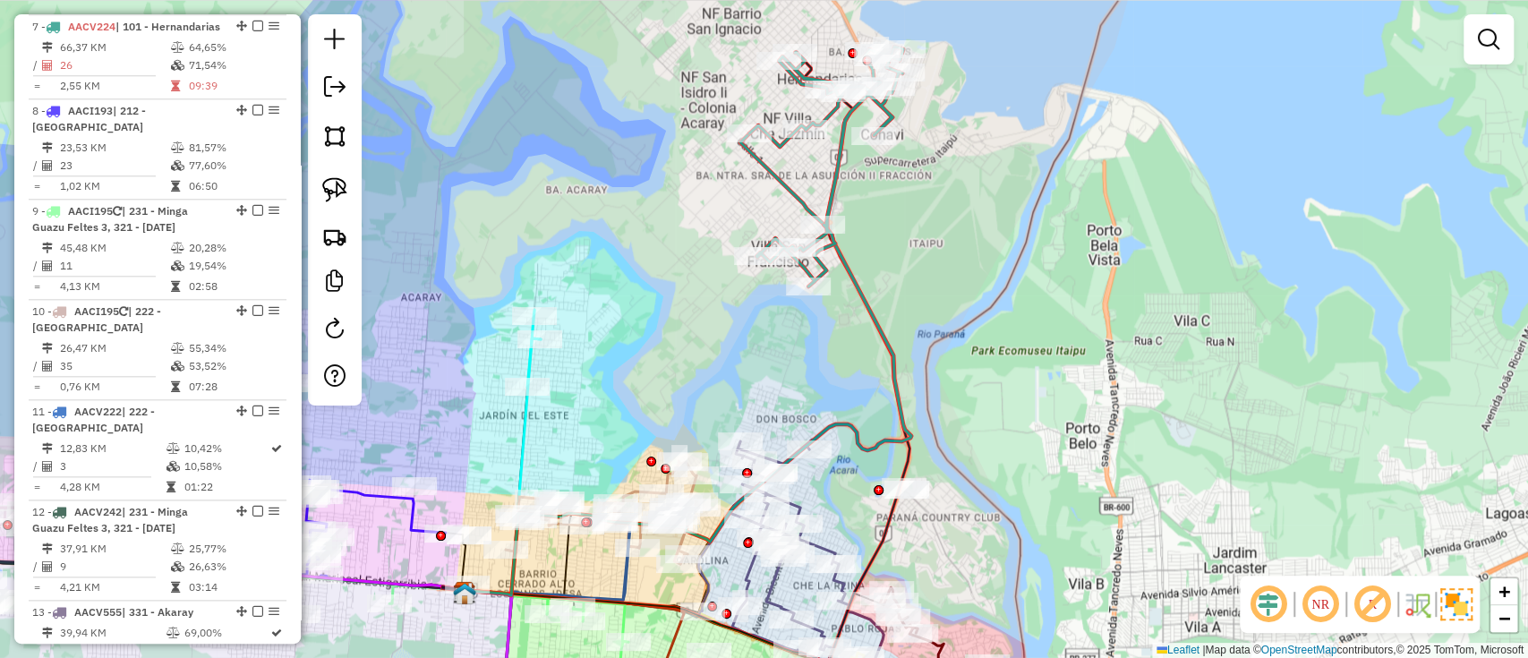
click at [902, 357] on icon at bounding box center [688, 364] width 446 height 462
select select "**********"
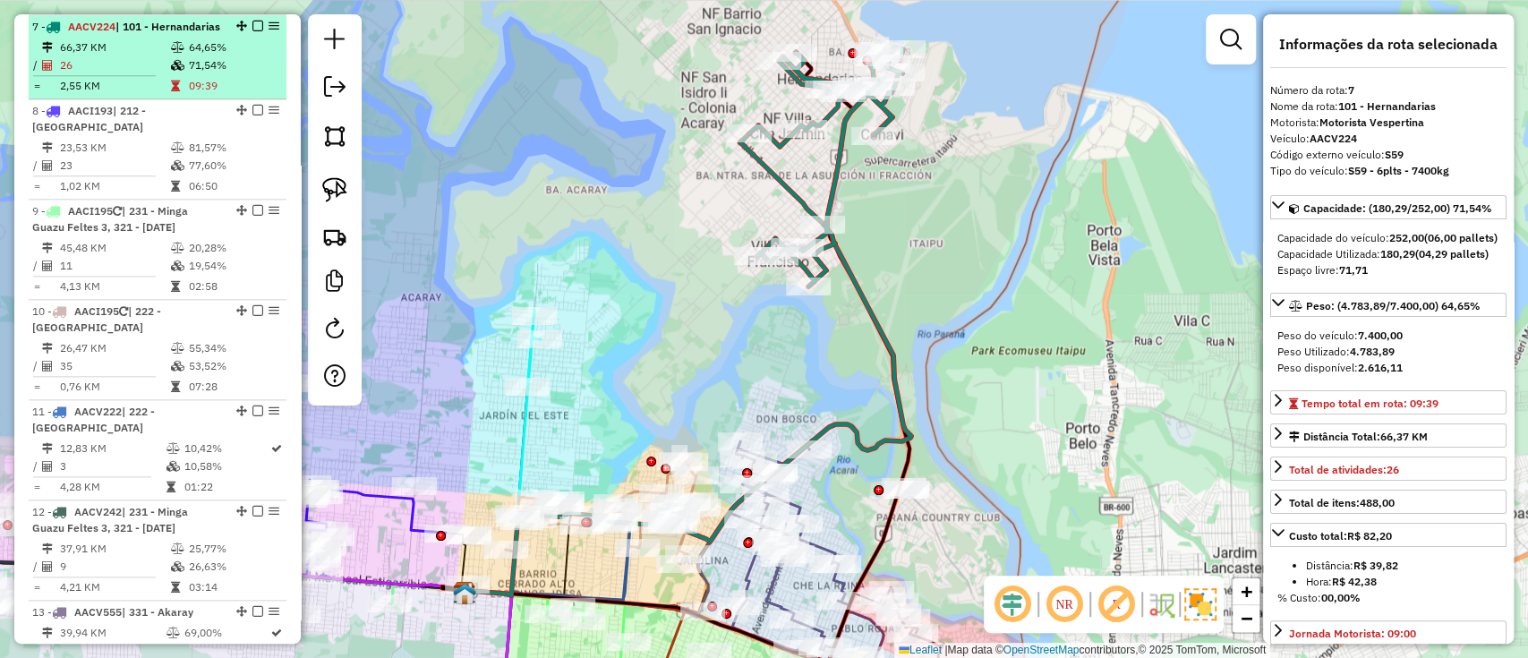
click at [258, 21] on div at bounding box center [253, 26] width 54 height 11
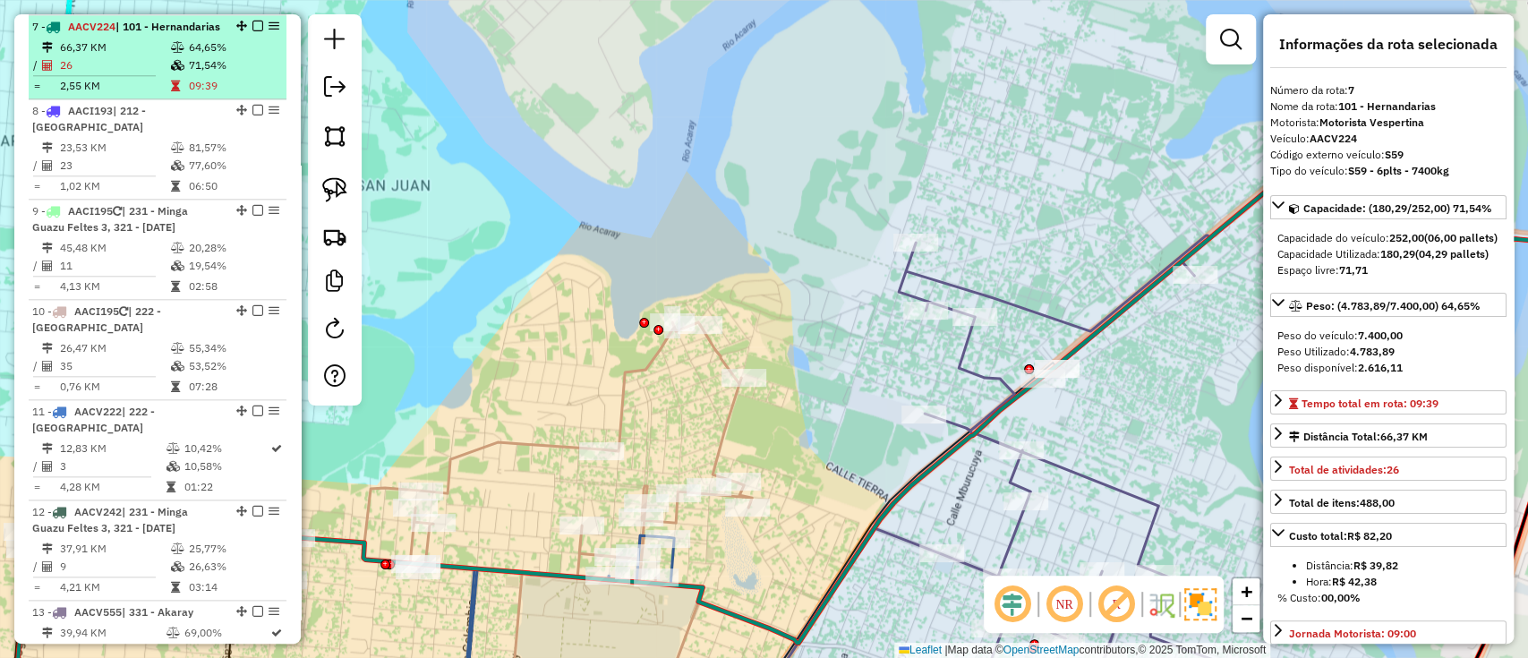
click at [251, 31] on div "7 - AACV224 | 101 - Hernandarias" at bounding box center [157, 27] width 251 height 16
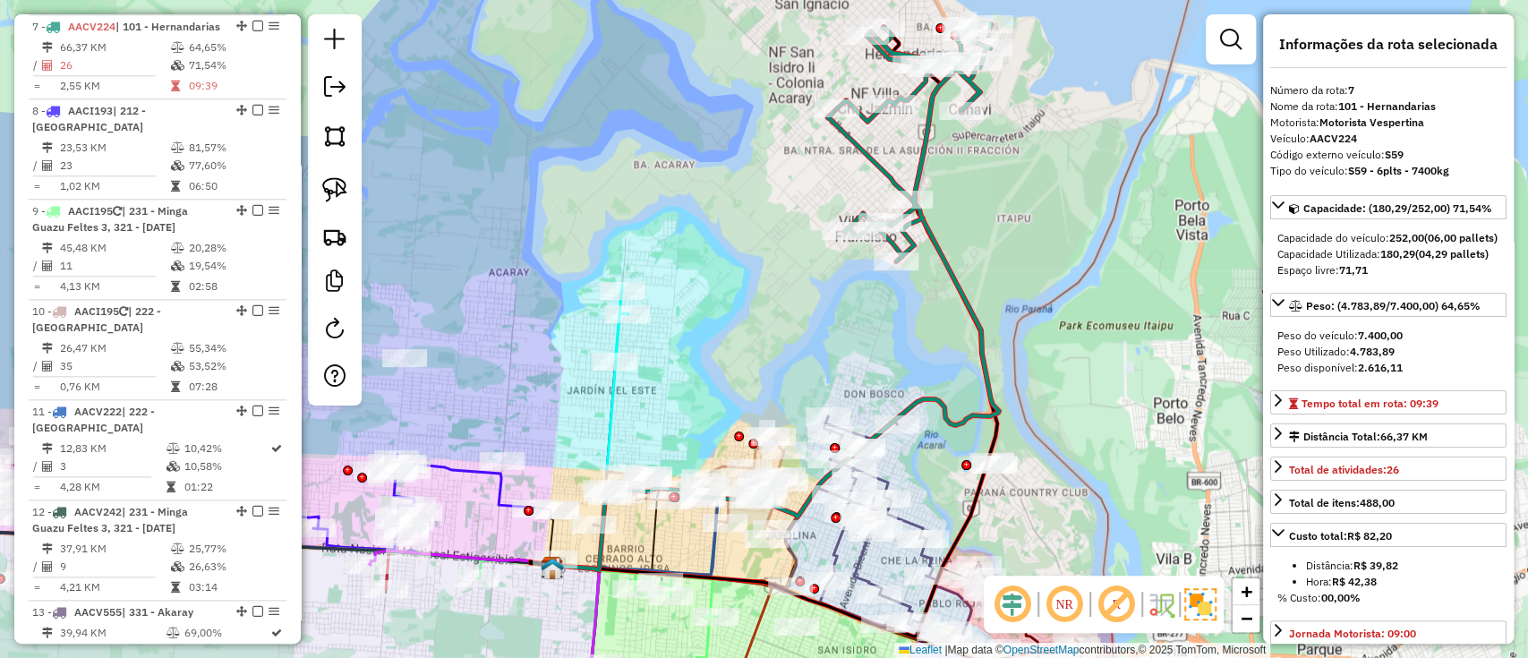
click at [256, 27] on em at bounding box center [257, 26] width 11 height 11
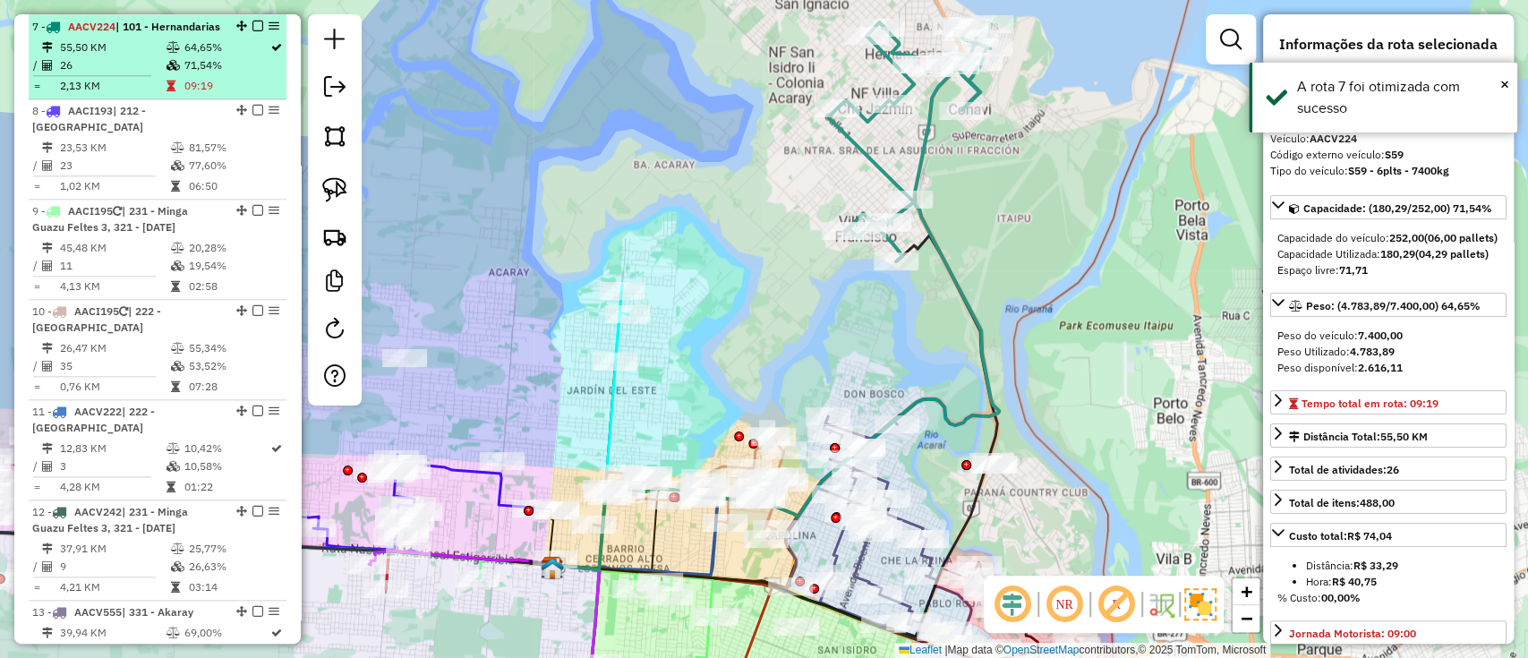
click at [252, 26] on em at bounding box center [257, 26] width 11 height 11
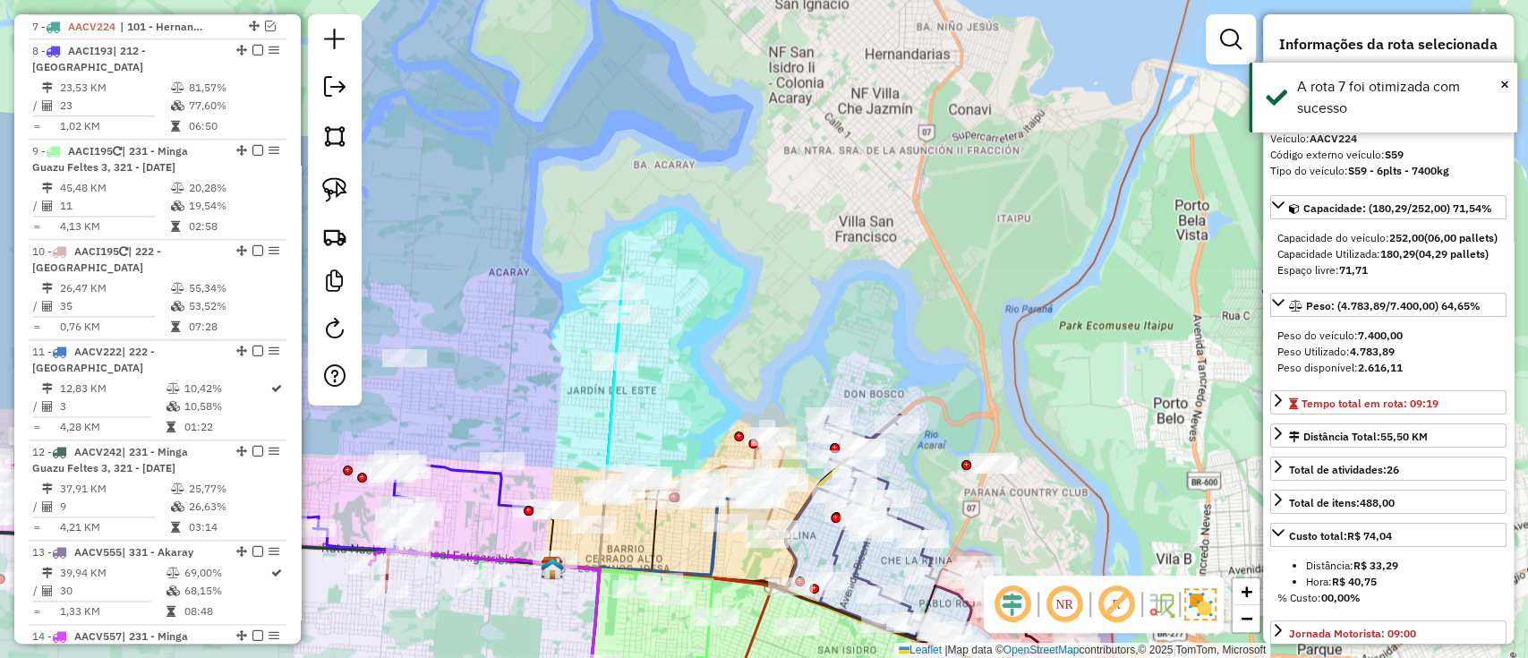
scroll to position [1137, 0]
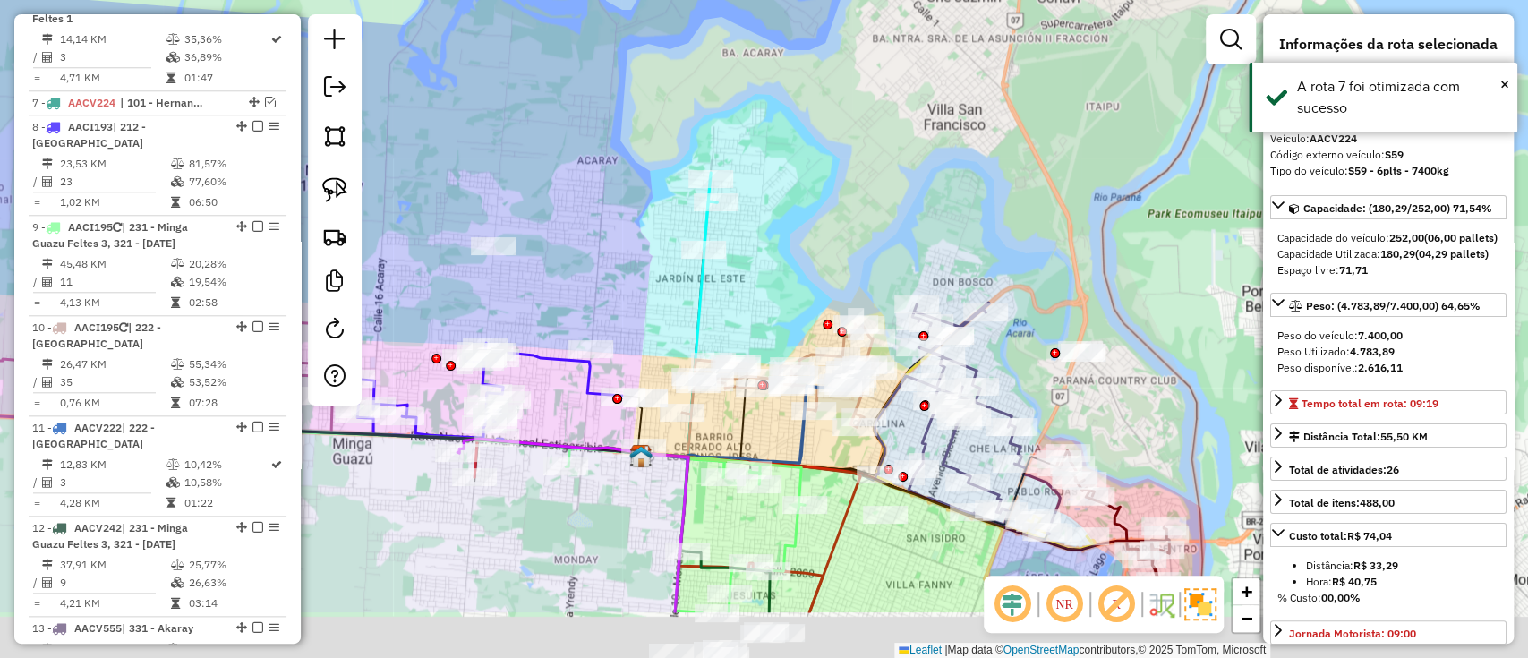
drag, startPoint x: 737, startPoint y: 257, endPoint x: 883, endPoint y: 32, distance: 267.8
click at [883, 32] on div "Janela de atendimento Grade de atendimento Capacidade Transportadoras Veículos …" at bounding box center [764, 329] width 1528 height 658
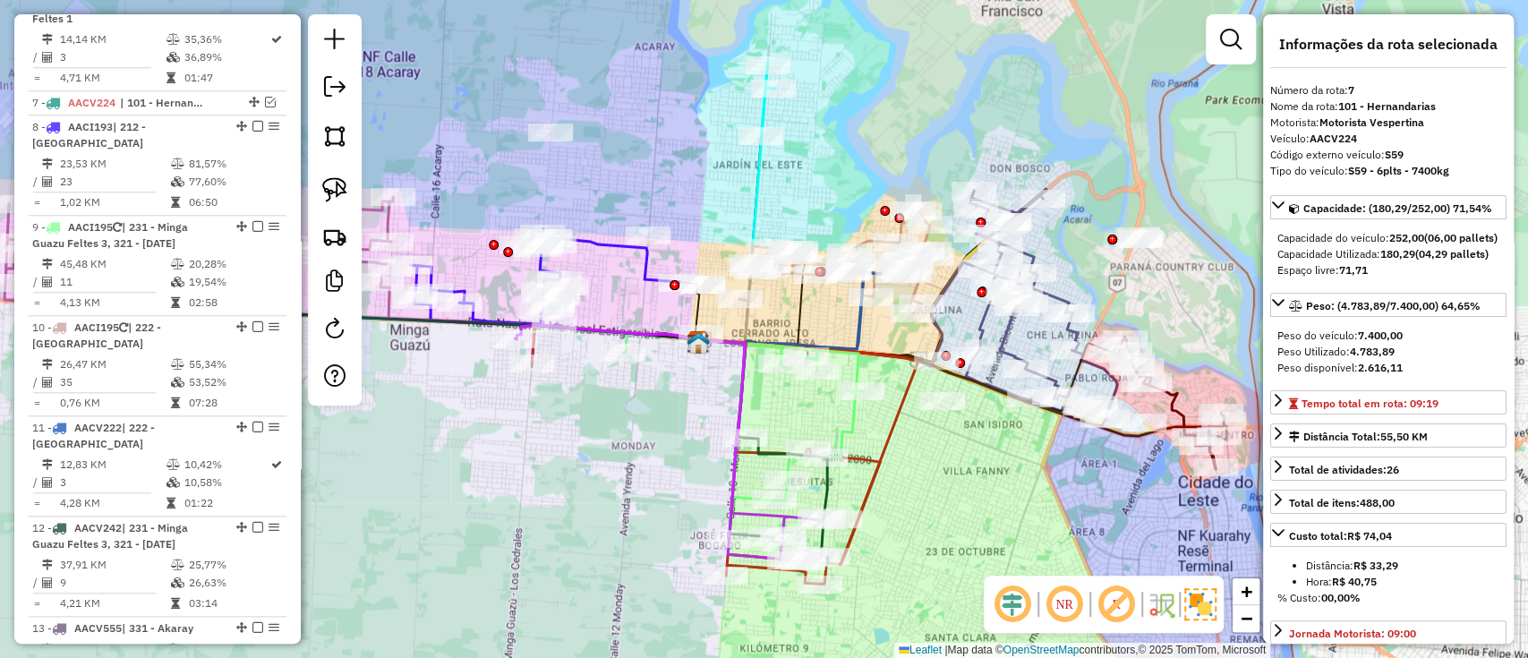
click at [1172, 409] on icon at bounding box center [1169, 402] width 113 height 132
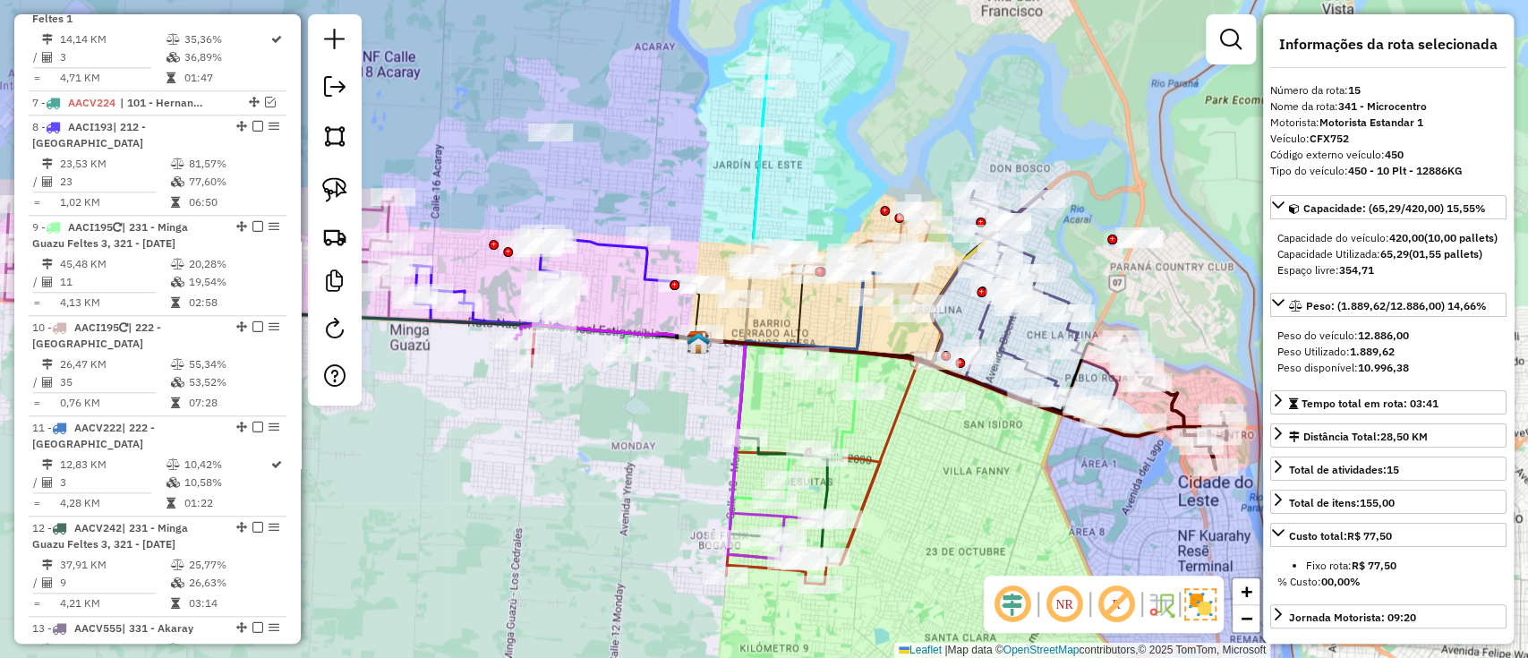
scroll to position [1874, 0]
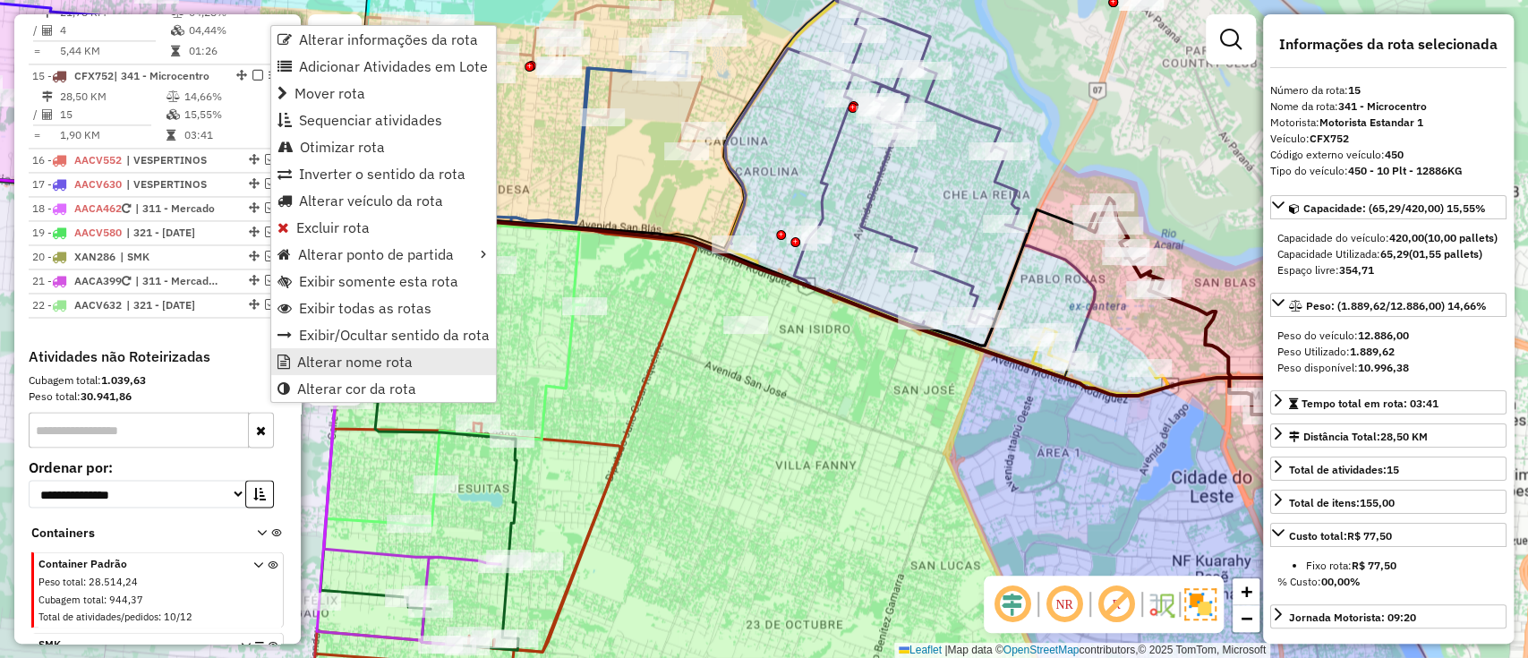
click at [387, 355] on span "Alterar nome rota" at bounding box center [354, 361] width 115 height 14
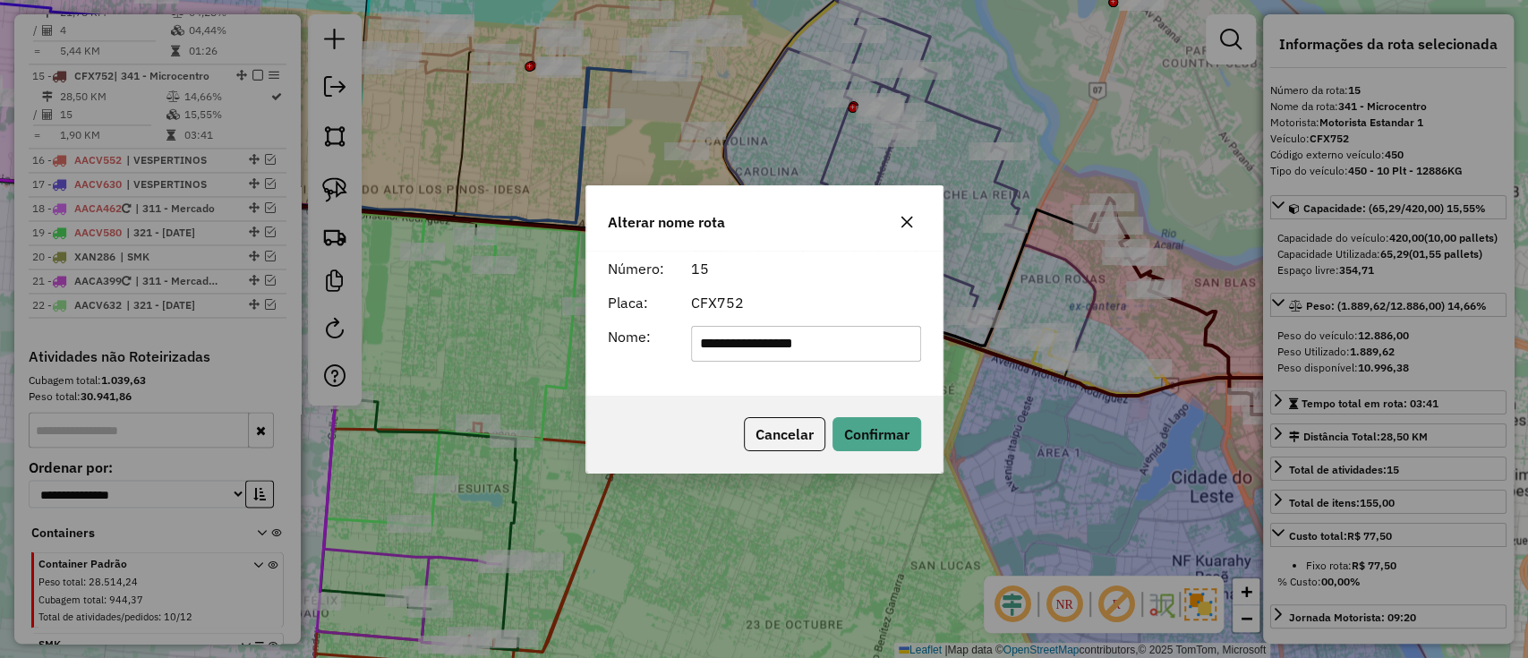
drag, startPoint x: 741, startPoint y: 330, endPoint x: 300, endPoint y: 247, distance: 449.0
click at [351, 260] on div "**********" at bounding box center [764, 329] width 1528 height 658
type input "**********"
click at [886, 442] on button "Confirmar" at bounding box center [876, 434] width 89 height 34
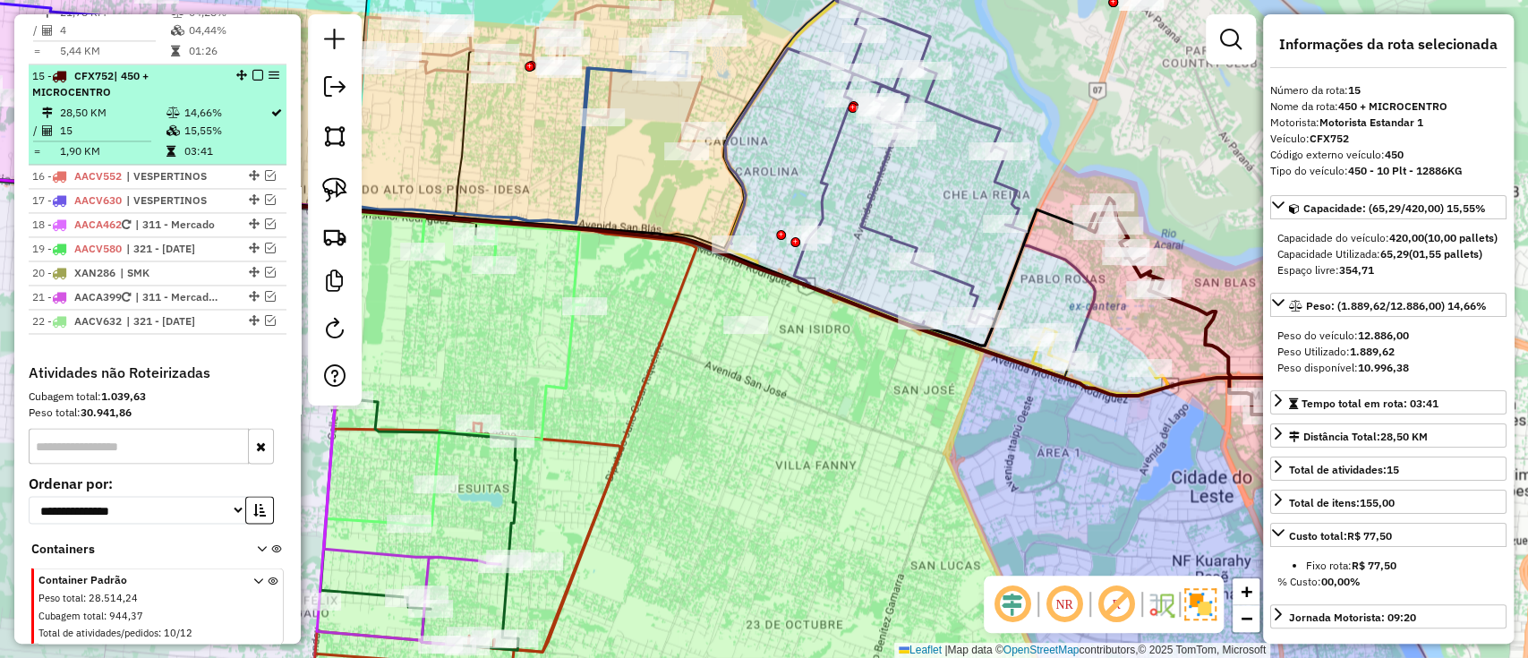
click at [254, 70] on em at bounding box center [257, 75] width 11 height 11
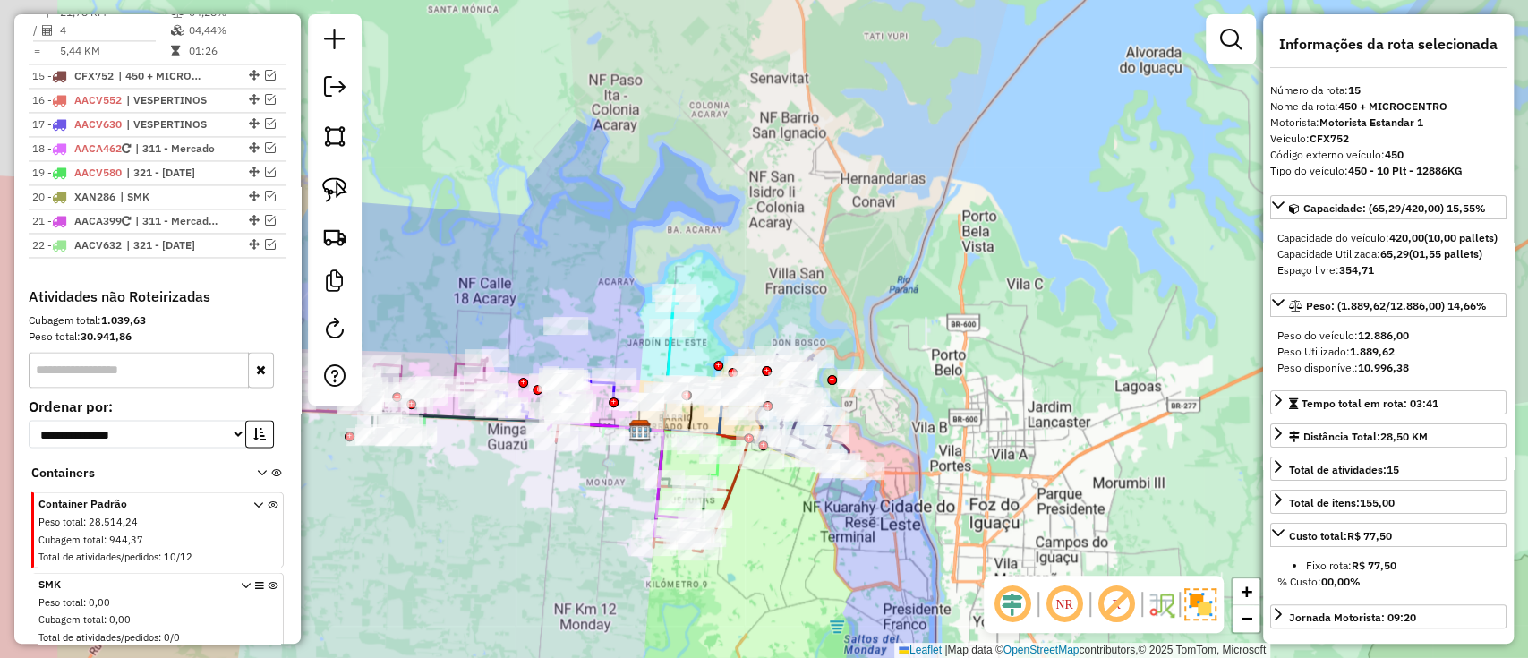
drag, startPoint x: 773, startPoint y: 585, endPoint x: 801, endPoint y: 580, distance: 28.3
click at [799, 582] on div "Janela de atendimento Grade de atendimento Capacidade Transportadoras Veículos …" at bounding box center [764, 329] width 1528 height 658
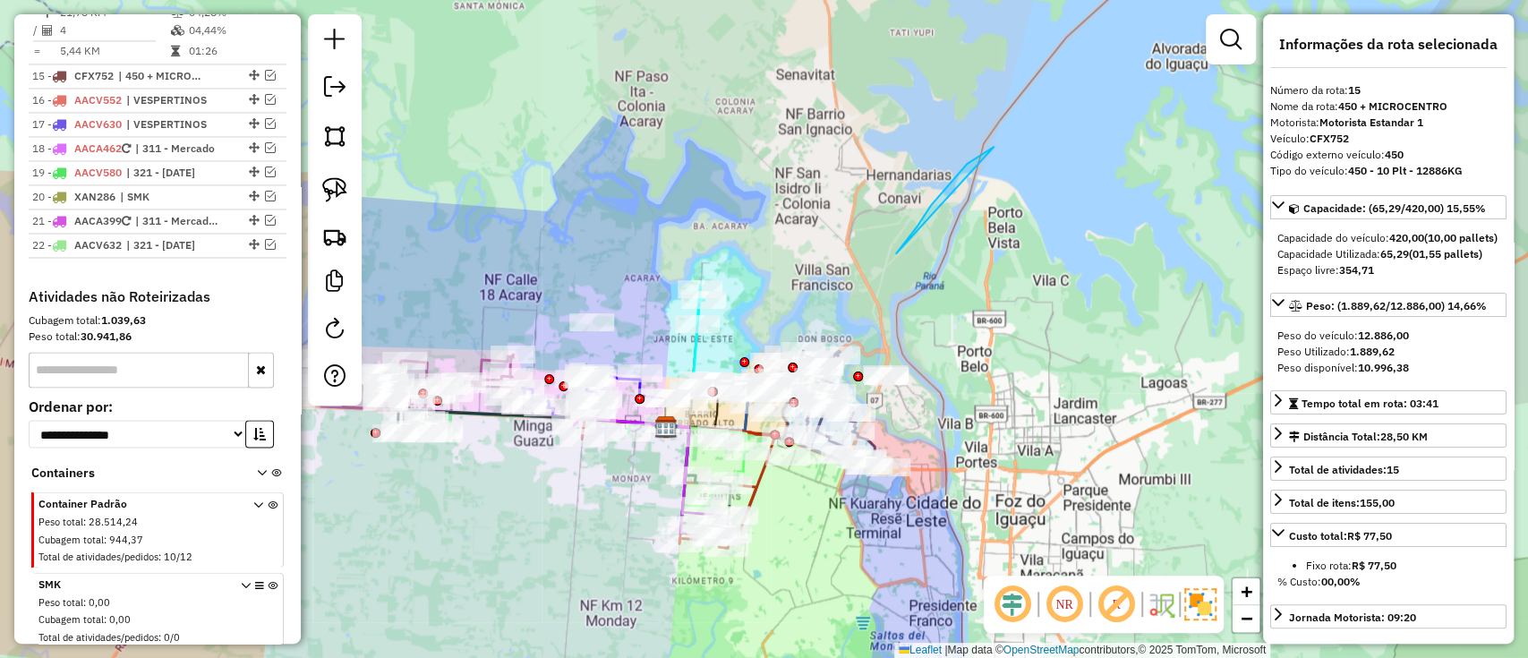
drag, startPoint x: 981, startPoint y: 154, endPoint x: 1076, endPoint y: 204, distance: 107.3
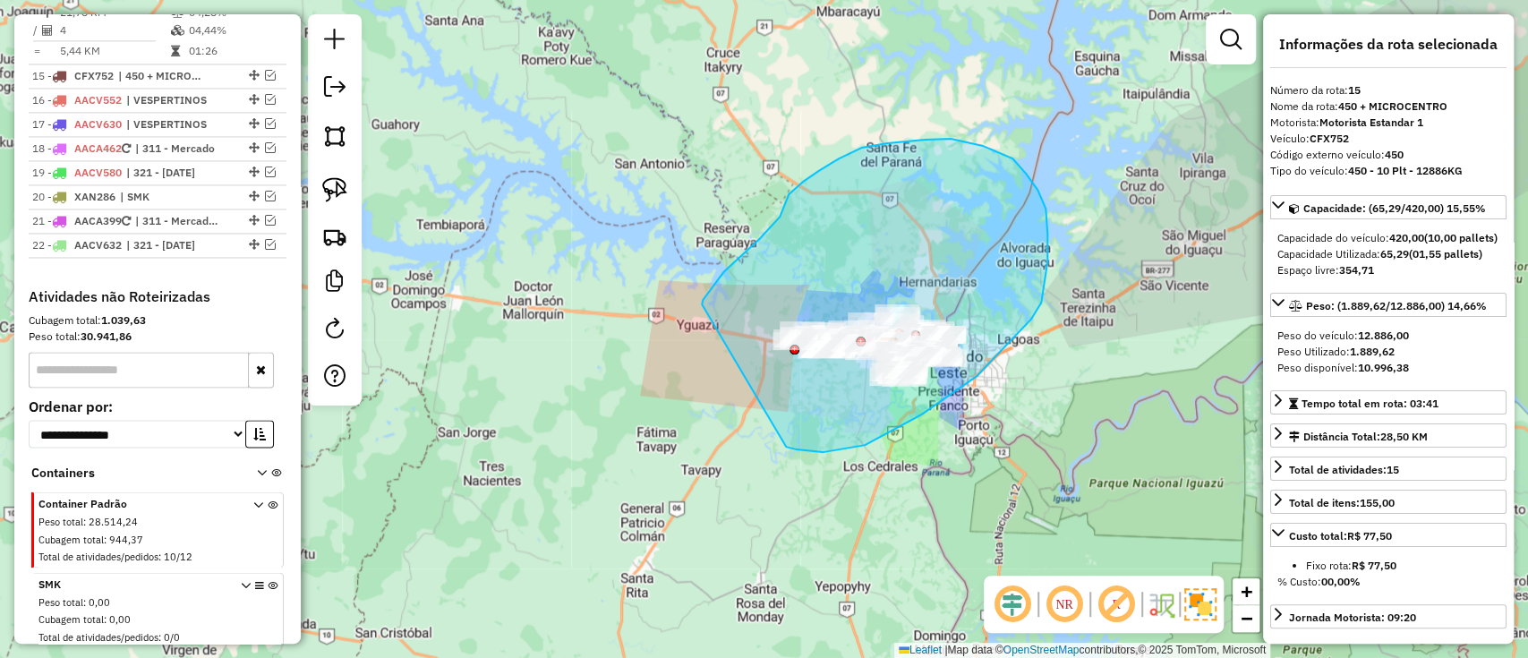
drag, startPoint x: 921, startPoint y: 414, endPoint x: 698, endPoint y: 311, distance: 245.4
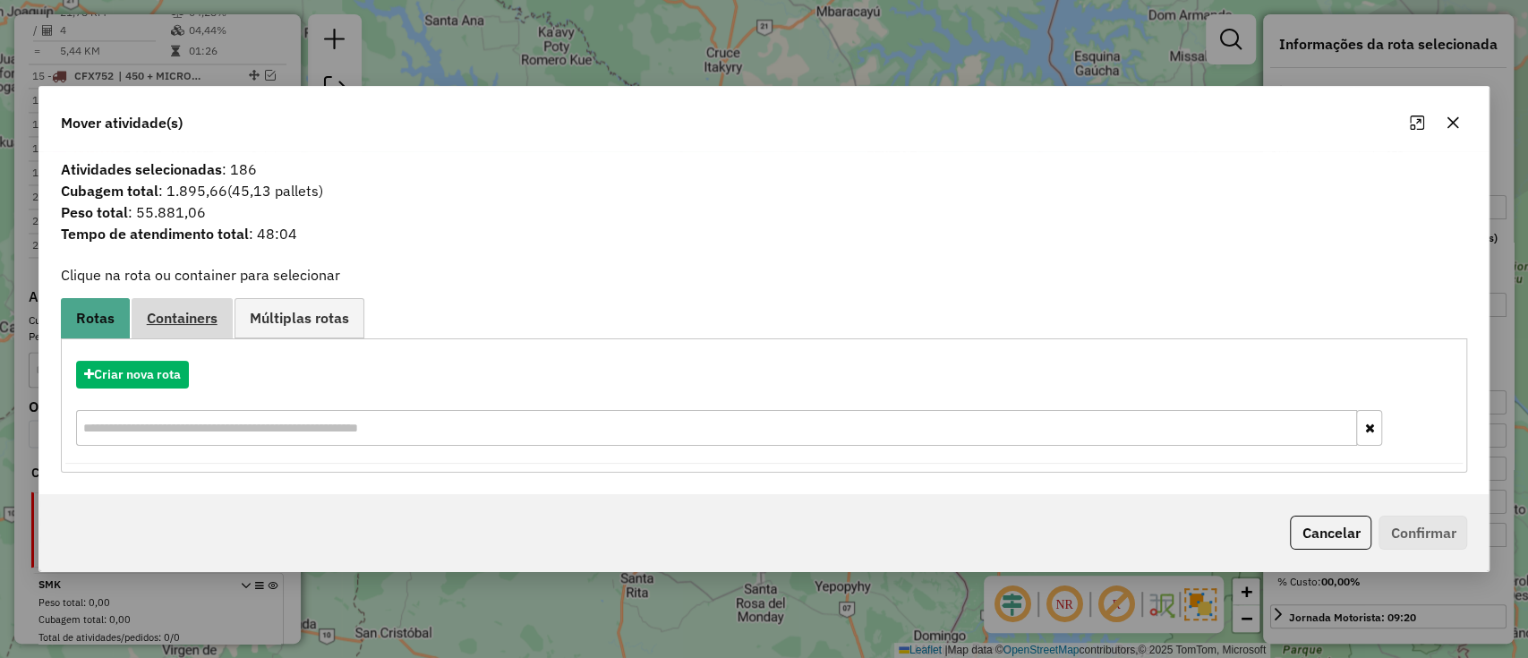
click at [175, 323] on span "Containers" at bounding box center [182, 318] width 71 height 14
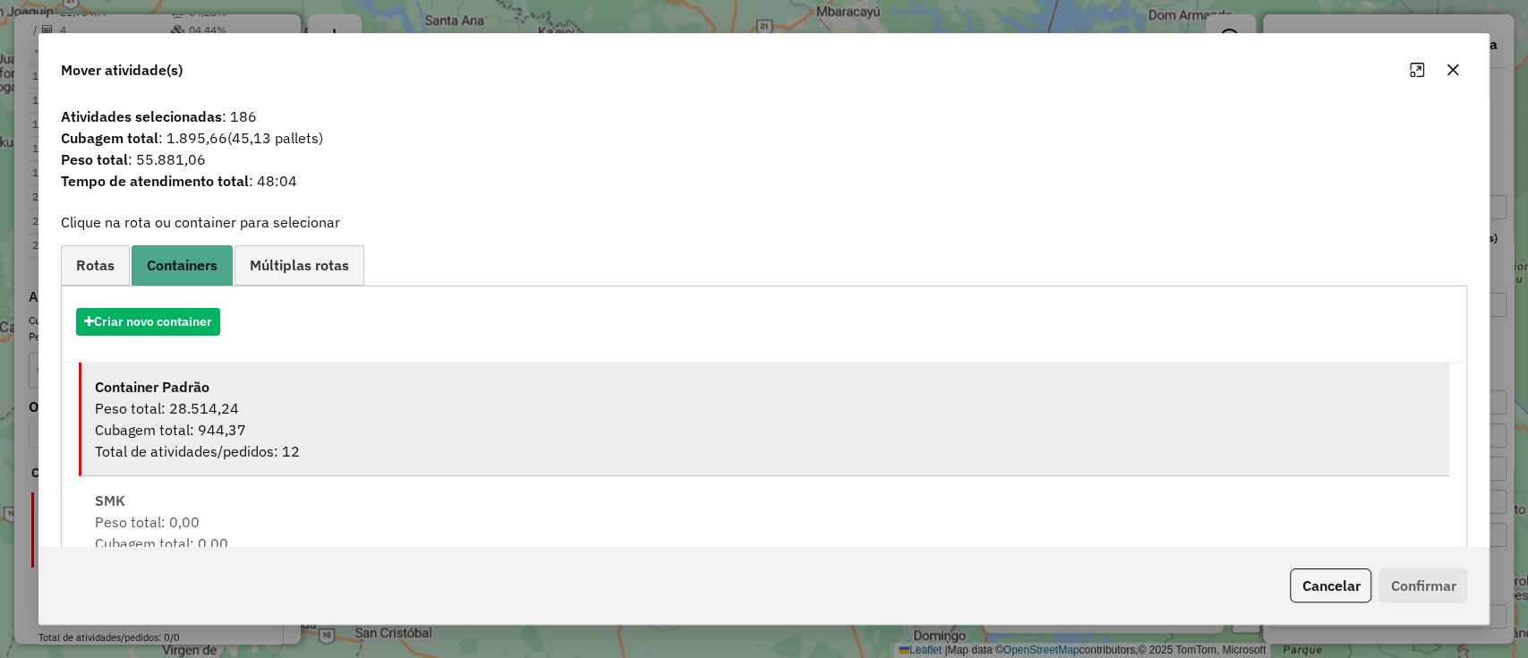
click at [275, 414] on div "Peso total: 28.514,24" at bounding box center [765, 407] width 1341 height 21
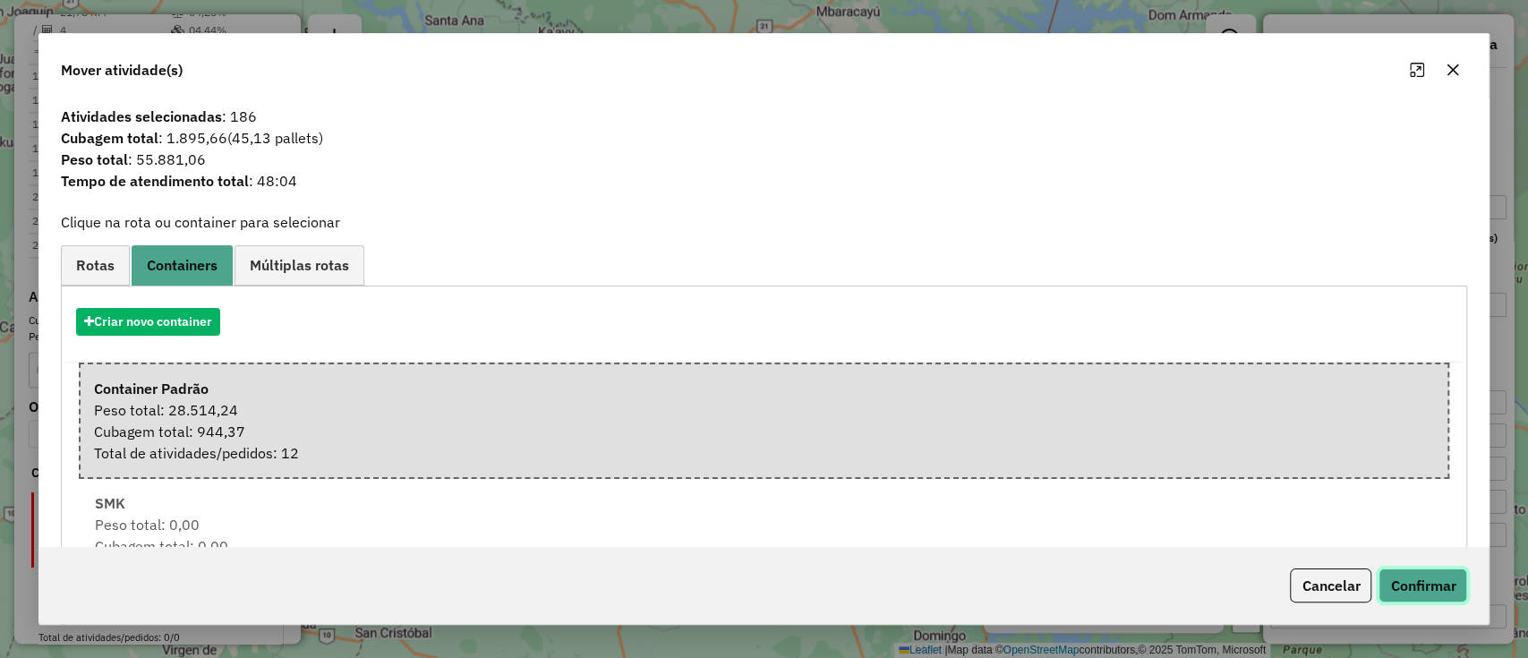
click at [1425, 580] on button "Confirmar" at bounding box center [1422, 585] width 89 height 34
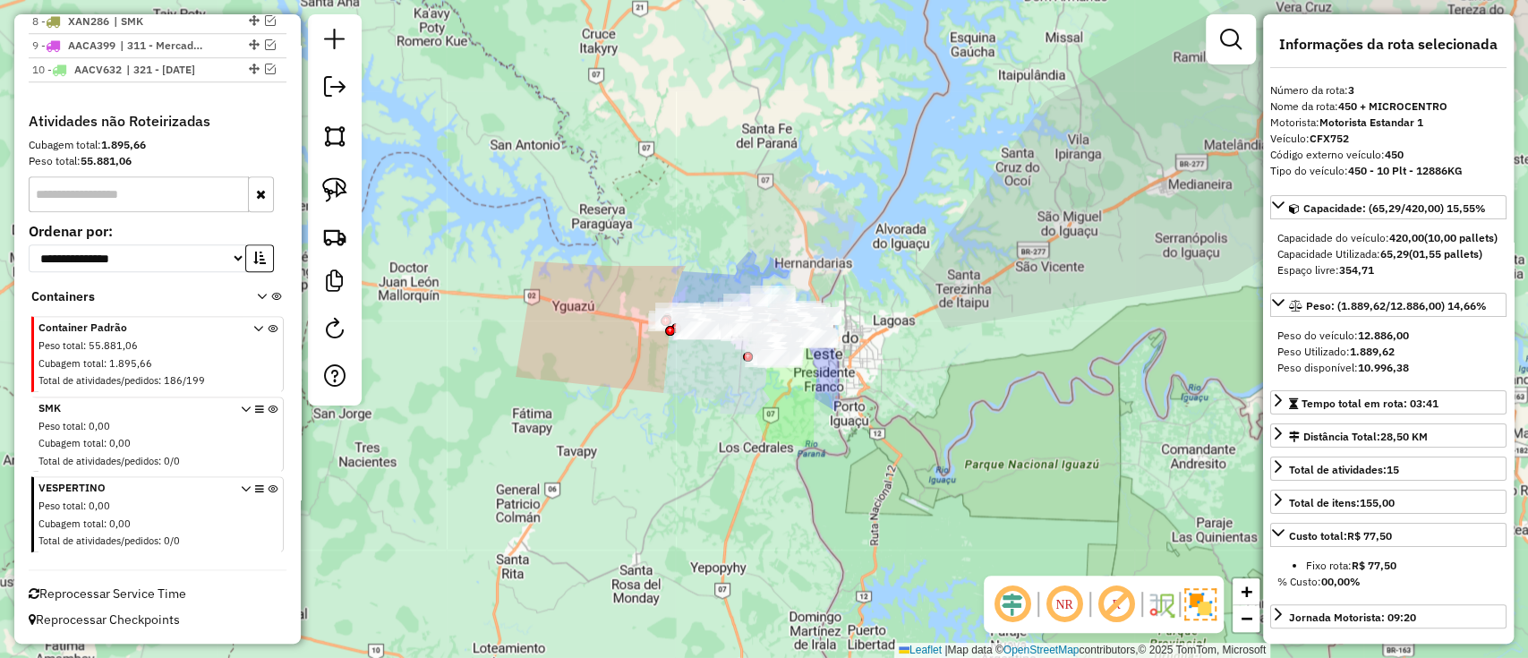
scroll to position [875, 0]
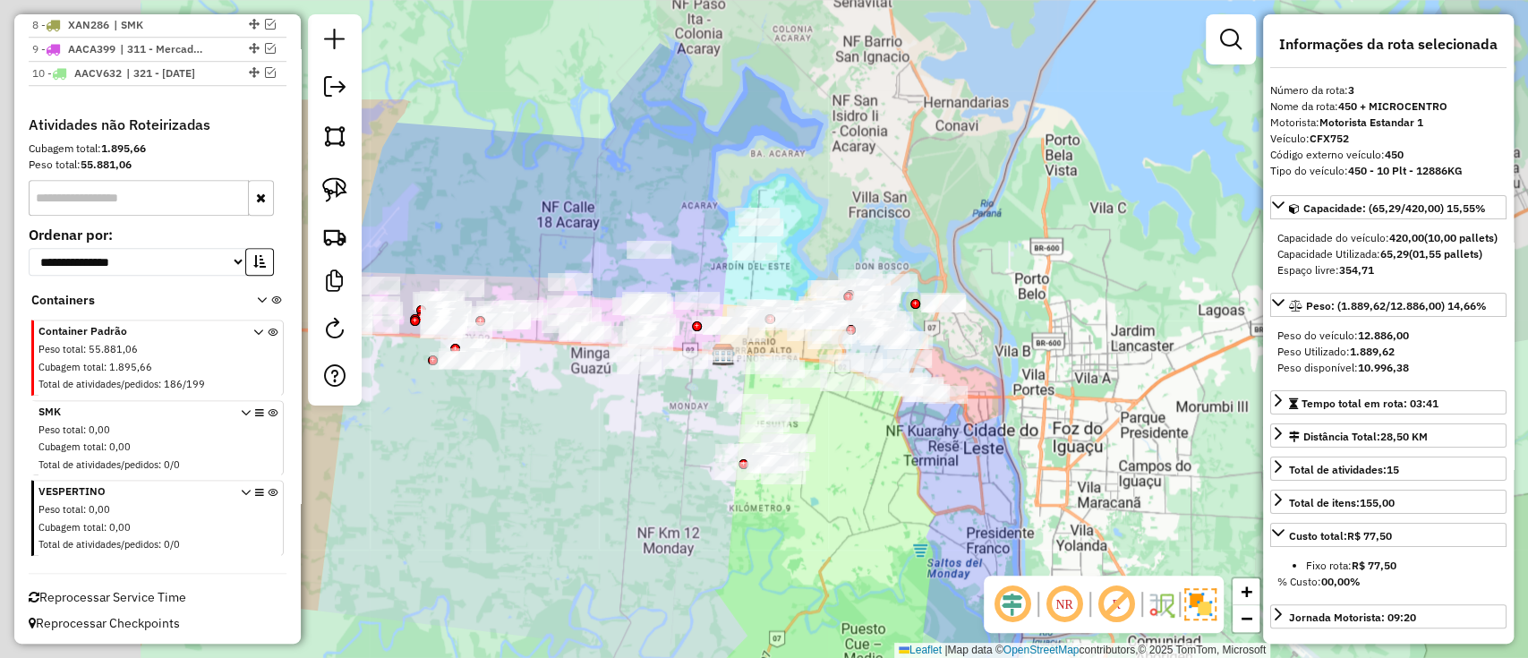
drag, startPoint x: 865, startPoint y: 347, endPoint x: 1126, endPoint y: 390, distance: 263.9
click at [1126, 390] on div "Janela de atendimento Grade de atendimento Capacidade Transportadoras Veículos …" at bounding box center [764, 329] width 1528 height 658
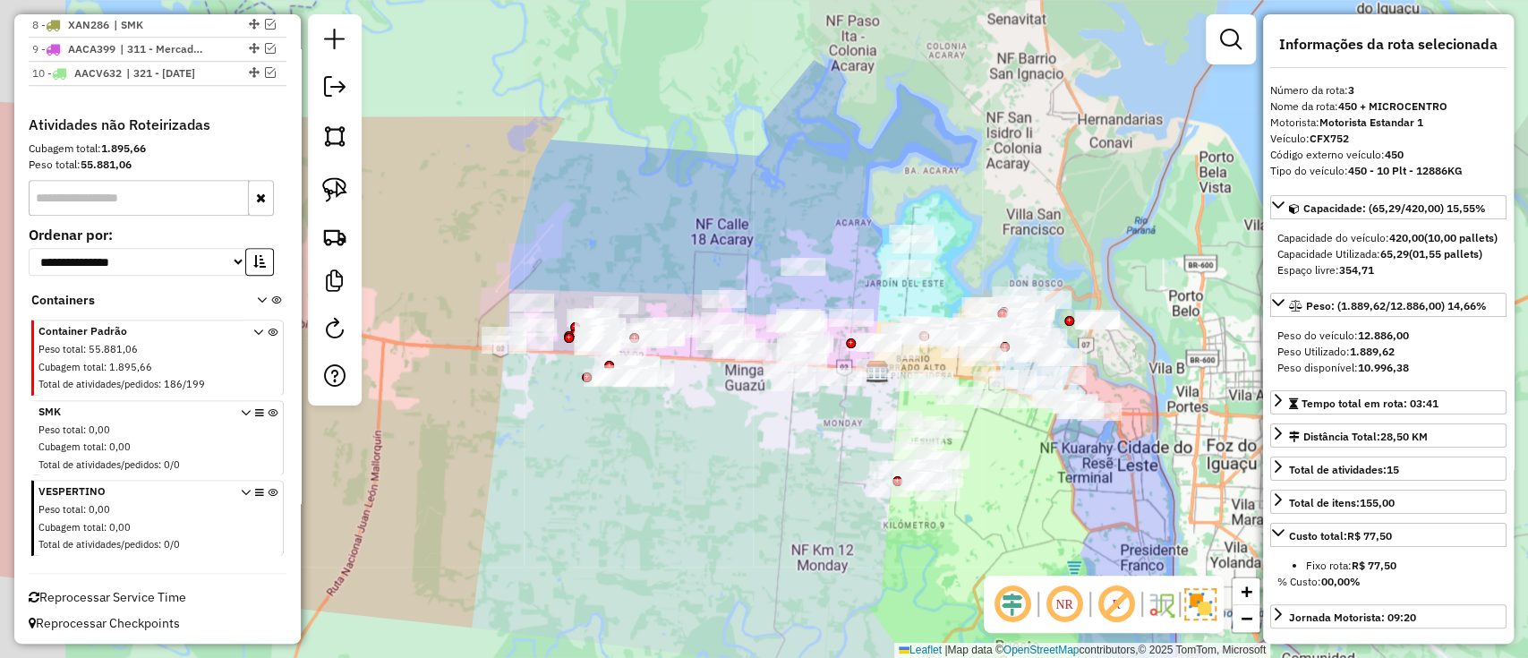
drag, startPoint x: 560, startPoint y: 541, endPoint x: 663, endPoint y: 548, distance: 103.2
click at [663, 548] on div "Janela de atendimento Grade de atendimento Capacidade Transportadoras Veículos …" at bounding box center [764, 329] width 1528 height 658
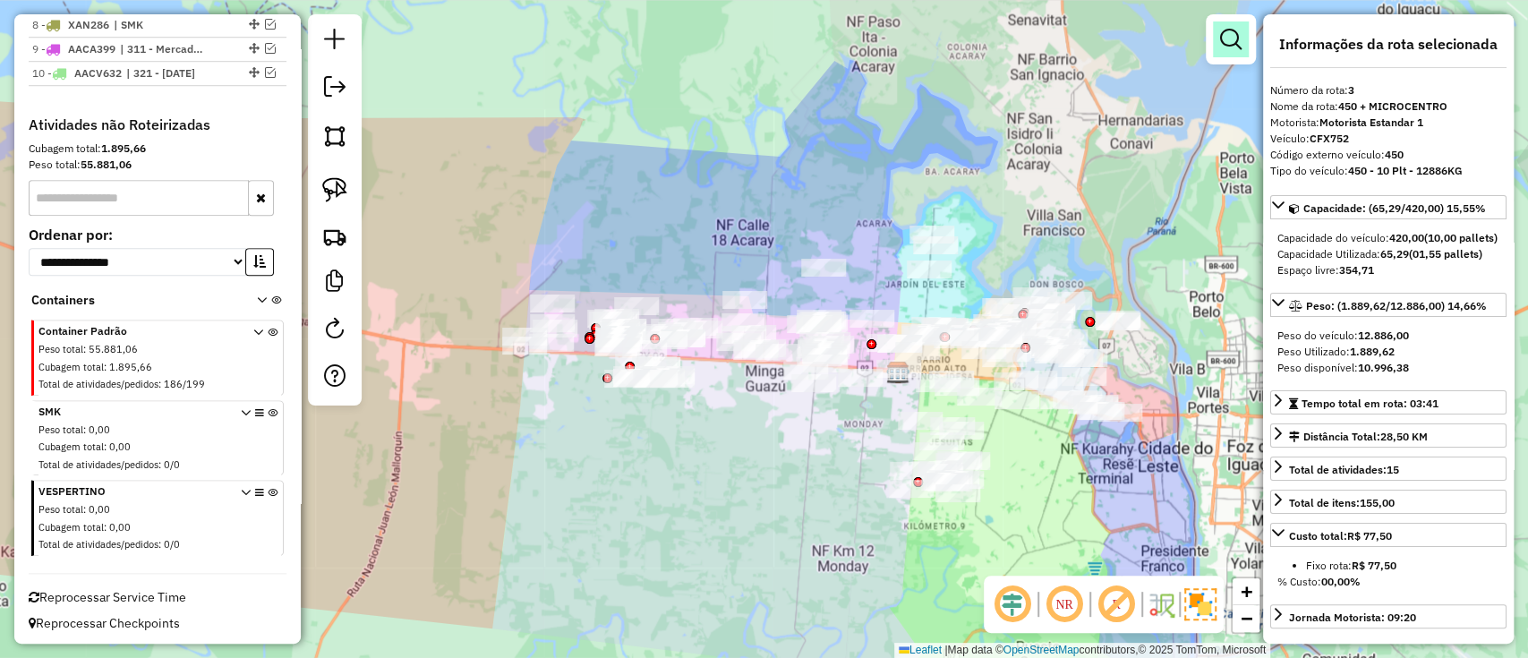
click at [1229, 44] on em at bounding box center [1230, 39] width 21 height 21
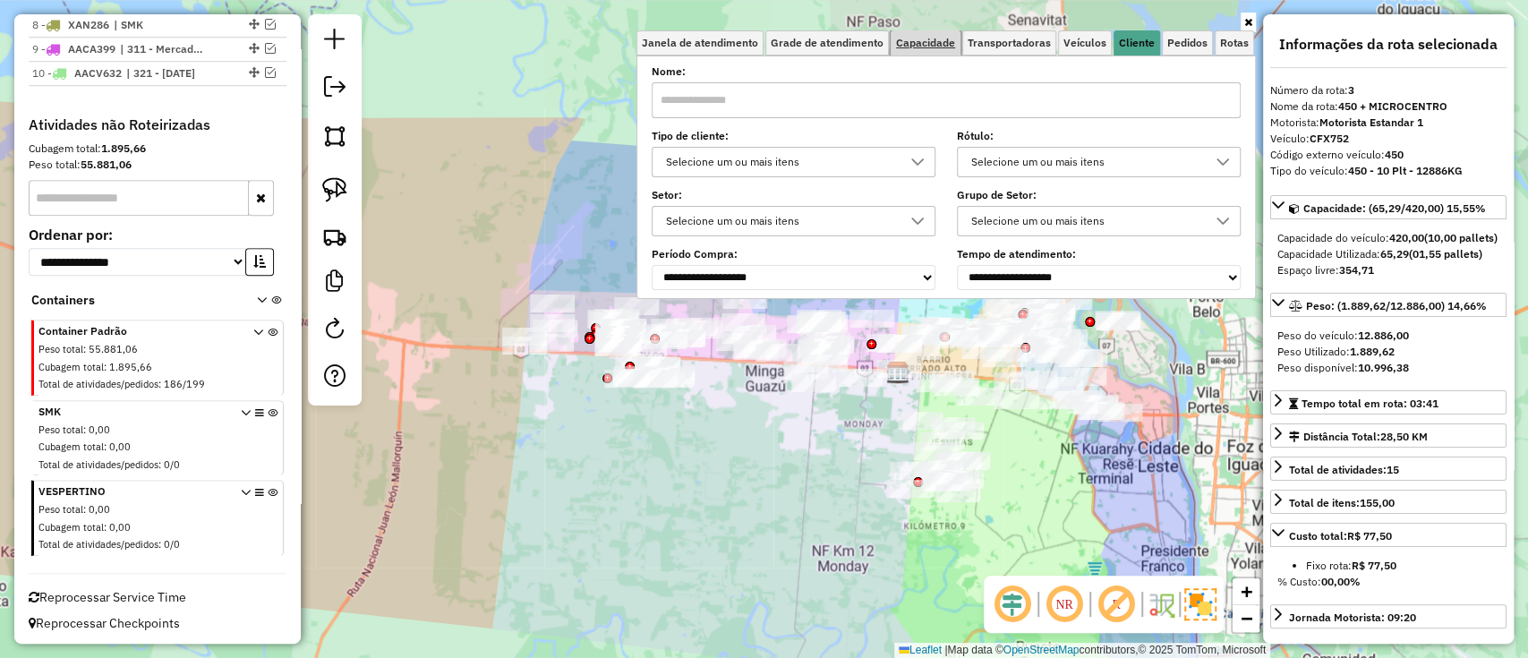
click at [924, 47] on span "Capacidade" at bounding box center [925, 43] width 59 height 11
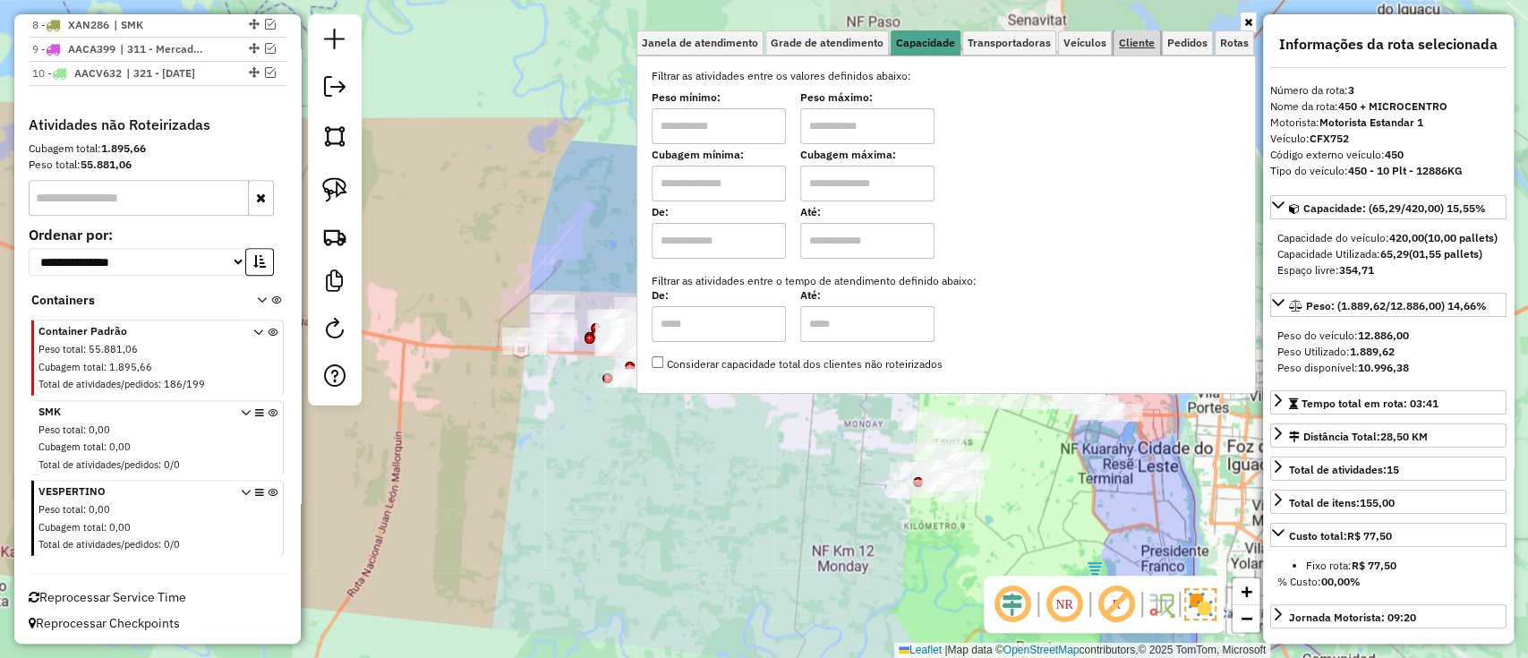
click at [1143, 41] on span "Cliente" at bounding box center [1137, 43] width 36 height 11
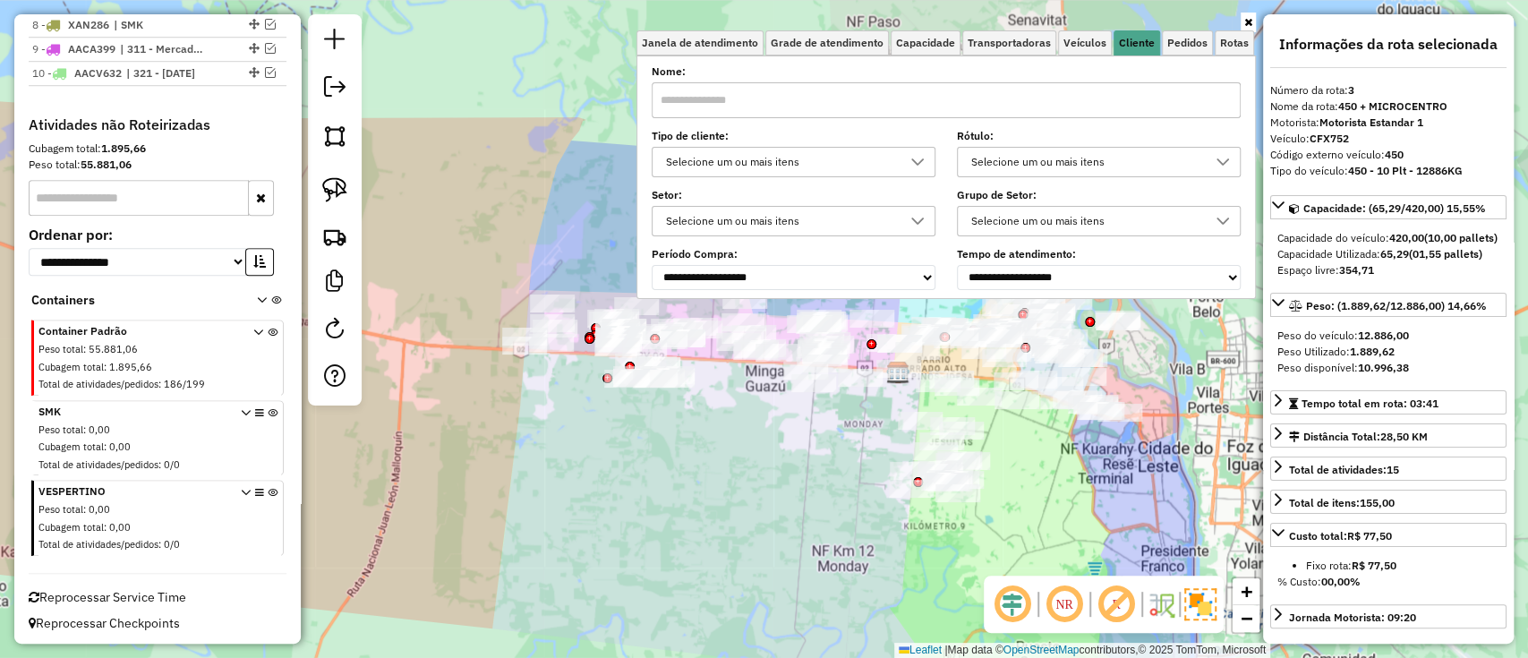
click at [812, 167] on div "Selecione um ou mais itens" at bounding box center [780, 162] width 241 height 29
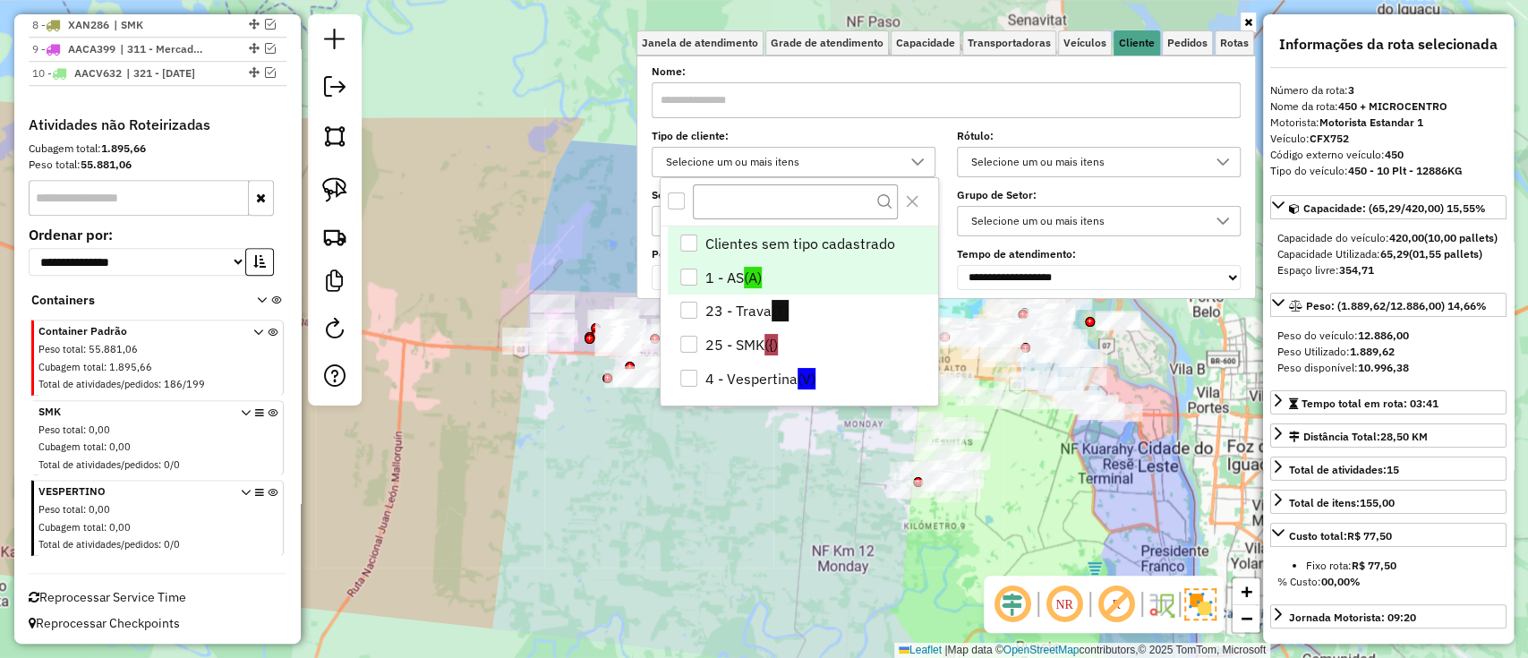
scroll to position [10, 63]
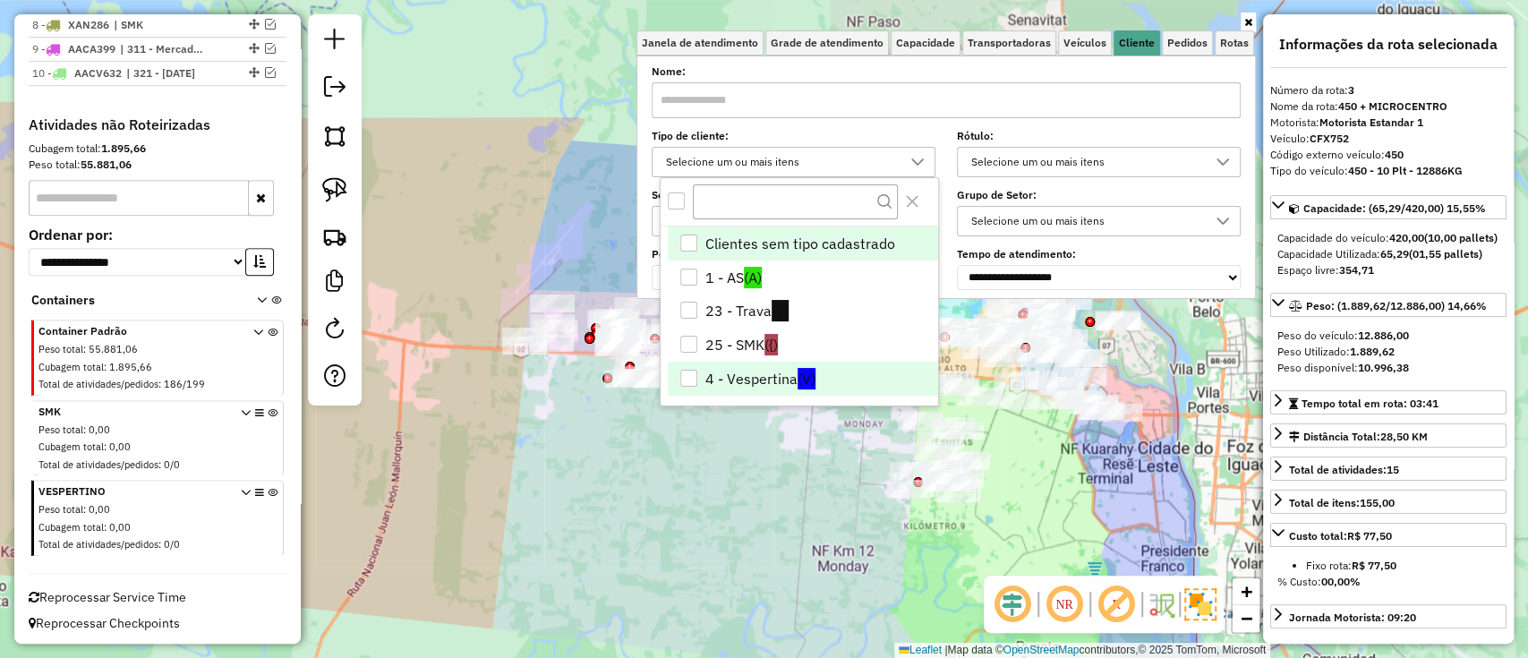
click at [830, 372] on li "4 - Vespertina (V)" at bounding box center [803, 379] width 270 height 34
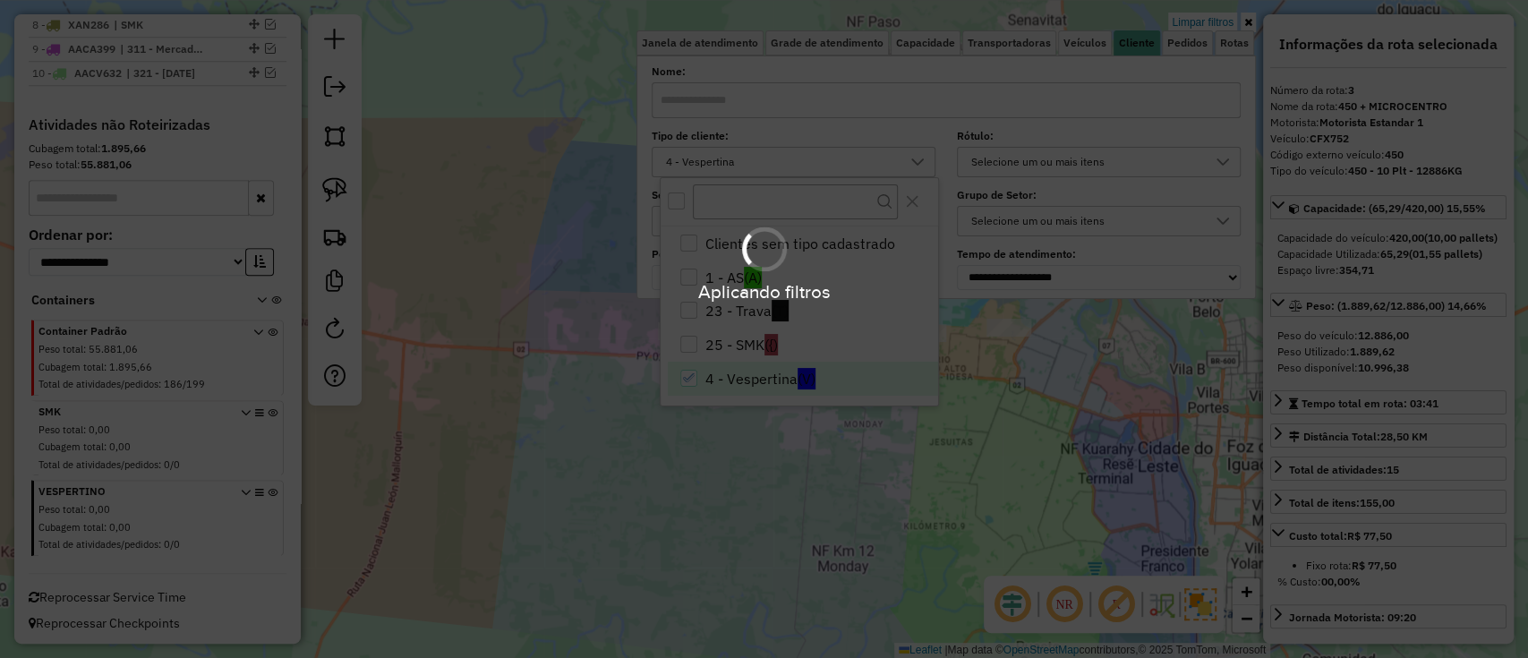
click at [768, 500] on div "Aplicando filtros" at bounding box center [764, 329] width 1528 height 658
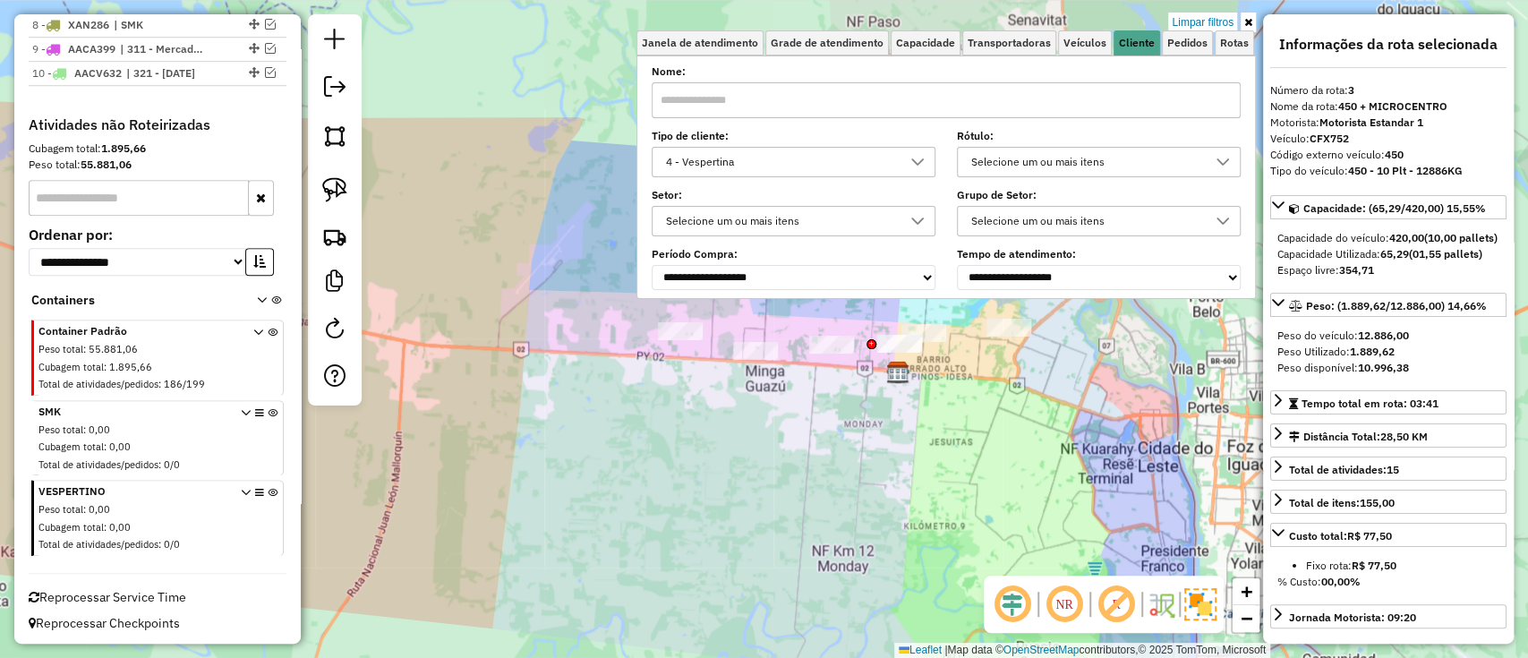
click at [995, 411] on div "Limpar filtros Janela de atendimento Grade de atendimento Capacidade Transporta…" at bounding box center [764, 329] width 1528 height 658
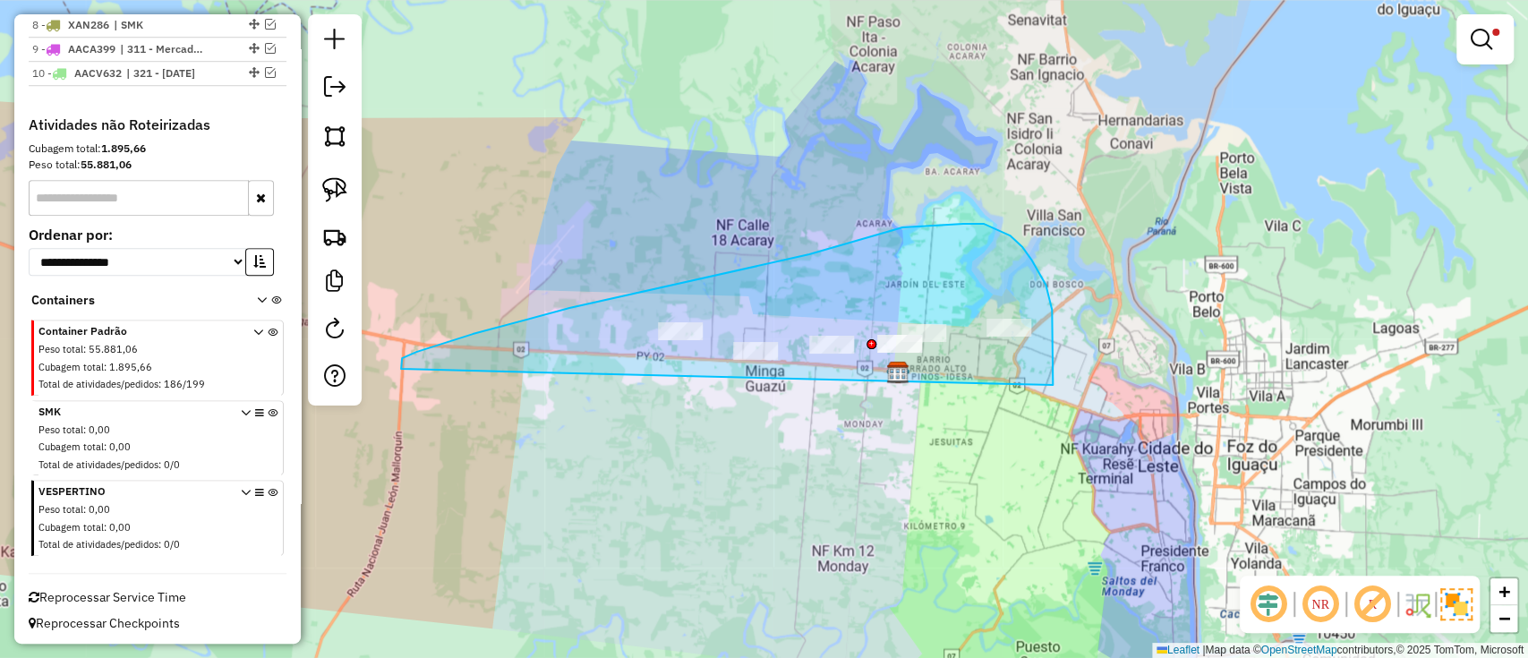
drag, startPoint x: 1052, startPoint y: 355, endPoint x: 481, endPoint y: 515, distance: 593.9
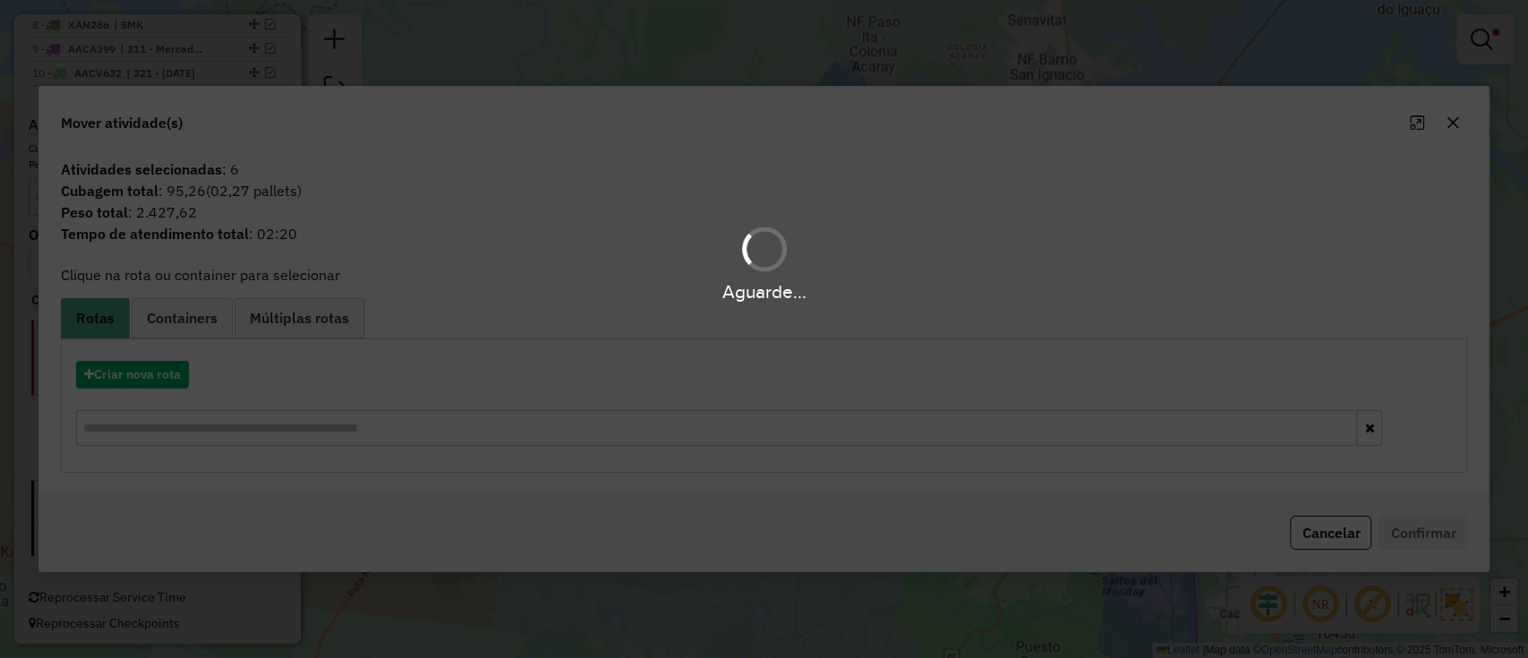
click at [106, 387] on hb-app "Aguarde... Pop-up bloqueado! Seu navegador bloqueou automáticamente a abertura …" at bounding box center [764, 329] width 1528 height 658
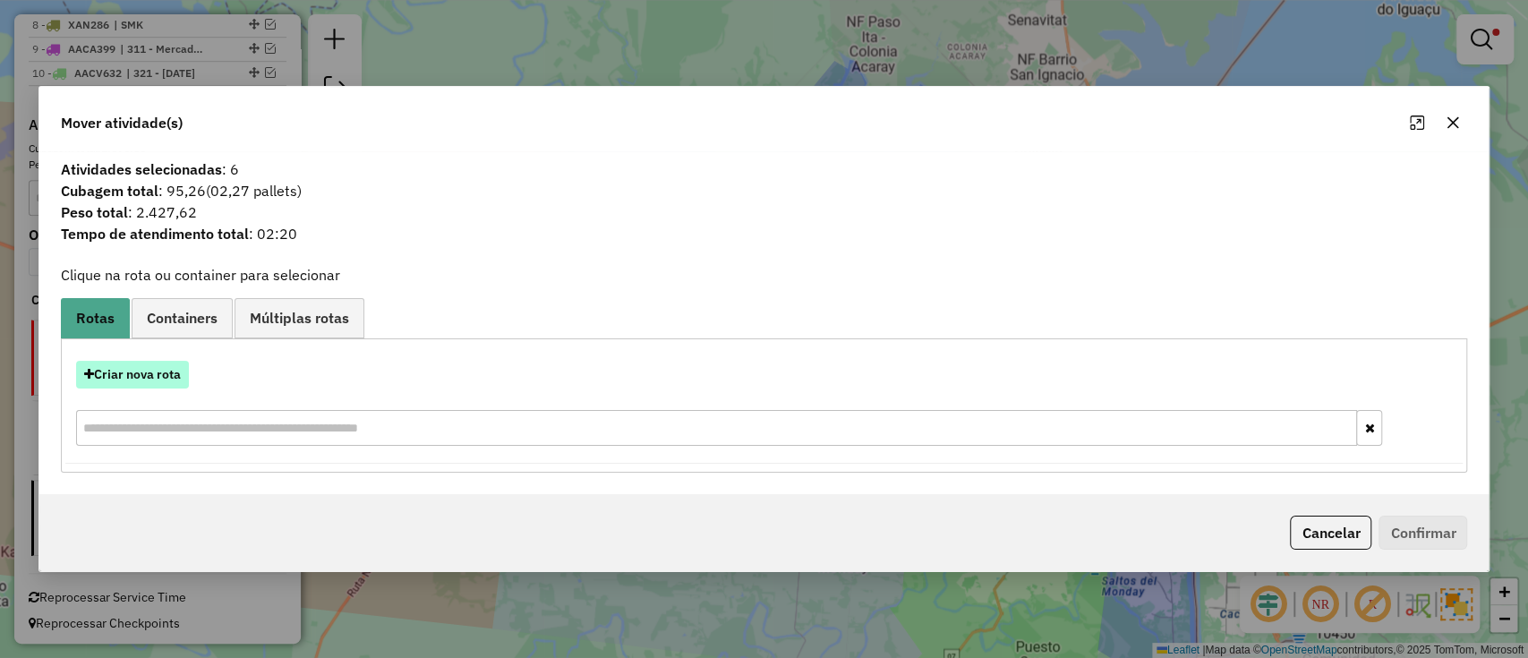
click at [112, 382] on button "Criar nova rota" at bounding box center [132, 375] width 113 height 28
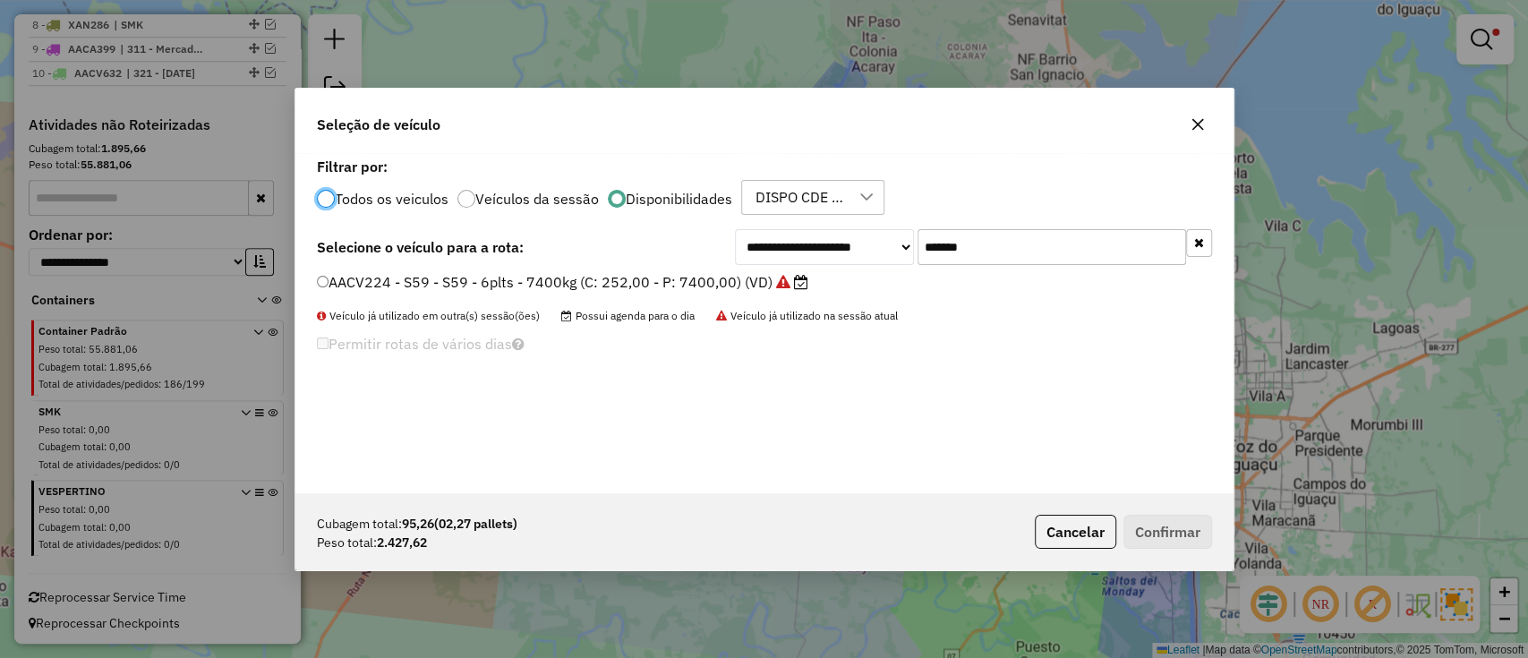
scroll to position [9, 5]
click at [1023, 244] on input "*******" at bounding box center [1051, 247] width 268 height 36
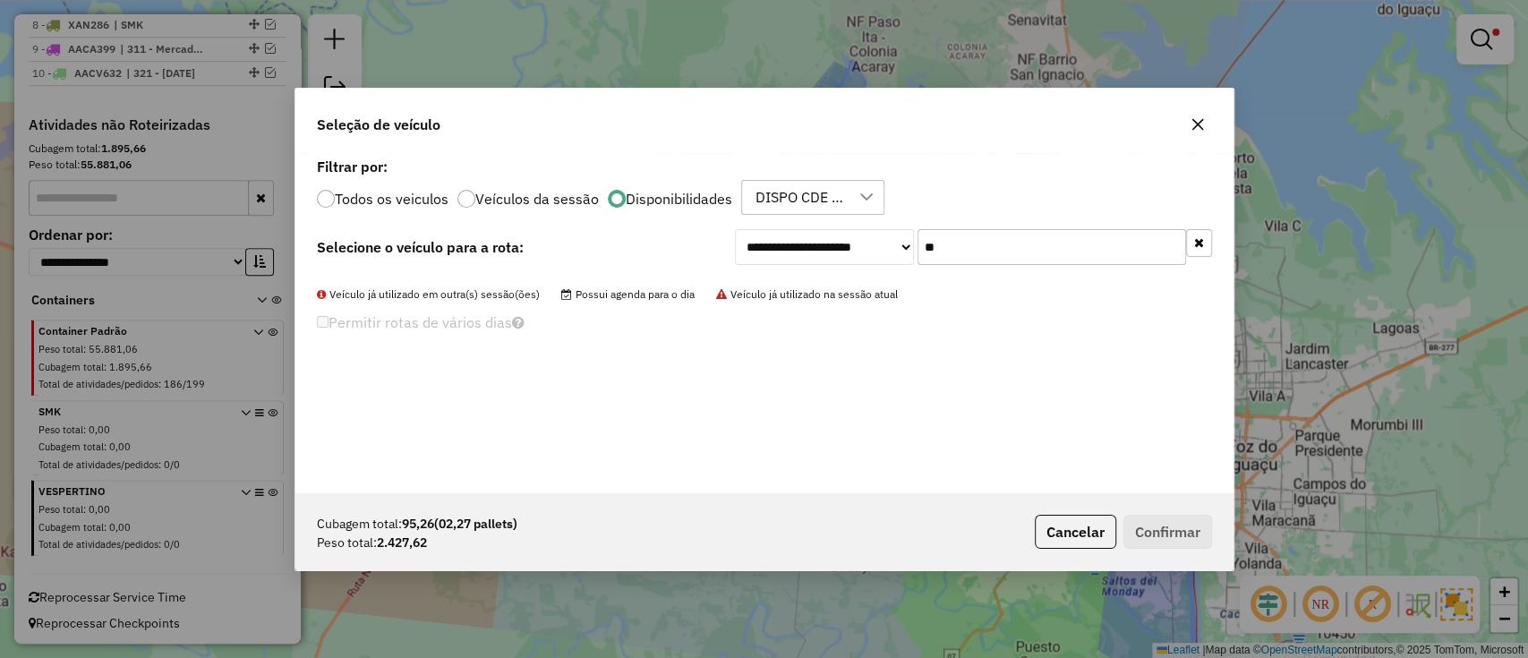
type input "*"
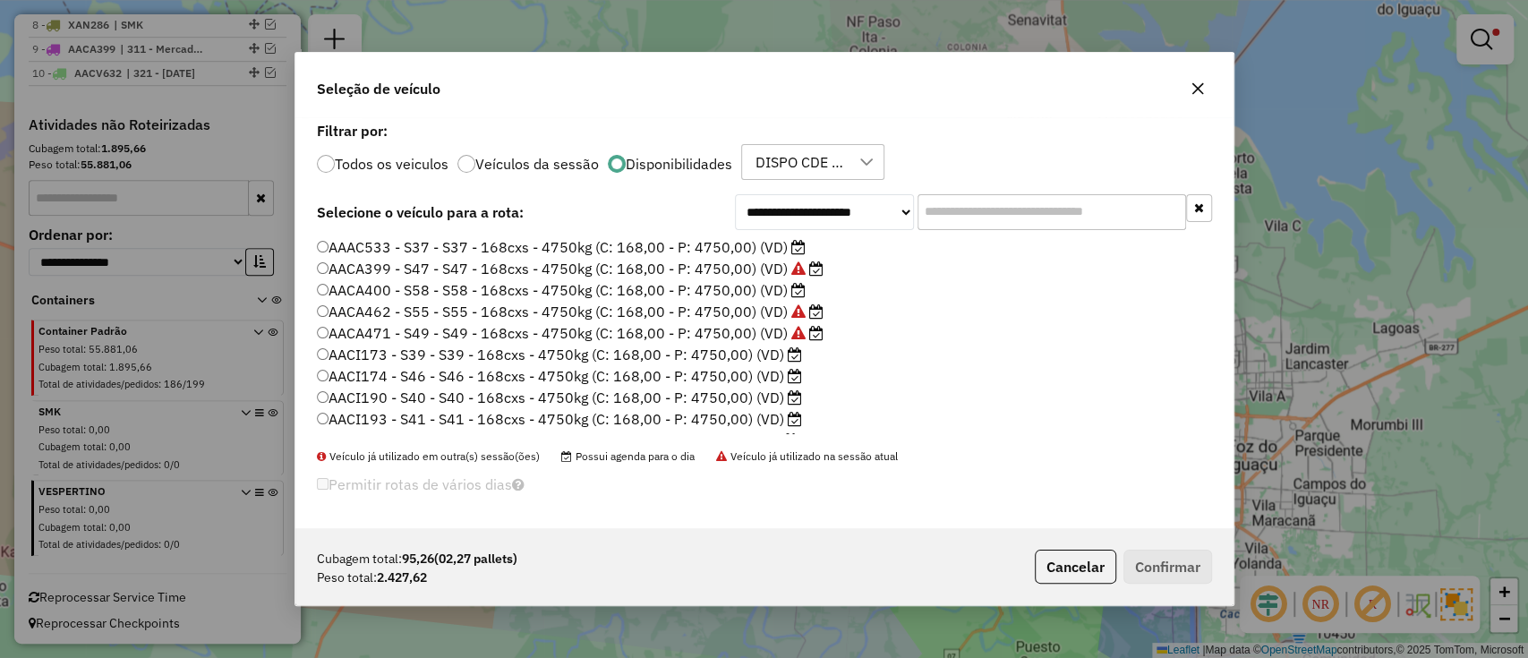
click at [745, 254] on label "AAAC533 - S37 - S37 - 168cxs - 4750kg (C: 168,00 - P: 4750,00) (VD)" at bounding box center [561, 246] width 489 height 21
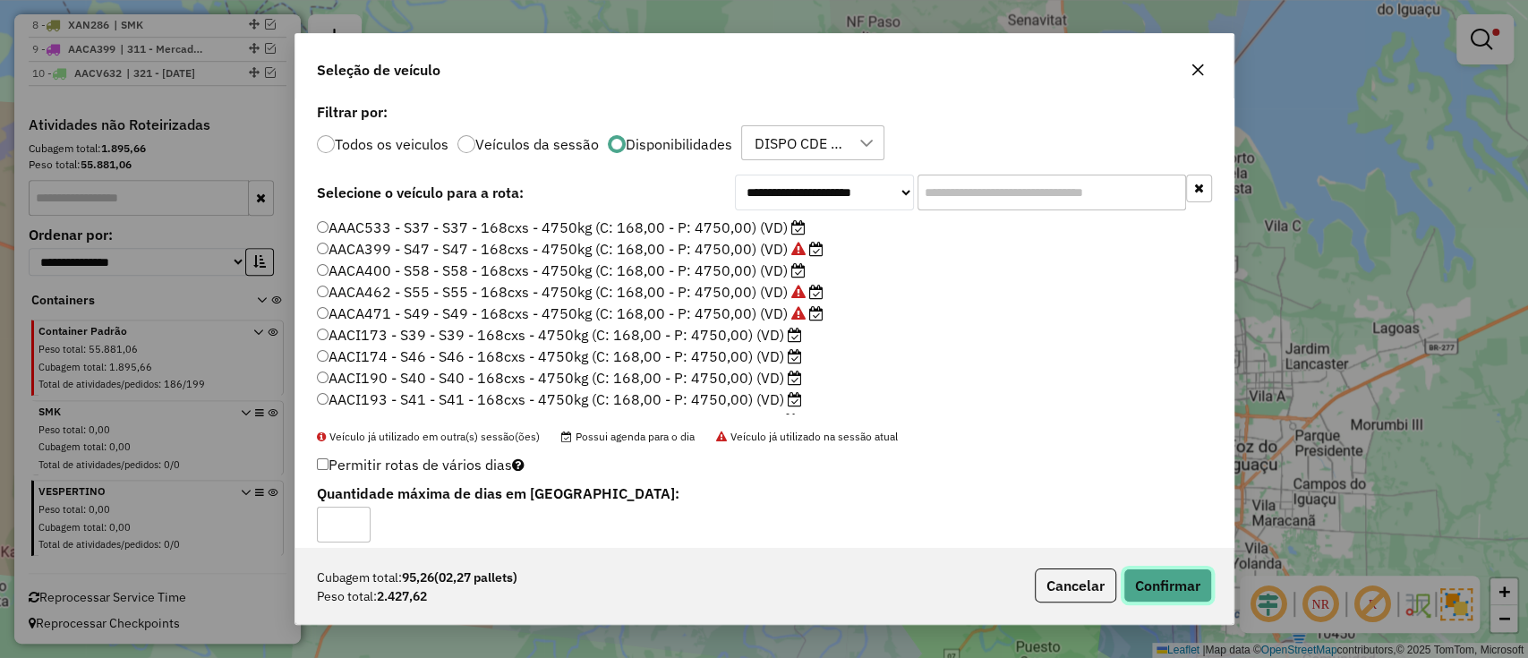
click at [1179, 592] on button "Confirmar" at bounding box center [1167, 585] width 89 height 34
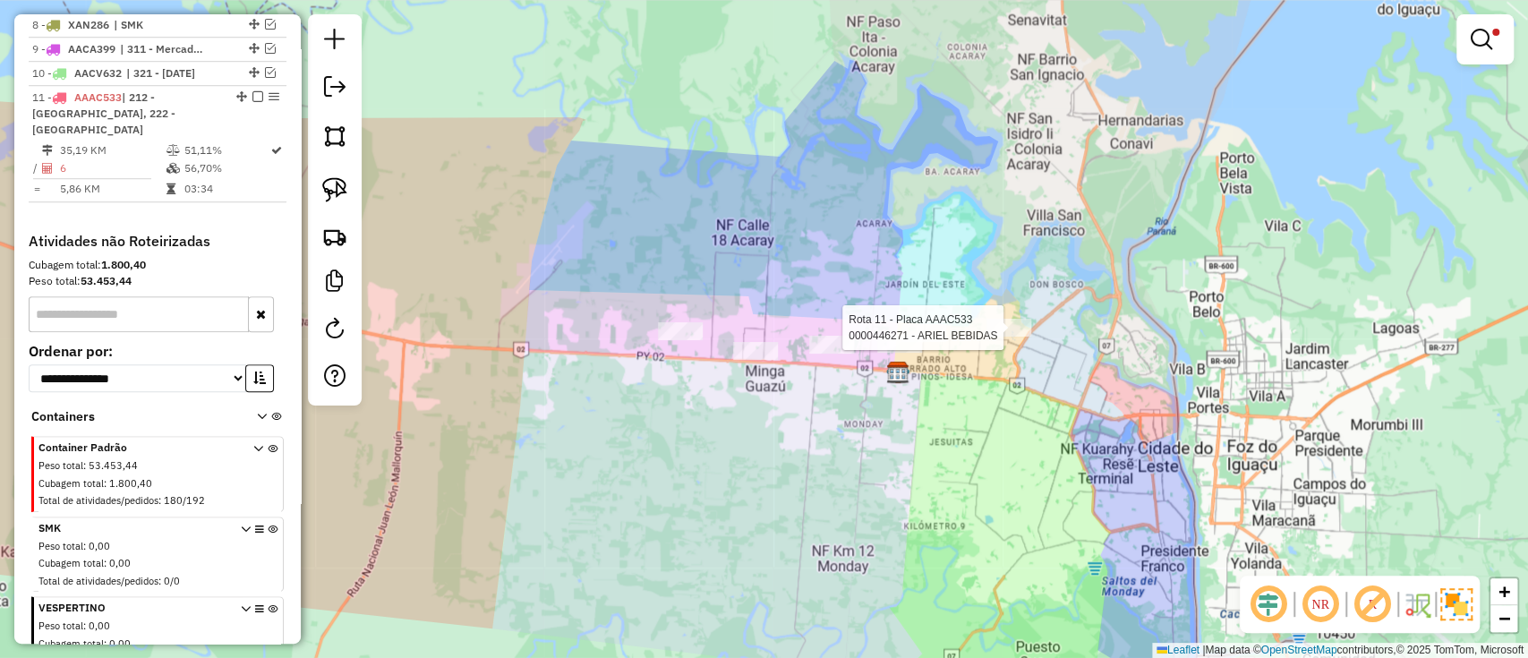
select select "**********"
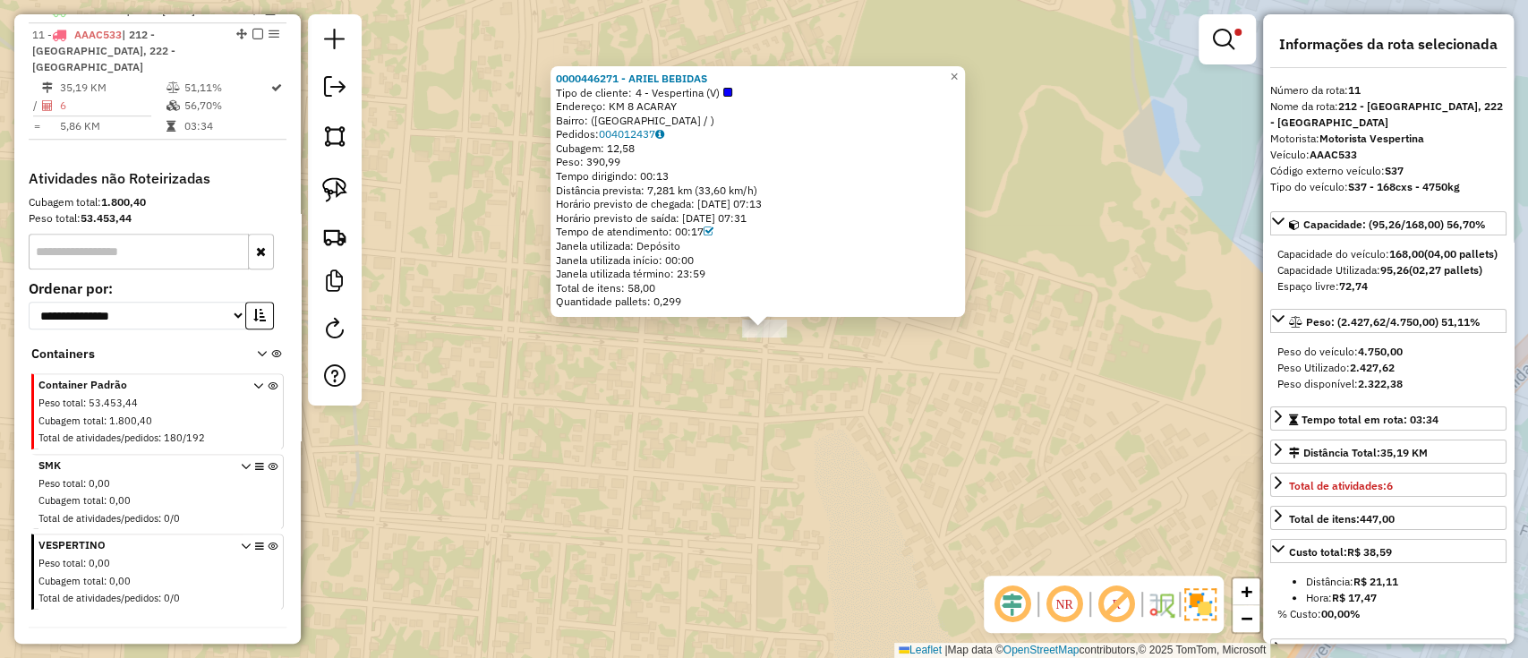
scroll to position [945, 0]
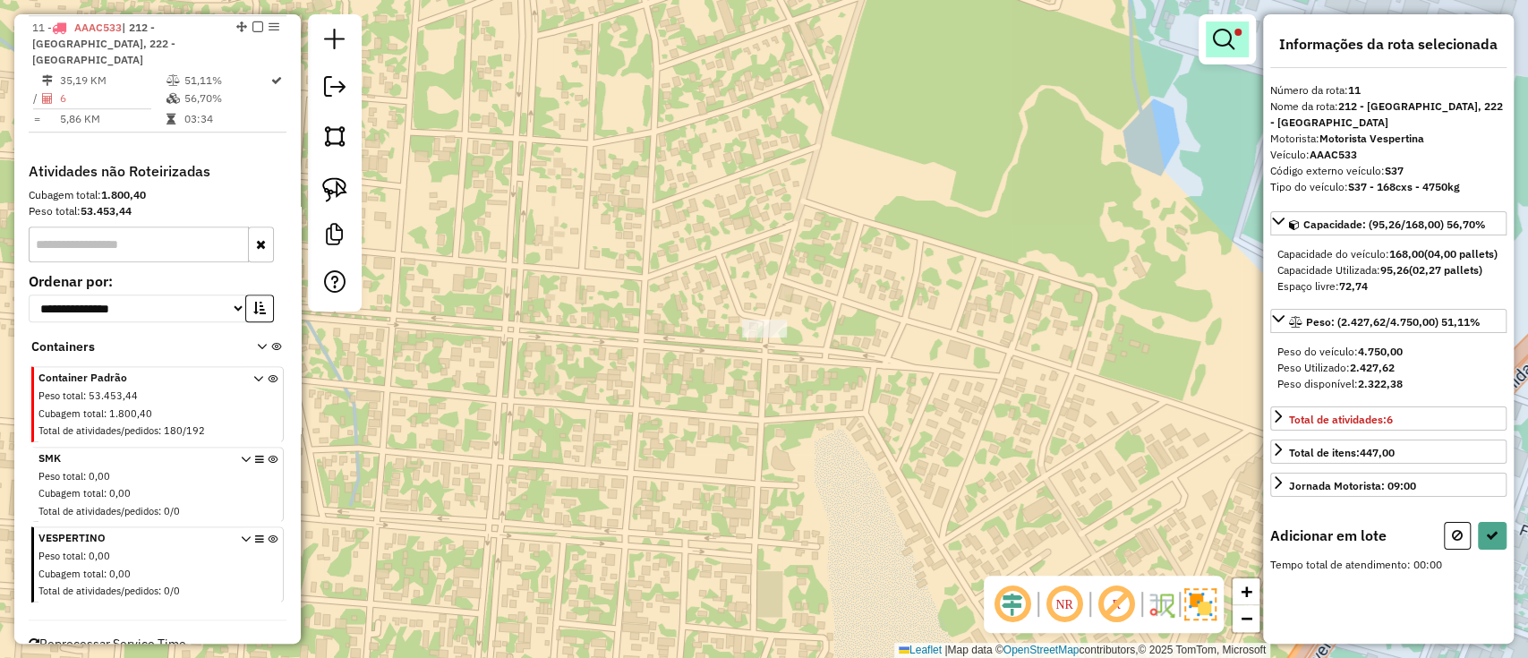
click at [1217, 27] on link at bounding box center [1226, 39] width 43 height 36
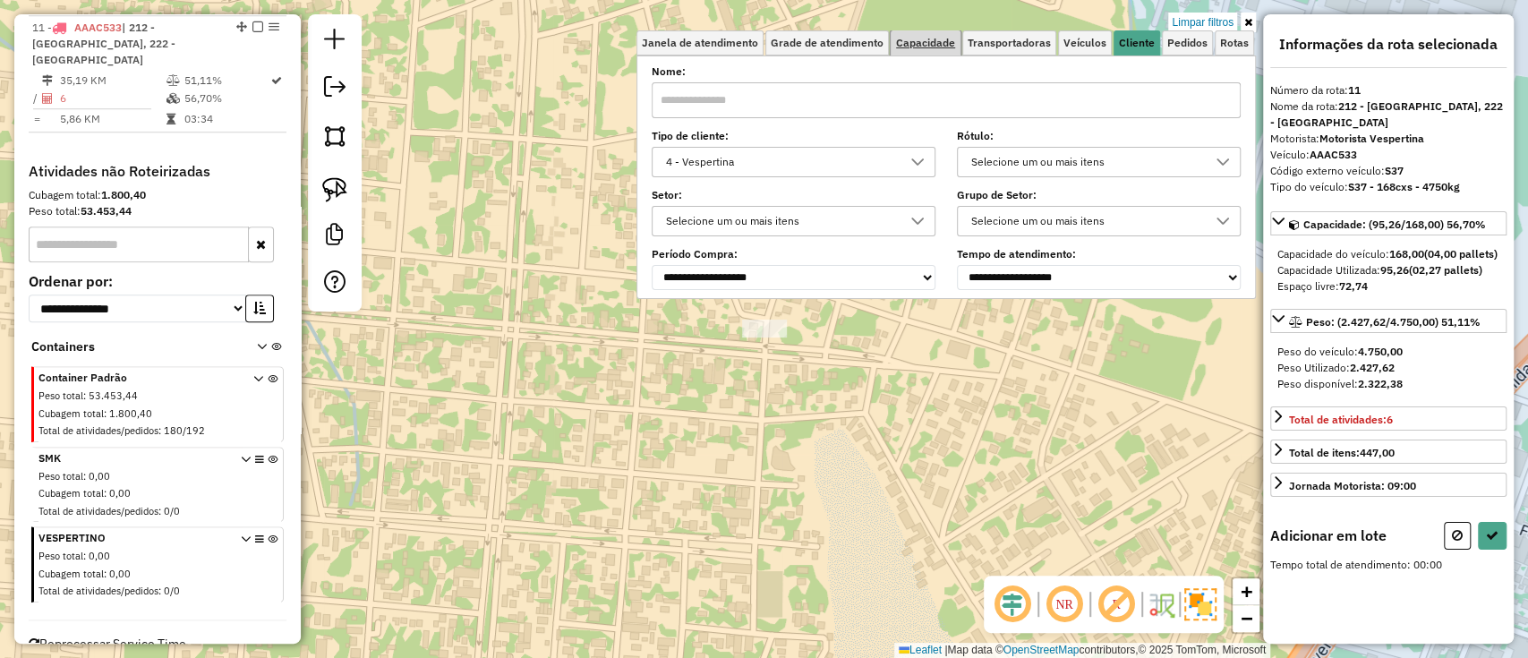
click at [936, 32] on link "Capacidade" at bounding box center [925, 42] width 70 height 25
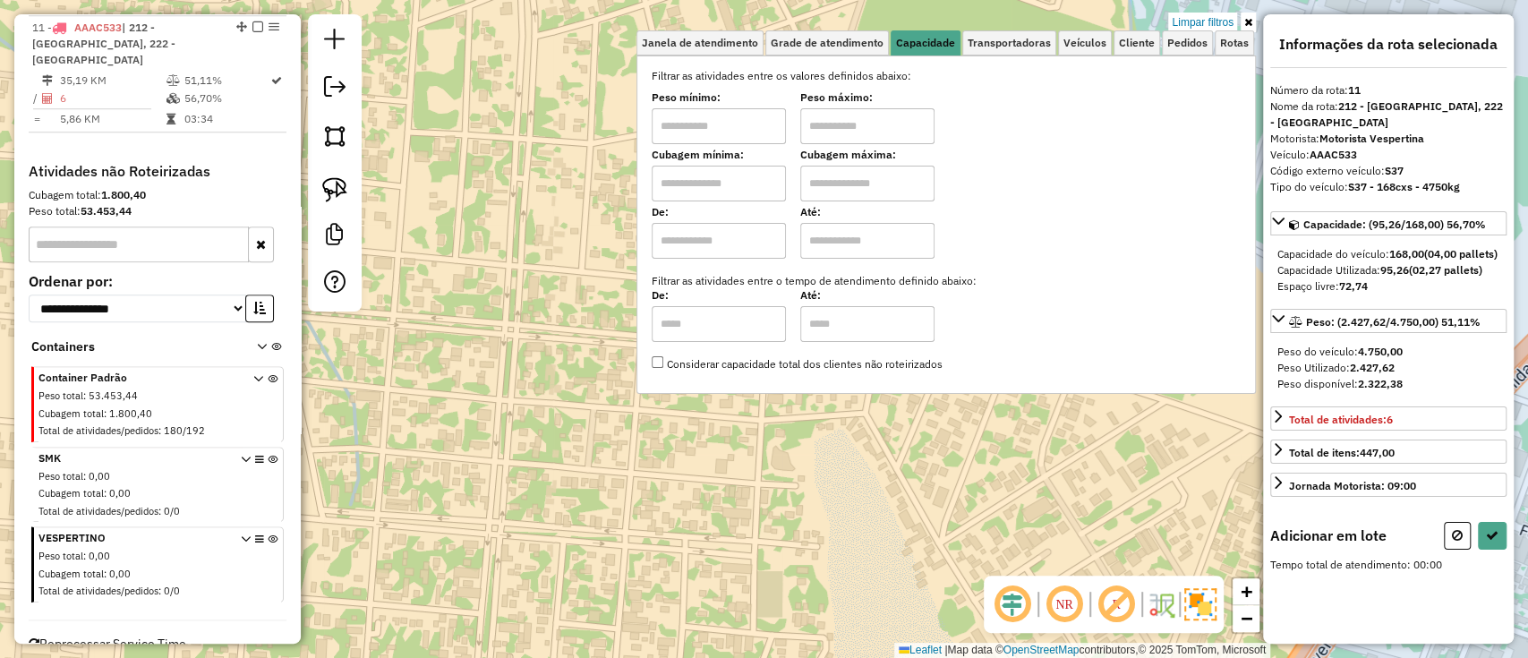
click at [744, 193] on input "text" at bounding box center [718, 184] width 134 height 36
type input "*****"
click at [848, 200] on input "text" at bounding box center [867, 184] width 134 height 36
type input "**********"
click at [1145, 47] on span "Cliente" at bounding box center [1137, 43] width 36 height 11
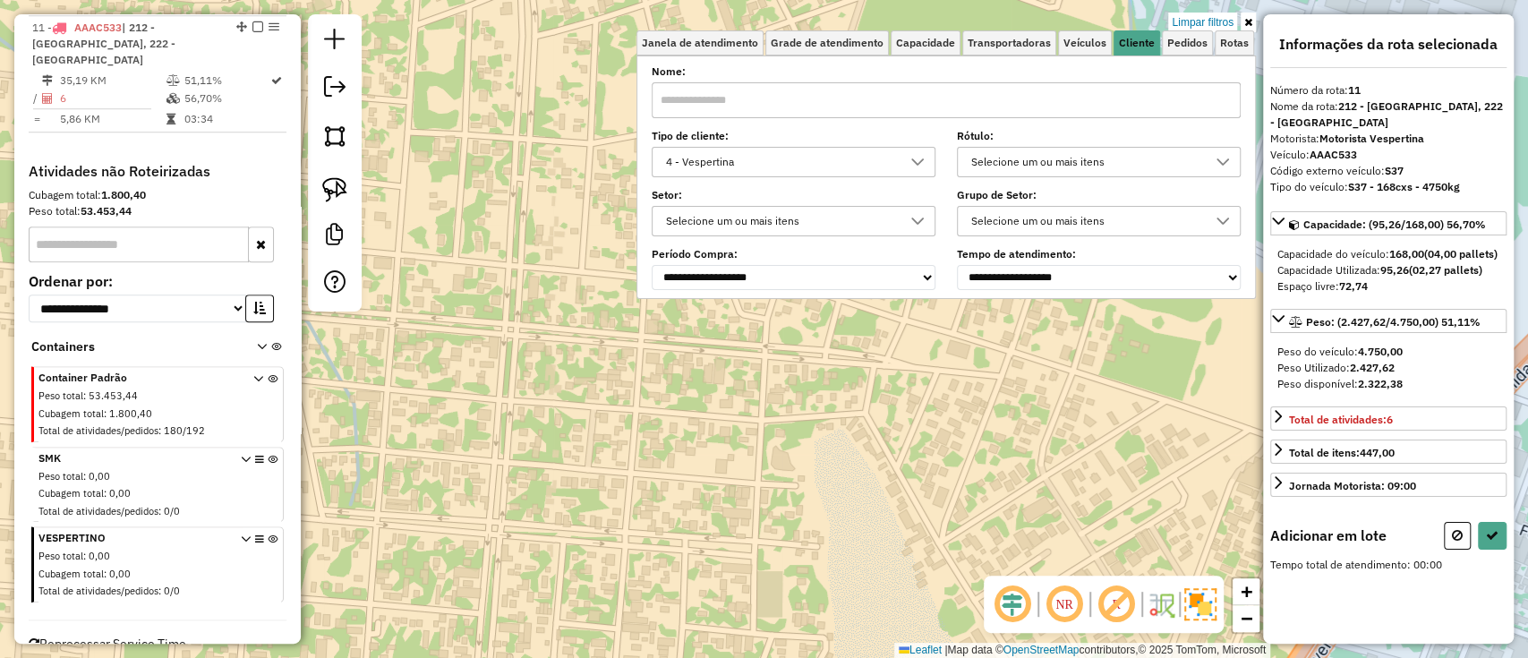
click at [826, 164] on div "4 - Vespertina" at bounding box center [780, 162] width 241 height 29
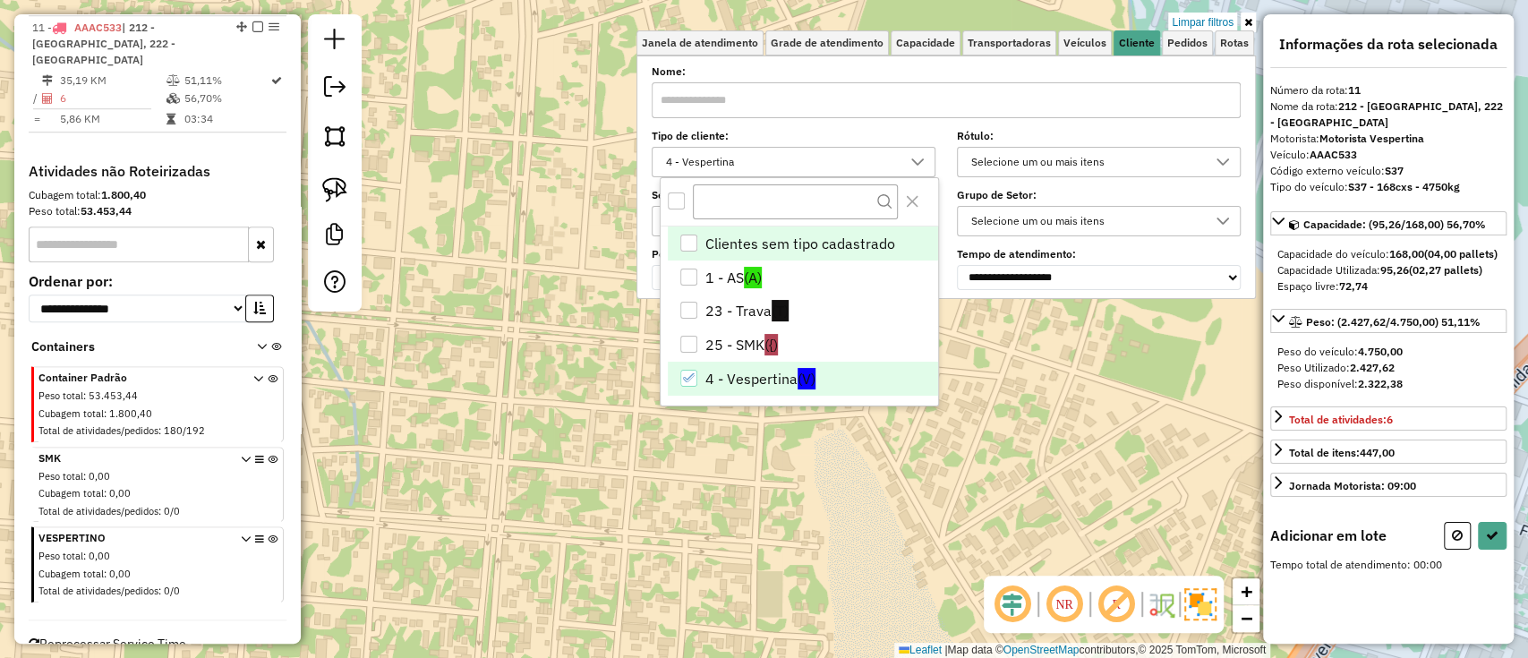
scroll to position [10, 63]
click at [805, 387] on li "4 - Vespertina (V)" at bounding box center [803, 379] width 270 height 34
click at [789, 458] on div "**********" at bounding box center [764, 329] width 1528 height 658
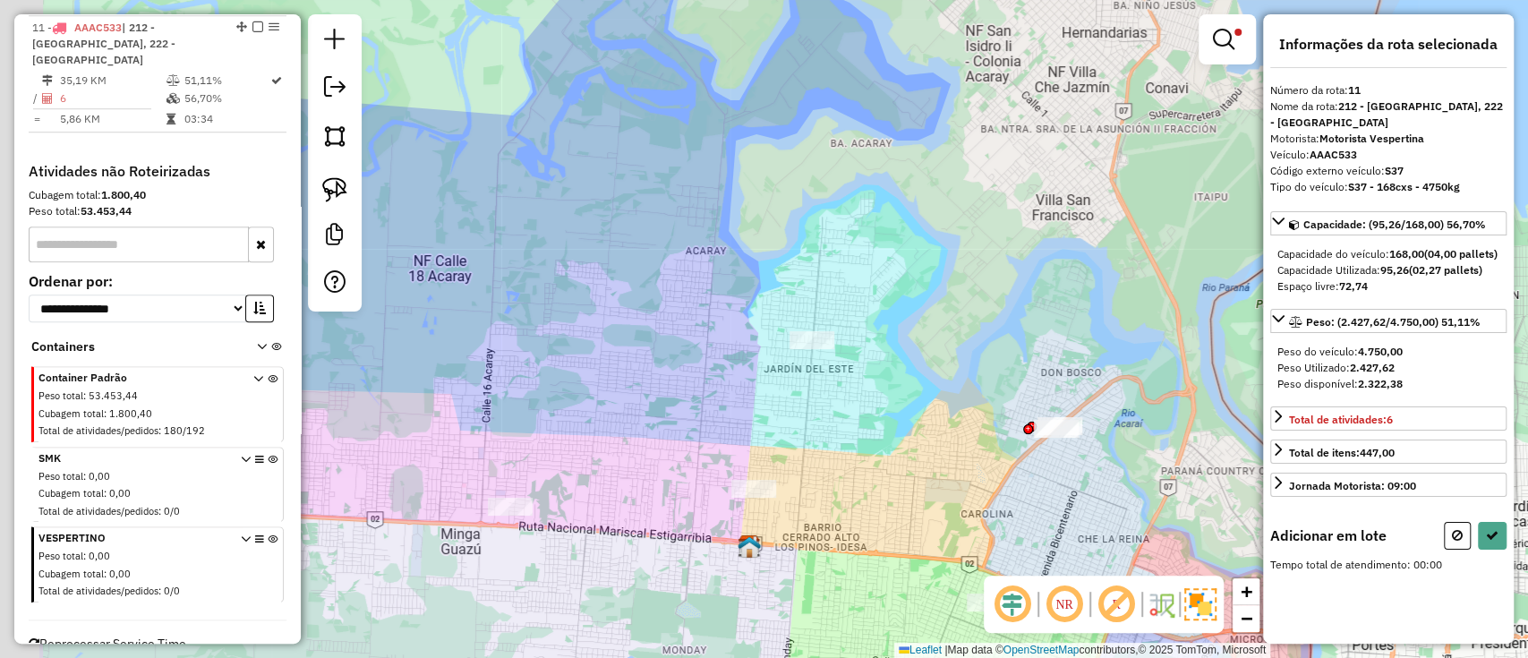
drag, startPoint x: 817, startPoint y: 483, endPoint x: 1018, endPoint y: 503, distance: 202.3
click at [1018, 503] on div "**********" at bounding box center [764, 329] width 1528 height 658
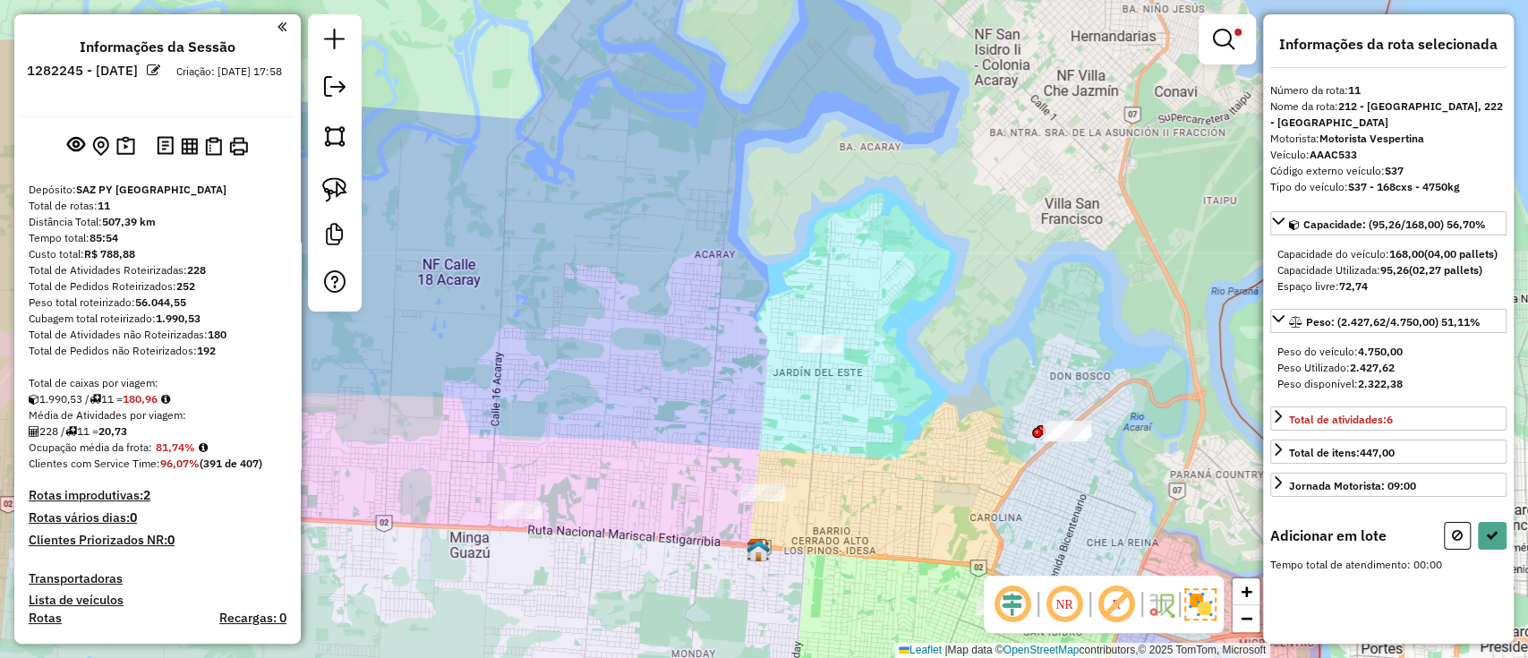
scroll to position [945, 0]
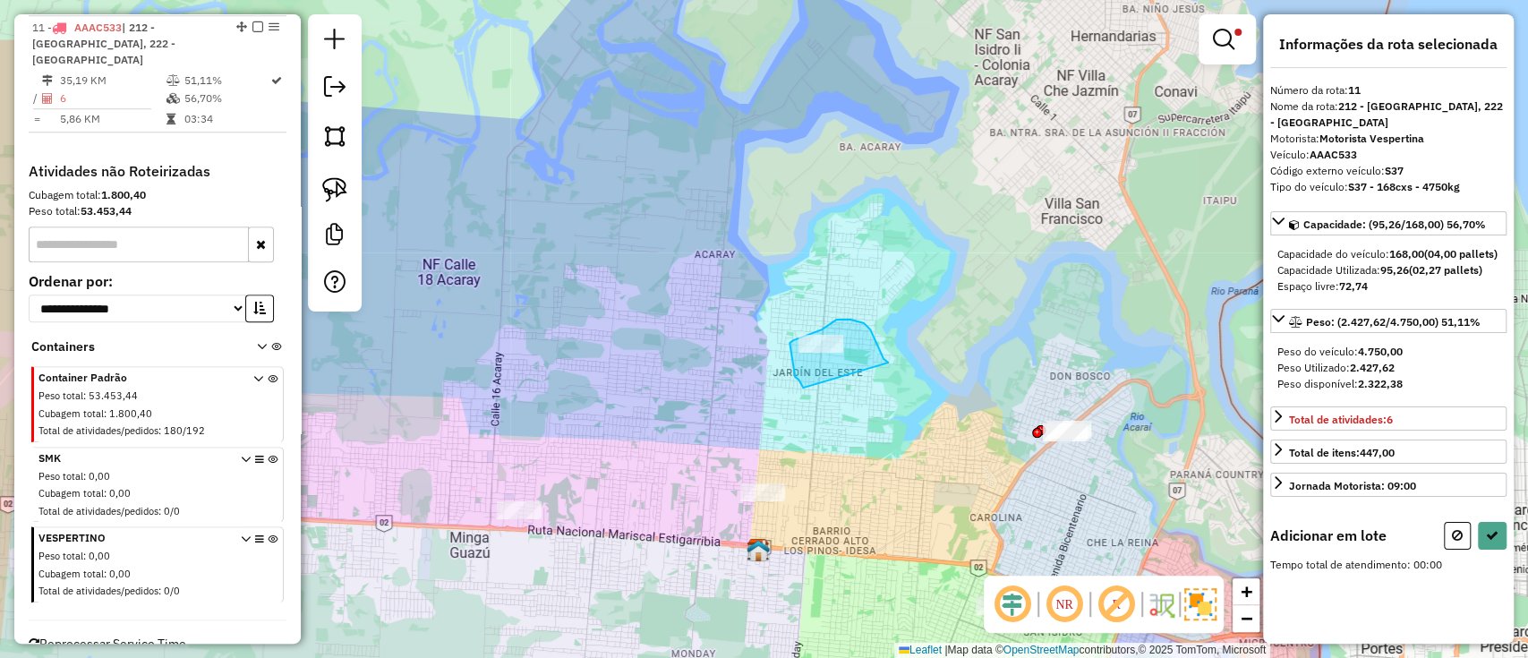
drag, startPoint x: 883, startPoint y: 359, endPoint x: 803, endPoint y: 387, distance: 85.5
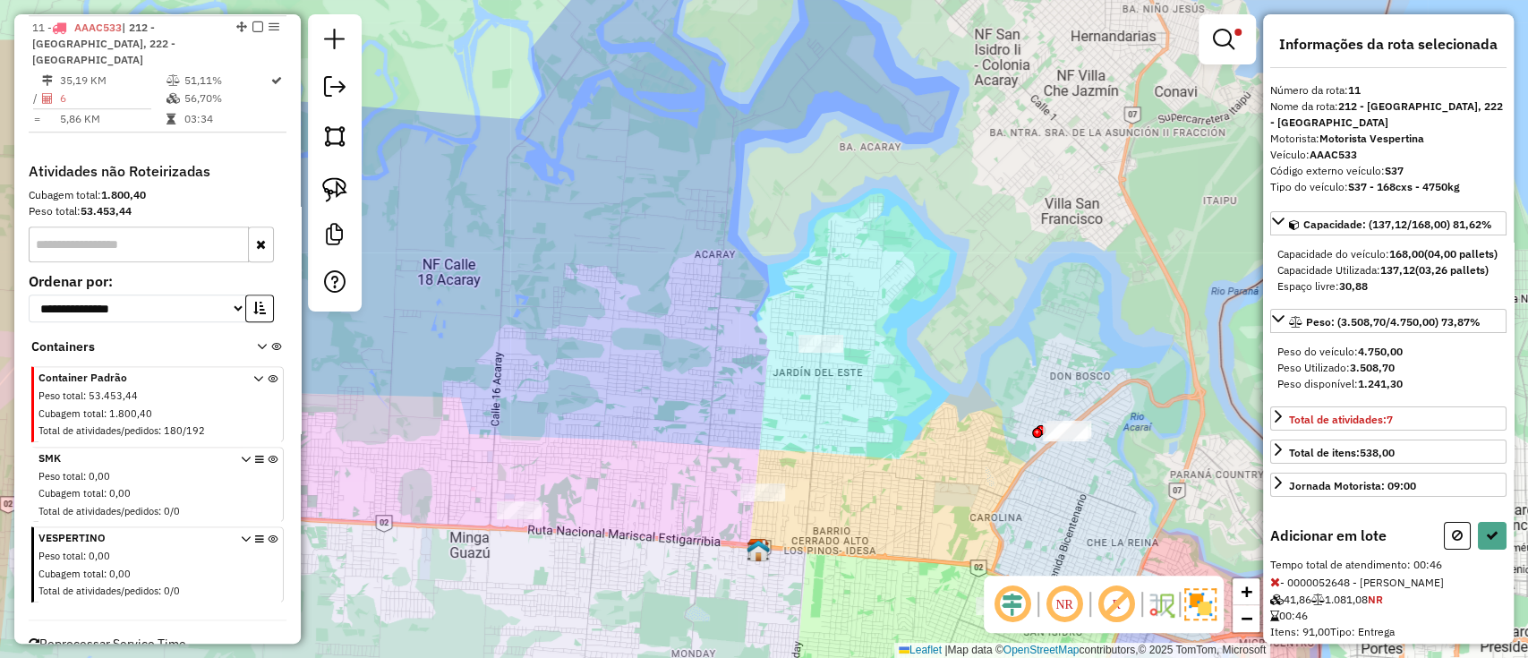
drag, startPoint x: 551, startPoint y: 479, endPoint x: 554, endPoint y: 562, distance: 83.3
click at [554, 562] on div "**********" at bounding box center [764, 329] width 1528 height 658
drag, startPoint x: 551, startPoint y: 476, endPoint x: 580, endPoint y: 585, distance: 112.9
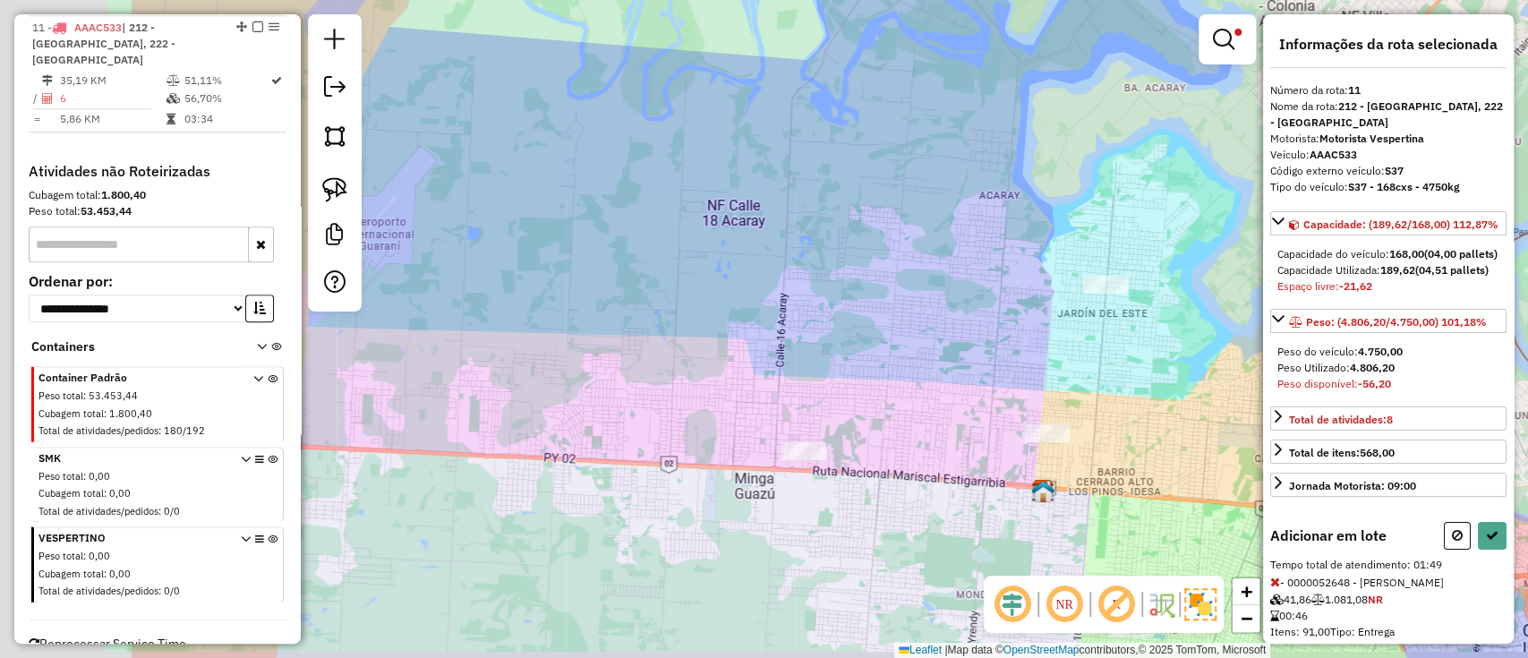
drag, startPoint x: 592, startPoint y: 485, endPoint x: 883, endPoint y: 426, distance: 296.8
click at [883, 426] on div "**********" at bounding box center [764, 329] width 1528 height 658
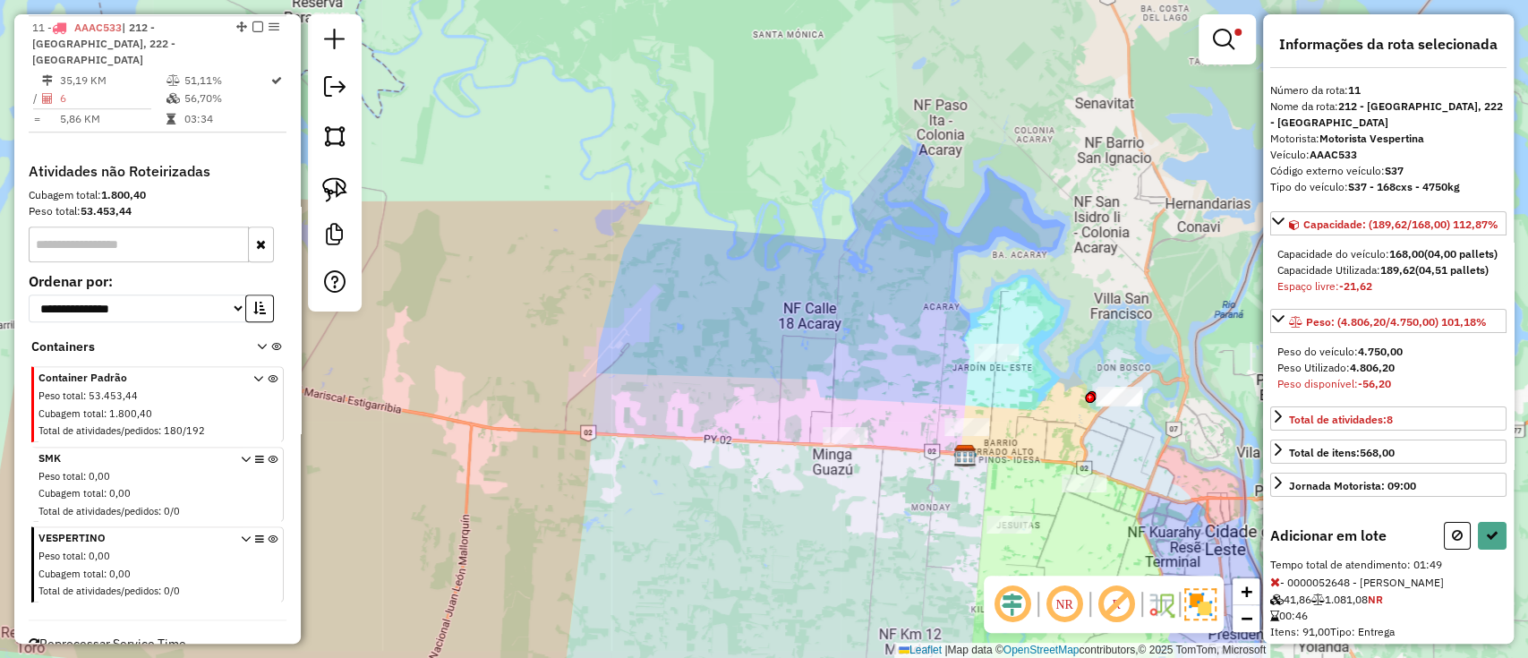
drag, startPoint x: 961, startPoint y: 495, endPoint x: 626, endPoint y: 569, distance: 343.7
click at [626, 569] on div "**********" at bounding box center [764, 329] width 1528 height 658
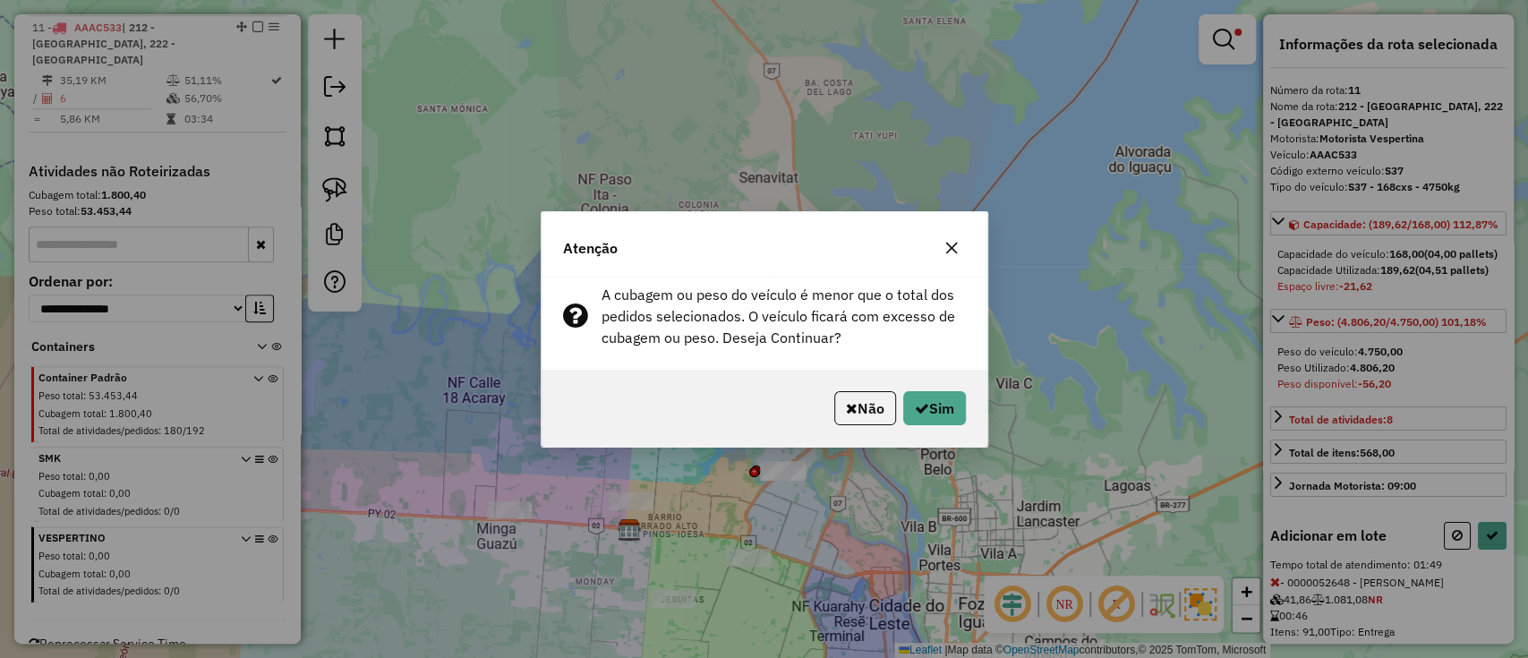
click at [856, 411] on button "Não" at bounding box center [865, 408] width 62 height 34
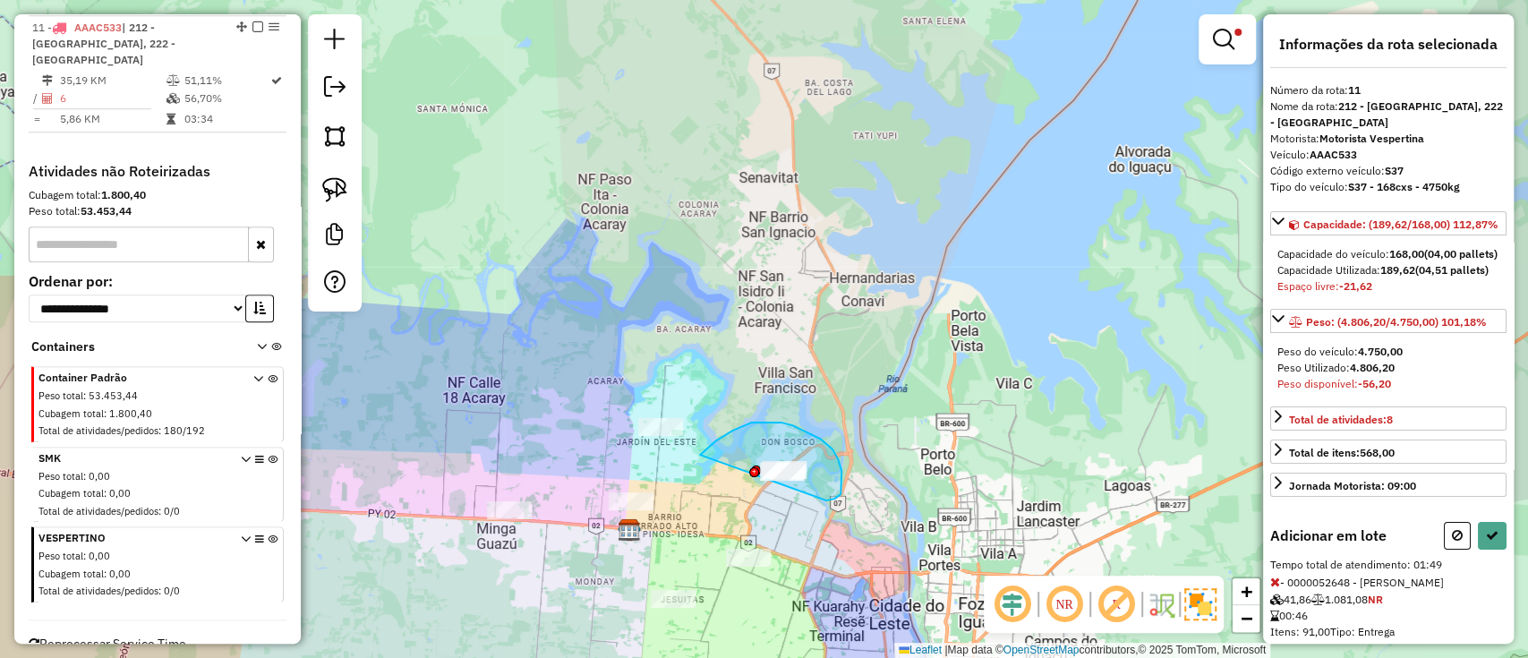
drag, startPoint x: 732, startPoint y: 430, endPoint x: 807, endPoint y: 505, distance: 105.7
select select "**********"
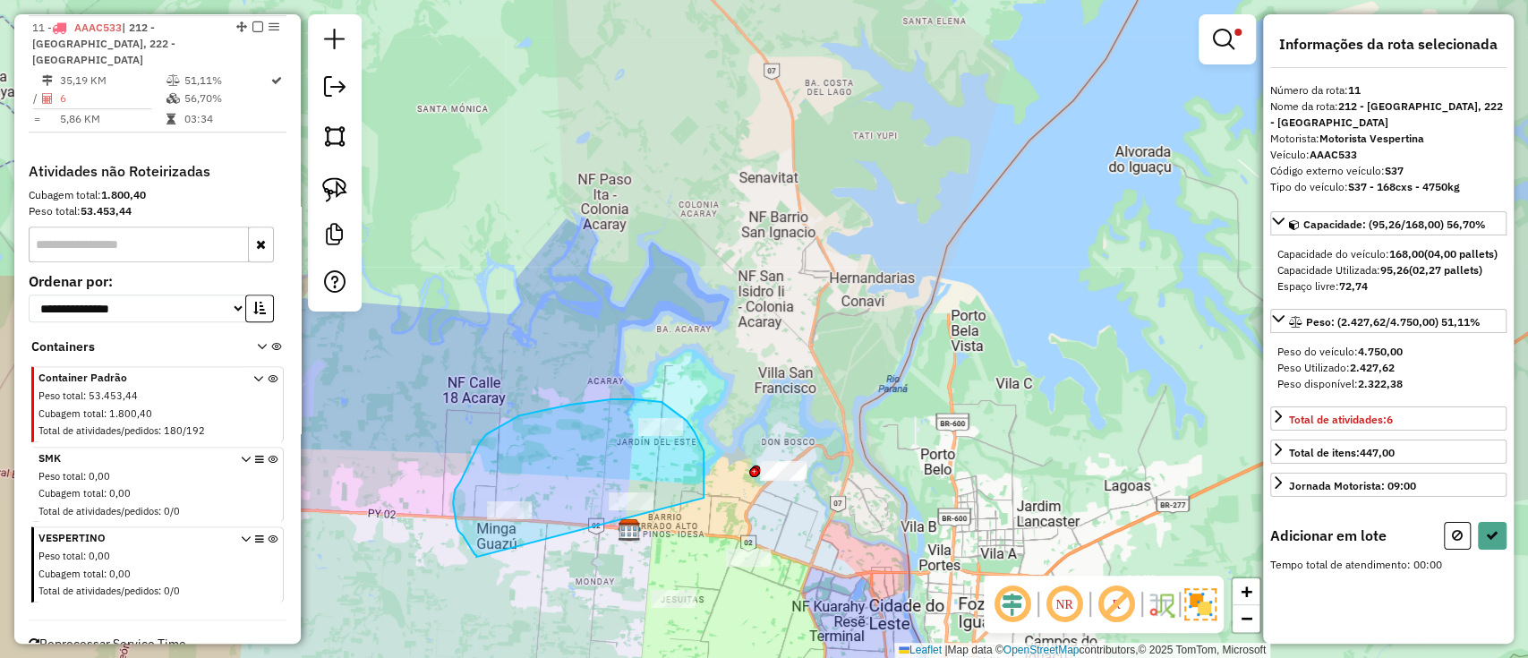
drag, startPoint x: 703, startPoint y: 486, endPoint x: 476, endPoint y: 558, distance: 238.6
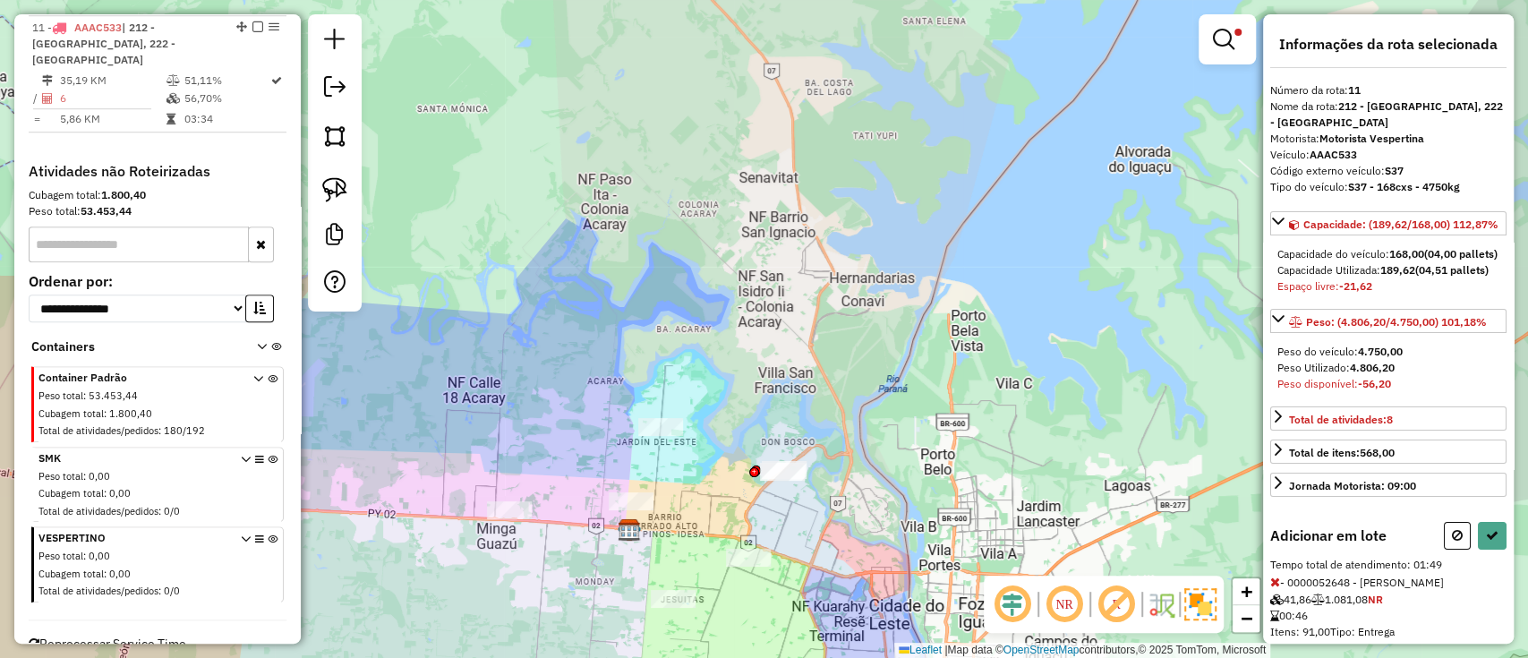
select select "**********"
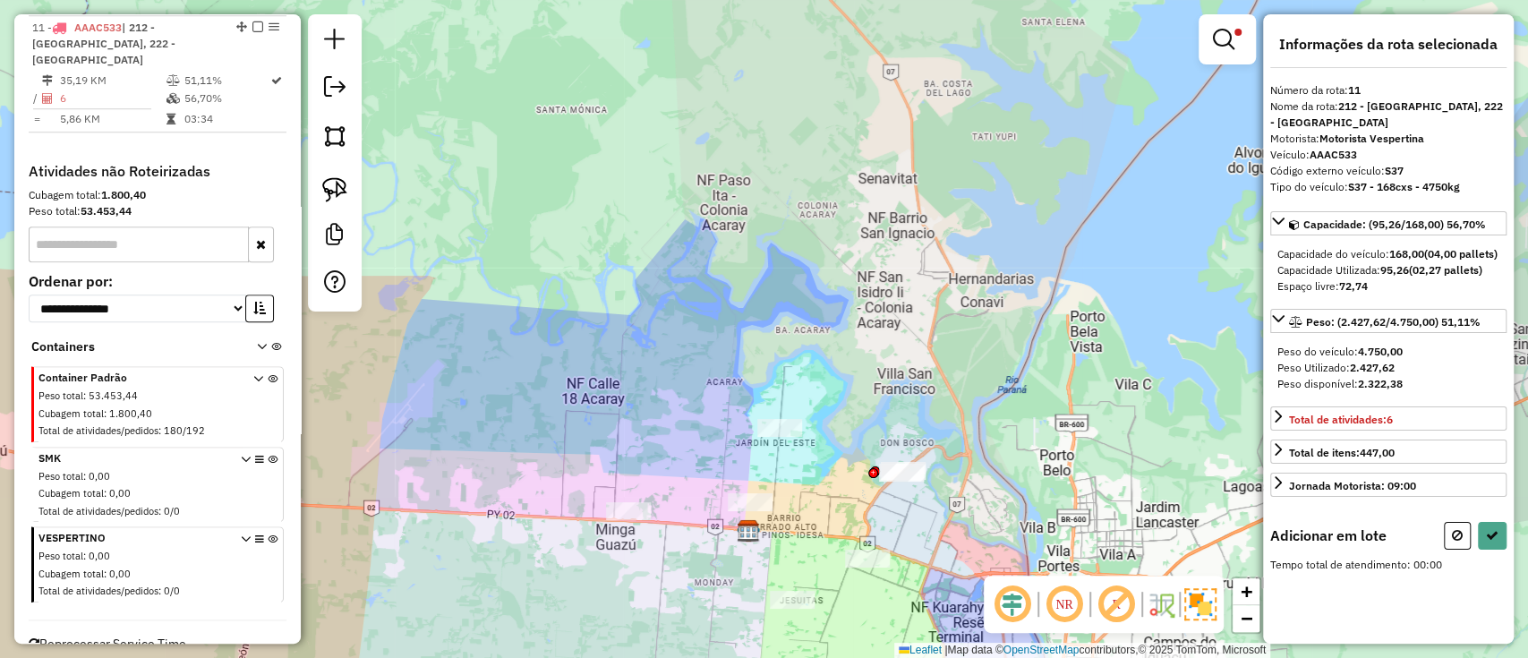
drag, startPoint x: 621, startPoint y: 433, endPoint x: 707, endPoint y: 441, distance: 86.3
click at [733, 434] on div "**********" at bounding box center [764, 329] width 1528 height 658
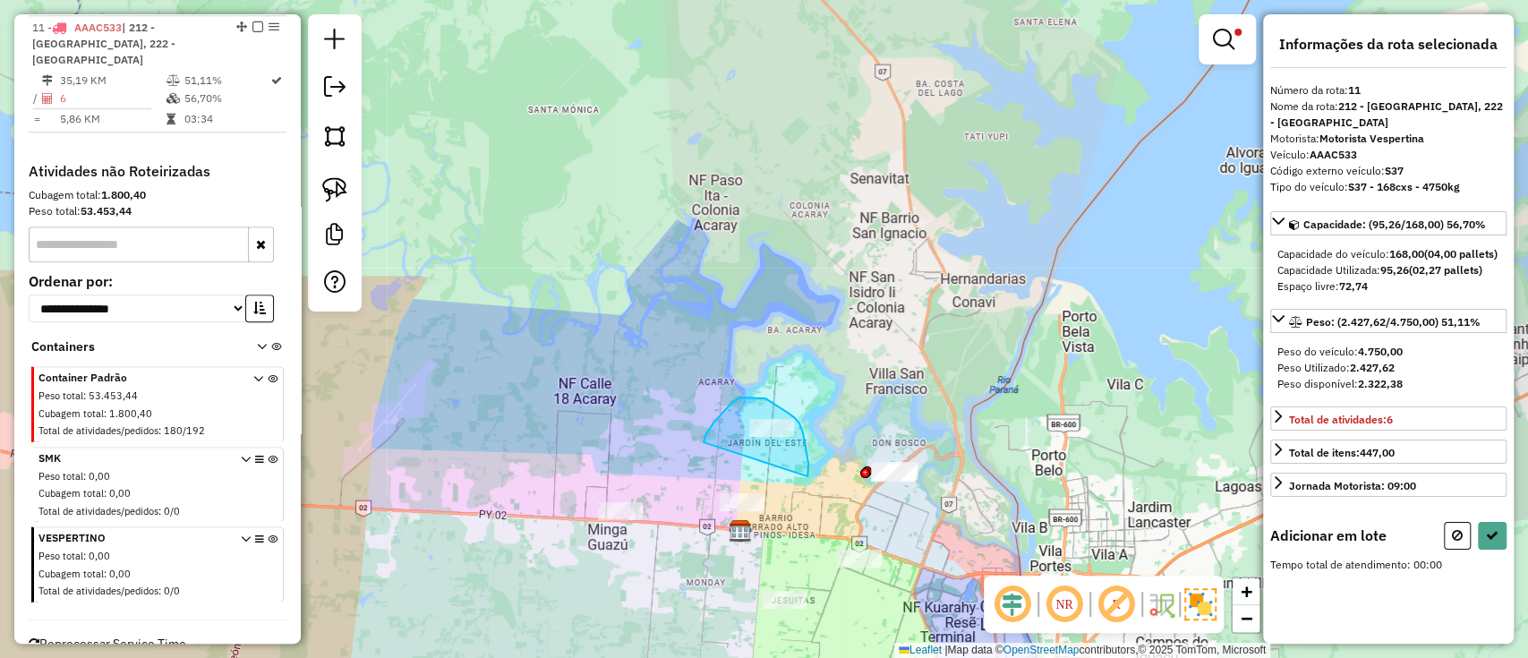
drag, startPoint x: 703, startPoint y: 442, endPoint x: 804, endPoint y: 479, distance: 106.7
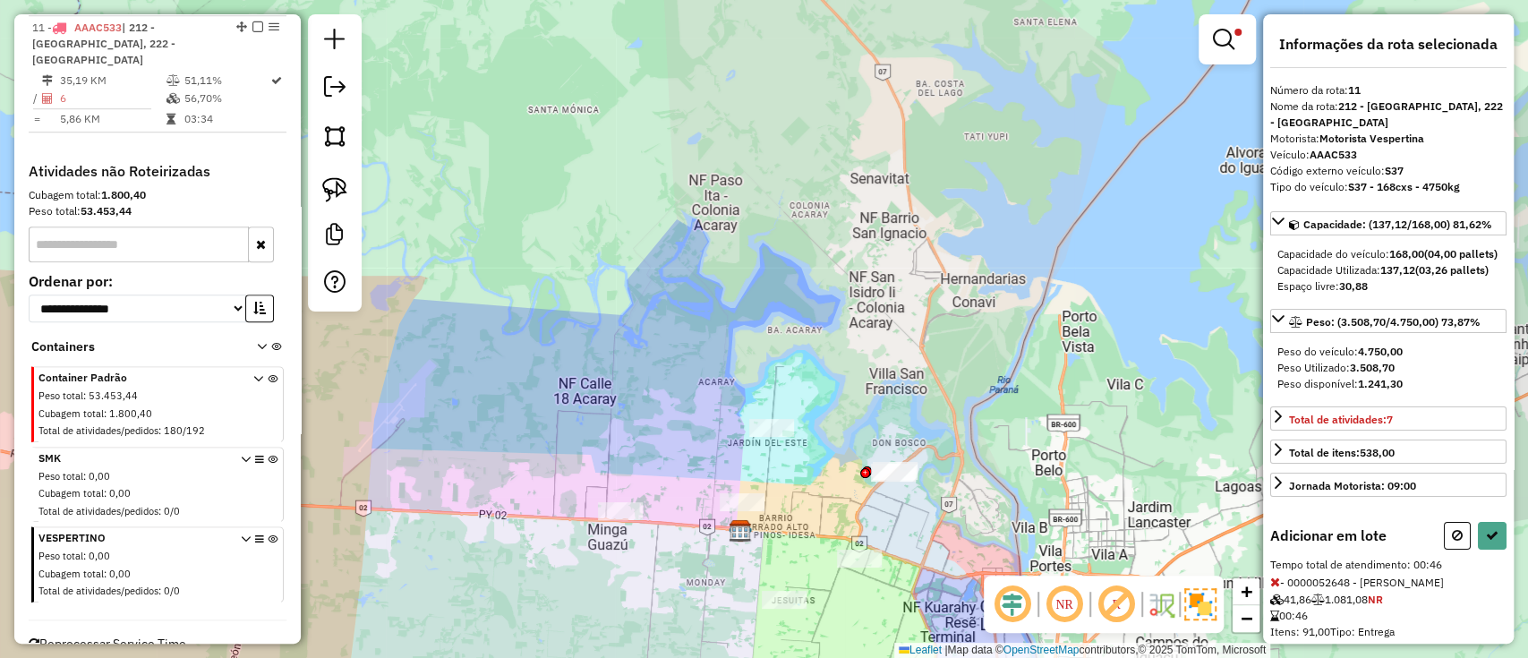
select select "**********"
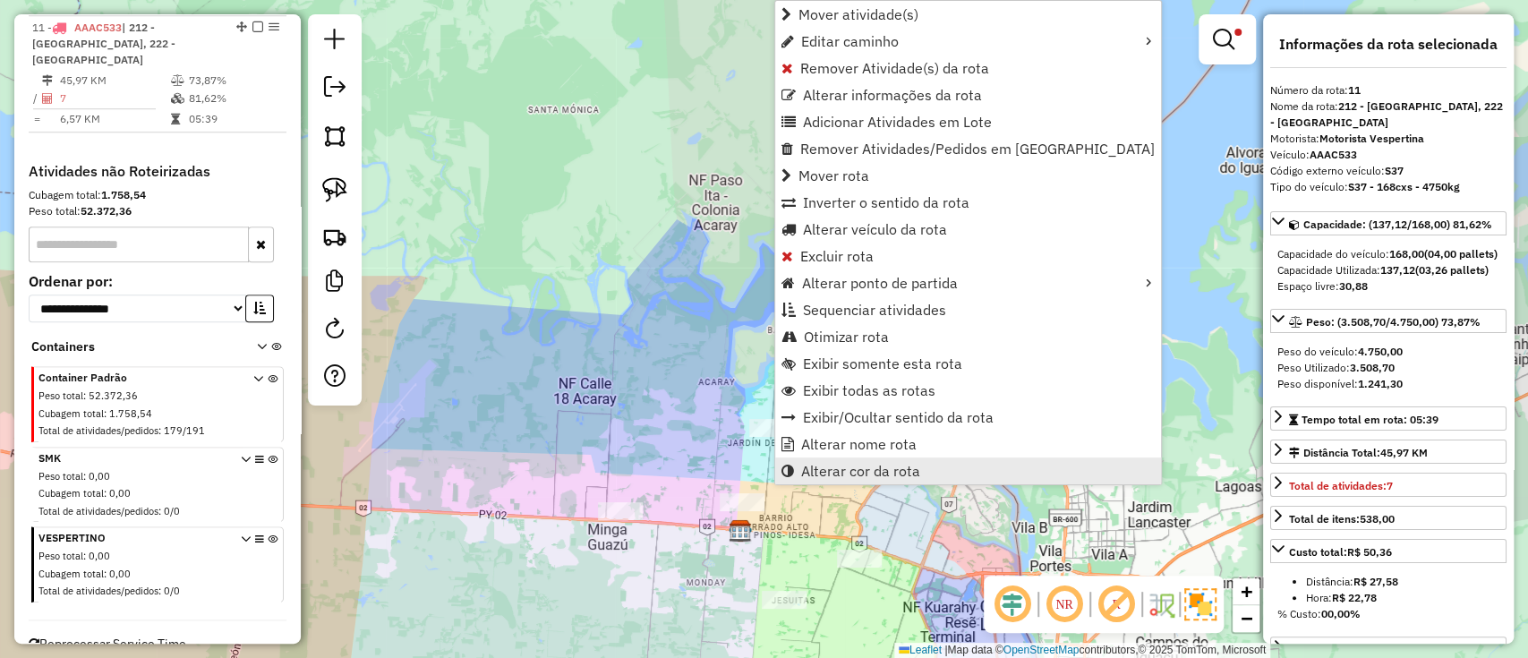
click at [826, 457] on link "Alterar cor da rota" at bounding box center [968, 470] width 386 height 27
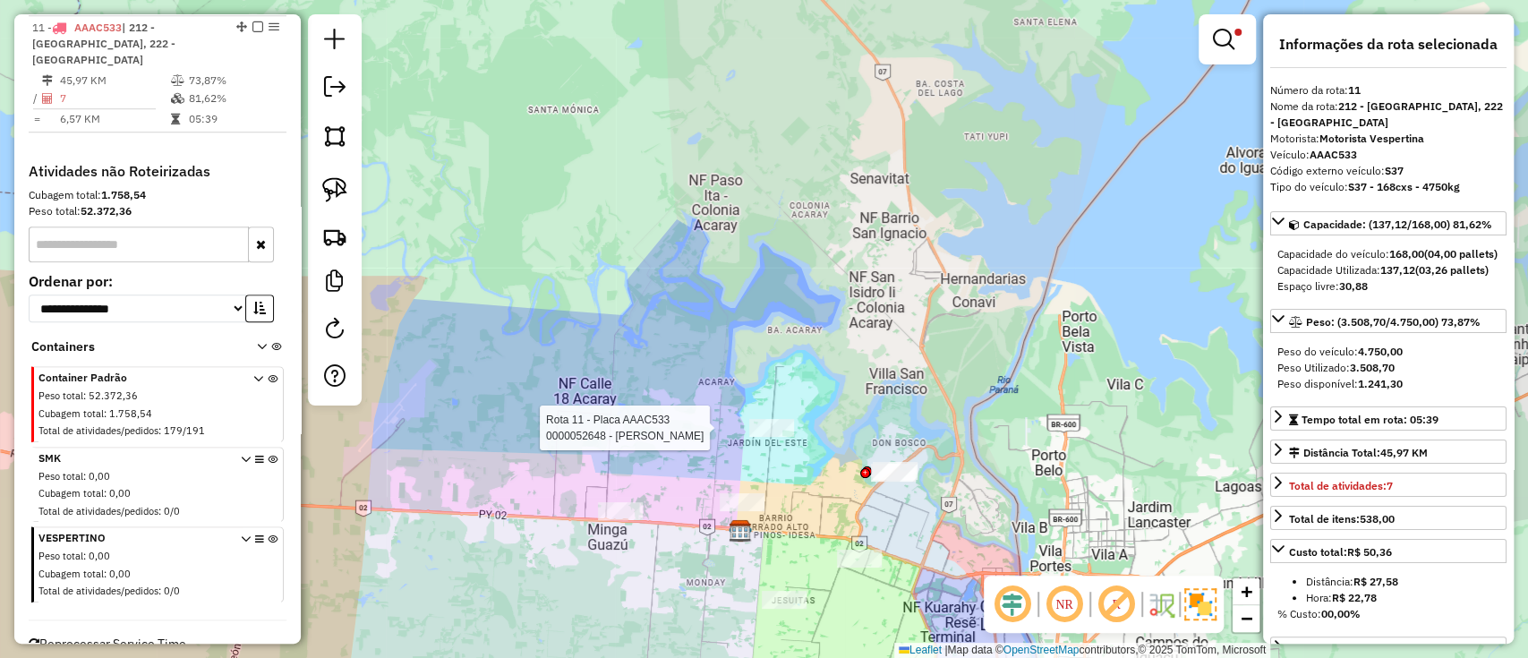
select select "**********"
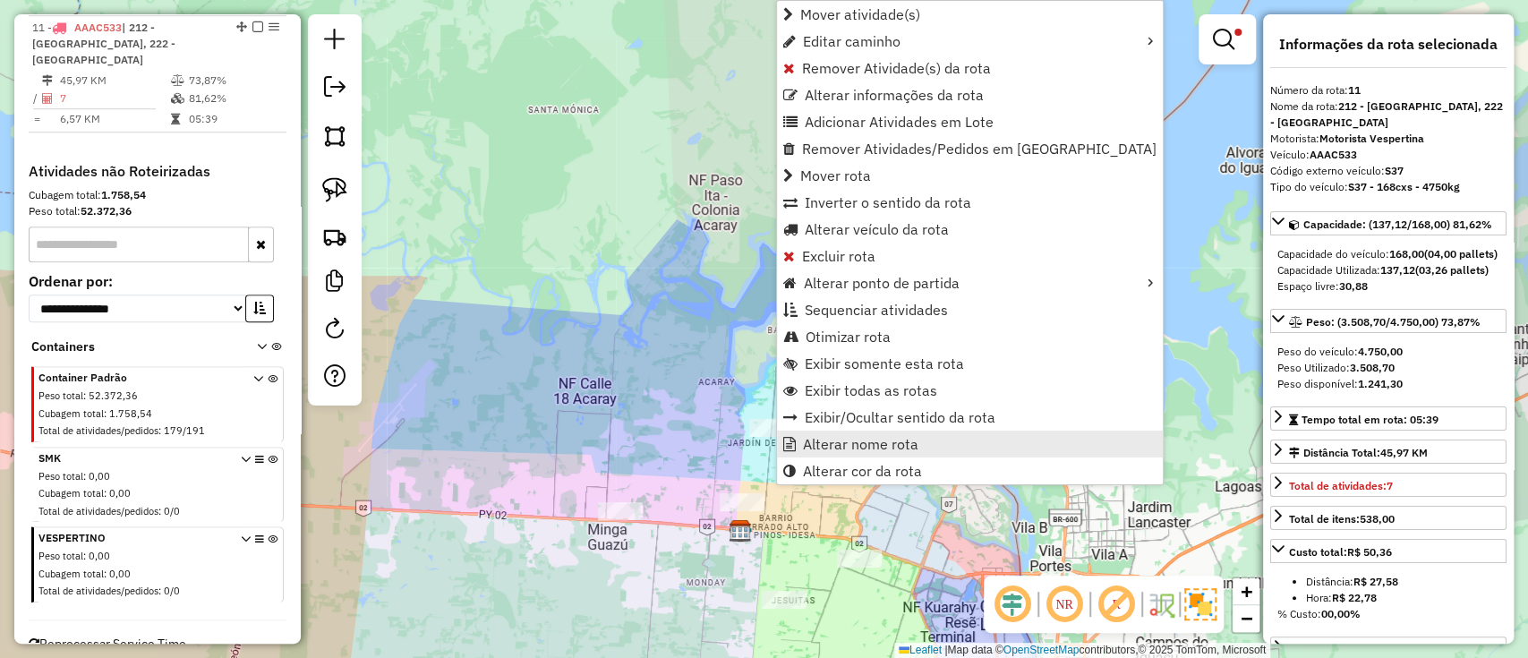
click at [853, 440] on span "Alterar nome rota" at bounding box center [860, 444] width 115 height 14
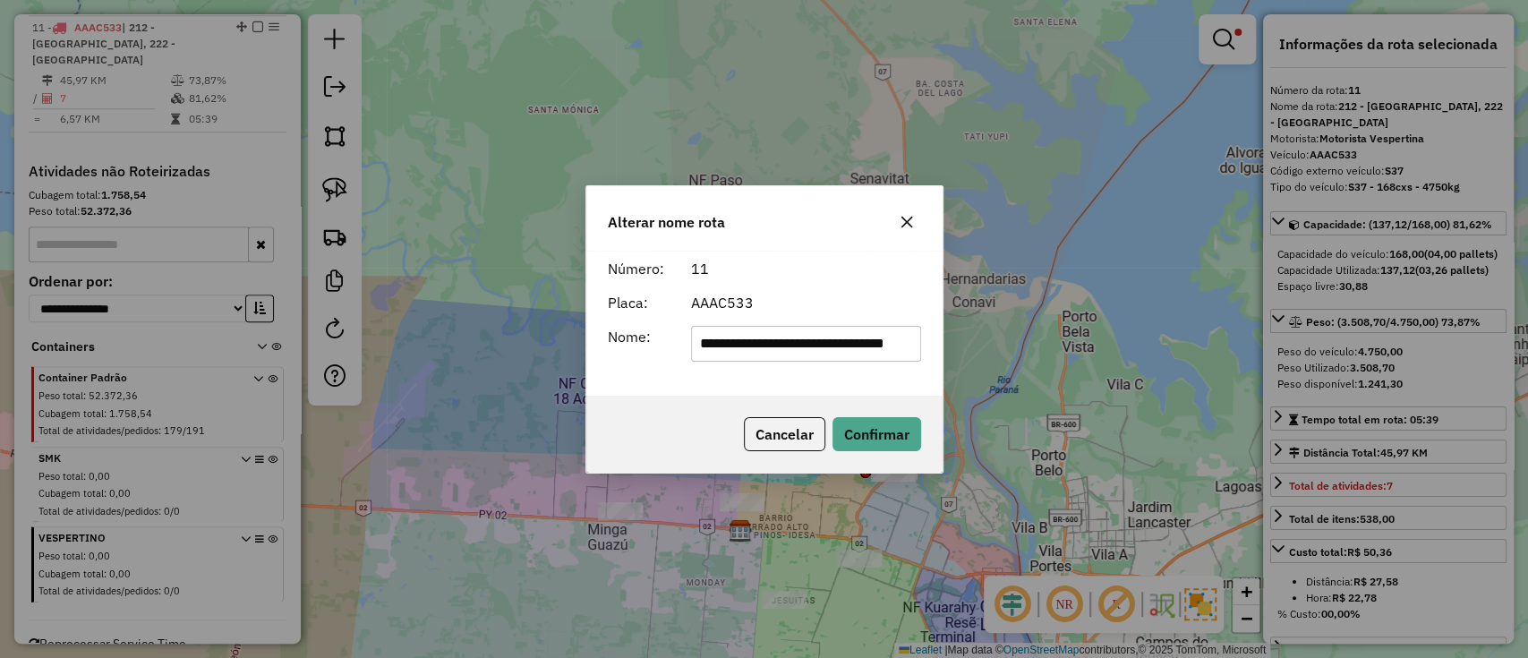
scroll to position [0, 0]
drag, startPoint x: 909, startPoint y: 341, endPoint x: 502, endPoint y: 376, distance: 408.7
click at [502, 376] on div "**********" at bounding box center [764, 329] width 1528 height 658
type input "*"
type input "**********"
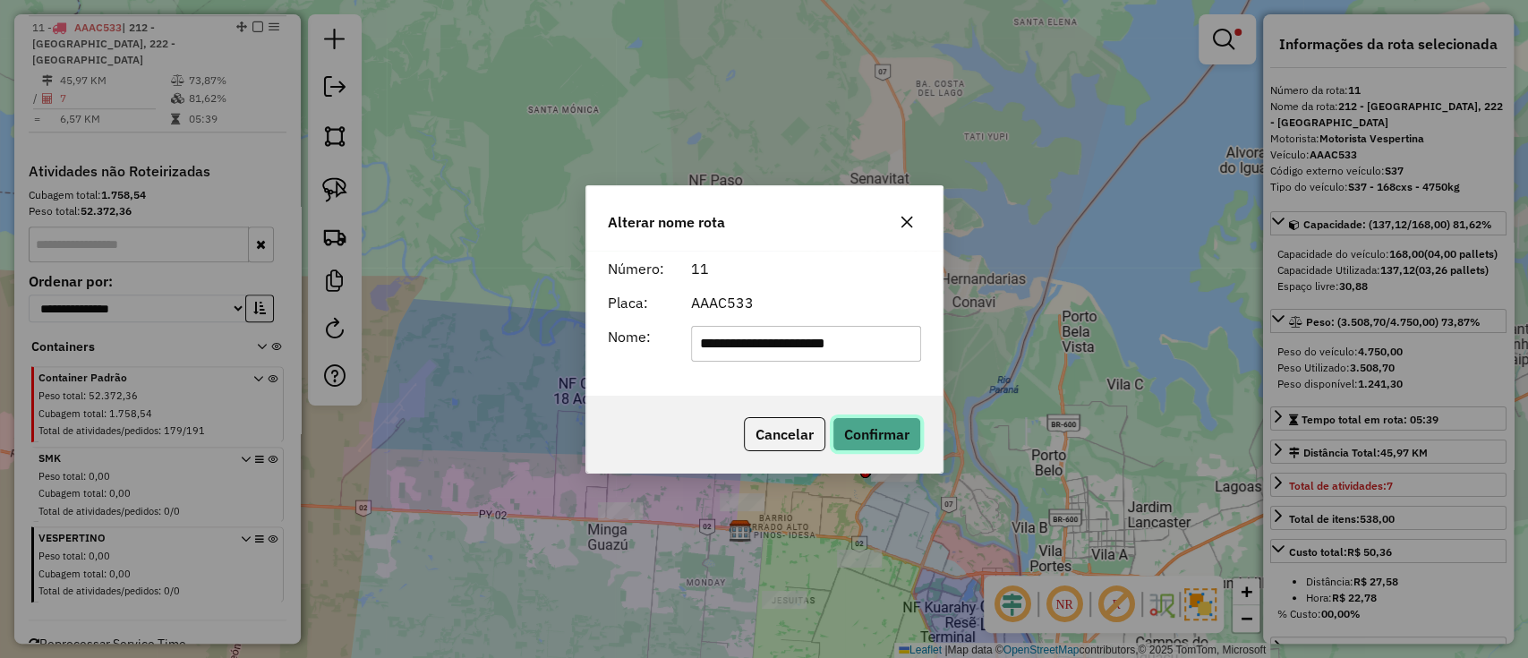
click at [863, 419] on button "Confirmar" at bounding box center [876, 434] width 89 height 34
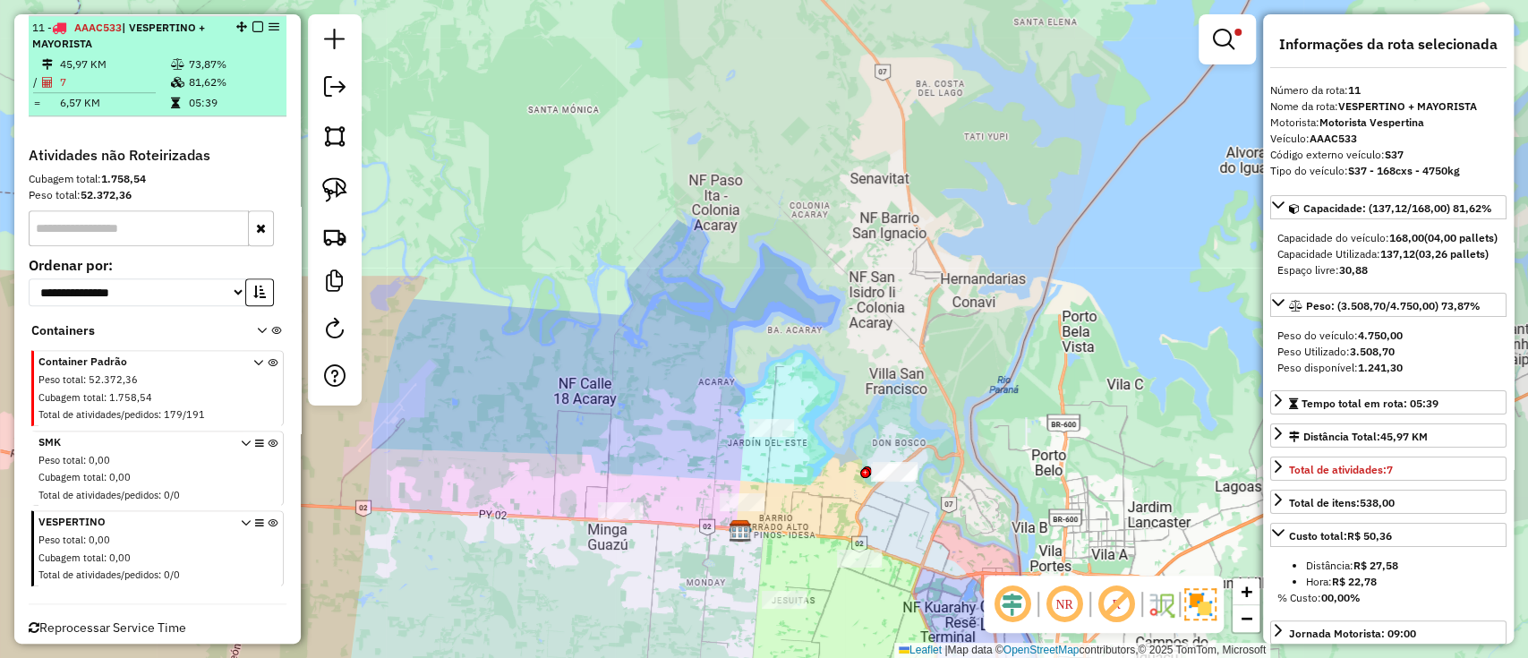
click at [252, 22] on em at bounding box center [257, 26] width 11 height 11
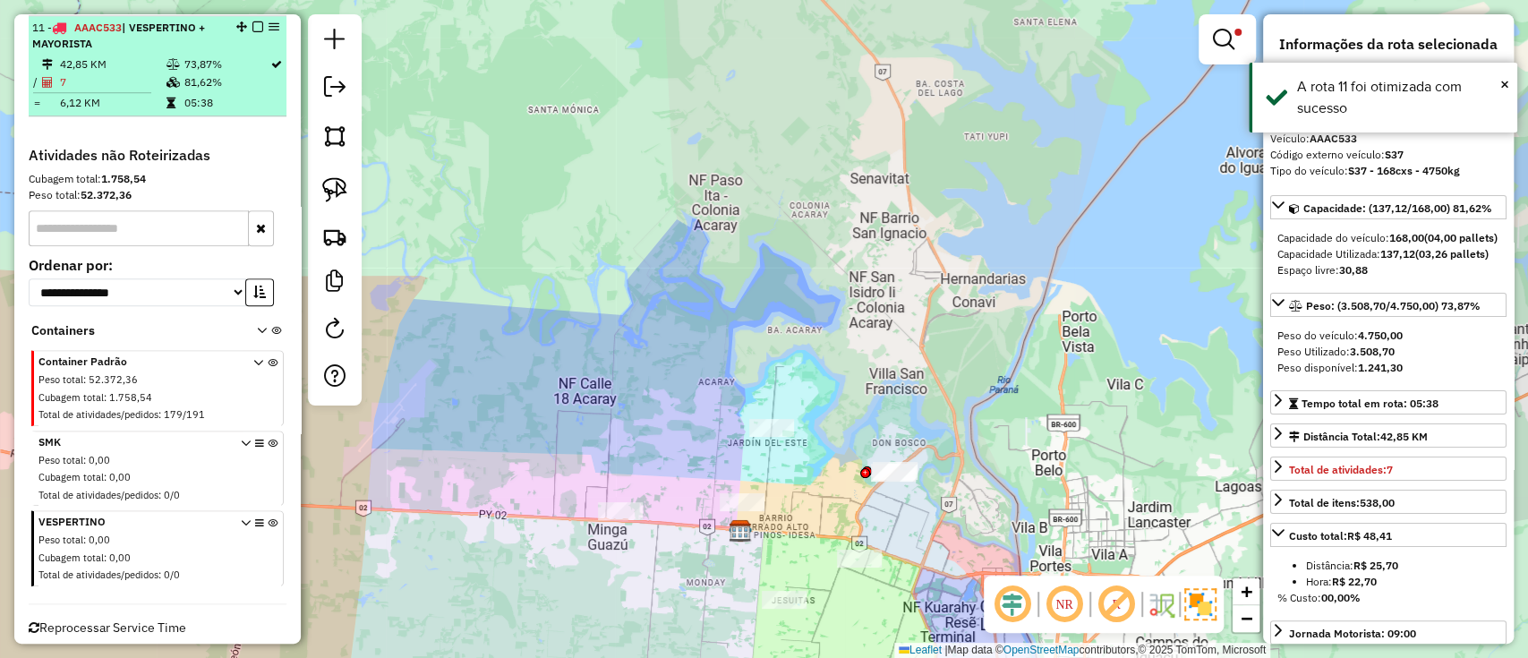
click at [253, 25] on em at bounding box center [257, 26] width 11 height 11
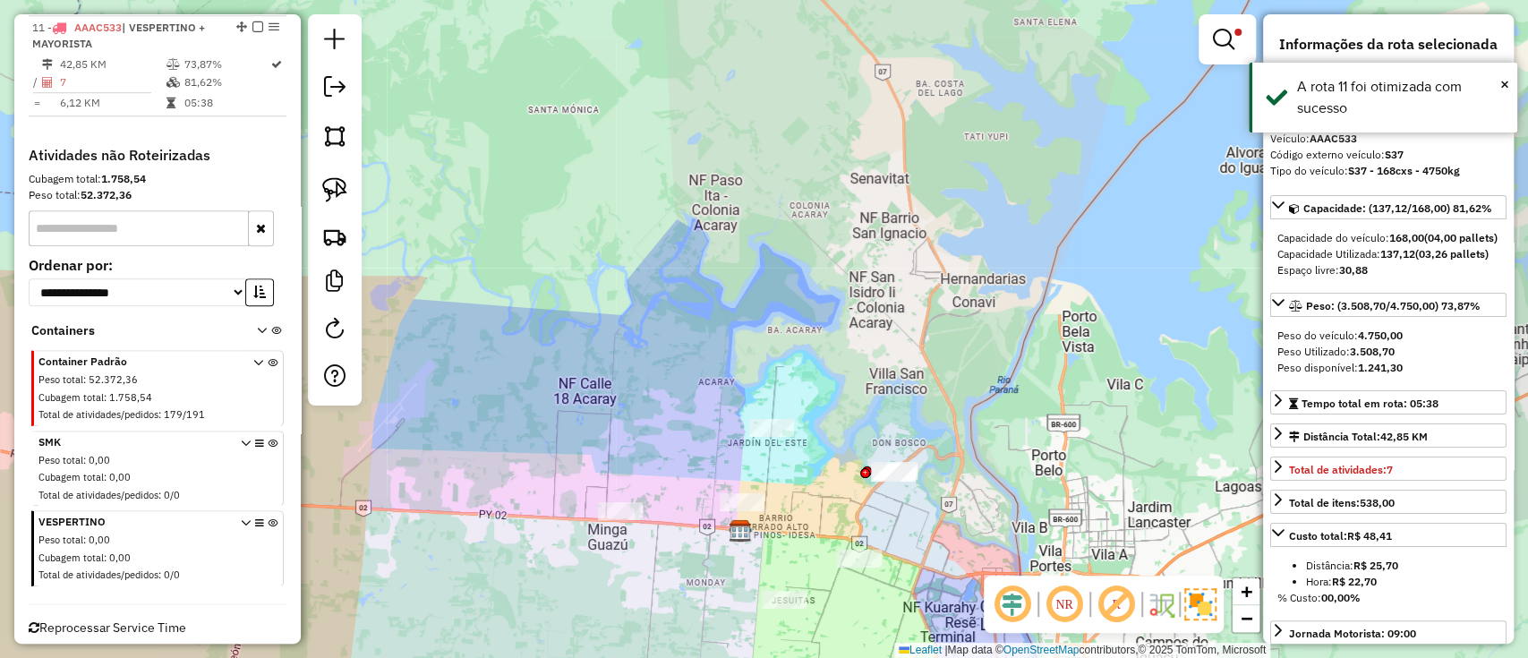
scroll to position [899, 0]
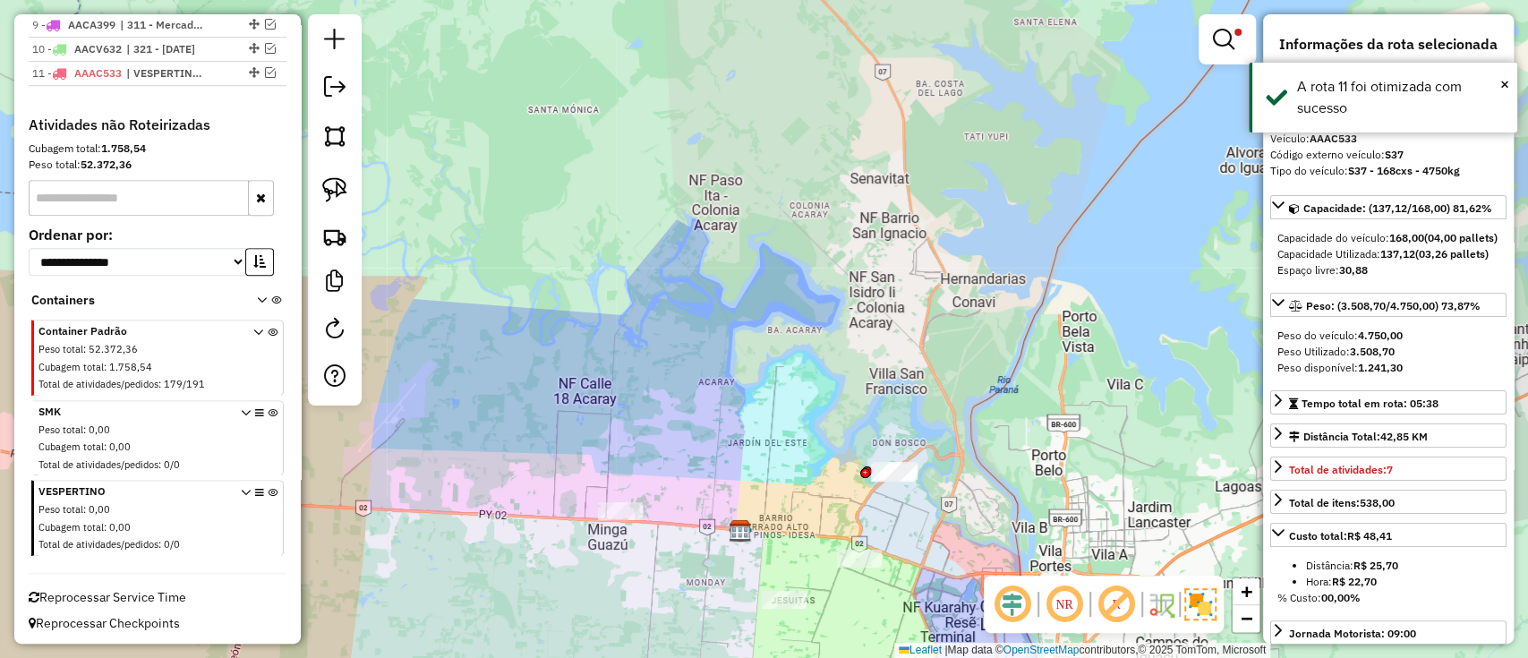
click at [1231, 29] on em at bounding box center [1223, 39] width 21 height 21
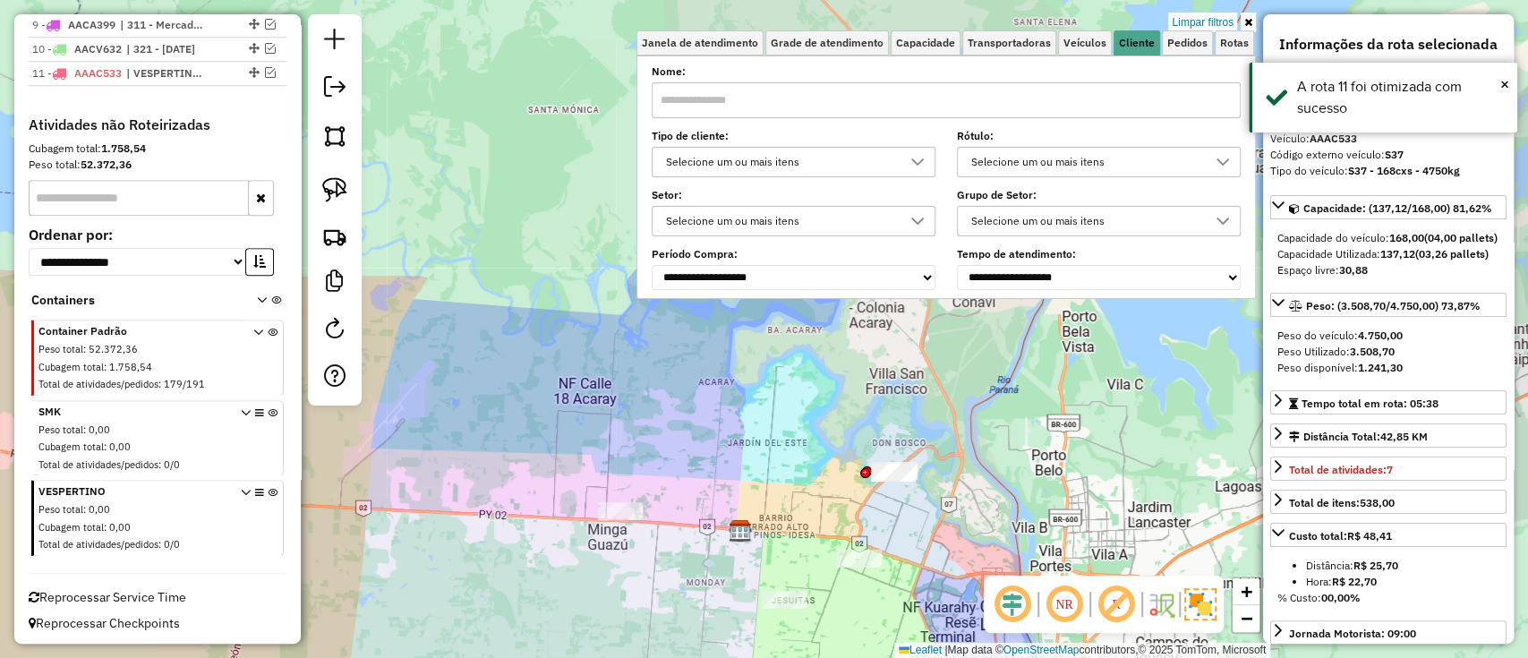
click at [1196, 23] on link "Limpar filtros" at bounding box center [1202, 23] width 69 height 20
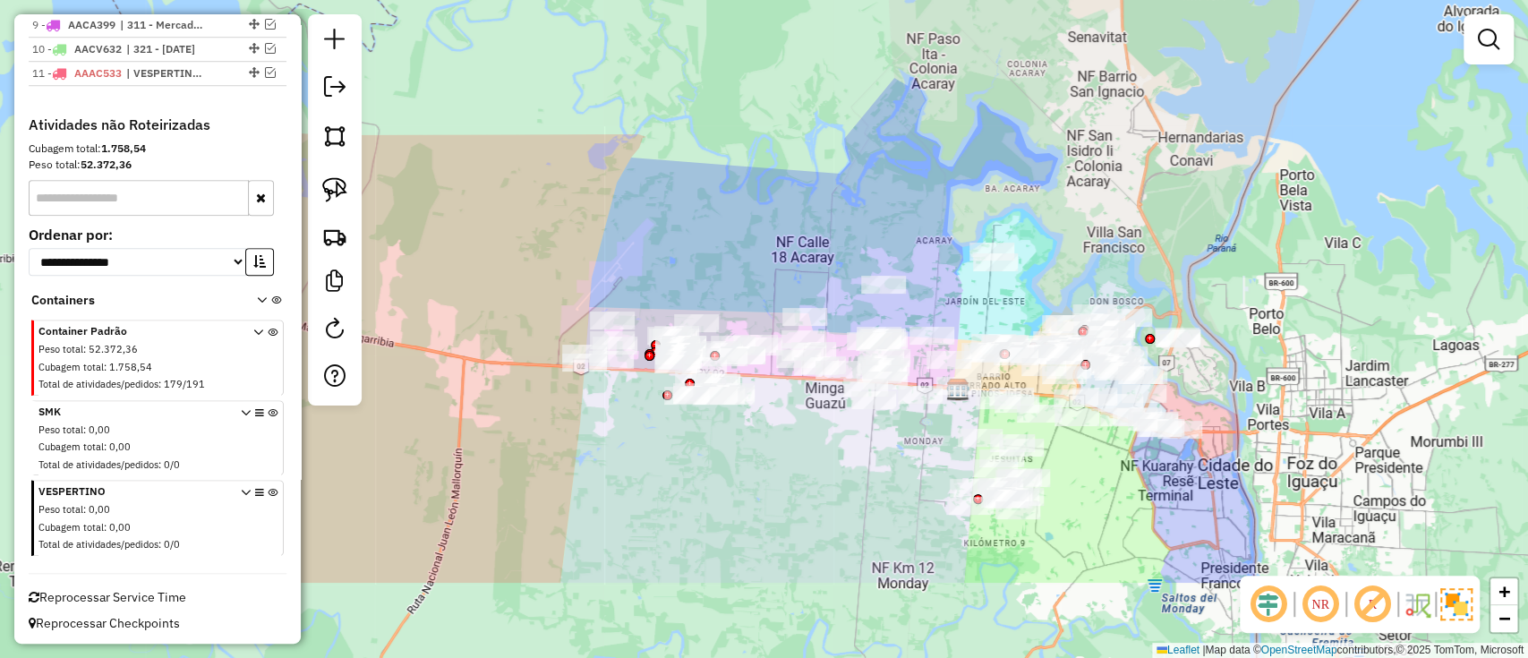
drag, startPoint x: 992, startPoint y: 475, endPoint x: 1215, endPoint y: 334, distance: 264.7
click at [1215, 334] on div "Janela de atendimento Grade de atendimento Capacidade Transportadoras Veículos …" at bounding box center [764, 329] width 1528 height 658
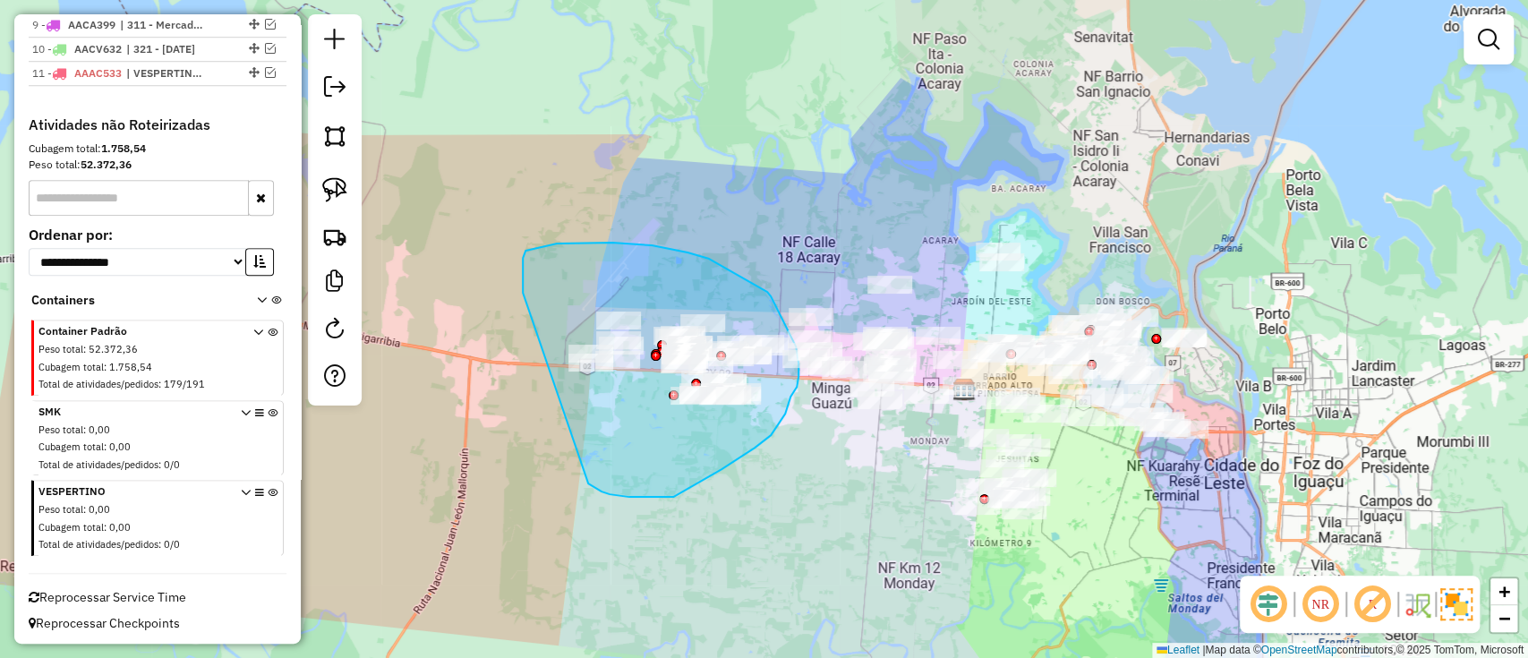
drag, startPoint x: 652, startPoint y: 497, endPoint x: 523, endPoint y: 293, distance: 241.8
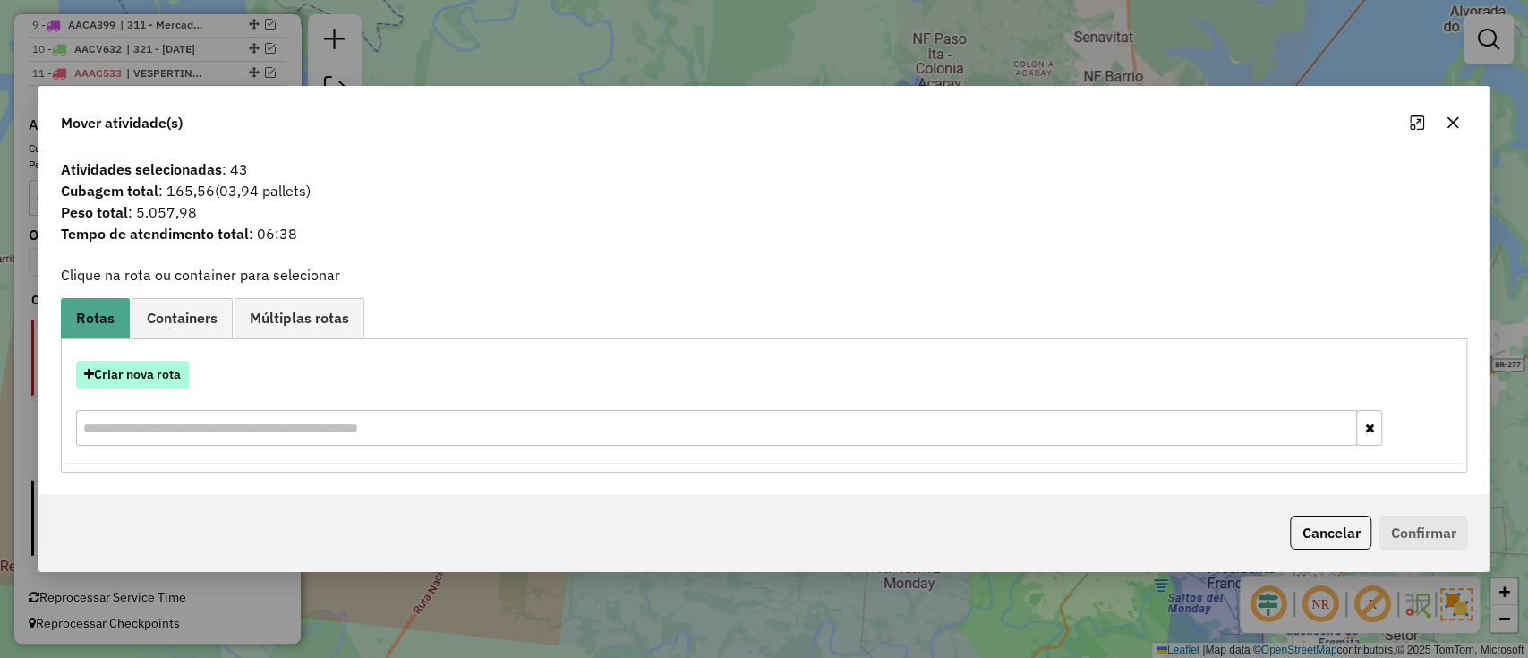
click at [168, 370] on button "Criar nova rota" at bounding box center [132, 375] width 113 height 28
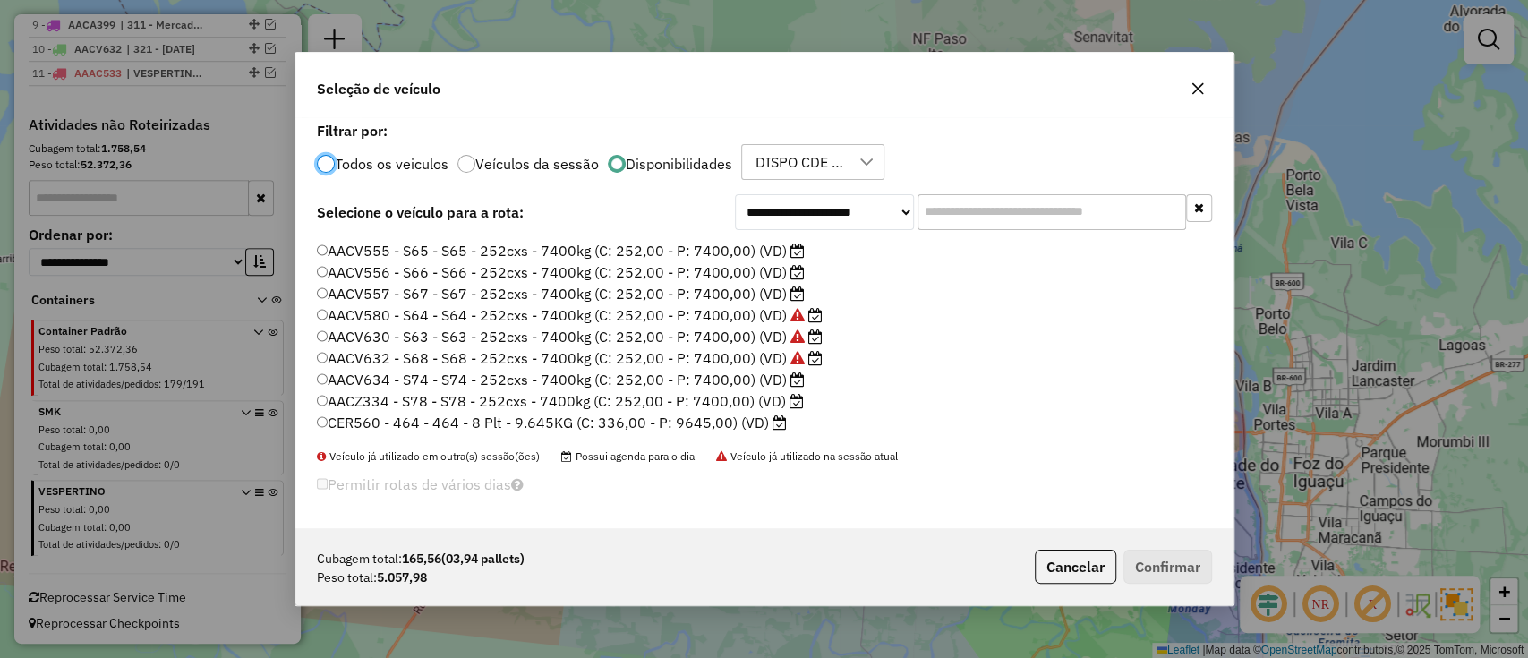
scroll to position [339, 0]
click at [759, 369] on ul "AAAC533 - S37 - S37 - 168cxs - 4750kg (C: 168,00 - P: 4750,00) (VD) AACA399 - S…" at bounding box center [764, 335] width 895 height 197
click at [754, 366] on label "AACZ334 - S78 - S78 - 252cxs - 7400kg (C: 252,00 - P: 7400,00) (VD)" at bounding box center [561, 358] width 488 height 21
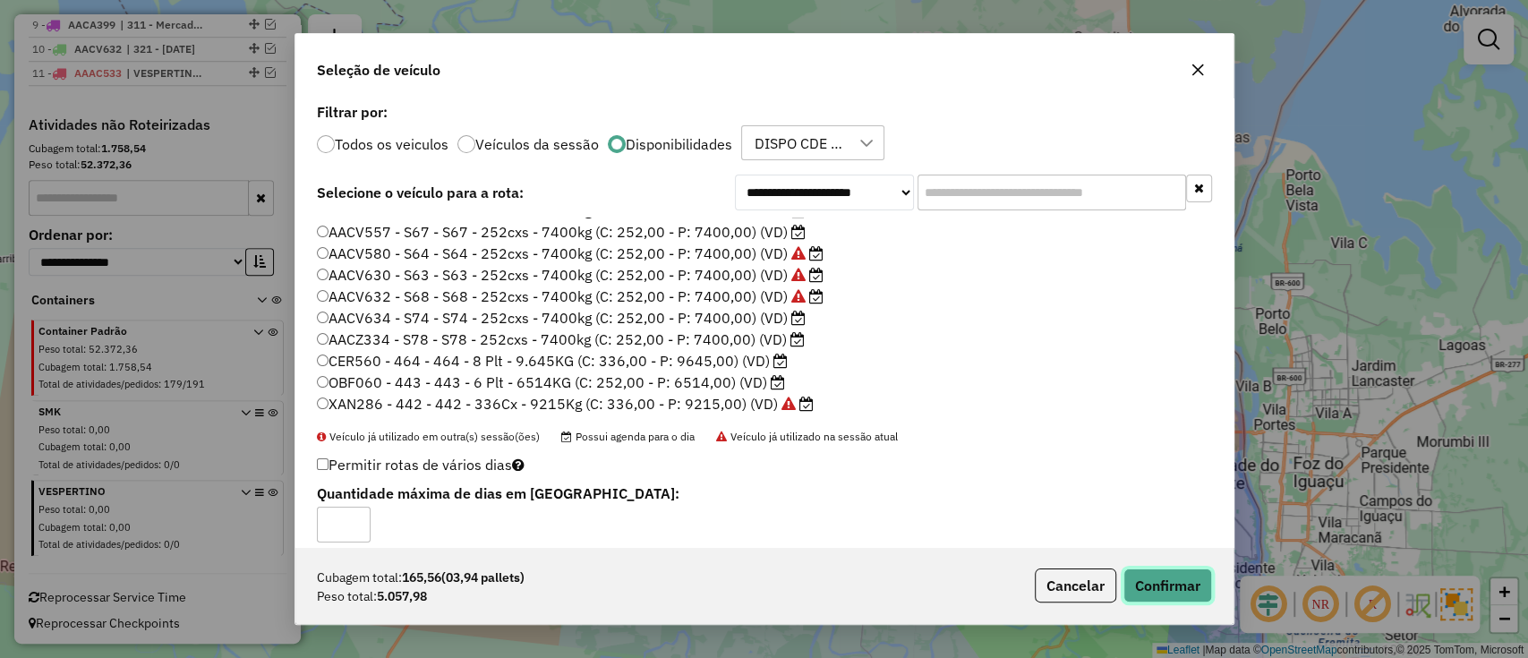
click at [1135, 573] on button "Confirmar" at bounding box center [1167, 585] width 89 height 34
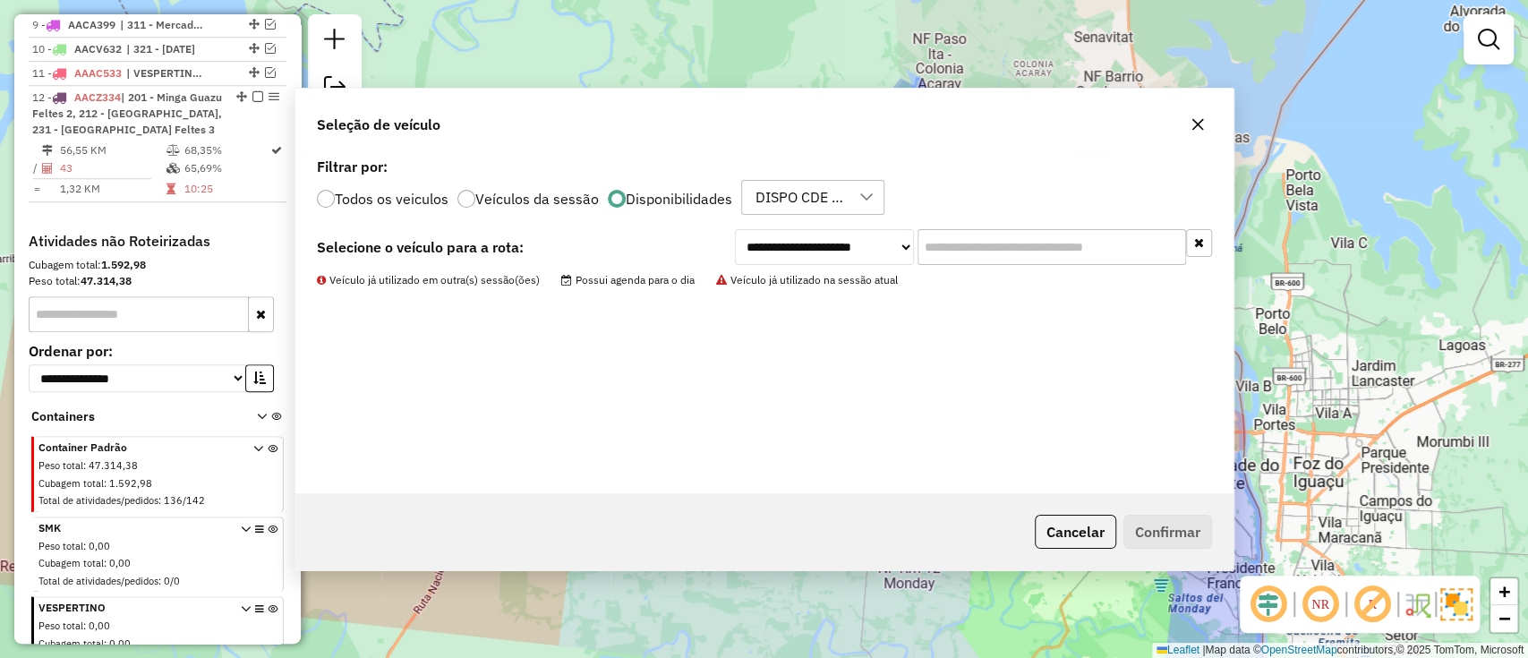
scroll to position [945, 0]
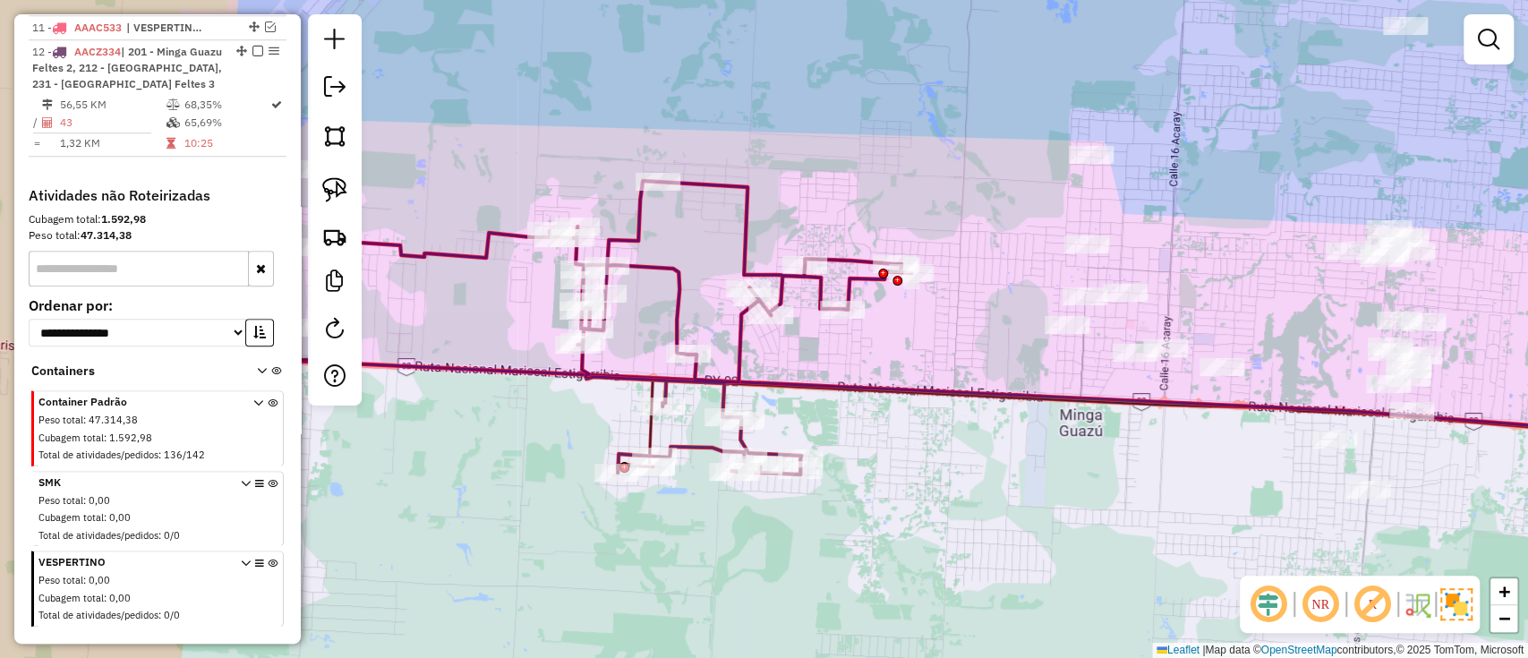
click at [737, 262] on icon at bounding box center [560, 321] width 701 height 305
select select "**********"
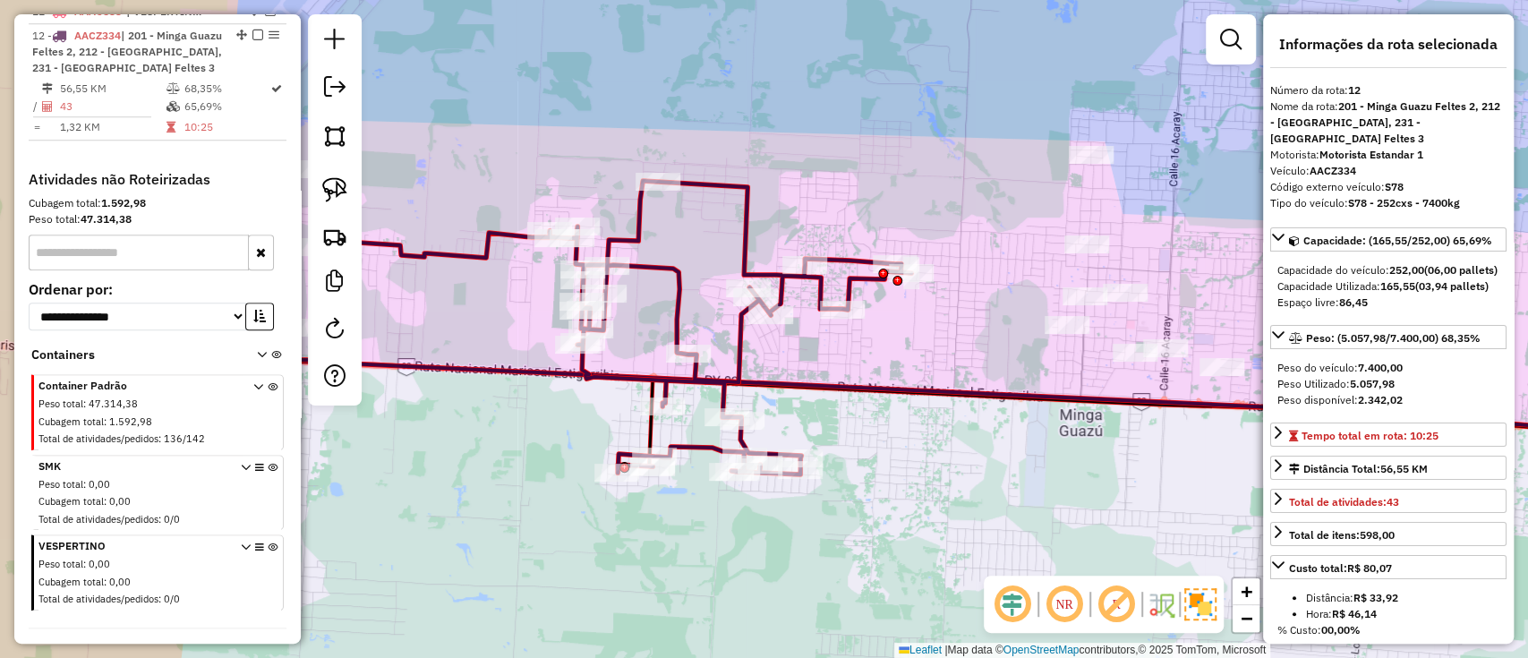
scroll to position [968, 0]
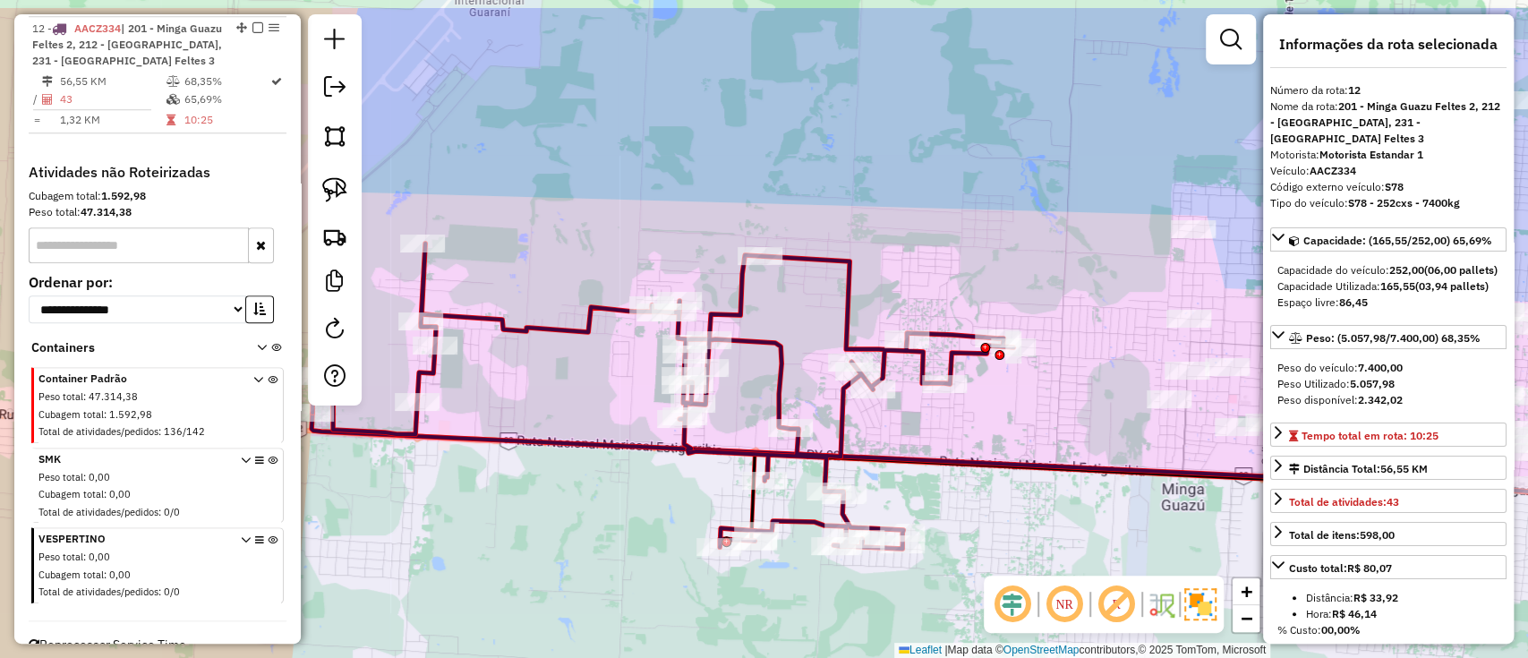
click at [906, 268] on div "Janela de atendimento Grade de atendimento Capacidade Transportadoras Veículos …" at bounding box center [764, 329] width 1528 height 658
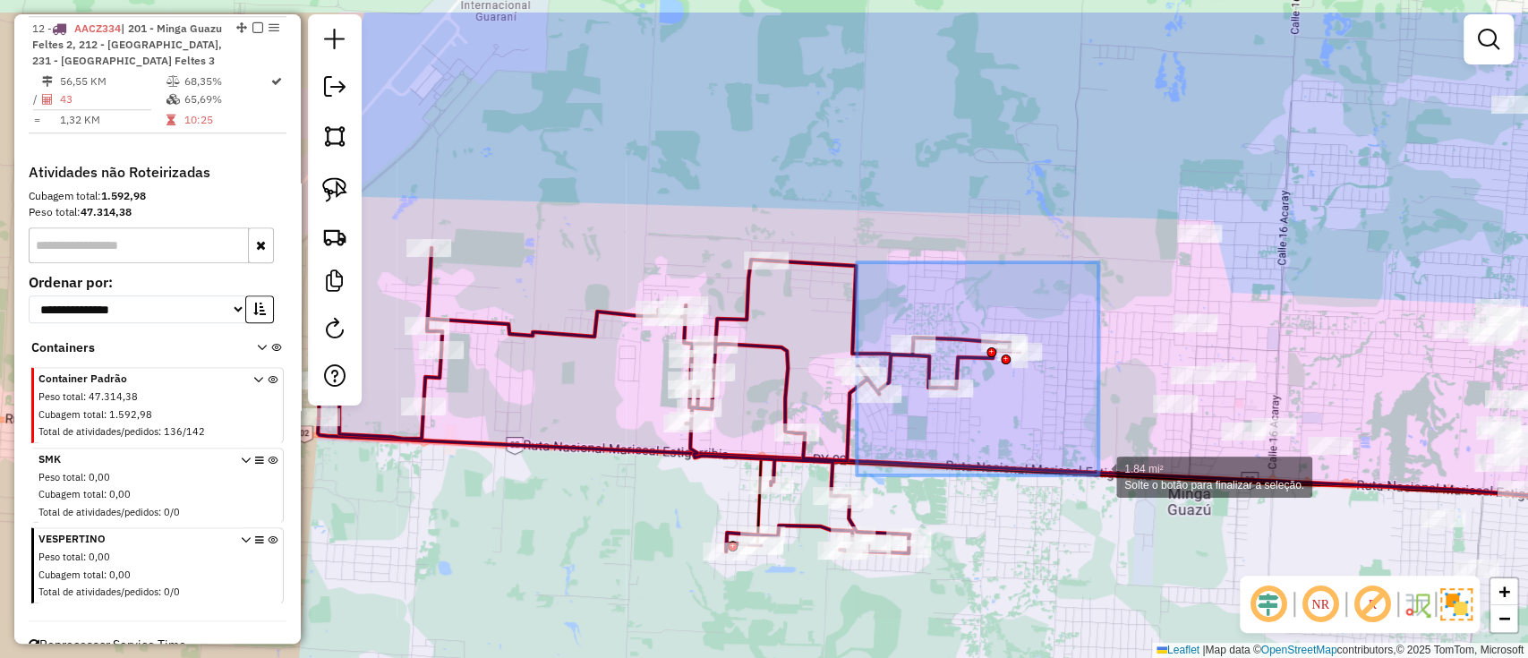
drag, startPoint x: 863, startPoint y: 328, endPoint x: 1098, endPoint y: 475, distance: 277.8
click at [1098, 475] on g at bounding box center [871, 387] width 1833 height 829
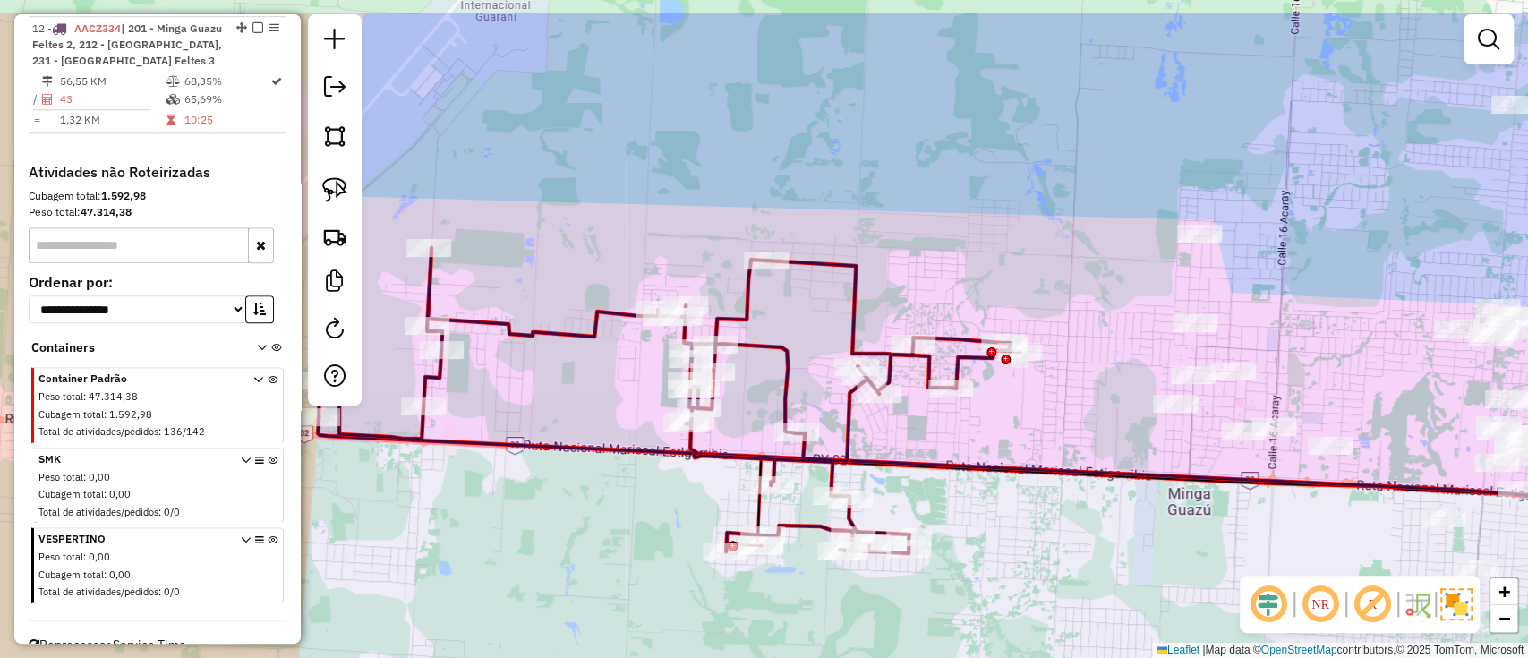
click at [999, 197] on div "Janela de atendimento Grade de atendimento Capacidade Transportadoras Veículos …" at bounding box center [764, 329] width 1528 height 658
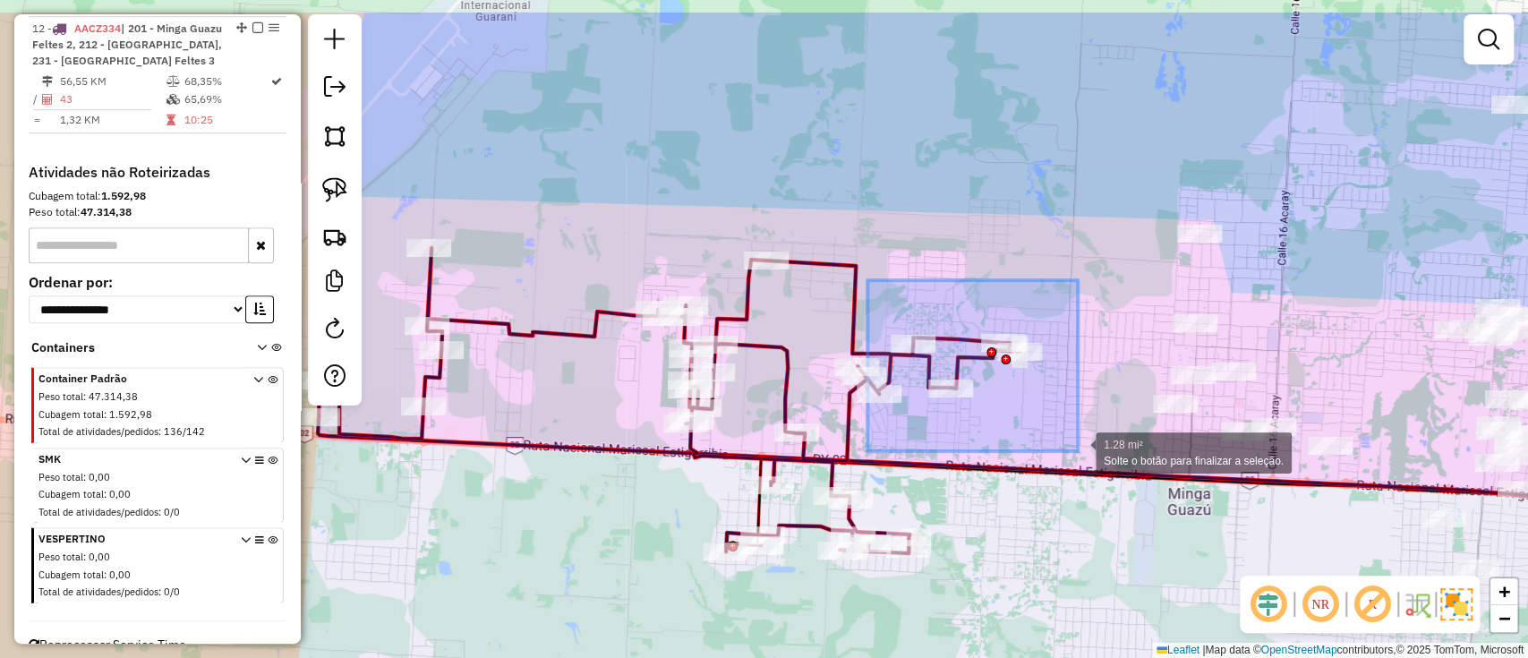
drag, startPoint x: 867, startPoint y: 280, endPoint x: 1077, endPoint y: 451, distance: 271.0
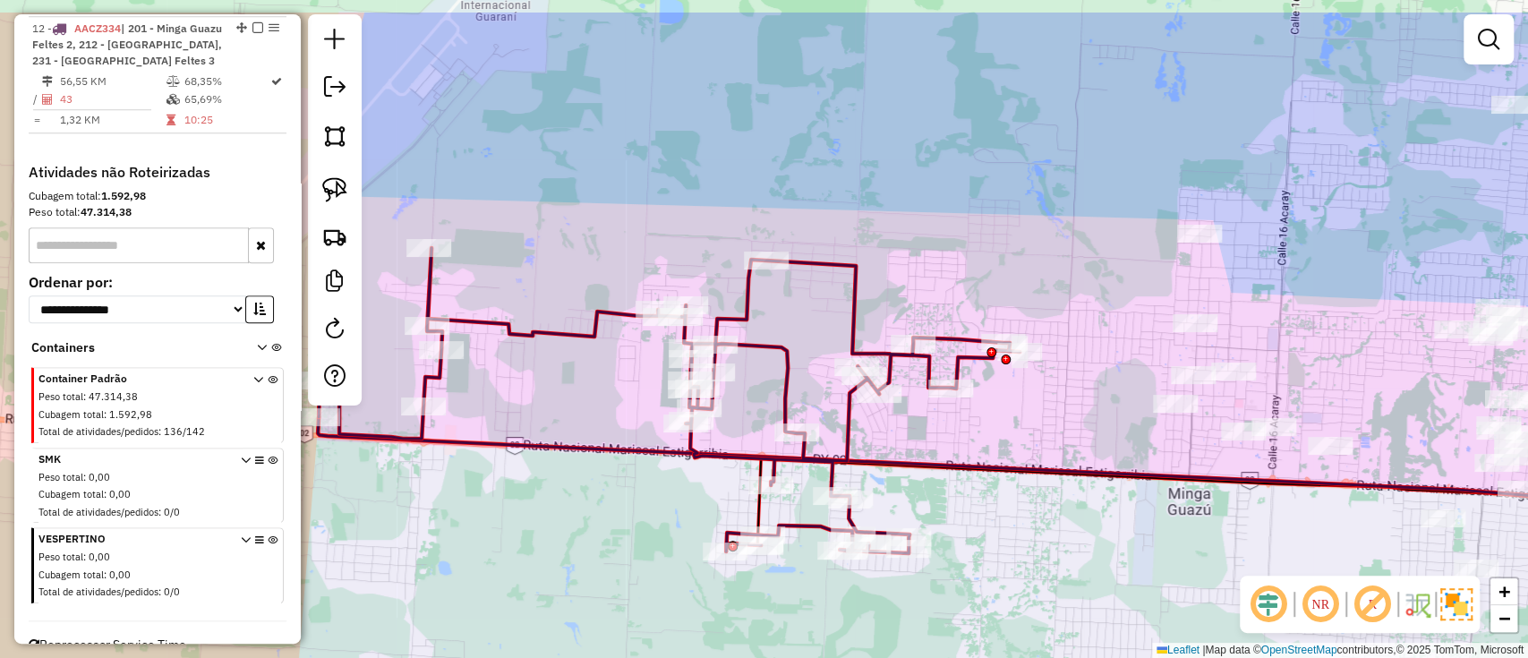
click at [853, 306] on icon at bounding box center [669, 400] width 701 height 305
select select "**********"
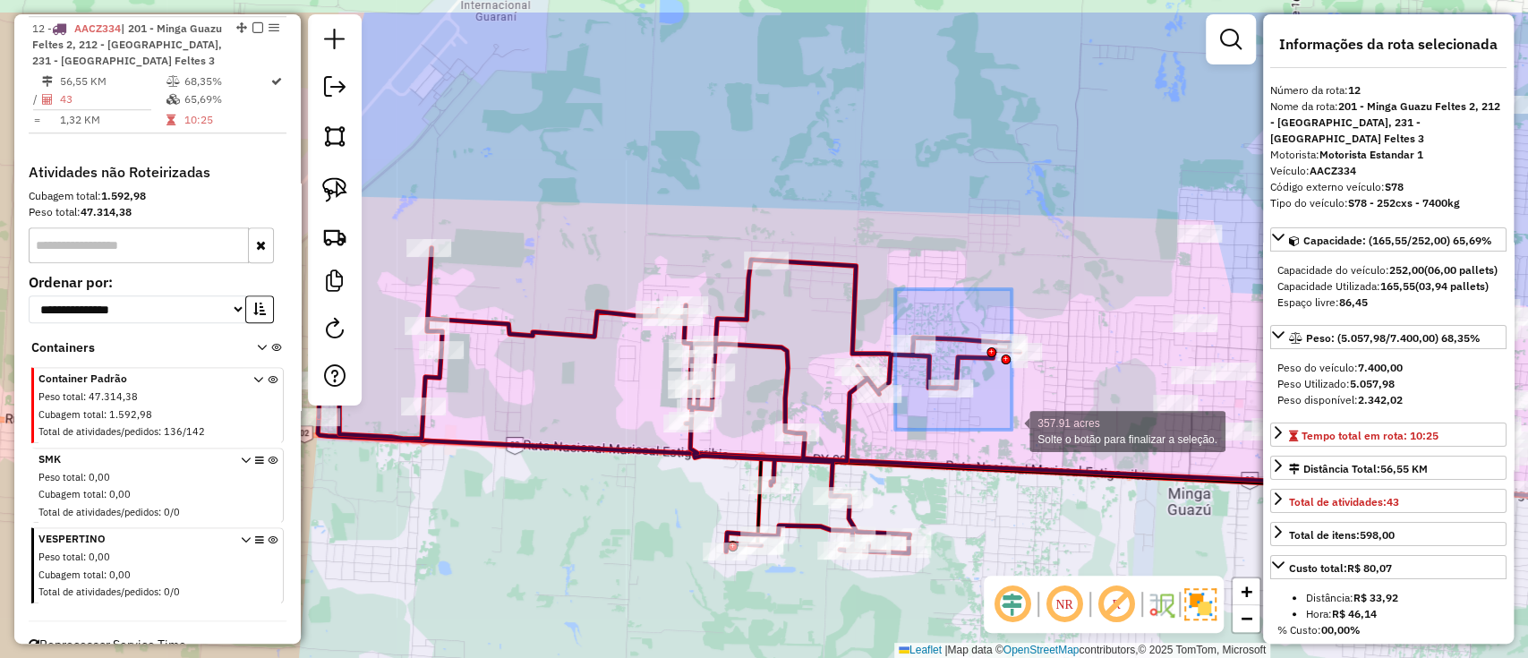
drag, startPoint x: 895, startPoint y: 289, endPoint x: 1038, endPoint y: 427, distance: 198.7
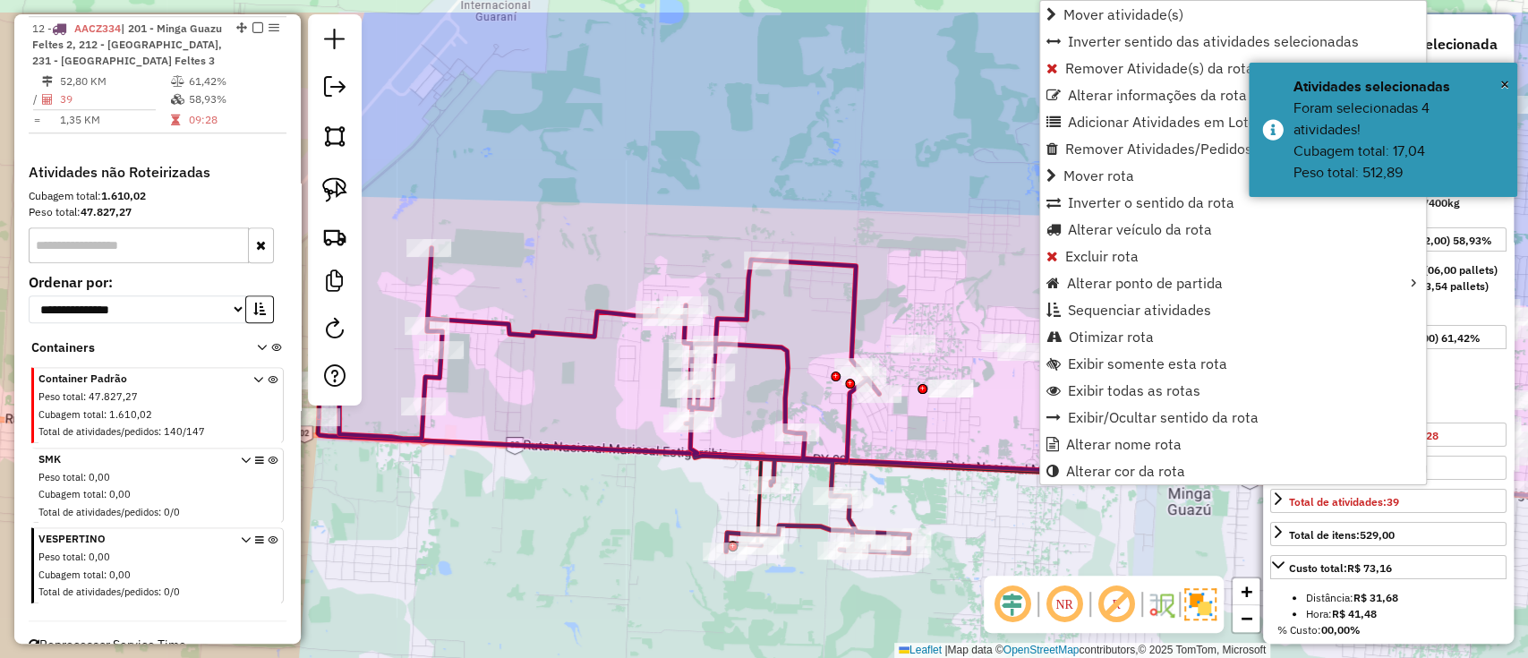
click at [849, 286] on icon at bounding box center [614, 400] width 591 height 305
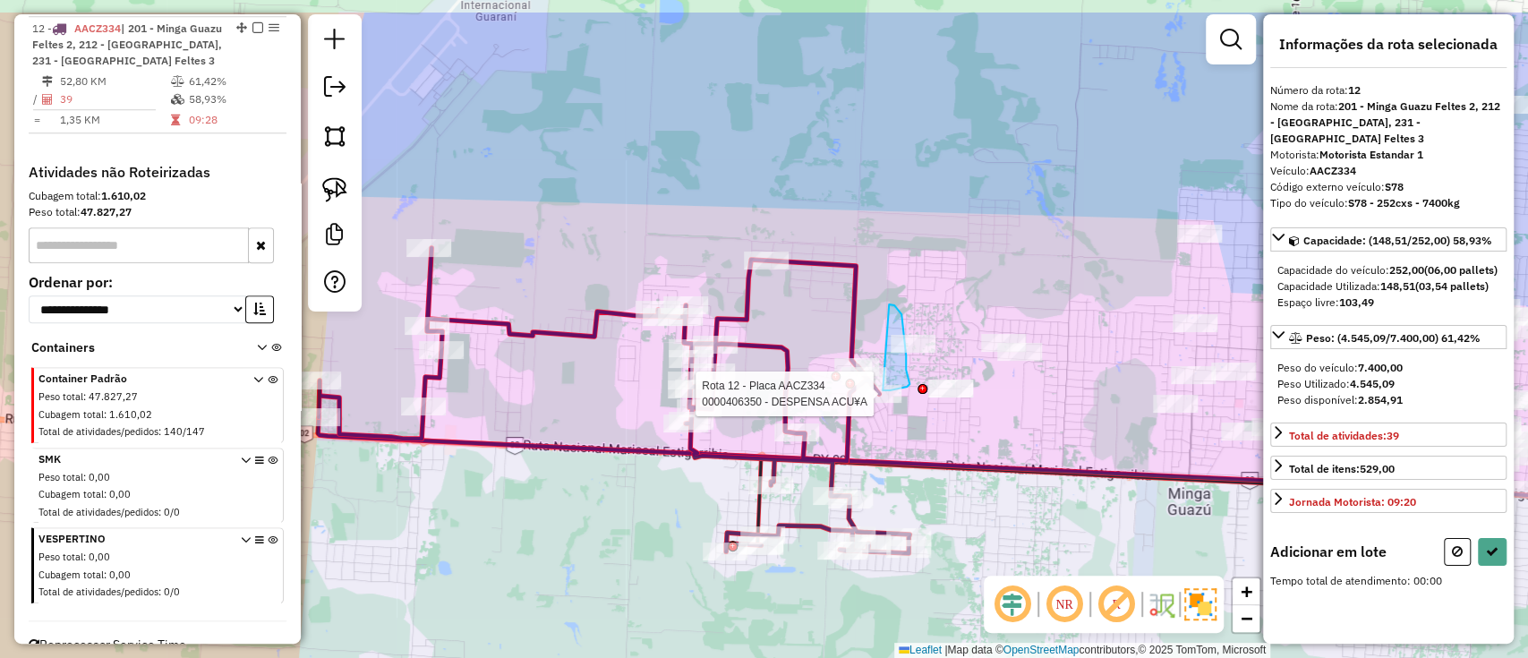
click at [881, 390] on div "Rota 12 - Placa AACZ334 0000406350 - DESPENSA ACU¥A Janela de atendimento Grade…" at bounding box center [764, 329] width 1528 height 658
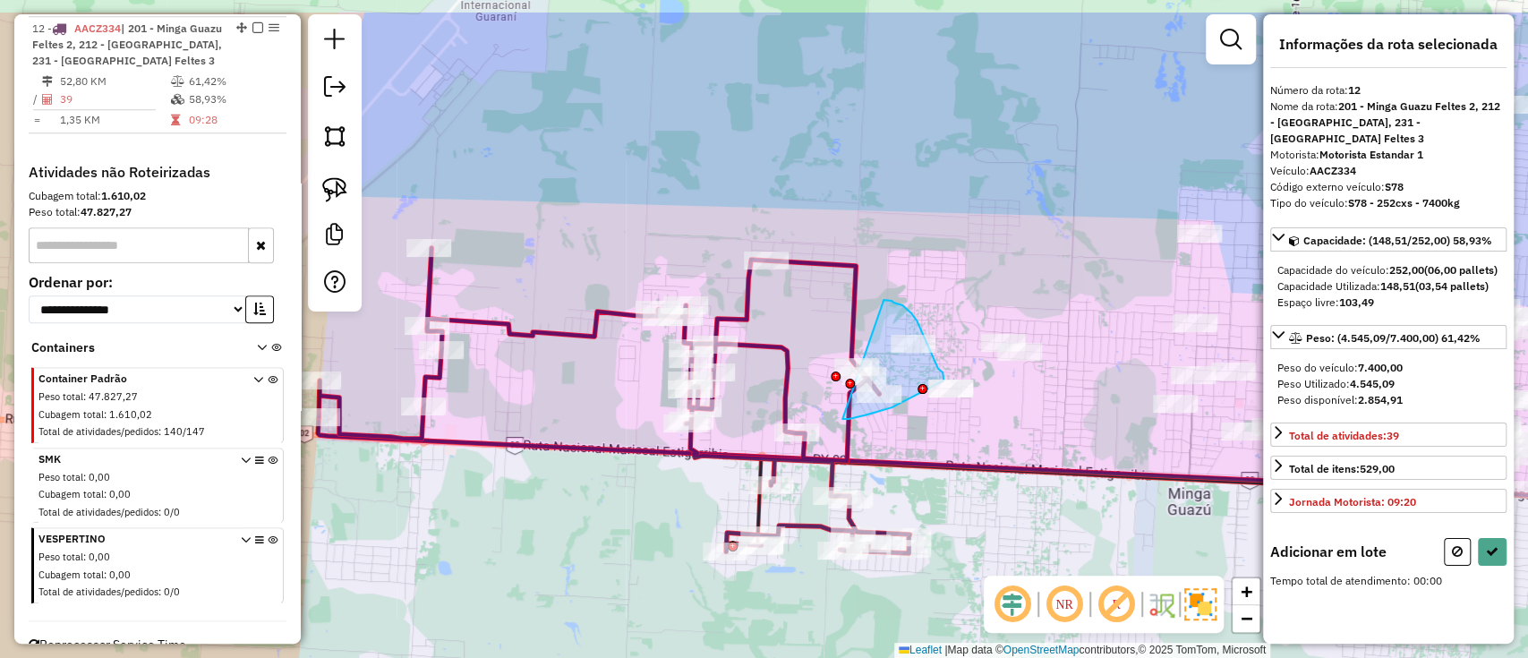
drag, startPoint x: 895, startPoint y: 302, endPoint x: 843, endPoint y: 419, distance: 127.4
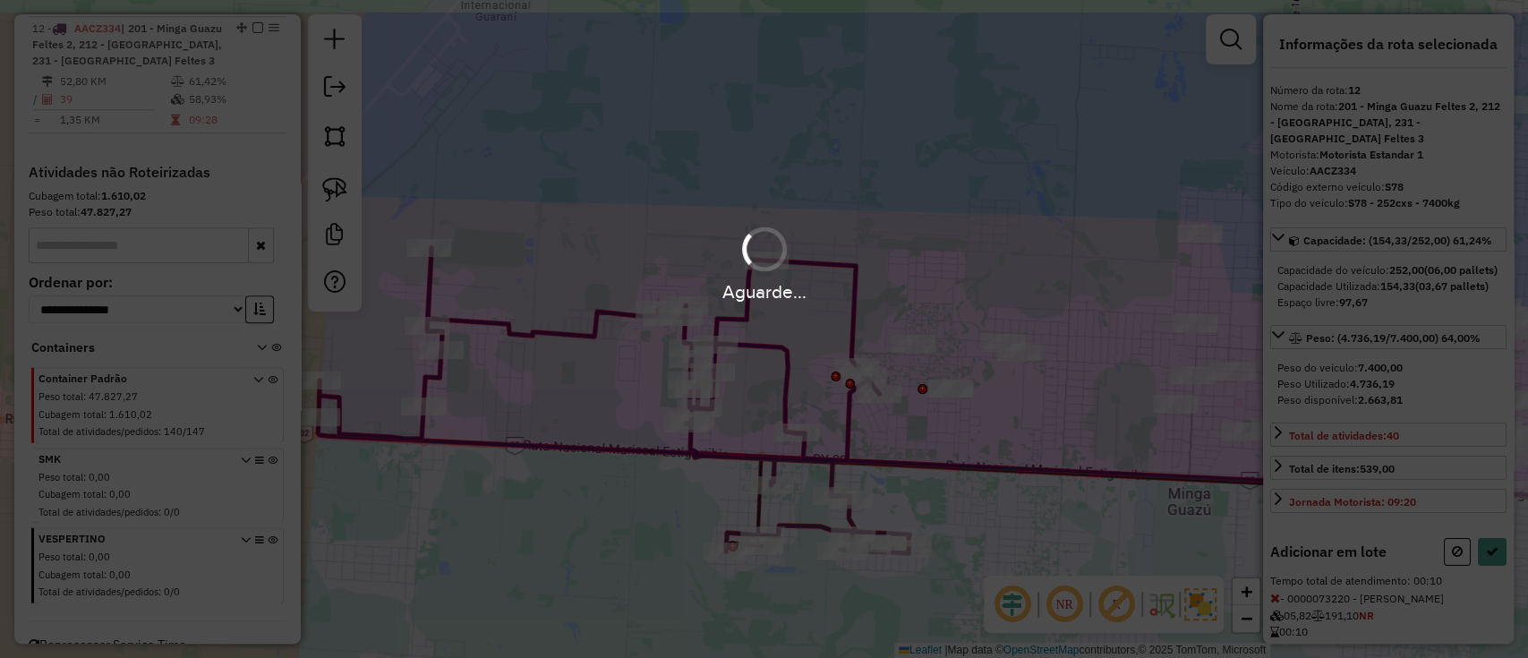
select select "**********"
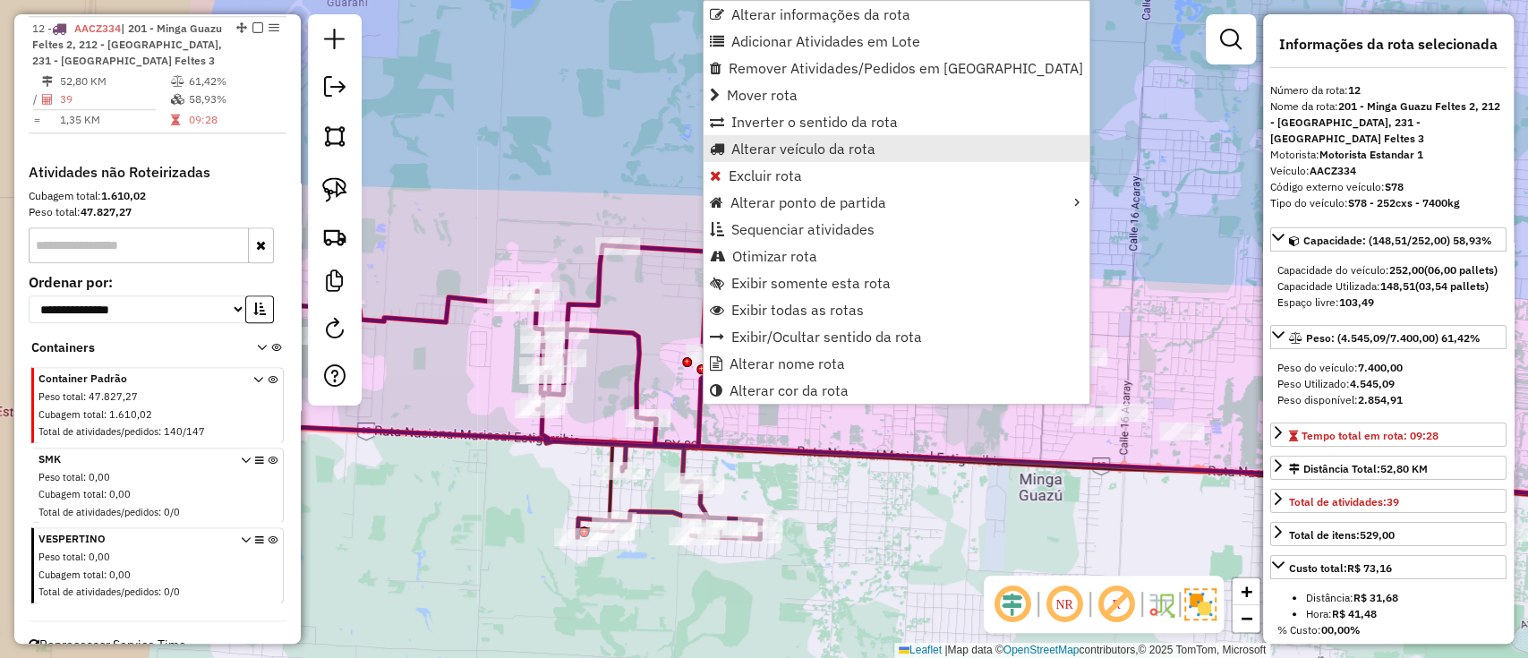
click at [771, 154] on span "Alterar veículo da rota" at bounding box center [803, 148] width 144 height 14
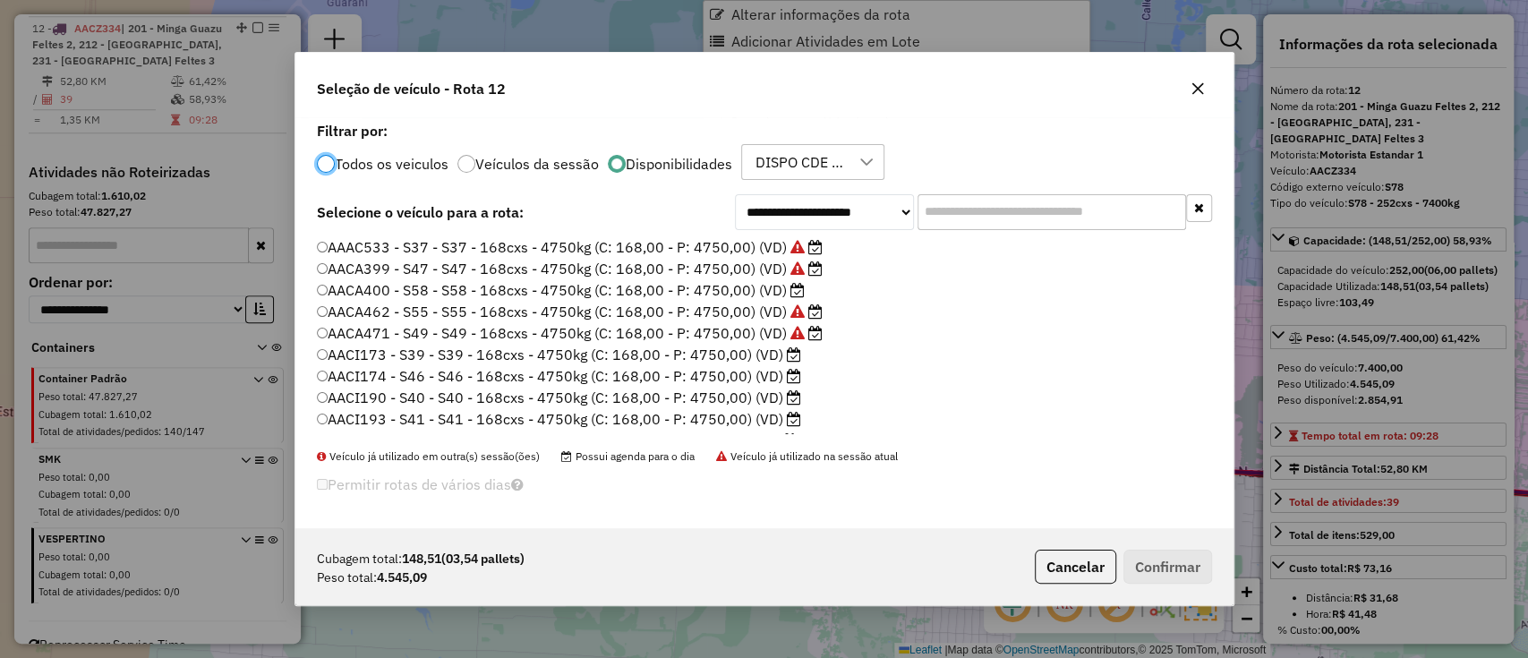
scroll to position [9, 5]
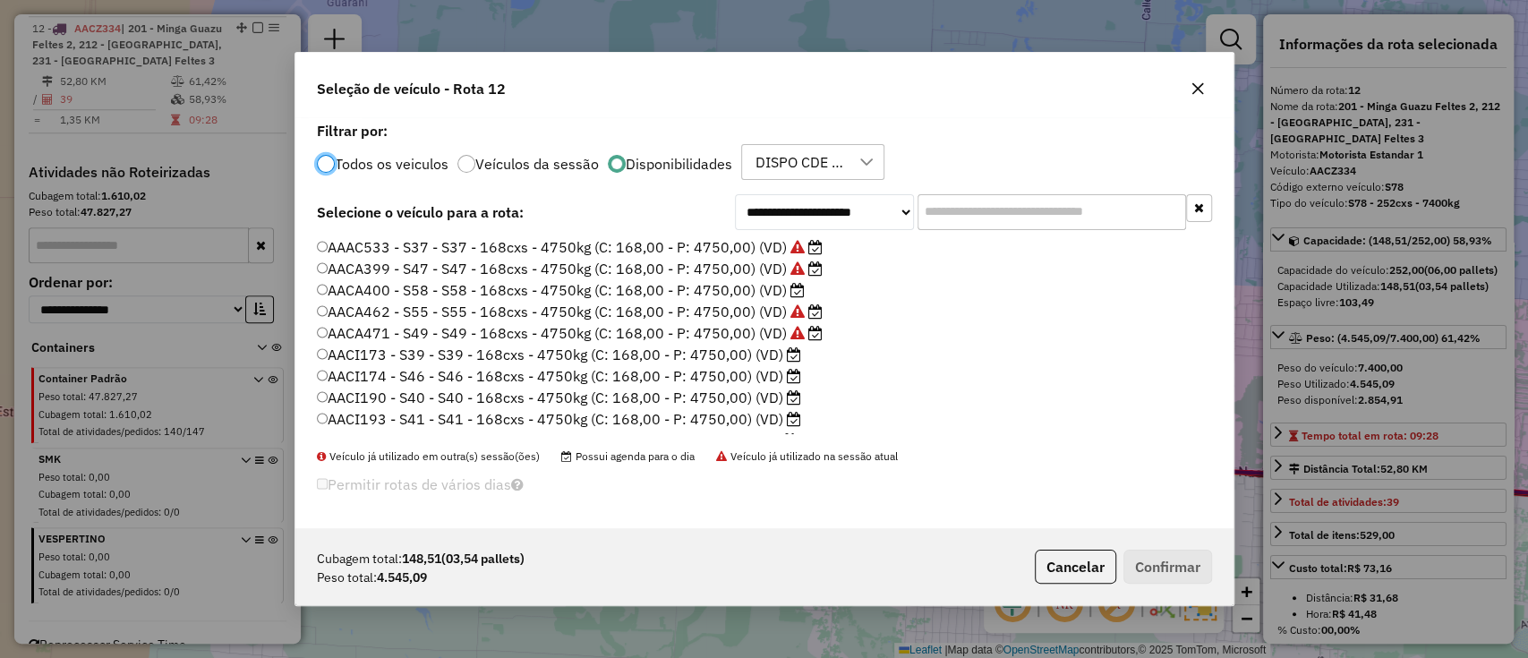
click at [995, 209] on input "text" at bounding box center [1051, 212] width 268 height 36
paste input "*******"
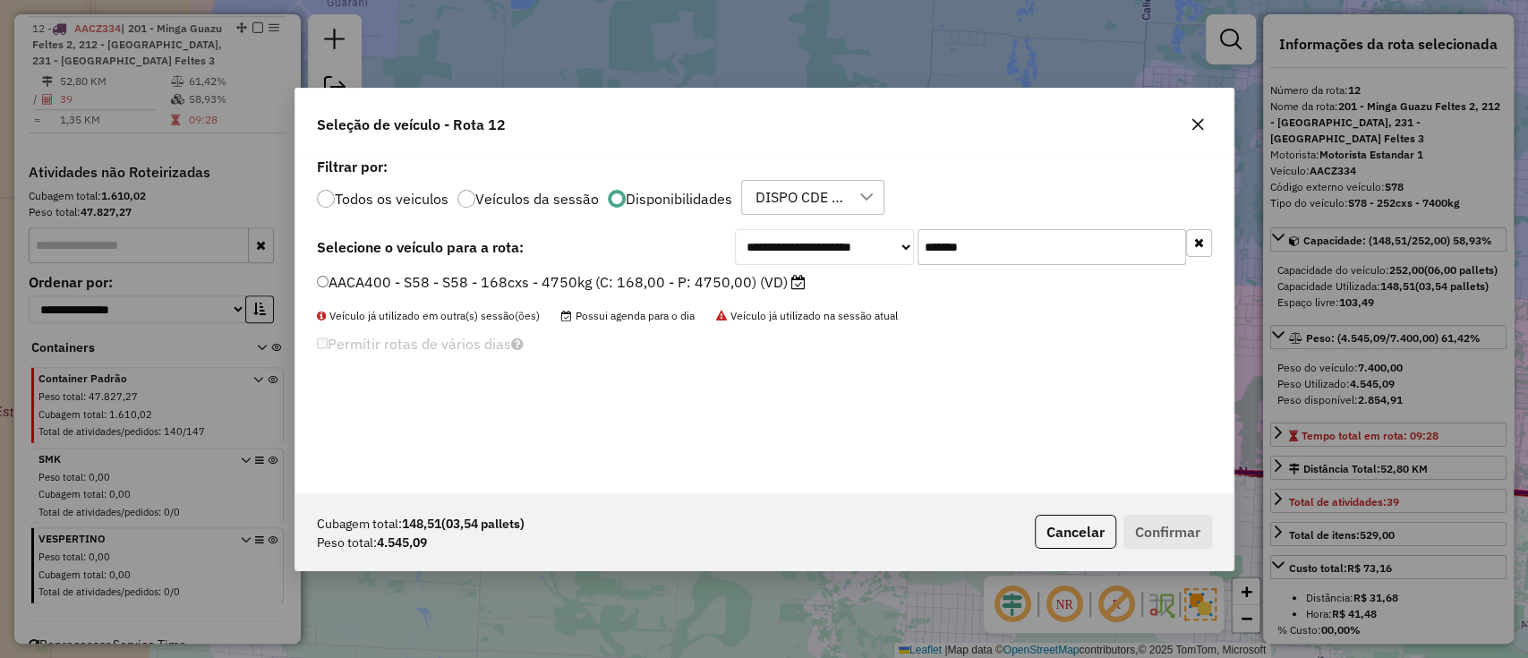
type input "*******"
click at [737, 282] on label "AACA400 - S58 - S58 - 168cxs - 4750kg (C: 168,00 - P: 4750,00) (VD)" at bounding box center [561, 281] width 489 height 21
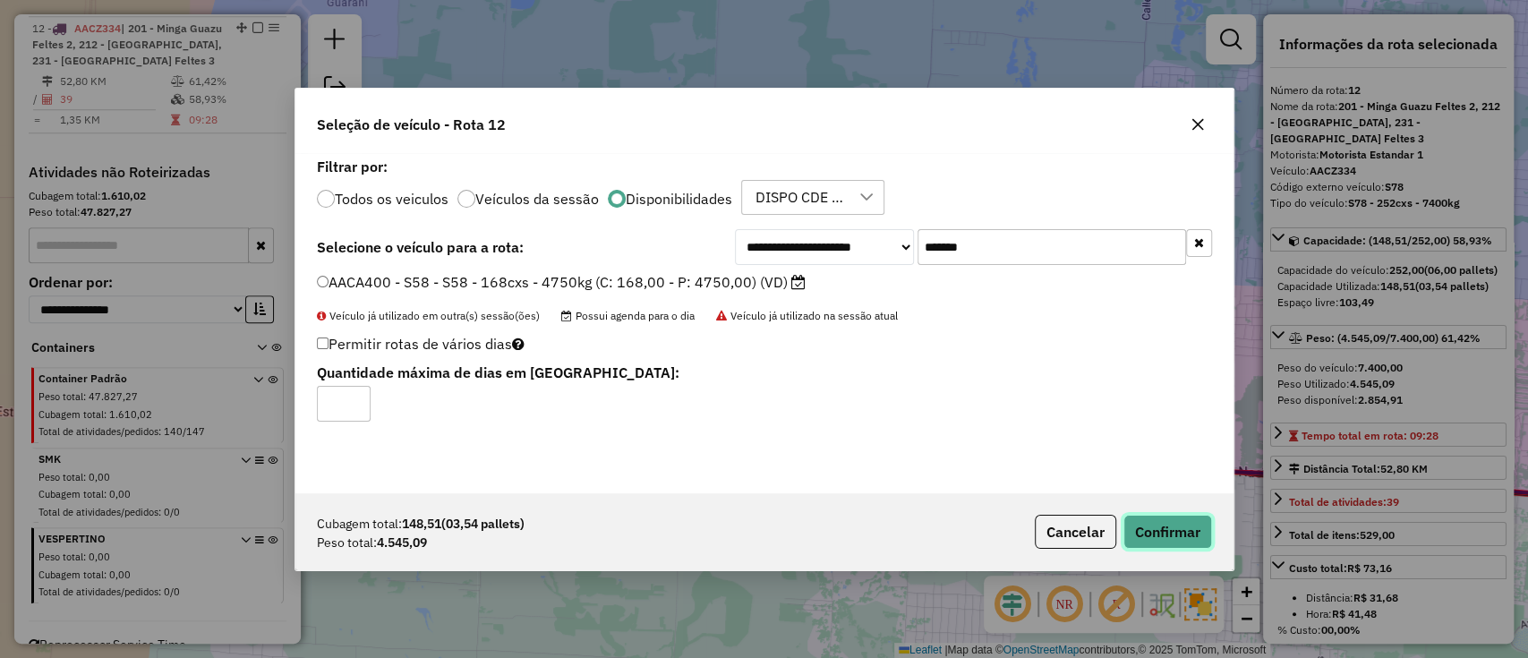
click at [1138, 538] on button "Confirmar" at bounding box center [1167, 532] width 89 height 34
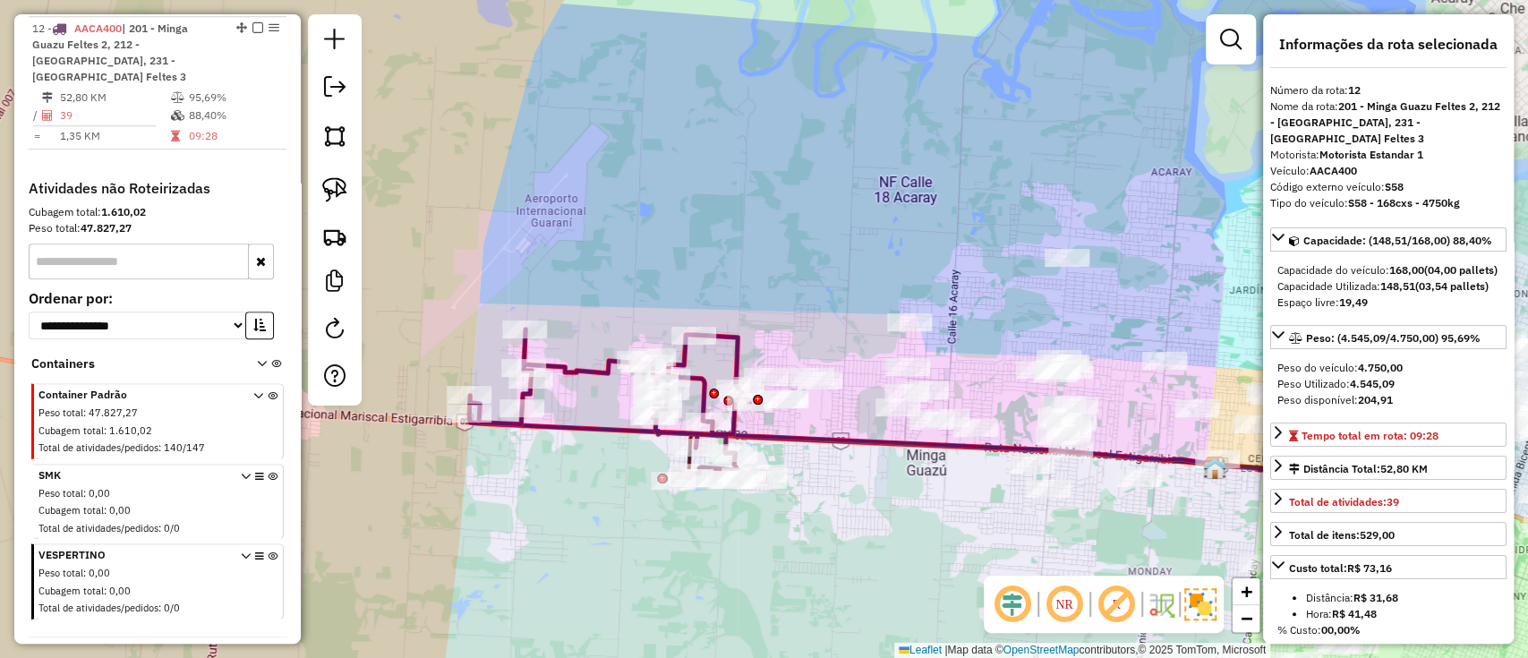
click at [252, 25] on em at bounding box center [257, 27] width 11 height 11
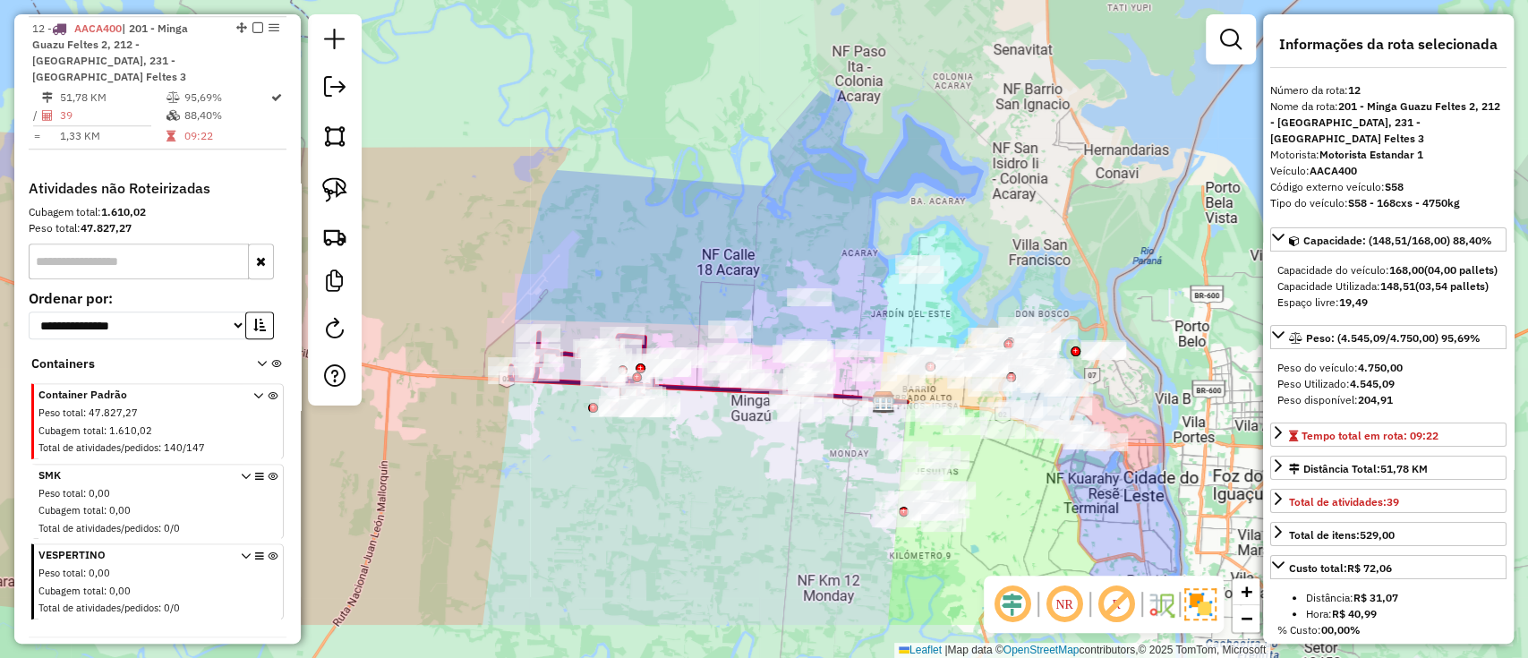
drag, startPoint x: 835, startPoint y: 510, endPoint x: 723, endPoint y: 439, distance: 132.3
click at [723, 439] on div "Janela de atendimento Grade de atendimento Capacidade Transportadoras Veículos …" at bounding box center [764, 329] width 1528 height 658
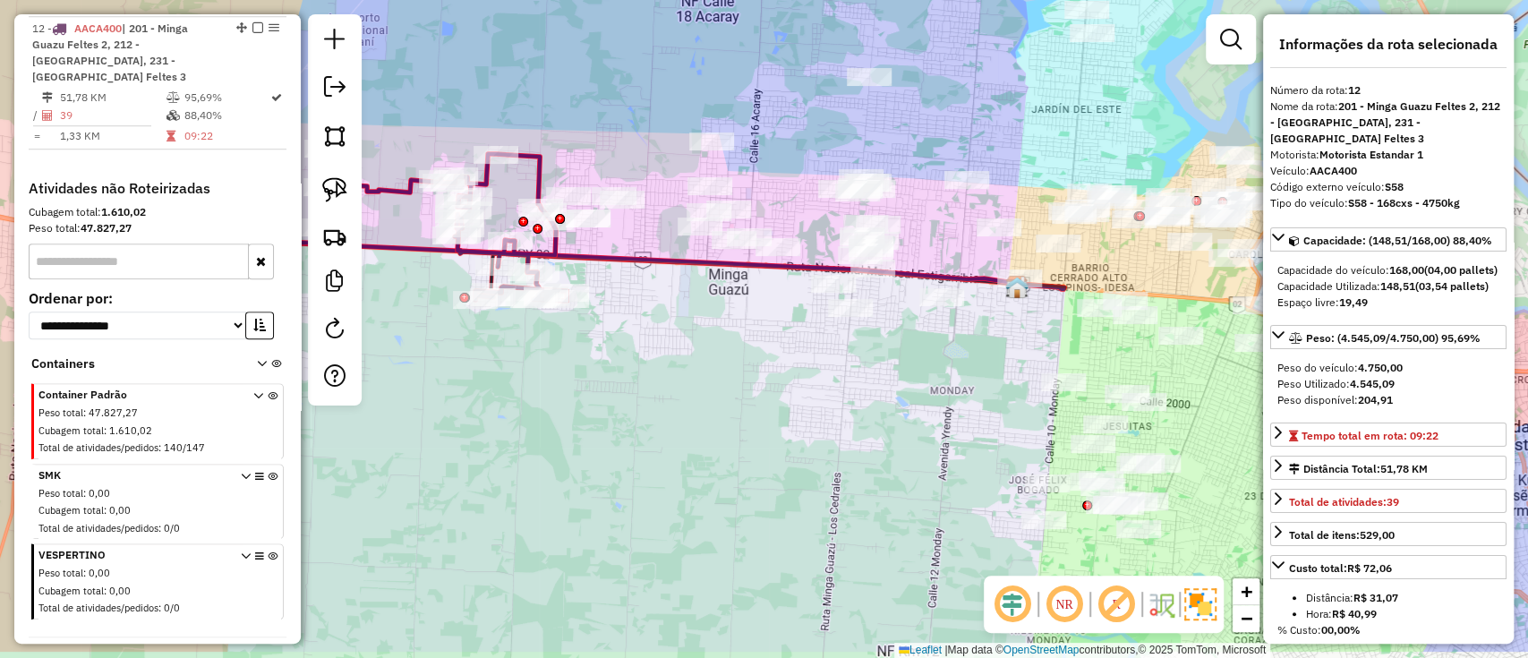
drag, startPoint x: 778, startPoint y: 435, endPoint x: 754, endPoint y: 390, distance: 50.9
click at [754, 390] on div "Janela de atendimento Grade de atendimento Capacidade Transportadoras Veículos …" at bounding box center [764, 329] width 1528 height 658
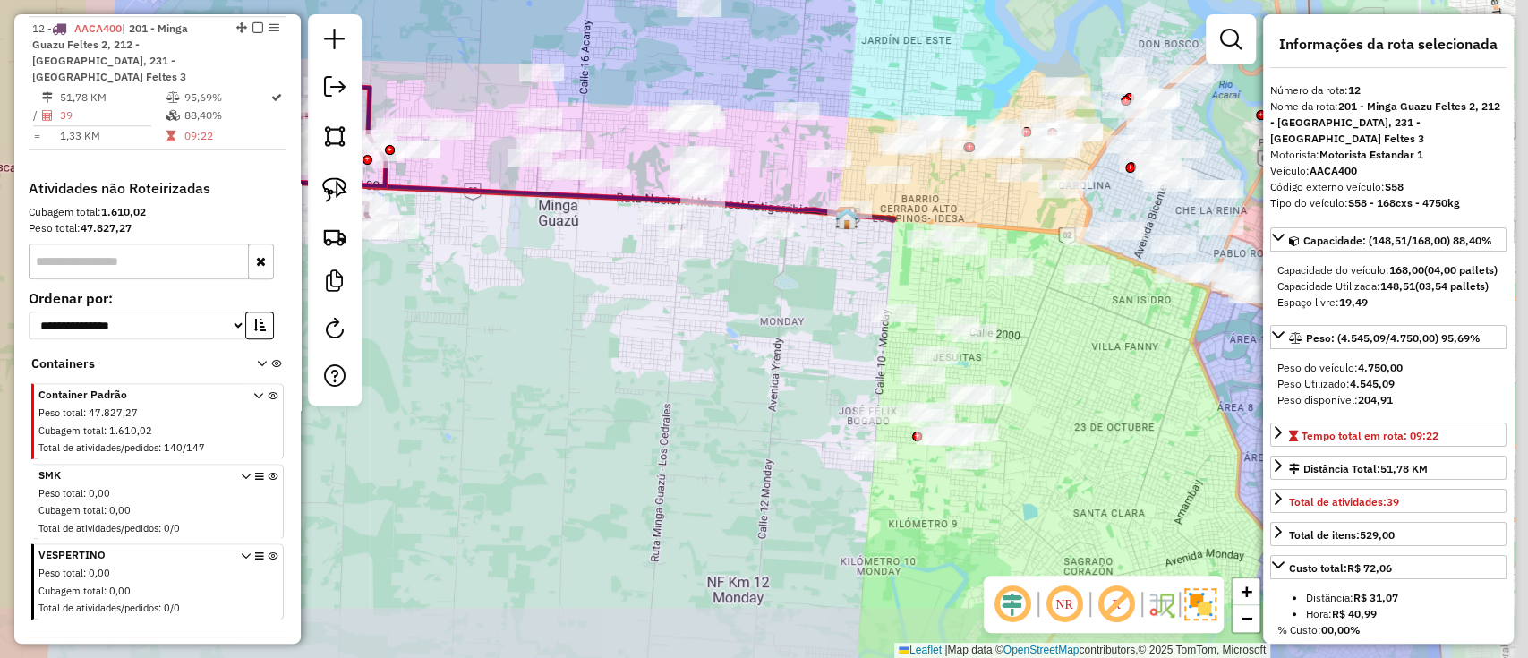
drag, startPoint x: 838, startPoint y: 469, endPoint x: 728, endPoint y: 439, distance: 113.1
click at [728, 439] on div "Janela de atendimento Grade de atendimento Capacidade Transportadoras Veículos …" at bounding box center [764, 329] width 1528 height 658
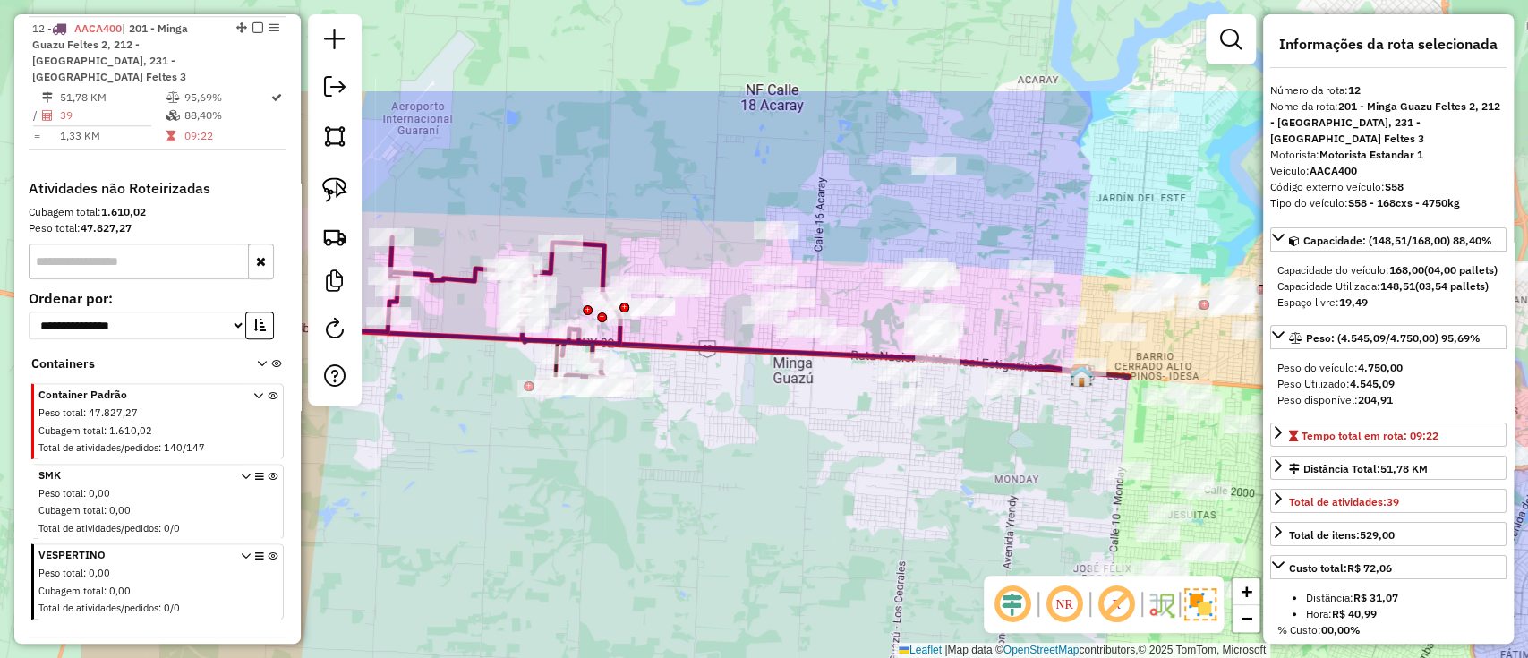
drag, startPoint x: 728, startPoint y: 438, endPoint x: 1118, endPoint y: 690, distance: 463.9
click at [1118, 657] on html "Aguarde... Pop-up bloqueado! Seu navegador bloqueou automáticamente a abertura …" at bounding box center [764, 329] width 1528 height 658
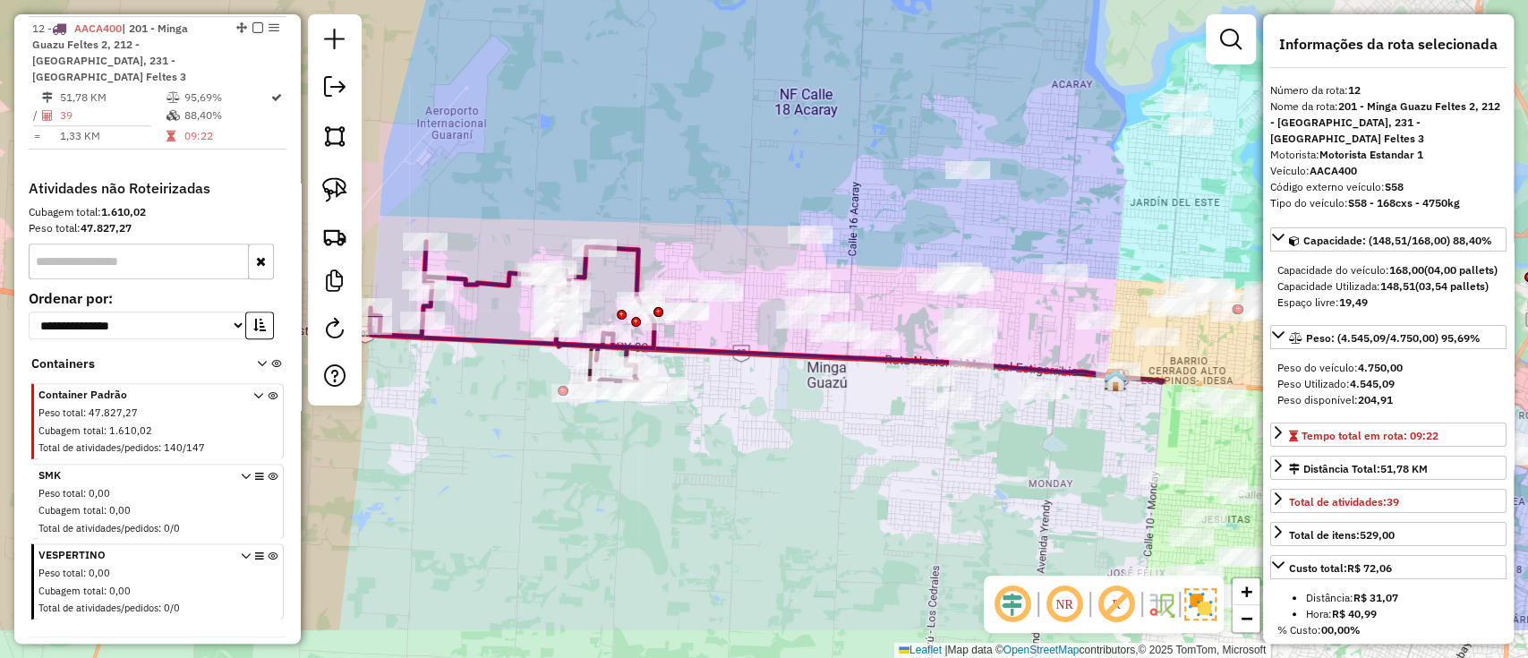
drag, startPoint x: 858, startPoint y: 460, endPoint x: 783, endPoint y: 399, distance: 96.7
click at [783, 399] on div "Janela de atendimento Grade de atendimento Capacidade Transportadoras Veículos …" at bounding box center [764, 329] width 1528 height 658
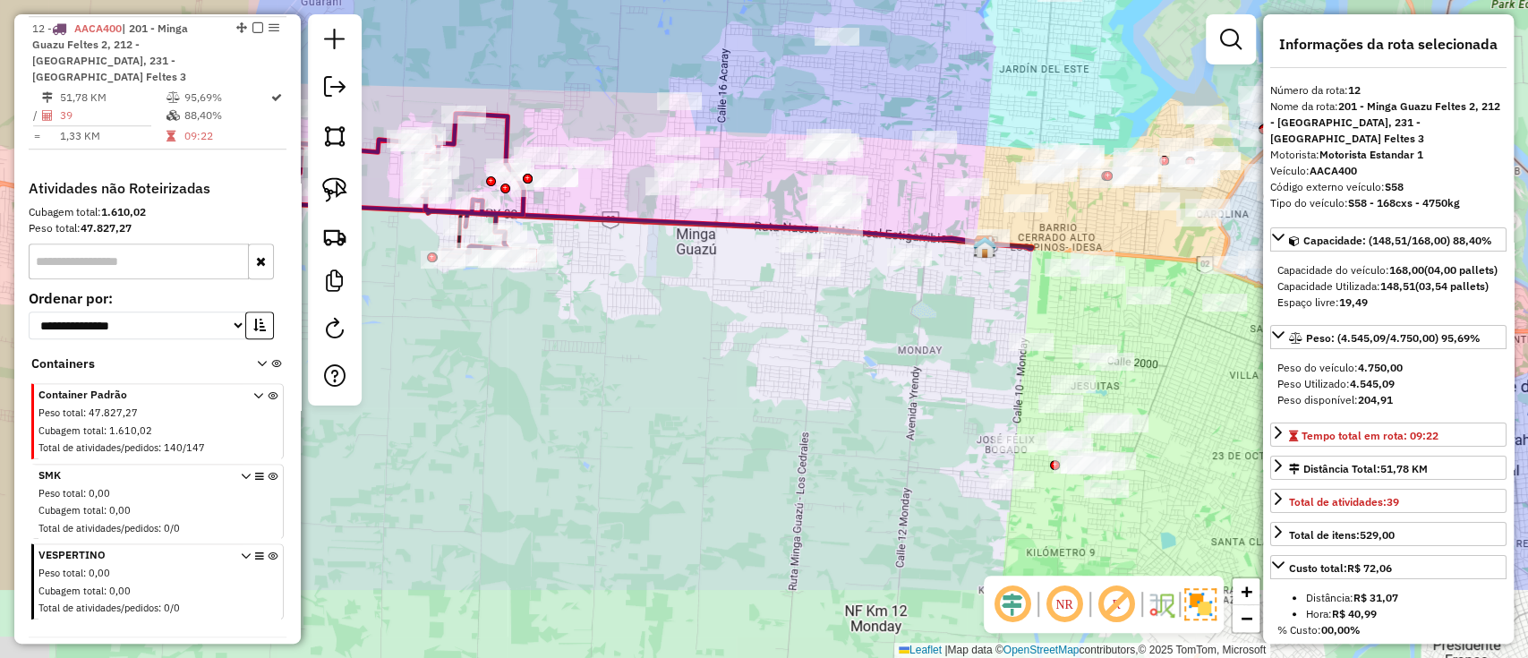
drag, startPoint x: 757, startPoint y: 373, endPoint x: 615, endPoint y: 261, distance: 181.0
click at [615, 263] on div "Janela de atendimento Grade de atendimento Capacidade Transportadoras Veículos …" at bounding box center [764, 329] width 1528 height 658
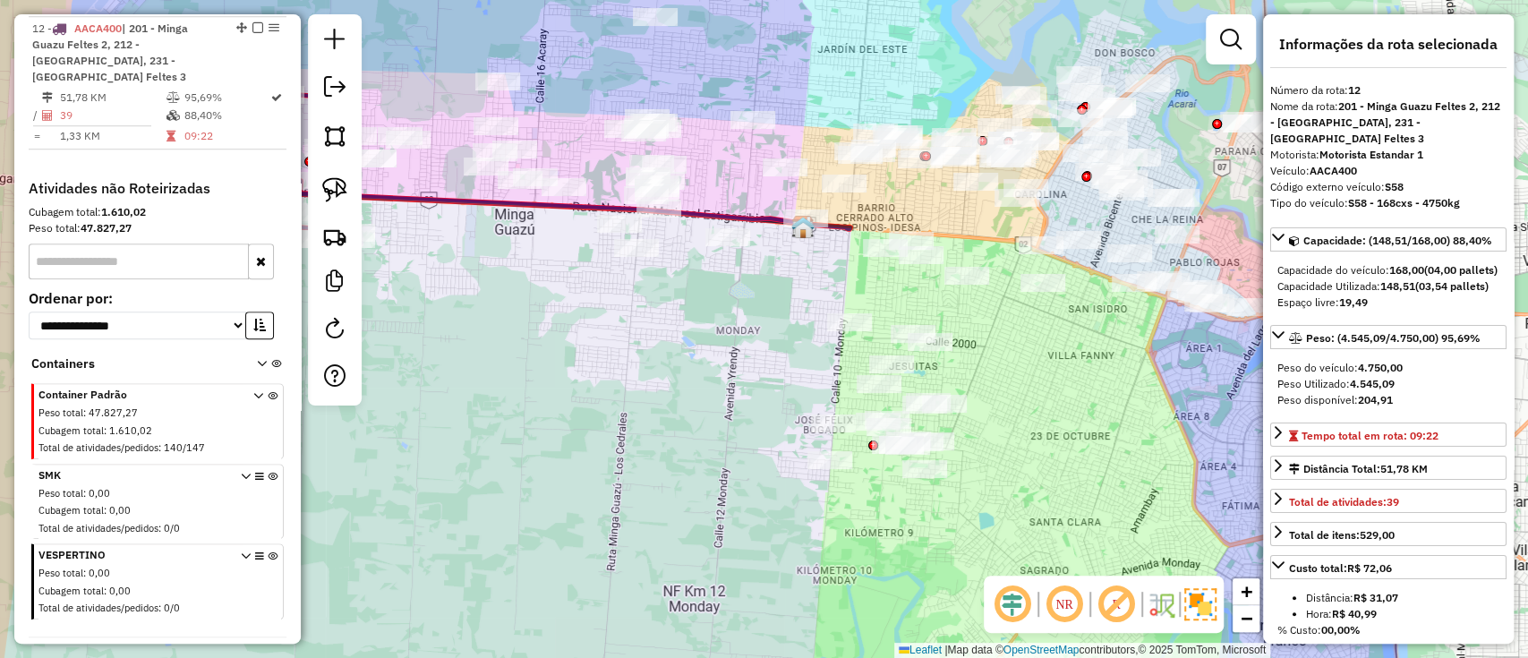
drag, startPoint x: 835, startPoint y: 548, endPoint x: 760, endPoint y: 554, distance: 75.4
click at [761, 555] on div "Janela de atendimento Grade de atendimento Capacidade Transportadoras Veículos …" at bounding box center [764, 329] width 1528 height 658
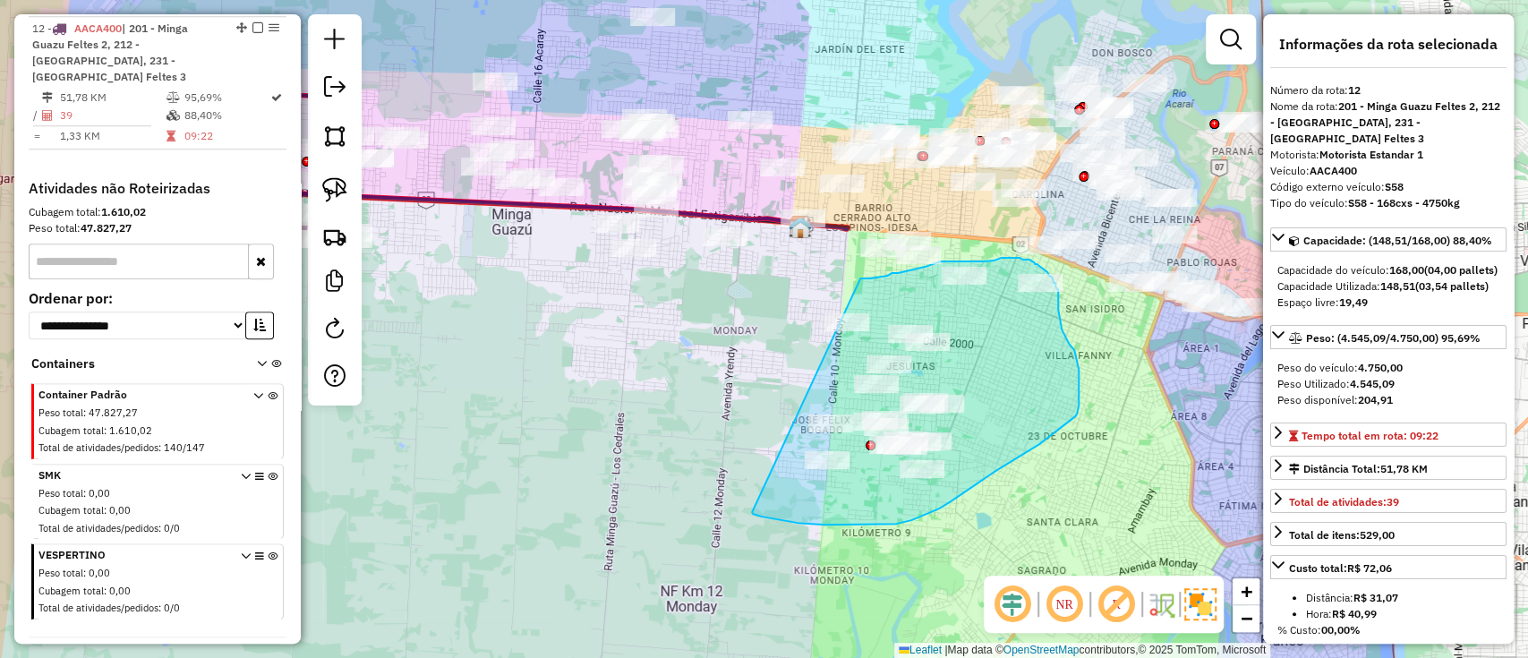
drag, startPoint x: 826, startPoint y: 524, endPoint x: 797, endPoint y: 288, distance: 238.0
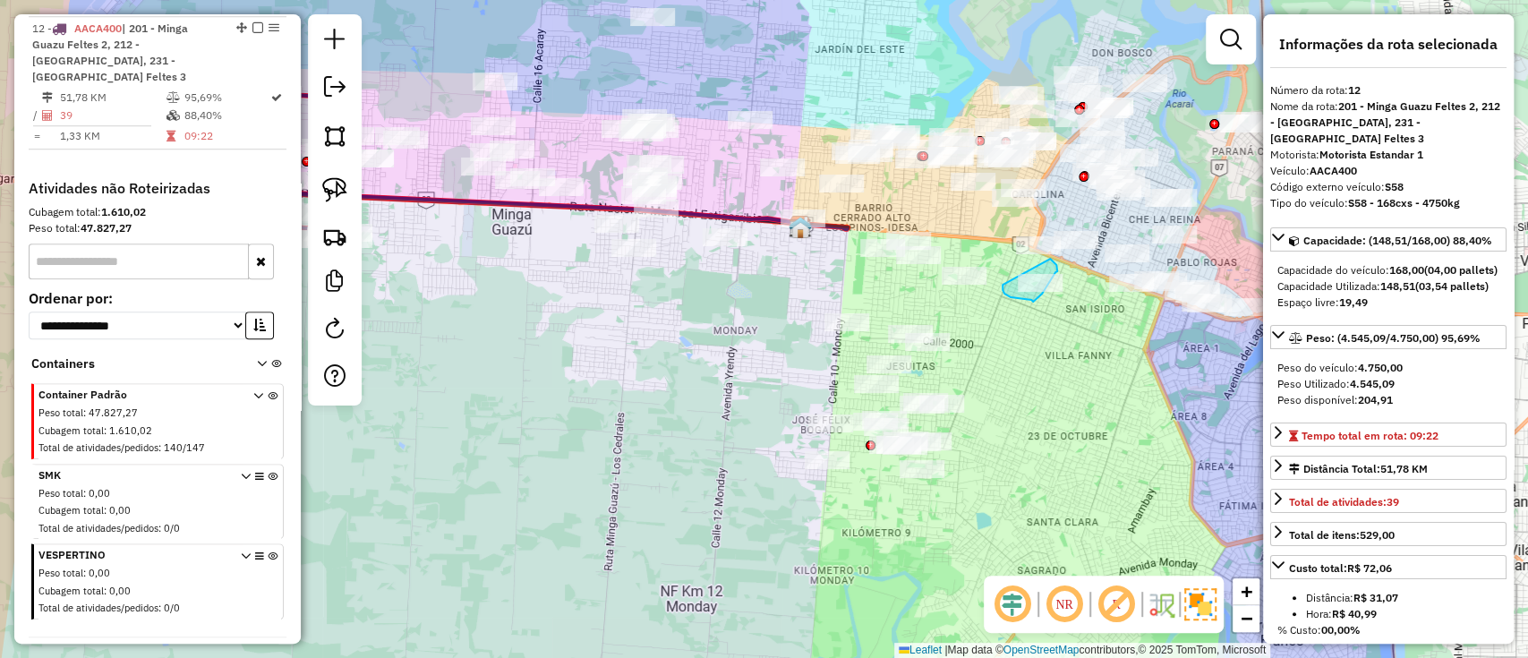
drag, startPoint x: 1002, startPoint y: 285, endPoint x: 1045, endPoint y: 259, distance: 50.2
click at [1045, 259] on div "Janela de atendimento Grade de atendimento Capacidade Transportadoras Veículos …" at bounding box center [764, 329] width 1528 height 658
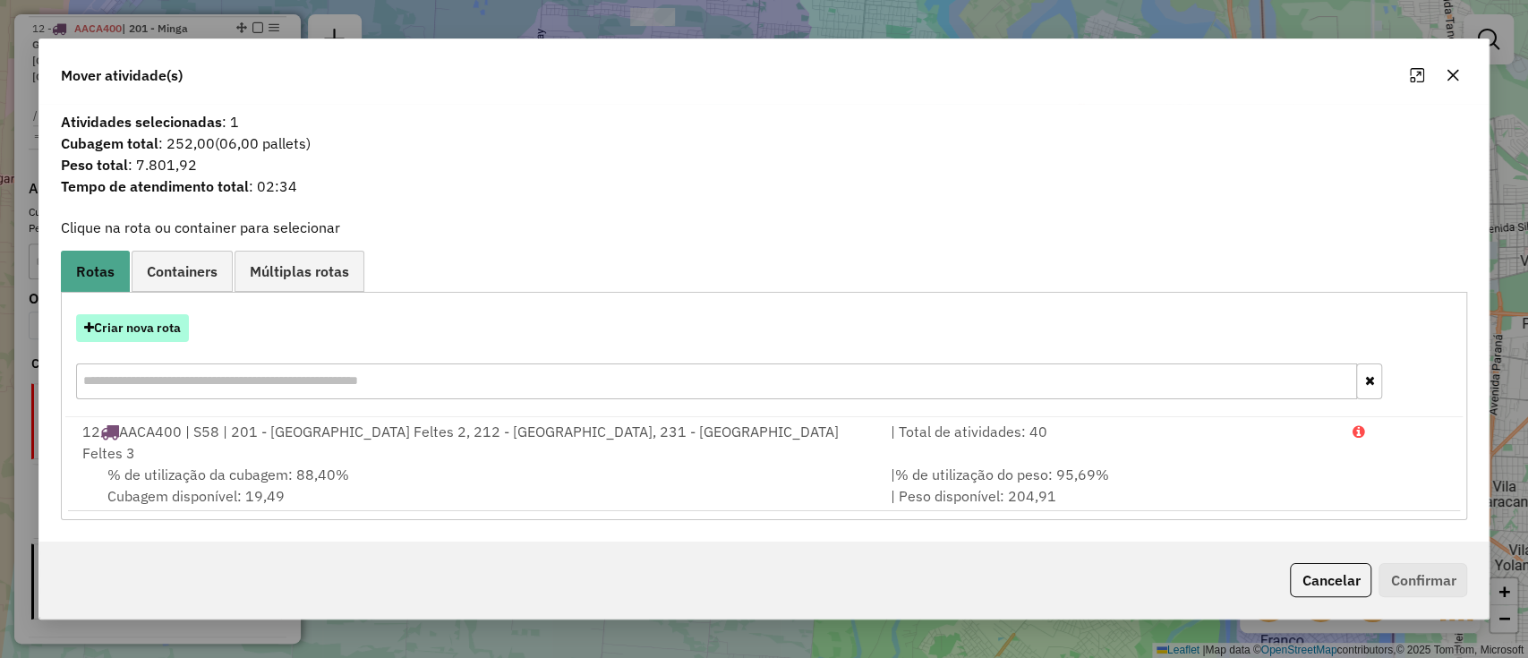
click at [160, 340] on button "Criar nova rota" at bounding box center [132, 328] width 113 height 28
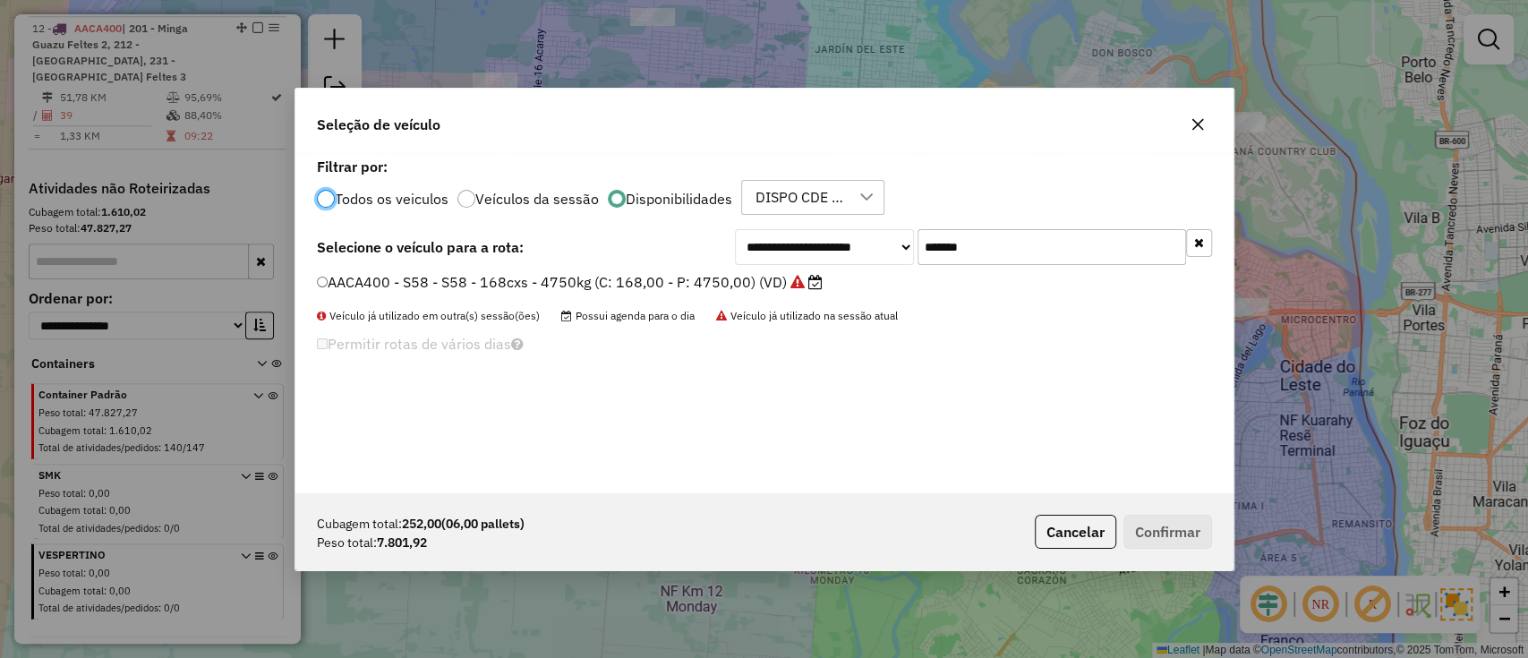
click at [959, 260] on input "*******" at bounding box center [1051, 247] width 268 height 36
paste input "text"
type input "******"
click at [745, 285] on label "CER560 - 464 - 464 - 8 Plt - 9.645KG (C: 336,00 - P: 9645,00) (VD)" at bounding box center [552, 281] width 471 height 21
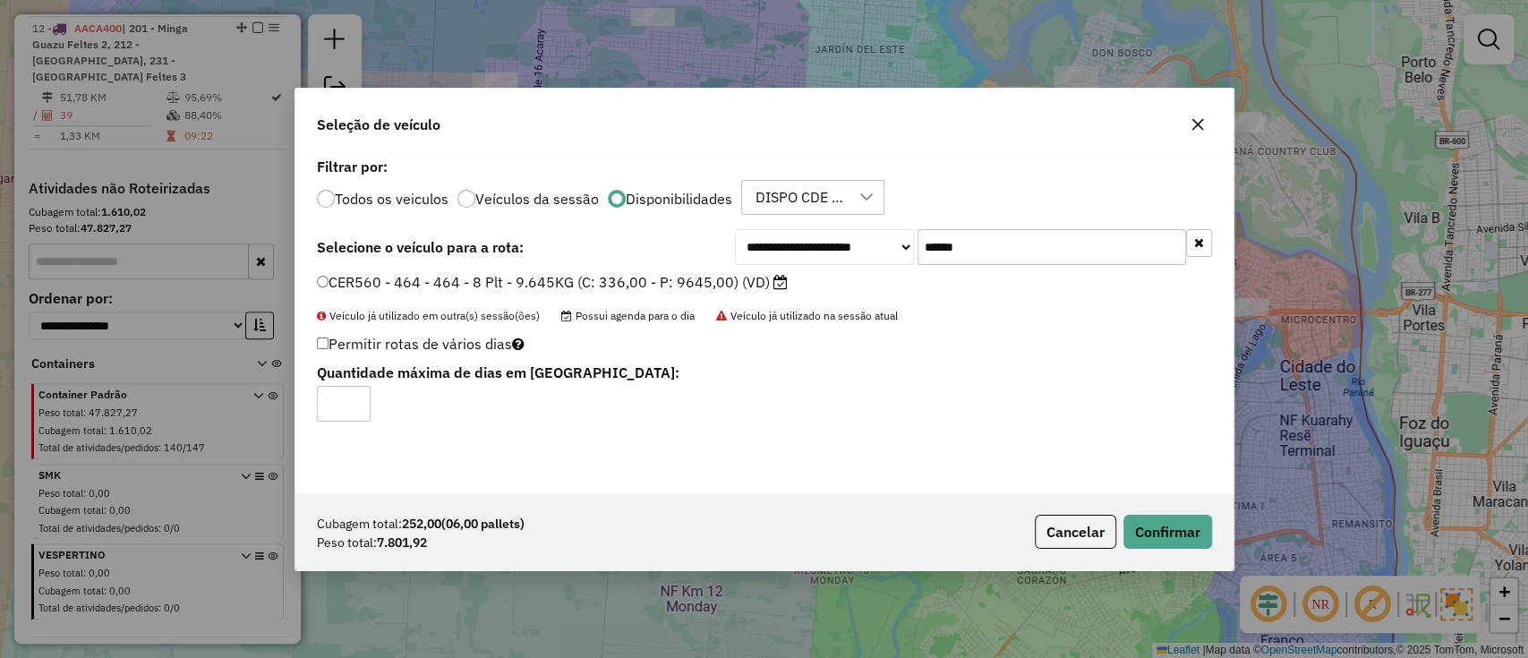
click at [1165, 513] on div "Cubagem total: 252,00 (06,00 pallets) Peso total: 7.801,92 Cancelar Confirmar" at bounding box center [764, 531] width 938 height 77
click at [1167, 521] on button "Confirmar" at bounding box center [1167, 532] width 89 height 34
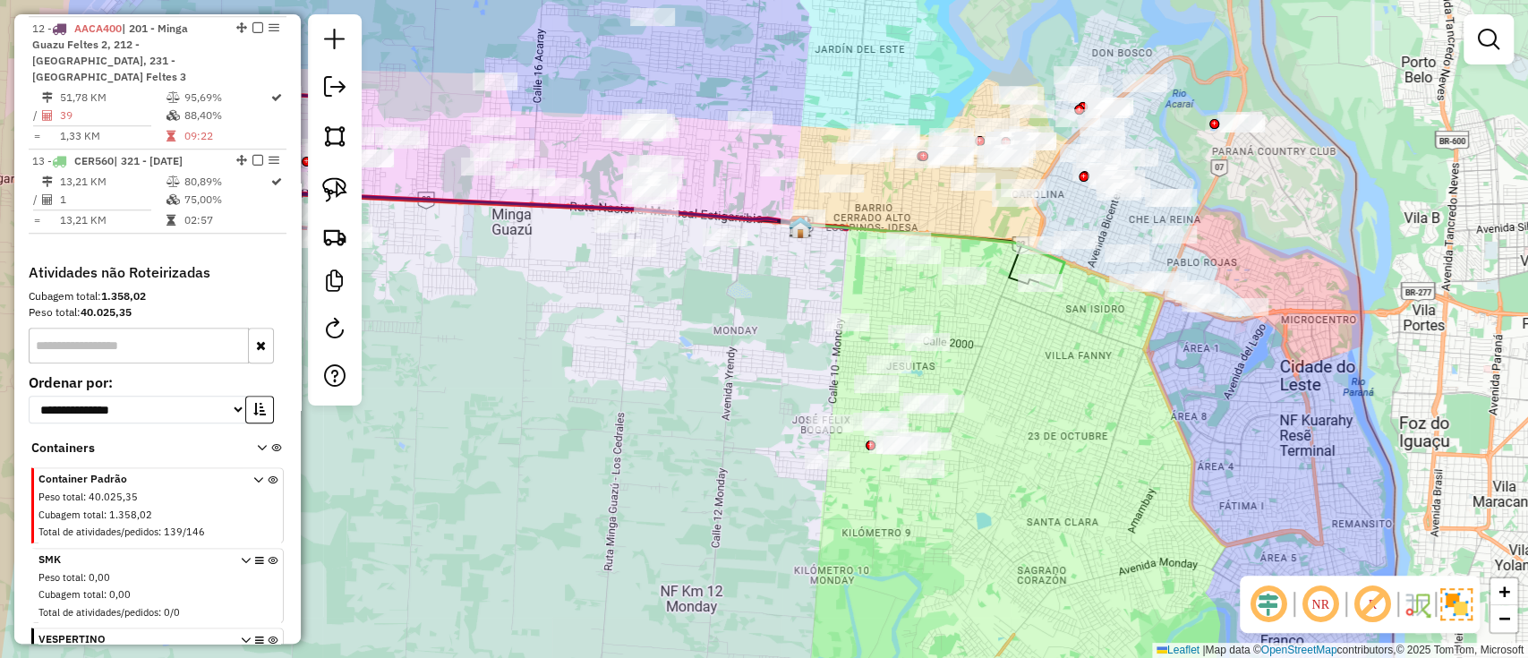
click at [1064, 262] on icon at bounding box center [932, 257] width 263 height 64
select select "**********"
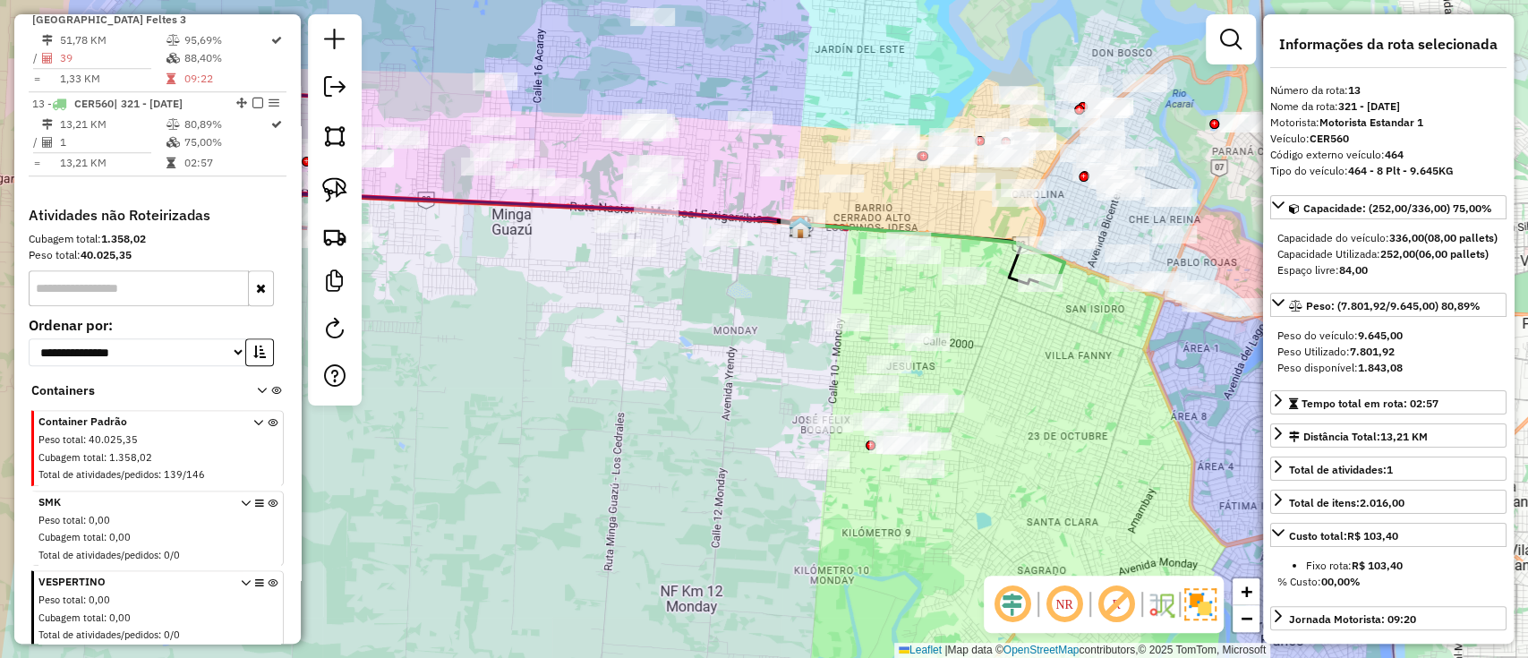
scroll to position [1086, 0]
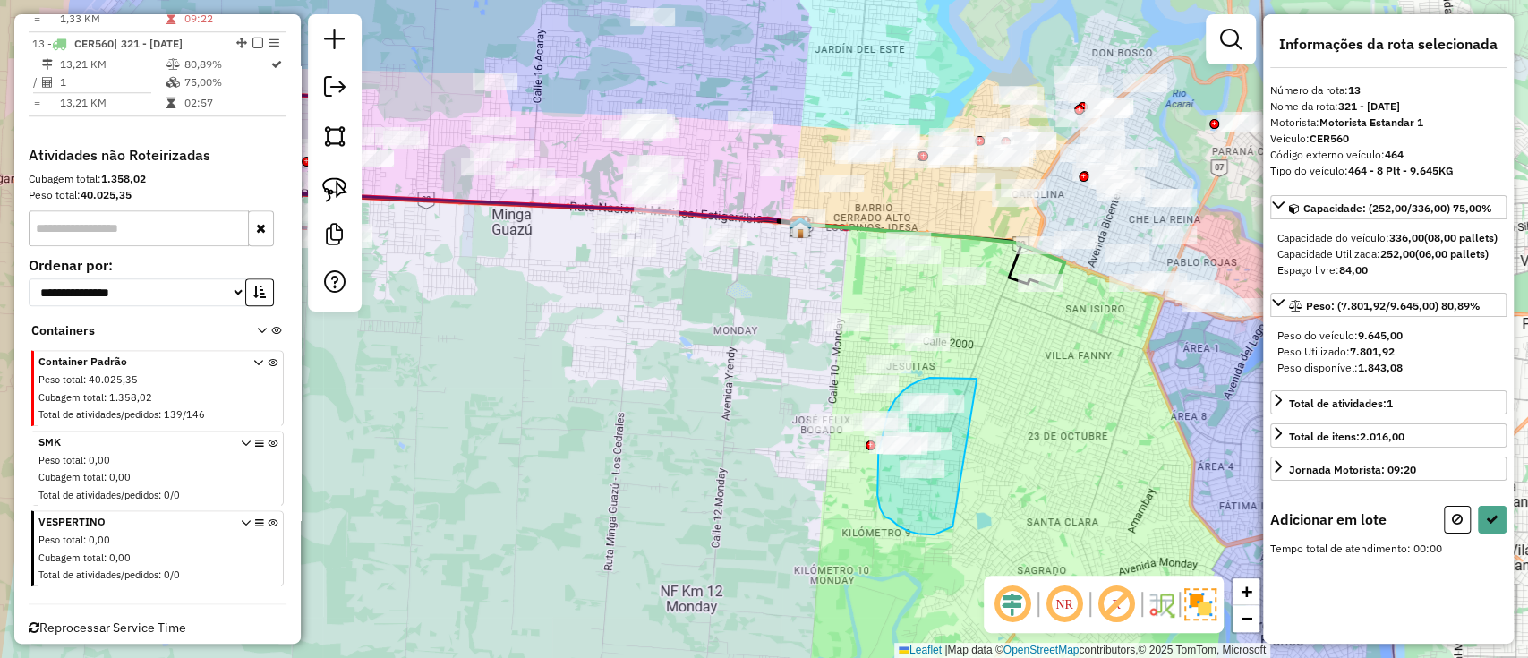
drag, startPoint x: 959, startPoint y: 378, endPoint x: 952, endPoint y: 526, distance: 148.7
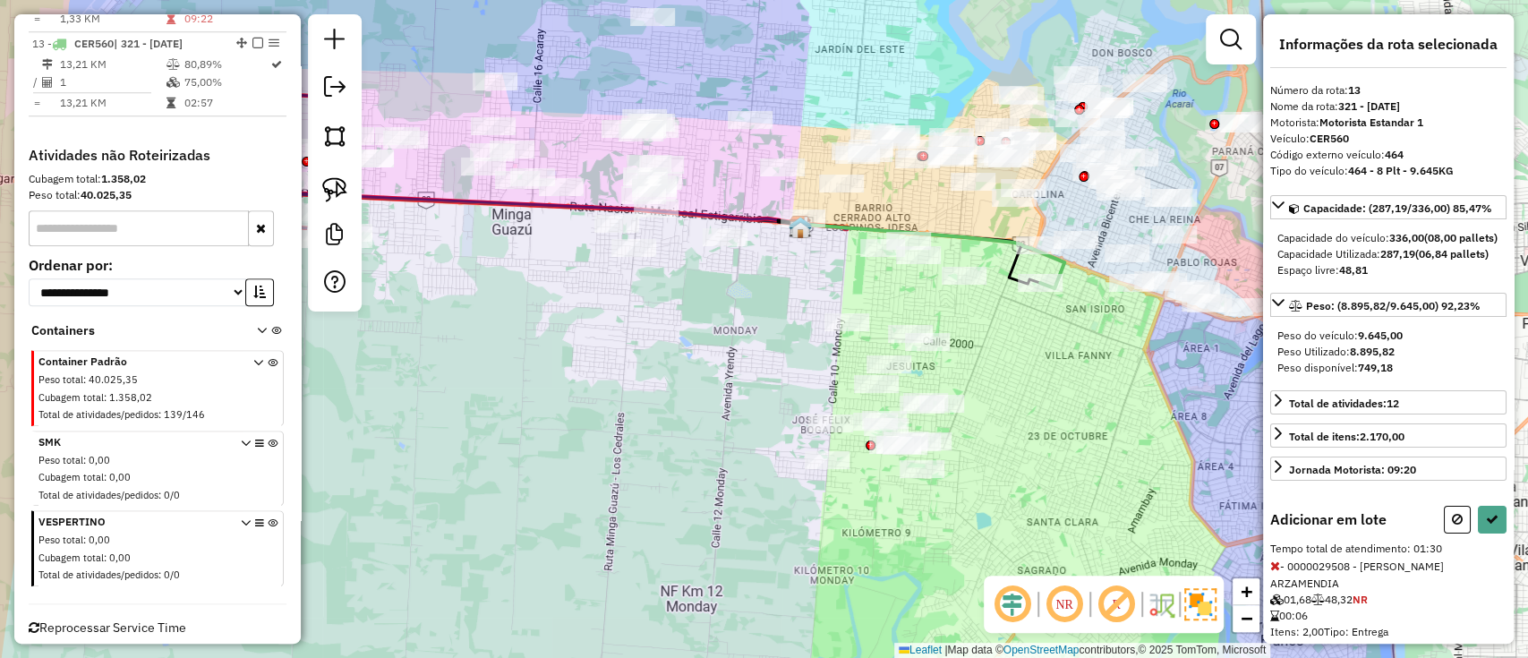
select select "**********"
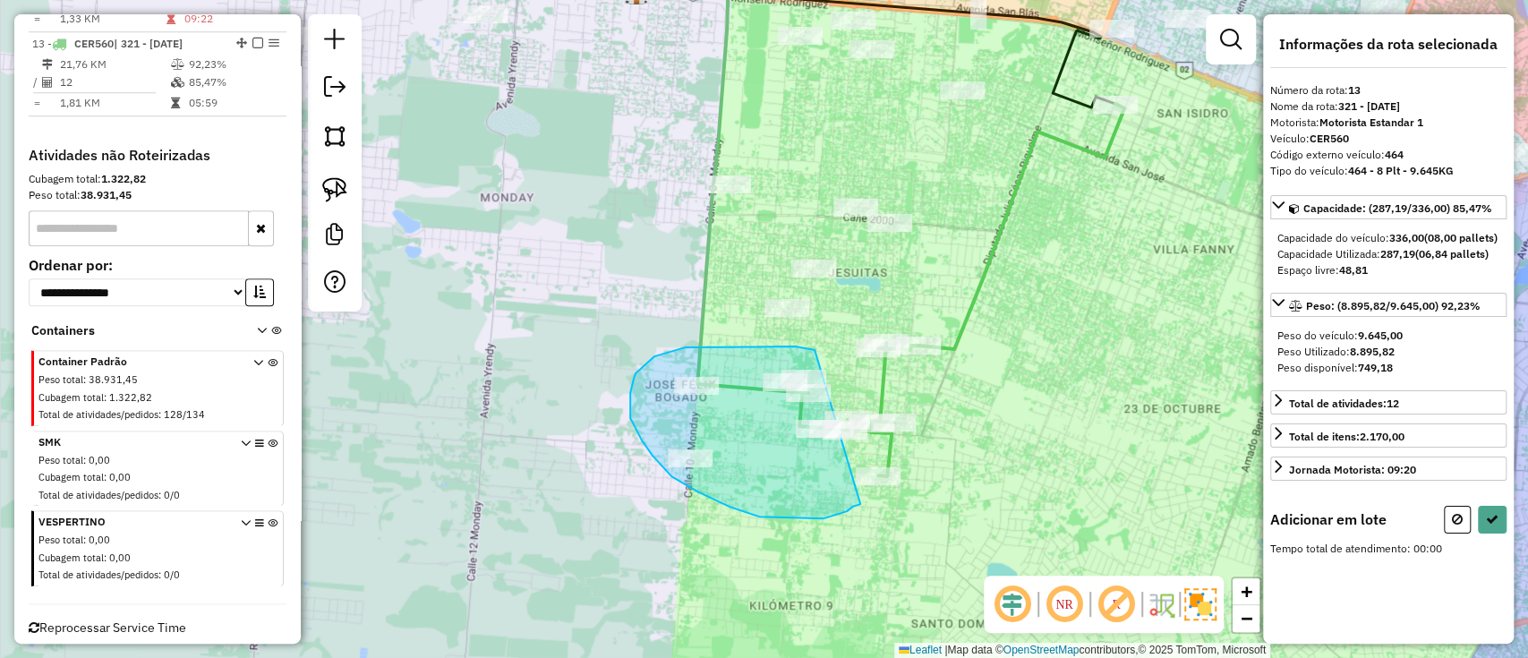
drag, startPoint x: 814, startPoint y: 350, endPoint x: 864, endPoint y: 504, distance: 161.6
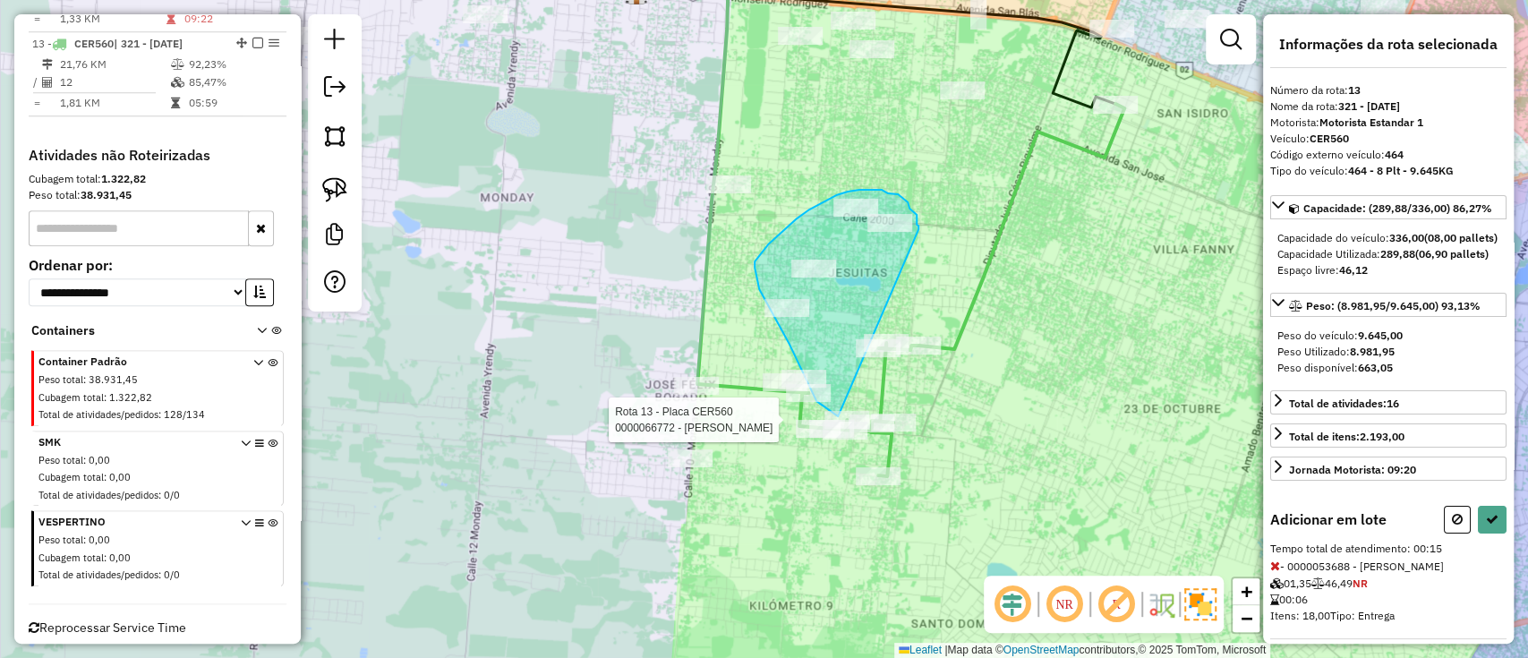
click at [872, 431] on div "Rota 13 - Placa CER560 0000052799 - MARLENE DUARTE MARTI­NEZ Rota 13 - Placa CE…" at bounding box center [764, 329] width 1528 height 658
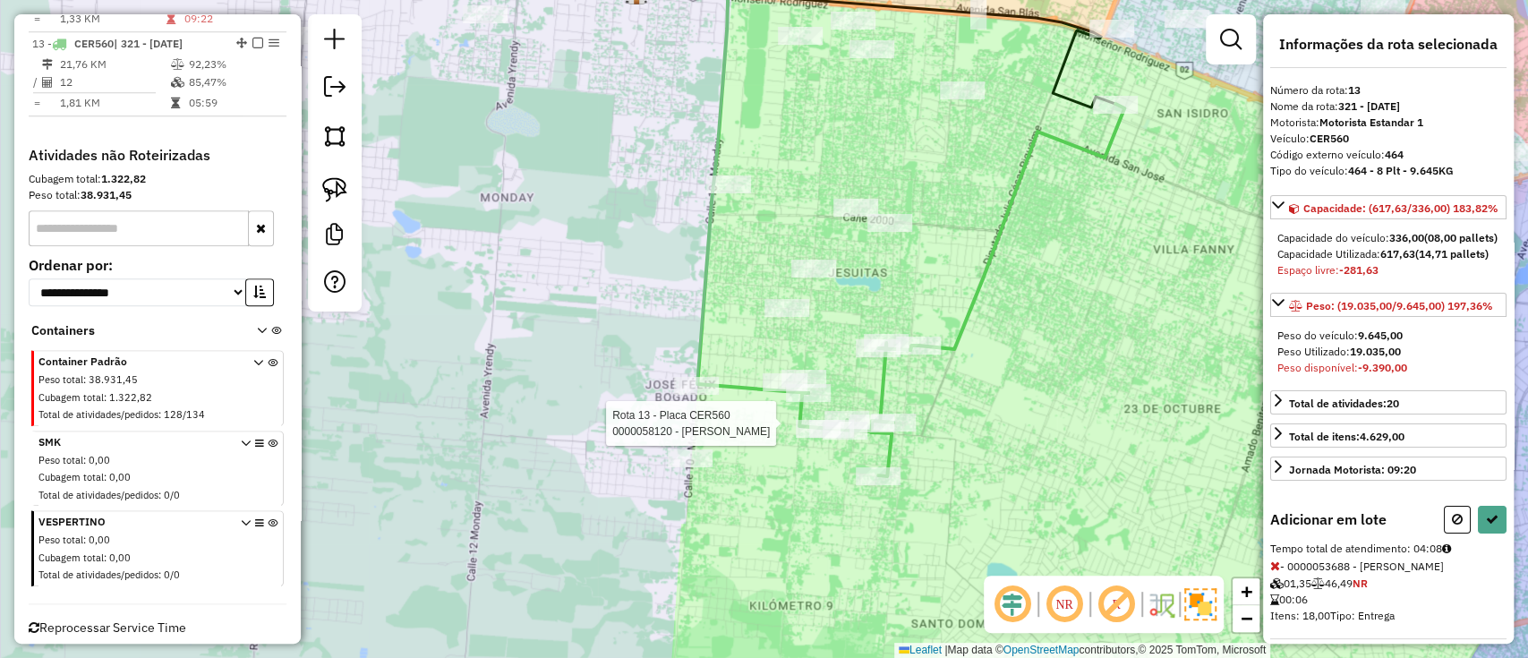
select select "**********"
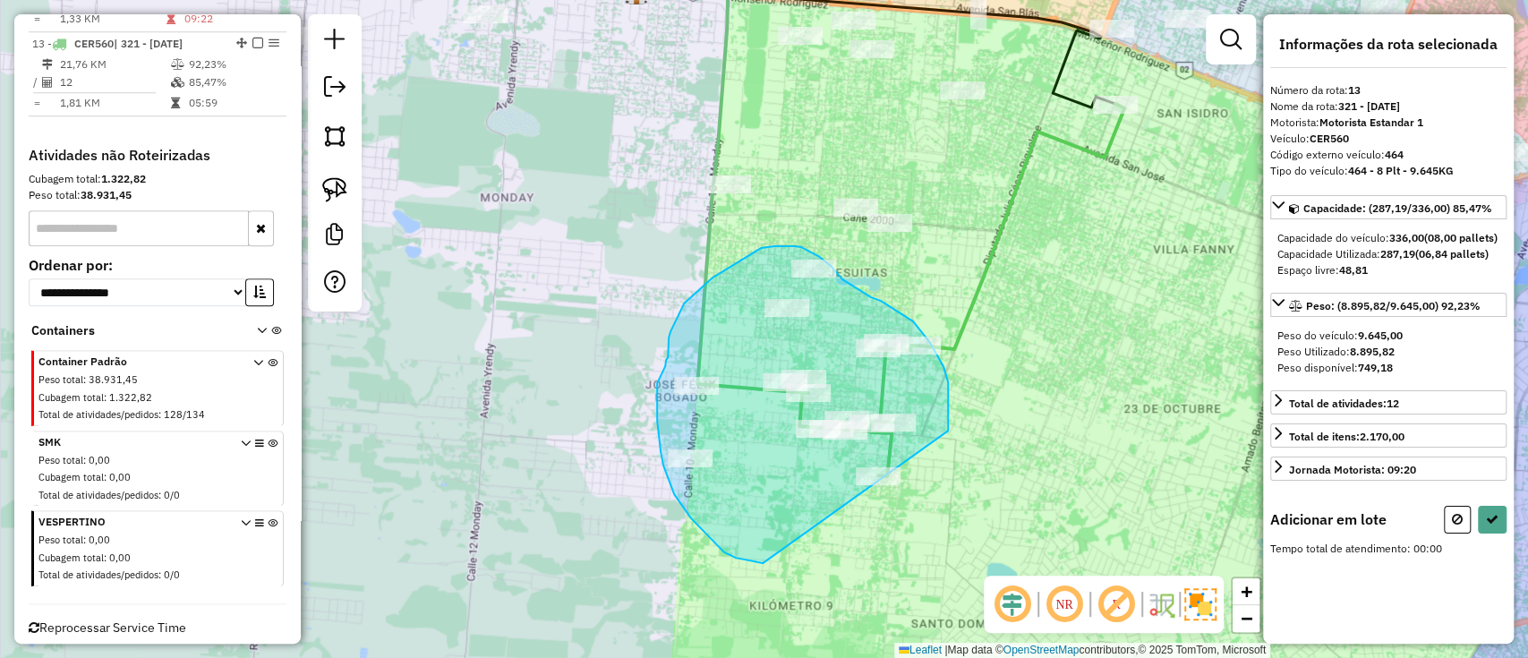
drag, startPoint x: 947, startPoint y: 430, endPoint x: 762, endPoint y: 563, distance: 227.0
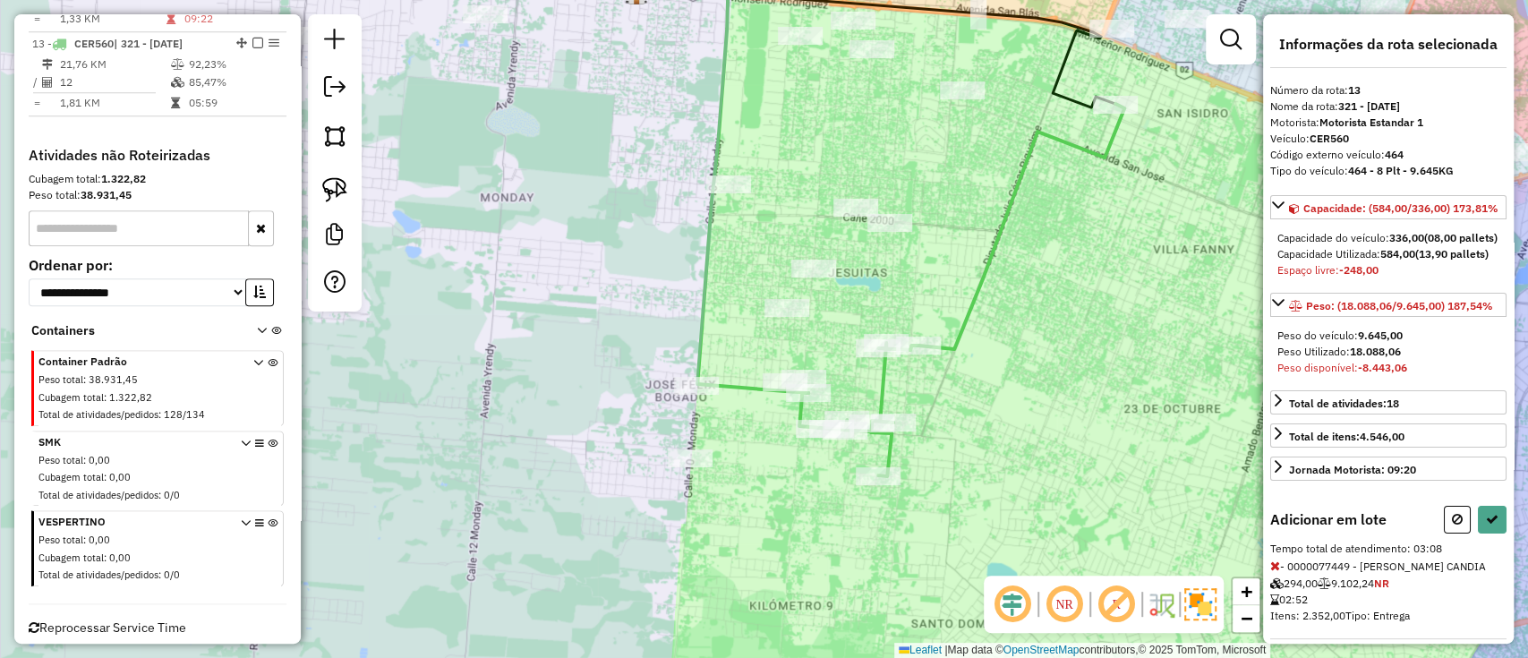
select select "**********"
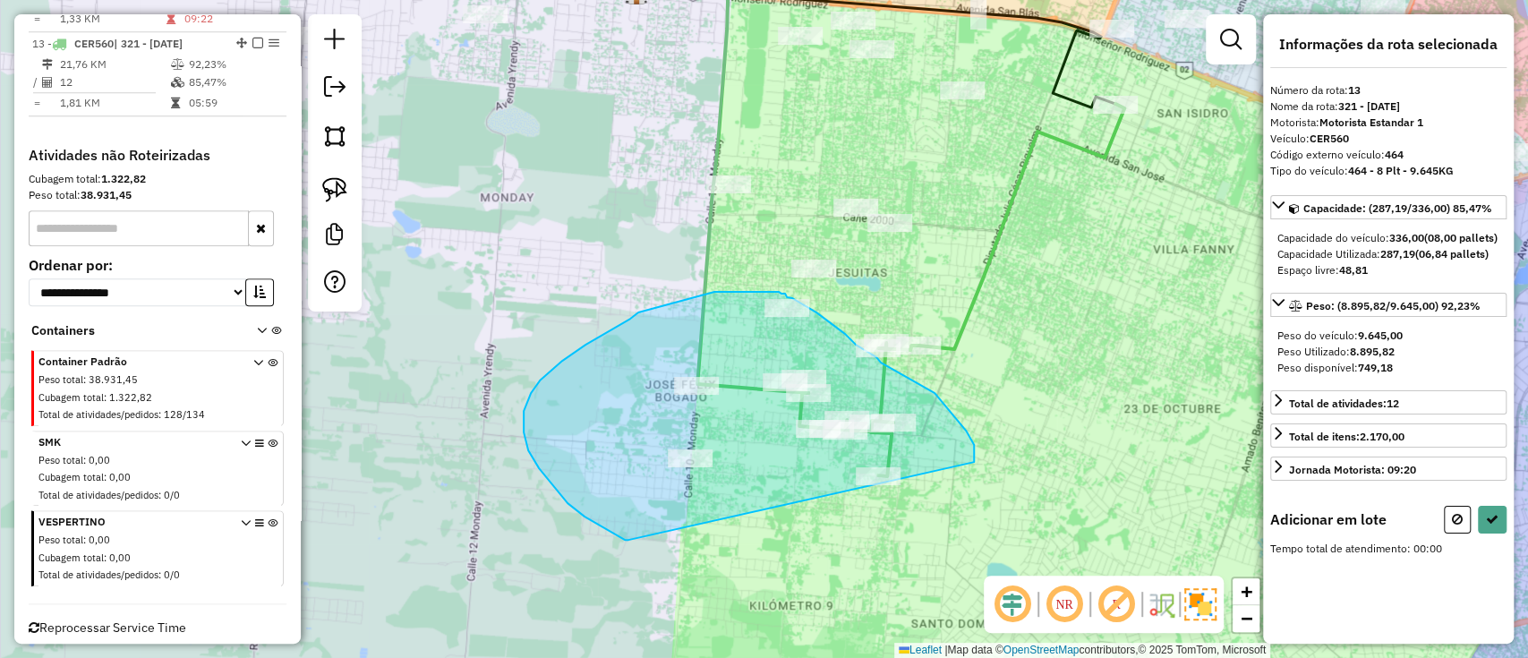
drag, startPoint x: 956, startPoint y: 418, endPoint x: 628, endPoint y: 541, distance: 349.7
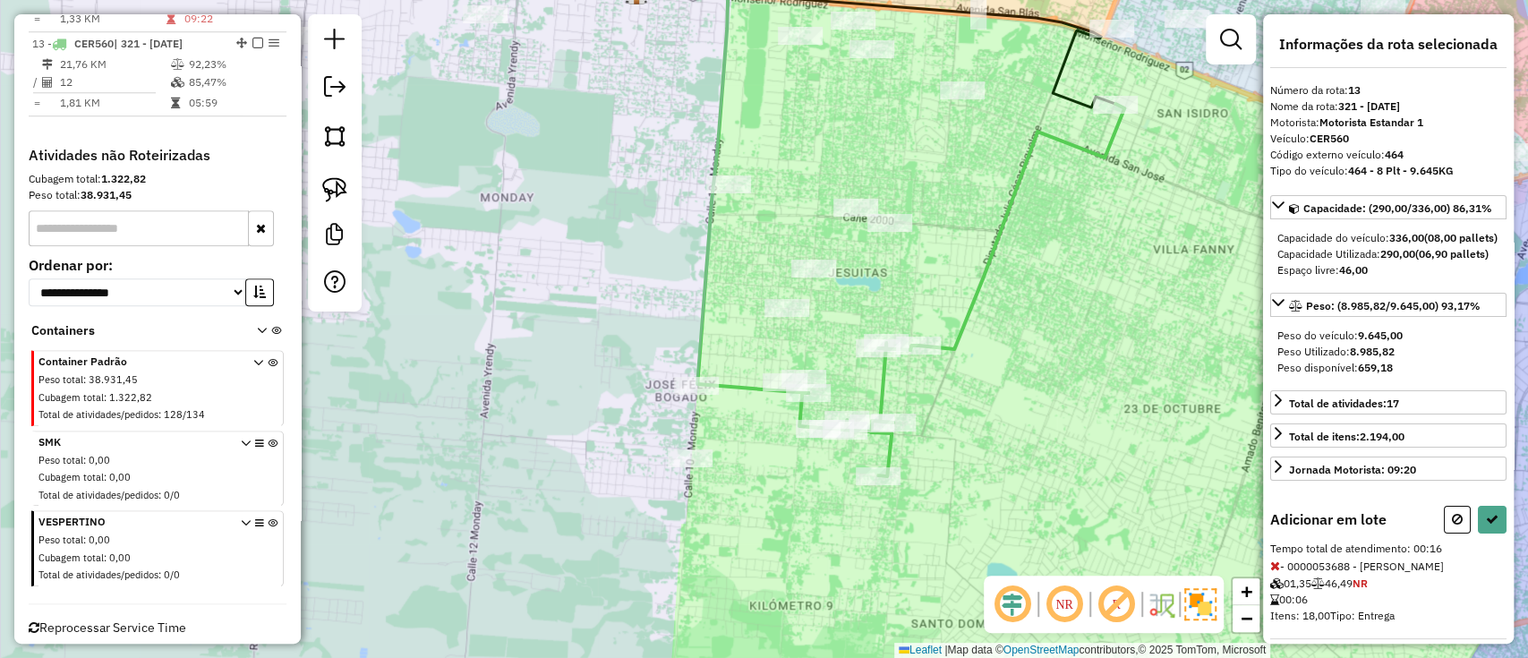
select select "**********"
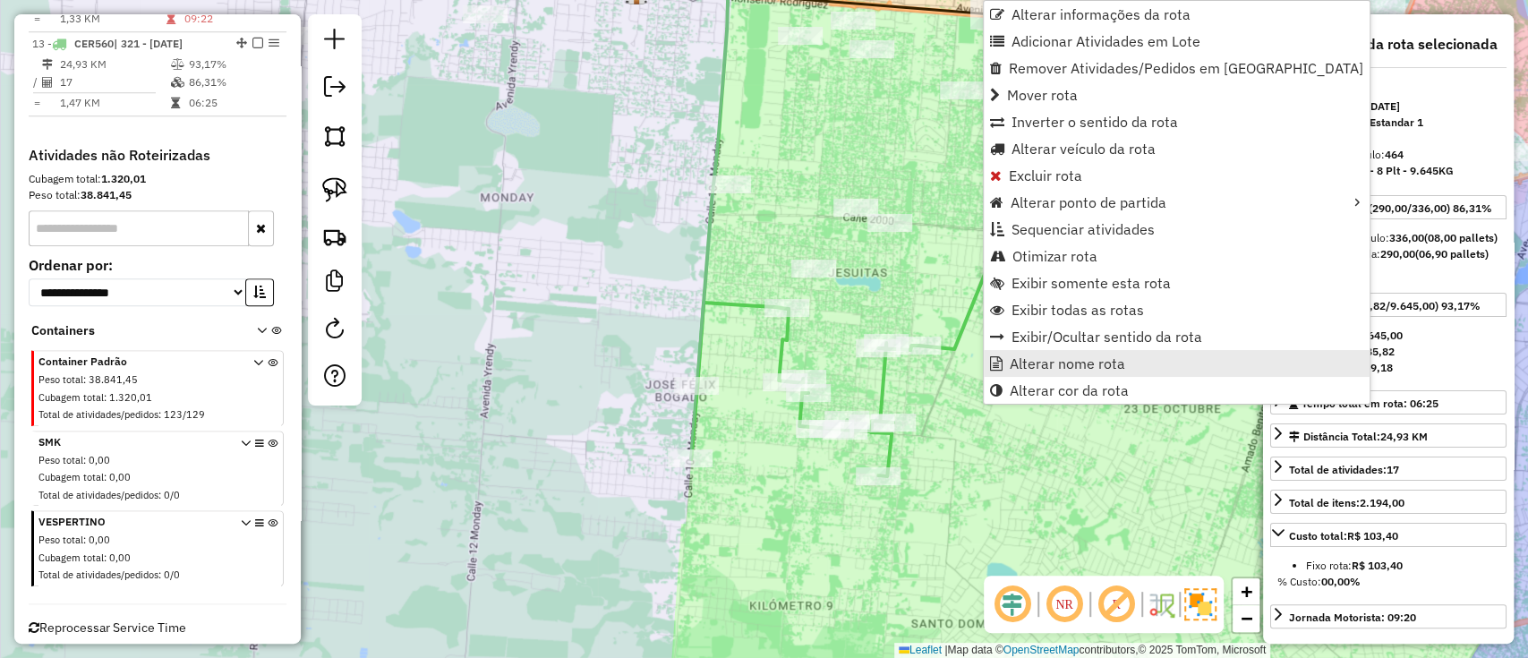
click at [1065, 357] on span "Alterar nome rota" at bounding box center [1066, 363] width 115 height 14
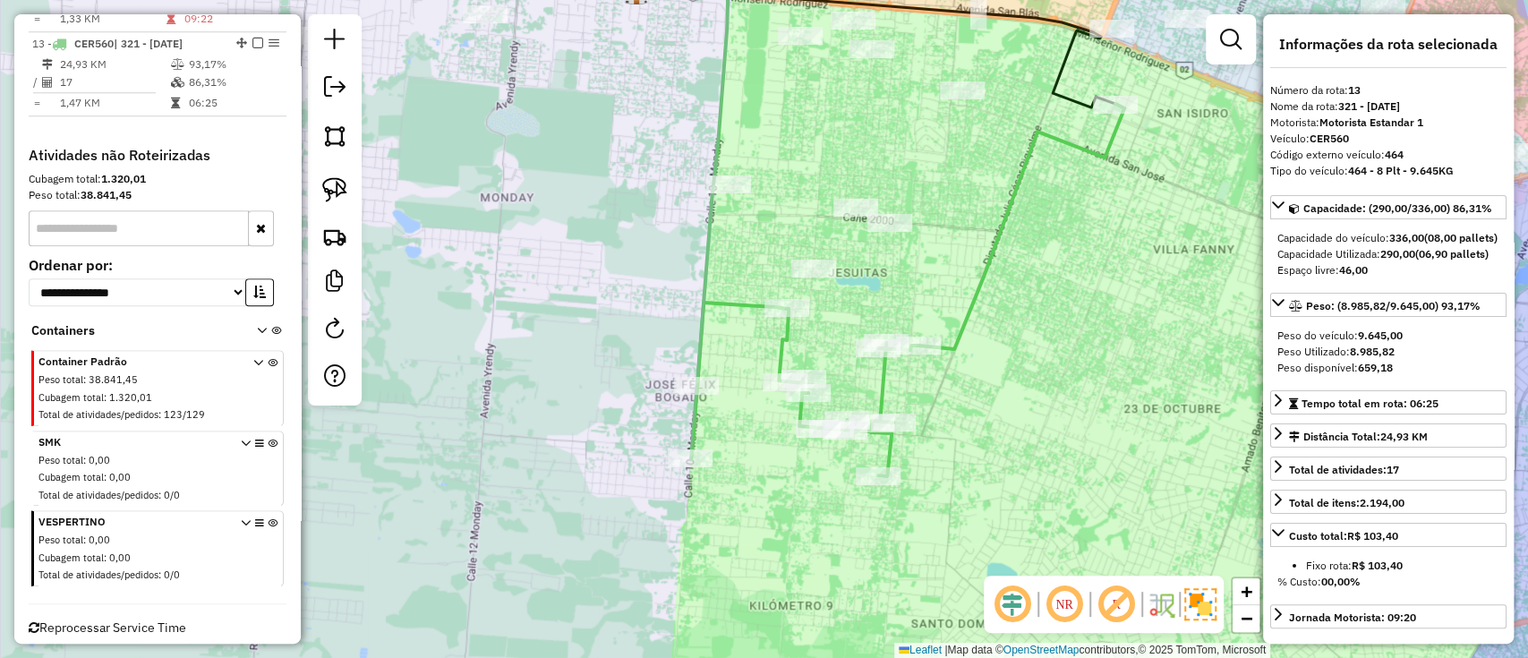
click at [983, 287] on icon at bounding box center [907, 290] width 433 height 372
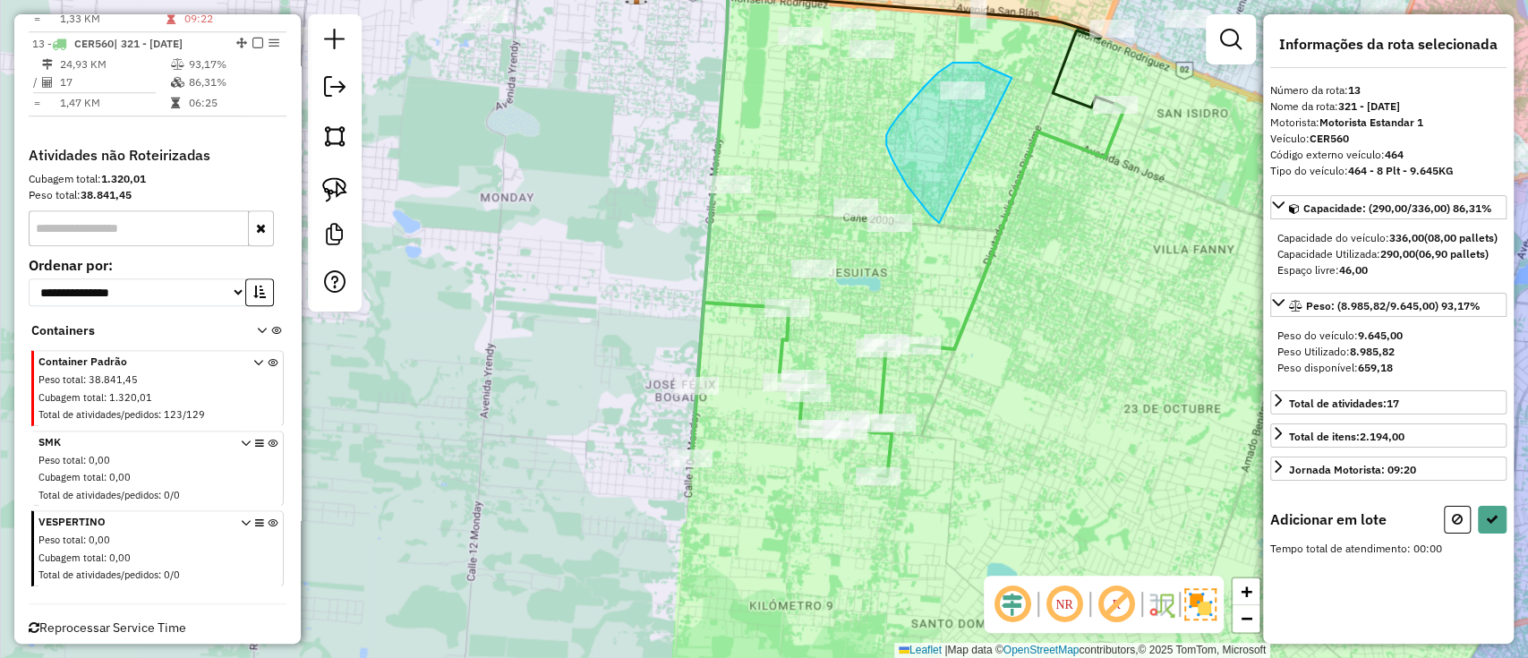
drag, startPoint x: 1011, startPoint y: 77, endPoint x: 939, endPoint y: 223, distance: 162.9
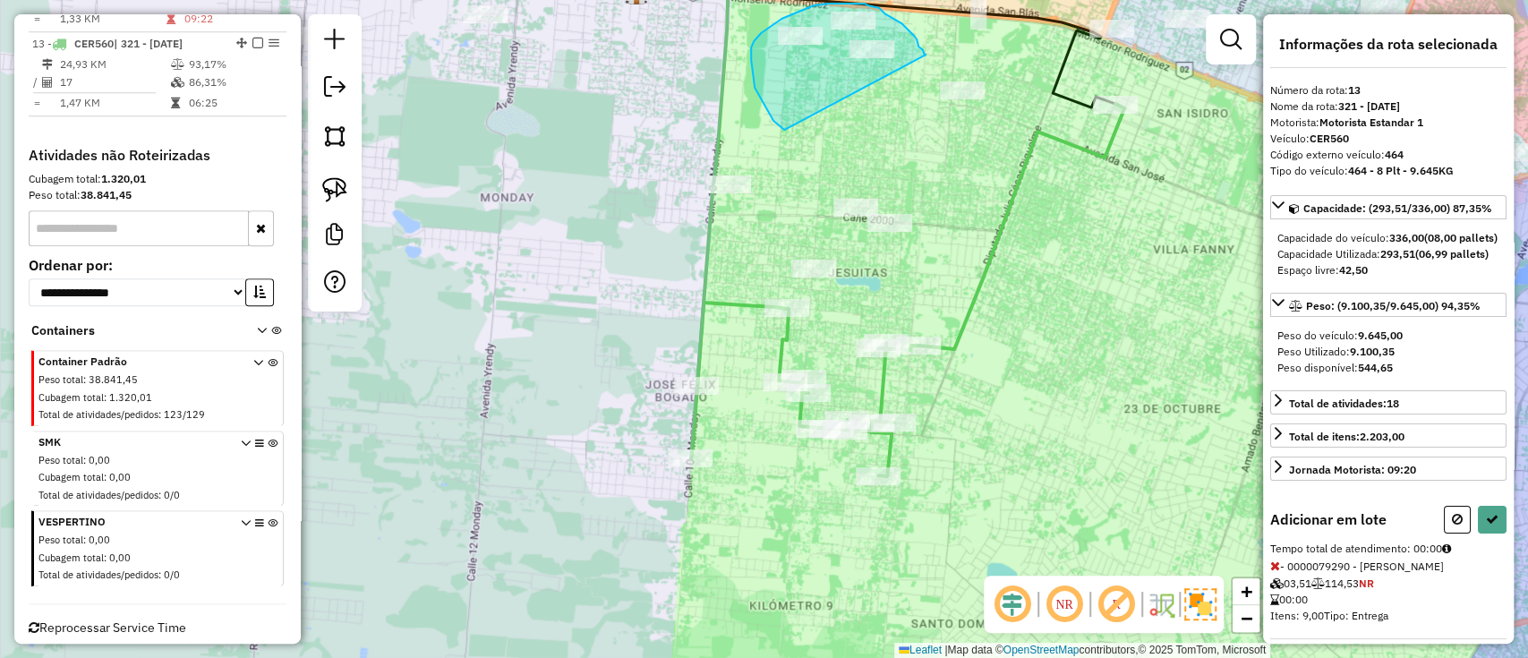
drag, startPoint x: 918, startPoint y: 47, endPoint x: 784, endPoint y: 130, distance: 157.9
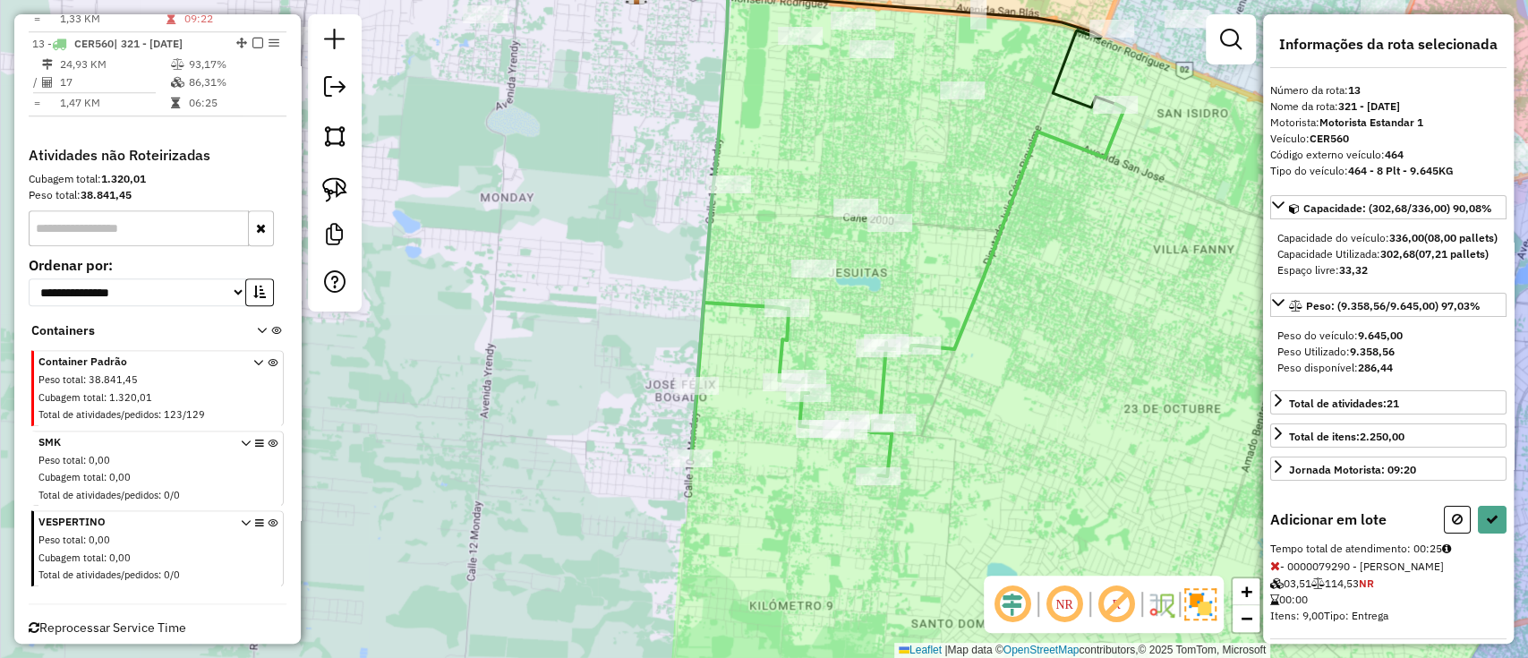
select select "**********"
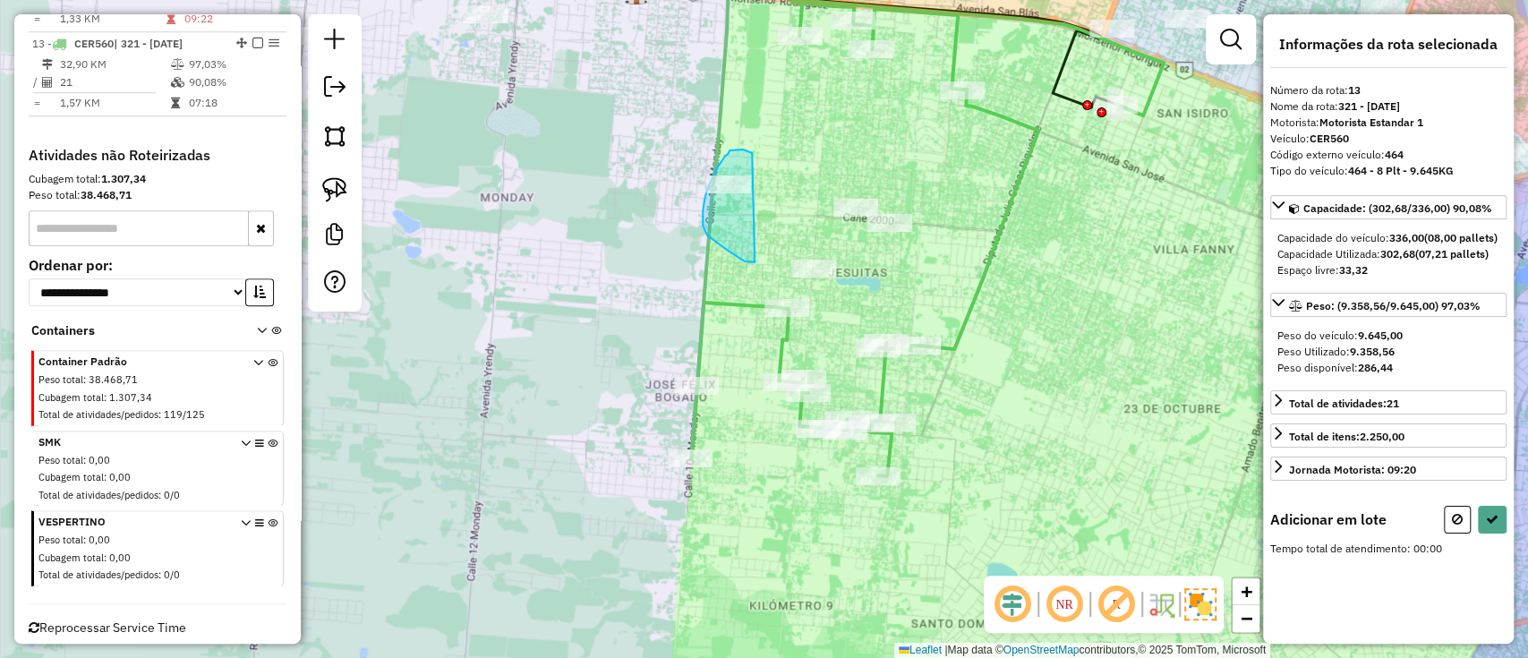
drag, startPoint x: 747, startPoint y: 151, endPoint x: 758, endPoint y: 262, distance: 111.5
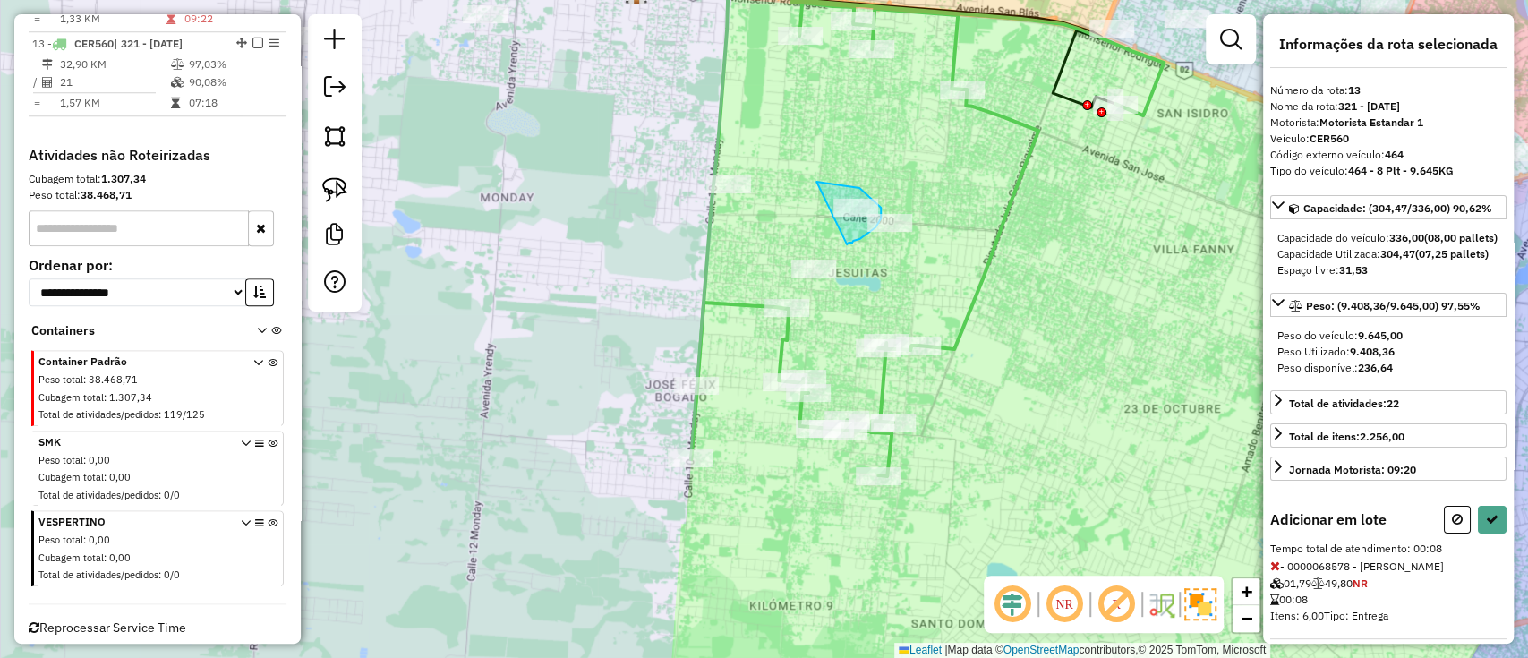
drag, startPoint x: 816, startPoint y: 182, endPoint x: 847, endPoint y: 244, distance: 69.6
drag, startPoint x: 888, startPoint y: 187, endPoint x: 841, endPoint y: 242, distance: 71.7
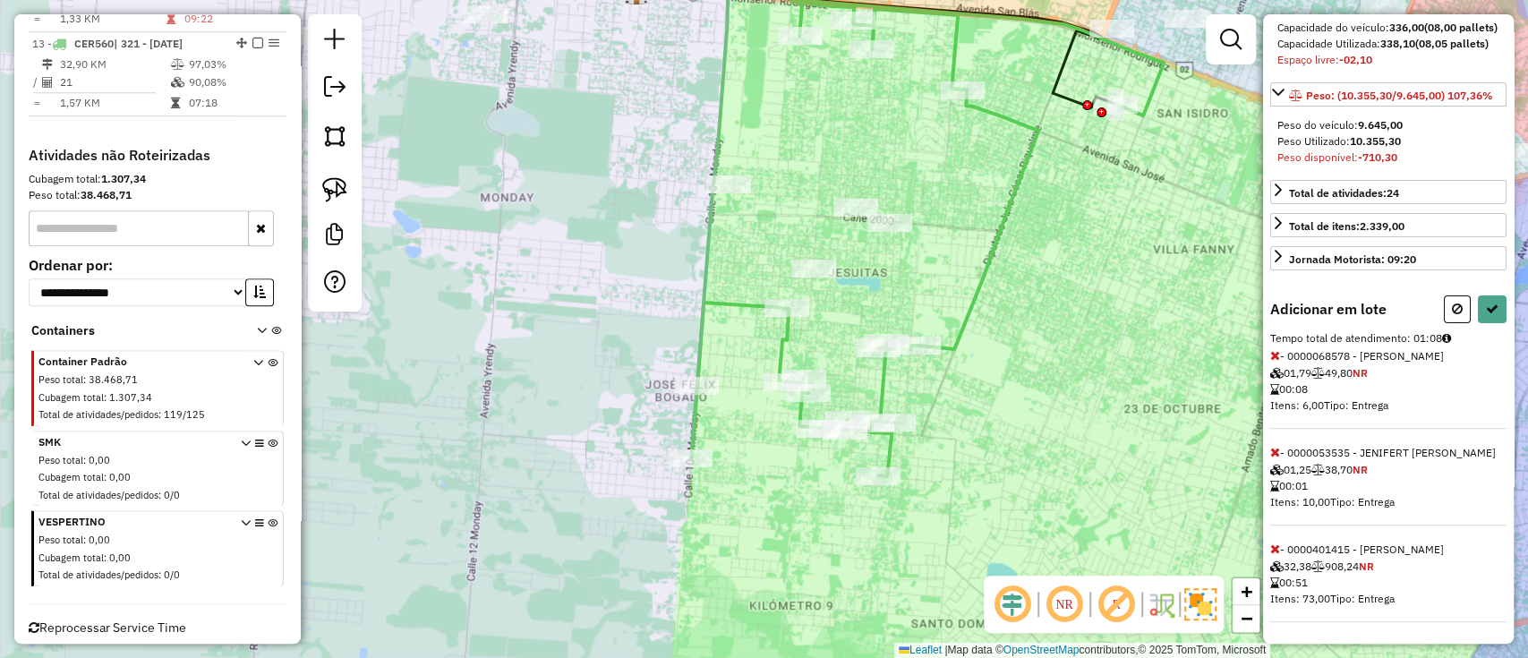
click at [1270, 549] on icon at bounding box center [1275, 548] width 10 height 13
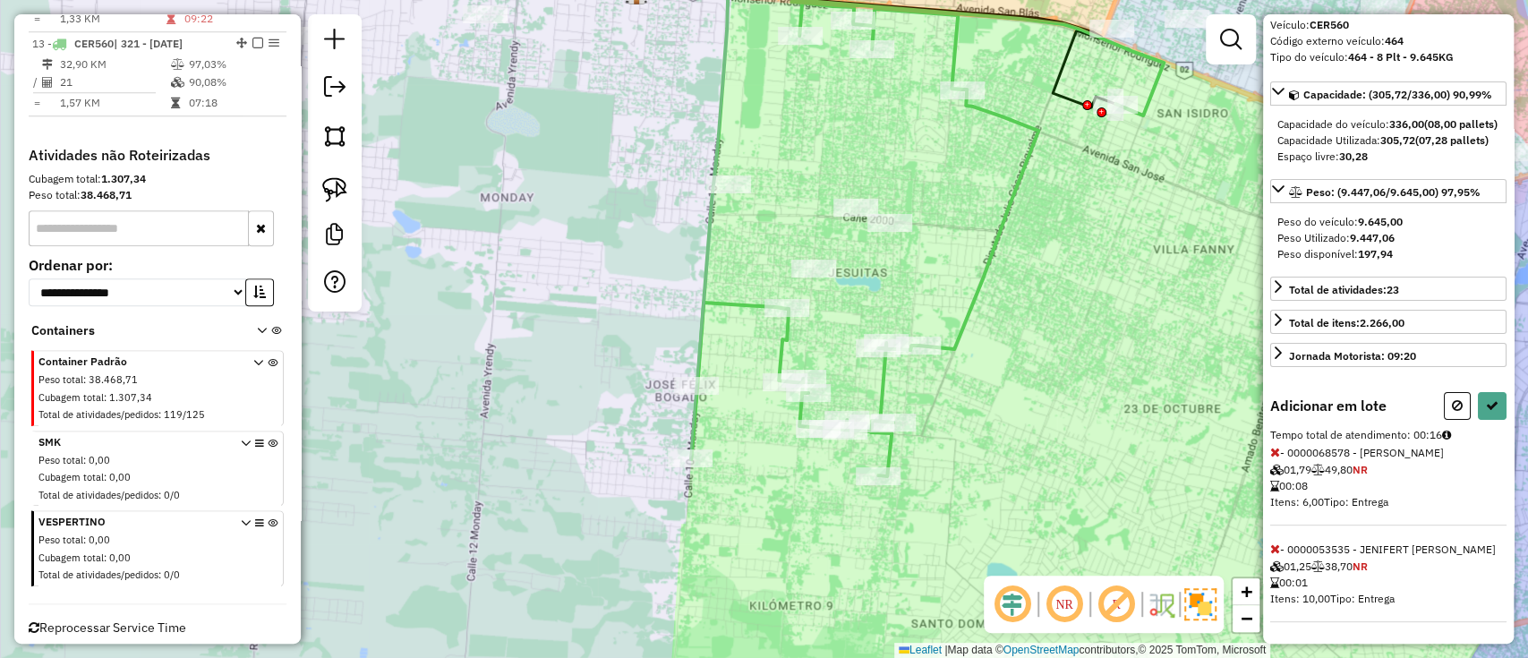
scroll to position [0, 0]
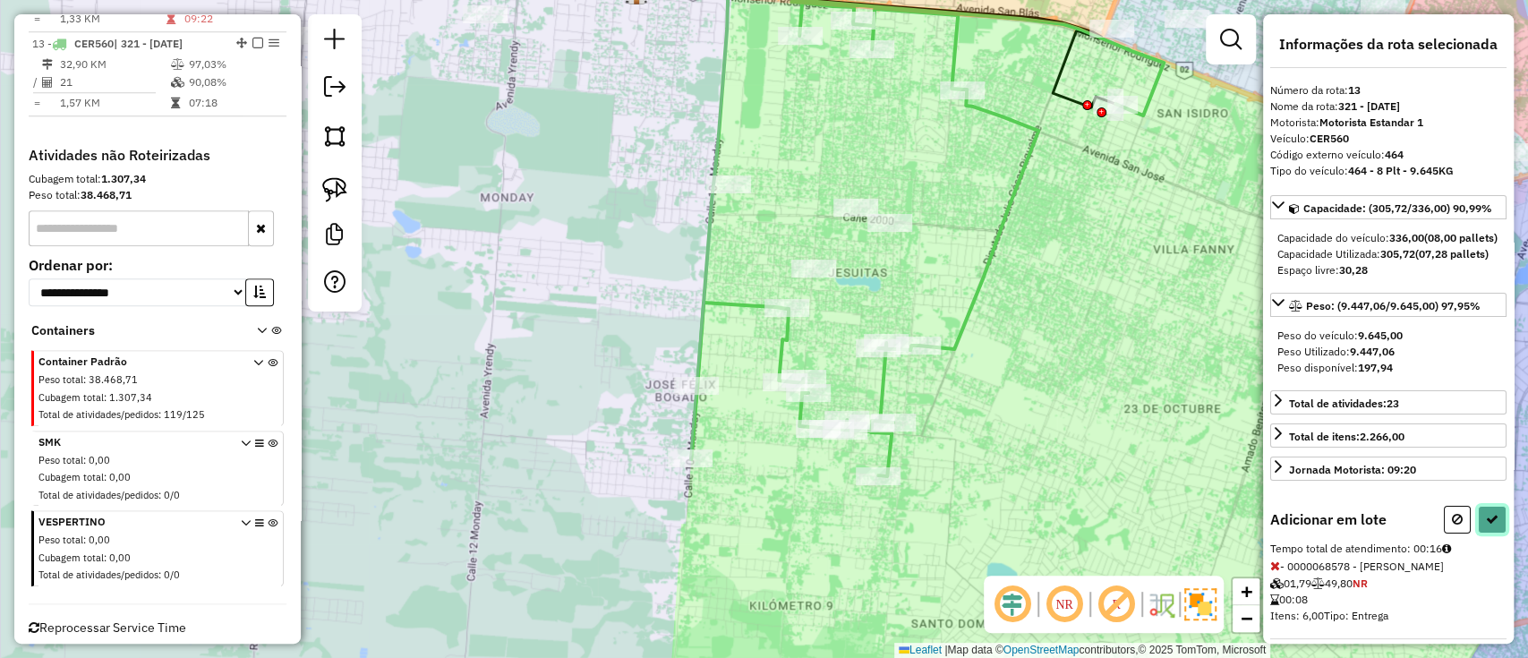
click at [1489, 533] on button at bounding box center [1491, 520] width 29 height 28
select select "**********"
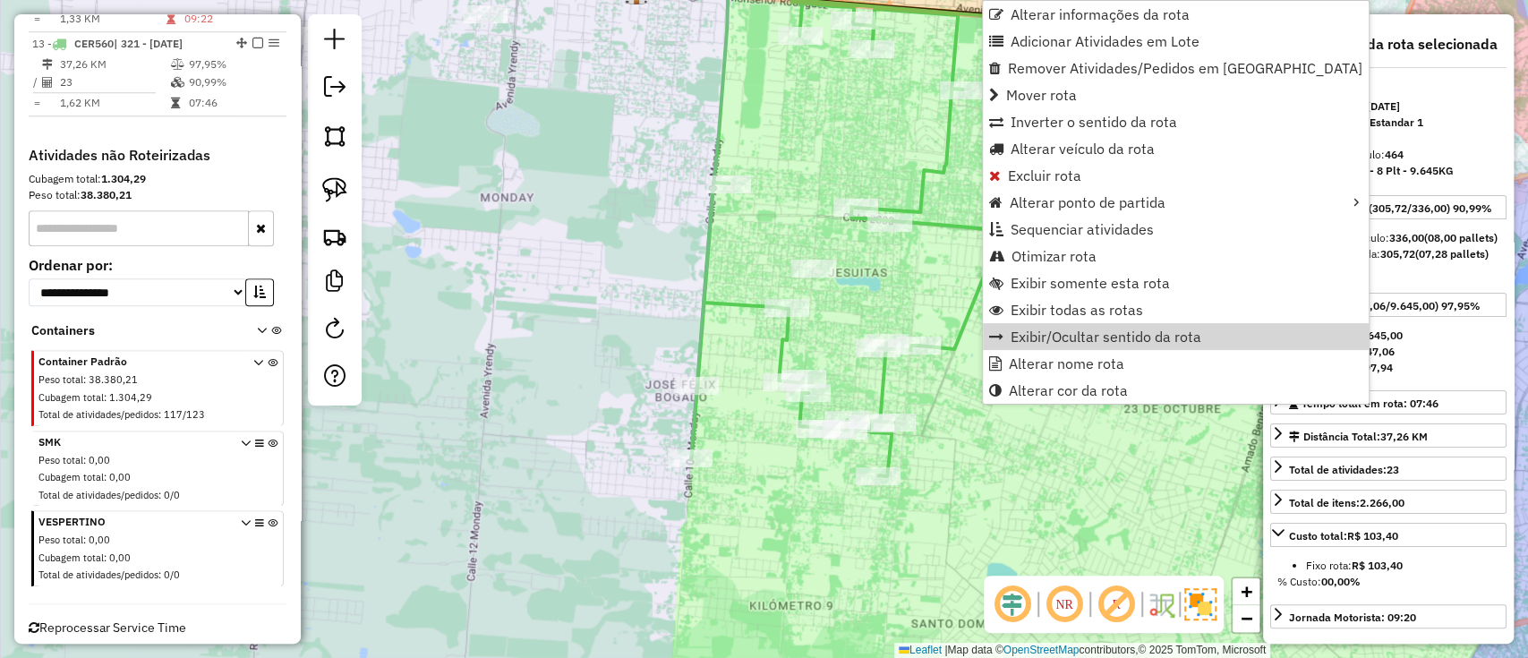
click at [767, 152] on div "Rota 13 - Placa CER560 0000053535 - JENIFERT STEPHANIE BENEGAS ROA Janela de at…" at bounding box center [764, 329] width 1528 height 658
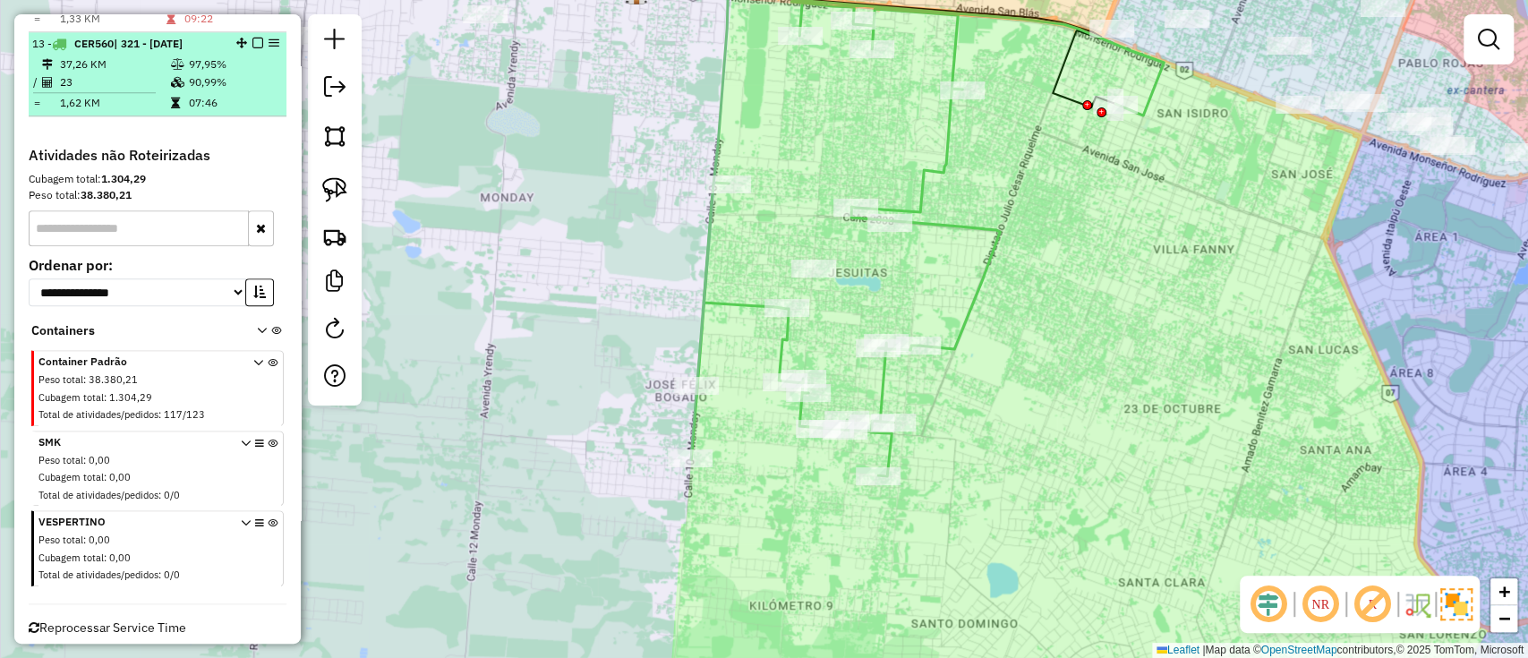
click at [252, 38] on em at bounding box center [257, 43] width 11 height 11
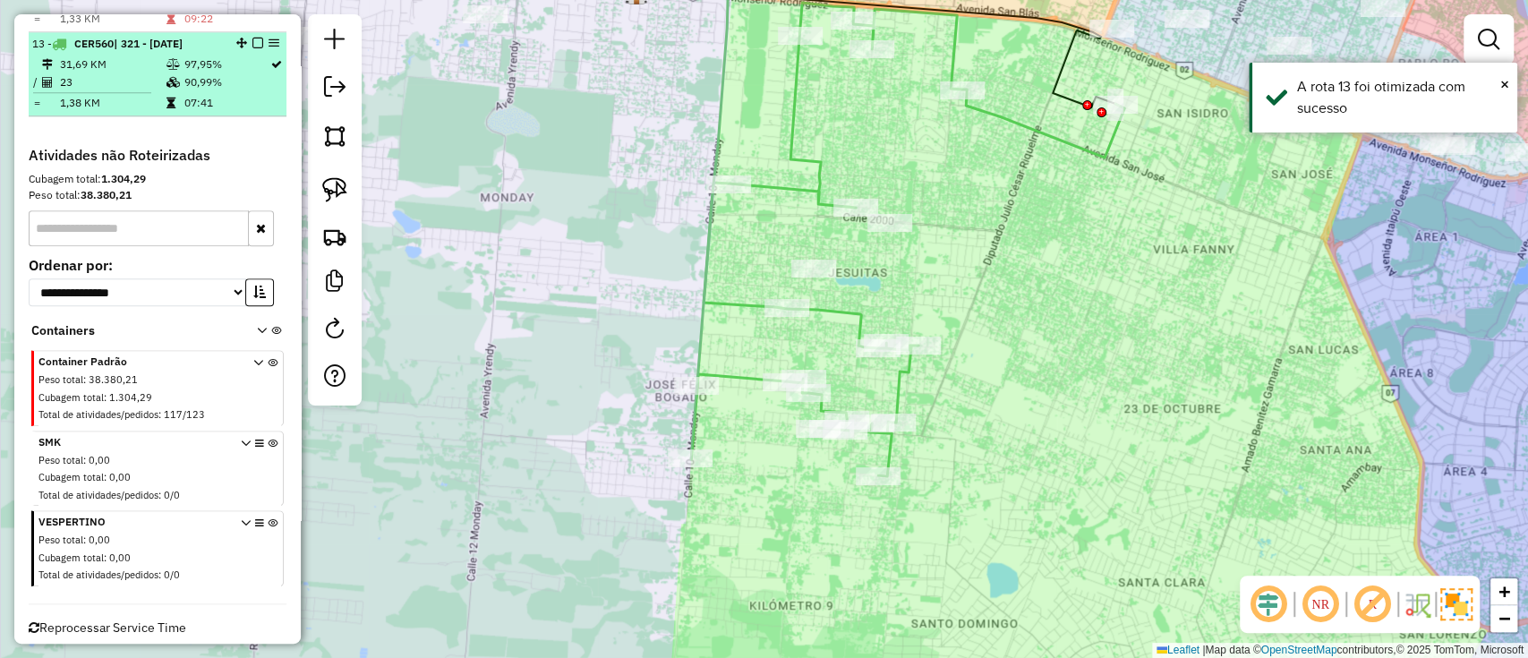
click at [259, 38] on div at bounding box center [253, 43] width 54 height 11
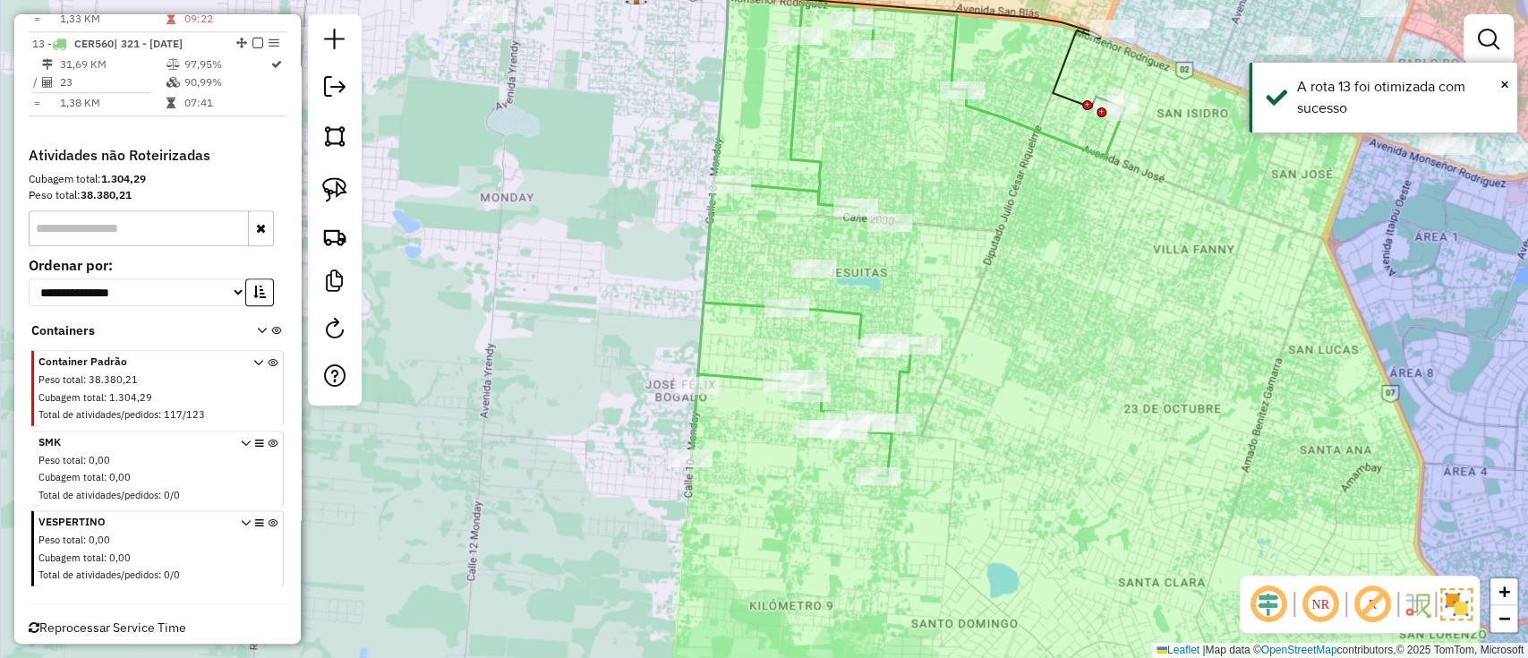
select select "**********"
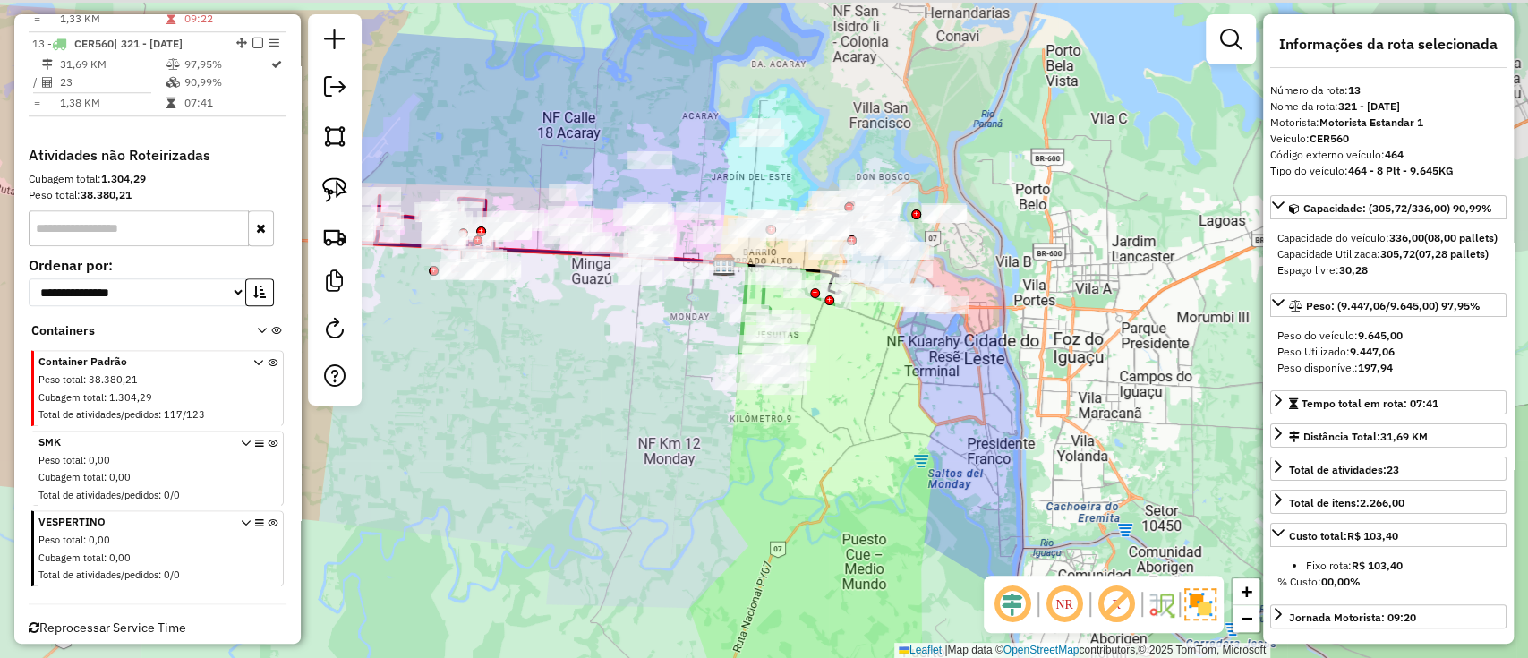
drag, startPoint x: 762, startPoint y: 466, endPoint x: 831, endPoint y: 499, distance: 77.3
click at [831, 499] on div "Janela de atendimento Grade de atendimento Capacidade Transportadoras Veículos …" at bounding box center [764, 329] width 1528 height 658
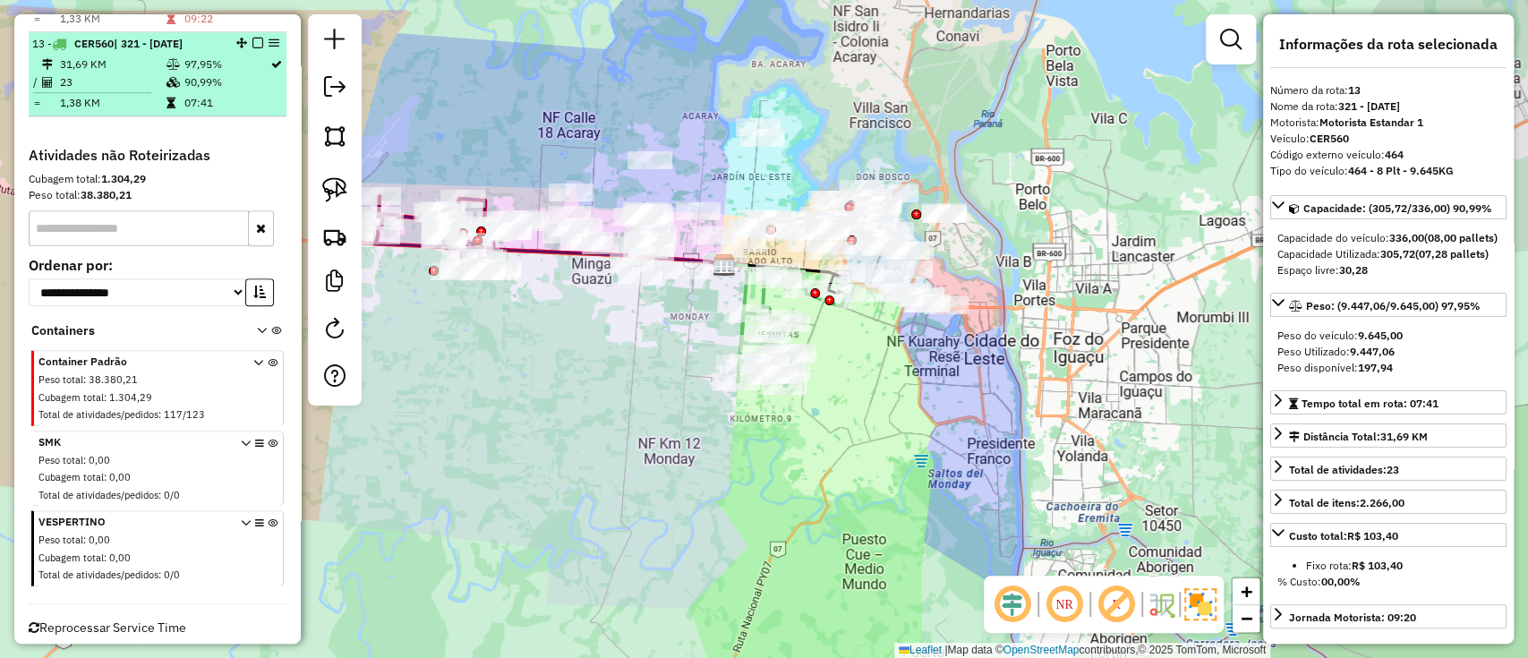
click at [254, 38] on em at bounding box center [257, 43] width 11 height 11
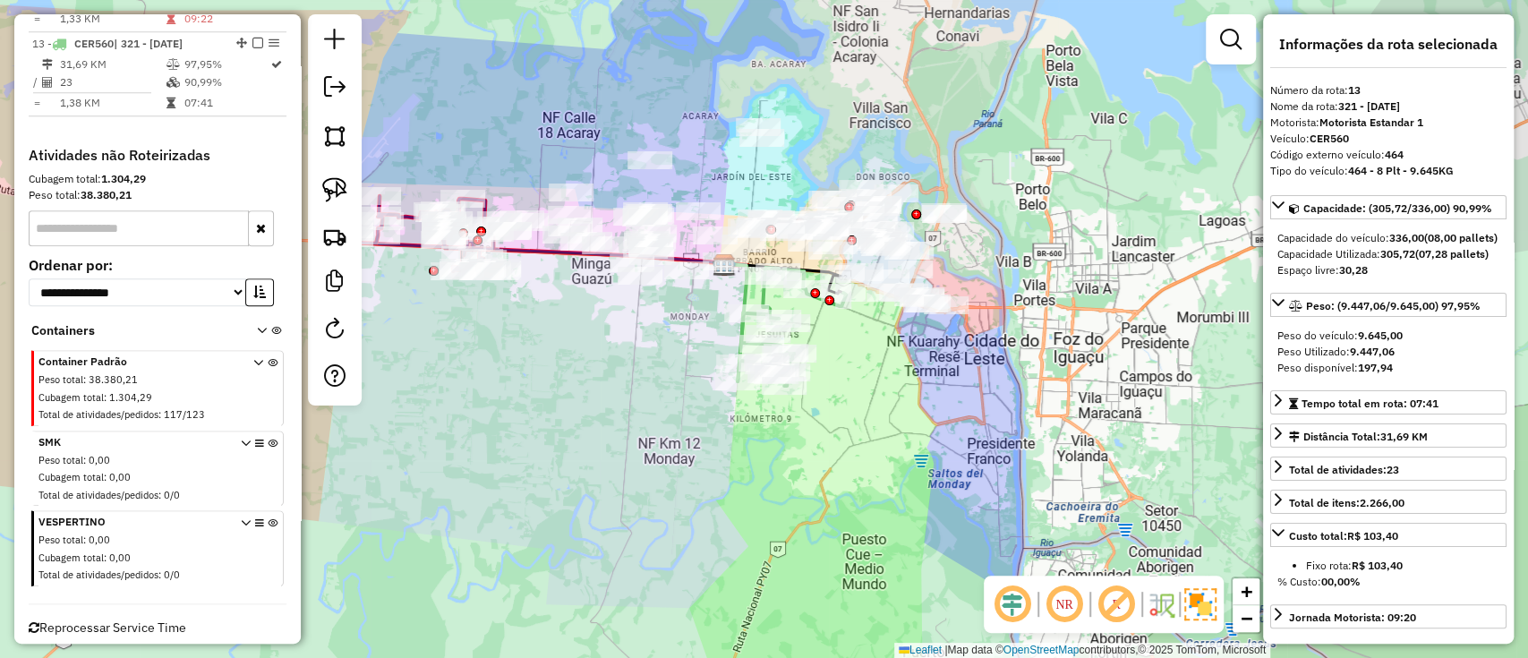
scroll to position [1040, 0]
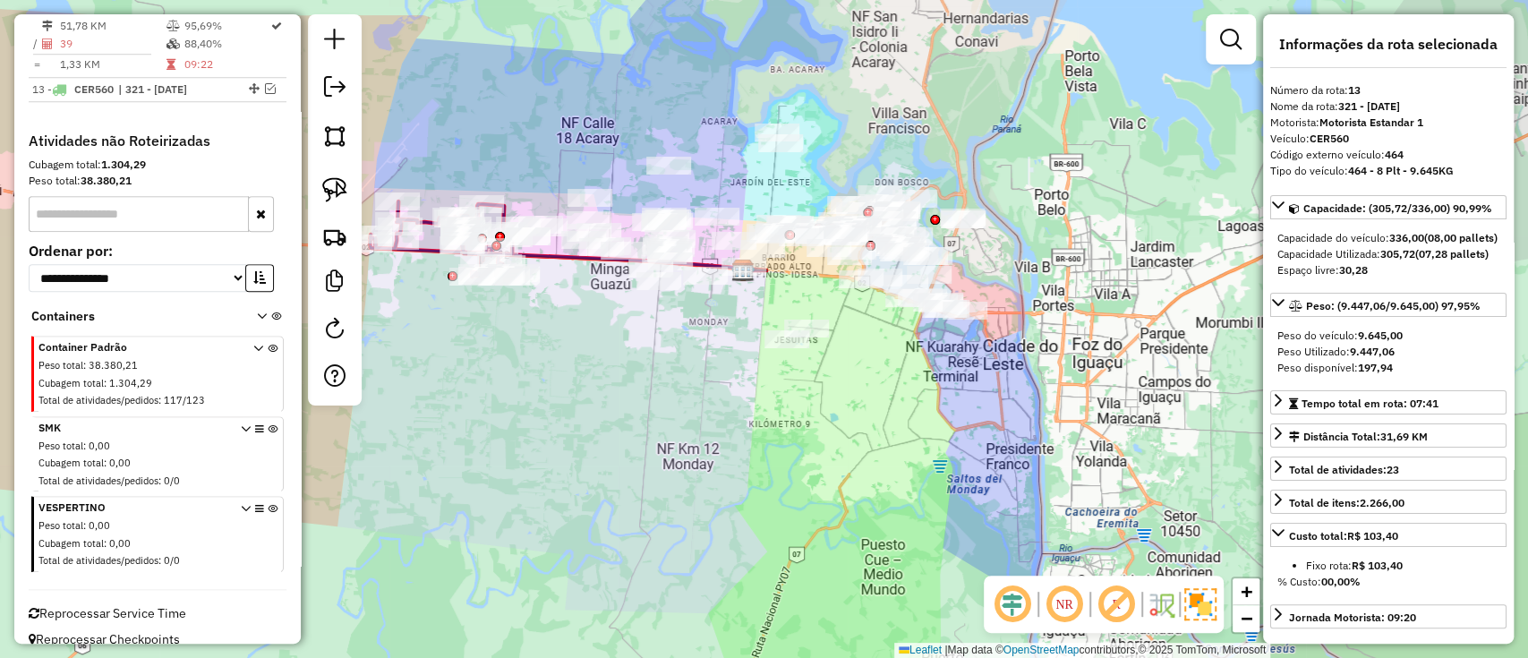
drag, startPoint x: 625, startPoint y: 361, endPoint x: 736, endPoint y: 376, distance: 112.0
click at [725, 385] on div "Janela de atendimento Grade de atendimento Capacidade Transportadoras Veículos …" at bounding box center [764, 329] width 1528 height 658
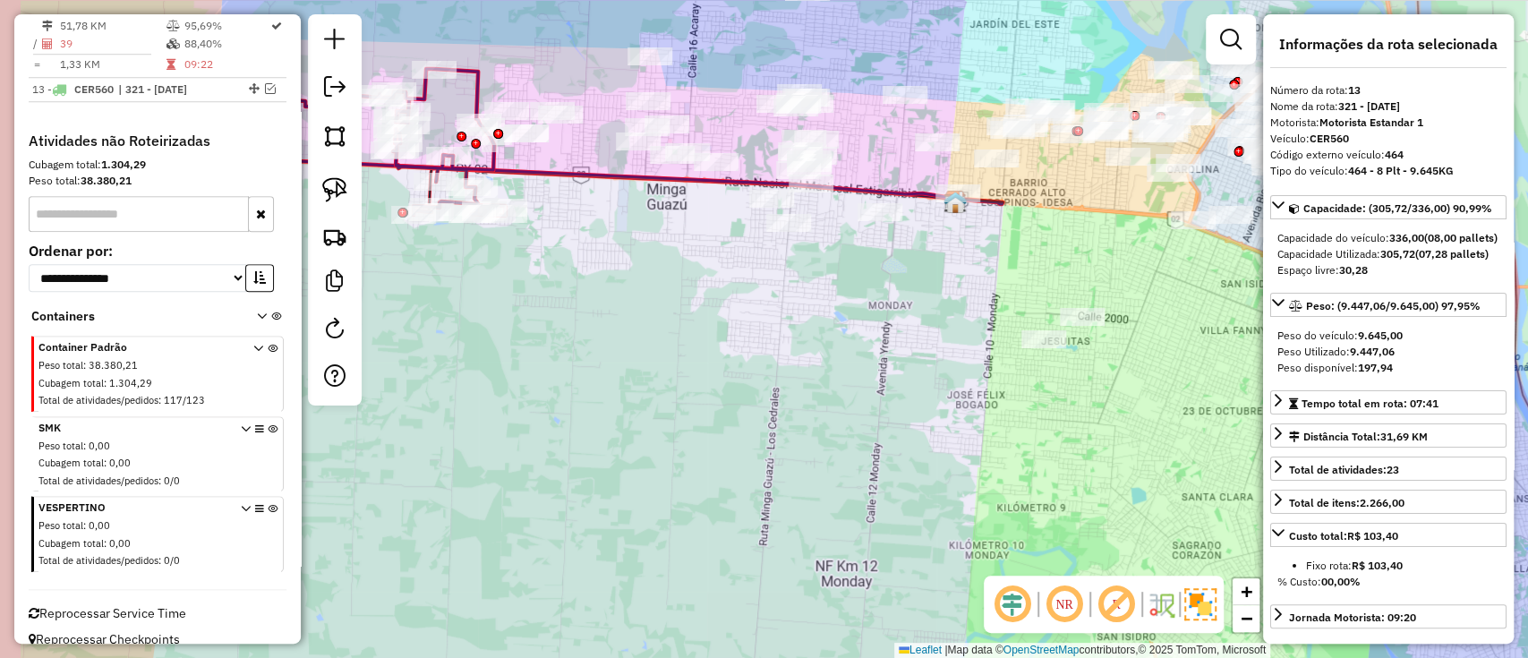
drag, startPoint x: 870, startPoint y: 440, endPoint x: 1003, endPoint y: 462, distance: 135.1
click at [1003, 462] on div "Janela de atendimento Grade de atendimento Capacidade Transportadoras Veículos …" at bounding box center [764, 329] width 1528 height 658
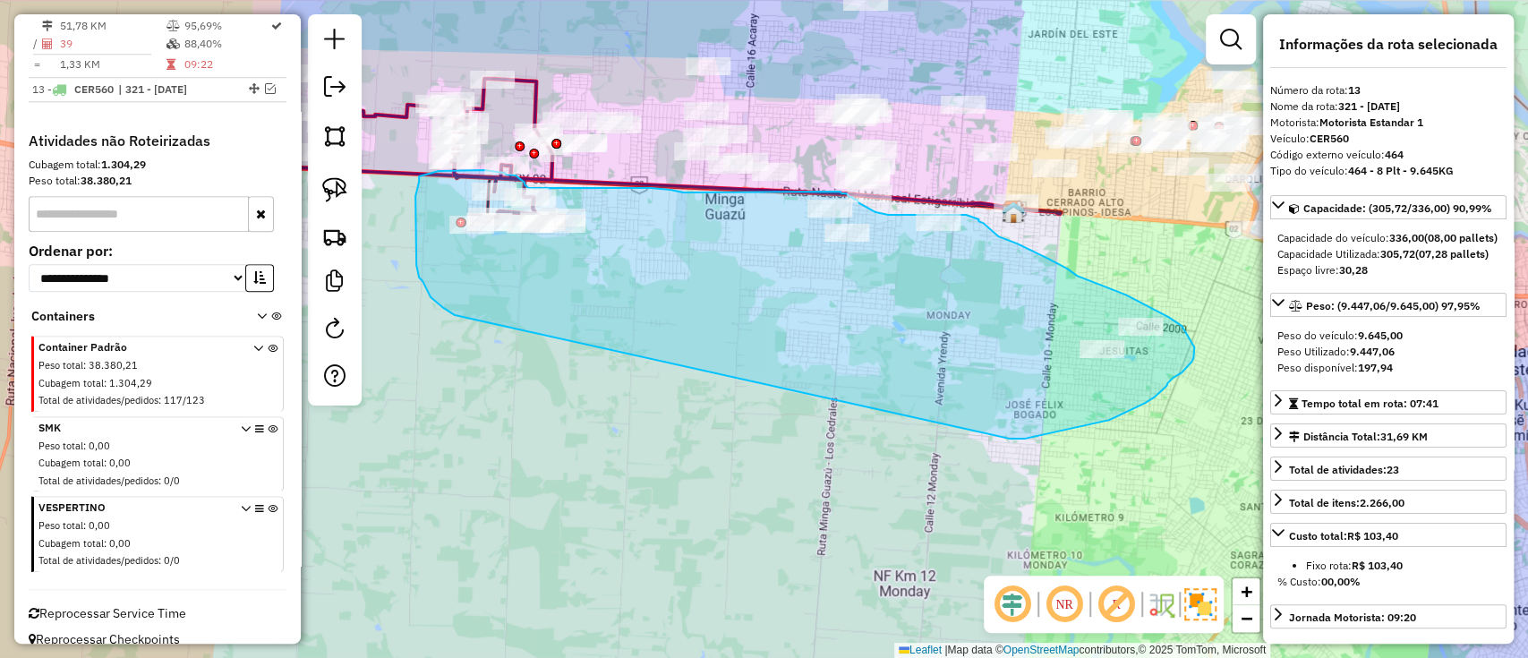
drag, startPoint x: 1011, startPoint y: 438, endPoint x: 456, endPoint y: 316, distance: 568.2
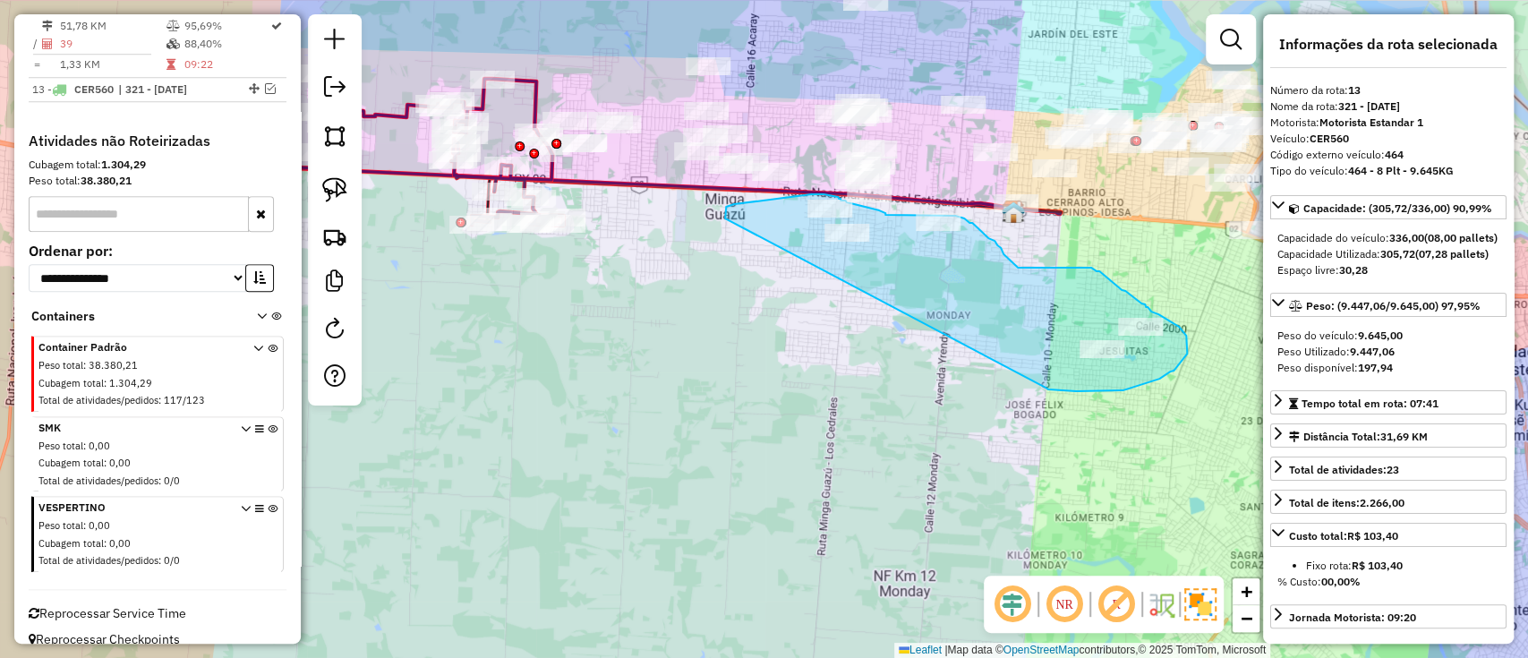
drag, startPoint x: 1076, startPoint y: 391, endPoint x: 729, endPoint y: 234, distance: 380.5
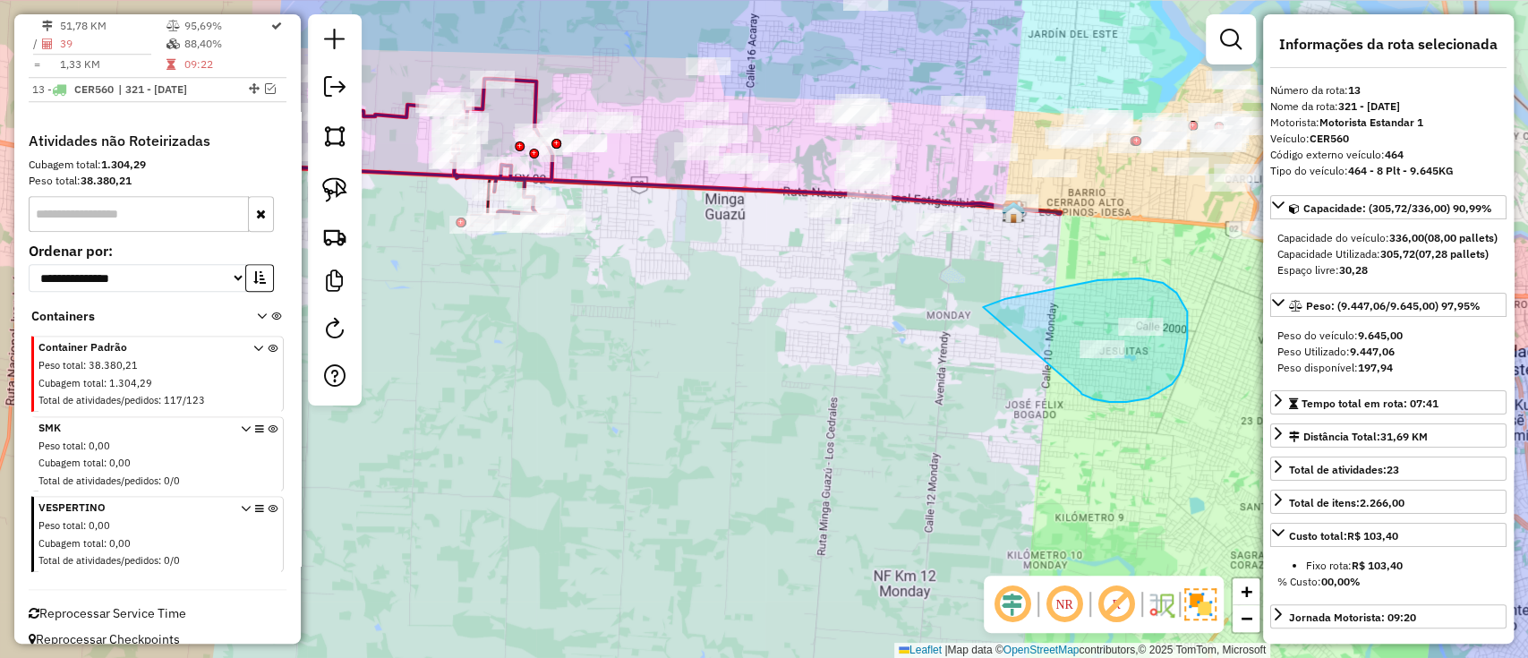
drag, startPoint x: 1147, startPoint y: 398, endPoint x: 992, endPoint y: 322, distance: 173.3
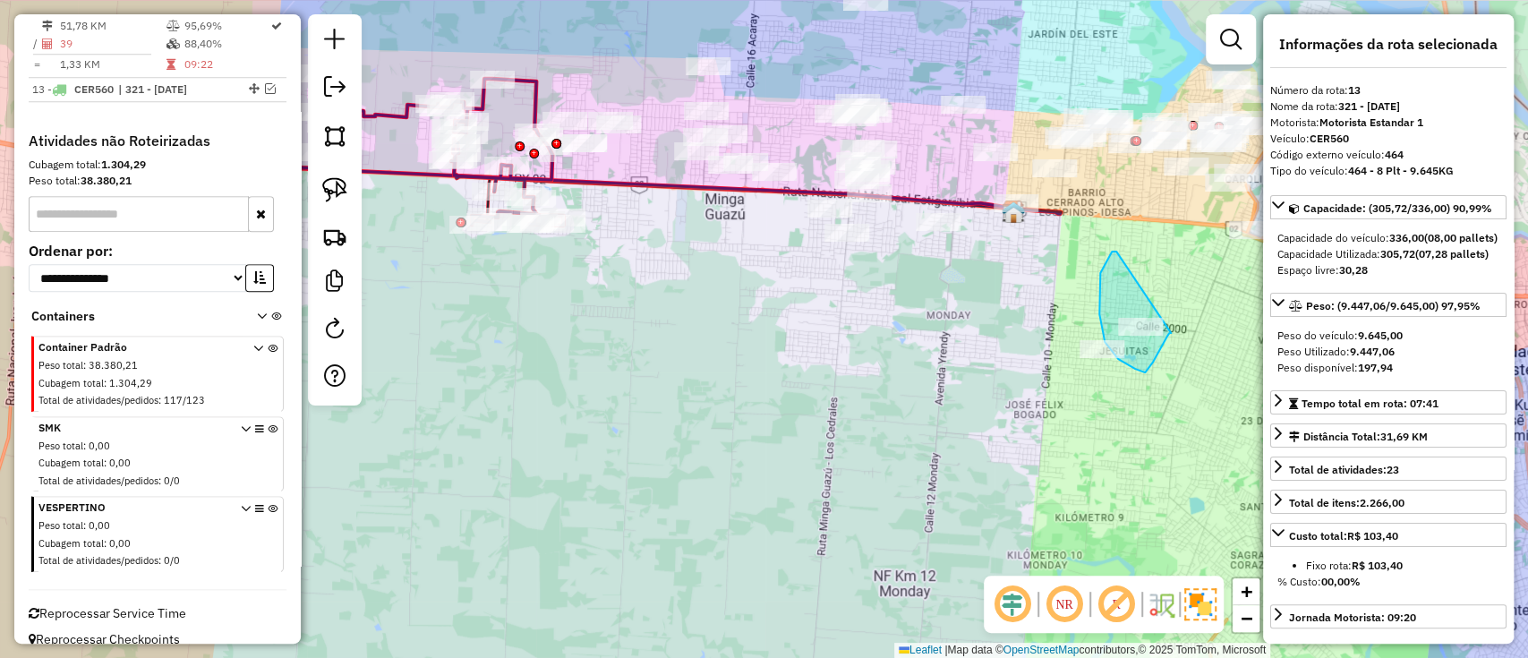
drag, startPoint x: 1116, startPoint y: 251, endPoint x: 1175, endPoint y: 332, distance: 99.9
drag, startPoint x: 1021, startPoint y: 313, endPoint x: 1055, endPoint y: 430, distance: 121.2
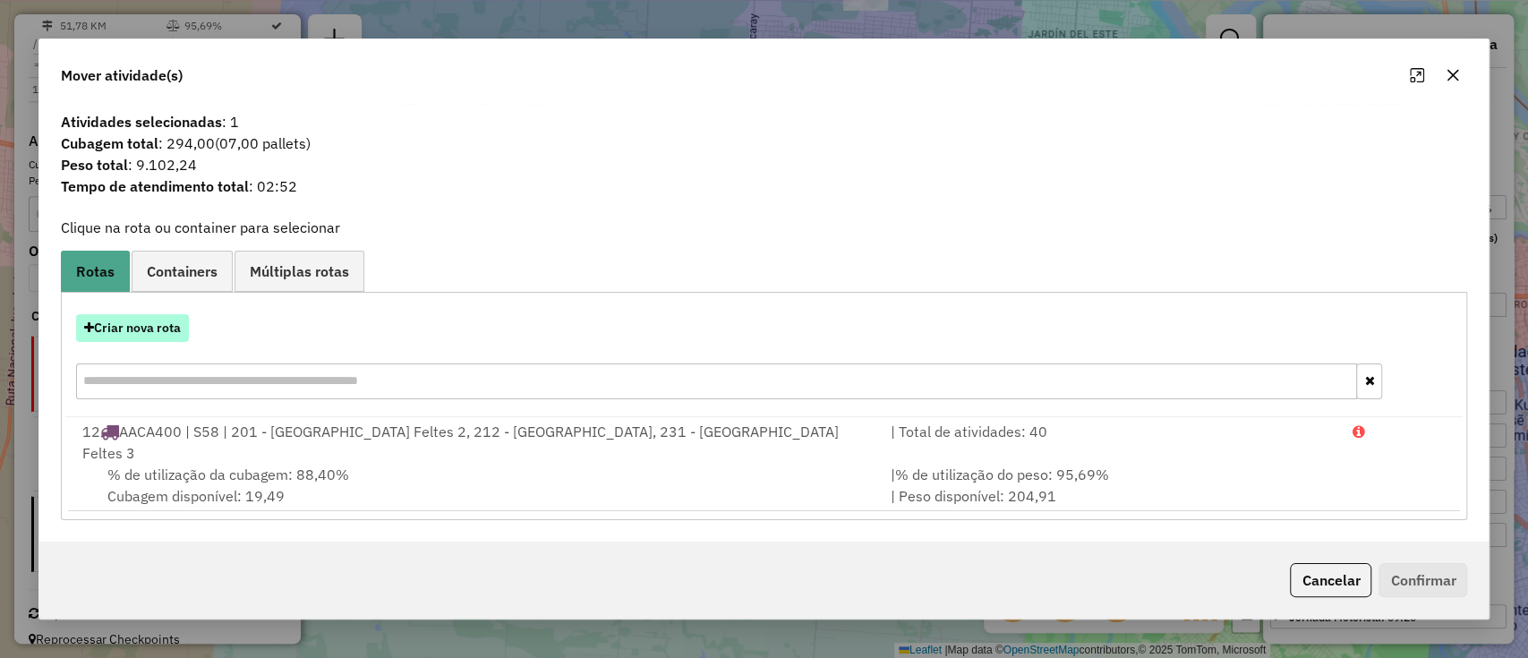
click at [146, 331] on button "Criar nova rota" at bounding box center [132, 328] width 113 height 28
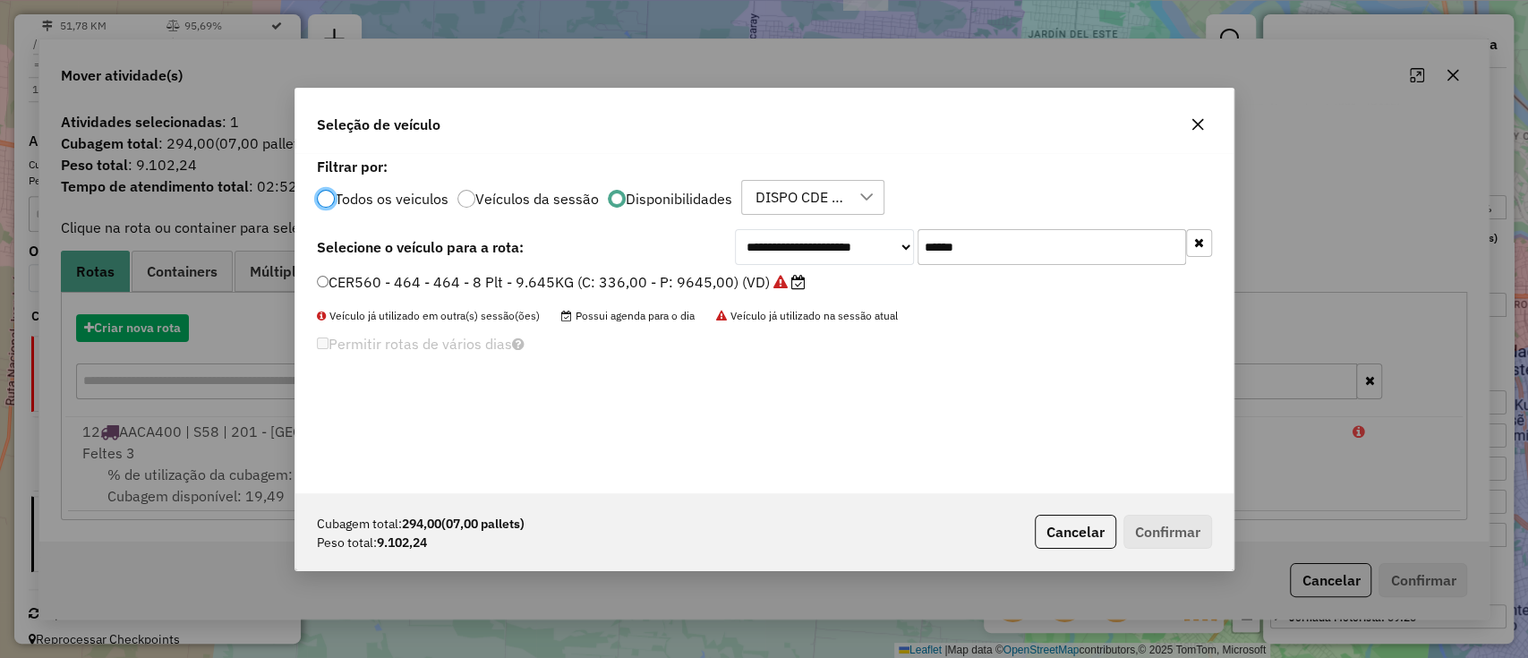
scroll to position [9, 5]
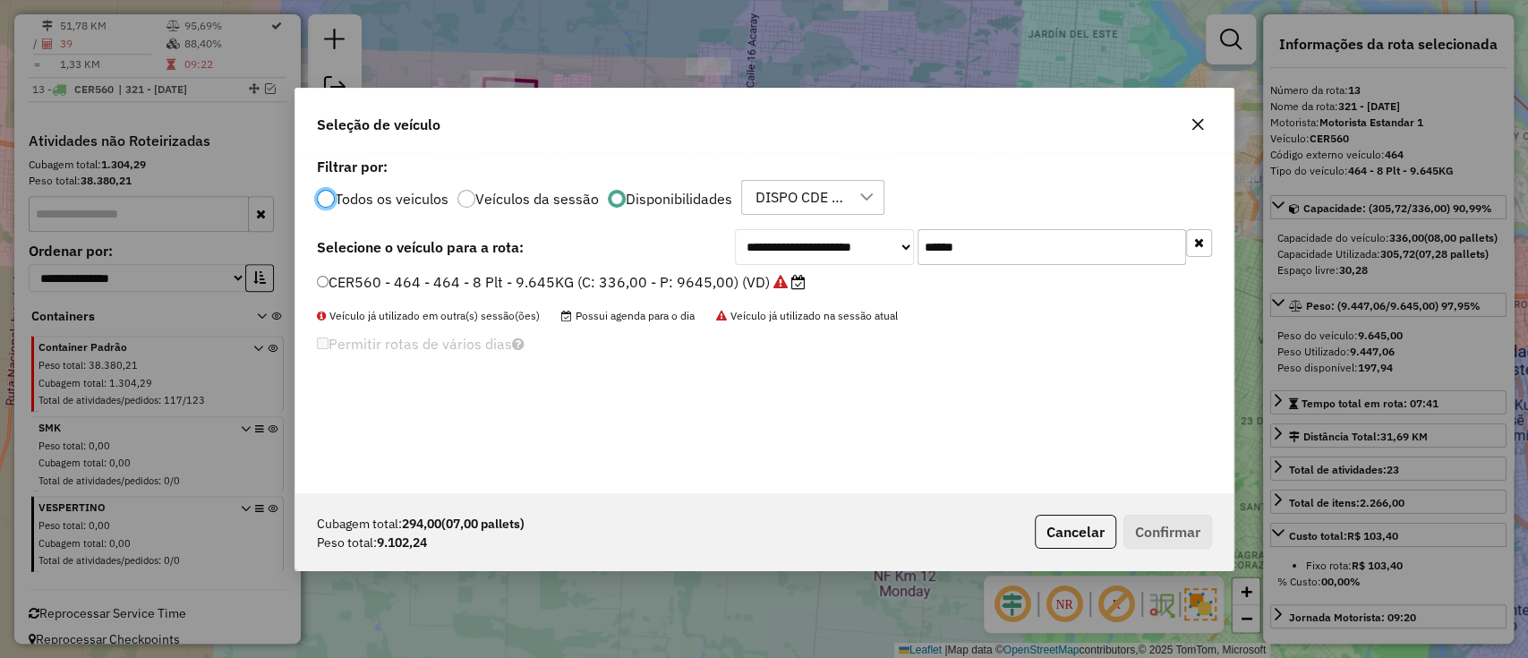
click at [1208, 253] on button "button" at bounding box center [1199, 243] width 26 height 28
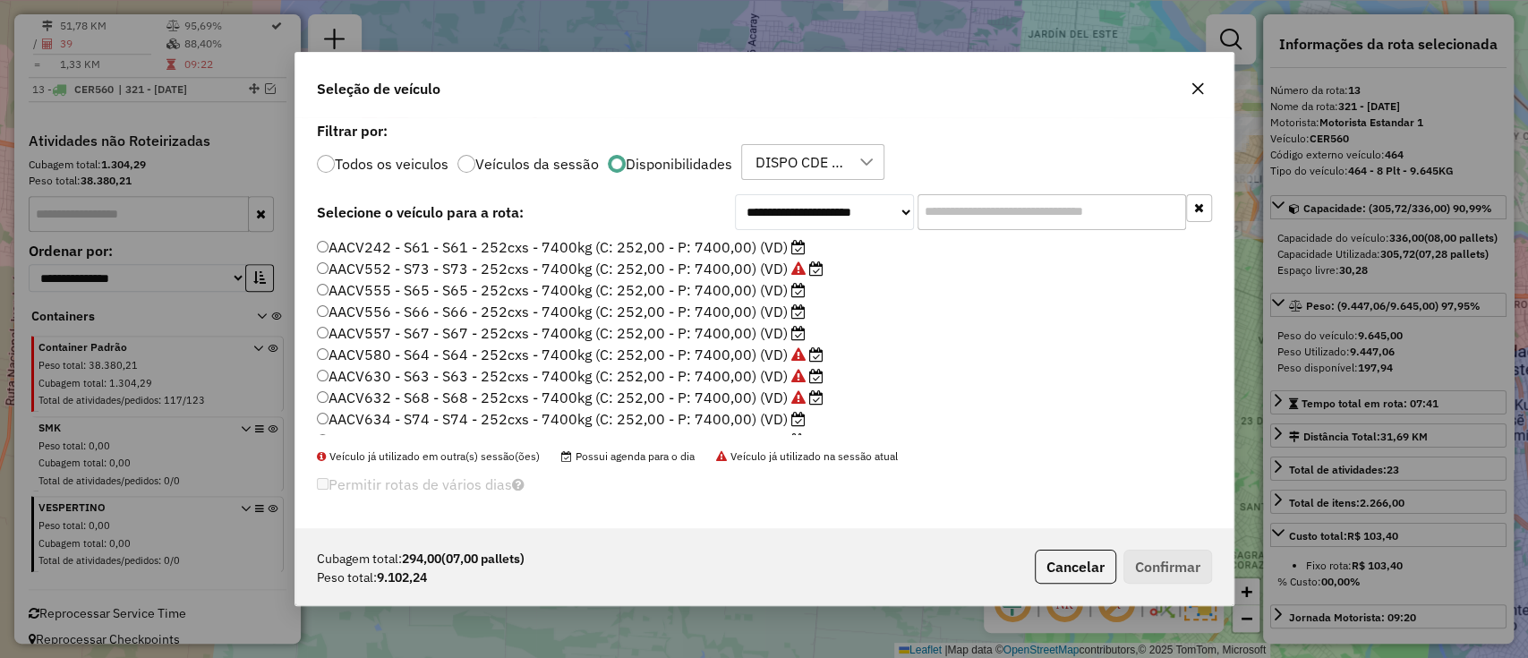
scroll to position [339, 0]
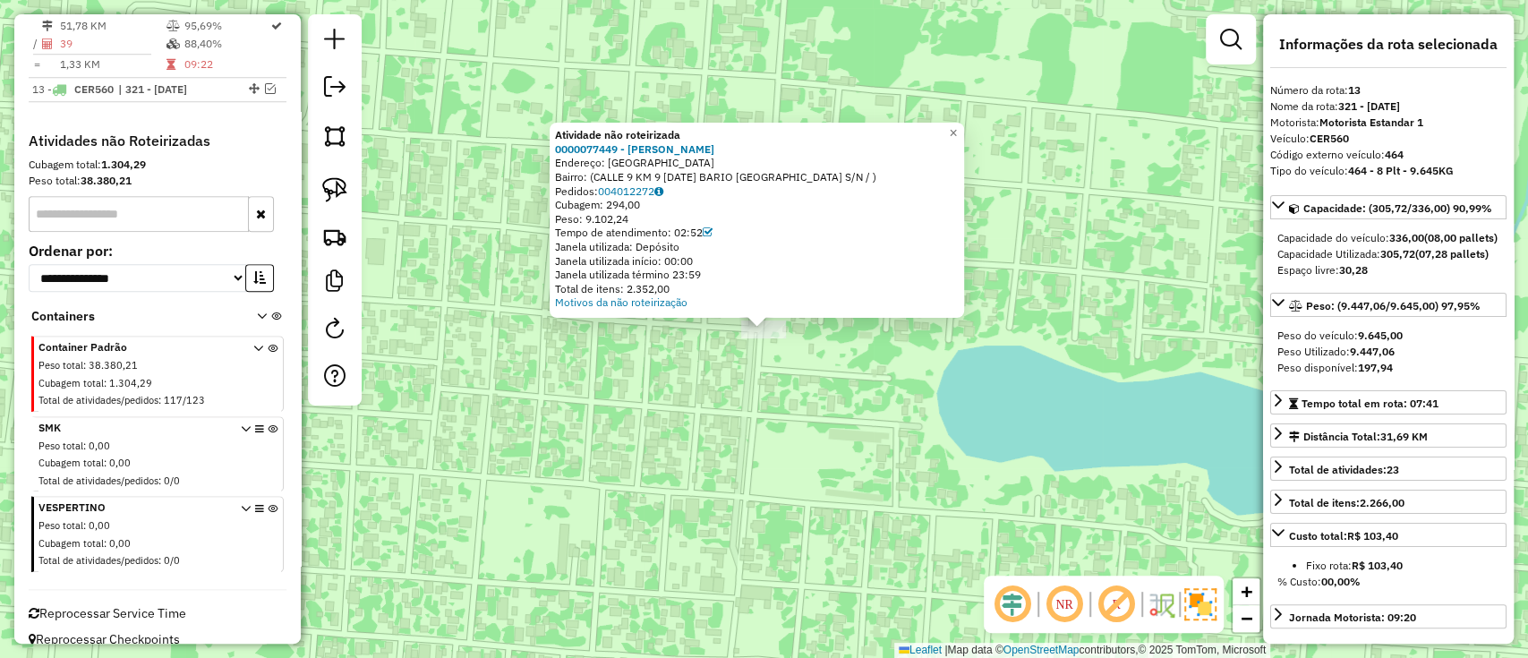
click at [914, 386] on div "Atividade não roteirizada 0000077449 - LINA MERCEDES GODOY CANDIA Endereço: CIU…" at bounding box center [764, 329] width 1528 height 658
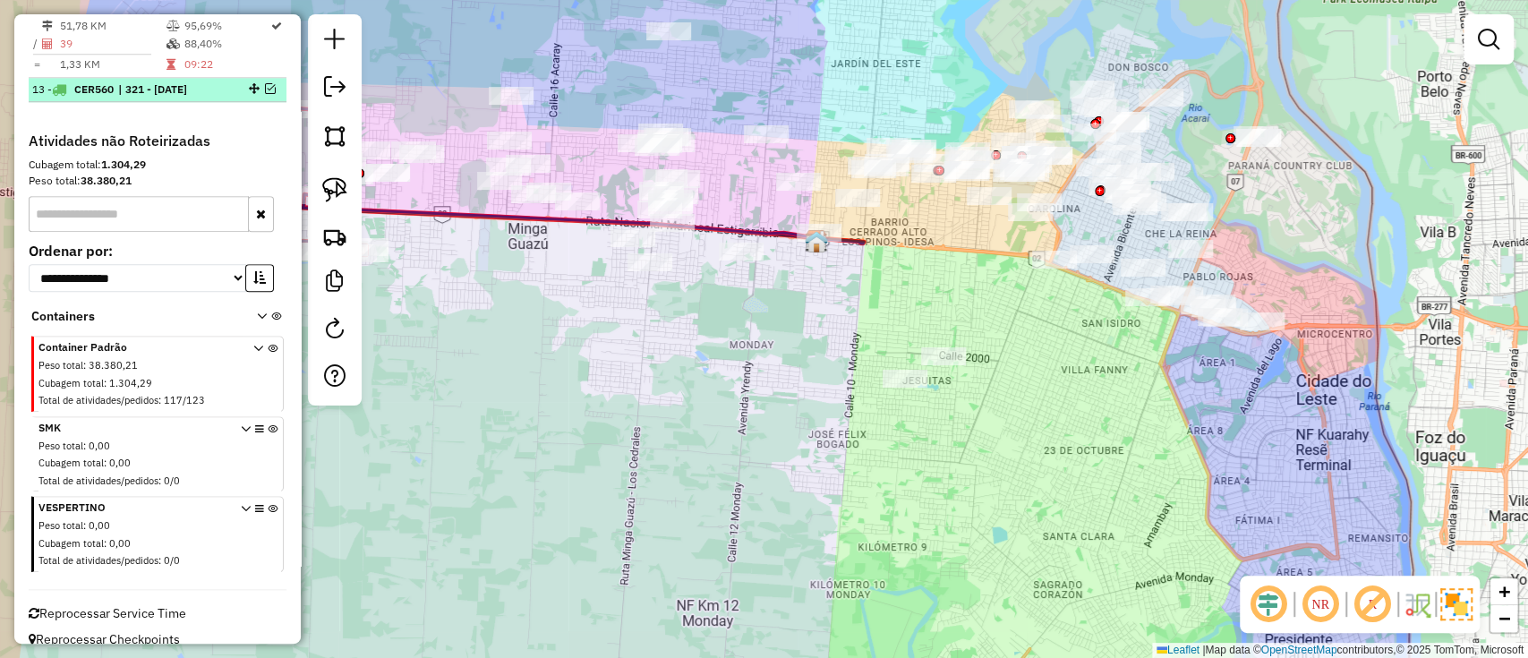
click at [261, 79] on li "13 - CER560 | 321 - Monday" at bounding box center [158, 90] width 258 height 24
select select "**********"
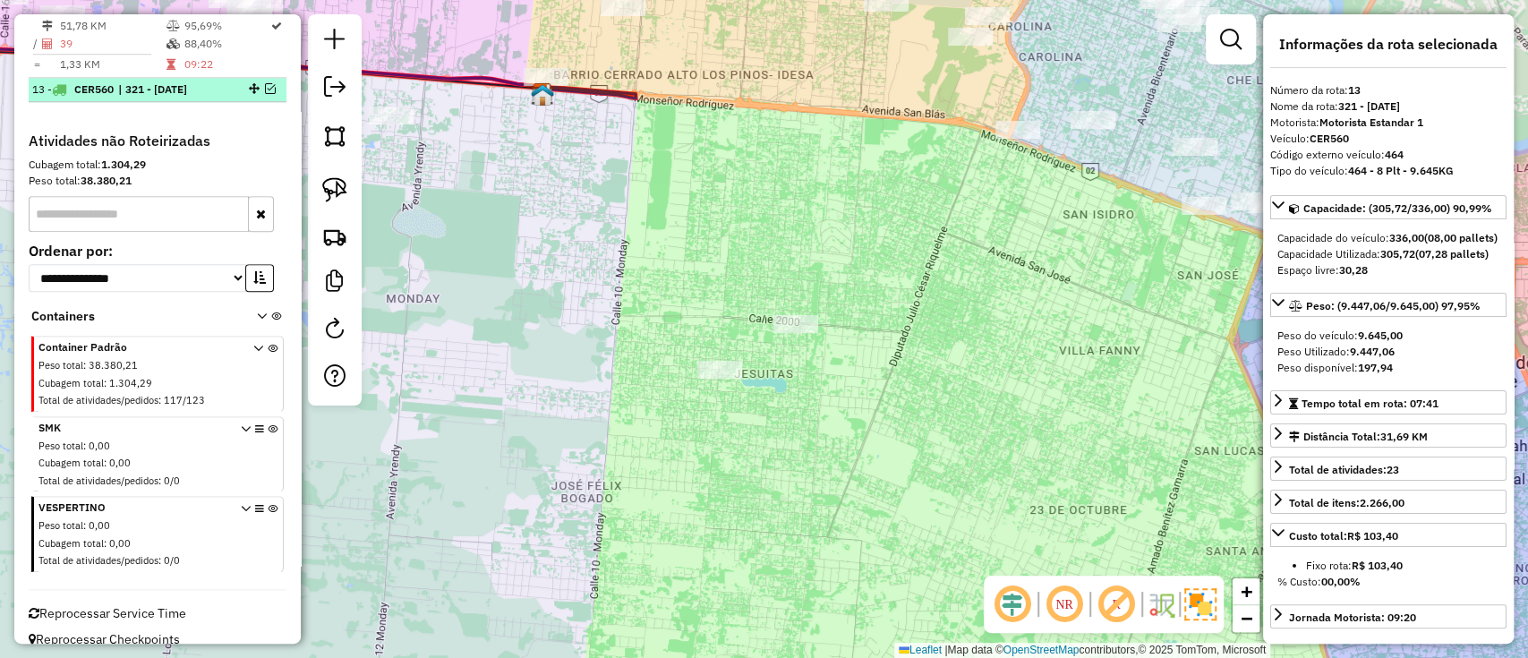
click at [272, 83] on div at bounding box center [253, 88] width 54 height 11
click at [266, 83] on em at bounding box center [270, 88] width 11 height 11
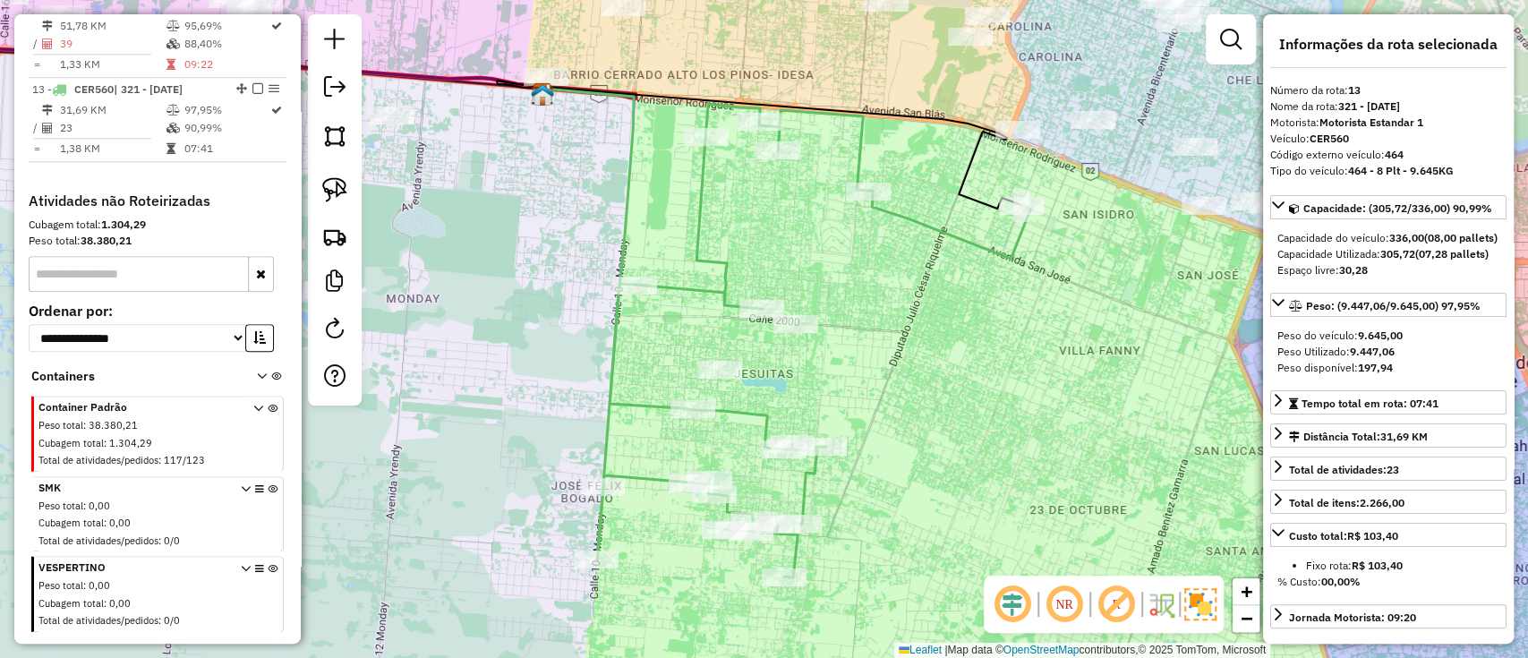
scroll to position [1086, 0]
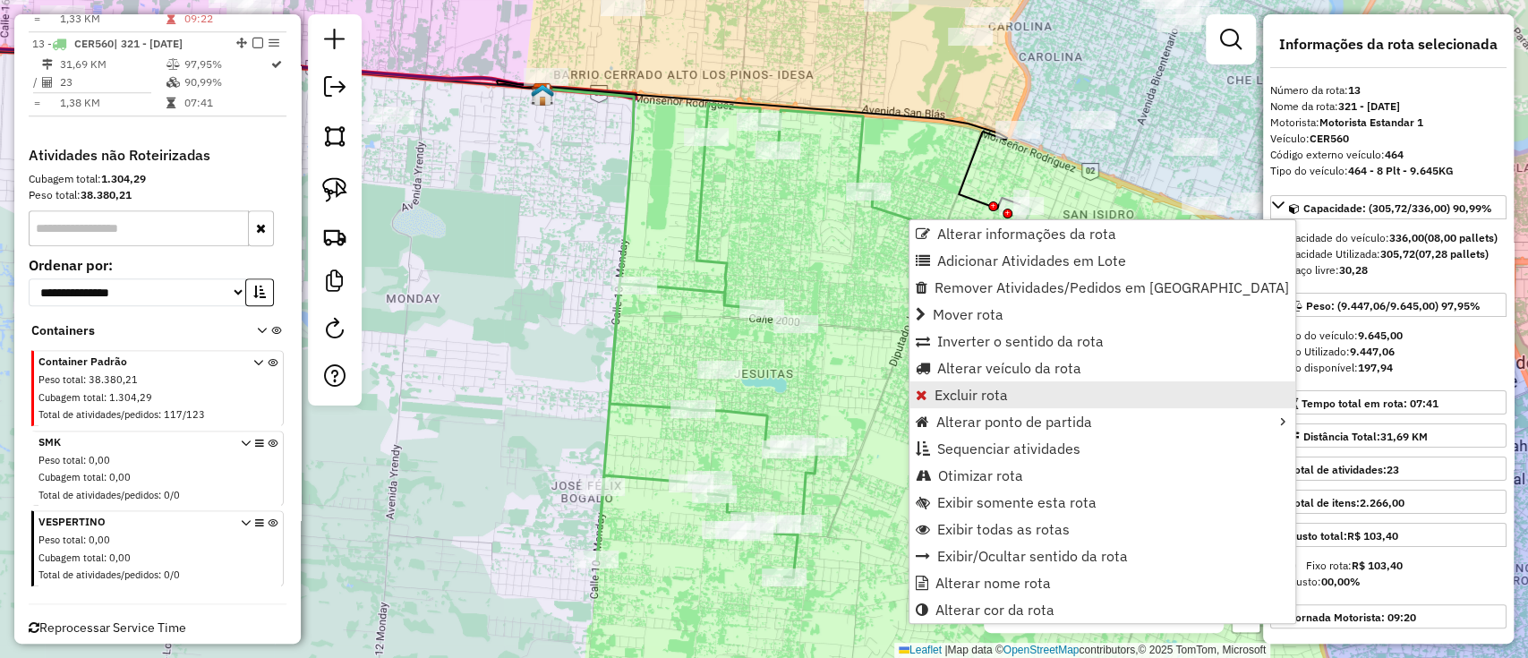
click at [959, 387] on span "Excluir rota" at bounding box center [970, 394] width 73 height 14
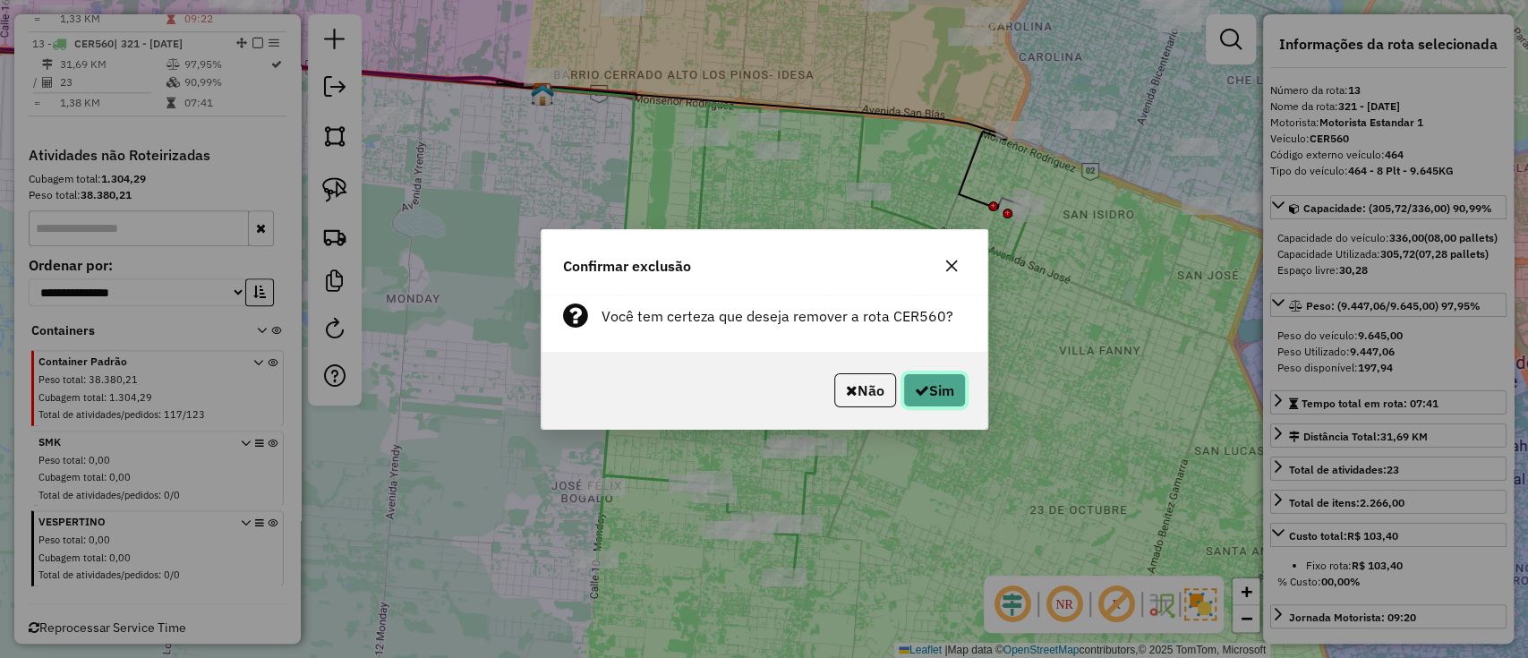
click at [954, 389] on button "Sim" at bounding box center [934, 390] width 63 height 34
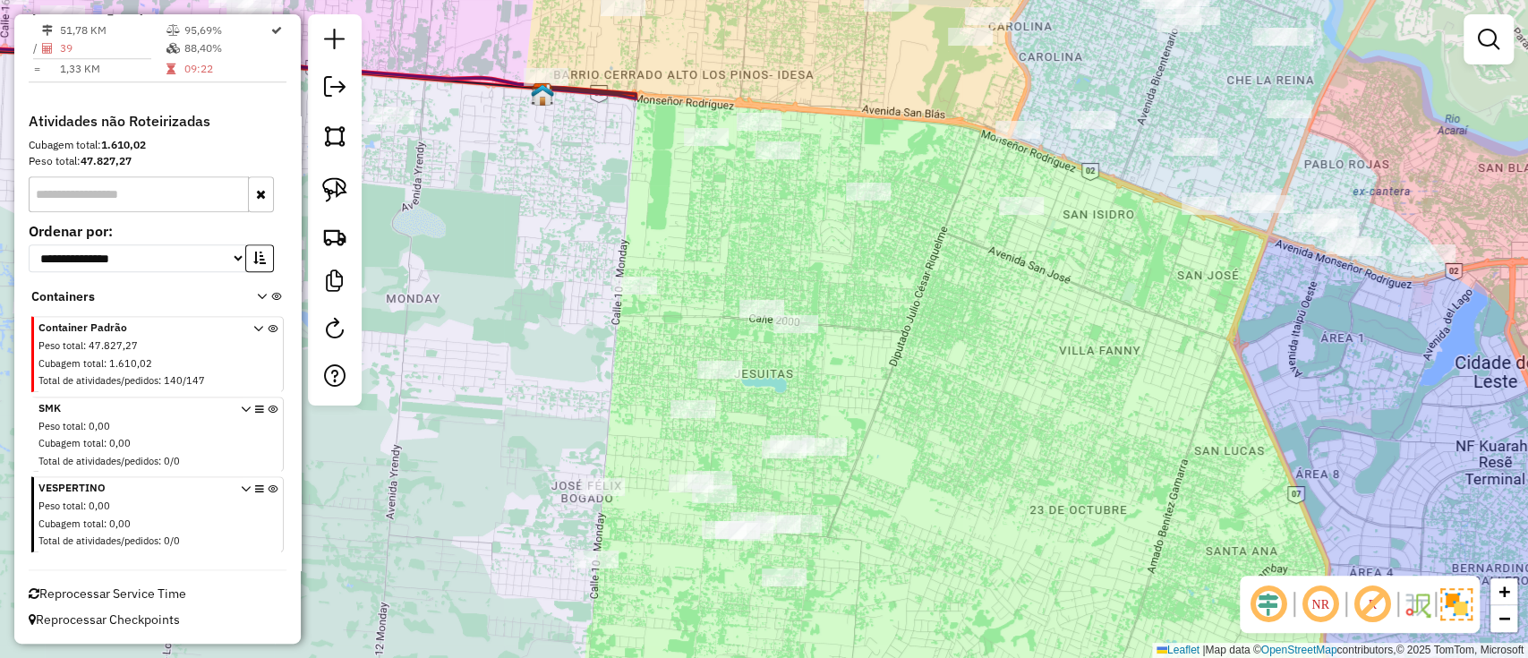
scroll to position [1017, 0]
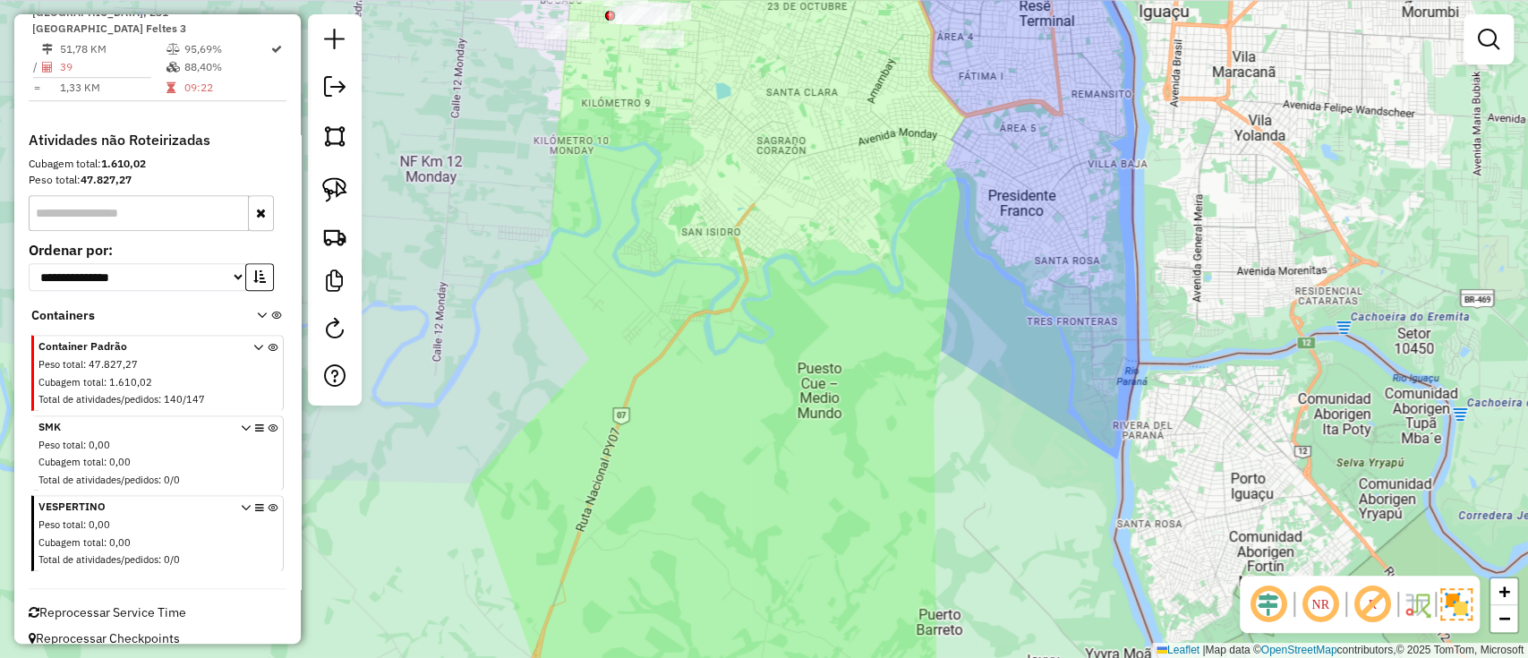
drag, startPoint x: 663, startPoint y: 282, endPoint x: 826, endPoint y: 542, distance: 307.2
click at [826, 542] on div "Janela de atendimento Grade de atendimento Capacidade Transportadoras Veículos …" at bounding box center [764, 329] width 1528 height 658
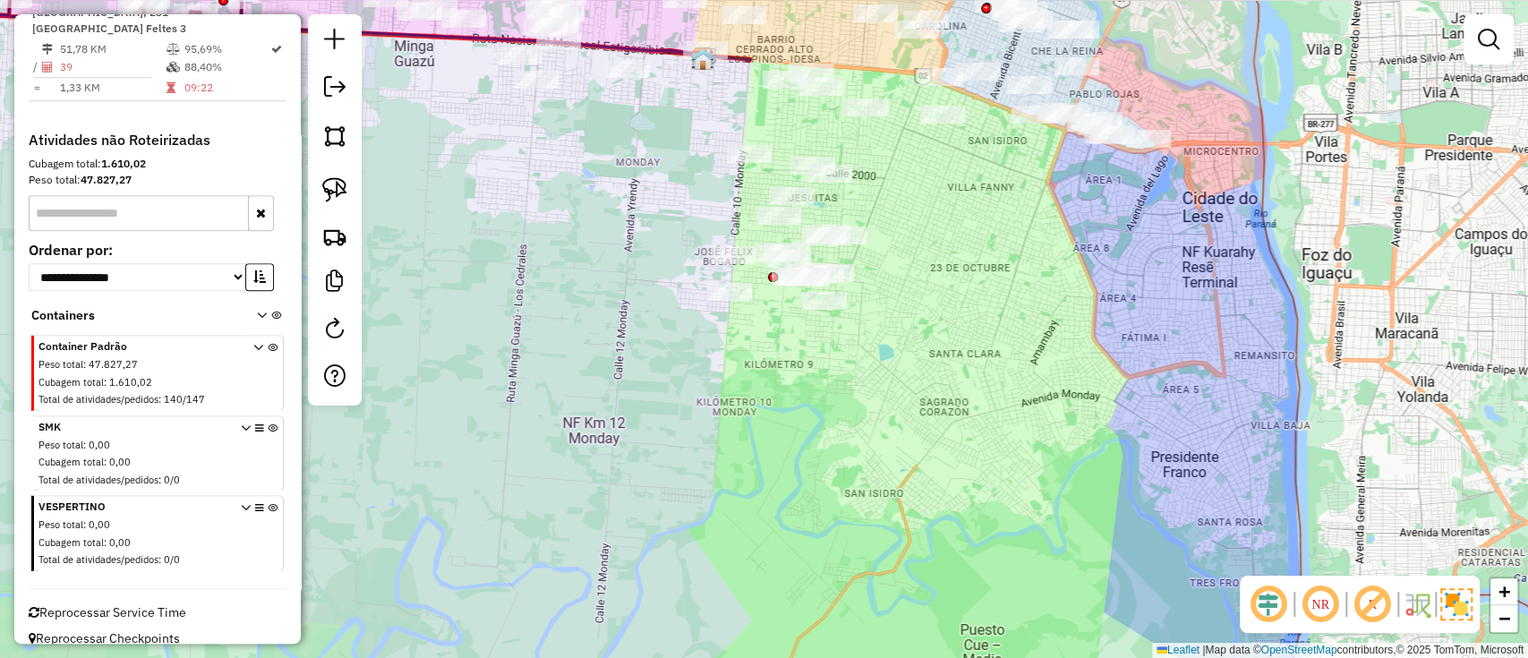
click at [719, 404] on div "Janela de atendimento Grade de atendimento Capacidade Transportadoras Veículos …" at bounding box center [764, 329] width 1528 height 658
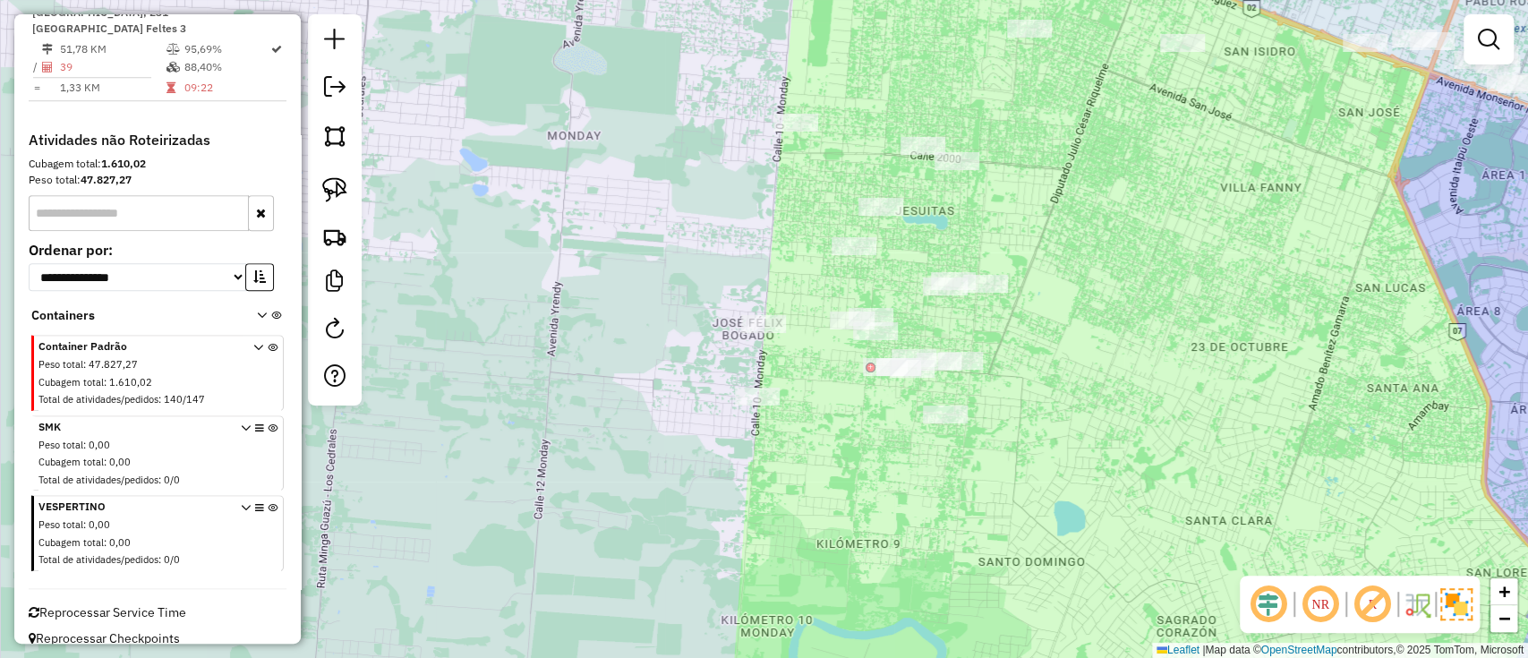
drag, startPoint x: 797, startPoint y: 462, endPoint x: 698, endPoint y: 490, distance: 103.4
click at [700, 490] on div "Janela de atendimento Grade de atendimento Capacidade Transportadoras Veículos …" at bounding box center [764, 329] width 1528 height 658
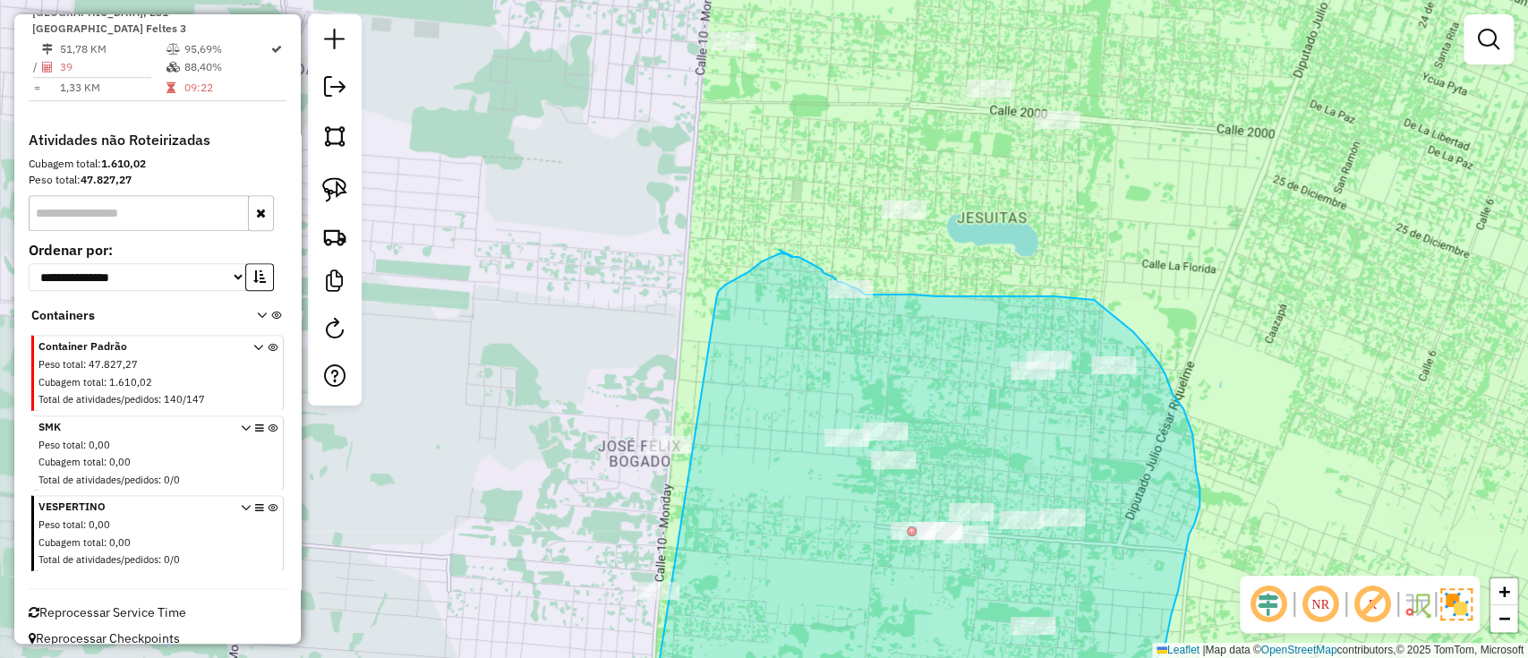
drag, startPoint x: 809, startPoint y: 519, endPoint x: 712, endPoint y: 345, distance: 198.7
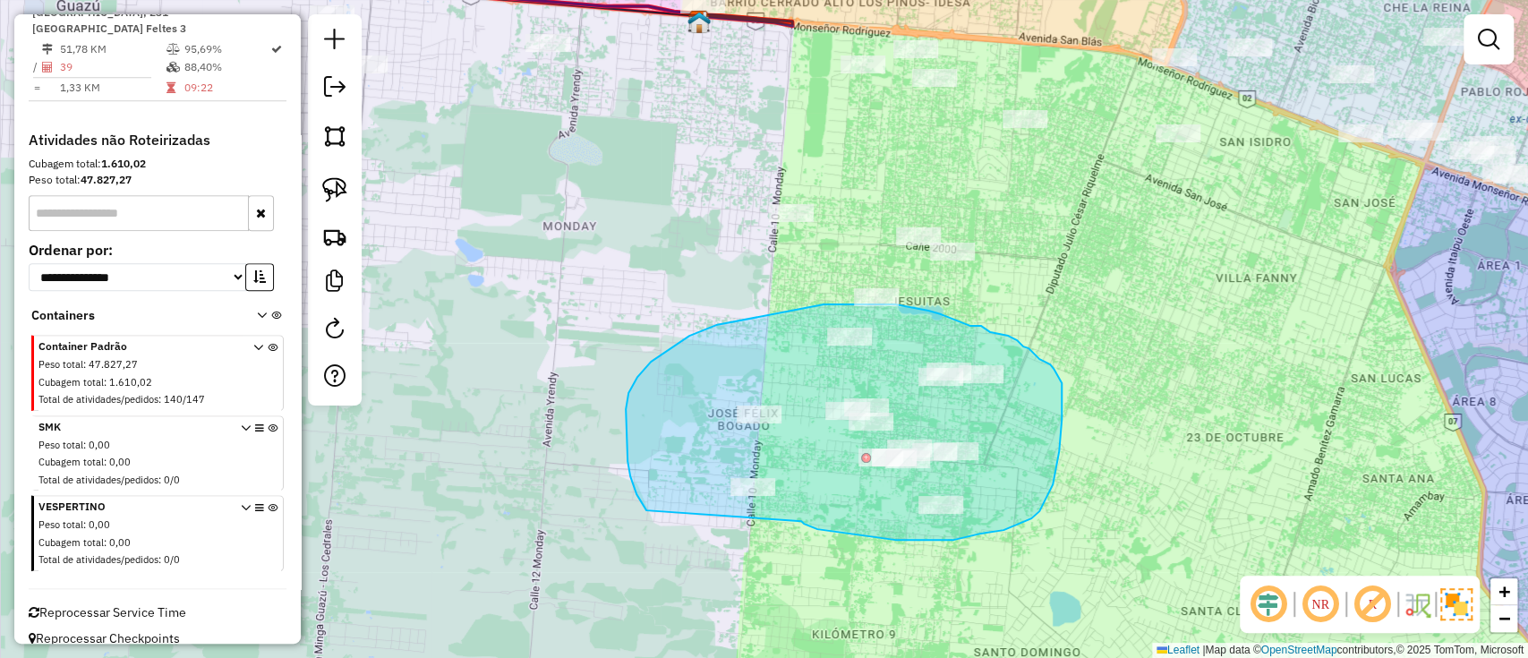
drag, startPoint x: 895, startPoint y: 540, endPoint x: 672, endPoint y: 537, distance: 222.8
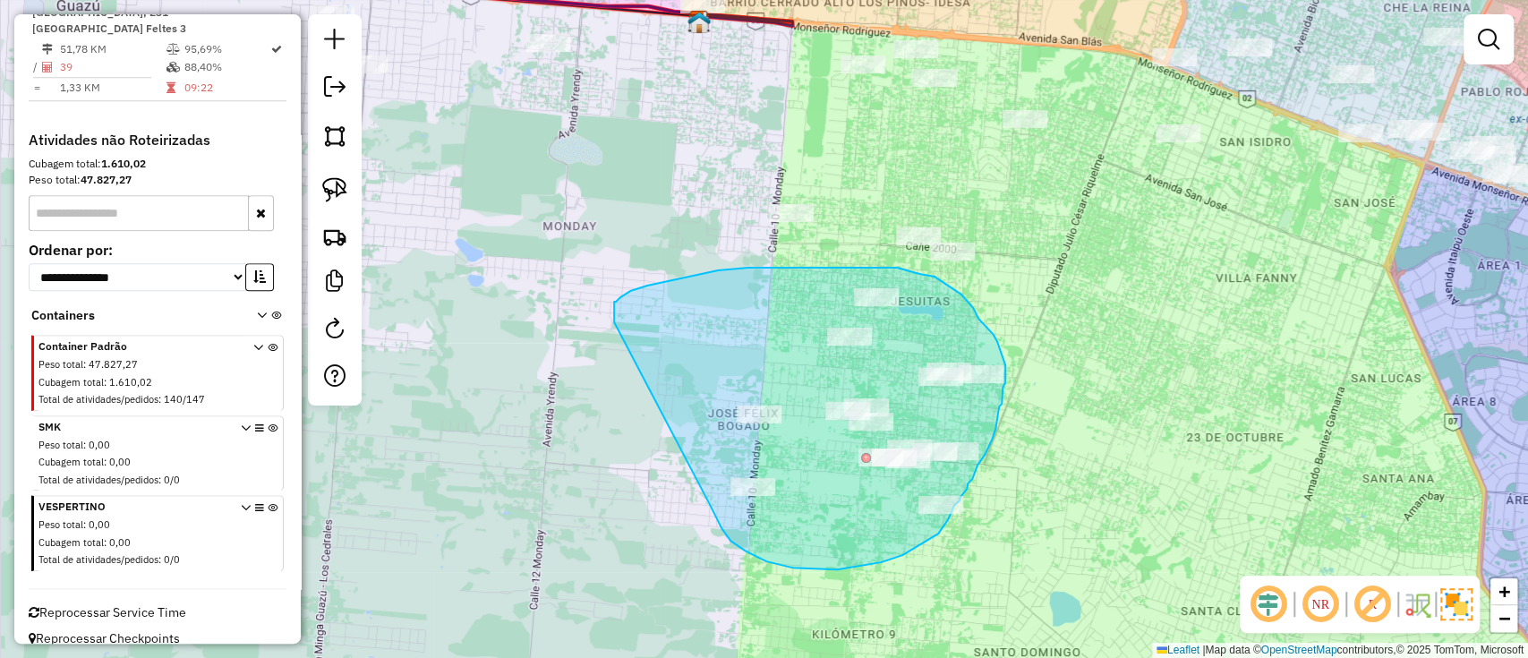
drag, startPoint x: 730, startPoint y: 541, endPoint x: 614, endPoint y: 322, distance: 247.4
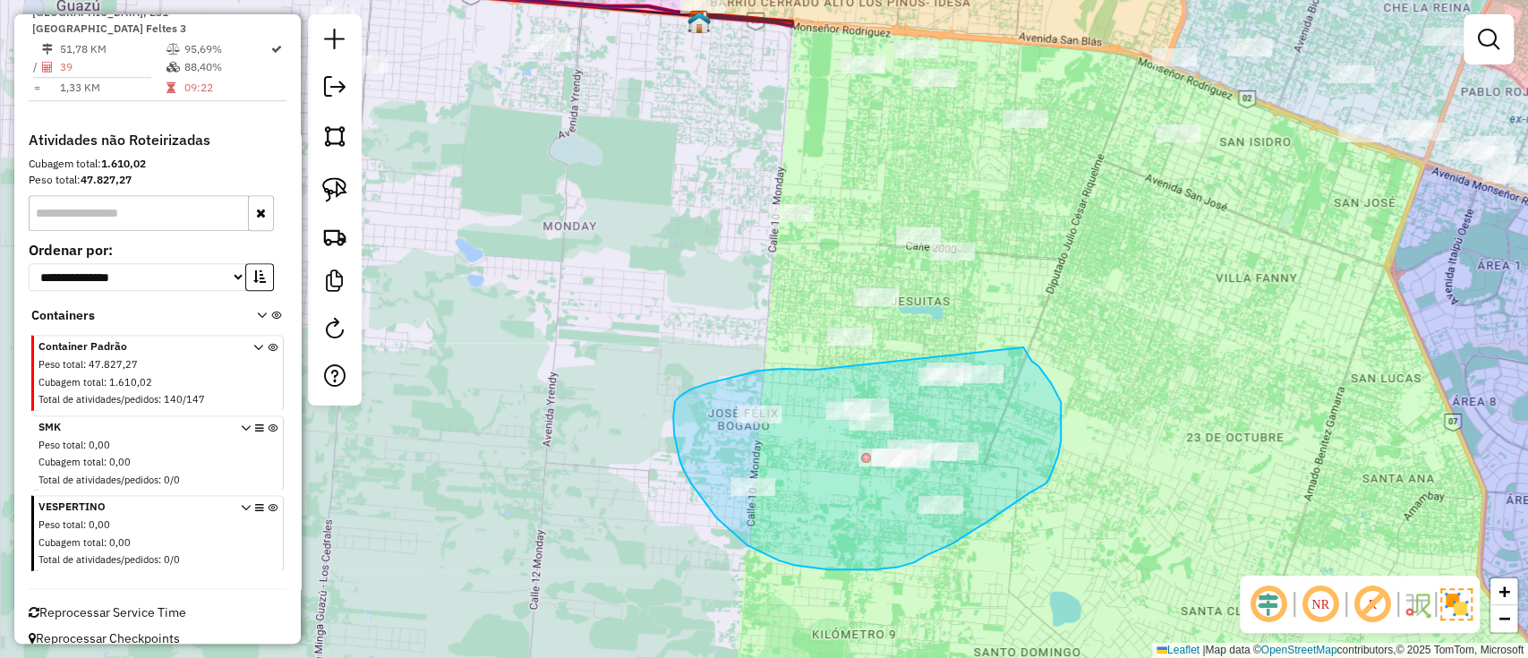
drag, startPoint x: 815, startPoint y: 370, endPoint x: 1013, endPoint y: 341, distance: 199.8
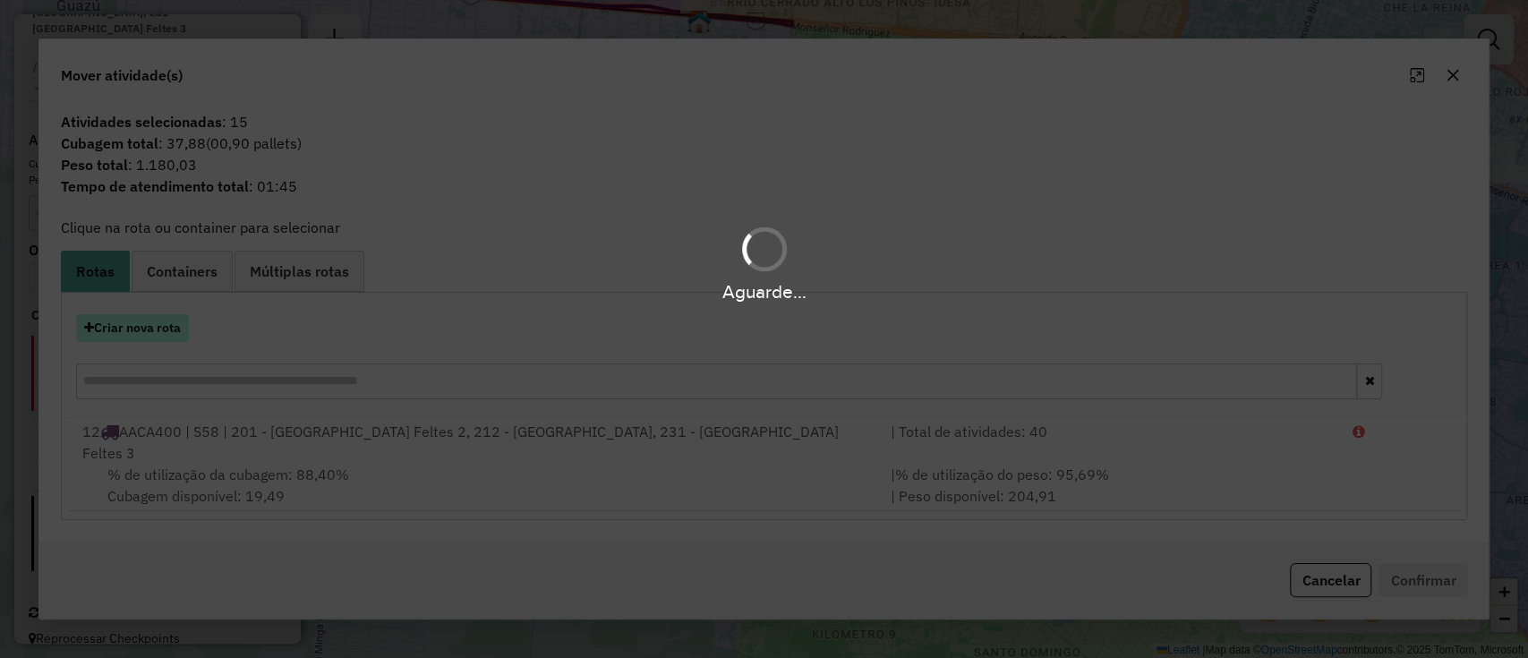
click at [147, 347] on div "Aguarde..." at bounding box center [764, 329] width 1528 height 658
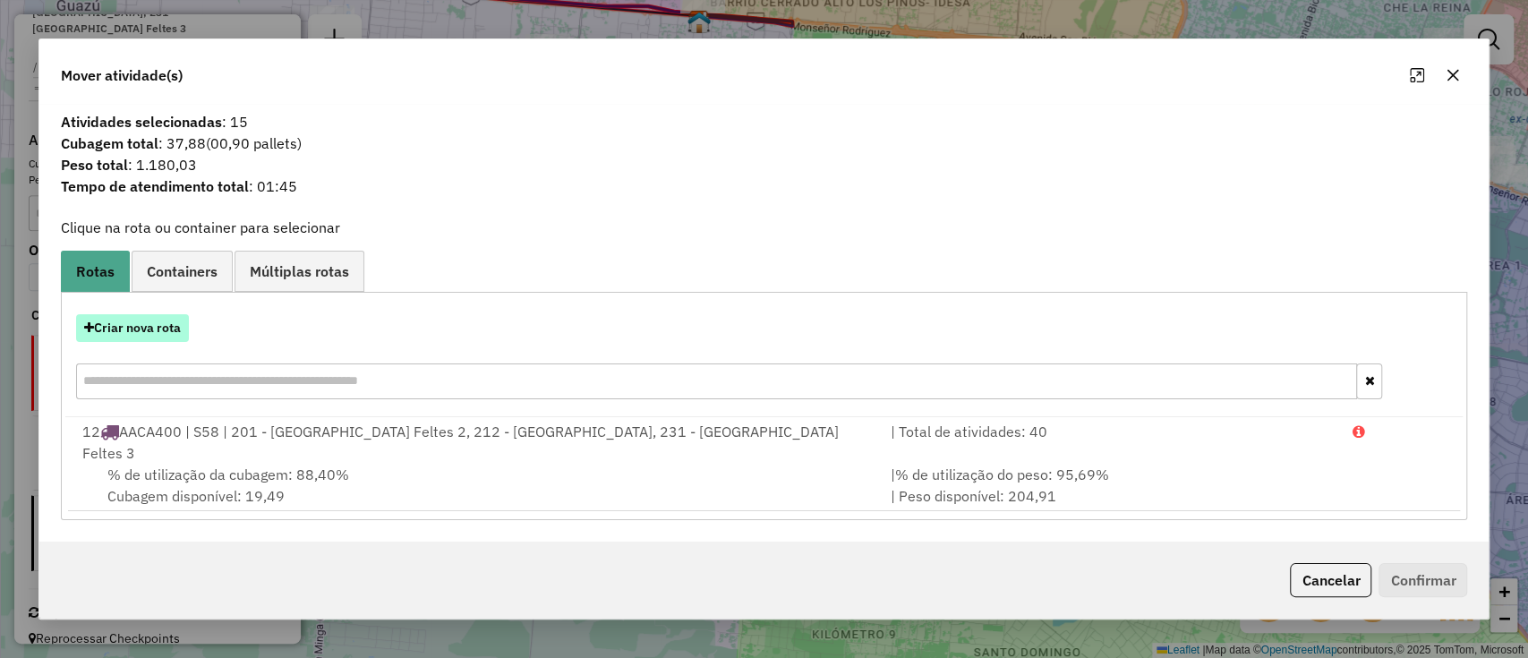
click at [147, 342] on button "Criar nova rota" at bounding box center [132, 328] width 113 height 28
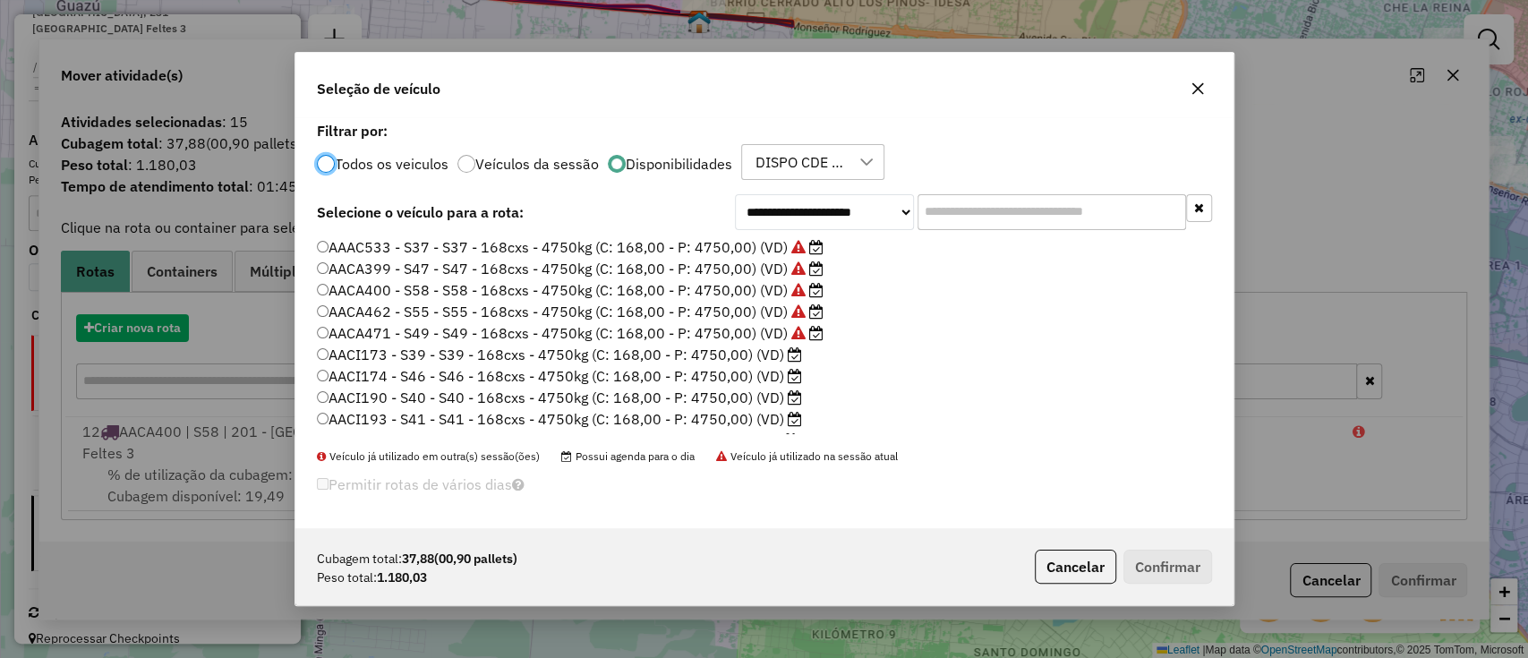
scroll to position [9, 5]
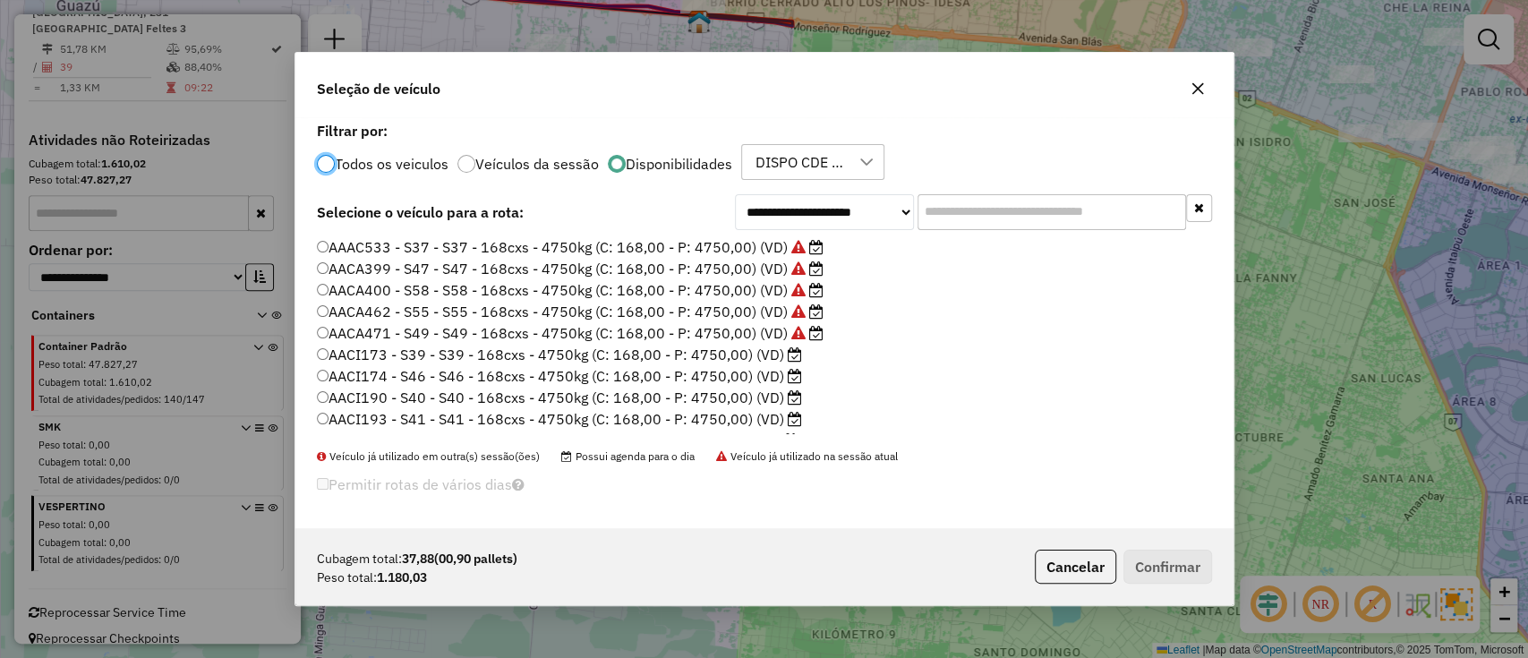
drag, startPoint x: 751, startPoint y: 355, endPoint x: 780, endPoint y: 371, distance: 33.6
click at [751, 356] on label "AACI173 - S39 - S39 - 168cxs - 4750kg (C: 168,00 - P: 4750,00) (VD)" at bounding box center [559, 354] width 485 height 21
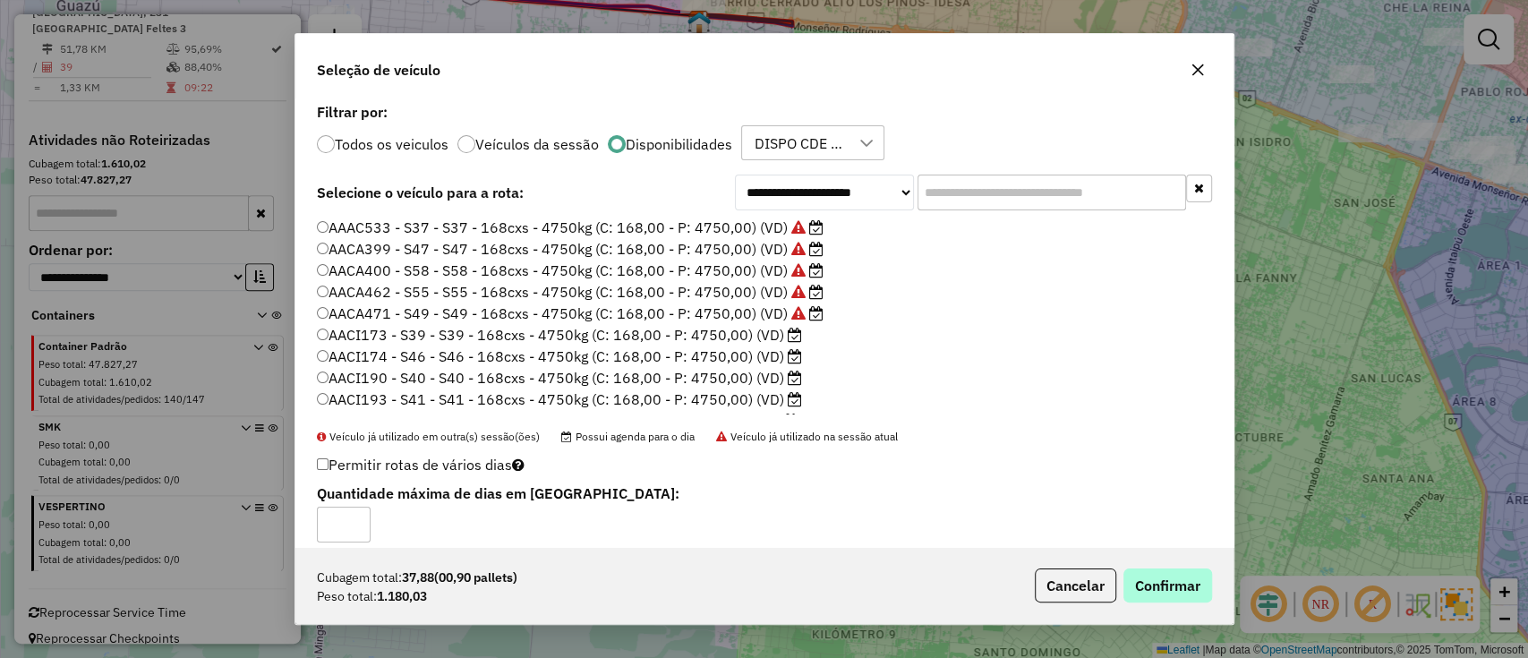
drag, startPoint x: 1178, startPoint y: 557, endPoint x: 1179, endPoint y: 569, distance: 12.6
click at [1178, 559] on div "Cubagem total: 37,88 (00,90 pallets) Peso total: 1.180,03 Cancelar Confirmar" at bounding box center [764, 585] width 938 height 77
click at [1181, 583] on button "Confirmar" at bounding box center [1167, 585] width 89 height 34
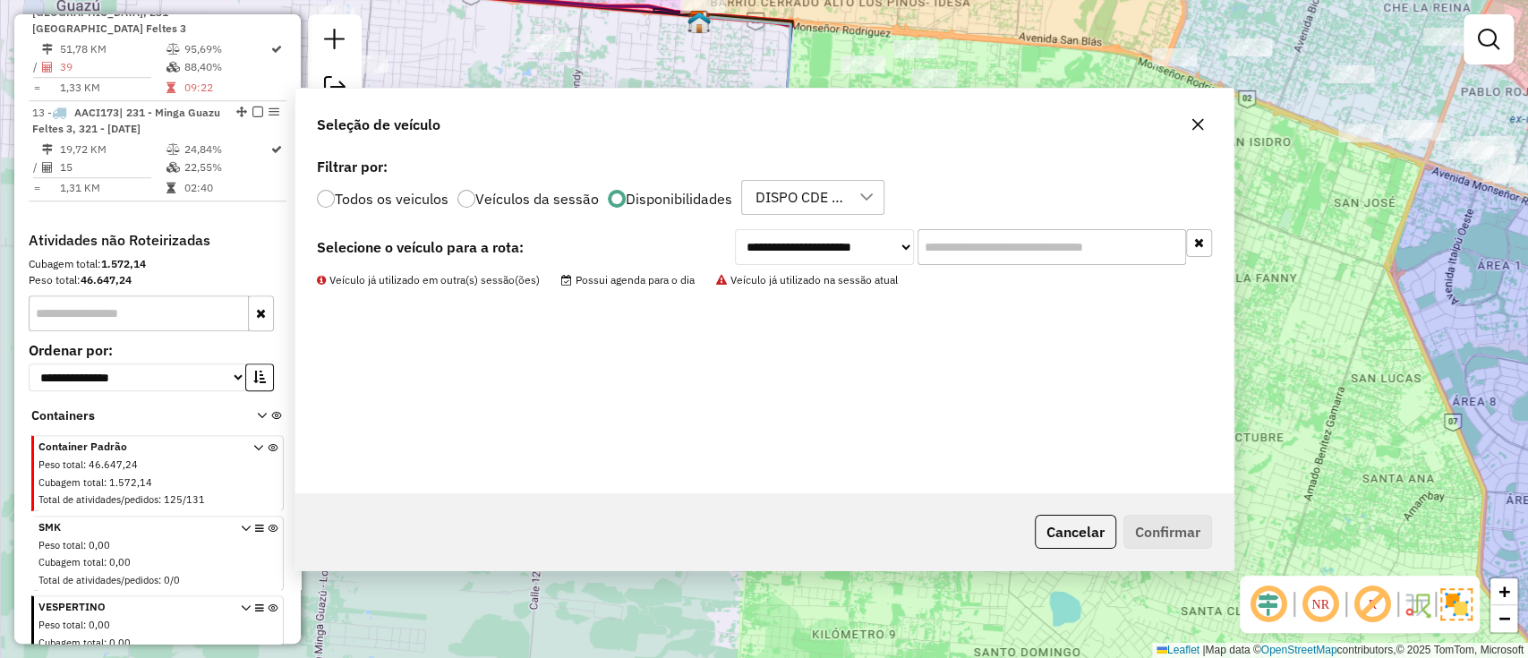
scroll to position [1086, 0]
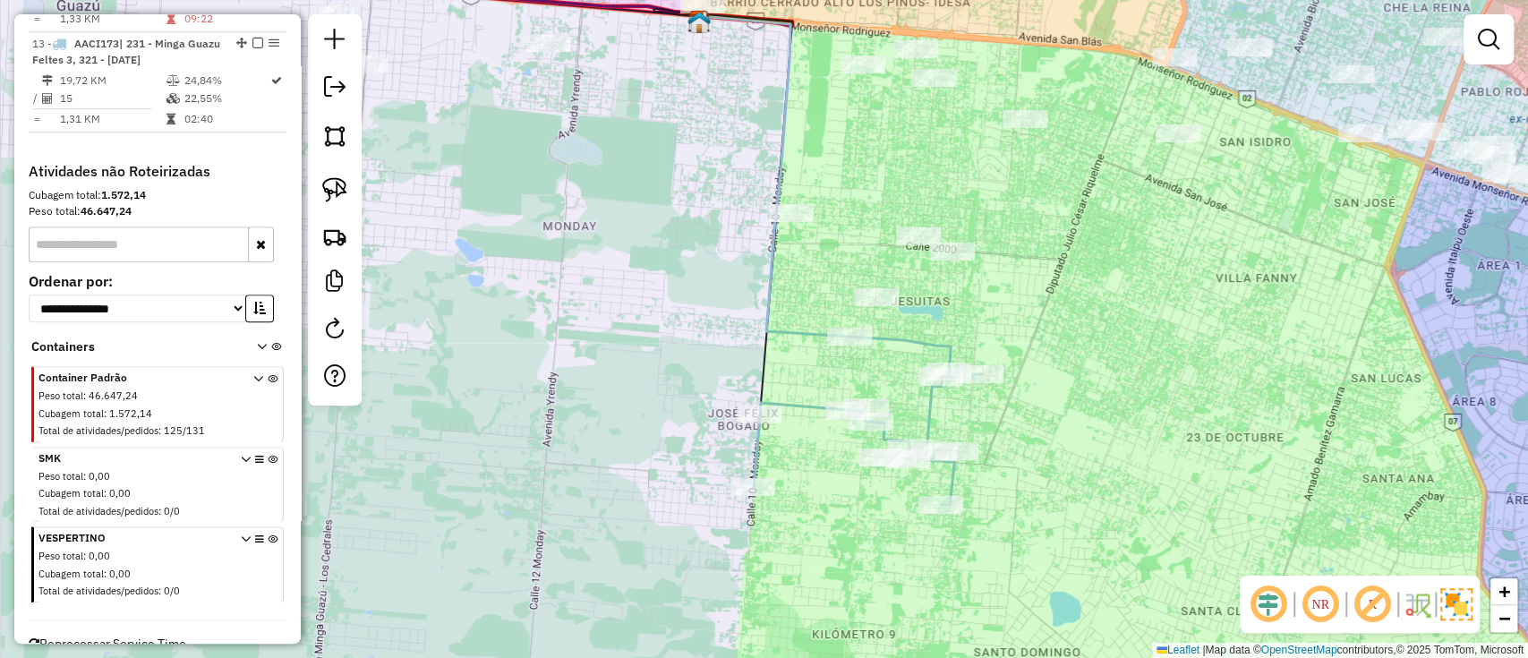
click at [775, 329] on icon at bounding box center [824, 193] width 251 height 355
select select "**********"
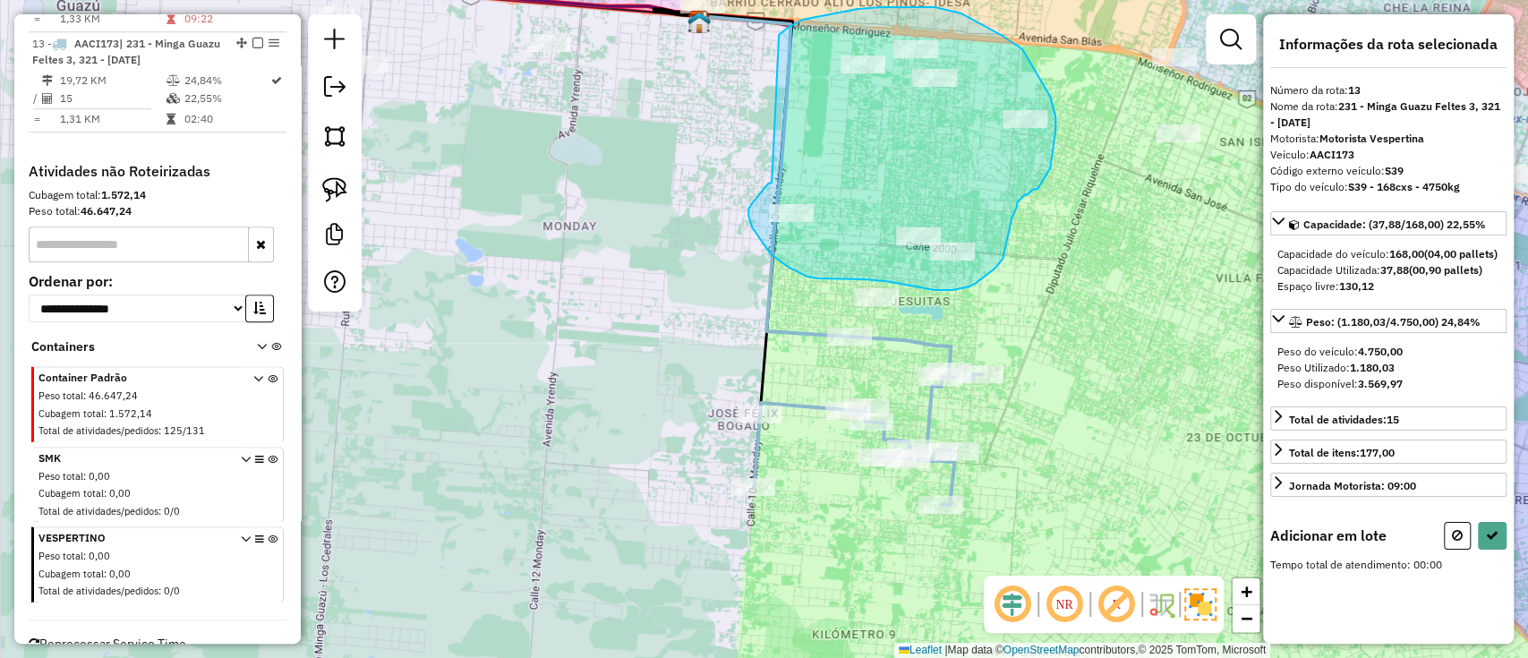
drag, startPoint x: 770, startPoint y: 183, endPoint x: 778, endPoint y: 35, distance: 147.9
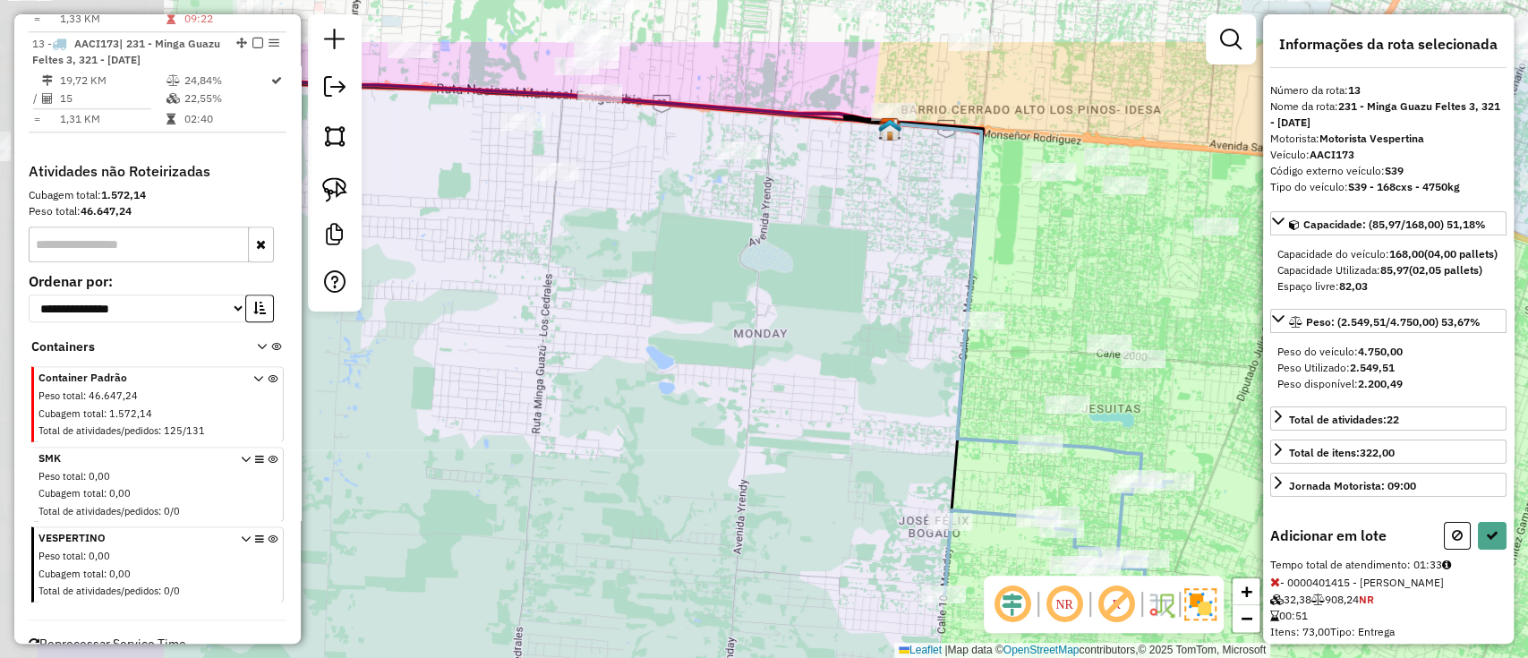
drag, startPoint x: 647, startPoint y: 161, endPoint x: 845, endPoint y: 276, distance: 228.5
click at [845, 276] on div "Janela de atendimento Grade de atendimento Capacidade Transportadoras Veículos …" at bounding box center [764, 329] width 1528 height 658
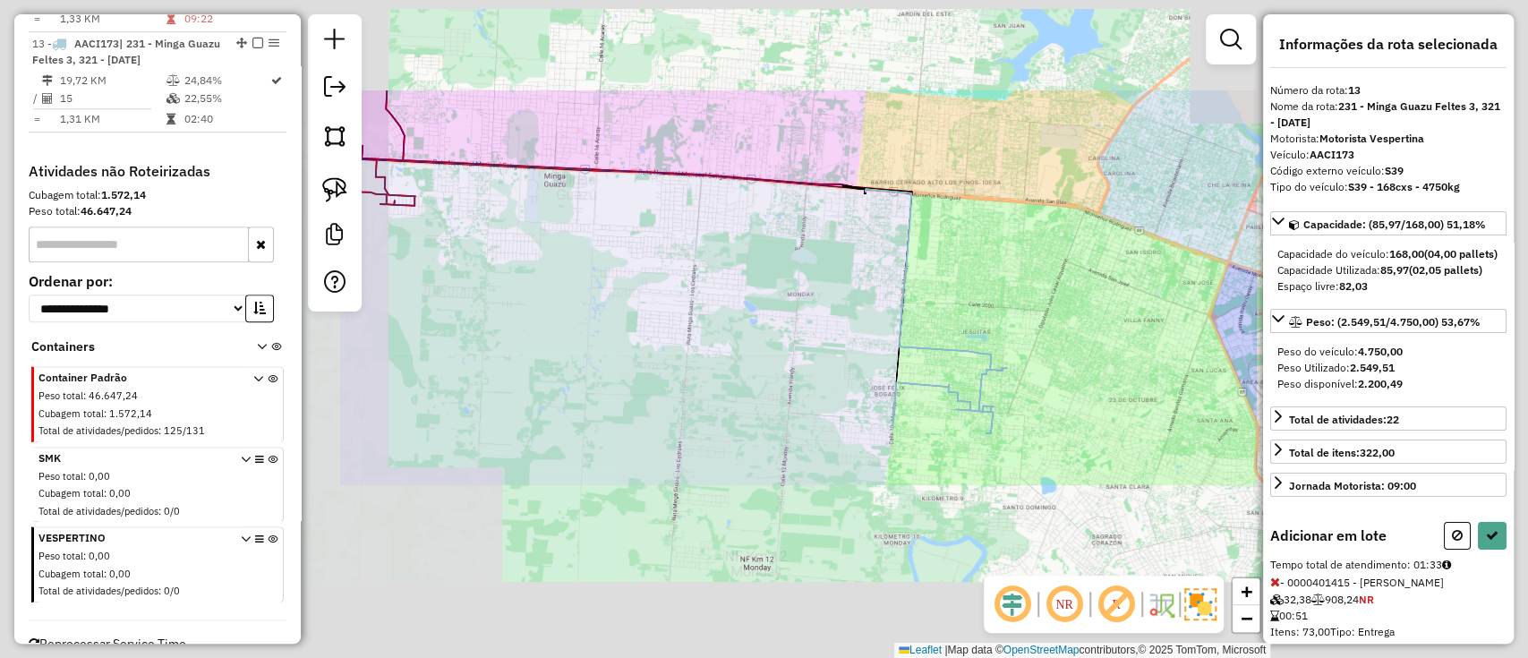
select select "**********"
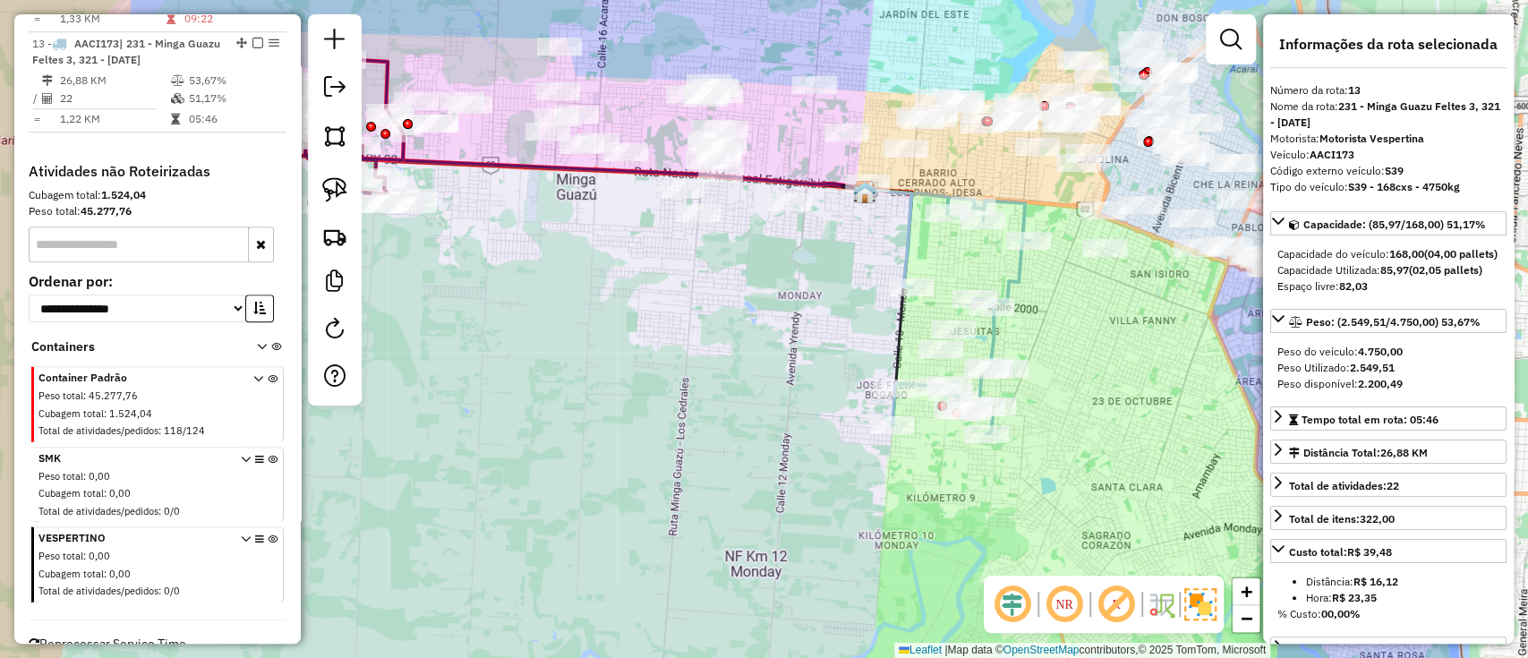
click at [1112, 298] on div "Janela de atendimento Grade de atendimento Capacidade Transportadoras Veículos …" at bounding box center [764, 329] width 1528 height 658
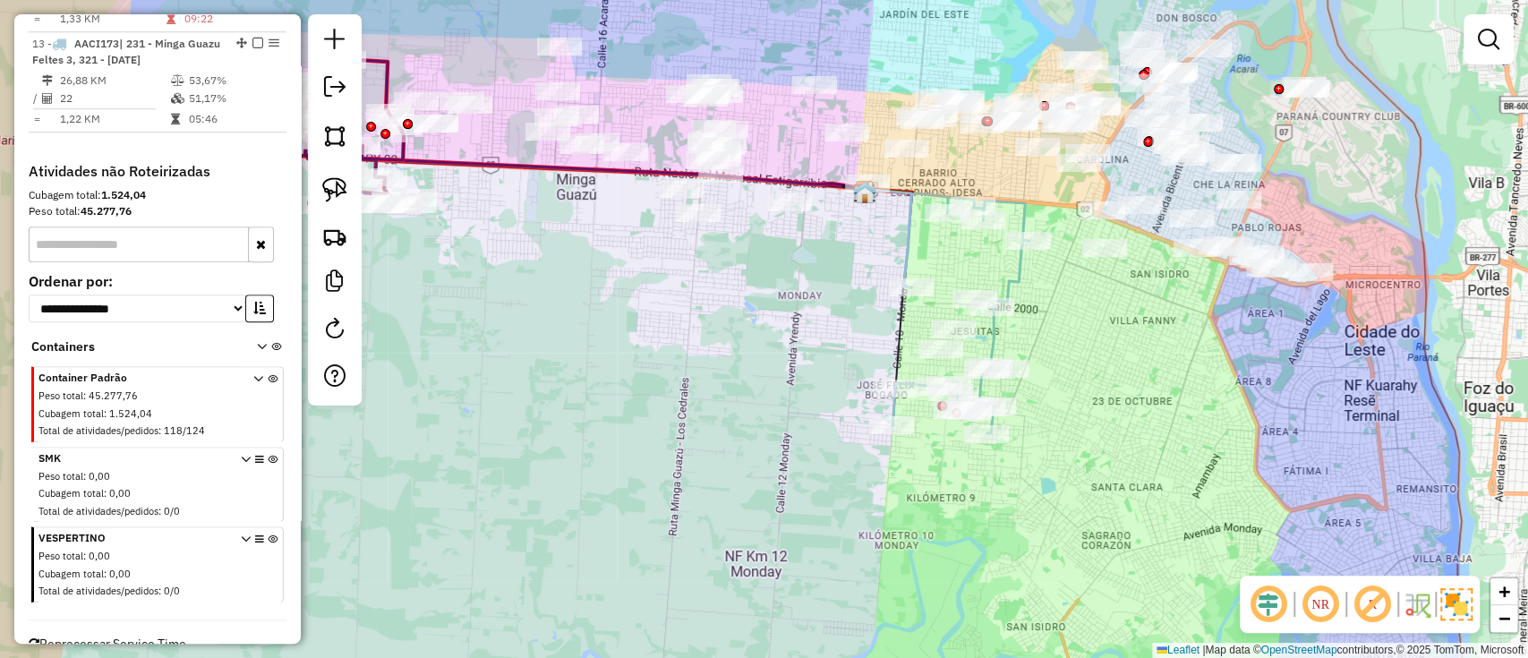
click at [1016, 285] on icon at bounding box center [960, 313] width 136 height 240
select select "**********"
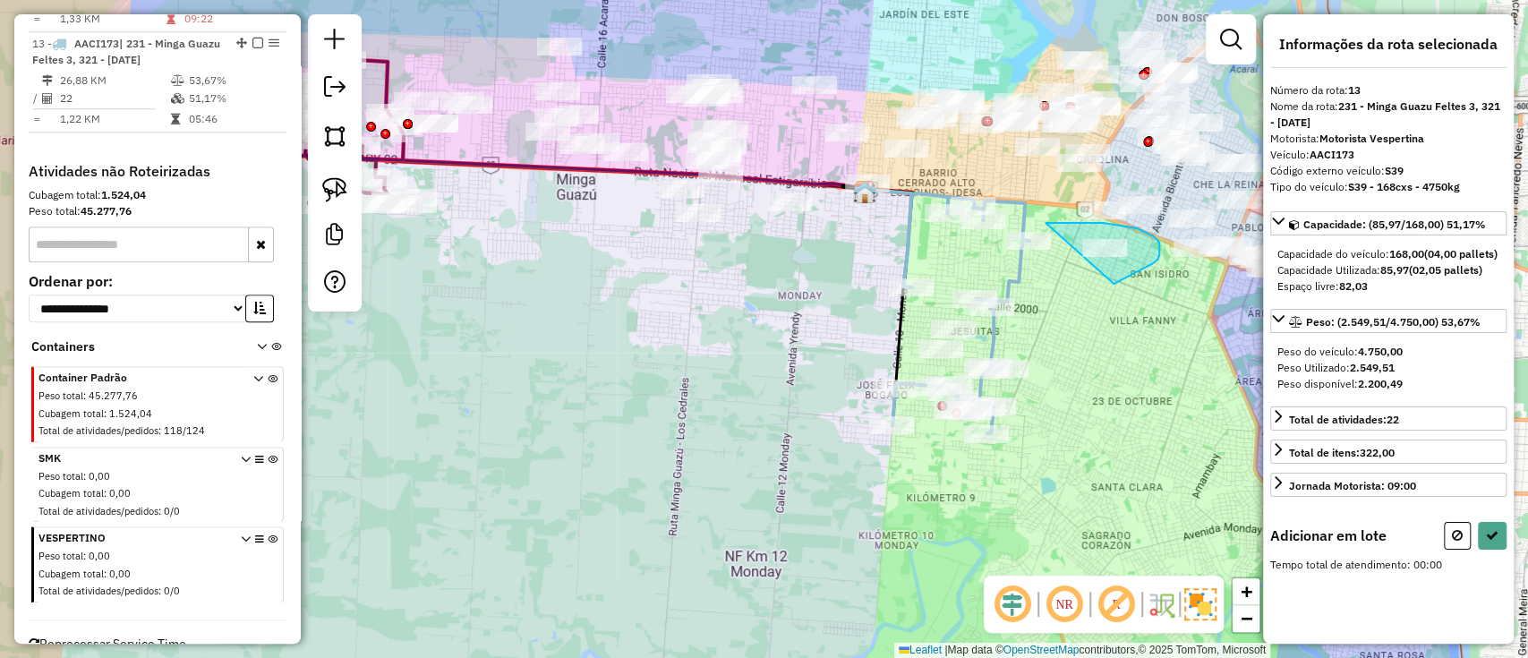
drag, startPoint x: 1045, startPoint y: 223, endPoint x: 1069, endPoint y: 297, distance: 77.8
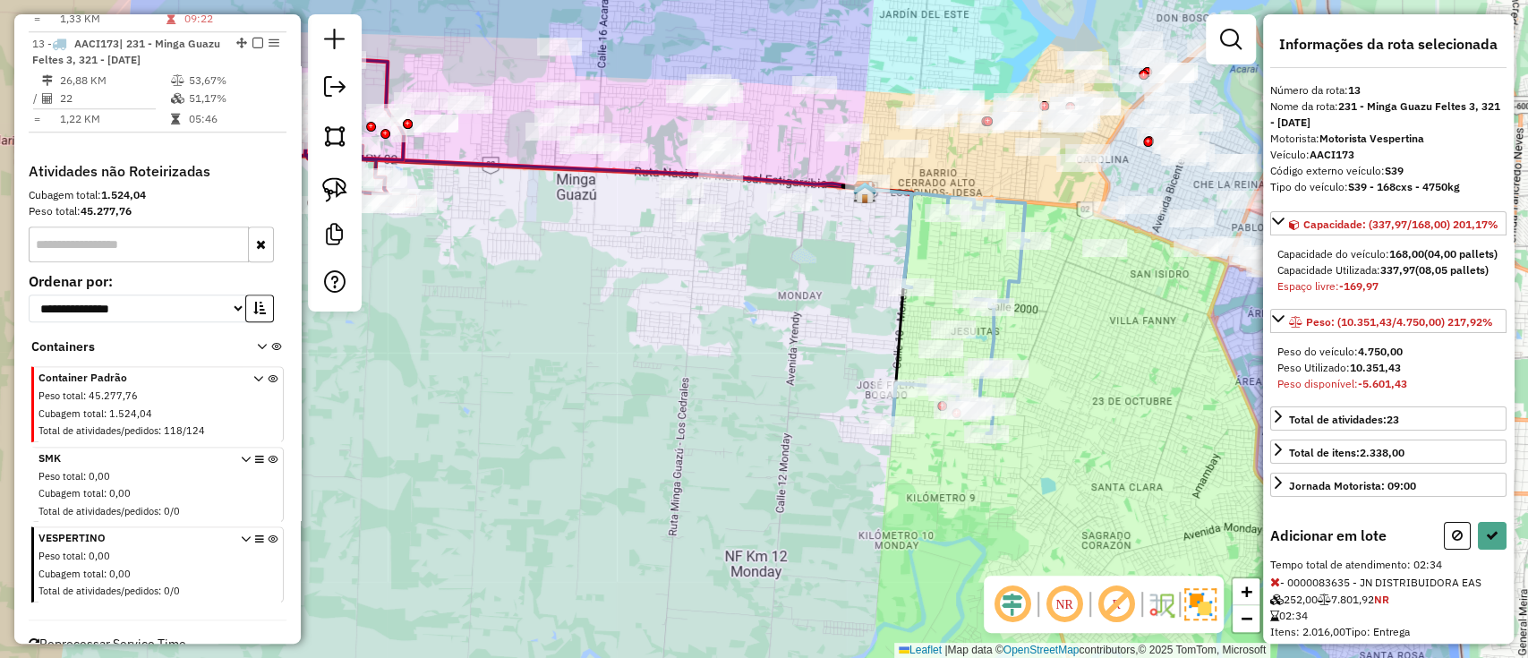
select select "**********"
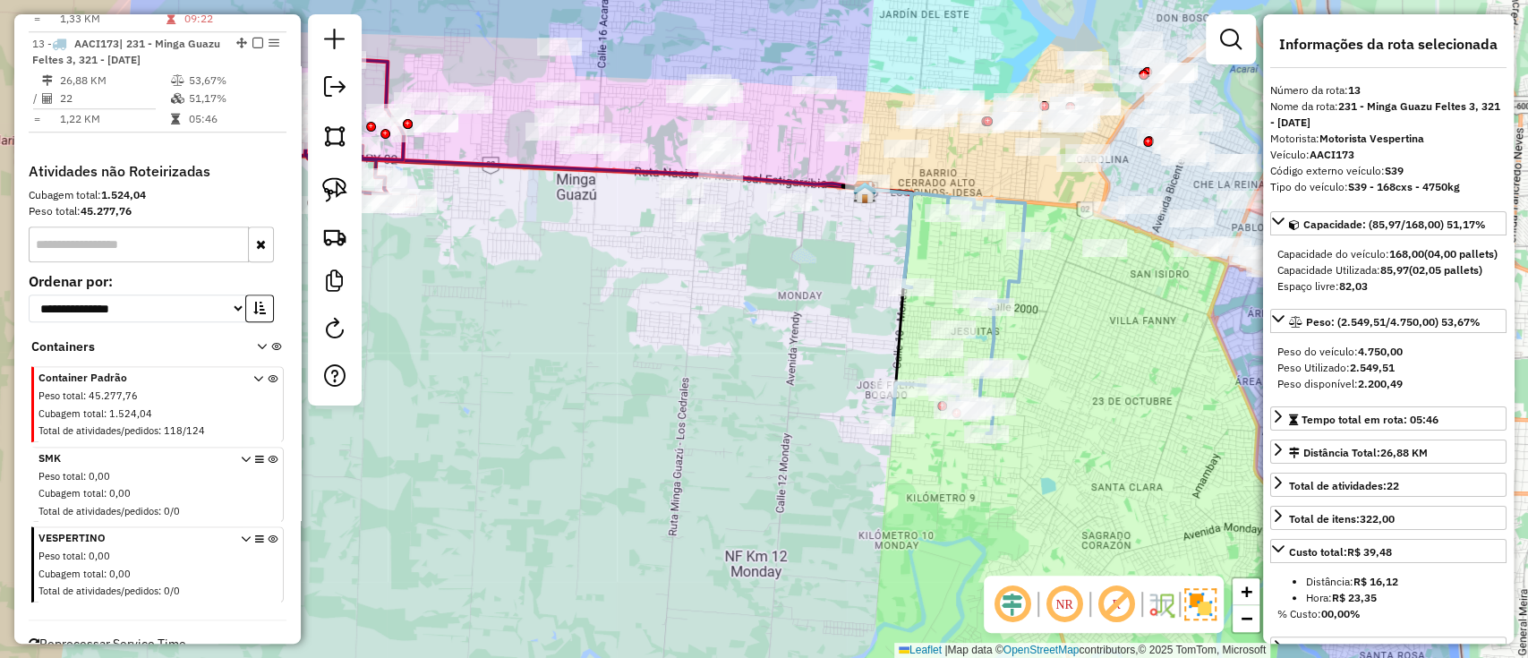
click at [1028, 279] on icon at bounding box center [960, 313] width 136 height 240
click at [1009, 278] on icon at bounding box center [960, 313] width 136 height 240
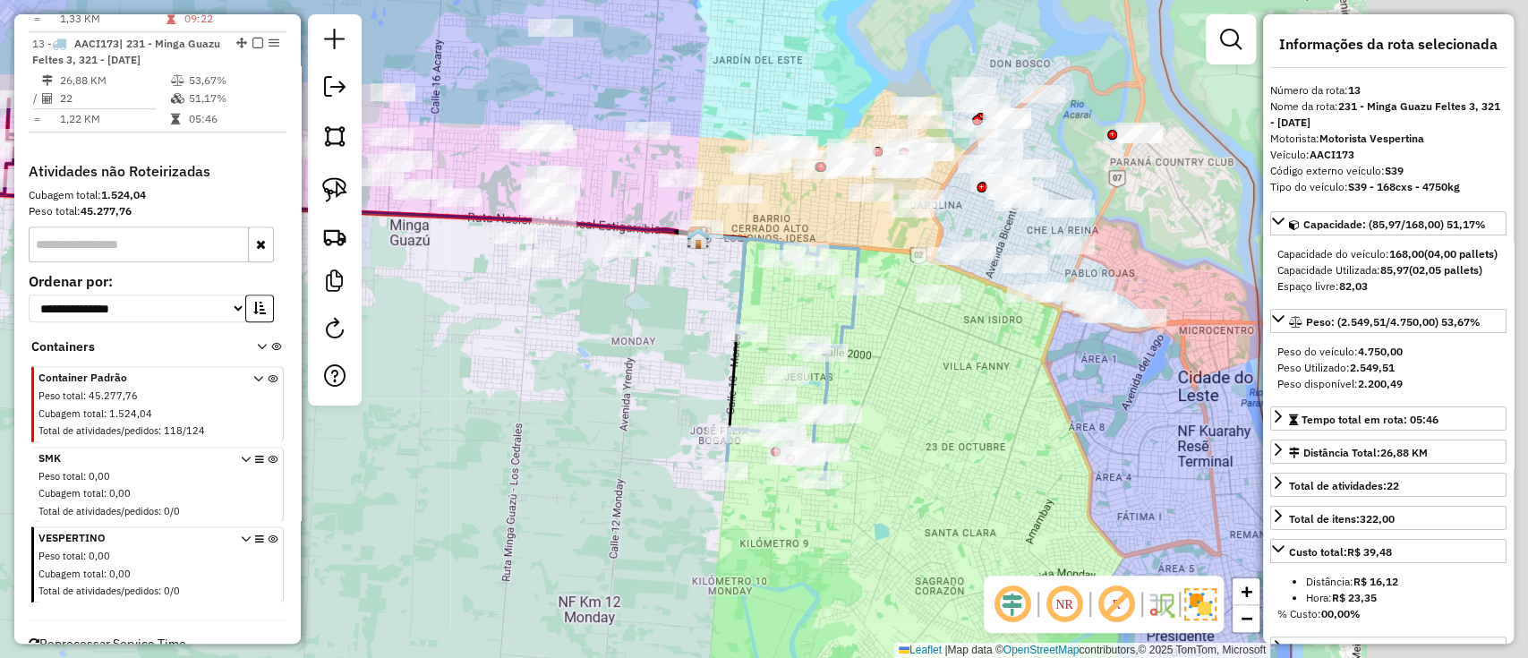
click at [890, 343] on div "Janela de atendimento Grade de atendimento Capacidade Transportadoras Veículos …" at bounding box center [764, 329] width 1528 height 658
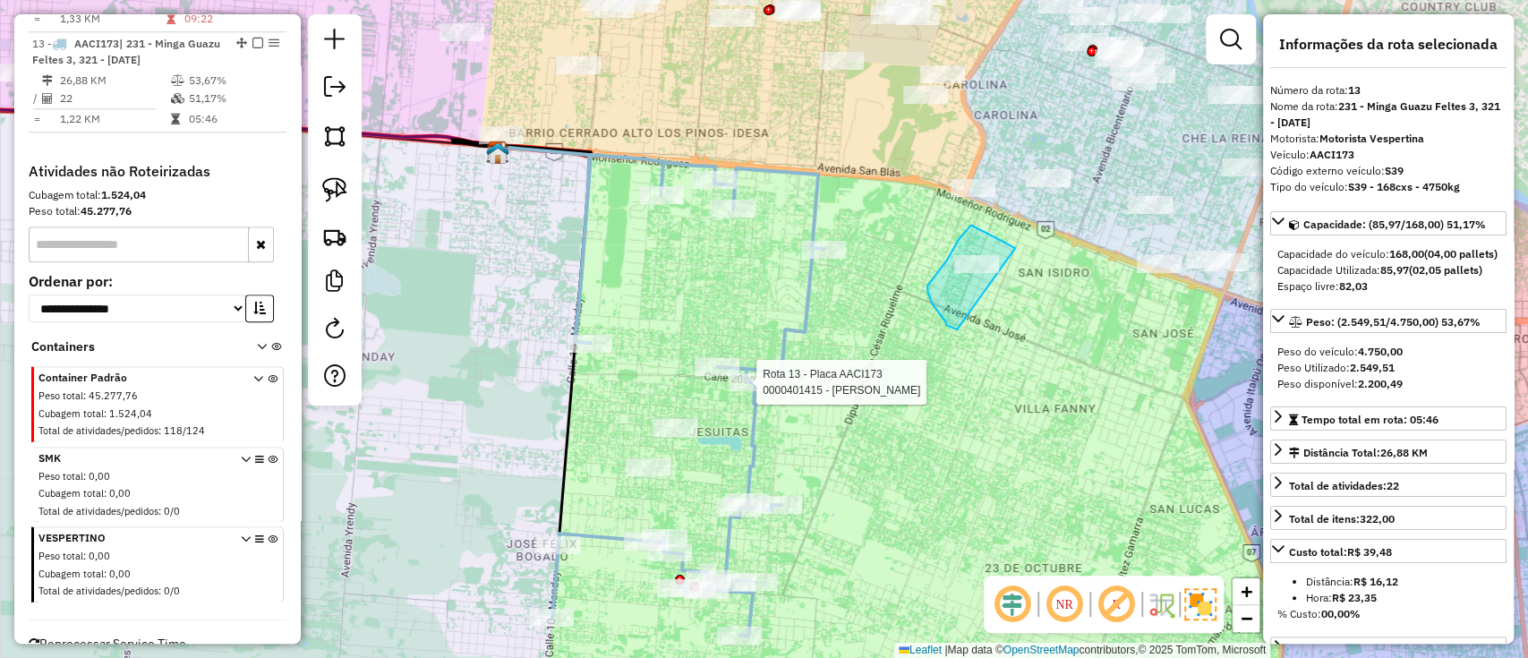
drag, startPoint x: 972, startPoint y: 226, endPoint x: 959, endPoint y: 331, distance: 106.3
click at [796, 315] on div "Rota 13 - Placa AACI173 0000401415 - CYNTHIA MIGUELA Janela de atendimento Grad…" at bounding box center [764, 329] width 1528 height 658
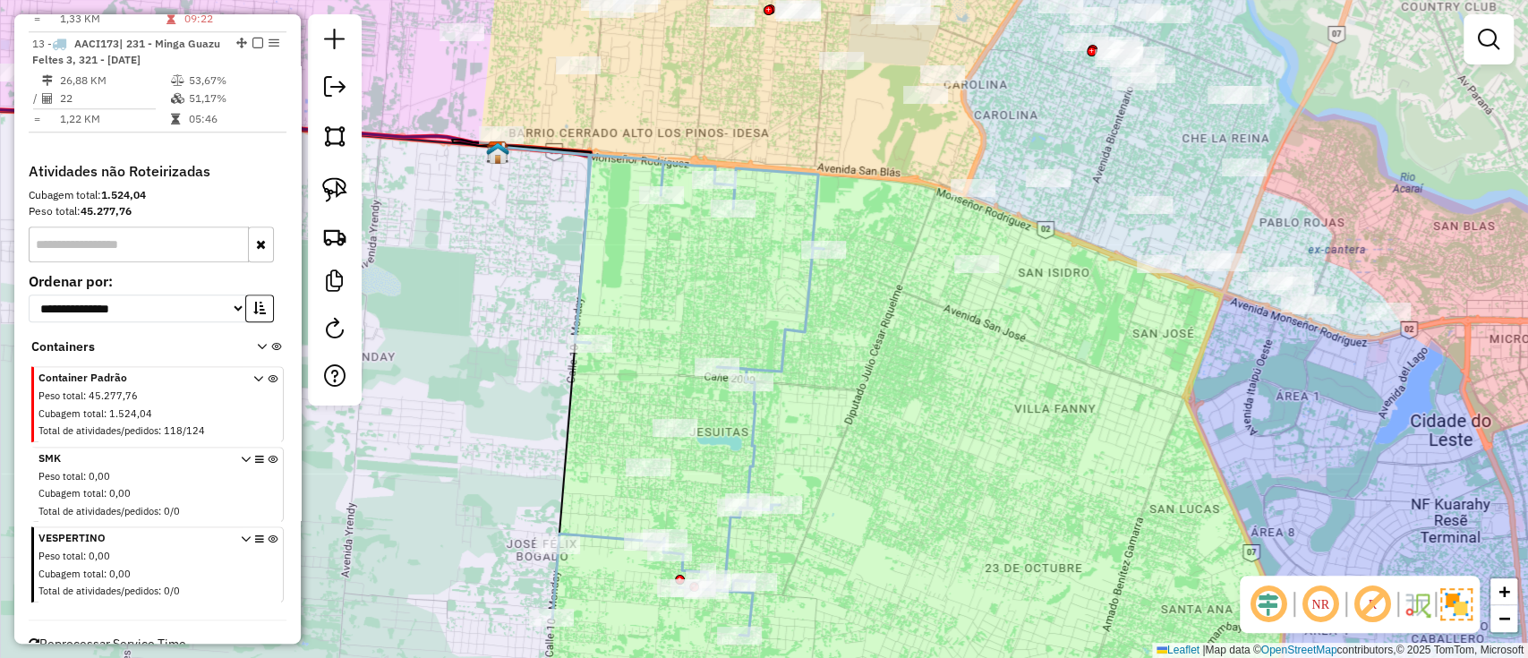
click at [796, 316] on icon at bounding box center [687, 395] width 271 height 481
select select "**********"
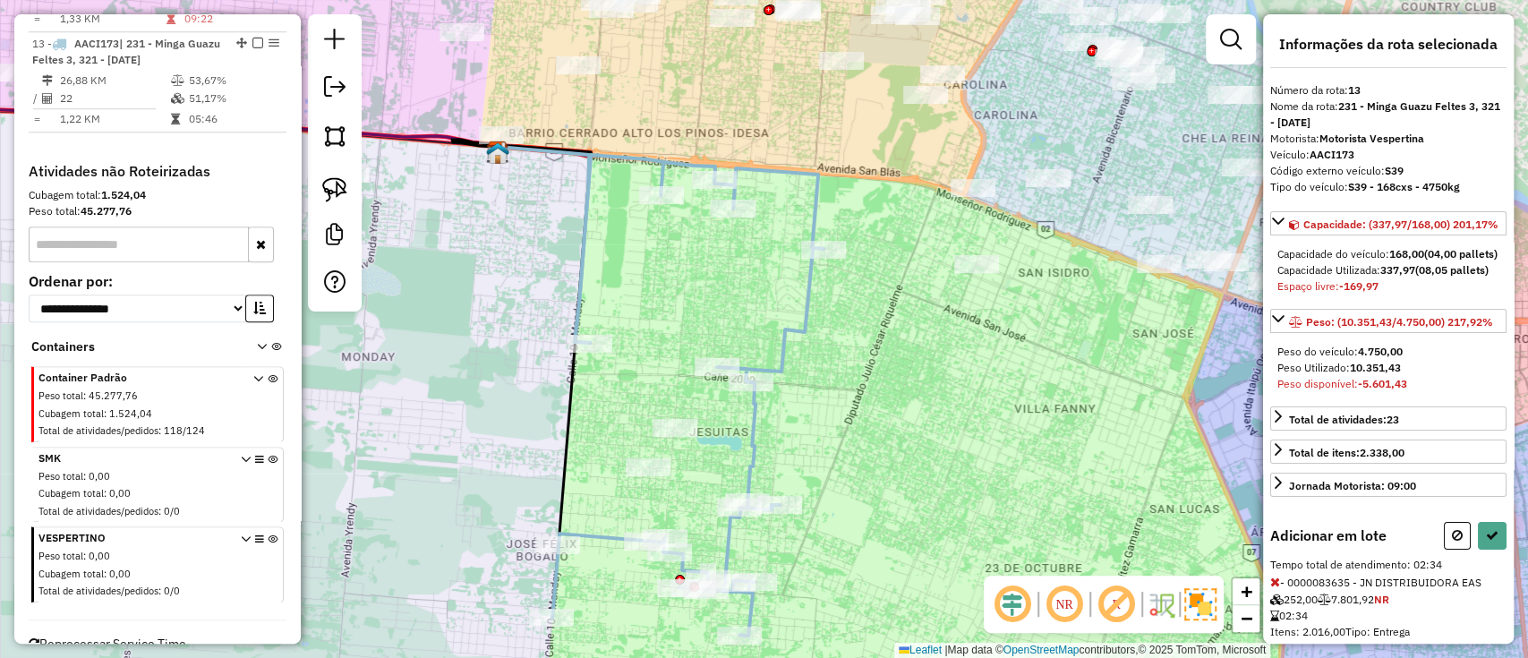
select select "**********"
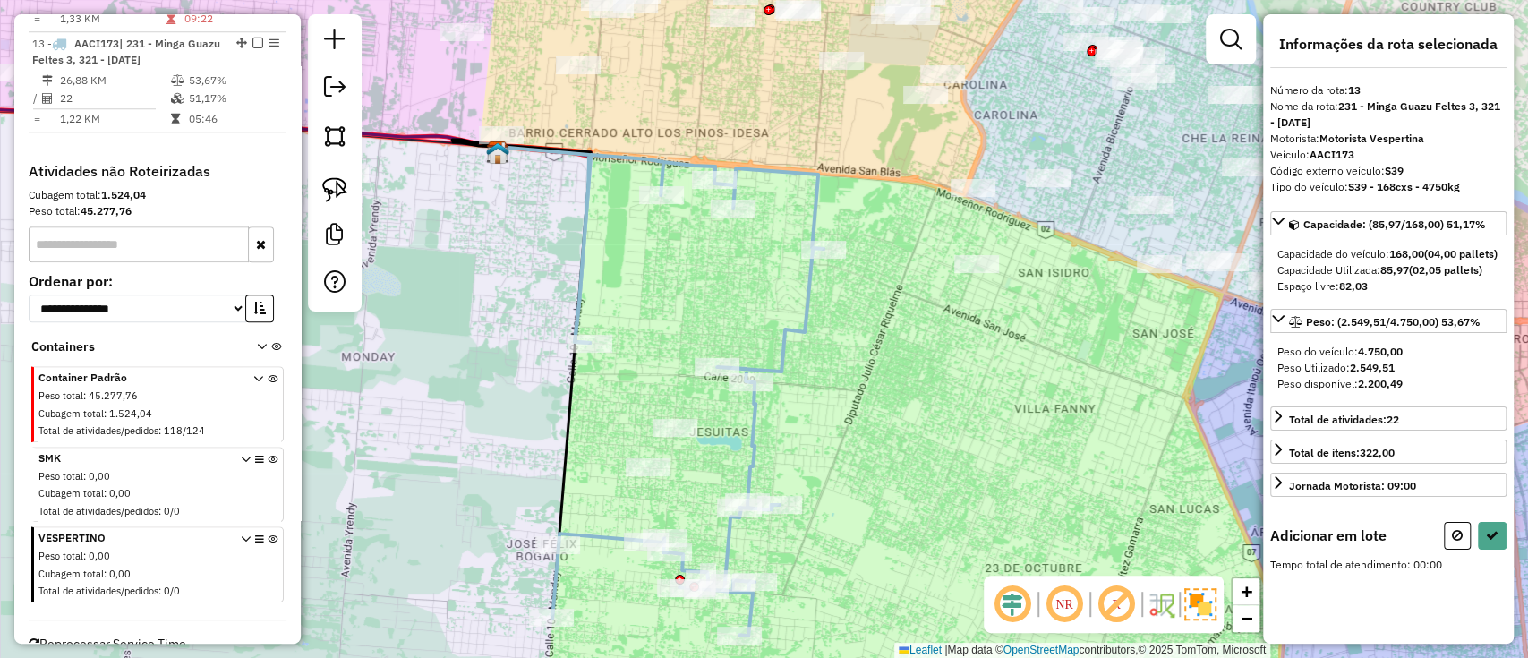
select select "**********"
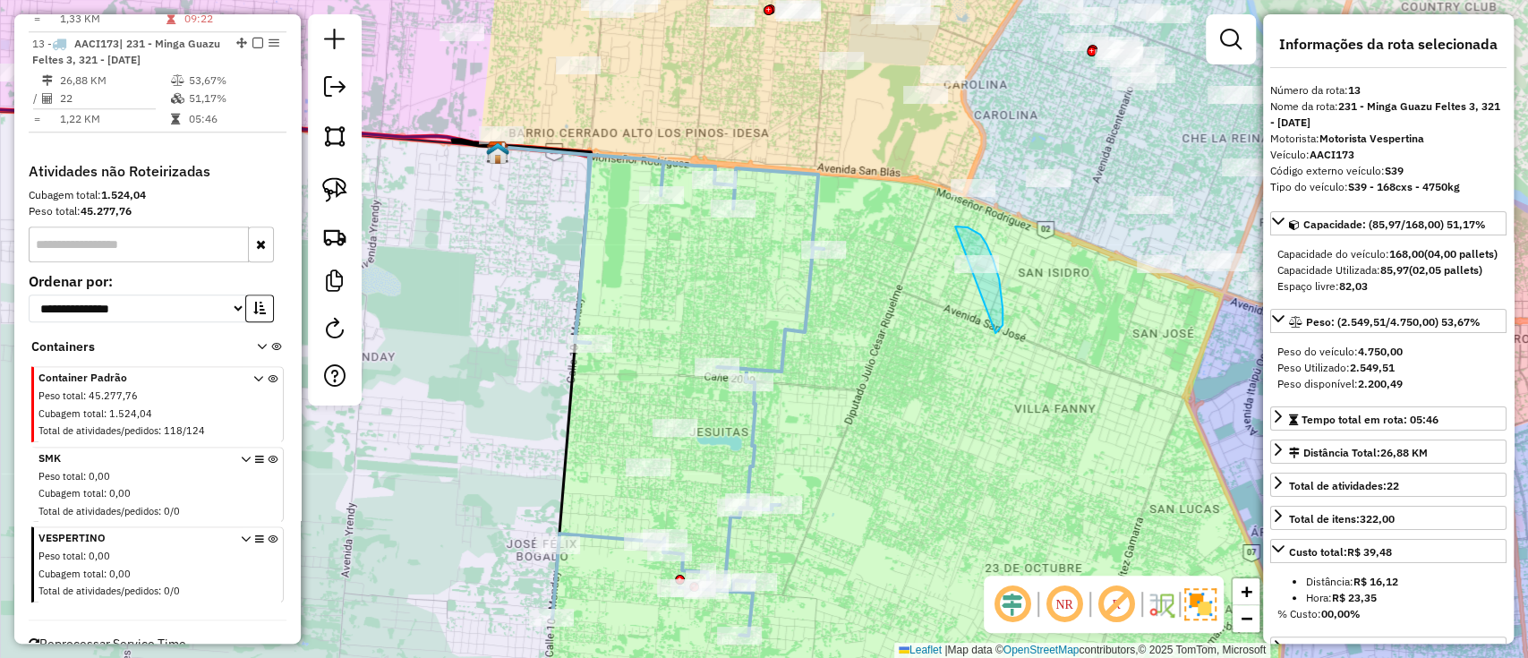
drag, startPoint x: 957, startPoint y: 226, endPoint x: 892, endPoint y: 335, distance: 126.0
drag, startPoint x: 939, startPoint y: 314, endPoint x: 931, endPoint y: 250, distance: 64.9
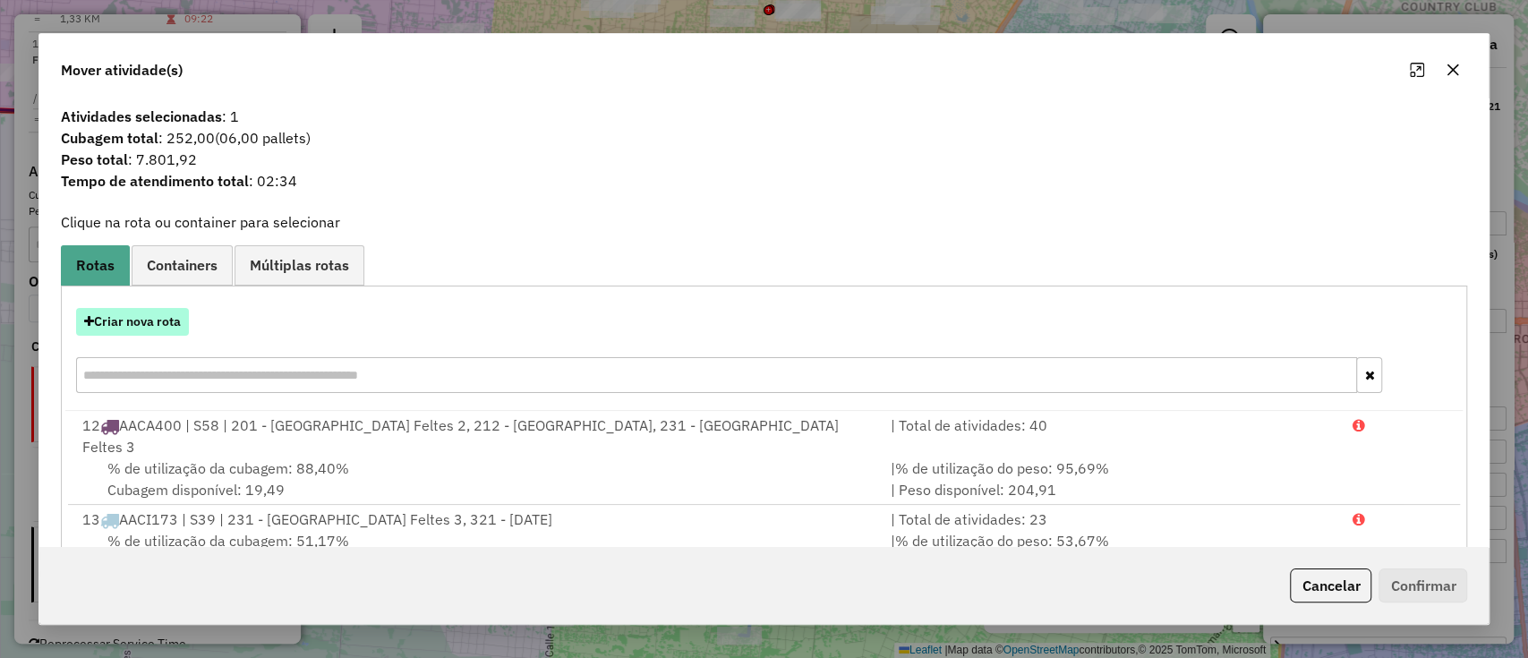
click at [151, 321] on button "Criar nova rota" at bounding box center [132, 322] width 113 height 28
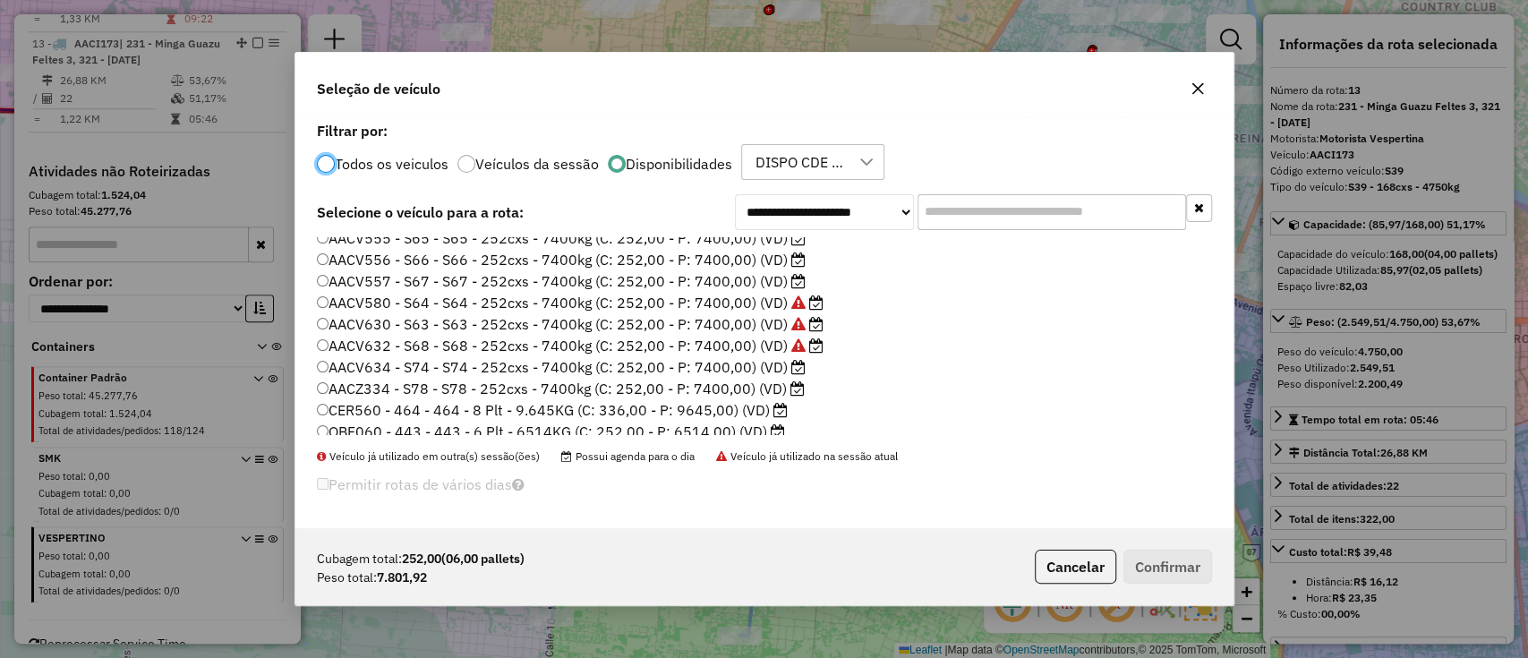
scroll to position [339, 0]
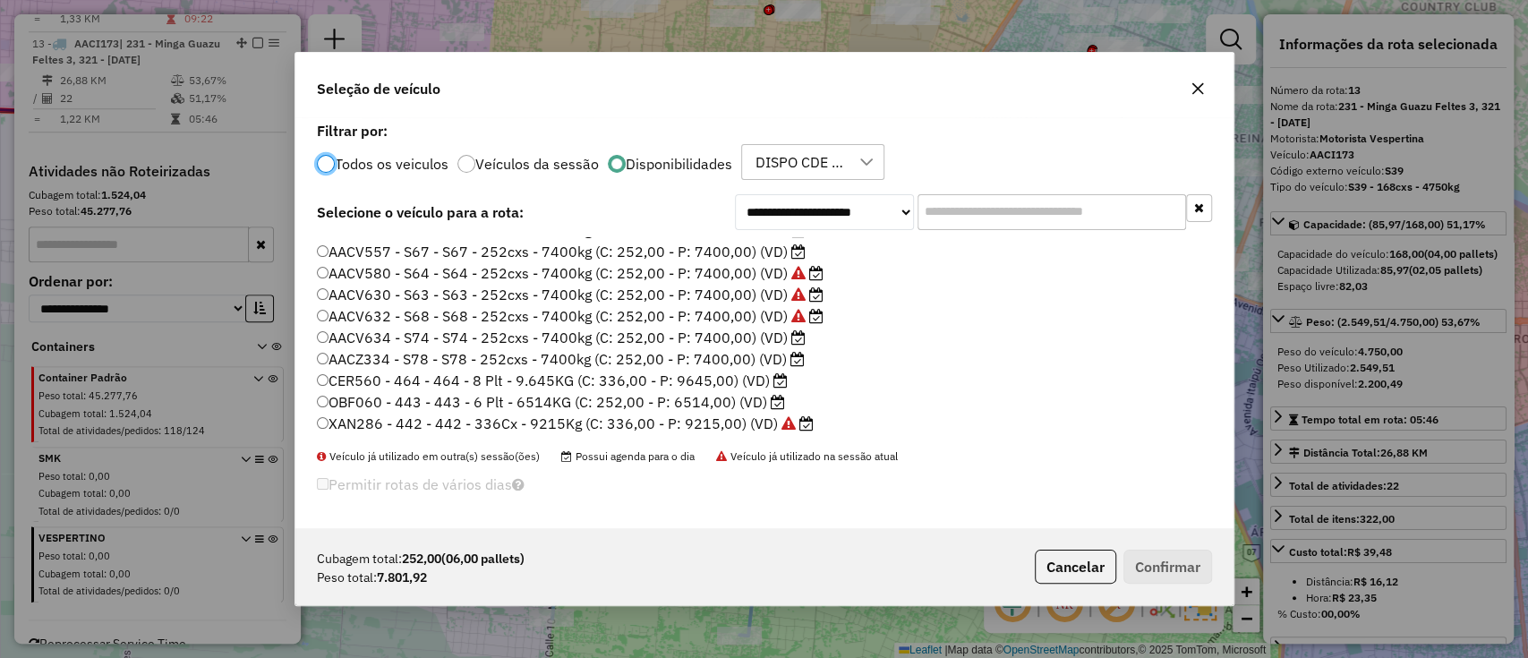
click at [760, 385] on label "CER560 - 464 - 464 - 8 Plt - 9.645KG (C: 336,00 - P: 9645,00) (VD)" at bounding box center [552, 380] width 471 height 21
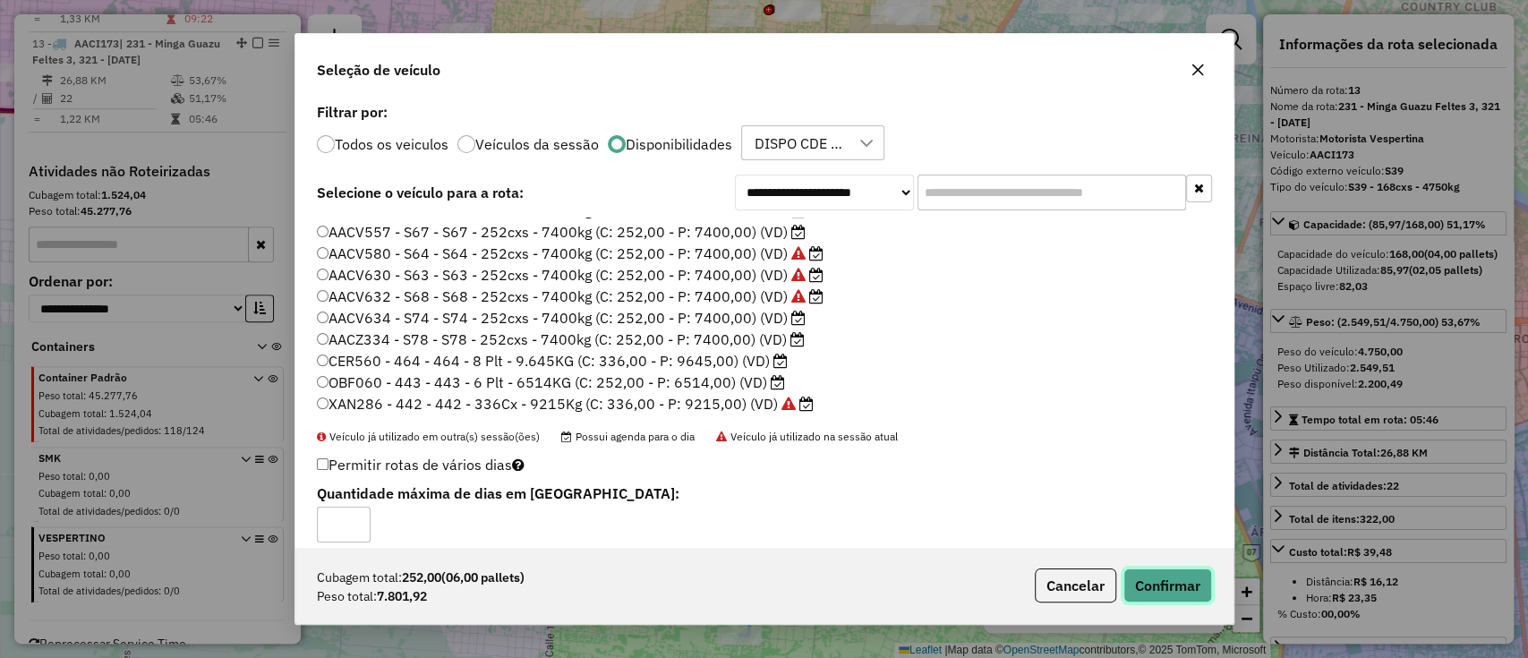
click at [1152, 592] on button "Confirmar" at bounding box center [1167, 585] width 89 height 34
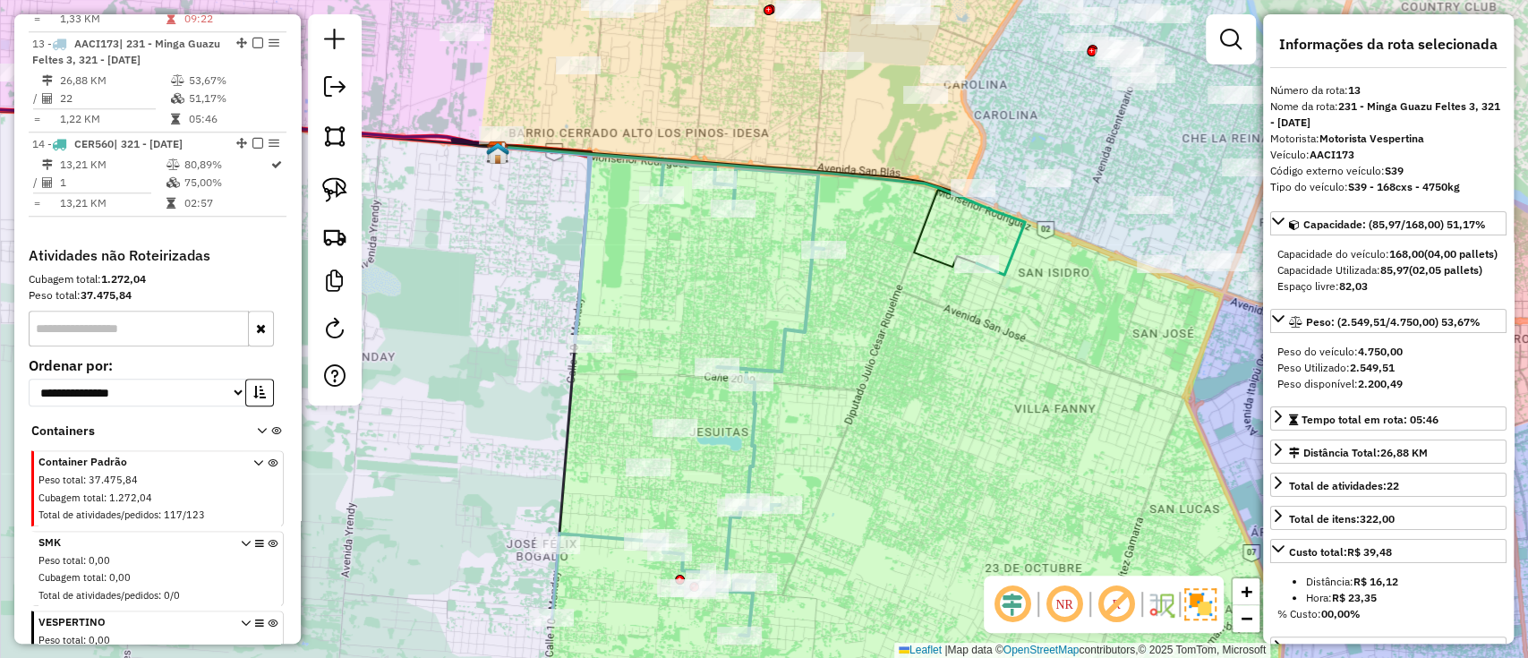
click at [1013, 243] on icon at bounding box center [761, 211] width 527 height 128
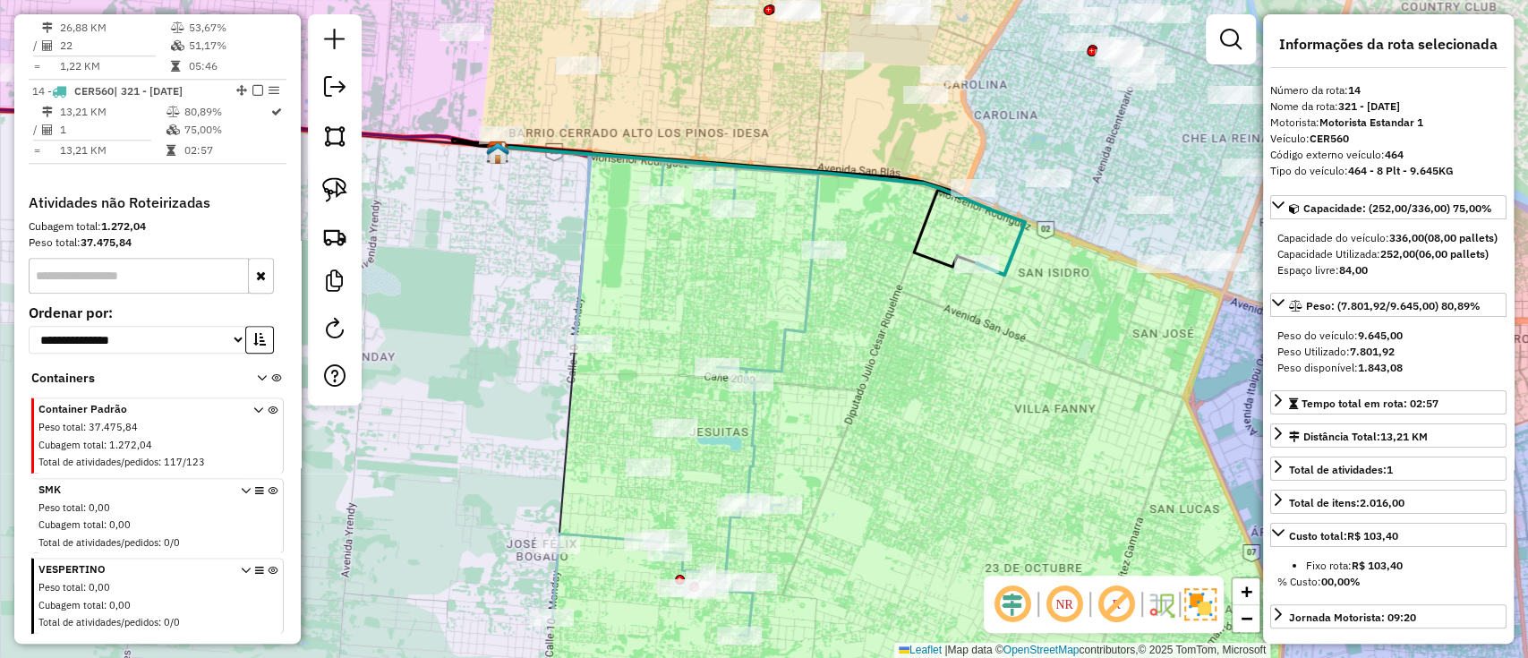
scroll to position [1186, 0]
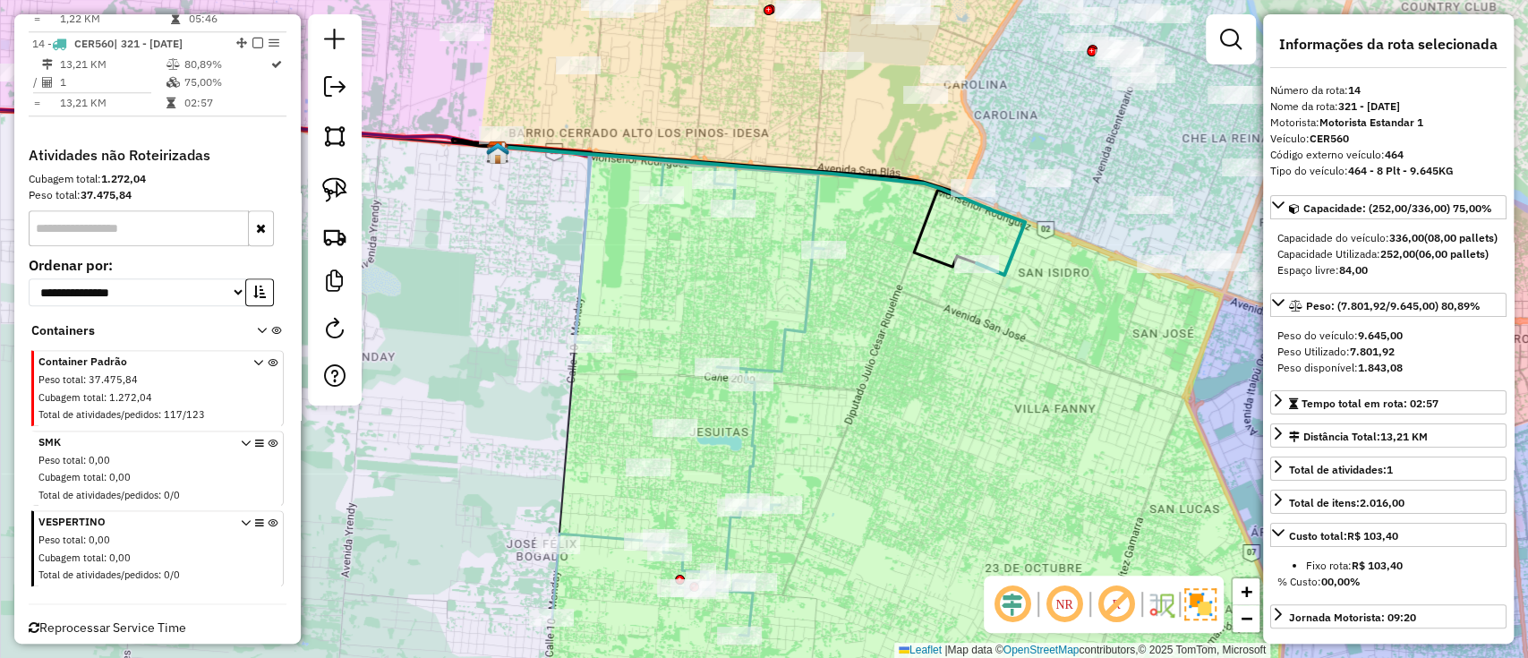
click at [1009, 242] on icon at bounding box center [761, 211] width 527 height 128
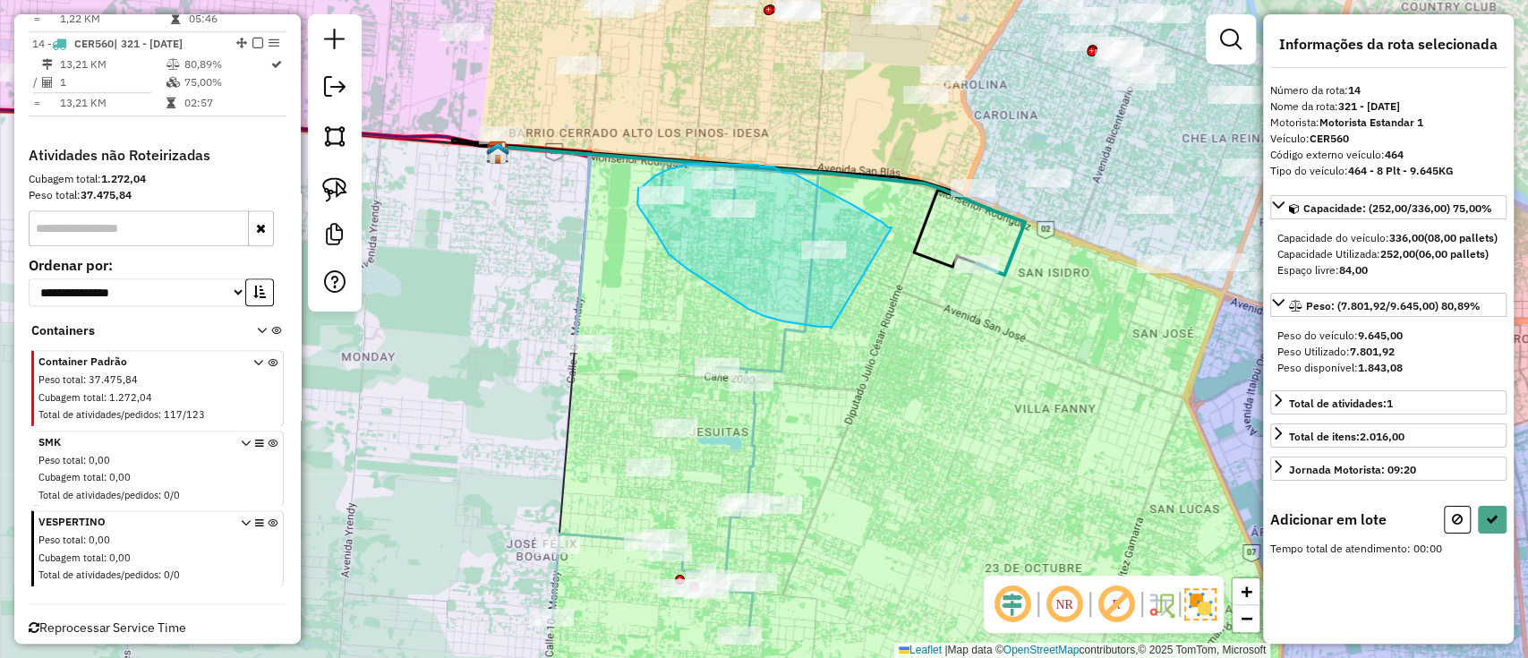
drag, startPoint x: 891, startPoint y: 227, endPoint x: 830, endPoint y: 328, distance: 118.0
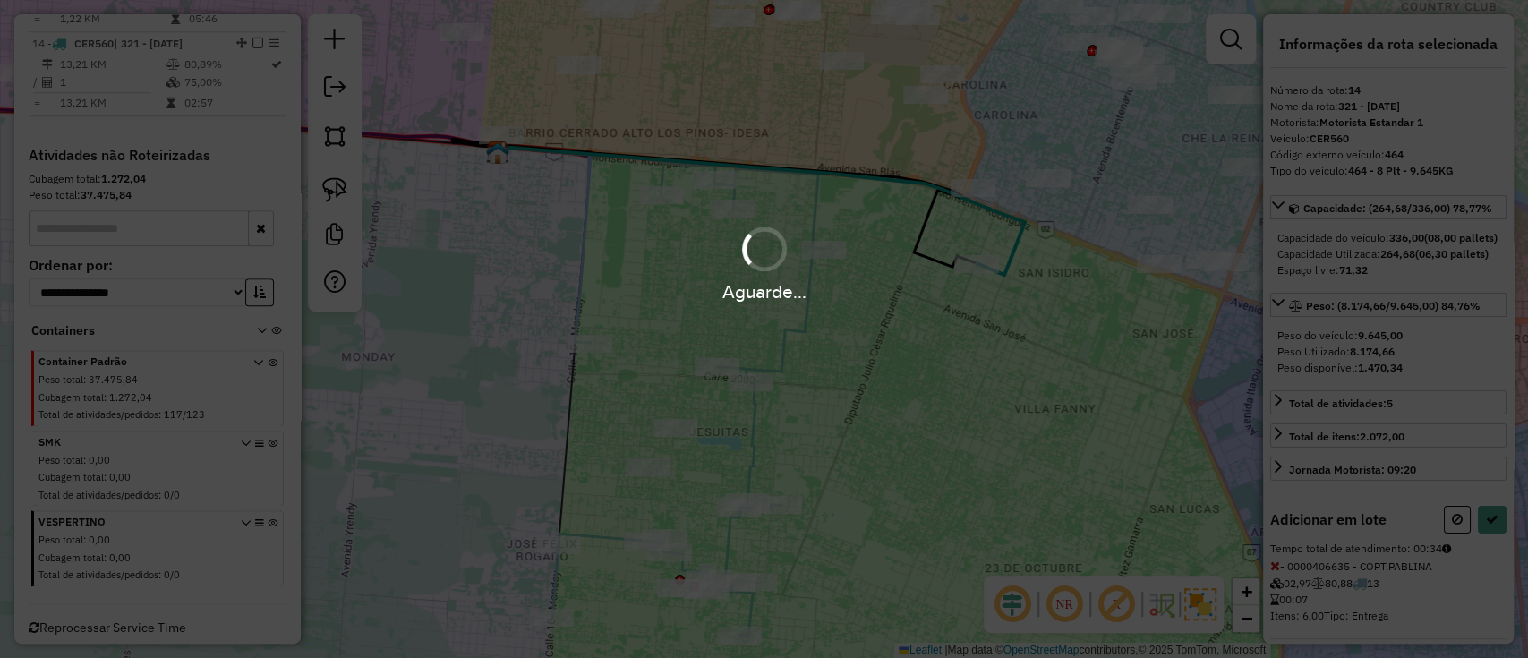
select select "**********"
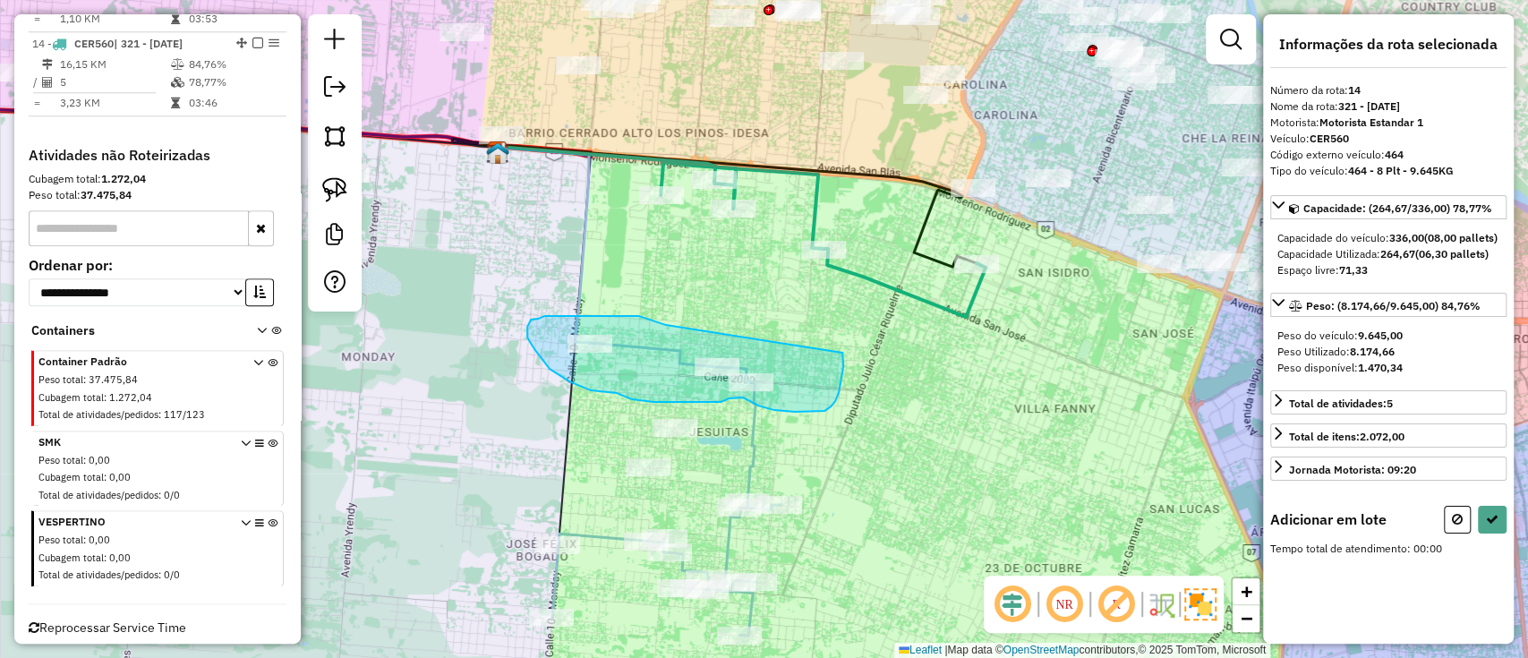
drag, startPoint x: 650, startPoint y: 319, endPoint x: 839, endPoint y: 354, distance: 192.2
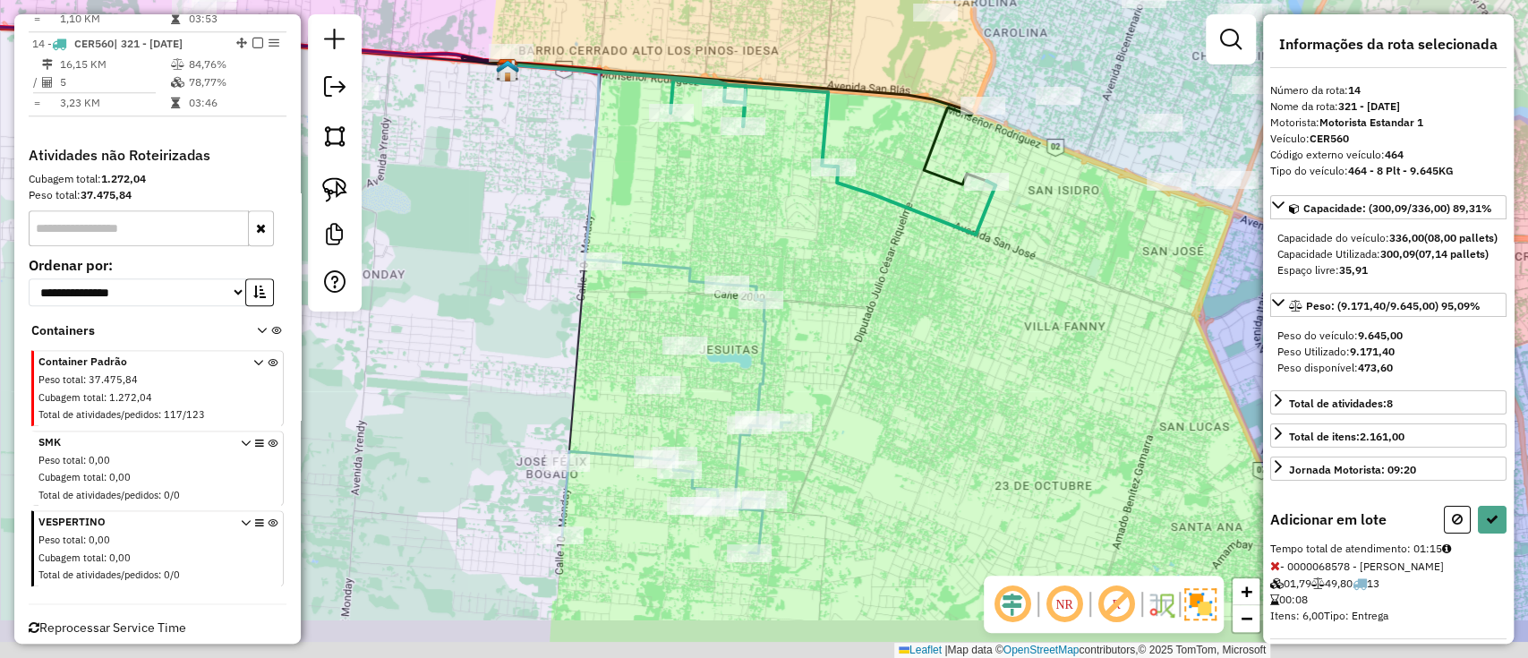
drag, startPoint x: 839, startPoint y: 450, endPoint x: 845, endPoint y: 351, distance: 99.5
click at [845, 351] on div "Janela de atendimento Grade de atendimento Capacidade Transportadoras Veículos …" at bounding box center [764, 329] width 1528 height 658
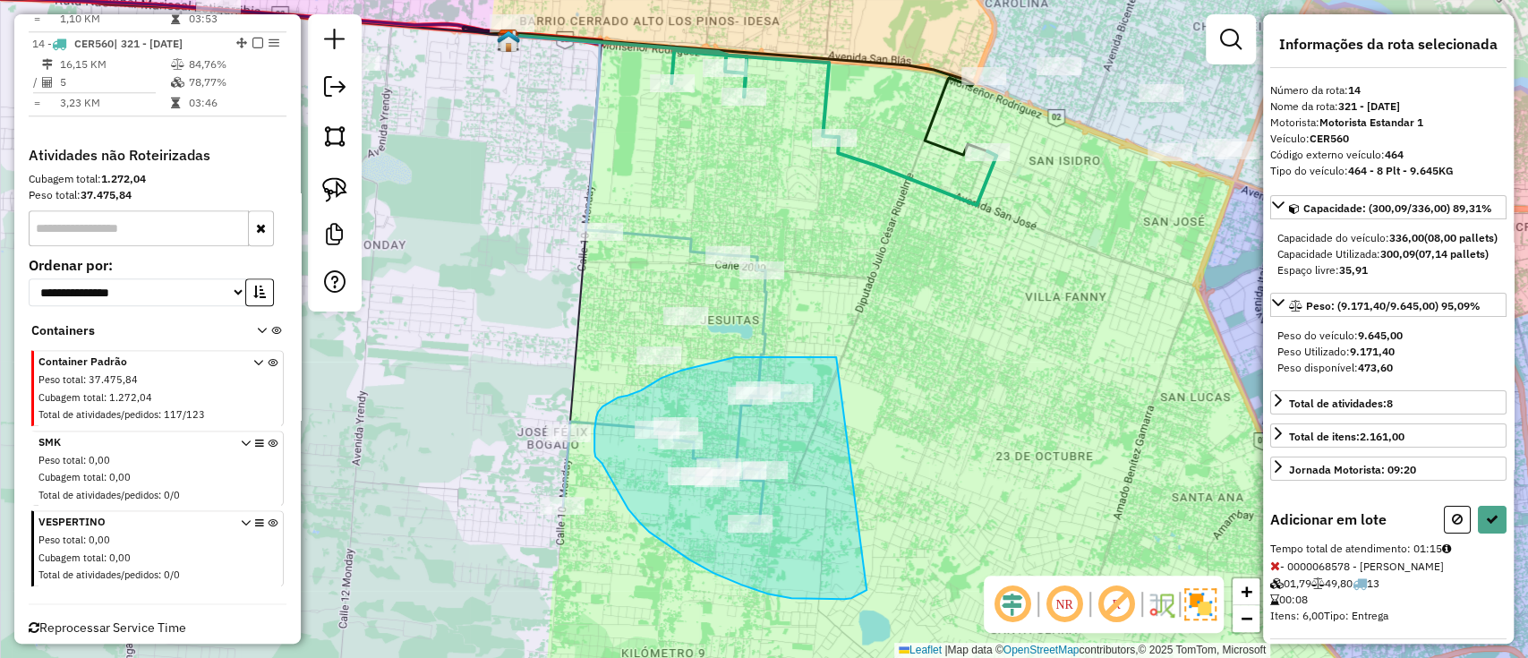
drag, startPoint x: 824, startPoint y: 357, endPoint x: 866, endPoint y: 590, distance: 236.4
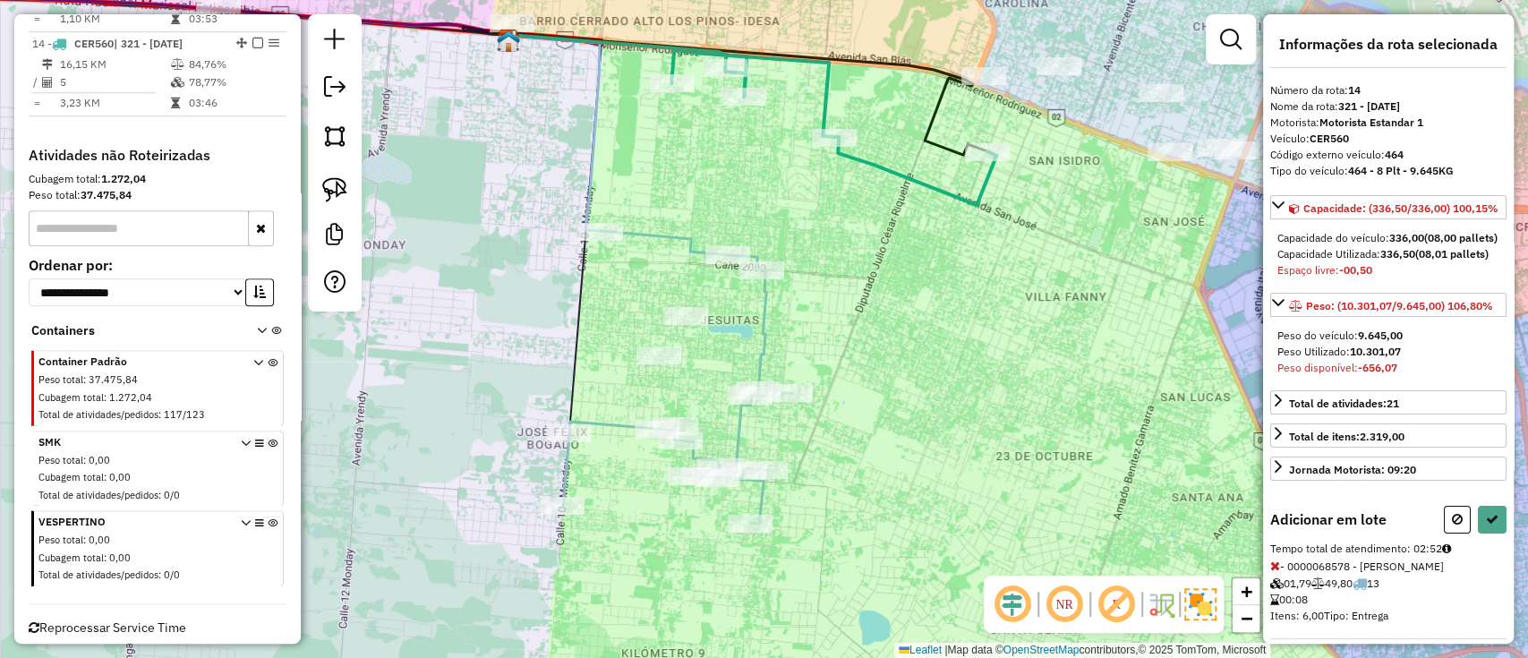
select select "**********"
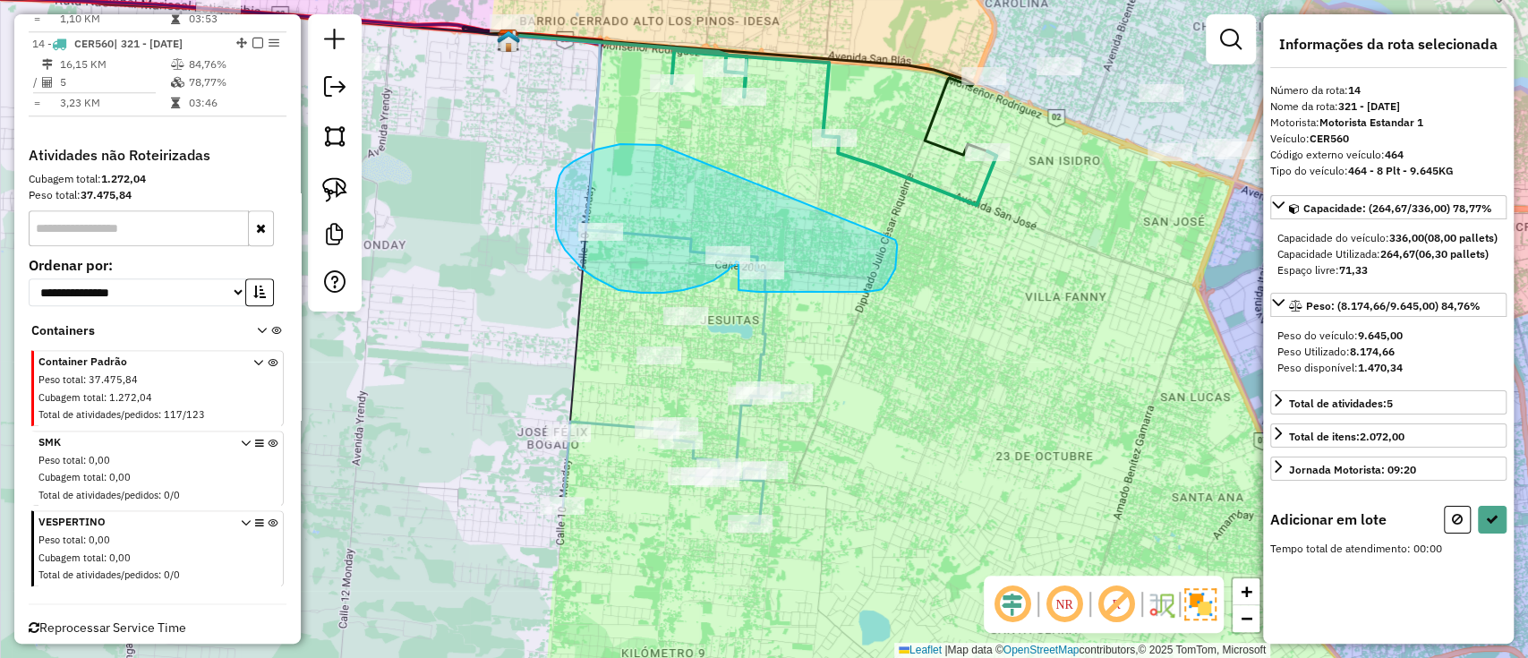
drag, startPoint x: 642, startPoint y: 144, endPoint x: 893, endPoint y: 239, distance: 268.8
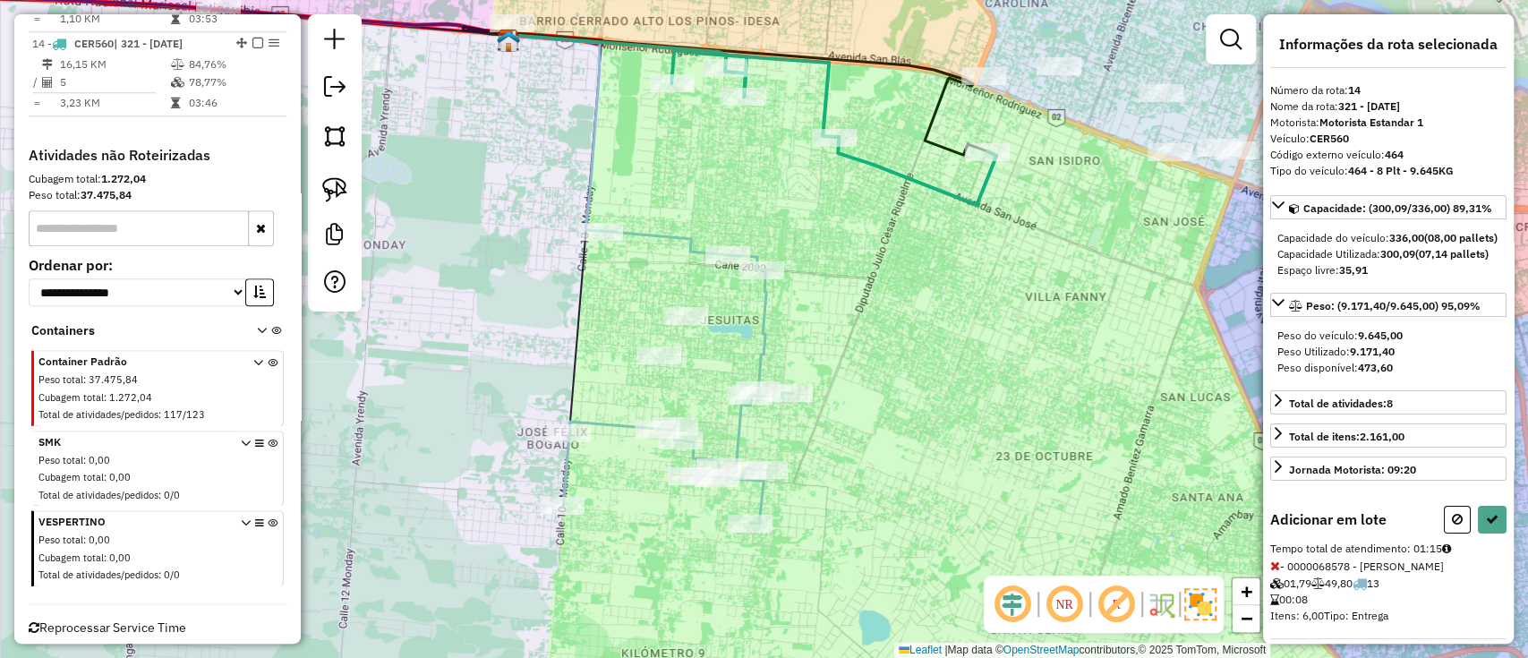
select select "**********"
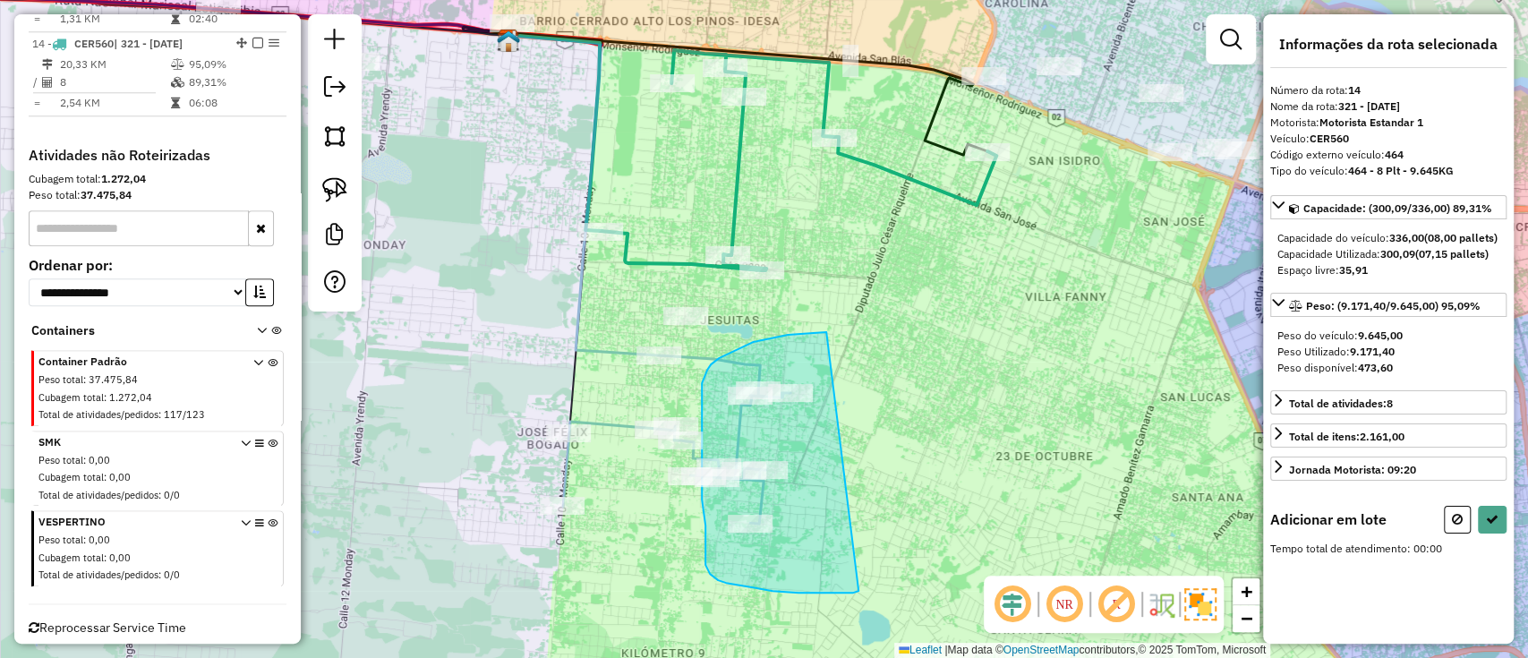
drag, startPoint x: 822, startPoint y: 332, endPoint x: 858, endPoint y: 591, distance: 261.2
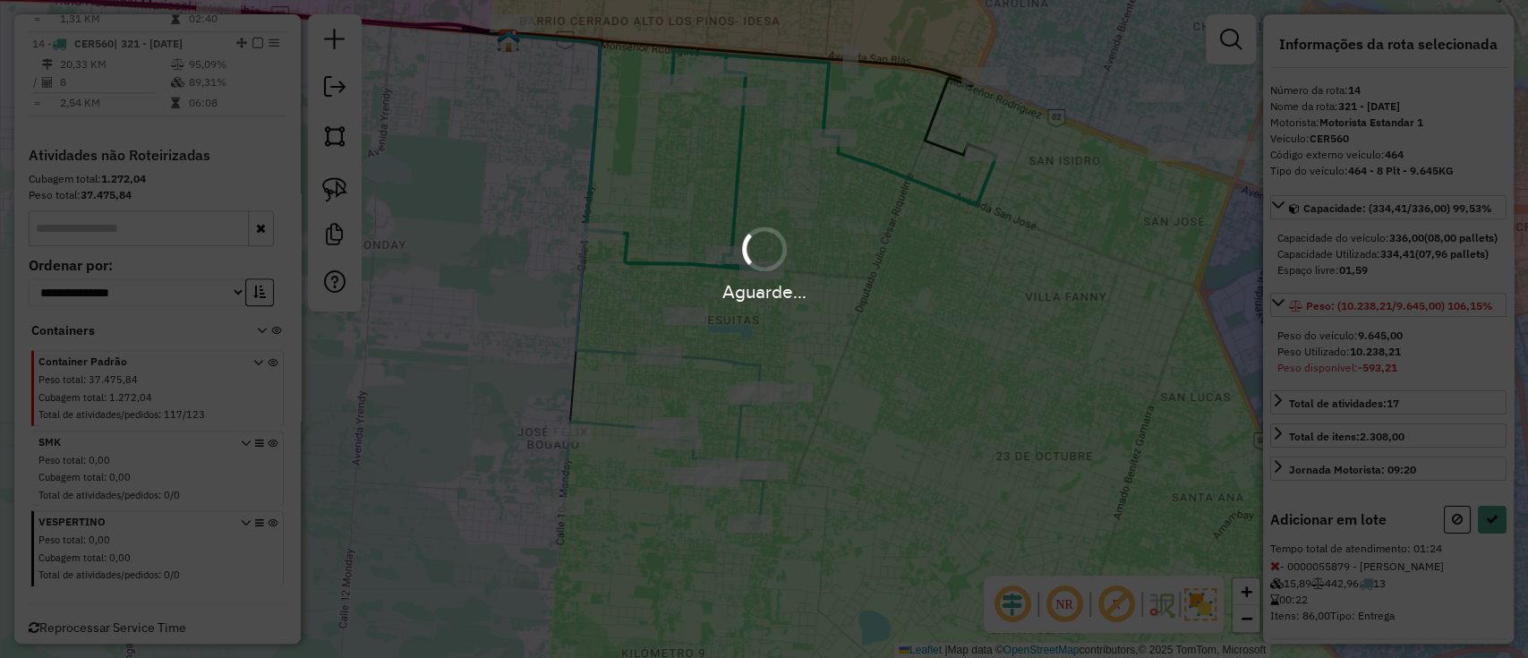
select select "**********"
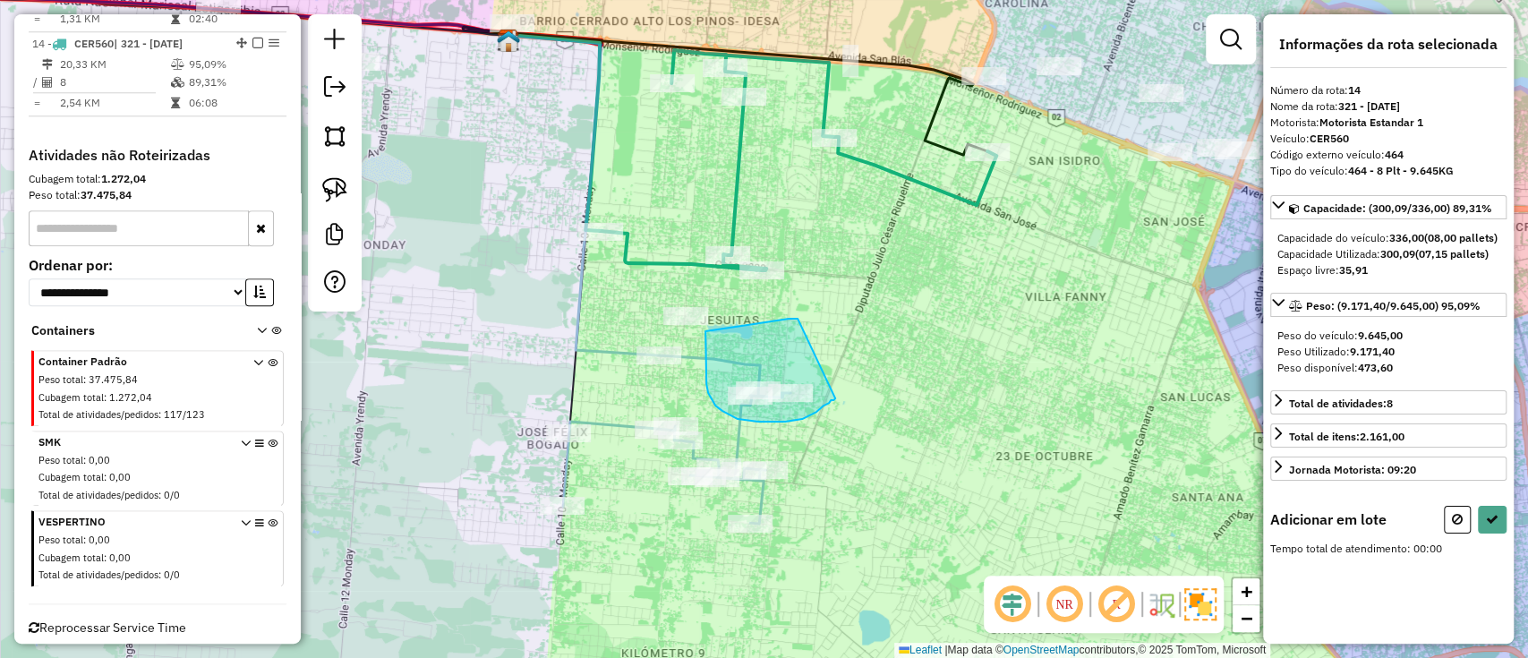
drag, startPoint x: 797, startPoint y: 319, endPoint x: 835, endPoint y: 398, distance: 88.1
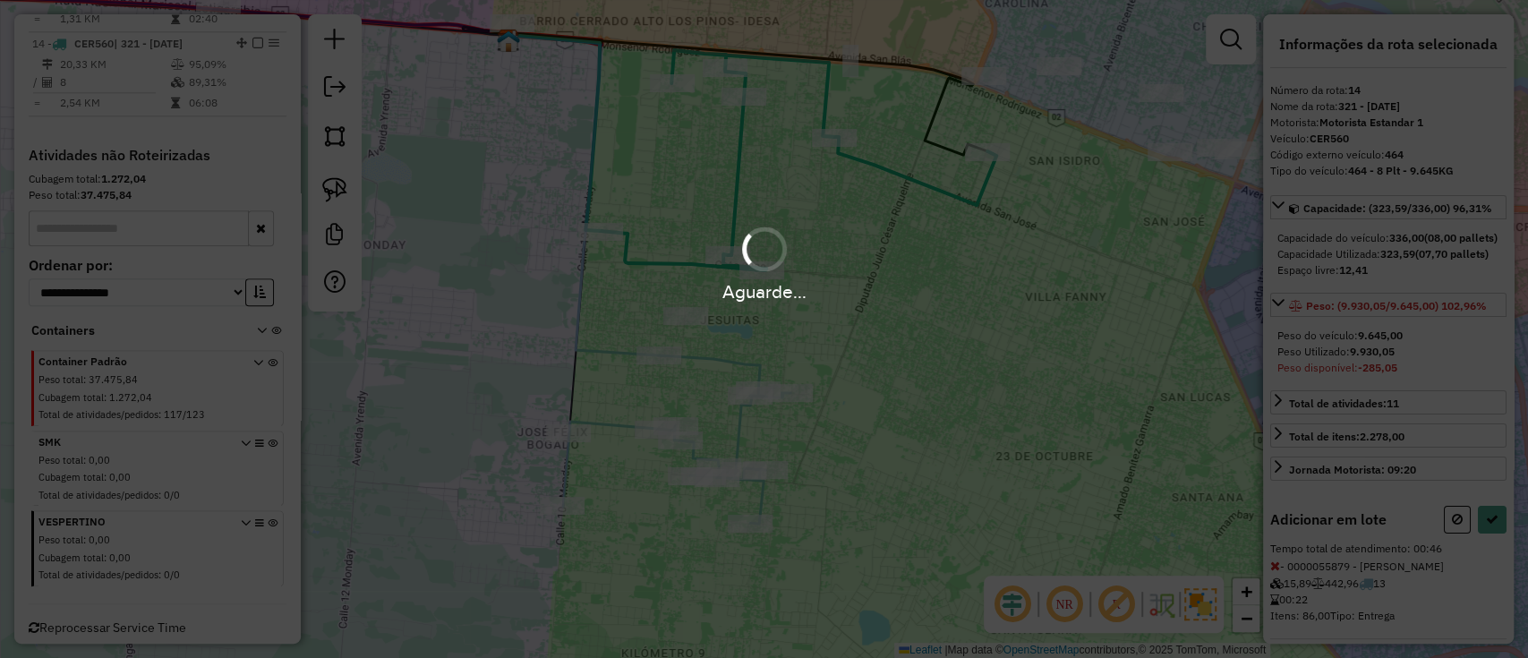
select select "**********"
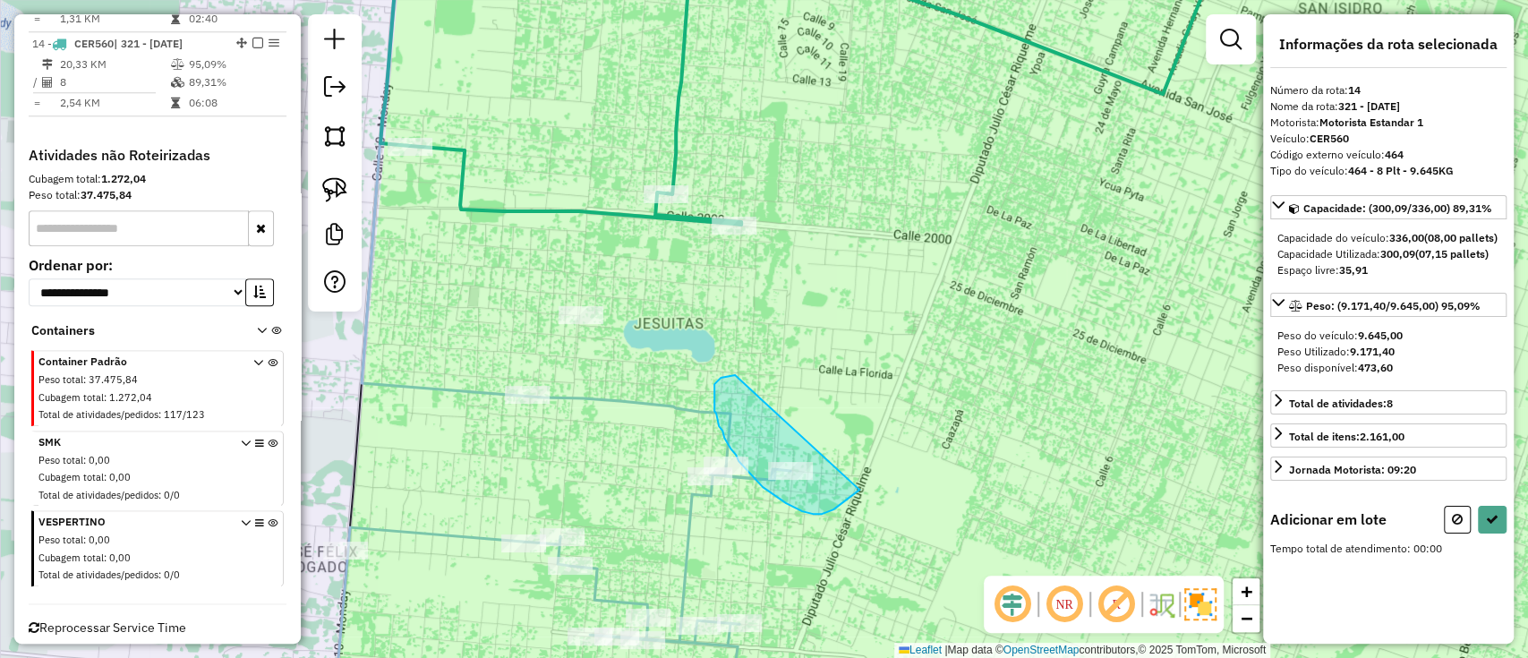
drag, startPoint x: 716, startPoint y: 383, endPoint x: 894, endPoint y: 447, distance: 189.1
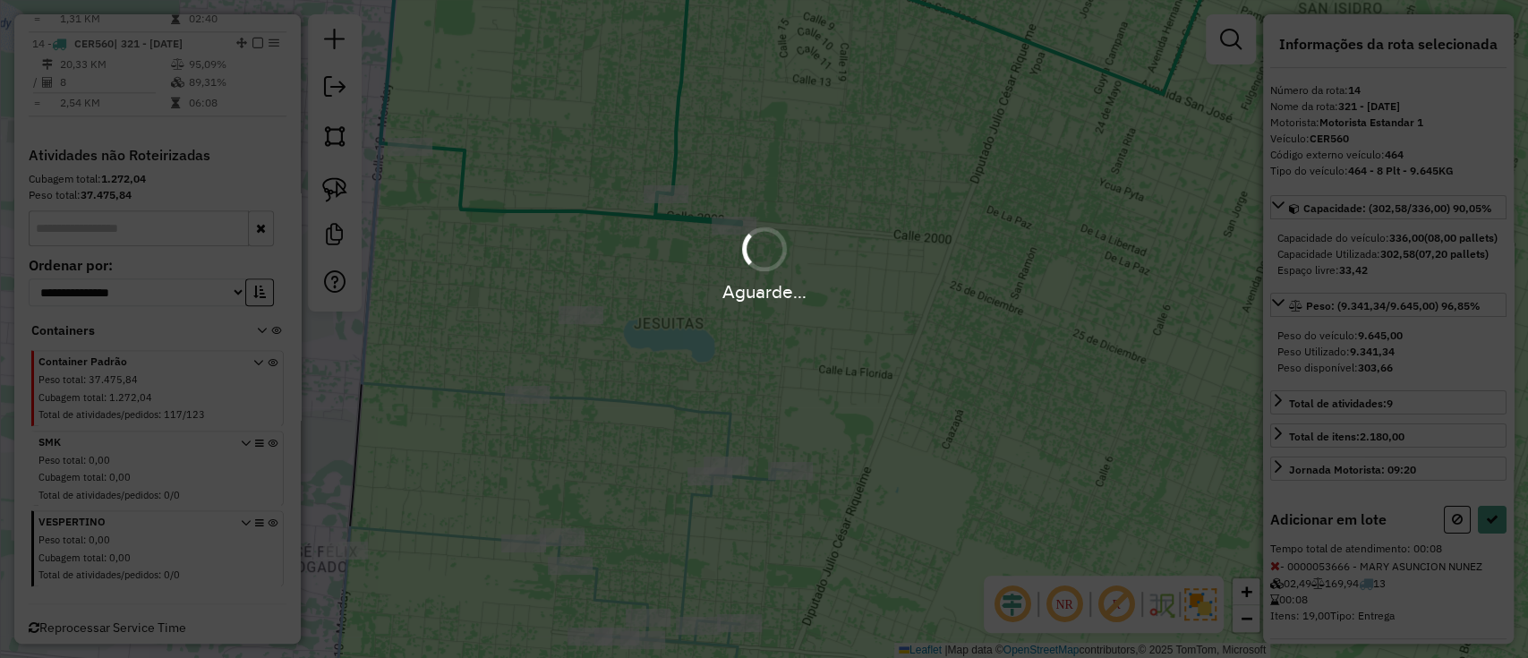
select select "**********"
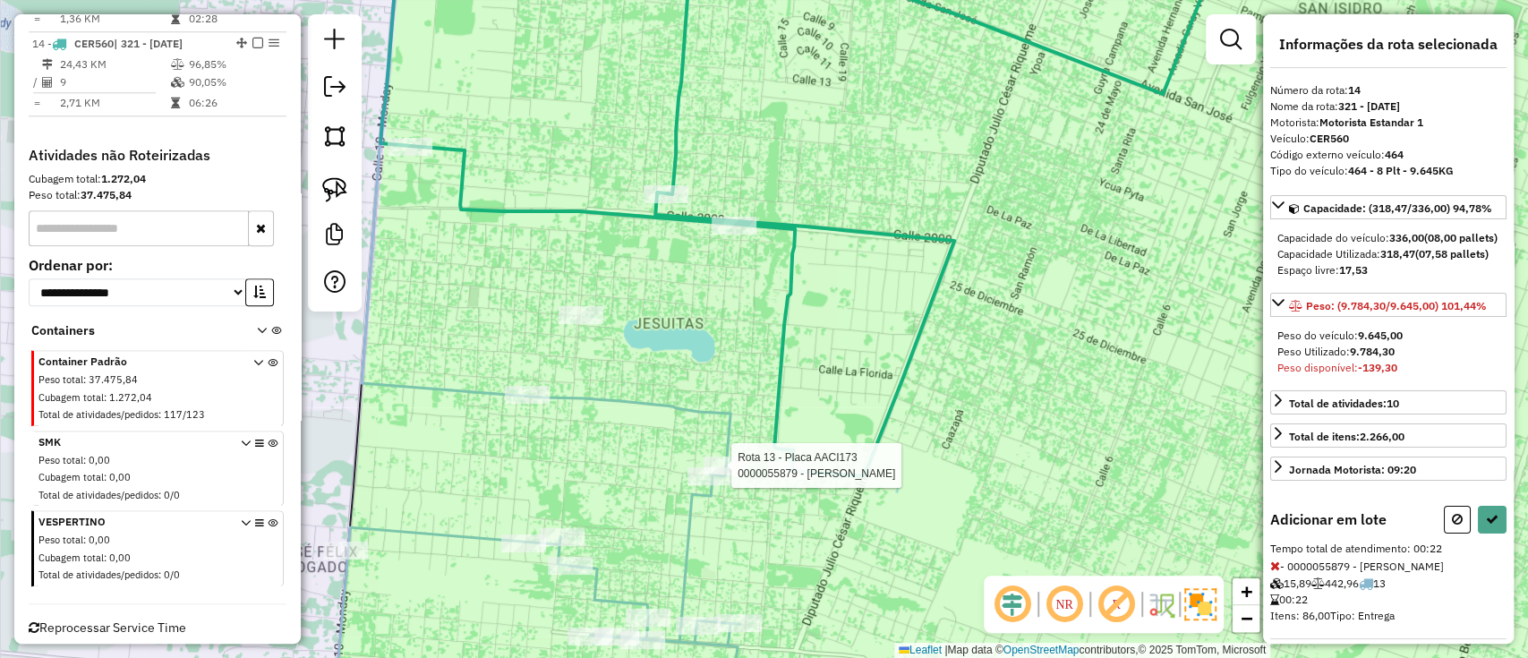
select select "**********"
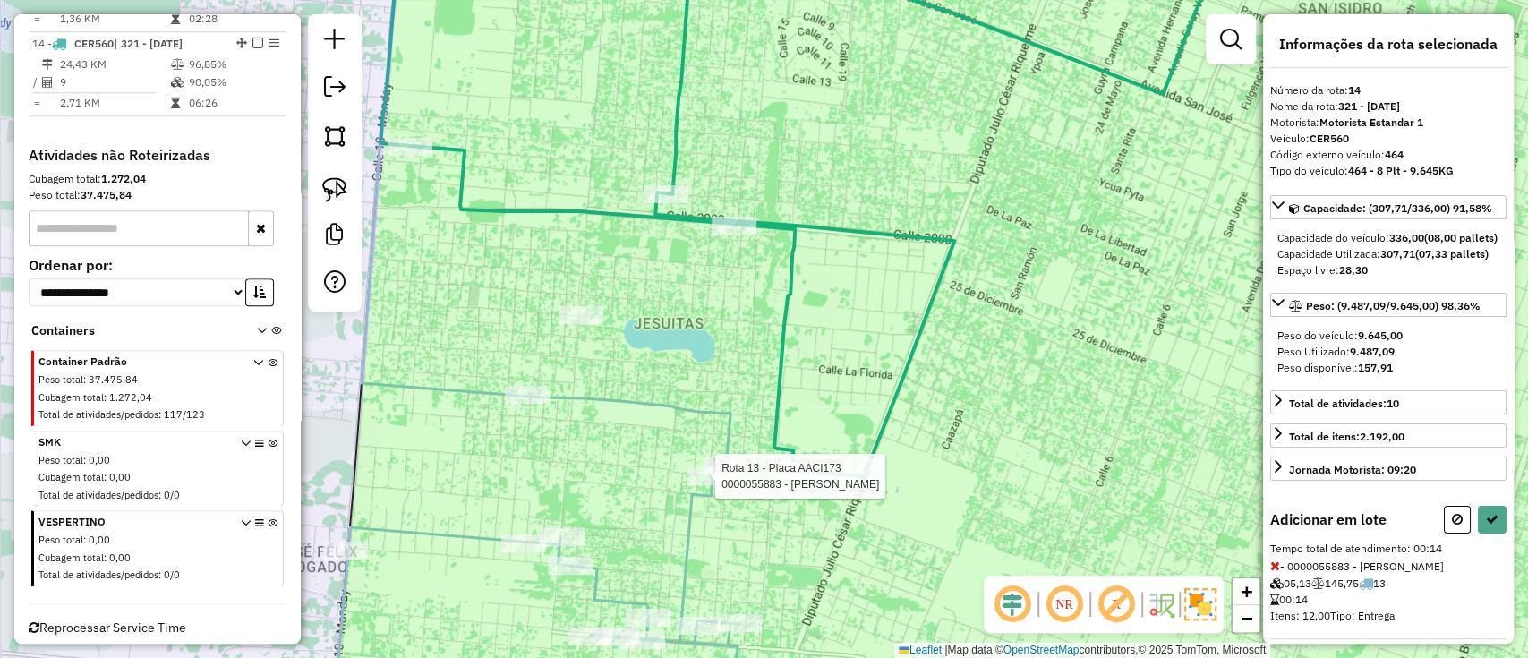
select select "**********"
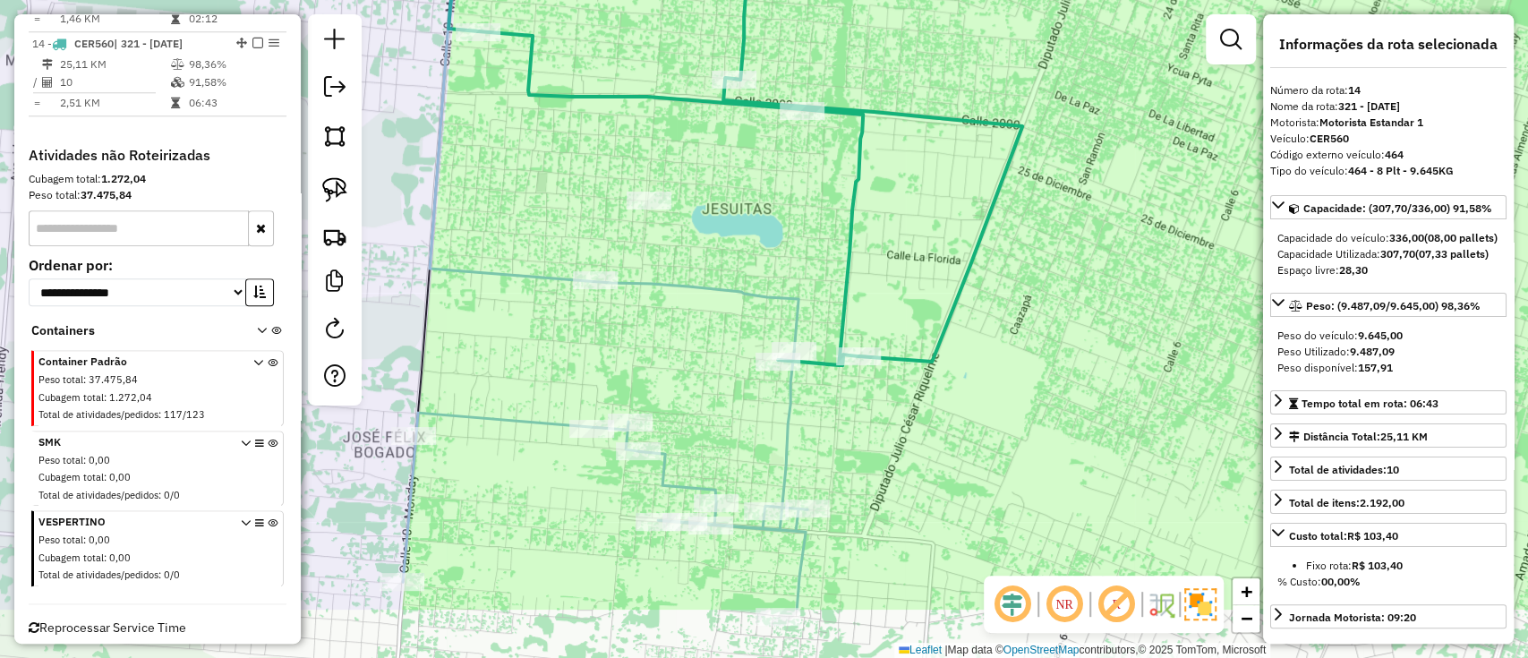
drag, startPoint x: 1020, startPoint y: 341, endPoint x: 1022, endPoint y: 283, distance: 58.2
click at [1022, 283] on div "Janela de atendimento Grade de atendimento Capacidade Transportadoras Veículos …" at bounding box center [764, 329] width 1528 height 658
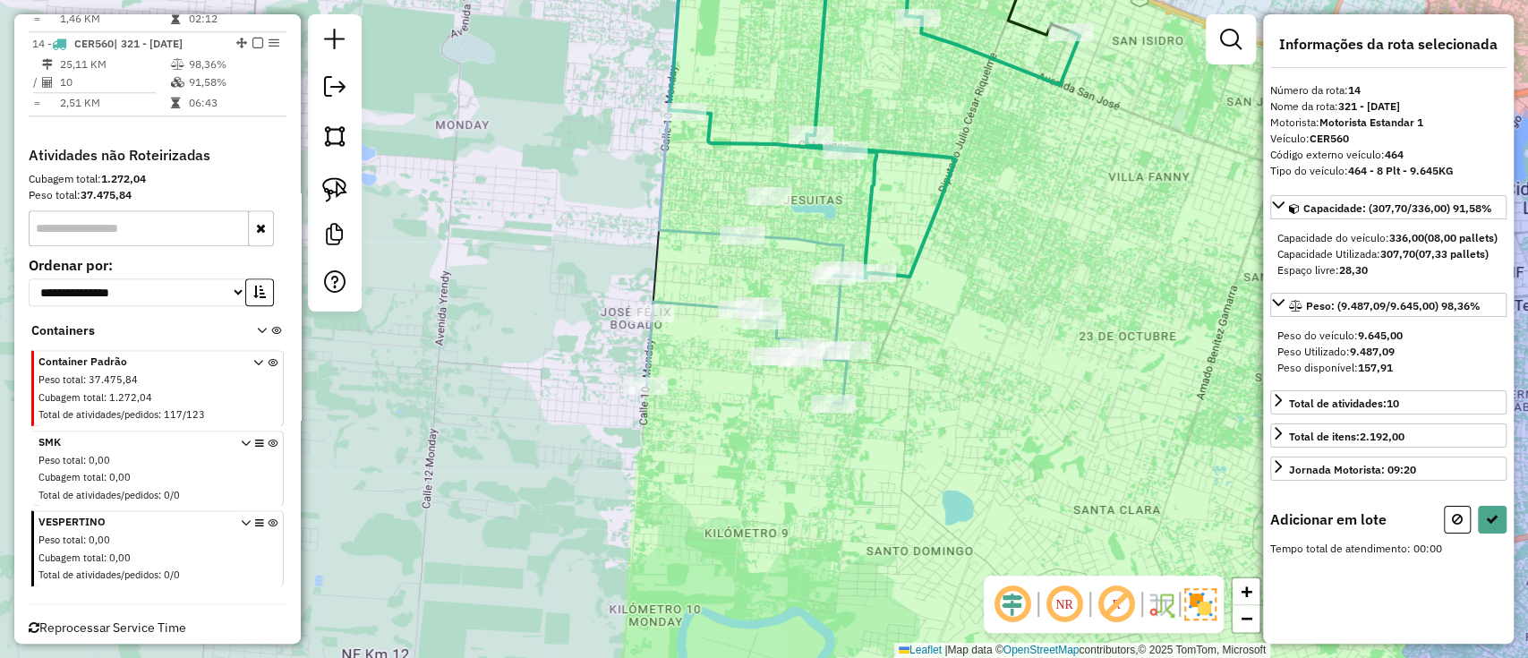
click at [252, 38] on em at bounding box center [257, 43] width 11 height 11
select select "**********"
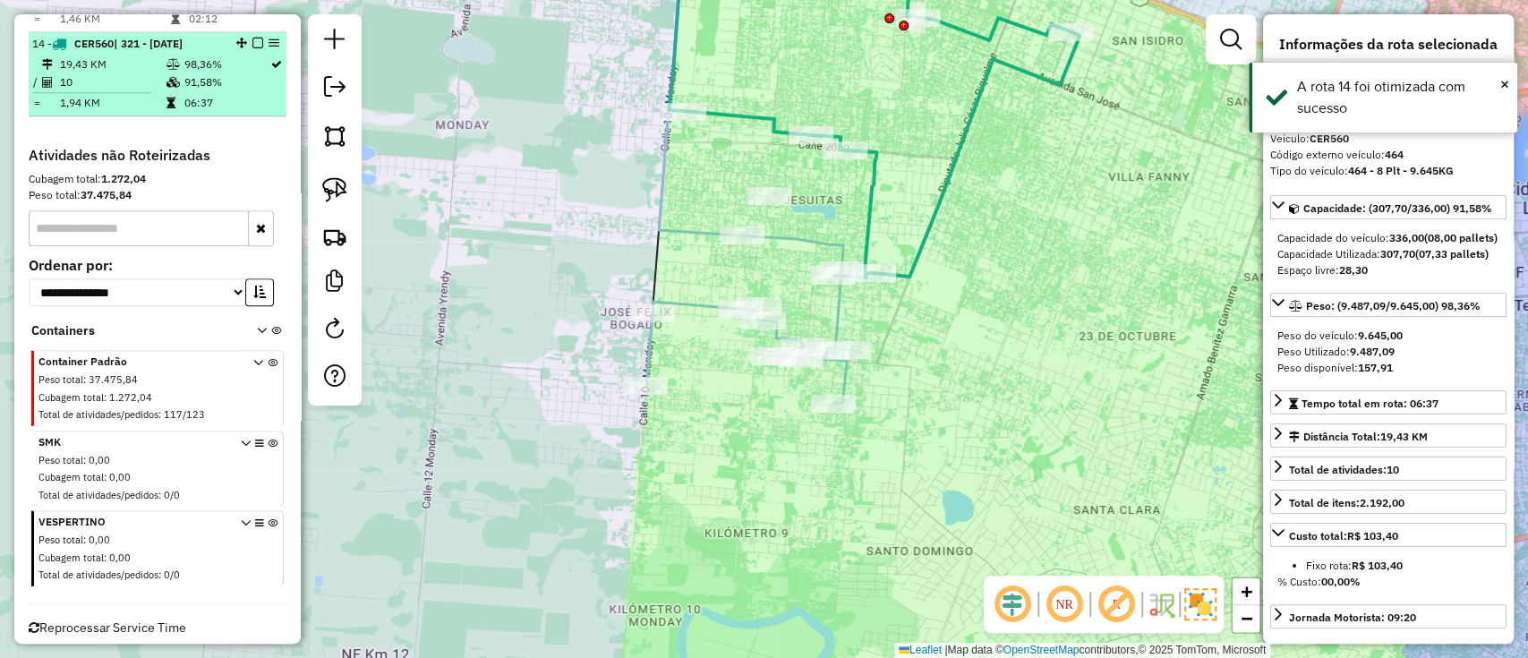
click at [252, 32] on li "14 - CER560 | 321 - Monday 19,43 KM 98,36% / 10 91,58% = 1,94 KM 06:37" at bounding box center [158, 74] width 258 height 84
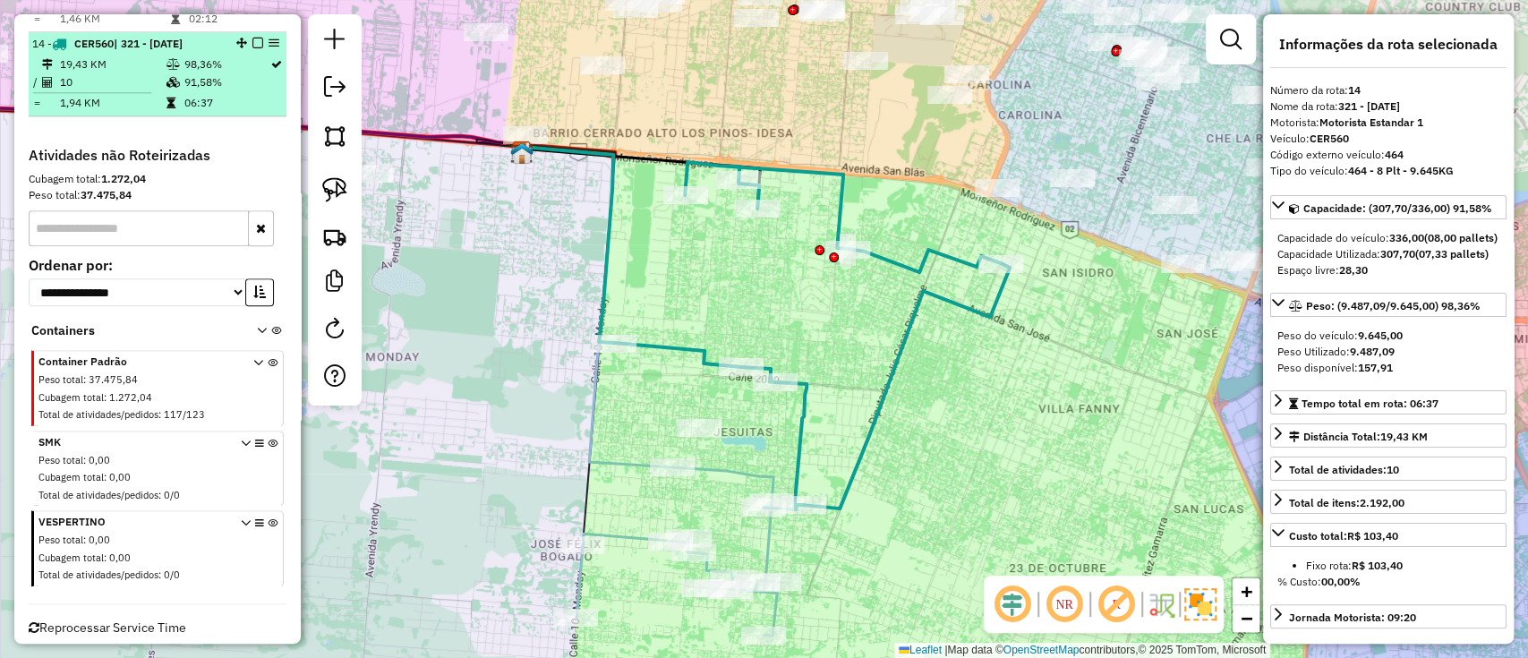
click at [252, 38] on em at bounding box center [257, 43] width 11 height 11
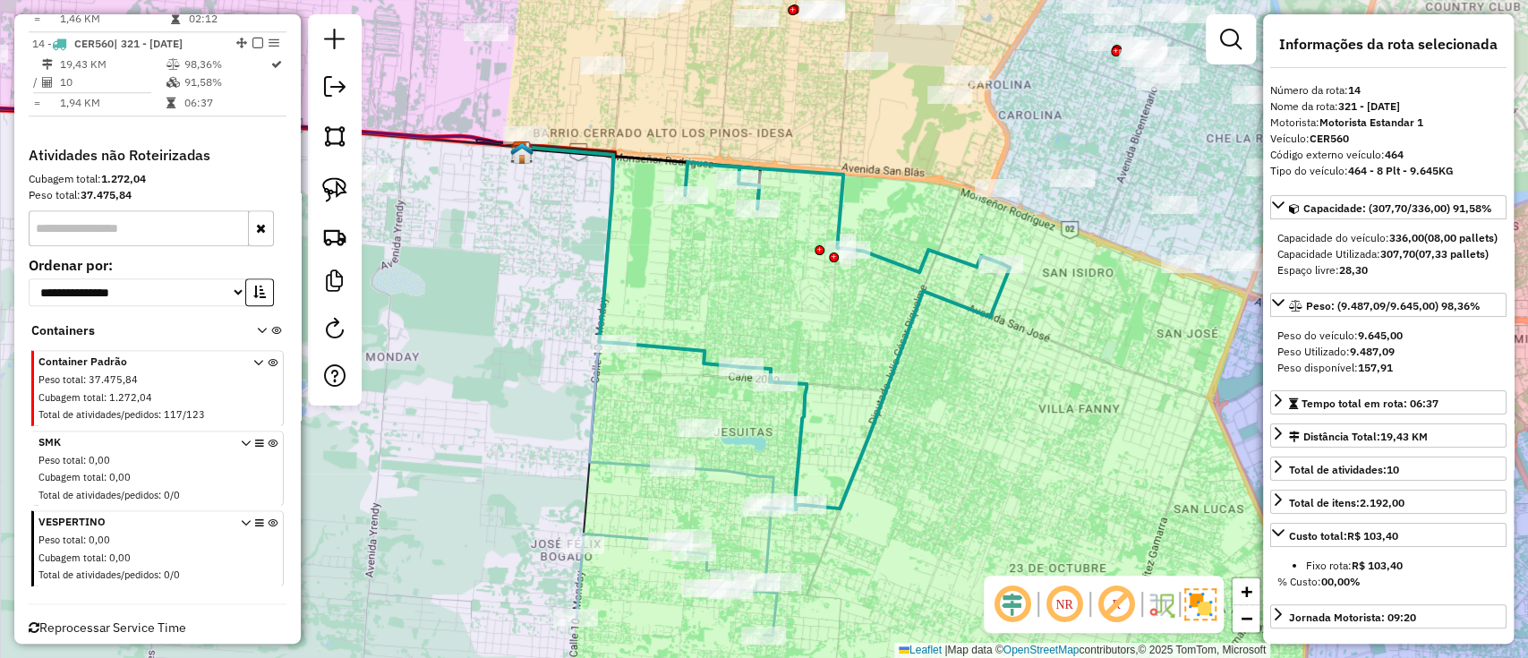
scroll to position [1140, 0]
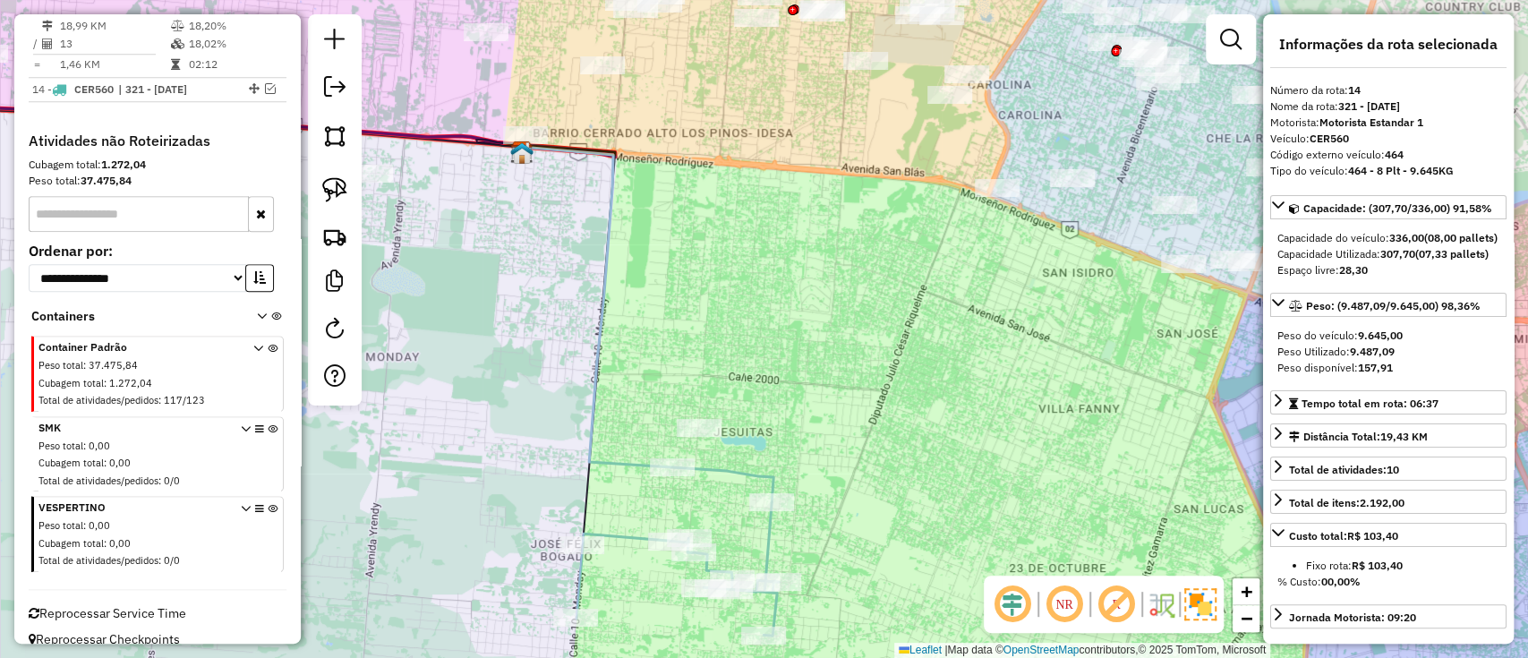
drag, startPoint x: 816, startPoint y: 313, endPoint x: 813, endPoint y: 248, distance: 65.4
click at [813, 248] on div "Janela de atendimento Grade de atendimento Capacidade Transportadoras Veículos …" at bounding box center [764, 329] width 1528 height 658
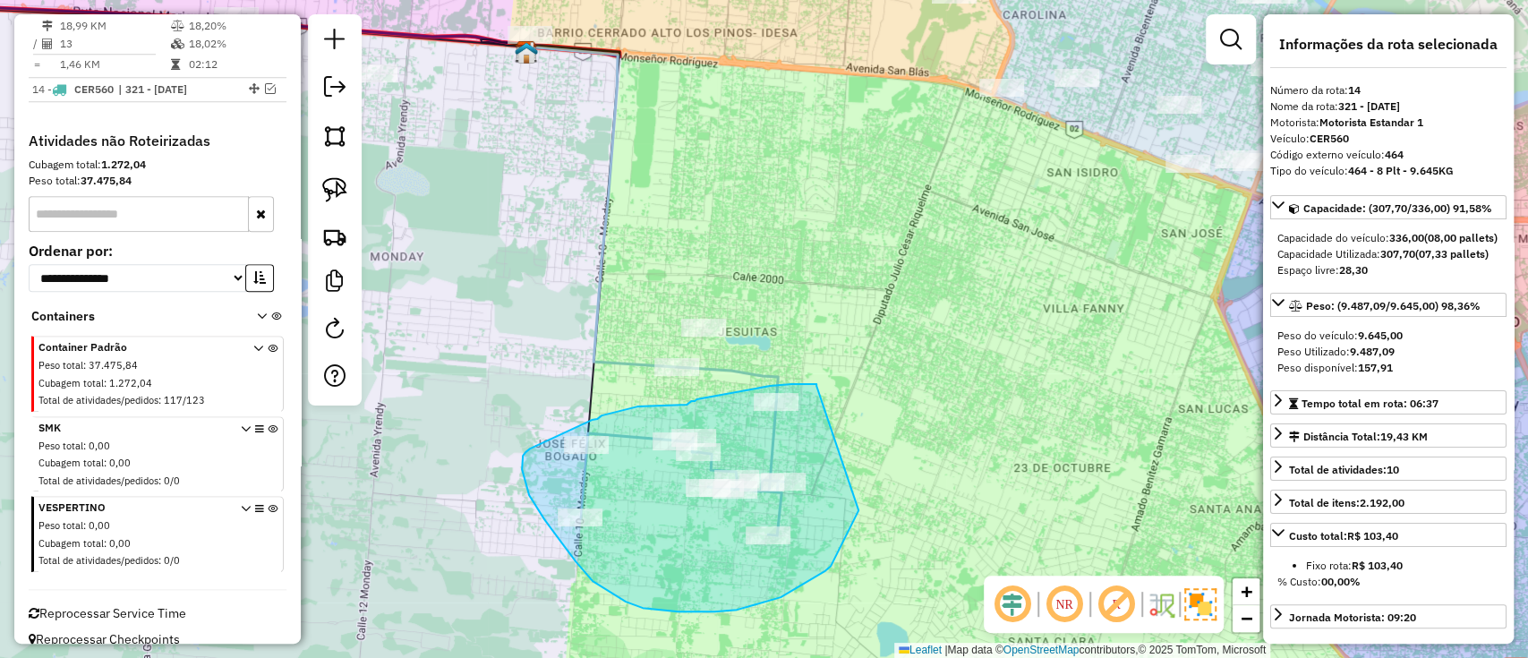
drag, startPoint x: 816, startPoint y: 386, endPoint x: 859, endPoint y: 498, distance: 119.8
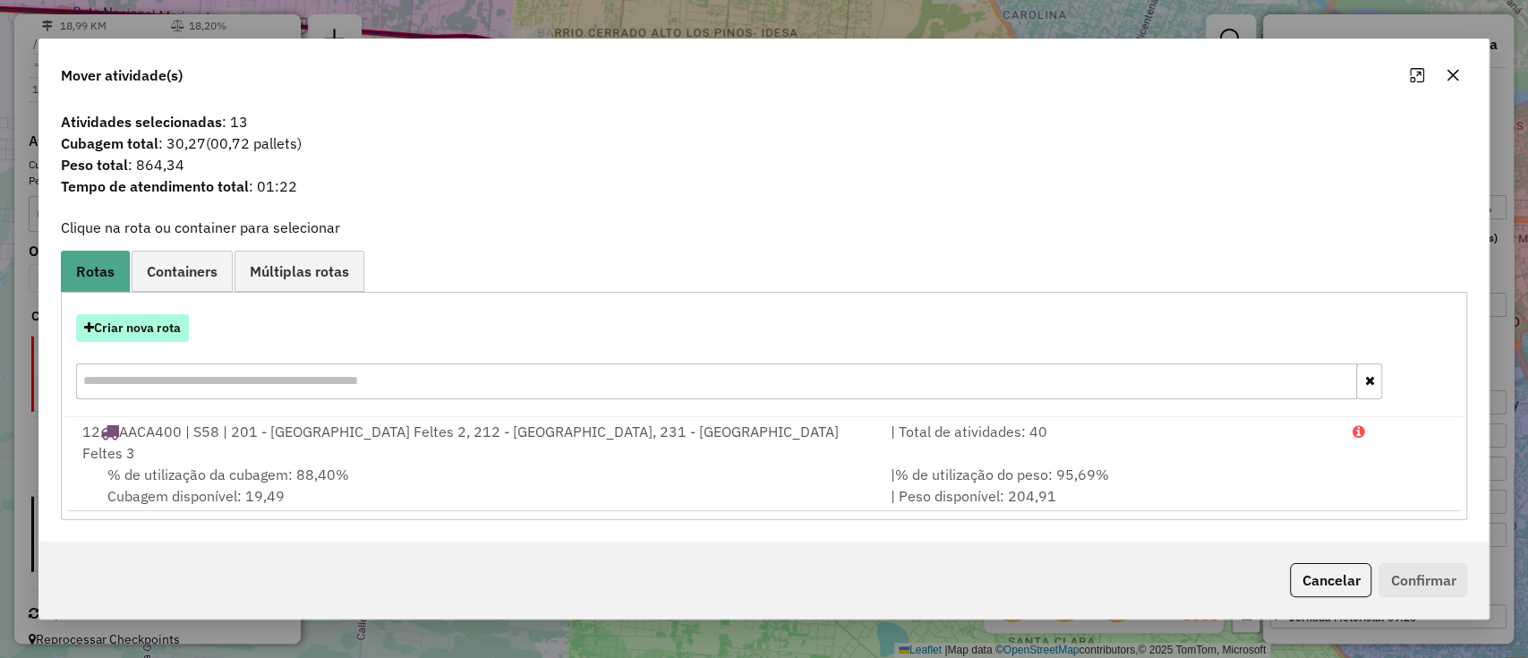
click at [141, 331] on button "Criar nova rota" at bounding box center [132, 328] width 113 height 28
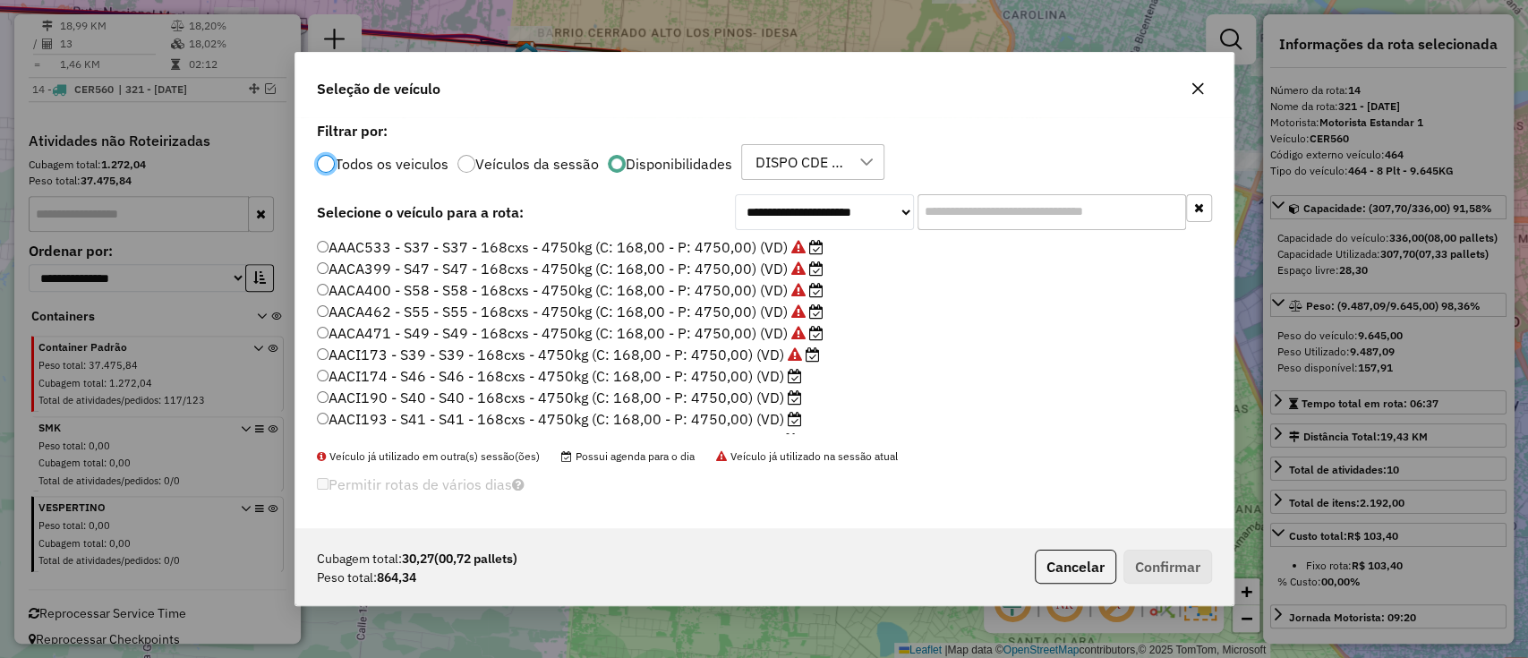
scroll to position [339, 0]
click at [750, 403] on label "OBF060 - 443 - 443 - 6 Plt - 6514KG (C: 252,00 - P: 6514,00) (VD)" at bounding box center [551, 401] width 468 height 21
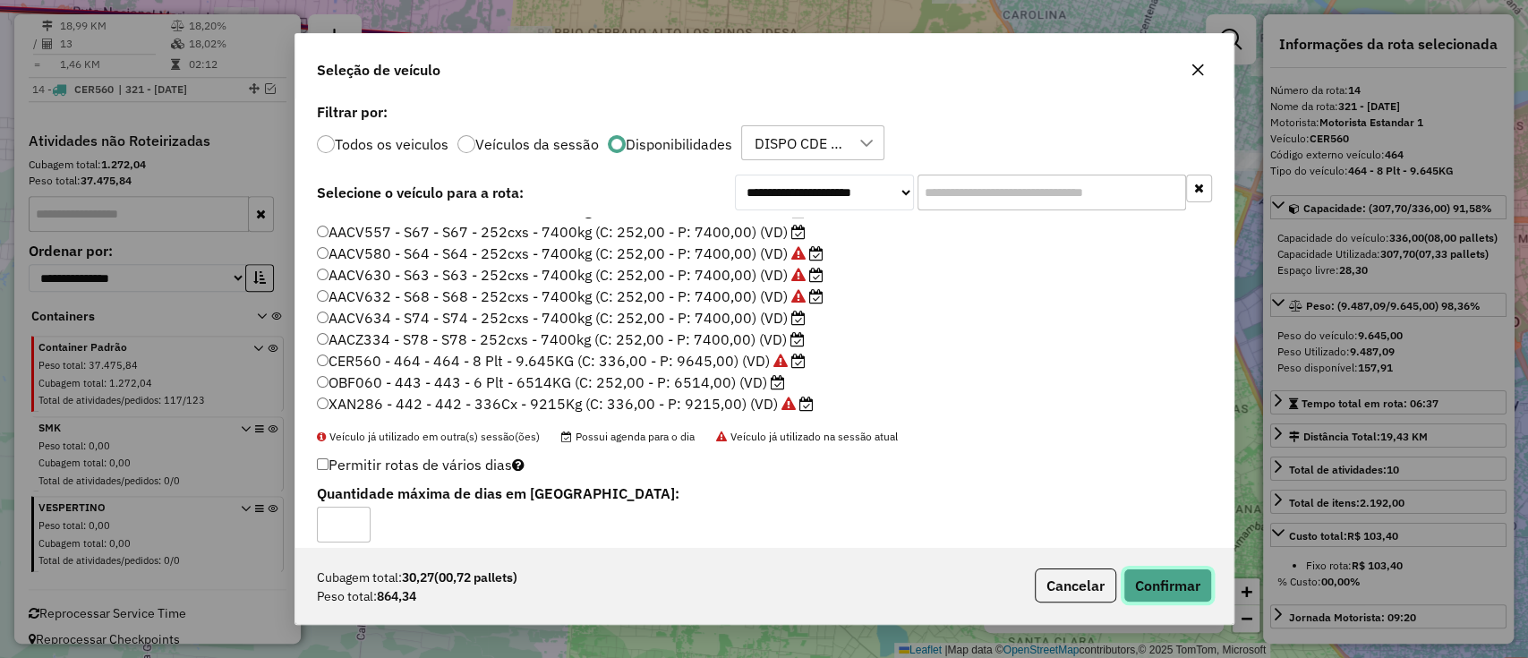
click at [1172, 578] on button "Confirmar" at bounding box center [1167, 585] width 89 height 34
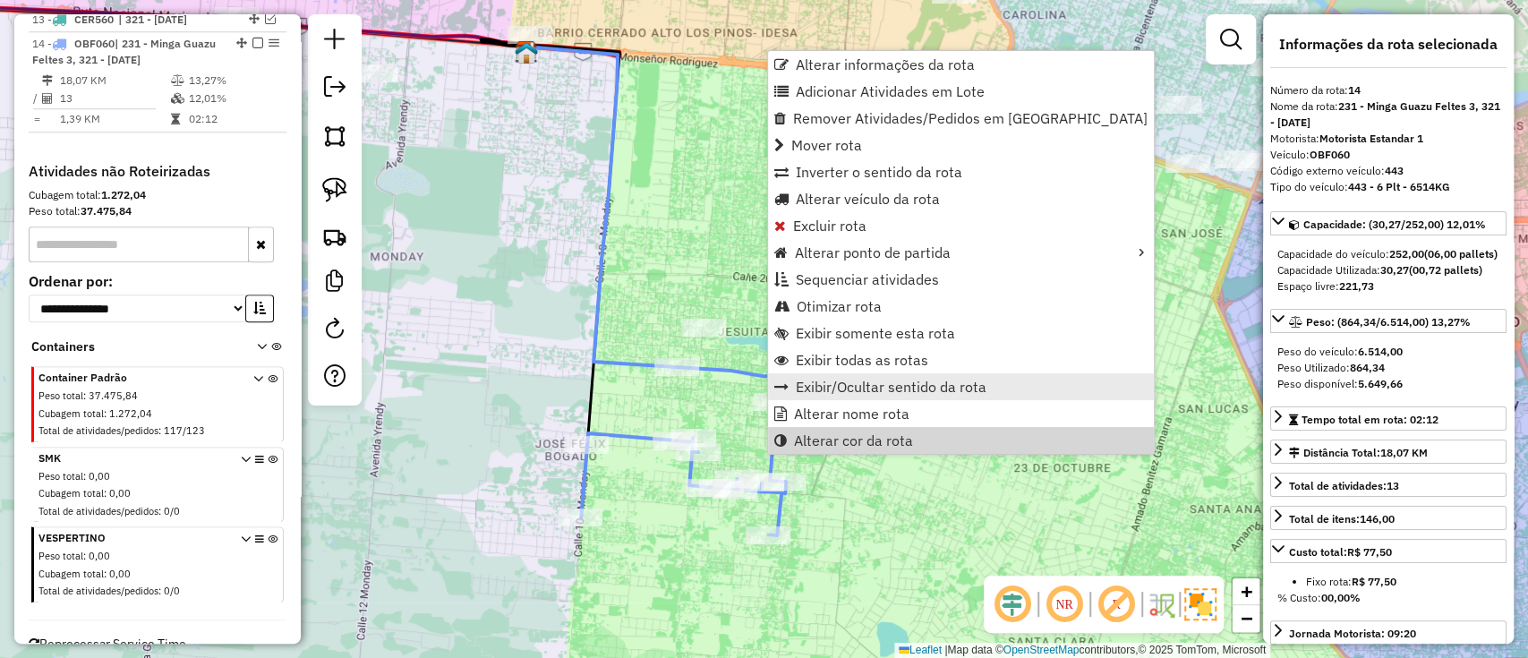
scroll to position [1110, 0]
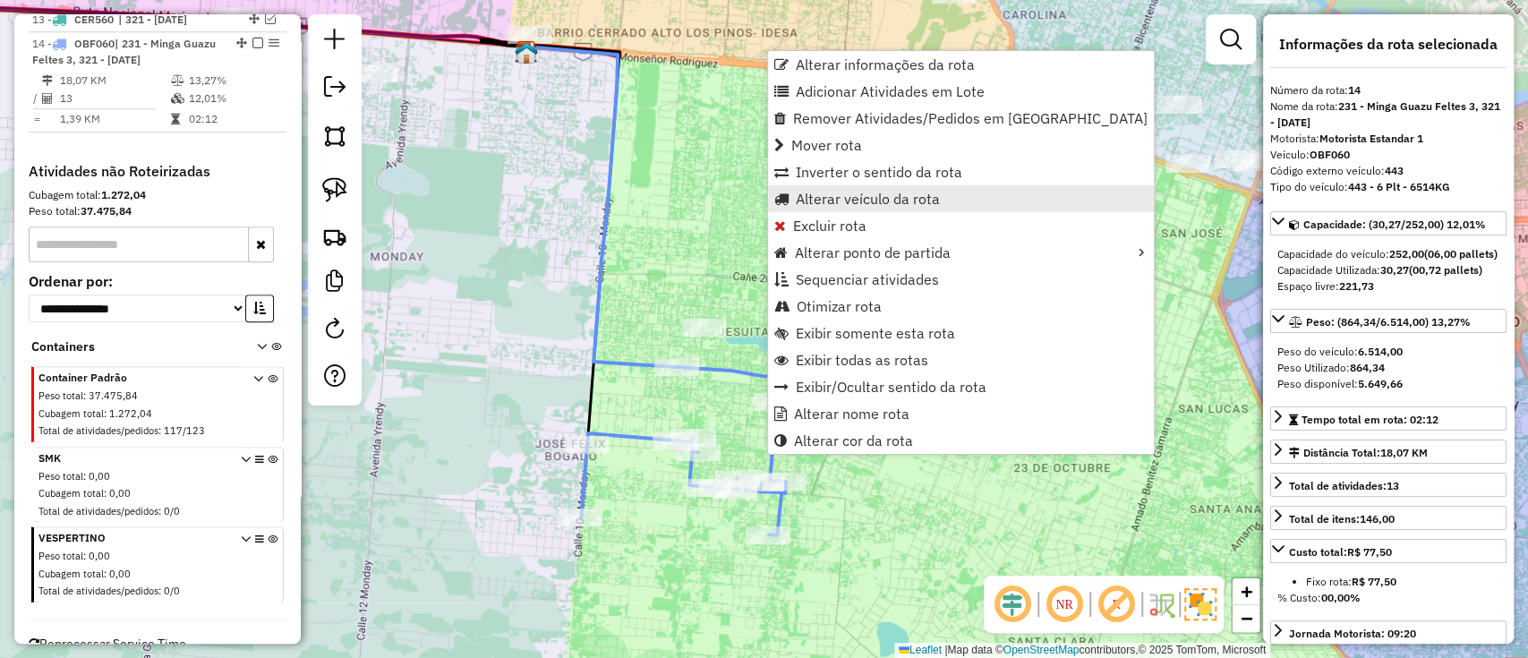
click at [857, 200] on span "Alterar veículo da rota" at bounding box center [868, 199] width 144 height 14
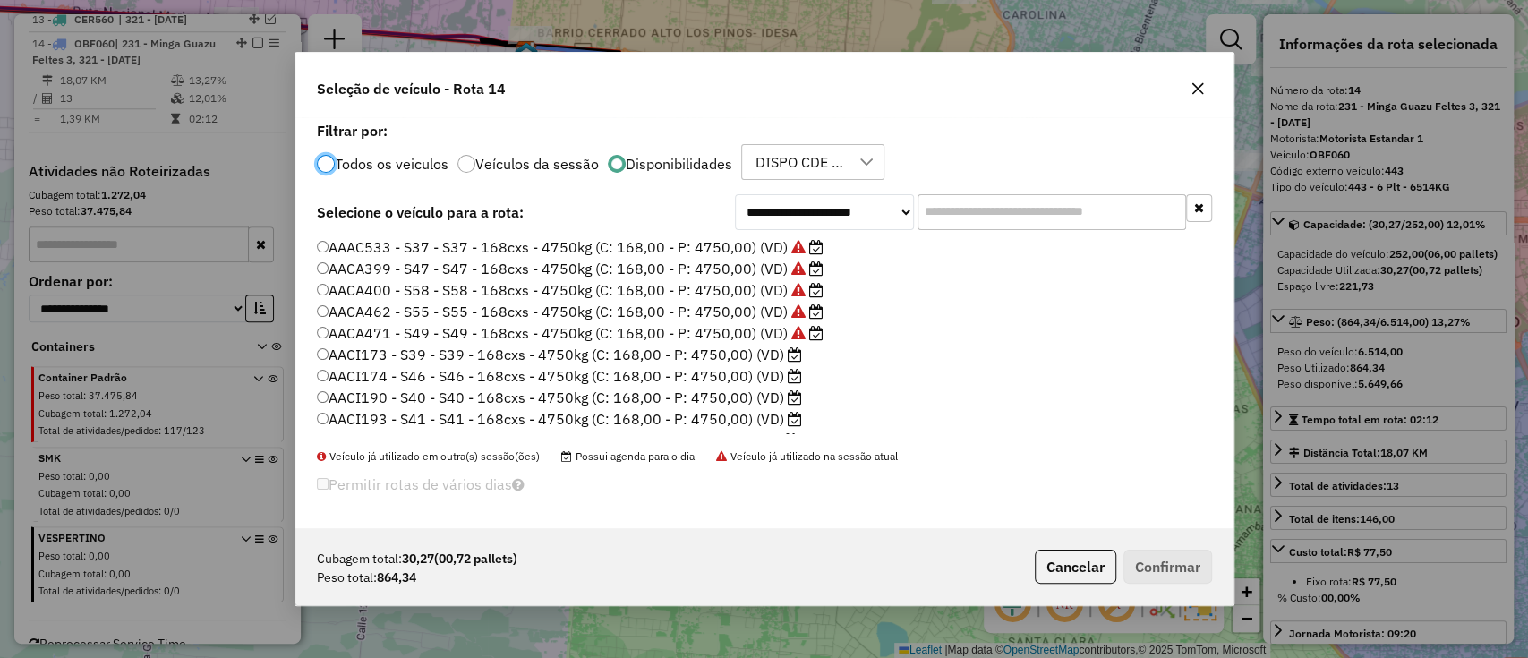
scroll to position [9, 5]
click at [773, 363] on label "AACI173 - S39 - S39 - 168cxs - 4750kg (C: 168,00 - P: 4750,00) (VD)" at bounding box center [559, 354] width 485 height 21
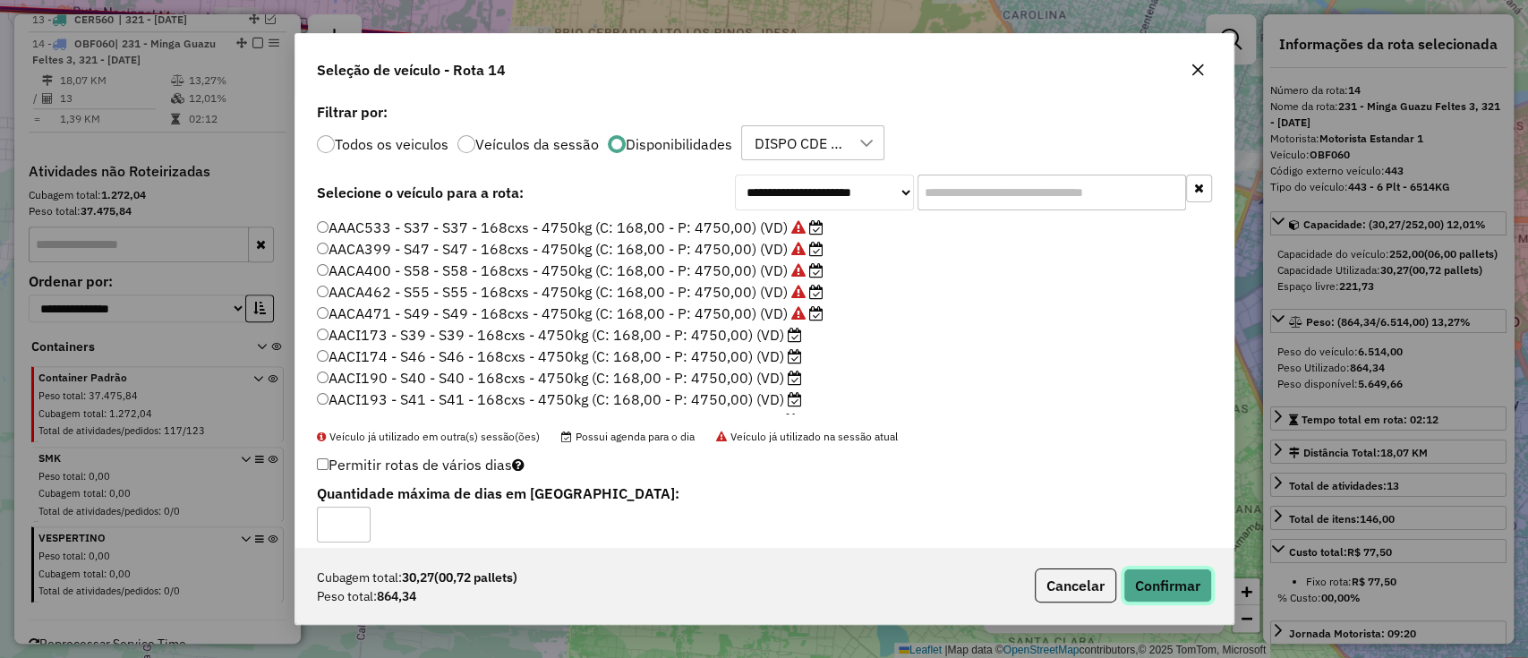
click at [1146, 583] on button "Confirmar" at bounding box center [1167, 585] width 89 height 34
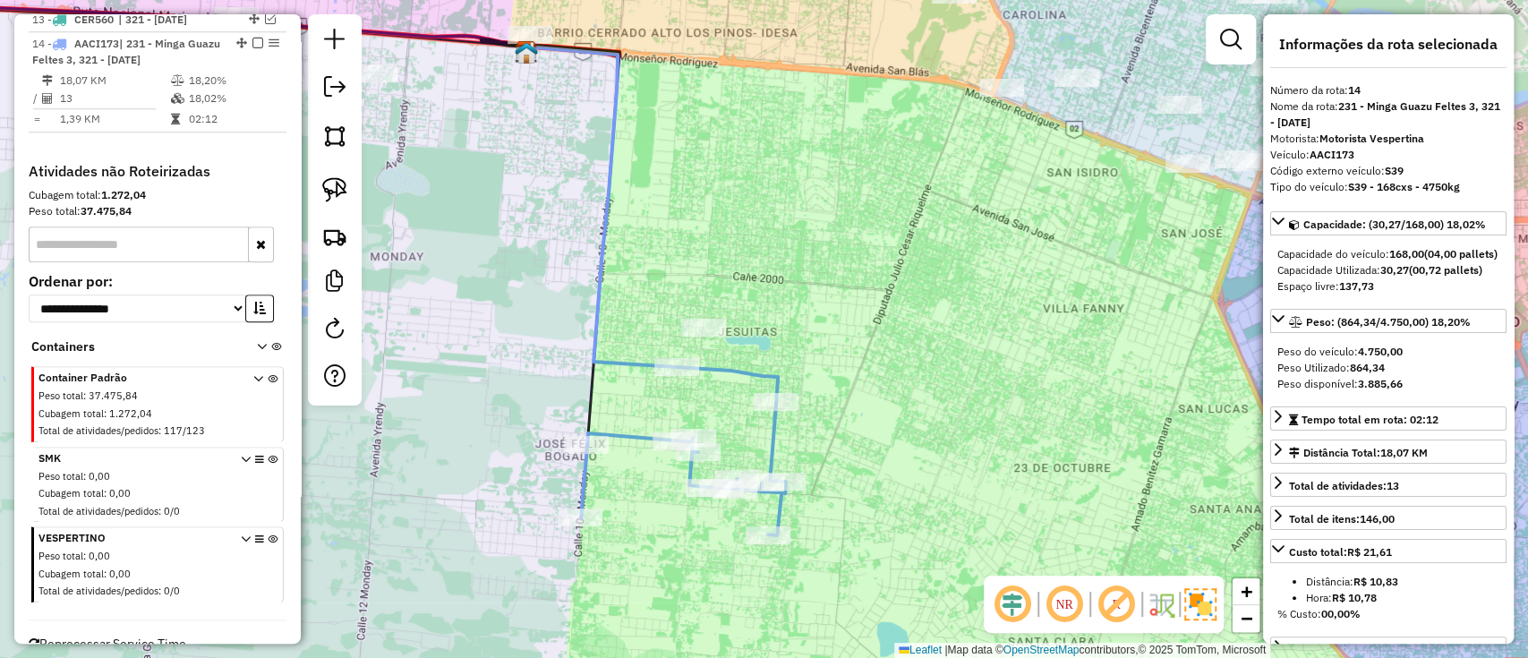
click at [616, 368] on icon at bounding box center [651, 224] width 251 height 355
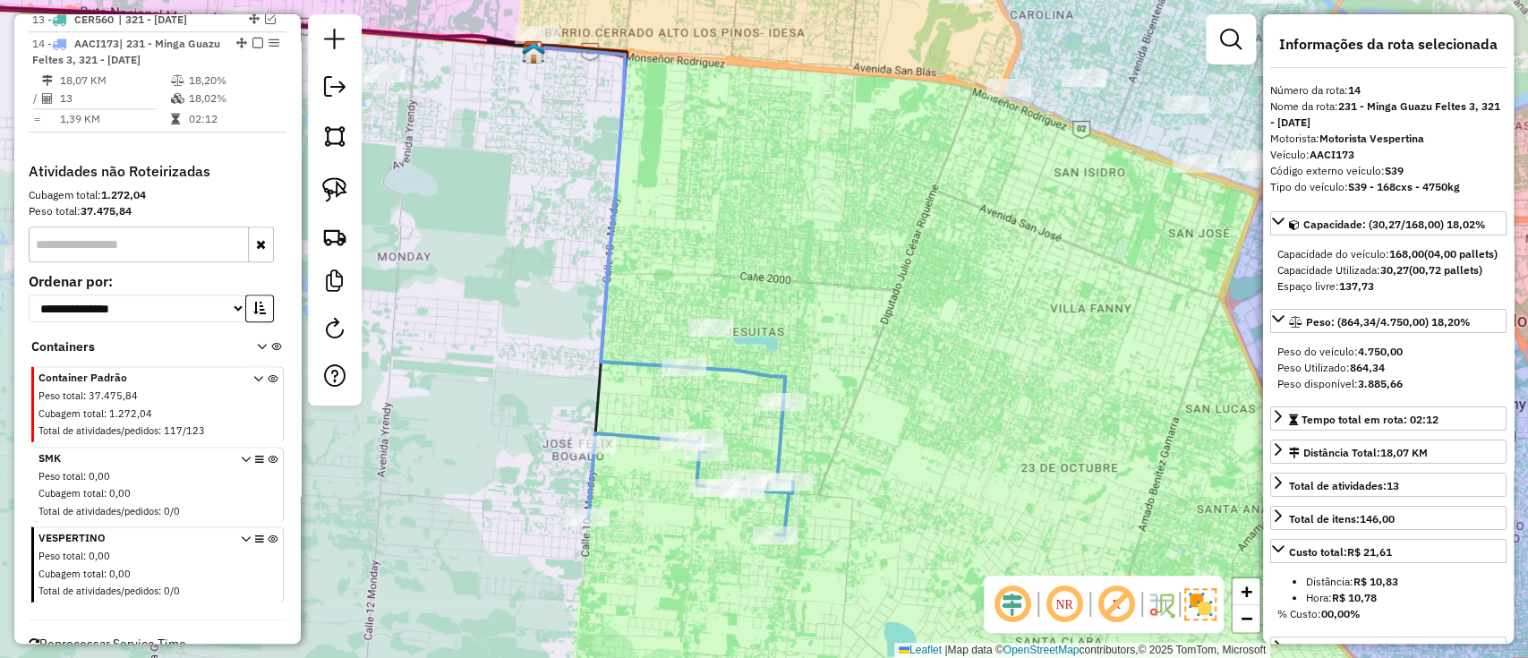
drag, startPoint x: 609, startPoint y: 367, endPoint x: 813, endPoint y: 379, distance: 205.3
click at [785, 379] on icon at bounding box center [658, 224] width 251 height 355
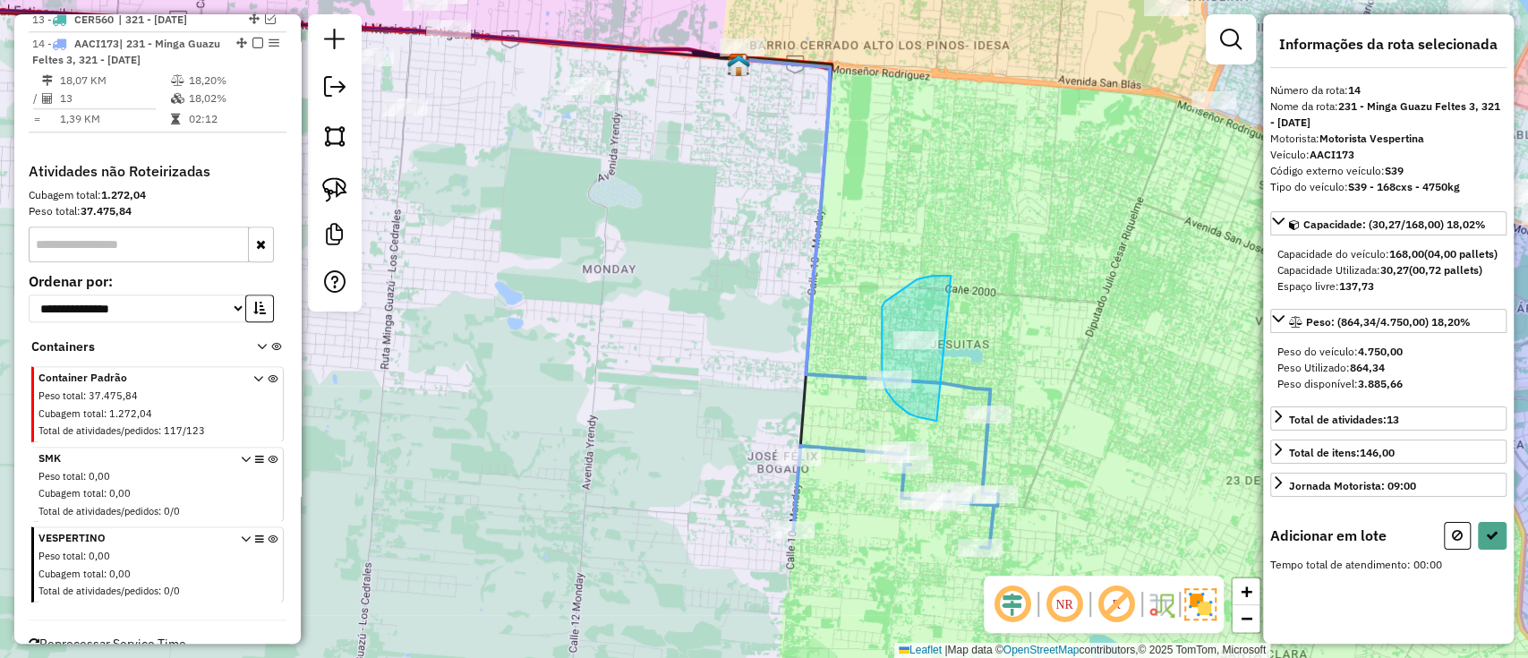
drag, startPoint x: 891, startPoint y: 296, endPoint x: 938, endPoint y: 422, distance: 134.5
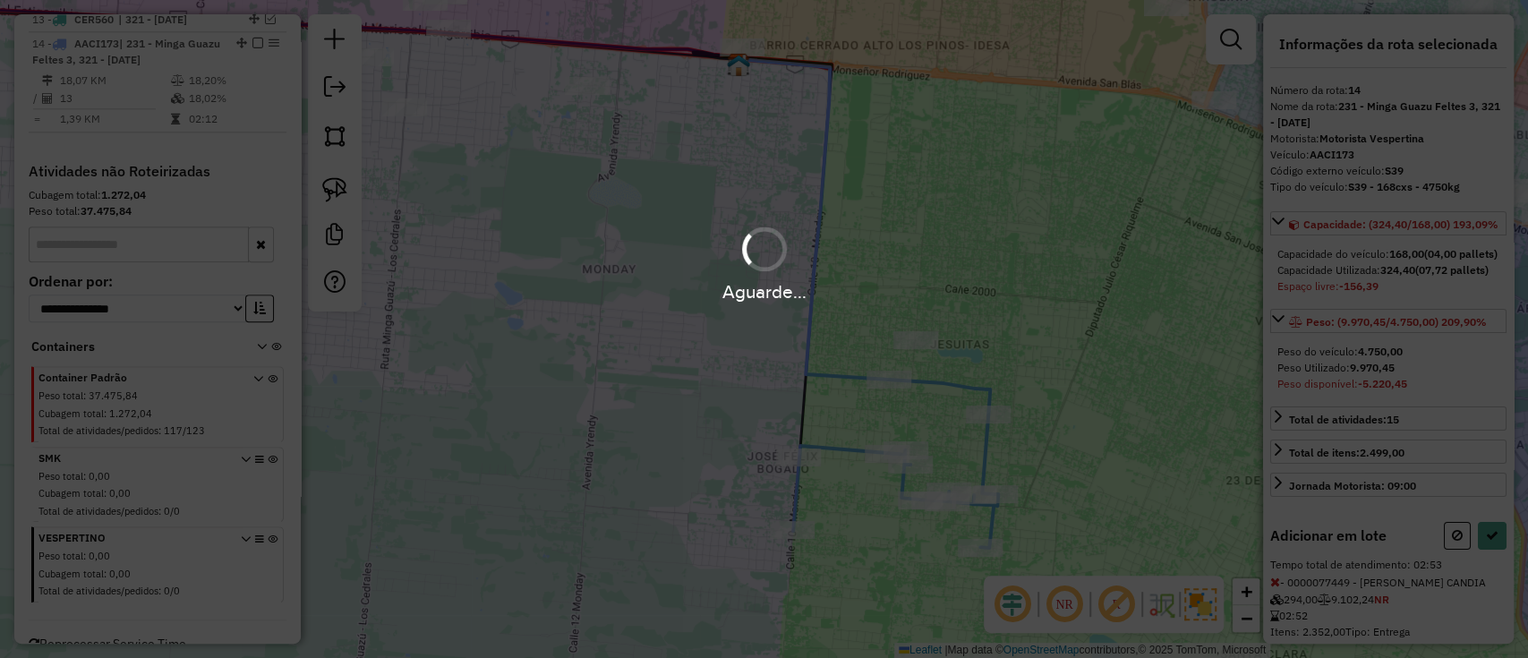
select select "**********"
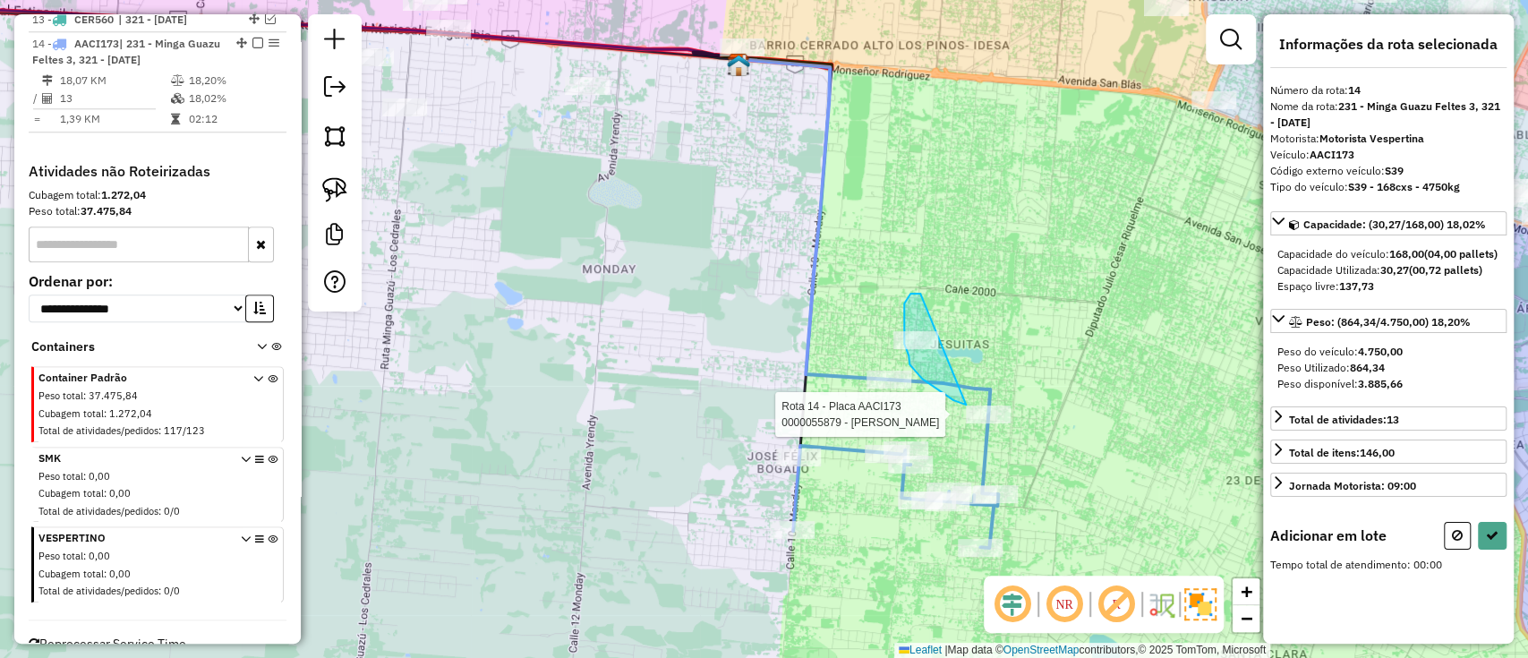
click at [986, 408] on div "Rota 14 - Placa AACI173 0000055879 - MARIO ELISEO COLMAN Janela de atendimento …" at bounding box center [764, 329] width 1528 height 658
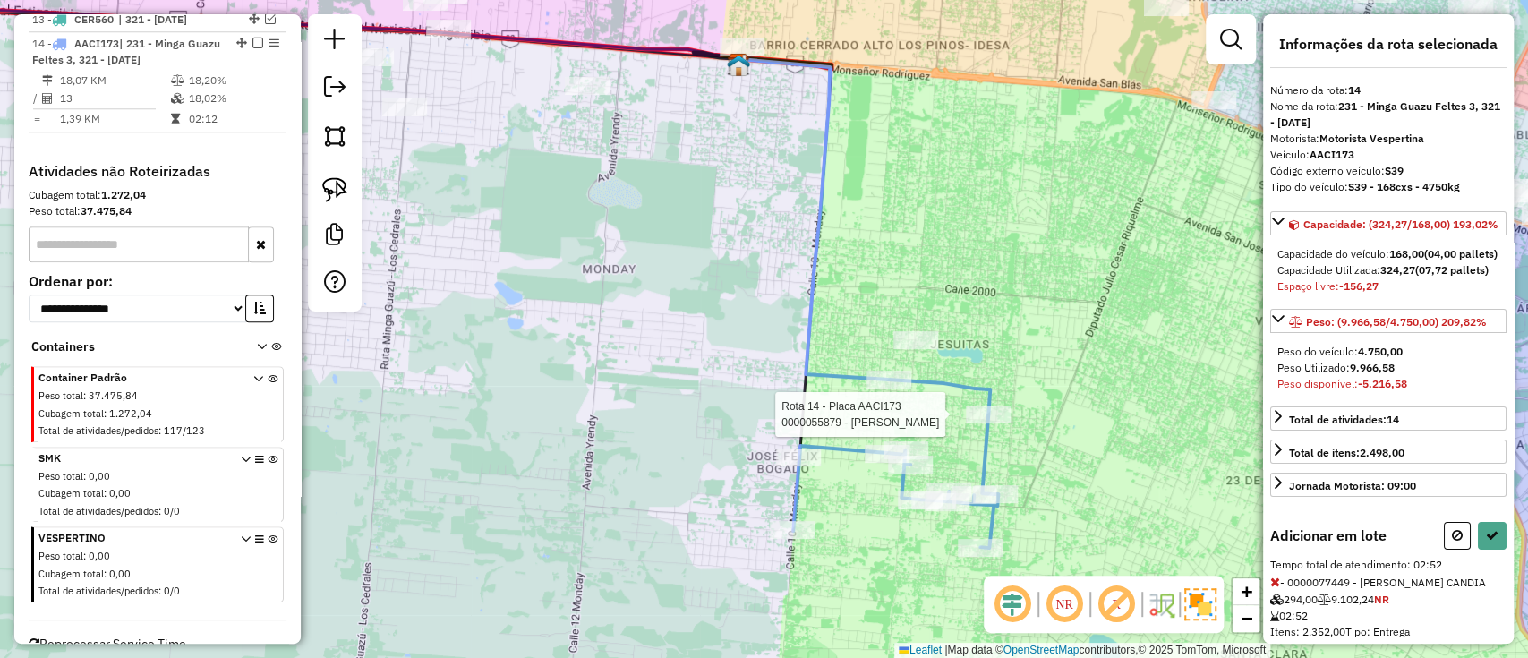
select select "**********"
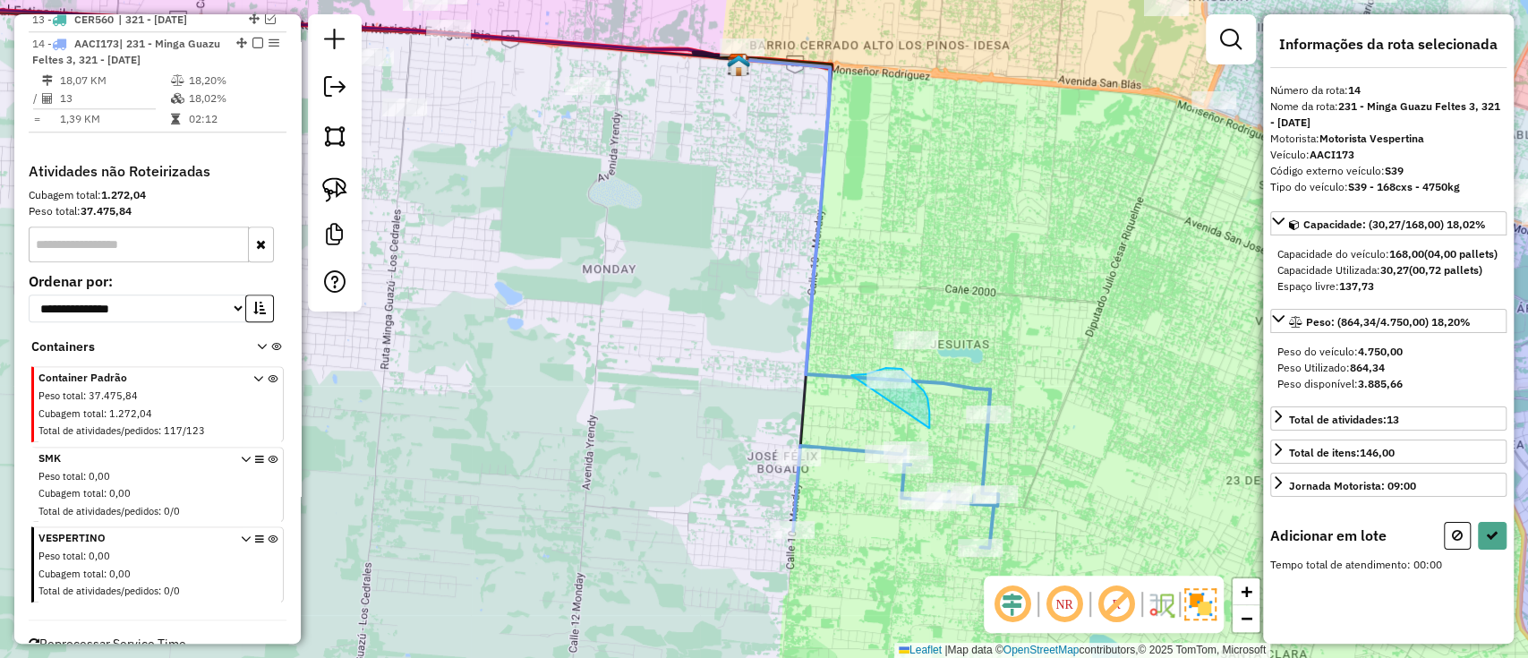
drag, startPoint x: 885, startPoint y: 368, endPoint x: 929, endPoint y: 428, distance: 74.3
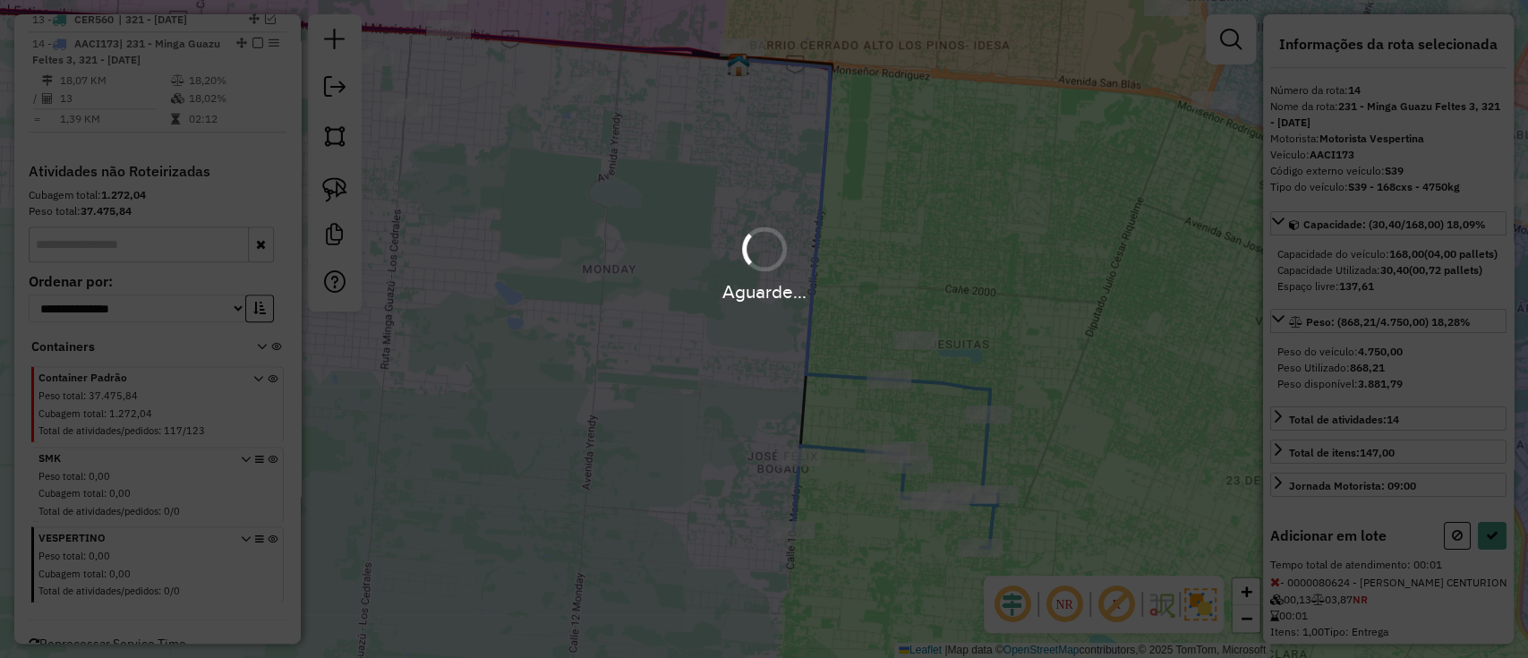
select select "**********"
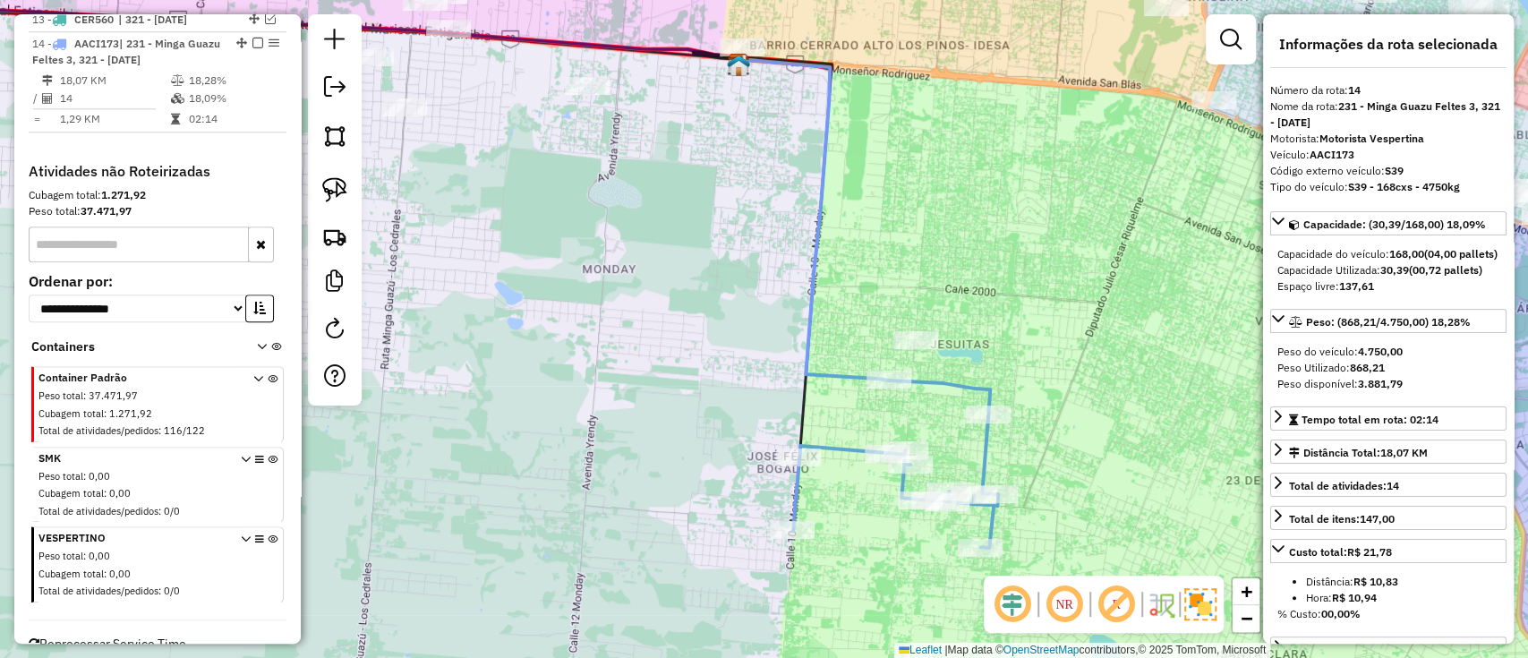
click at [811, 293] on icon at bounding box center [813, 219] width 150 height 321
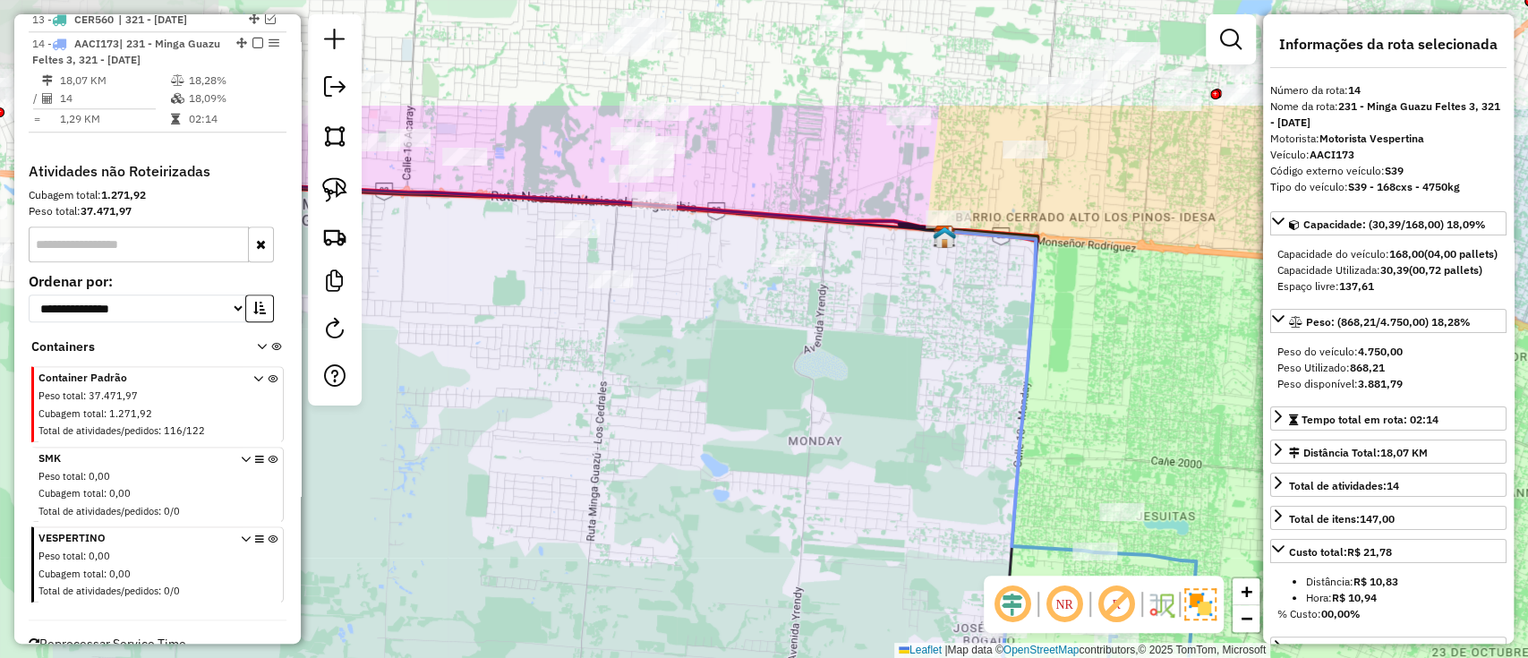
drag, startPoint x: 747, startPoint y: 290, endPoint x: 953, endPoint y: 462, distance: 268.1
click at [953, 462] on div "Janela de atendimento Grade de atendimento Capacidade Transportadoras Veículos …" at bounding box center [764, 329] width 1528 height 658
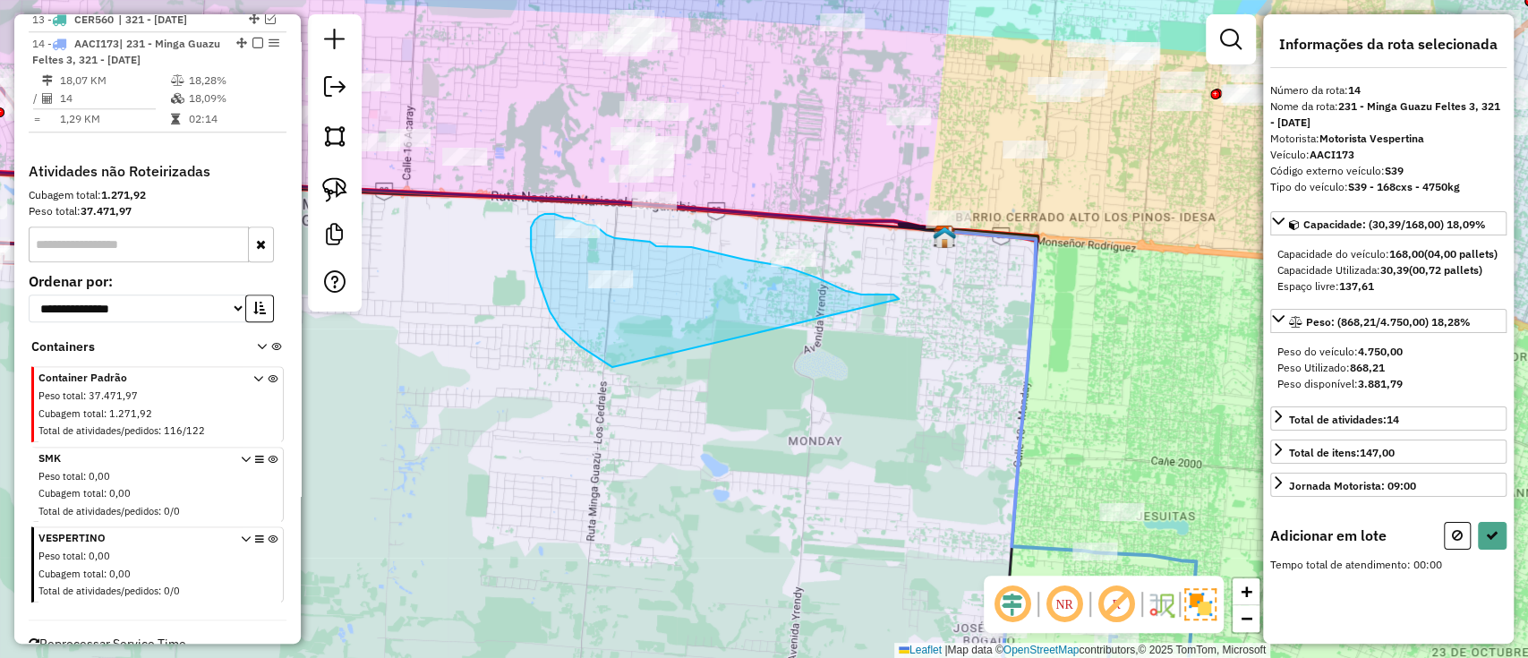
drag, startPoint x: 861, startPoint y: 294, endPoint x: 703, endPoint y: 413, distance: 196.9
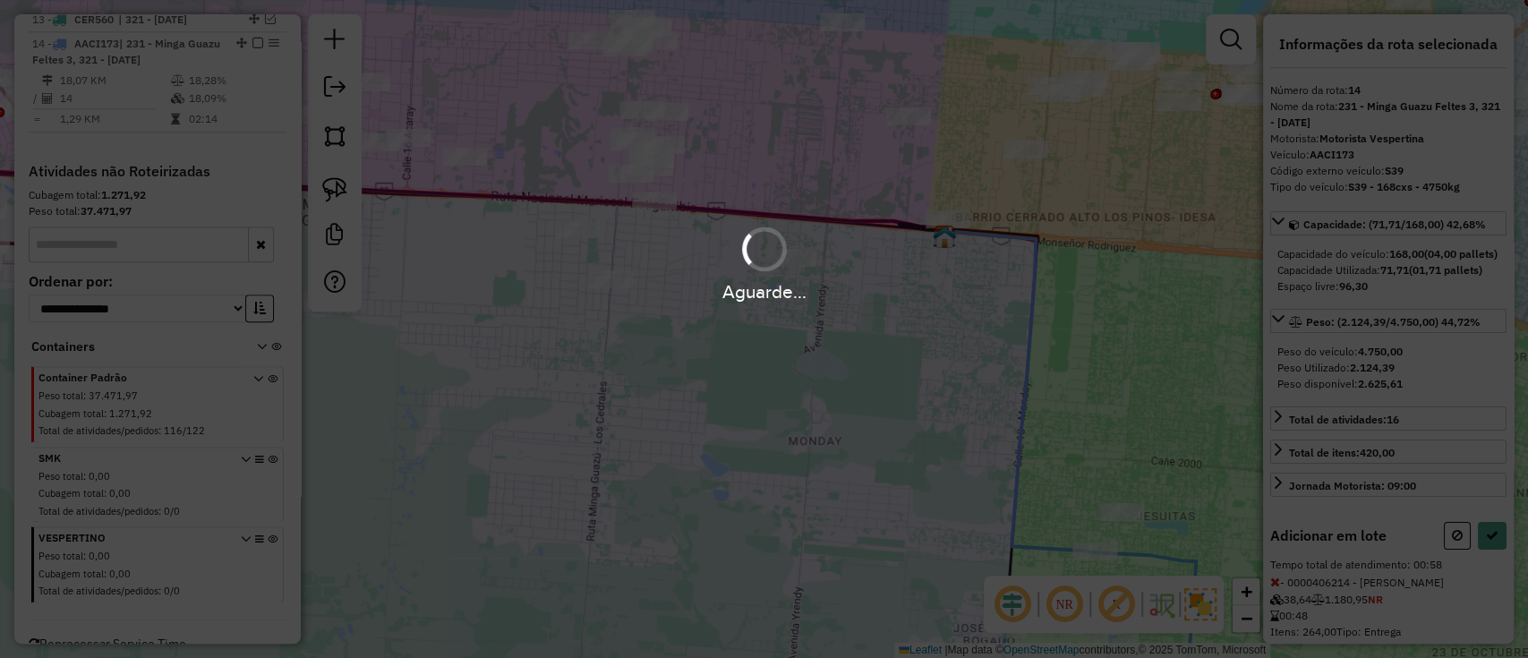
select select "**********"
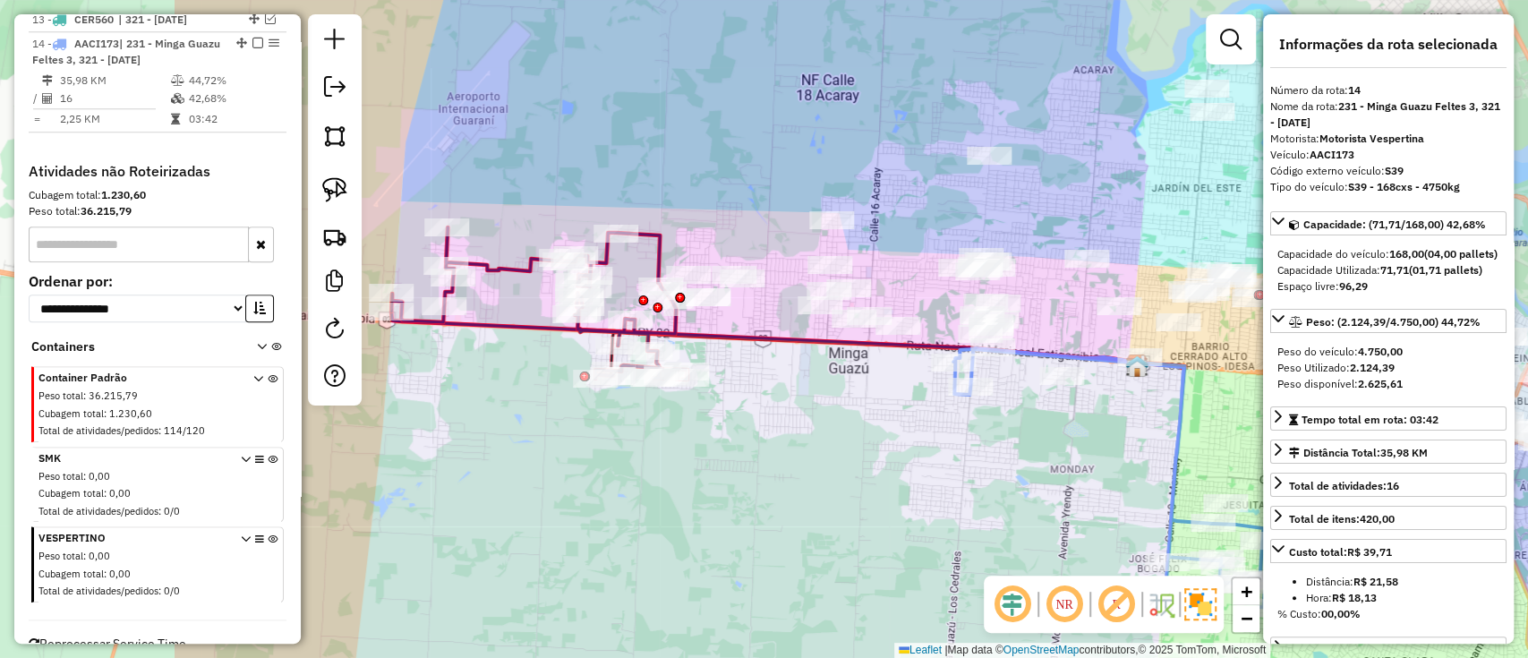
drag, startPoint x: 687, startPoint y: 400, endPoint x: 1015, endPoint y: 456, distance: 332.2
click at [1015, 456] on div "Janela de atendimento Grade de atendimento Capacidade Transportadoras Veículos …" at bounding box center [764, 329] width 1528 height 658
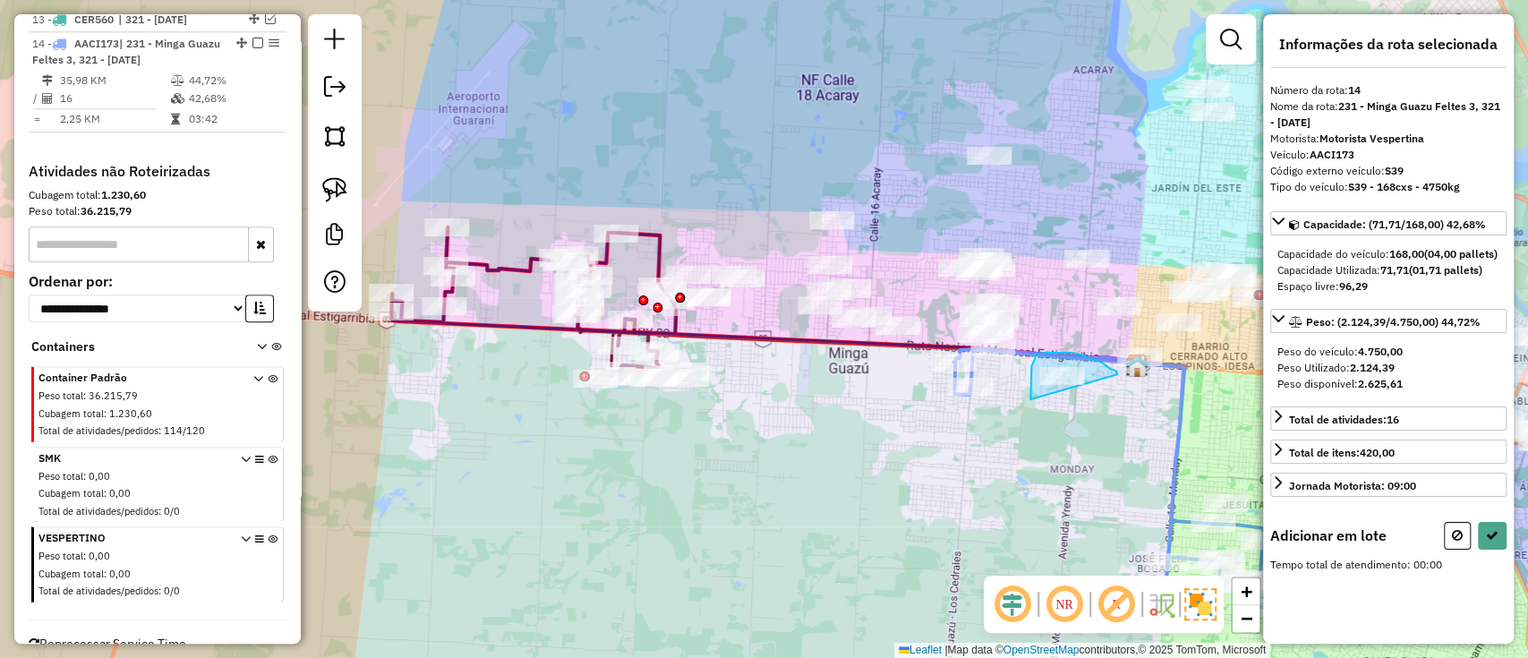
drag, startPoint x: 1117, startPoint y: 374, endPoint x: 1053, endPoint y: 419, distance: 77.7
click at [1053, 419] on div "Janela de atendimento Grade de atendimento Capacidade Transportadoras Veículos …" at bounding box center [764, 329] width 1528 height 658
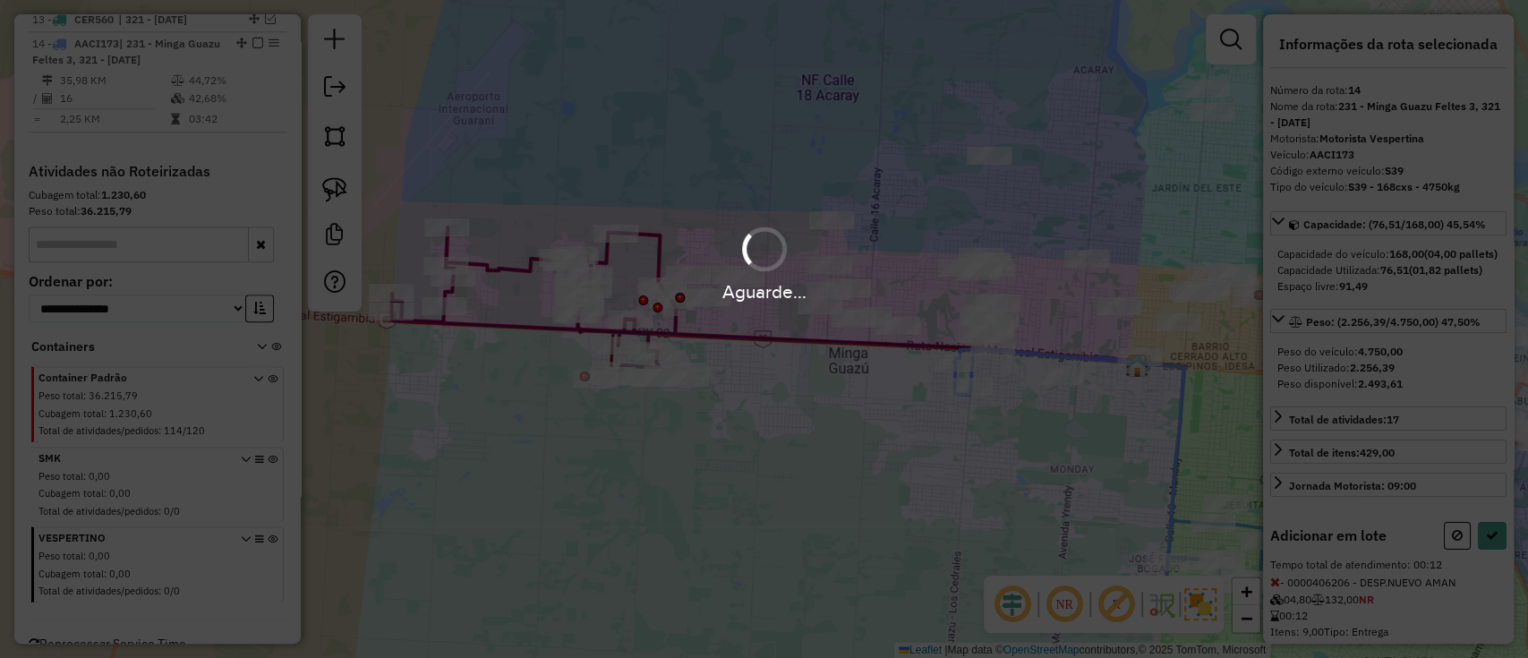
select select "**********"
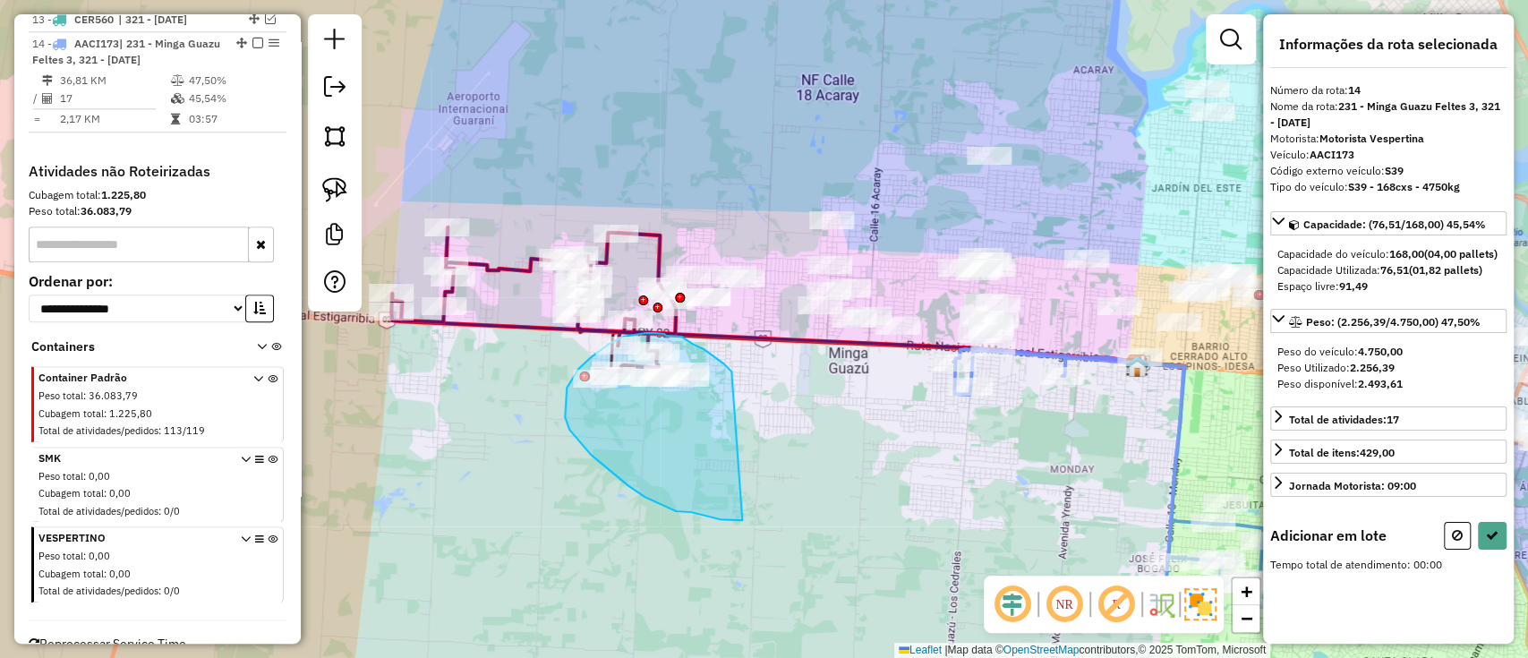
drag, startPoint x: 731, startPoint y: 370, endPoint x: 744, endPoint y: 523, distance: 152.6
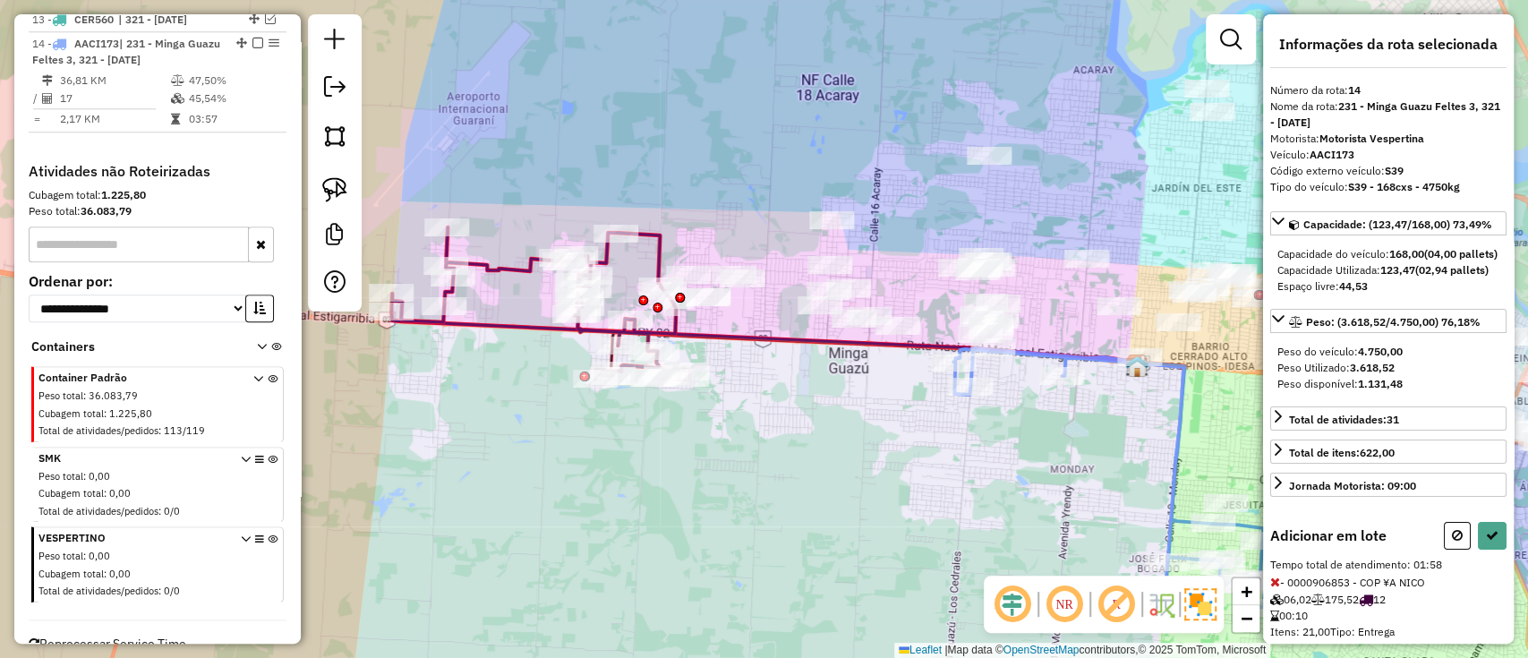
select select "**********"
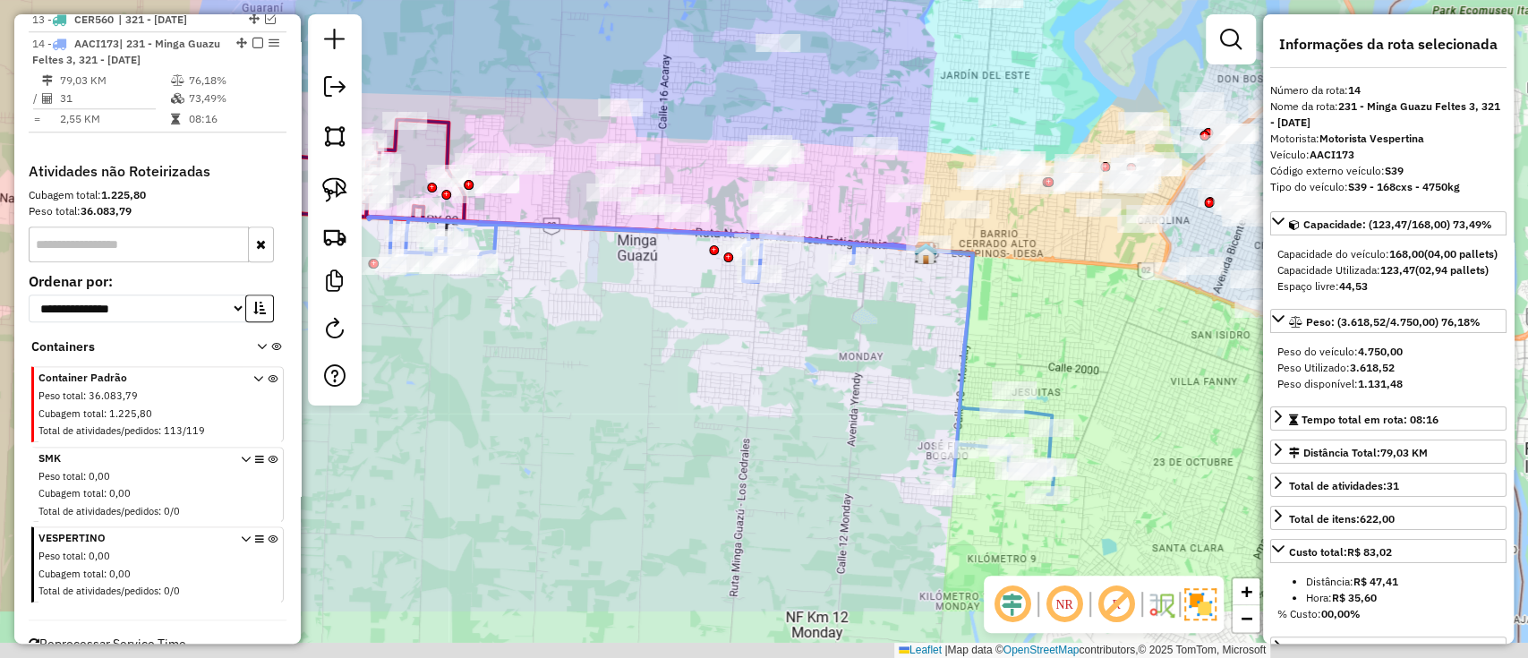
drag, startPoint x: 702, startPoint y: 336, endPoint x: 691, endPoint y: 334, distance: 10.9
click at [691, 334] on div "Janela de atendimento Grade de atendimento Capacidade Transportadoras Veículos …" at bounding box center [764, 329] width 1528 height 658
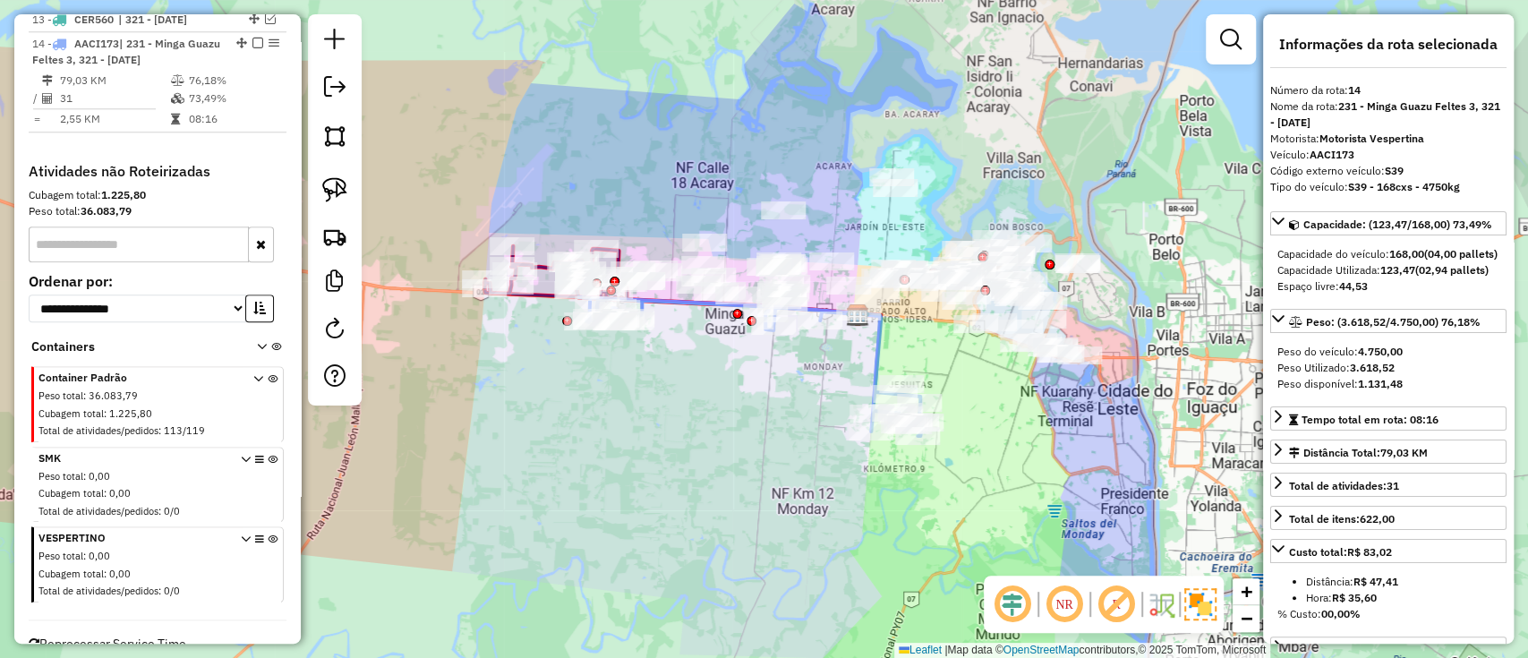
click at [873, 359] on icon at bounding box center [750, 366] width 344 height 139
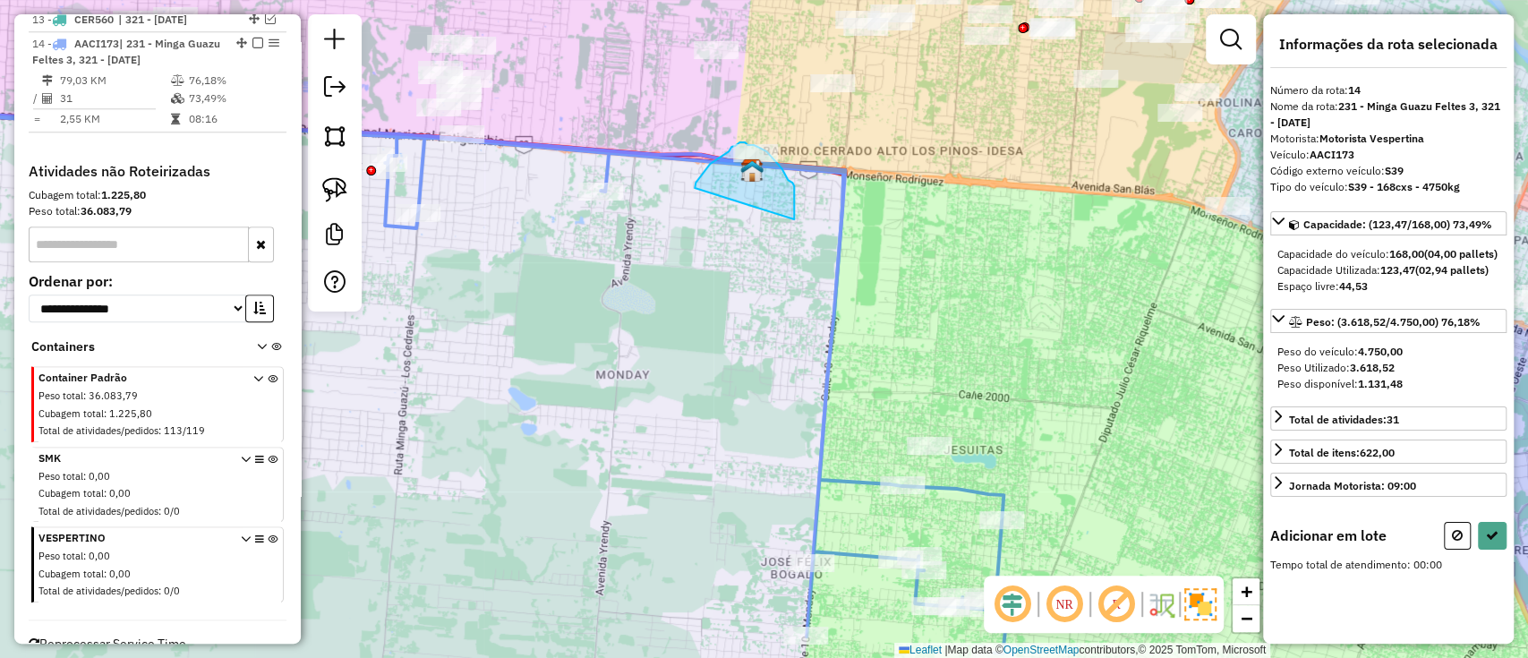
drag, startPoint x: 794, startPoint y: 207, endPoint x: 694, endPoint y: 188, distance: 101.1
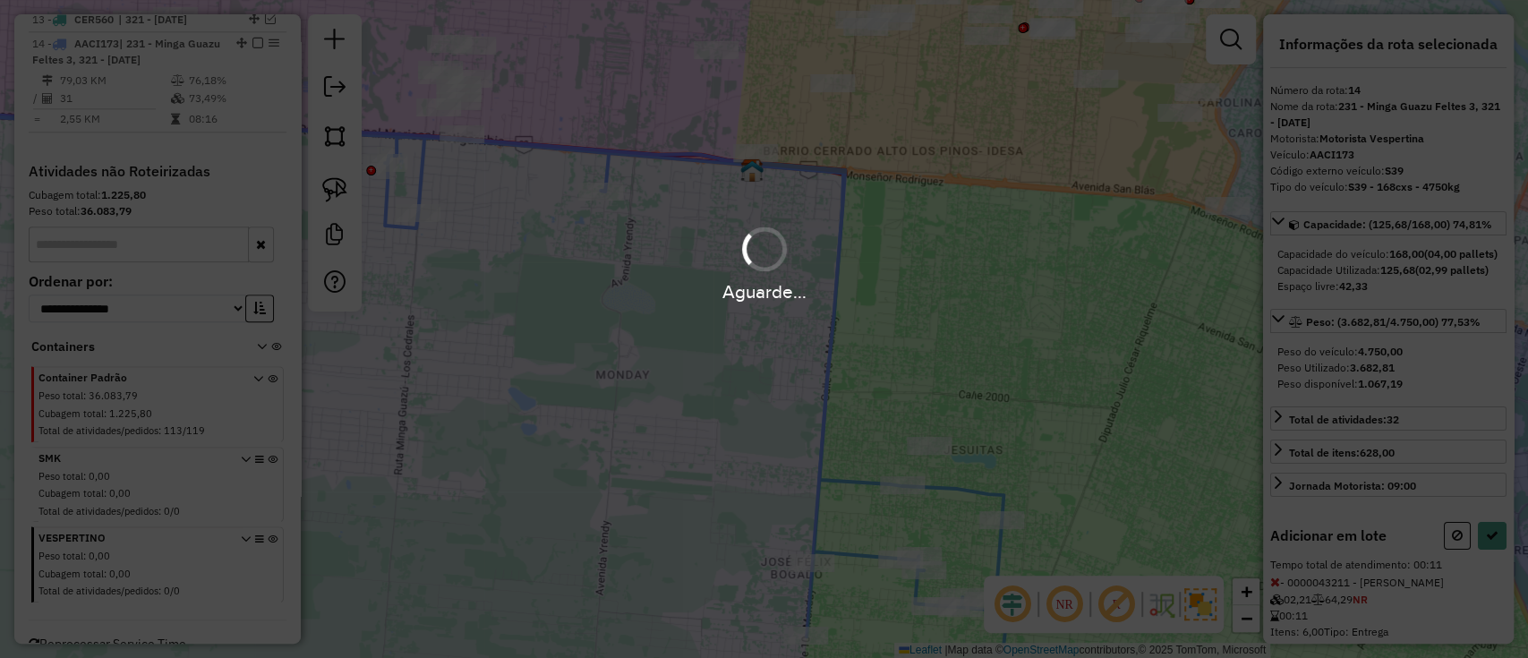
select select "**********"
drag, startPoint x: 539, startPoint y: 214, endPoint x: 563, endPoint y: 243, distance: 37.5
click at [563, 243] on div "Aguarde..." at bounding box center [764, 329] width 1528 height 658
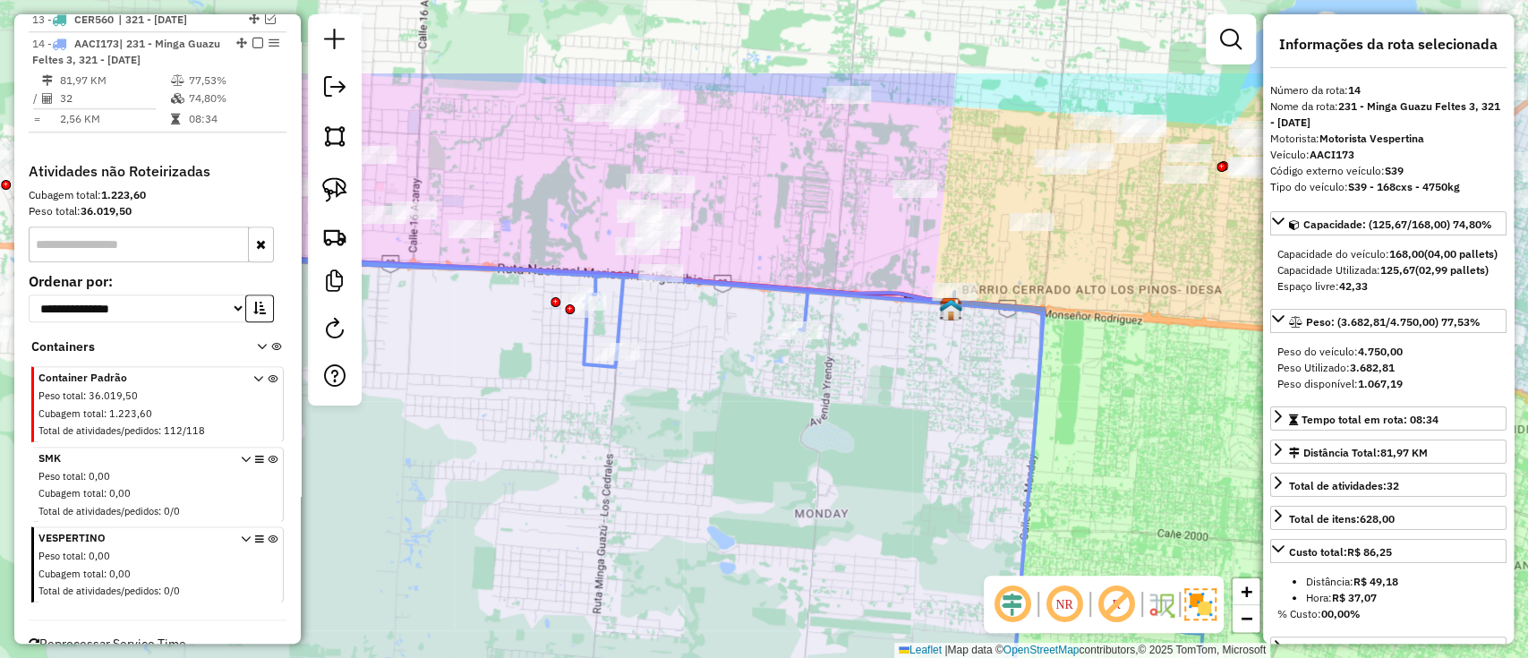
drag, startPoint x: 682, startPoint y: 313, endPoint x: 867, endPoint y: 430, distance: 219.2
click at [867, 430] on div "Janela de atendimento Grade de atendimento Capacidade Transportadoras Veículos …" at bounding box center [764, 329] width 1528 height 658
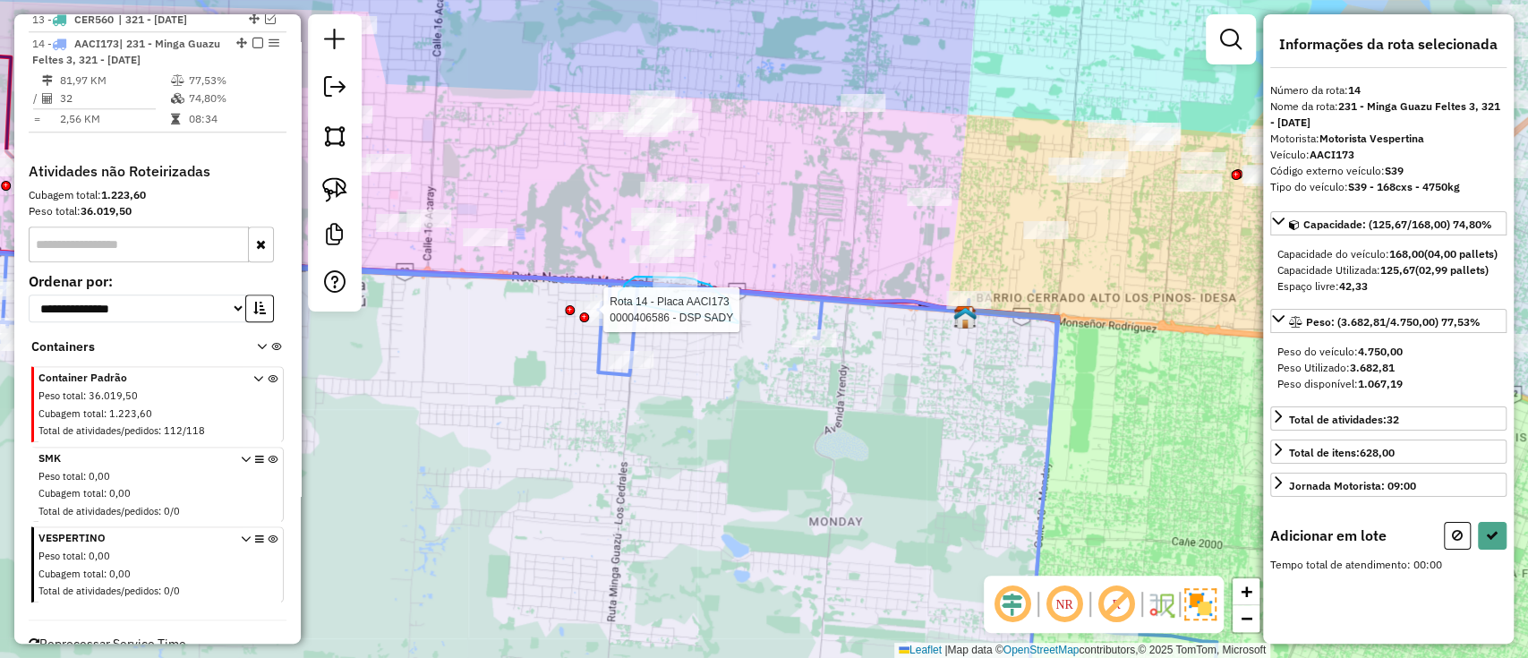
click at [617, 302] on div "Rota 14 - Placa AACI173 0000406586 - DSP SADY Janela de atendimento Grade de at…" at bounding box center [764, 329] width 1528 height 658
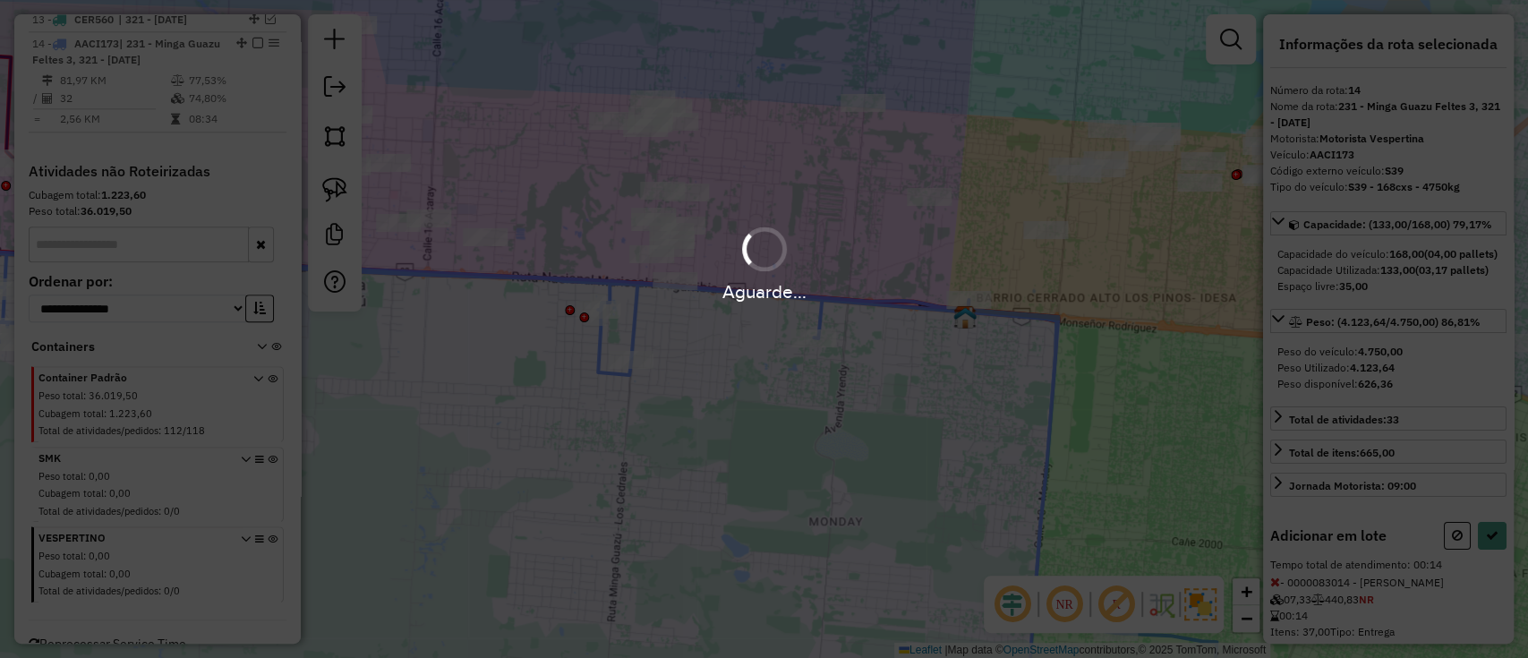
select select "**********"
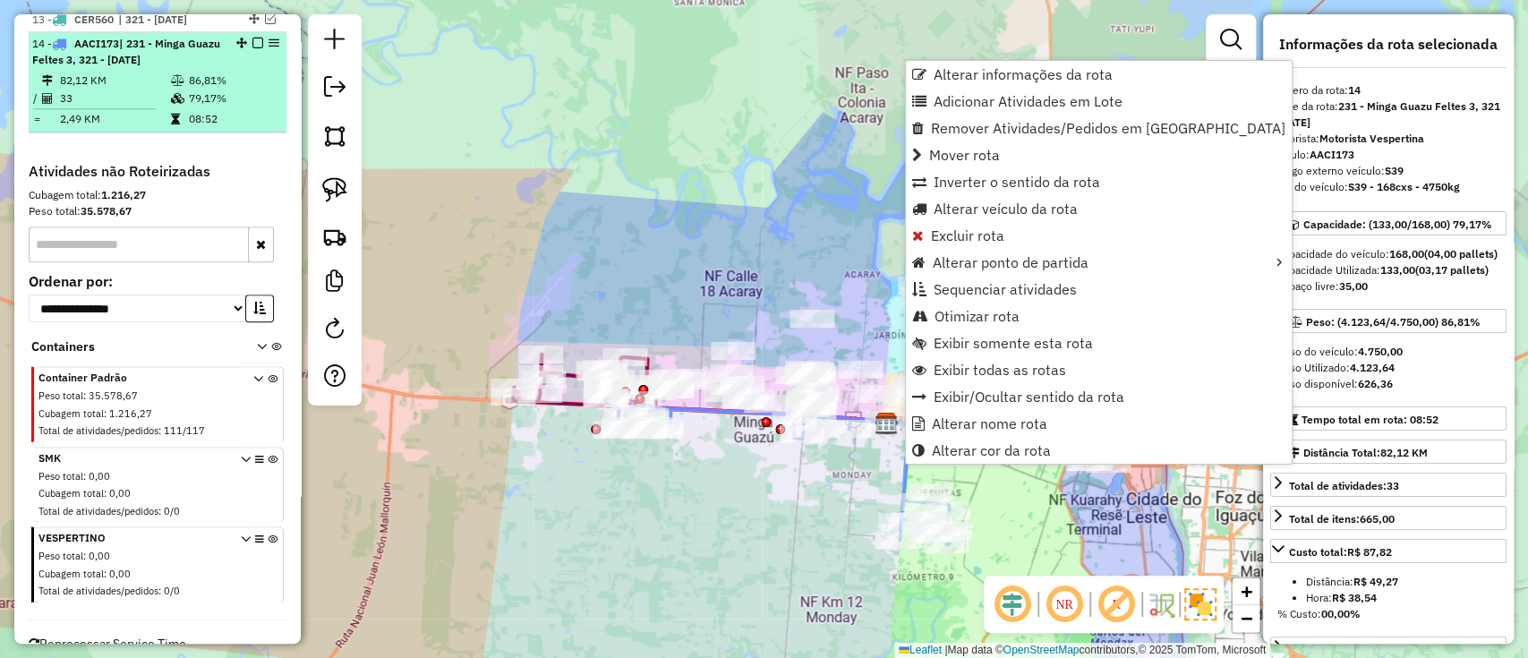
click at [254, 38] on em at bounding box center [257, 43] width 11 height 11
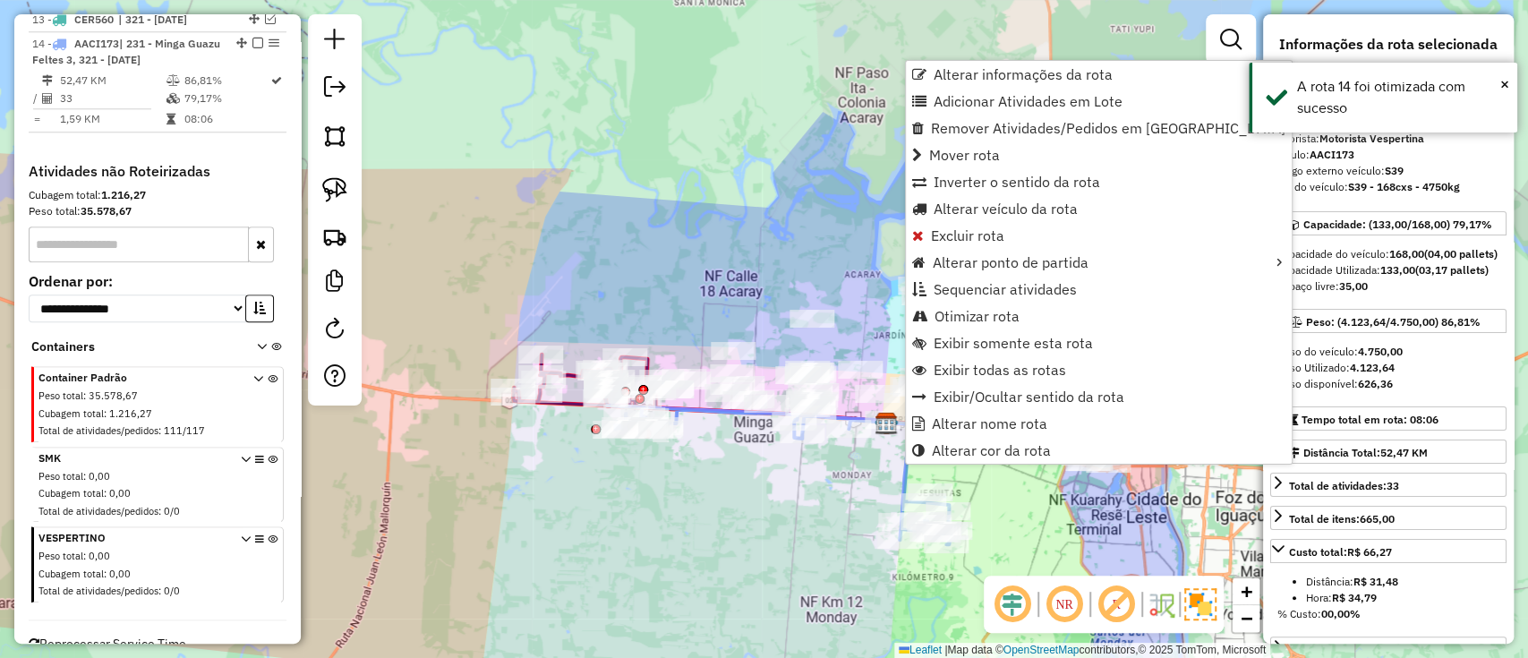
scroll to position [1064, 0]
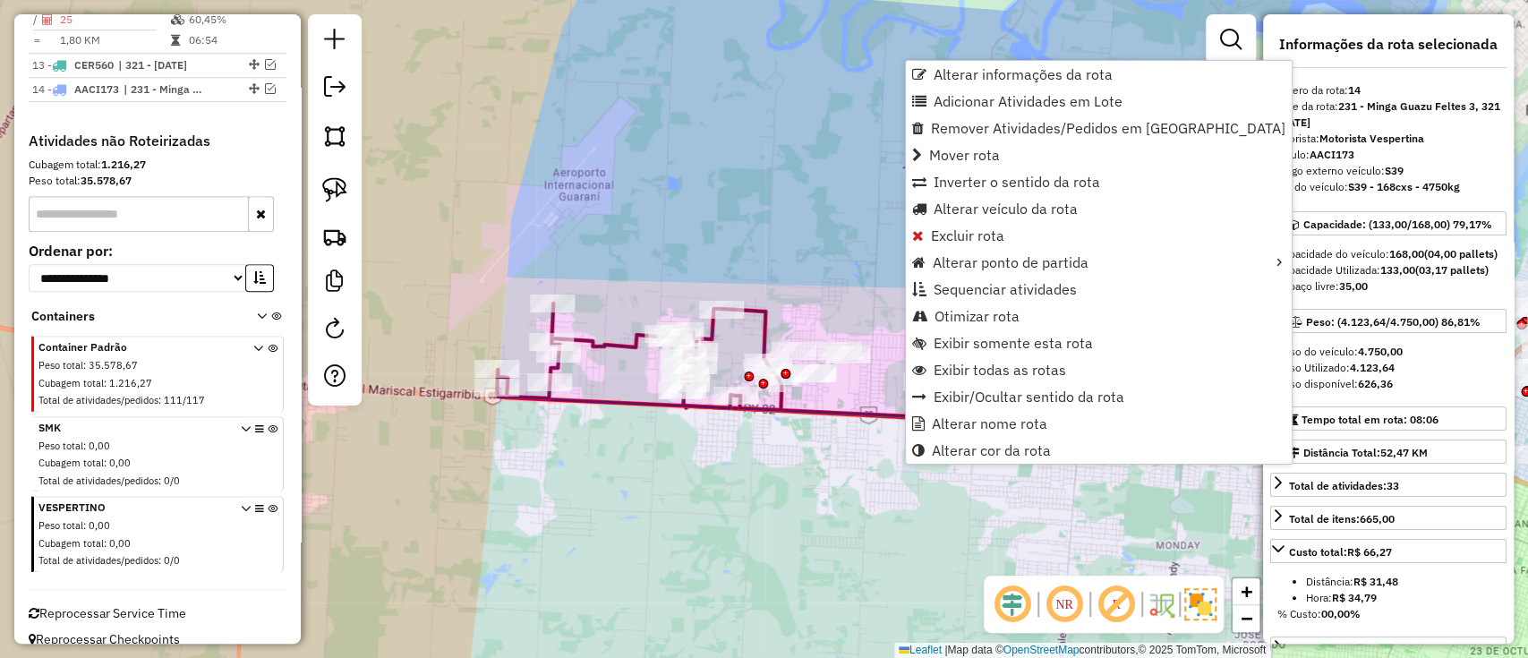
click at [609, 332] on div "Janela de atendimento Grade de atendimento Capacidade Transportadoras Veículos …" at bounding box center [764, 329] width 1528 height 658
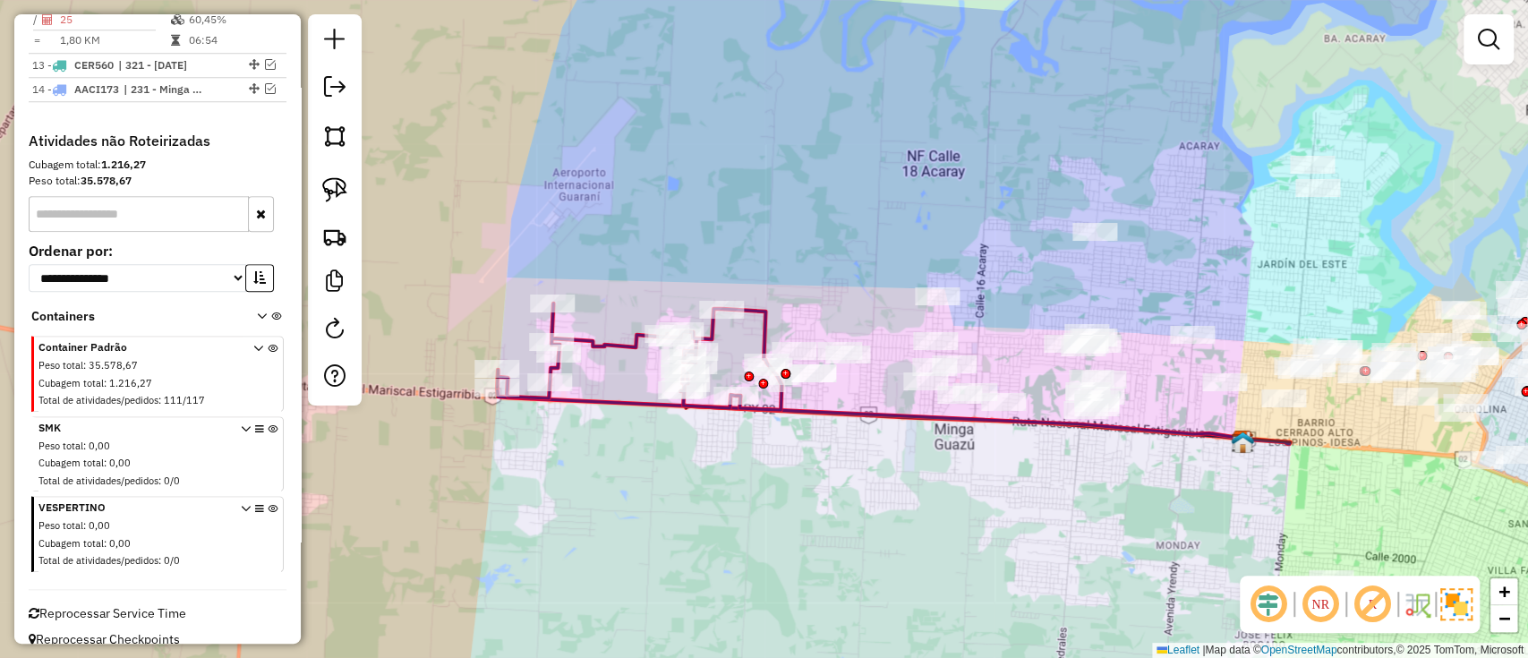
click at [609, 347] on icon at bounding box center [639, 356] width 285 height 106
select select "**********"
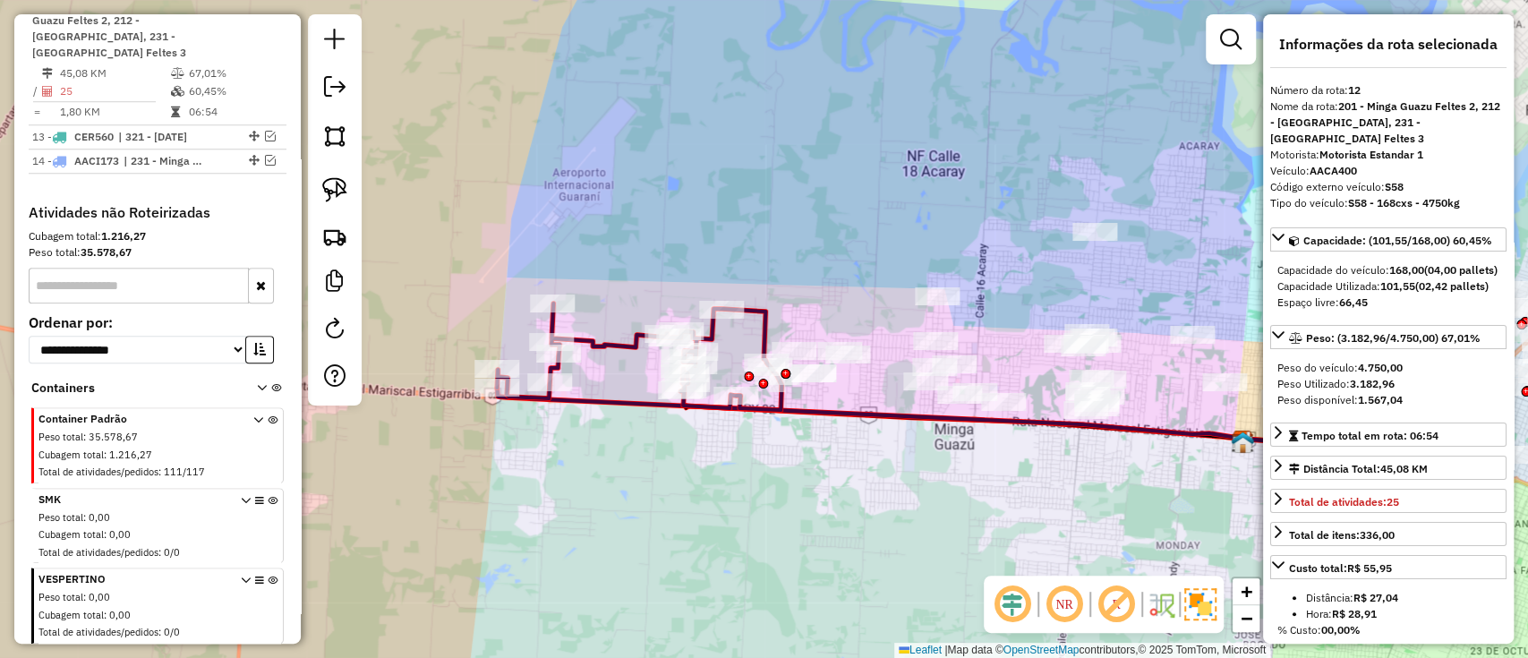
scroll to position [968, 0]
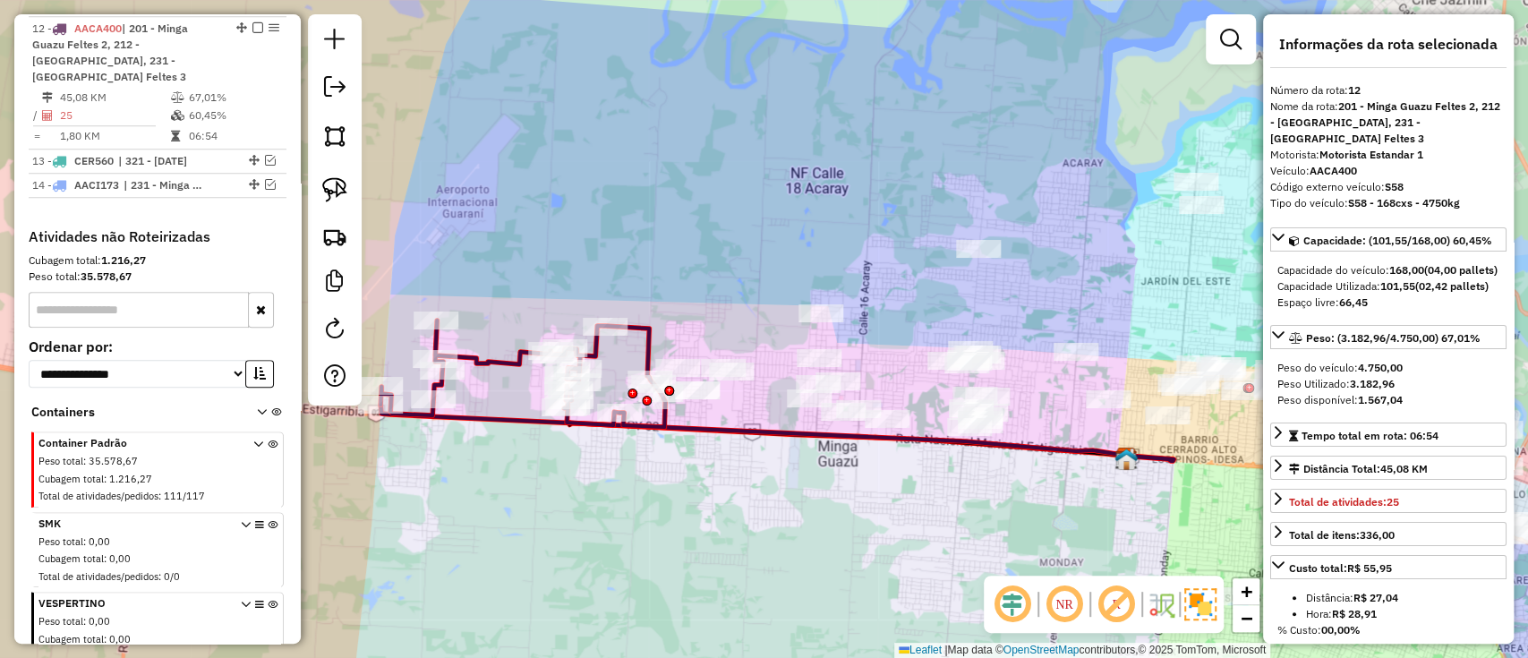
drag, startPoint x: 712, startPoint y: 490, endPoint x: 558, endPoint y: 516, distance: 156.1
click at [565, 515] on div "Janela de atendimento Grade de atendimento Capacidade Transportadoras Veículos …" at bounding box center [764, 329] width 1528 height 658
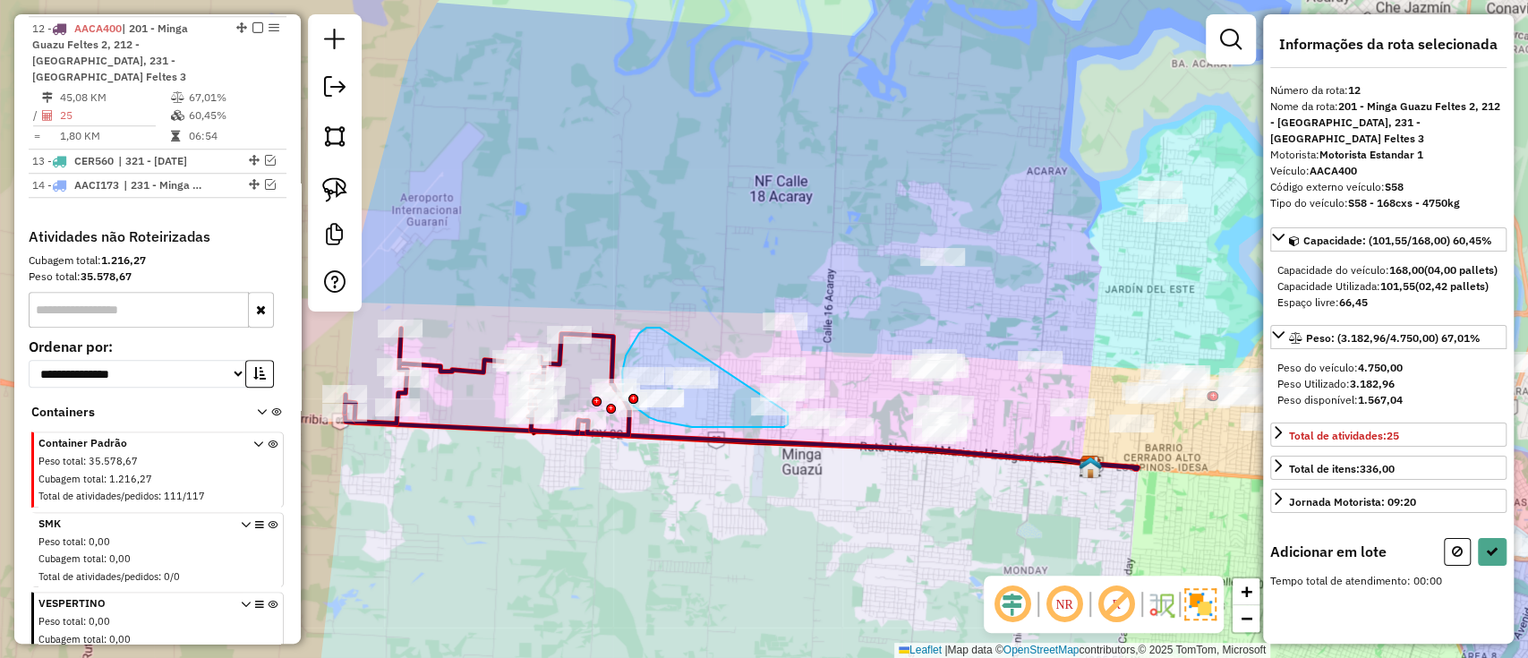
click at [776, 398] on div "Rota 12 - Placa AACA400 0000406350 - DESPENSA ACU¥A Janela de atendimento Grade…" at bounding box center [764, 329] width 1528 height 658
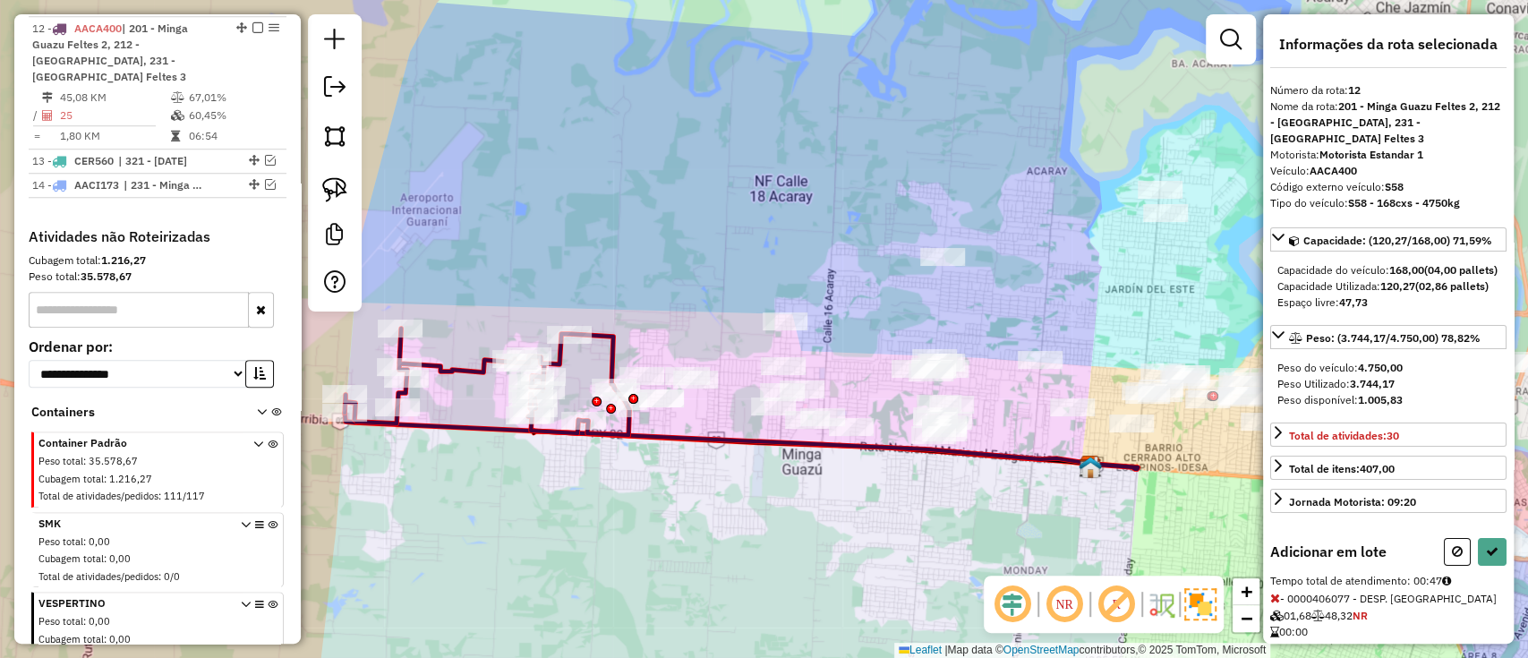
select select "**********"
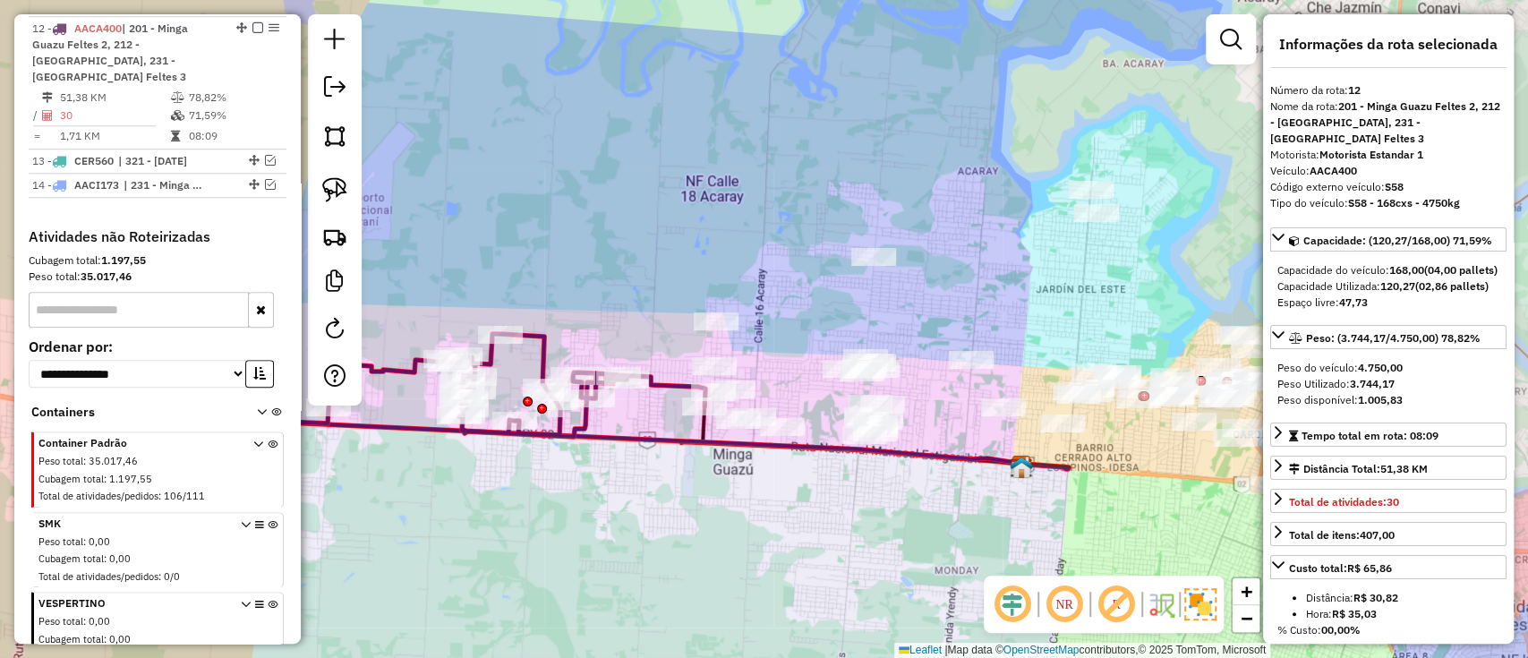
drag, startPoint x: 873, startPoint y: 540, endPoint x: 724, endPoint y: 541, distance: 149.5
click at [724, 541] on div "Janela de atendimento Grade de atendimento Capacidade Transportadoras Veículos …" at bounding box center [764, 329] width 1528 height 658
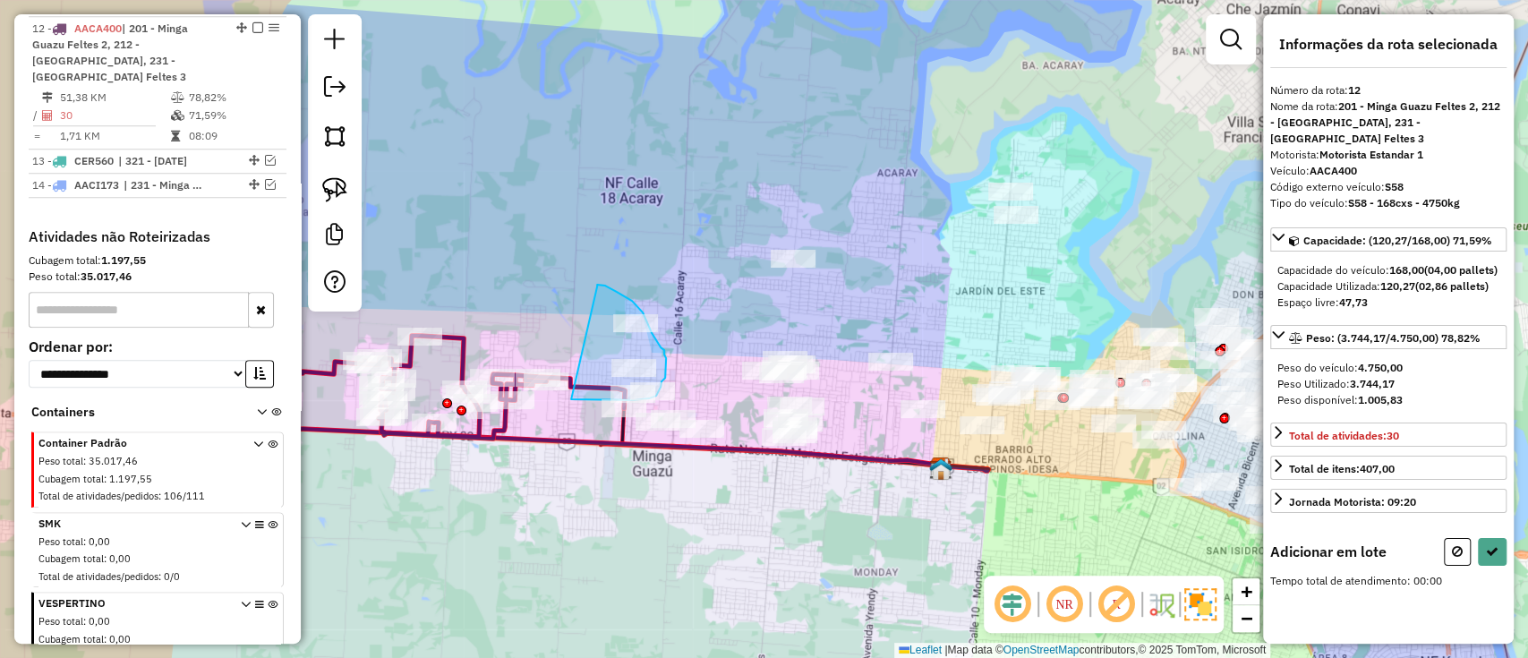
drag, startPoint x: 597, startPoint y: 285, endPoint x: 571, endPoint y: 399, distance: 117.5
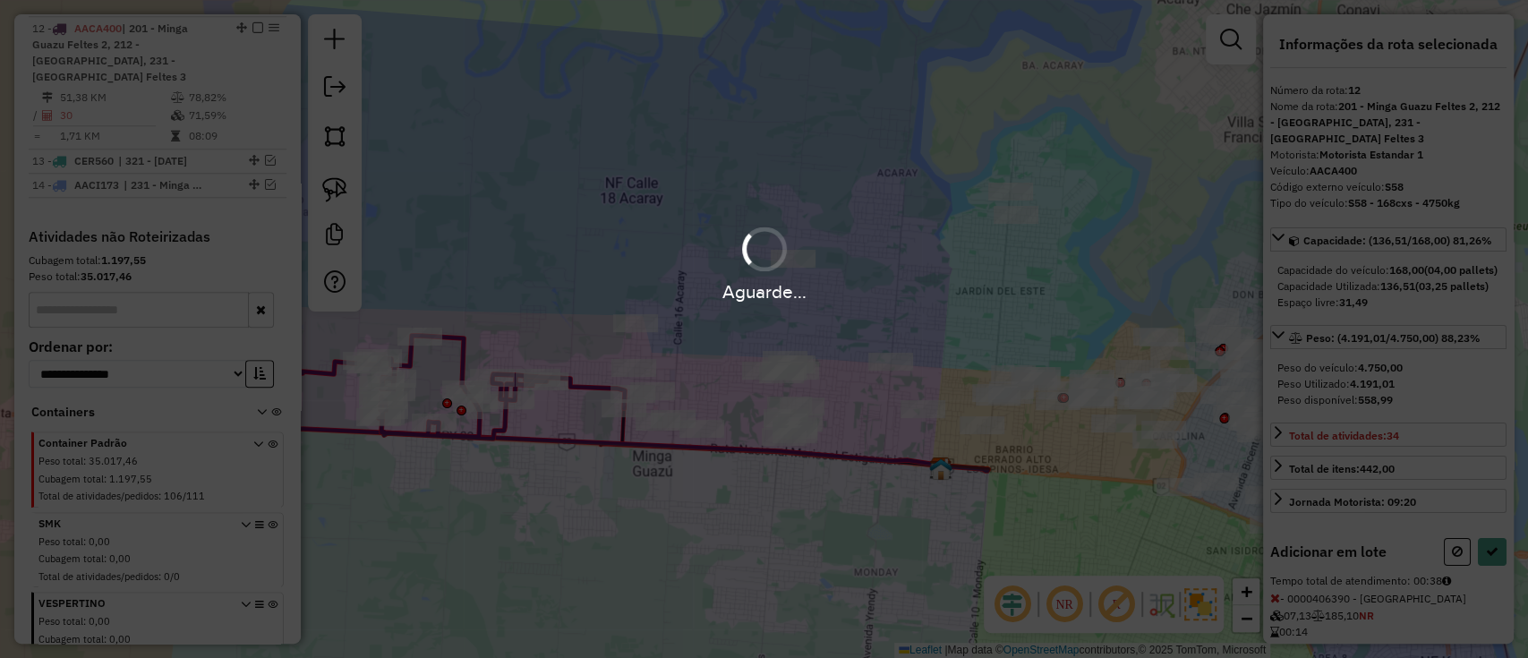
select select "**********"
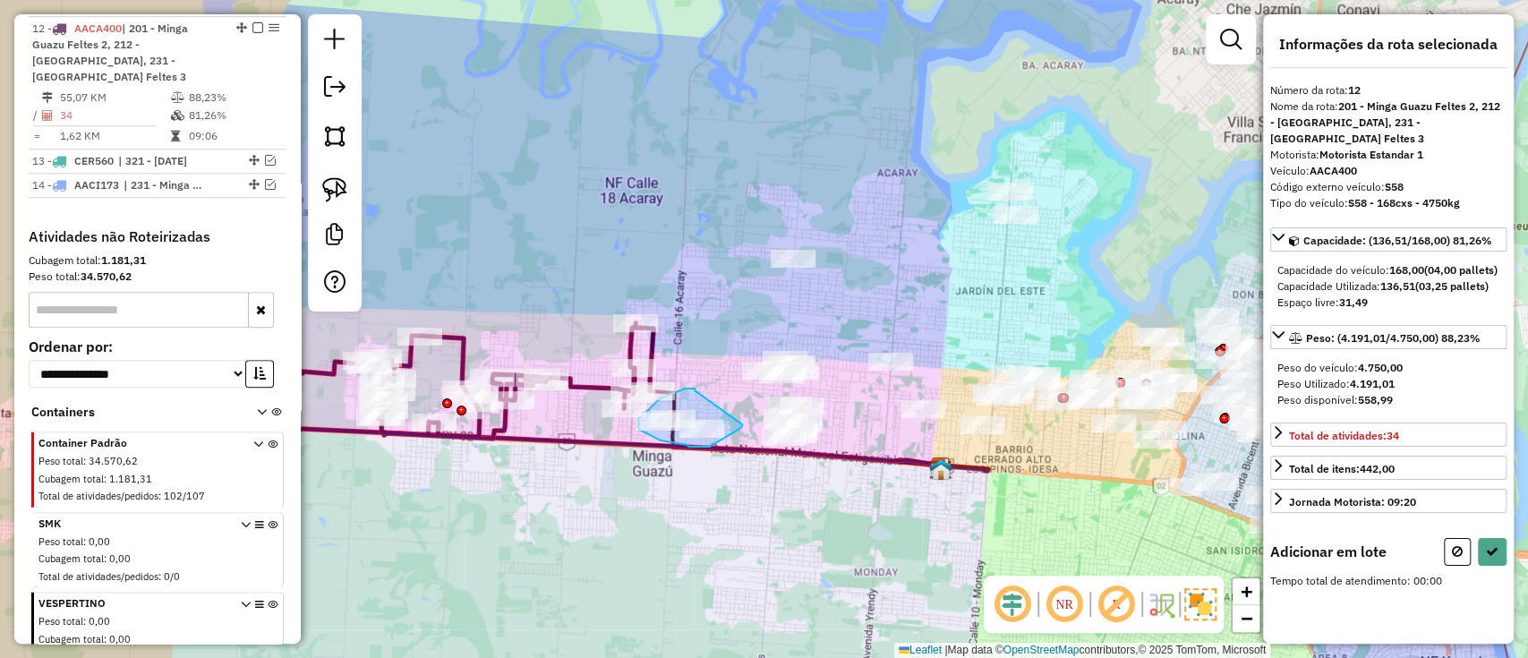
drag, startPoint x: 694, startPoint y: 390, endPoint x: 742, endPoint y: 424, distance: 58.4
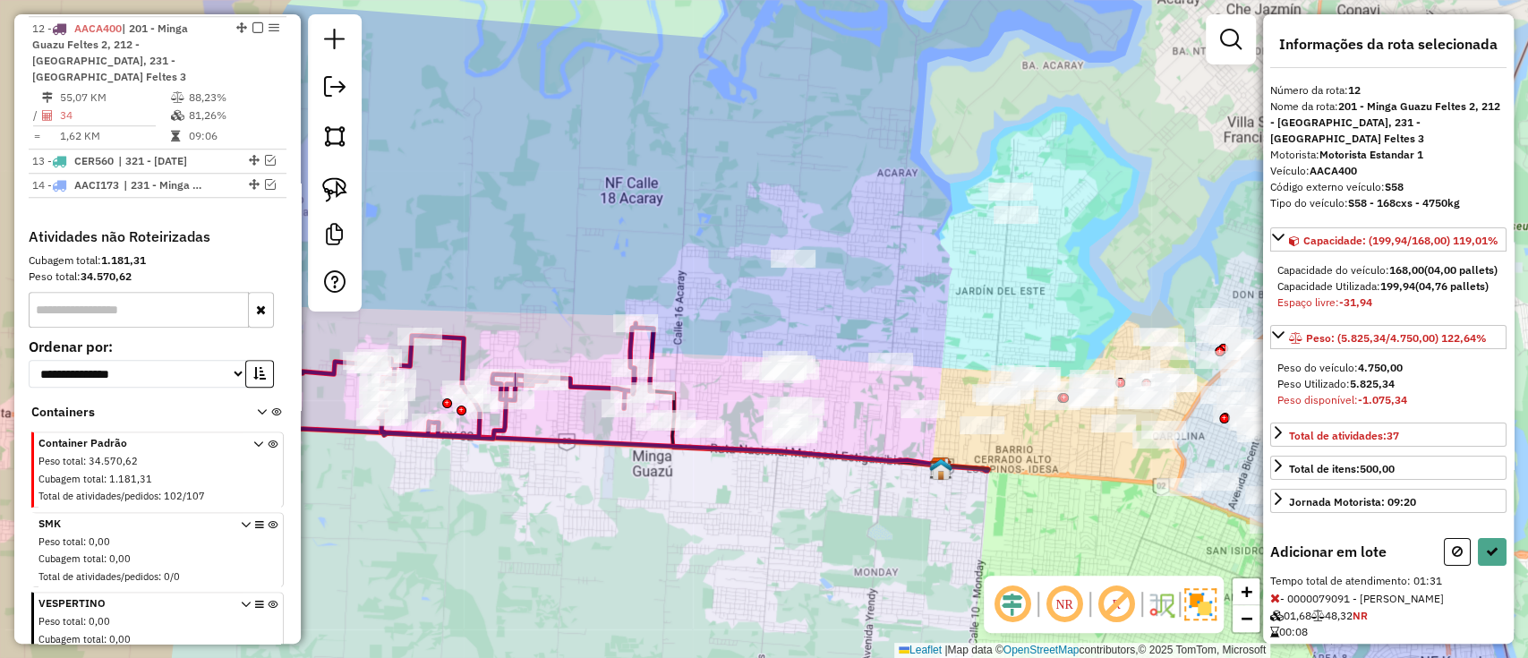
select select "**********"
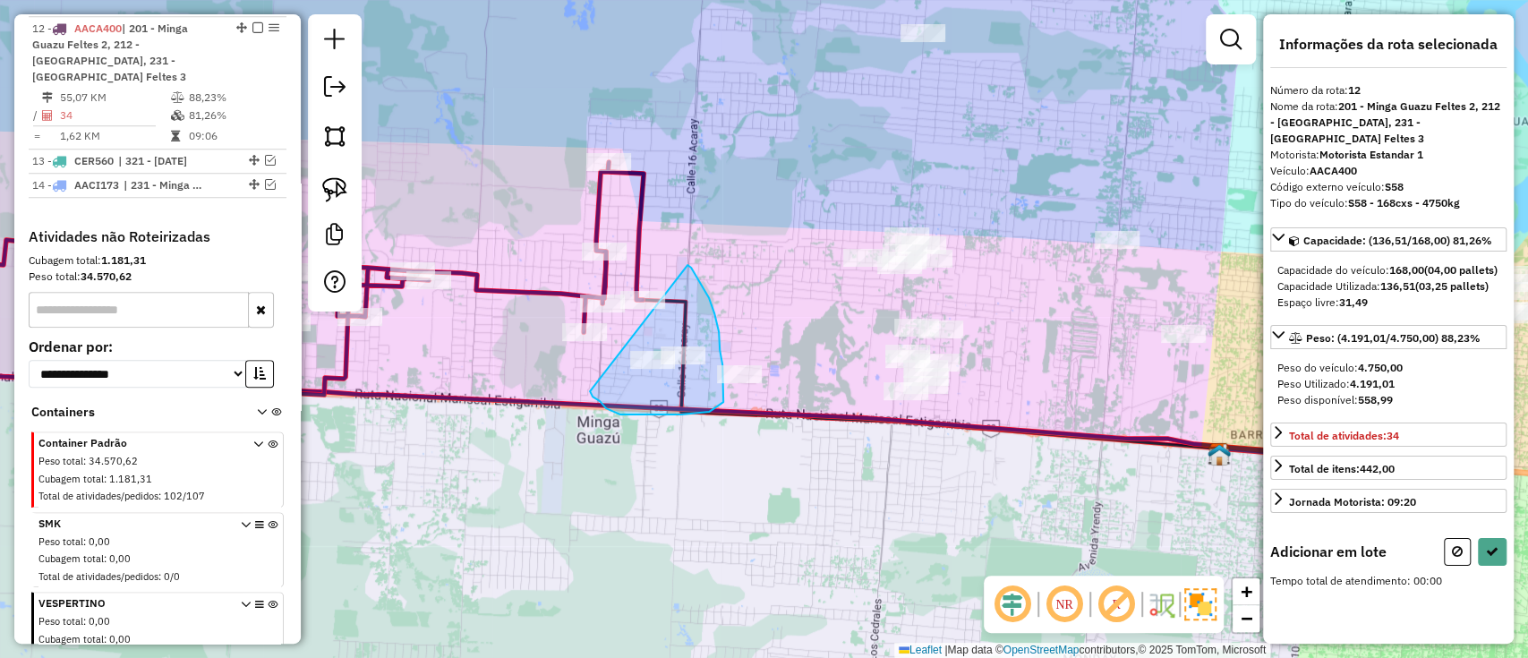
drag, startPoint x: 687, startPoint y: 265, endPoint x: 590, endPoint y: 391, distance: 159.5
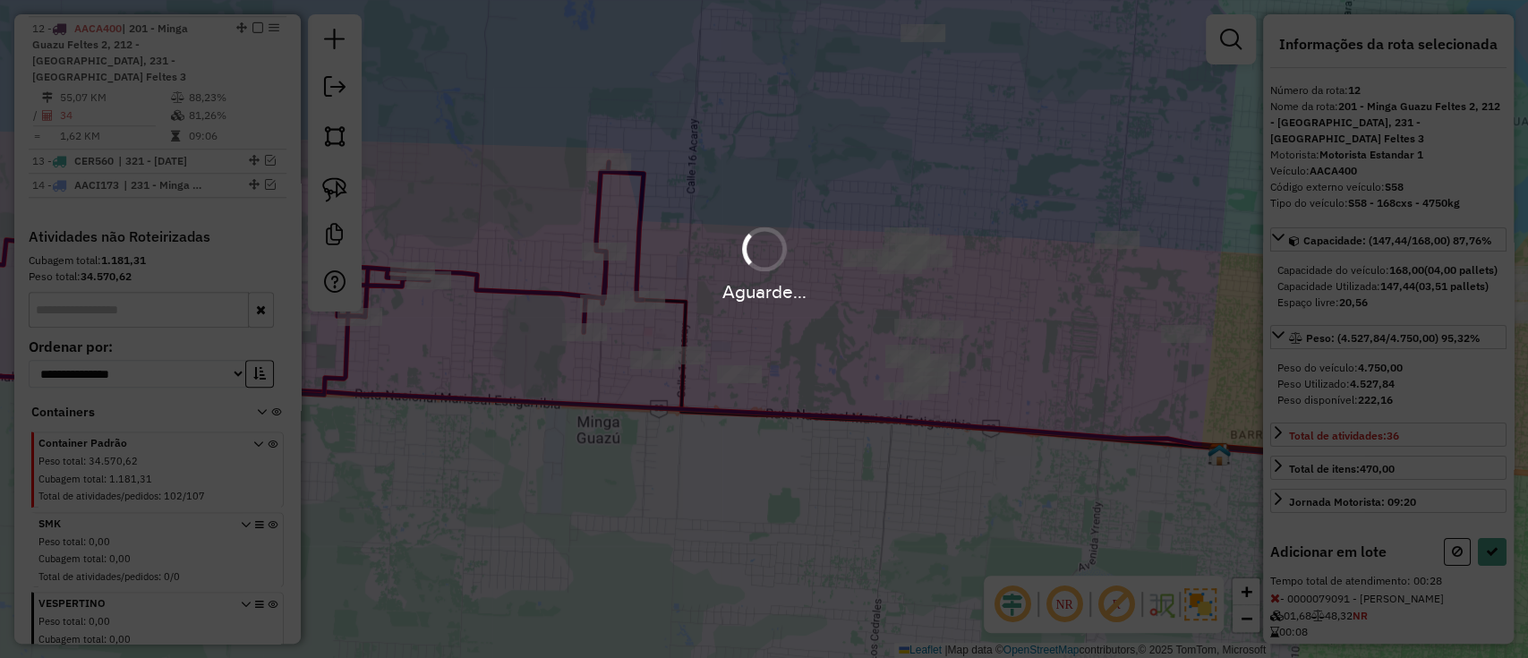
select select "**********"
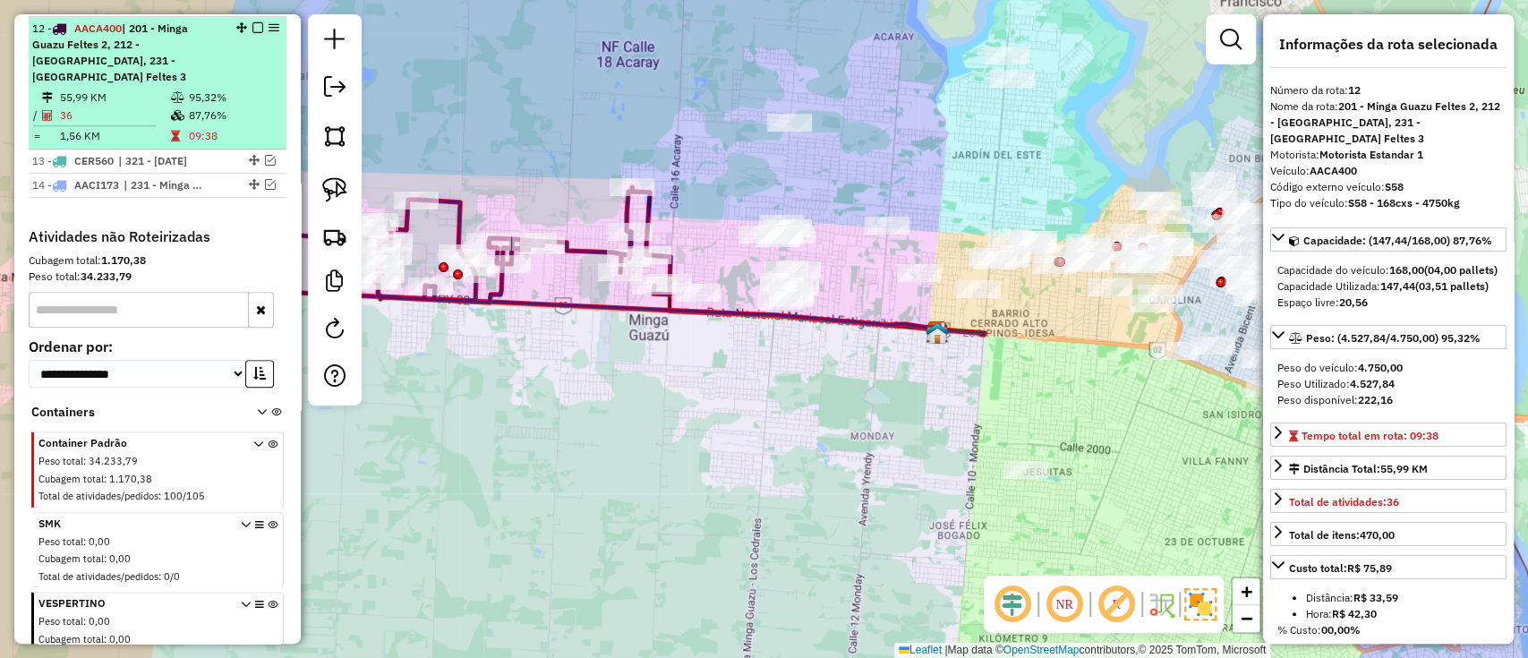
click at [252, 23] on em at bounding box center [257, 27] width 11 height 11
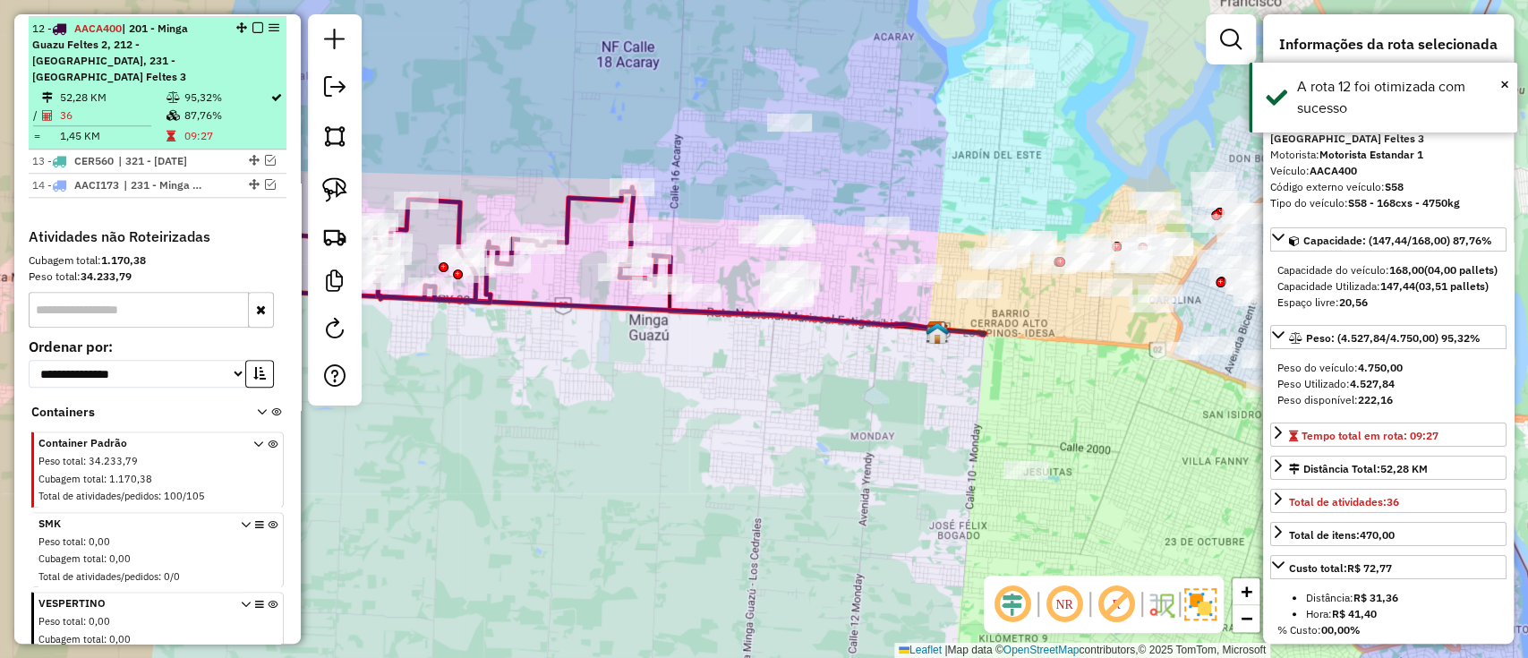
click at [257, 22] on em at bounding box center [257, 27] width 11 height 11
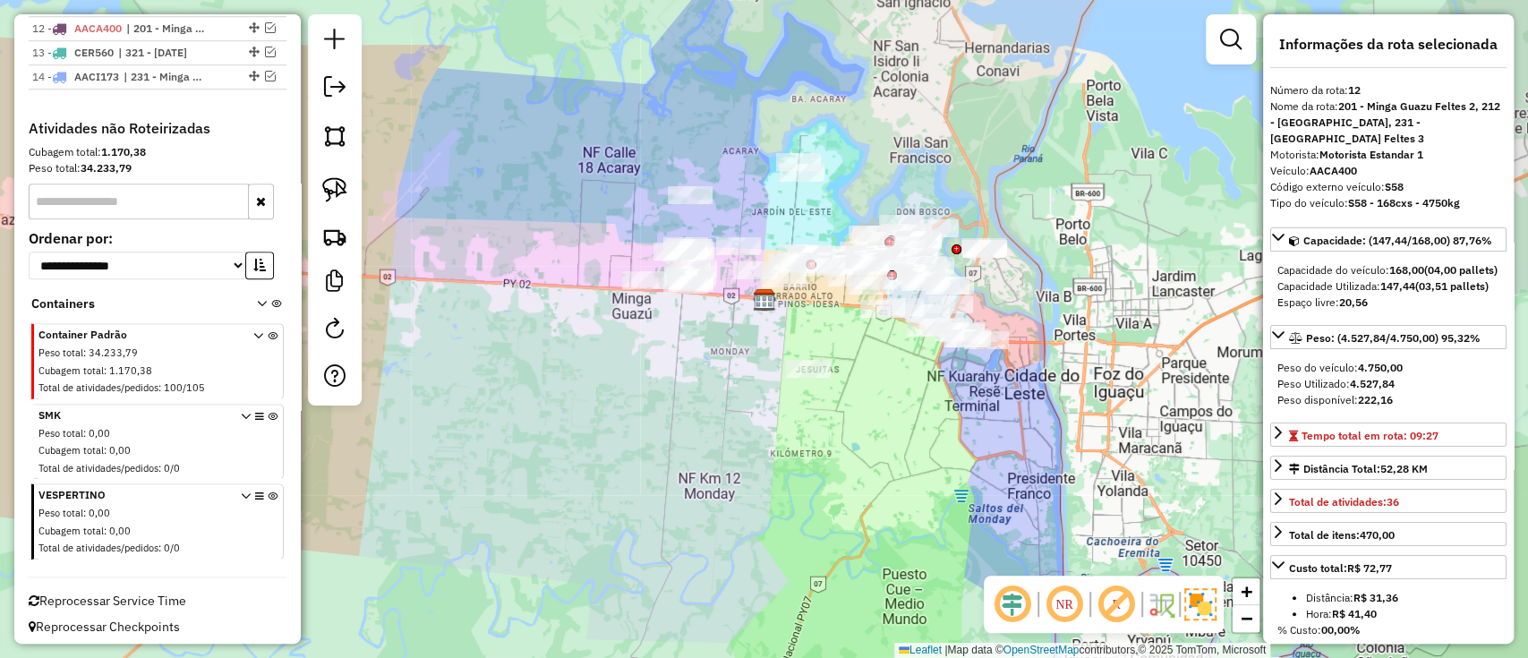
drag, startPoint x: 645, startPoint y: 362, endPoint x: 564, endPoint y: 369, distance: 81.7
click at [564, 369] on div "Janela de atendimento Grade de atendimento Capacidade Transportadoras Veículos …" at bounding box center [764, 329] width 1528 height 658
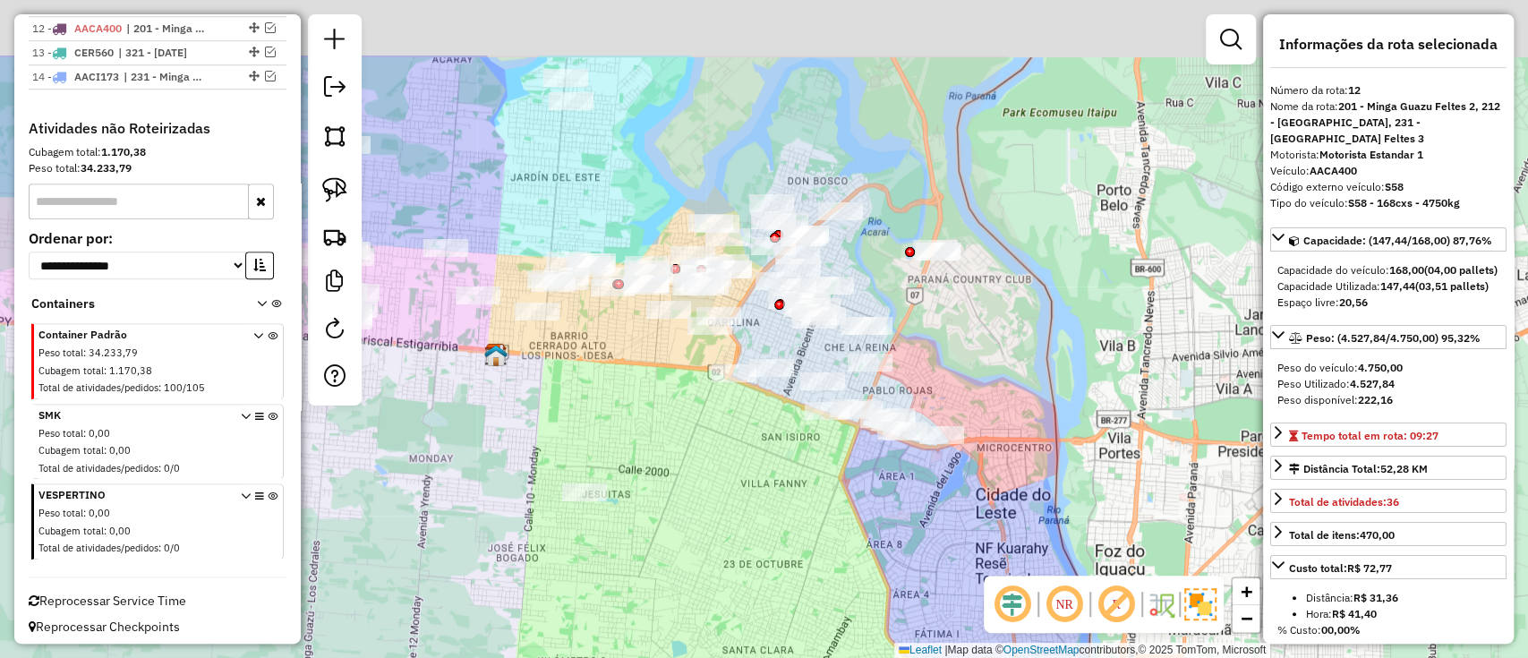
drag, startPoint x: 836, startPoint y: 343, endPoint x: 740, endPoint y: 464, distance: 154.2
click at [740, 464] on div "Janela de atendimento Grade de atendimento Capacidade Transportadoras Veículos …" at bounding box center [764, 329] width 1528 height 658
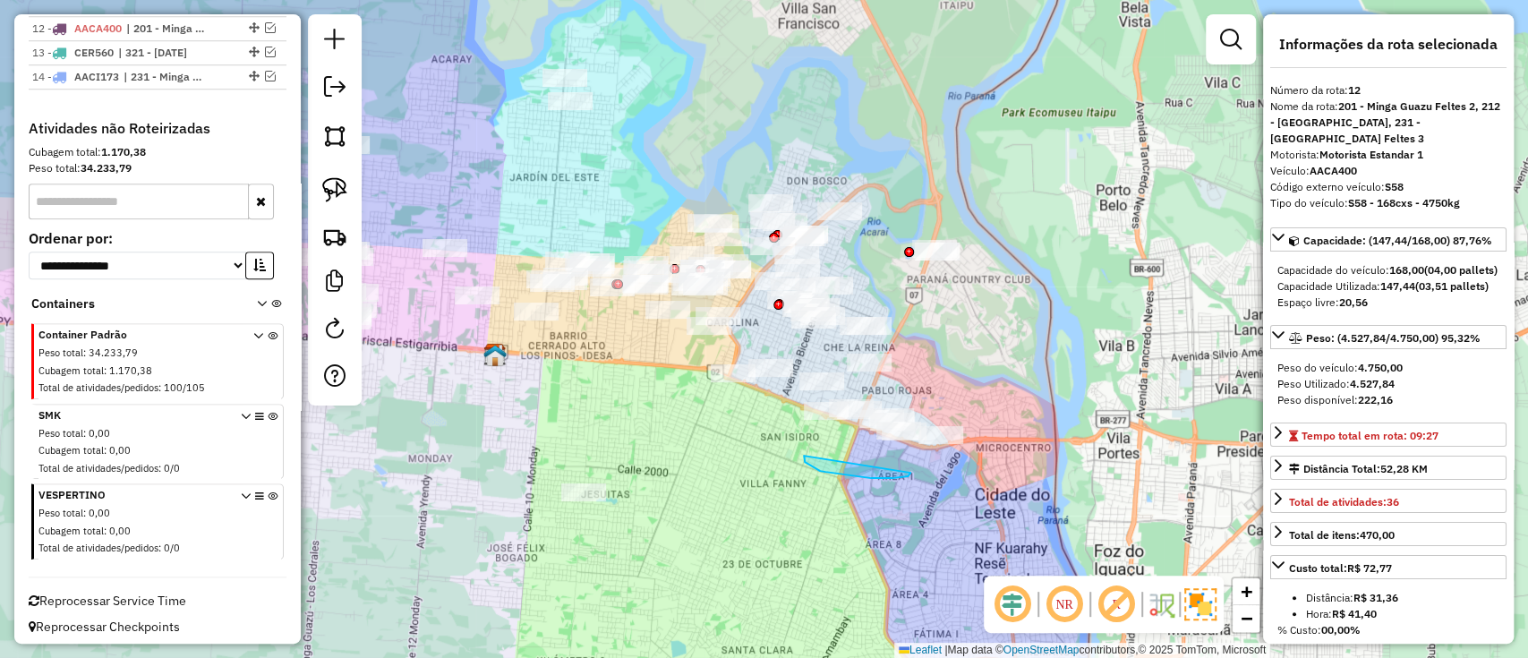
drag, startPoint x: 804, startPoint y: 457, endPoint x: 910, endPoint y: 473, distance: 107.6
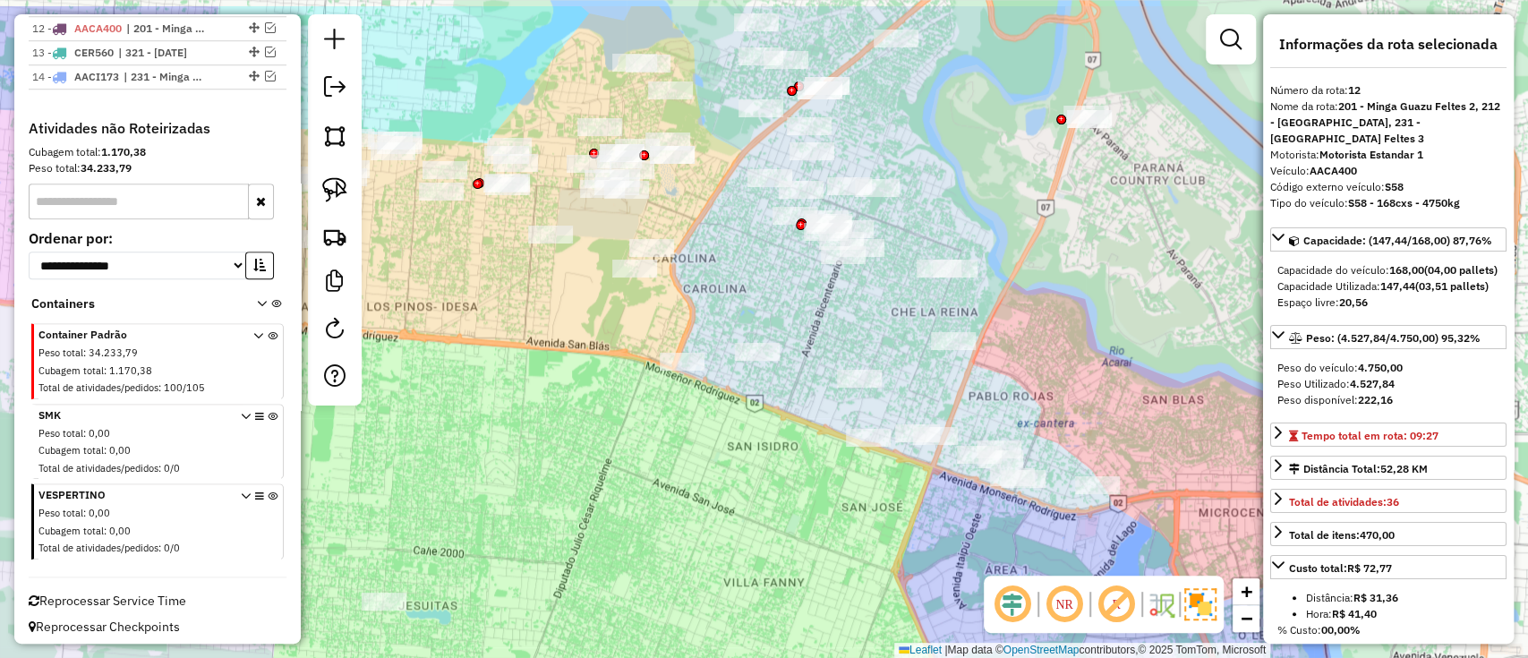
drag, startPoint x: 777, startPoint y: 453, endPoint x: 777, endPoint y: 531, distance: 77.9
click at [777, 531] on div "Janela de atendimento Grade de atendimento Capacidade Transportadoras Veículos …" at bounding box center [764, 329] width 1528 height 658
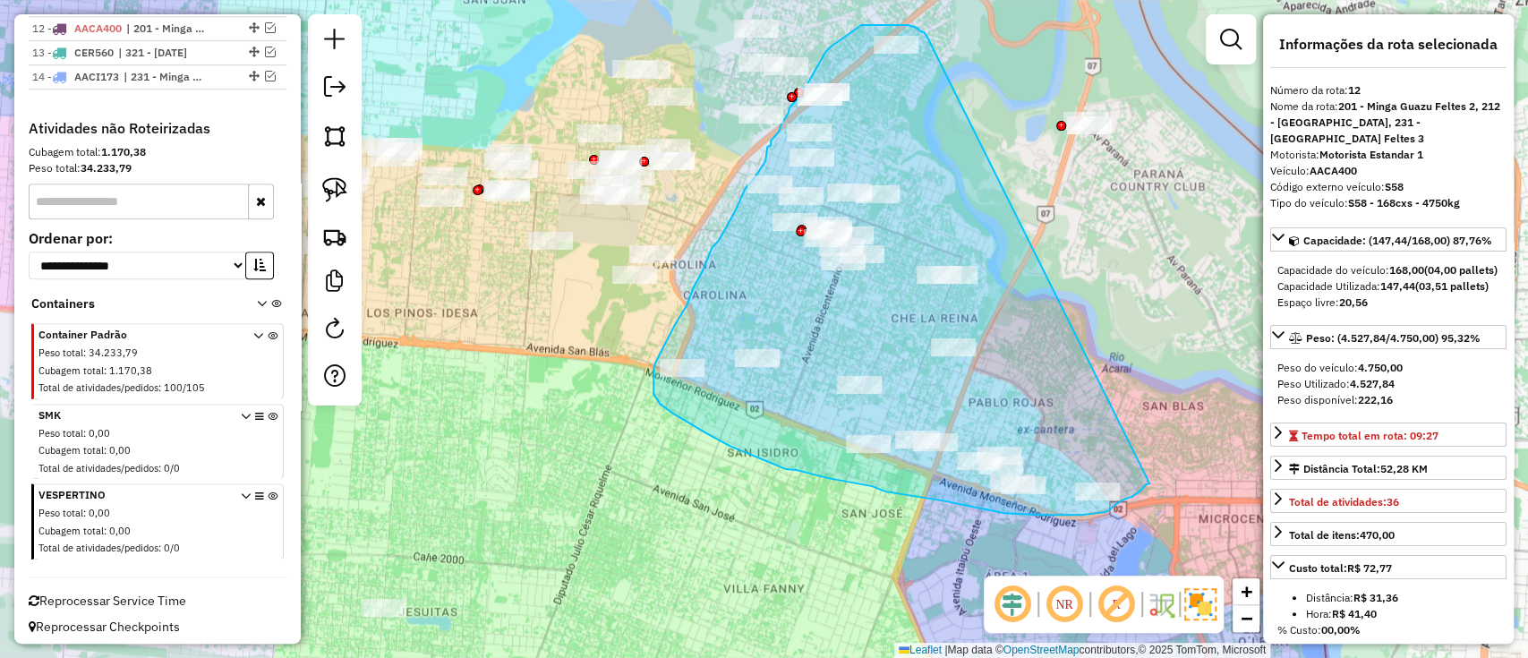
drag, startPoint x: 916, startPoint y: 28, endPoint x: 1149, endPoint y: 483, distance: 511.5
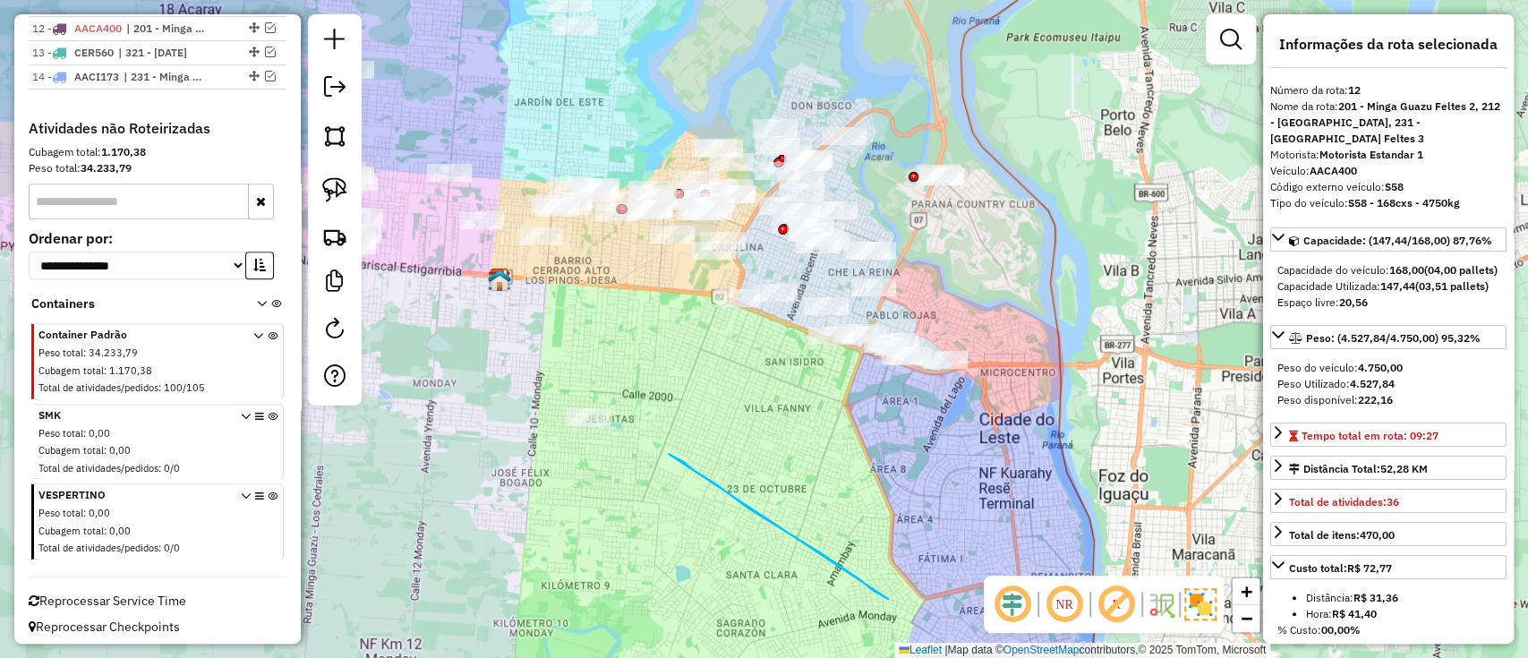
drag, startPoint x: 859, startPoint y: 579, endPoint x: 946, endPoint y: 627, distance: 99.3
click at [946, 627] on div "Janela de atendimento Grade de atendimento Capacidade Transportadoras Veículos …" at bounding box center [764, 329] width 1528 height 658
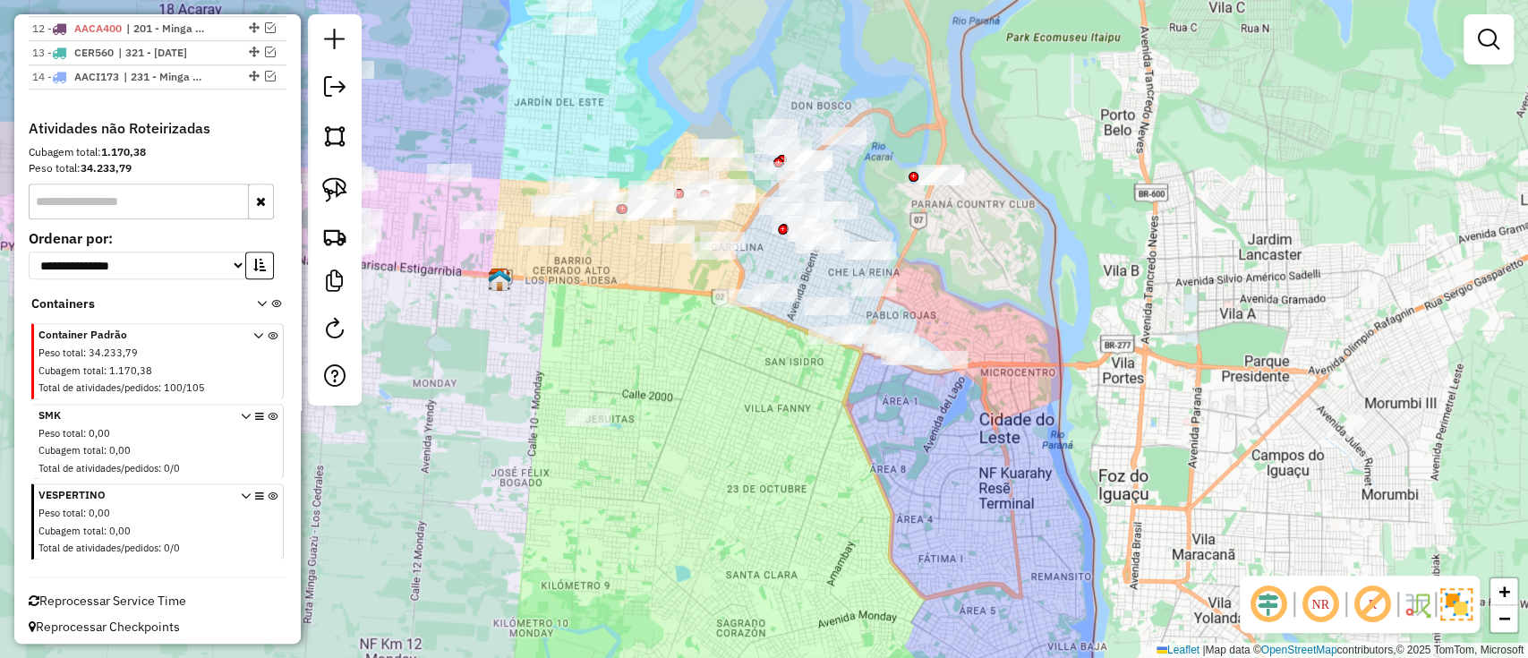
drag, startPoint x: 1145, startPoint y: 675, endPoint x: 1188, endPoint y: 685, distance: 44.9
click at [1188, 657] on html "Aguarde... Pop-up bloqueado! Seu navegador bloqueou automáticamente a abertura …" at bounding box center [764, 329] width 1528 height 658
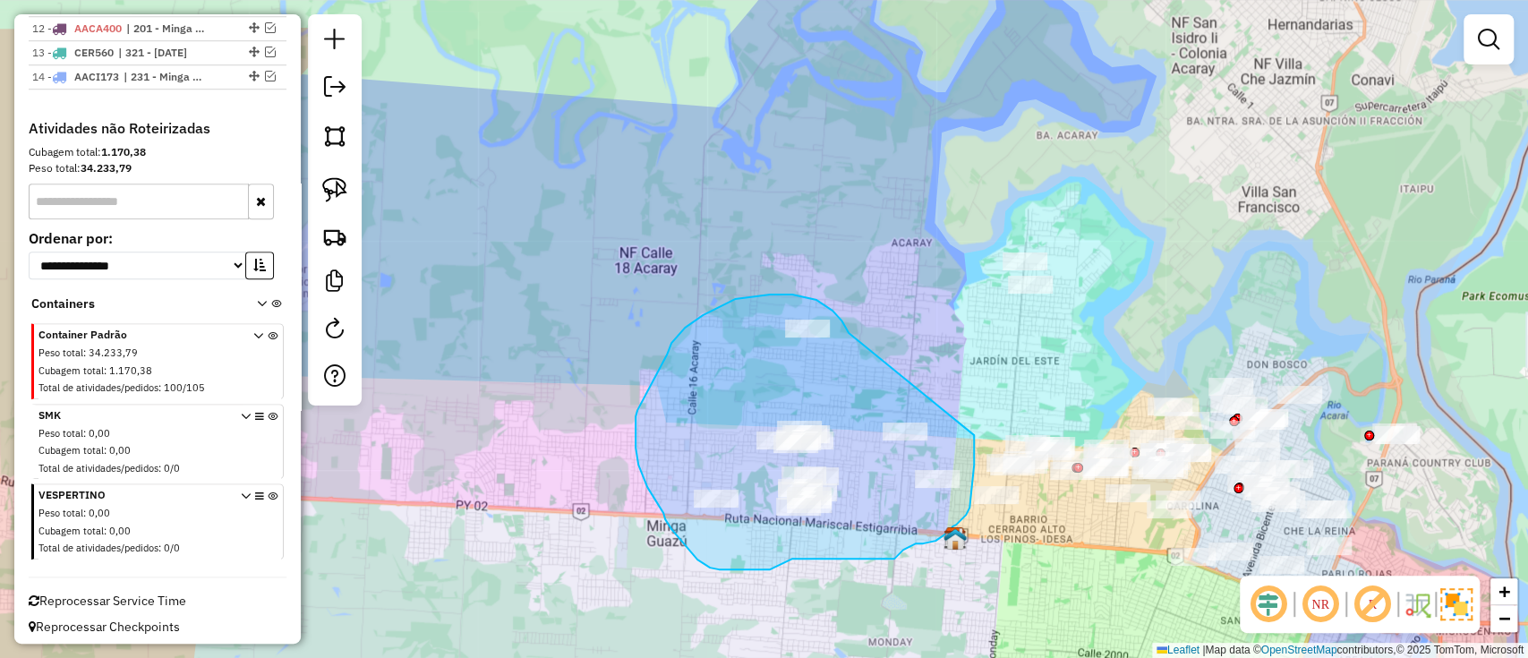
drag, startPoint x: 848, startPoint y: 333, endPoint x: 959, endPoint y: 387, distance: 123.7
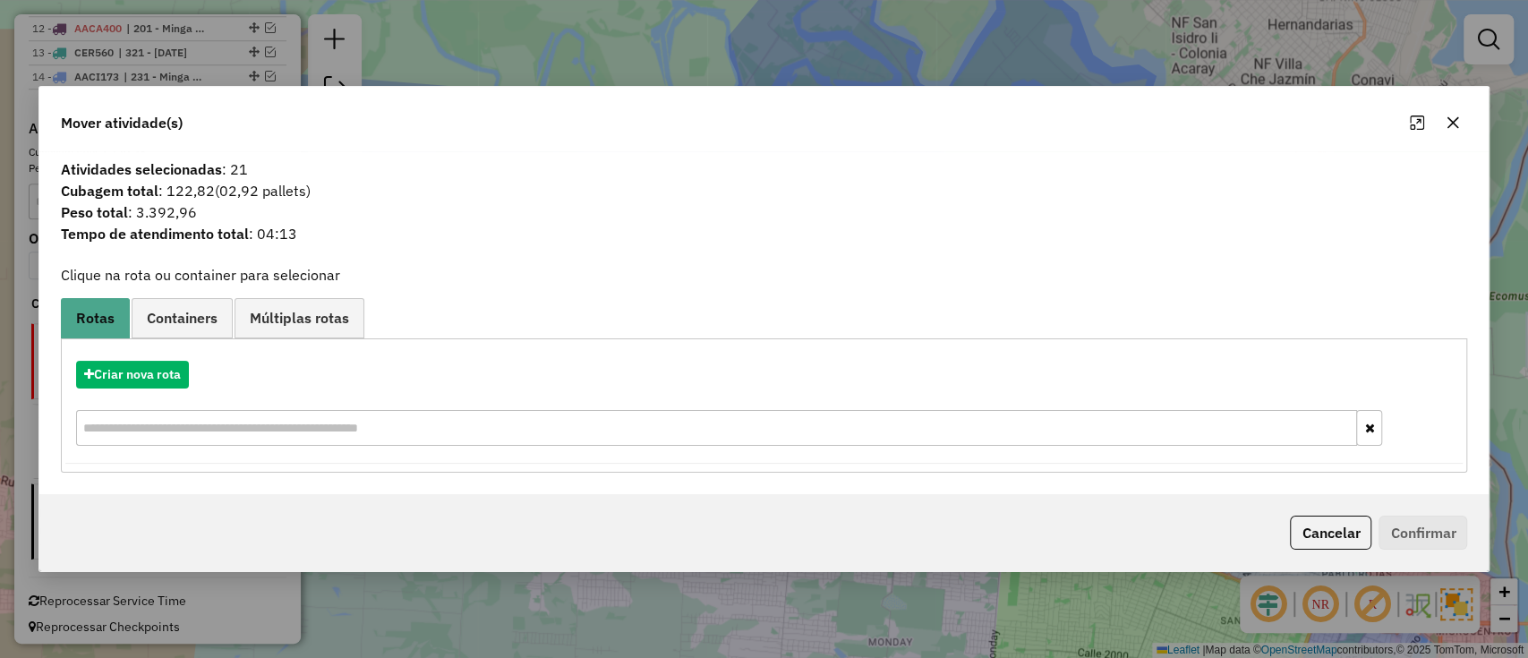
click at [165, 355] on div "Criar nova rota" at bounding box center [764, 405] width 1398 height 116
click at [180, 383] on button "Criar nova rota" at bounding box center [132, 375] width 113 height 28
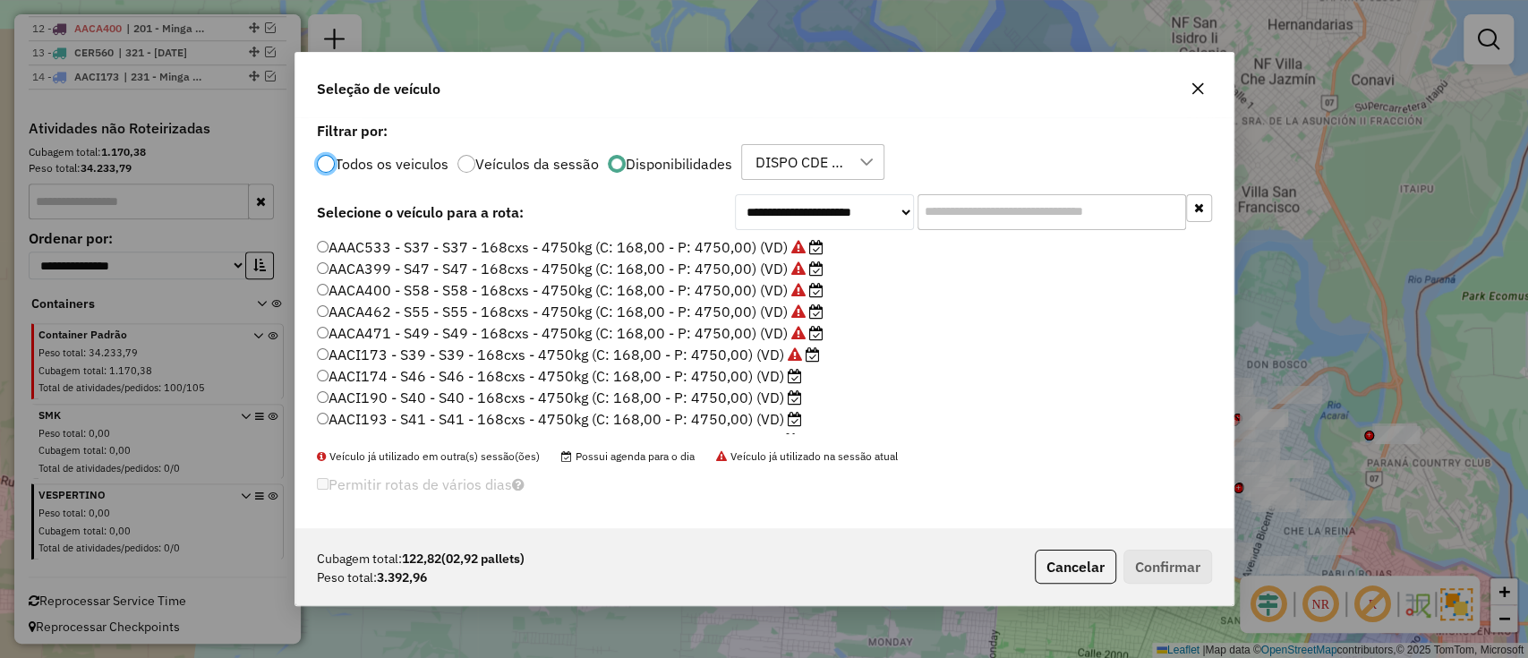
scroll to position [9, 5]
click at [758, 387] on label "AACI190 - S40 - S40 - 168cxs - 4750kg (C: 168,00 - P: 4750,00) (VD)" at bounding box center [559, 397] width 485 height 21
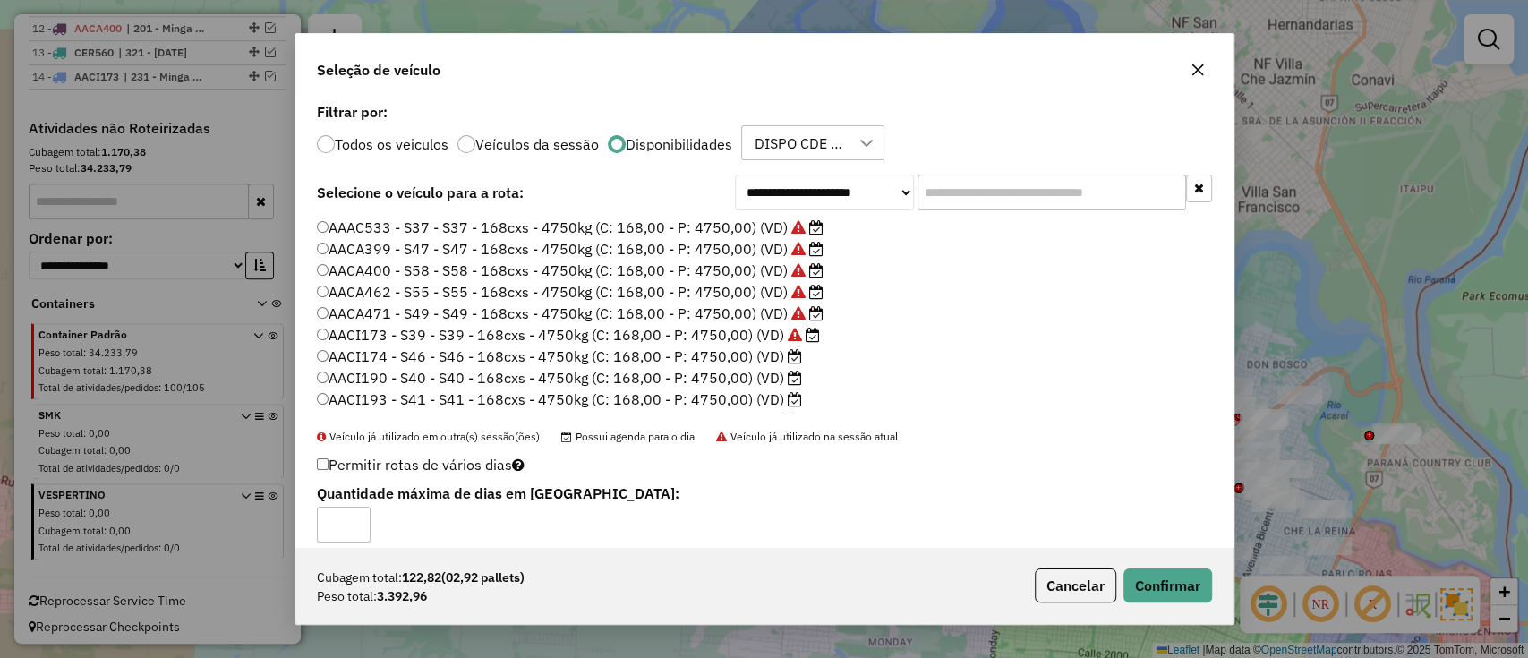
click at [757, 355] on label "AACI174 - S46 - S46 - 168cxs - 4750kg (C: 168,00 - P: 4750,00) (VD)" at bounding box center [559, 355] width 485 height 21
click at [1142, 600] on button "Confirmar" at bounding box center [1167, 585] width 89 height 34
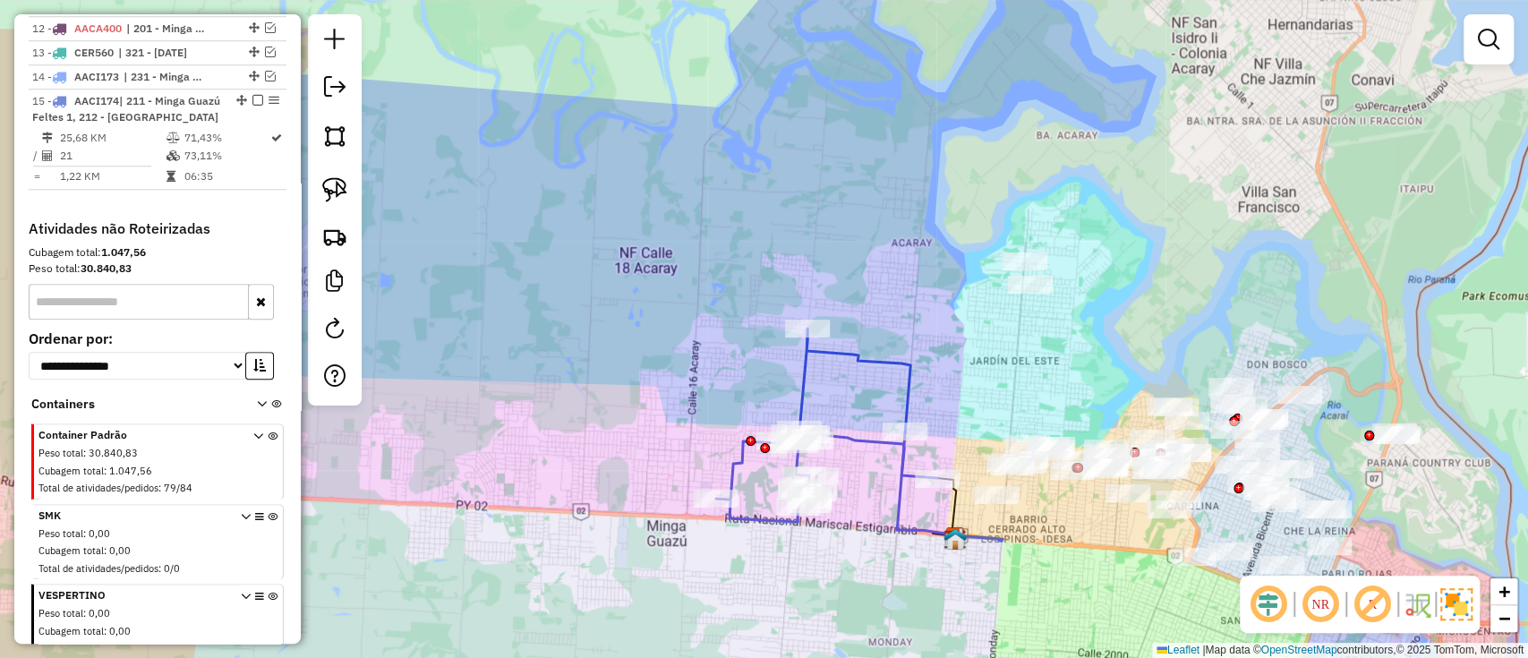
click at [843, 434] on icon at bounding box center [826, 424] width 221 height 193
select select "**********"
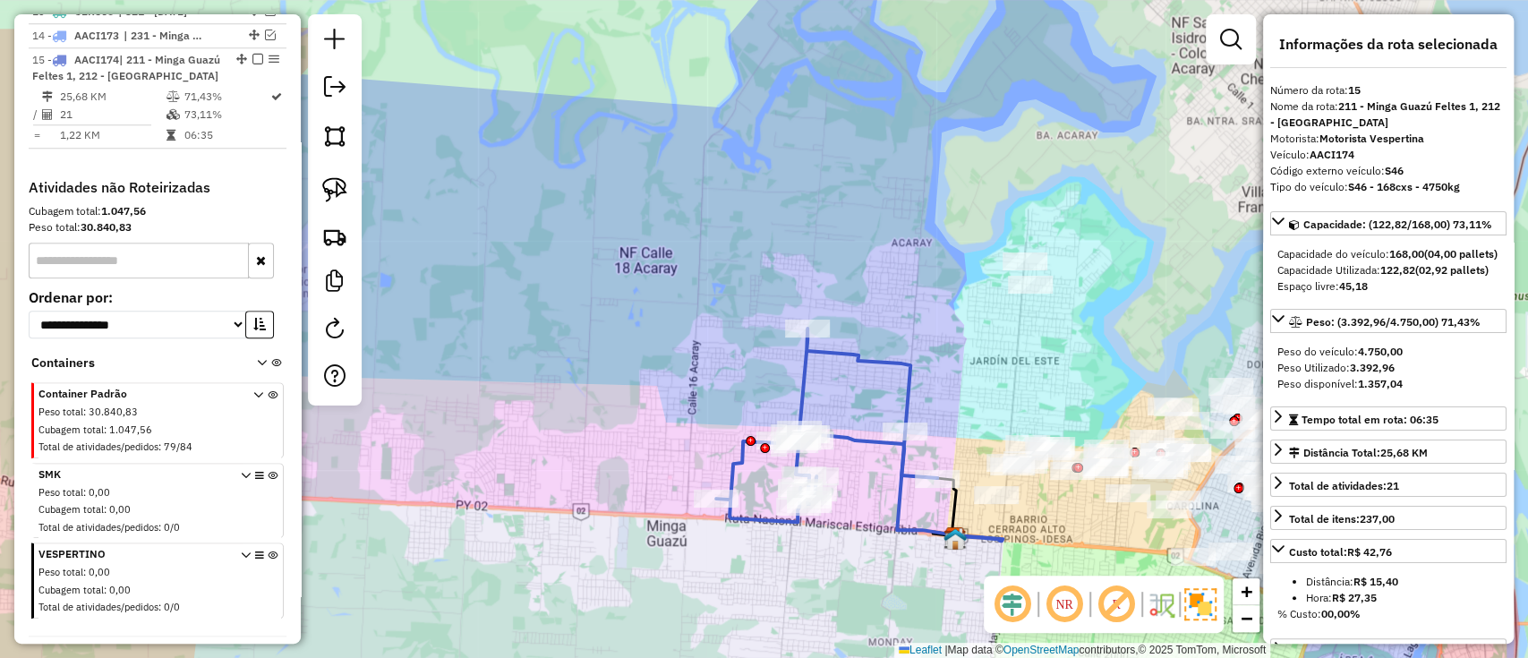
scroll to position [1042, 0]
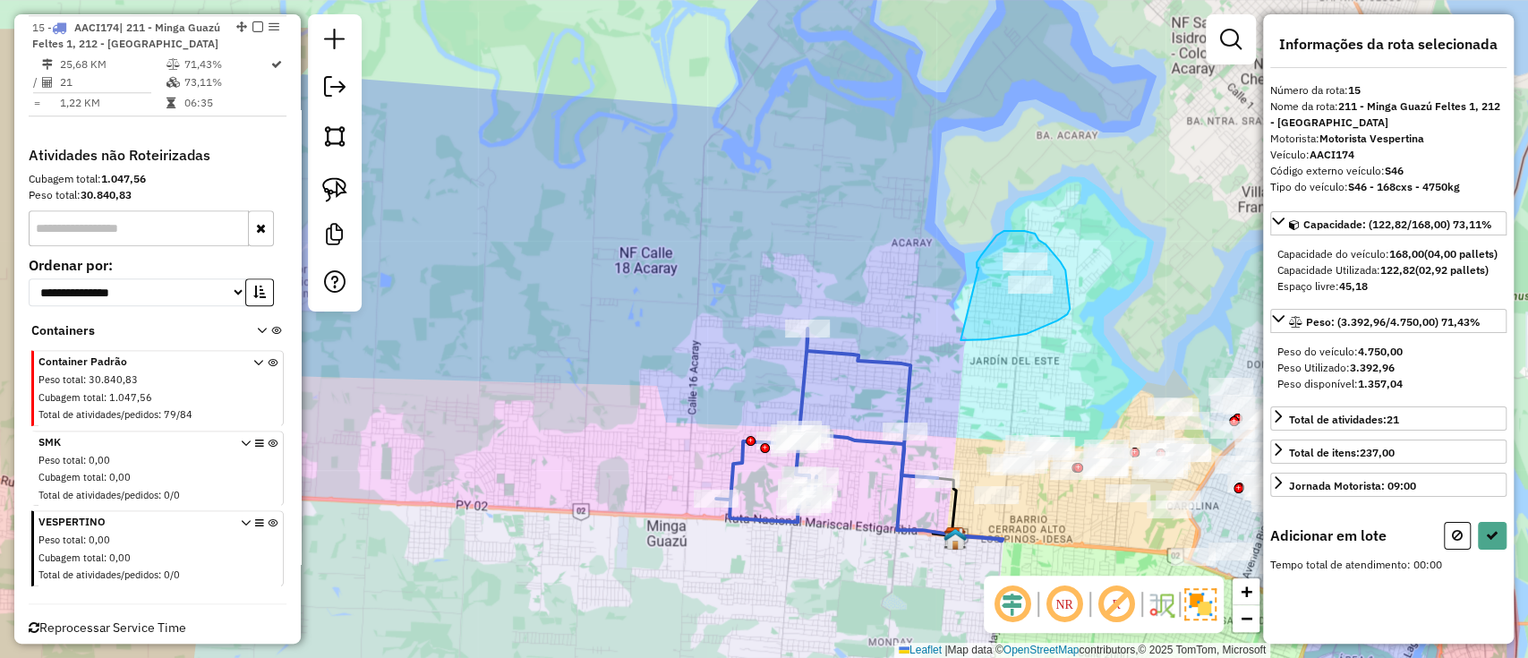
drag, startPoint x: 978, startPoint y: 268, endPoint x: 958, endPoint y: 339, distance: 74.5
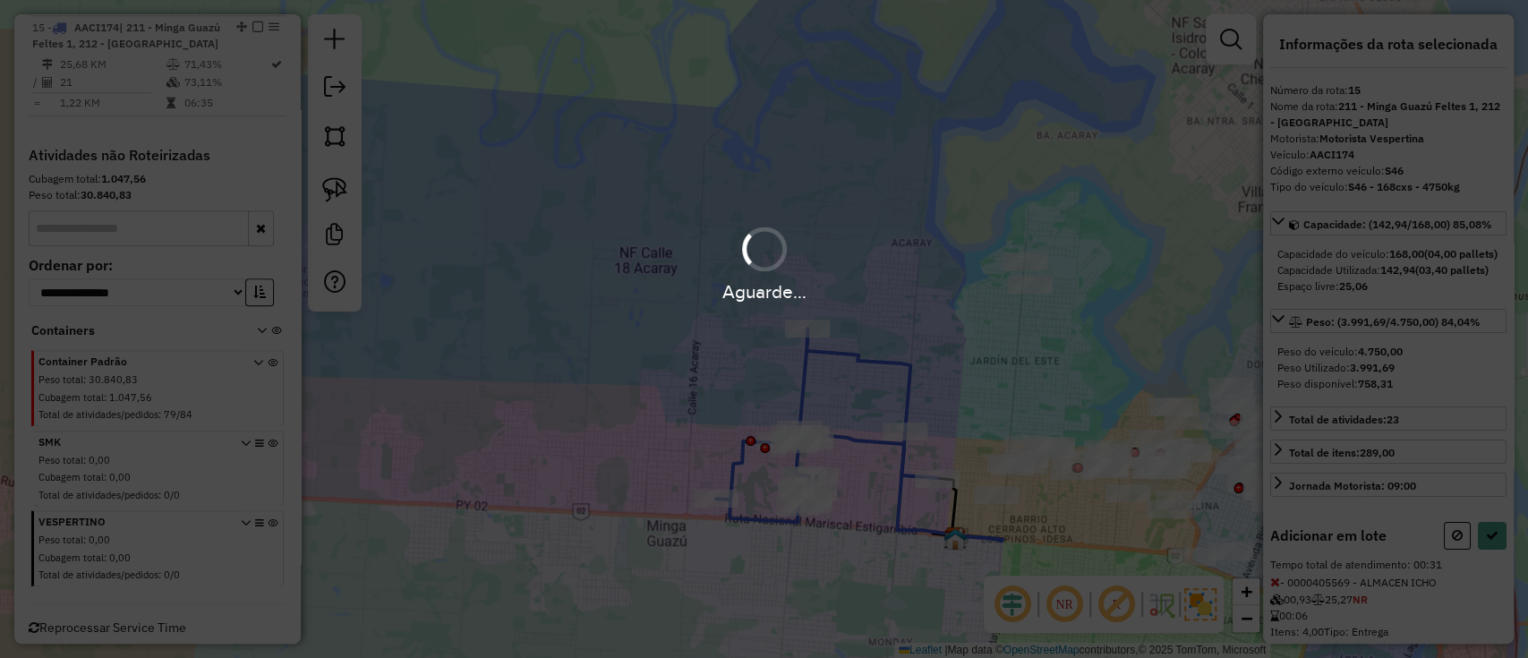
select select "**********"
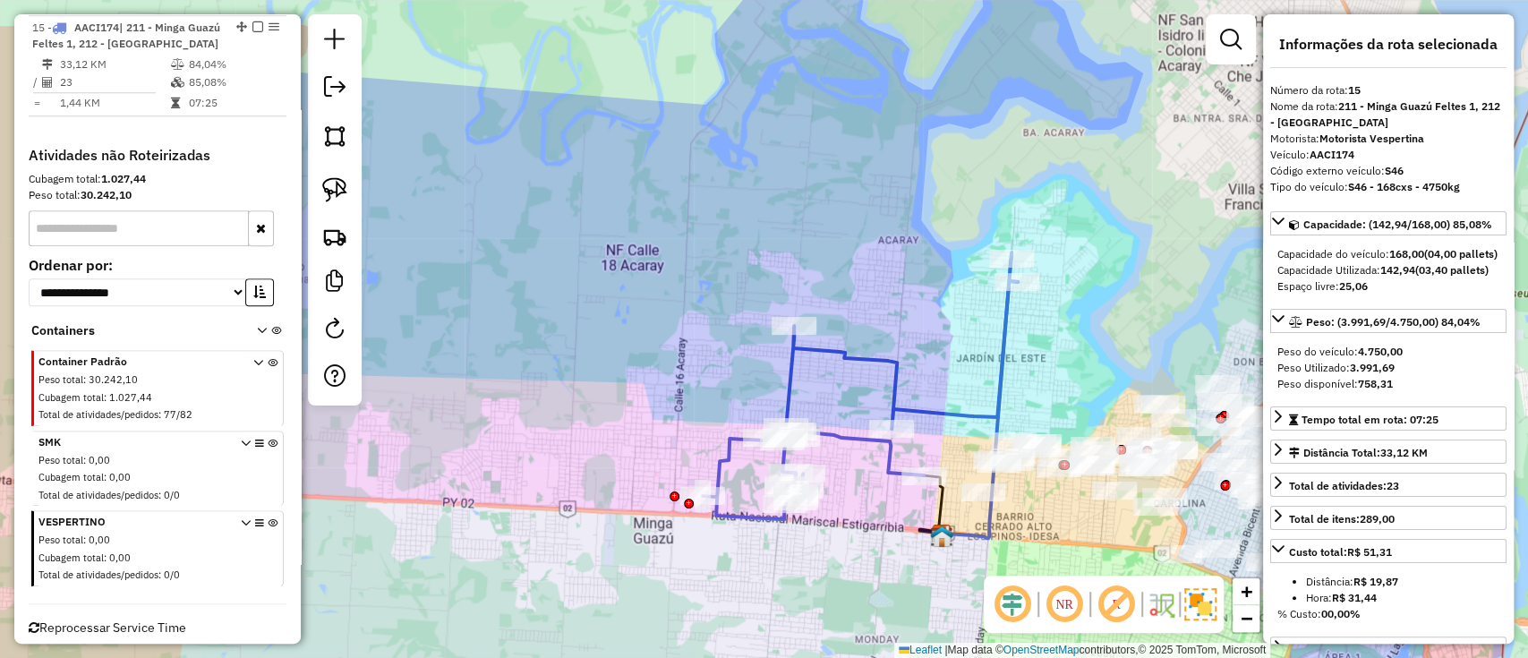
drag, startPoint x: 970, startPoint y: 380, endPoint x: 871, endPoint y: 354, distance: 102.7
click at [871, 354] on div "Janela de atendimento Grade de atendimento Capacidade Transportadoras Veículos …" at bounding box center [764, 329] width 1528 height 658
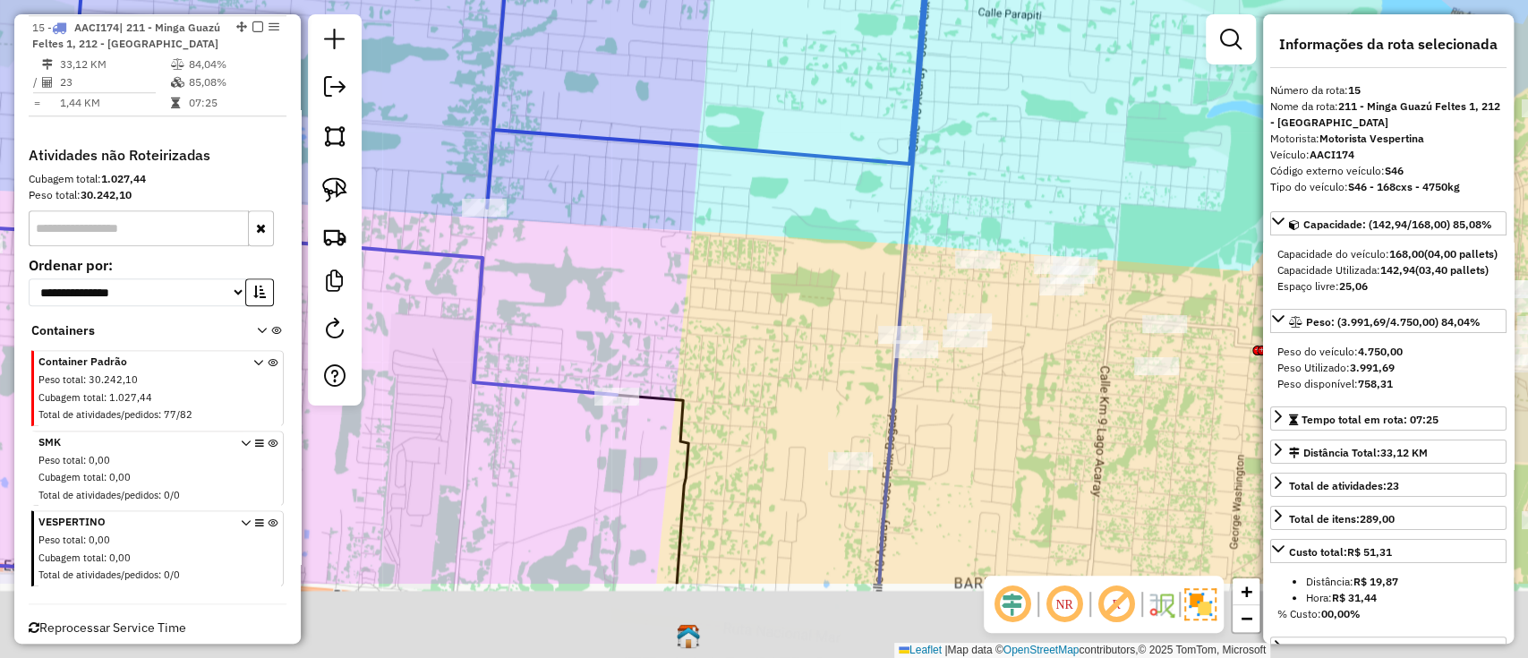
drag, startPoint x: 866, startPoint y: 460, endPoint x: 719, endPoint y: 329, distance: 196.5
click at [719, 329] on div "Janela de atendimento Grade de atendimento Capacidade Transportadoras Veículos …" at bounding box center [764, 329] width 1528 height 658
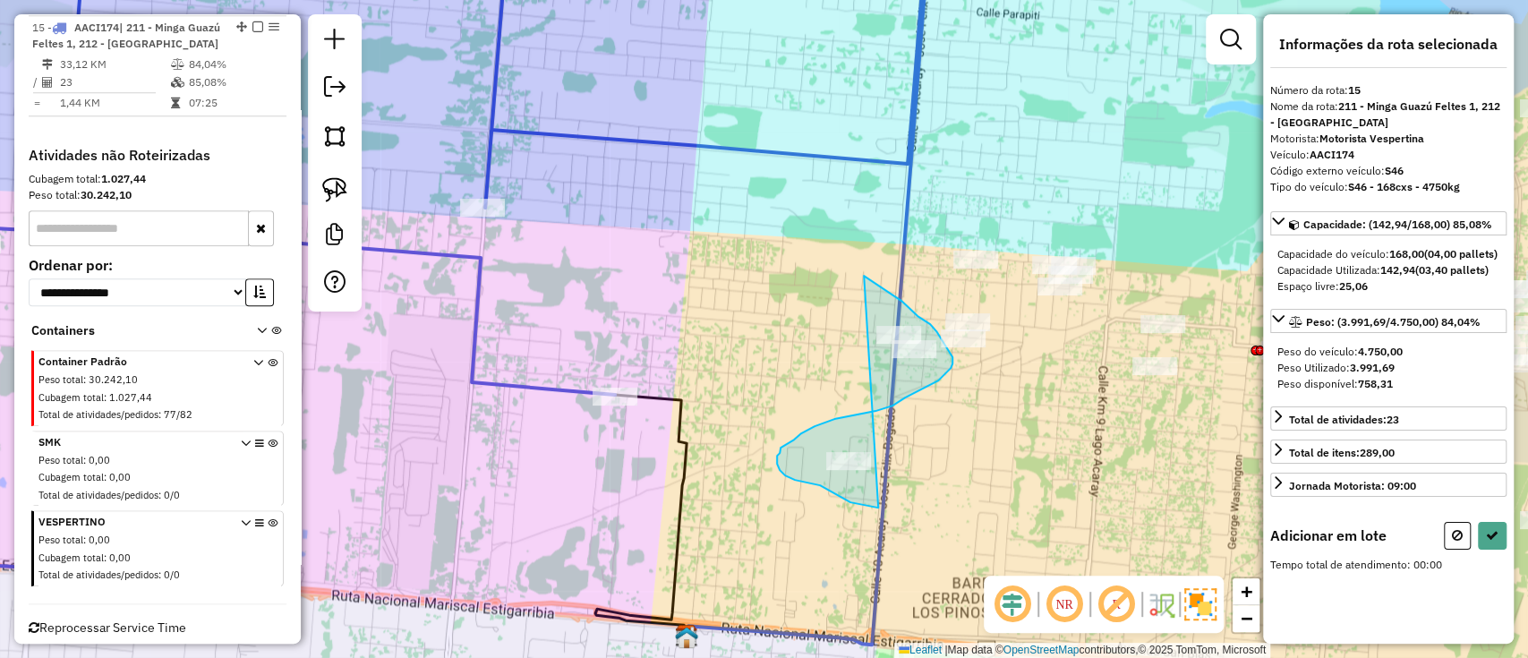
drag, startPoint x: 864, startPoint y: 276, endPoint x: 890, endPoint y: 512, distance: 237.8
click at [890, 512] on div "Janela de atendimento Grade de atendimento Capacidade Transportadoras Veículos …" at bounding box center [764, 329] width 1528 height 658
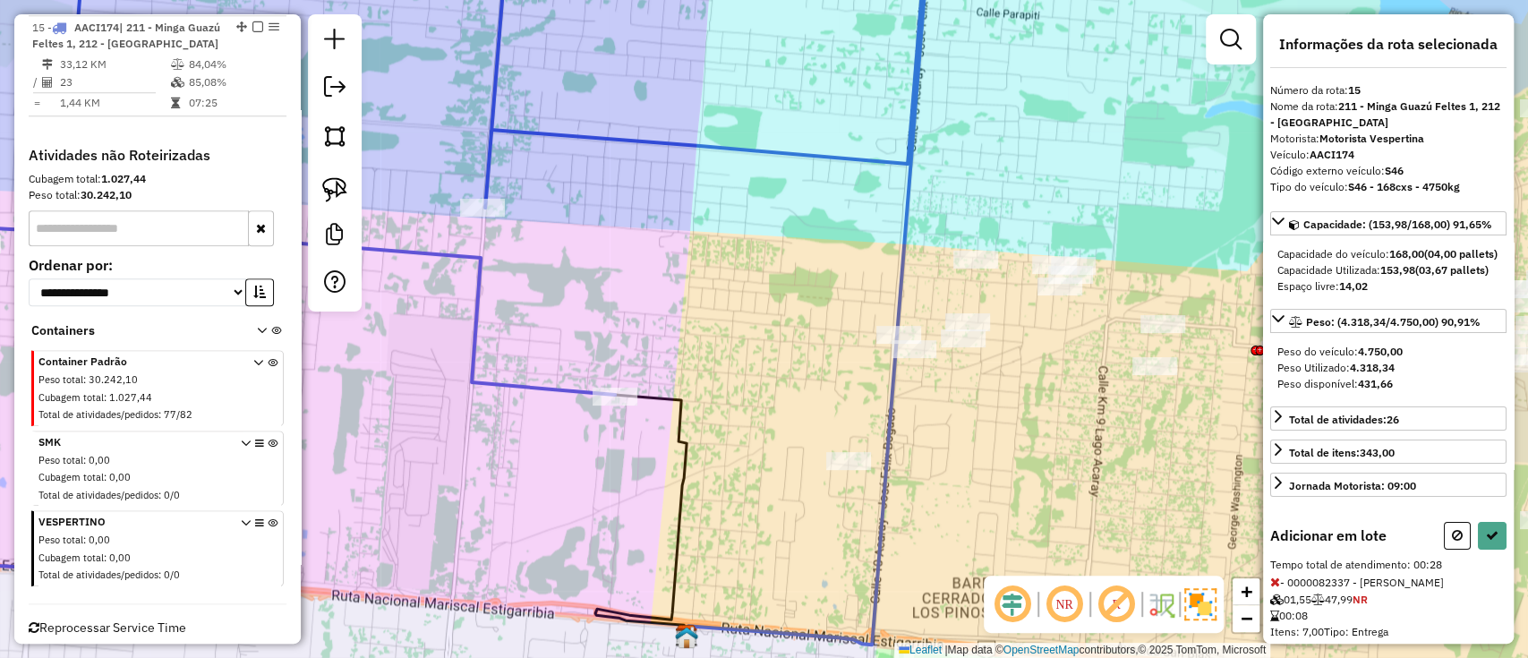
select select "**********"
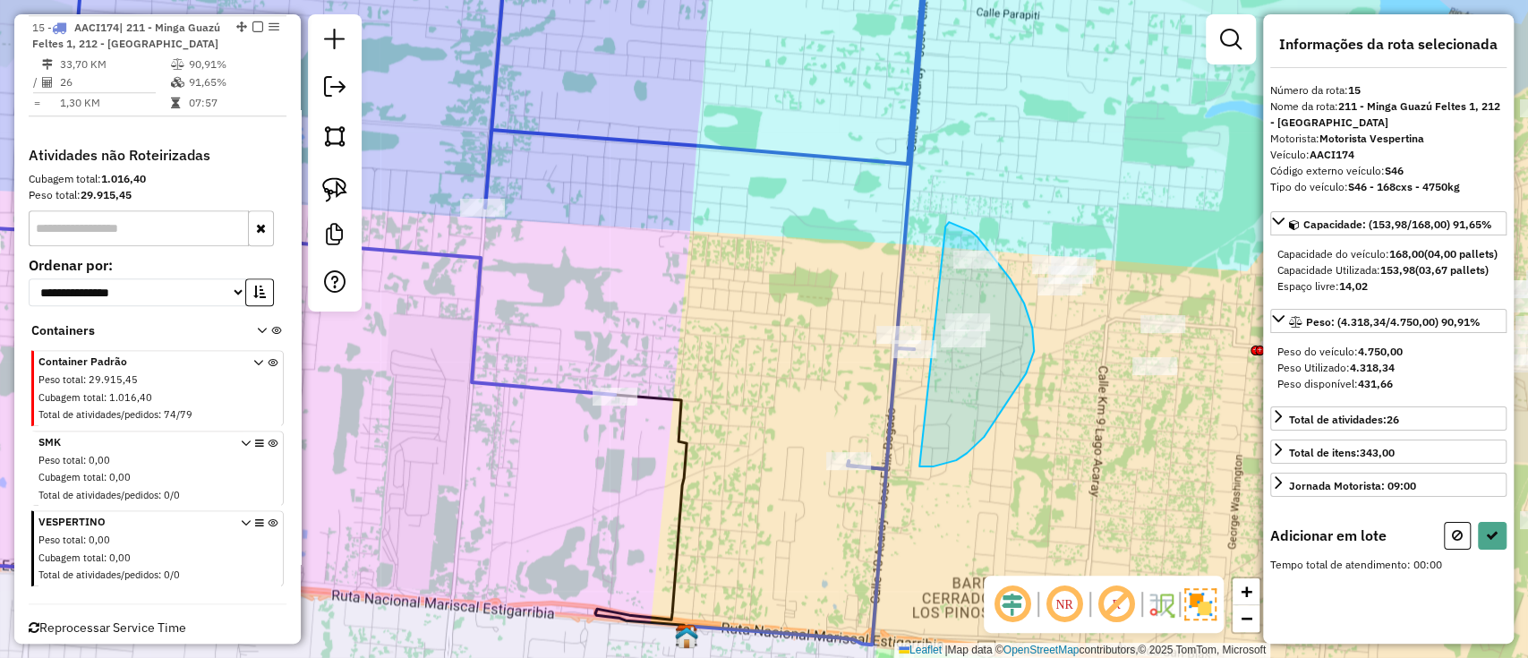
drag, startPoint x: 970, startPoint y: 231, endPoint x: 907, endPoint y: 465, distance: 242.9
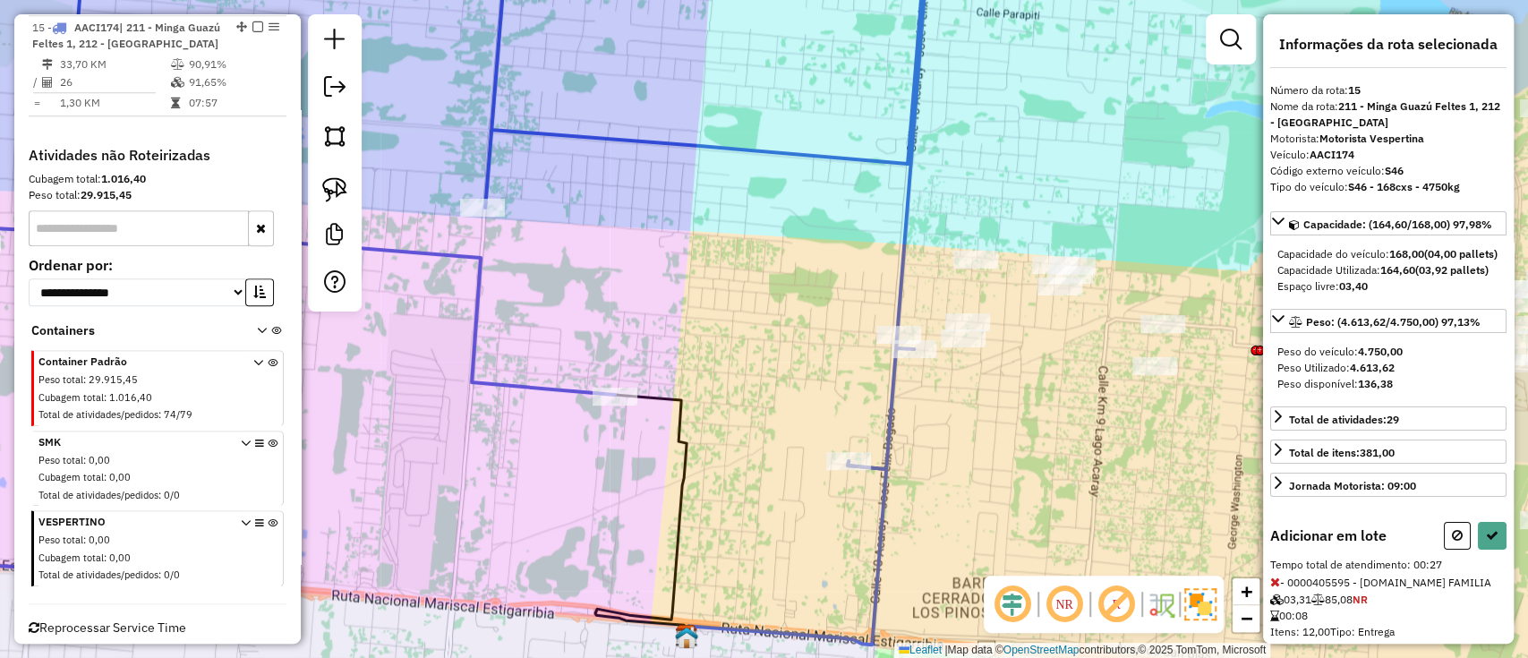
select select "**********"
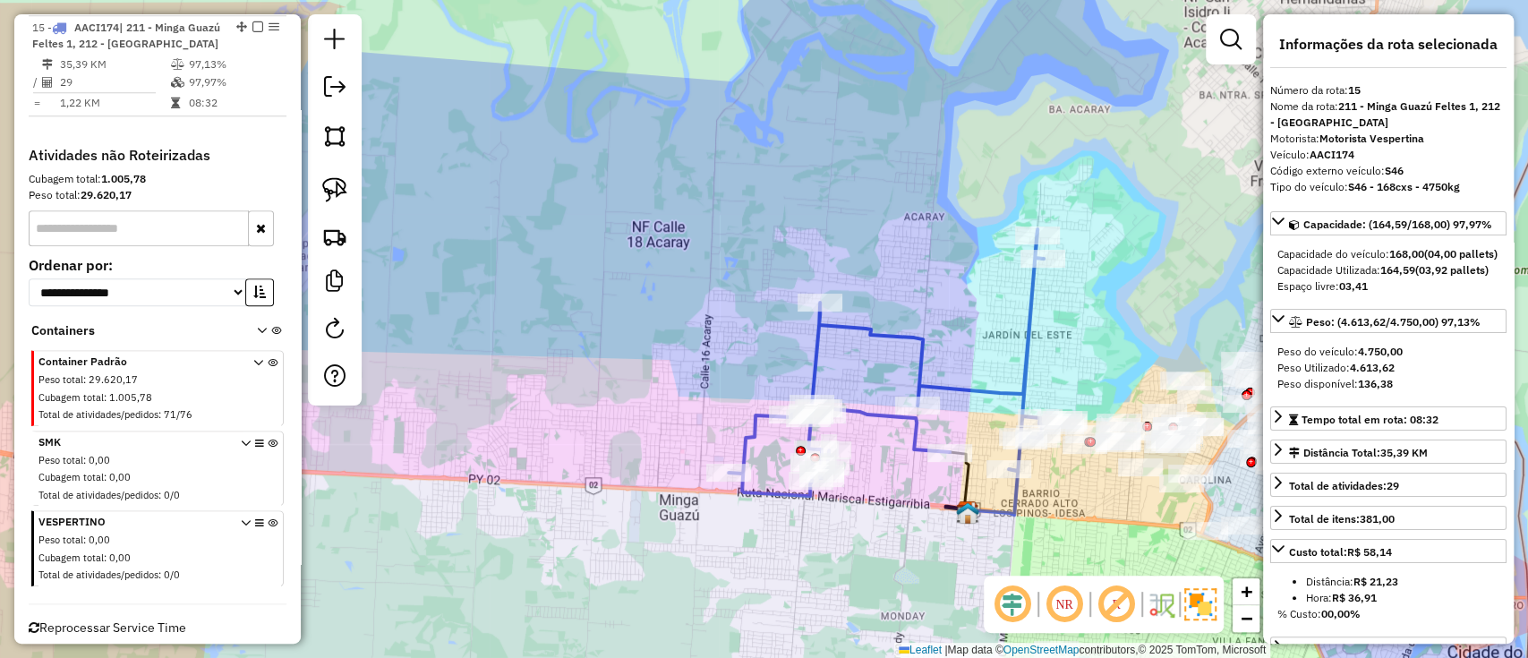
drag, startPoint x: 945, startPoint y: 283, endPoint x: 697, endPoint y: 240, distance: 251.6
click at [699, 240] on div "Janela de atendimento Grade de atendimento Capacidade Transportadoras Veículos …" at bounding box center [764, 329] width 1528 height 658
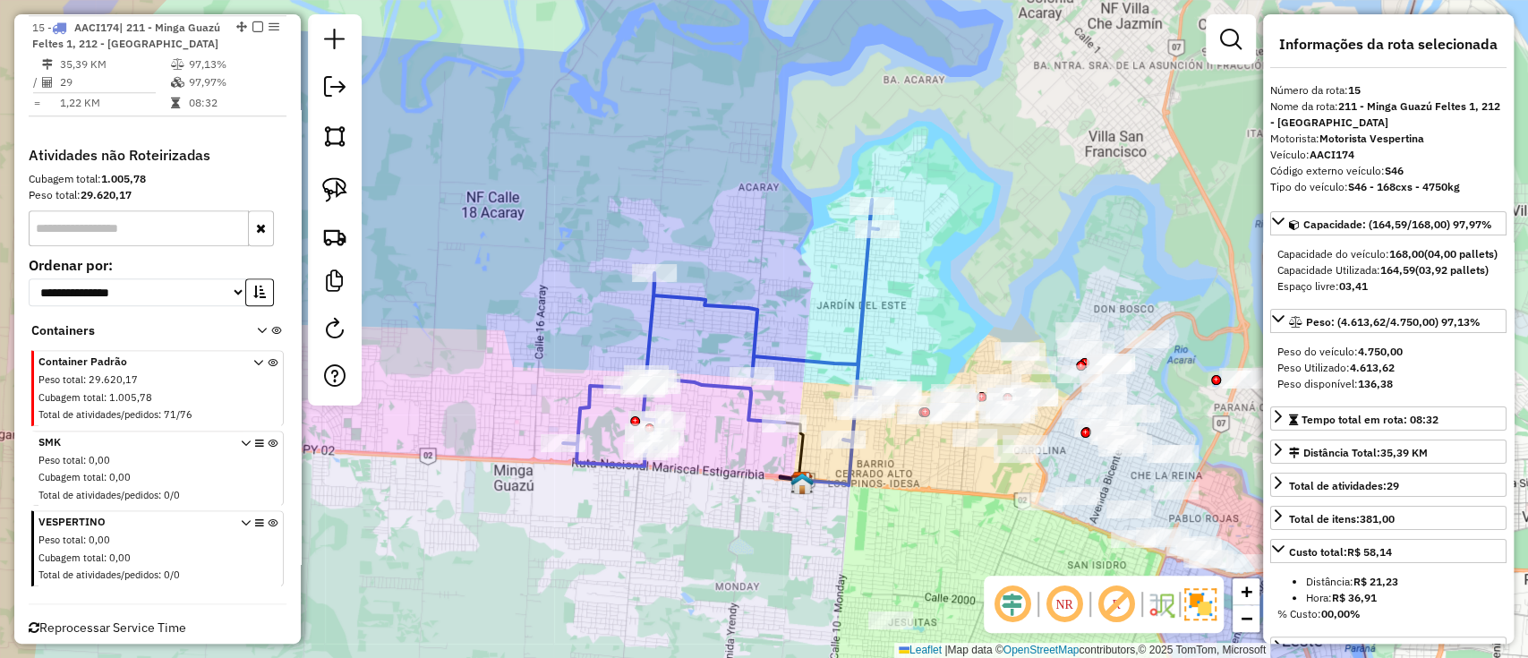
click at [807, 362] on icon at bounding box center [720, 333] width 315 height 267
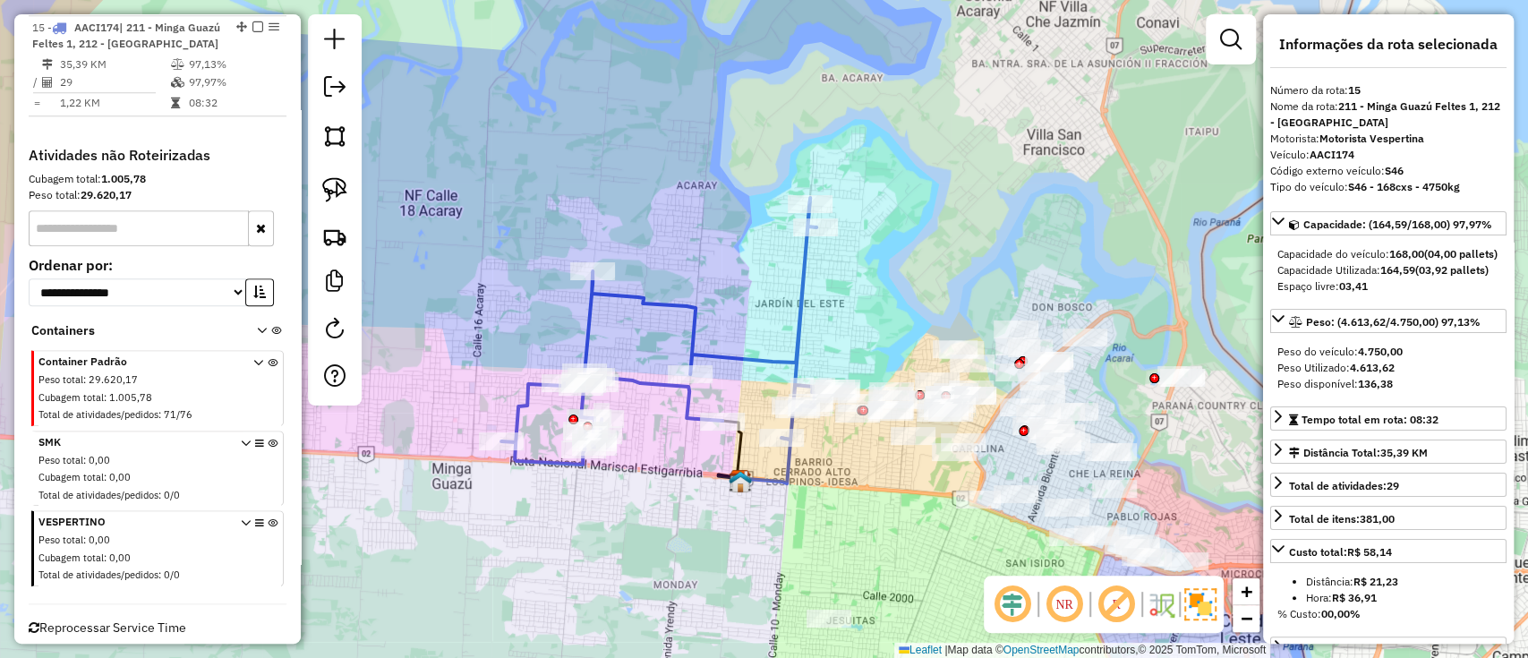
drag, startPoint x: 796, startPoint y: 380, endPoint x: 768, endPoint y: 370, distance: 29.7
click at [768, 376] on div "Janela de atendimento Grade de atendimento Capacidade Transportadoras Veículos …" at bounding box center [764, 329] width 1528 height 658
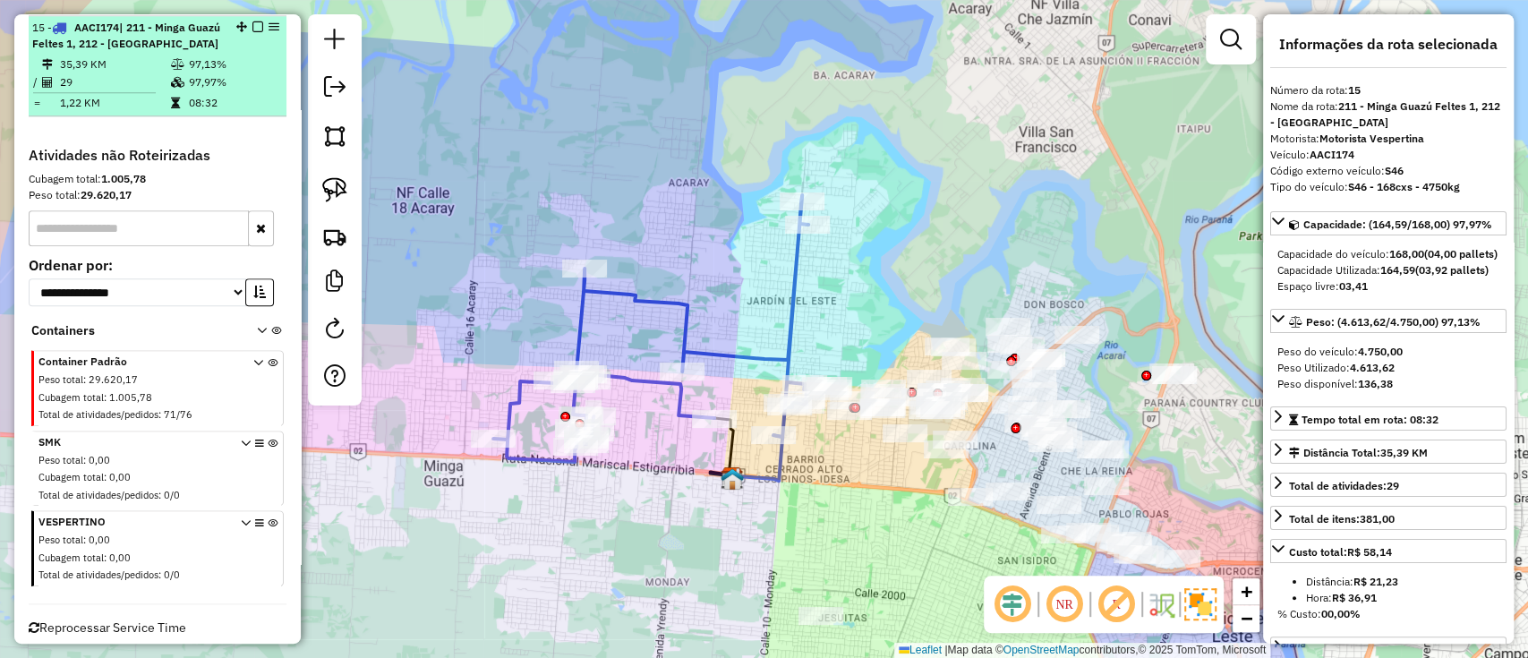
click at [258, 25] on em at bounding box center [257, 26] width 11 height 11
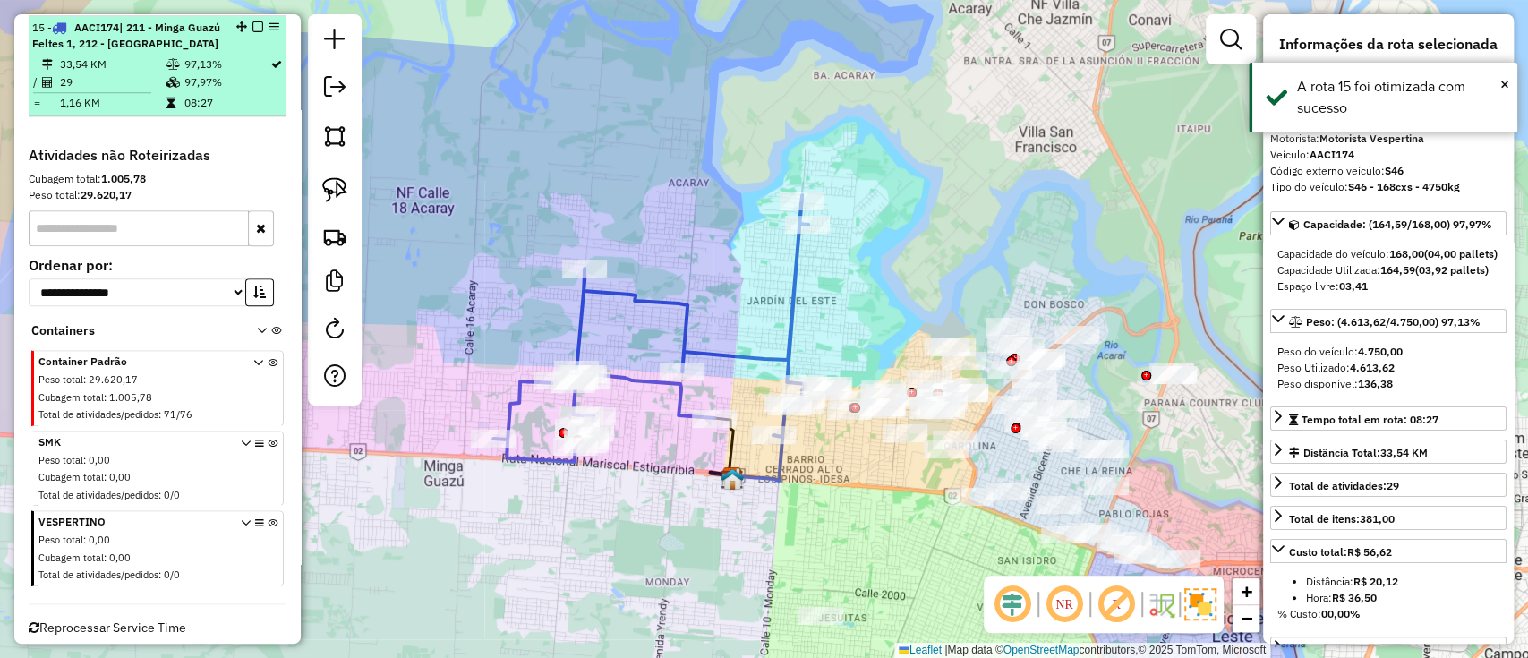
click at [256, 23] on em at bounding box center [257, 26] width 11 height 11
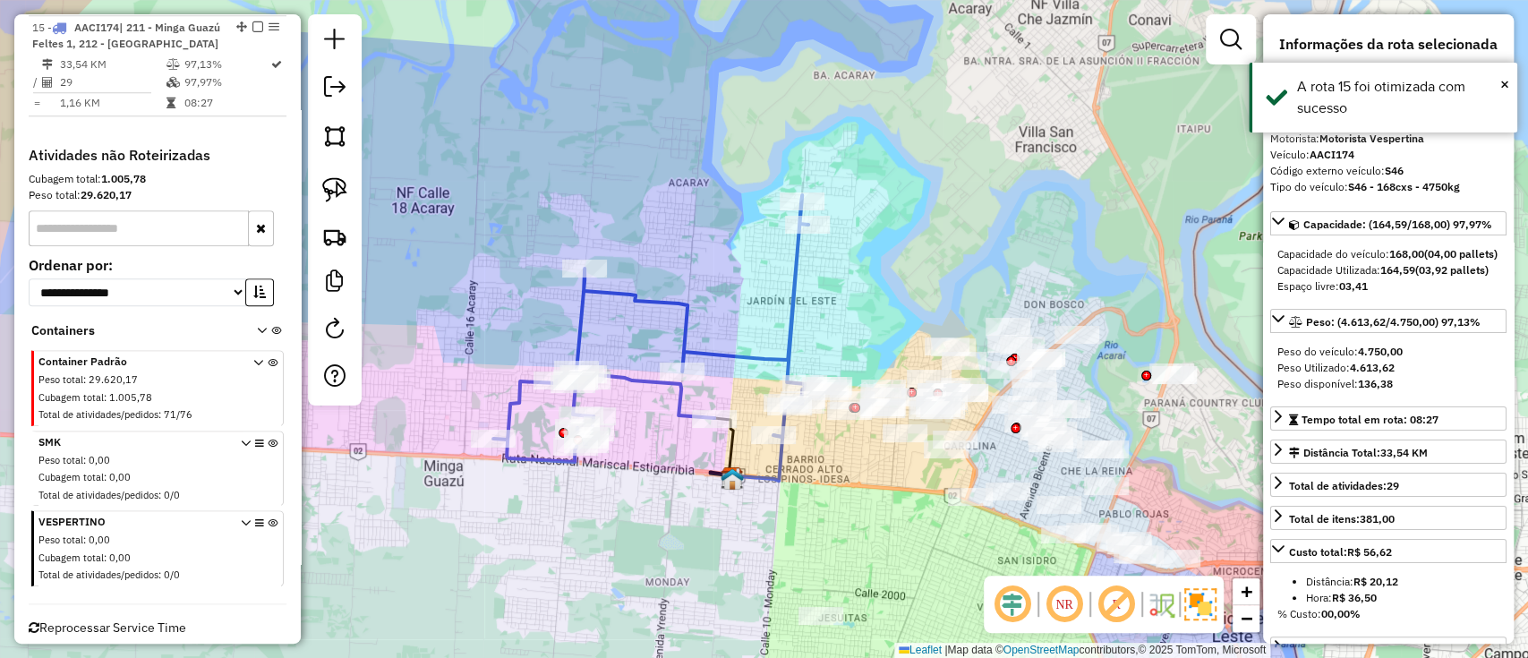
scroll to position [995, 0]
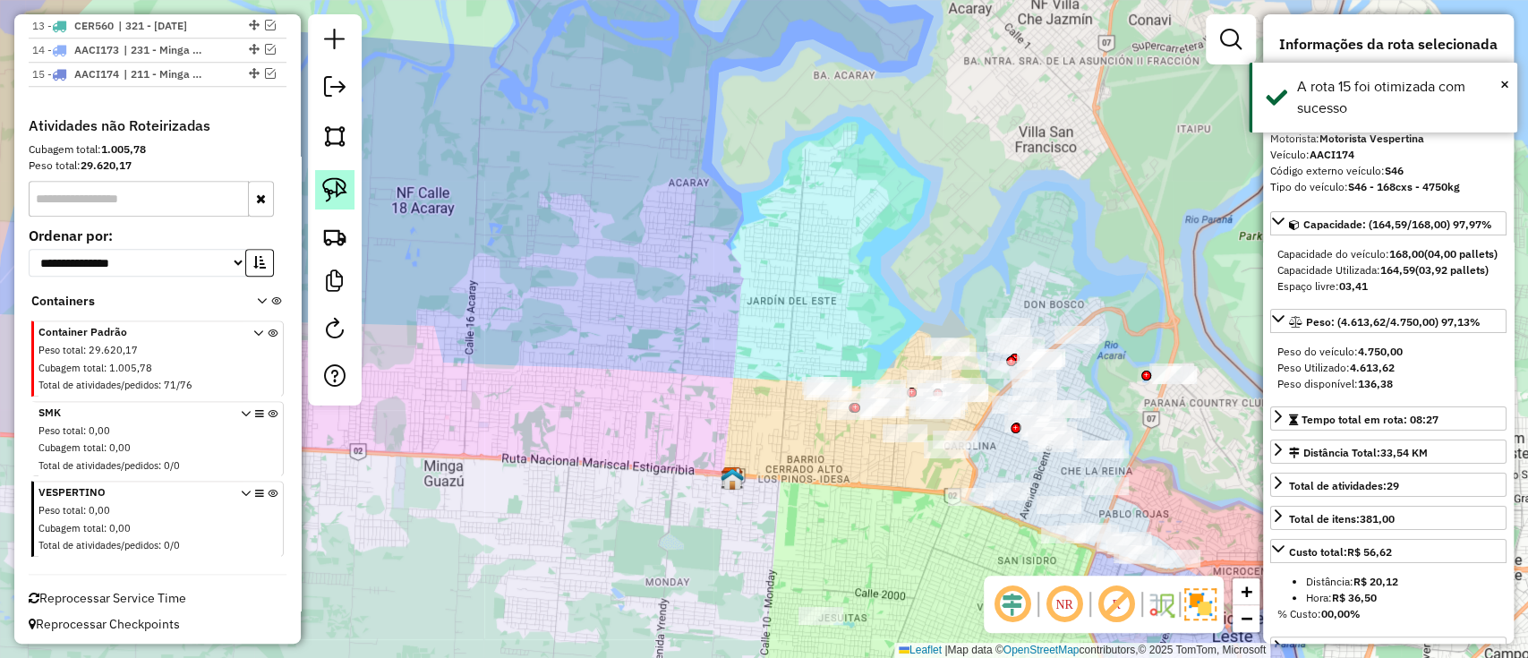
drag, startPoint x: 520, startPoint y: 225, endPoint x: 338, endPoint y: 197, distance: 183.8
click at [338, 197] on hb-router-mapa "Informações da Sessão 1282245 - 25/09/2025 Criação: 24/09/2025 17:58 Depósito: …" at bounding box center [764, 329] width 1528 height 658
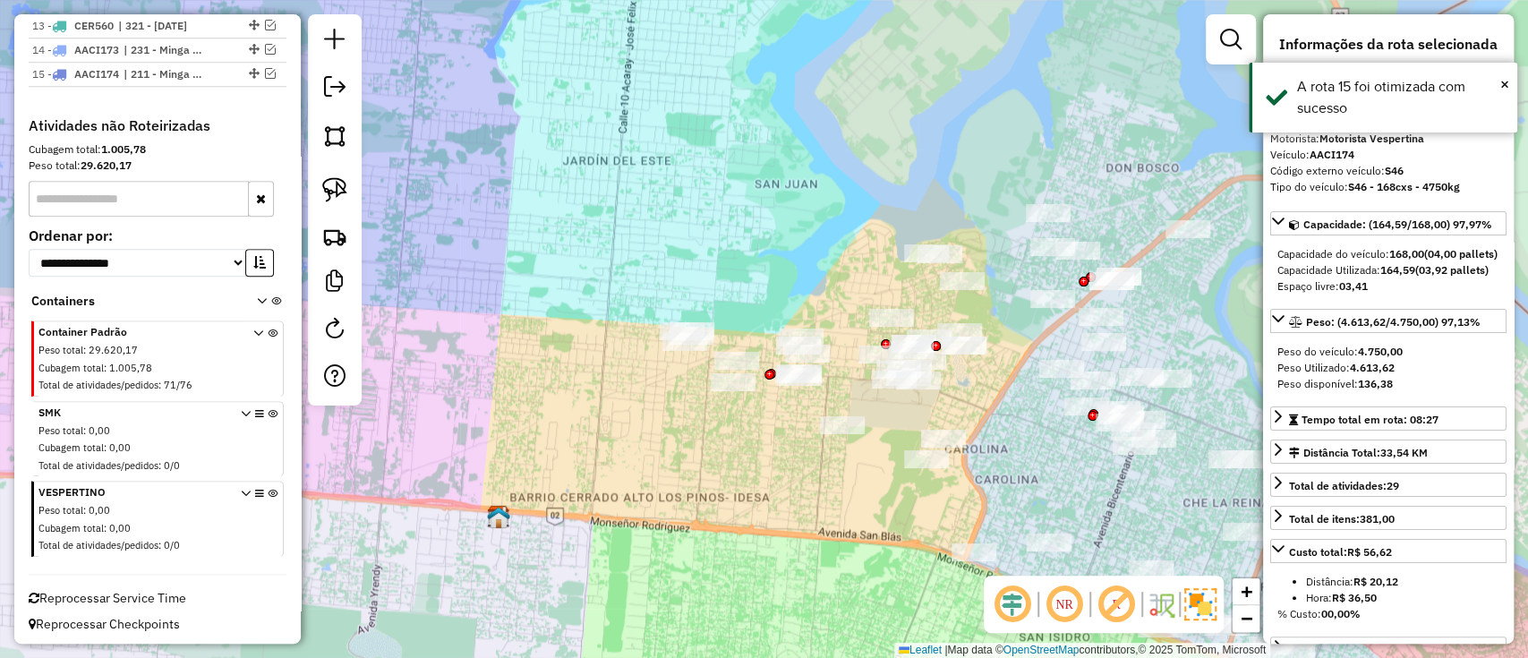
drag, startPoint x: 603, startPoint y: 407, endPoint x: 467, endPoint y: 426, distance: 137.3
click at [457, 436] on div "Janela de atendimento Grade de atendimento Capacidade Transportadoras Veículos …" at bounding box center [764, 329] width 1528 height 658
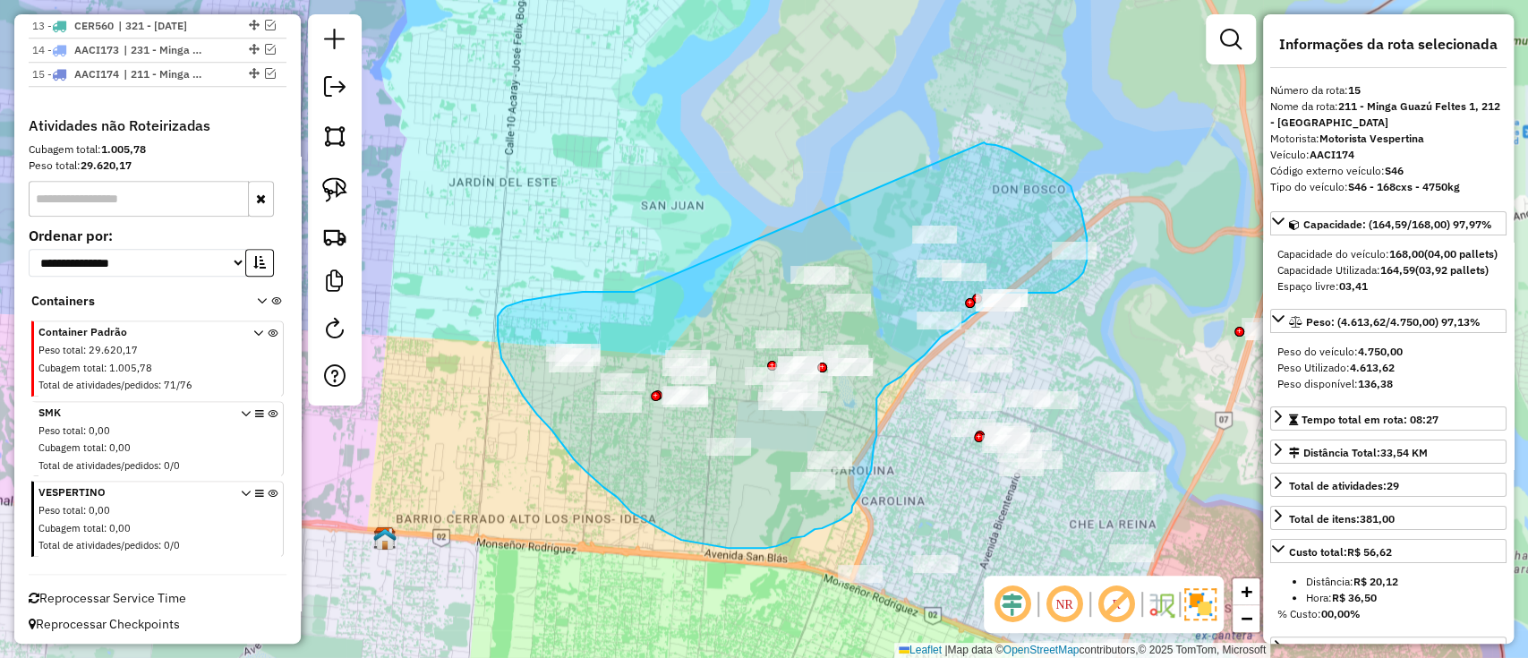
drag, startPoint x: 634, startPoint y: 292, endPoint x: 983, endPoint y: 142, distance: 380.5
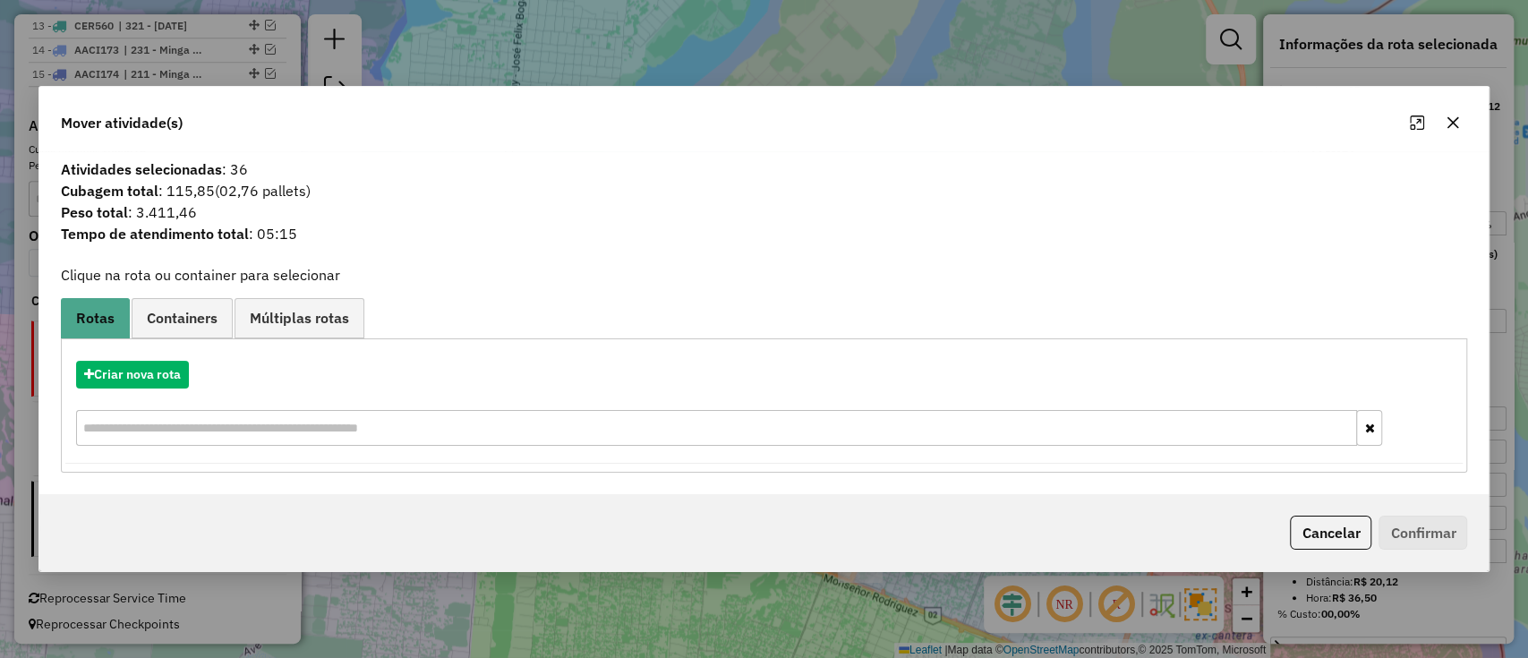
click at [157, 356] on div "Criar nova rota" at bounding box center [764, 405] width 1398 height 116
click at [165, 373] on button "Criar nova rota" at bounding box center [132, 375] width 113 height 28
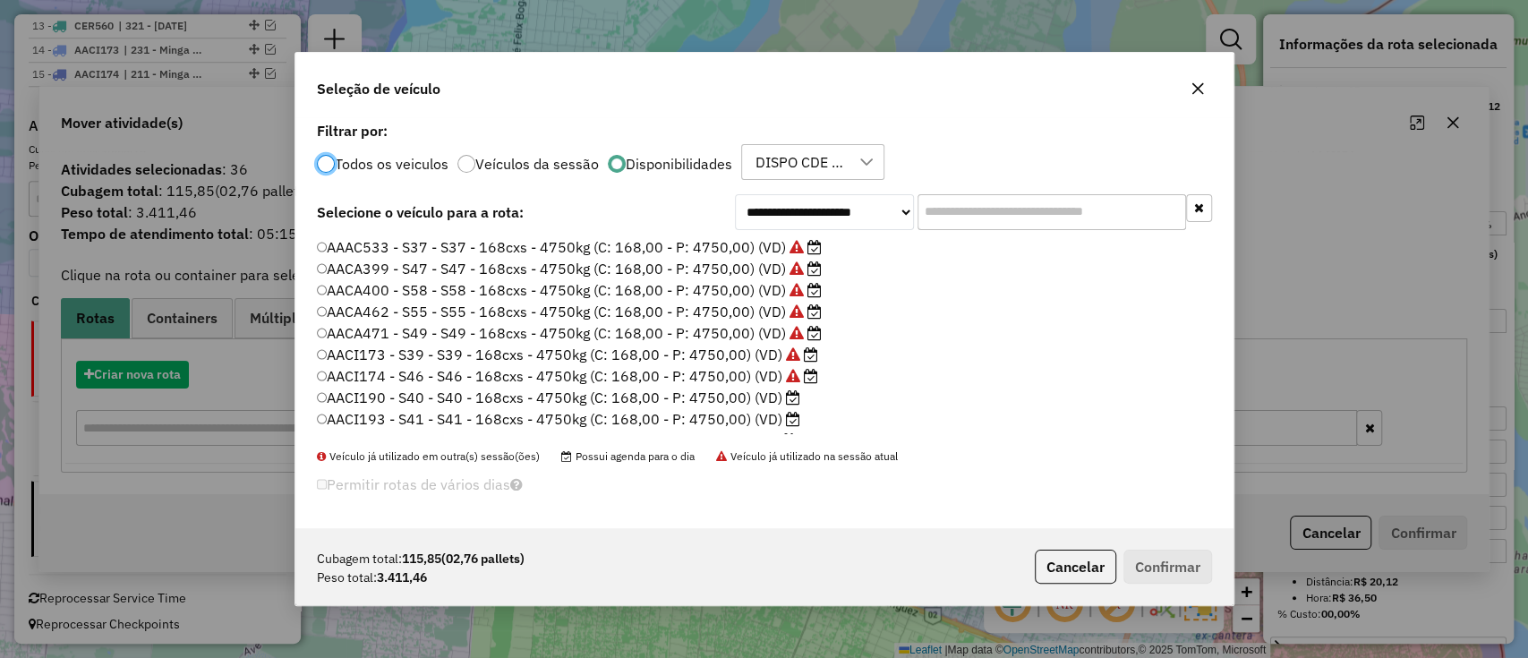
scroll to position [9, 5]
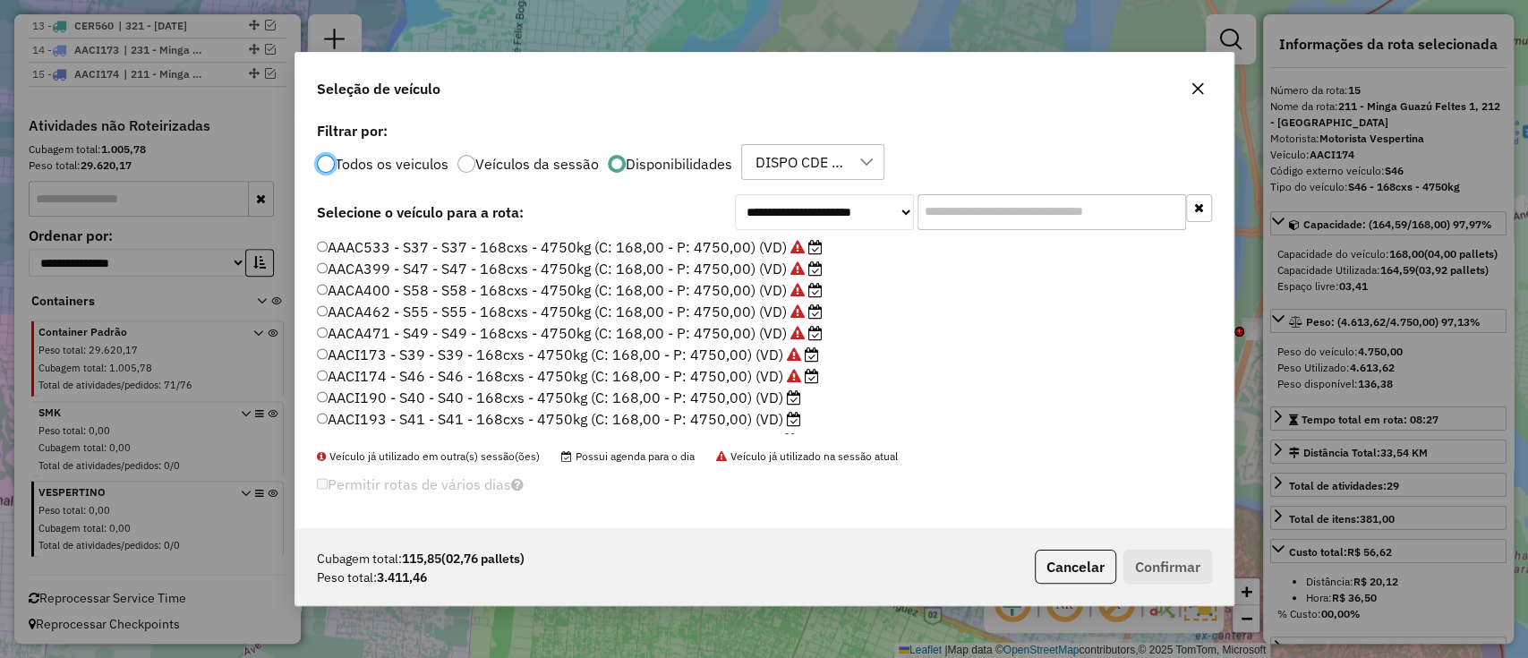
click at [782, 396] on label "AACI190 - S40 - S40 - 168cxs - 4750kg (C: 168,00 - P: 4750,00) (VD)" at bounding box center [559, 397] width 485 height 21
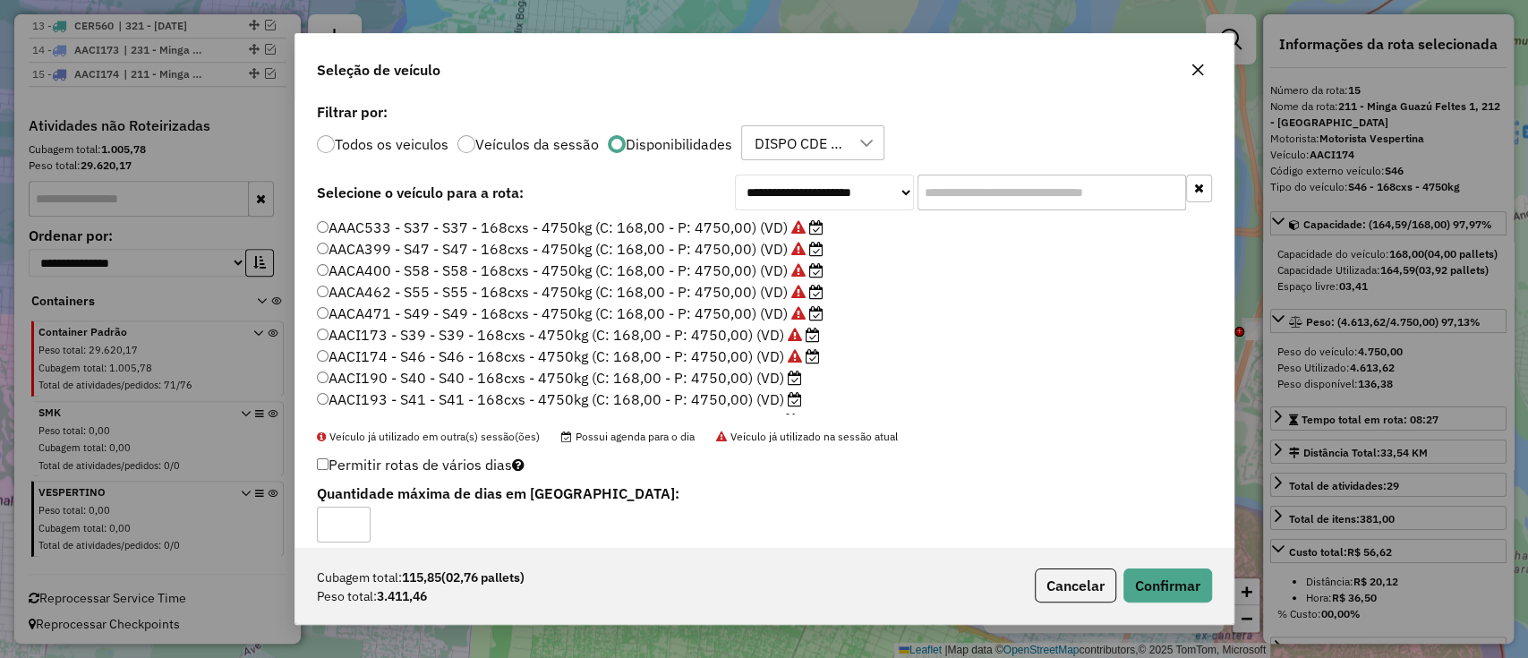
click at [1160, 607] on div "Cubagem total: 115,85 (02,76 pallets) Peso total: 3.411,46 Cancelar Confirmar" at bounding box center [764, 585] width 938 height 77
click at [1156, 600] on button "Confirmar" at bounding box center [1167, 585] width 89 height 34
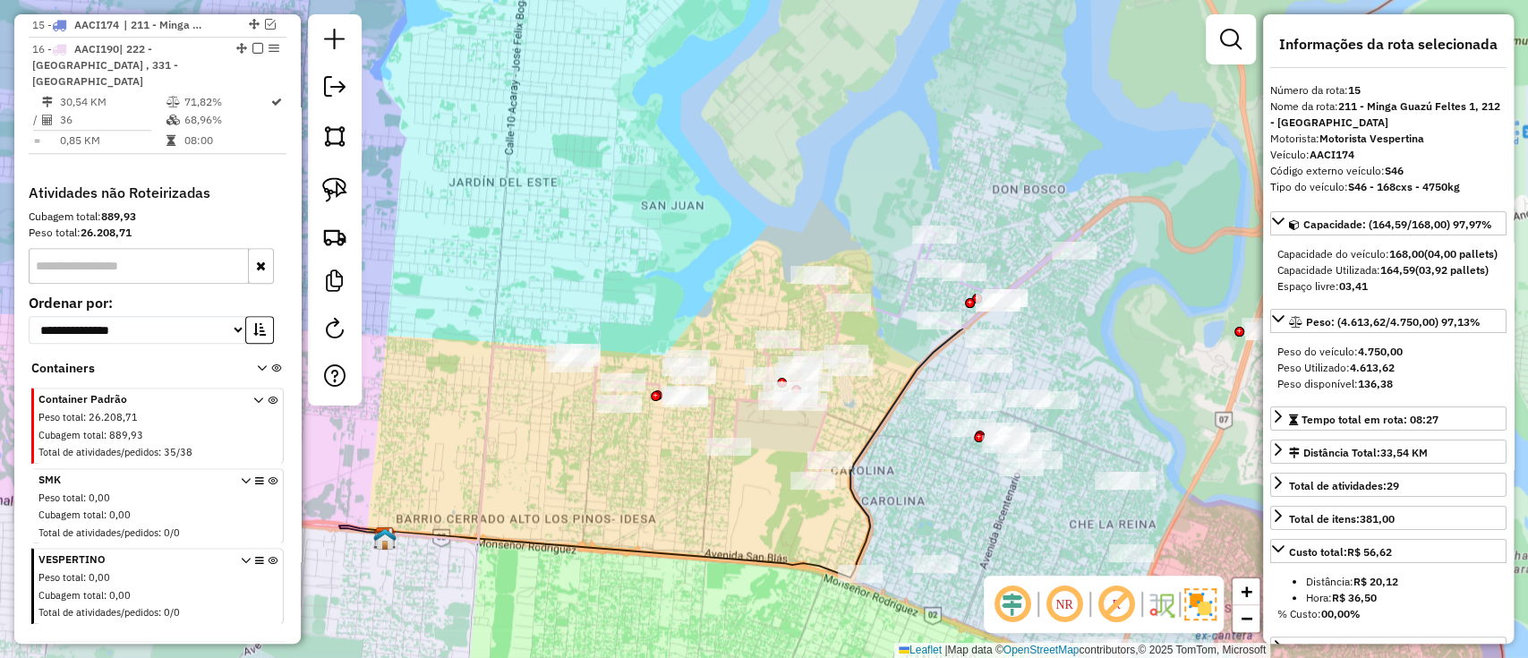
scroll to position [1042, 0]
click at [816, 439] on icon at bounding box center [825, 355] width 512 height 250
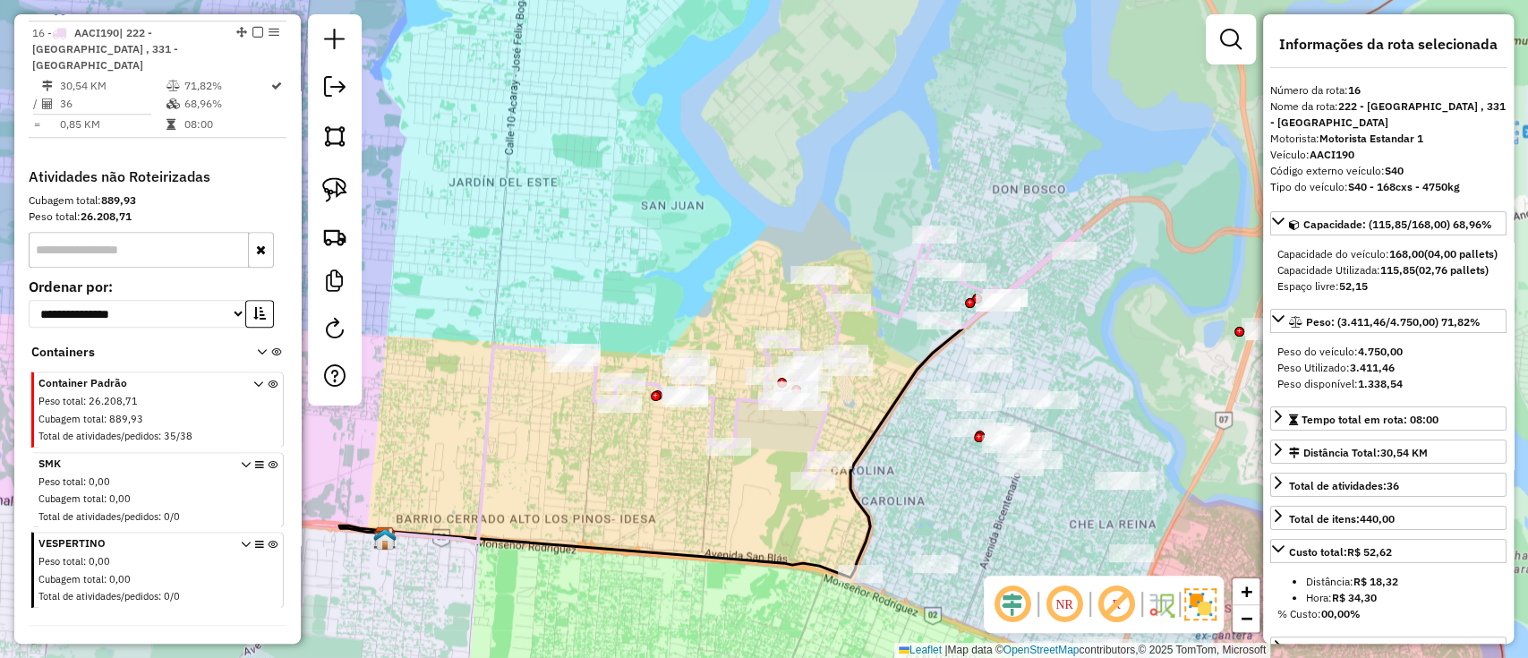
scroll to position [1066, 0]
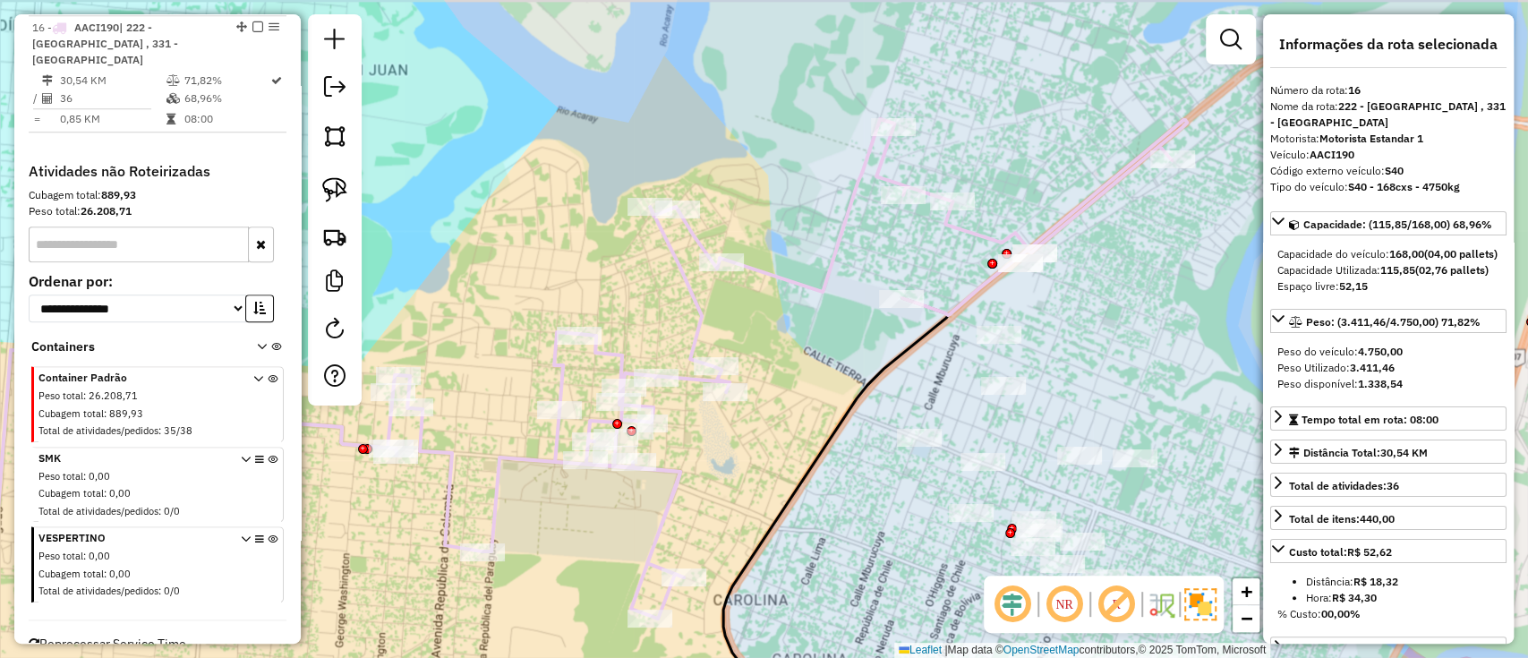
drag, startPoint x: 961, startPoint y: 355, endPoint x: 877, endPoint y: 427, distance: 110.5
click at [886, 426] on div "Janela de atendimento Grade de atendimento Capacidade Transportadoras Veículos …" at bounding box center [764, 329] width 1528 height 658
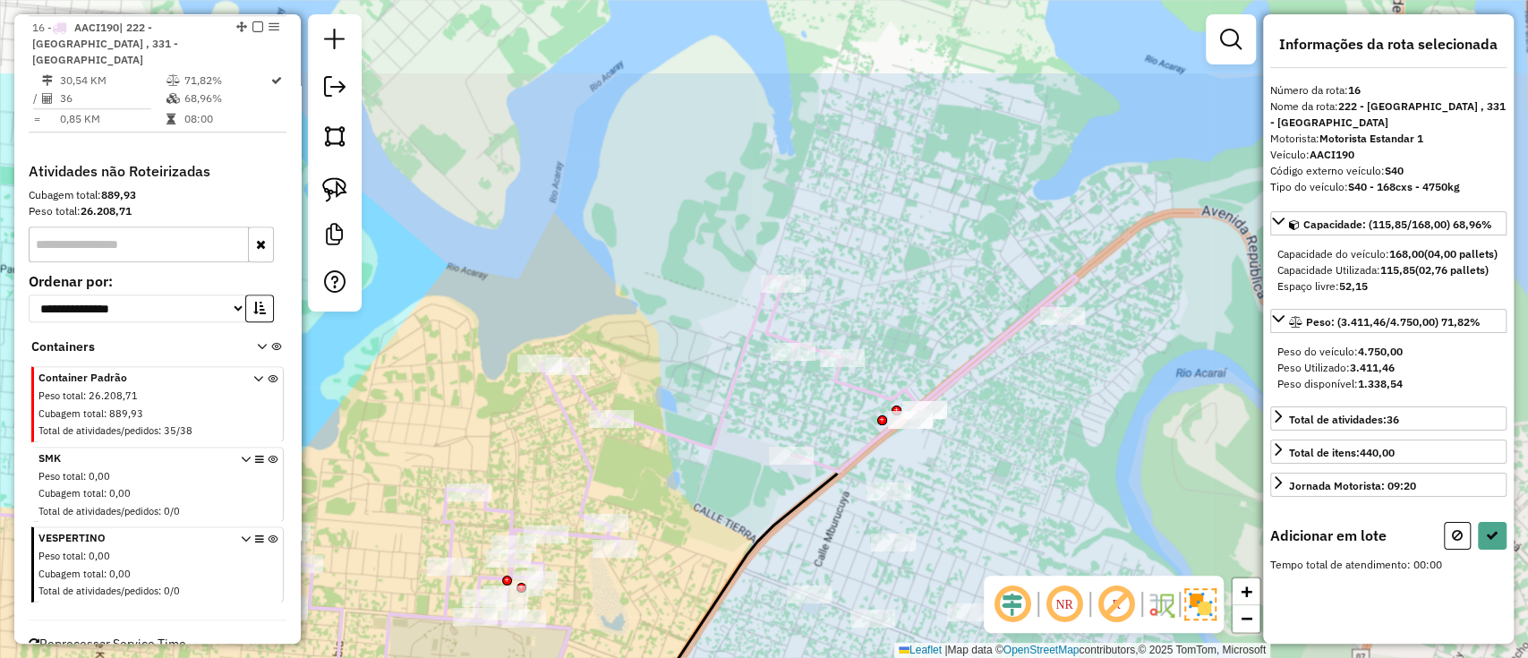
drag, startPoint x: 988, startPoint y: 211, endPoint x: 902, endPoint y: 332, distance: 148.2
click at [903, 342] on div "Janela de atendimento Grade de atendimento Capacidade Transportadoras Veículos …" at bounding box center [764, 329] width 1528 height 658
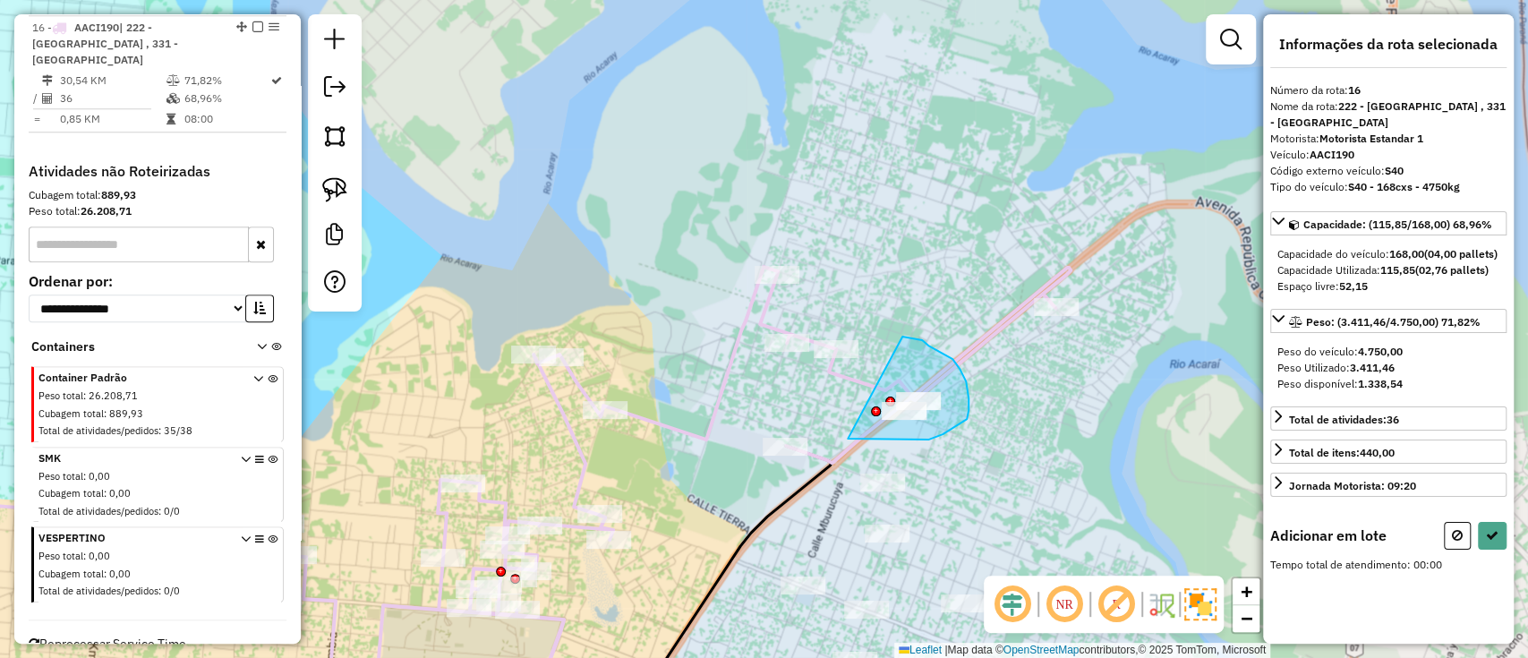
drag, startPoint x: 928, startPoint y: 345, endPoint x: 847, endPoint y: 438, distance: 123.1
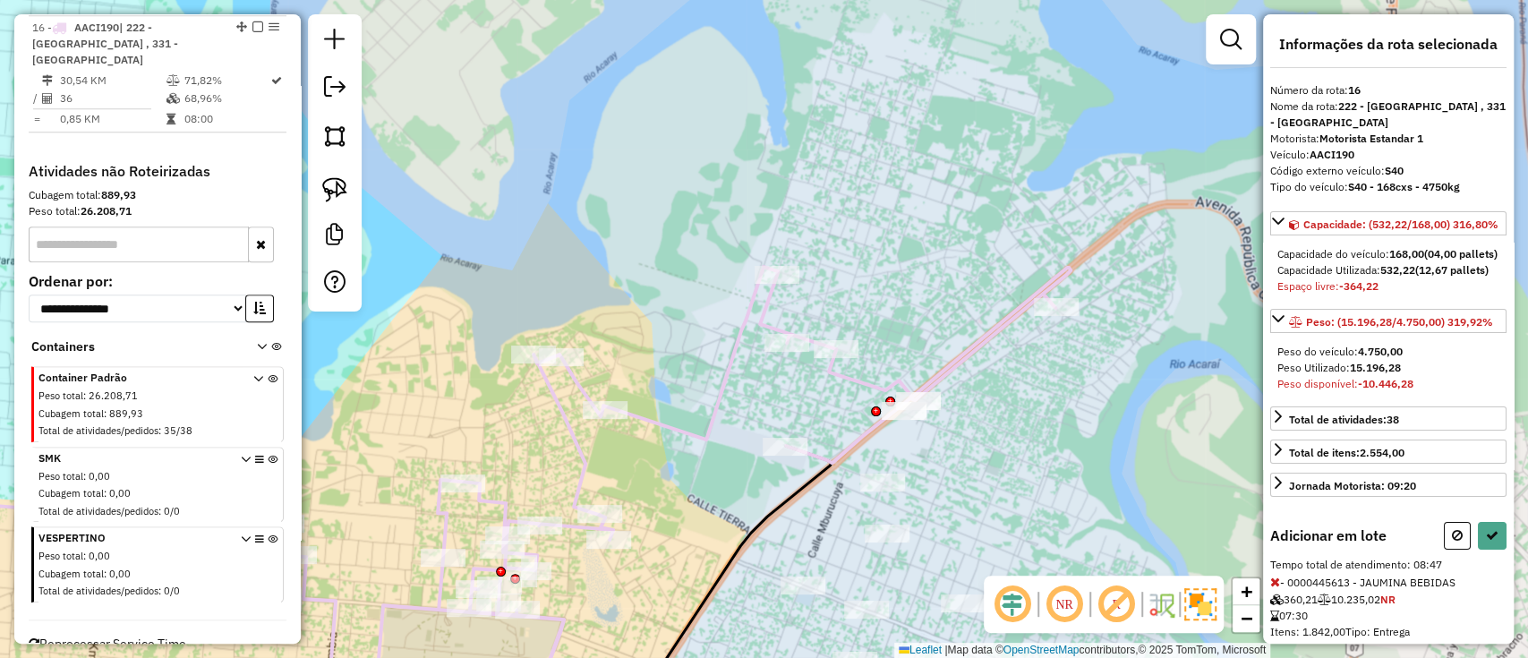
select select "**********"
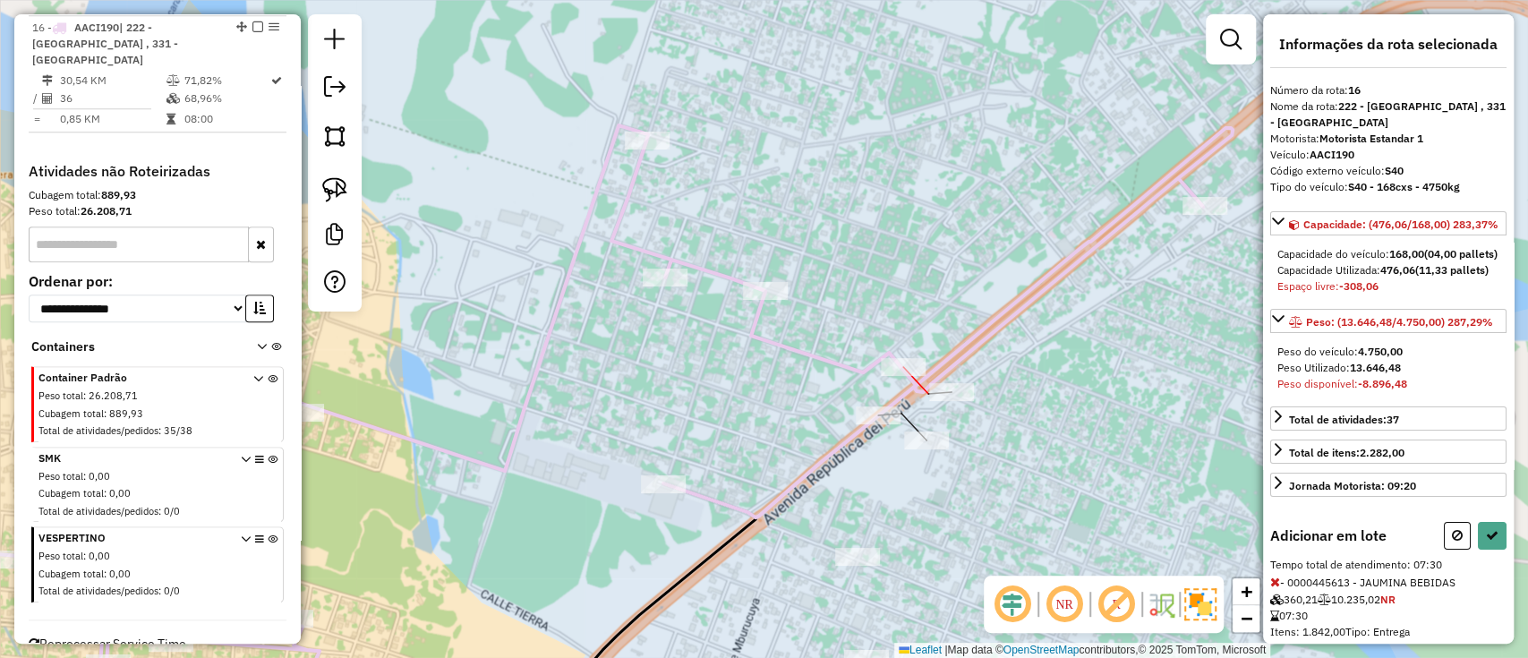
select select "**********"
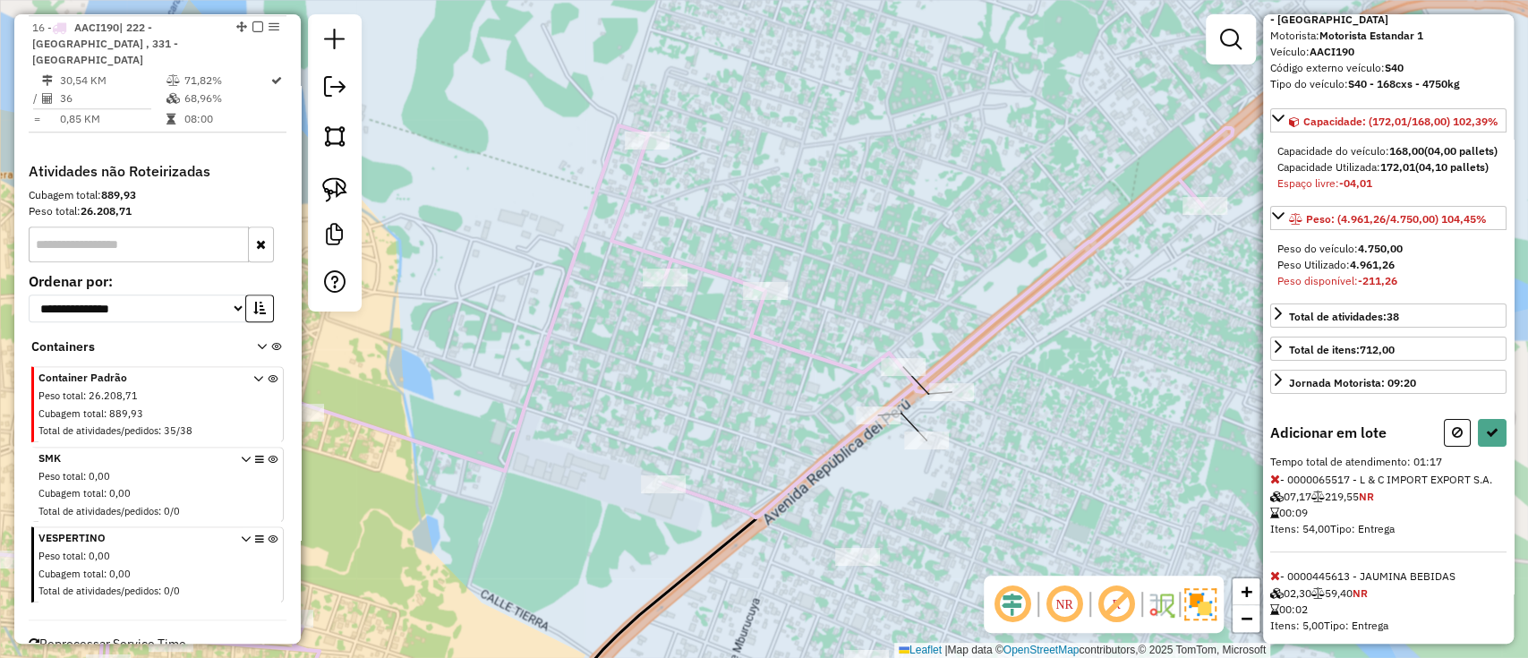
scroll to position [255, 0]
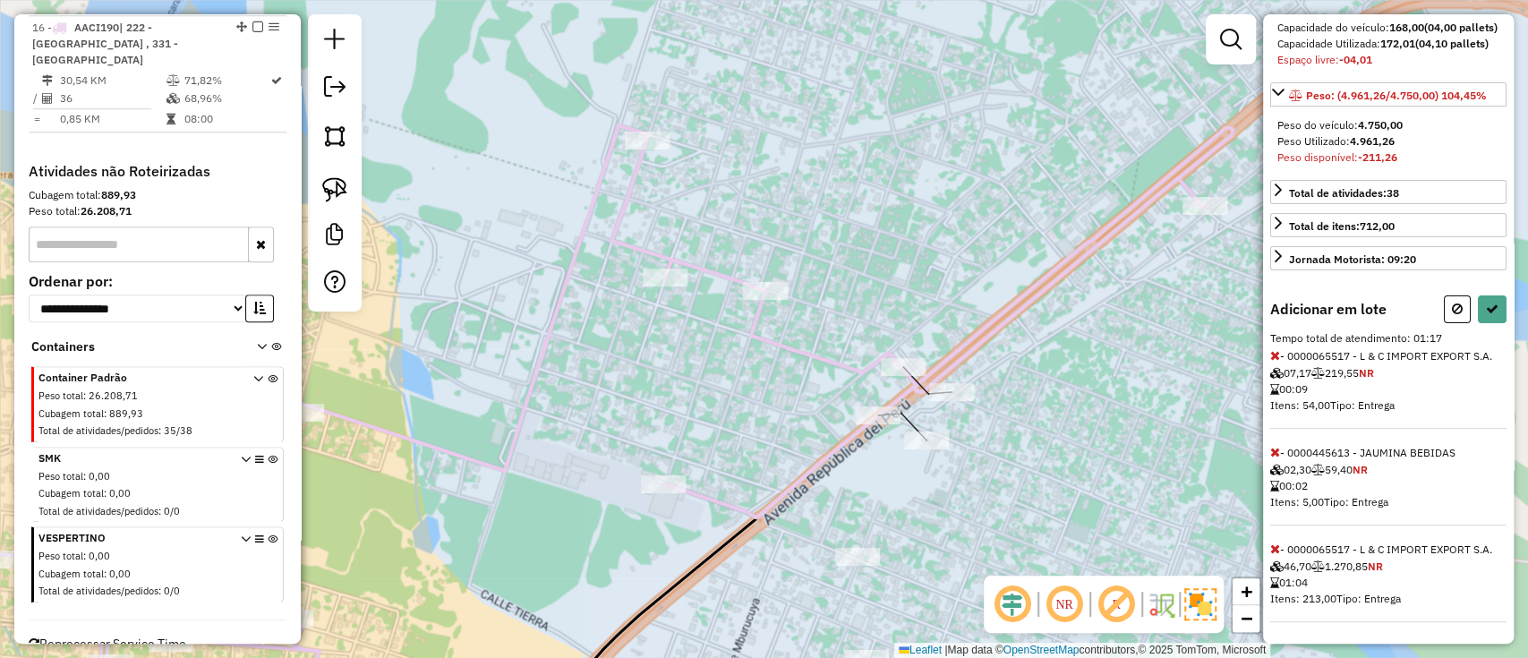
click at [1274, 548] on icon at bounding box center [1275, 548] width 10 height 13
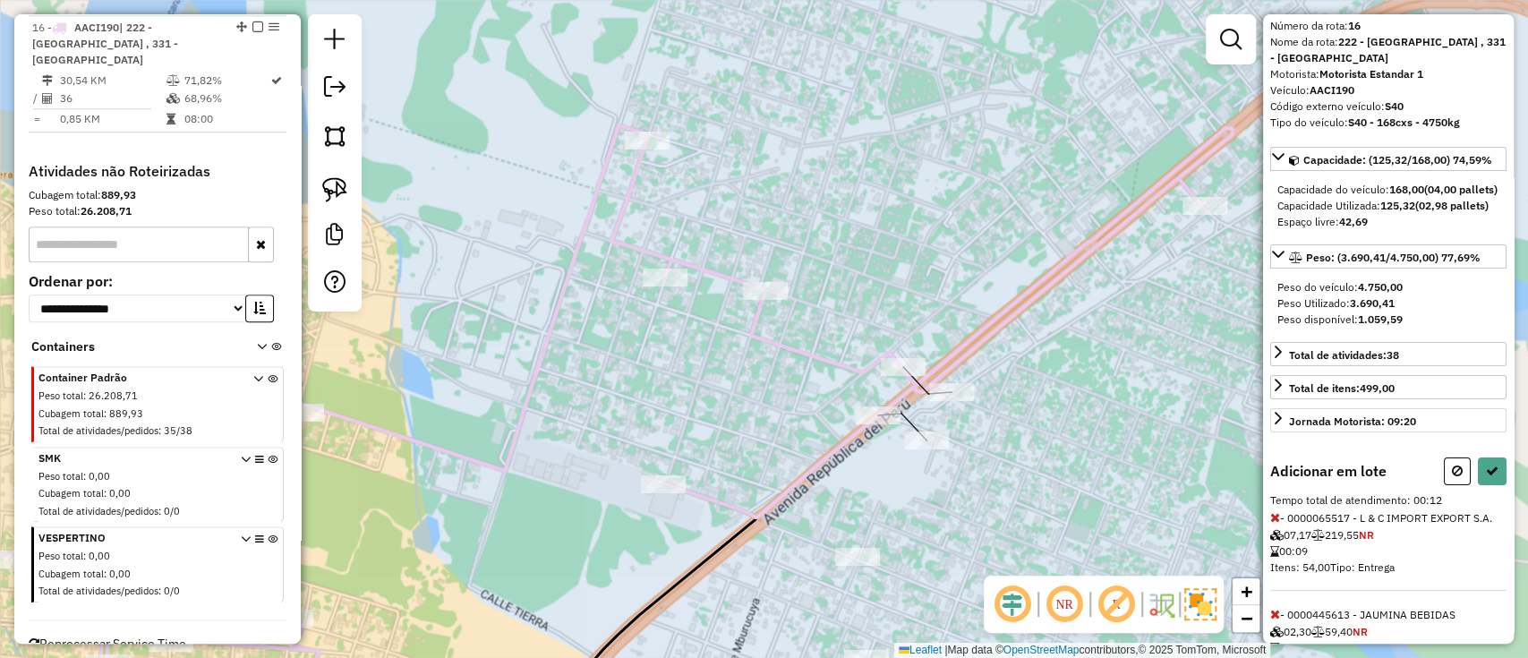
scroll to position [0, 0]
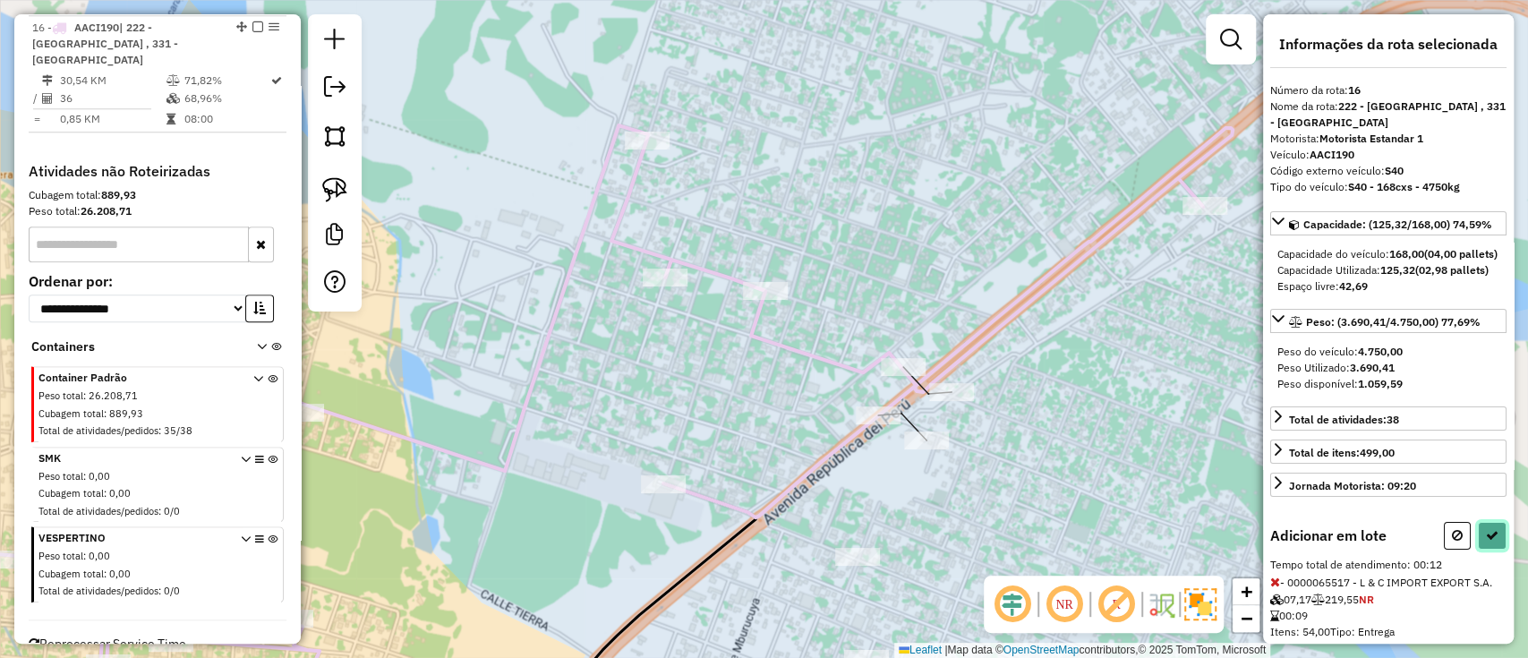
click at [1477, 549] on button at bounding box center [1491, 536] width 29 height 28
select select "**********"
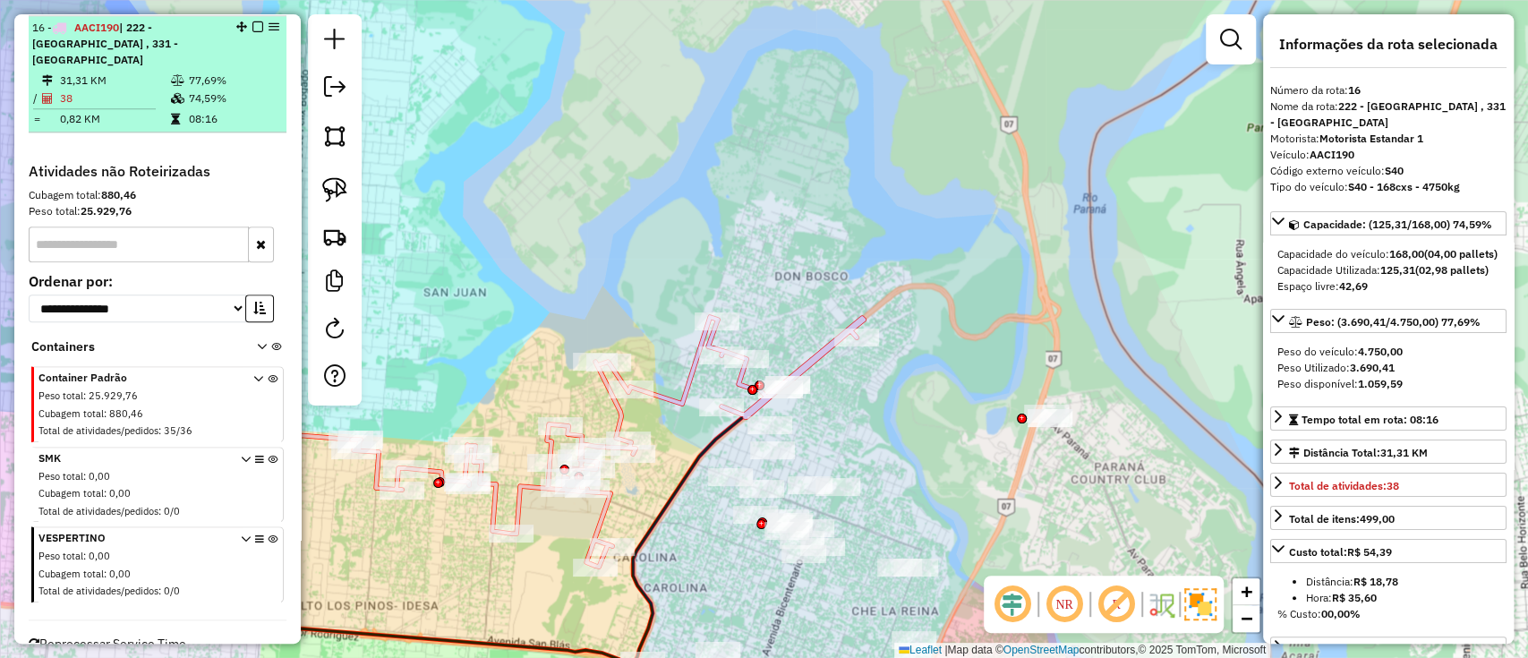
click at [257, 24] on em at bounding box center [257, 26] width 11 height 11
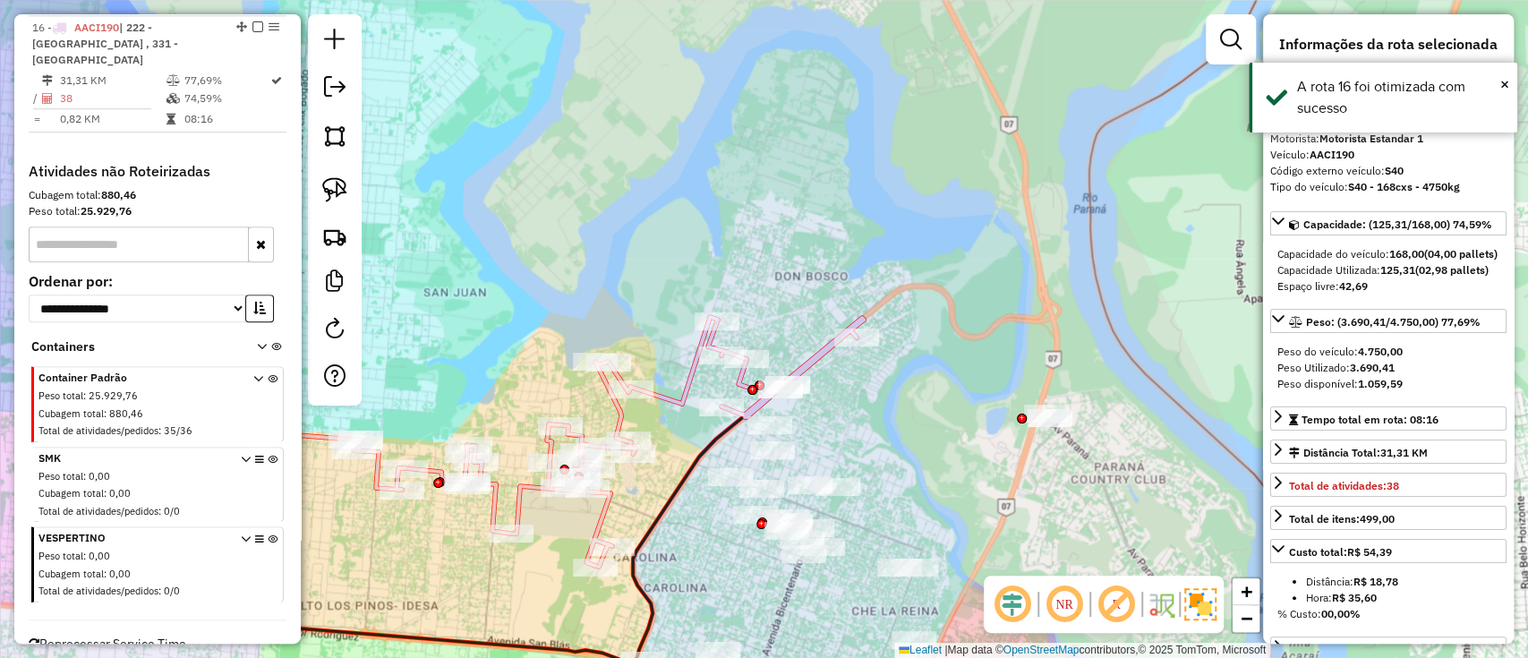
click at [258, 28] on em at bounding box center [257, 26] width 11 height 11
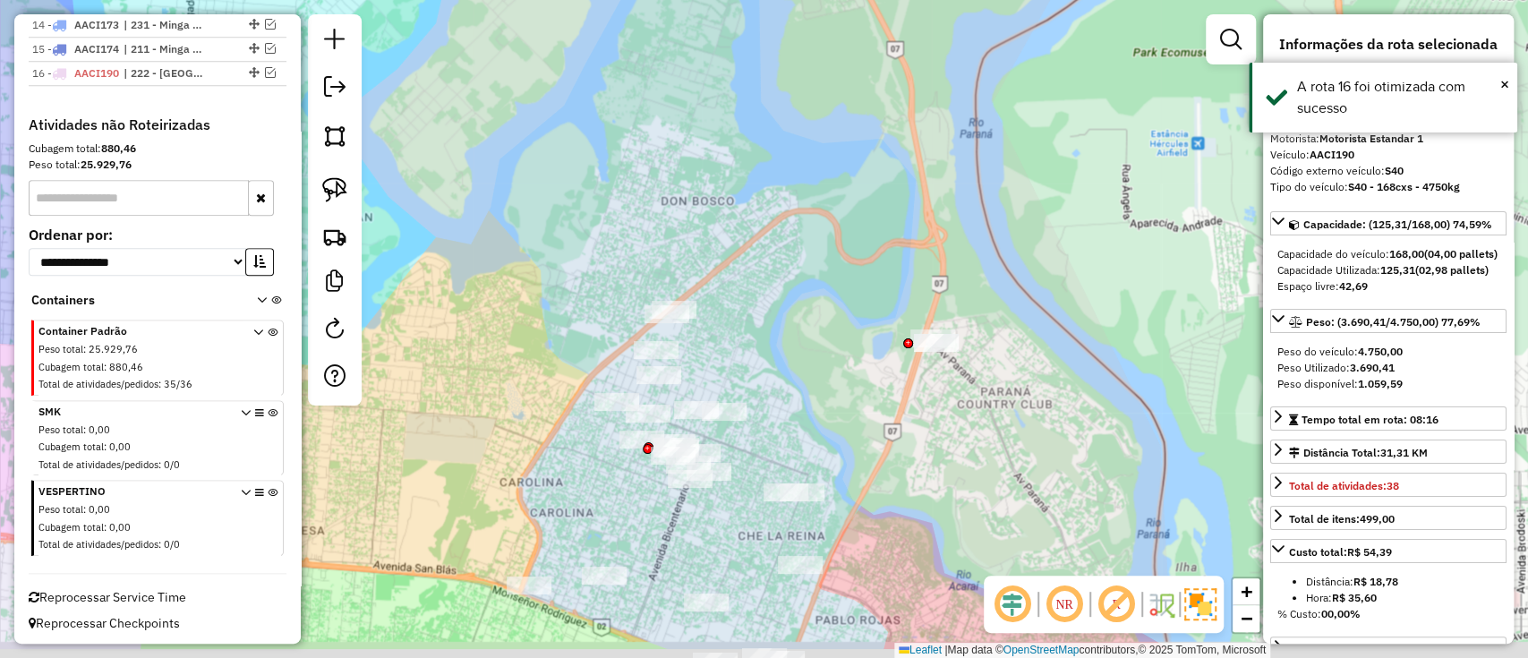
drag, startPoint x: 658, startPoint y: 123, endPoint x: 544, endPoint y: 48, distance: 136.3
click at [544, 48] on div "Janela de atendimento Grade de atendimento Capacidade Transportadoras Veículos …" at bounding box center [764, 329] width 1528 height 658
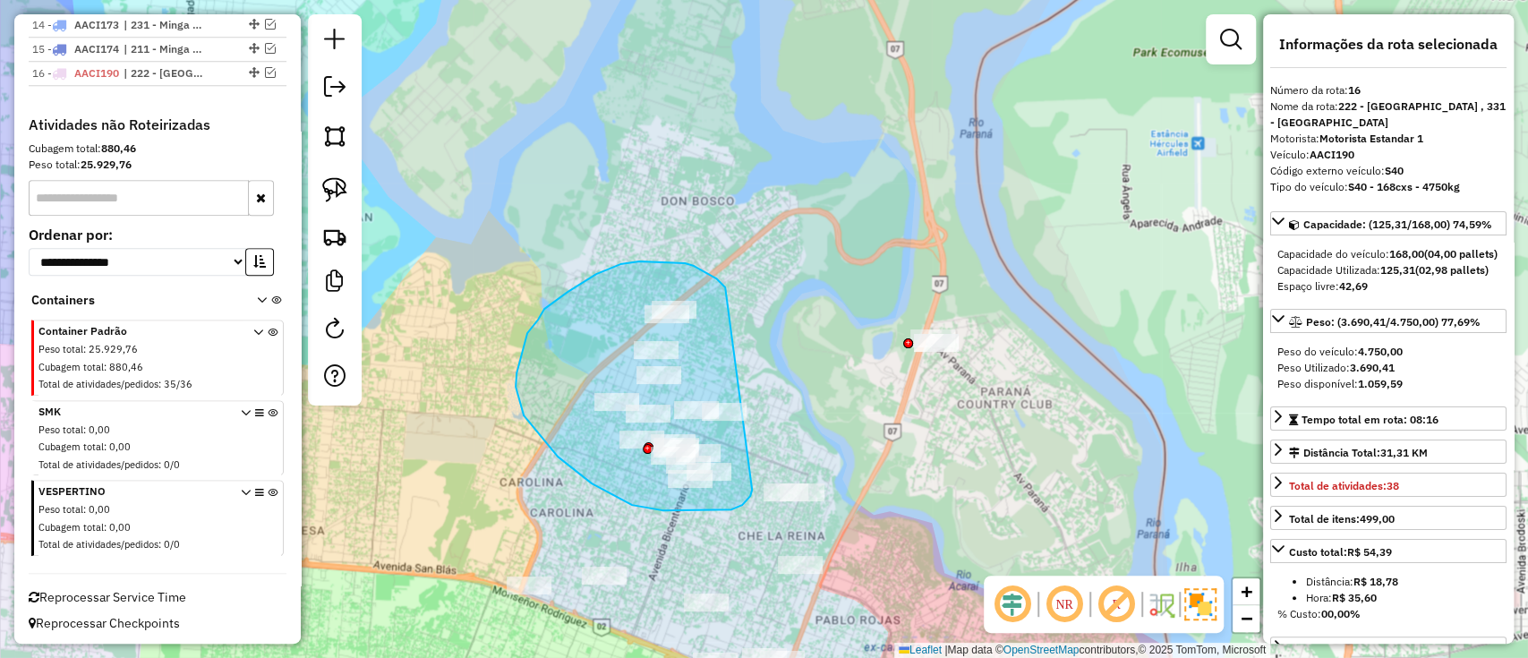
drag, startPoint x: 723, startPoint y: 285, endPoint x: 754, endPoint y: 488, distance: 205.4
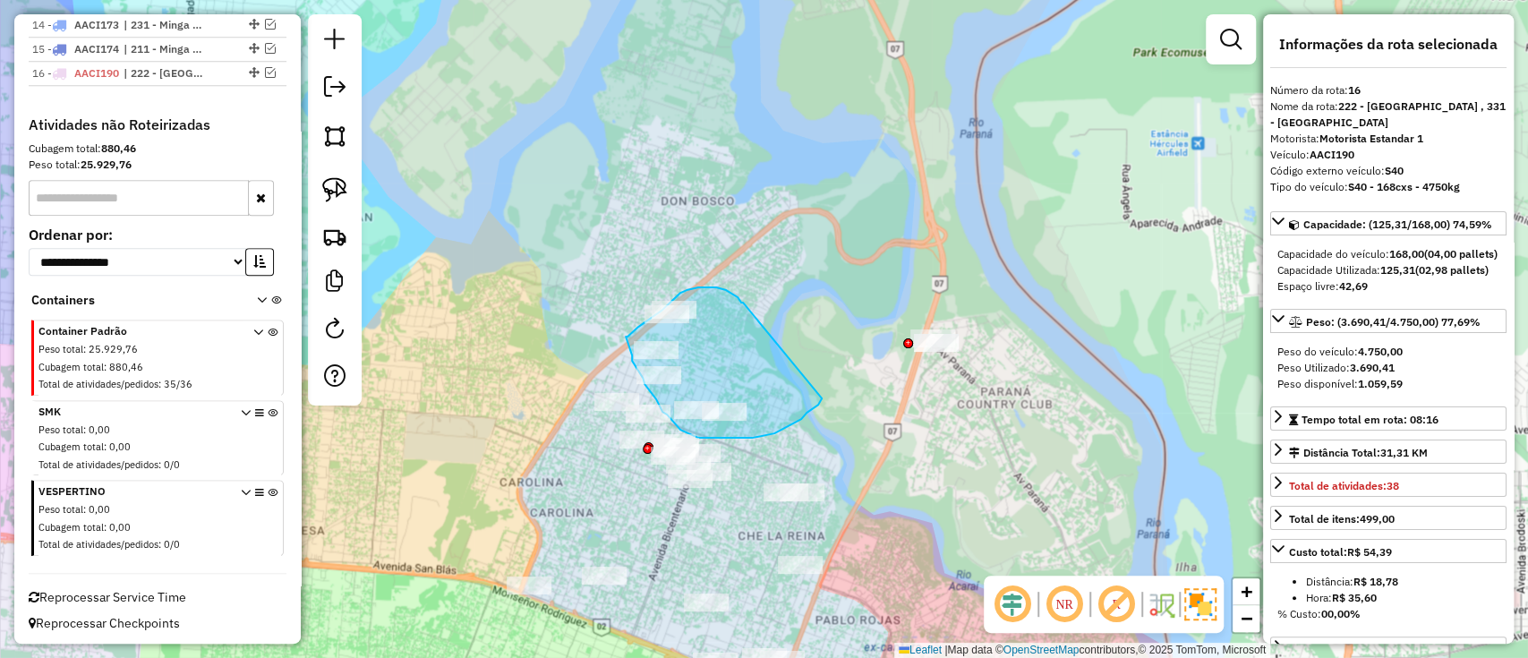
drag, startPoint x: 743, startPoint y: 302, endPoint x: 822, endPoint y: 398, distance: 124.7
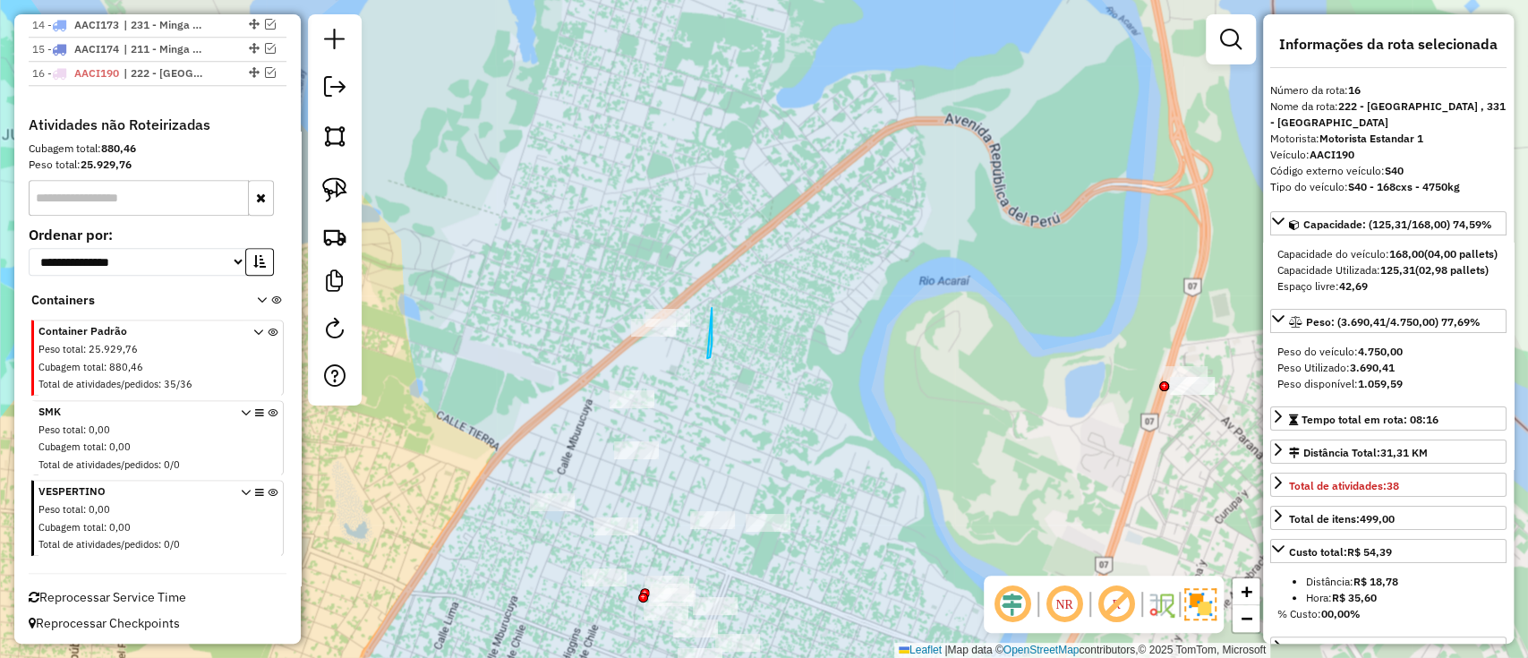
drag, startPoint x: 711, startPoint y: 332, endPoint x: 713, endPoint y: 272, distance: 60.0
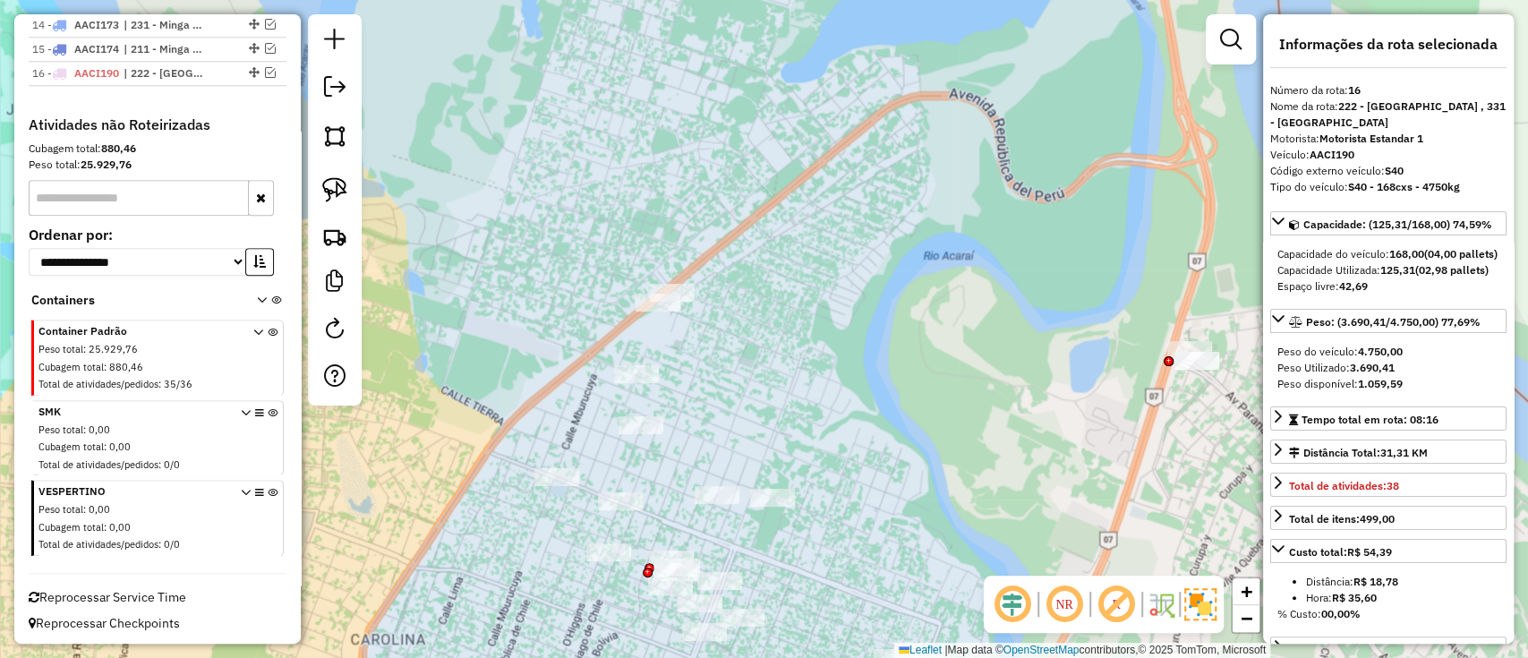
drag, startPoint x: 677, startPoint y: 375, endPoint x: 698, endPoint y: 323, distance: 56.2
click at [698, 323] on div "Janela de atendimento Grade de atendimento Capacidade Transportadoras Veículos …" at bounding box center [764, 329] width 1528 height 658
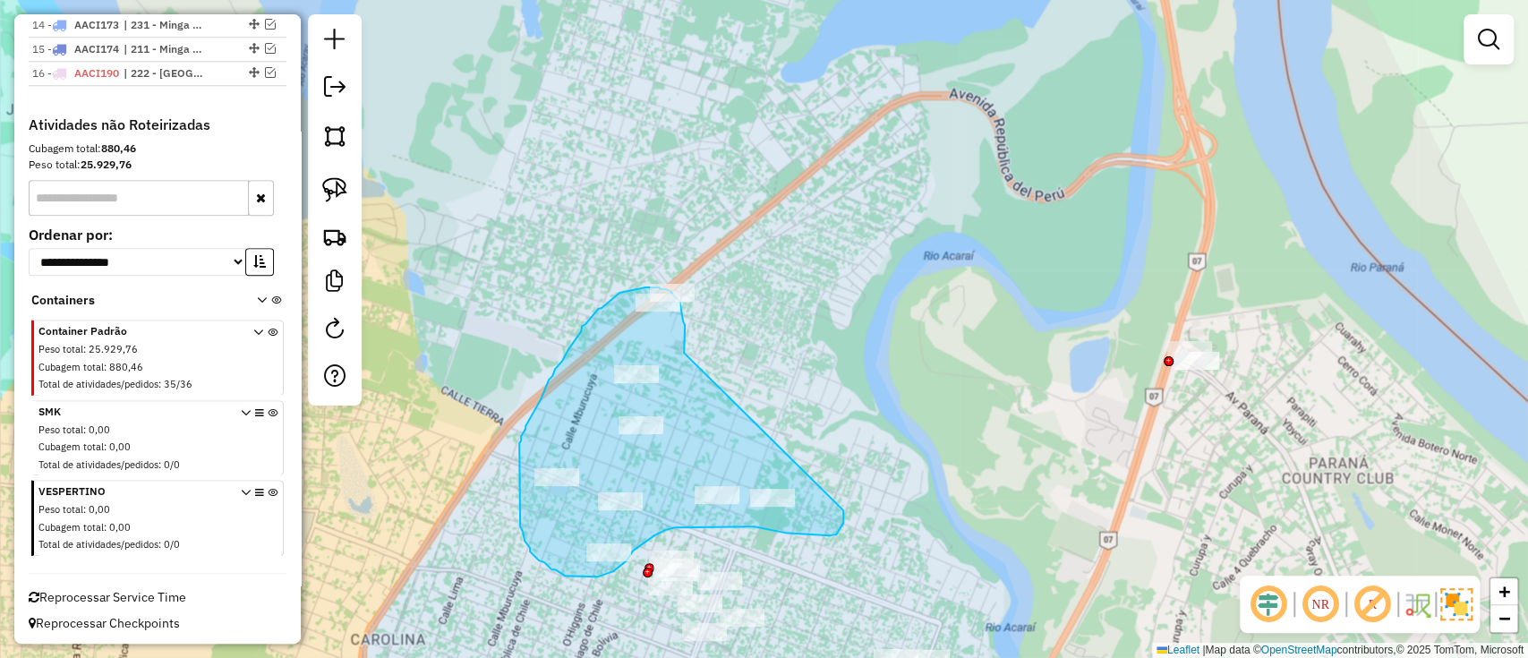
drag, startPoint x: 684, startPoint y: 353, endPoint x: 843, endPoint y: 509, distance: 223.4
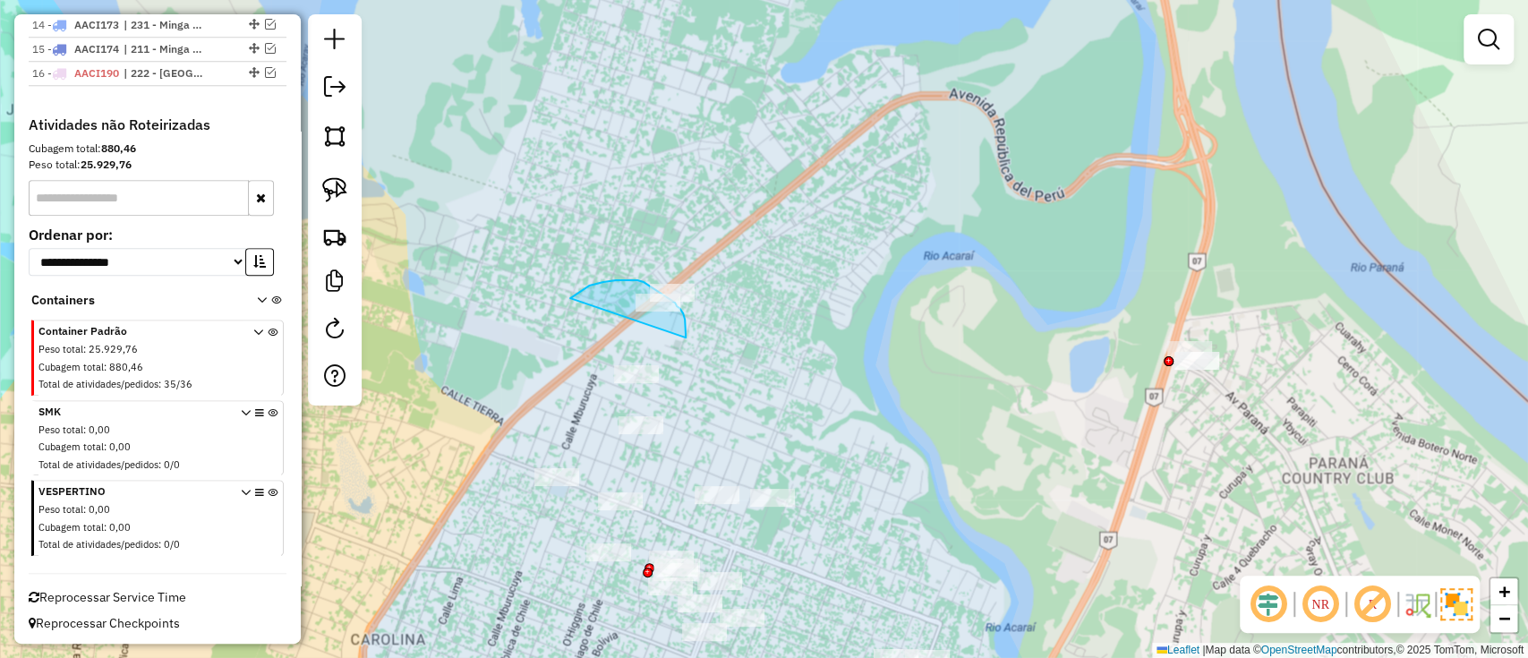
drag, startPoint x: 685, startPoint y: 337, endPoint x: 566, endPoint y: 306, distance: 123.9
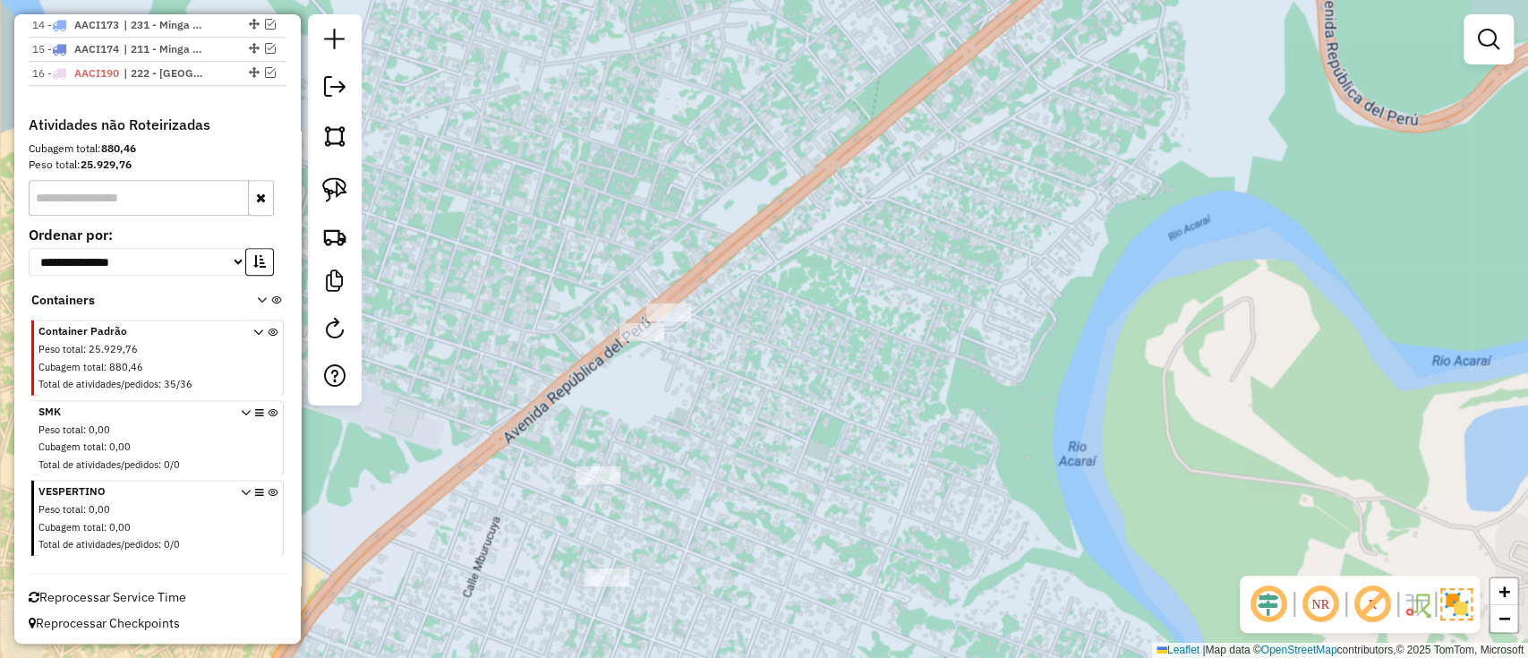
drag, startPoint x: 653, startPoint y: 226, endPoint x: 663, endPoint y: 276, distance: 51.1
click at [662, 283] on div "Janela de atendimento Grade de atendimento Capacidade Transportadoras Veículos …" at bounding box center [764, 329] width 1528 height 658
drag, startPoint x: 645, startPoint y: 268, endPoint x: 737, endPoint y: 315, distance: 103.7
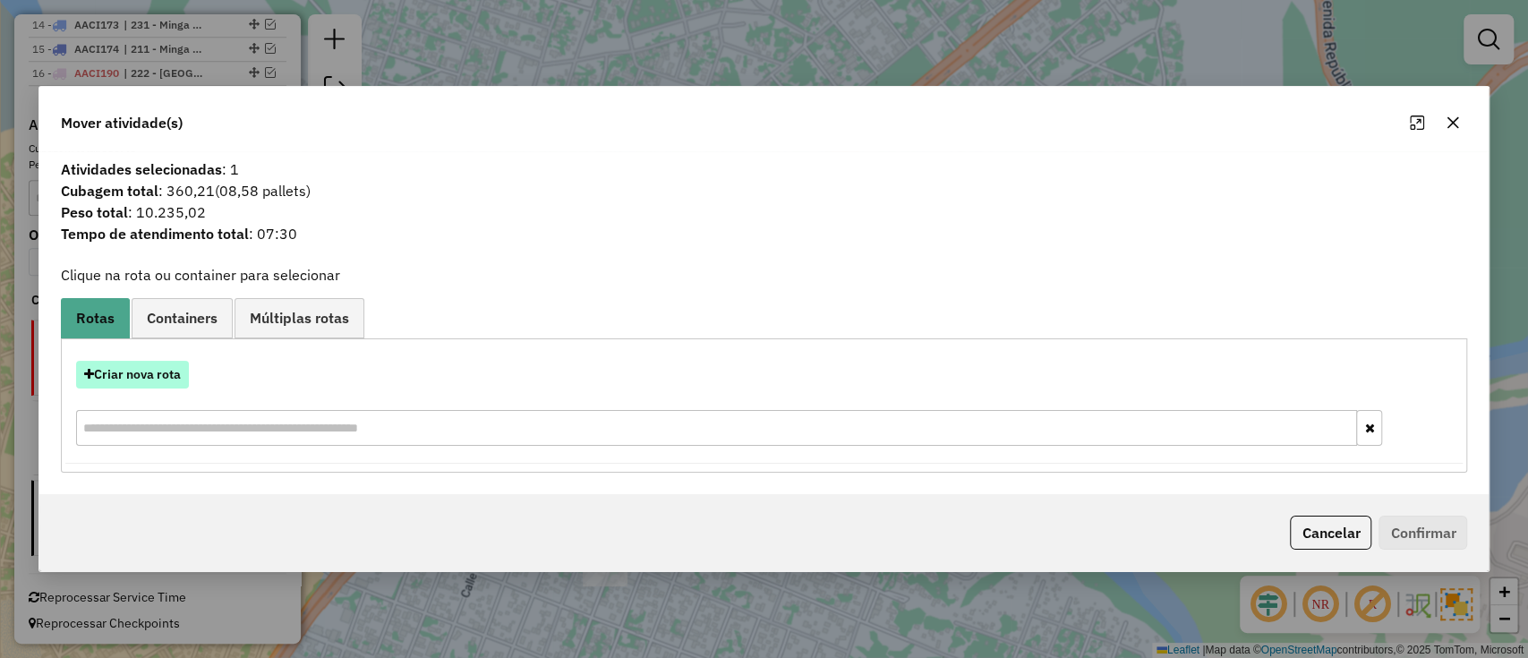
click at [179, 376] on button "Criar nova rota" at bounding box center [132, 375] width 113 height 28
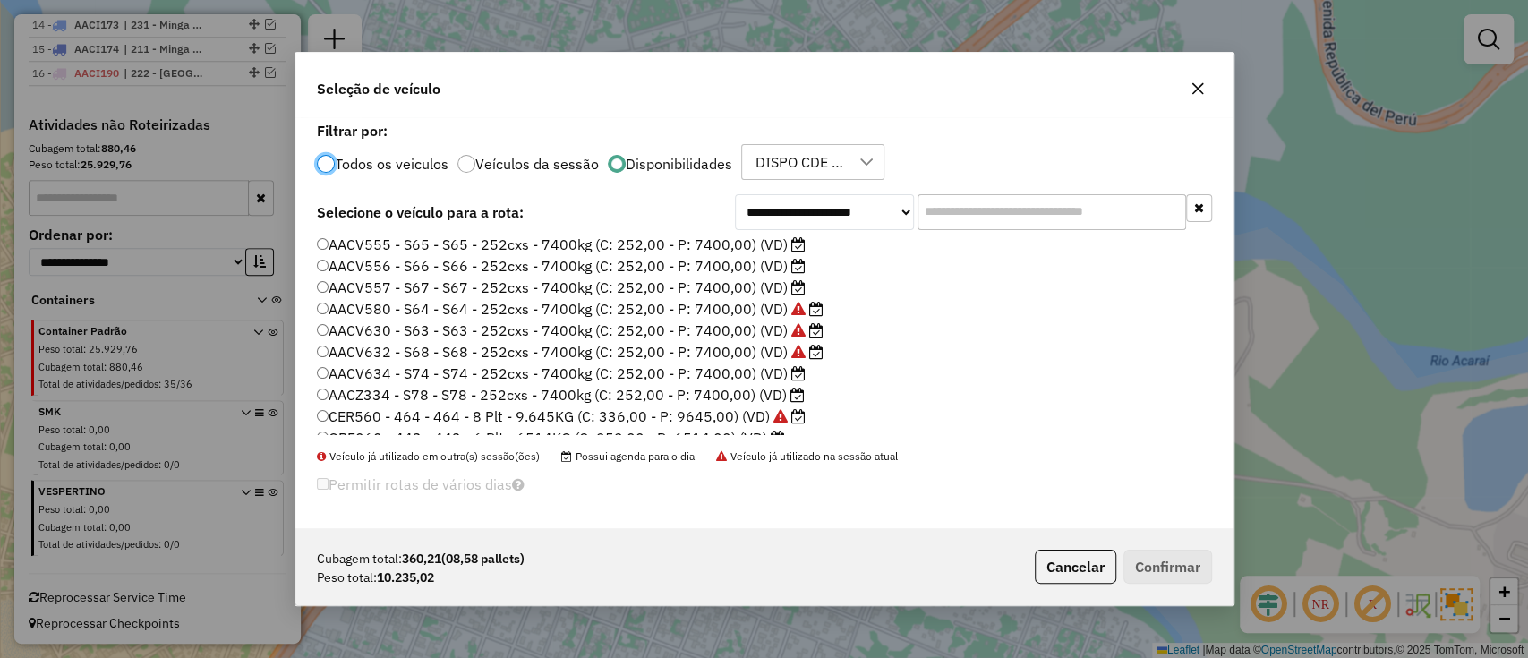
scroll to position [339, 0]
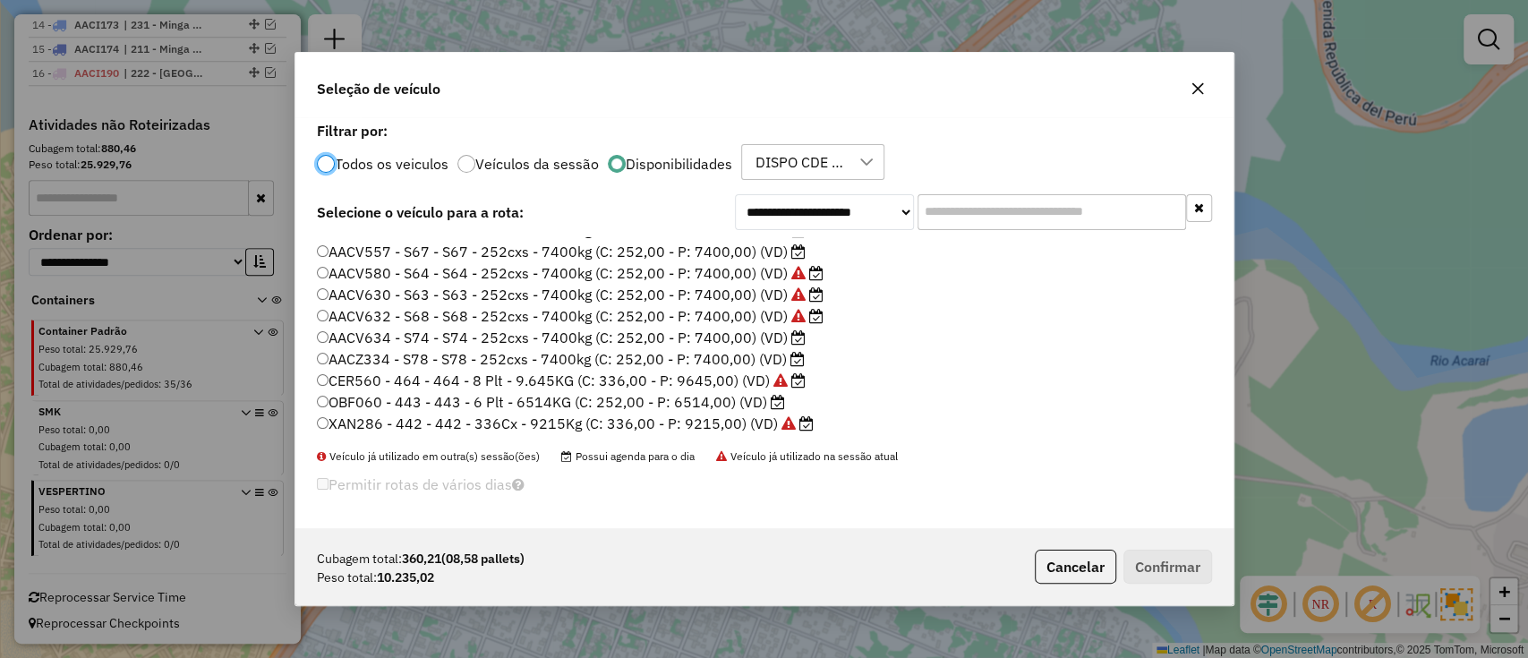
click at [754, 385] on label "CER560 - 464 - 464 - 8 Plt - 9.645KG (C: 336,00 - P: 9645,00) (VD)" at bounding box center [561, 380] width 489 height 21
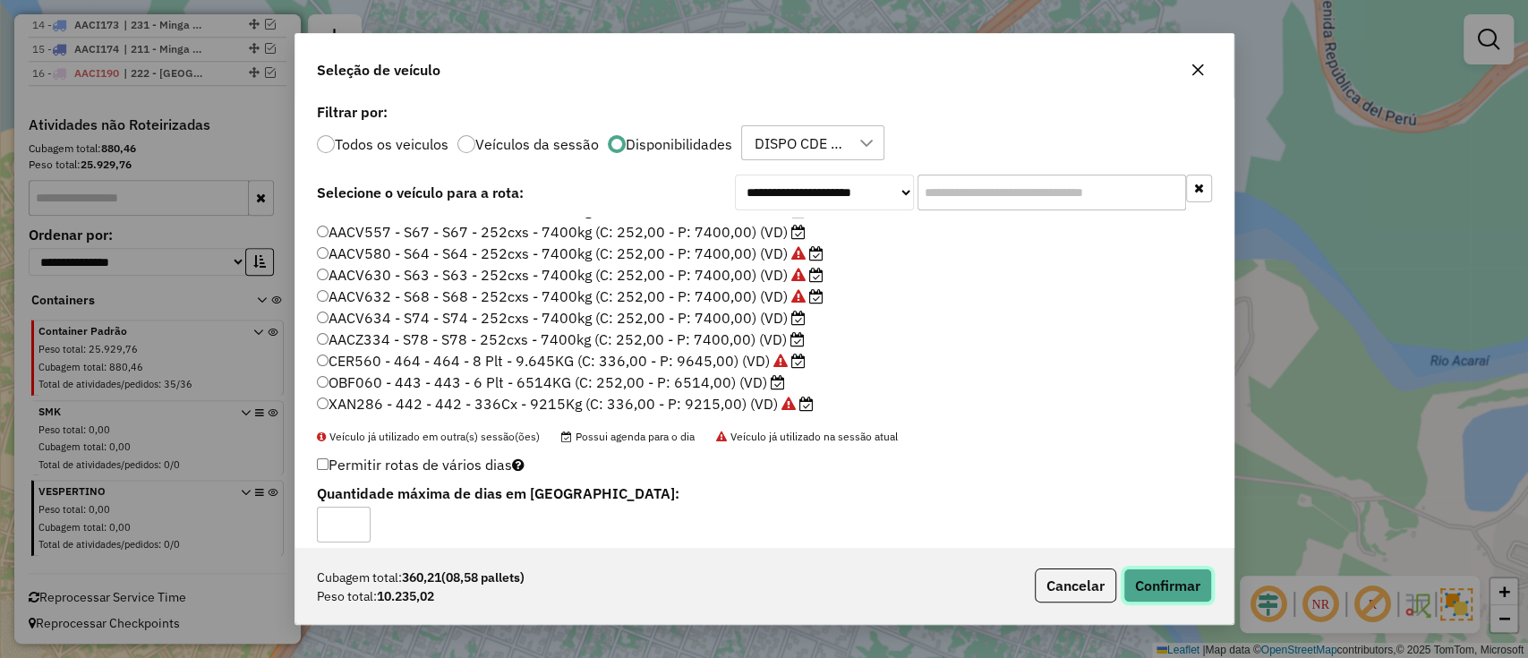
click at [1178, 598] on button "Confirmar" at bounding box center [1167, 585] width 89 height 34
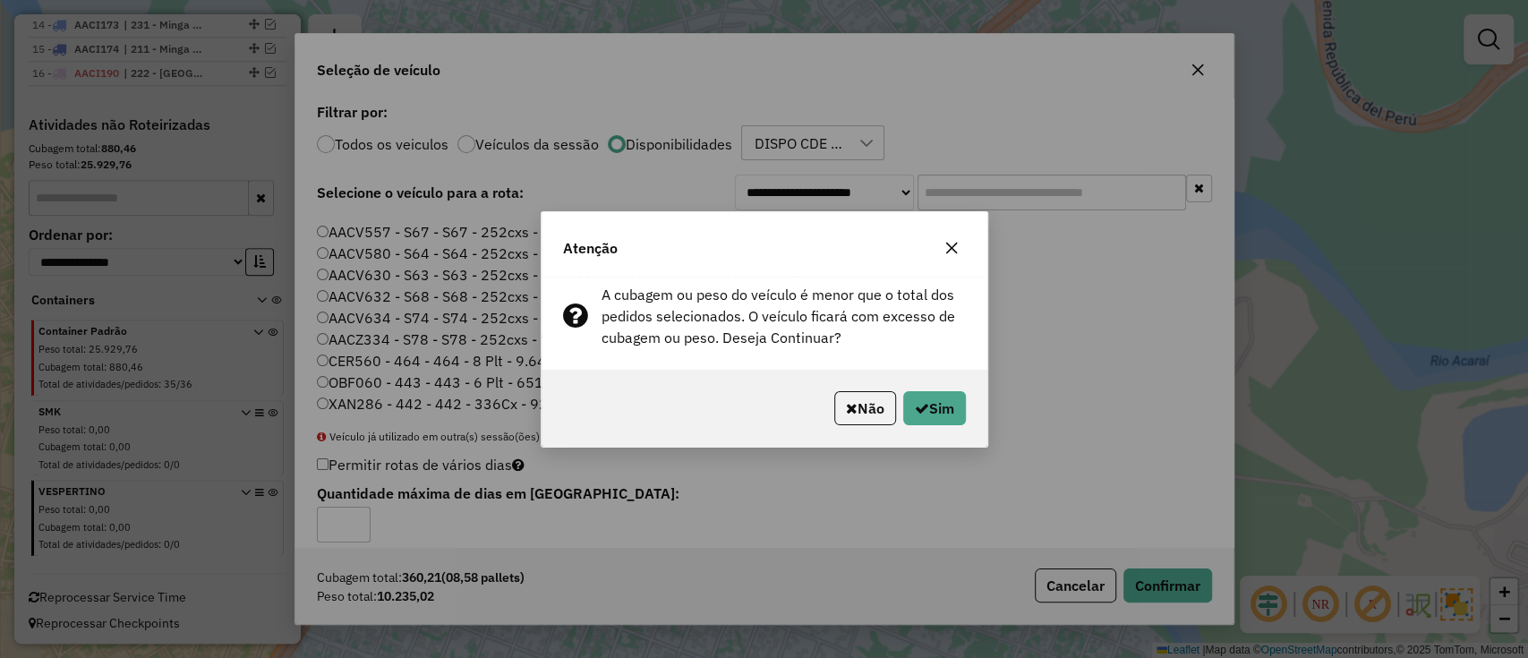
click at [846, 402] on icon "button" at bounding box center [852, 408] width 12 height 14
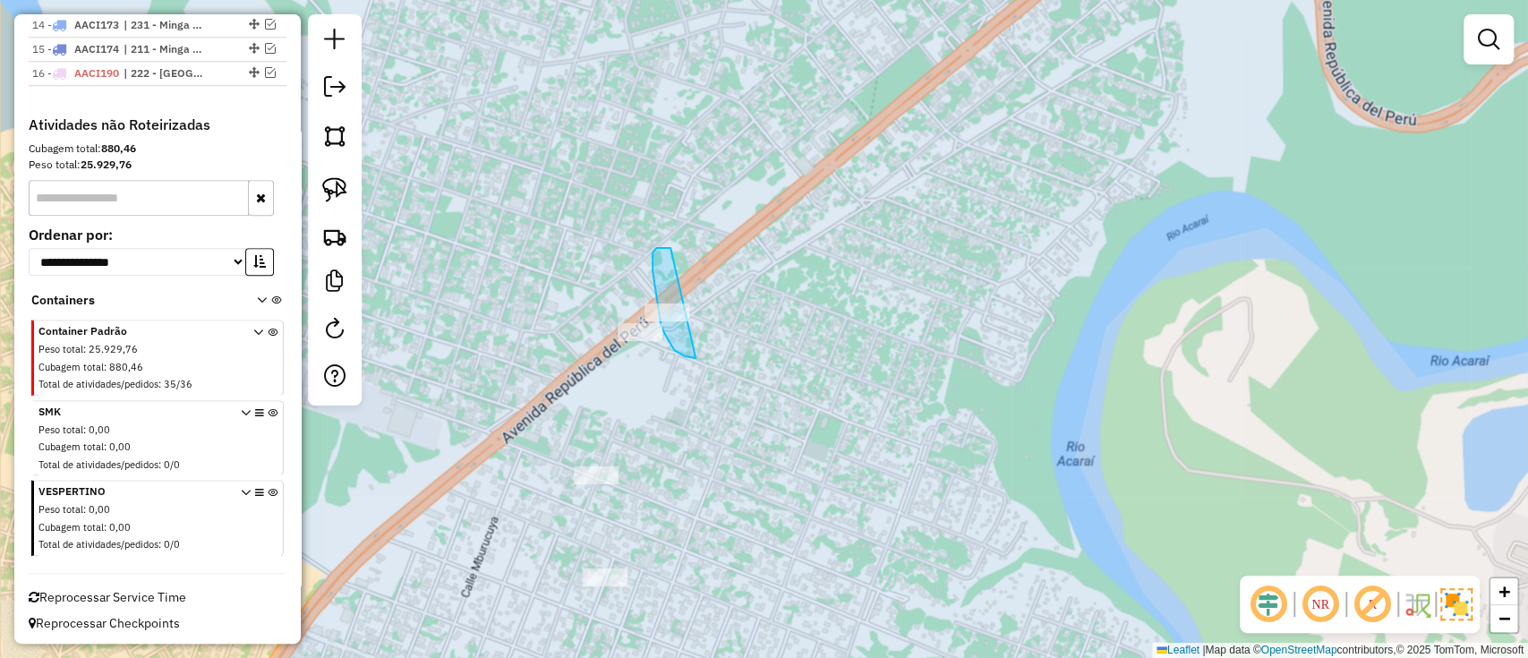
drag, startPoint x: 654, startPoint y: 249, endPoint x: 733, endPoint y: 342, distance: 121.9
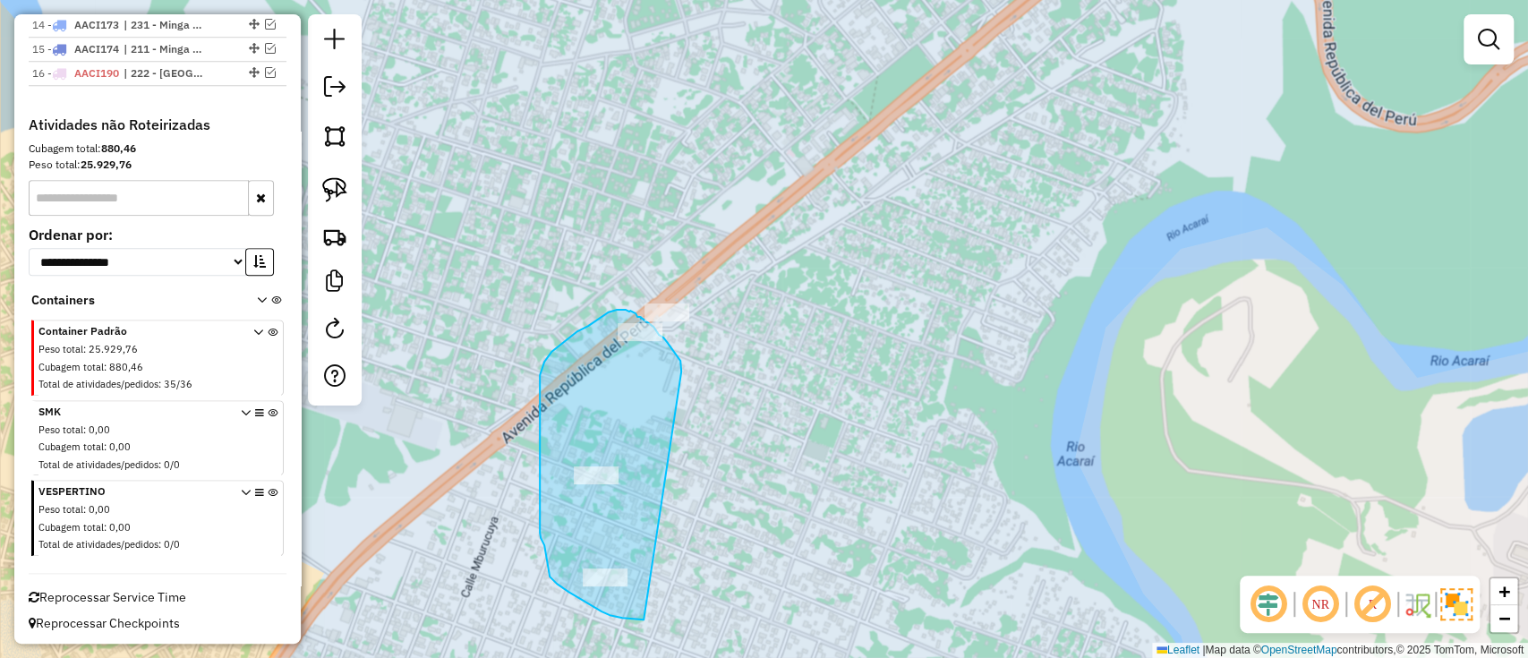
drag, startPoint x: 681, startPoint y: 370, endPoint x: 699, endPoint y: 619, distance: 249.4
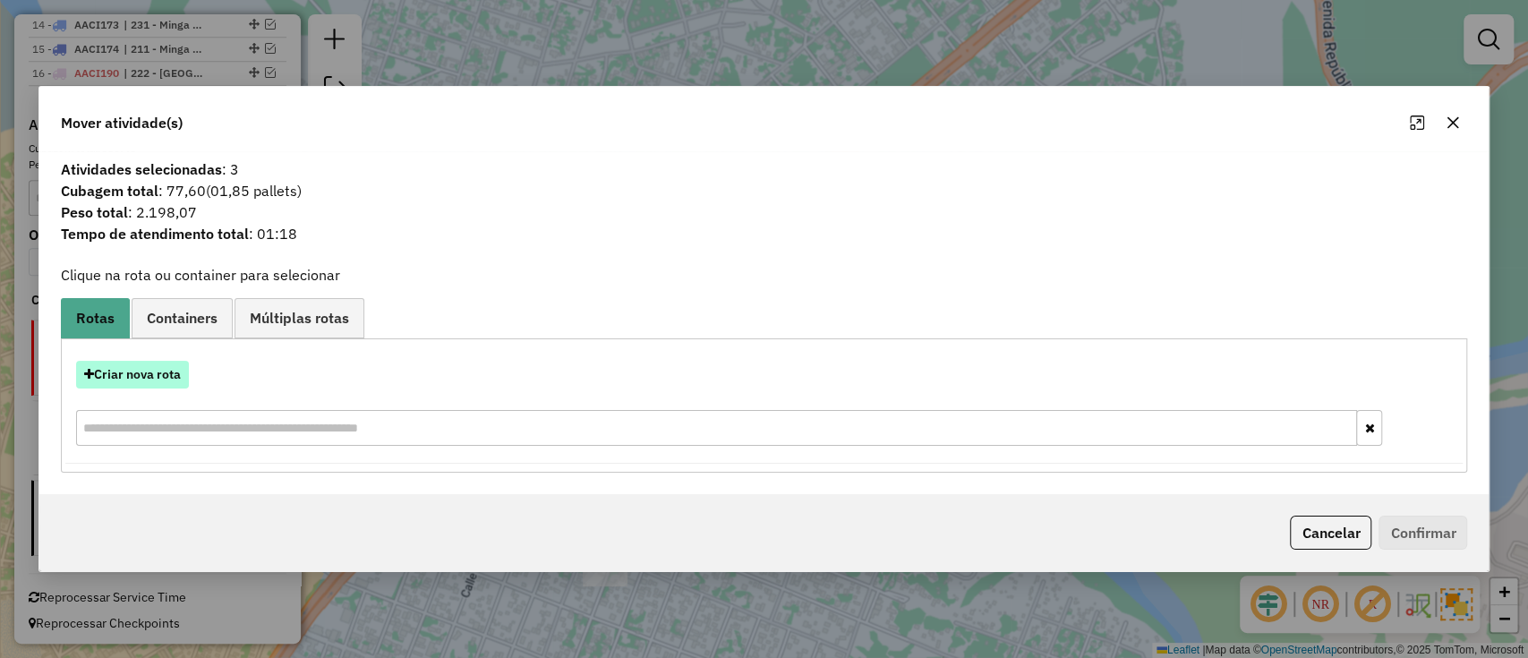
click at [164, 380] on button "Criar nova rota" at bounding box center [132, 375] width 113 height 28
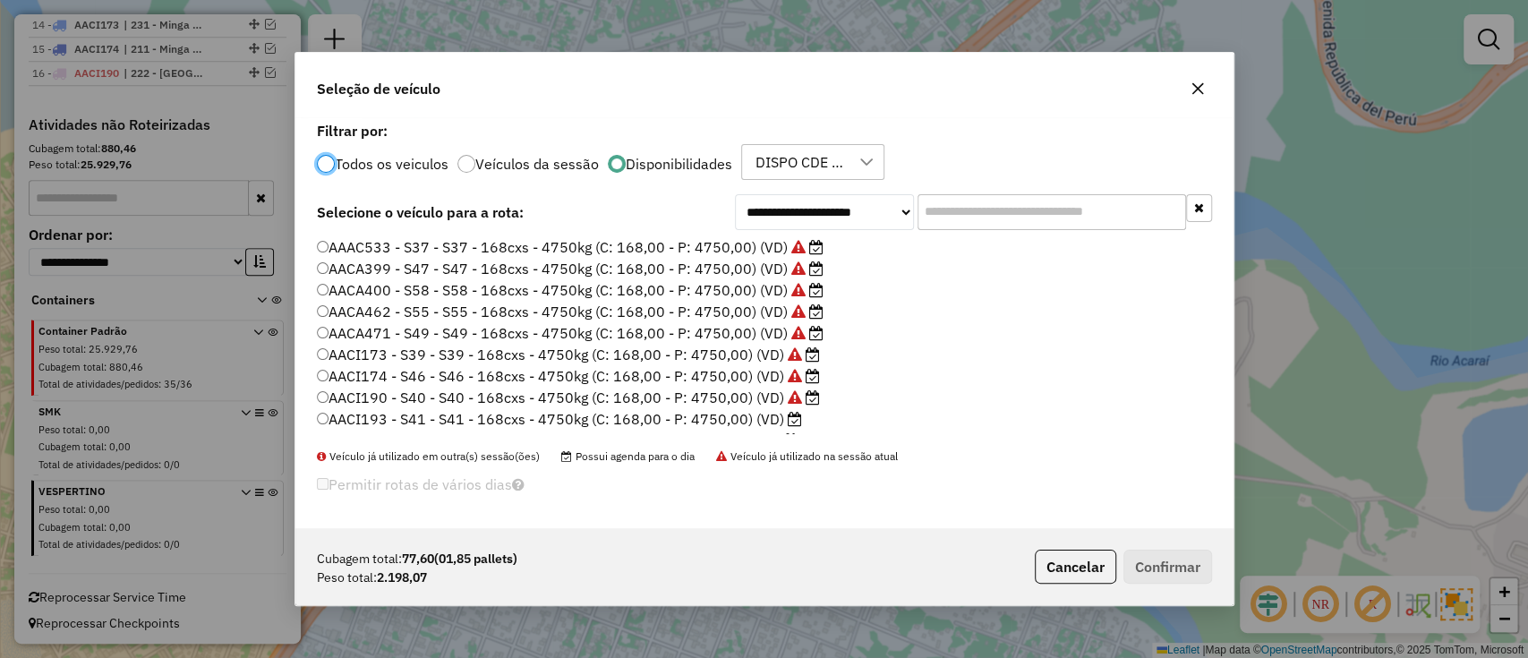
scroll to position [9, 5]
click at [751, 413] on label "AACI193 - S41 - S41 - 168cxs - 4750kg (C: 168,00 - P: 4750,00) (VD)" at bounding box center [559, 418] width 485 height 21
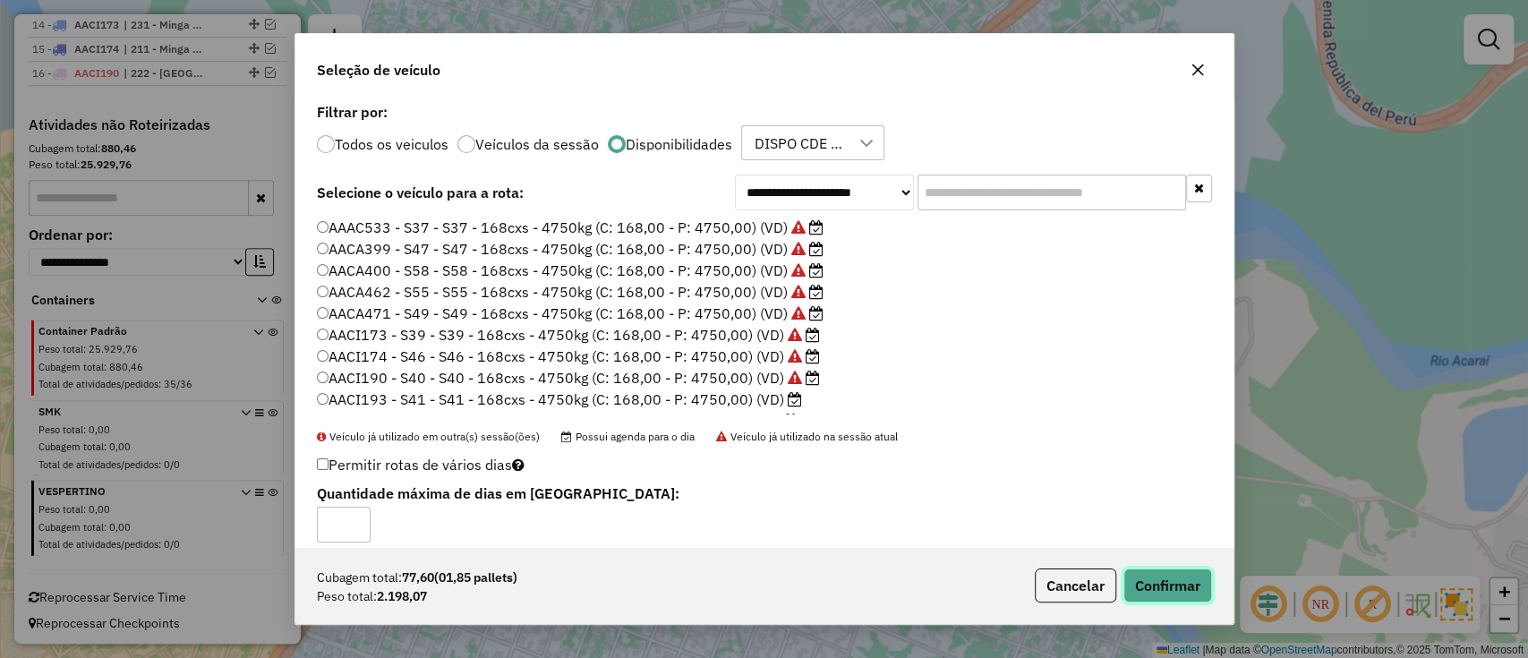
click at [1157, 599] on button "Confirmar" at bounding box center [1167, 585] width 89 height 34
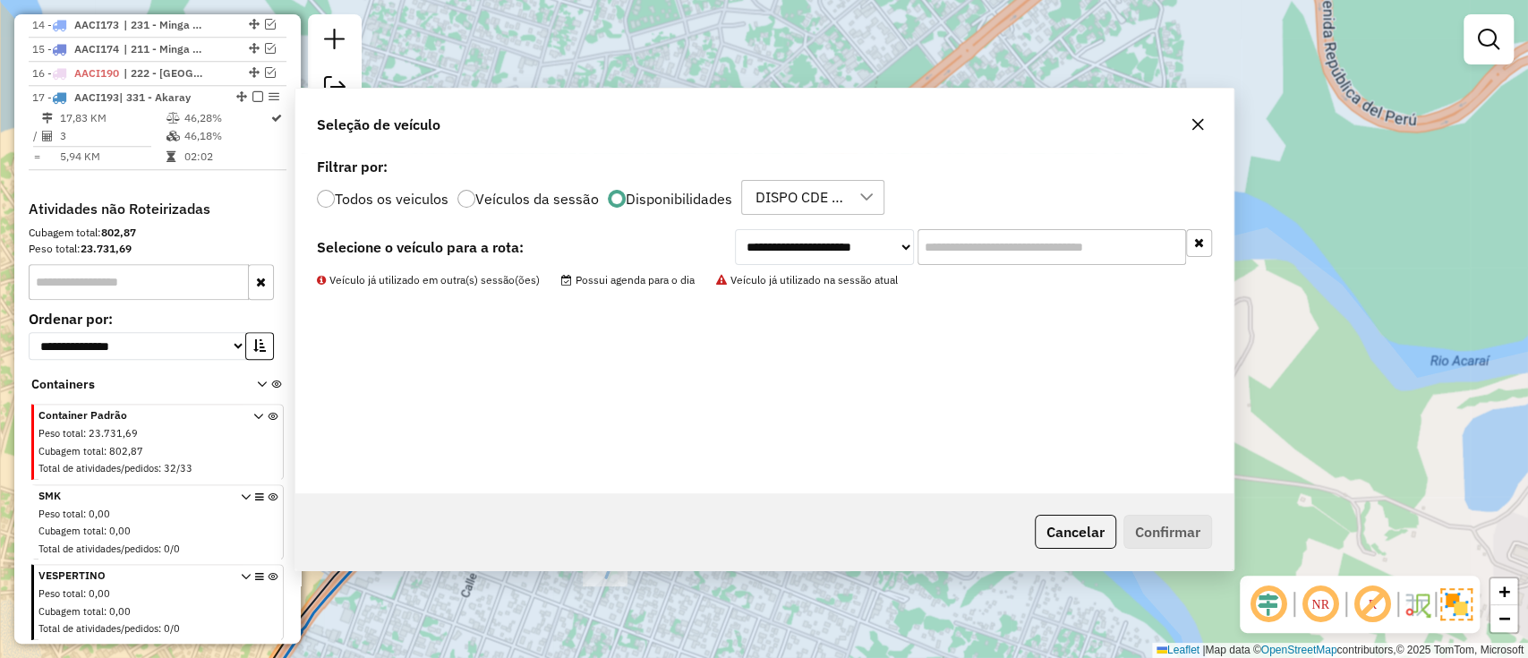
scroll to position [1066, 0]
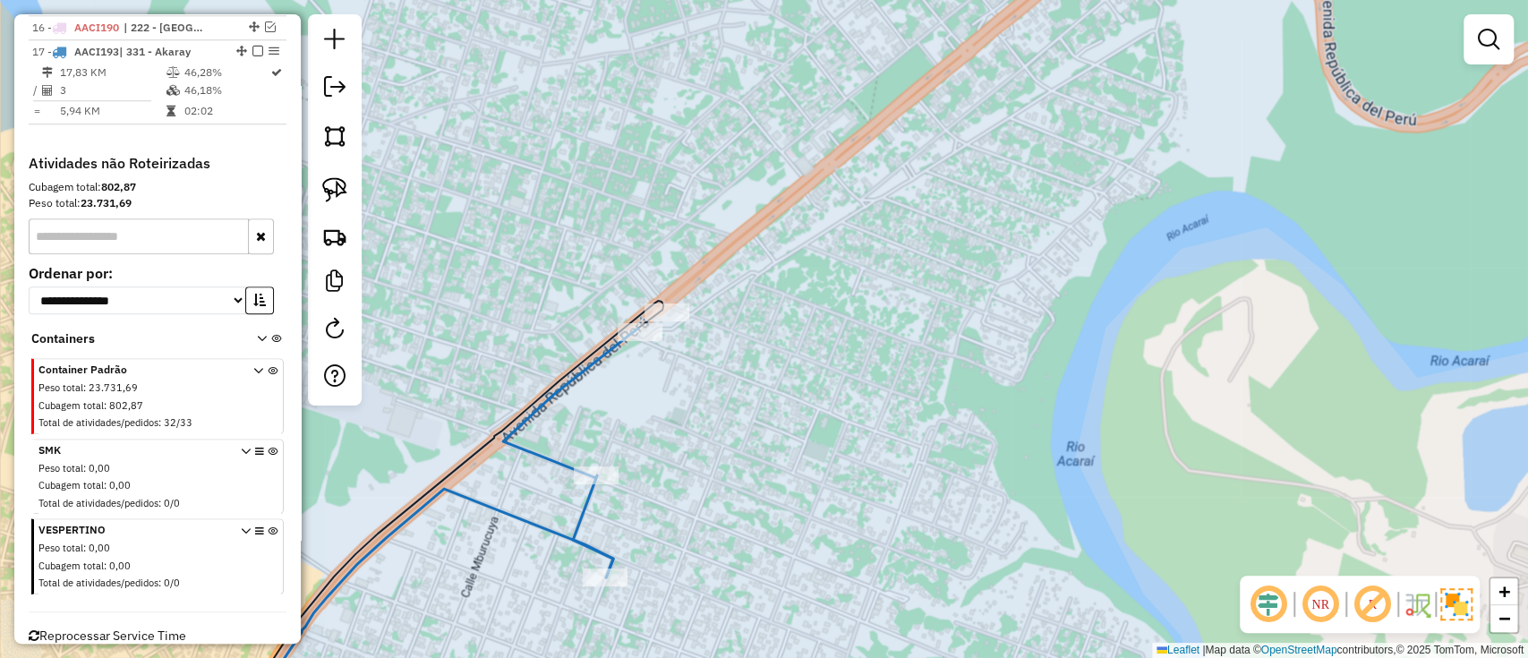
drag, startPoint x: 759, startPoint y: 463, endPoint x: 852, endPoint y: 160, distance: 316.5
click at [852, 165] on div "Janela de atendimento Grade de atendimento Capacidade Transportadoras Veículos …" at bounding box center [764, 329] width 1528 height 658
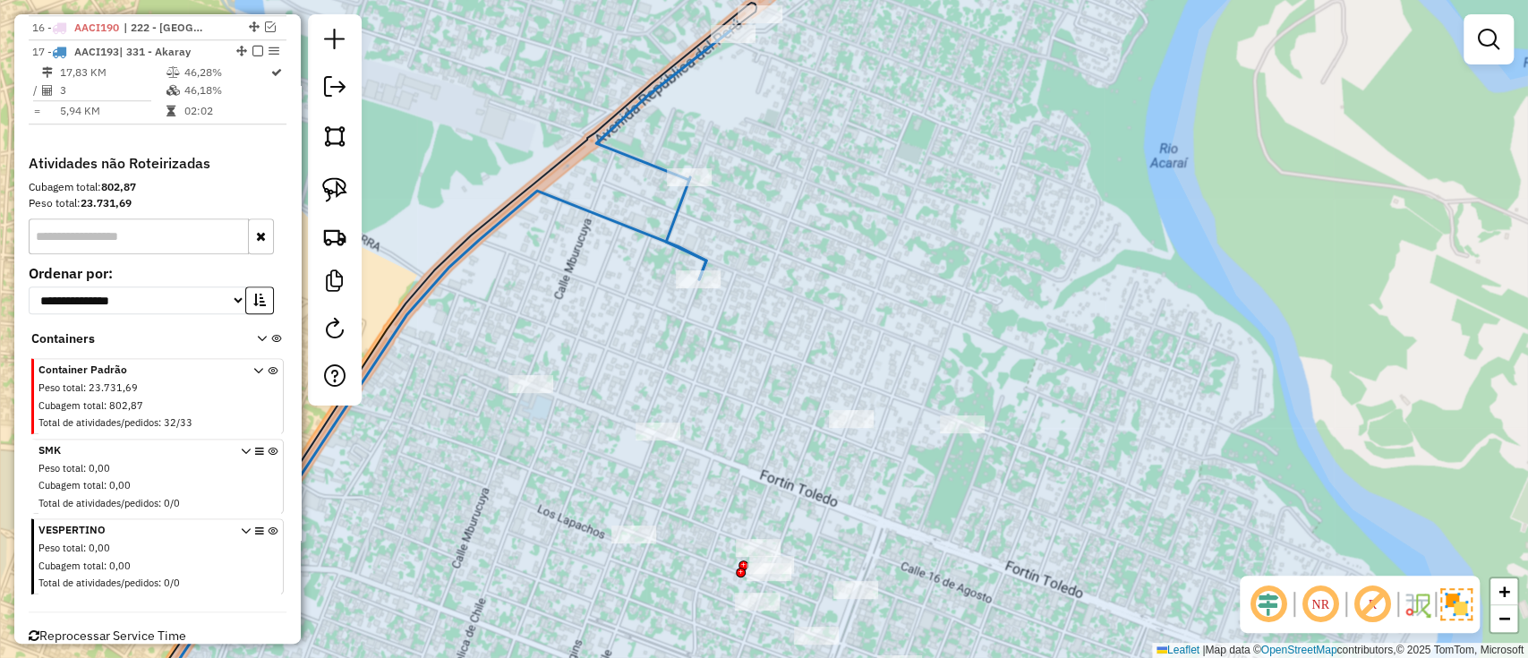
click at [642, 226] on icon at bounding box center [427, 457] width 558 height 532
select select "**********"
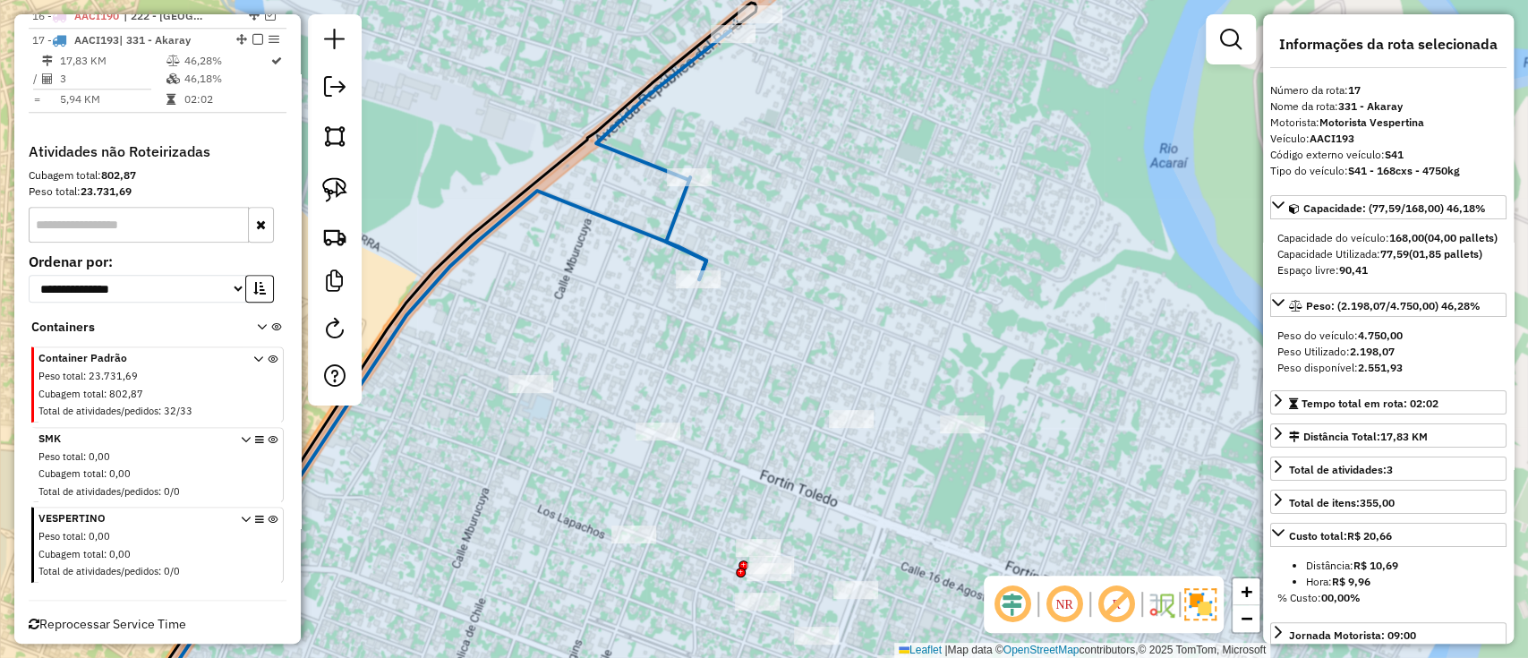
scroll to position [1089, 0]
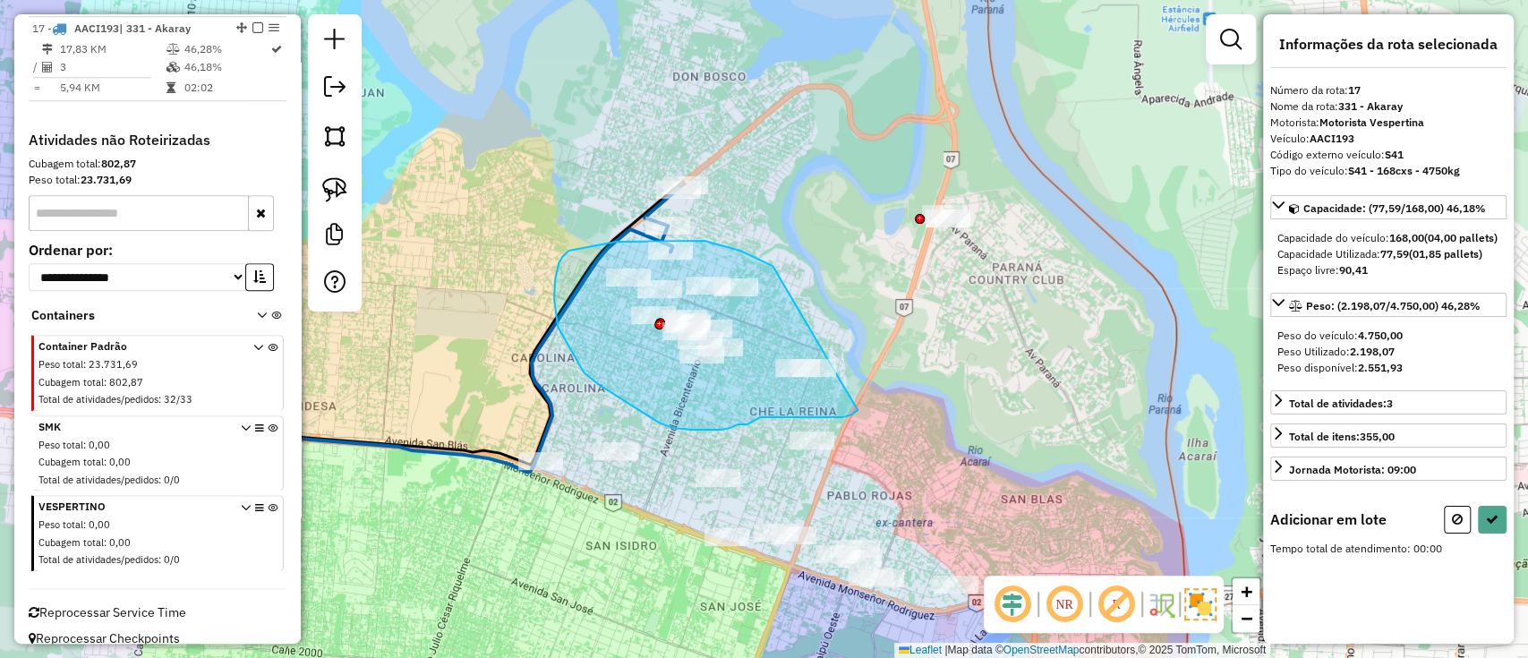
drag, startPoint x: 772, startPoint y: 266, endPoint x: 852, endPoint y: 390, distance: 147.7
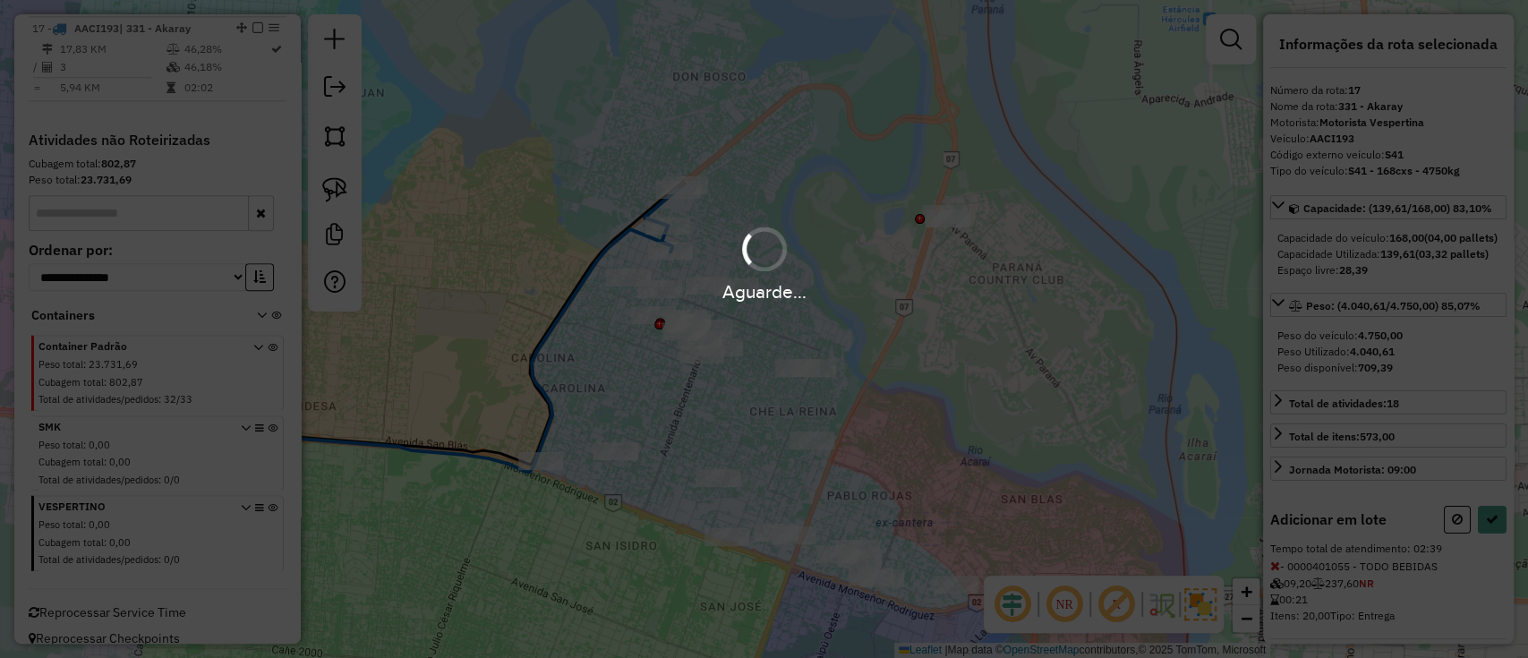
select select "**********"
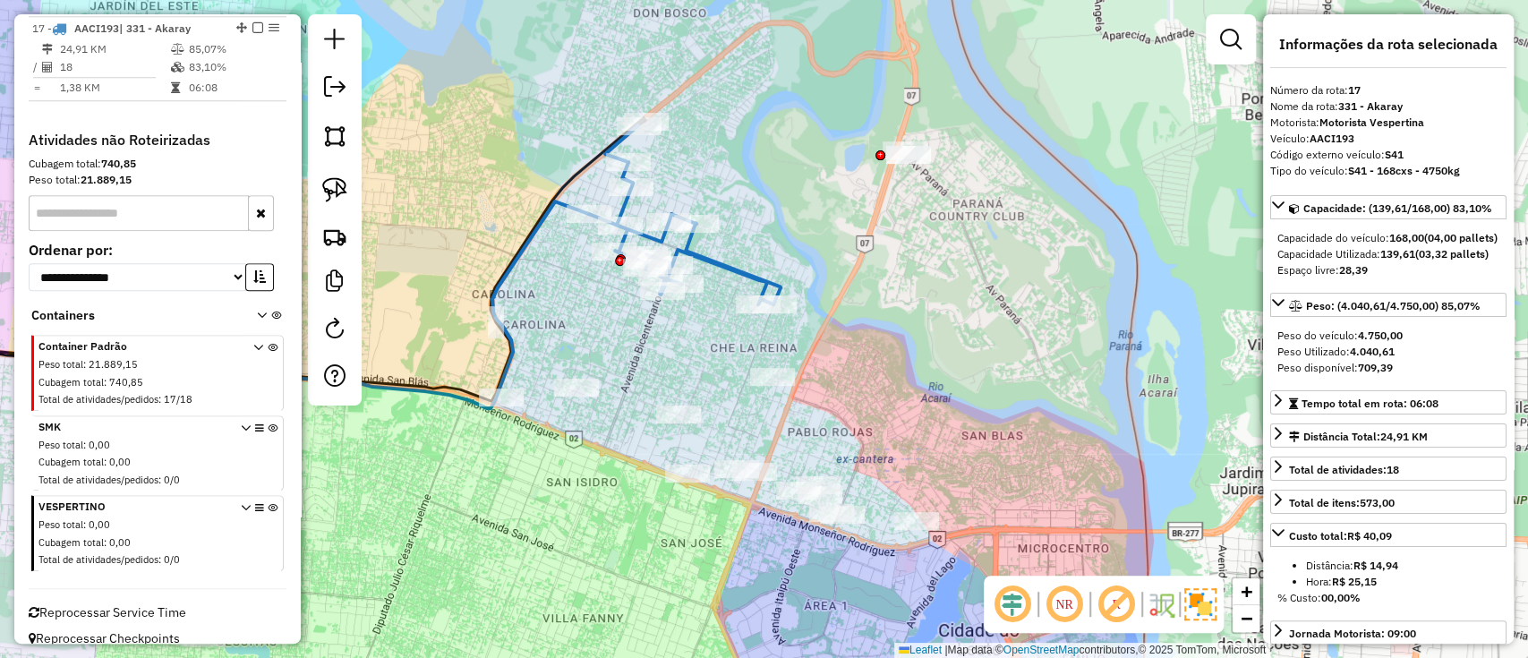
drag, startPoint x: 695, startPoint y: 425, endPoint x: 667, endPoint y: 377, distance: 56.2
click at [667, 377] on div "Janela de atendimento Grade de atendimento Capacidade Transportadoras Veículos …" at bounding box center [764, 329] width 1528 height 658
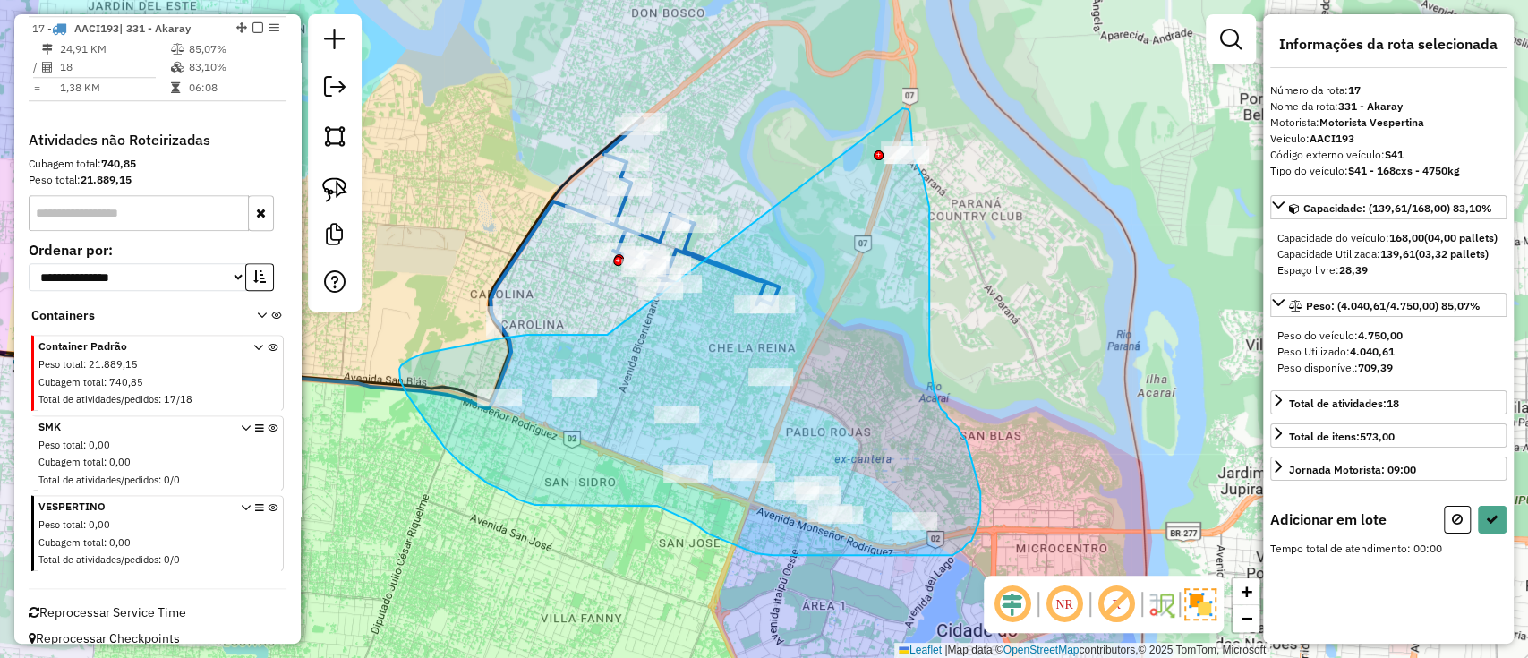
drag, startPoint x: 597, startPoint y: 335, endPoint x: 900, endPoint y: 108, distance: 378.5
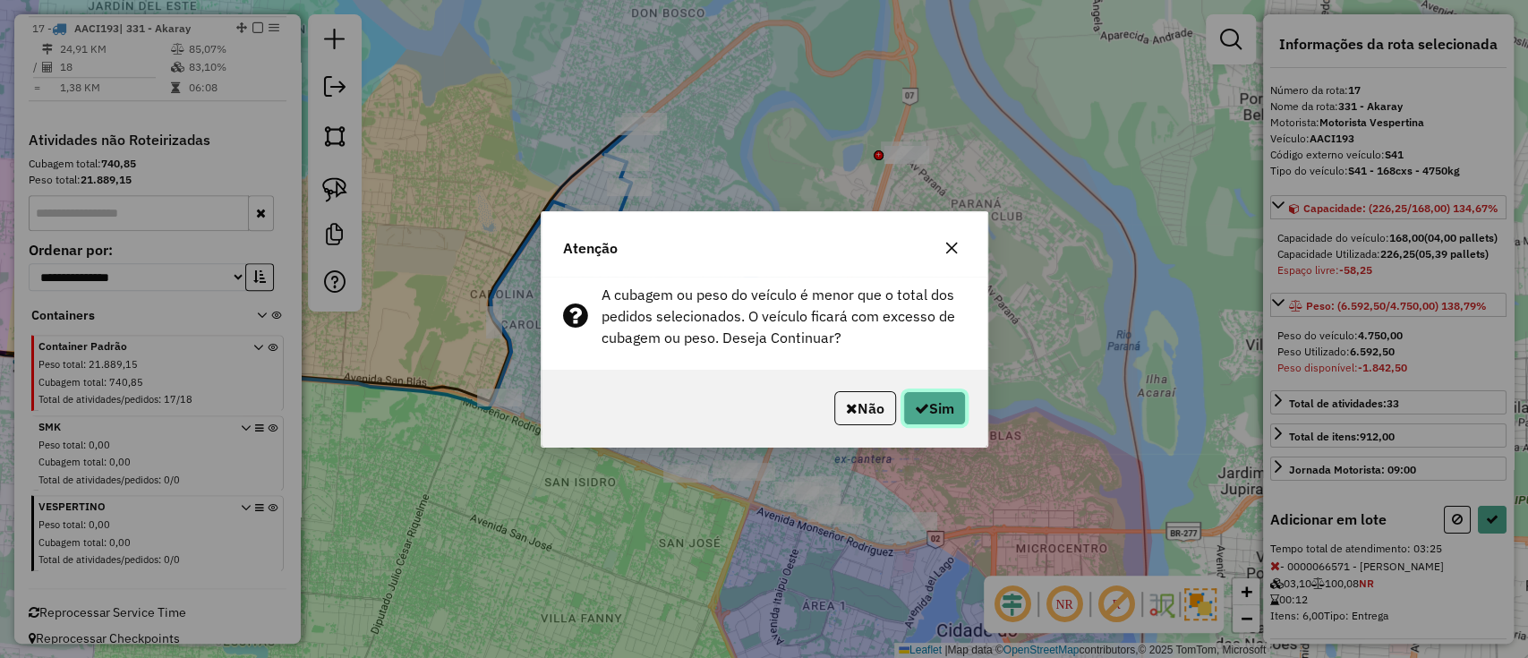
click at [942, 418] on button "Sim" at bounding box center [934, 408] width 63 height 34
select select "**********"
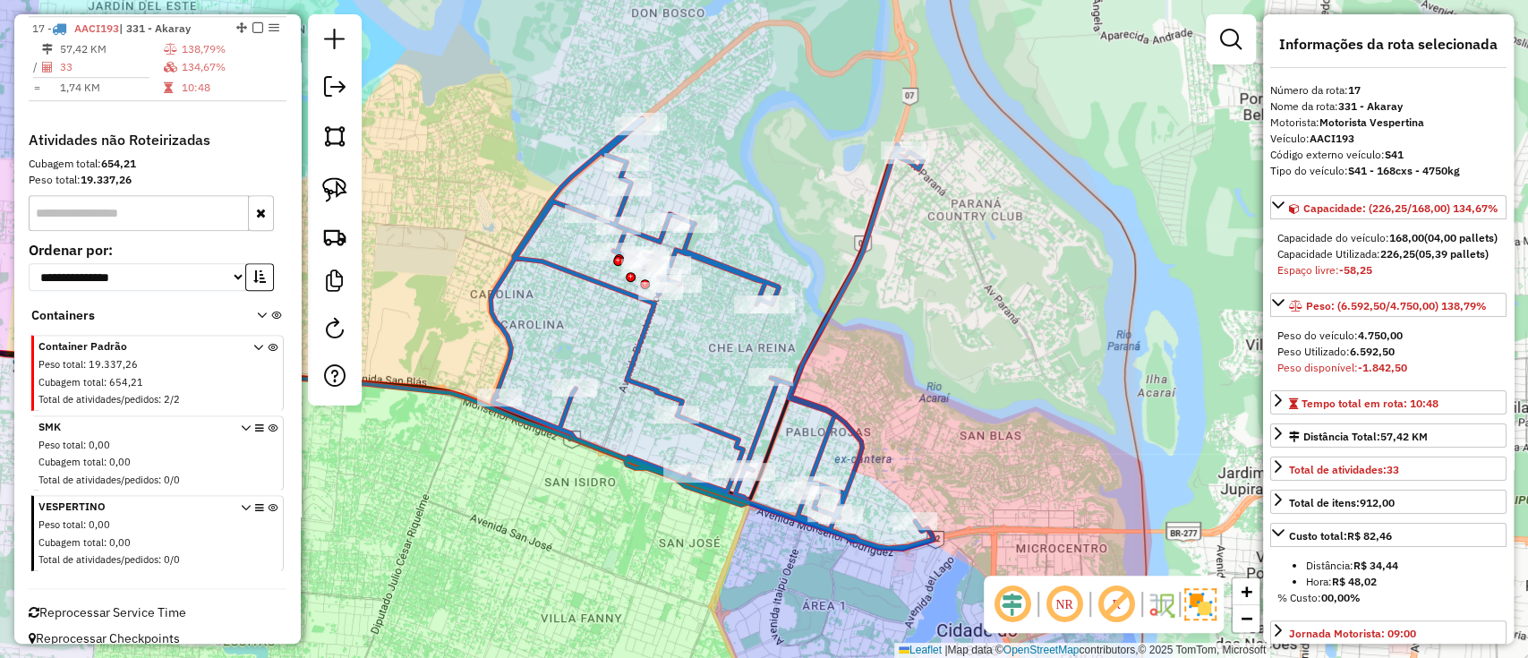
click at [854, 260] on icon at bounding box center [711, 333] width 443 height 430
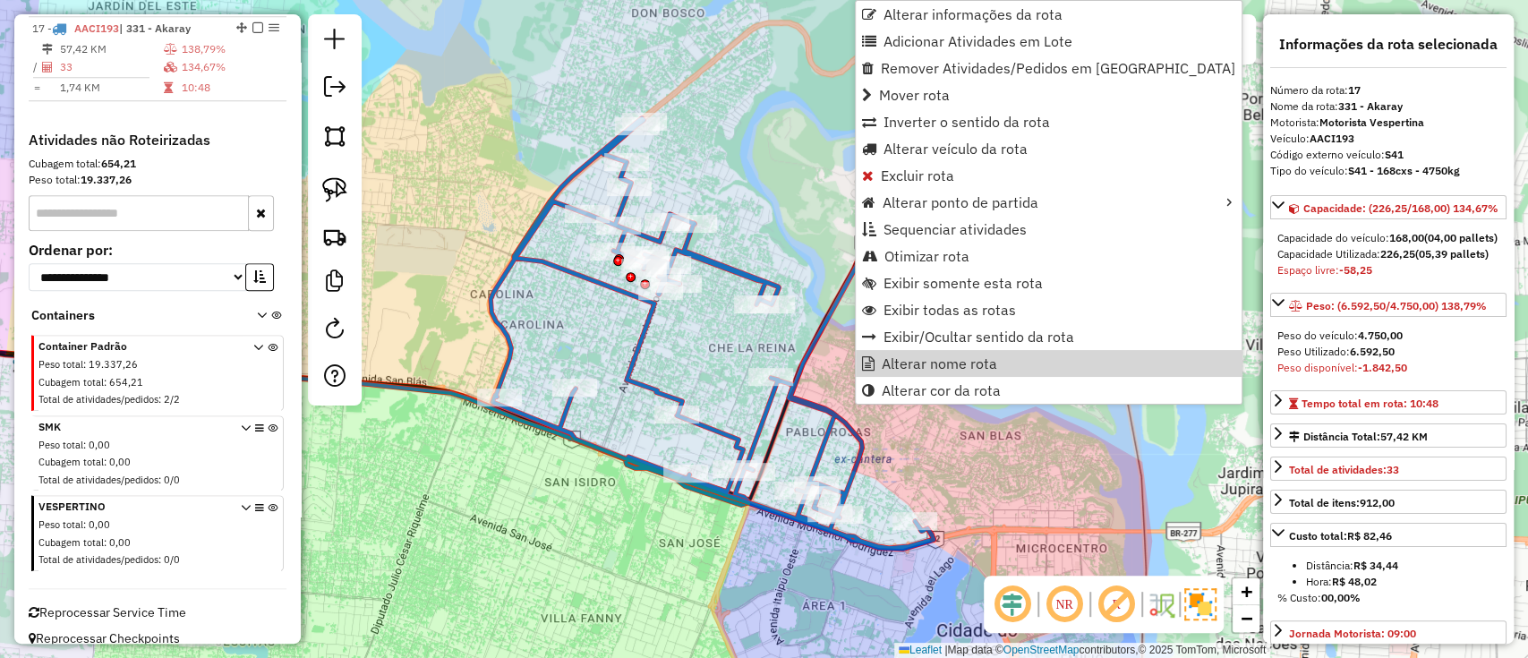
click at [784, 252] on div "Janela de atendimento Grade de atendimento Capacidade Transportadoras Veículos …" at bounding box center [764, 329] width 1528 height 658
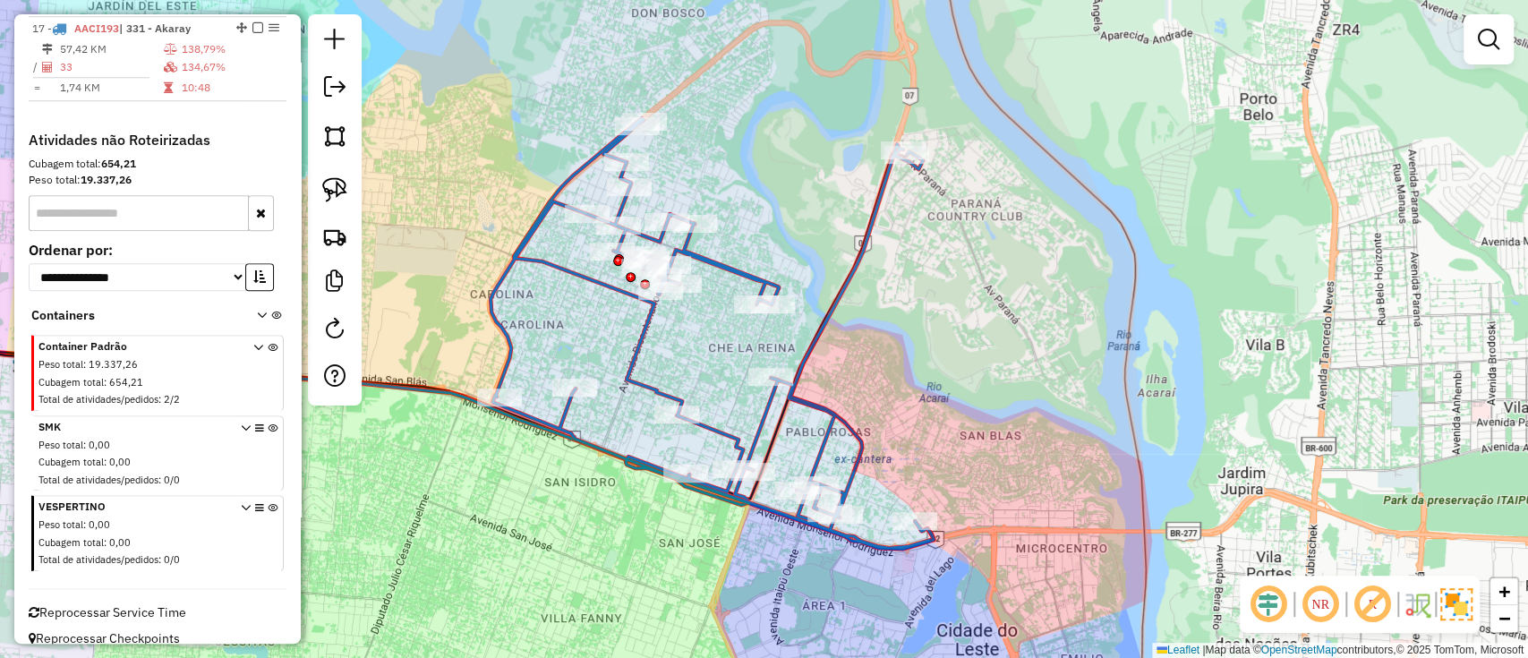
click at [756, 267] on icon at bounding box center [711, 333] width 443 height 430
select select "**********"
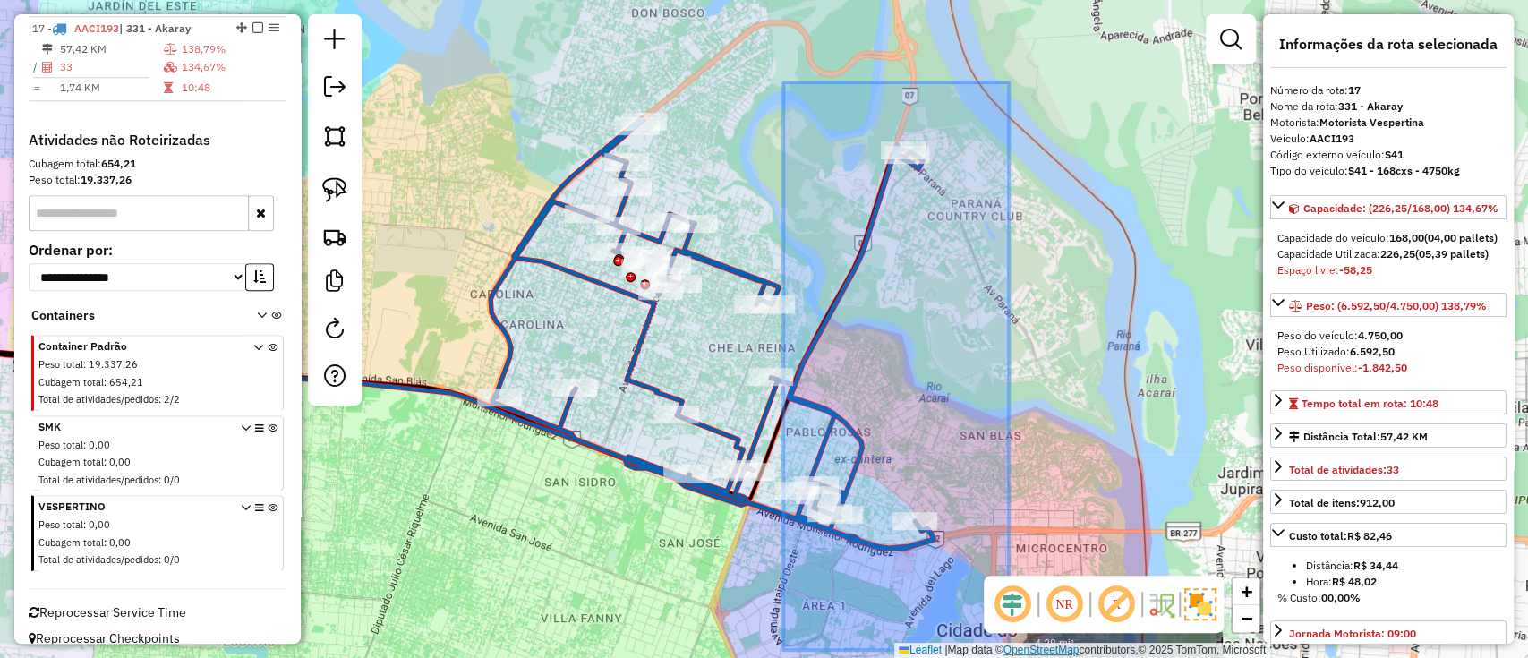
drag, startPoint x: 839, startPoint y: 387, endPoint x: 1018, endPoint y: 650, distance: 318.7
click at [1018, 650] on div "4.28 mi² Solte o botão para finalizar a seleção. Janela de atendimento Grade de…" at bounding box center [764, 329] width 1528 height 658
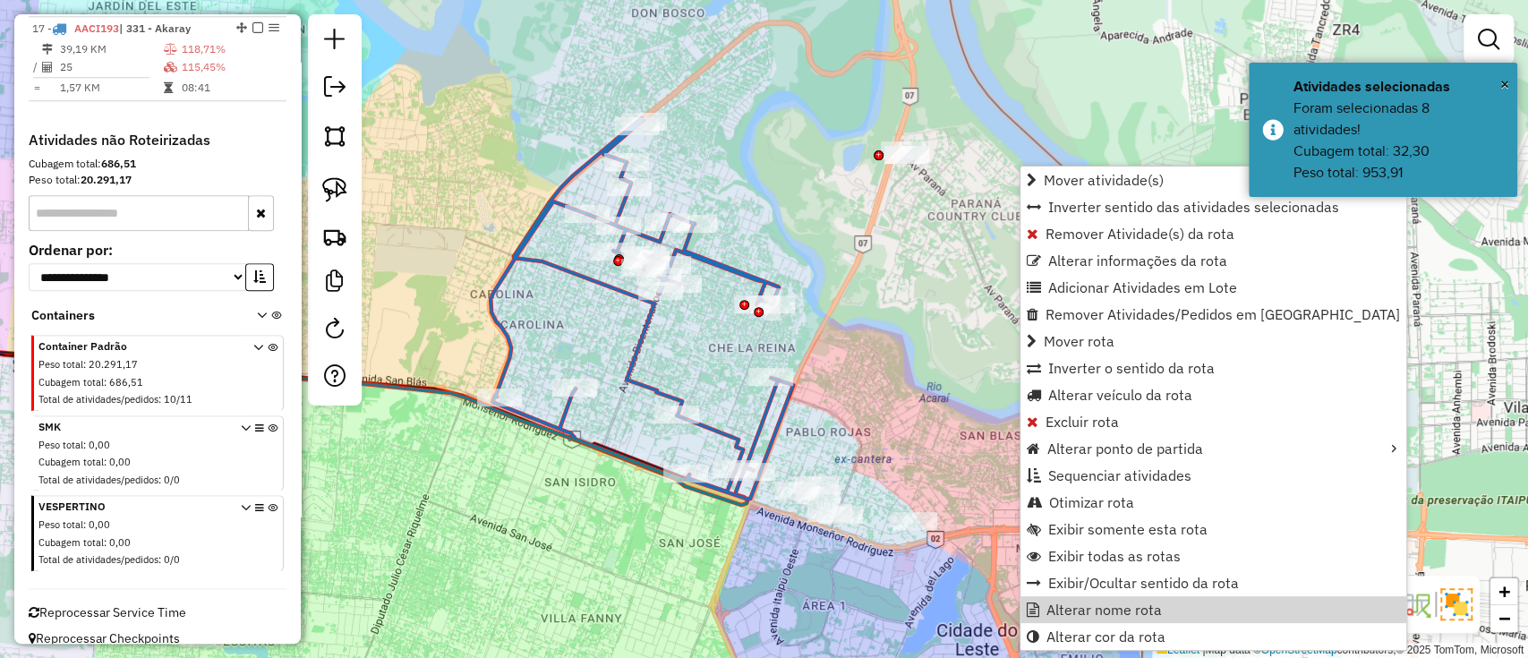
click at [756, 431] on icon at bounding box center [641, 308] width 302 height 380
select select "**********"
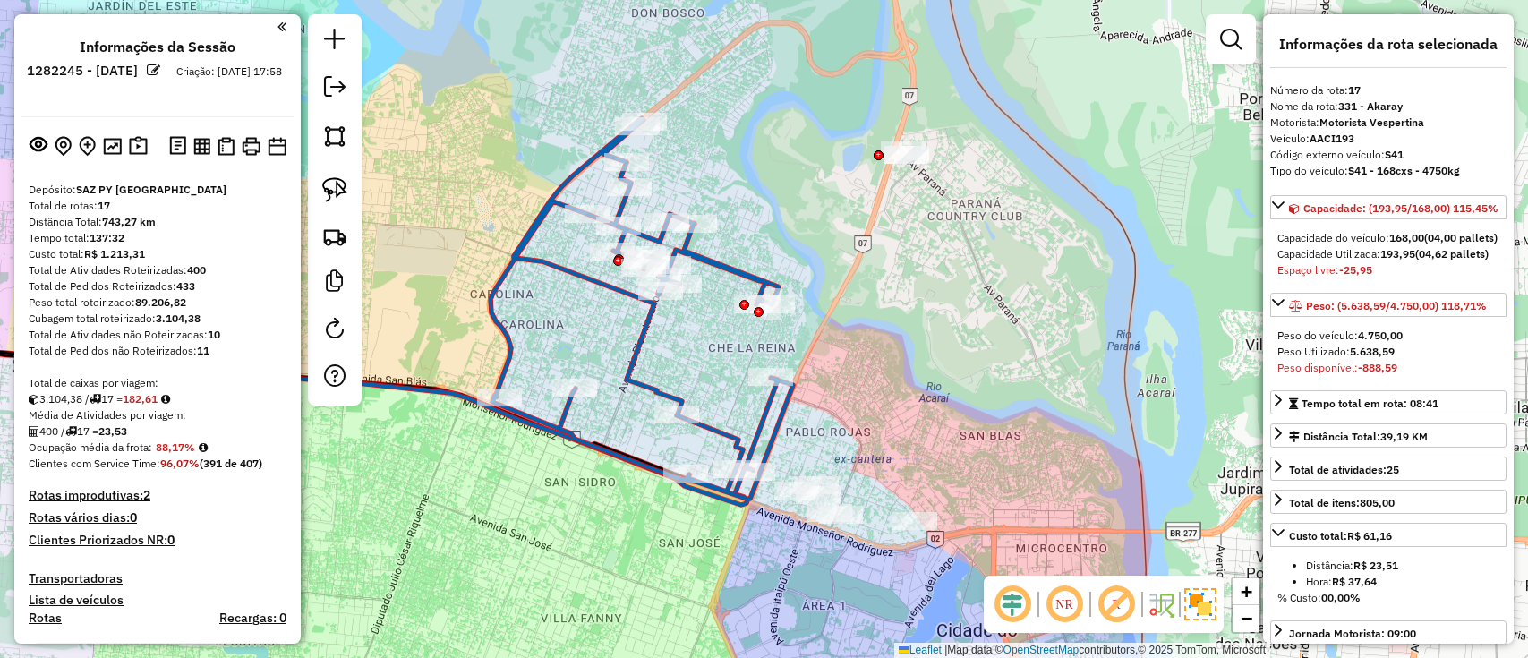
select select "**********"
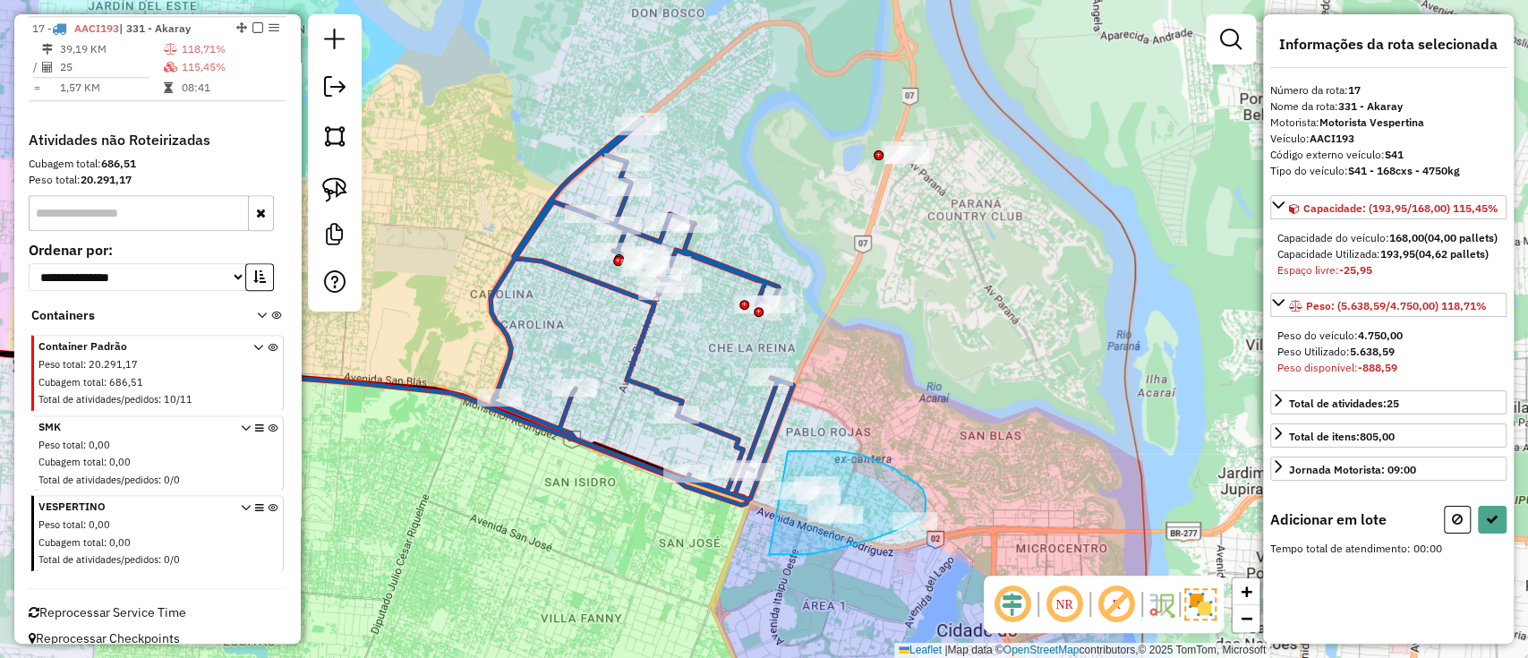
drag, startPoint x: 798, startPoint y: 451, endPoint x: 763, endPoint y: 551, distance: 106.1
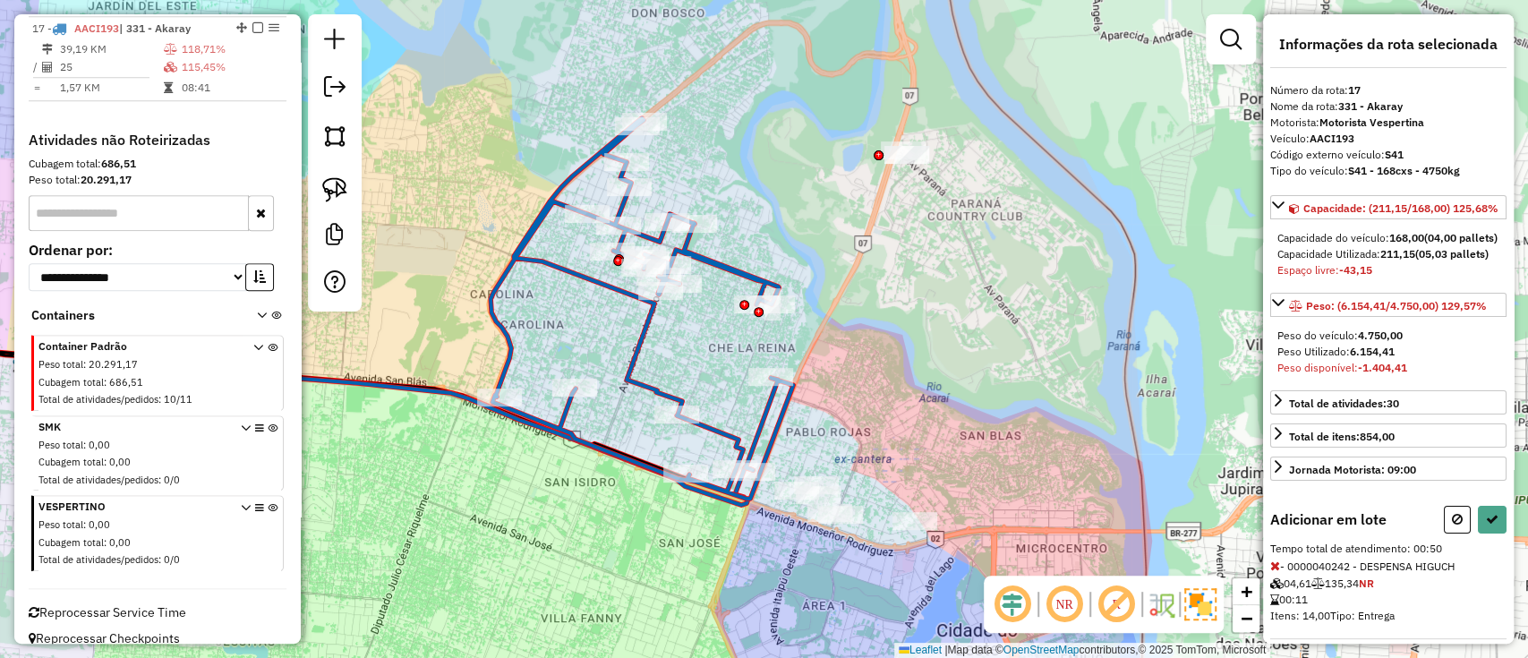
select select "**********"
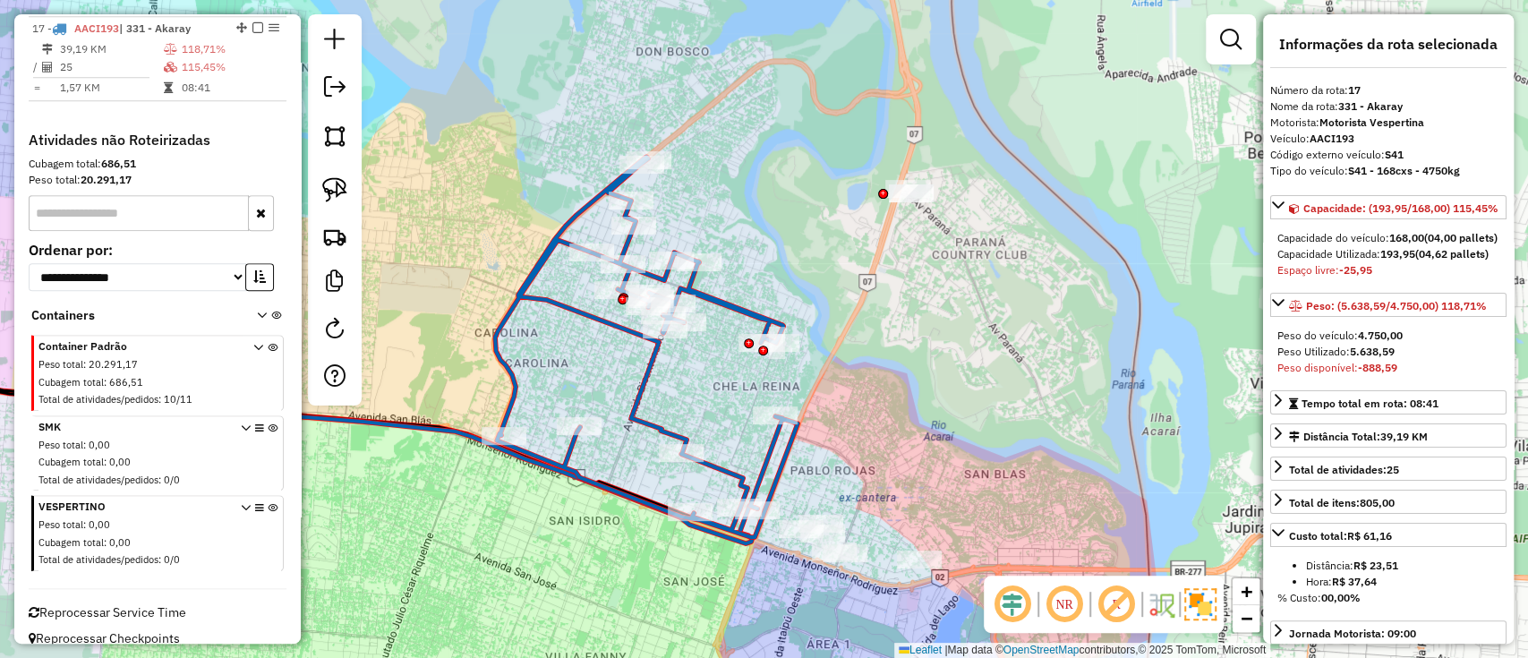
drag, startPoint x: 623, startPoint y: 346, endPoint x: 624, endPoint y: 400, distance: 53.7
click at [627, 400] on div "Janela de atendimento Grade de atendimento Capacidade Transportadoras Veículos …" at bounding box center [764, 329] width 1528 height 658
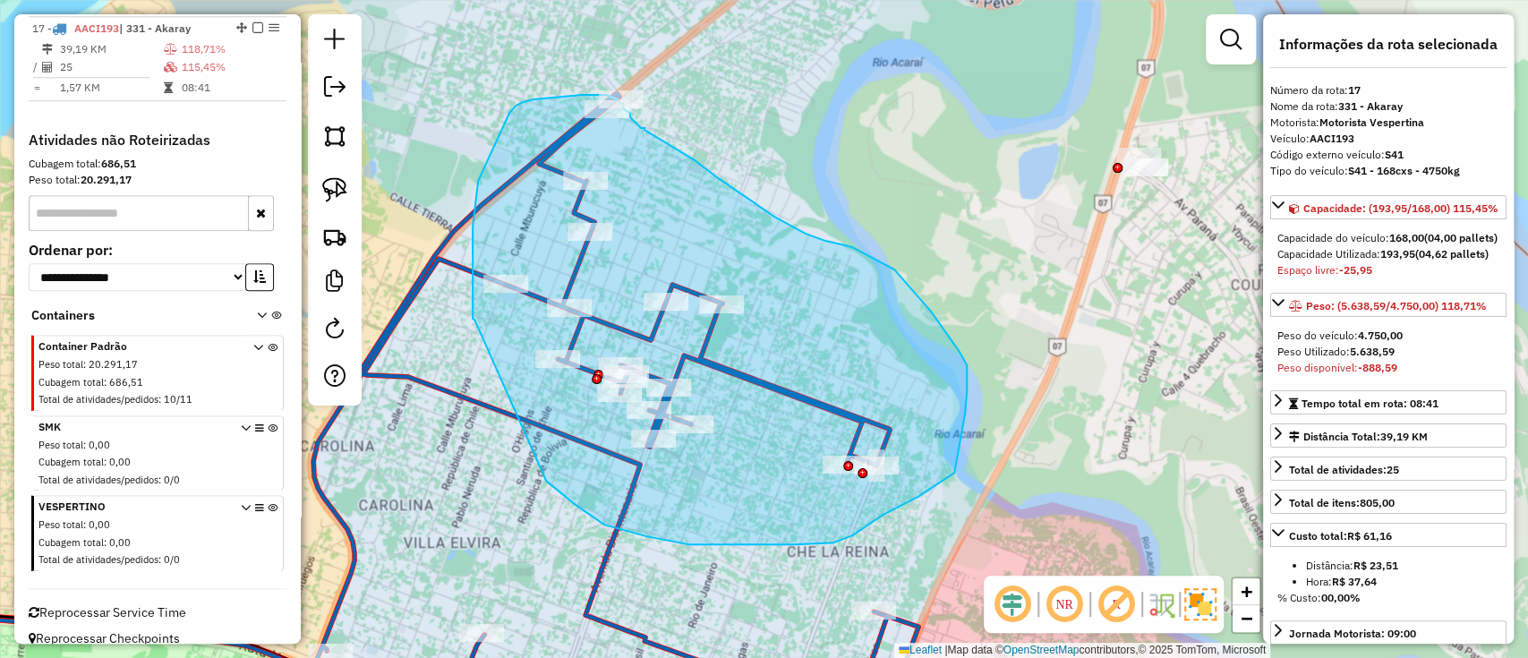
drag, startPoint x: 688, startPoint y: 544, endPoint x: 474, endPoint y: 322, distance: 308.2
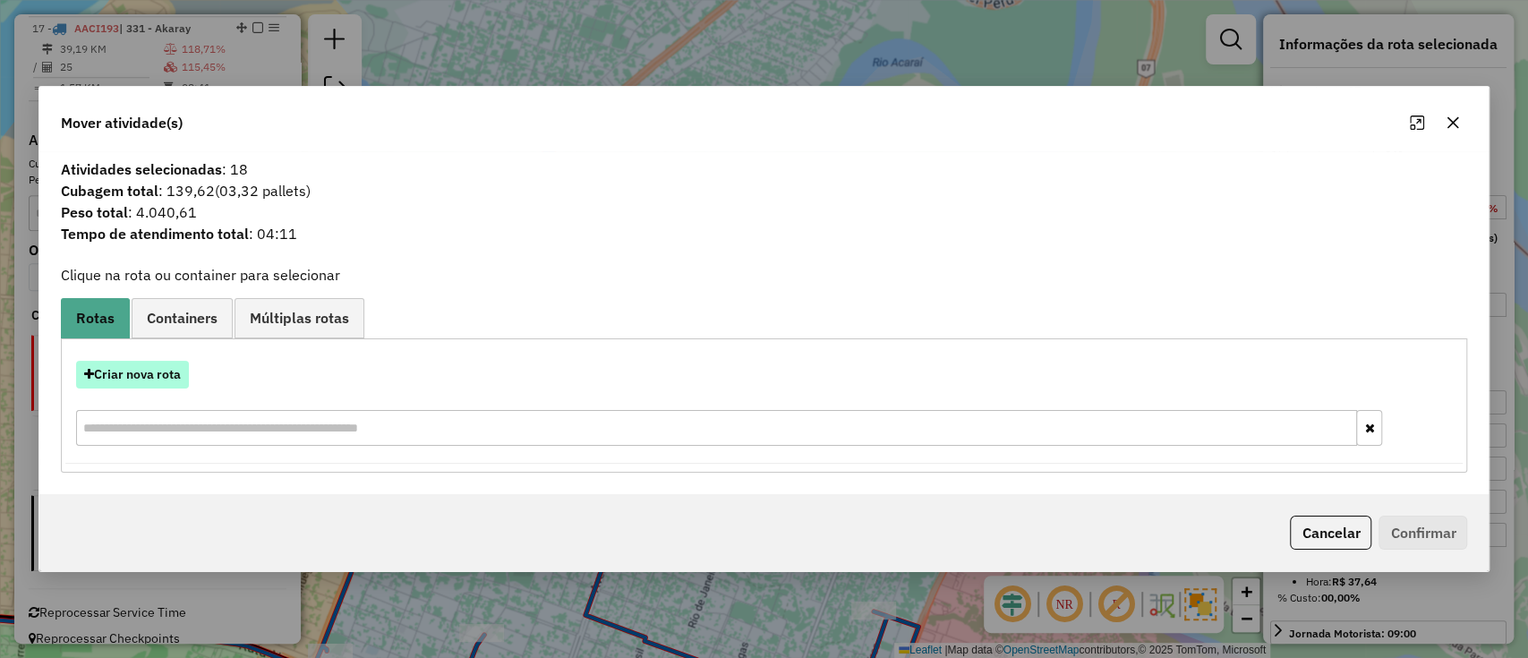
click at [166, 376] on button "Criar nova rota" at bounding box center [132, 375] width 113 height 28
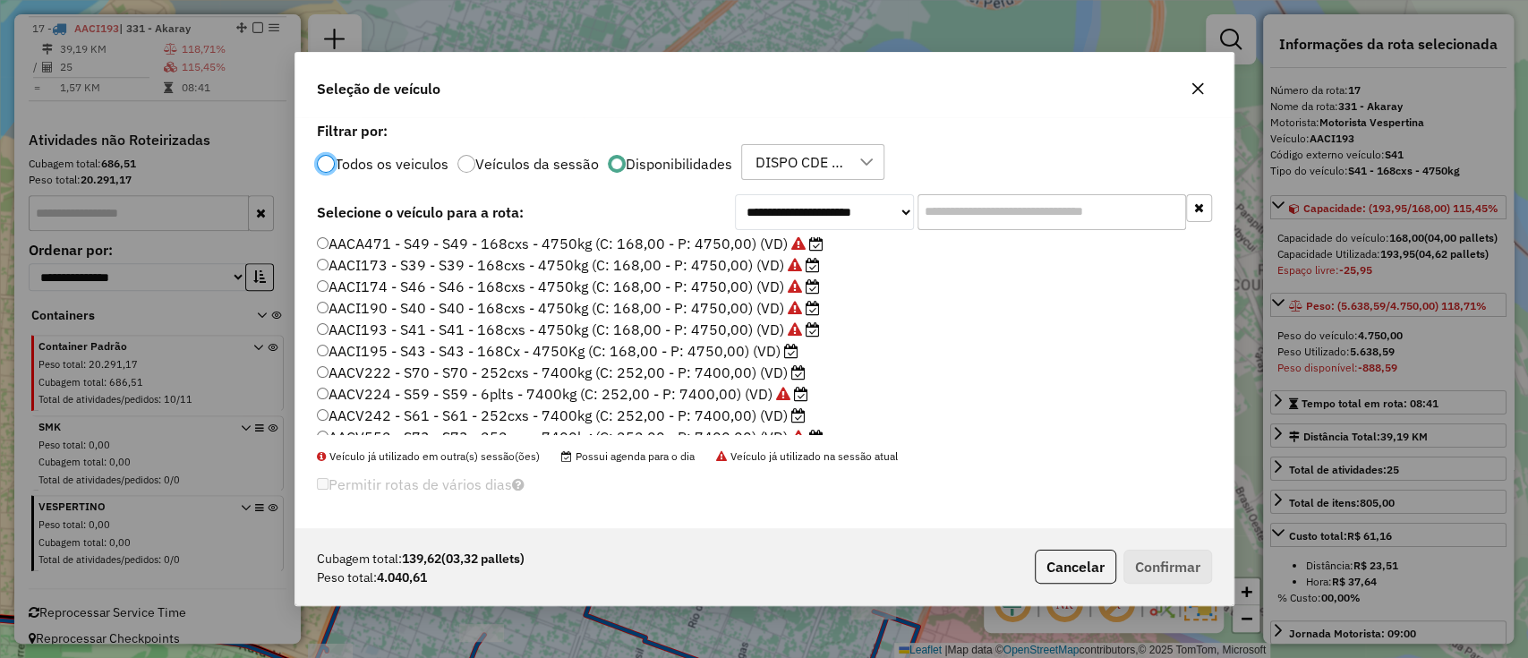
scroll to position [119, 0]
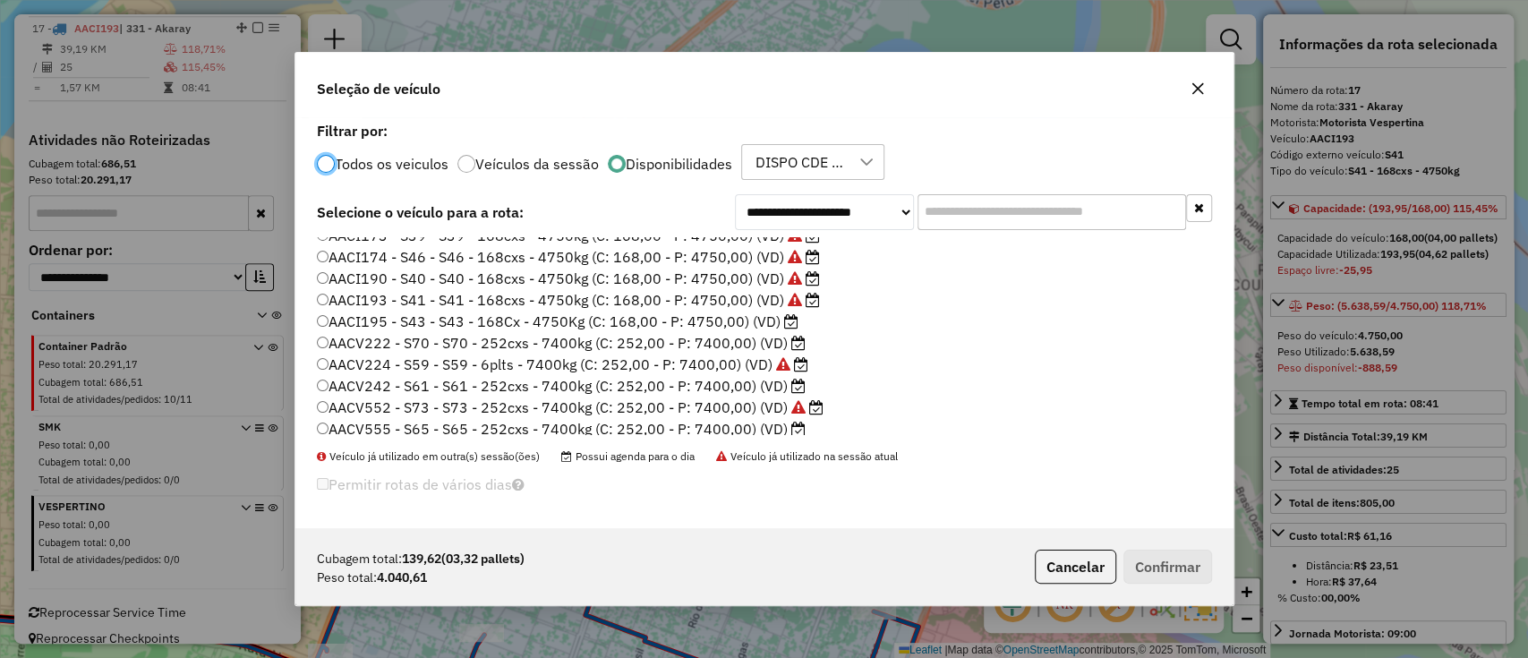
click at [765, 322] on label "AACI195 - S43 - S43 - 168Cx - 4750Kg (C: 168,00 - P: 4750,00) (VD)" at bounding box center [557, 321] width 481 height 21
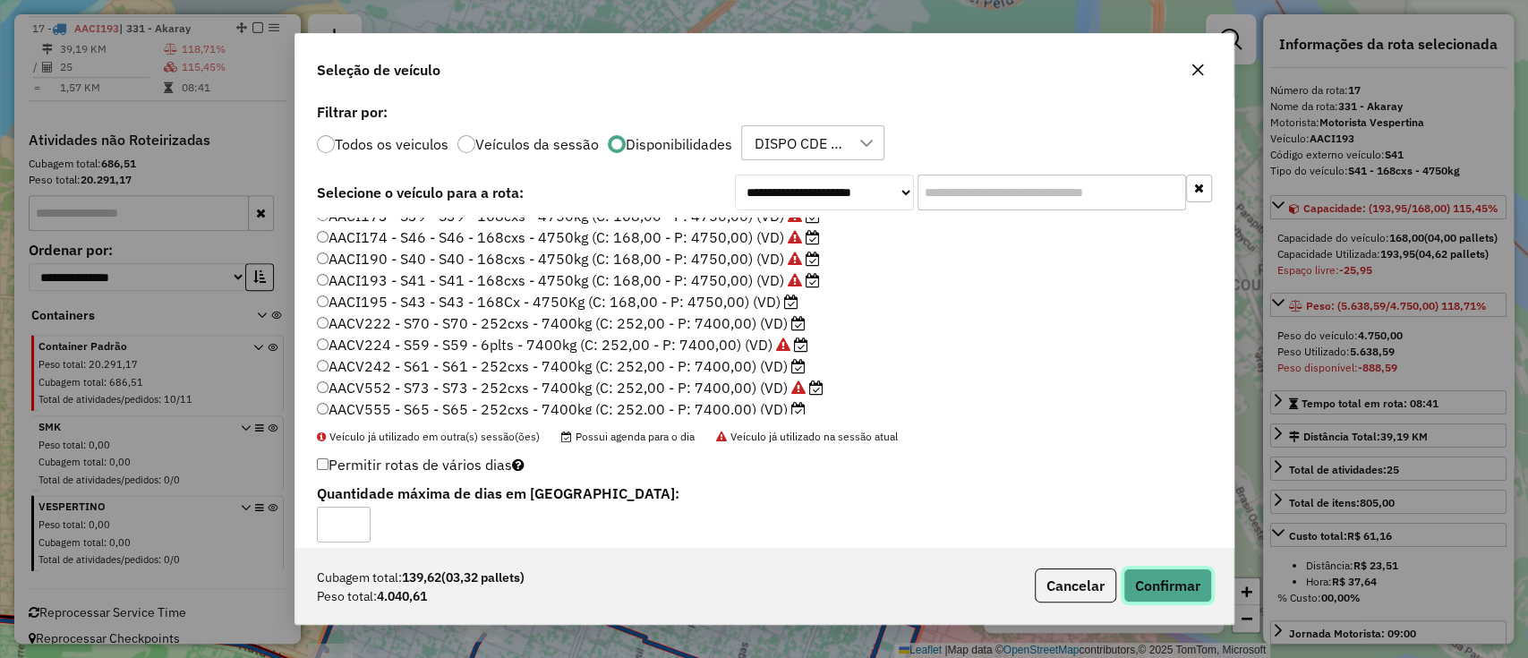
click at [1155, 586] on button "Confirmar" at bounding box center [1167, 585] width 89 height 34
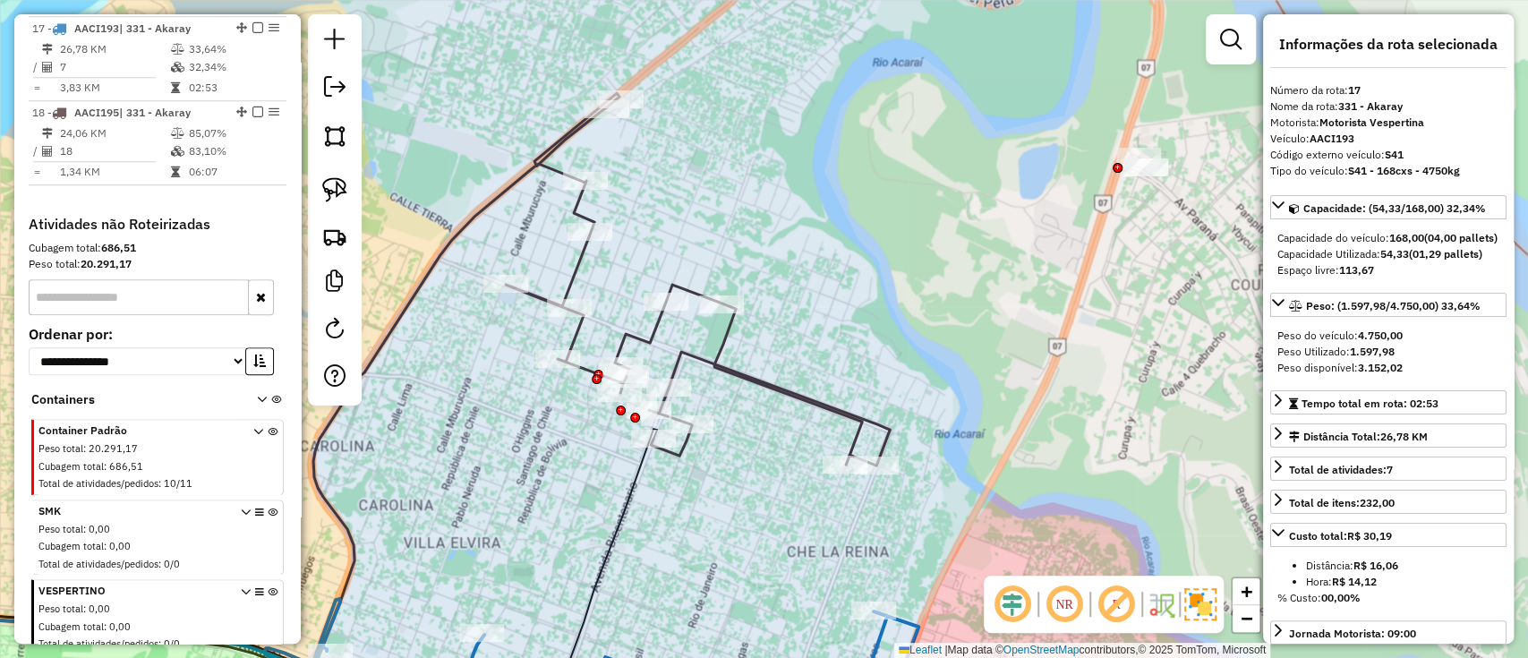
click at [757, 370] on icon at bounding box center [698, 279] width 384 height 372
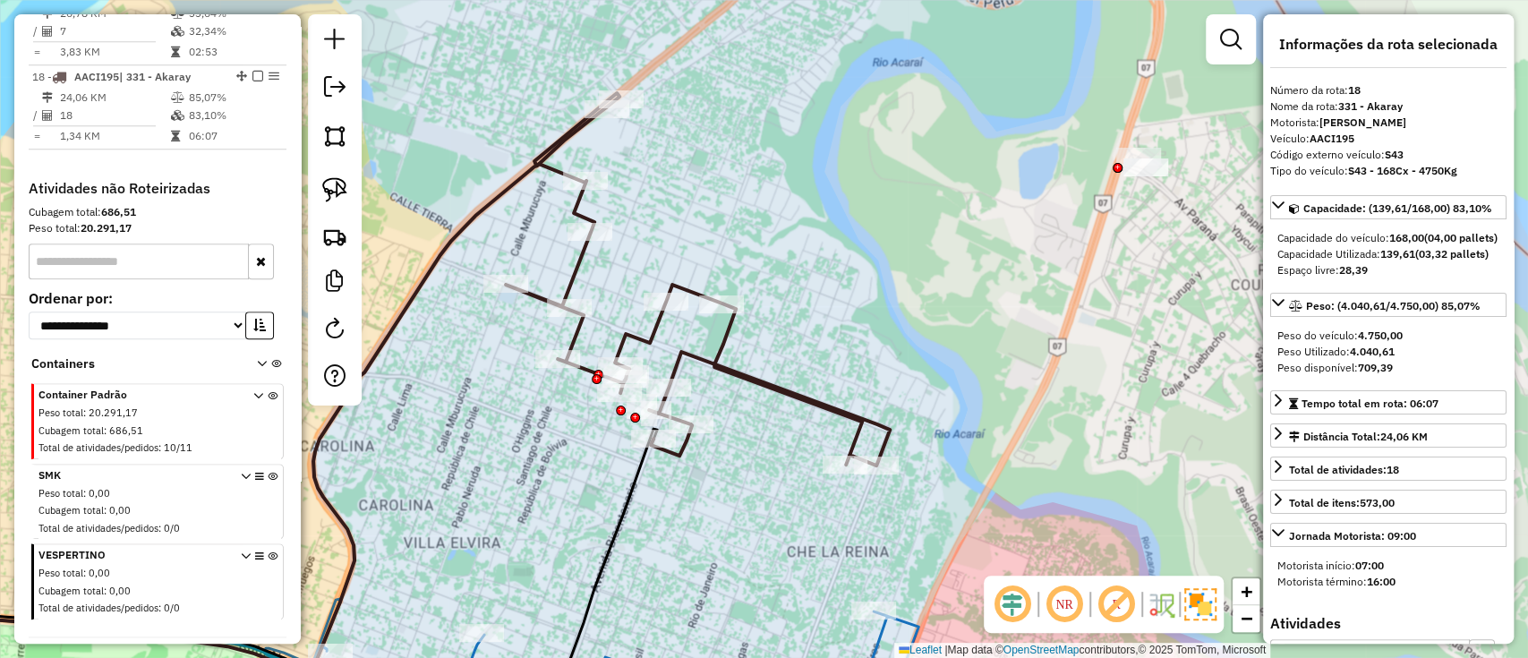
click at [764, 378] on icon at bounding box center [698, 279] width 384 height 372
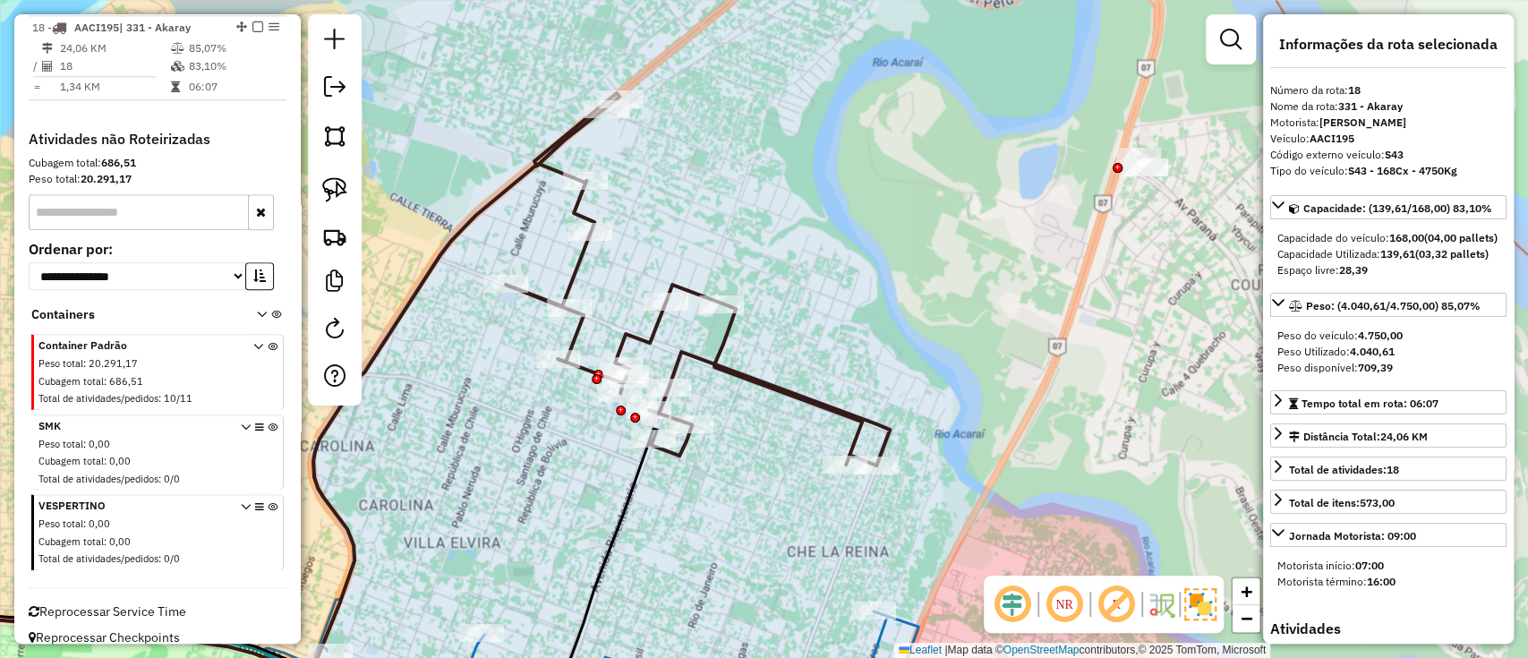
scroll to position [1173, 0]
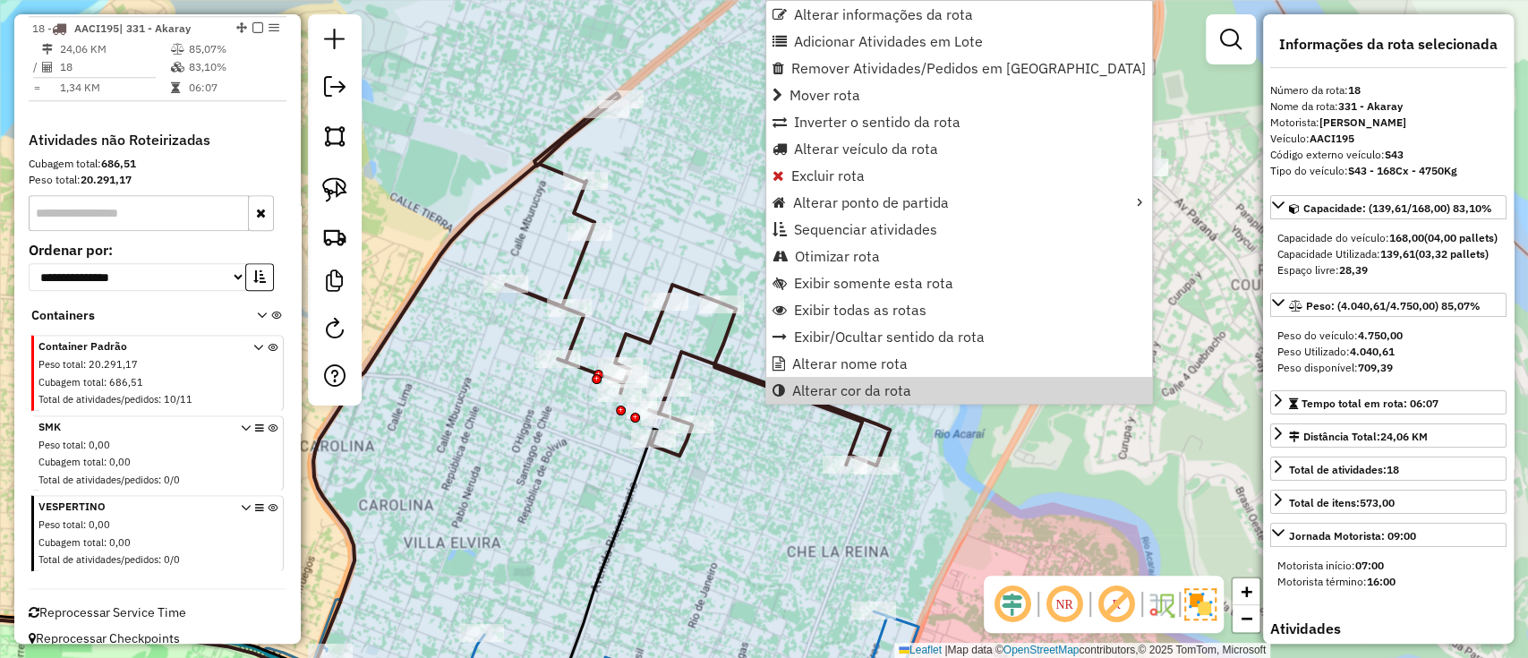
click at [764, 483] on div "Janela de atendimento Grade de atendimento Capacidade Transportadoras Veículos …" at bounding box center [764, 329] width 1528 height 658
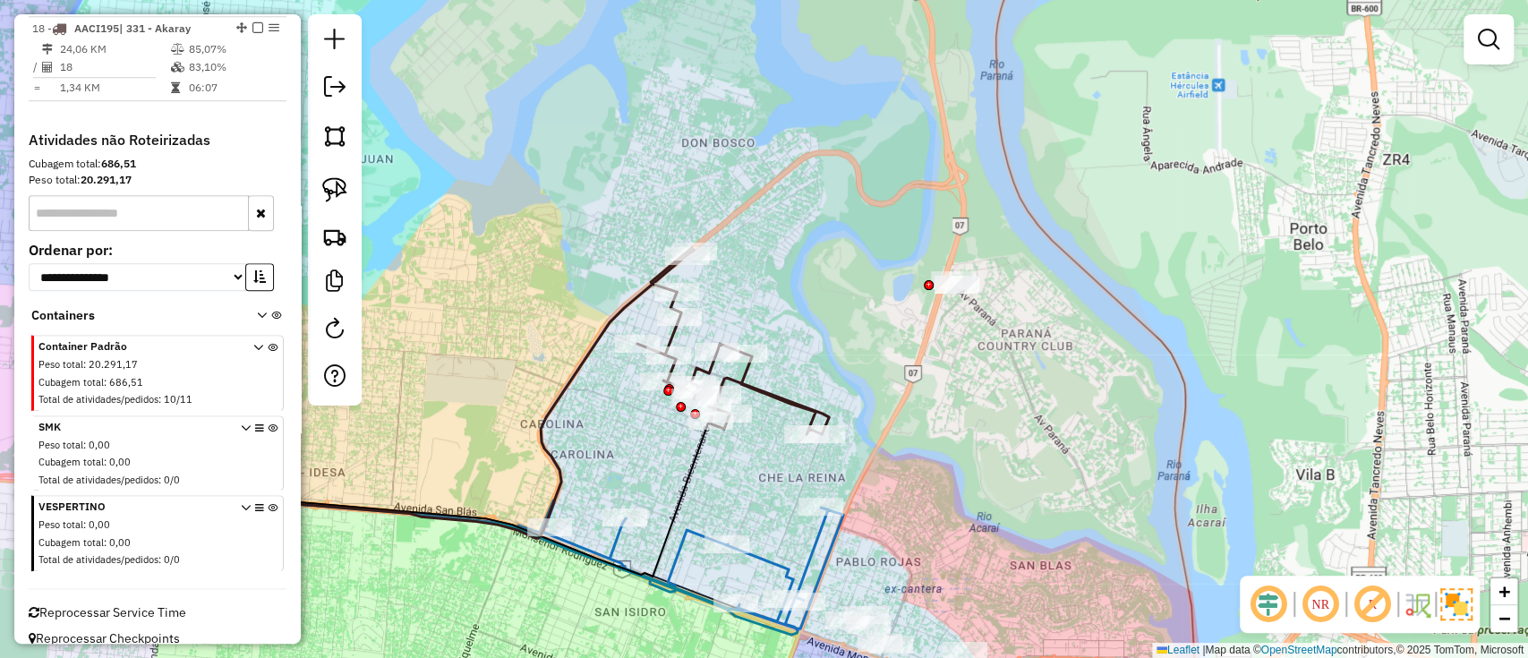
drag, startPoint x: 757, startPoint y: 519, endPoint x: 748, endPoint y: 414, distance: 105.1
click at [750, 417] on div "Janela de atendimento Grade de atendimento Capacidade Transportadoras Veículos …" at bounding box center [764, 329] width 1528 height 658
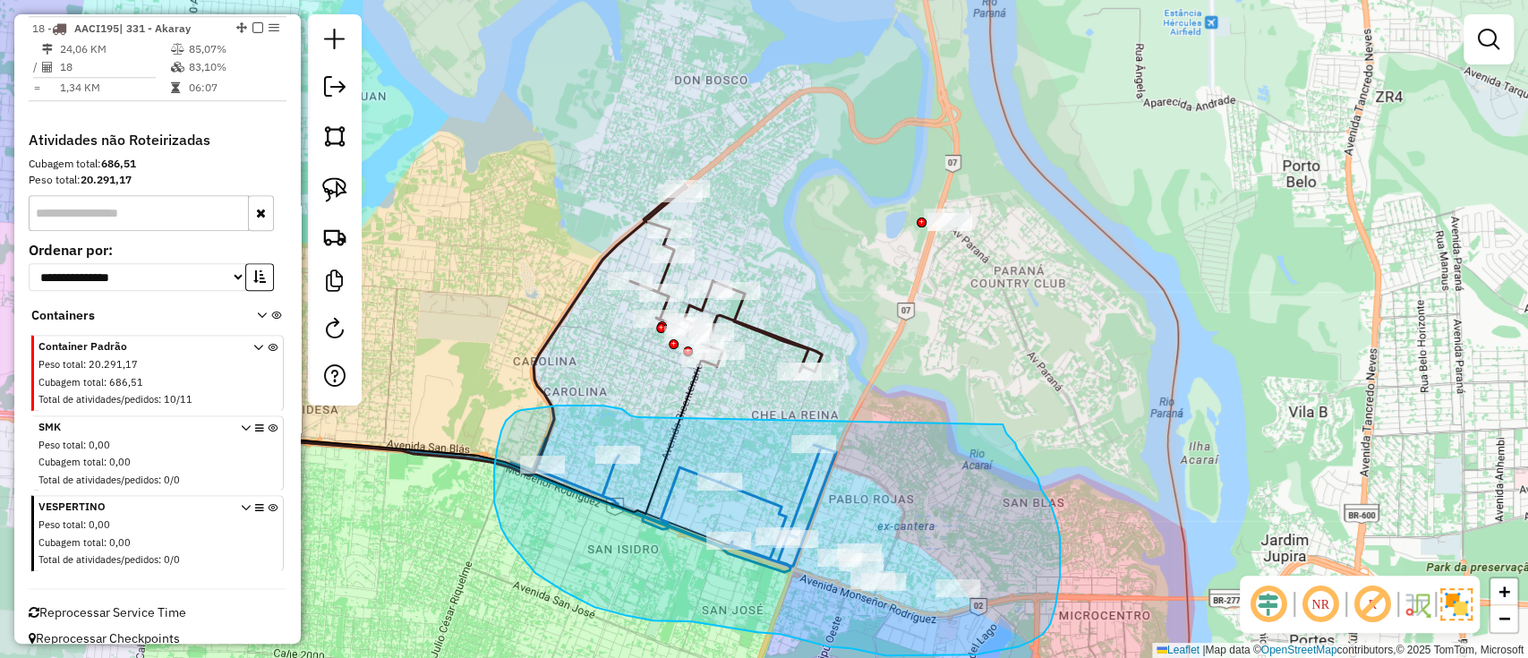
drag, startPoint x: 637, startPoint y: 417, endPoint x: 1001, endPoint y: 421, distance: 364.2
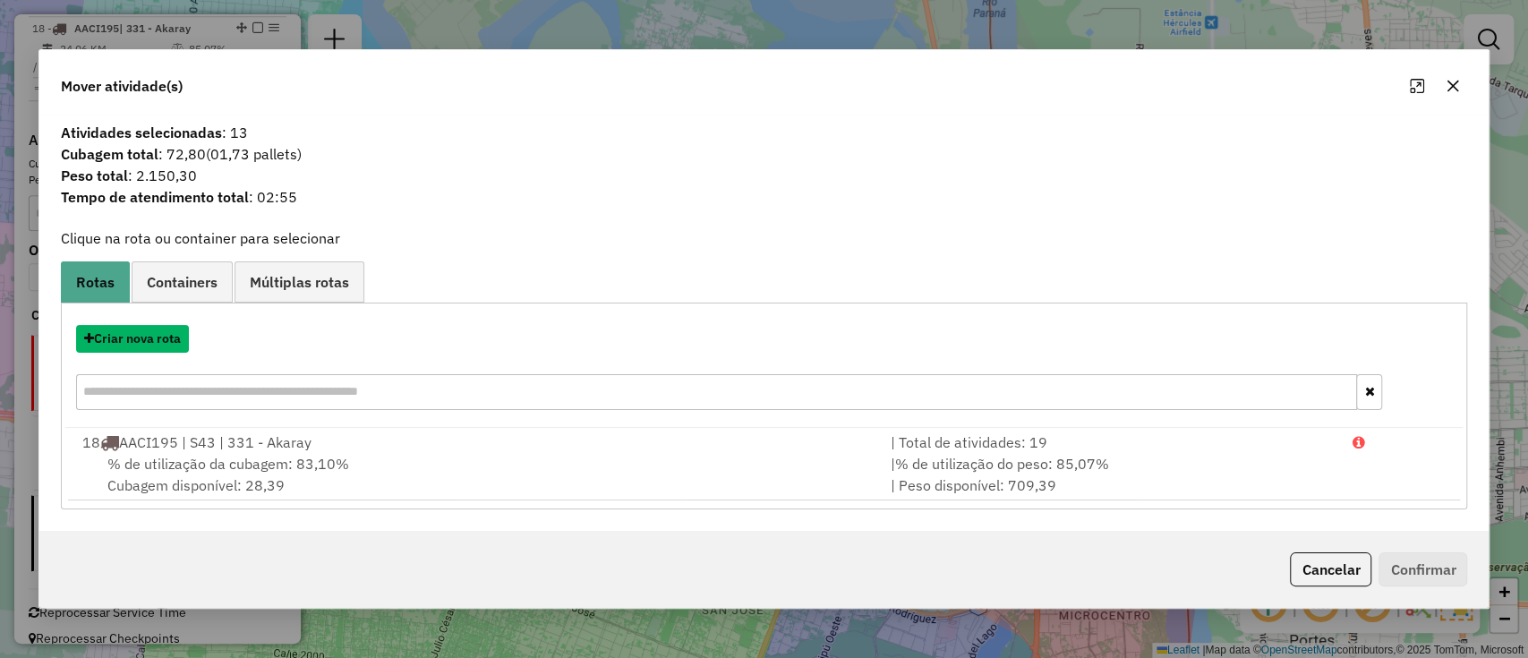
click at [172, 342] on button "Criar nova rota" at bounding box center [132, 339] width 113 height 28
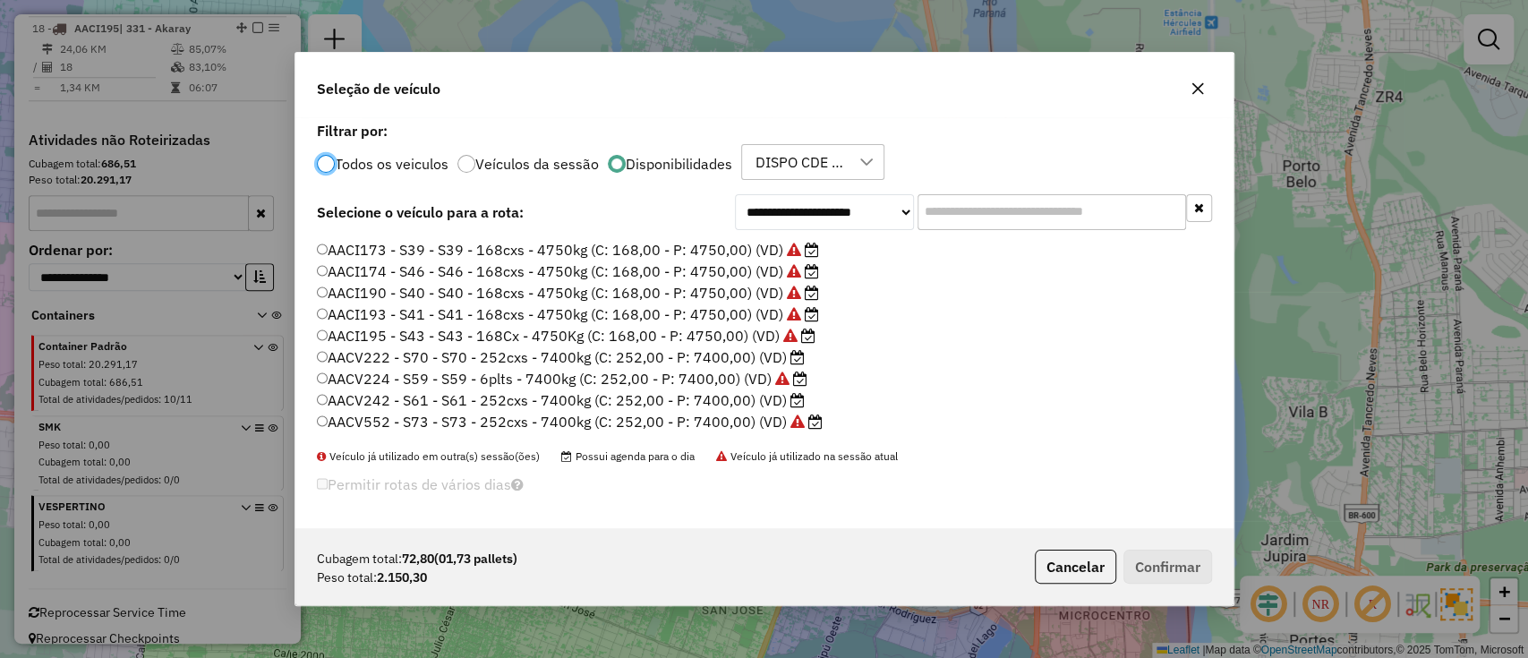
scroll to position [238, 0]
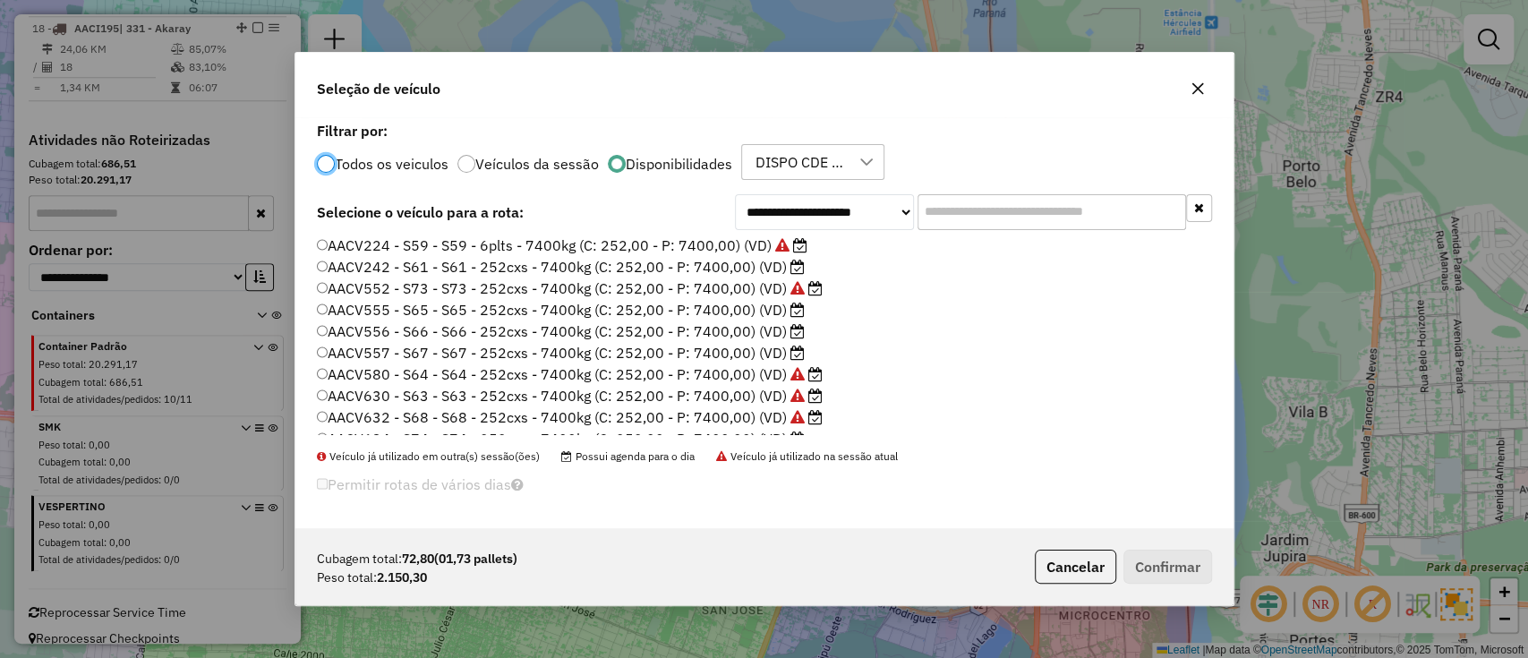
click at [766, 269] on label "AACV242 - S61 - S61 - 252cxs - 7400kg (C: 252,00 - P: 7400,00) (VD)" at bounding box center [561, 266] width 489 height 21
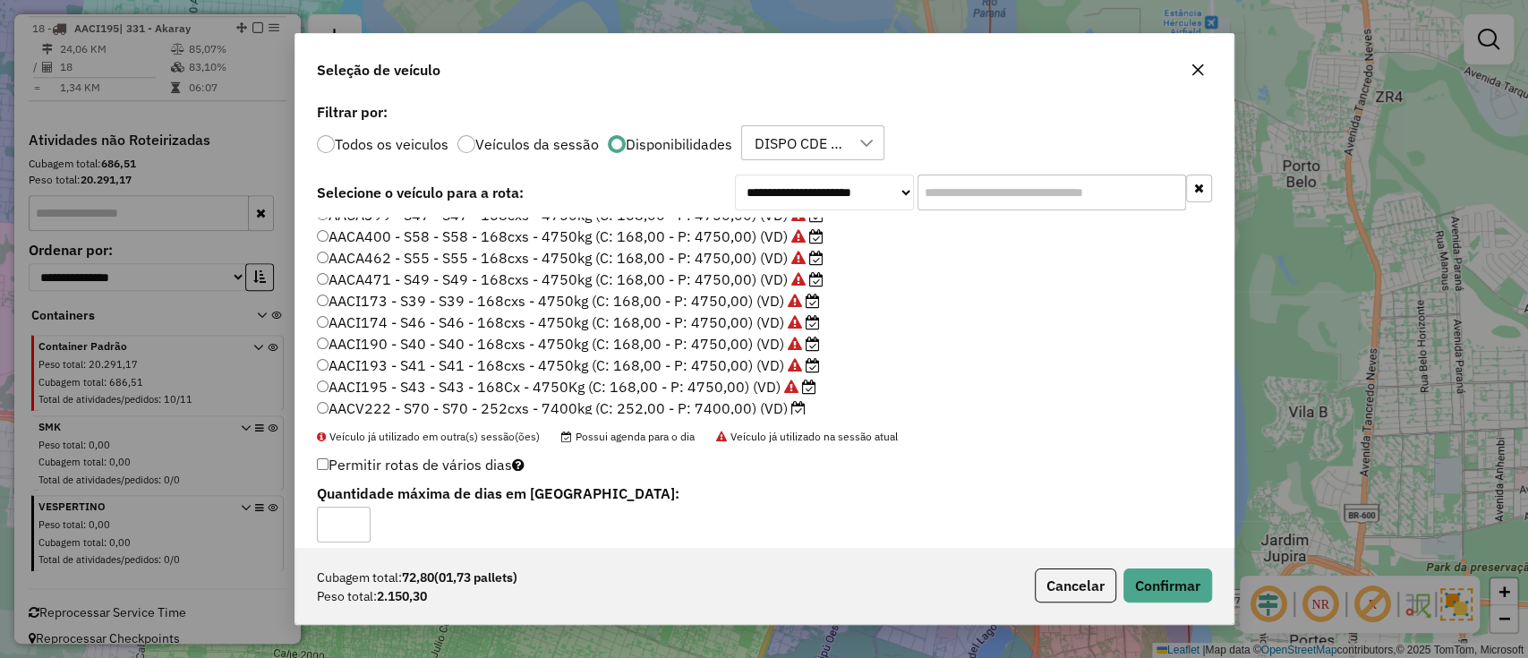
scroll to position [0, 0]
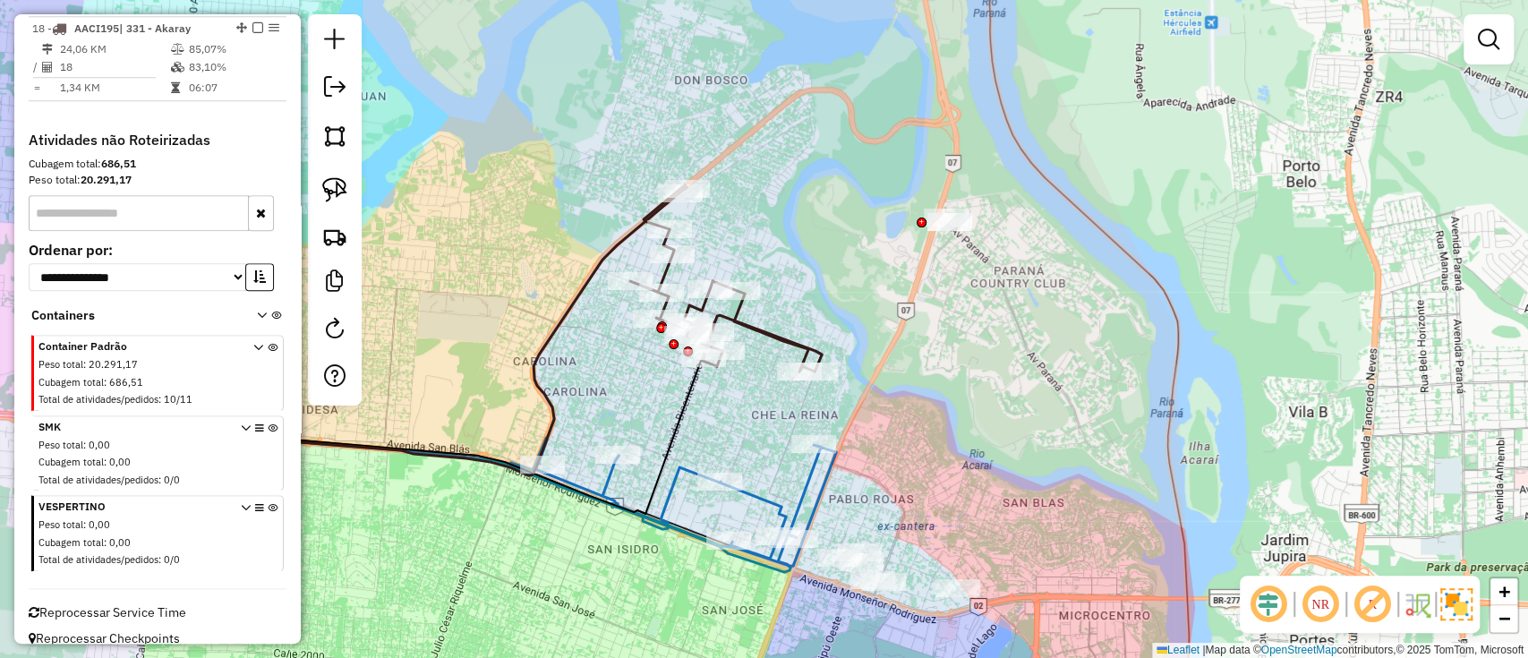
click at [814, 479] on icon at bounding box center [672, 502] width 328 height 128
select select "**********"
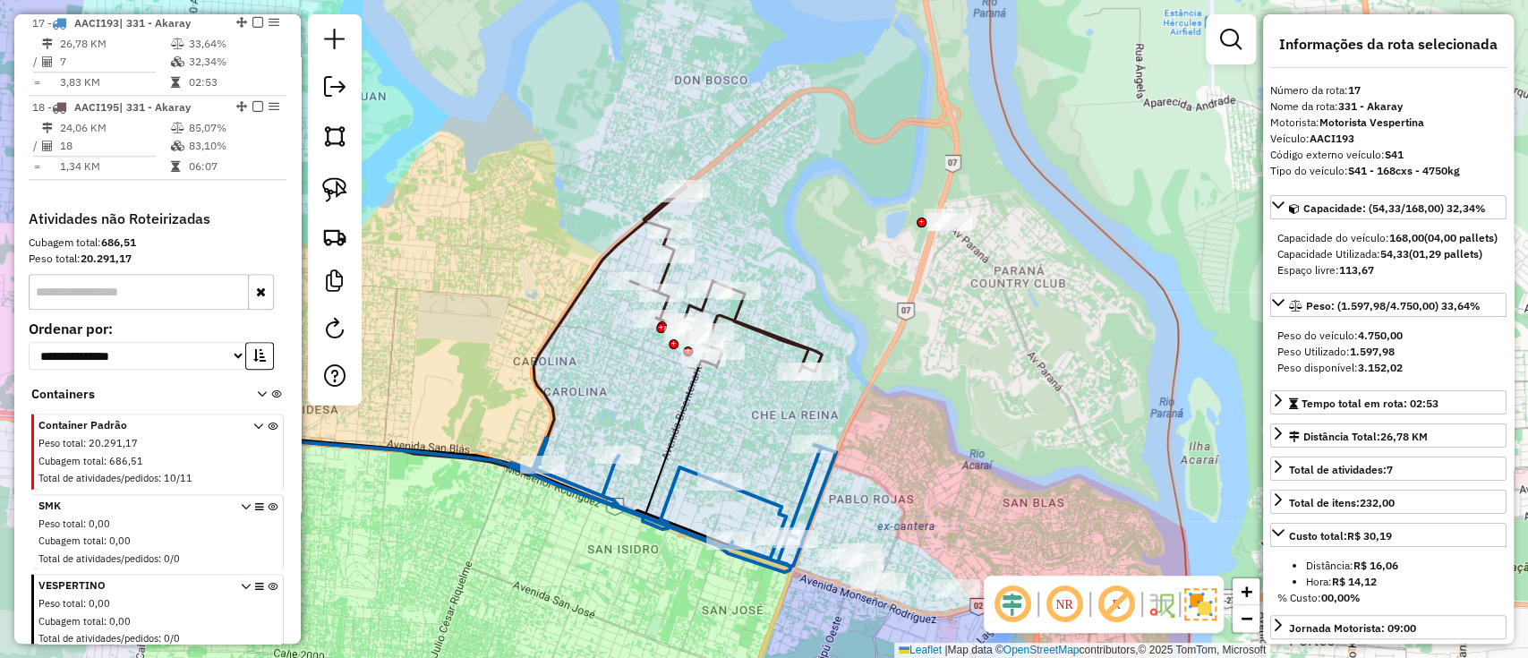
scroll to position [1089, 0]
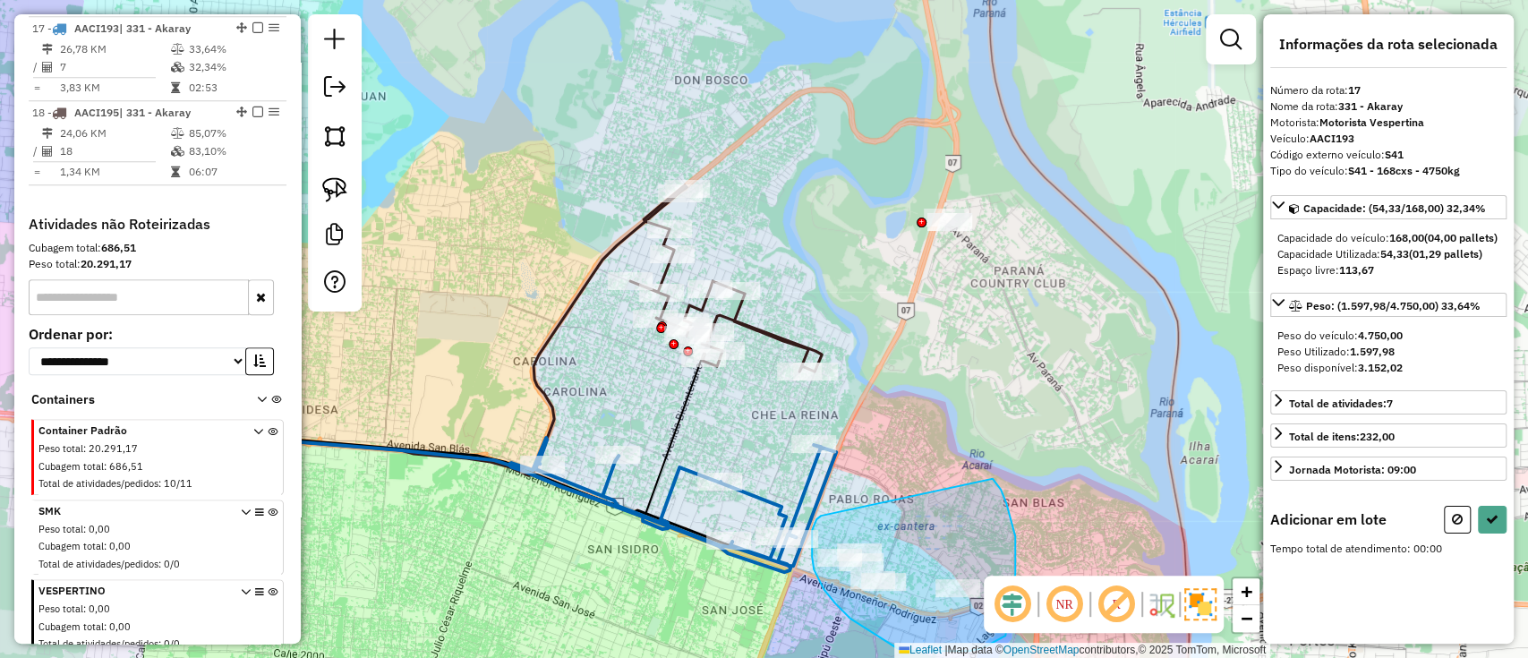
drag, startPoint x: 813, startPoint y: 569, endPoint x: 989, endPoint y: 479, distance: 197.3
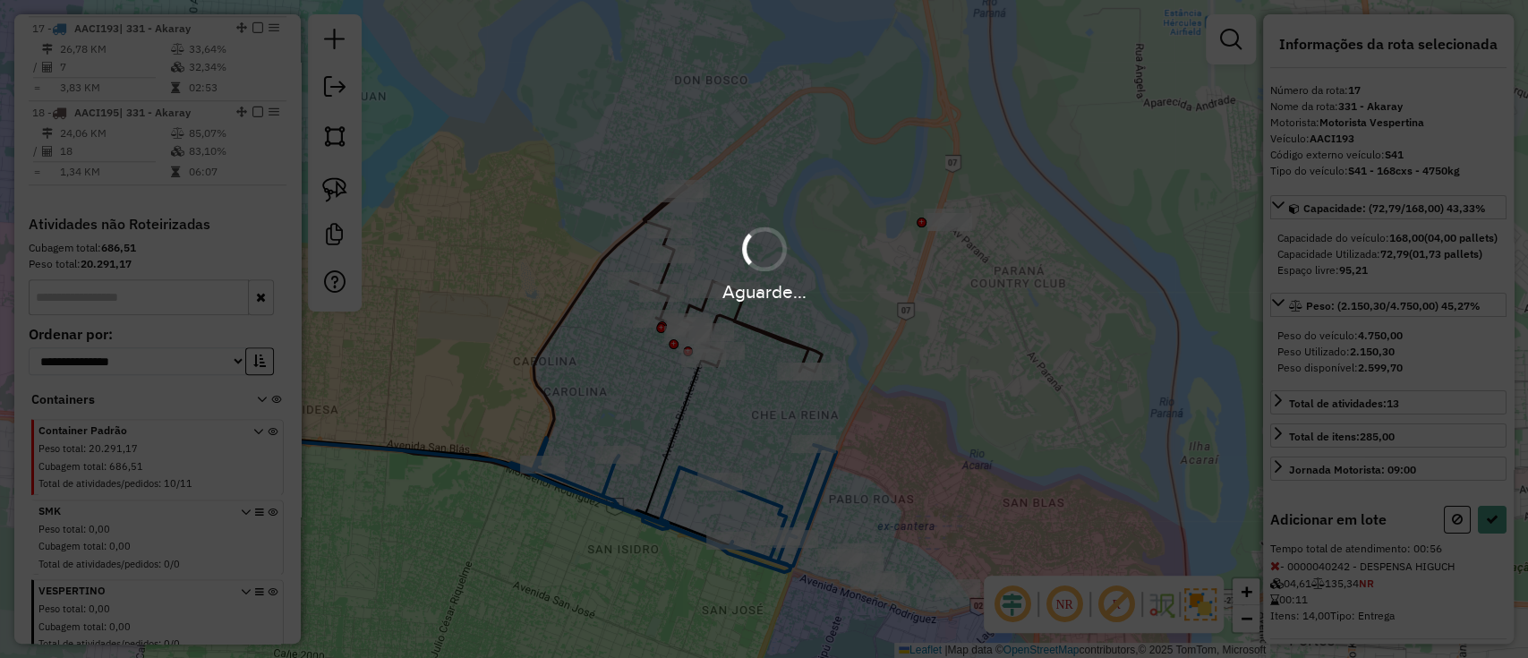
select select "**********"
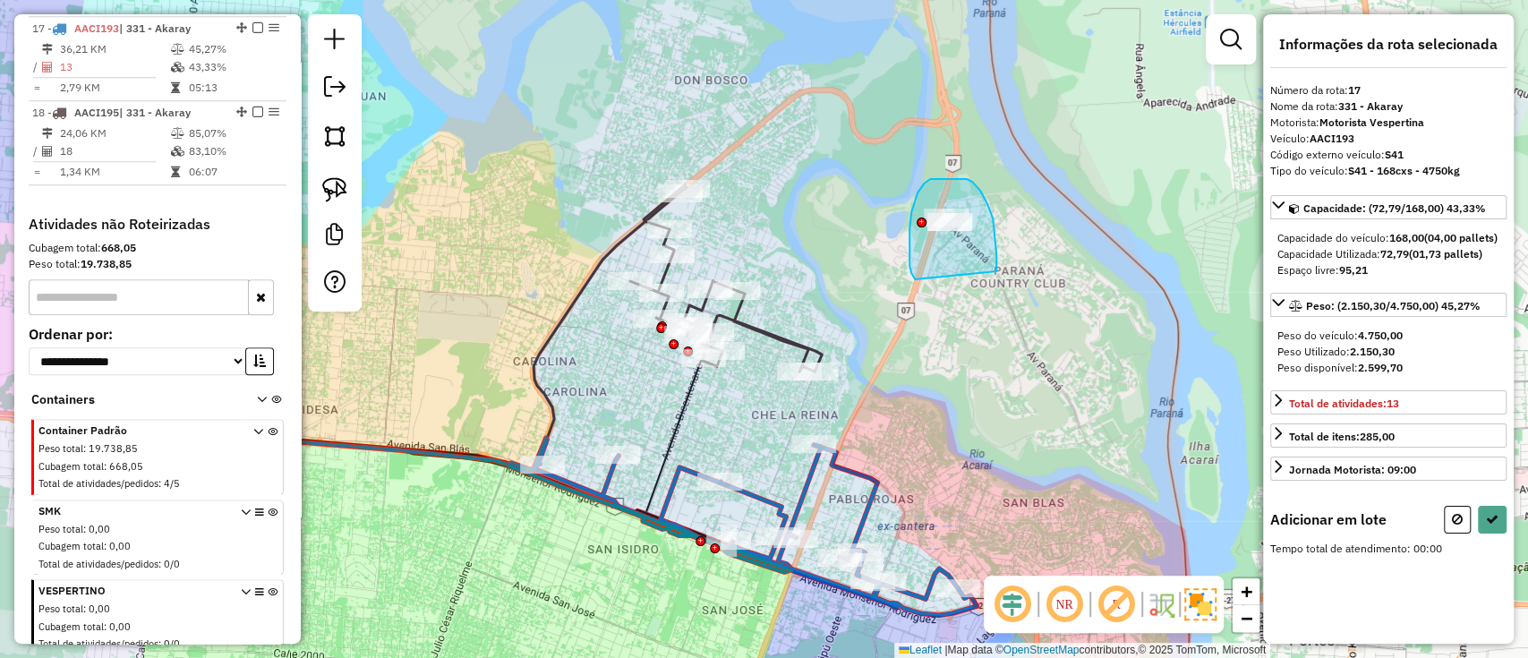
drag, startPoint x: 909, startPoint y: 266, endPoint x: 996, endPoint y: 271, distance: 87.0
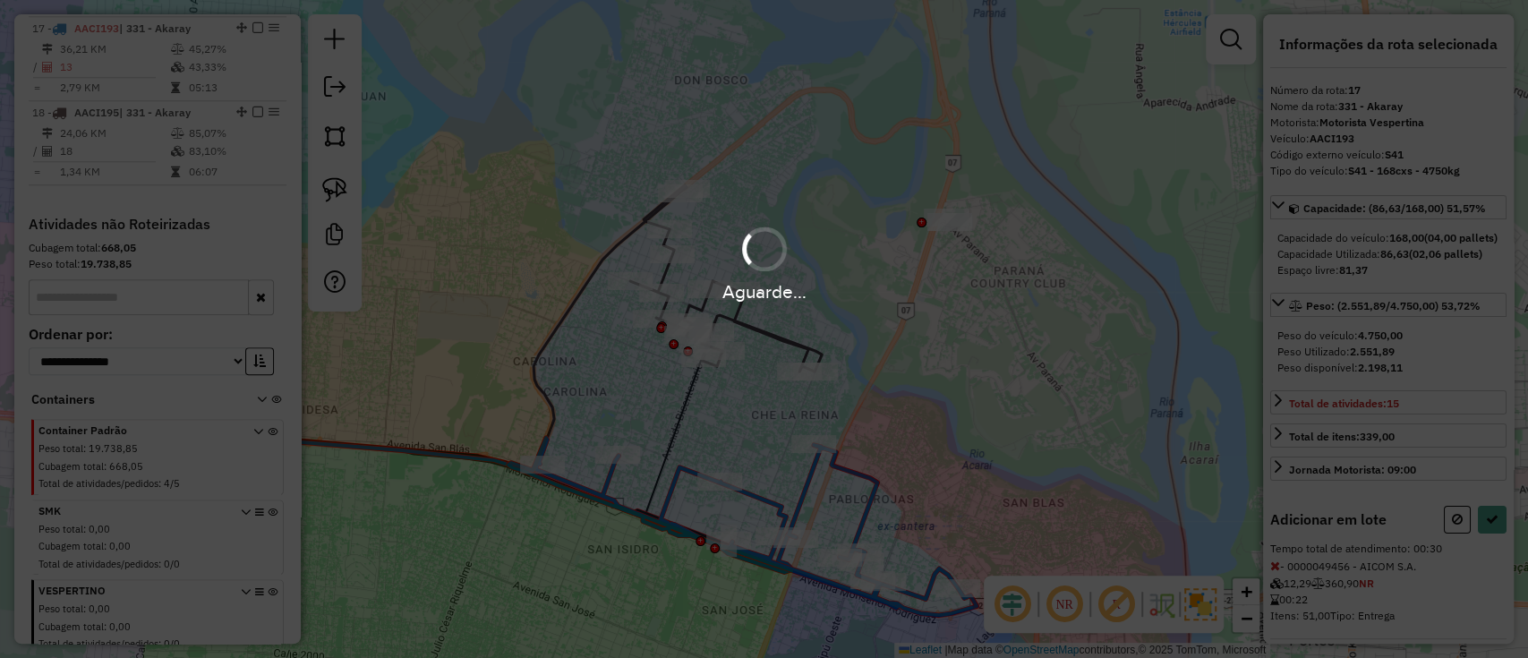
select select "**********"
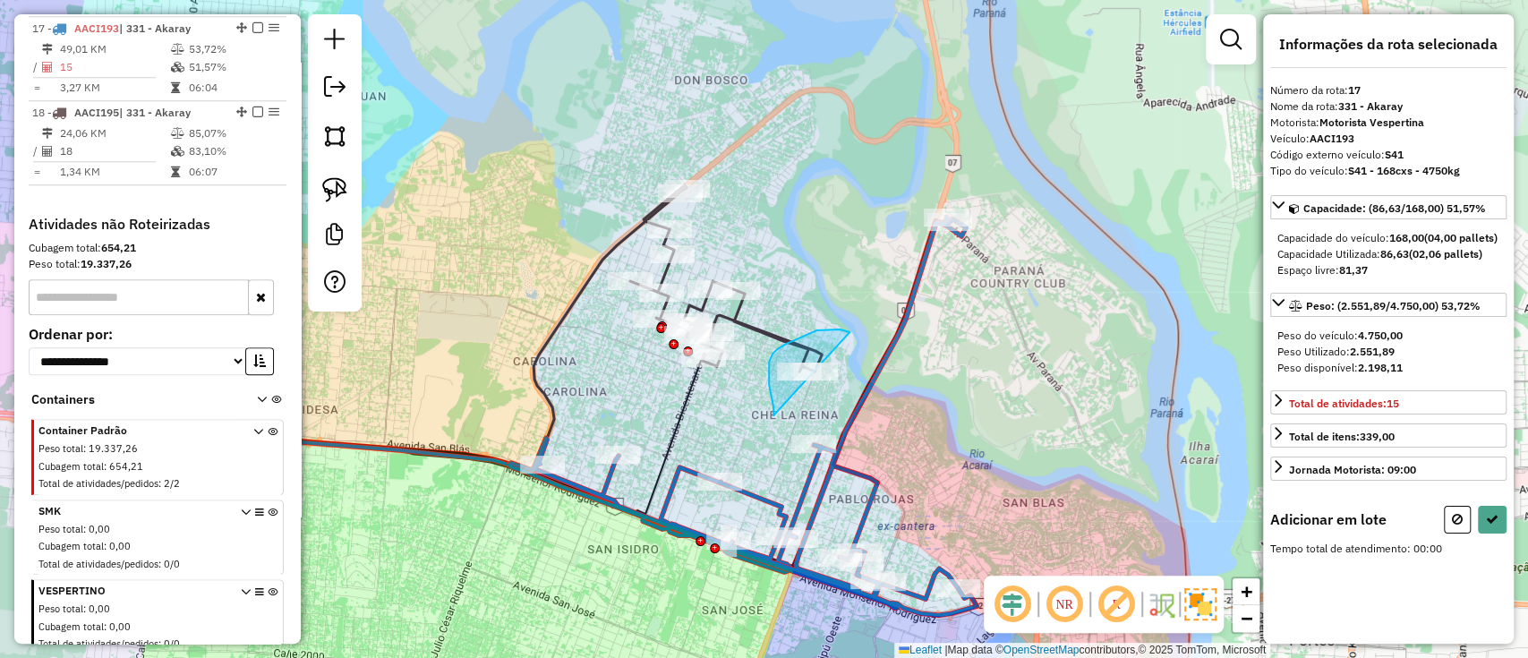
drag, startPoint x: 850, startPoint y: 332, endPoint x: 807, endPoint y: 457, distance: 132.4
click at [807, 456] on div "Janela de atendimento Grade de atendimento Capacidade Transportadoras Veículos …" at bounding box center [764, 329] width 1528 height 658
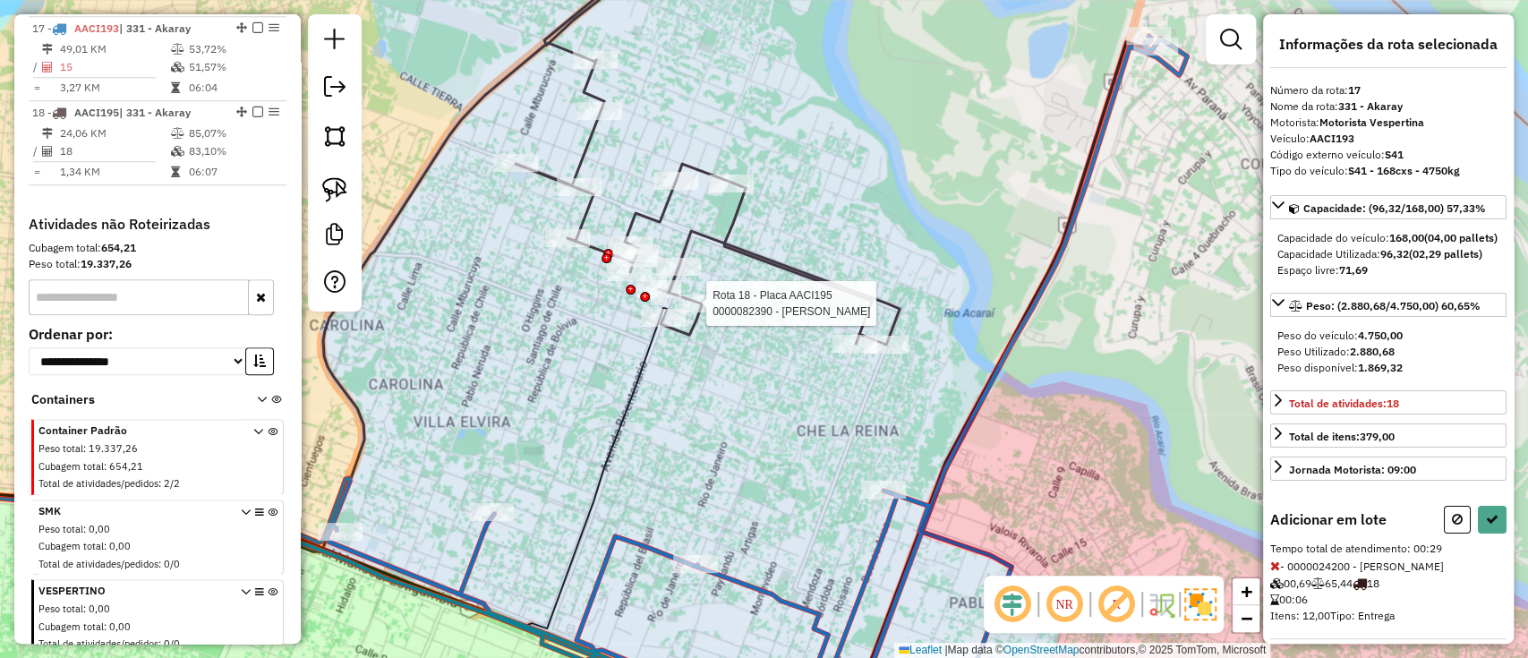
click at [710, 312] on div at bounding box center [700, 303] width 45 height 18
select select "**********"
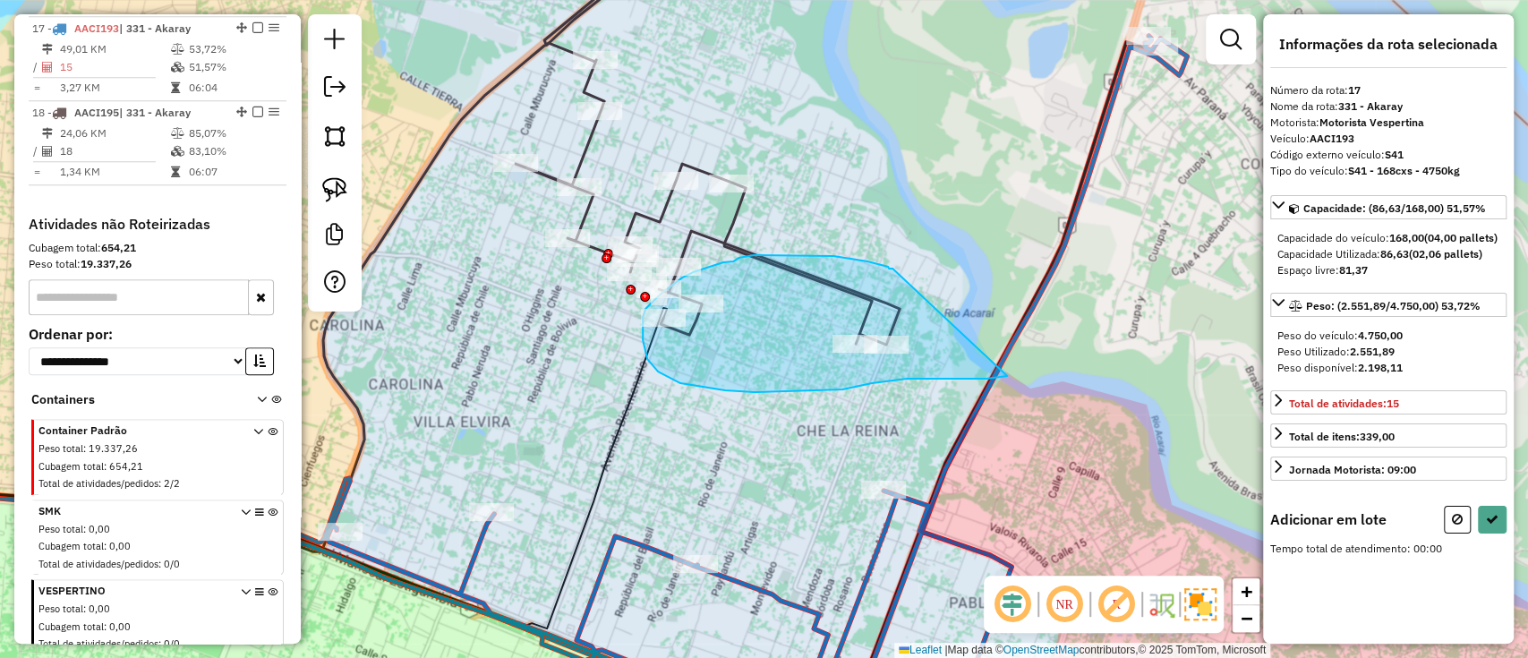
drag, startPoint x: 892, startPoint y: 268, endPoint x: 1008, endPoint y: 376, distance: 157.7
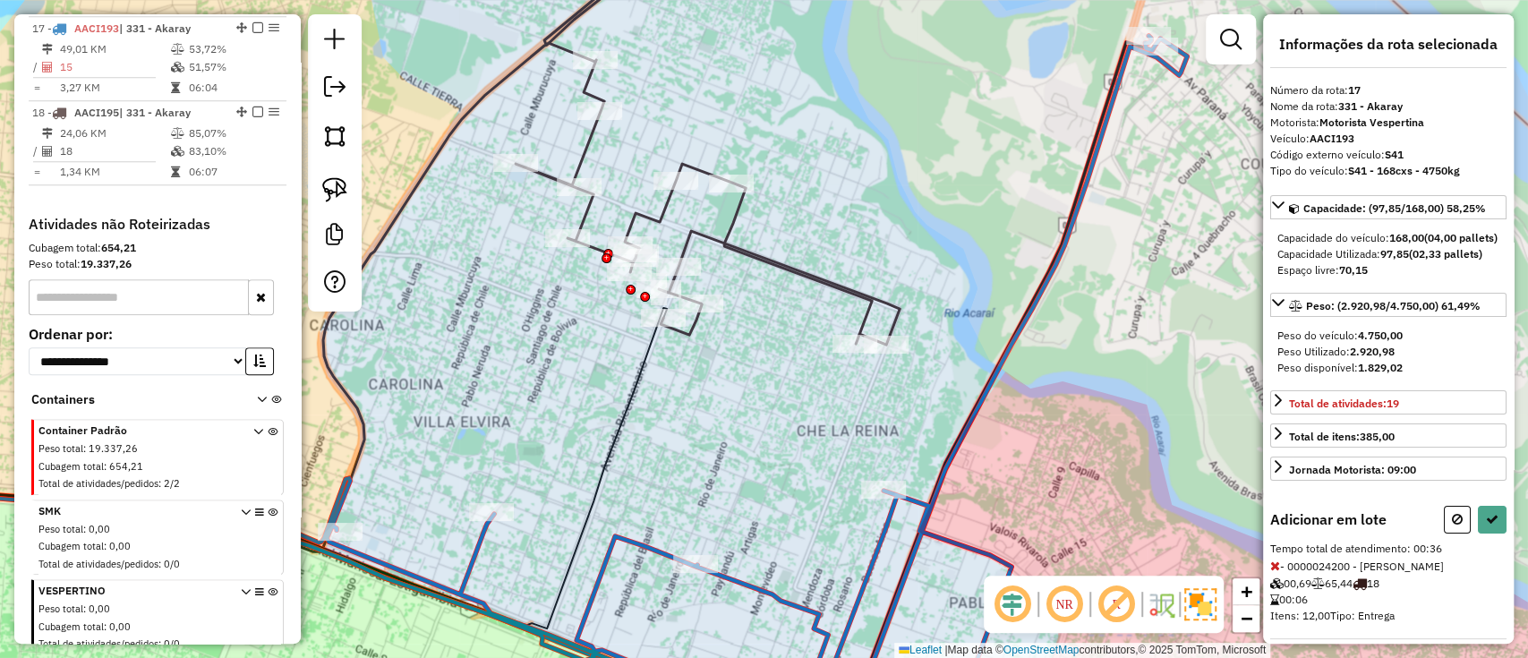
select select "**********"
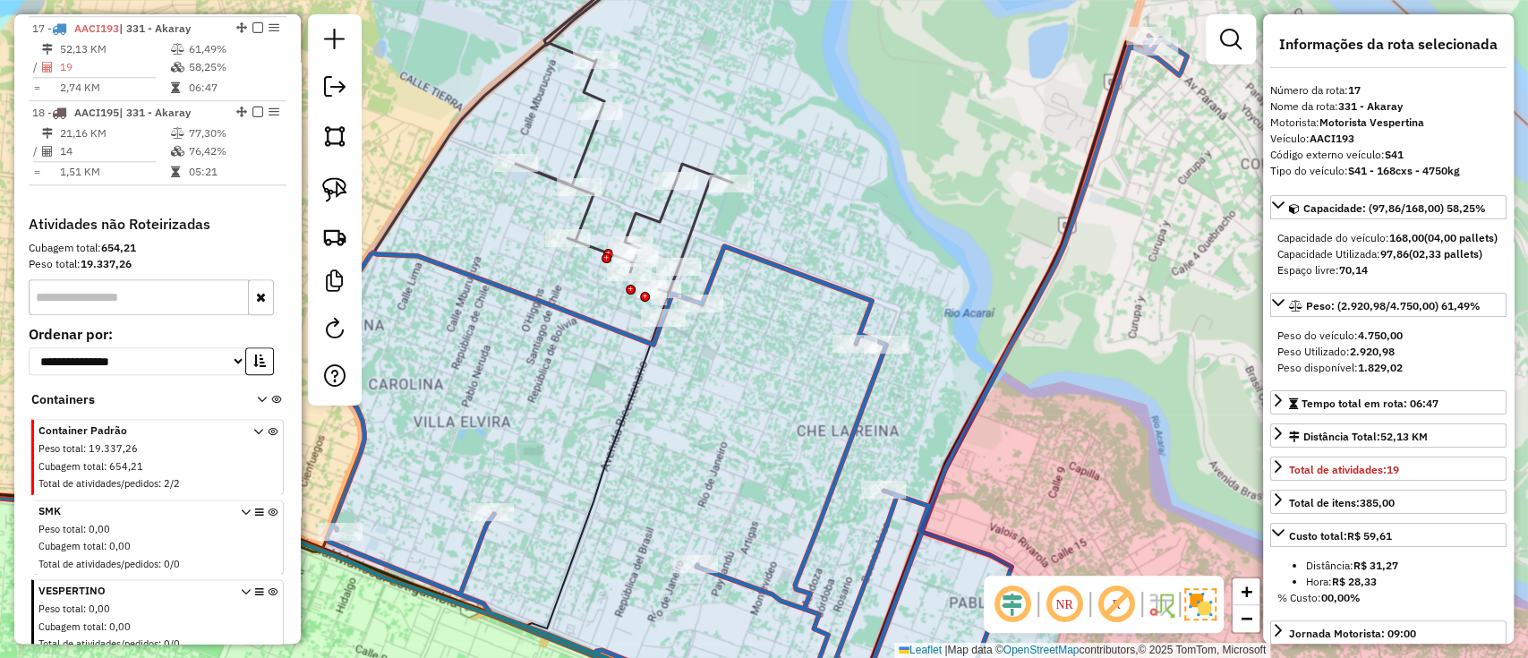
click at [650, 218] on icon at bounding box center [623, 132] width 217 height 320
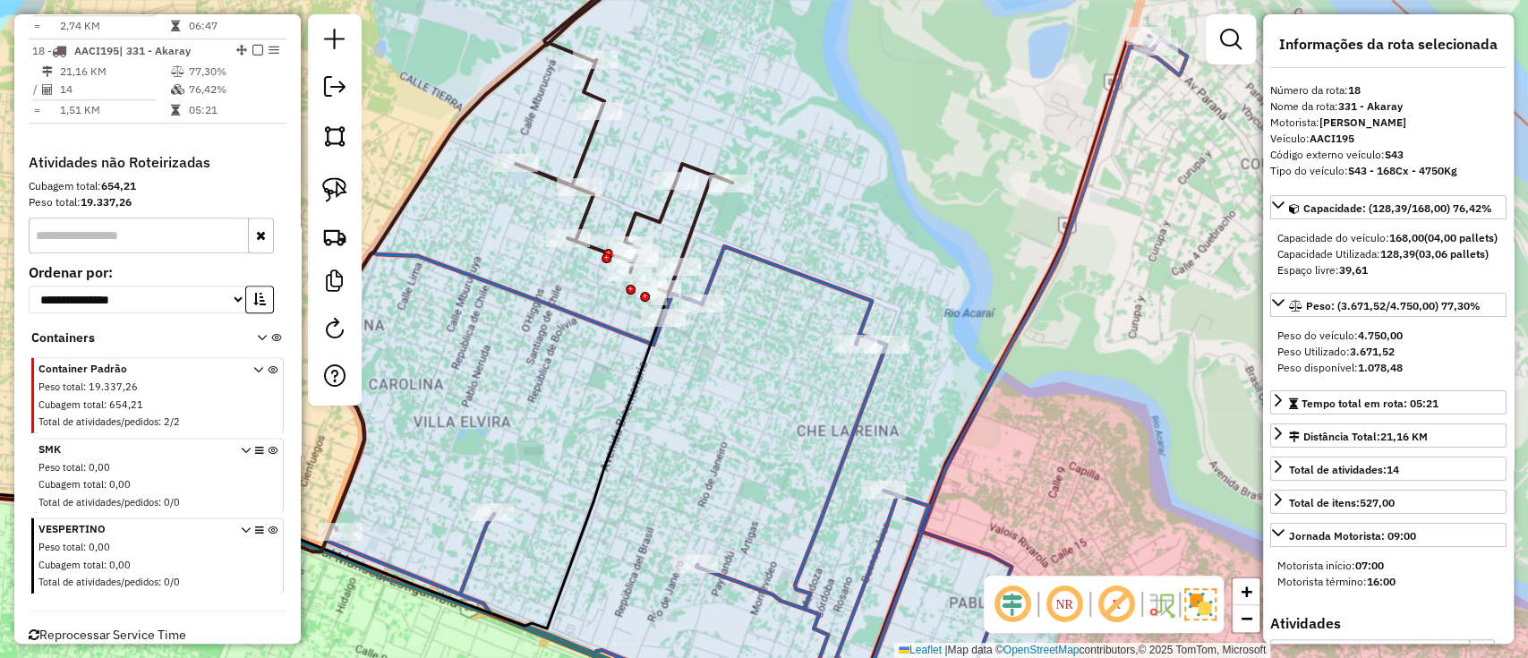
scroll to position [1173, 0]
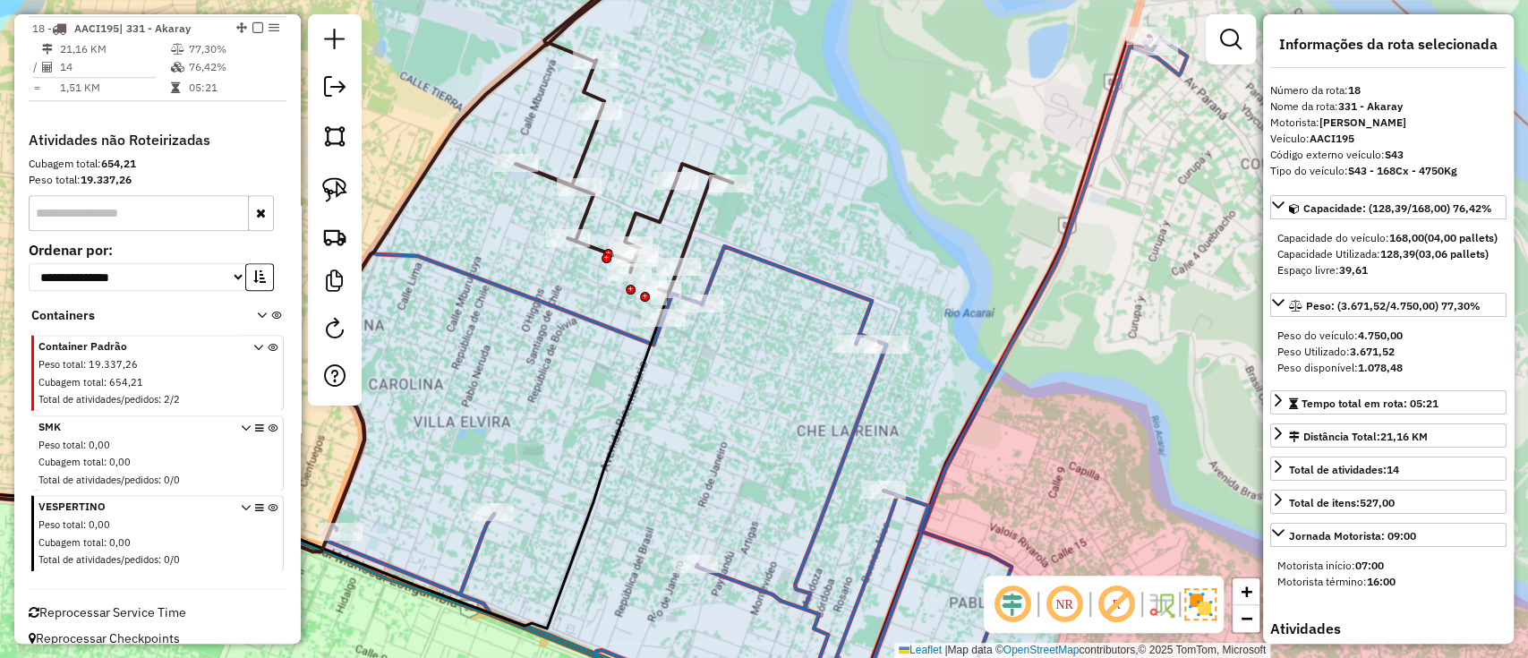
click at [717, 262] on icon at bounding box center [755, 380] width 864 height 688
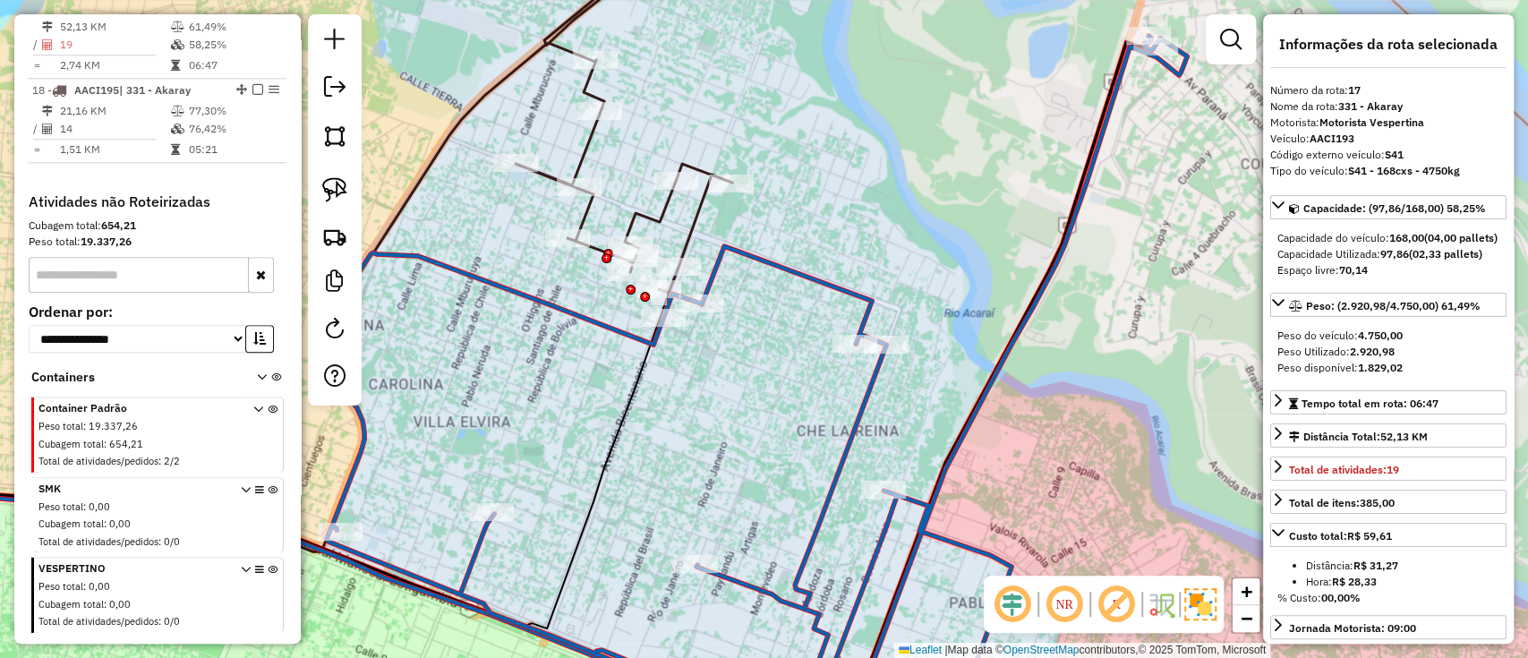
scroll to position [1089, 0]
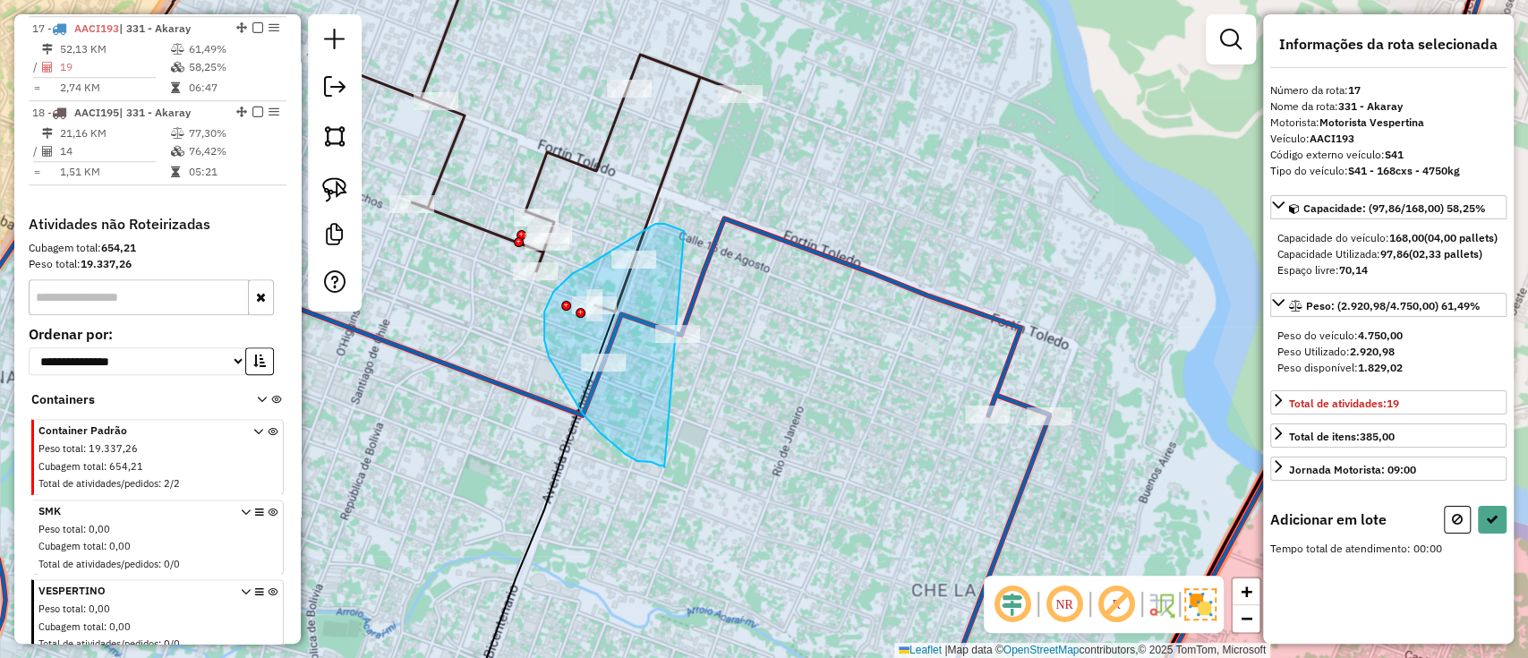
drag, startPoint x: 655, startPoint y: 224, endPoint x: 667, endPoint y: 467, distance: 243.7
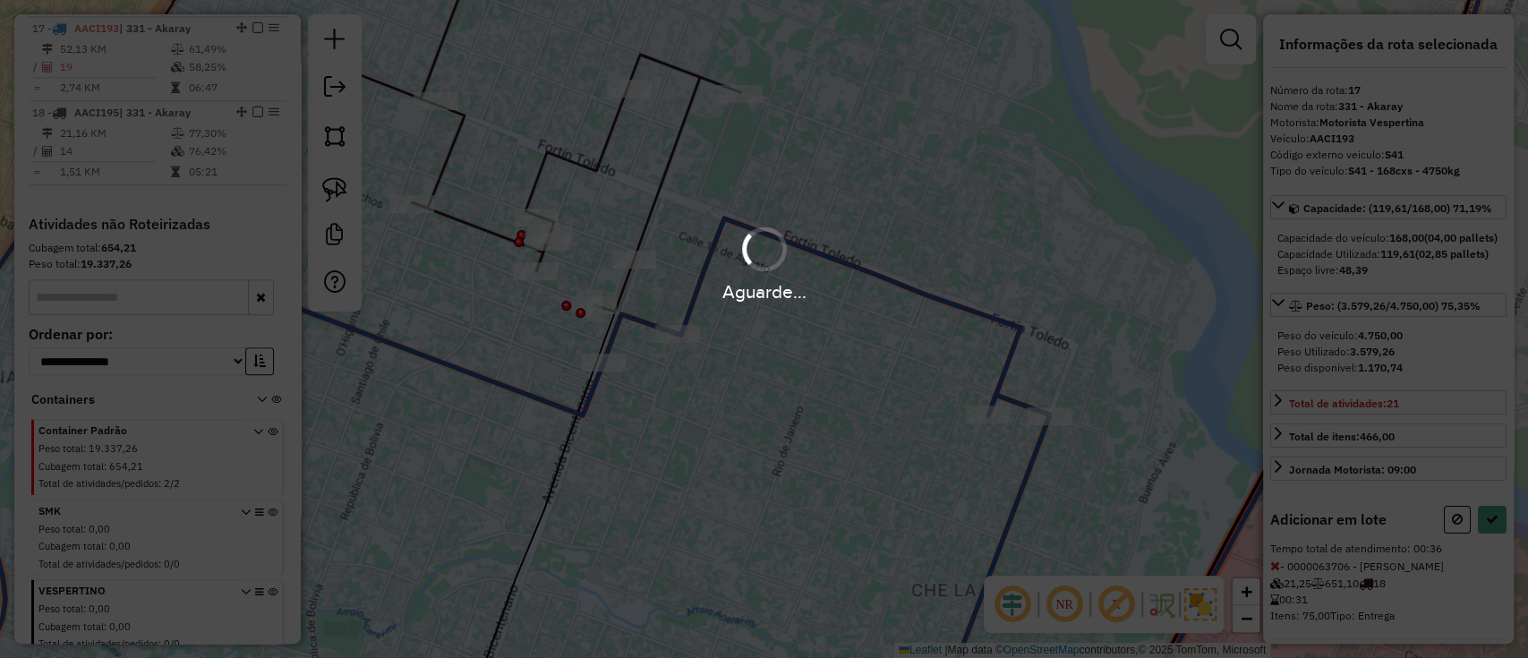
select select "**********"
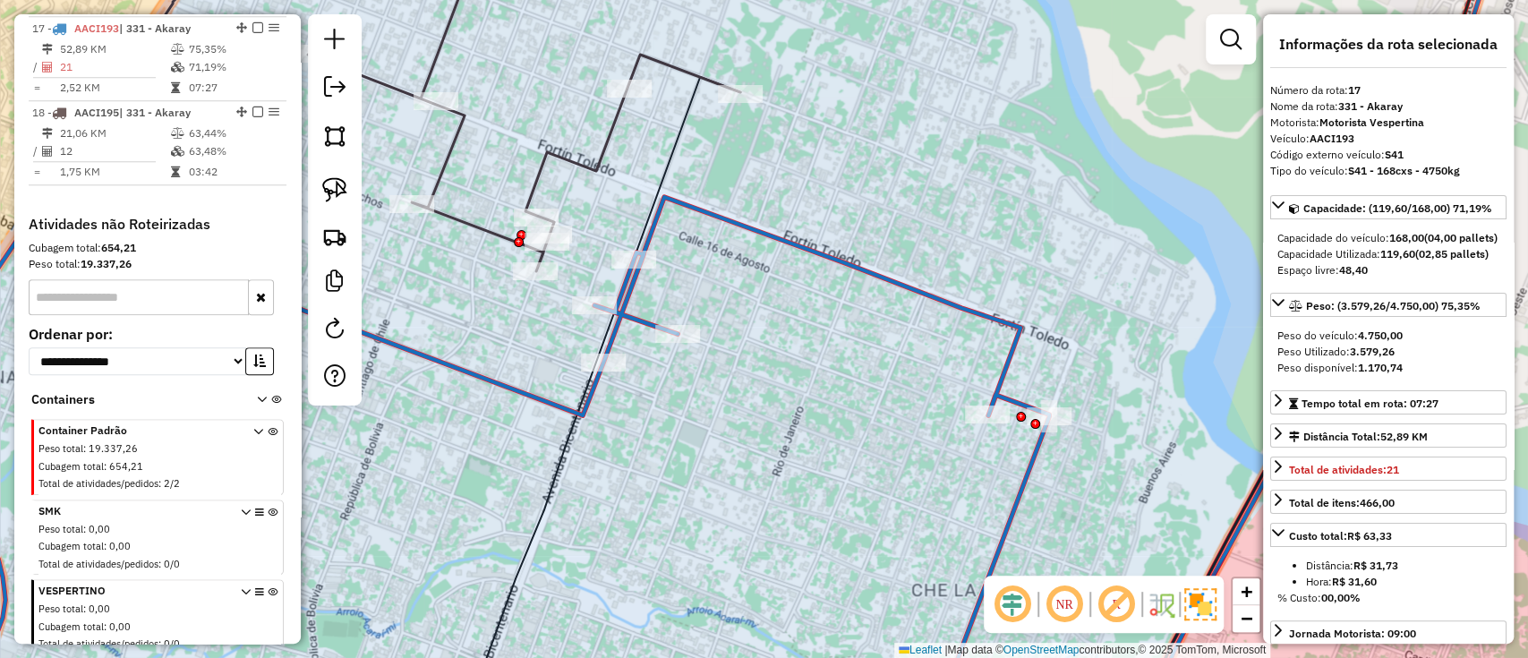
click at [583, 168] on icon at bounding box center [524, 103] width 432 height 336
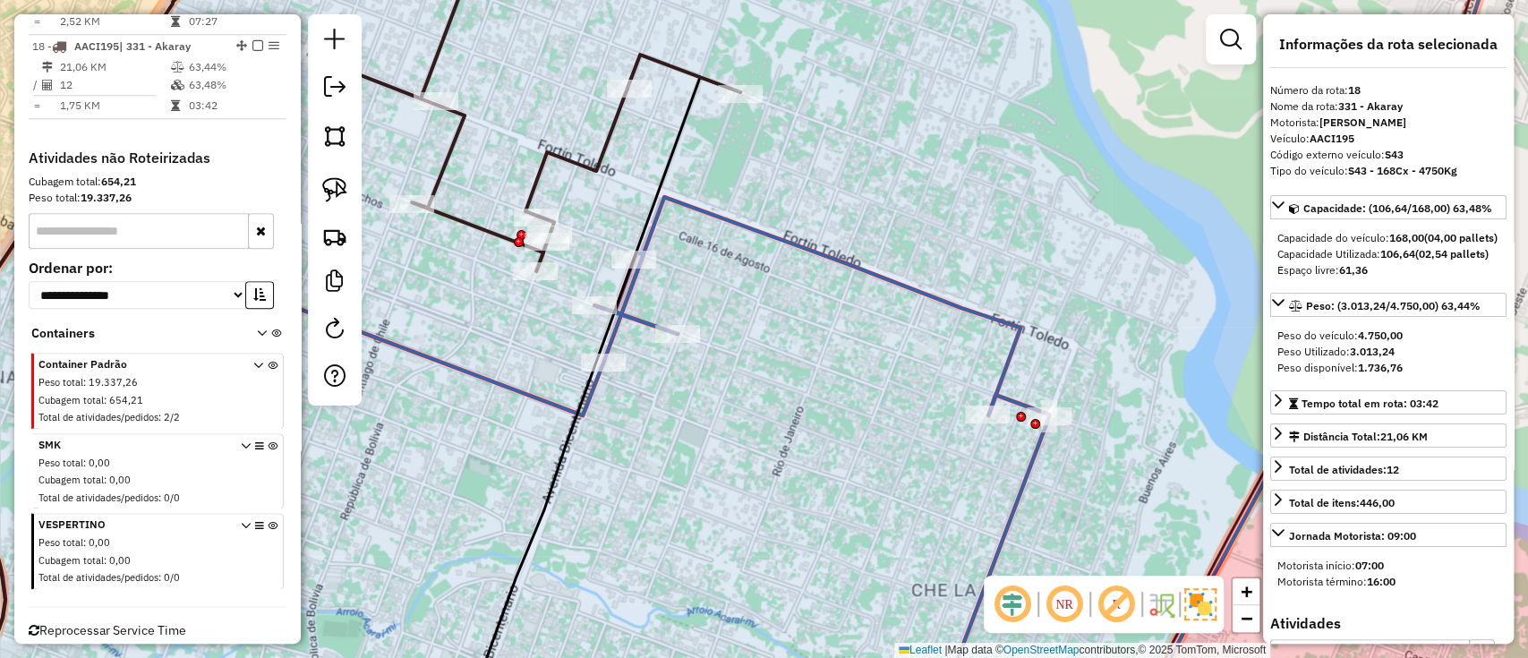
scroll to position [1173, 0]
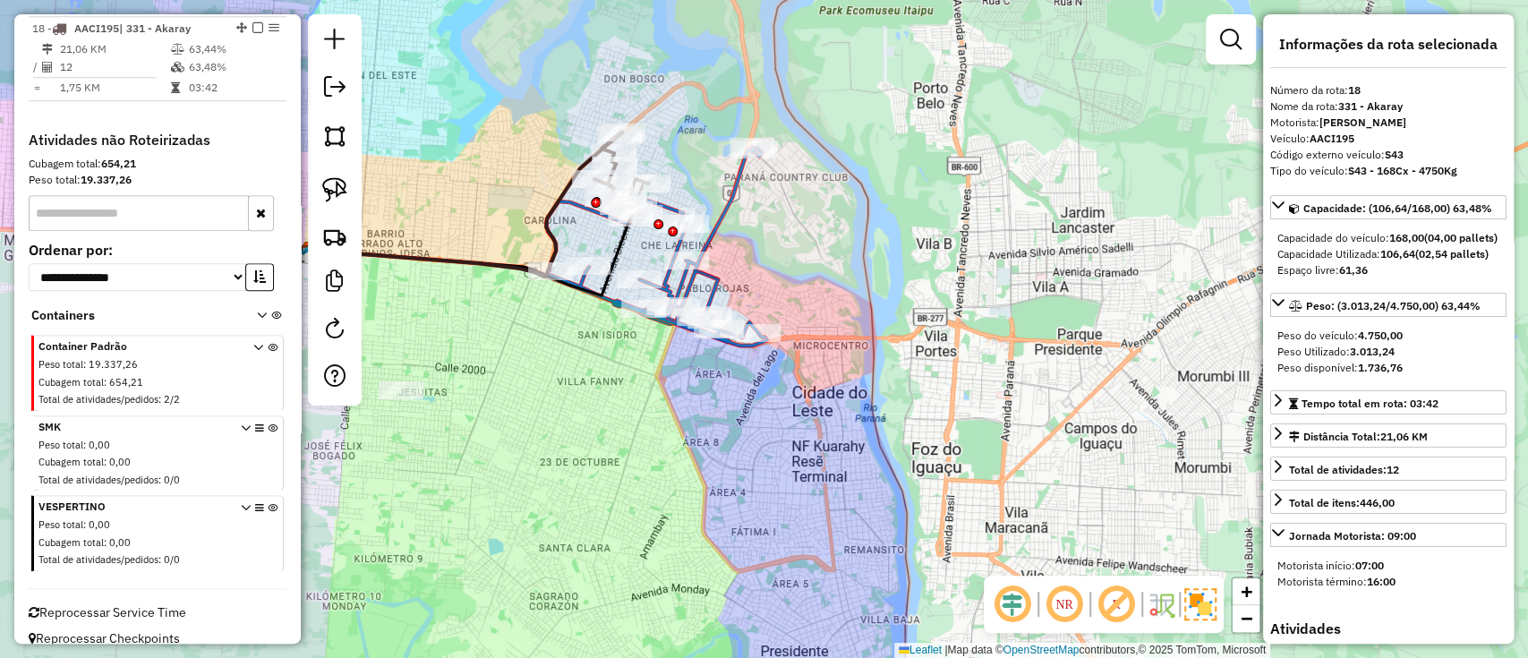
drag, startPoint x: 702, startPoint y: 452, endPoint x: 714, endPoint y: 456, distance: 12.5
click at [711, 456] on div "Janela de atendimento Grade de atendimento Capacidade Transportadoras Veículos …" at bounding box center [764, 329] width 1528 height 658
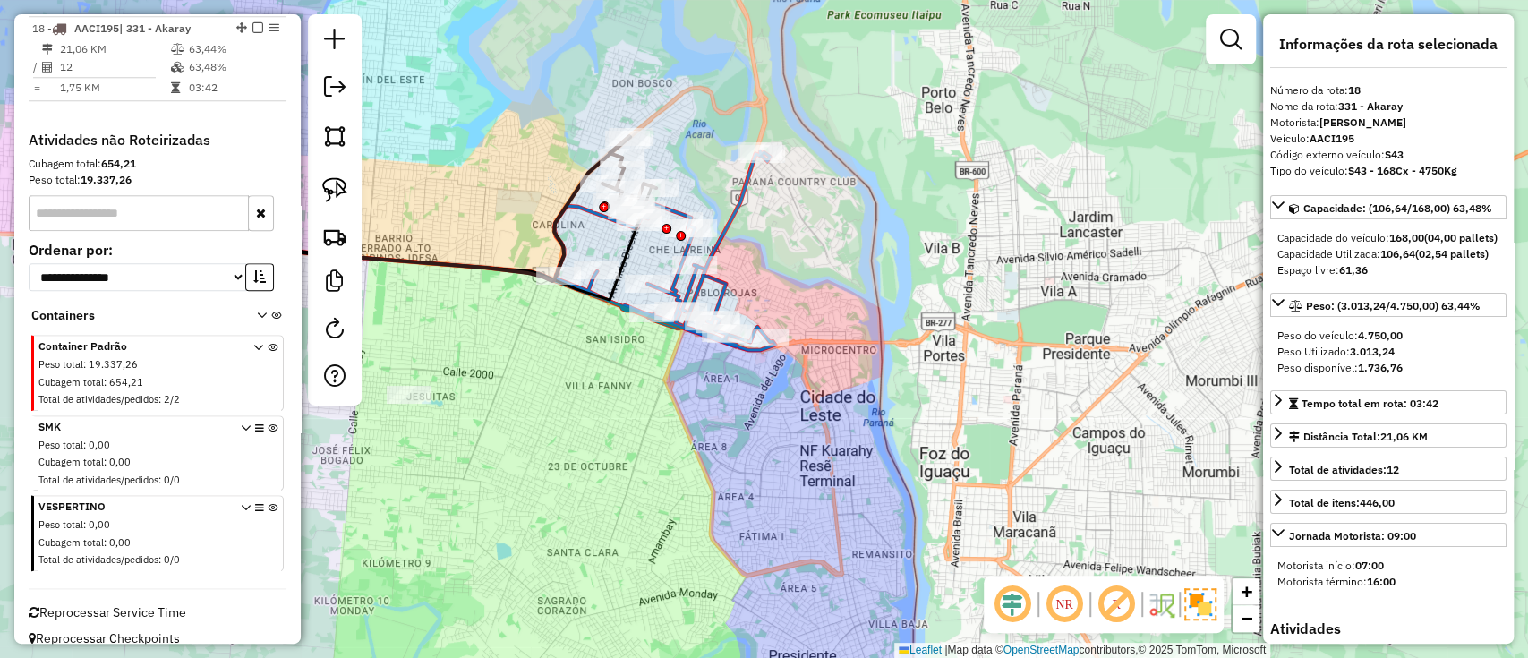
click at [585, 285] on icon at bounding box center [477, 243] width 358 height 114
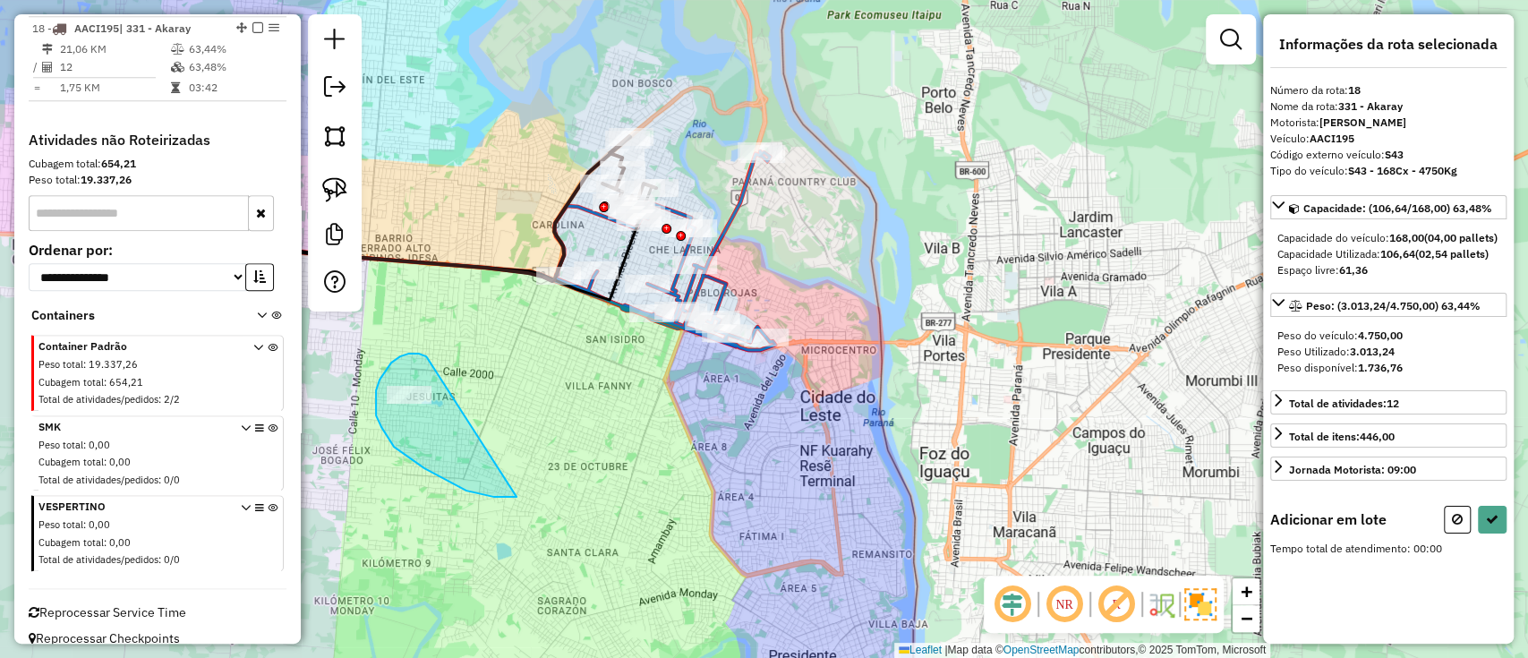
drag, startPoint x: 408, startPoint y: 353, endPoint x: 558, endPoint y: 482, distance: 198.0
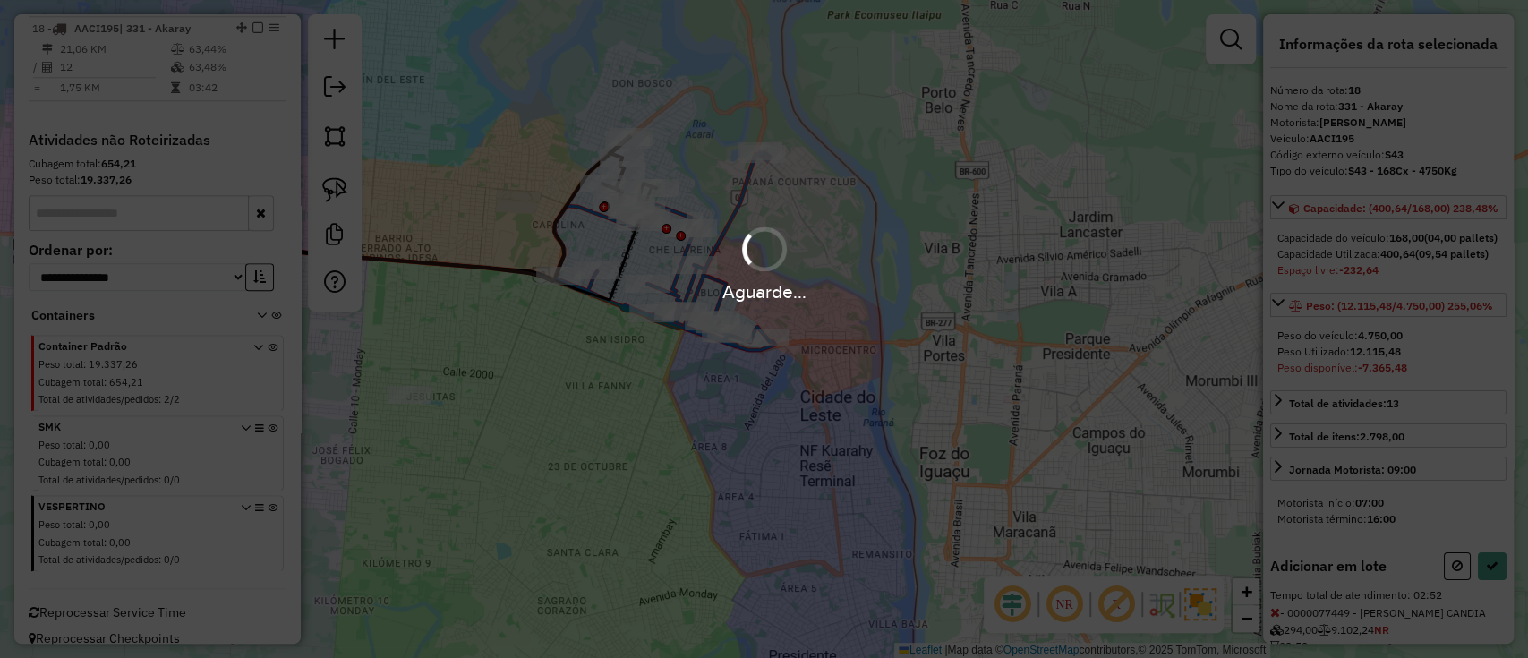
select select "**********"
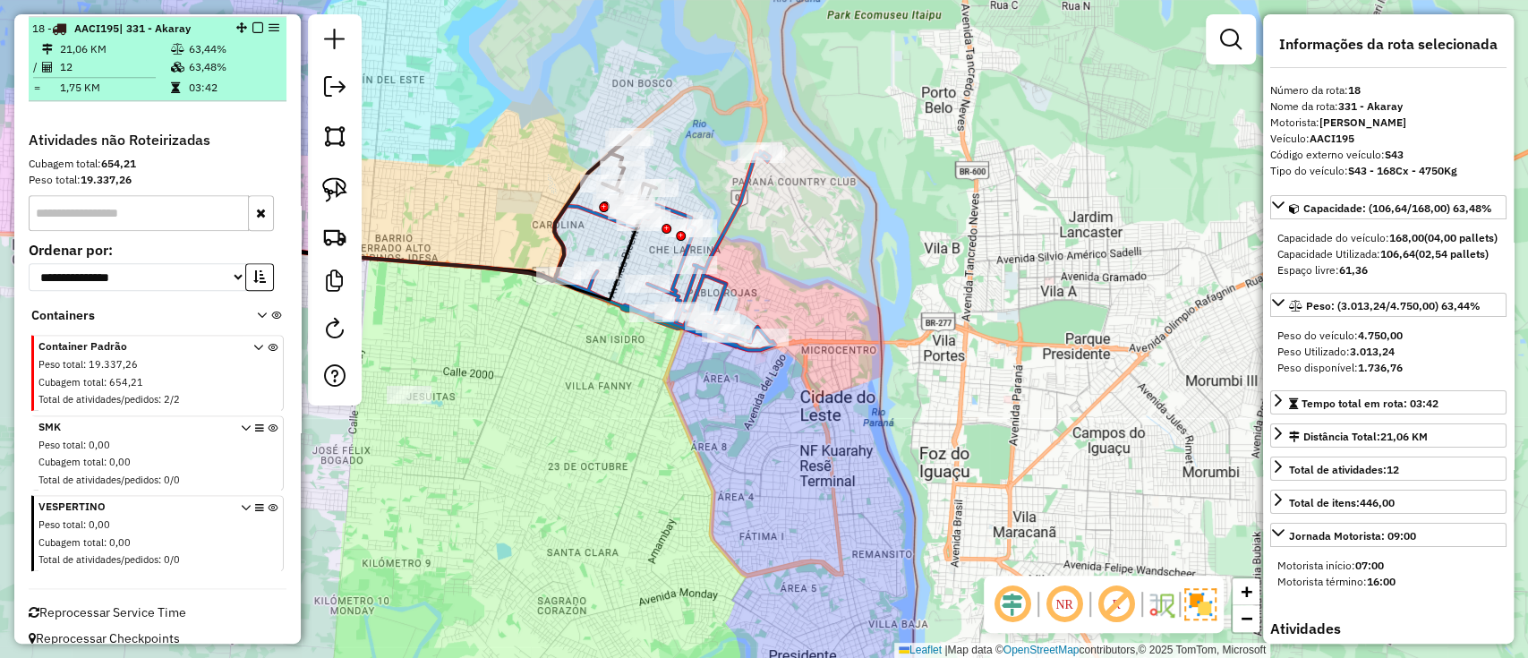
click at [252, 25] on em at bounding box center [257, 27] width 11 height 11
click at [252, 22] on em at bounding box center [257, 27] width 11 height 11
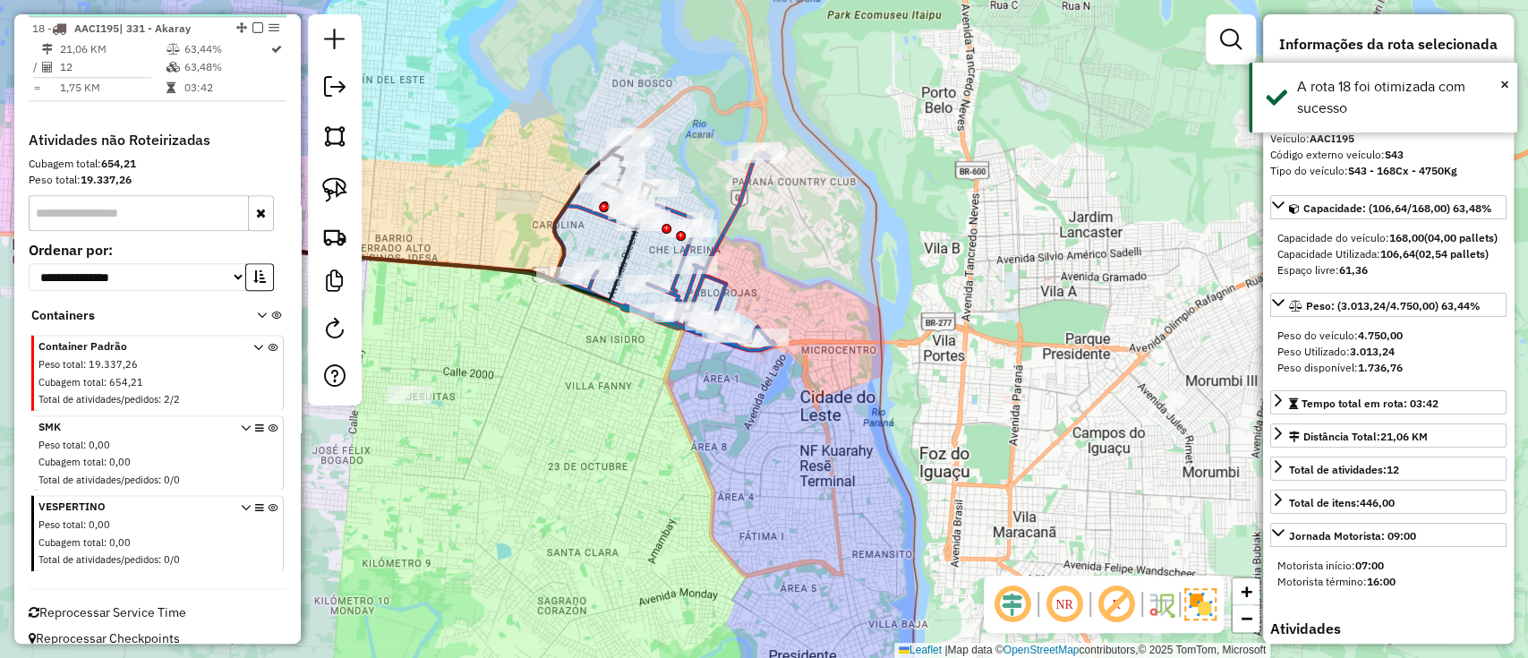
scroll to position [1128, 0]
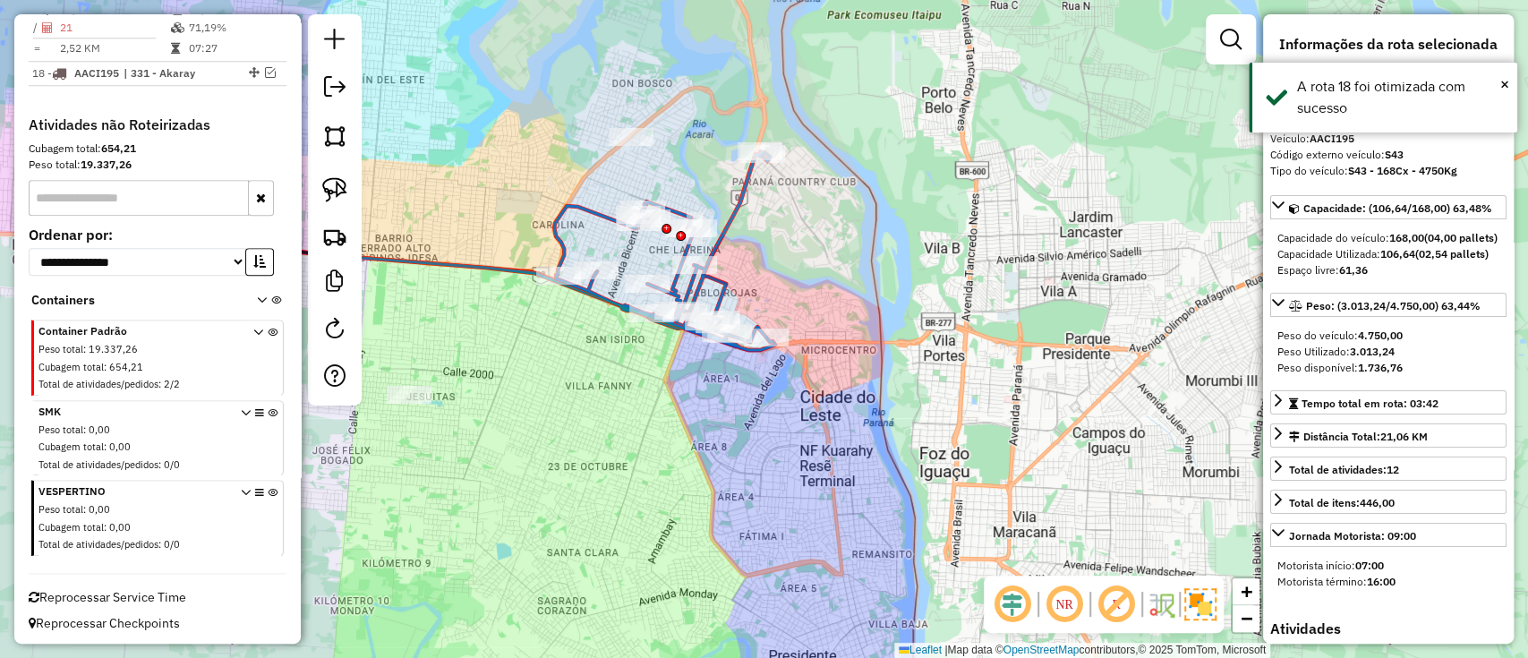
click at [600, 211] on icon at bounding box center [664, 250] width 221 height 199
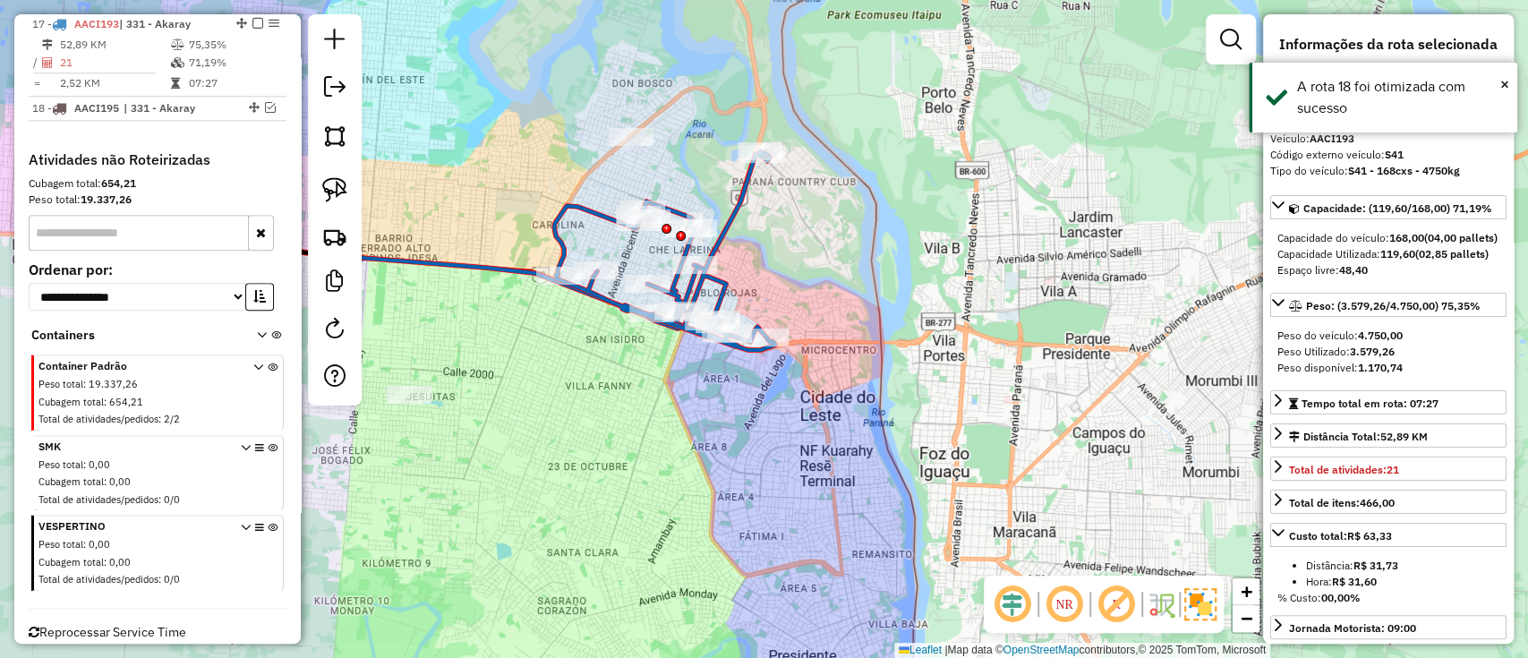
scroll to position [1089, 0]
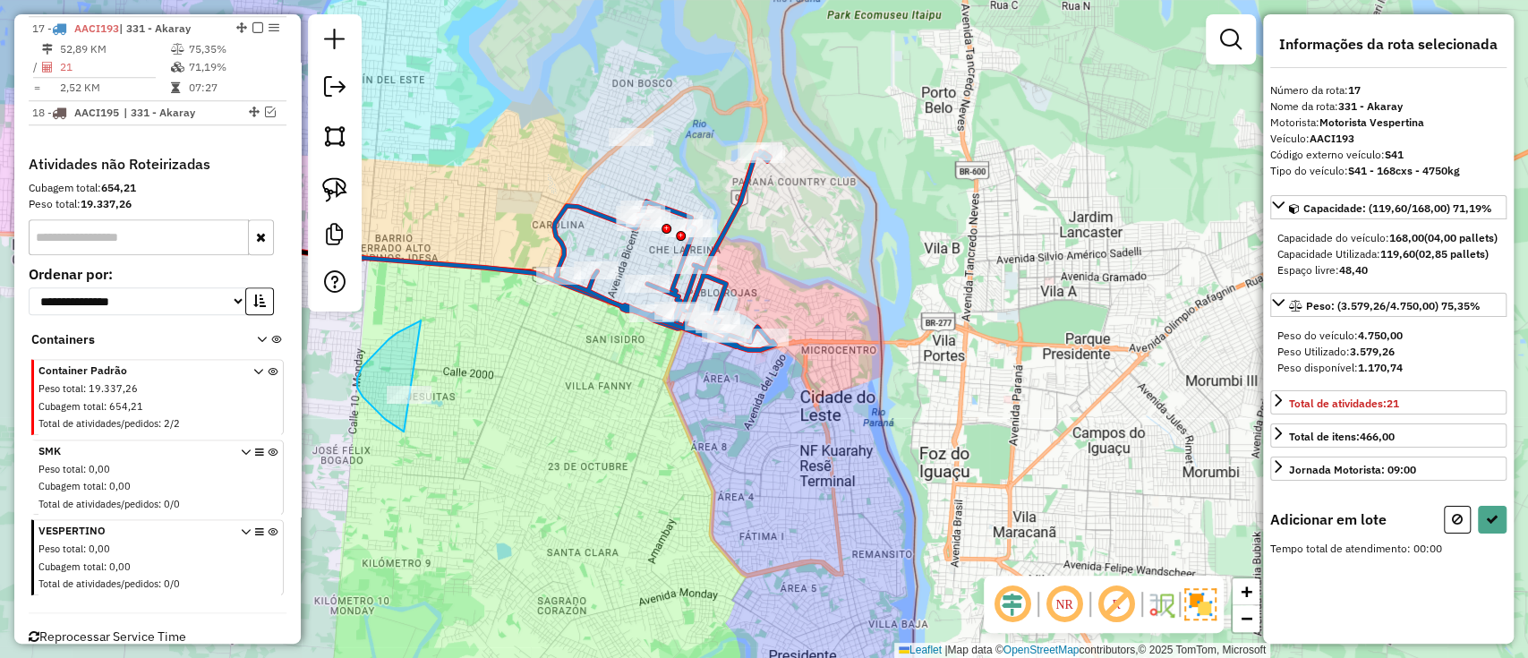
drag, startPoint x: 388, startPoint y: 339, endPoint x: 487, endPoint y: 444, distance: 143.7
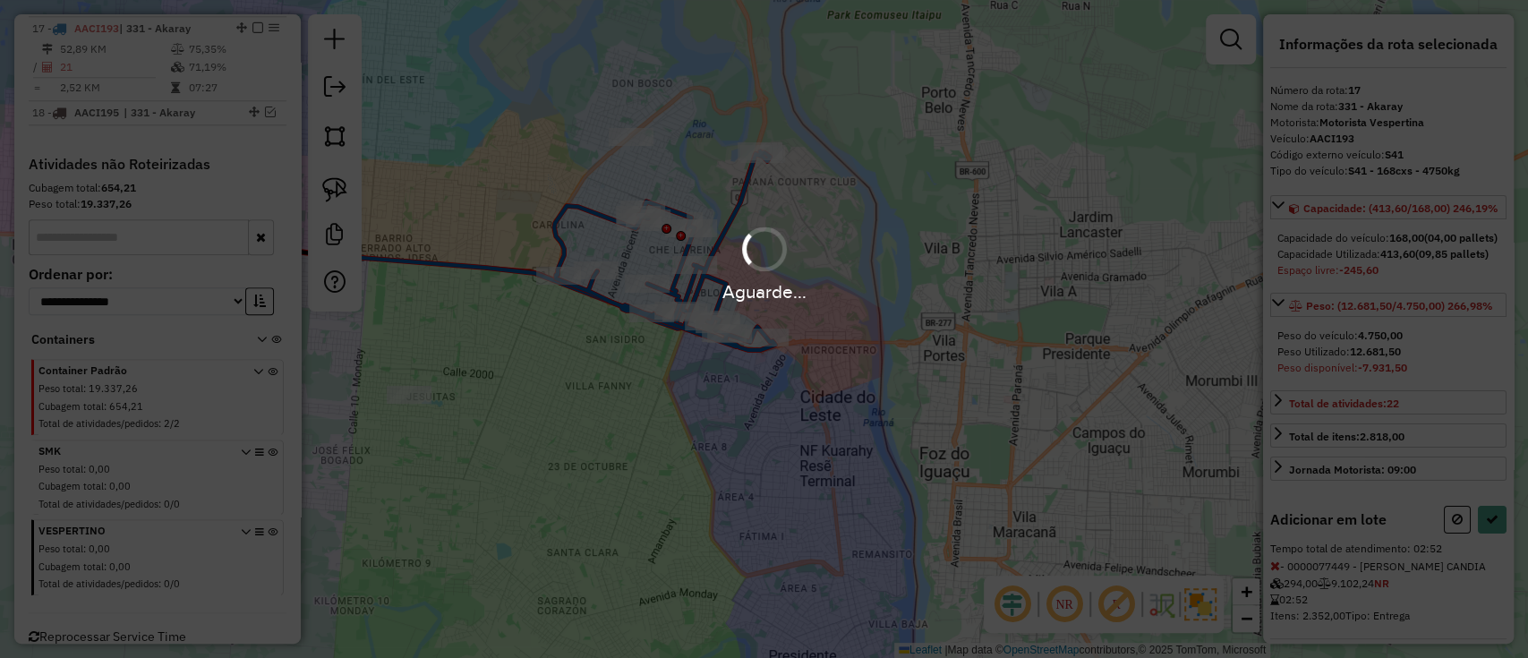
select select "**********"
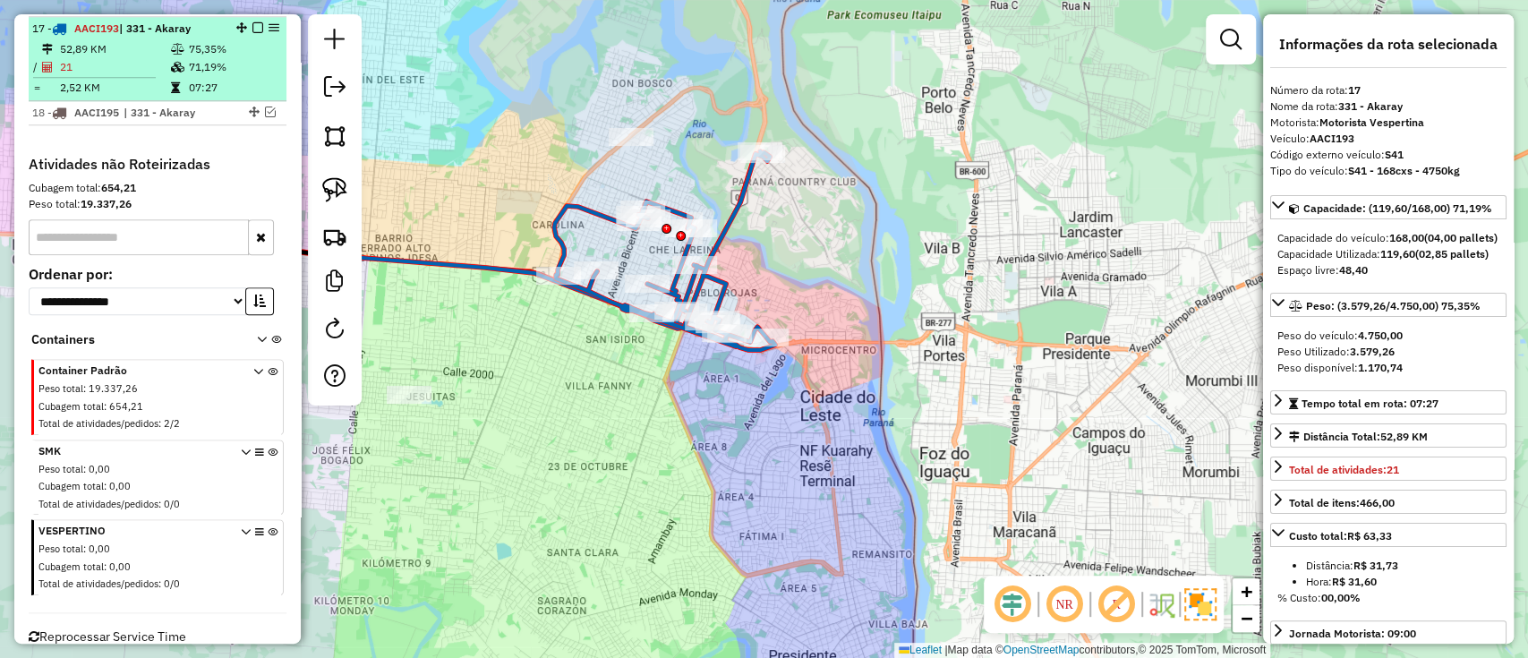
click at [252, 22] on em at bounding box center [257, 27] width 11 height 11
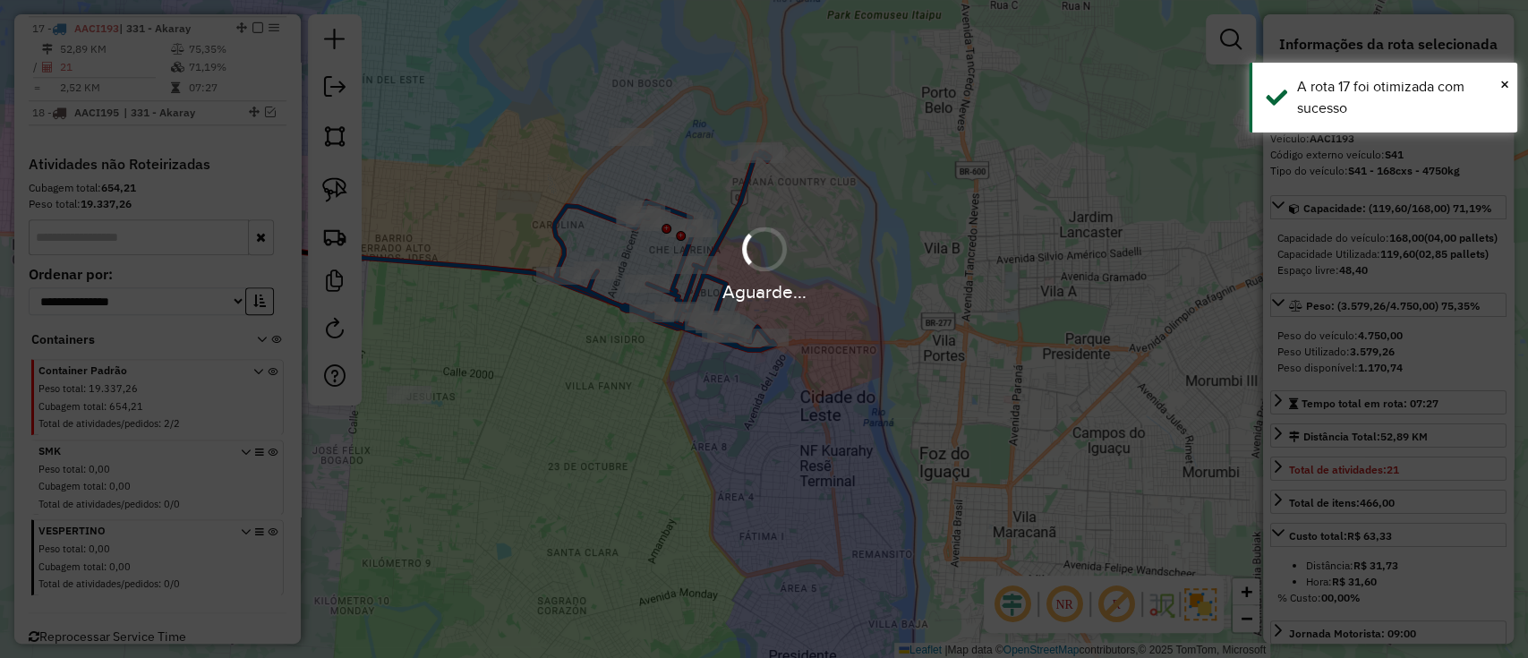
drag, startPoint x: 711, startPoint y: 421, endPoint x: 801, endPoint y: 469, distance: 101.3
click at [801, 469] on div "Aguarde..." at bounding box center [764, 329] width 1528 height 658
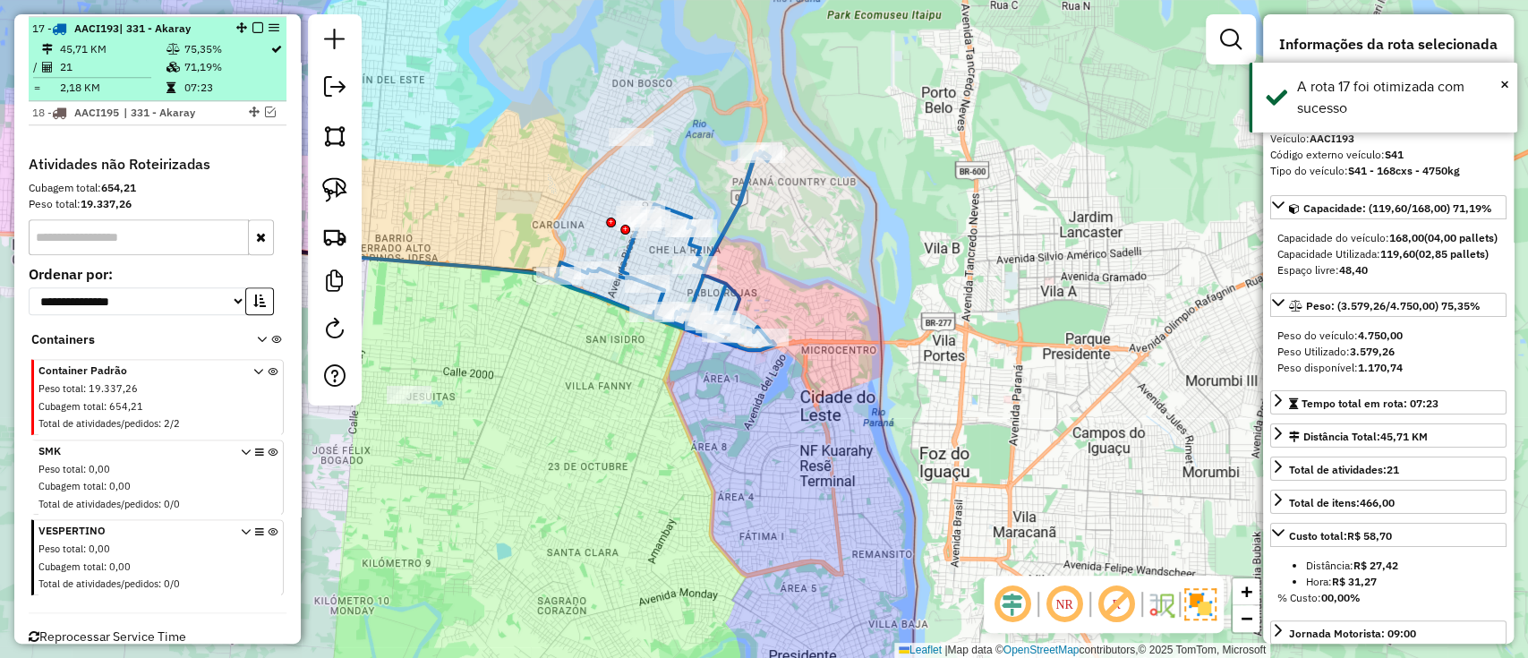
click at [252, 22] on em at bounding box center [257, 27] width 11 height 11
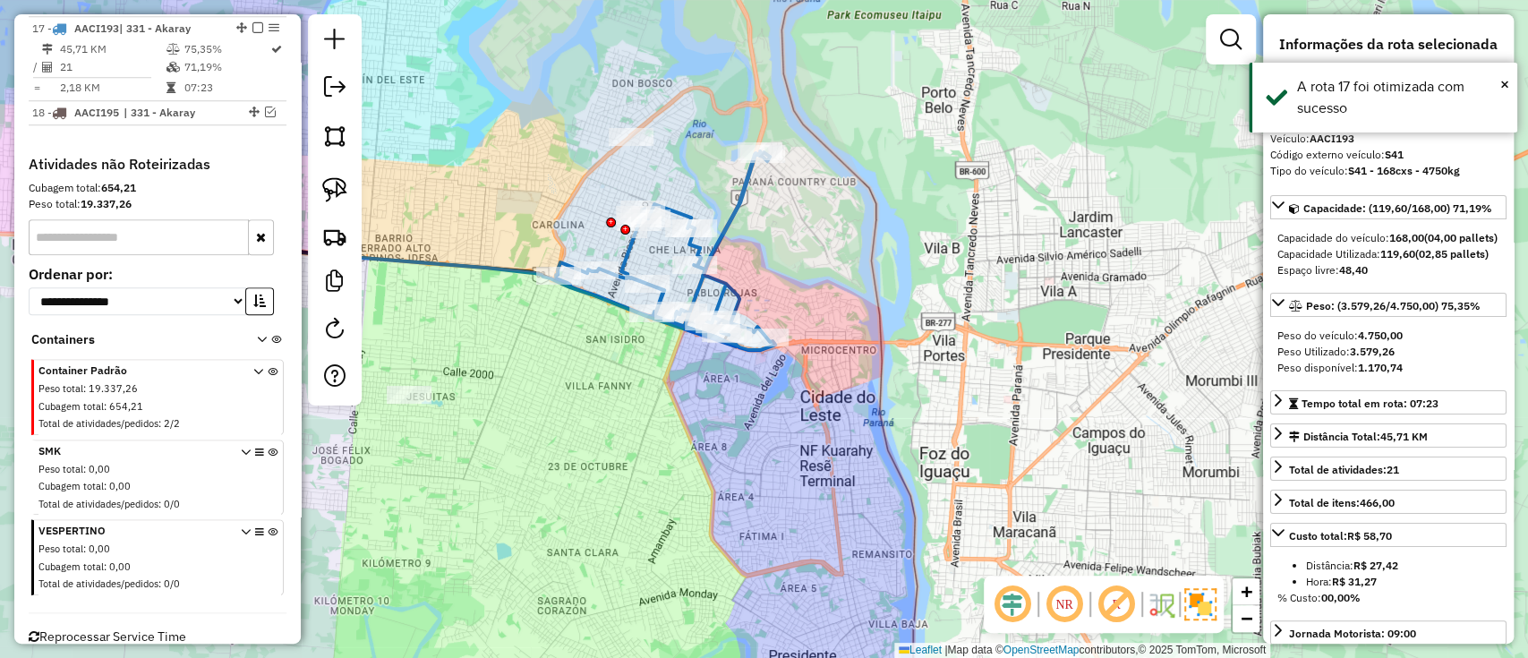
scroll to position [1030, 0]
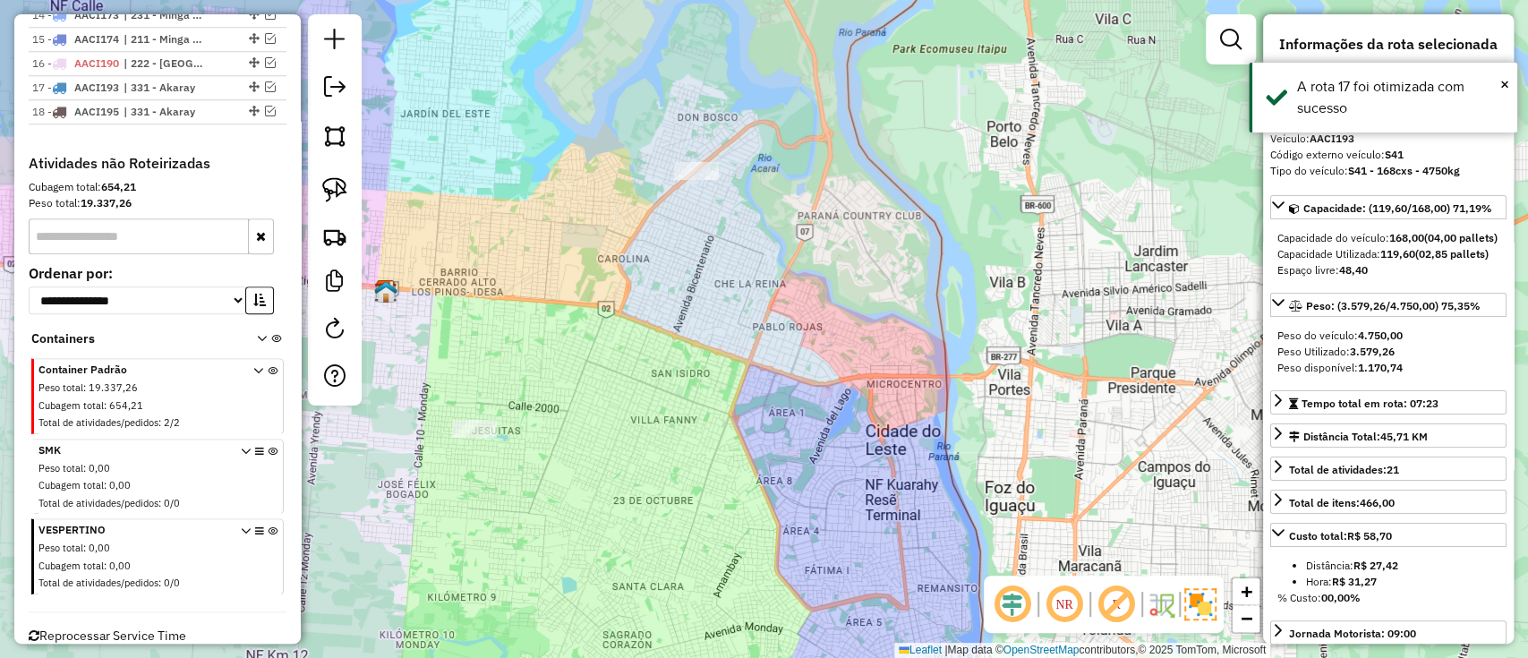
drag, startPoint x: 566, startPoint y: 362, endPoint x: 755, endPoint y: 393, distance: 192.1
click at [754, 393] on div "Janela de atendimento Grade de atendimento Capacidade Transportadoras Veículos …" at bounding box center [764, 329] width 1528 height 658
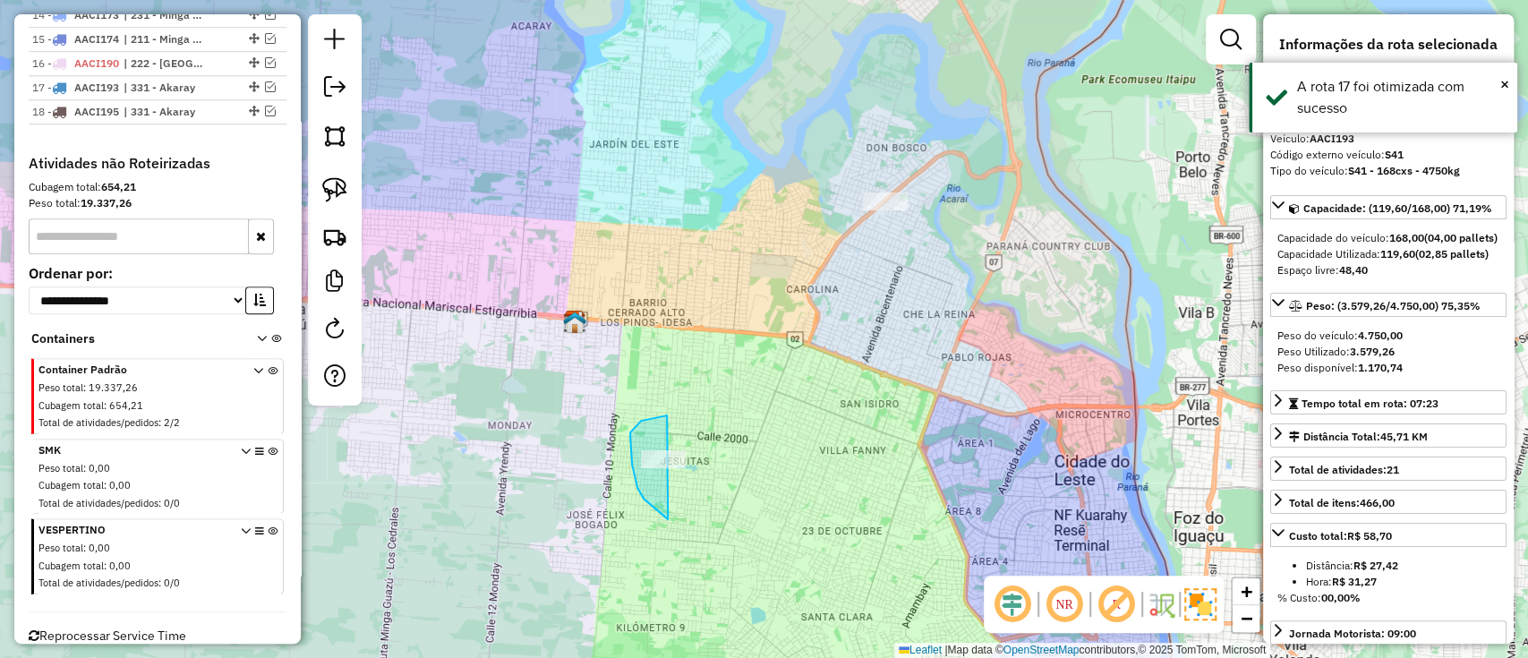
drag, startPoint x: 635, startPoint y: 426, endPoint x: 709, endPoint y: 524, distance: 122.8
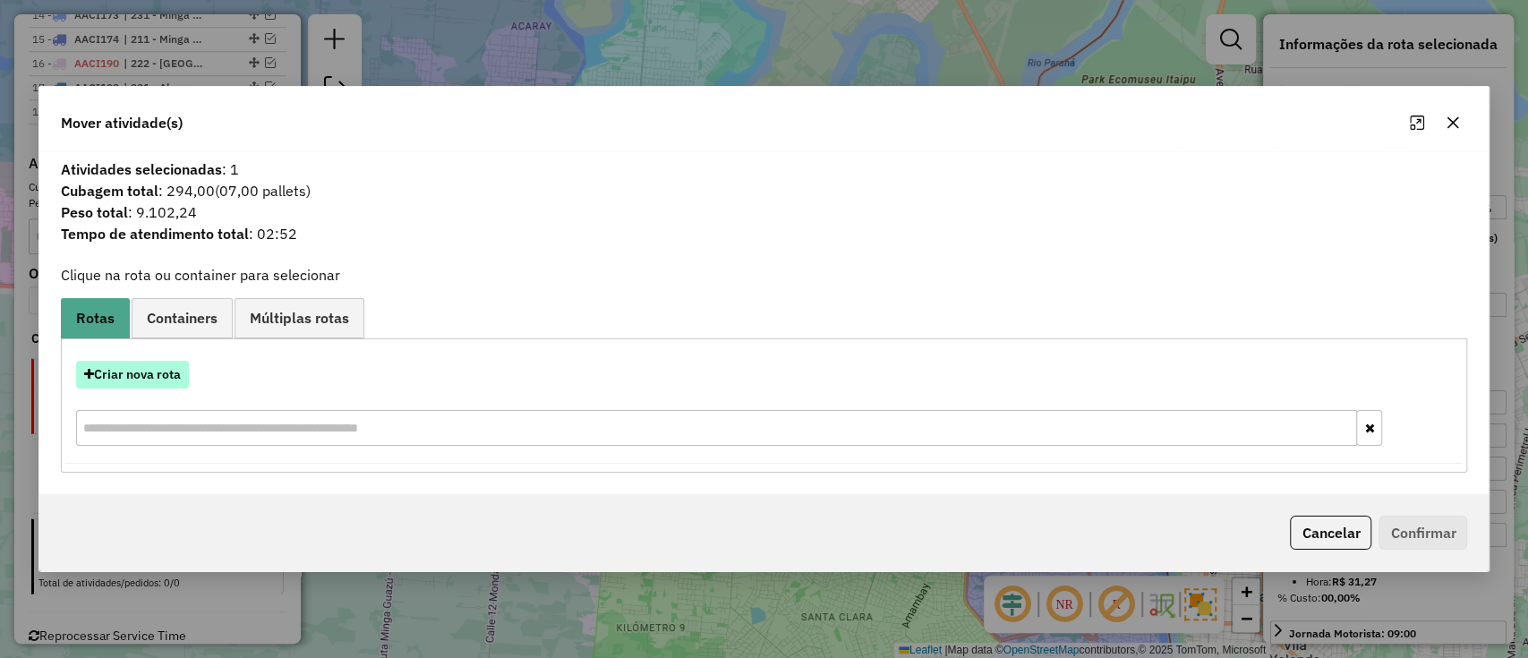
click at [168, 369] on button "Criar nova rota" at bounding box center [132, 375] width 113 height 28
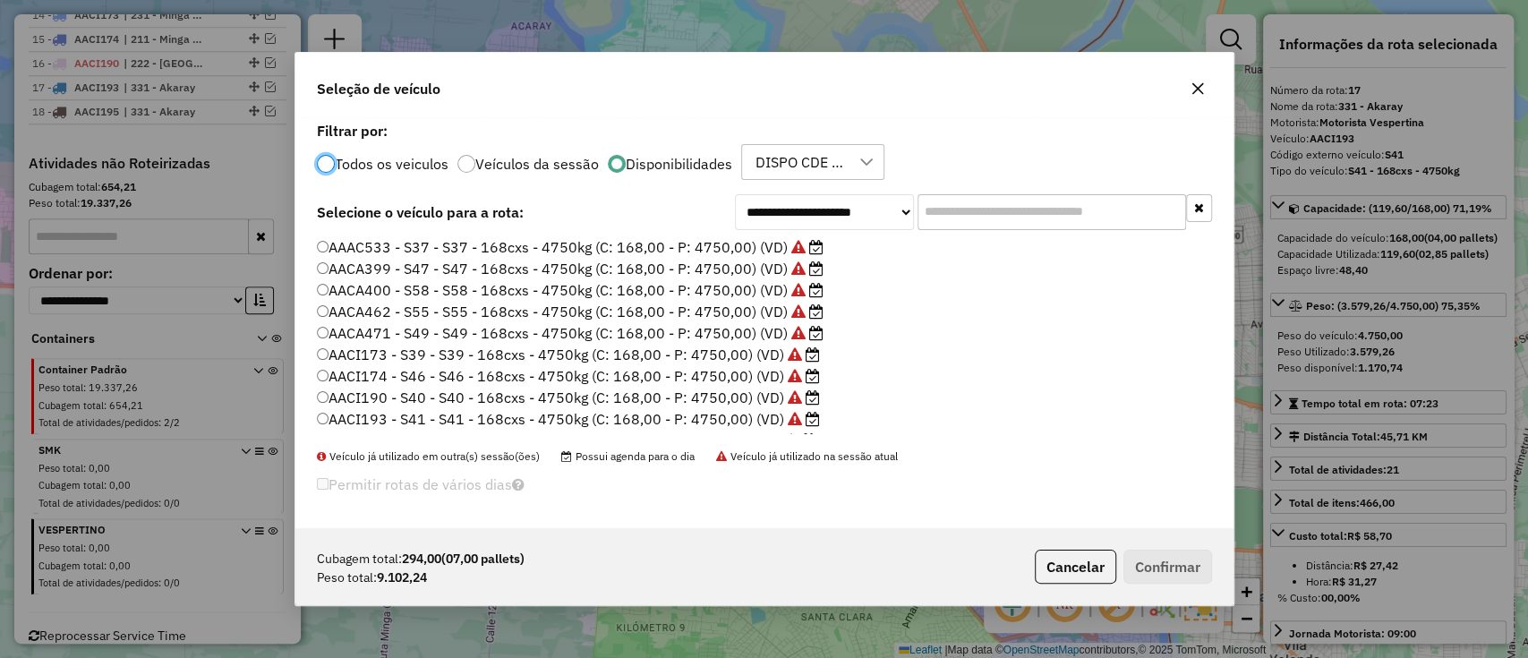
scroll to position [339, 0]
click at [773, 246] on label "AACV557 - S67 - S67 - 252cxs - 7400kg (C: 252,00 - P: 7400,00) (VD)" at bounding box center [561, 251] width 489 height 21
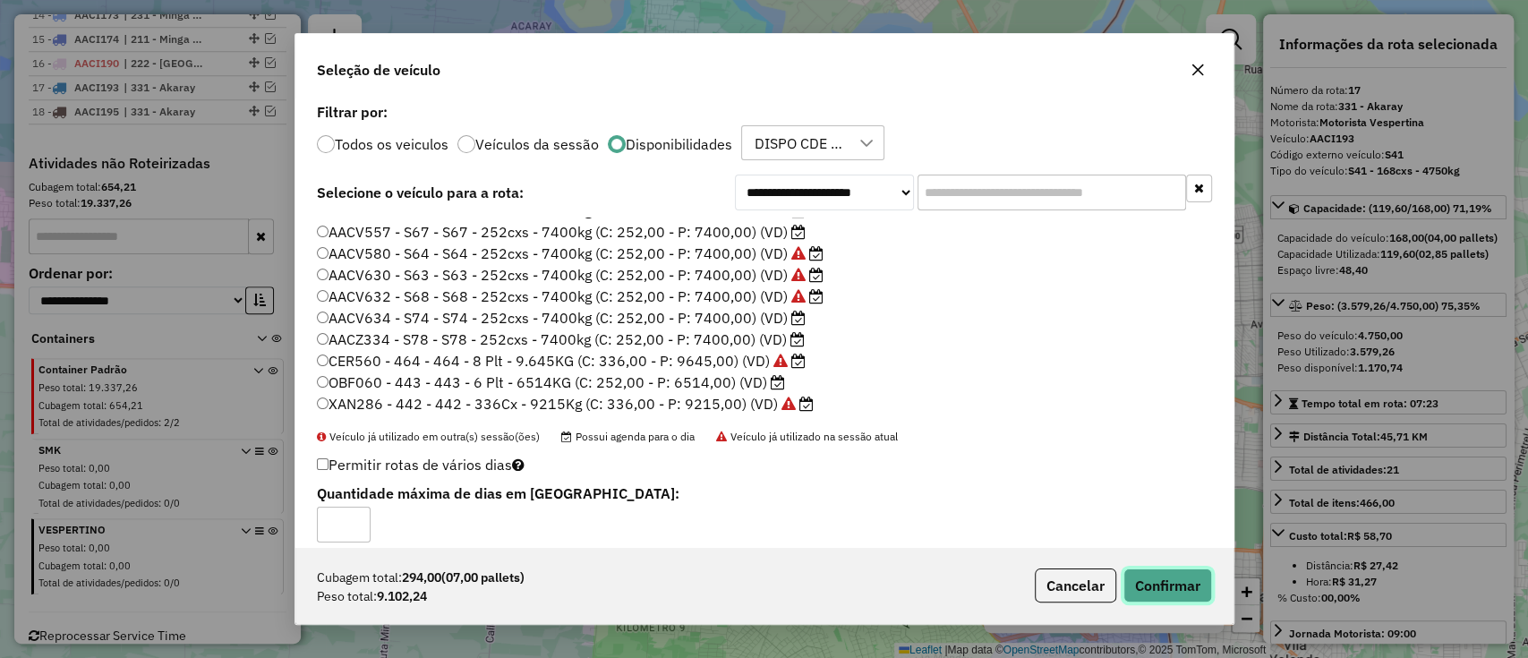
click at [1153, 588] on button "Confirmar" at bounding box center [1167, 585] width 89 height 34
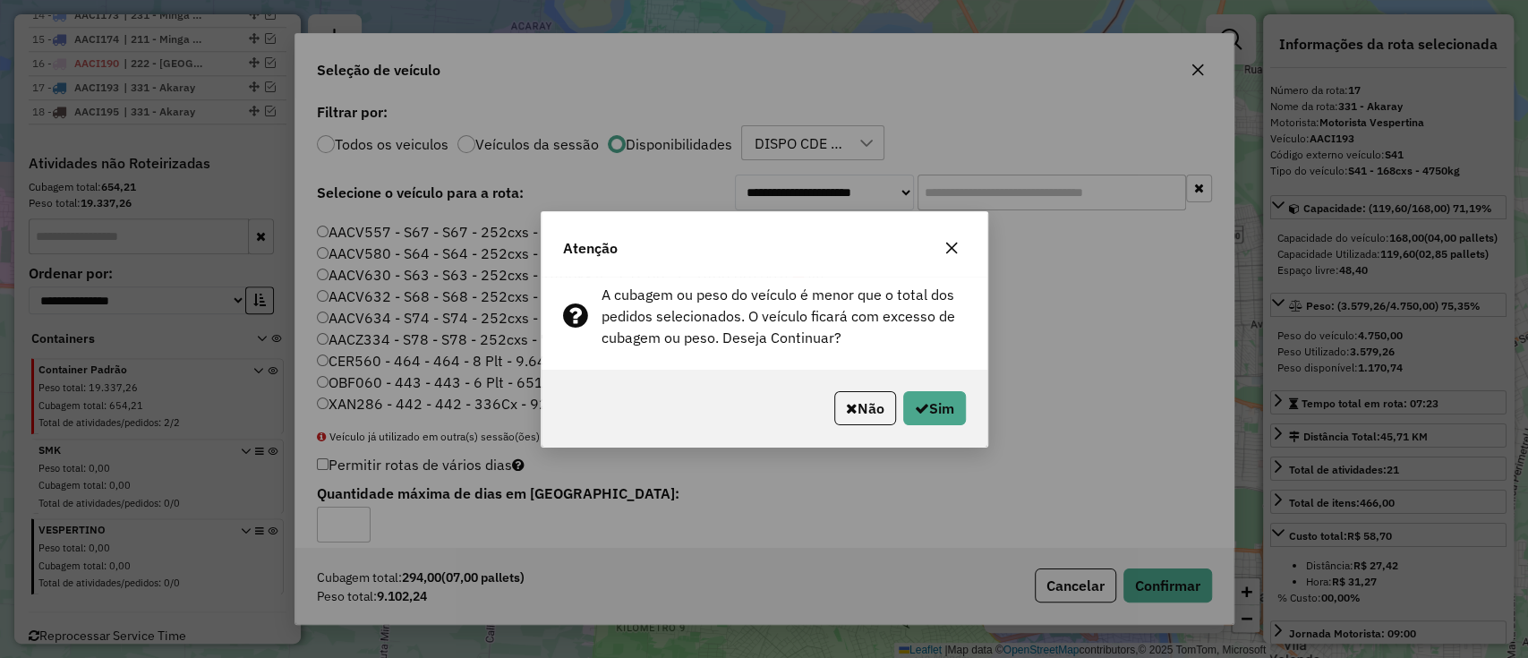
click at [875, 388] on div "Não Sim" at bounding box center [764, 408] width 446 height 77
click at [869, 411] on button "Não" at bounding box center [865, 408] width 62 height 34
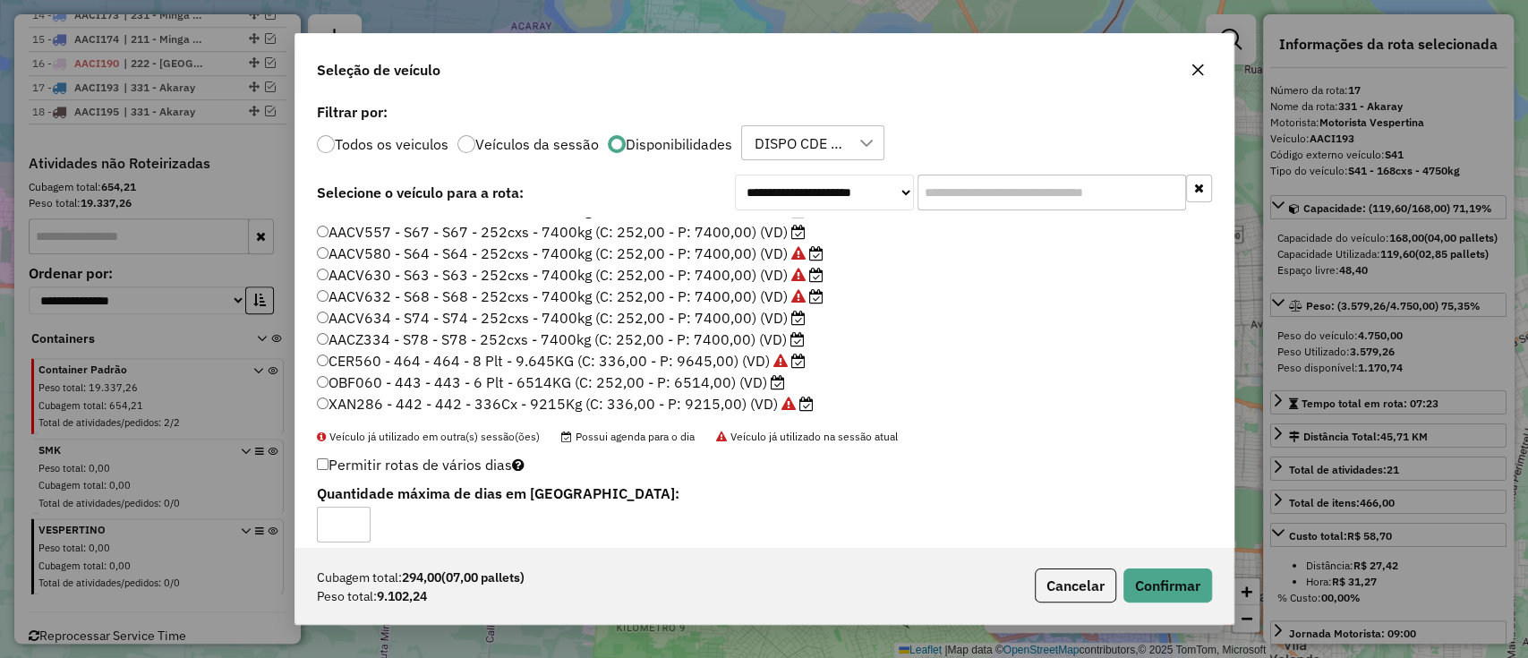
click at [745, 358] on label "CER560 - 464 - 464 - 8 Plt - 9.645KG (C: 336,00 - P: 9645,00) (VD)" at bounding box center [561, 360] width 489 height 21
click at [1161, 569] on div "Cubagem total: 294,00 (07,00 pallets) Peso total: 9.102,24 Cancelar Confirmar" at bounding box center [764, 585] width 938 height 77
click at [1162, 579] on button "Confirmar" at bounding box center [1167, 585] width 89 height 34
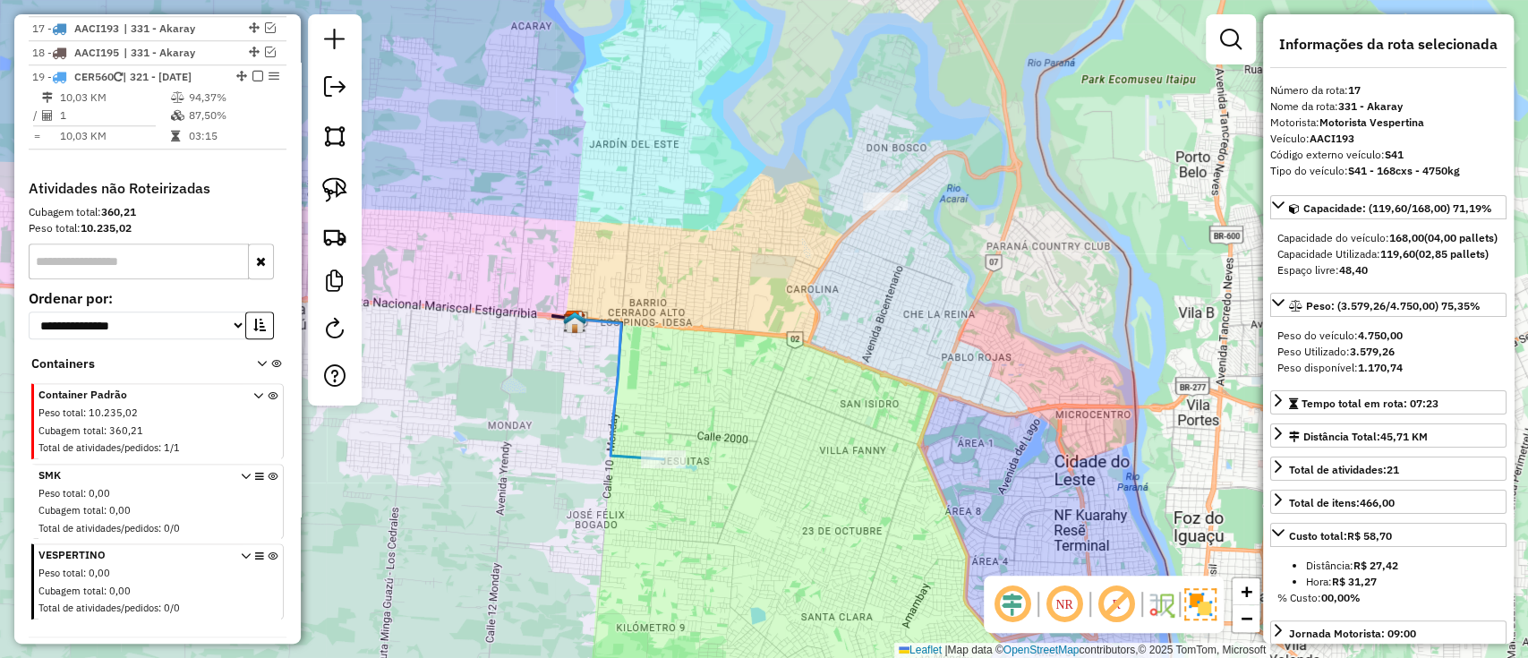
click at [611, 385] on icon at bounding box center [619, 389] width 88 height 140
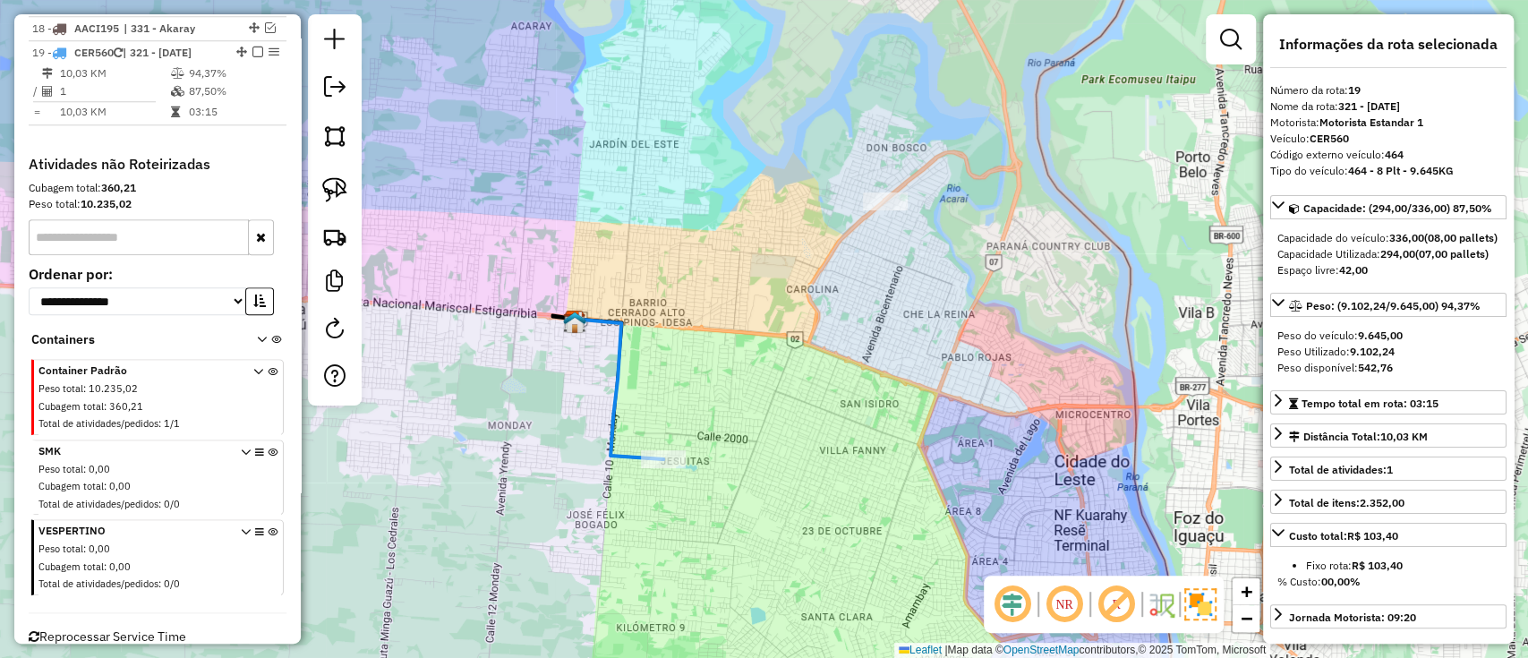
scroll to position [1137, 0]
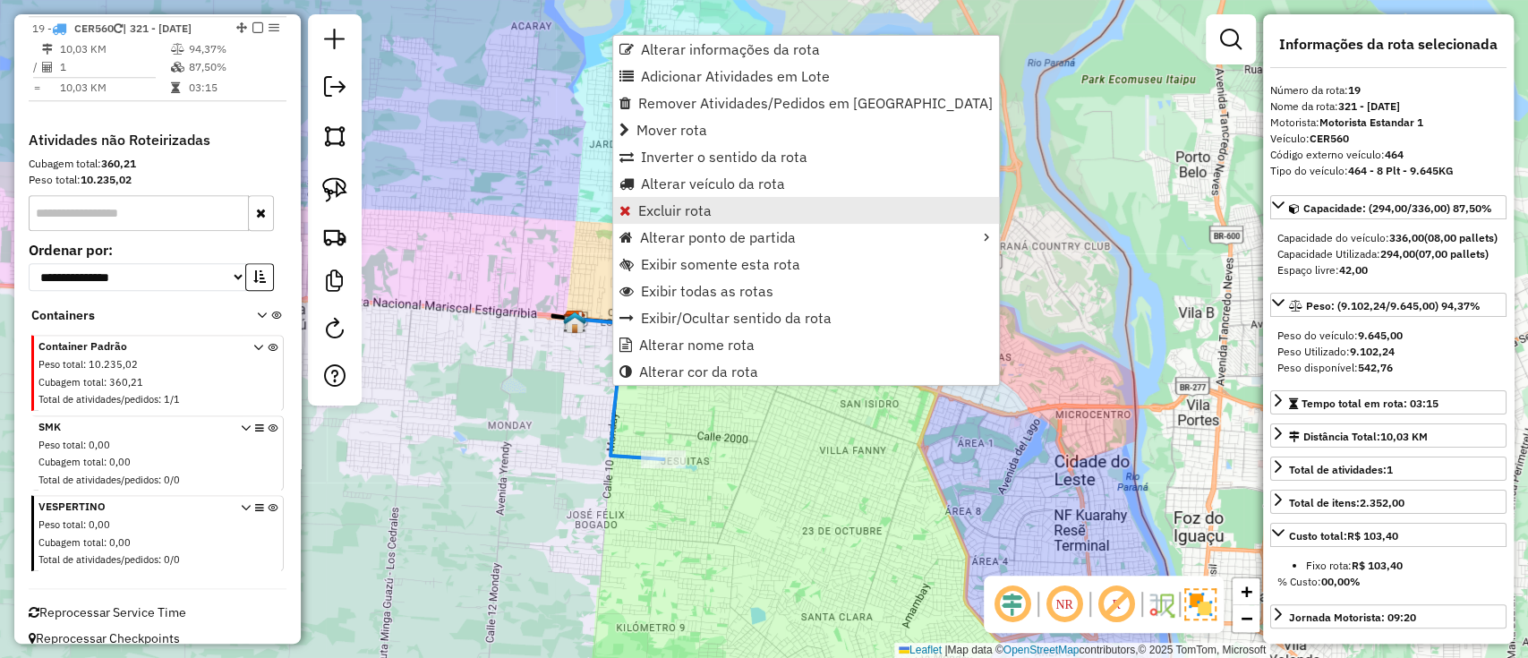
click at [684, 204] on span "Excluir rota" at bounding box center [674, 210] width 73 height 14
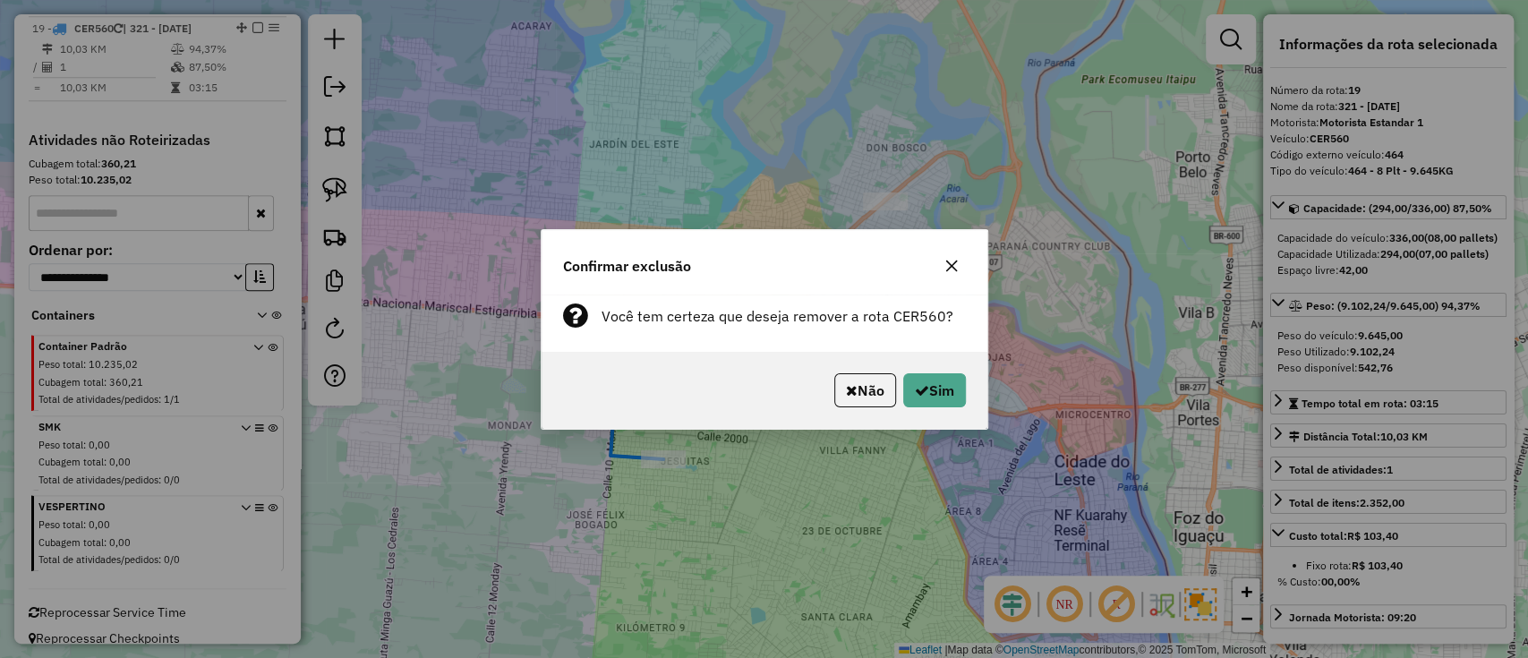
click at [942, 415] on div "Não Sim" at bounding box center [764, 390] width 446 height 77
click at [947, 395] on button "Sim" at bounding box center [934, 390] width 63 height 34
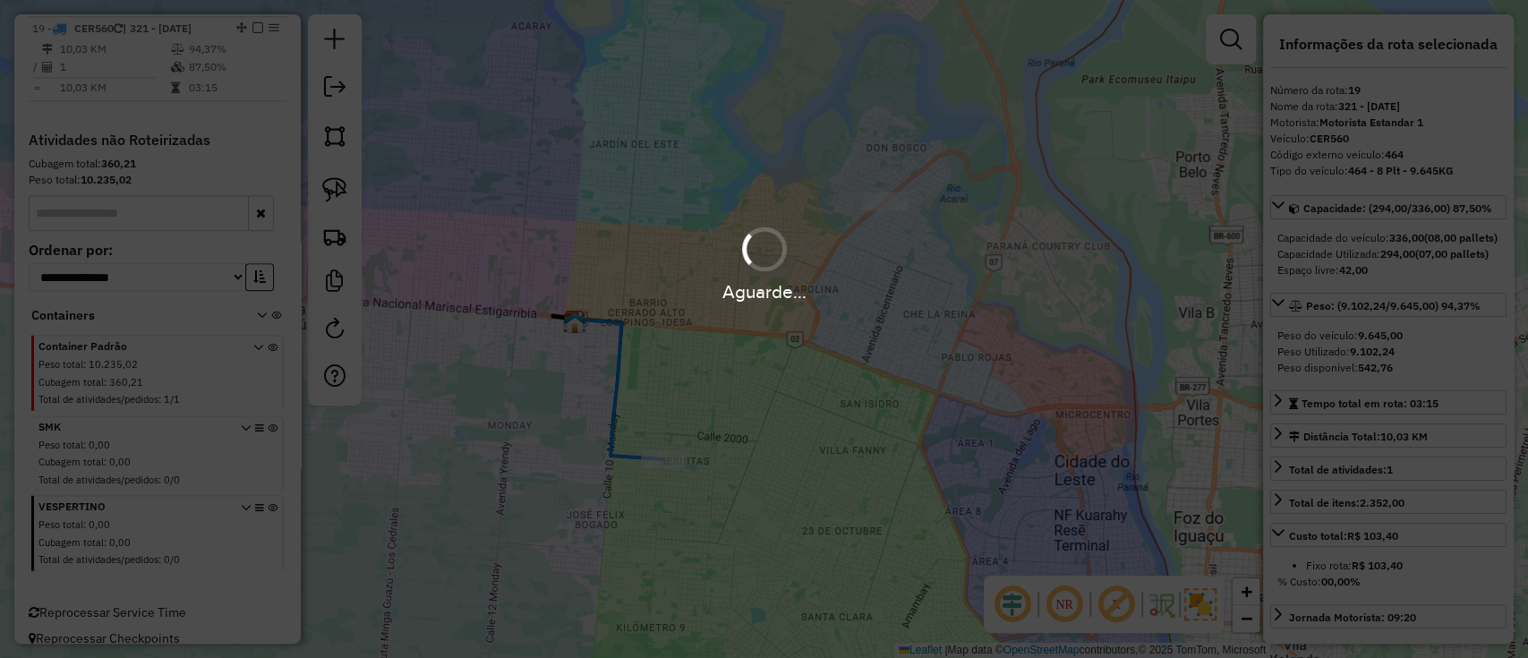
scroll to position [1068, 0]
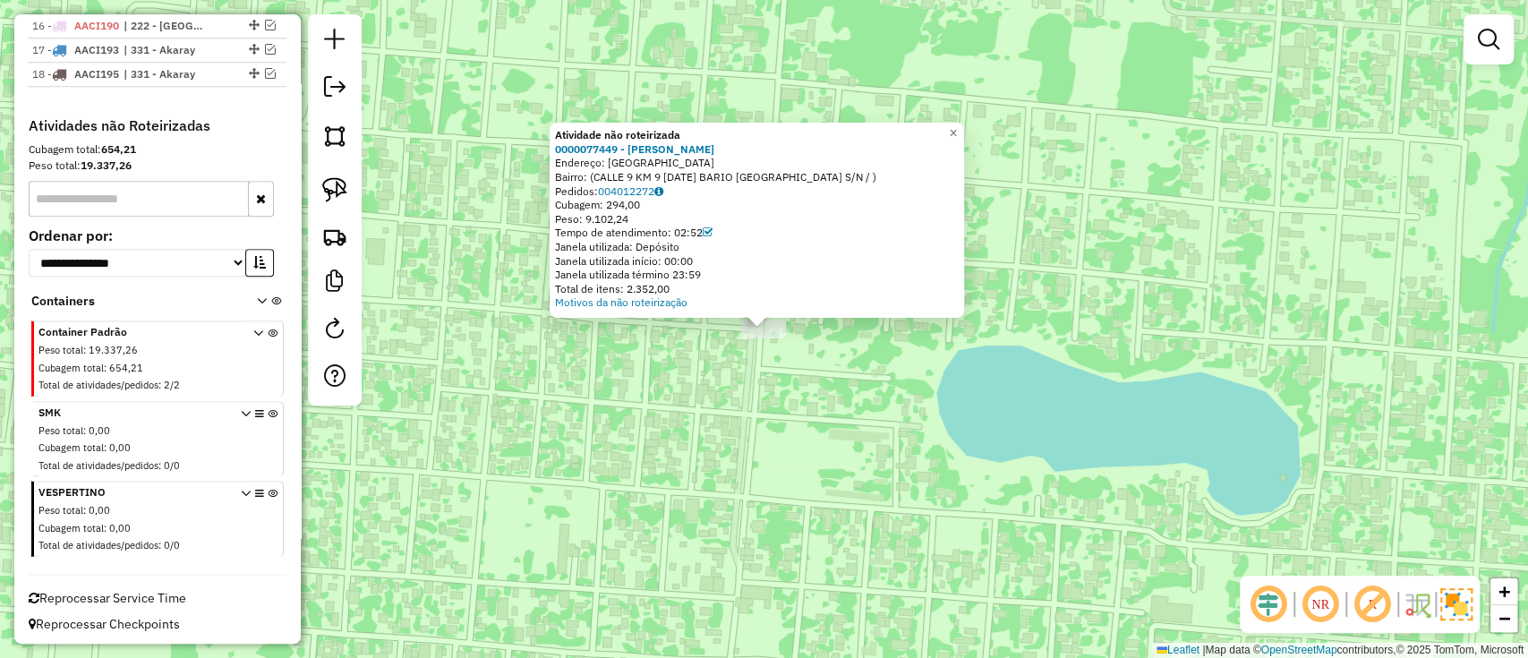
click at [842, 393] on div "Atividade não roteirizada 0000077449 - LINA MERCEDES GODOY CANDIA Endereço: CIU…" at bounding box center [764, 329] width 1528 height 658
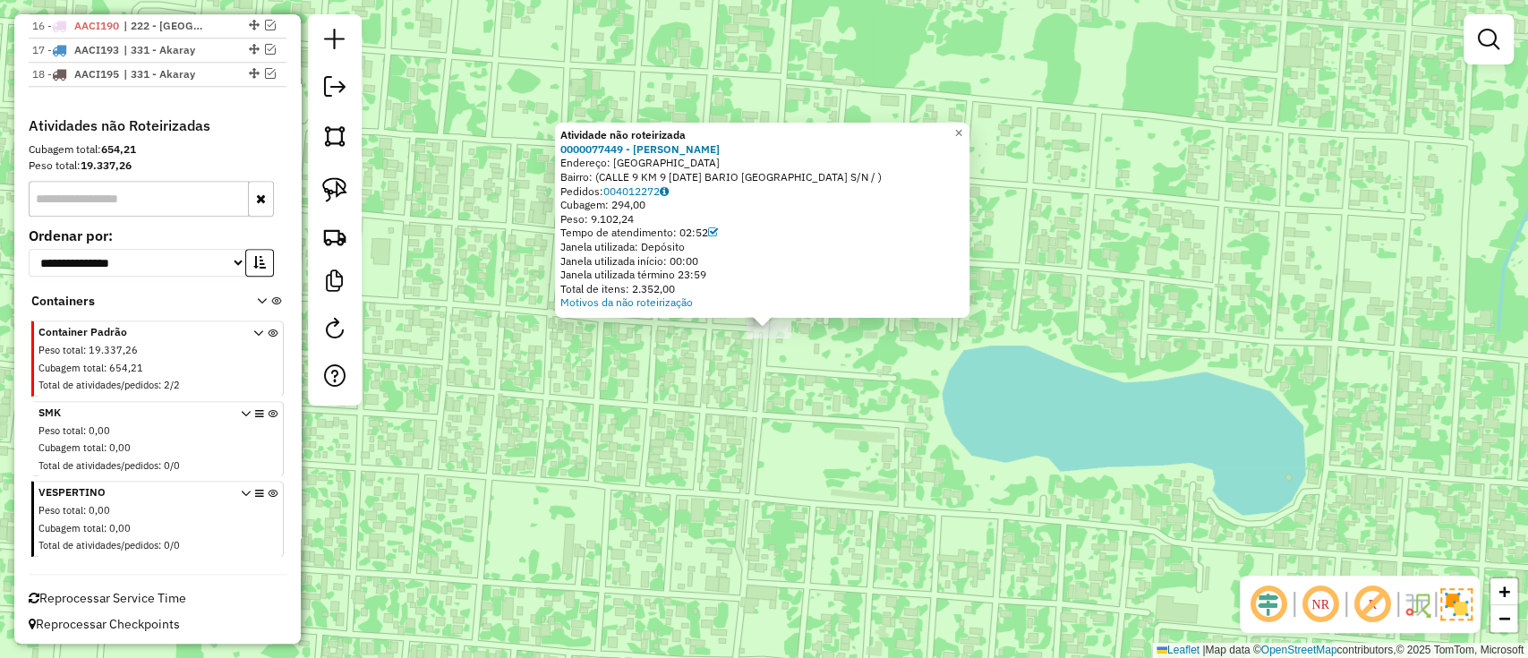
click at [866, 405] on div "Atividade não roteirizada 0000077449 - LINA MERCEDES GODOY CANDIA Endereço: CIU…" at bounding box center [764, 329] width 1528 height 658
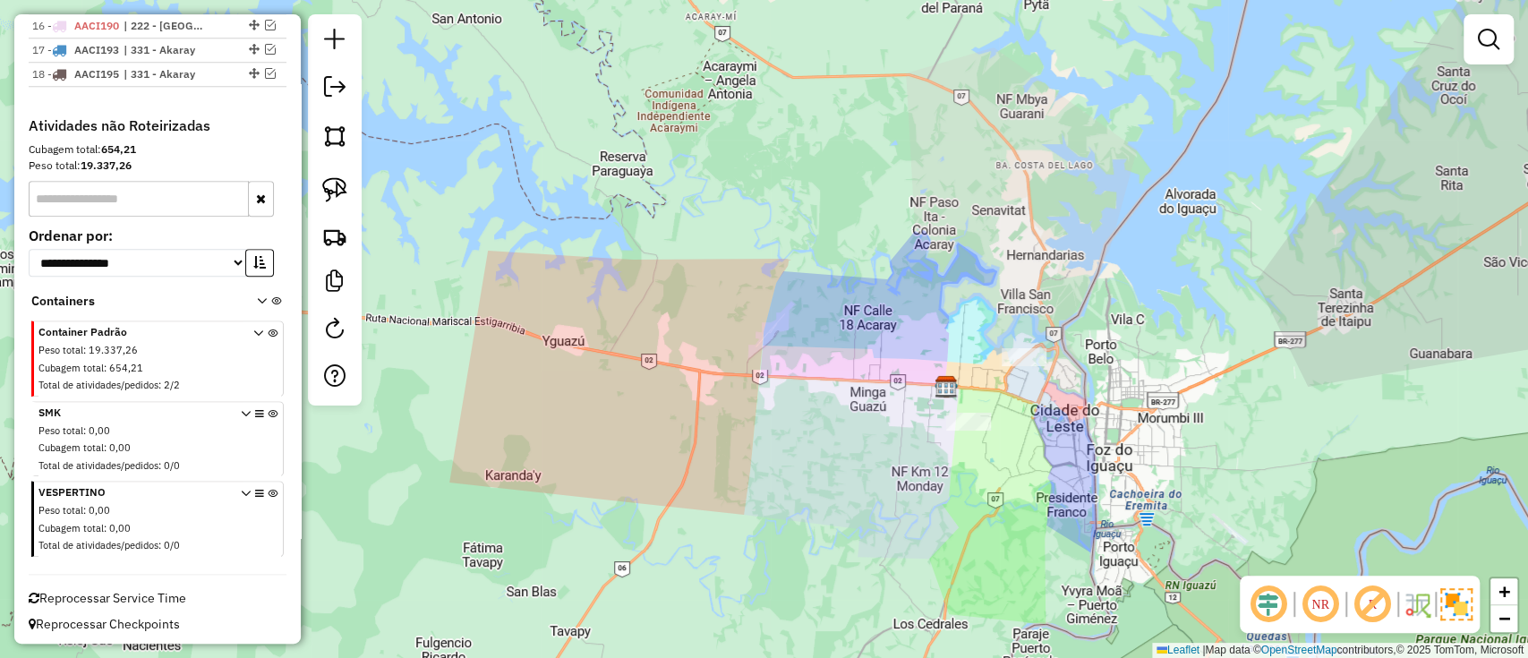
drag, startPoint x: 1028, startPoint y: 439, endPoint x: 1003, endPoint y: 456, distance: 30.3
click at [999, 464] on div "Janela de atendimento Grade de atendimento Capacidade Transportadoras Veículos …" at bounding box center [764, 329] width 1528 height 658
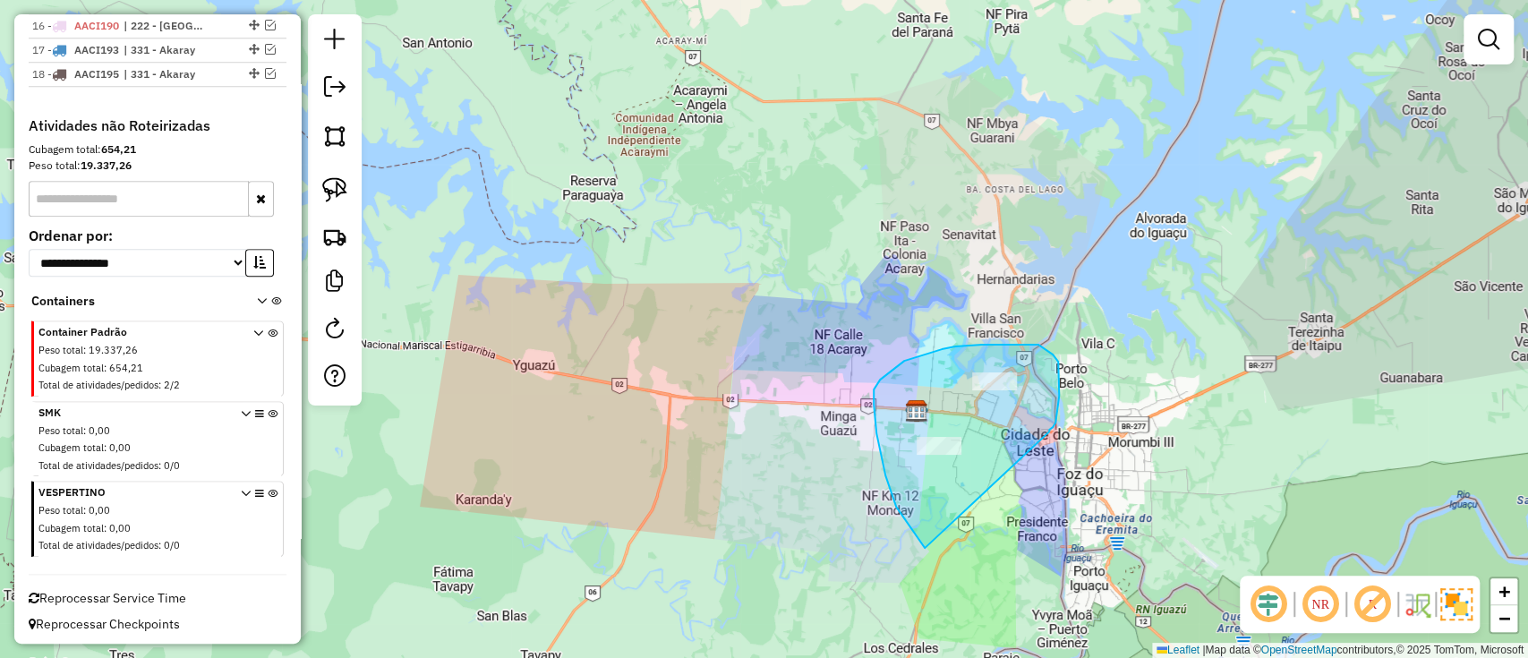
drag, startPoint x: 1049, startPoint y: 430, endPoint x: 966, endPoint y: 570, distance: 162.8
click at [966, 570] on div "Janela de atendimento Grade de atendimento Capacidade Transportadoras Veículos …" at bounding box center [764, 329] width 1528 height 658
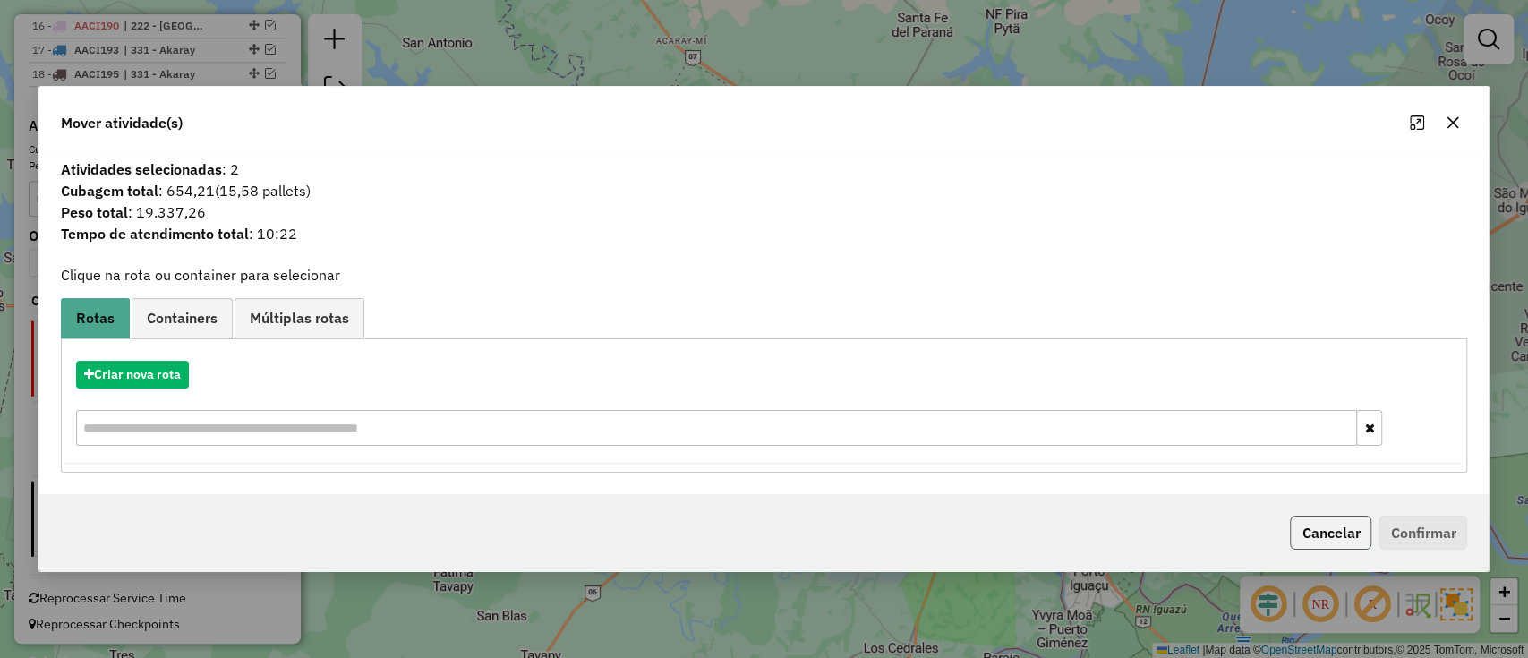
click at [1328, 519] on button "Cancelar" at bounding box center [1330, 532] width 81 height 34
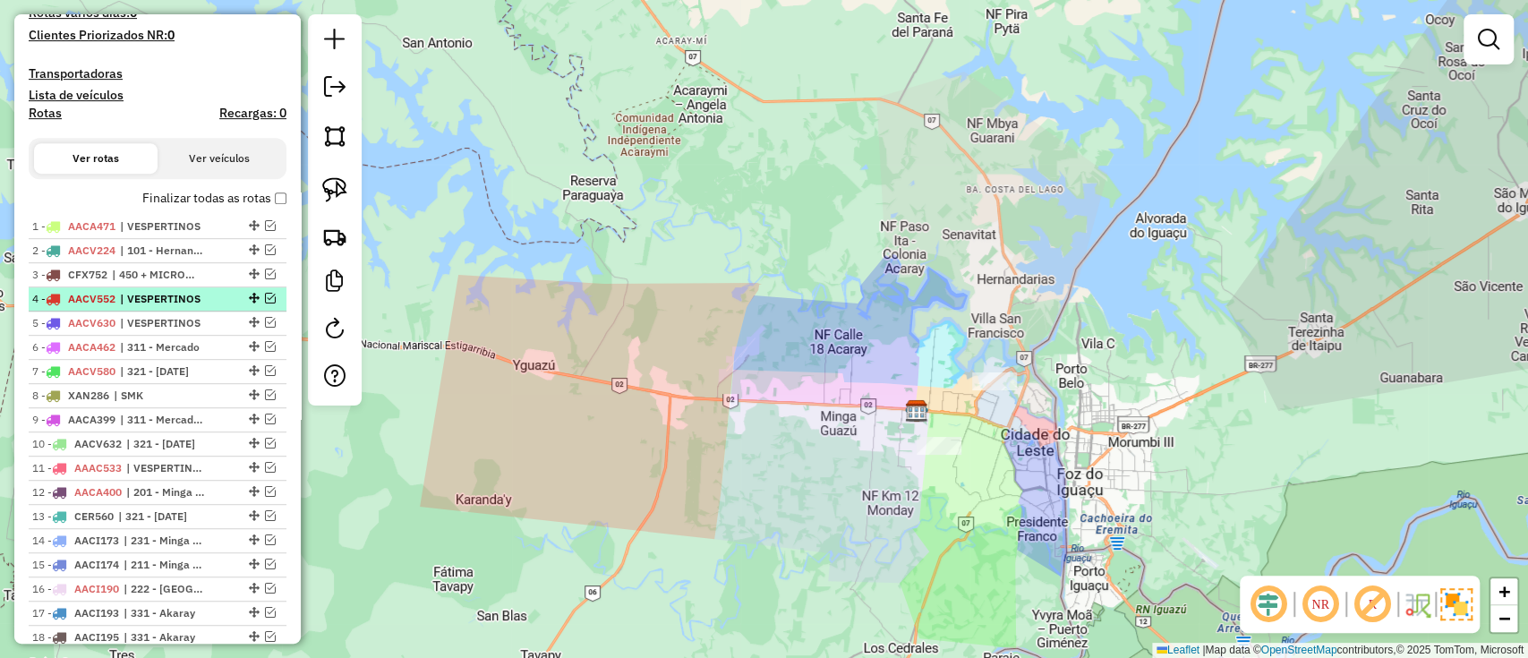
scroll to position [472, 0]
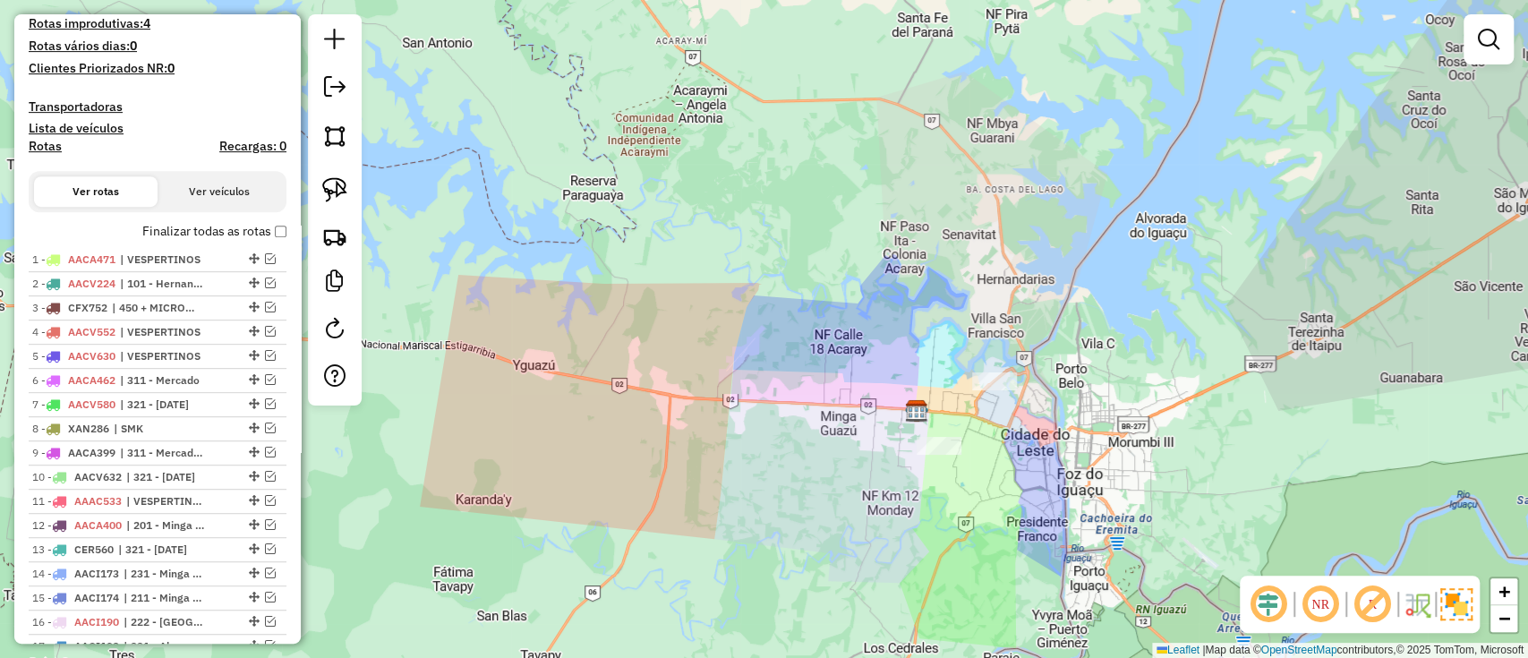
click at [264, 226] on label "Finalizar todas as rotas" at bounding box center [214, 231] width 144 height 19
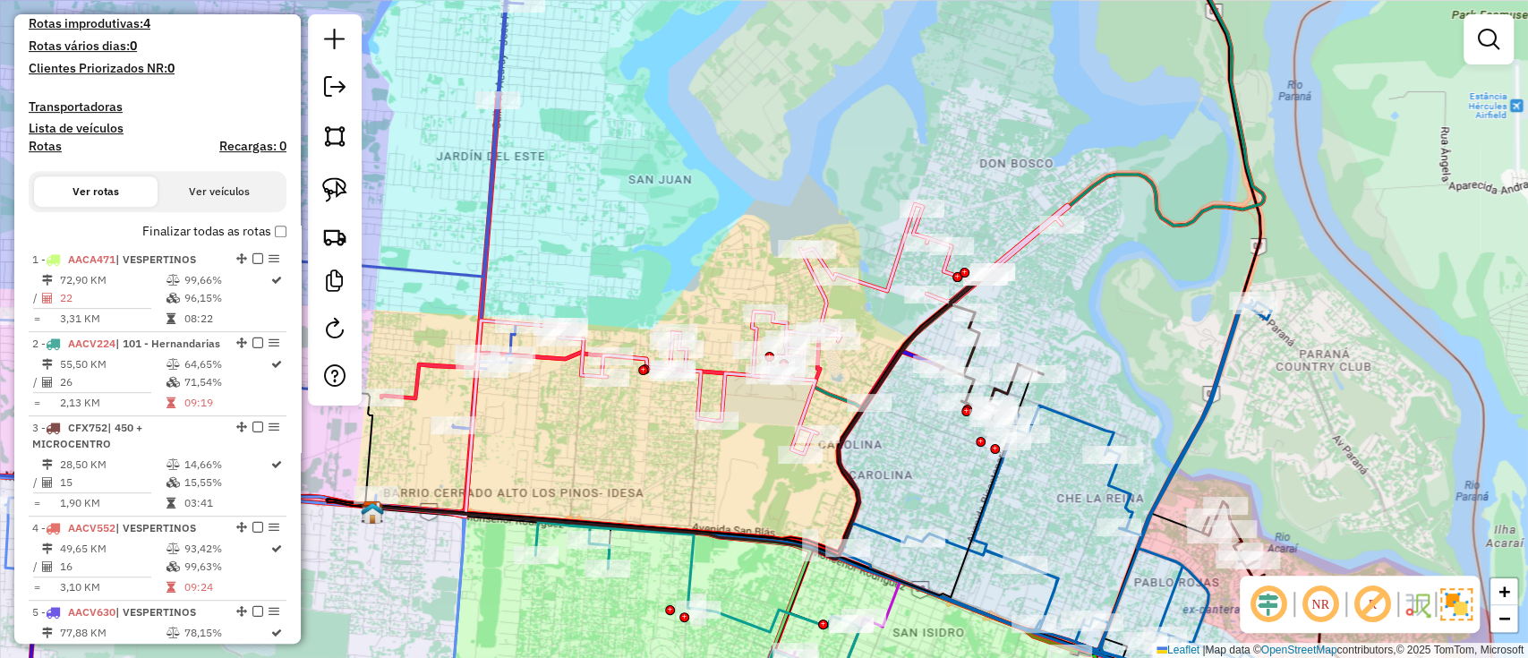
click at [216, 228] on label "Finalizar todas as rotas" at bounding box center [214, 231] width 144 height 19
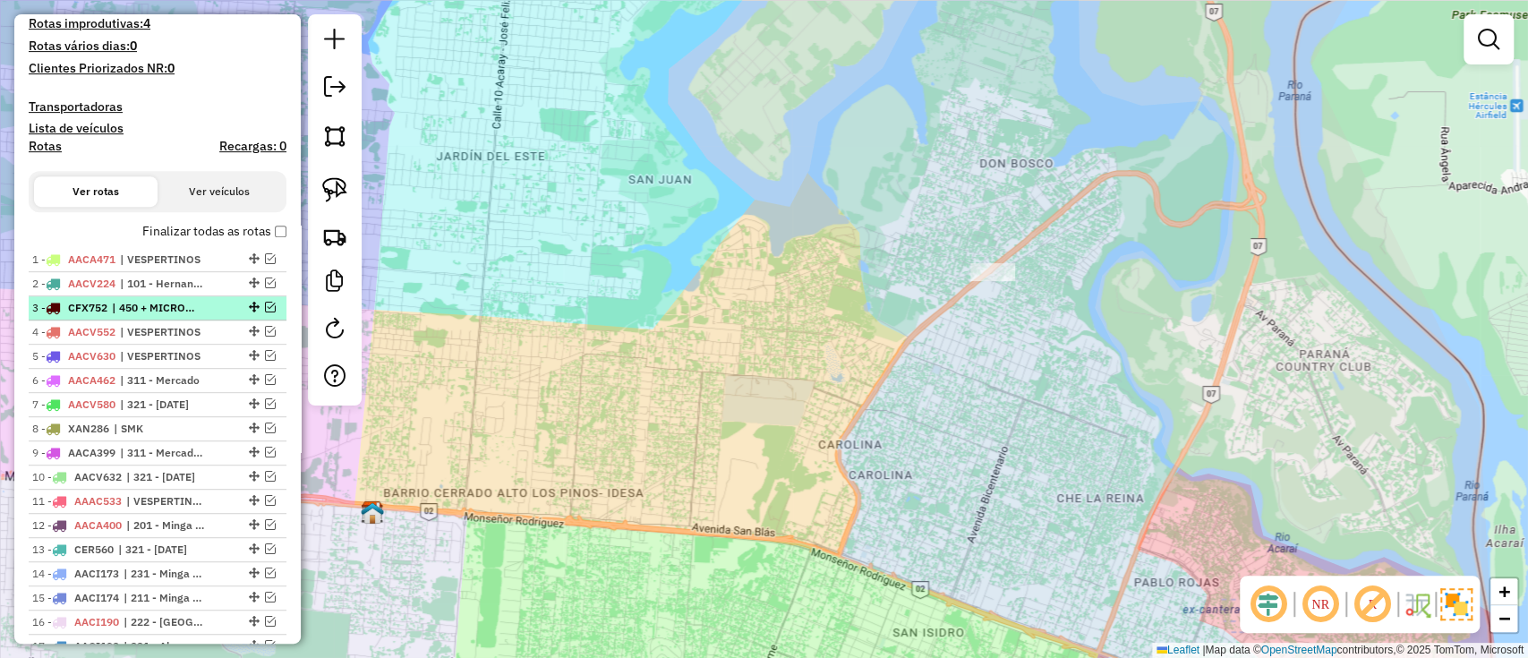
click at [267, 302] on em at bounding box center [270, 307] width 11 height 11
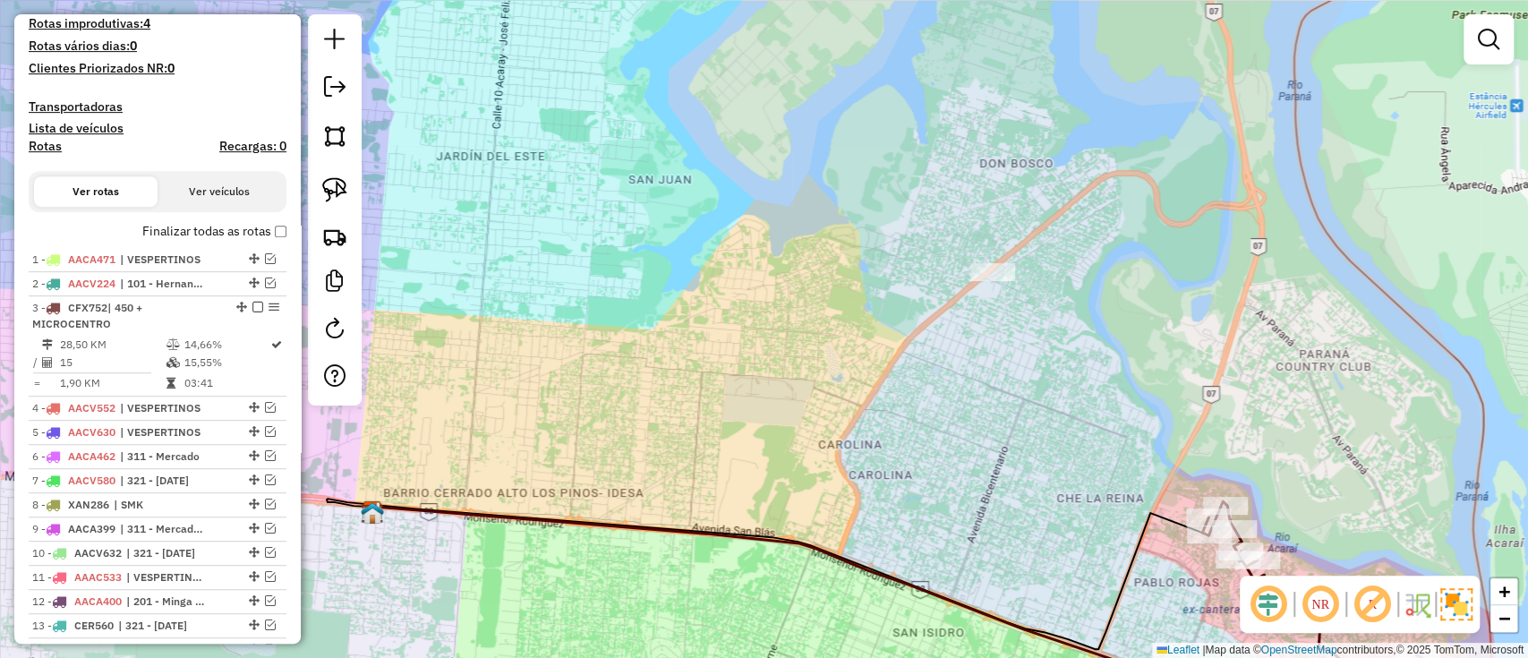
click at [1131, 578] on icon at bounding box center [767, 573] width 881 height 150
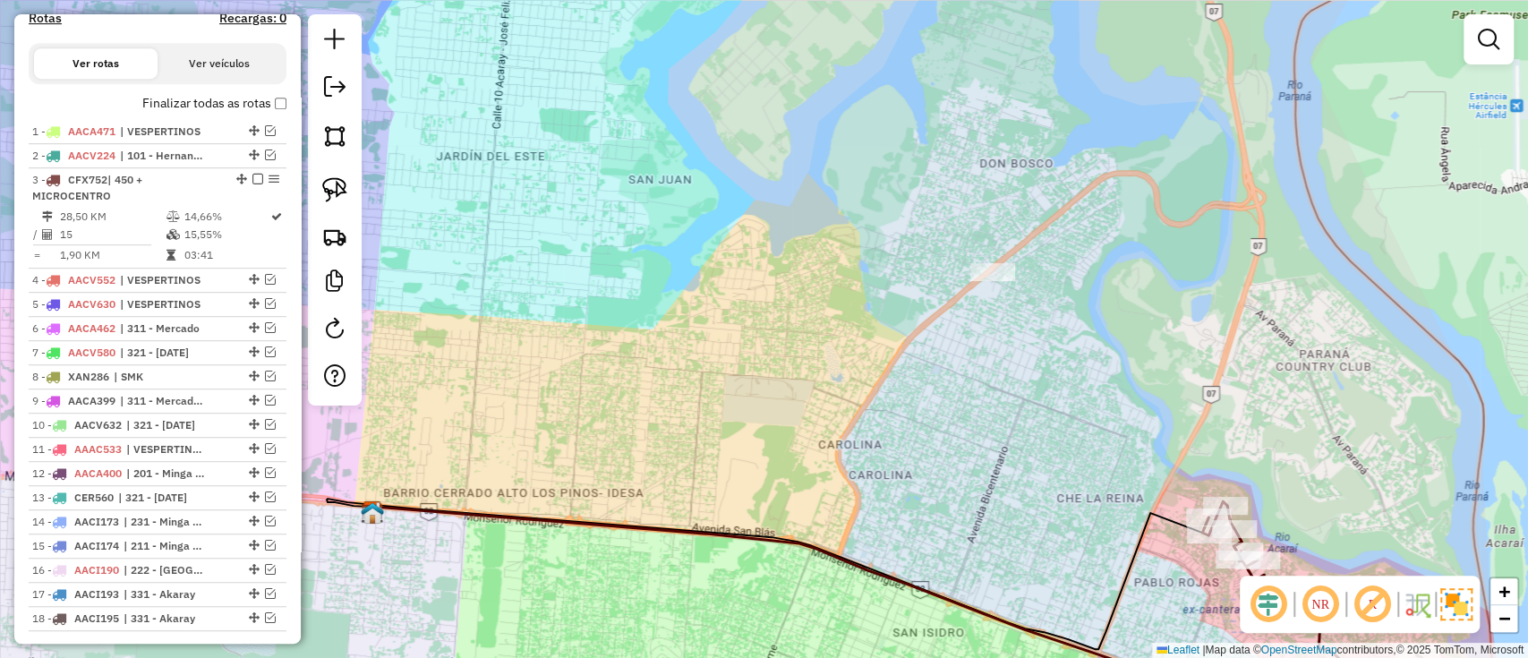
select select "**********"
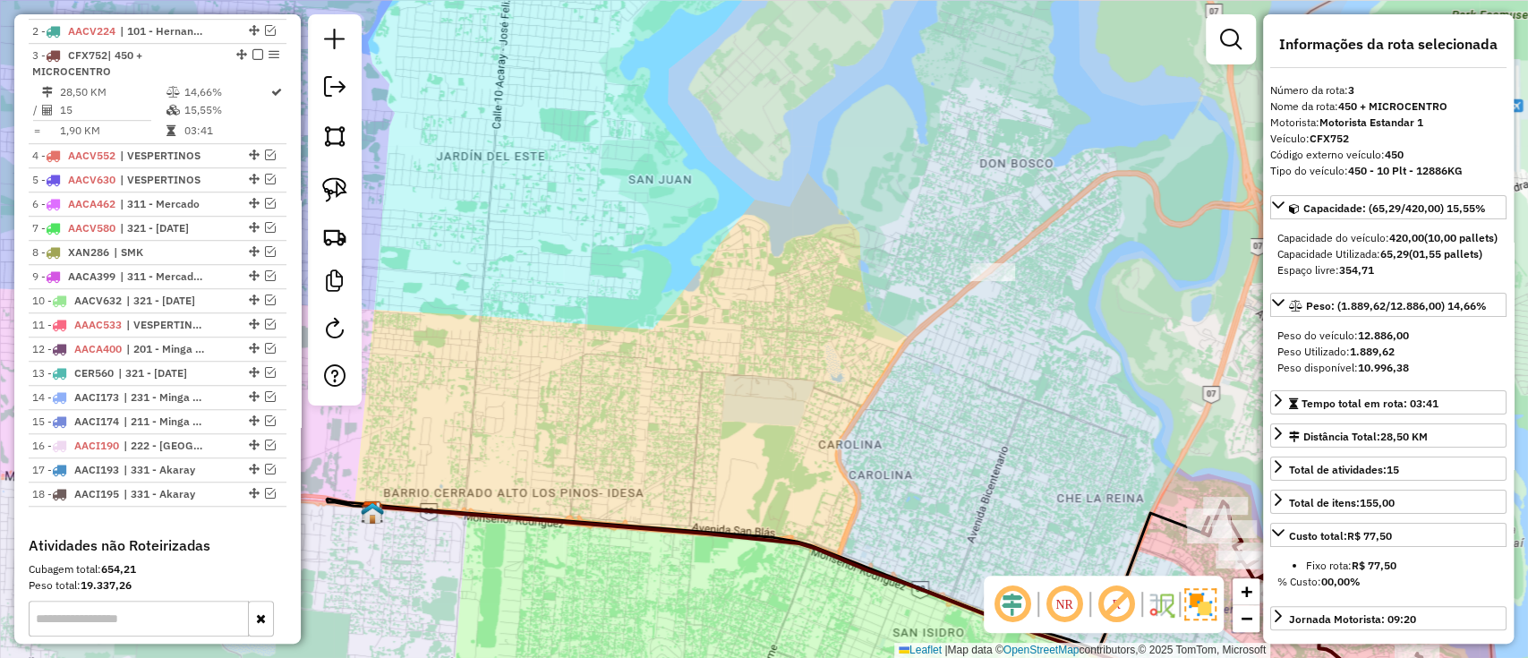
scroll to position [752, 0]
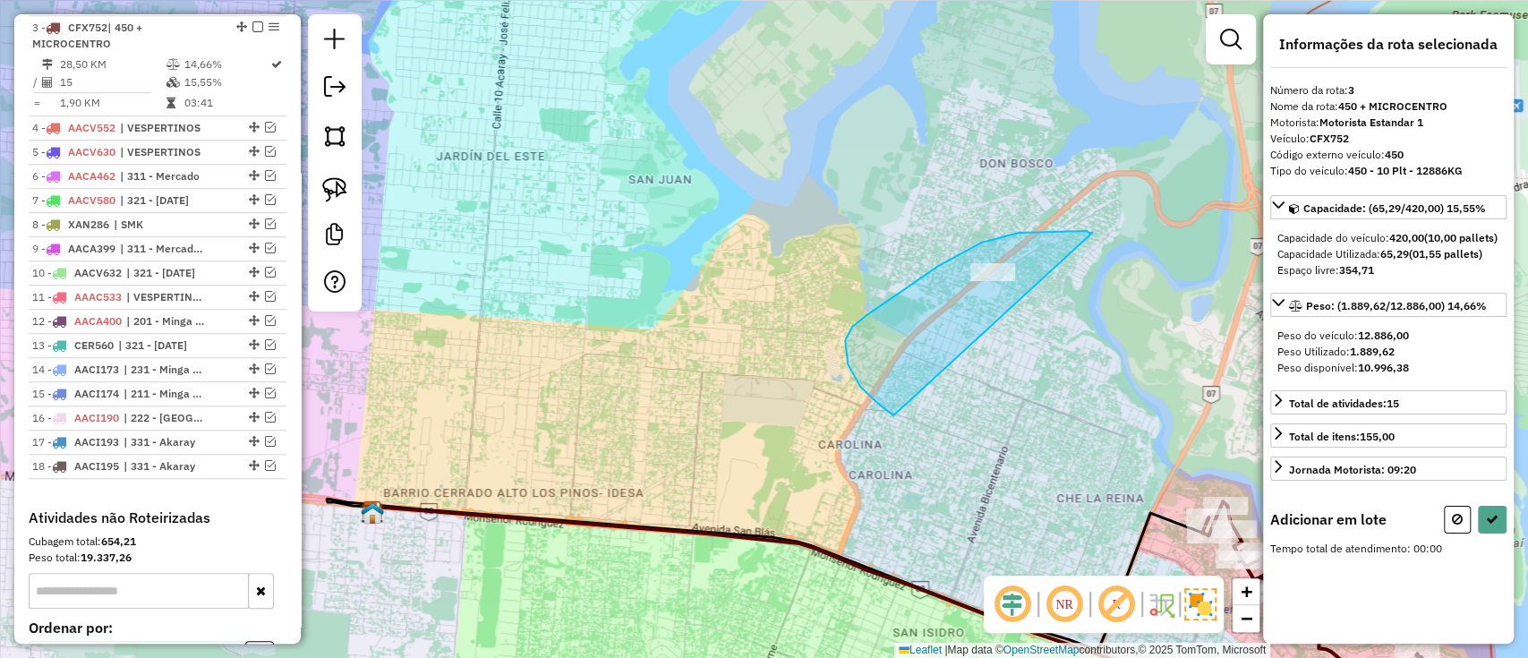
drag, startPoint x: 1092, startPoint y: 233, endPoint x: 935, endPoint y: 433, distance: 254.4
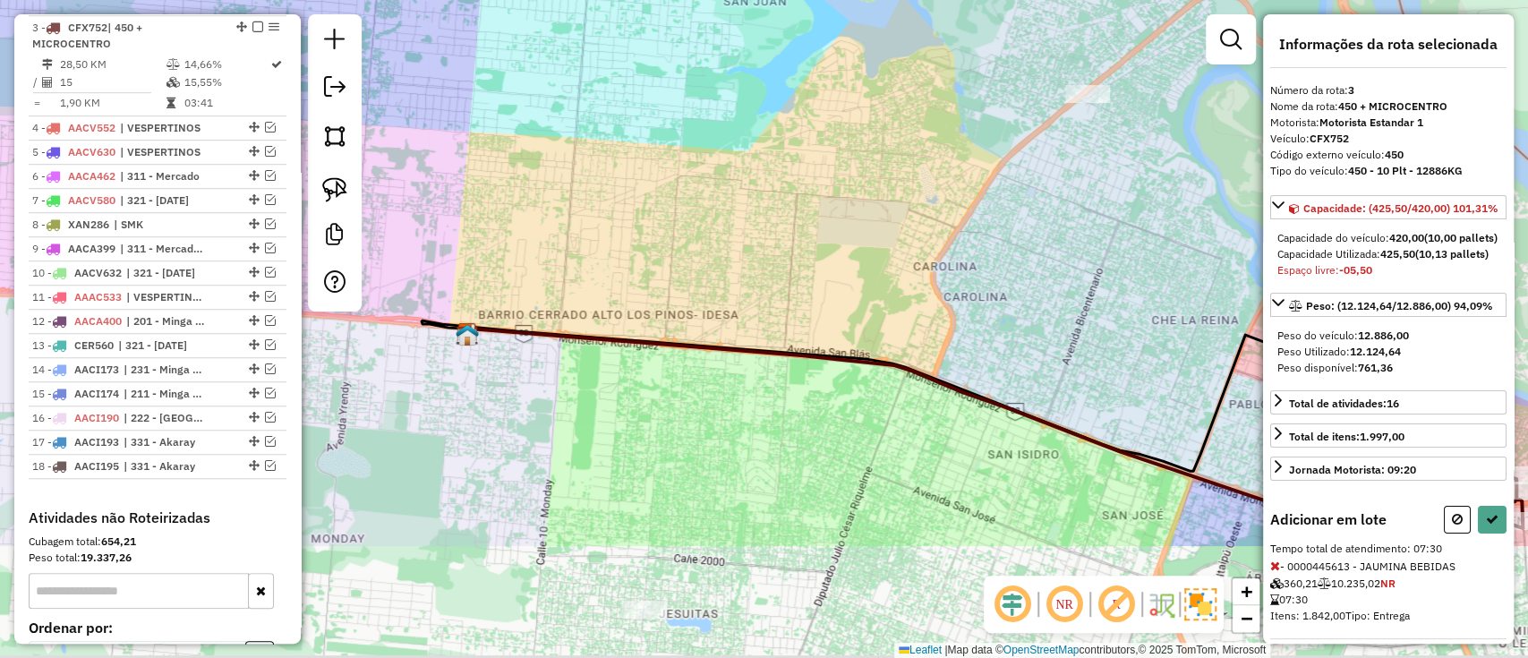
drag, startPoint x: 713, startPoint y: 525, endPoint x: 816, endPoint y: 147, distance: 392.3
click at [816, 328] on icon at bounding box center [987, 425] width 1040 height 194
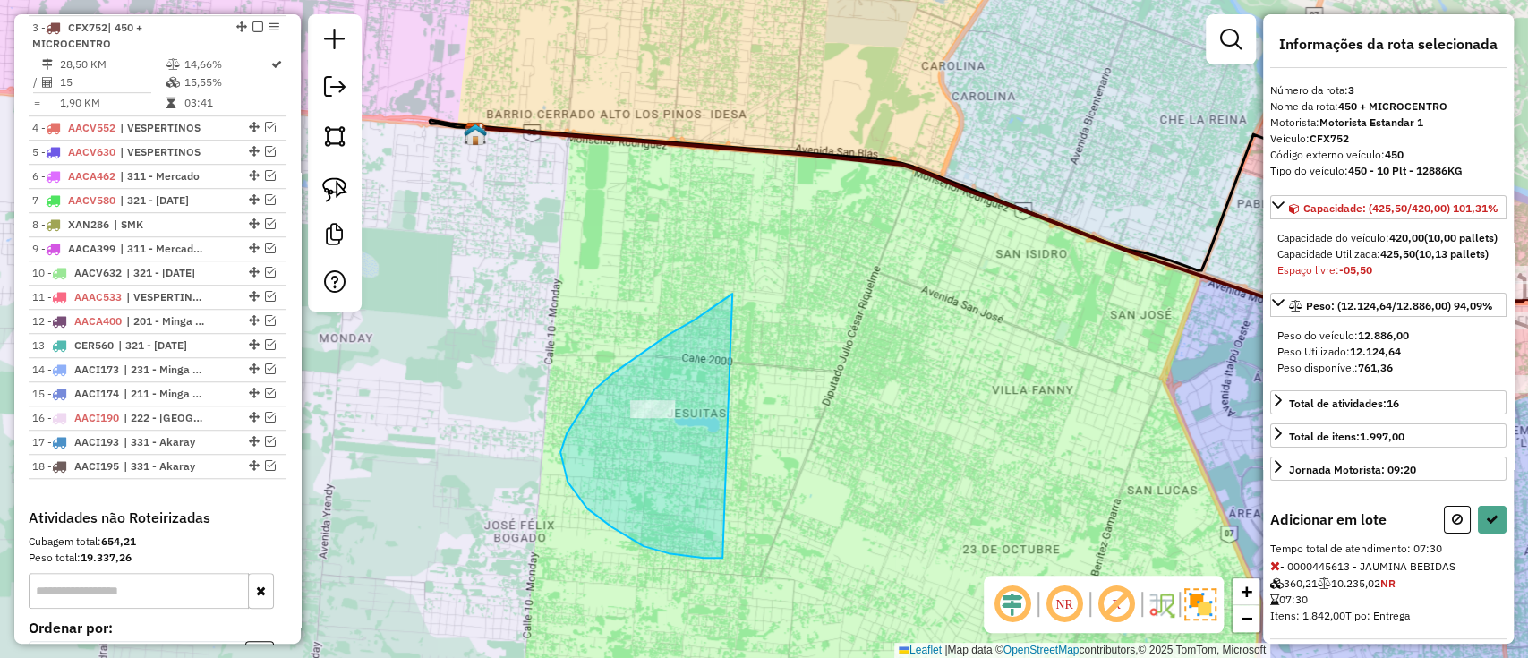
drag, startPoint x: 594, startPoint y: 389, endPoint x: 722, endPoint y: 558, distance: 211.4
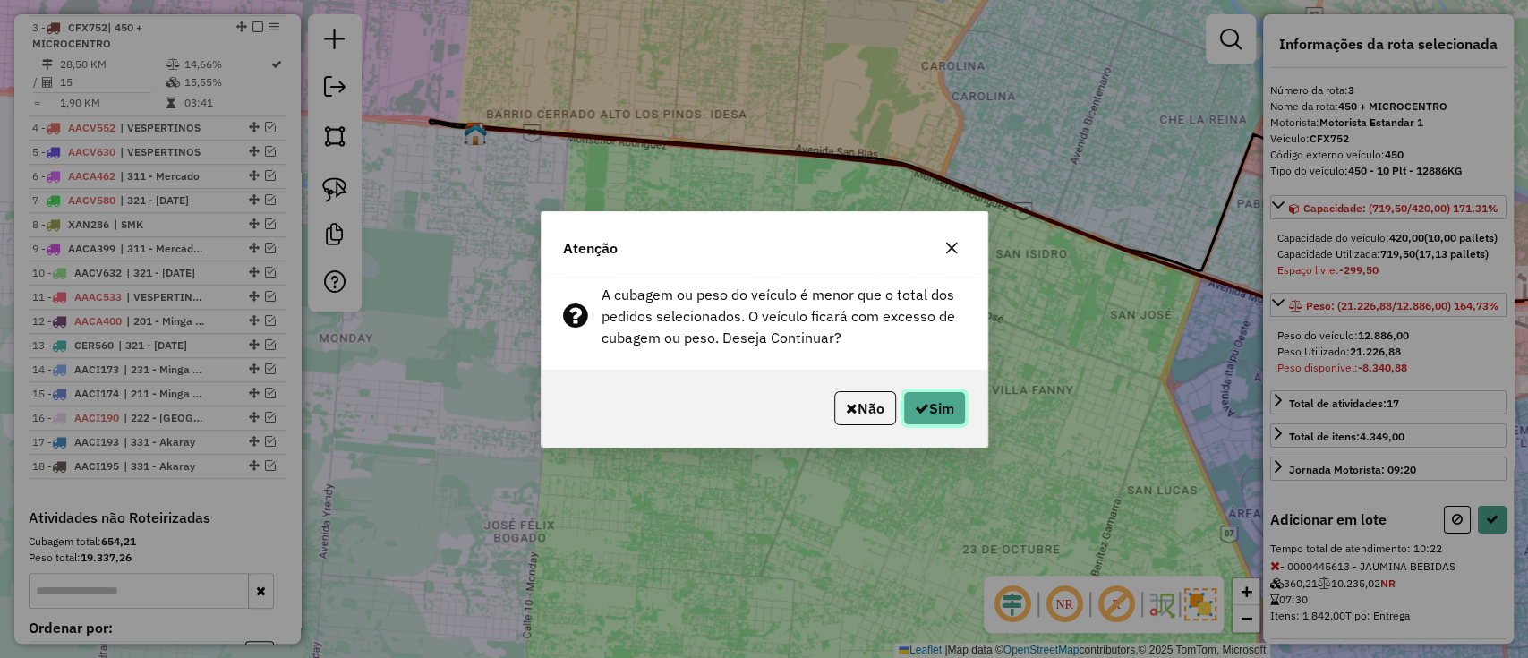
click at [942, 412] on button "Sim" at bounding box center [934, 408] width 63 height 34
select select "**********"
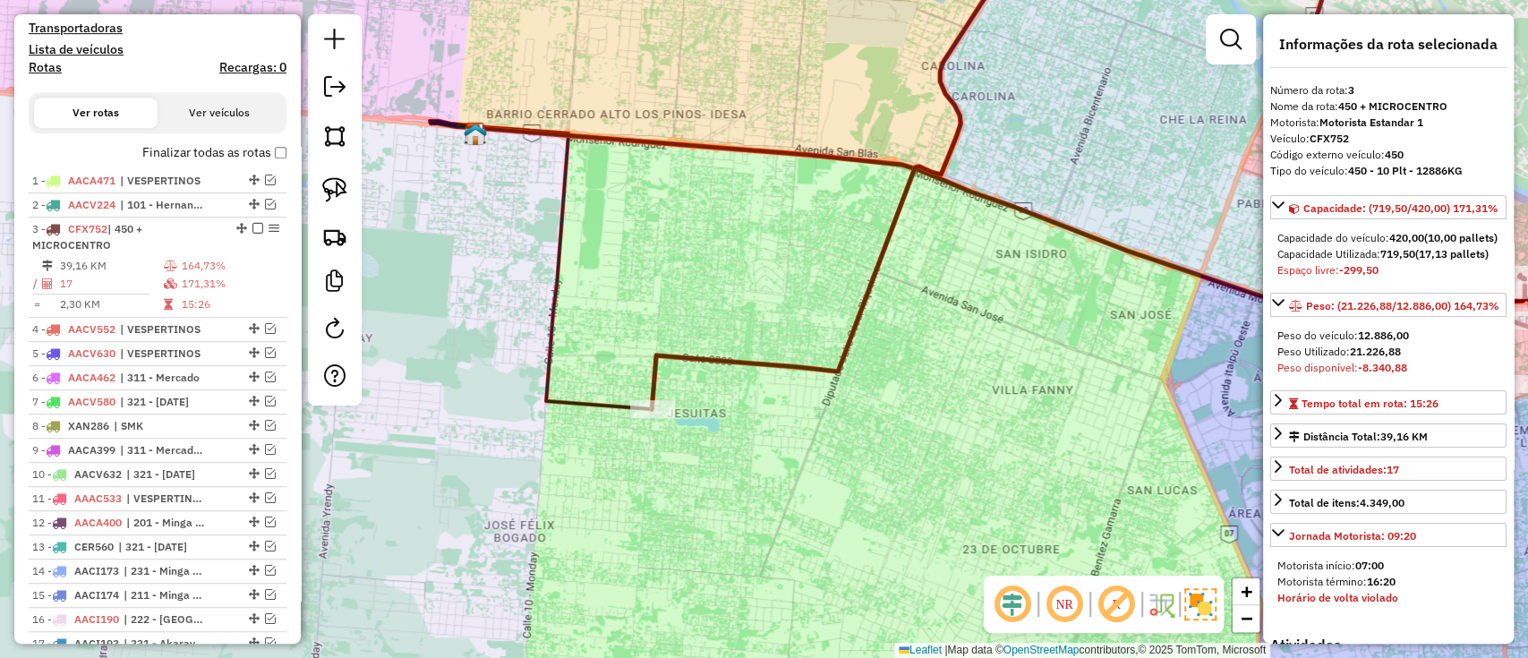
scroll to position [464, 0]
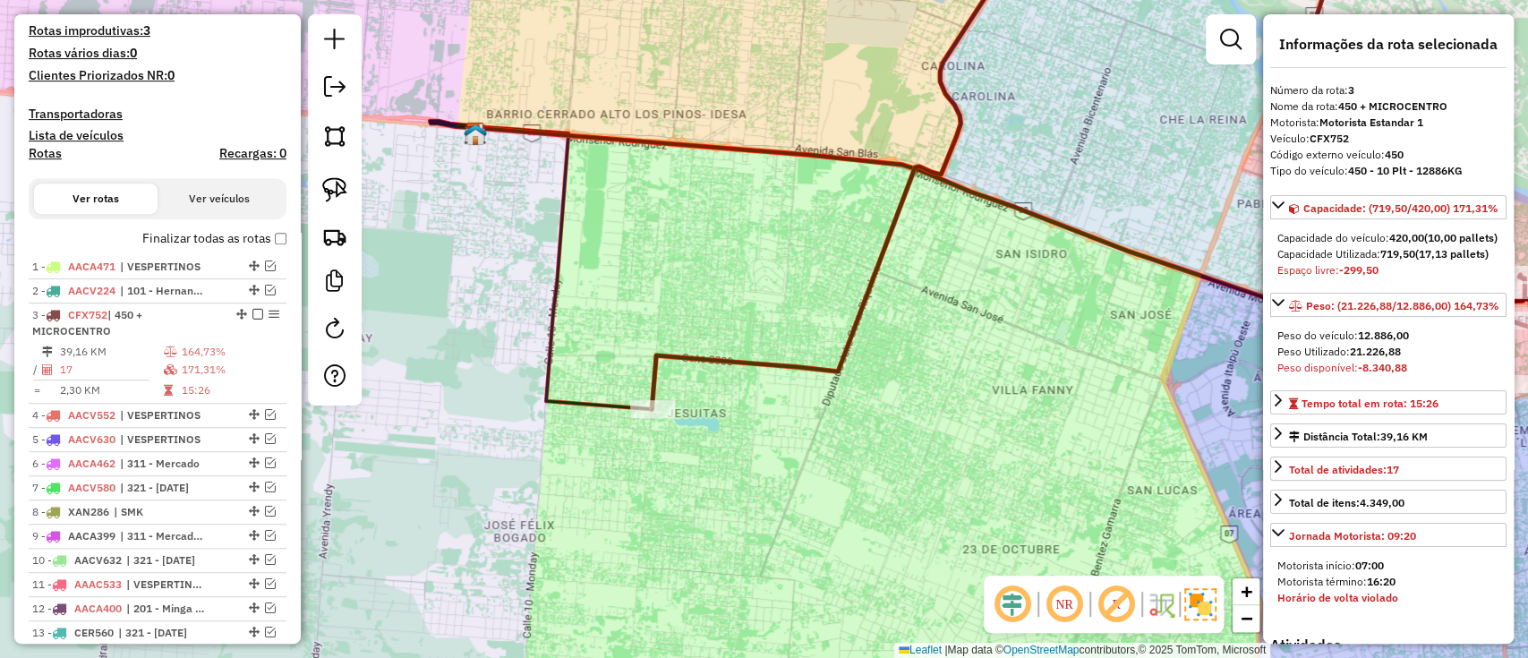
click at [247, 242] on label "Finalizar todas as rotas" at bounding box center [214, 238] width 144 height 19
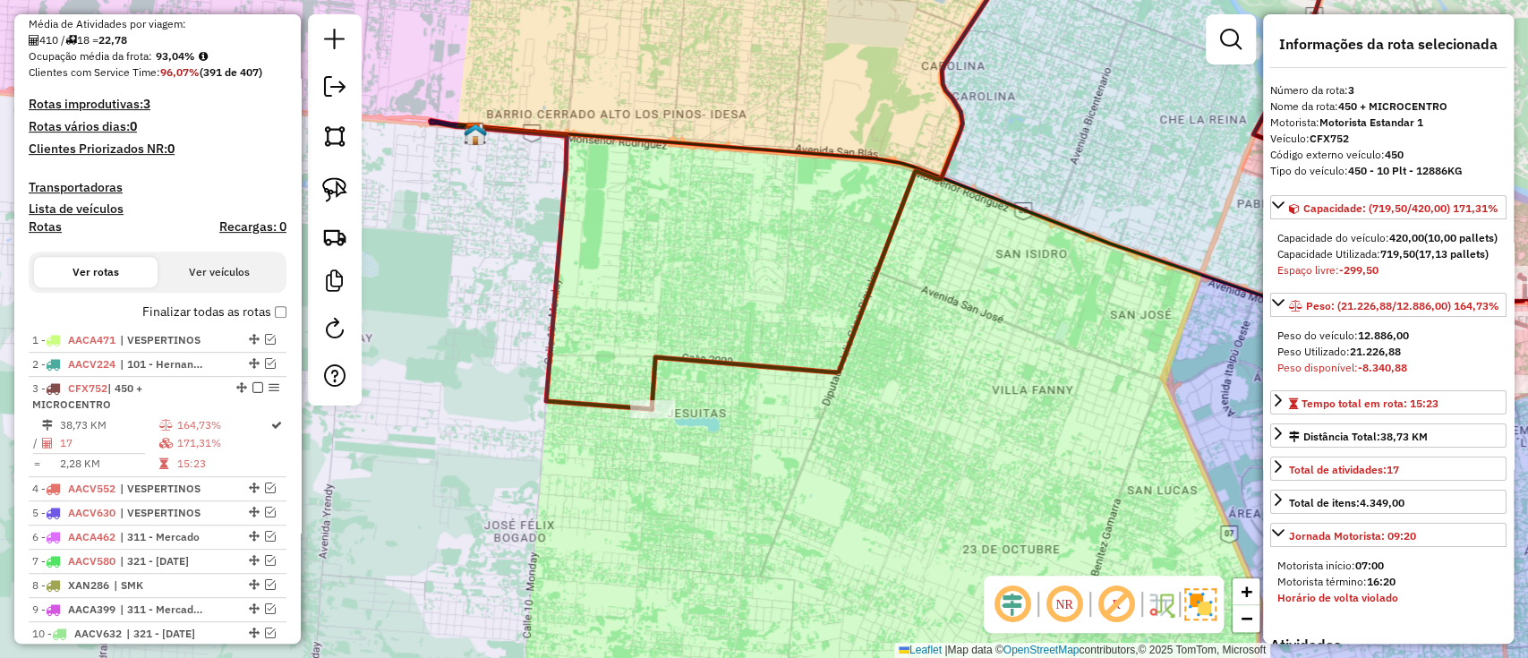
scroll to position [345, 0]
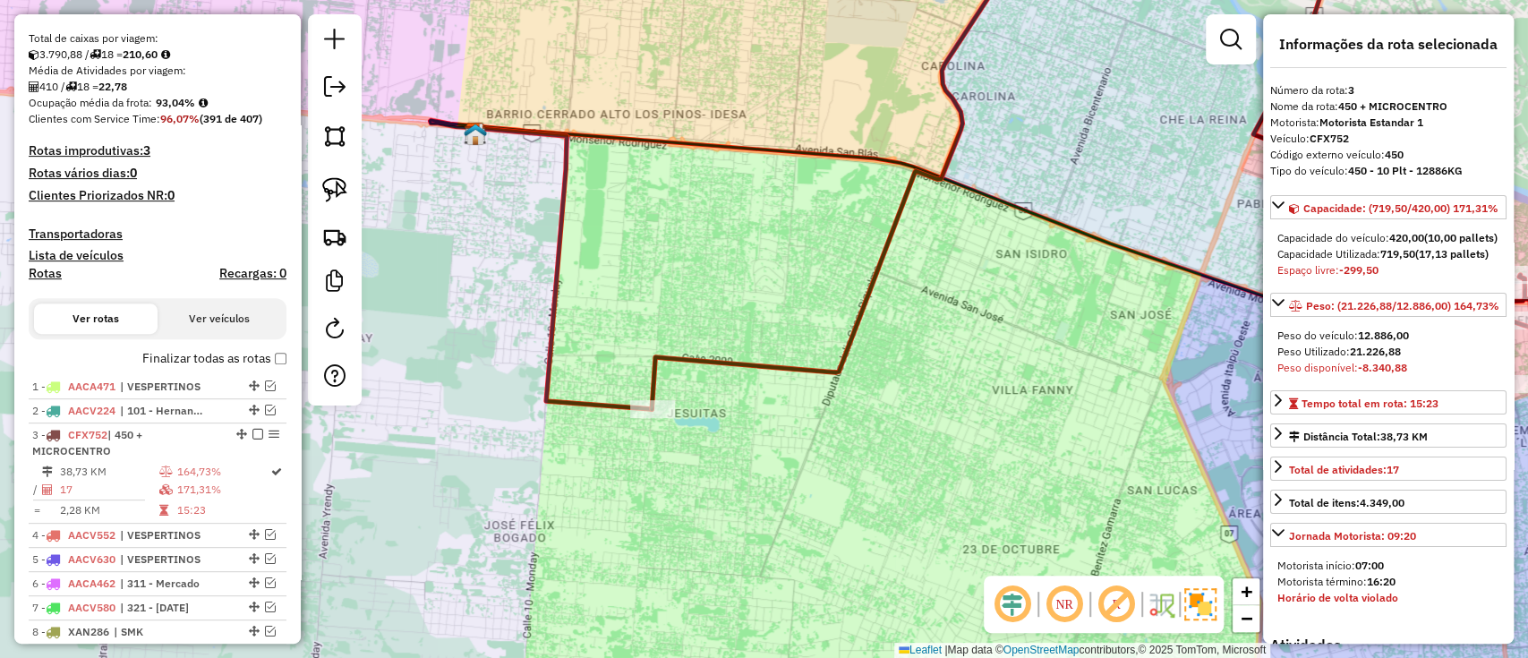
click at [251, 356] on label "Finalizar todas as rotas" at bounding box center [214, 358] width 144 height 19
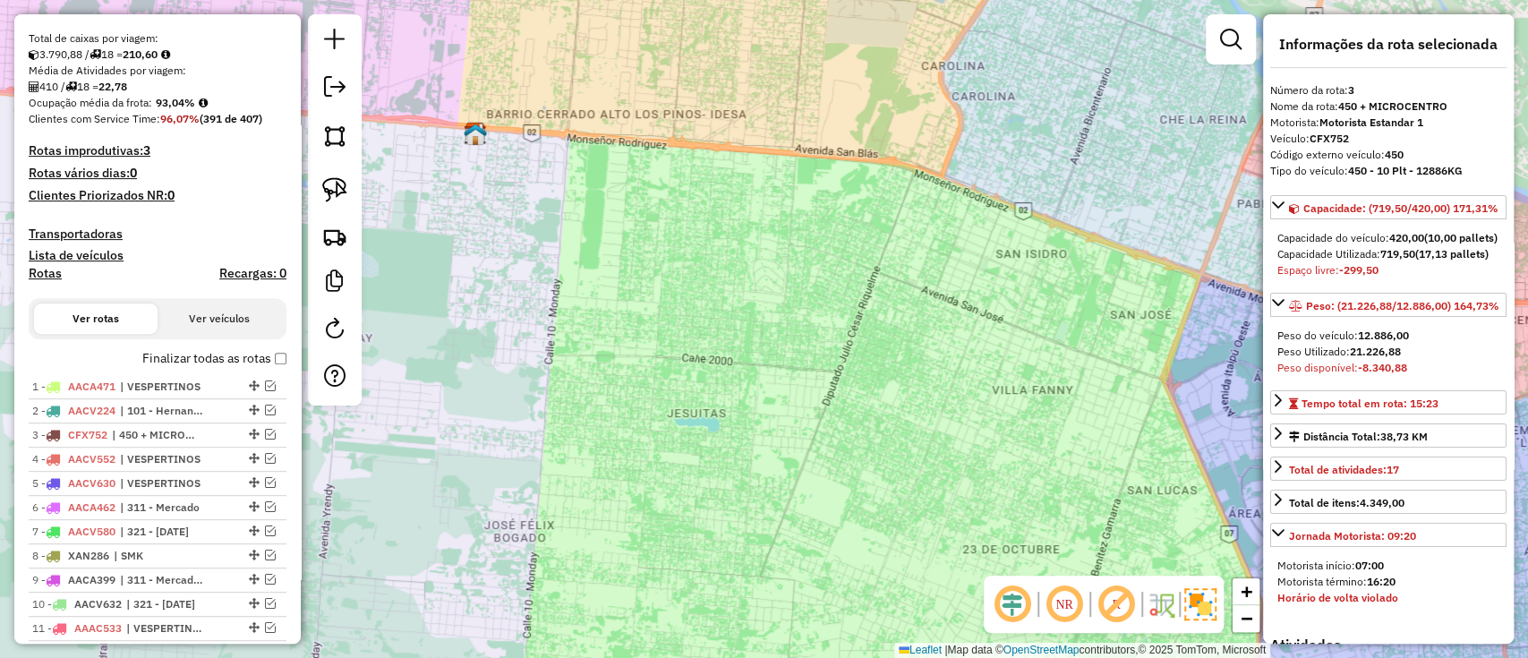
click at [252, 354] on label "Finalizar todas as rotas" at bounding box center [214, 358] width 144 height 19
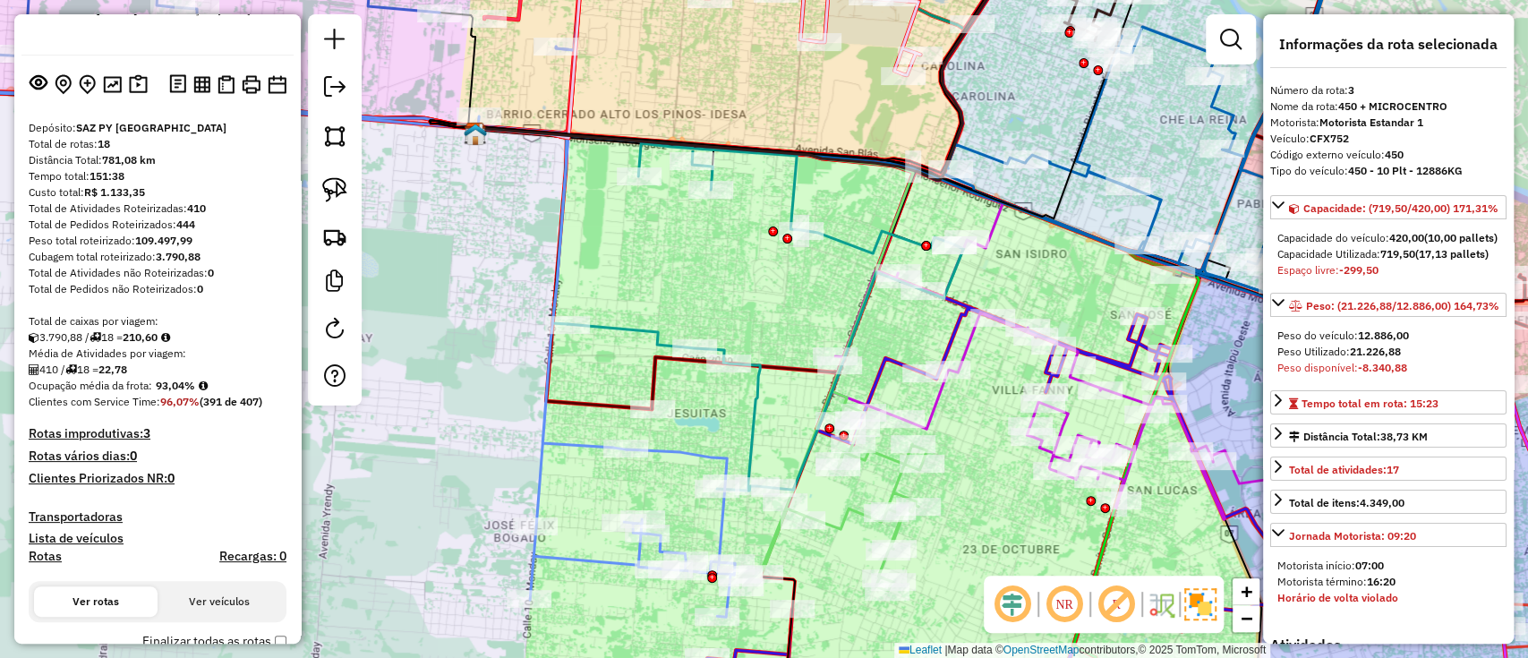
scroll to position [181, 0]
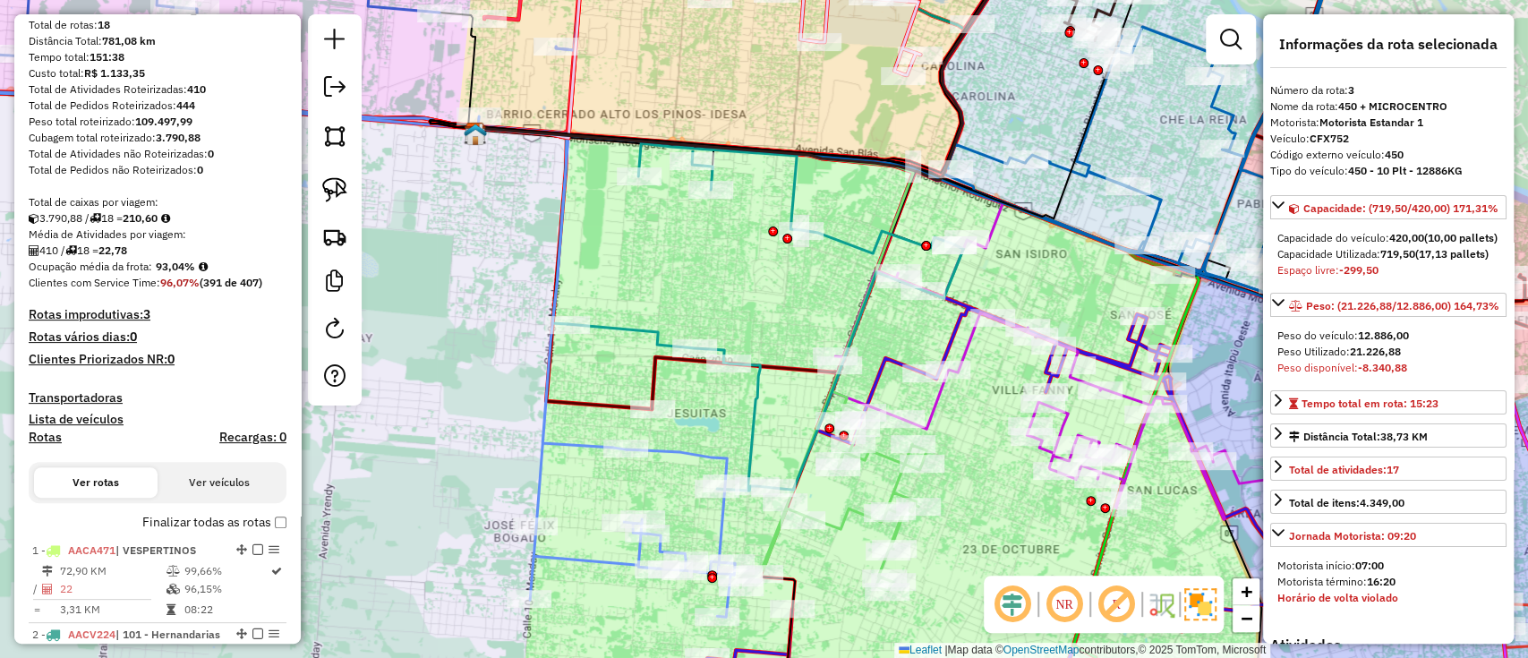
click at [240, 518] on label "Finalizar todas as rotas" at bounding box center [214, 522] width 144 height 19
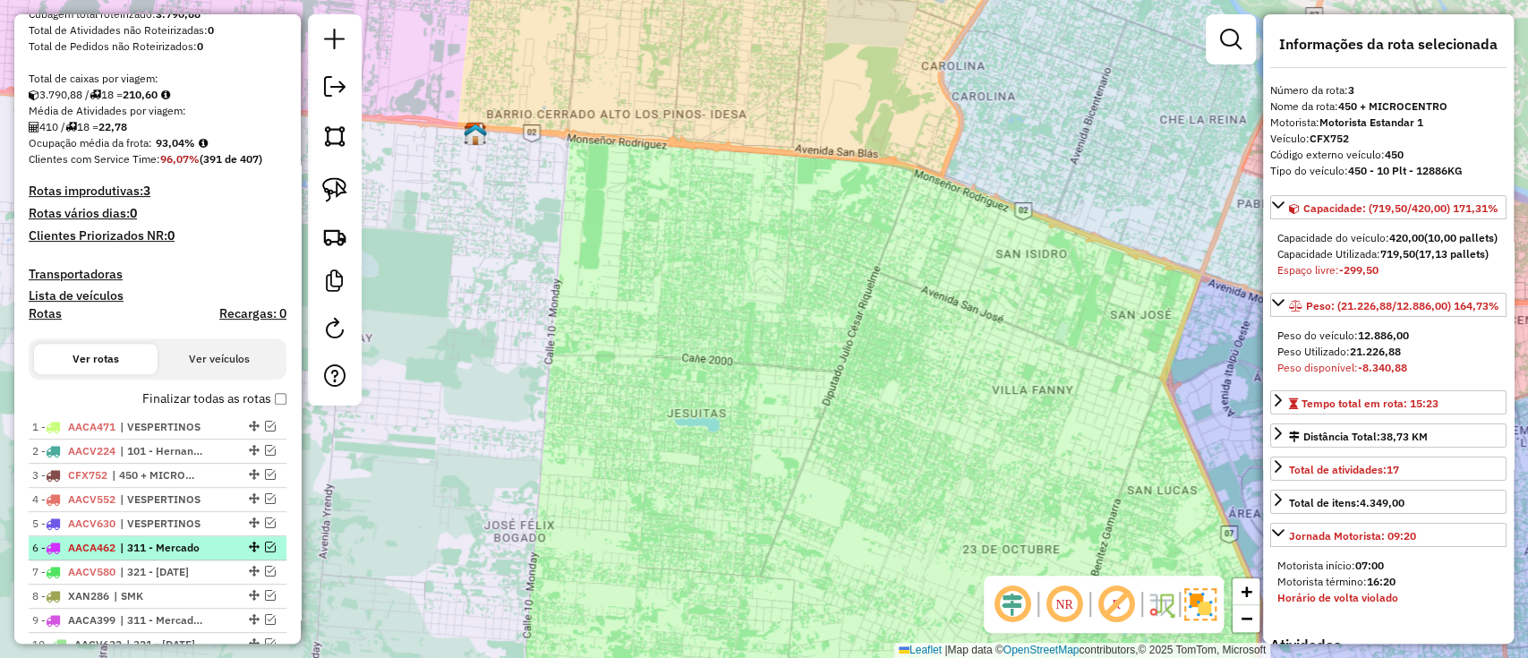
scroll to position [388, 0]
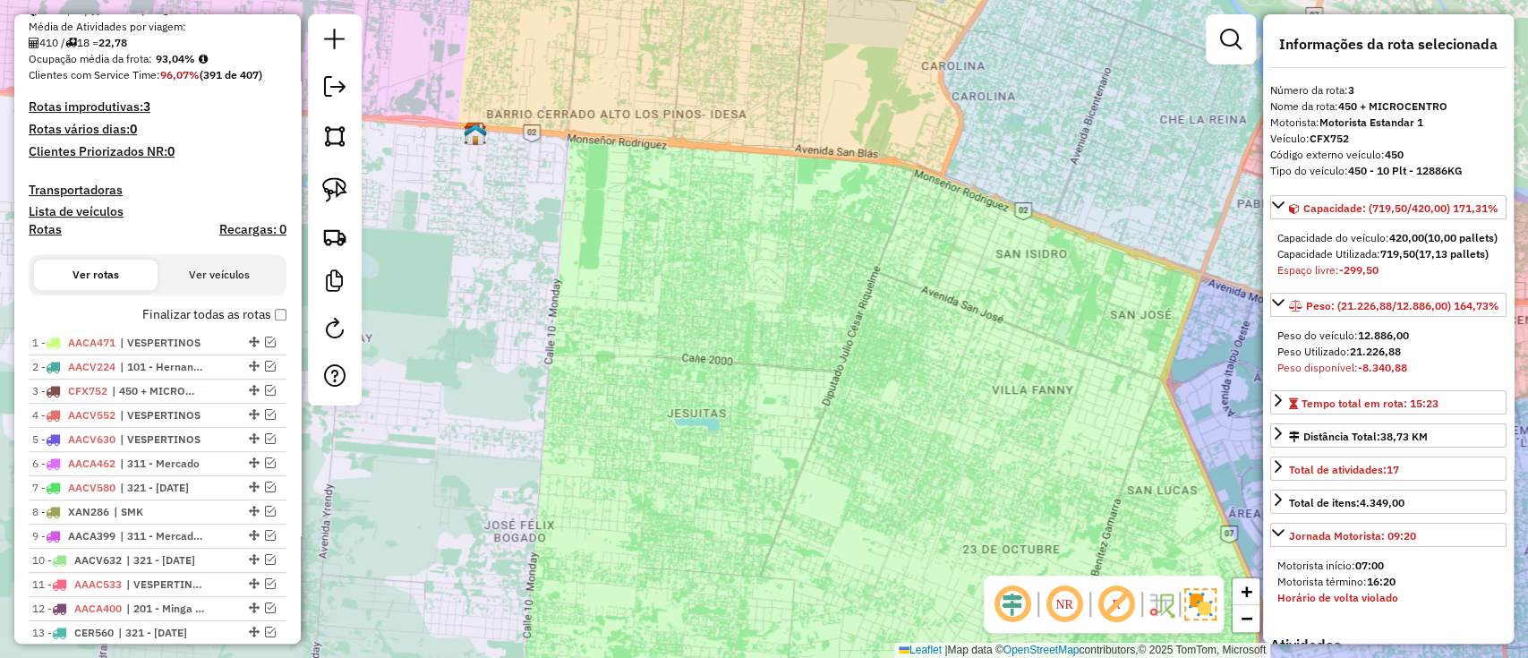
click at [212, 311] on label "Finalizar todas as rotas" at bounding box center [214, 314] width 144 height 19
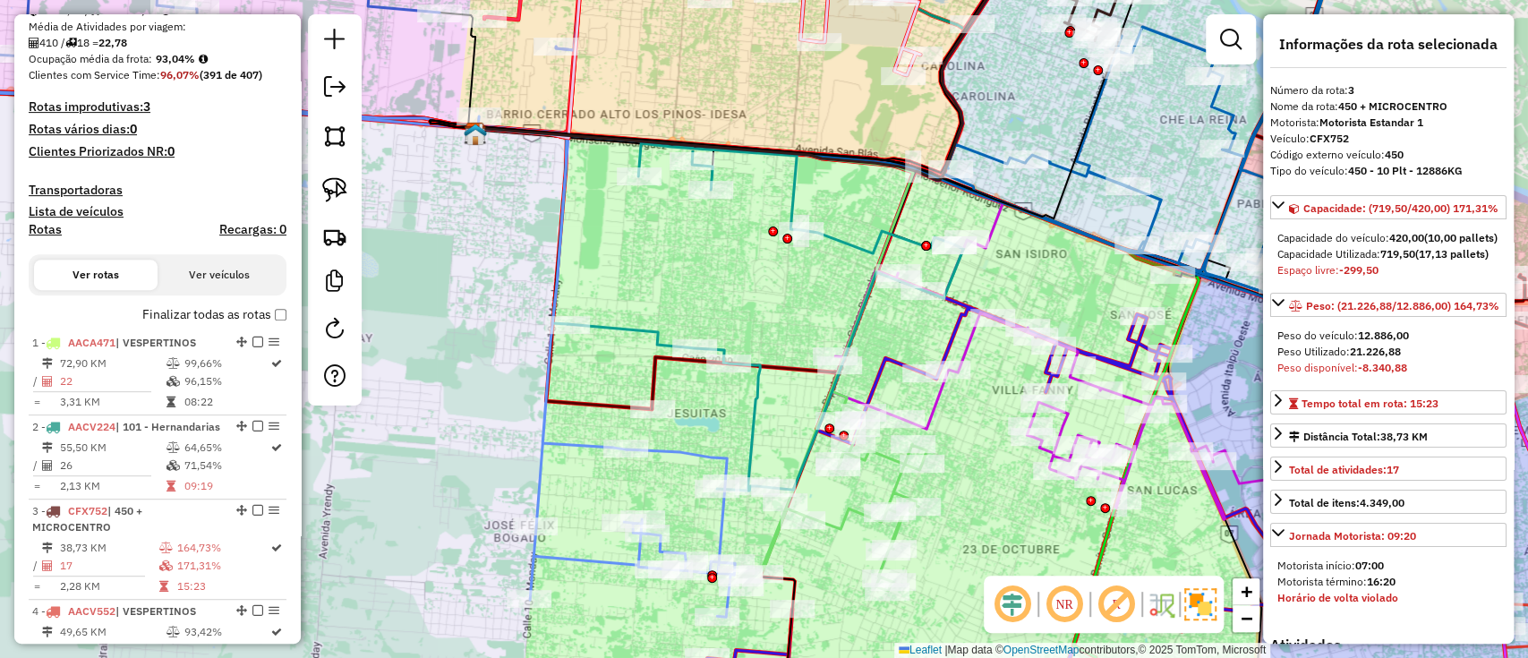
click at [38, 226] on h4 "Rotas" at bounding box center [45, 229] width 33 height 15
select select
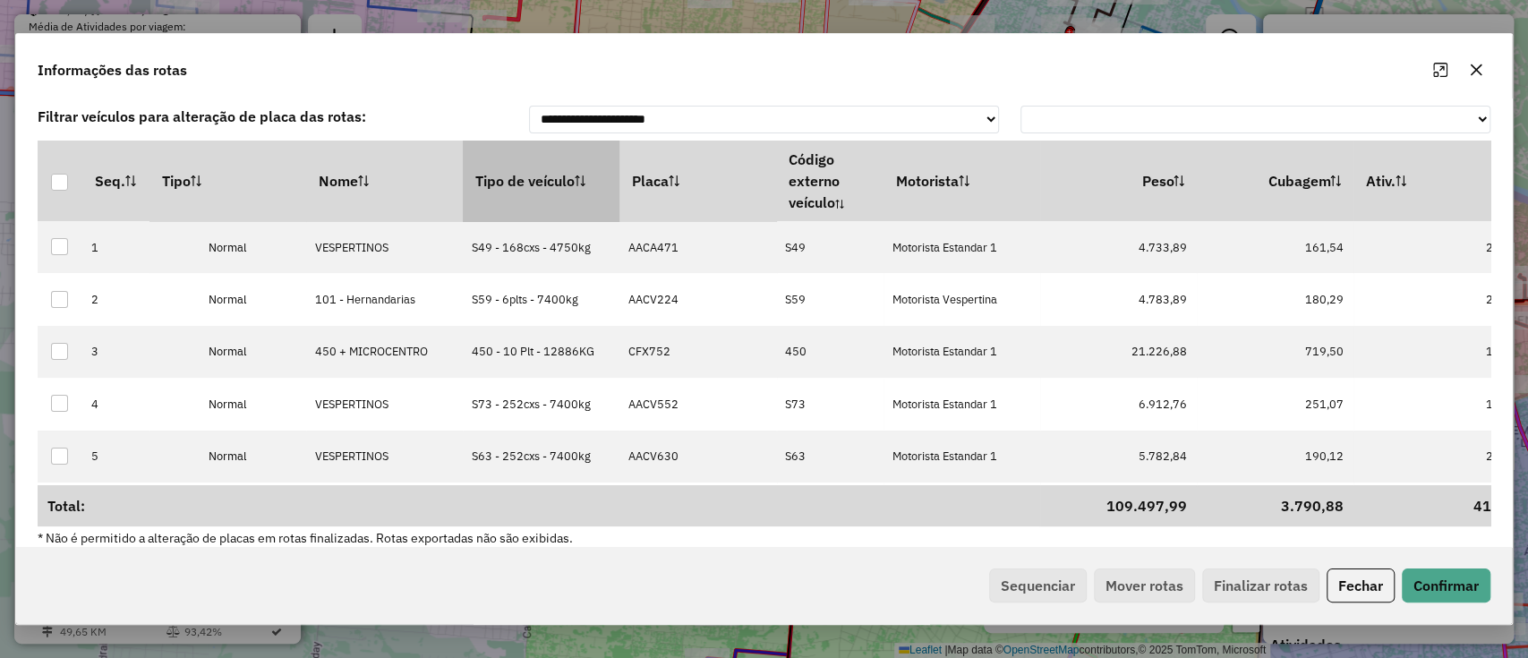
click at [521, 187] on th "Tipo de veículo" at bounding box center [541, 180] width 157 height 81
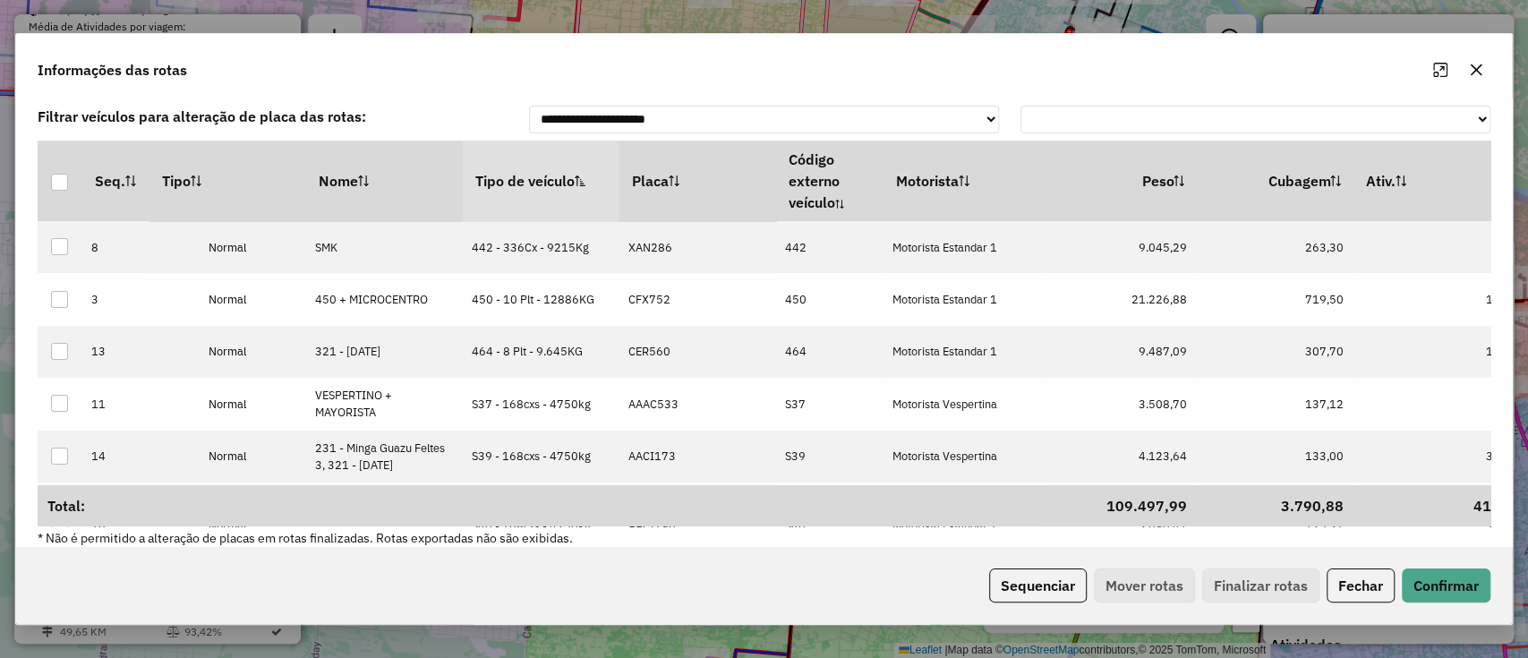
click at [993, 562] on div "Sequenciar Mover rotas Finalizar rotas Fechar Confirmar" at bounding box center [763, 585] width 1495 height 77
click at [1010, 585] on button "Sequenciar" at bounding box center [1038, 585] width 98 height 34
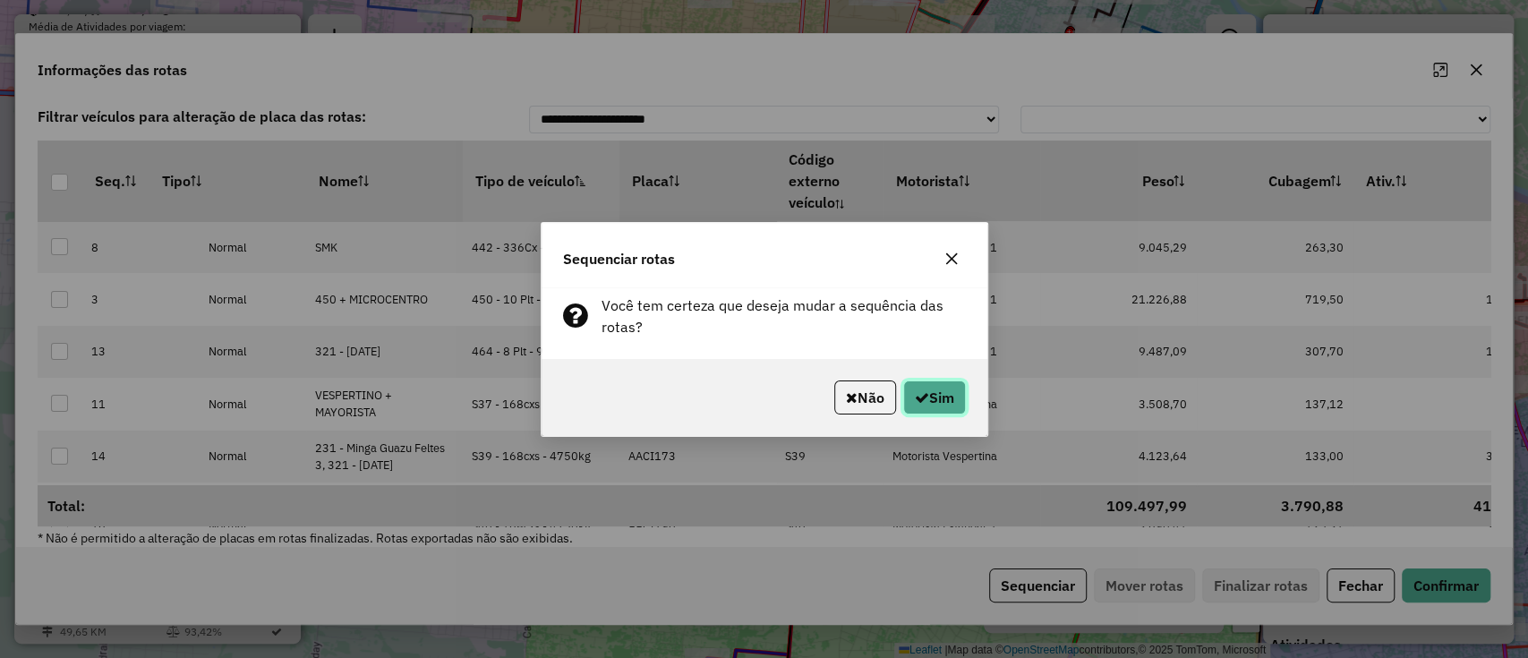
click at [941, 411] on button "Sim" at bounding box center [934, 397] width 63 height 34
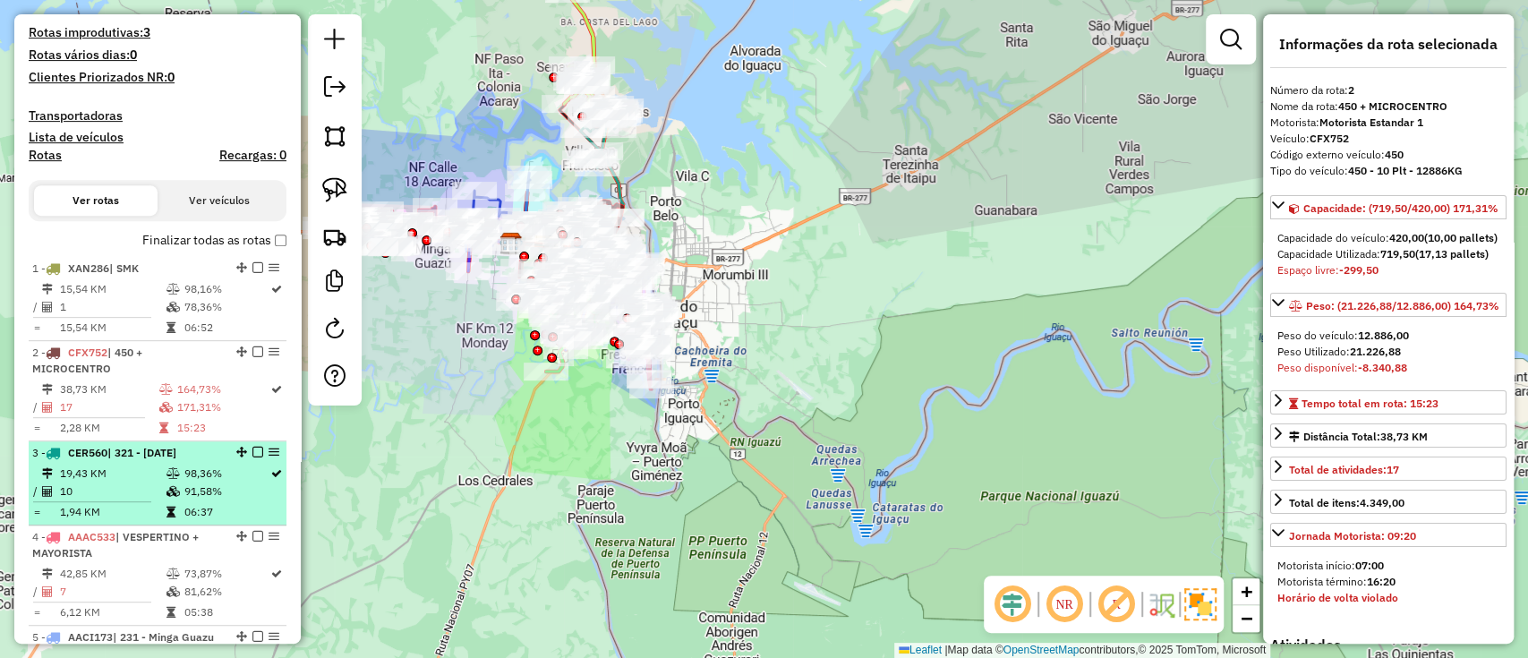
scroll to position [530, 0]
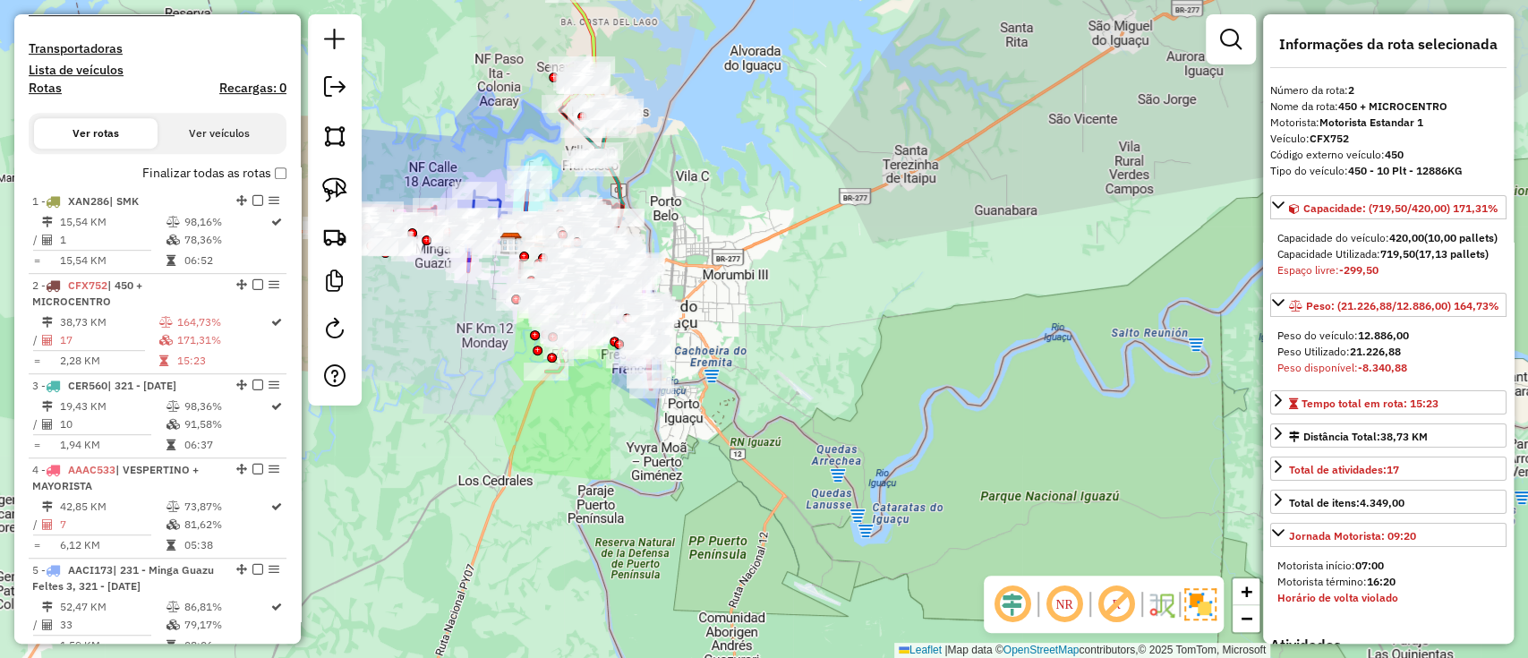
click at [224, 175] on label "Finalizar todas as rotas" at bounding box center [214, 173] width 144 height 19
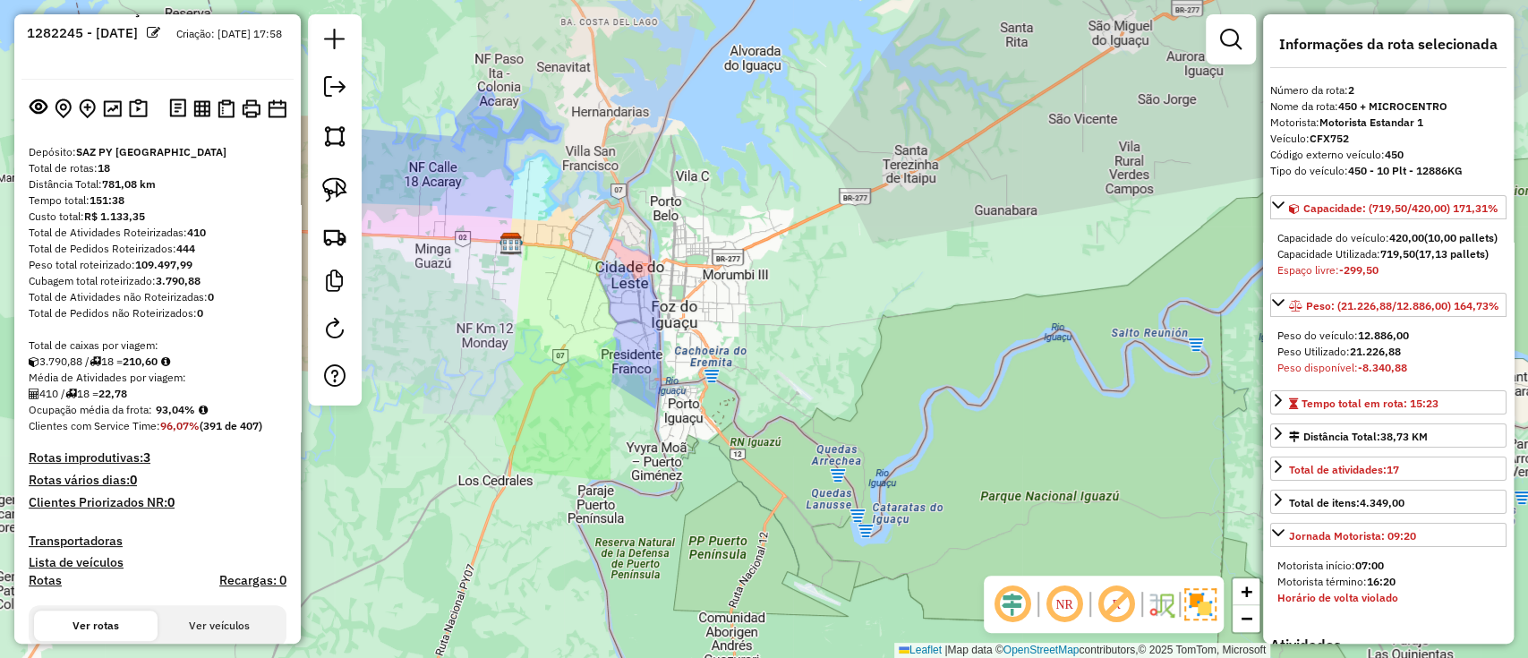
scroll to position [0, 0]
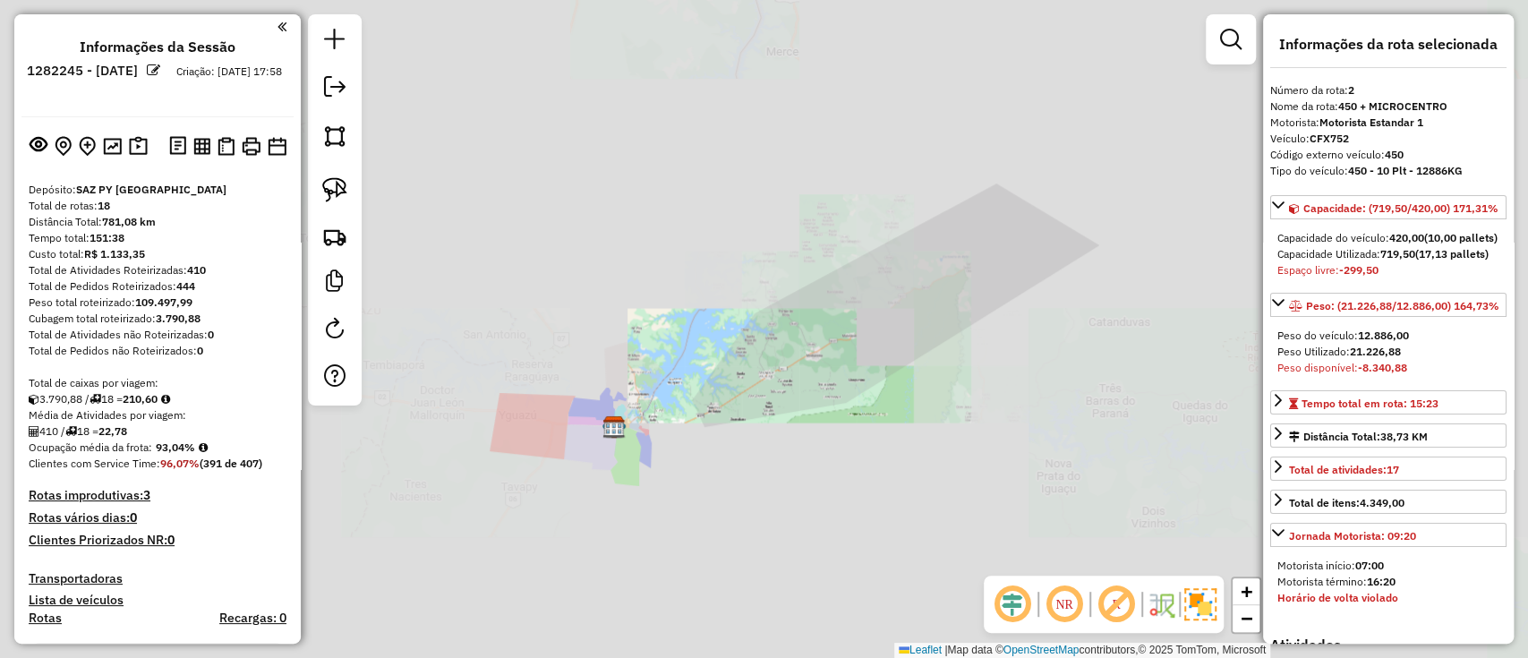
drag, startPoint x: 630, startPoint y: 486, endPoint x: 805, endPoint y: 492, distance: 174.6
click at [805, 492] on div "Janela de atendimento Grade de atendimento Capacidade Transportadoras Veículos …" at bounding box center [764, 329] width 1528 height 658
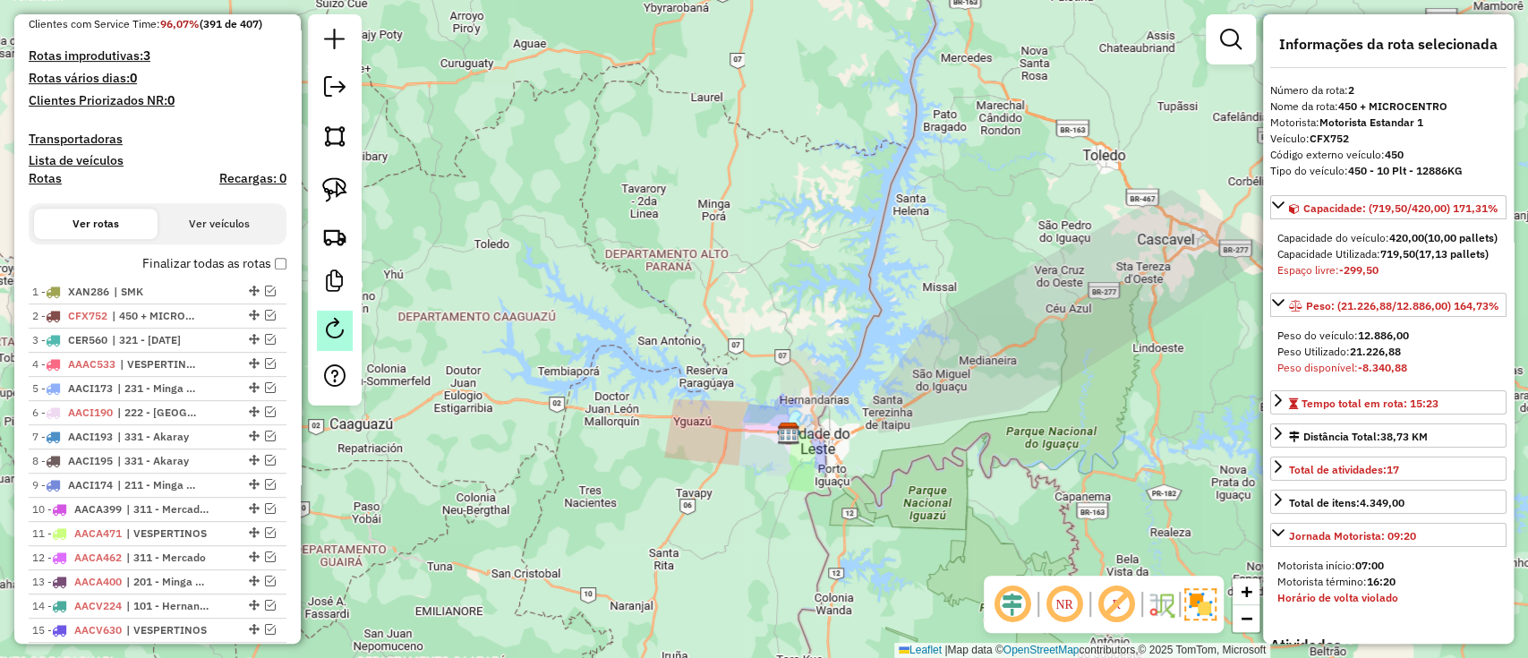
scroll to position [388, 0]
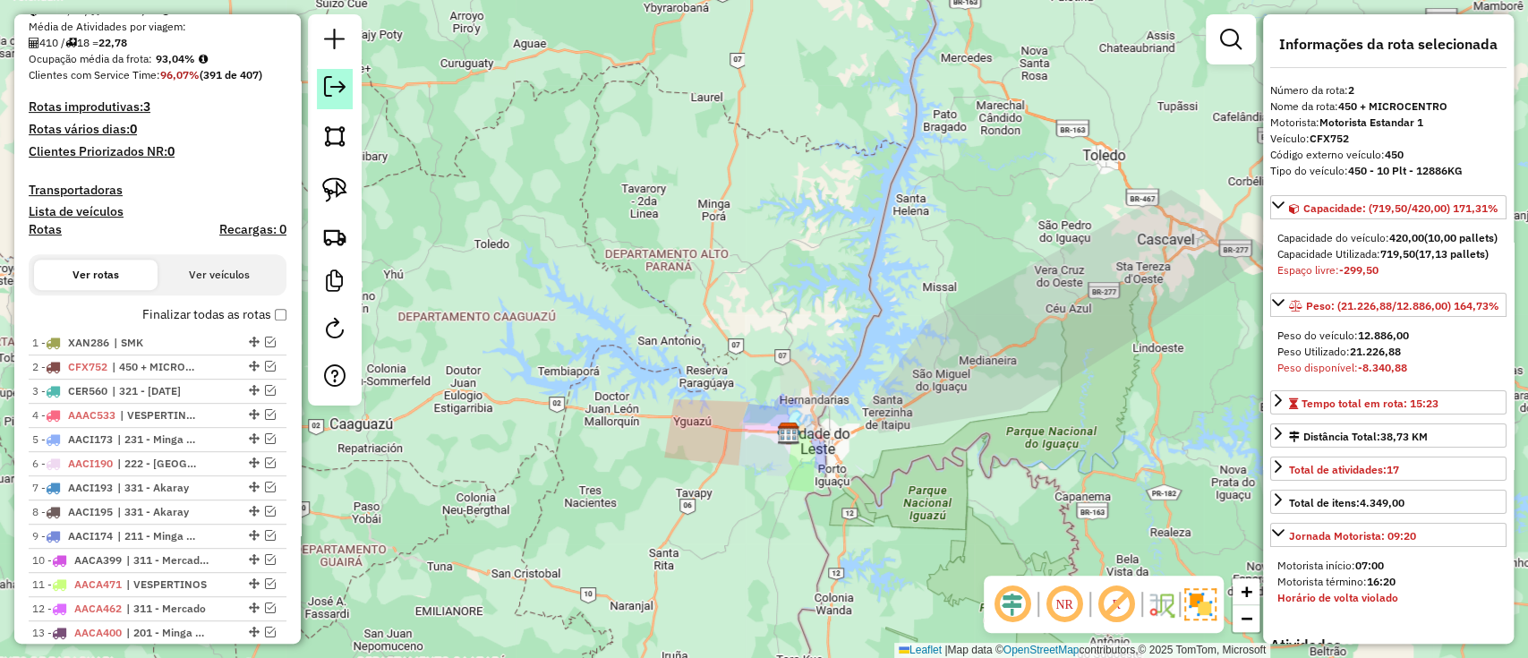
click at [328, 87] on em at bounding box center [334, 86] width 21 height 21
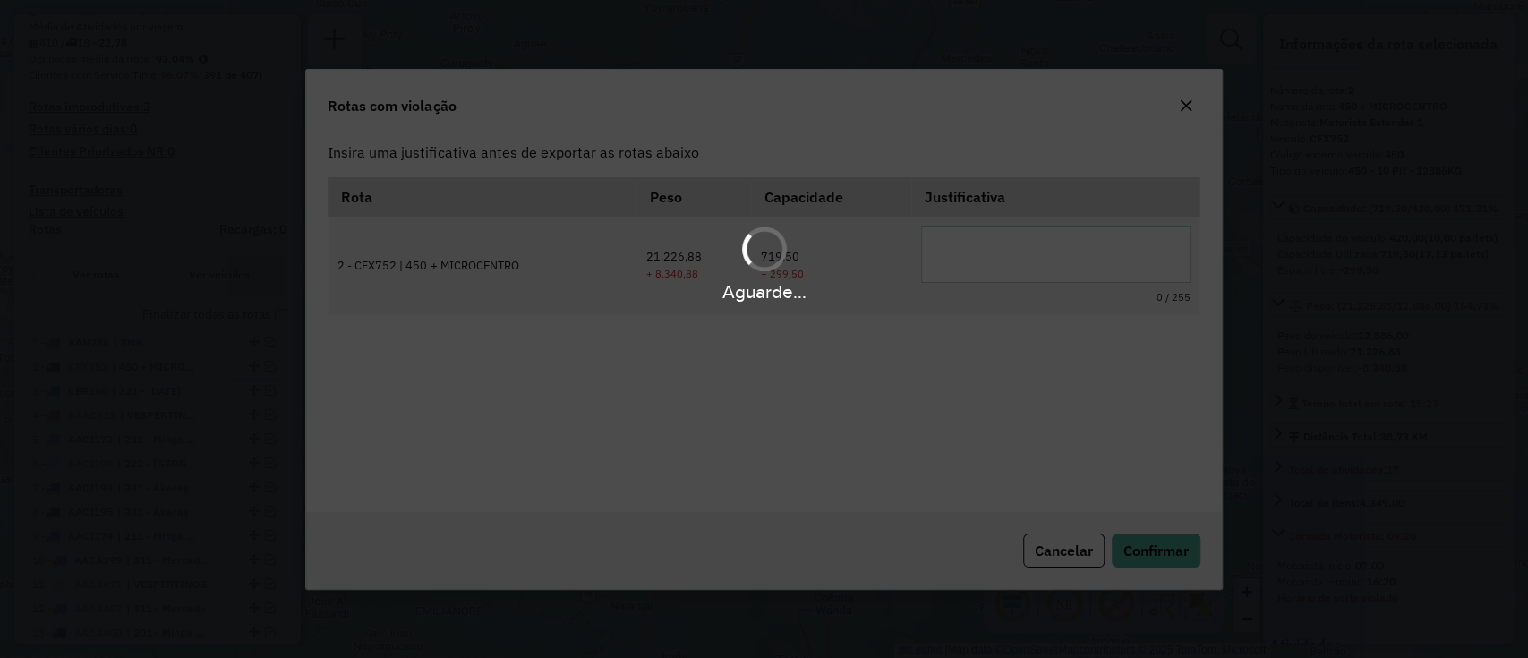
scroll to position [0, 0]
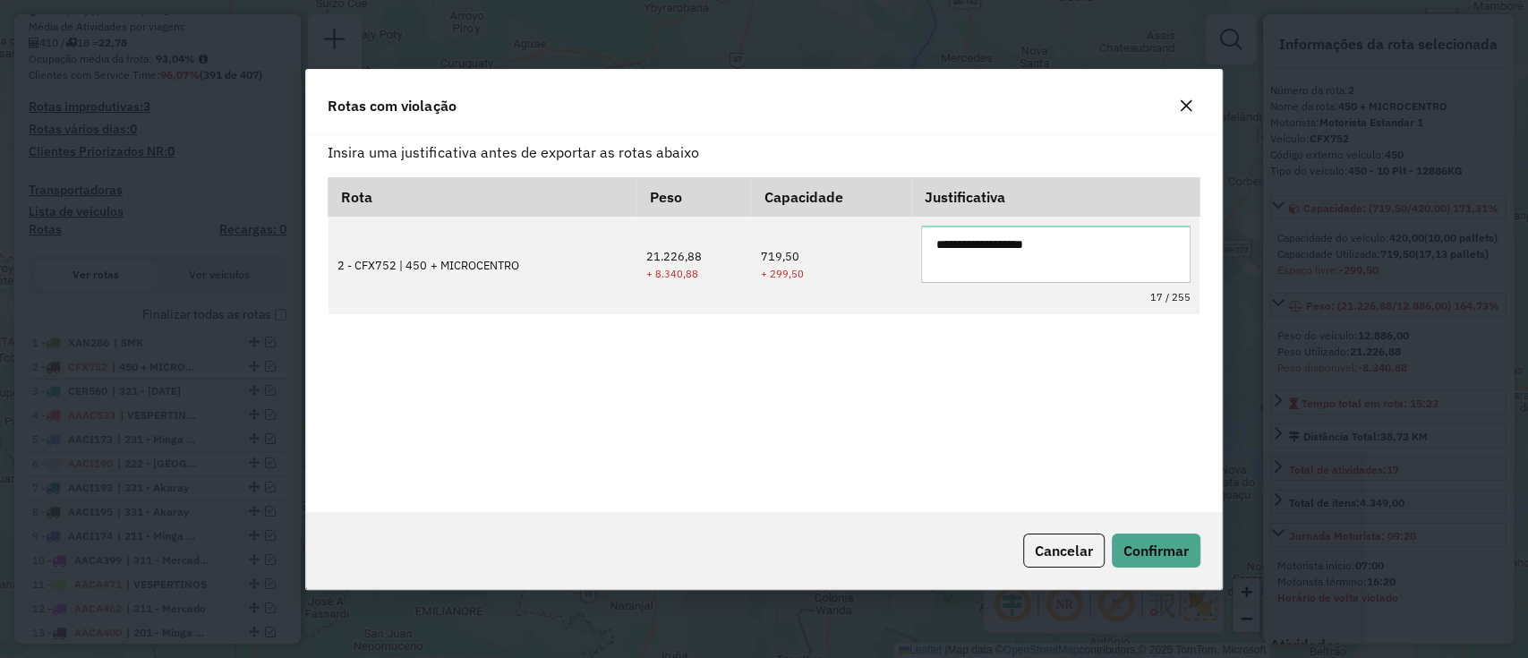
type textarea "**********"
click at [1146, 519] on div "Cancelar Confirmar" at bounding box center [763, 550] width 915 height 77
click at [1151, 537] on button "Confirmar" at bounding box center [1155, 550] width 89 height 34
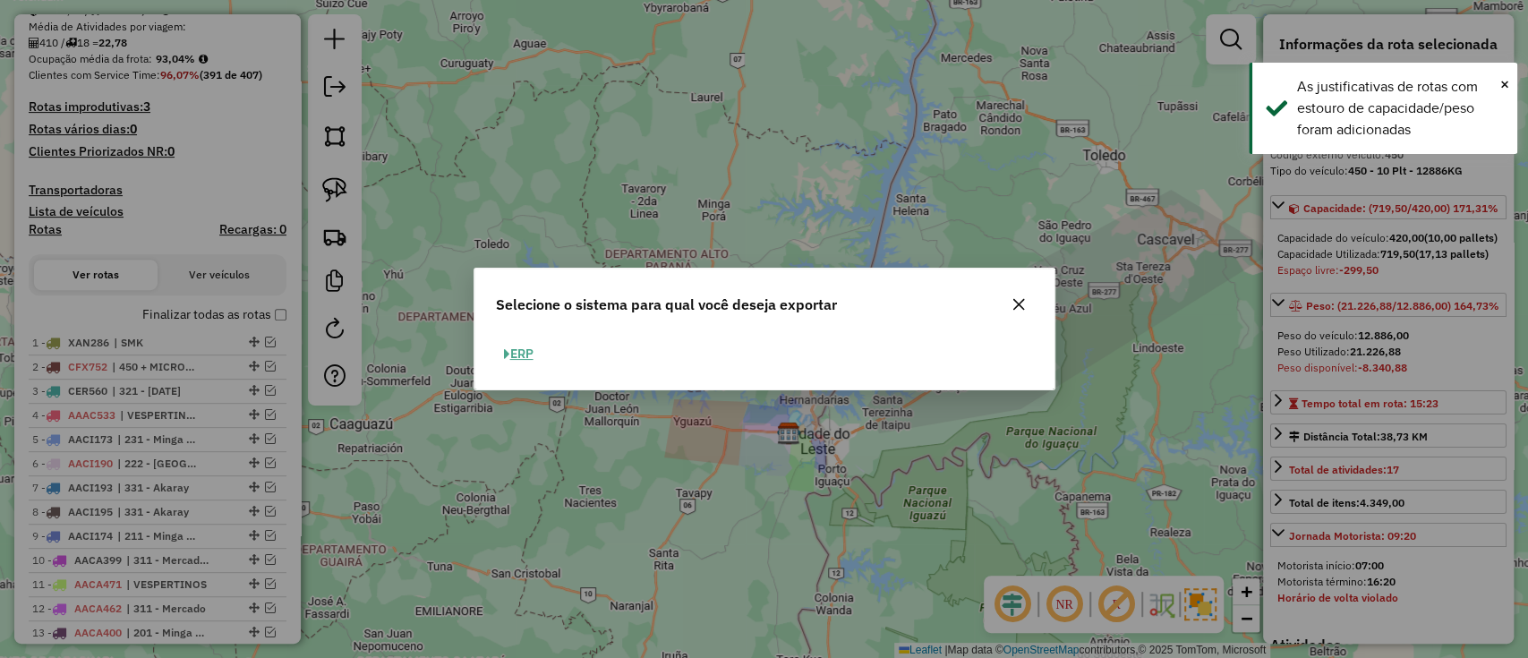
click at [527, 337] on div "ERP" at bounding box center [764, 361] width 580 height 56
click at [531, 354] on button "ERP" at bounding box center [519, 354] width 46 height 28
select select "*********"
select select "**"
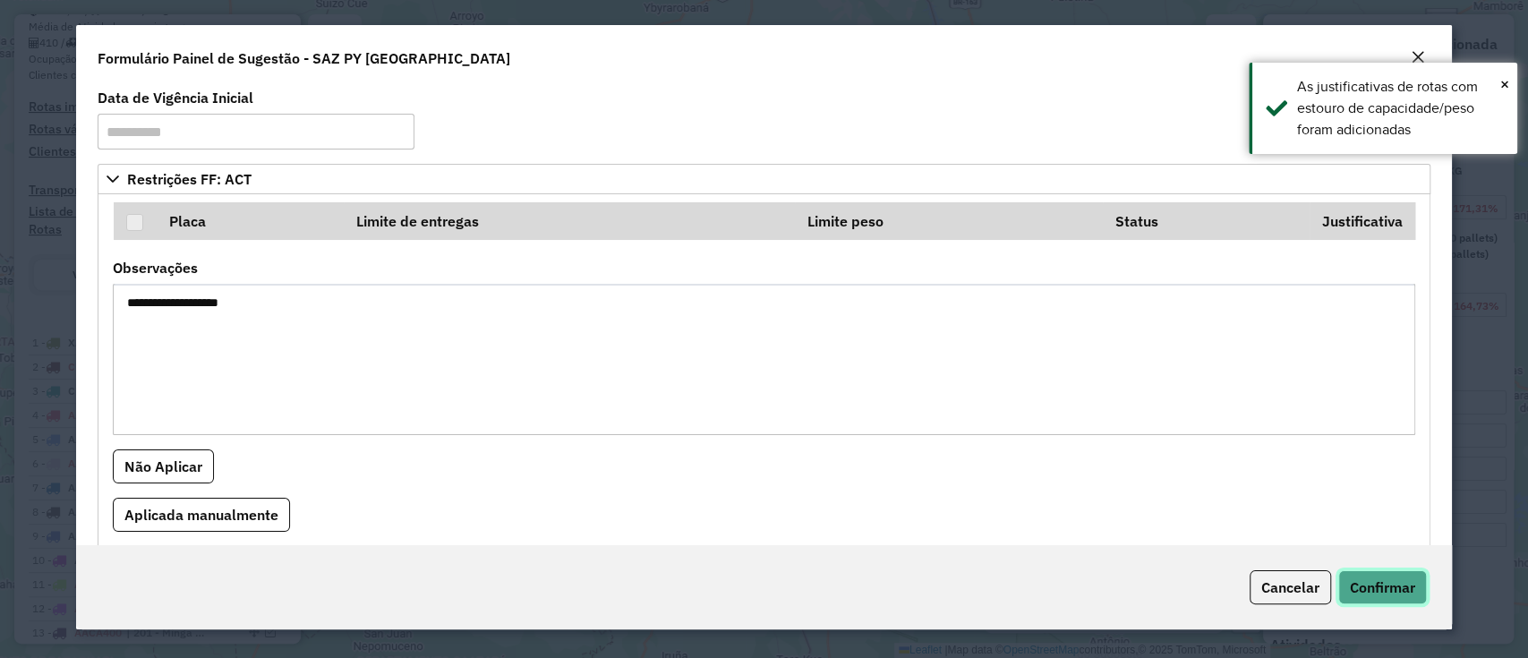
click at [1366, 586] on span "Confirmar" at bounding box center [1382, 587] width 65 height 18
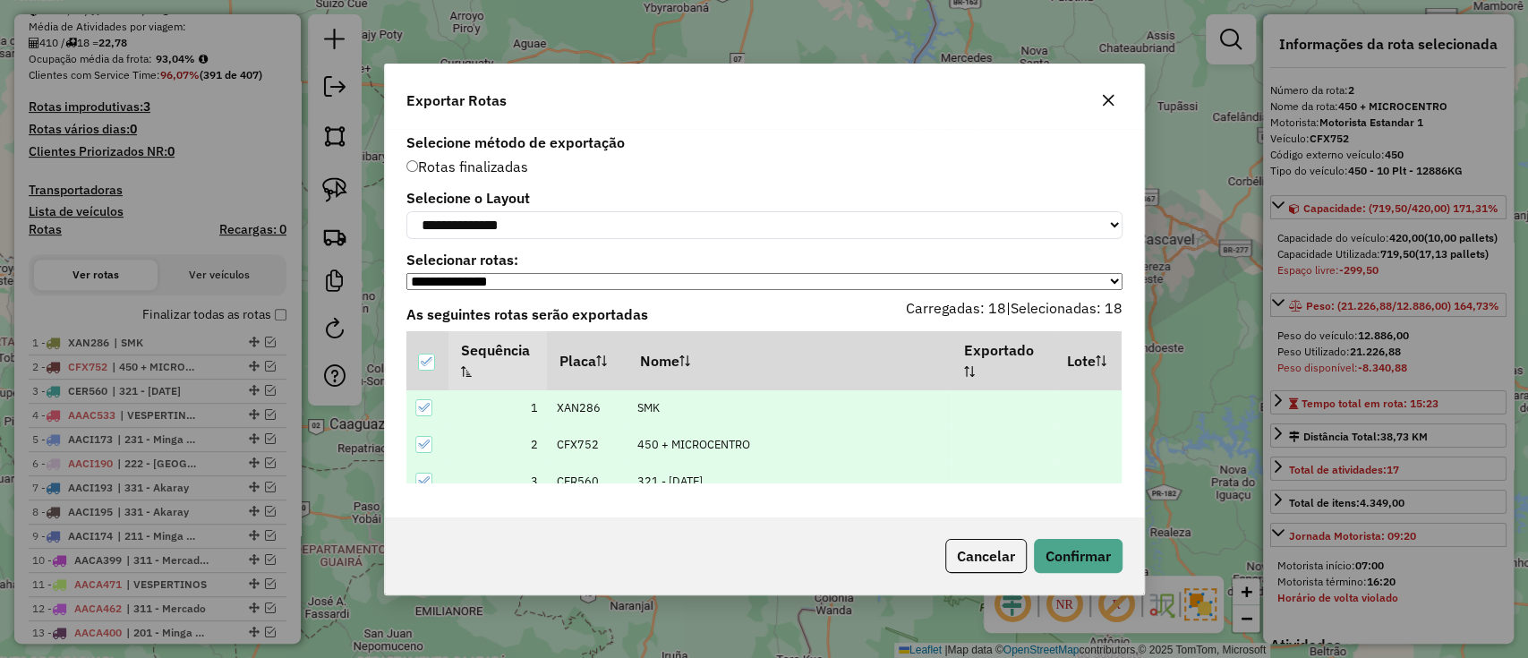
click at [1063, 541] on div "Cancelar Confirmar" at bounding box center [764, 555] width 759 height 77
click at [1067, 542] on button "Confirmar" at bounding box center [1078, 556] width 89 height 34
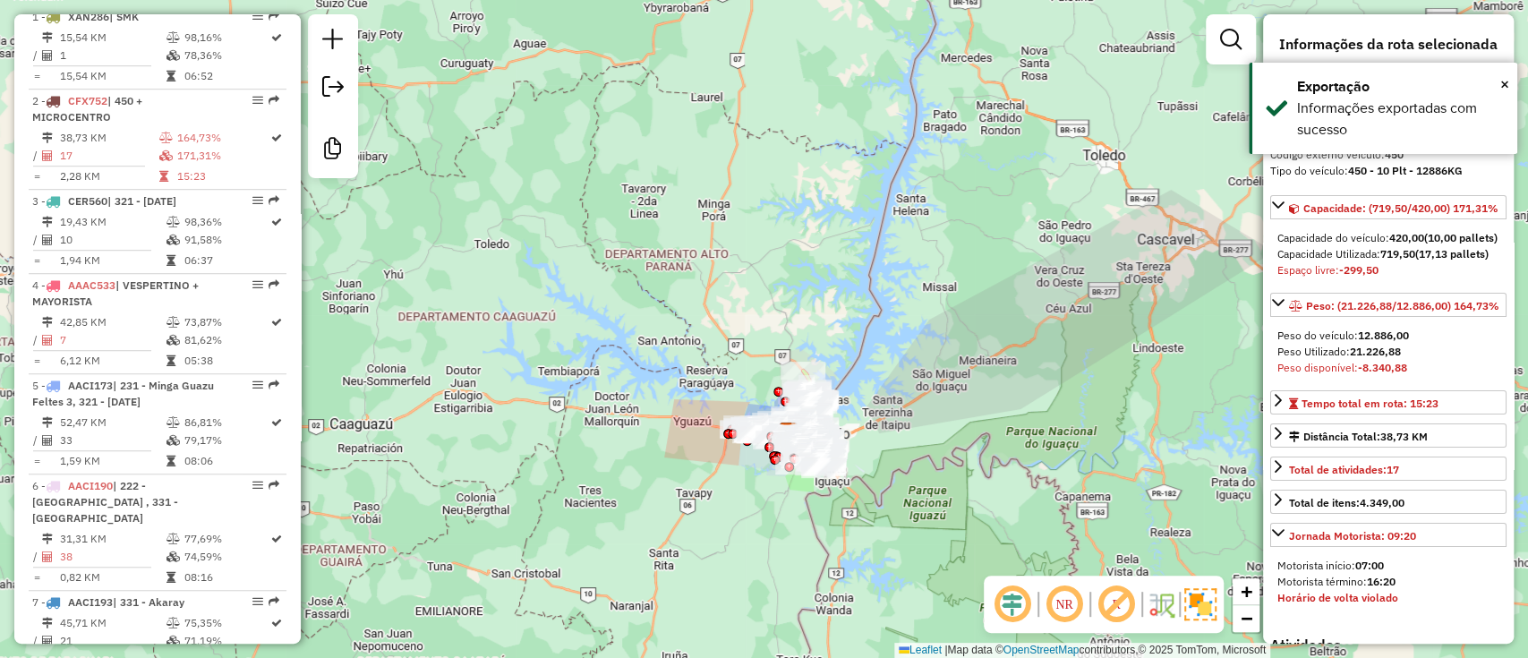
scroll to position [801, 0]
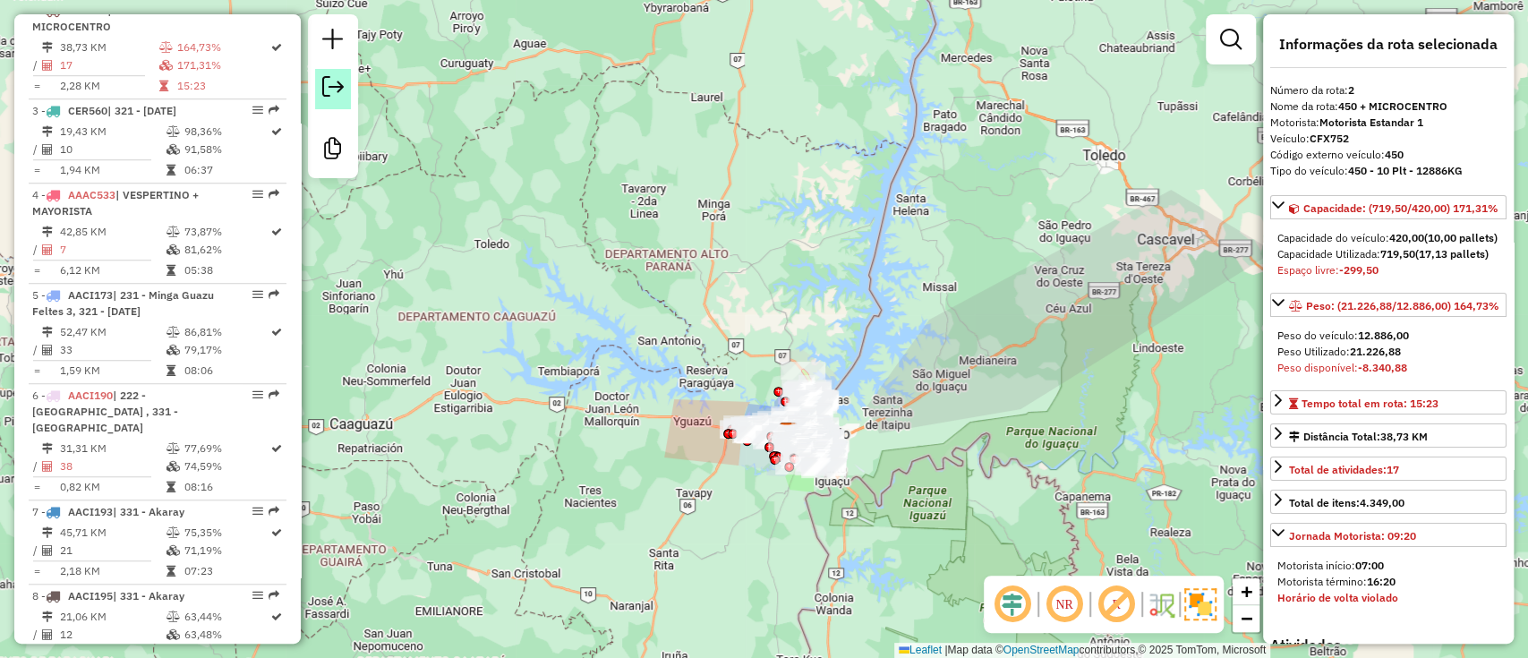
click at [345, 89] on link at bounding box center [333, 89] width 36 height 40
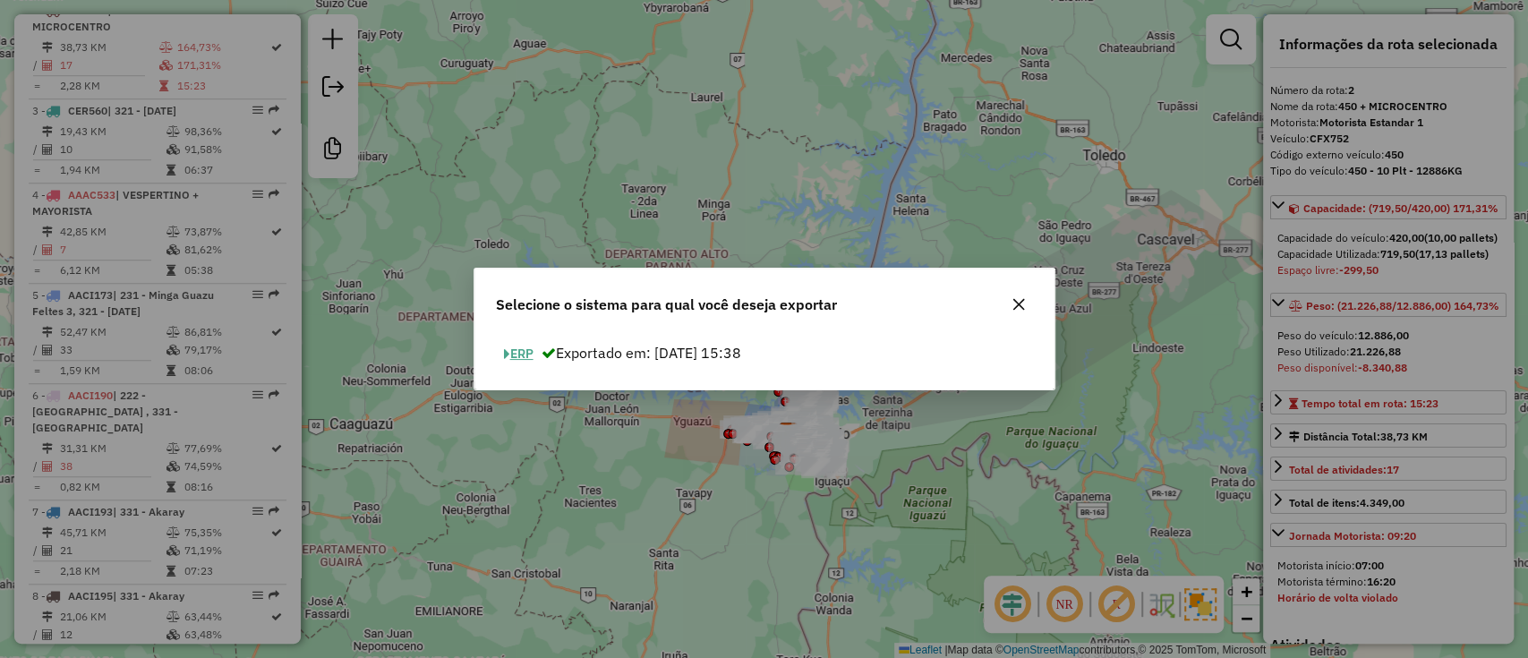
click at [523, 347] on button "ERP" at bounding box center [519, 354] width 46 height 28
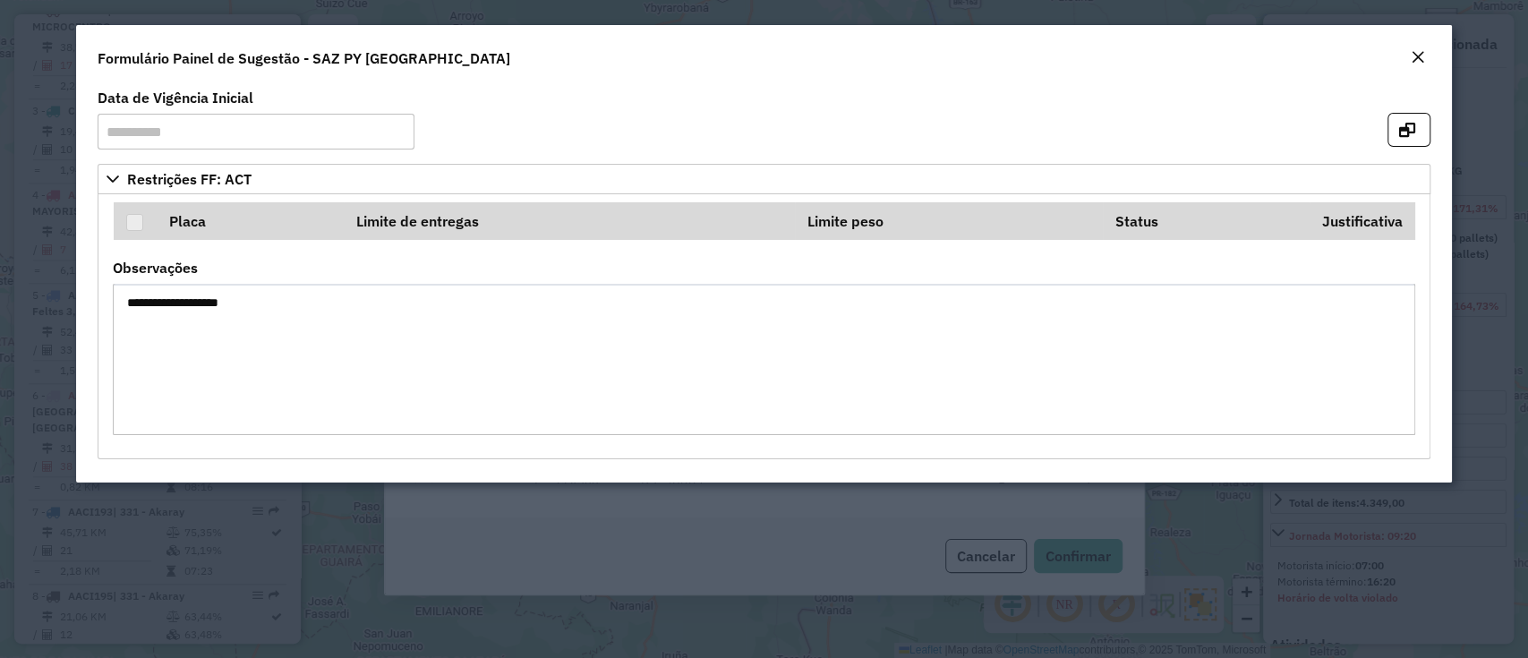
click at [1432, 65] on div "Formulário Painel de Sugestão - SAZ PY Ciudad del Este" at bounding box center [763, 54] width 1375 height 59
click at [1401, 68] on div "Formulário Painel de Sugestão - SAZ PY Ciudad del Este" at bounding box center [763, 54] width 1375 height 59
click at [1418, 56] on em "Close" at bounding box center [1417, 57] width 14 height 14
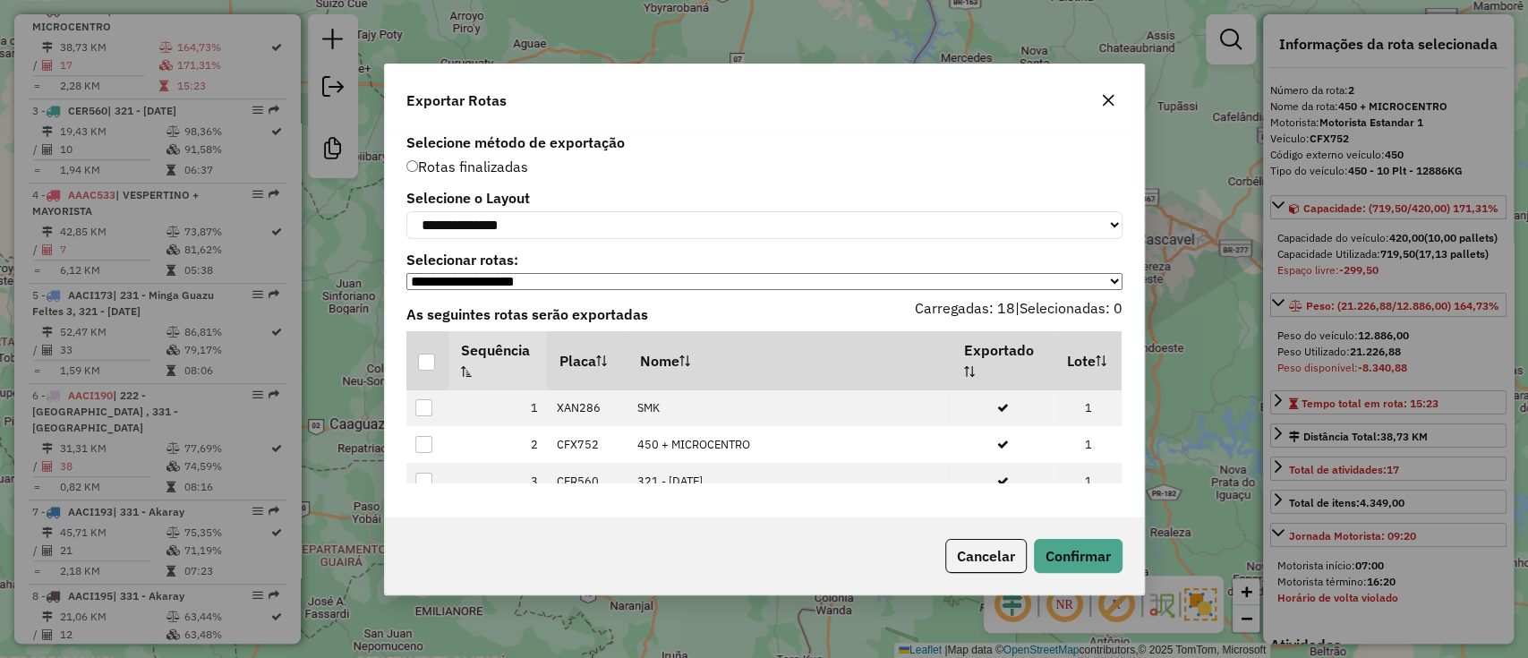
click at [528, 253] on label "Selecionar rotas:" at bounding box center [764, 259] width 716 height 21
drag, startPoint x: 530, startPoint y: 226, endPoint x: 529, endPoint y: 236, distance: 10.8
click at [530, 226] on select "**********" at bounding box center [764, 225] width 716 height 28
select select "*********"
click at [406, 211] on select "**********" at bounding box center [764, 225] width 716 height 28
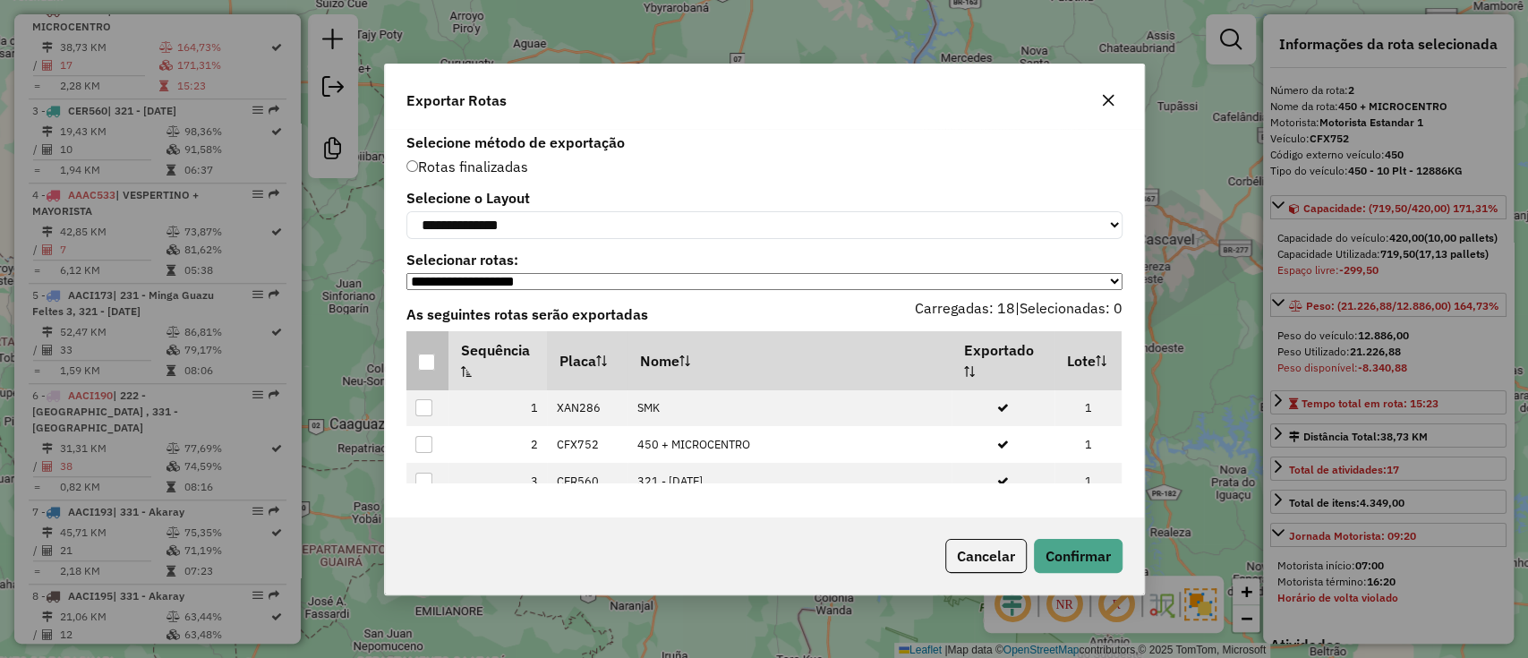
click at [435, 360] on div at bounding box center [427, 362] width 18 height 18
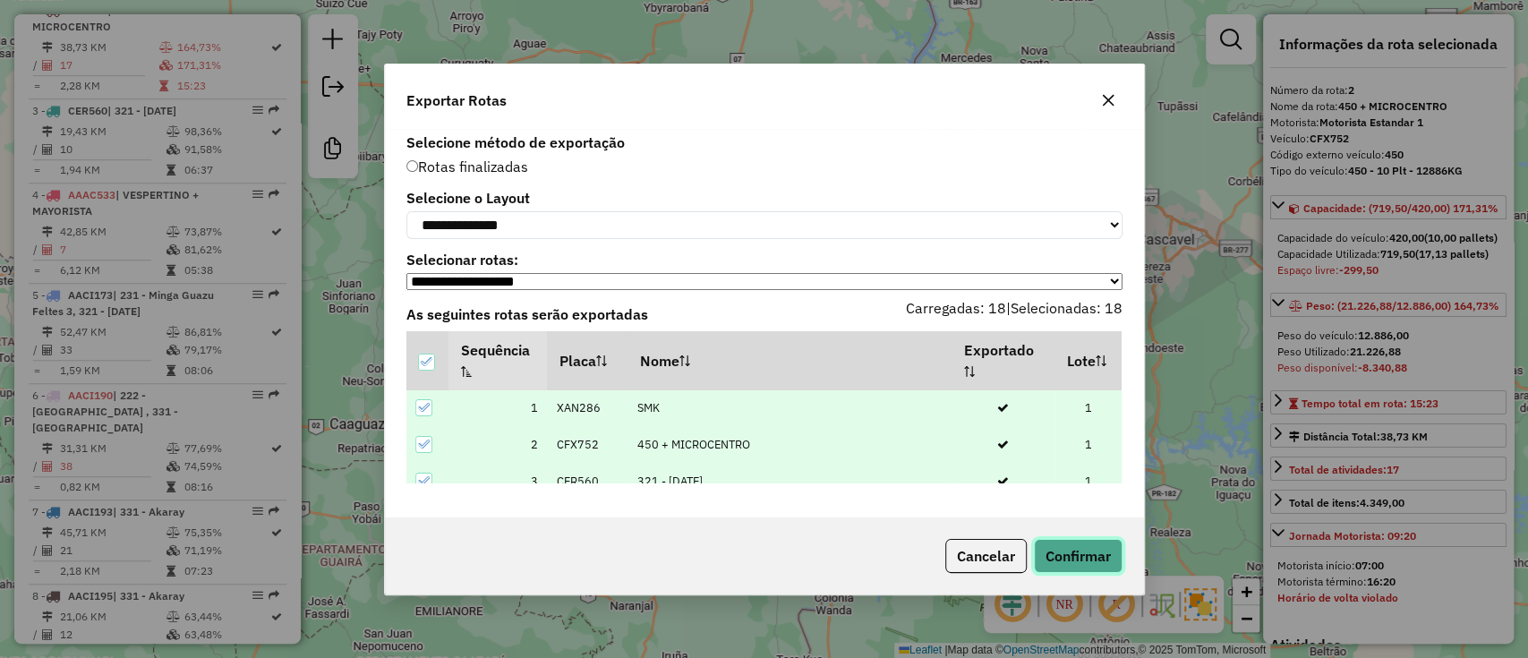
click at [1094, 558] on button "Confirmar" at bounding box center [1078, 556] width 89 height 34
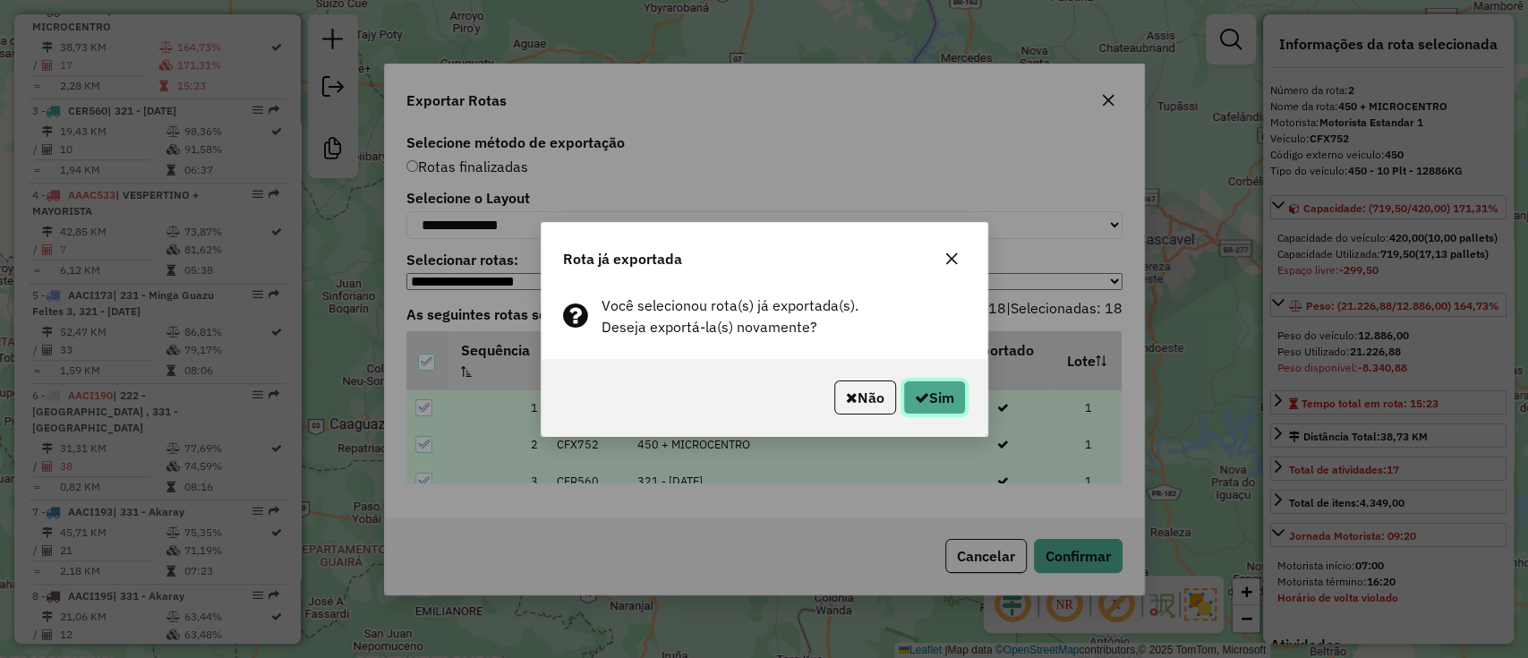
click at [903, 399] on button "Sim" at bounding box center [934, 397] width 63 height 34
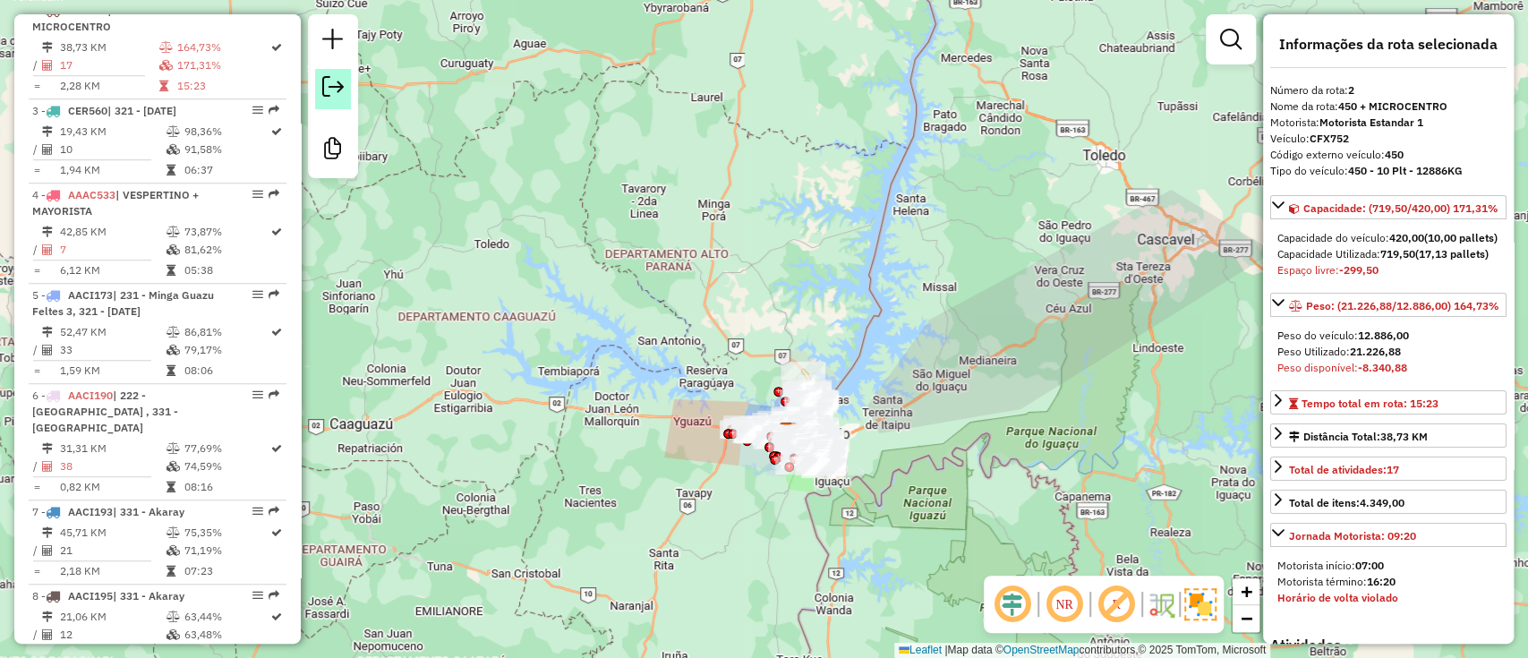
click at [343, 78] on em at bounding box center [332, 86] width 21 height 21
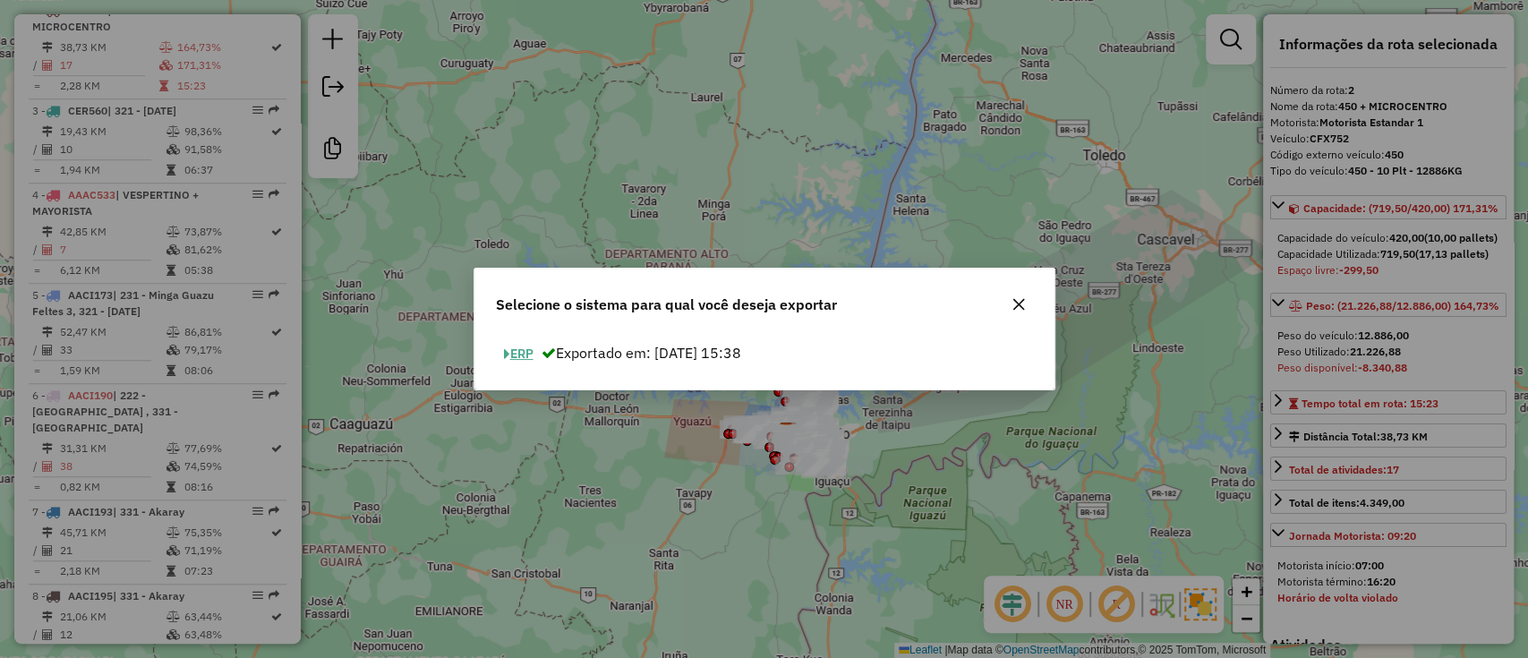
click at [515, 345] on button "ERP" at bounding box center [519, 354] width 46 height 28
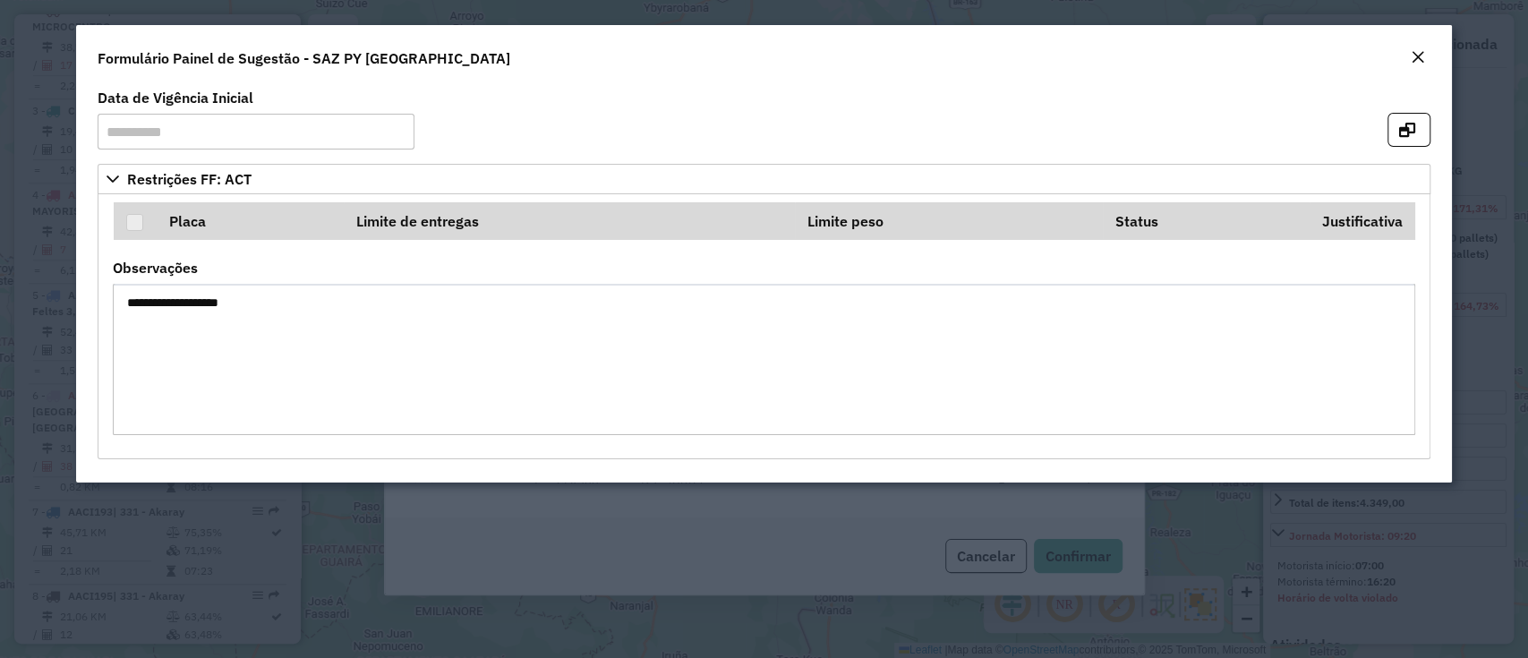
click at [1418, 53] on em "Close" at bounding box center [1417, 57] width 14 height 14
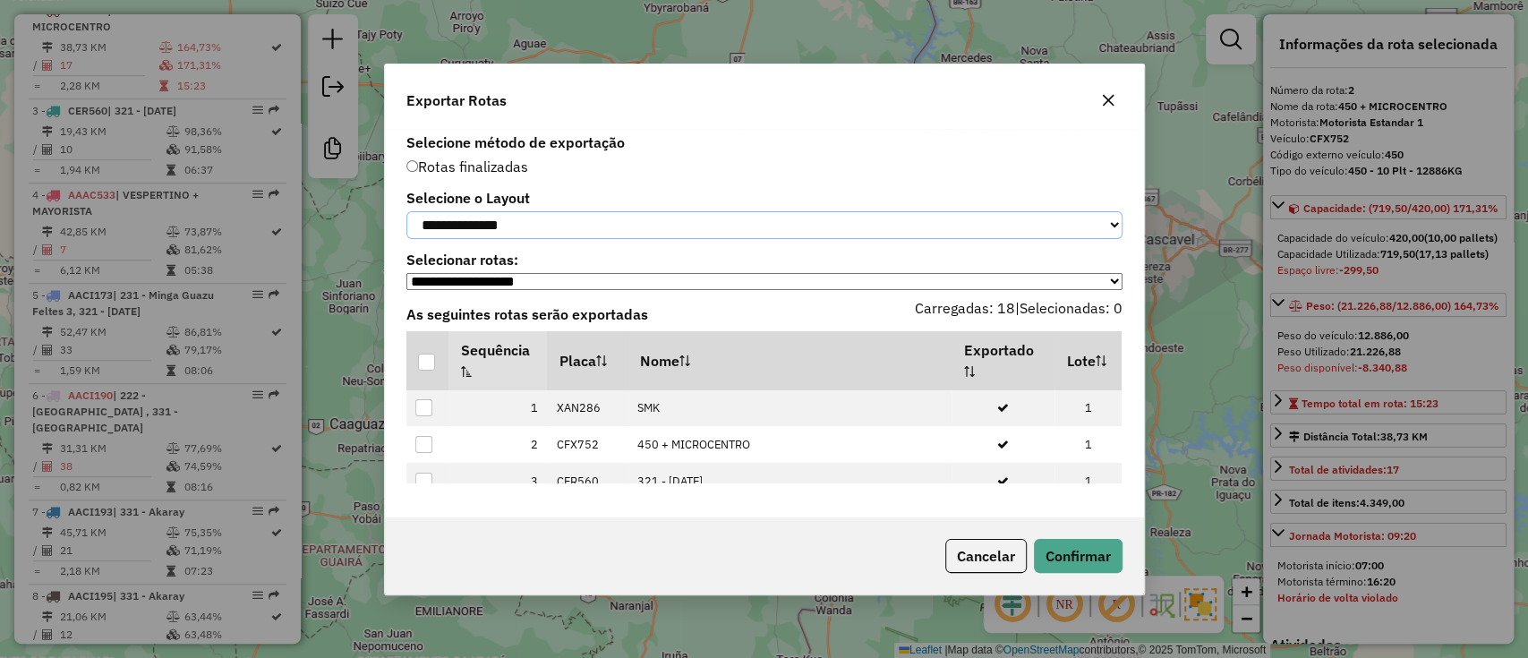
drag, startPoint x: 591, startPoint y: 224, endPoint x: 584, endPoint y: 234, distance: 12.4
click at [591, 224] on select "**********" at bounding box center [764, 225] width 716 height 28
select select "*********"
click at [406, 211] on select "**********" at bounding box center [764, 225] width 716 height 28
click at [423, 363] on div at bounding box center [426, 361] width 17 height 17
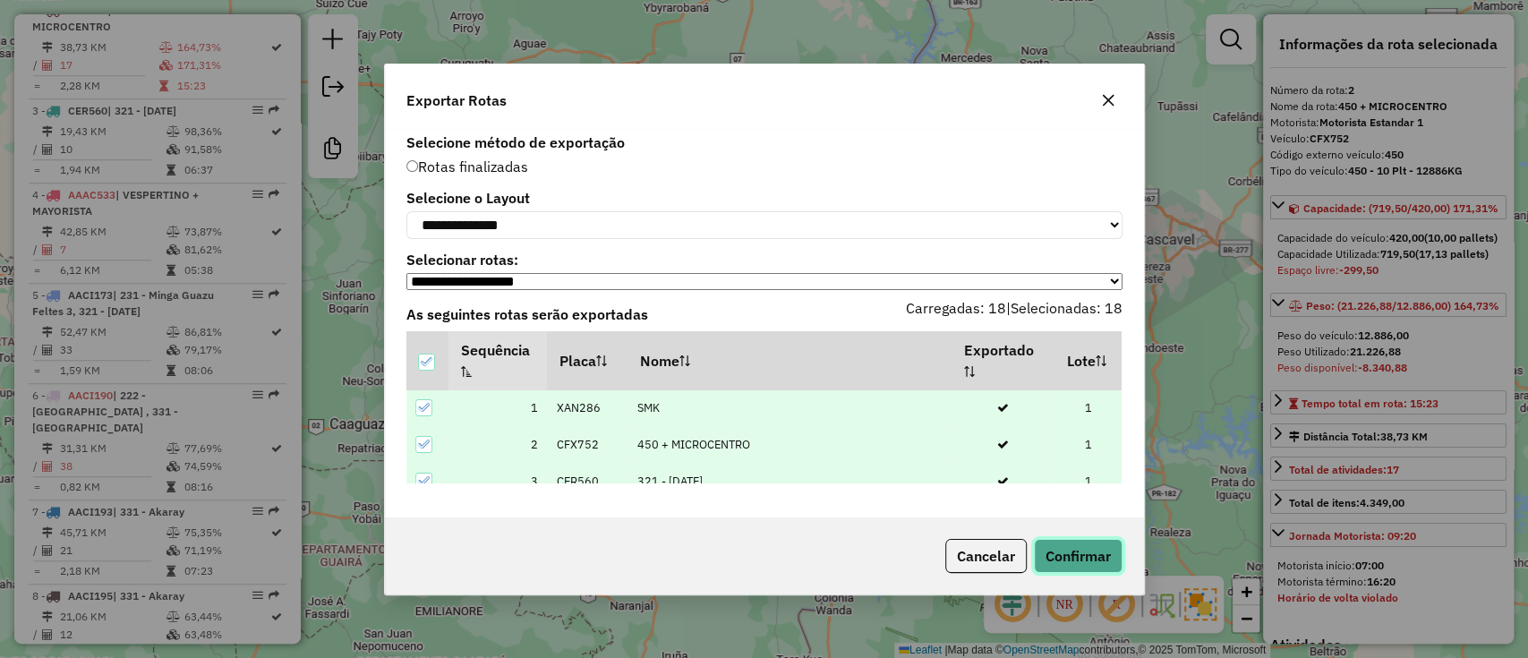
click at [1079, 571] on button "Confirmar" at bounding box center [1078, 556] width 89 height 34
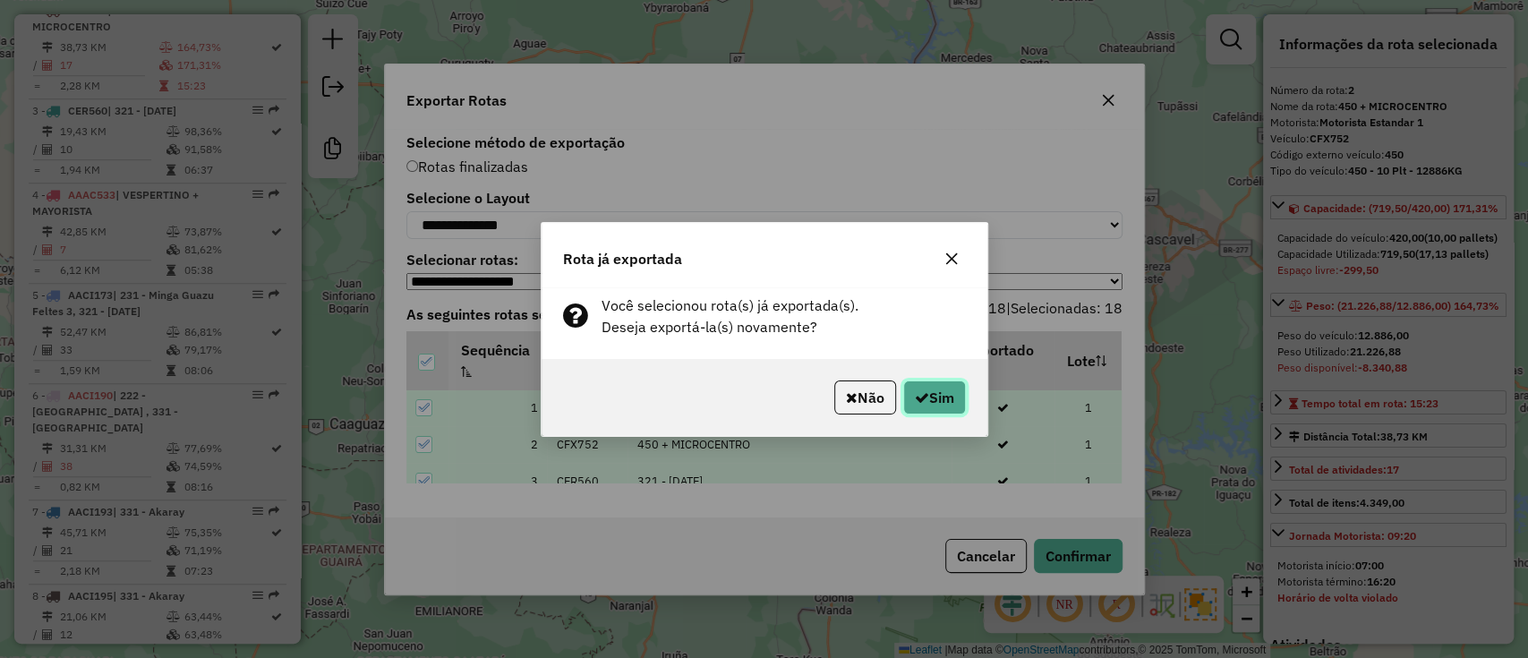
click at [945, 397] on button "Sim" at bounding box center [934, 397] width 63 height 34
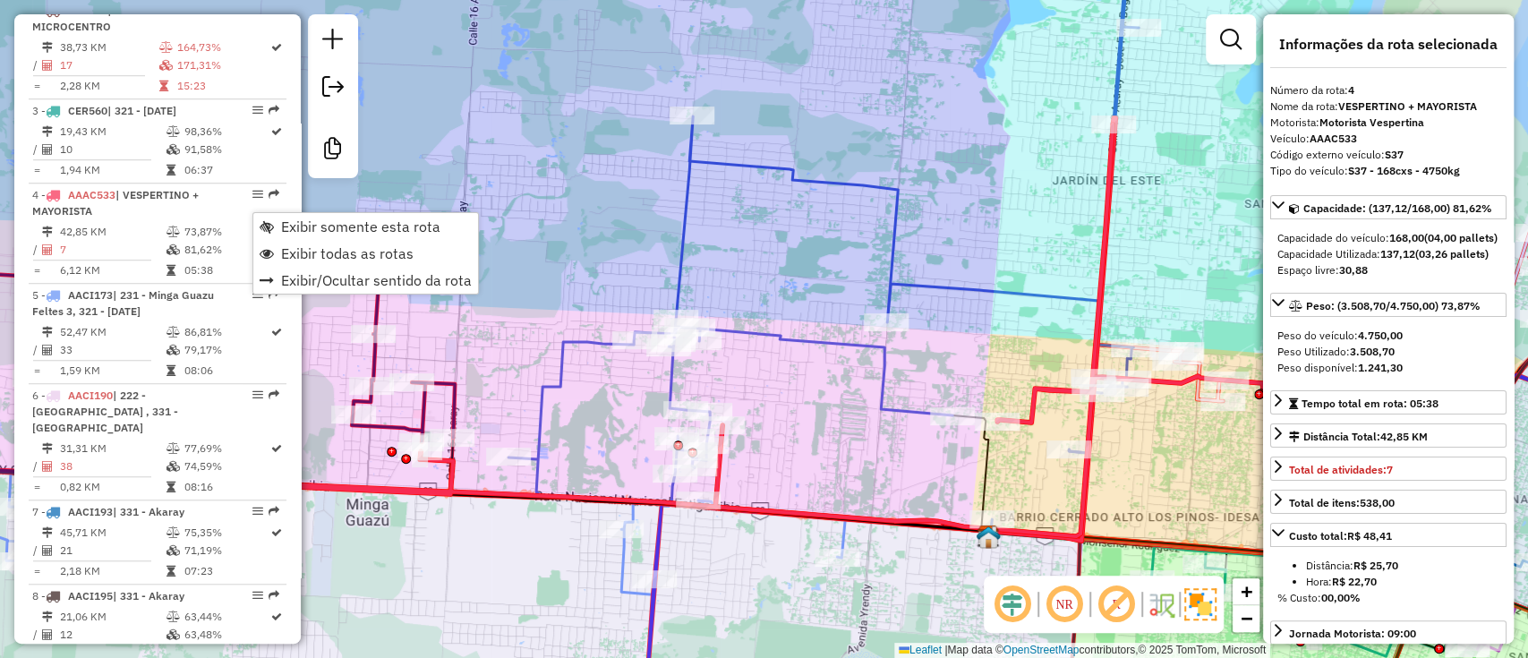
click at [579, 203] on div "Janela de atendimento Grade de atendimento Capacidade Transportadoras Veículos …" at bounding box center [764, 329] width 1528 height 658
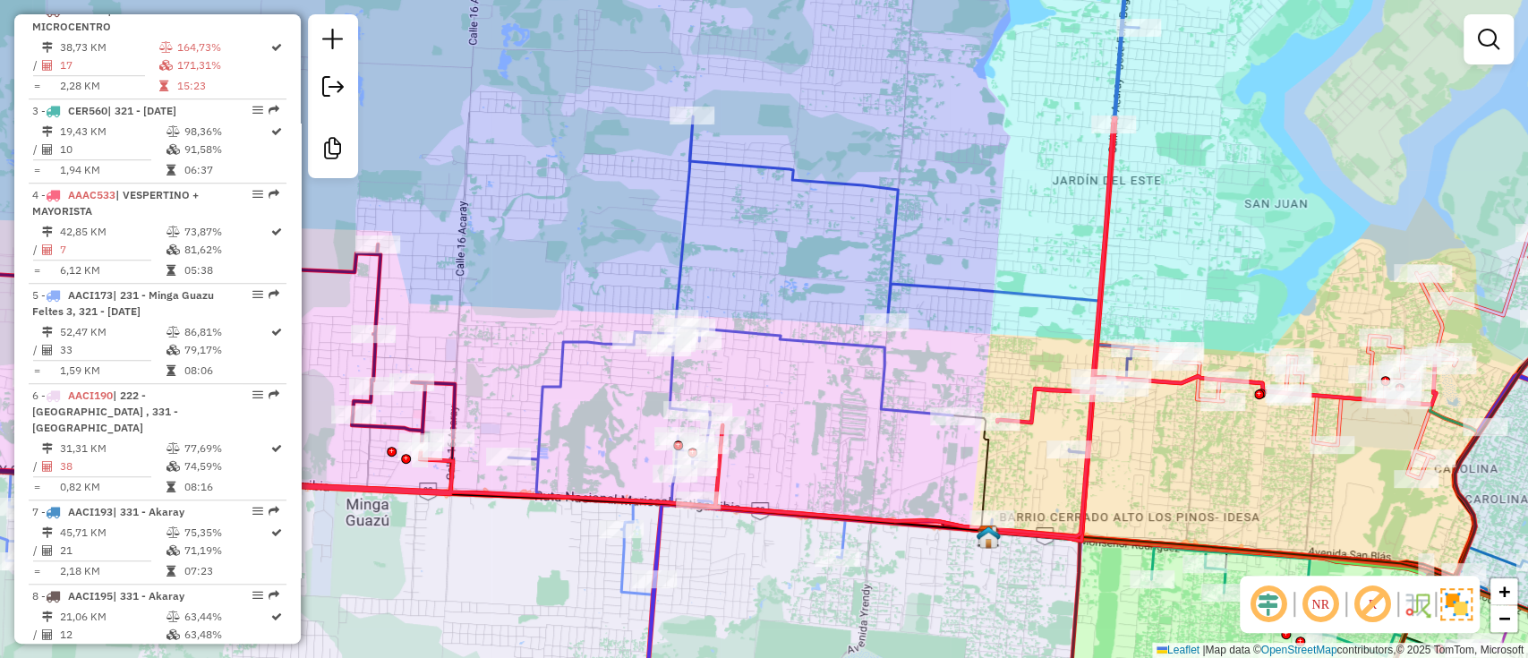
click at [571, 200] on div "Janela de atendimento Grade de atendimento Capacidade Transportadoras Veículos …" at bounding box center [764, 329] width 1528 height 658
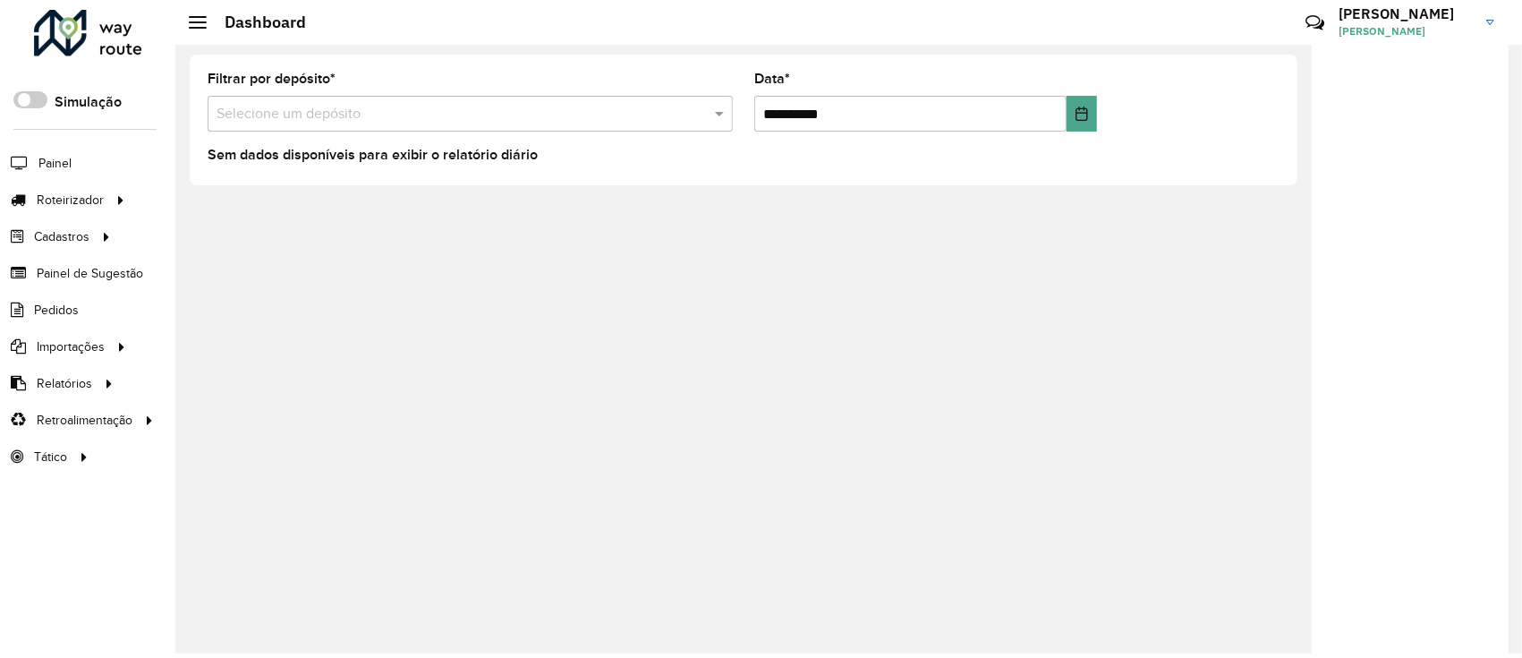
scroll to position [5, 0]
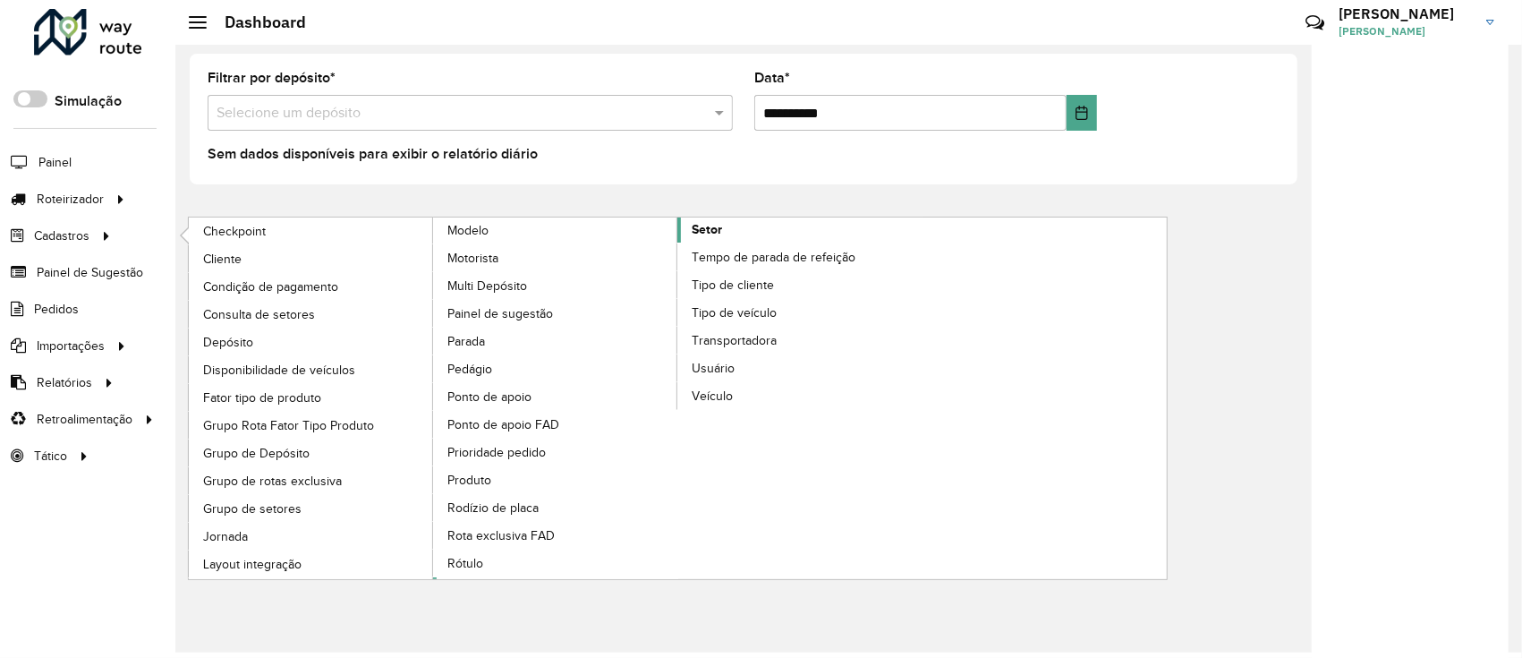
click at [723, 233] on link "Setor" at bounding box center [678, 398] width 490 height 362
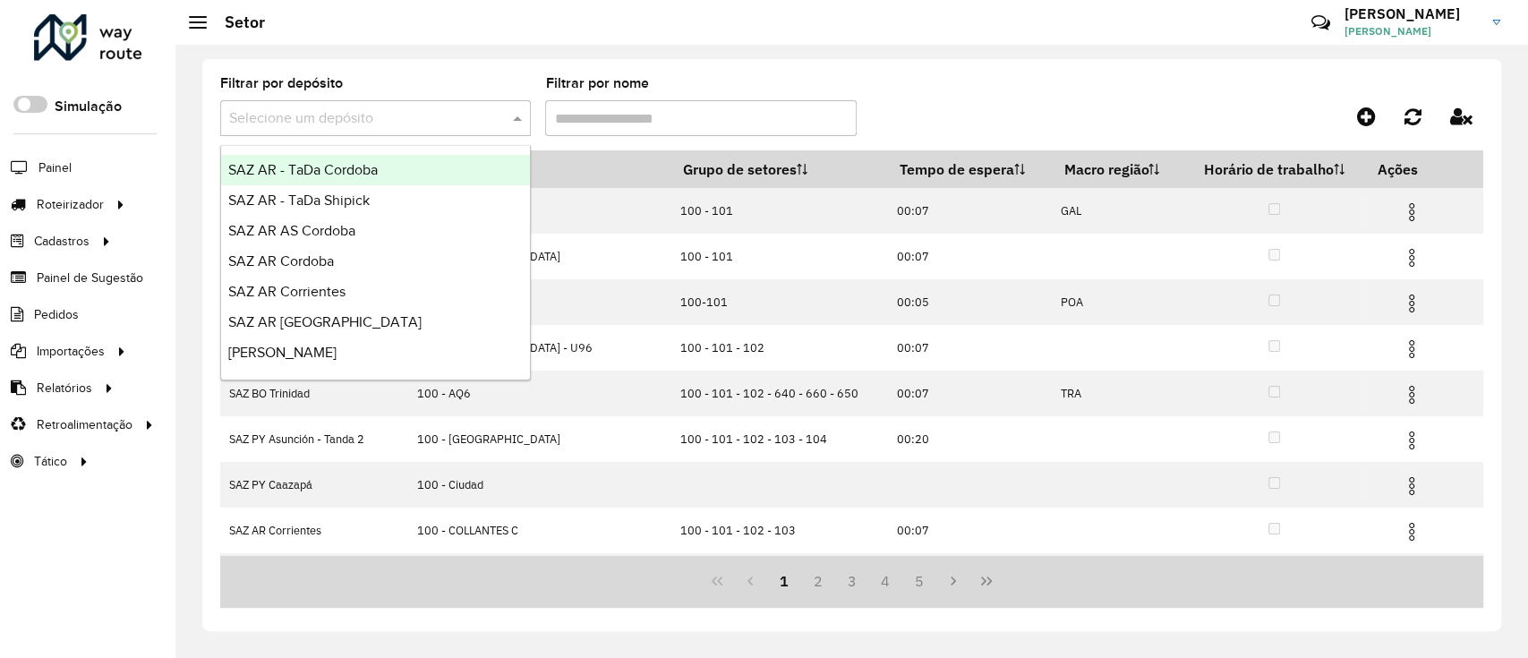
click at [376, 108] on input "text" at bounding box center [357, 118] width 257 height 21
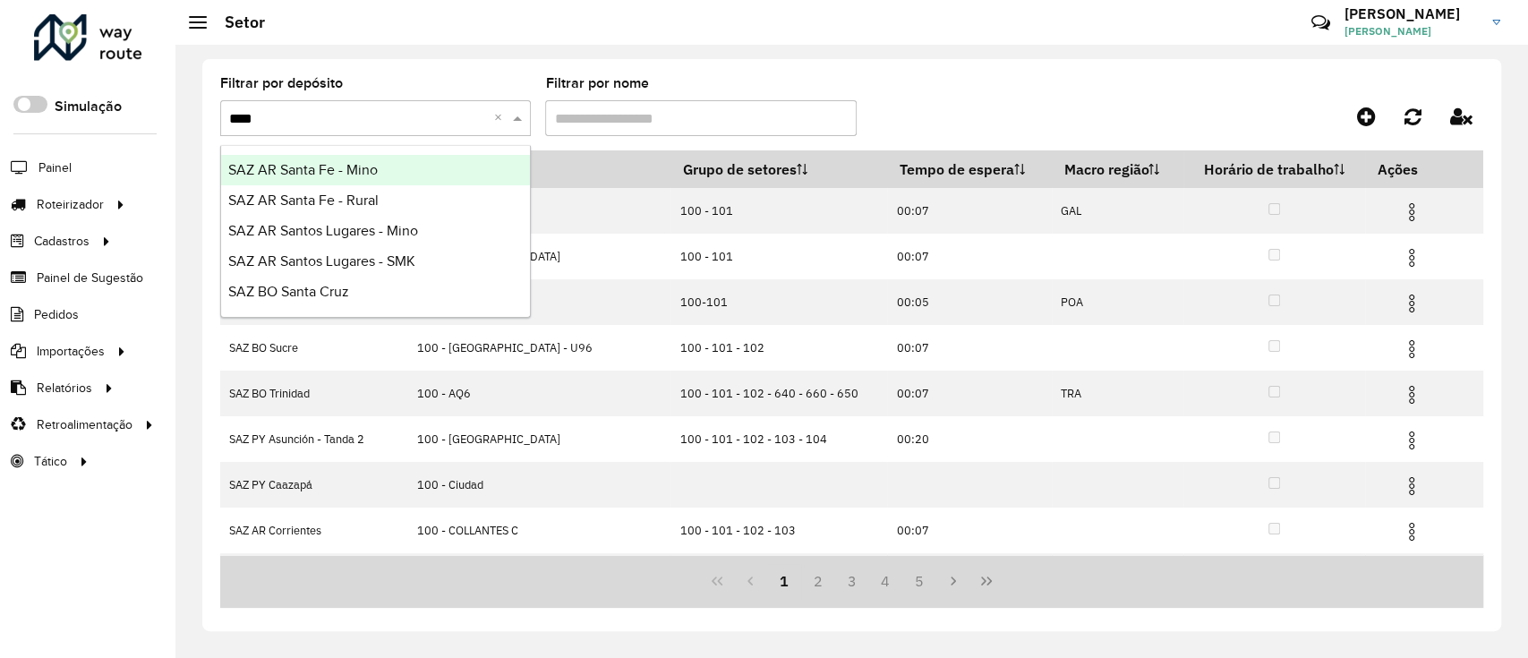
type input "*****"
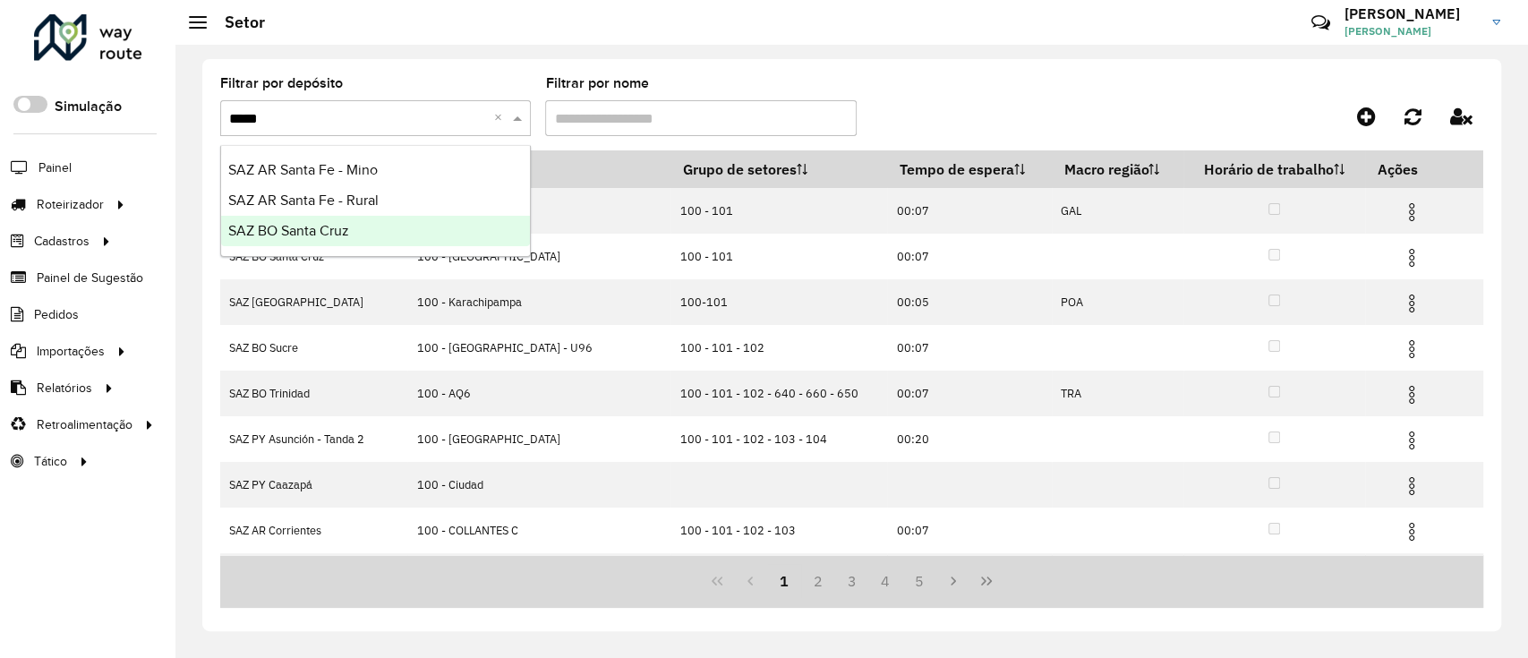
click at [402, 226] on div "SAZ BO Santa Cruz" at bounding box center [375, 231] width 309 height 30
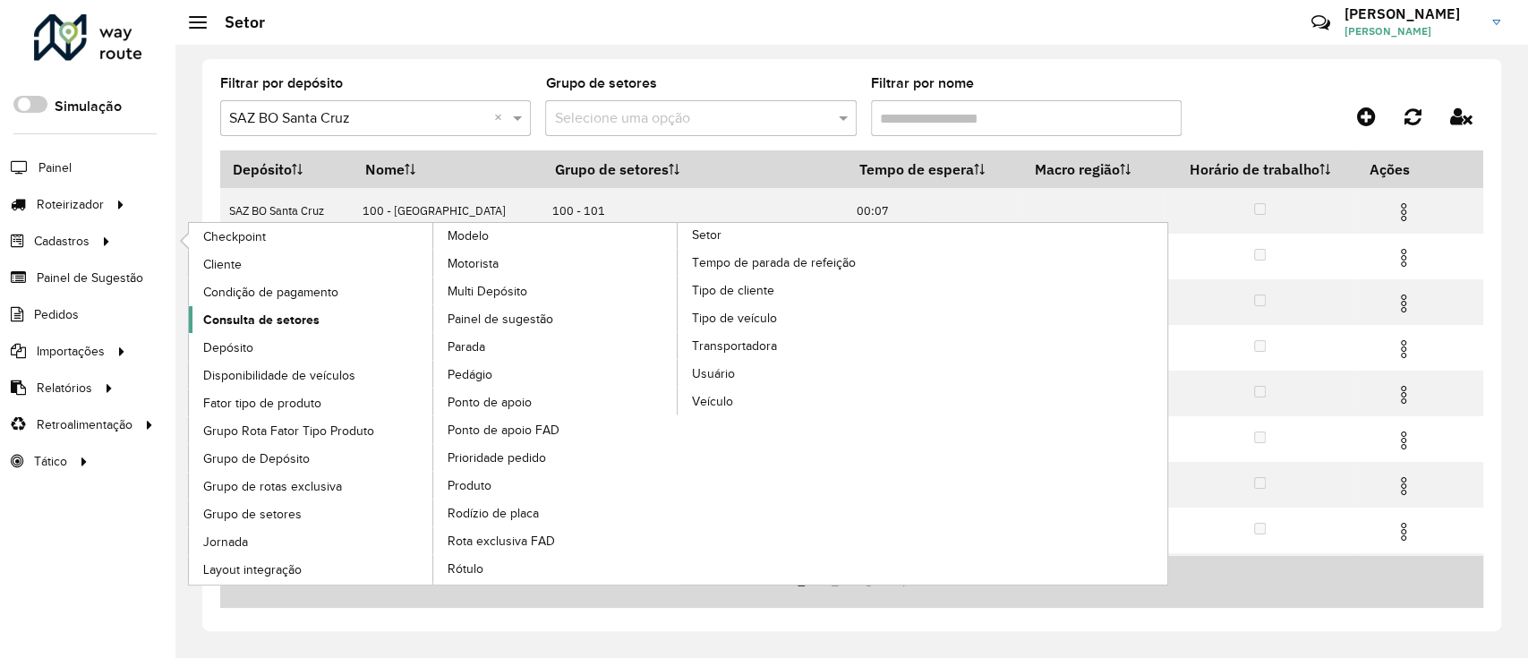
click at [318, 326] on link "Consulta de setores" at bounding box center [311, 319] width 245 height 27
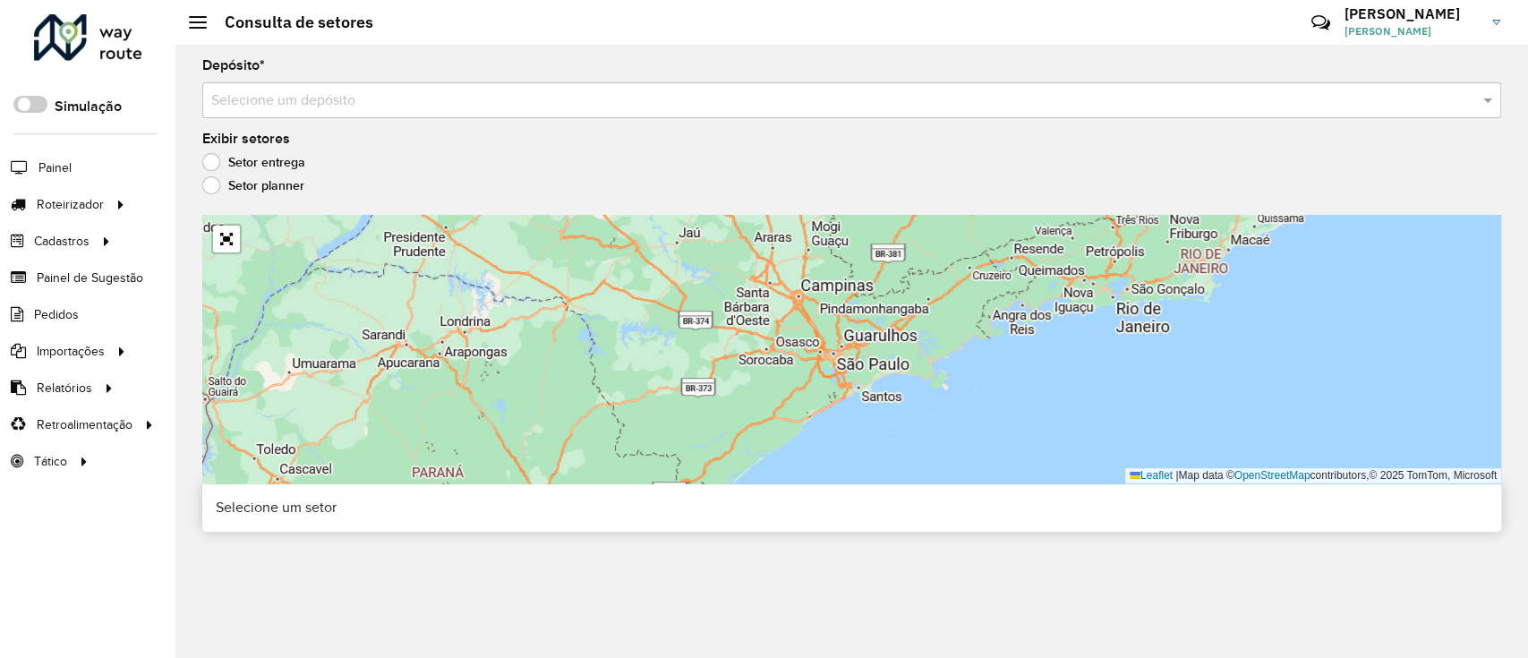
click at [253, 106] on input "text" at bounding box center [833, 100] width 1245 height 21
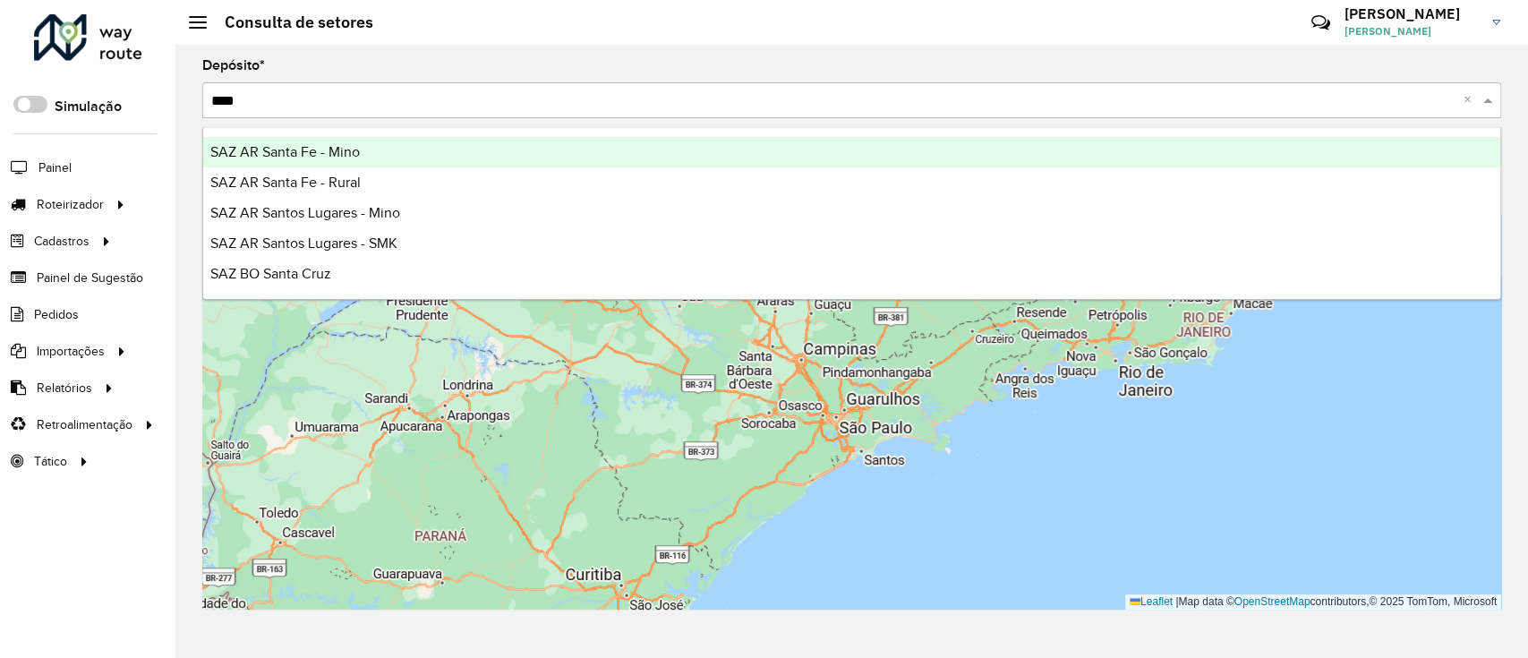
type input "*****"
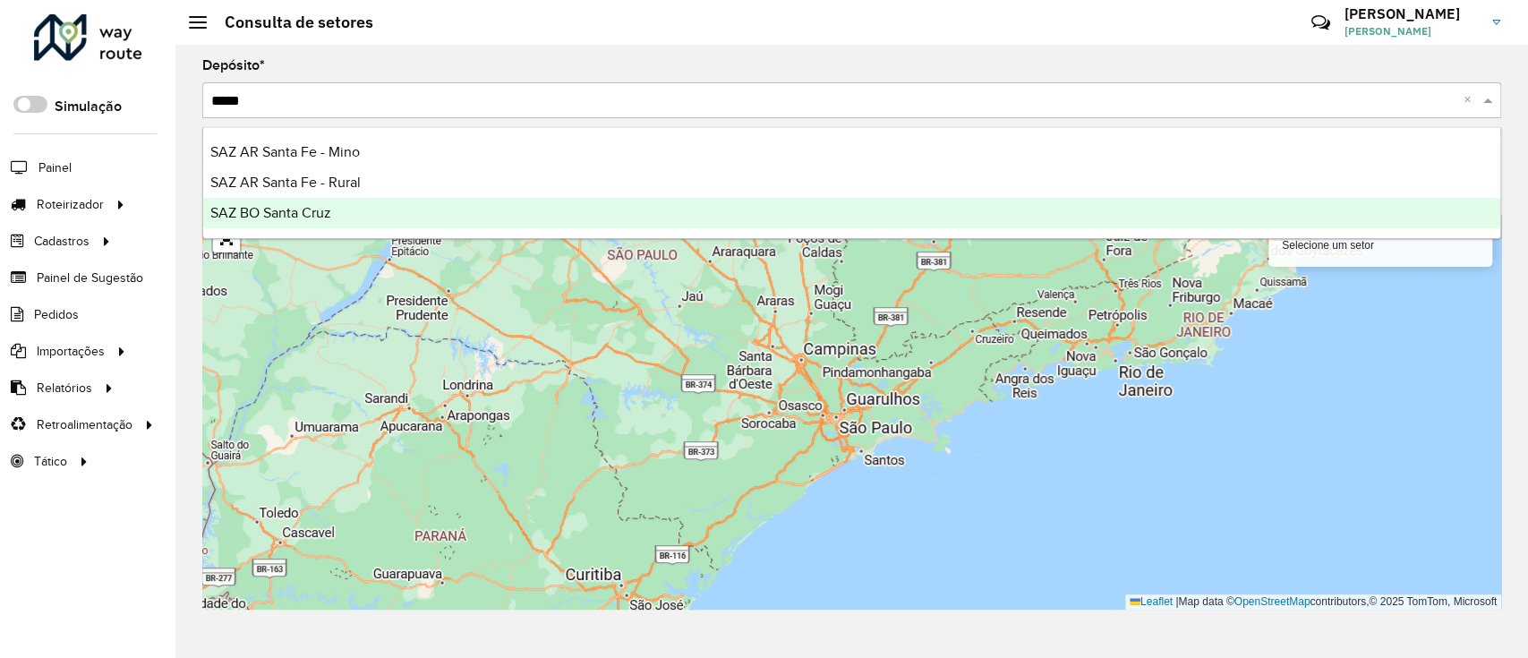
click at [322, 217] on span "SAZ BO Santa Cruz" at bounding box center [270, 212] width 121 height 15
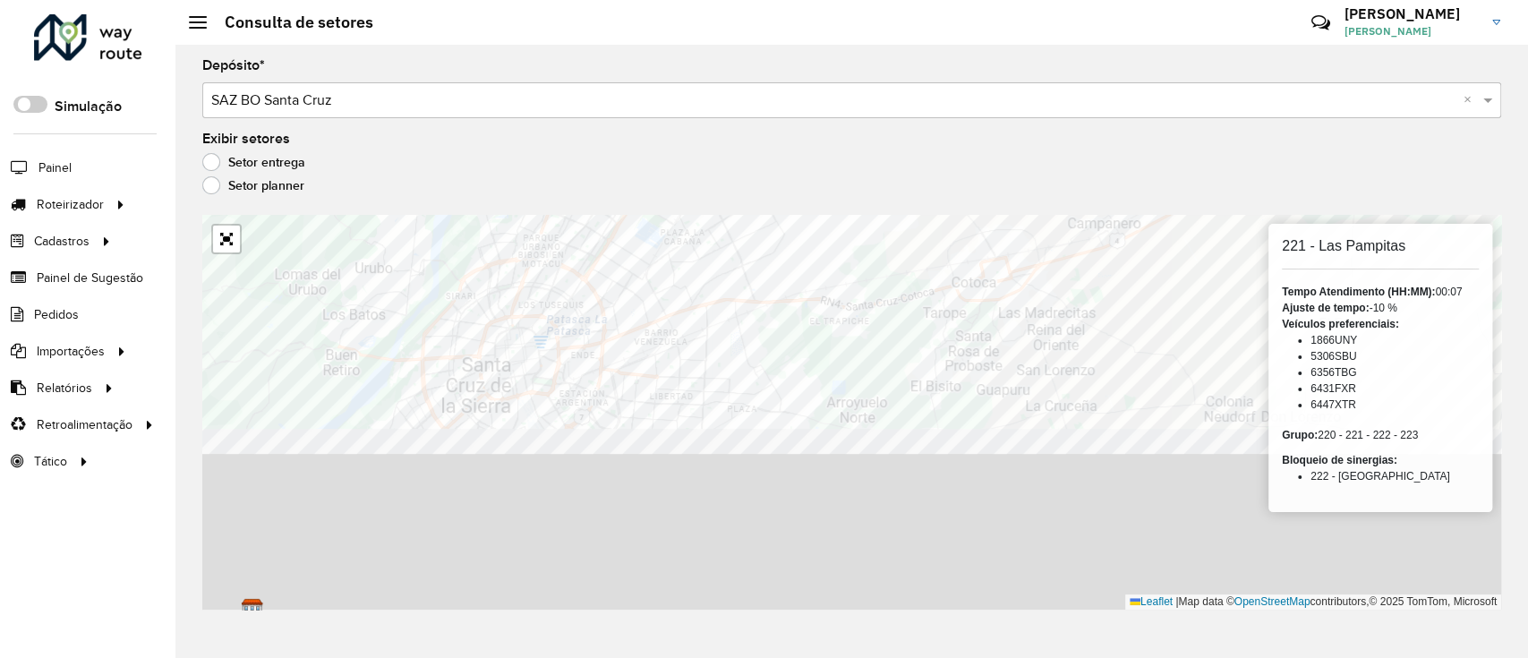
click at [1045, 183] on formly-group "Depósito * Selecione um depósito × SAZ BO Santa Cruz × Exibir setores Setor ent…" at bounding box center [851, 334] width 1298 height 550
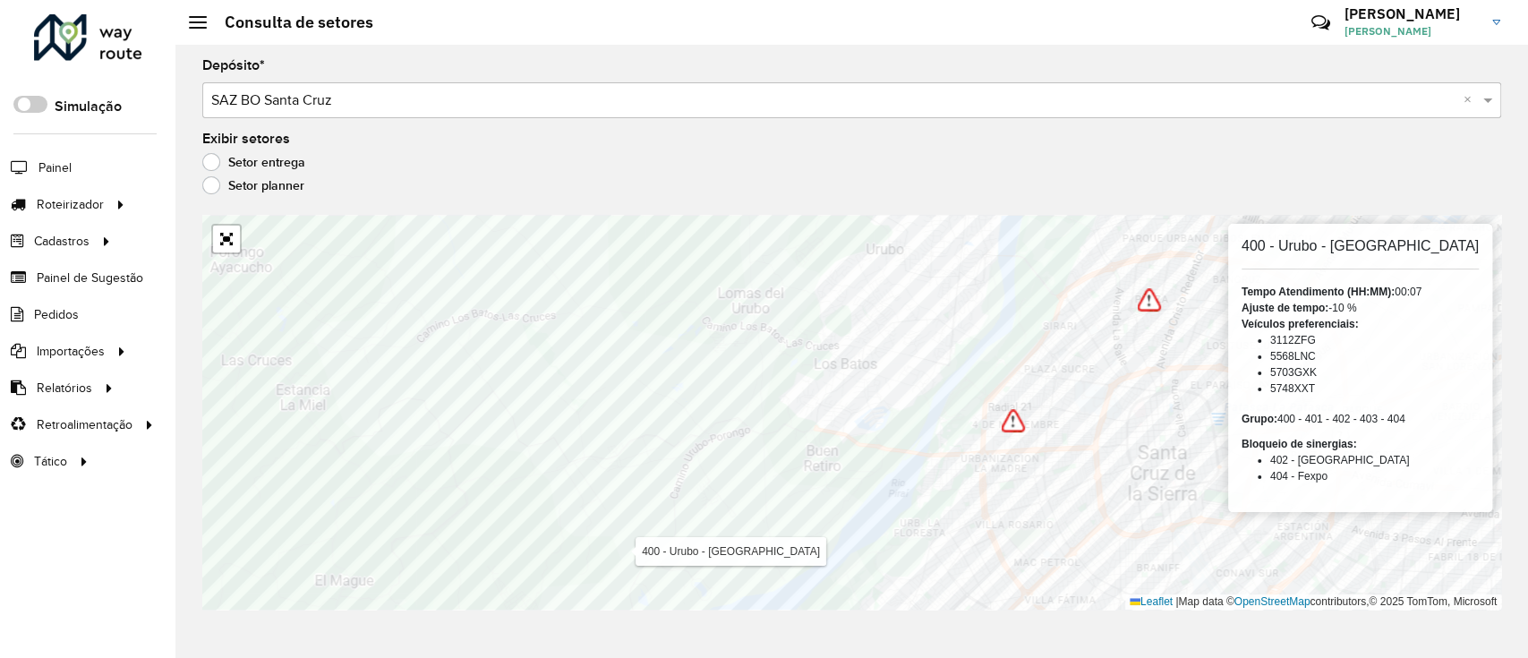
click at [809, 191] on formly-group "Depósito * Selecione um depósito × SAZ BO Santa Cruz × Exibir setores Setor ent…" at bounding box center [851, 334] width 1298 height 550
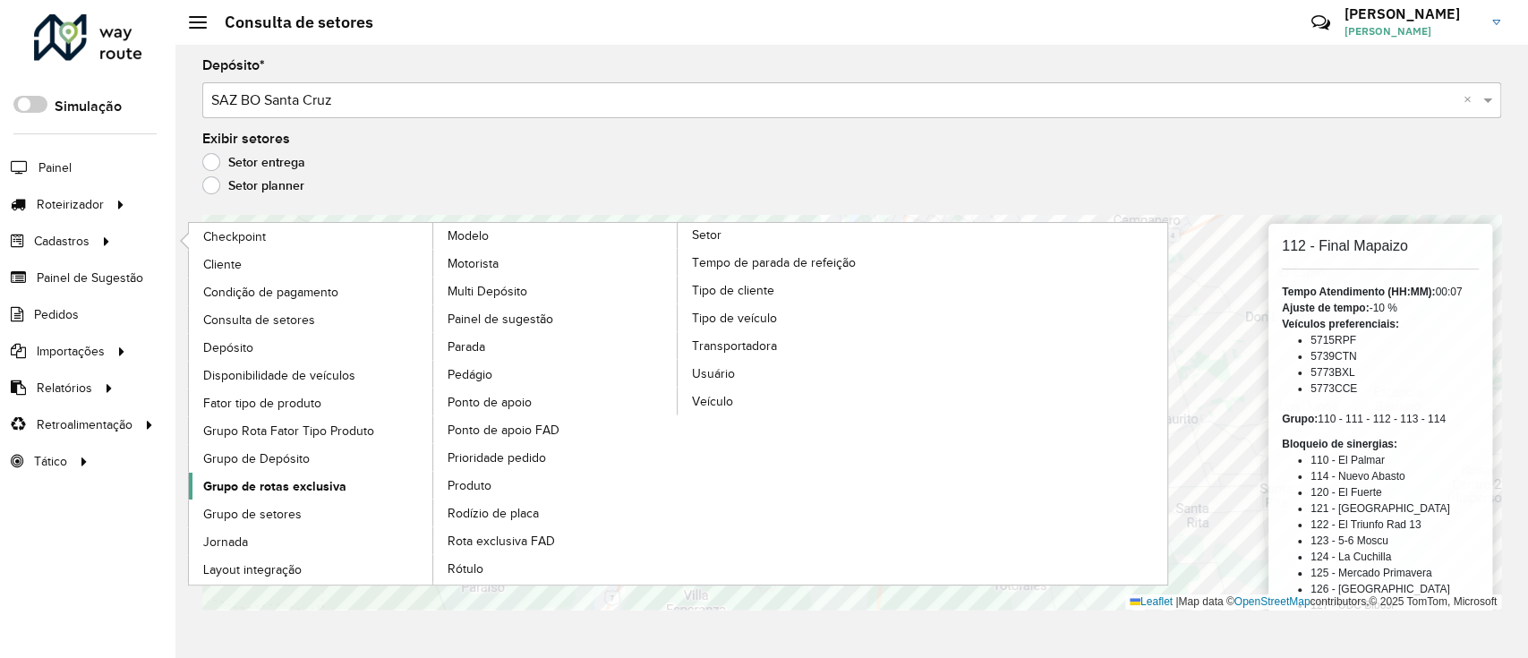
click at [329, 485] on span "Grupo de rotas exclusiva" at bounding box center [274, 486] width 143 height 19
